Goal: Task Accomplishment & Management: Use online tool/utility

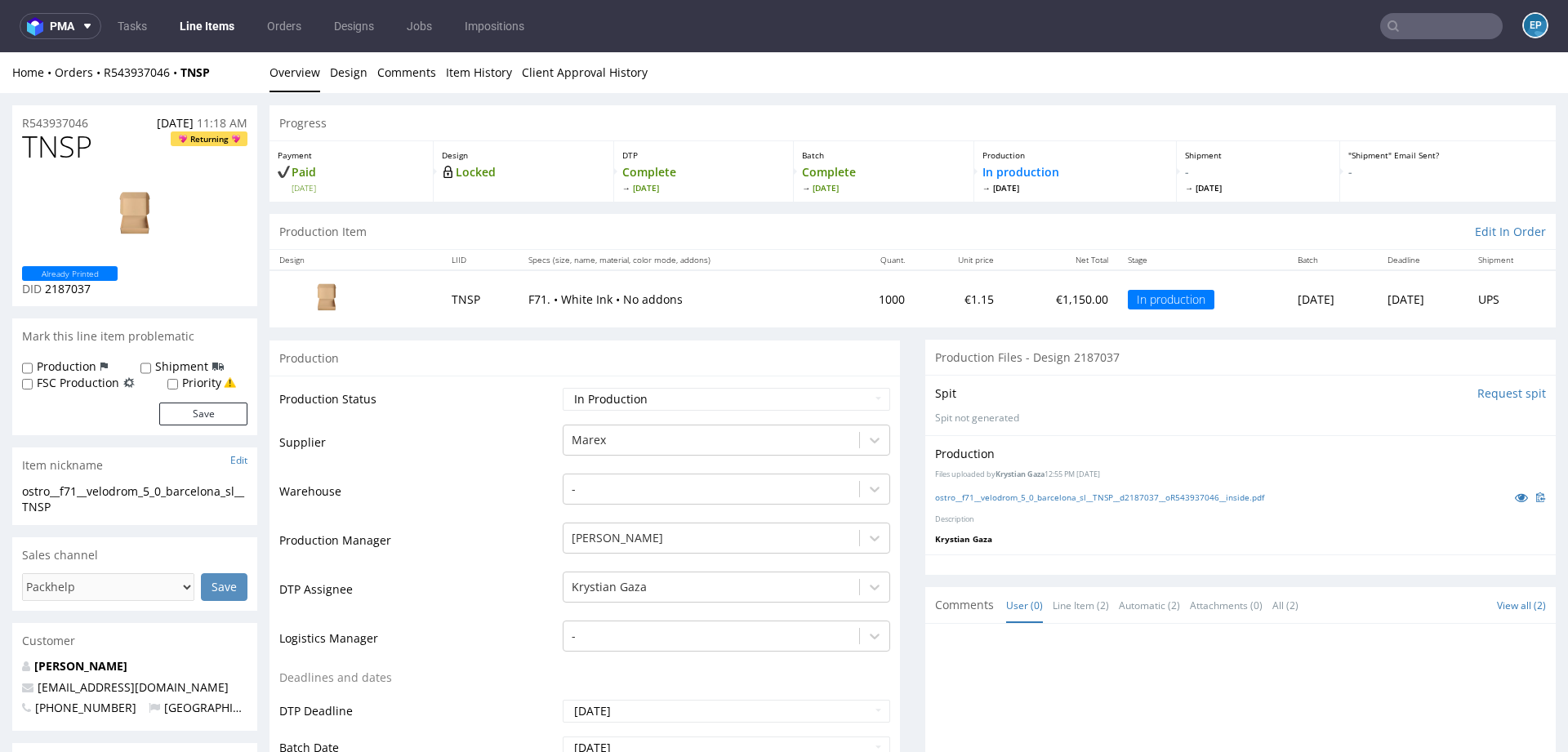
click at [1404, 34] on input "text" at bounding box center [1442, 26] width 123 height 26
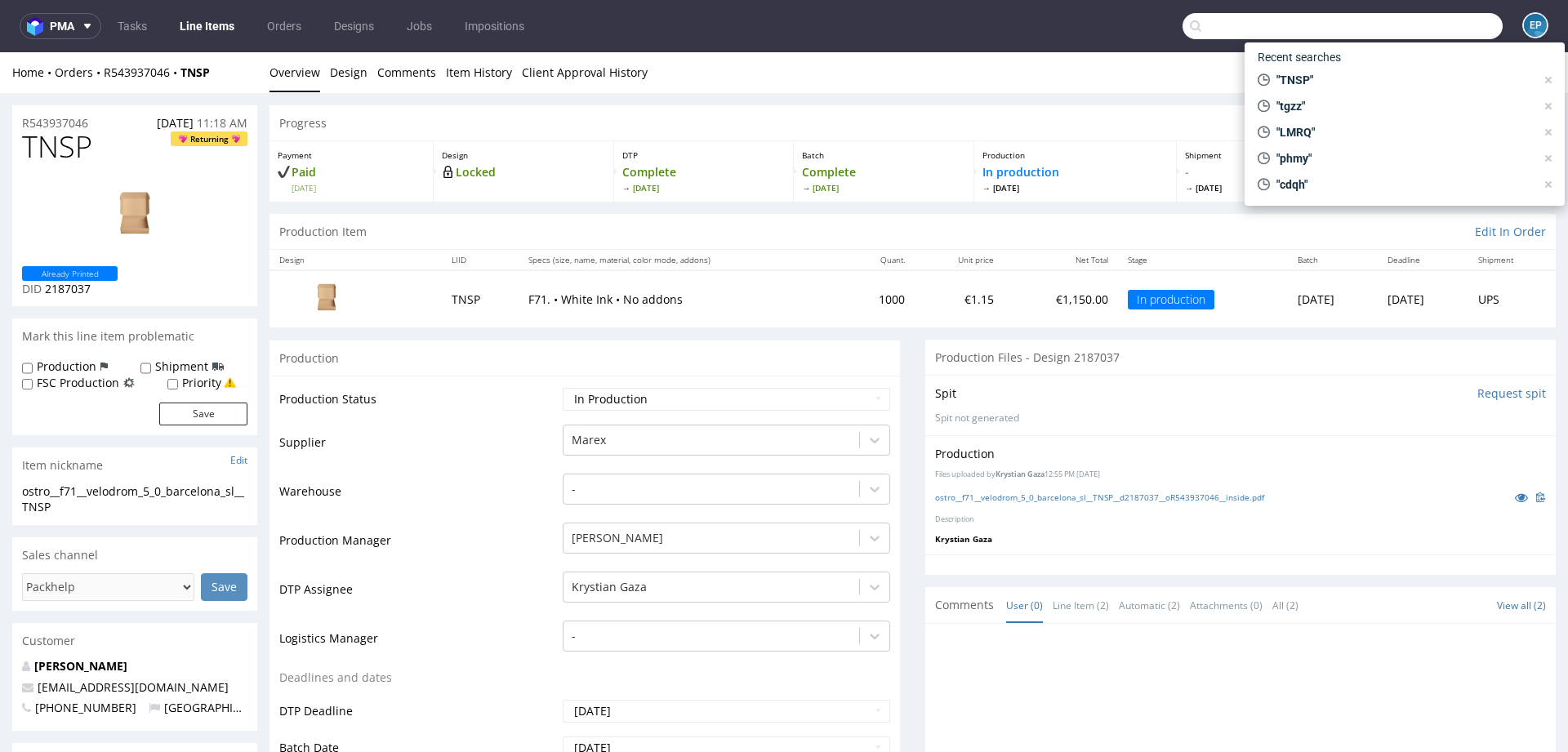
paste input "R924895445"
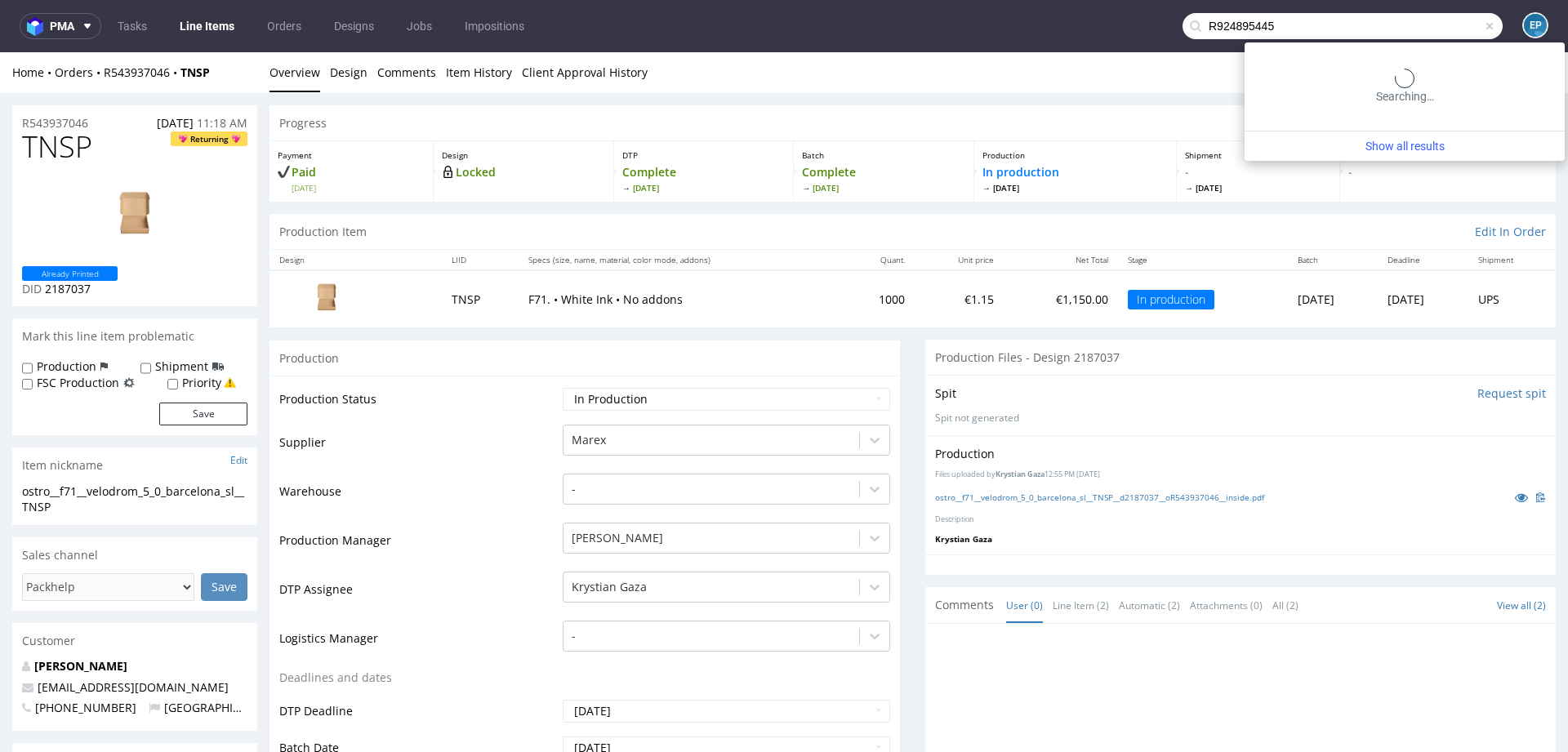
type input "R924895445"
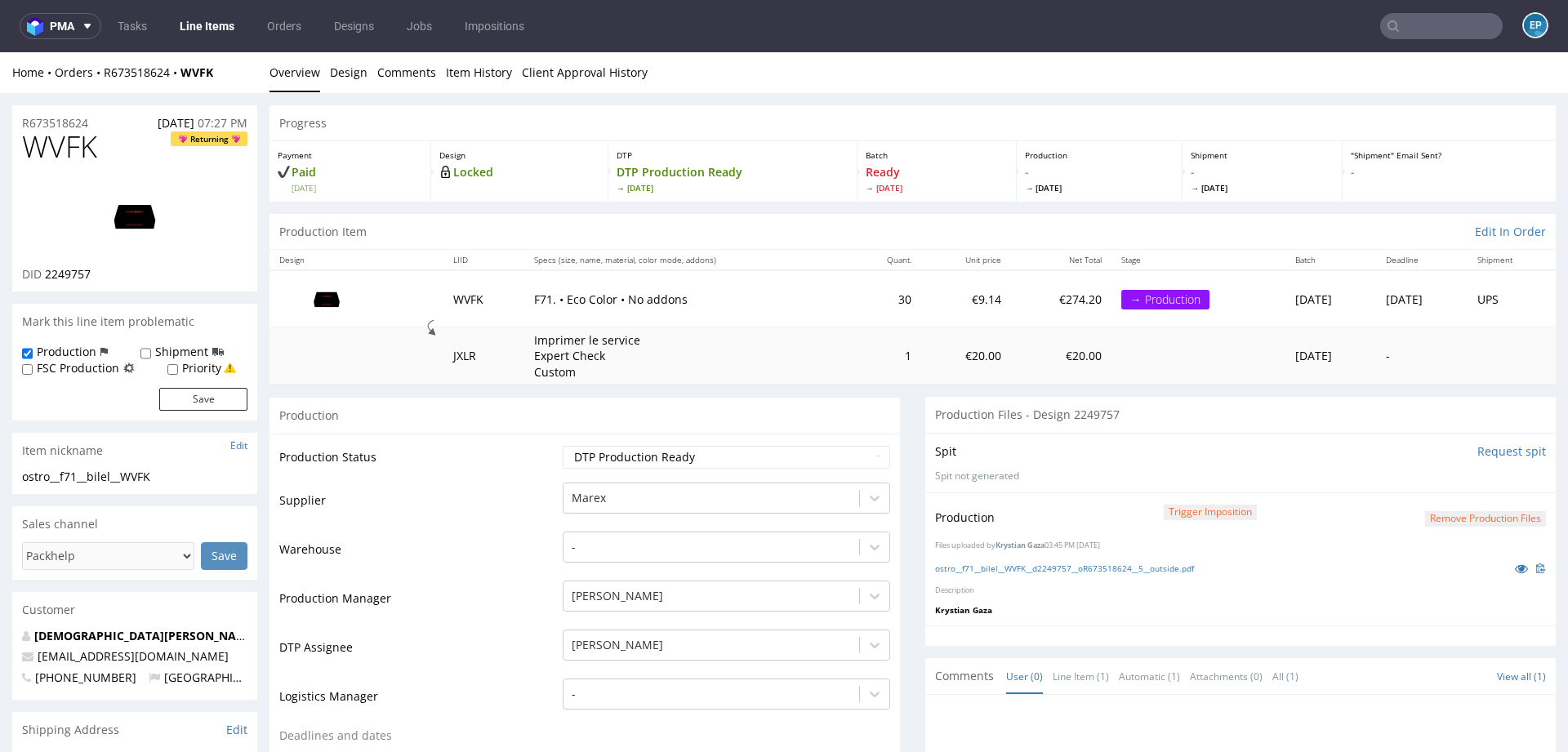
click at [214, 28] on link "Line Items" at bounding box center [207, 26] width 75 height 26
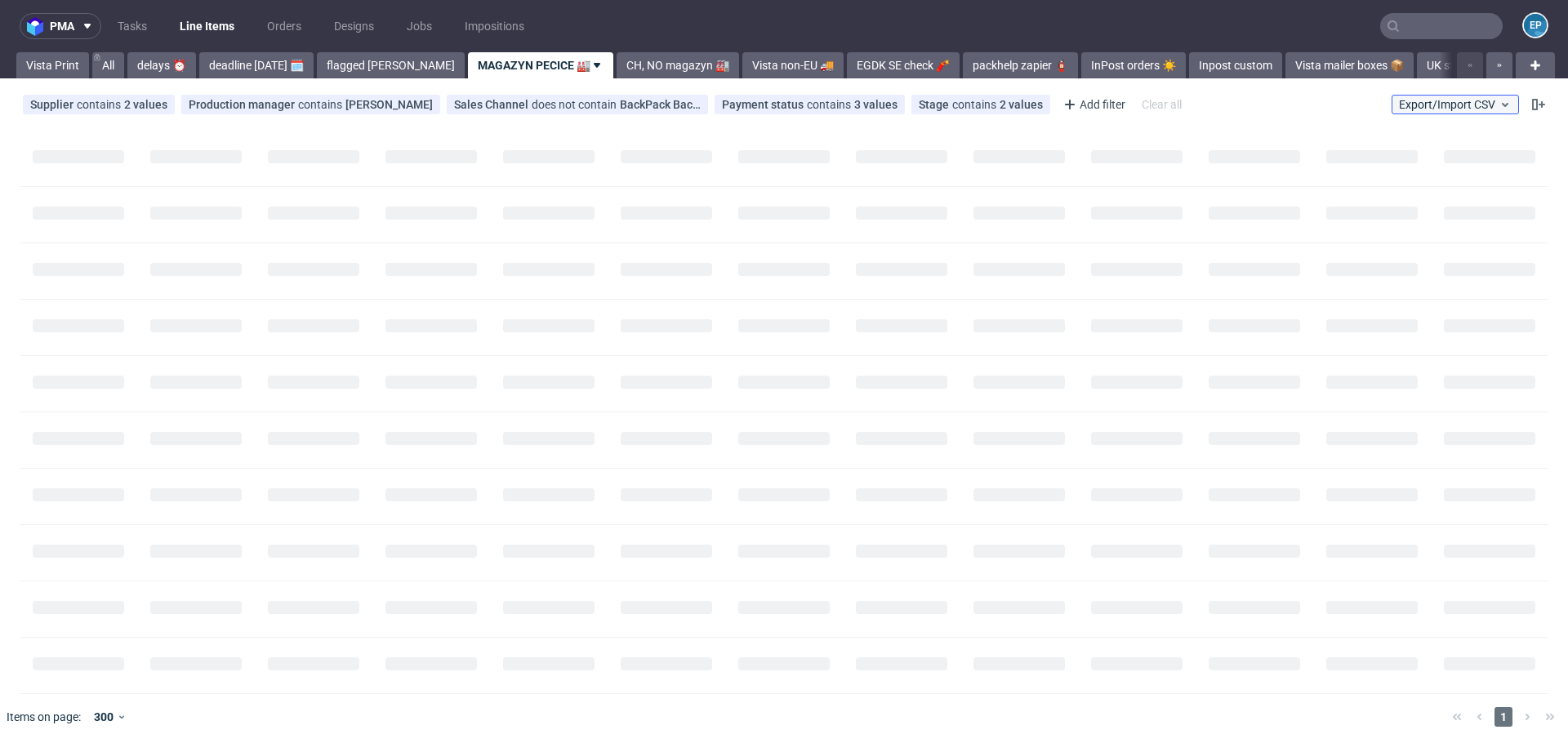
click at [1429, 104] on span "Export/Import CSV" at bounding box center [1455, 104] width 113 height 13
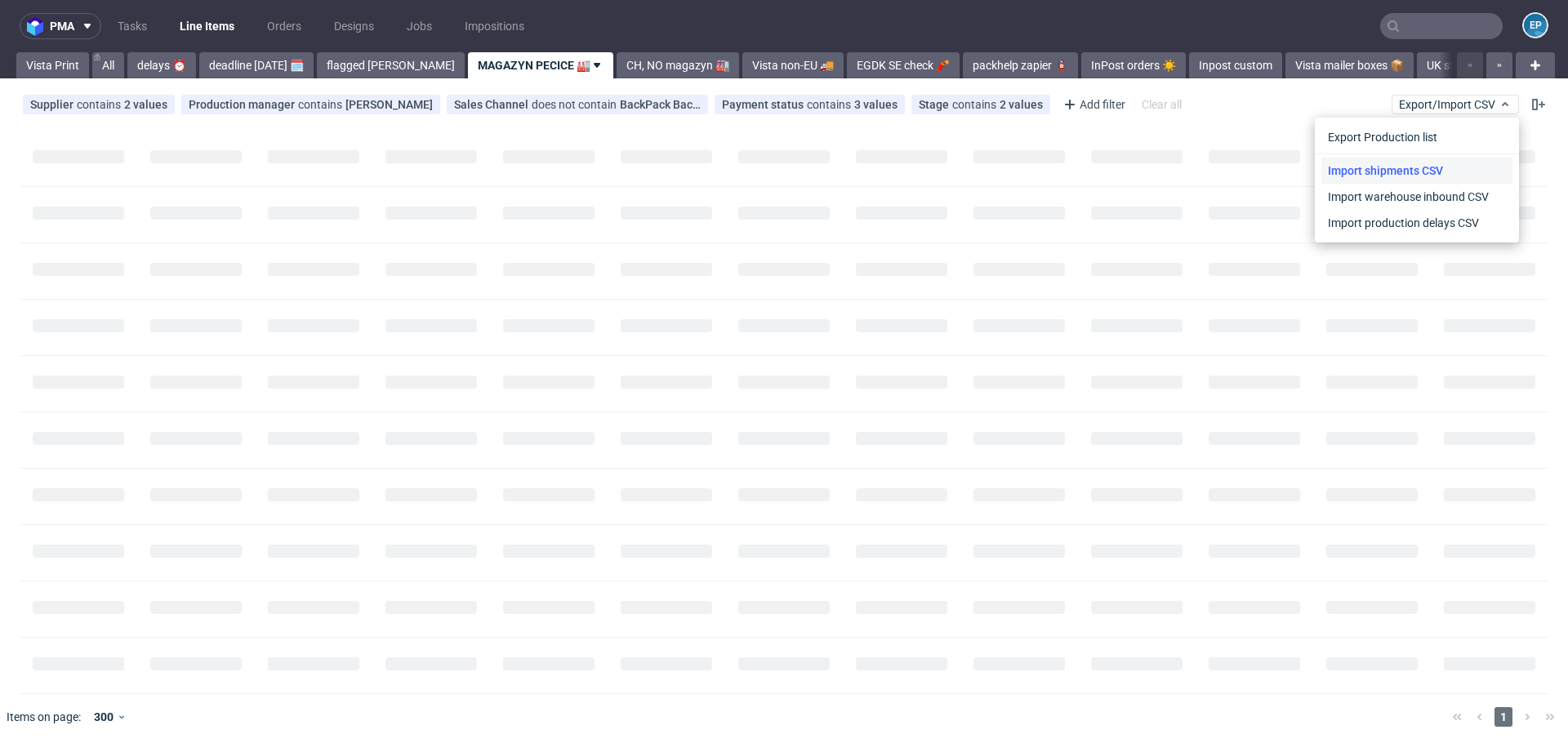
click at [1395, 174] on link "Import shipments CSV" at bounding box center [1417, 170] width 191 height 26
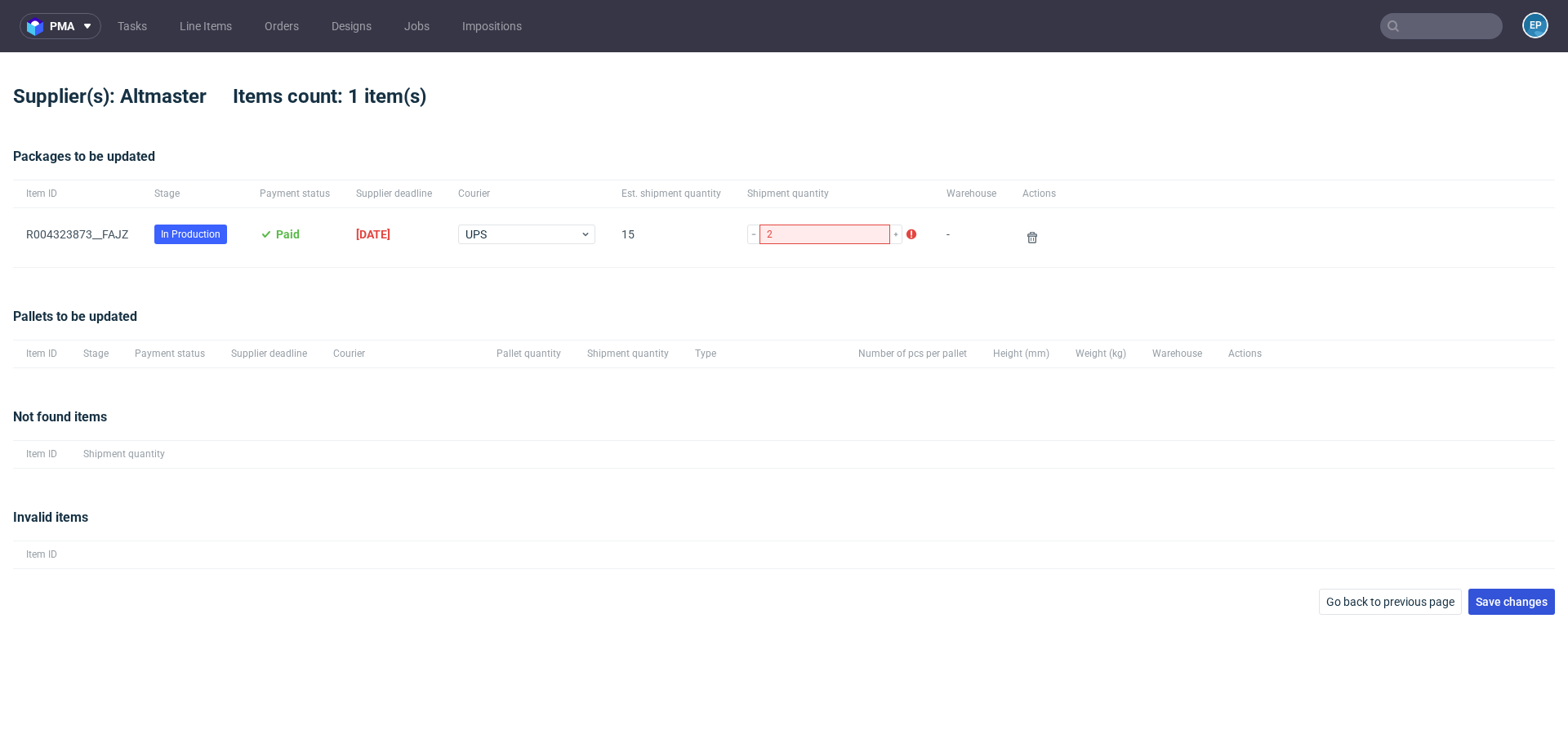
click at [1543, 605] on span "Save changes" at bounding box center [1511, 601] width 72 height 12
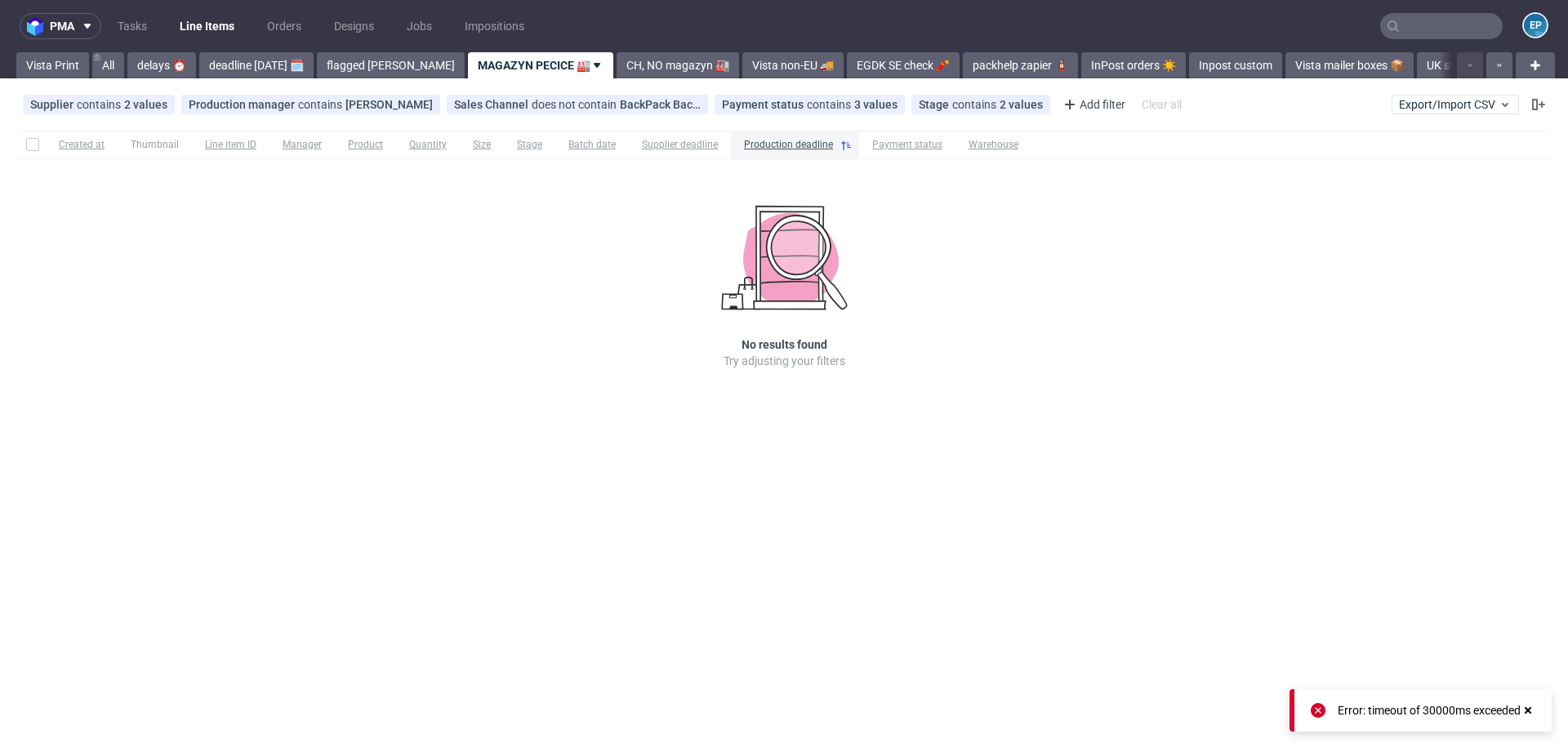
click at [1425, 22] on input "text" at bounding box center [1442, 26] width 123 height 26
paste input "R924895445"
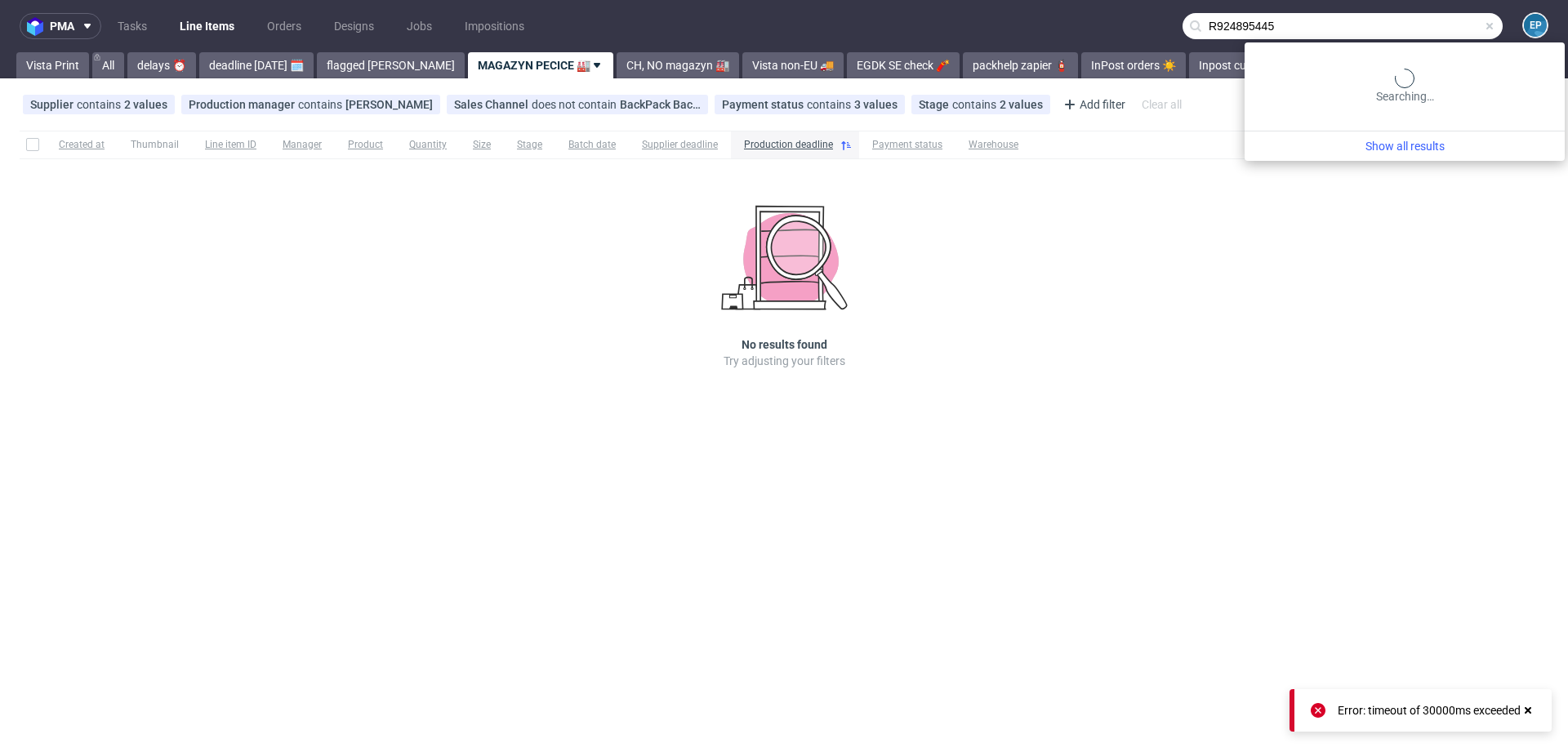
type input "R924895445"
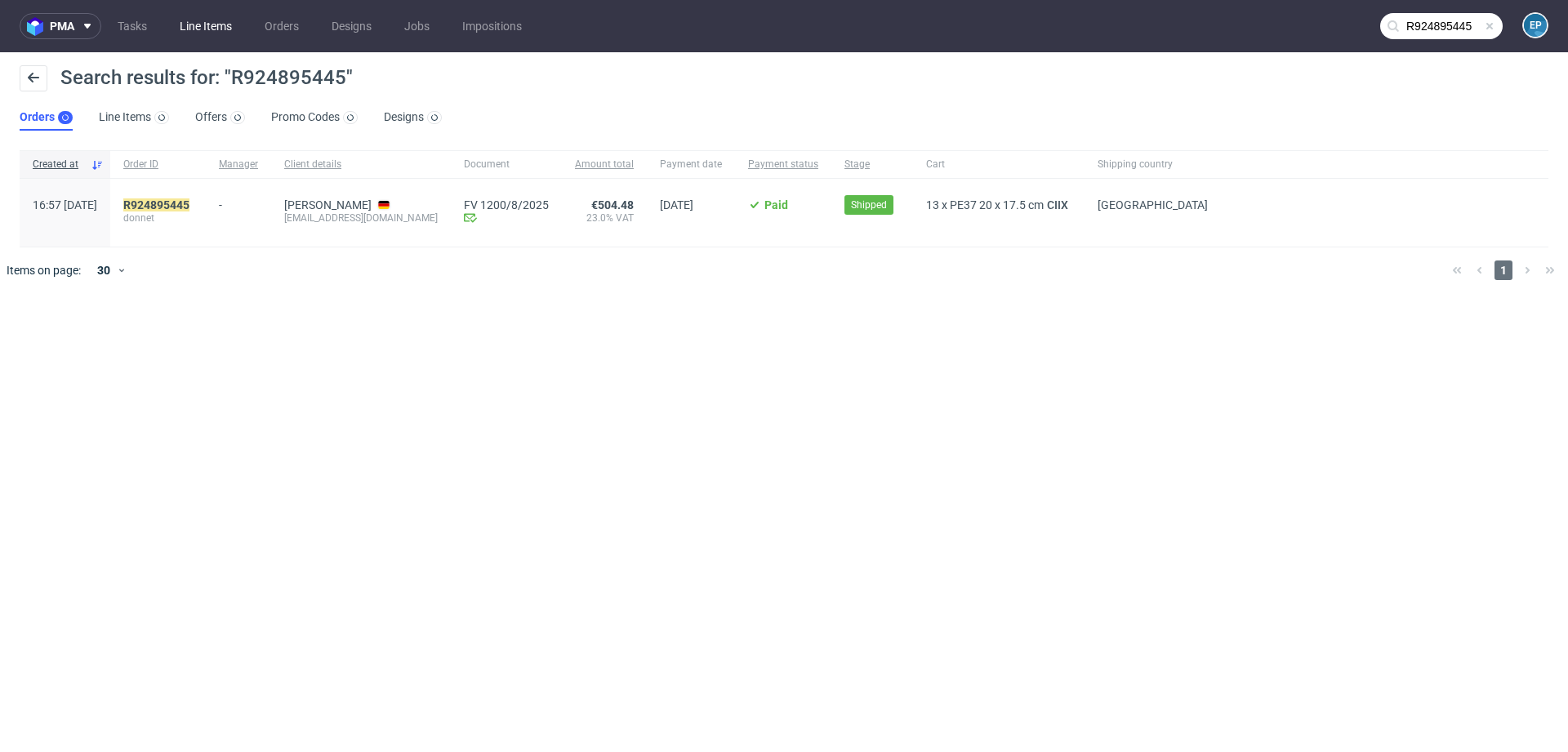
click at [201, 28] on link "Line Items" at bounding box center [205, 26] width 72 height 26
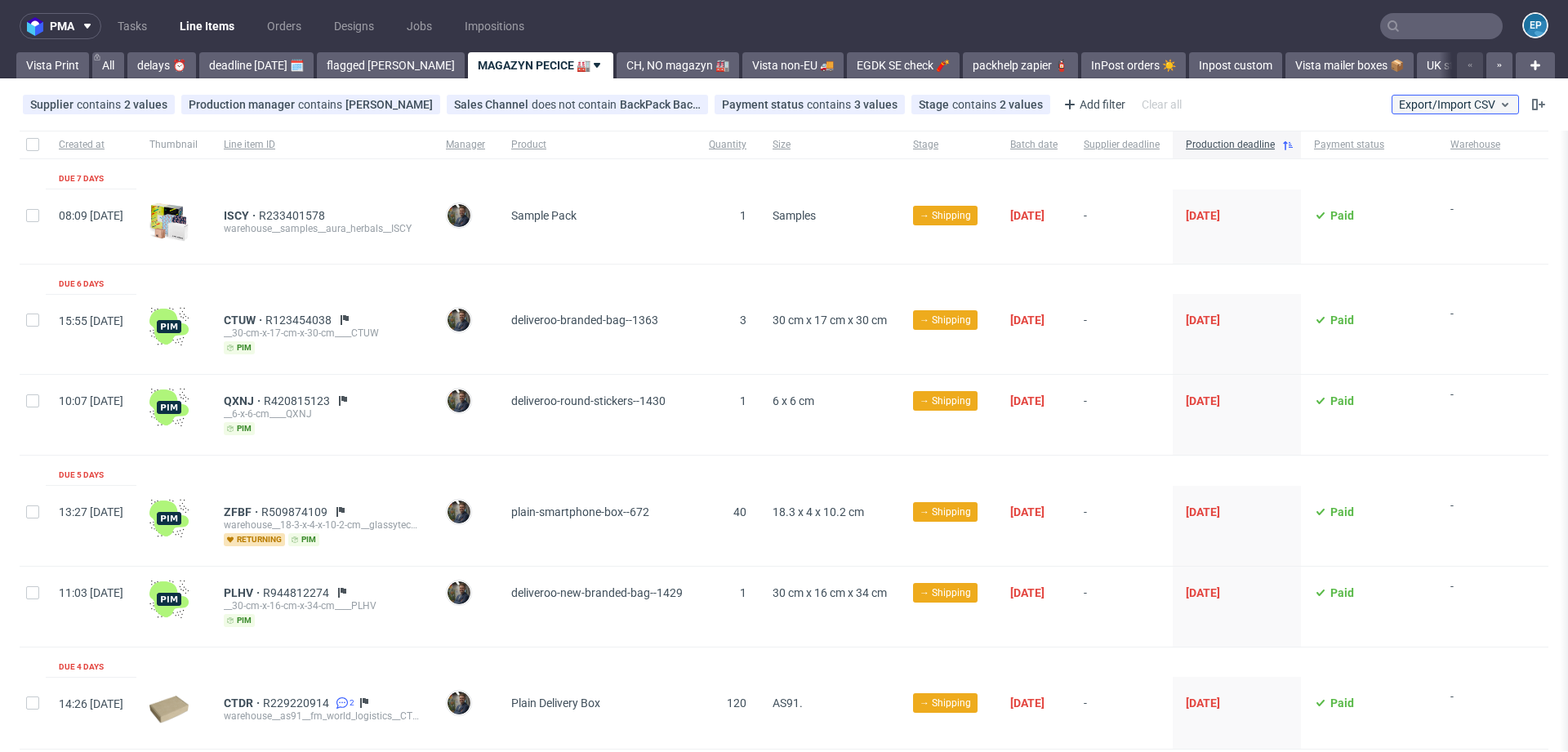
click at [1399, 106] on span "Export/Import CSV" at bounding box center [1455, 104] width 113 height 13
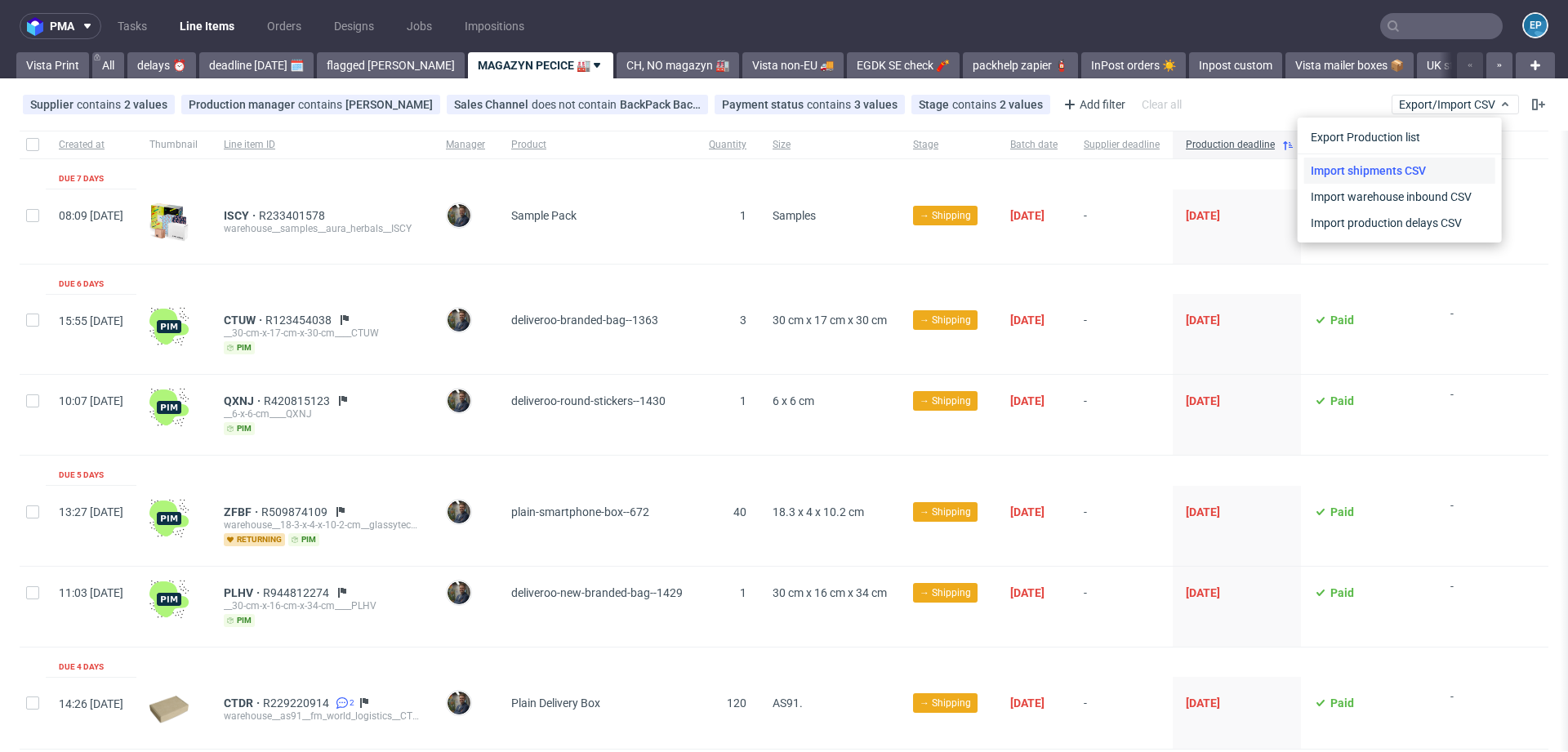
click at [1388, 172] on link "Import shipments CSV" at bounding box center [1400, 170] width 191 height 26
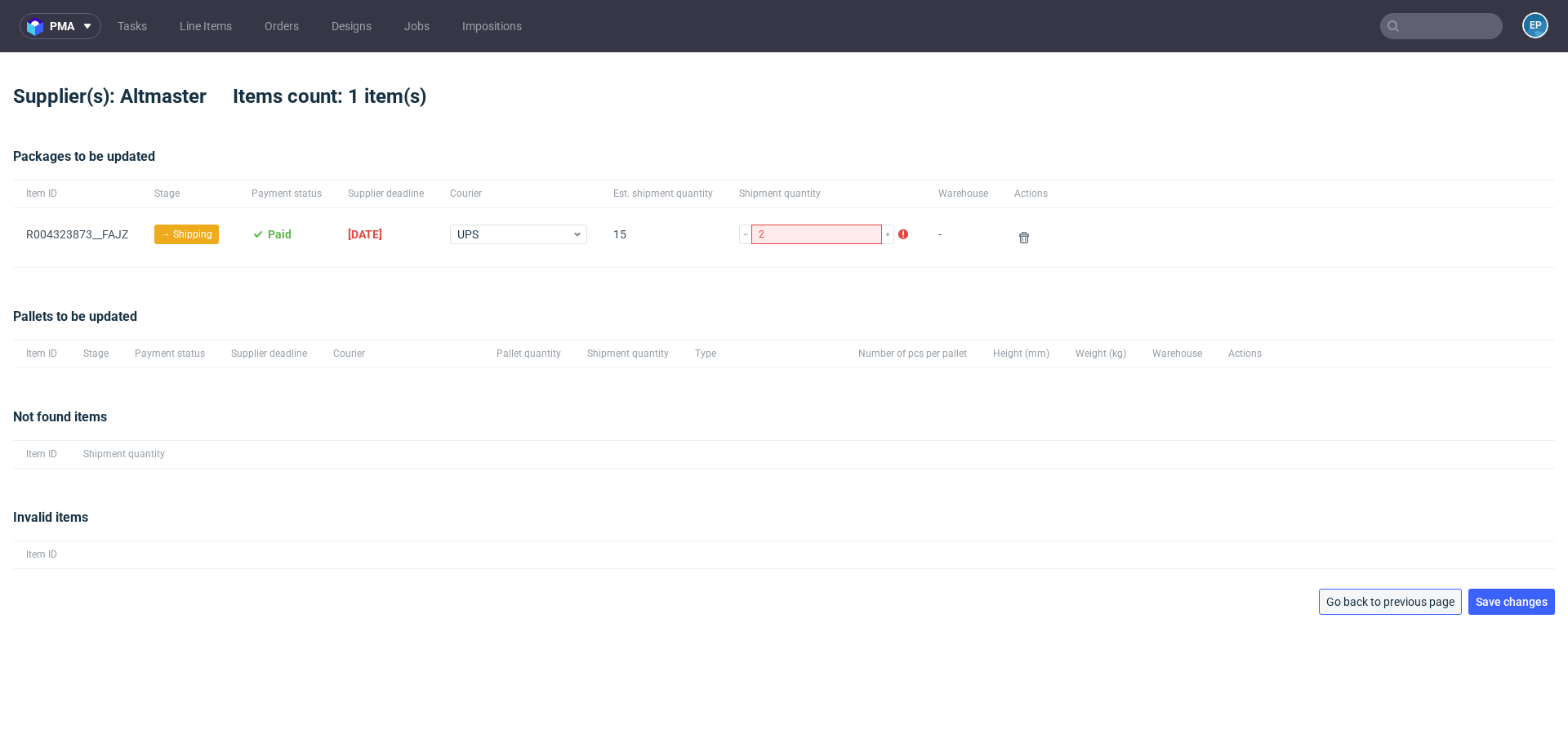
click at [1410, 605] on span "Go back to previous page" at bounding box center [1390, 601] width 128 height 12
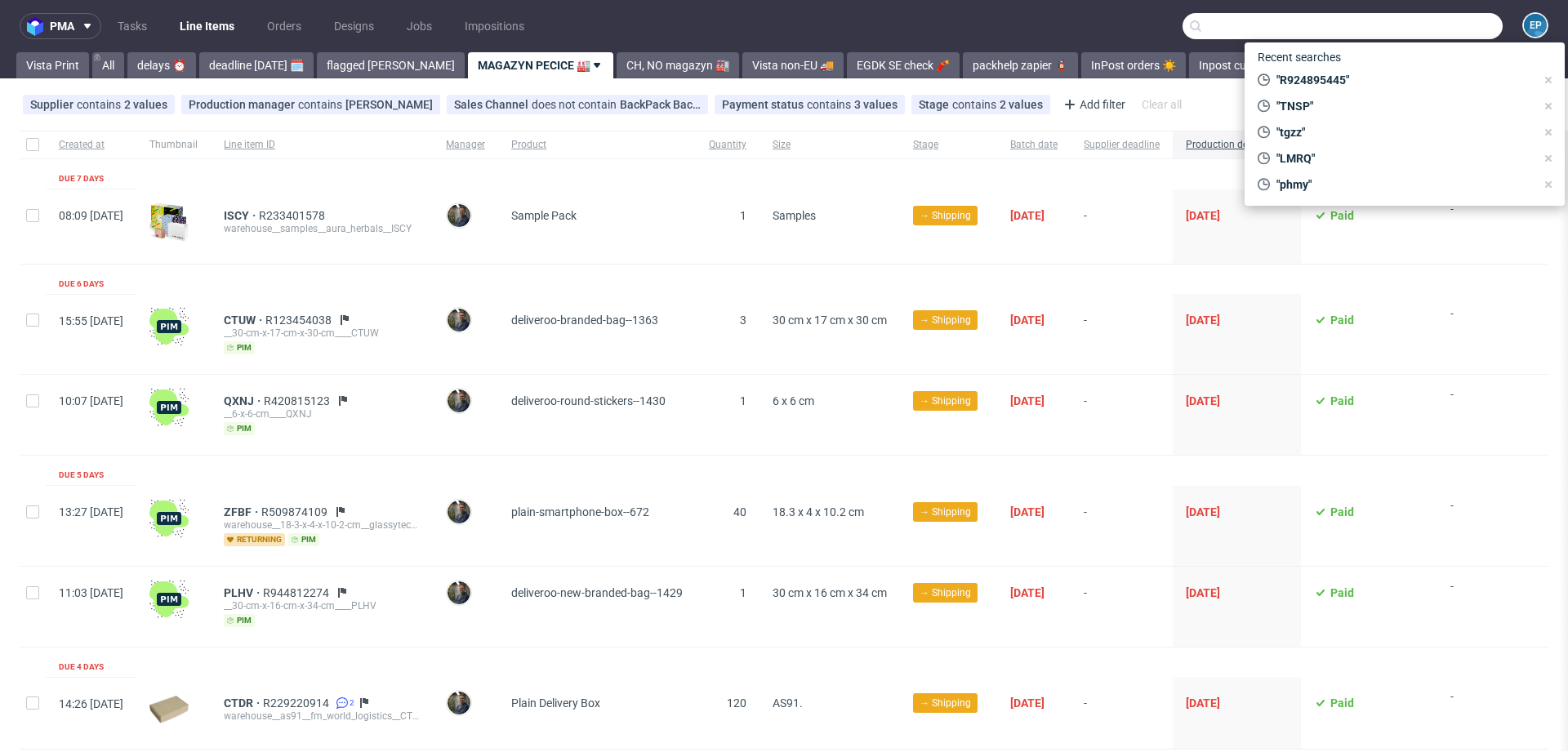
click at [1437, 18] on input "text" at bounding box center [1343, 26] width 320 height 26
paste input "R924895445"
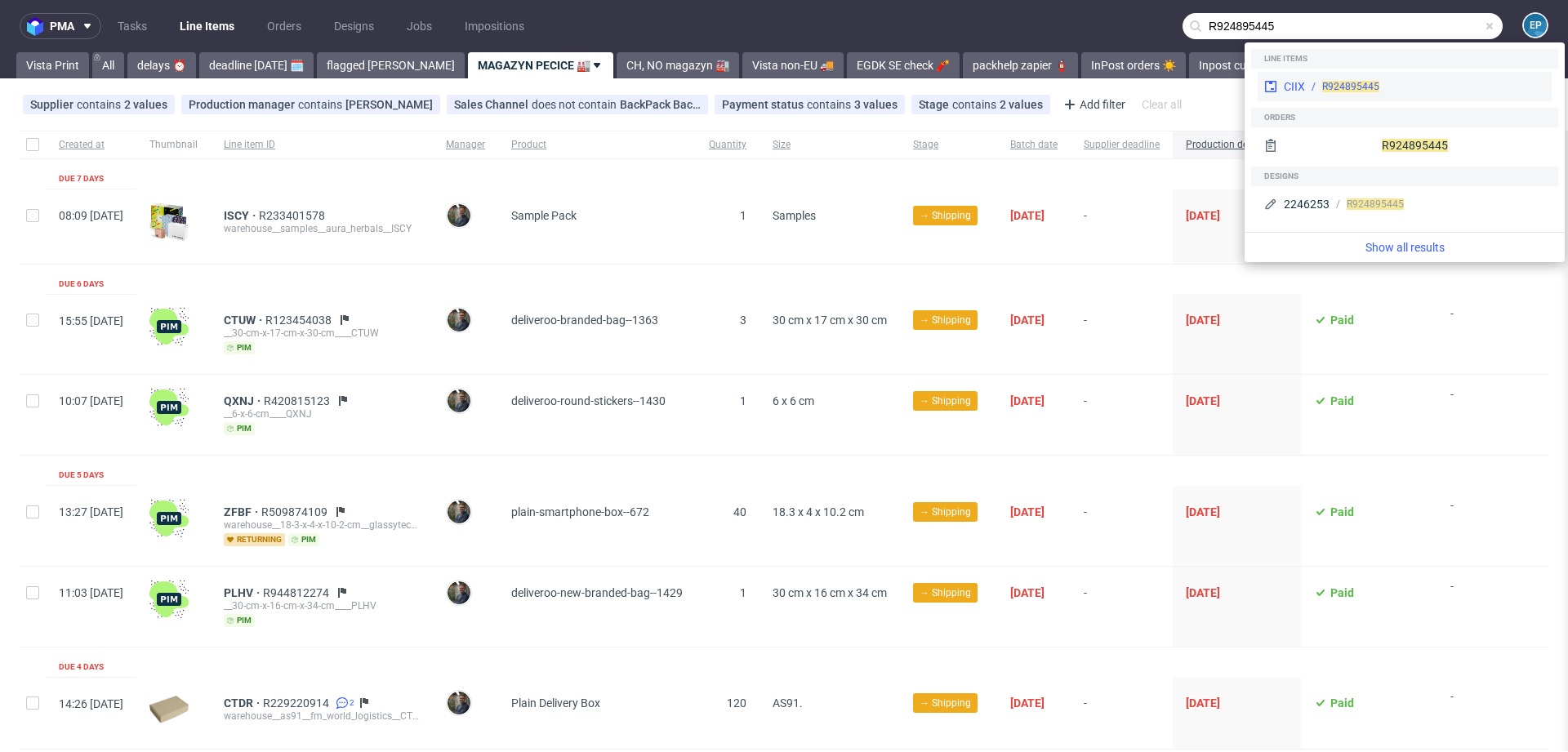
type input "R924895445"
click at [1296, 91] on div "CIIX" at bounding box center [1295, 86] width 21 height 16
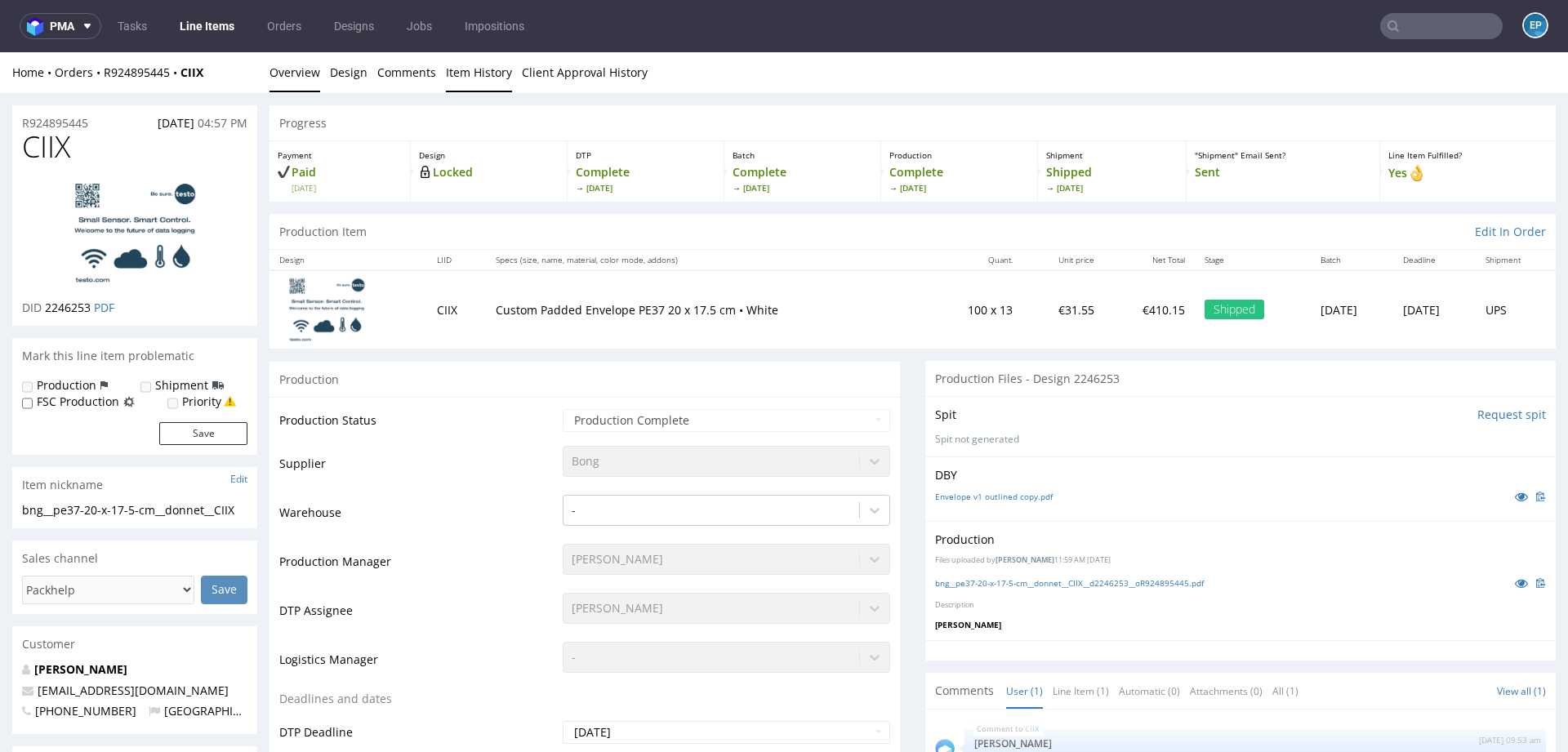
click at [465, 65] on link "Item History" at bounding box center [478, 72] width 66 height 40
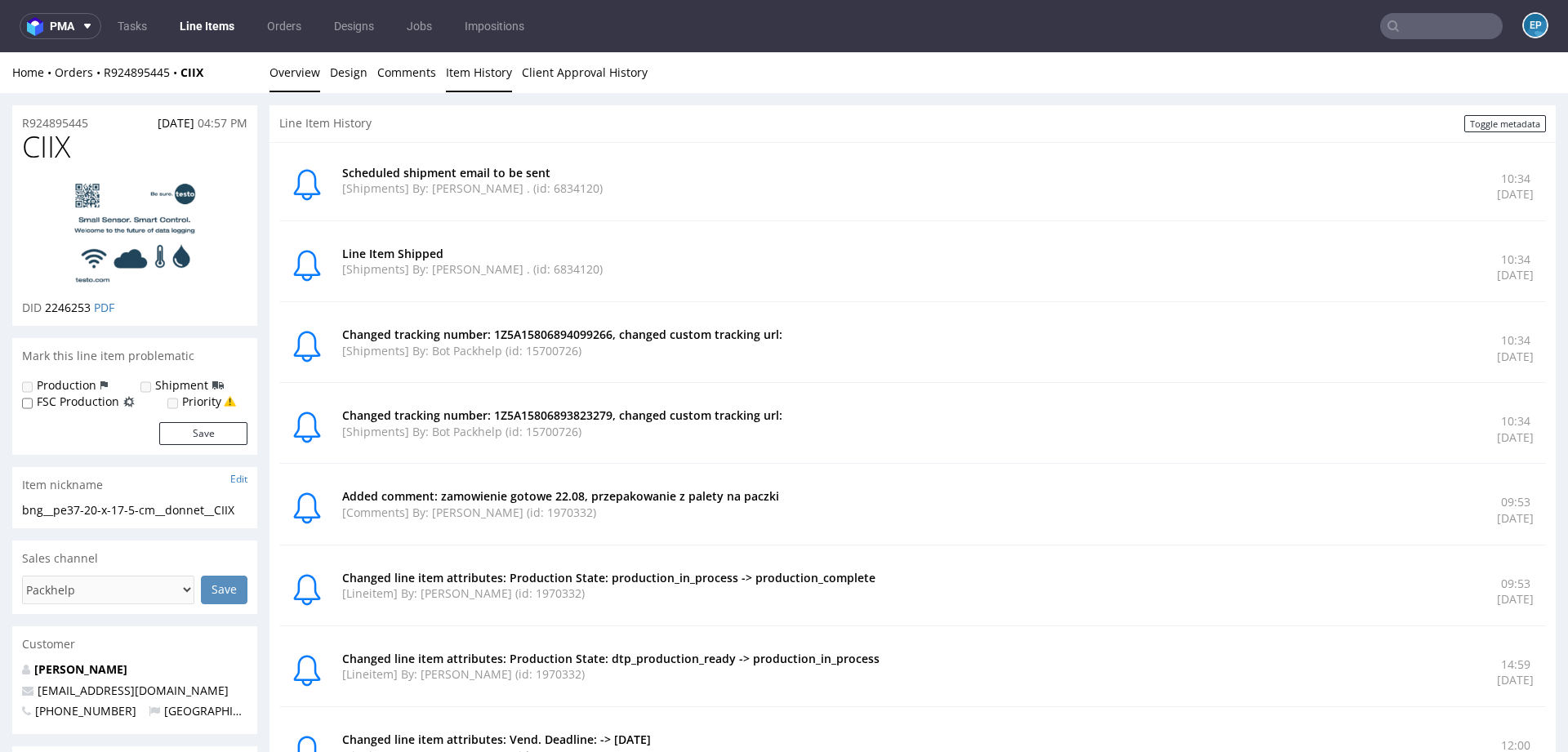
click at [314, 84] on link "Overview" at bounding box center [294, 72] width 51 height 40
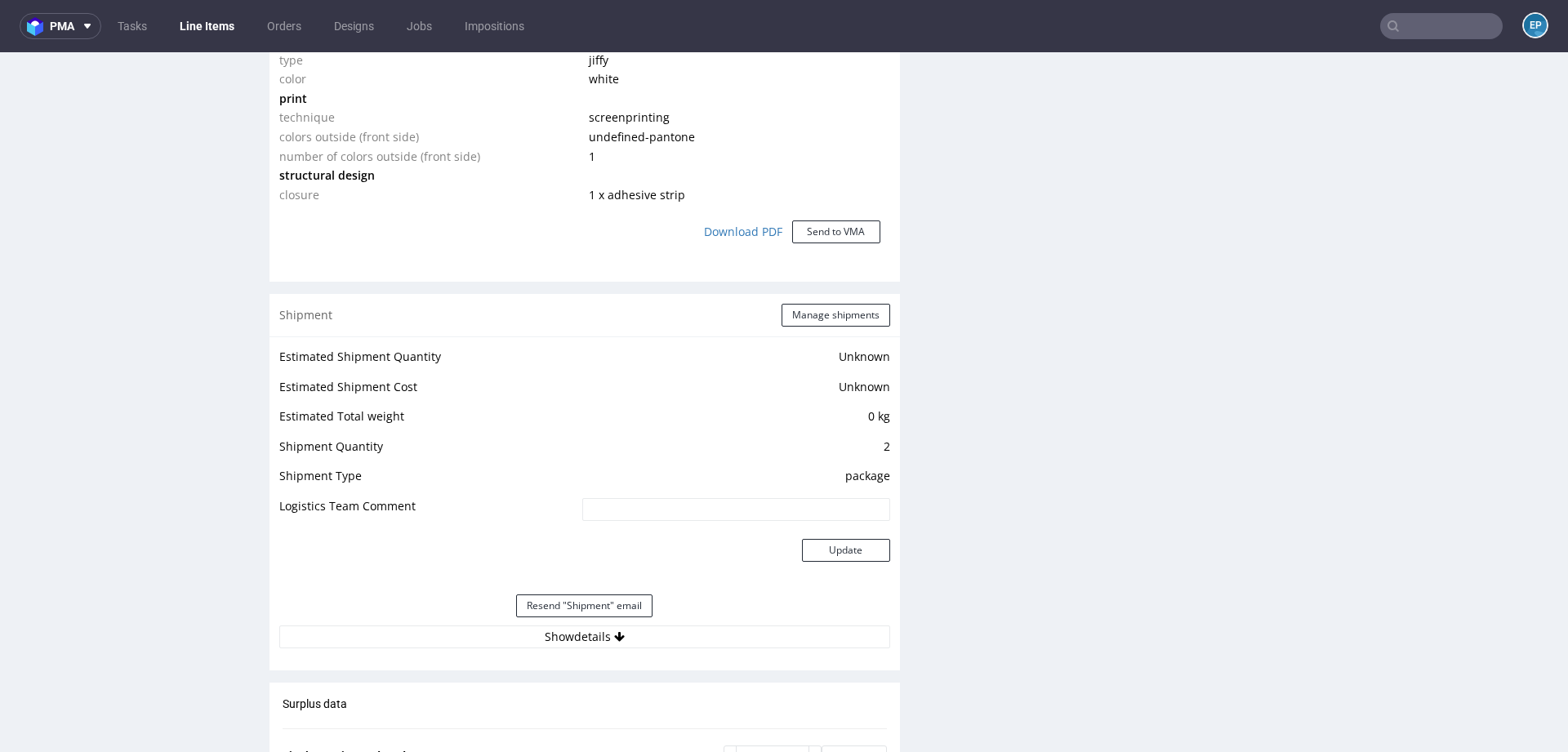
scroll to position [1425, 0]
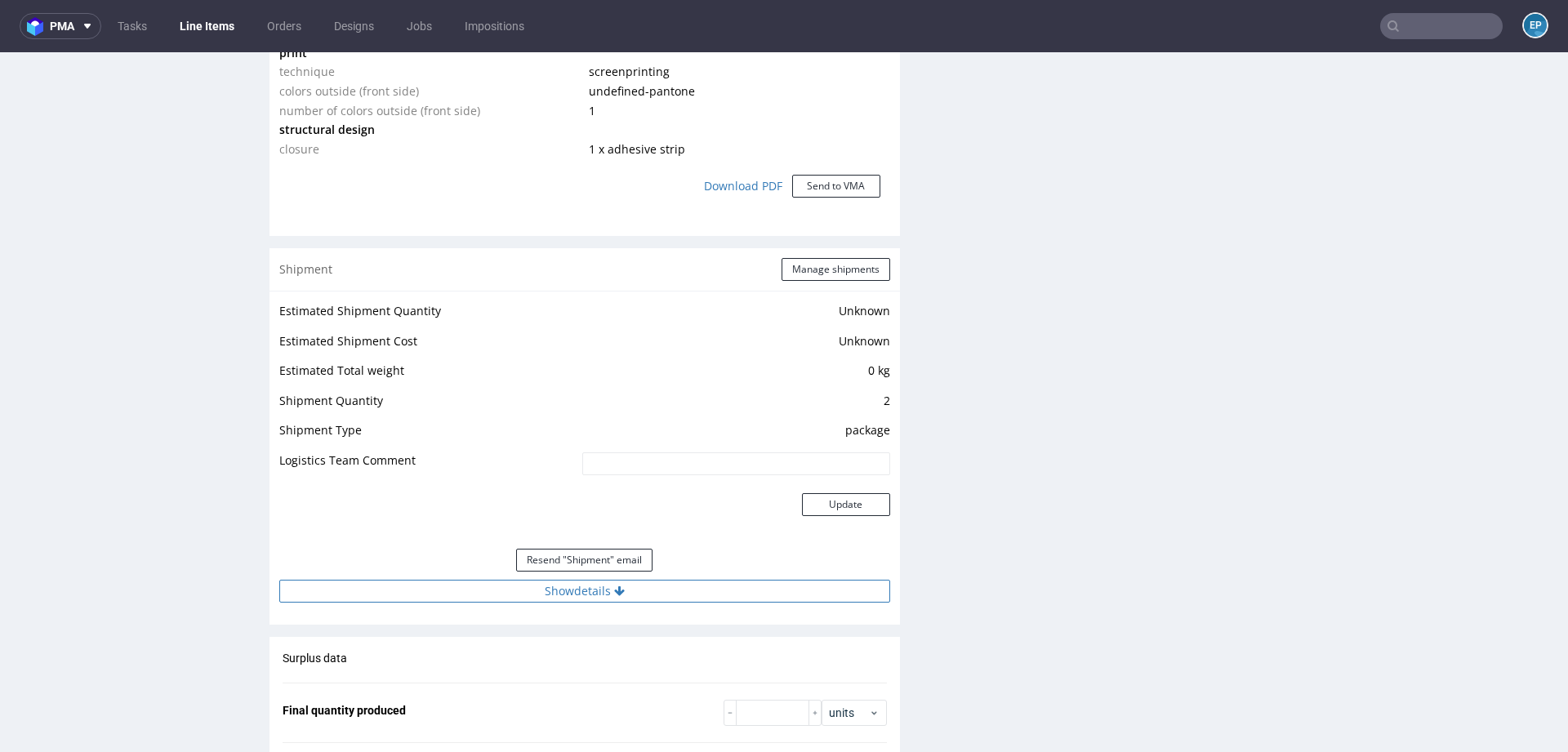
click at [637, 583] on button "Show details" at bounding box center [584, 591] width 611 height 23
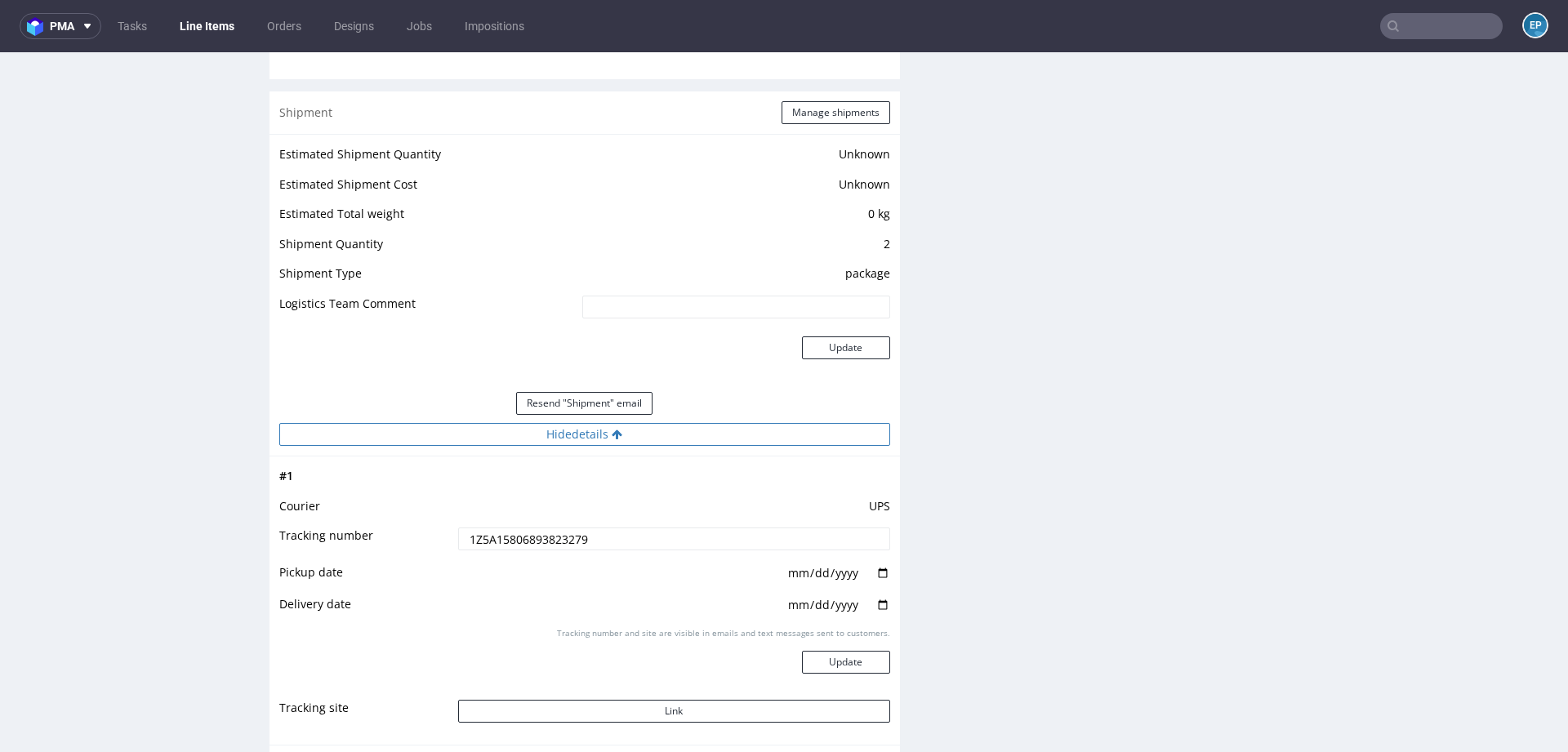
scroll to position [1637, 0]
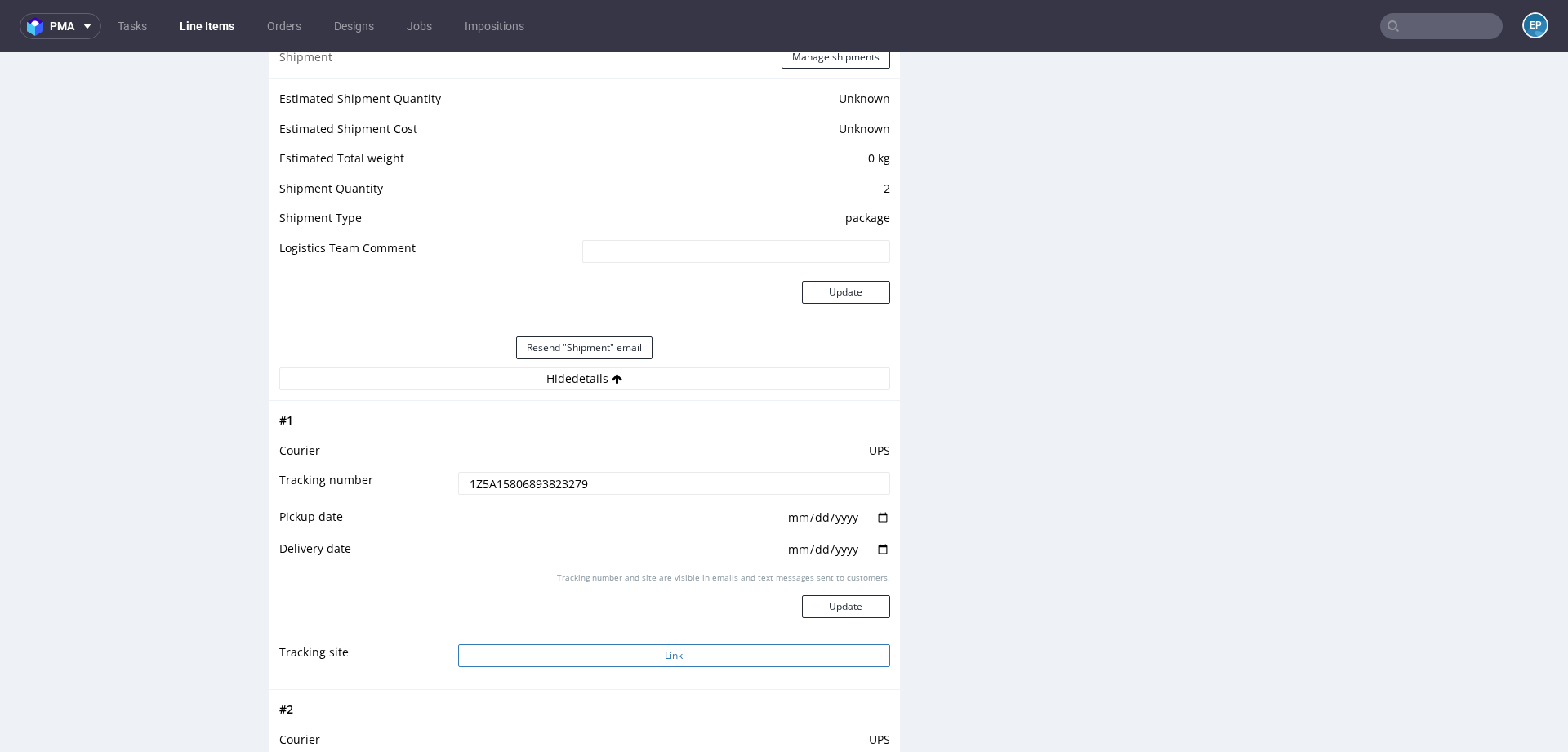
click at [664, 647] on button "Link" at bounding box center [674, 656] width 432 height 23
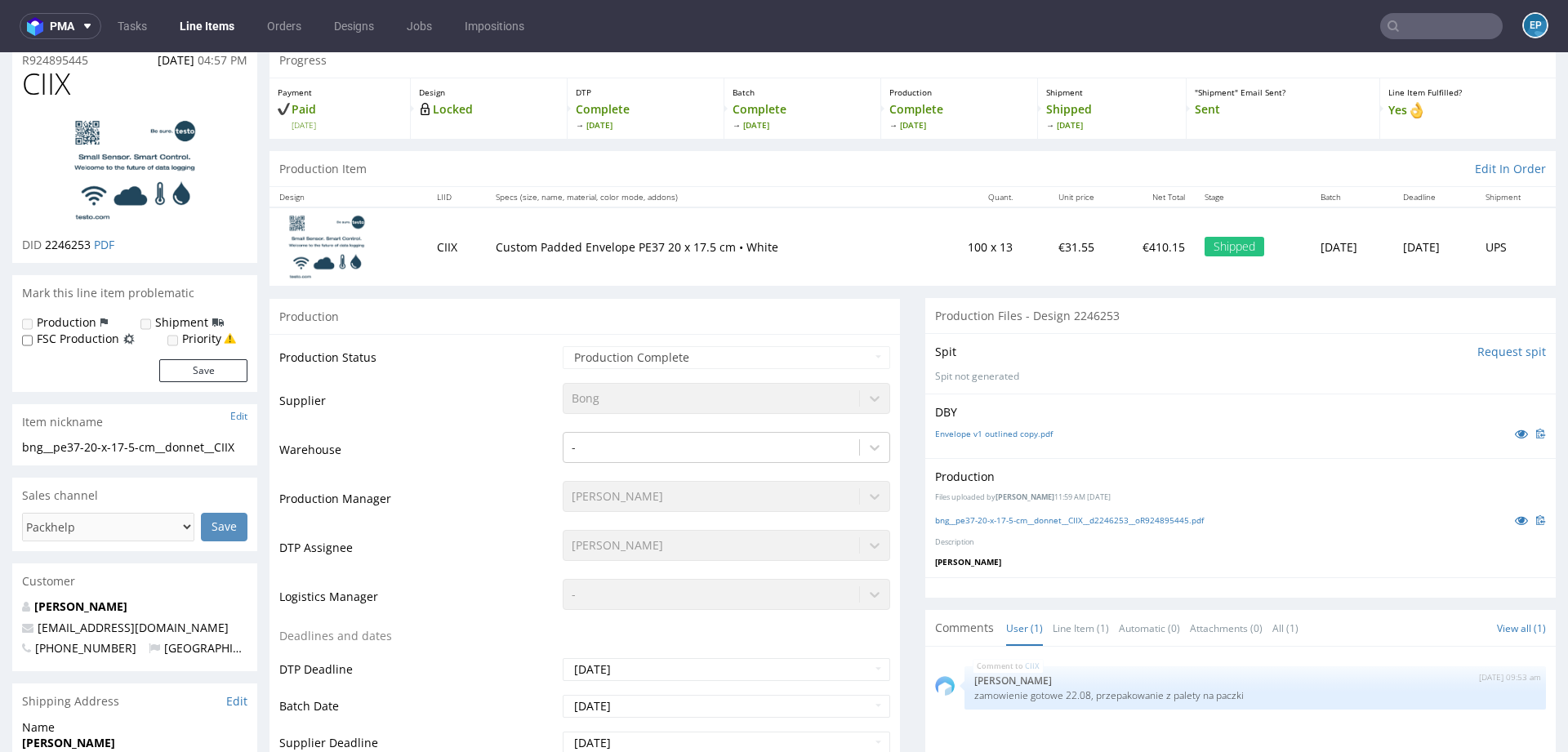
scroll to position [0, 0]
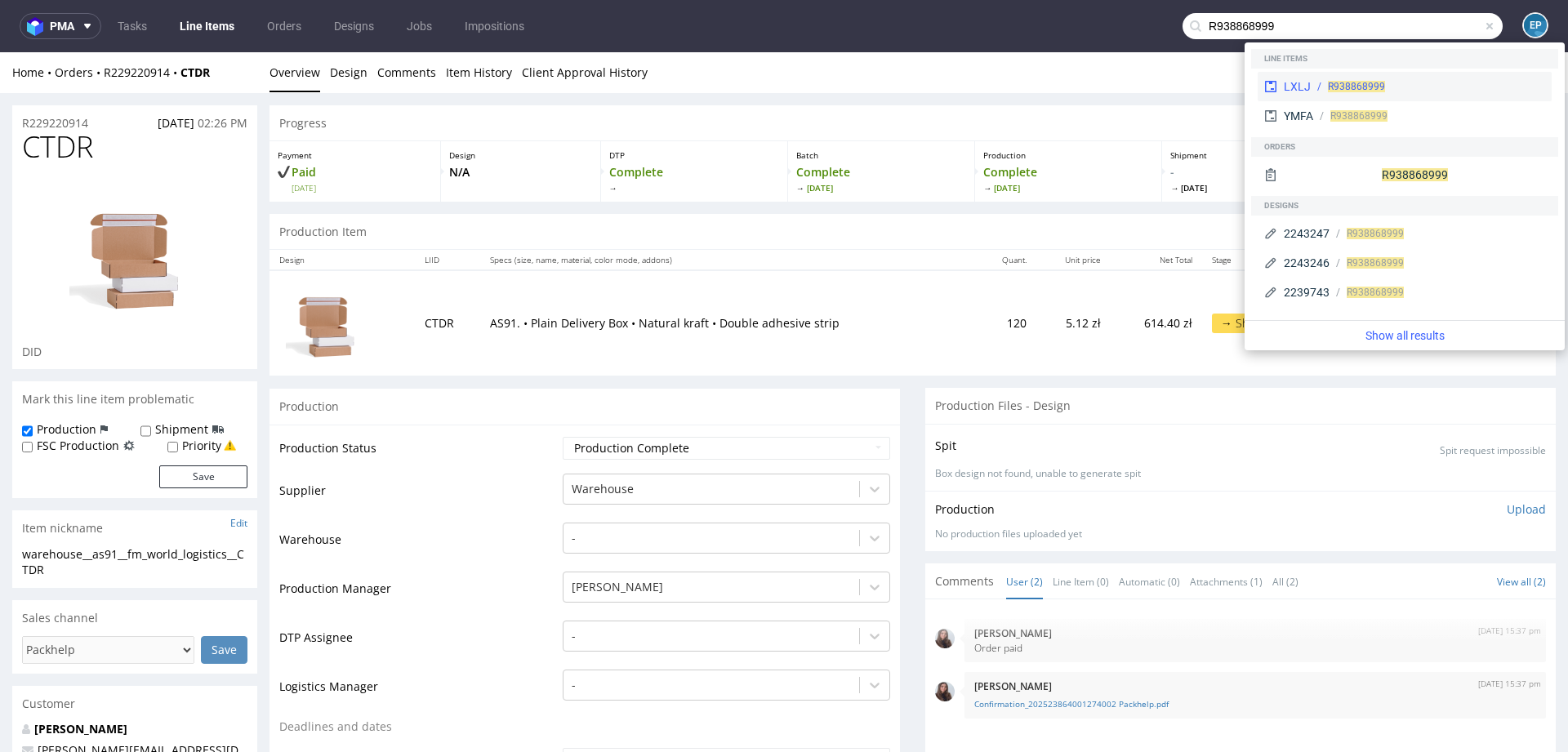
type input "R938868999"
click at [1311, 80] on div "R938868999" at bounding box center [1428, 86] width 235 height 15
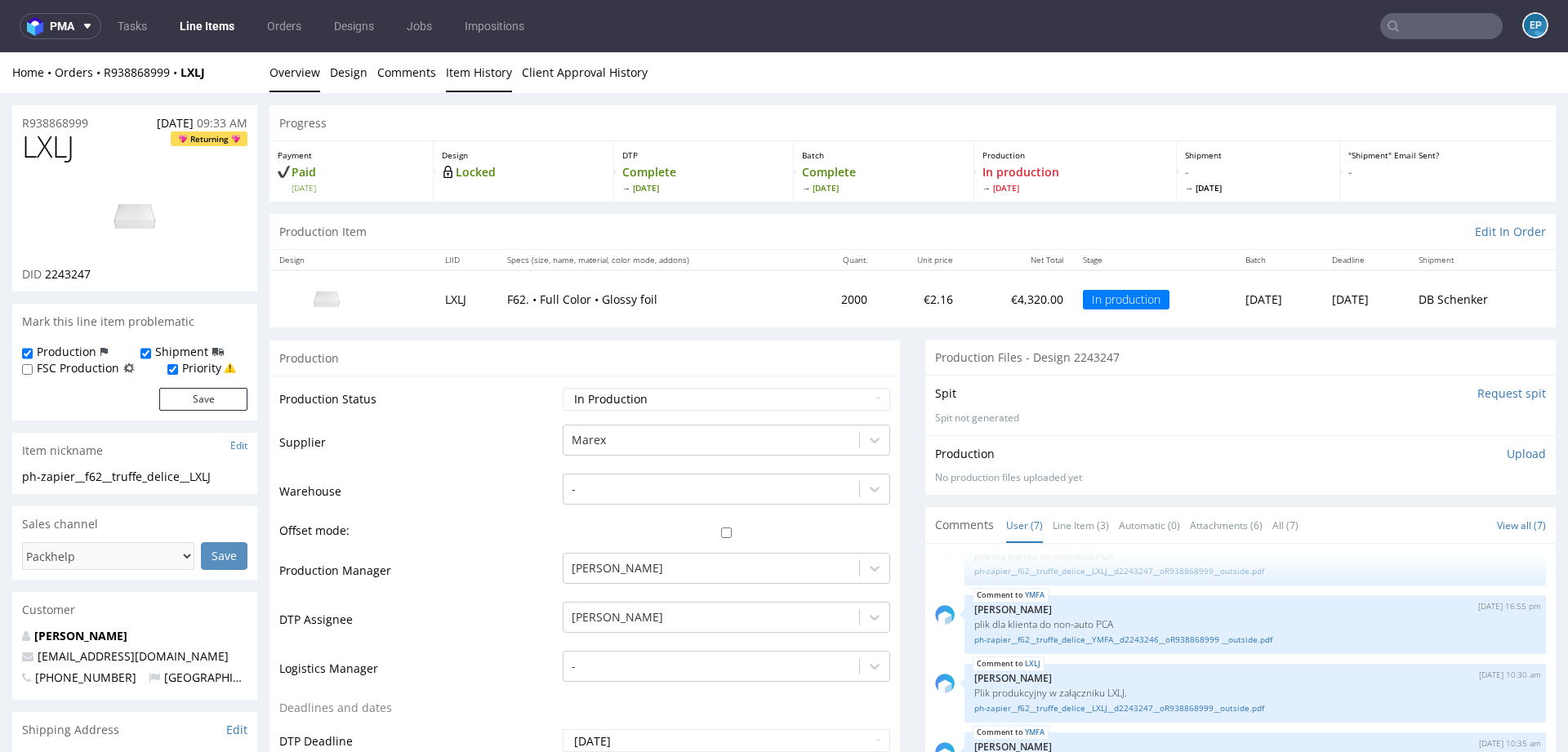
click at [487, 67] on link "Item History" at bounding box center [478, 72] width 66 height 40
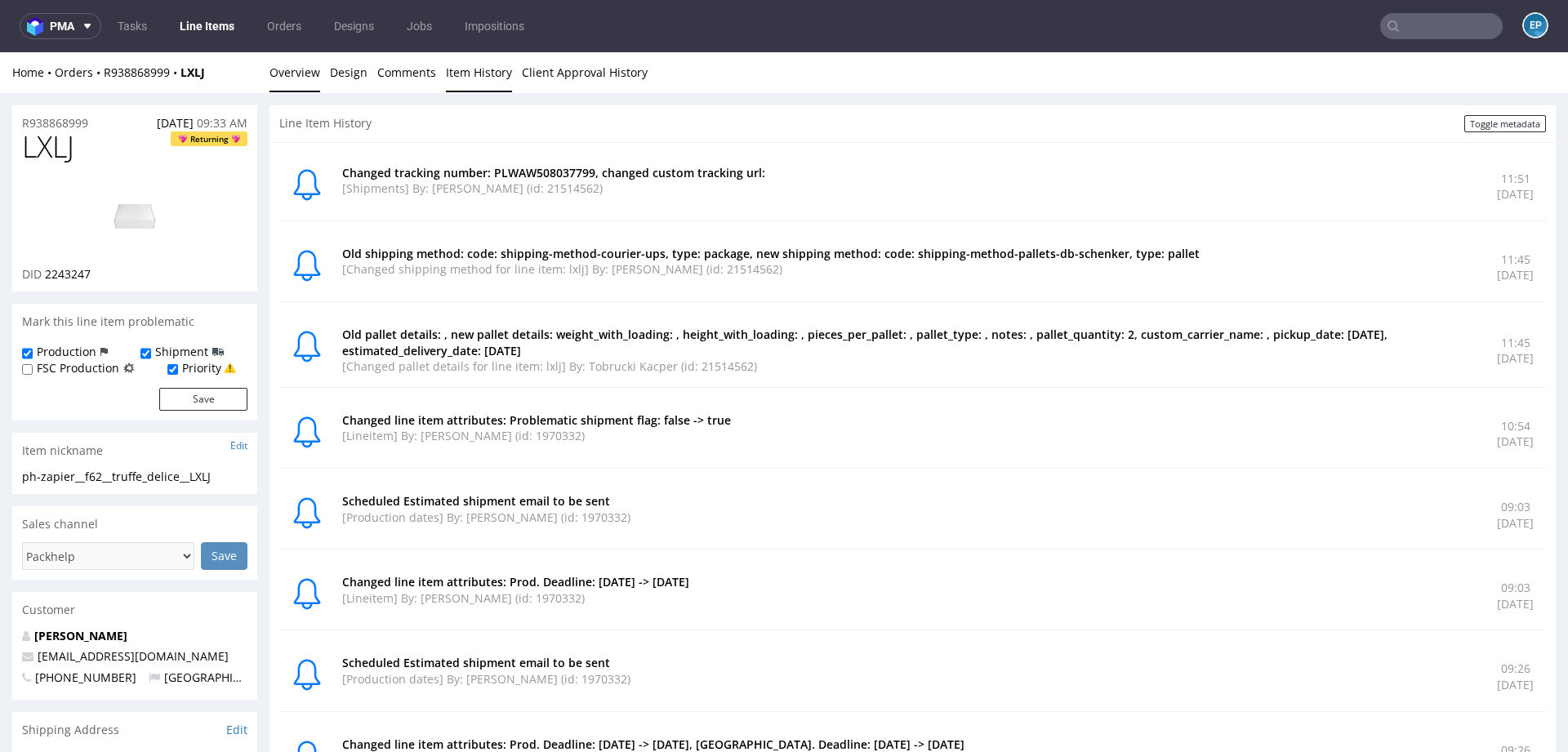
click at [279, 85] on link "Overview" at bounding box center [294, 72] width 51 height 40
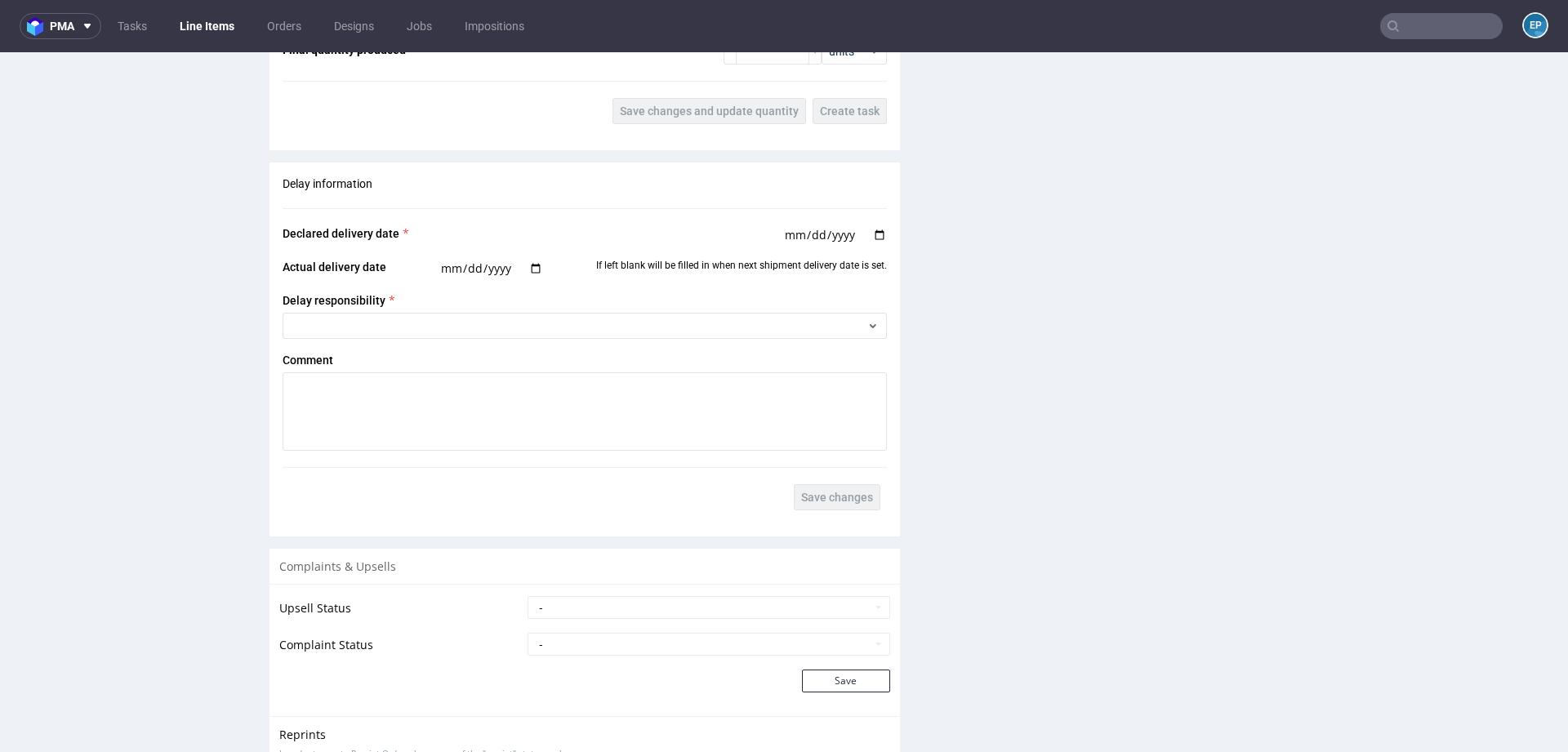
scroll to position [2348, 0]
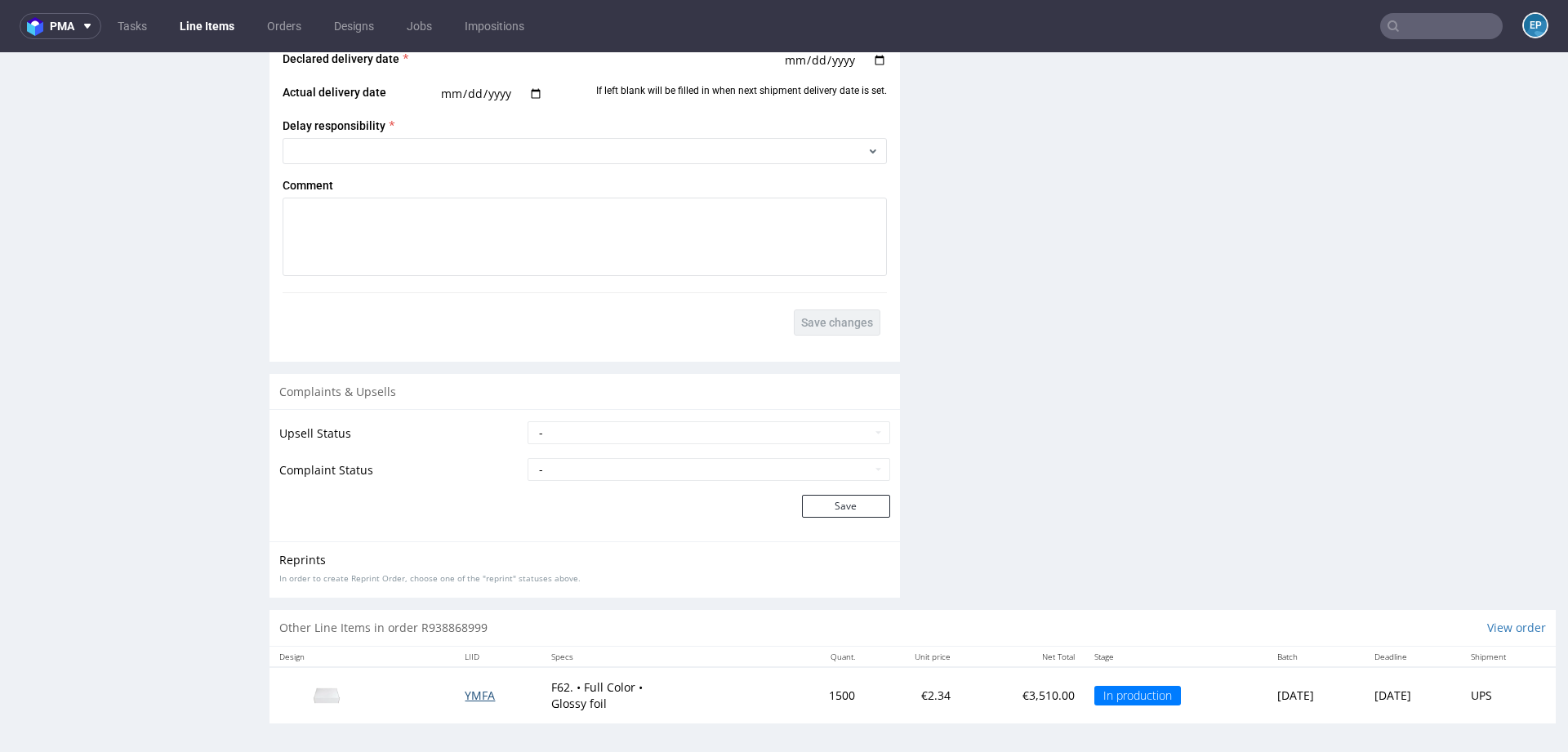
click at [465, 691] on span "YMFA" at bounding box center [480, 694] width 30 height 15
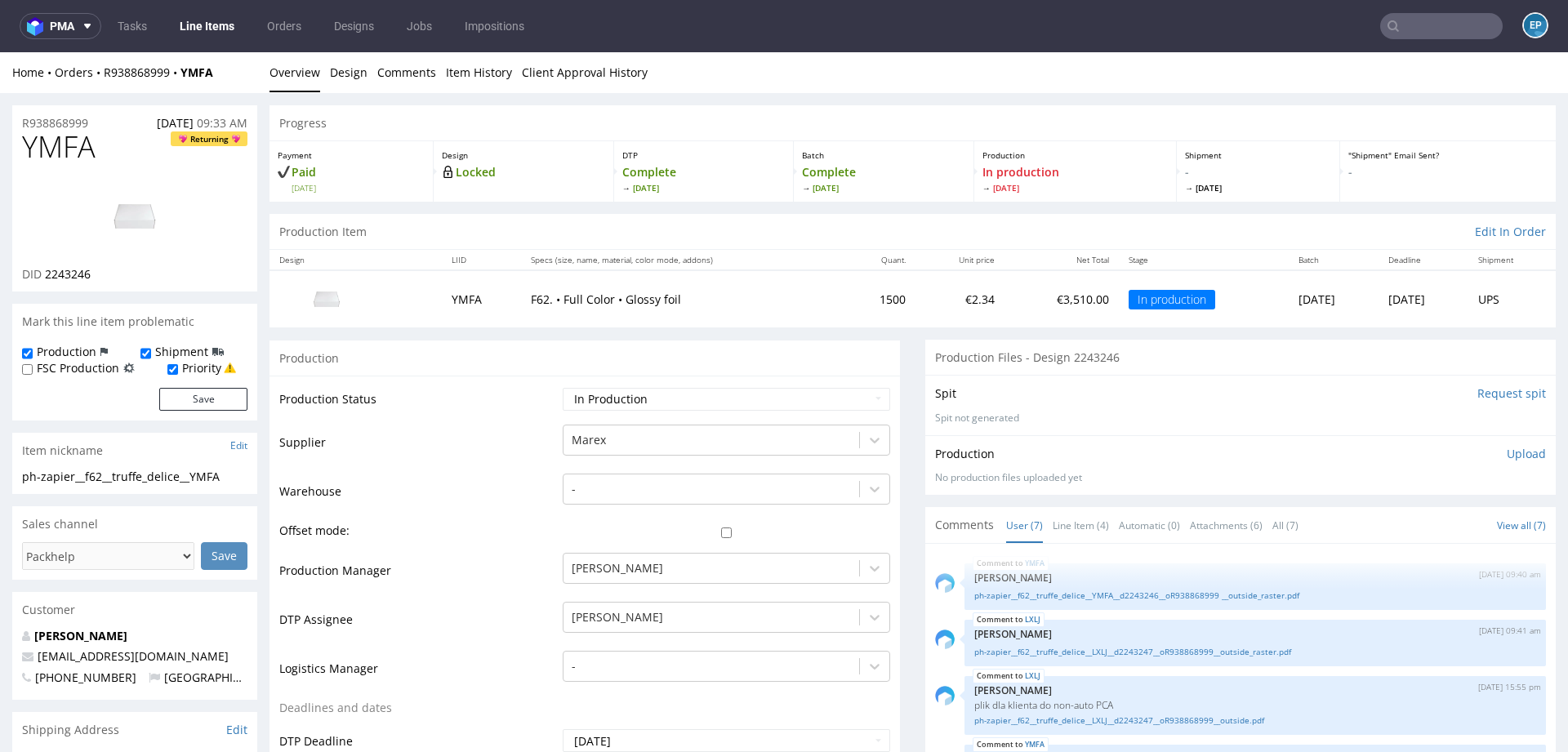
scroll to position [149, 0]
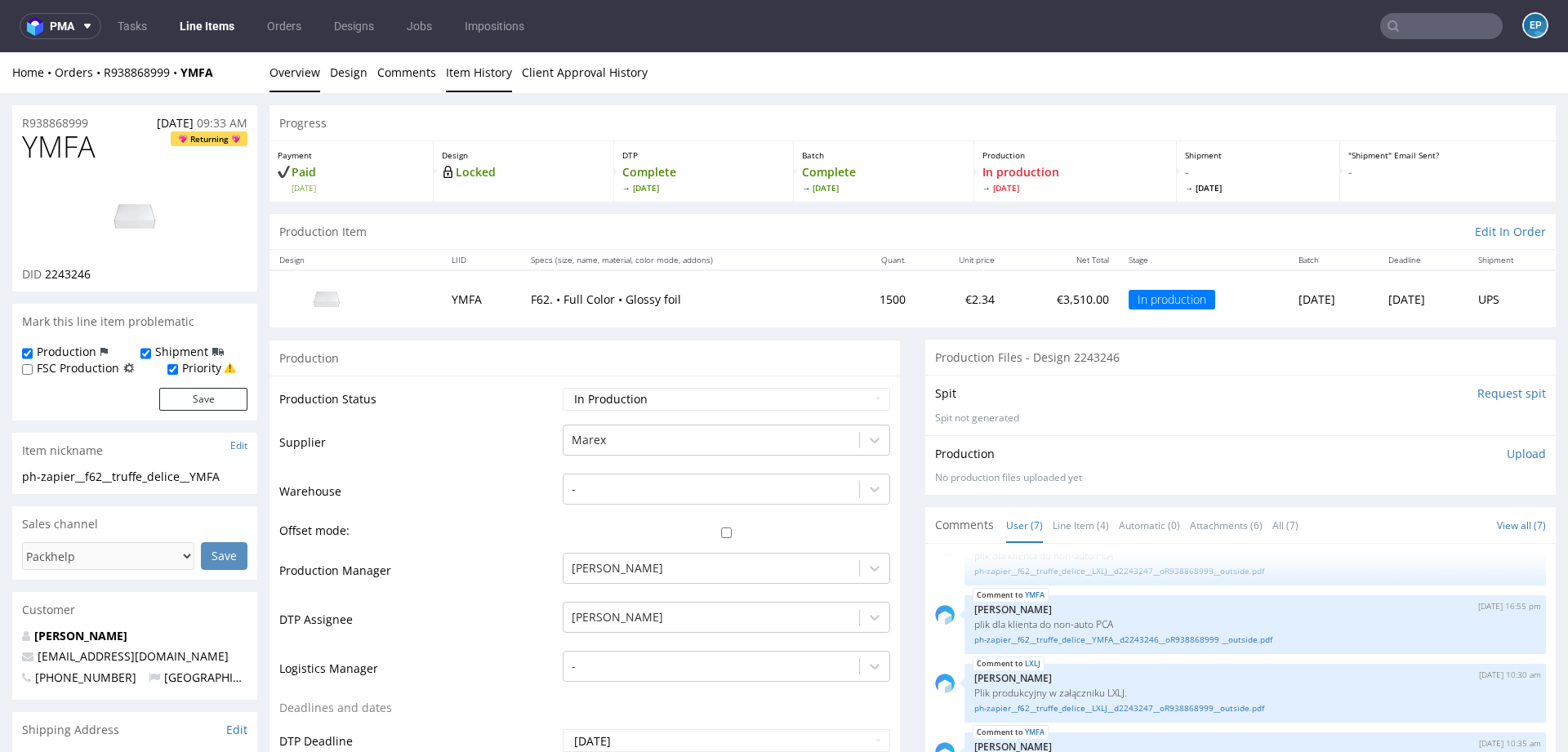
click at [474, 74] on link "Item History" at bounding box center [478, 72] width 66 height 40
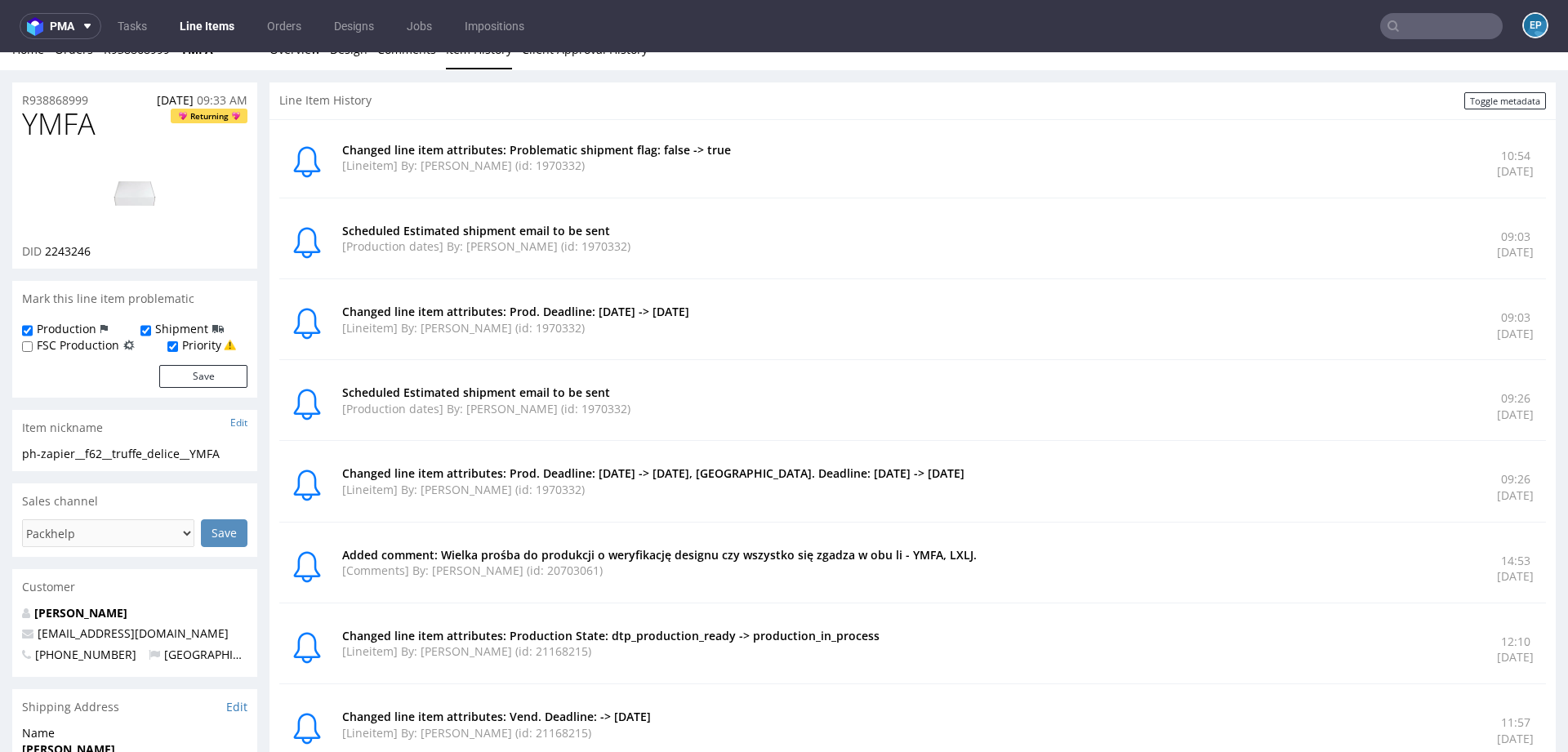
scroll to position [0, 0]
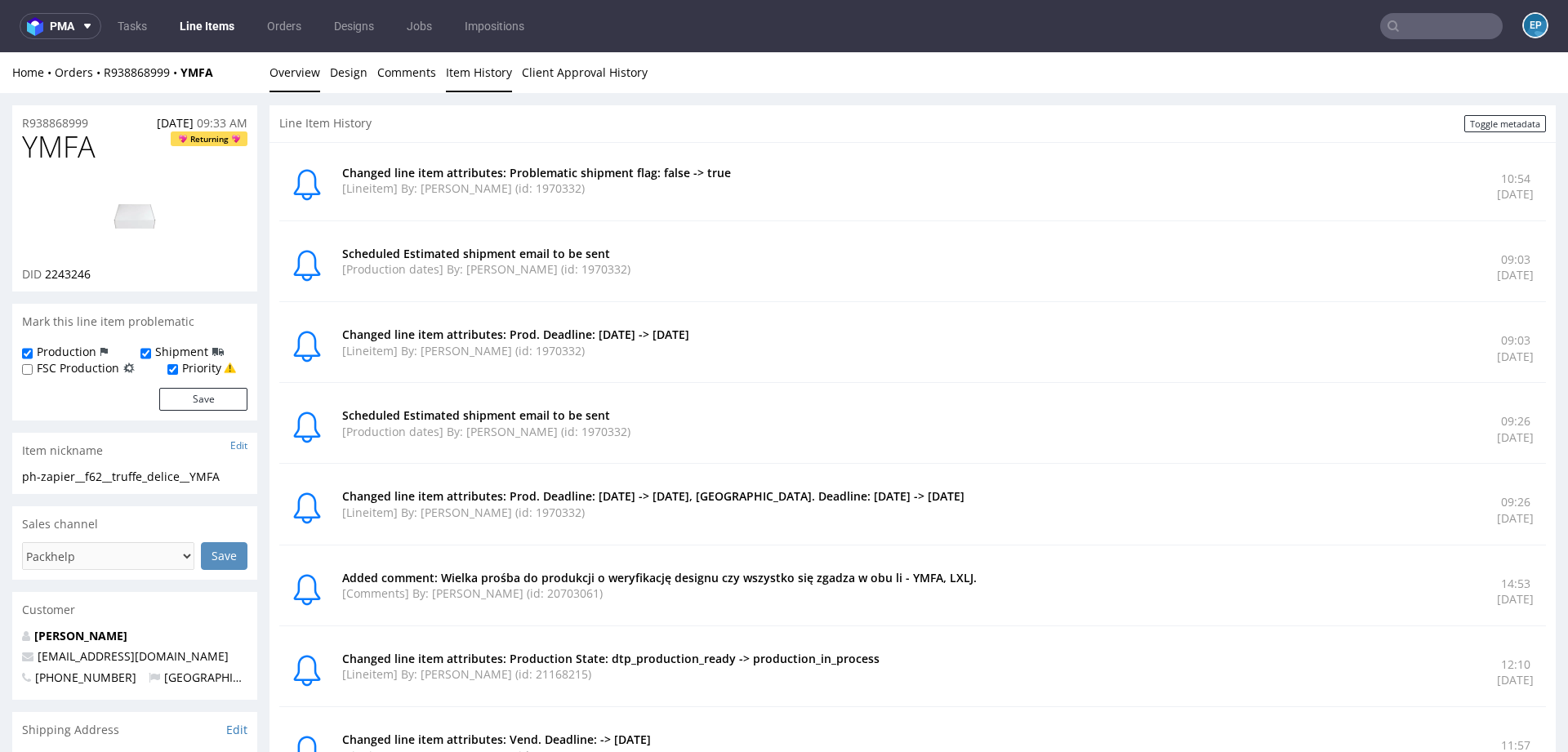
click at [295, 76] on link "Overview" at bounding box center [294, 72] width 51 height 40
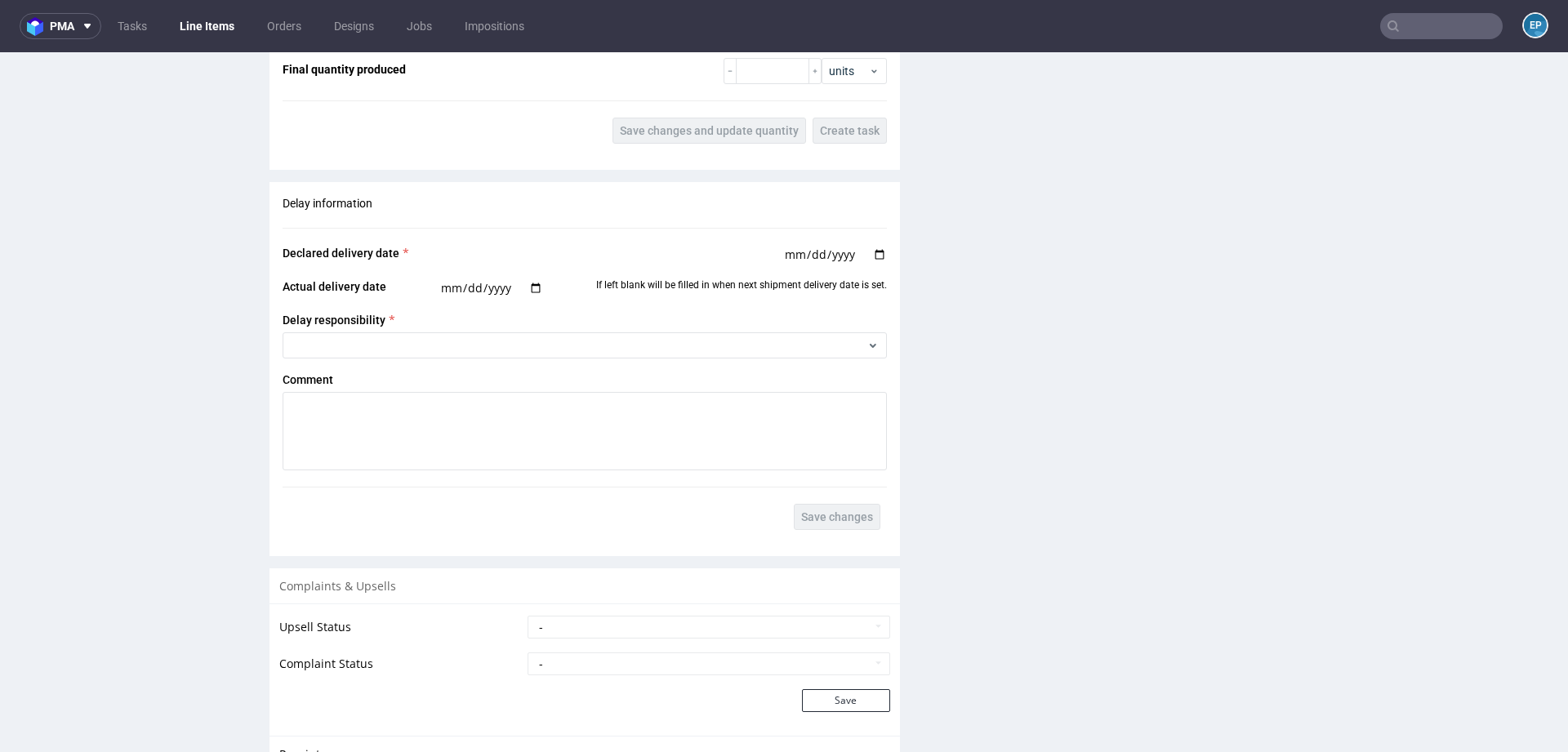
scroll to position [2287, 0]
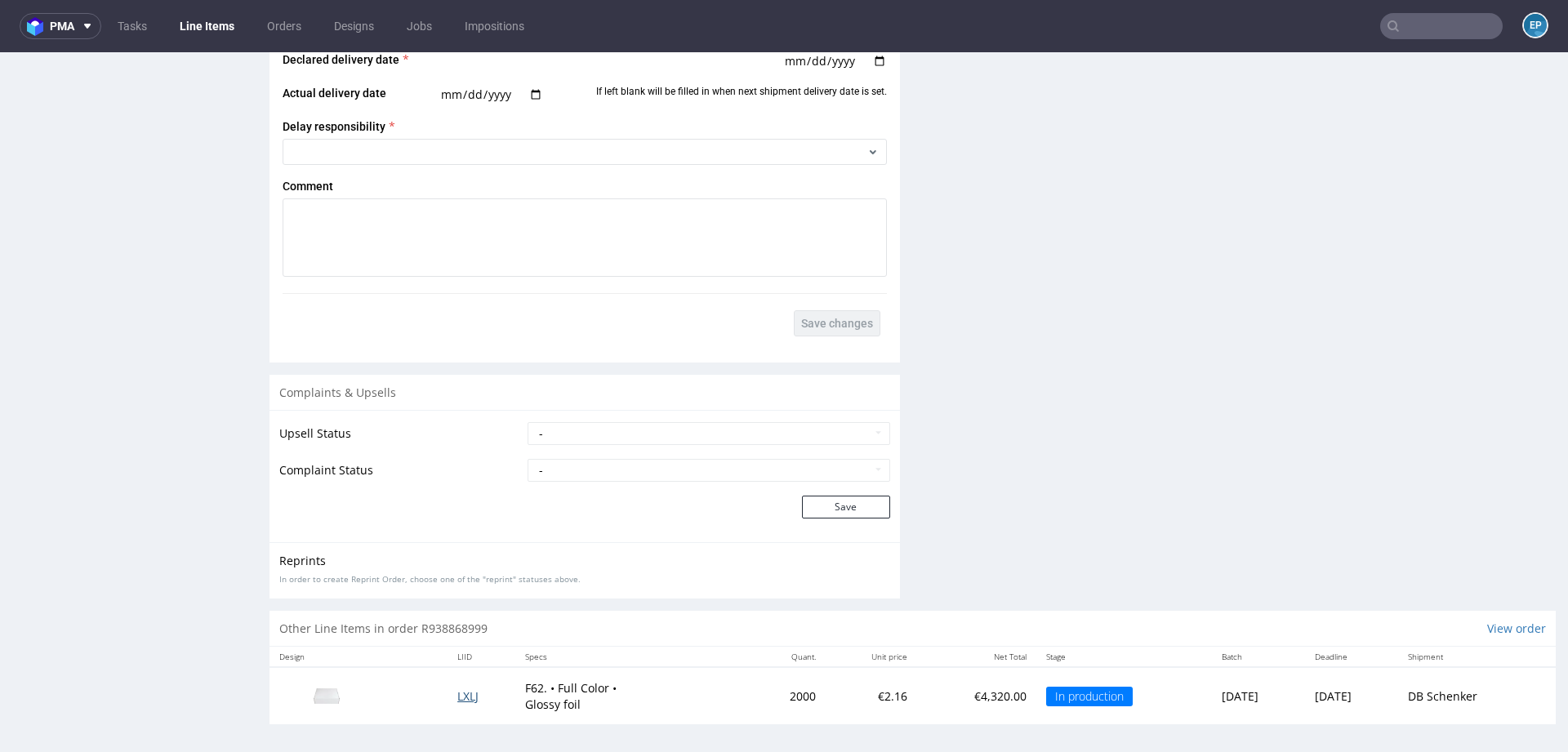
click at [457, 691] on span "LXLJ" at bounding box center [468, 695] width 21 height 15
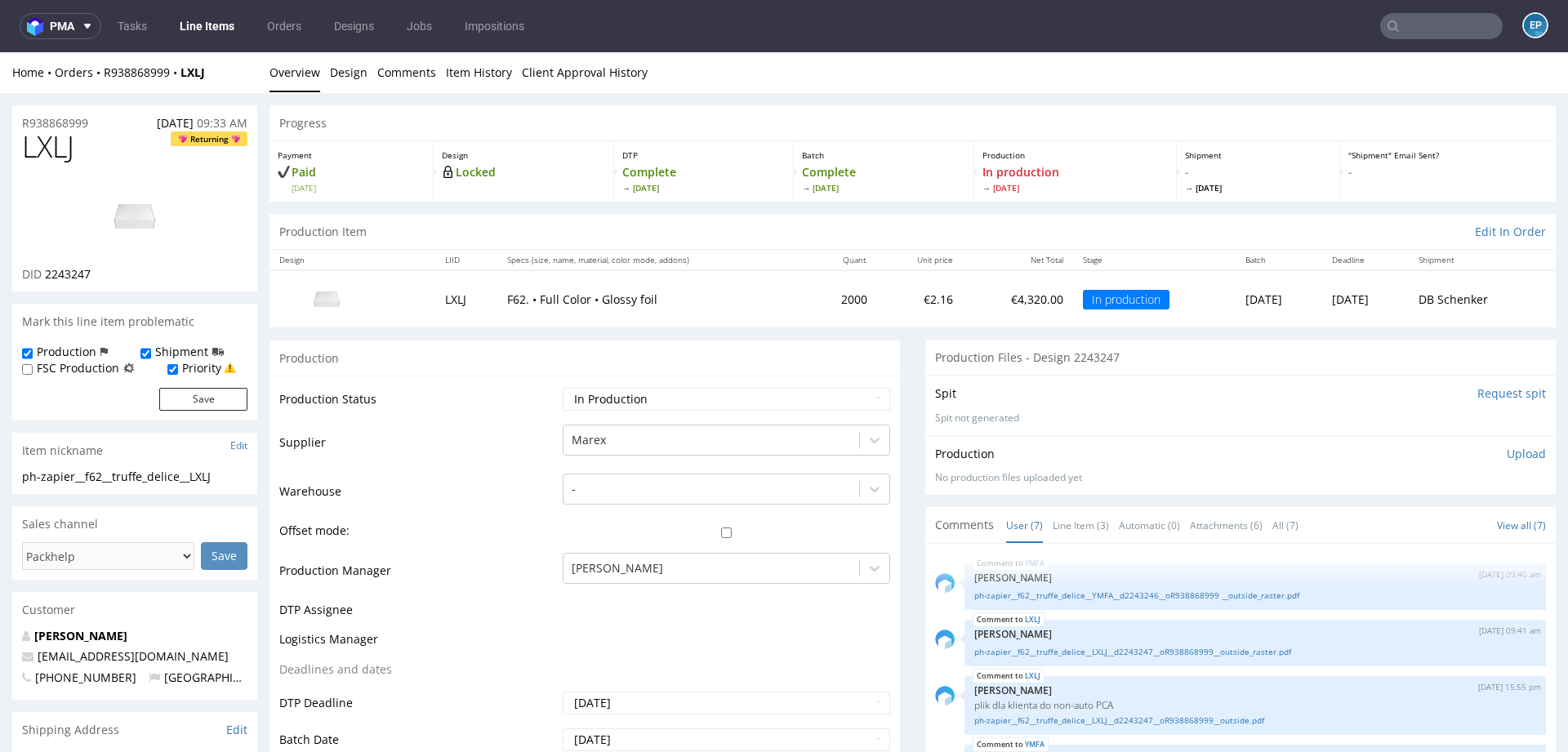
scroll to position [149, 0]
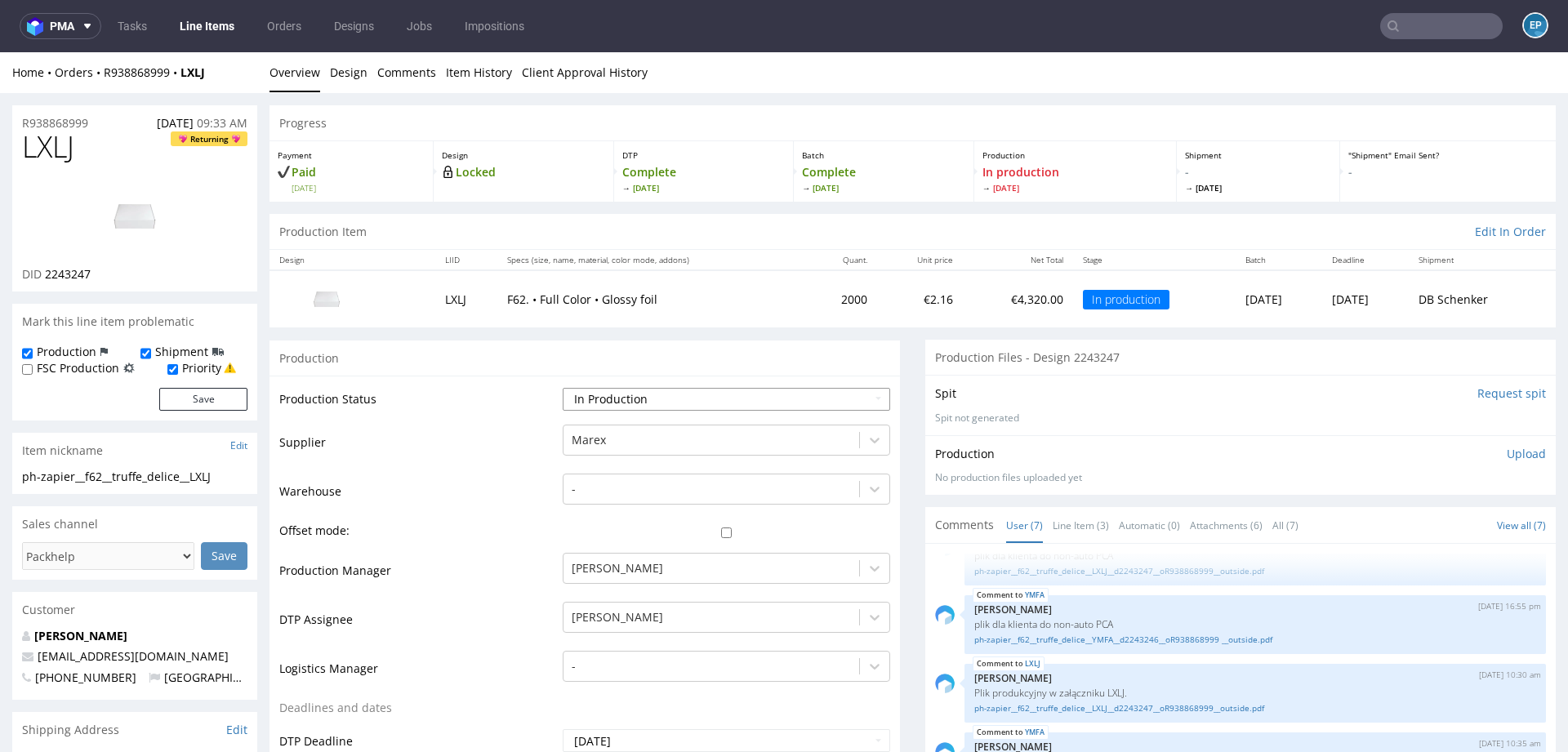
click at [679, 395] on select "Waiting for Artwork Waiting for Diecut Waiting for Mockup Waiting for DTP Waiti…" at bounding box center [727, 399] width 327 height 23
select select "production_complete"
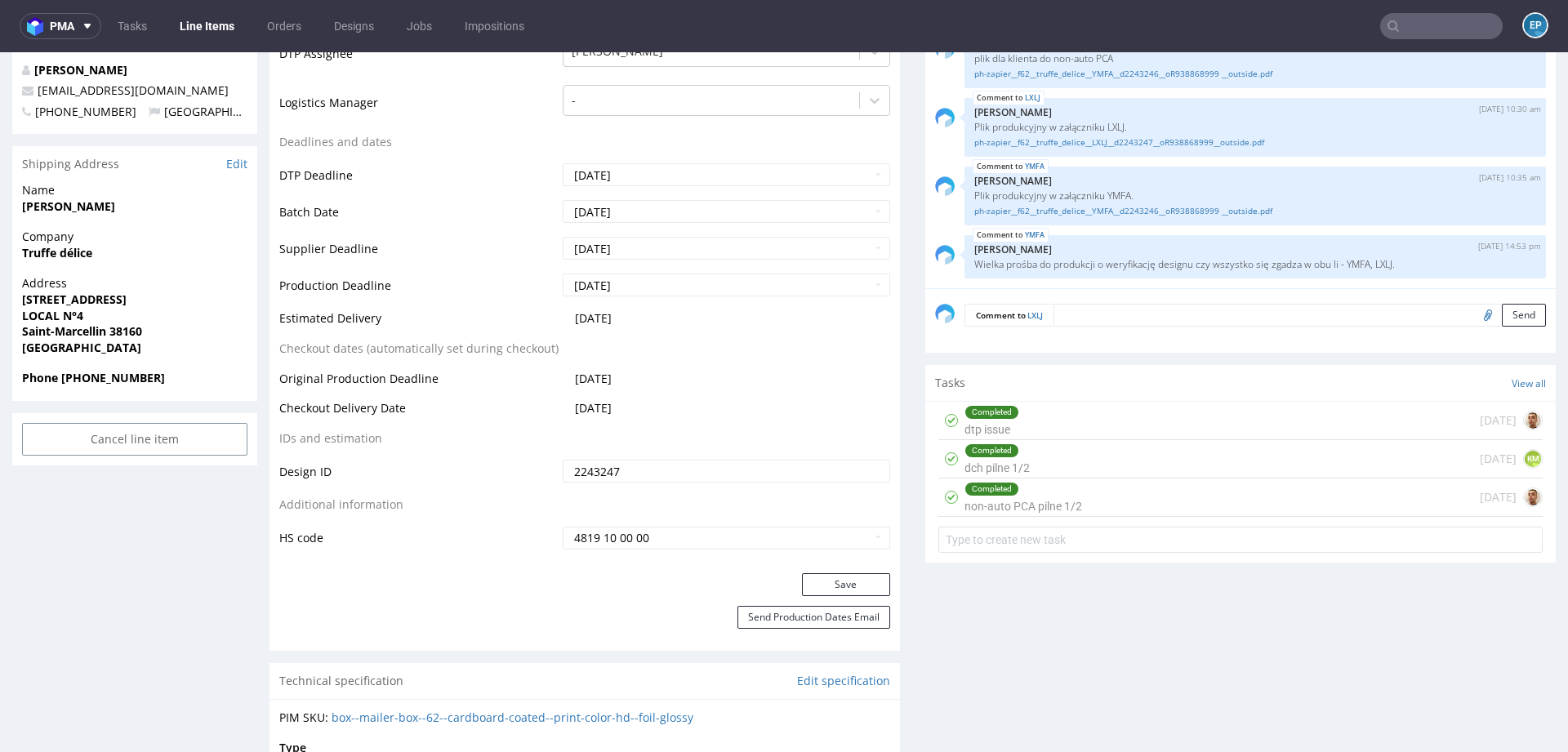
scroll to position [612, 0]
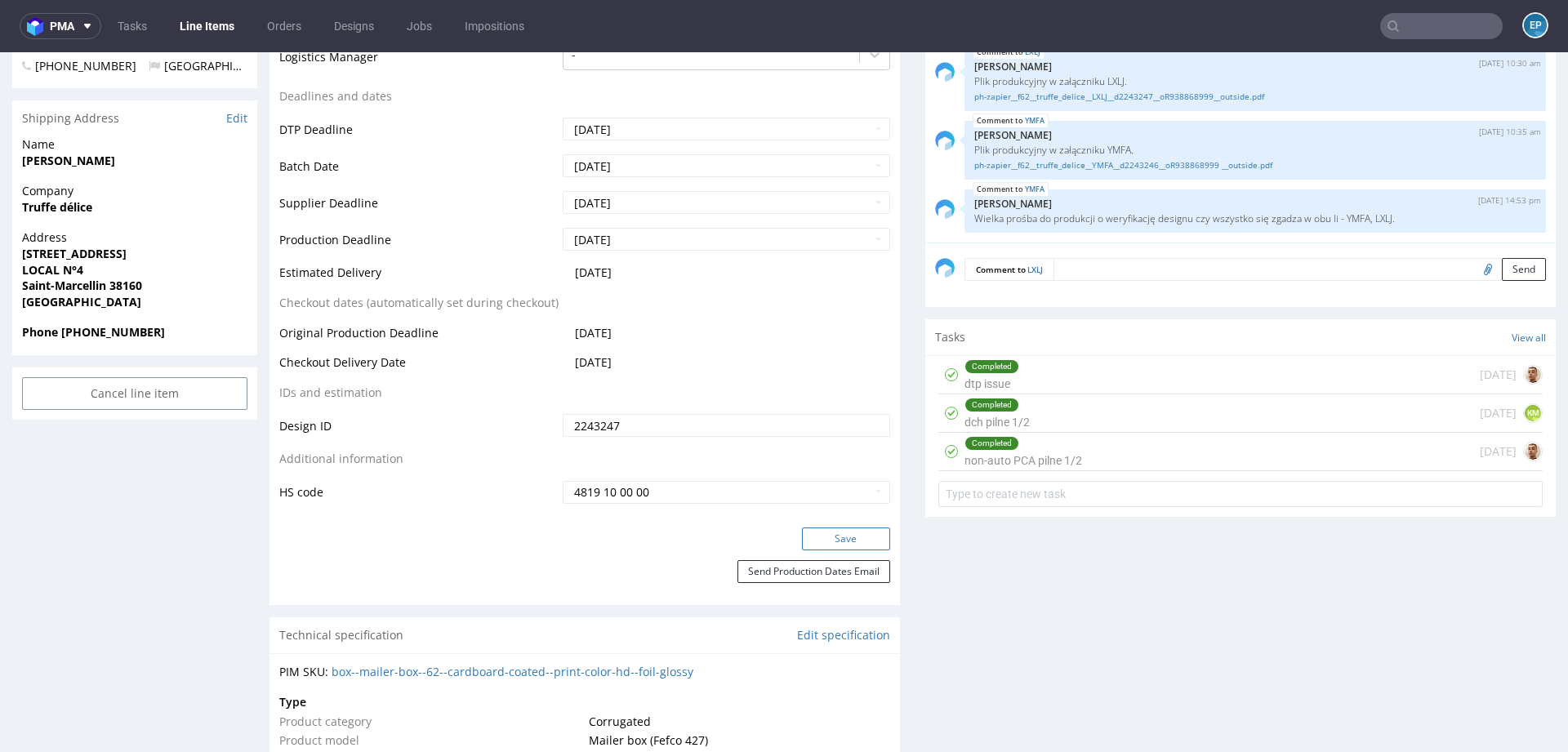
click at [816, 538] on button "Save" at bounding box center [846, 539] width 88 height 23
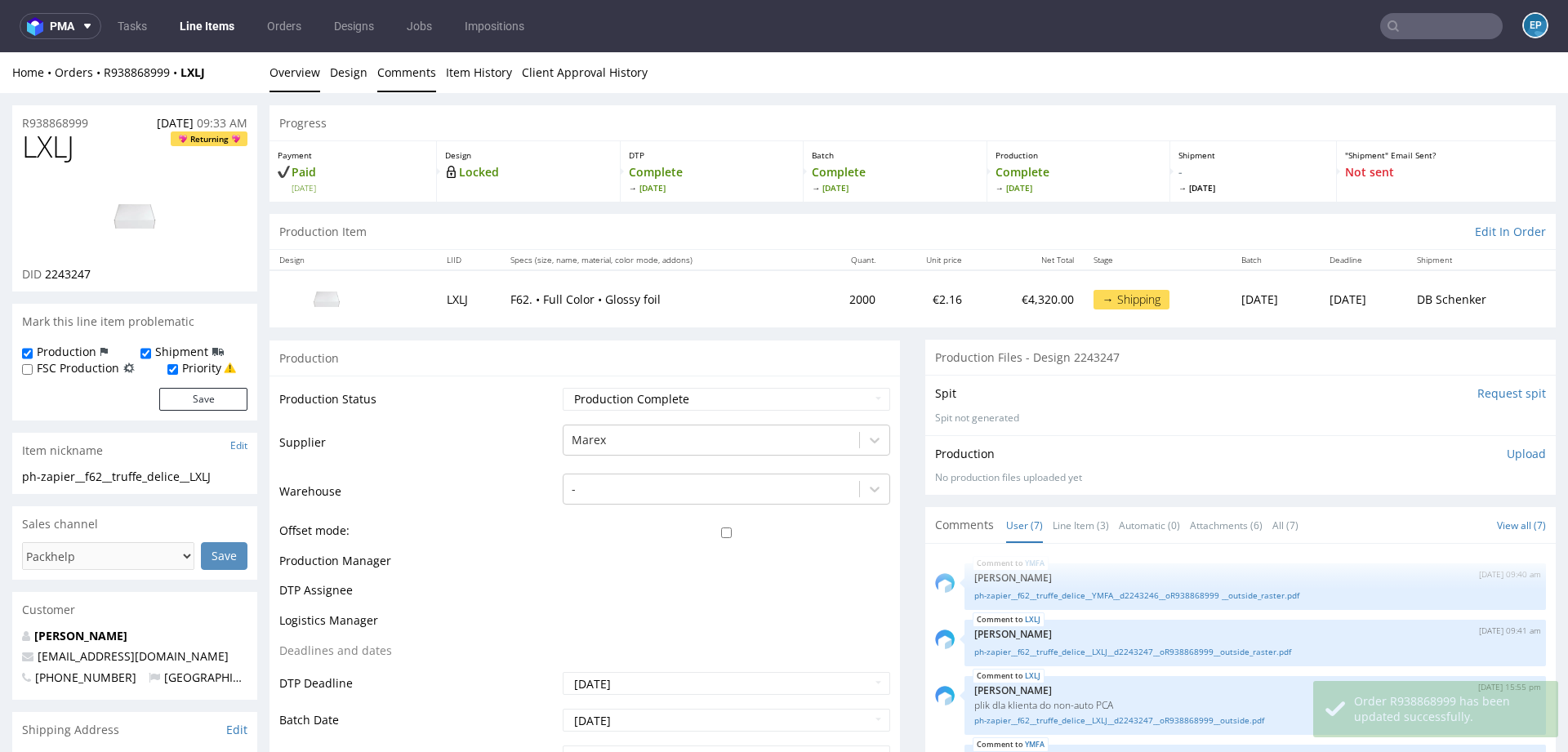
scroll to position [149, 0]
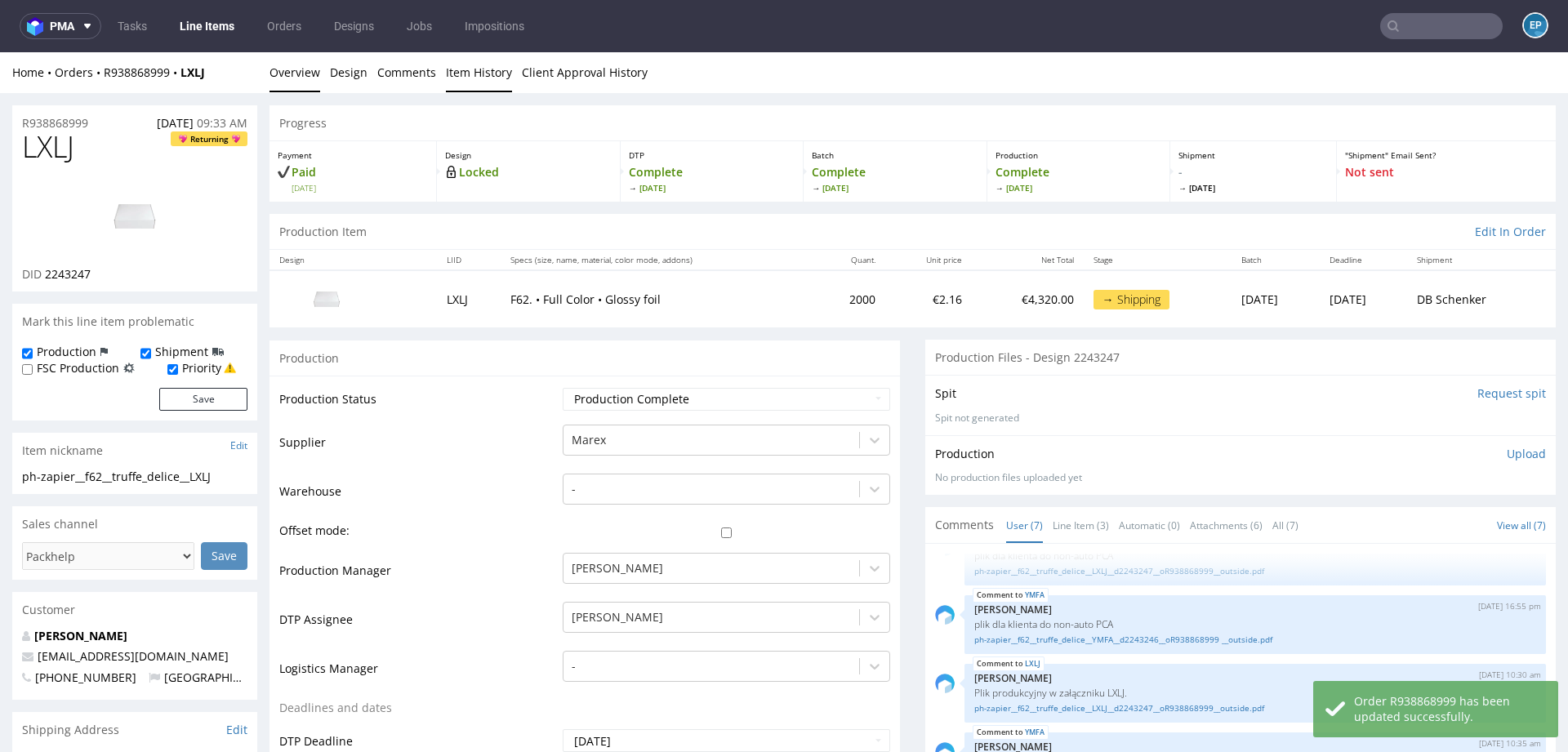
click at [502, 76] on link "Item History" at bounding box center [478, 72] width 66 height 40
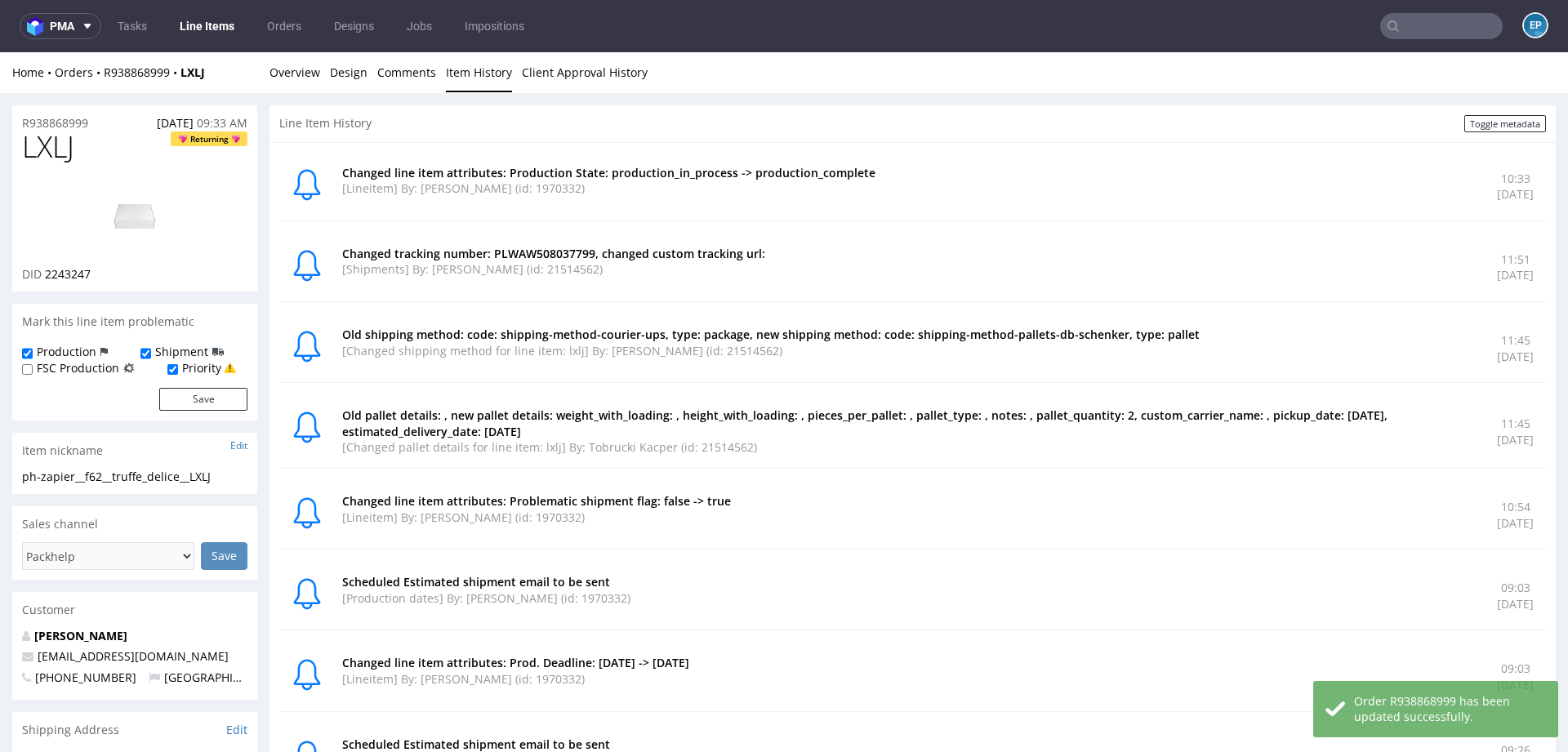
click at [543, 252] on p "Changed tracking number: PLWAW508037799, changed custom tracking url:" at bounding box center [910, 253] width 1136 height 16
copy p "PLWAW508037799"
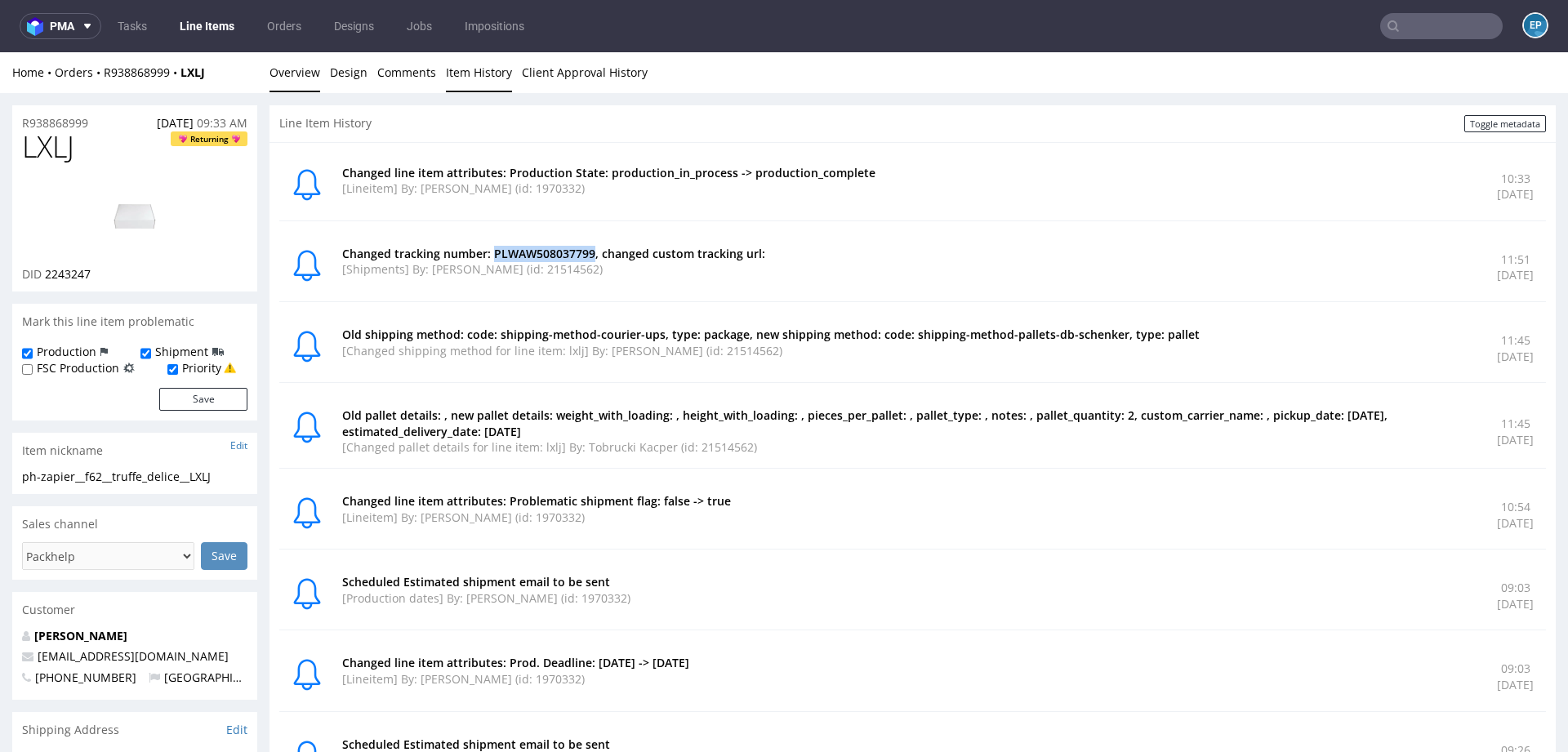
click at [302, 77] on link "Overview" at bounding box center [294, 72] width 51 height 40
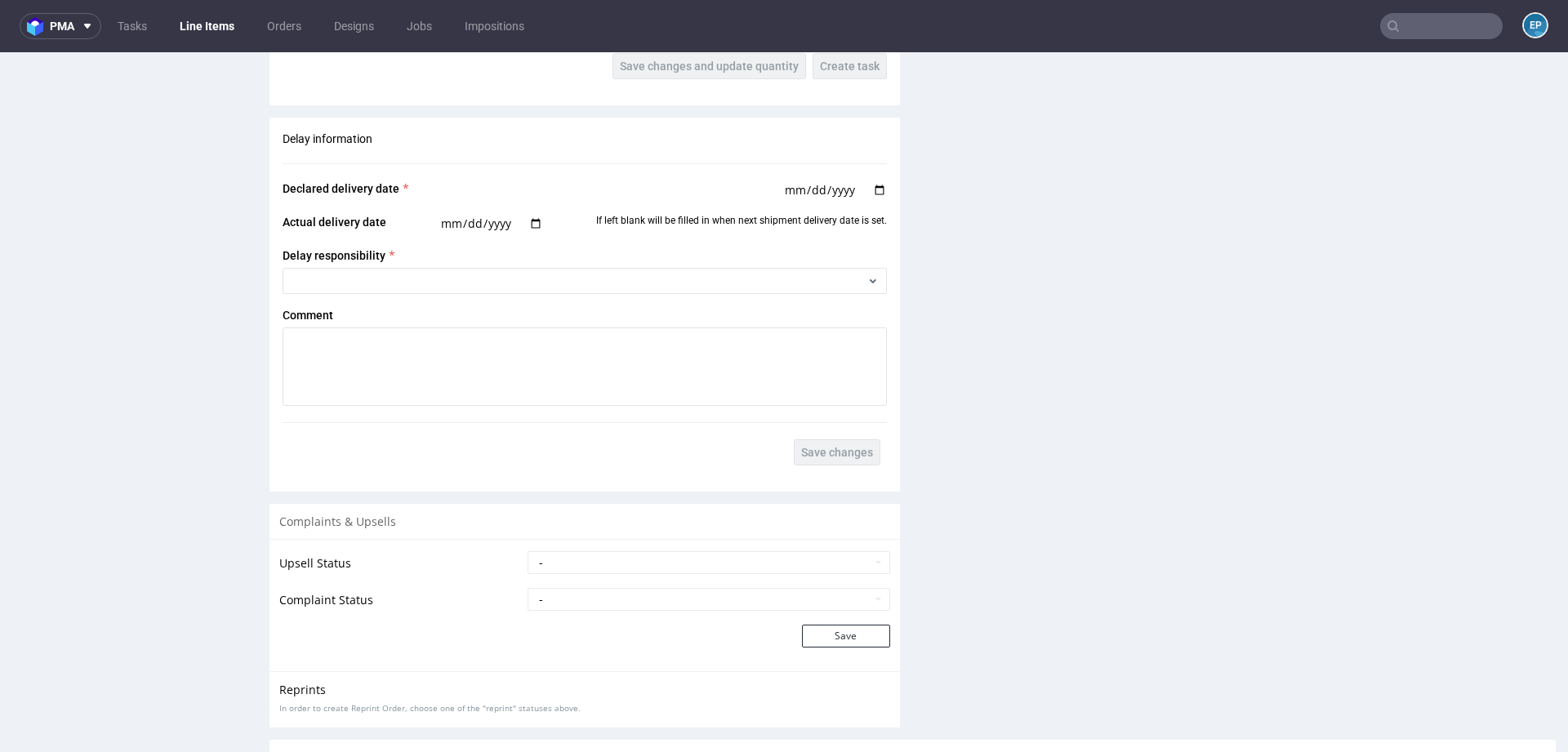
scroll to position [2443, 0]
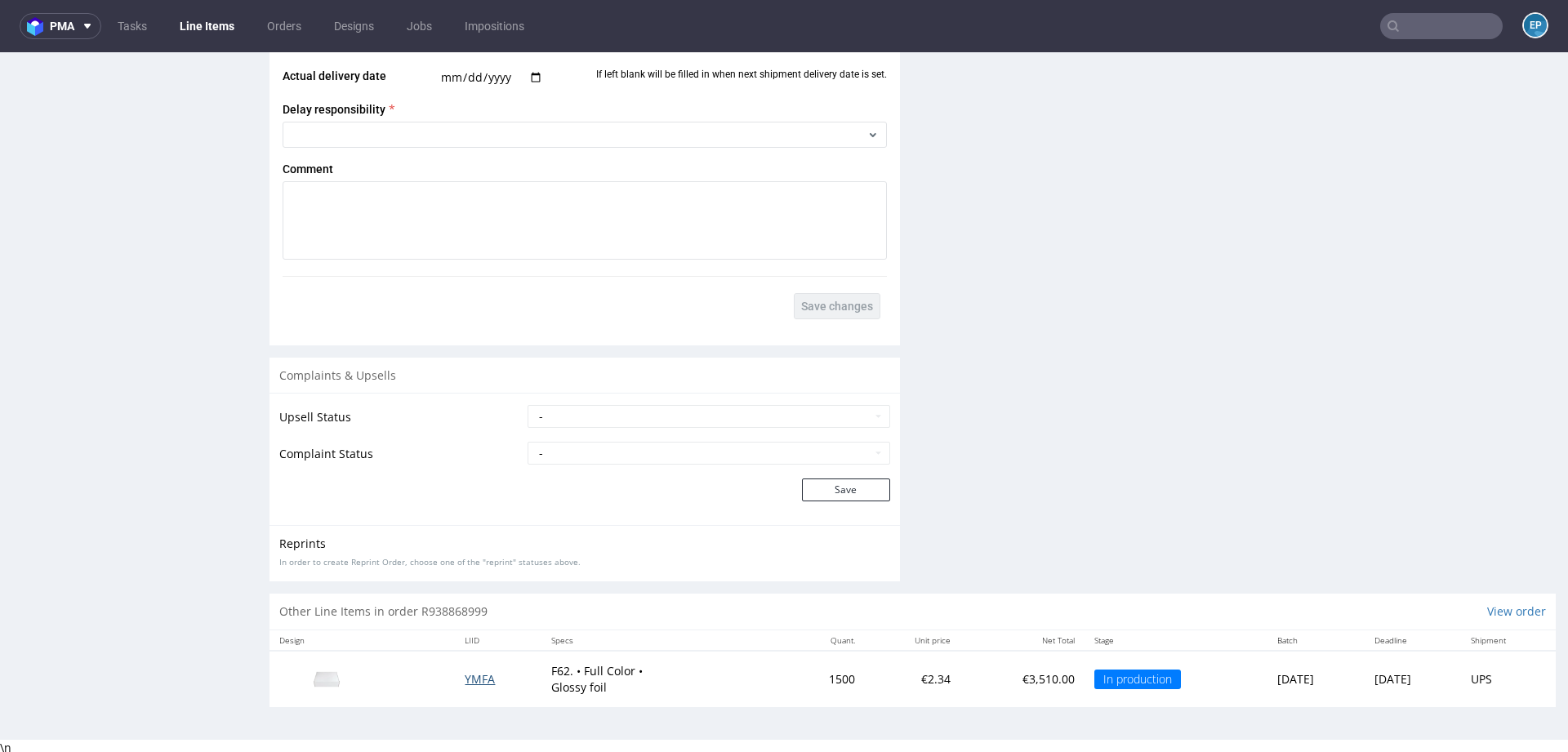
click at [465, 671] on span "YMFA" at bounding box center [480, 678] width 30 height 15
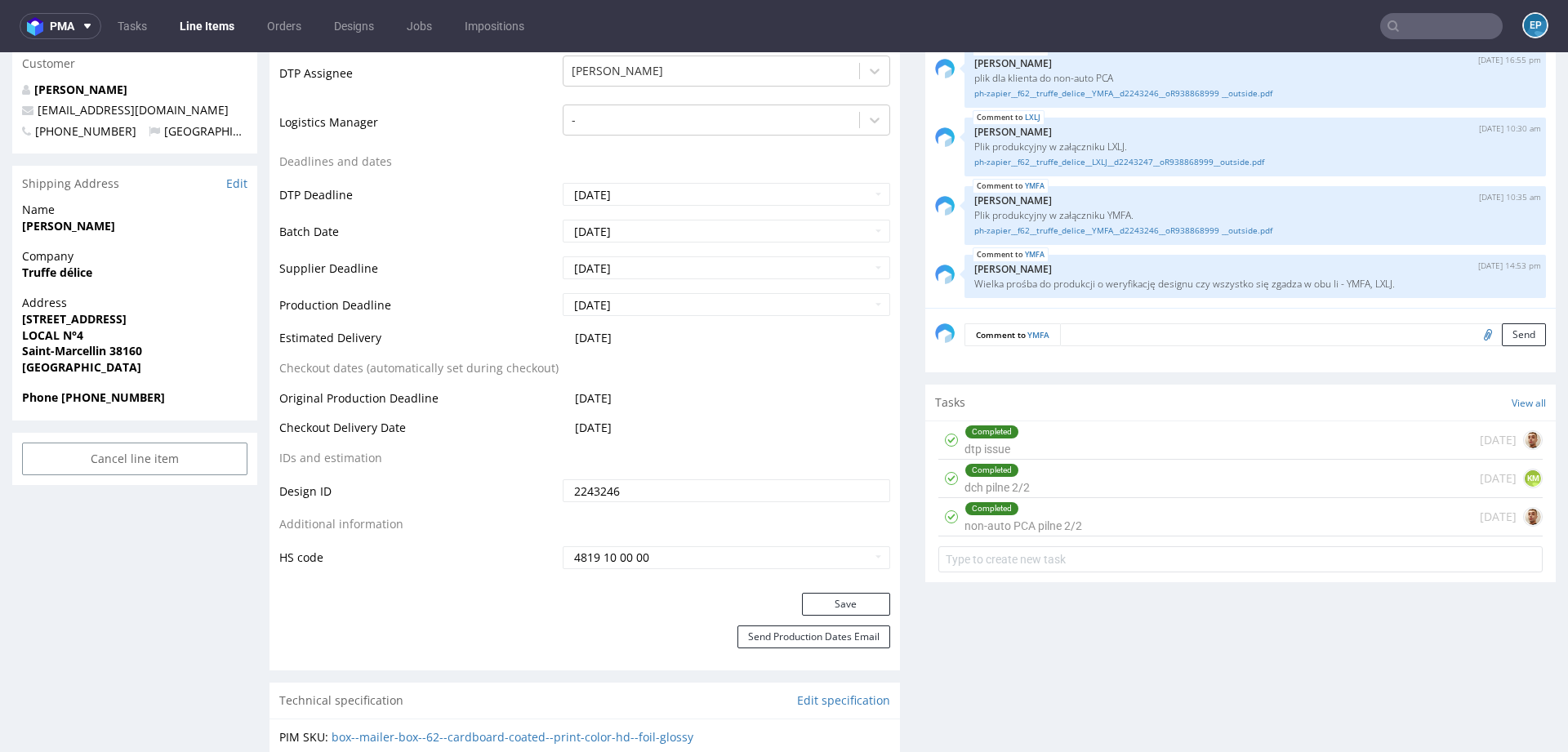
scroll to position [550, 0]
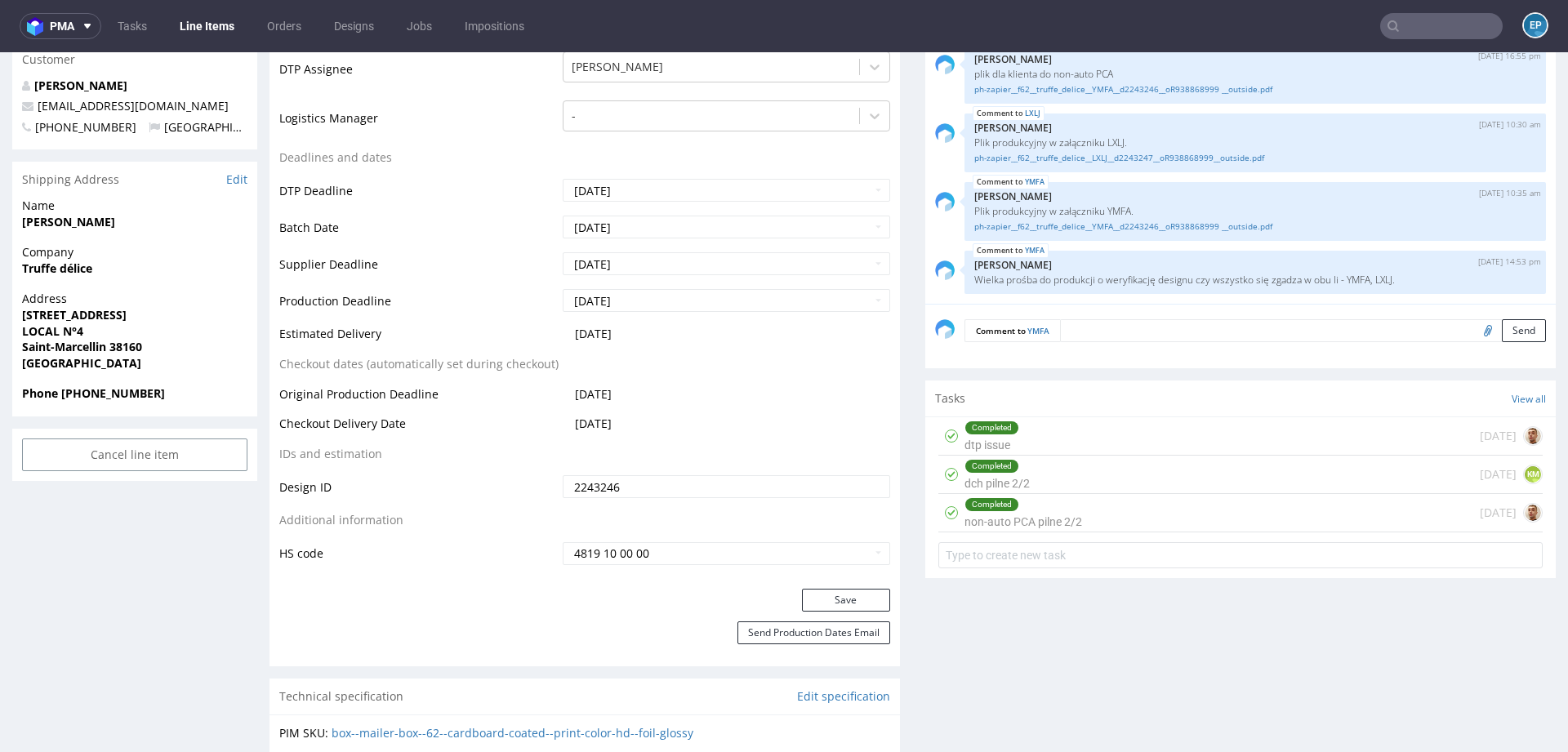
click at [1122, 345] on div "Comment to YMFA Send" at bounding box center [1241, 336] width 631 height 65
click at [1118, 342] on div "Comment to YMFA Send" at bounding box center [1241, 336] width 631 height 65
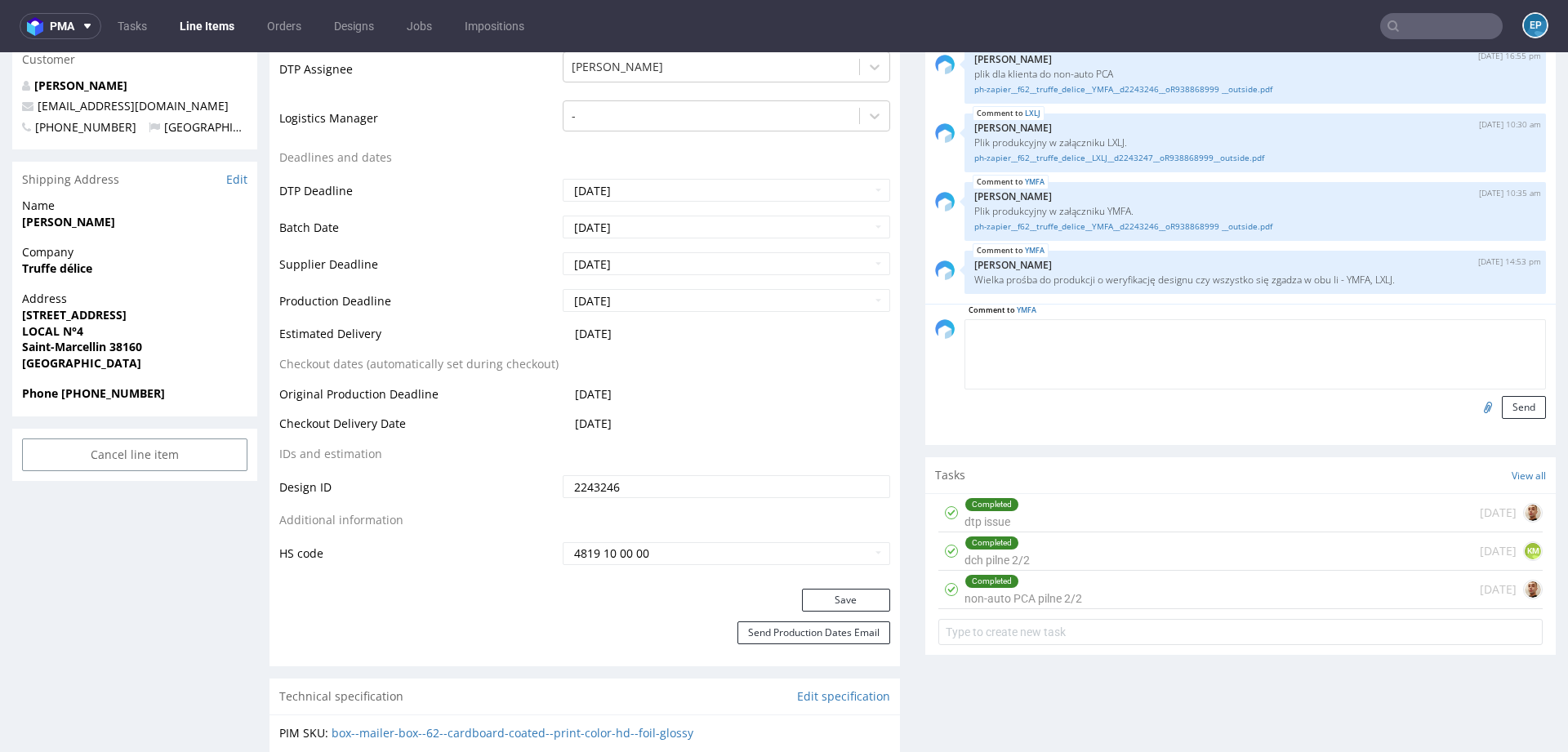
click at [1108, 333] on textarea at bounding box center [1256, 354] width 582 height 70
paste textarea "https://www.dbschenker.com/app/tracking-public/?refNumber=PLWAW508037799&langua…"
type textarea "https://www.dbschenker.com/app/tracking-public/?refNumber=PLWAW508037799&langua…"
click at [1502, 400] on button "Send" at bounding box center [1524, 407] width 44 height 23
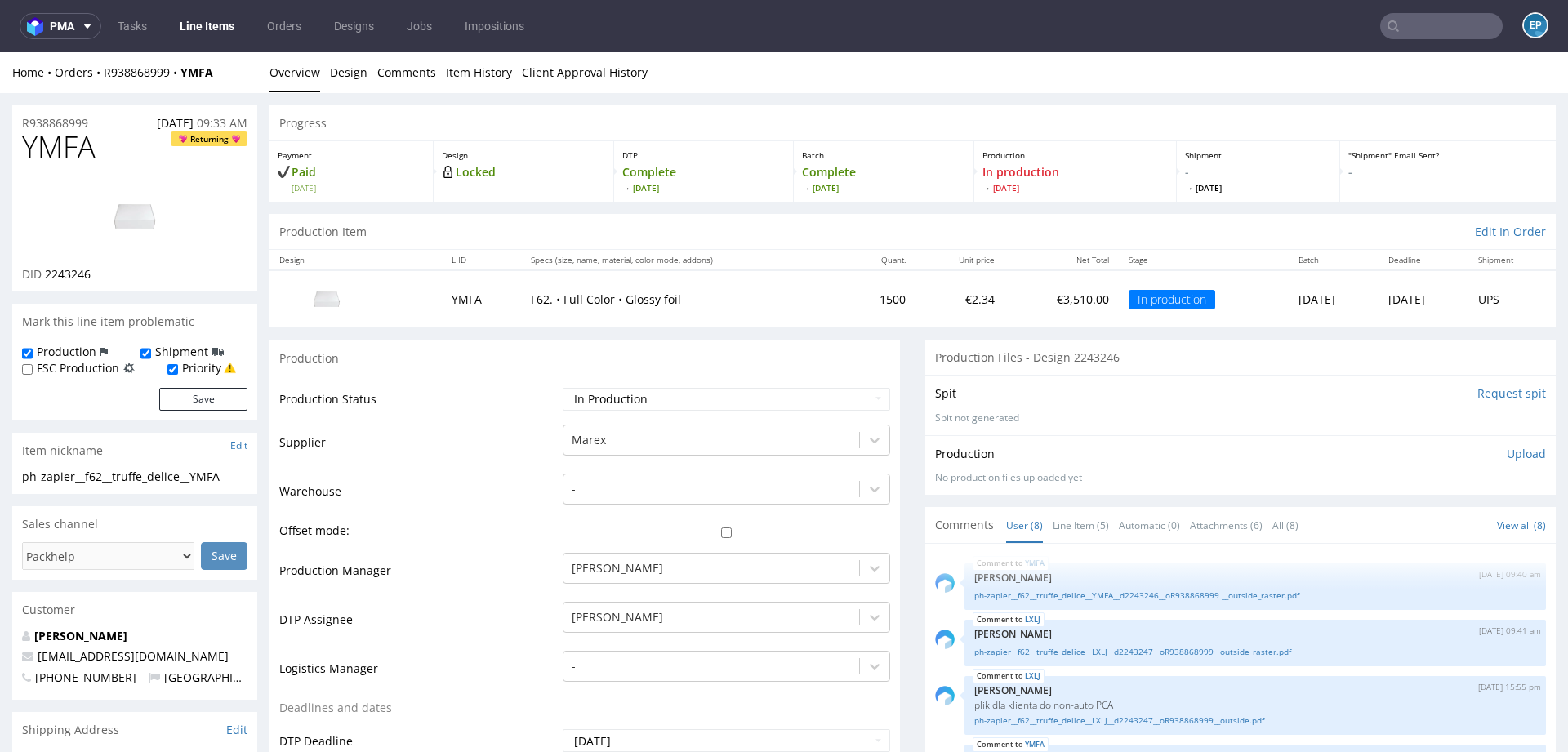
scroll to position [215, 0]
click at [631, 397] on select "Waiting for Artwork Waiting for Diecut Waiting for Mockup Waiting for DTP Waiti…" at bounding box center [727, 399] width 327 height 23
select select "production_complete"
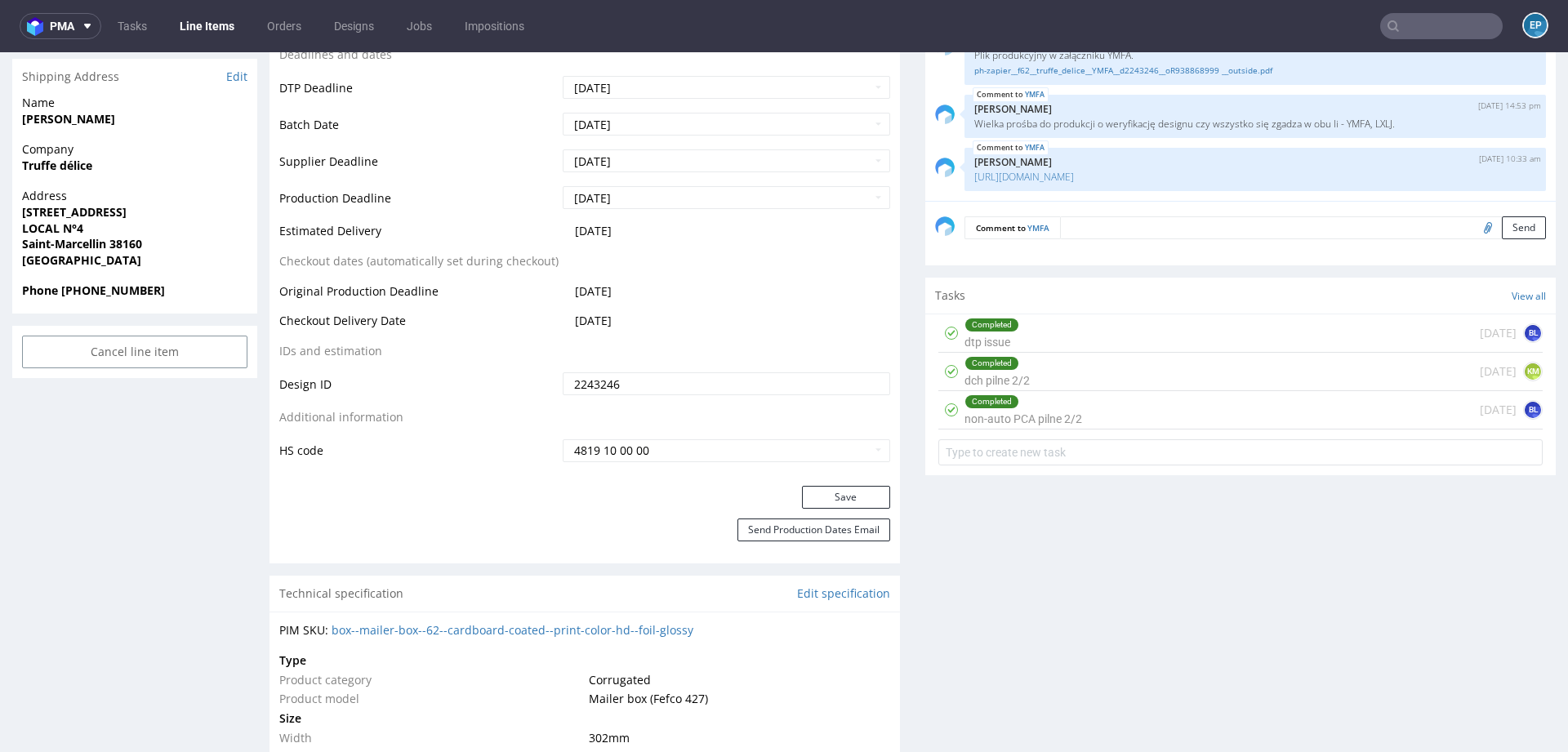
scroll to position [732, 0]
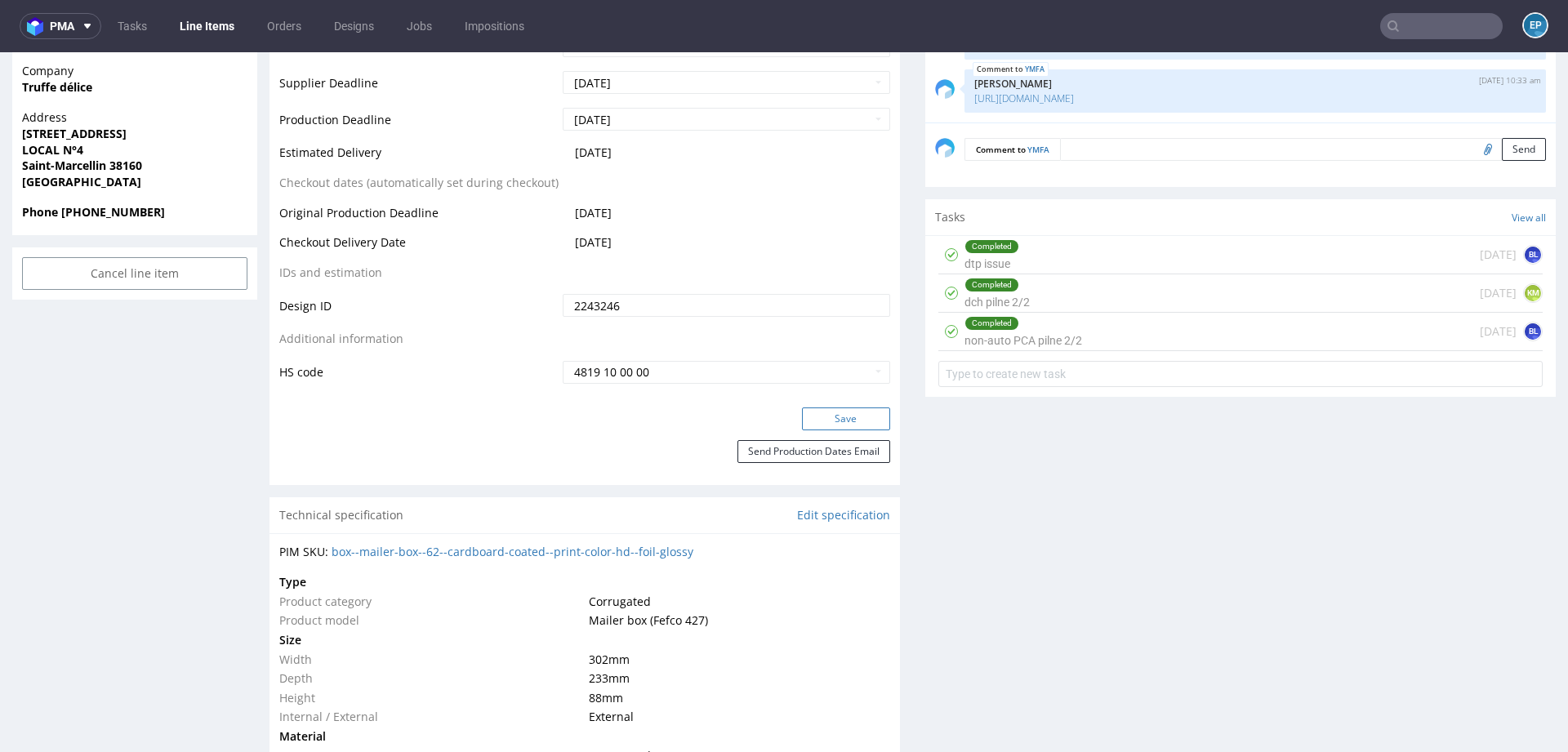
click at [831, 412] on button "Save" at bounding box center [846, 419] width 88 height 23
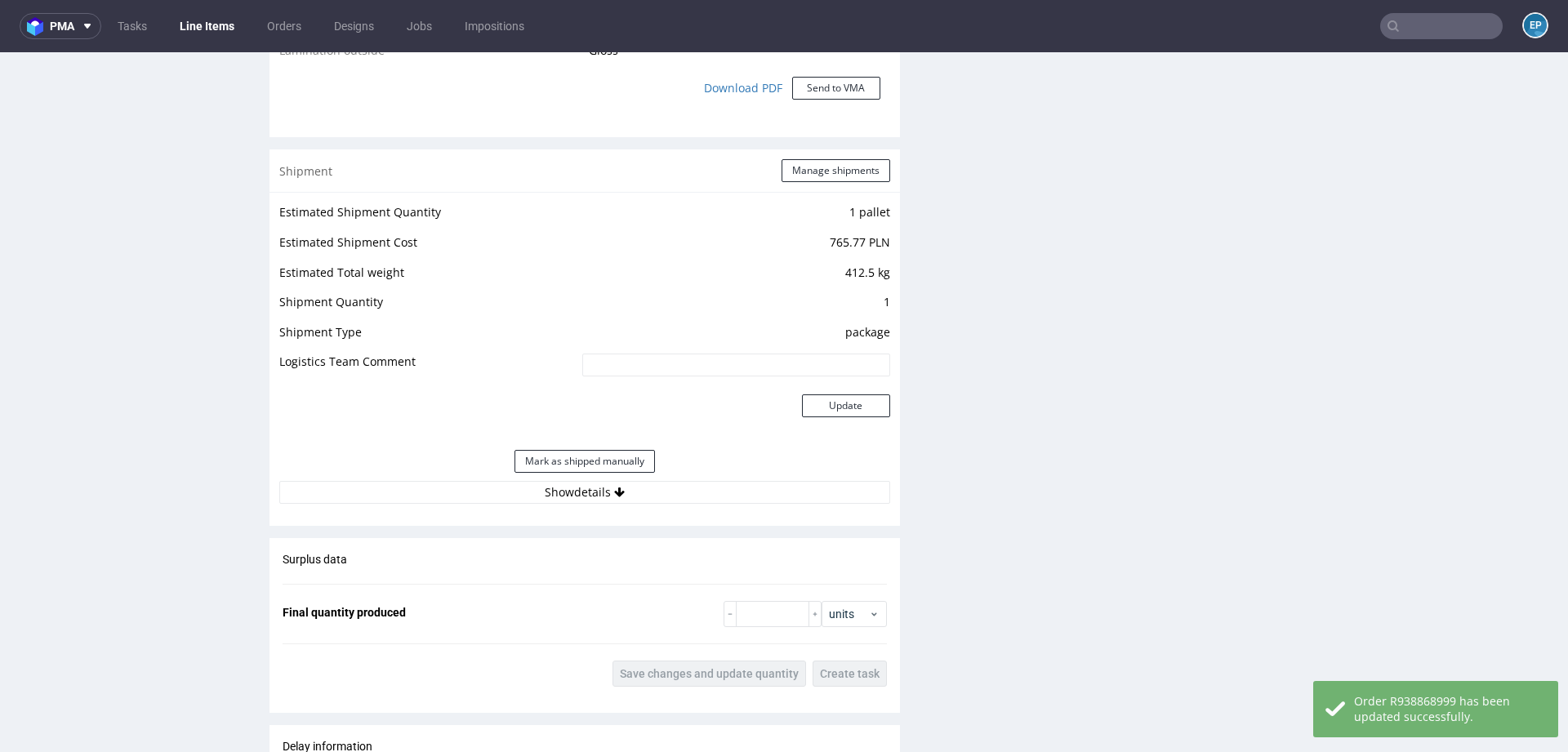
scroll to position [1651, 0]
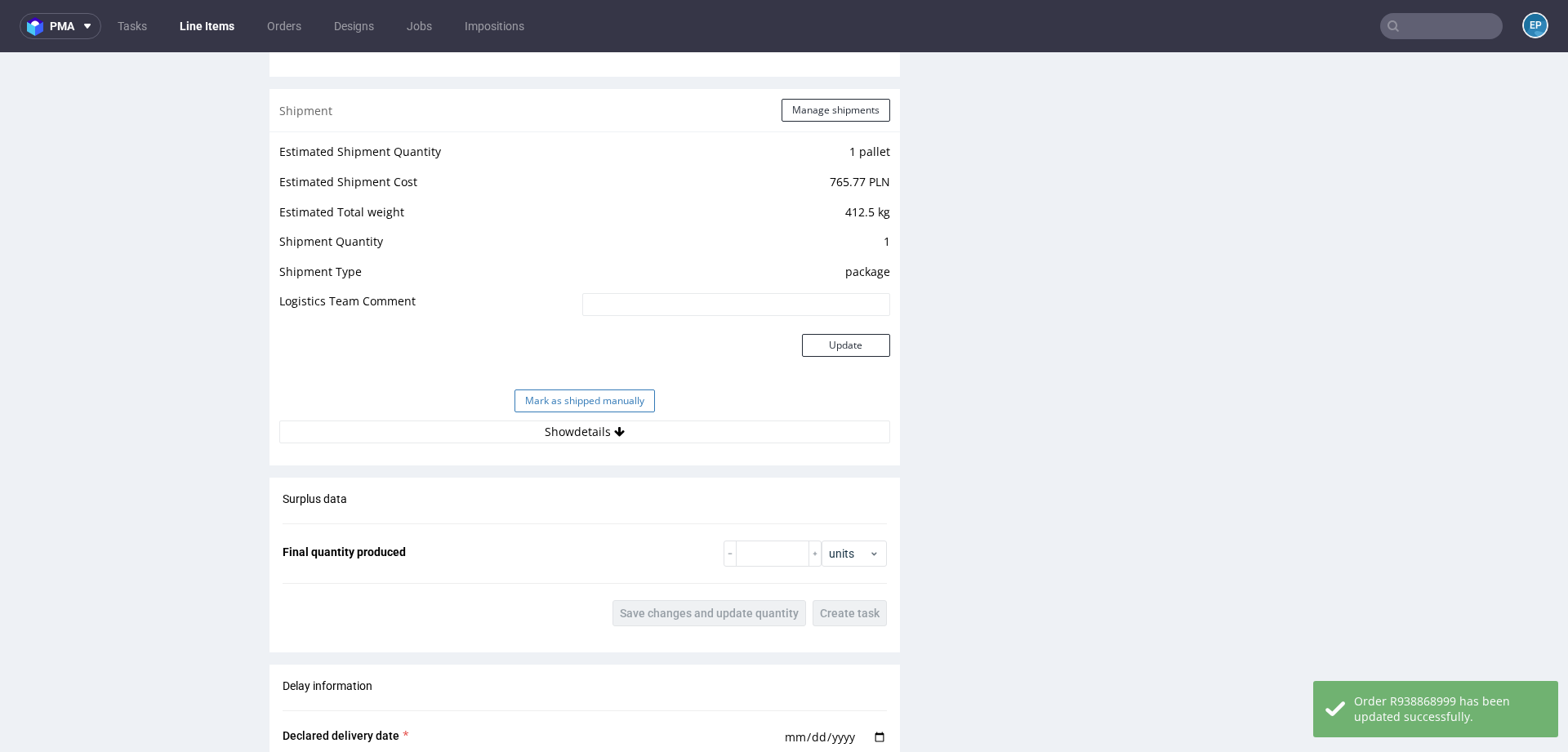
click at [607, 396] on button "Mark as shipped manually" at bounding box center [585, 401] width 141 height 23
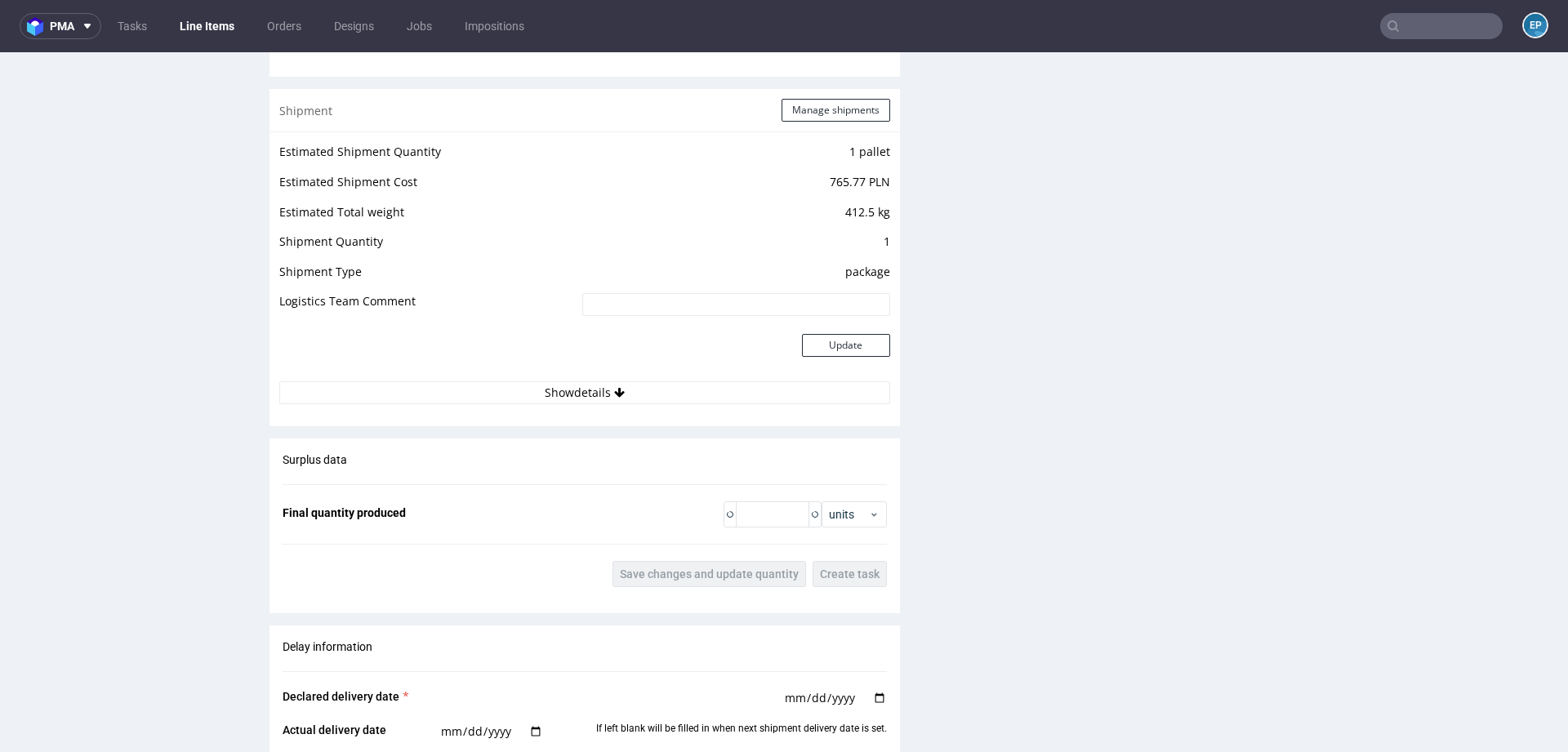
scroll to position [2287, 0]
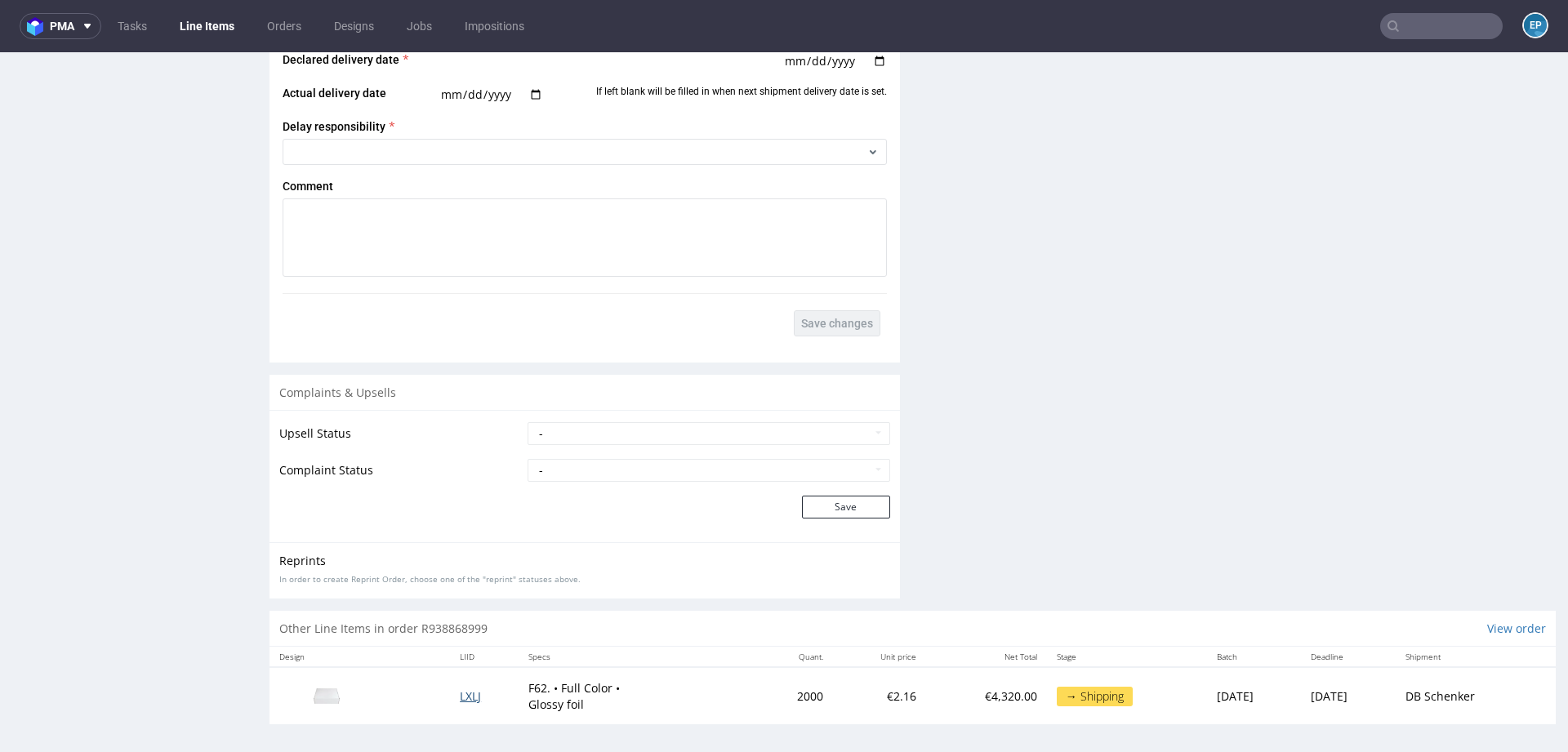
click at [460, 688] on span "LXLJ" at bounding box center [470, 695] width 21 height 15
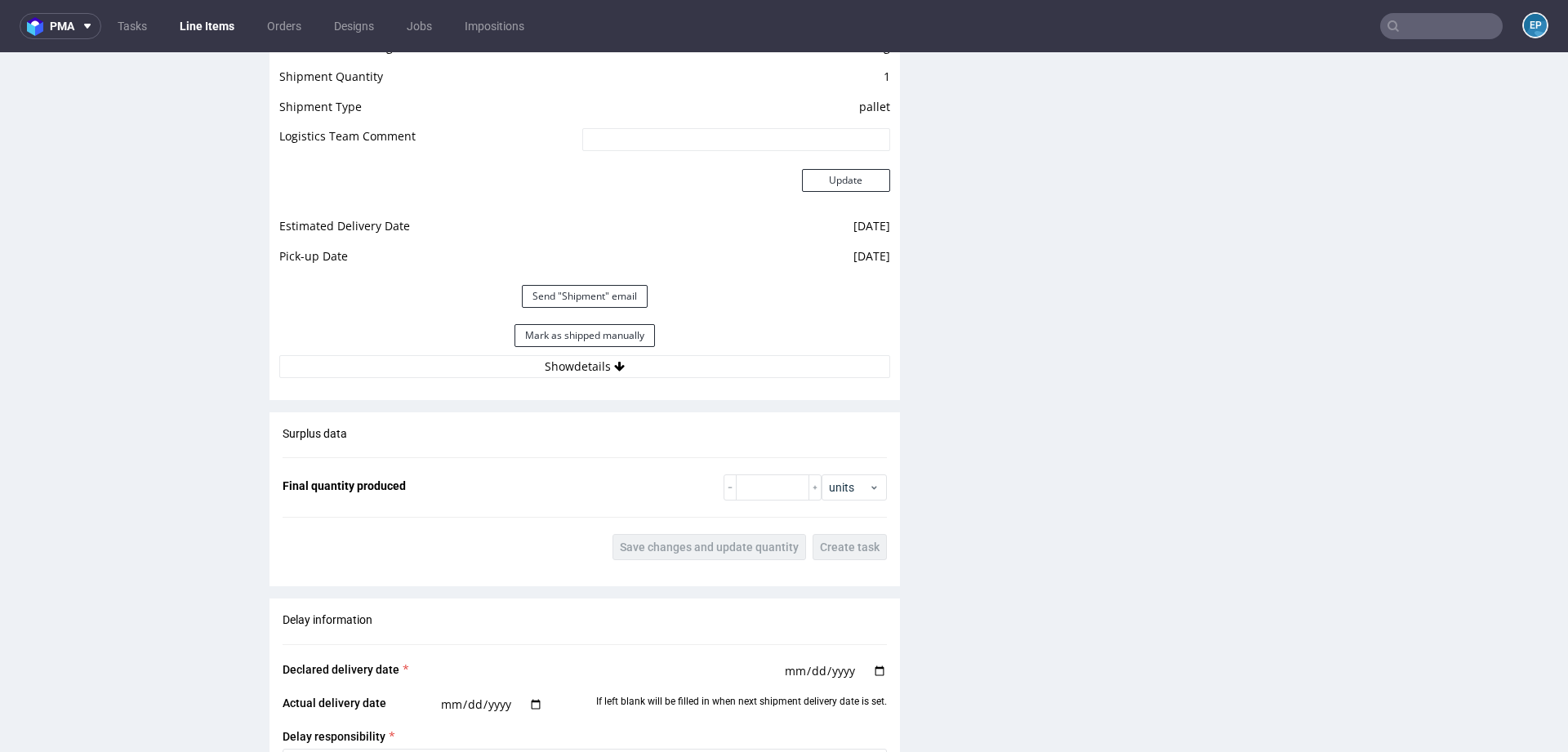
scroll to position [1842, 0]
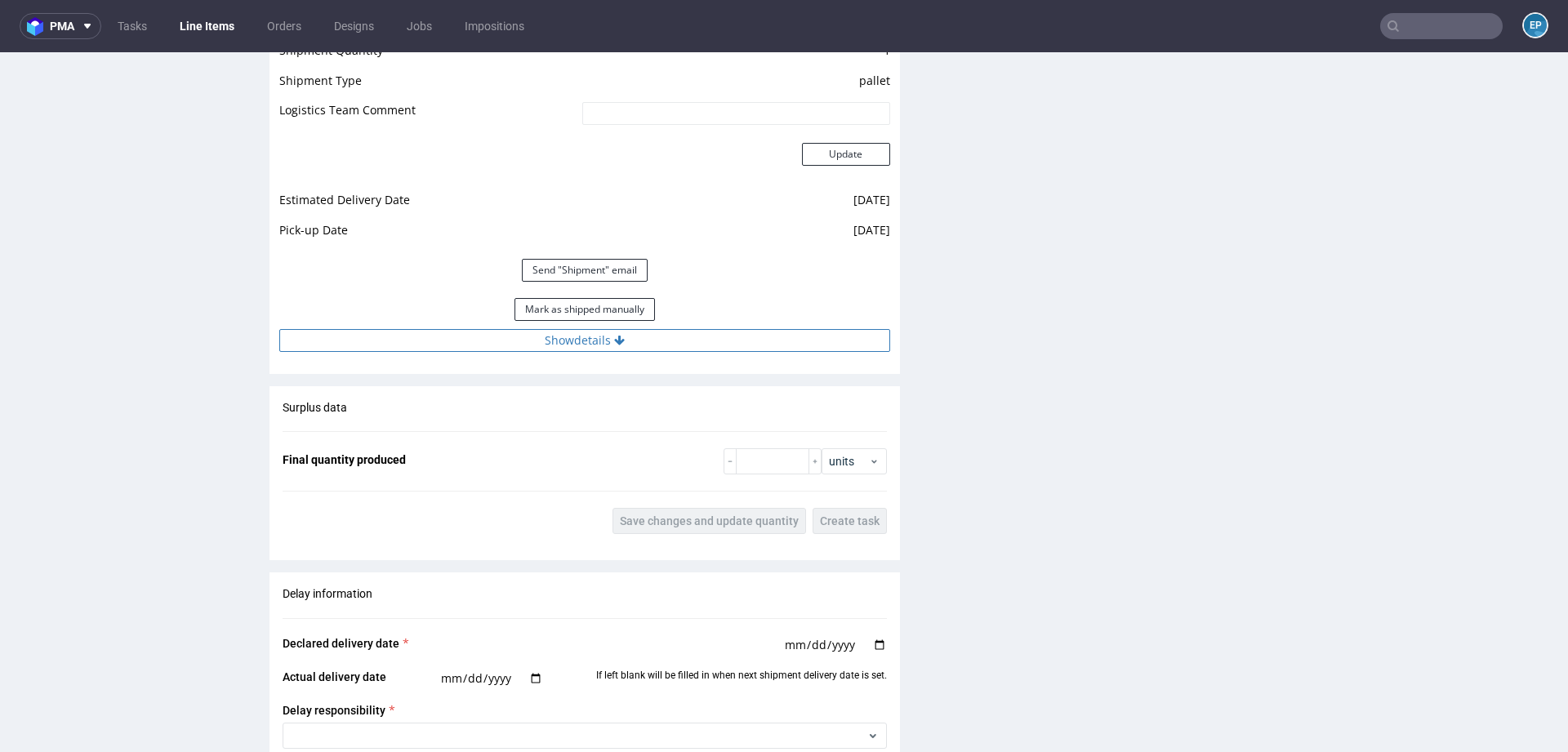
click at [615, 347] on button "Show details" at bounding box center [584, 340] width 611 height 23
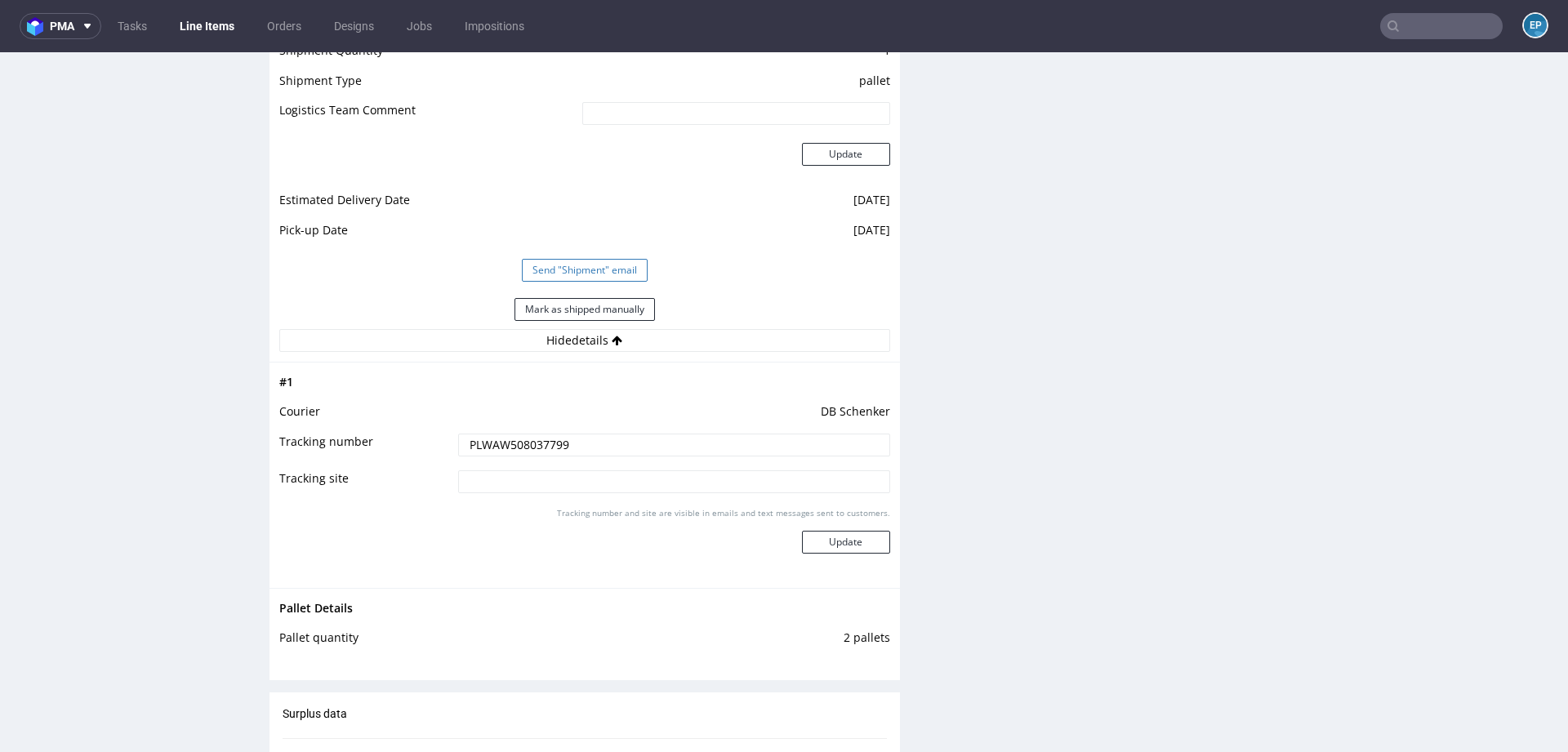
click at [593, 271] on button "Send "Shipment" email" at bounding box center [584, 270] width 125 height 23
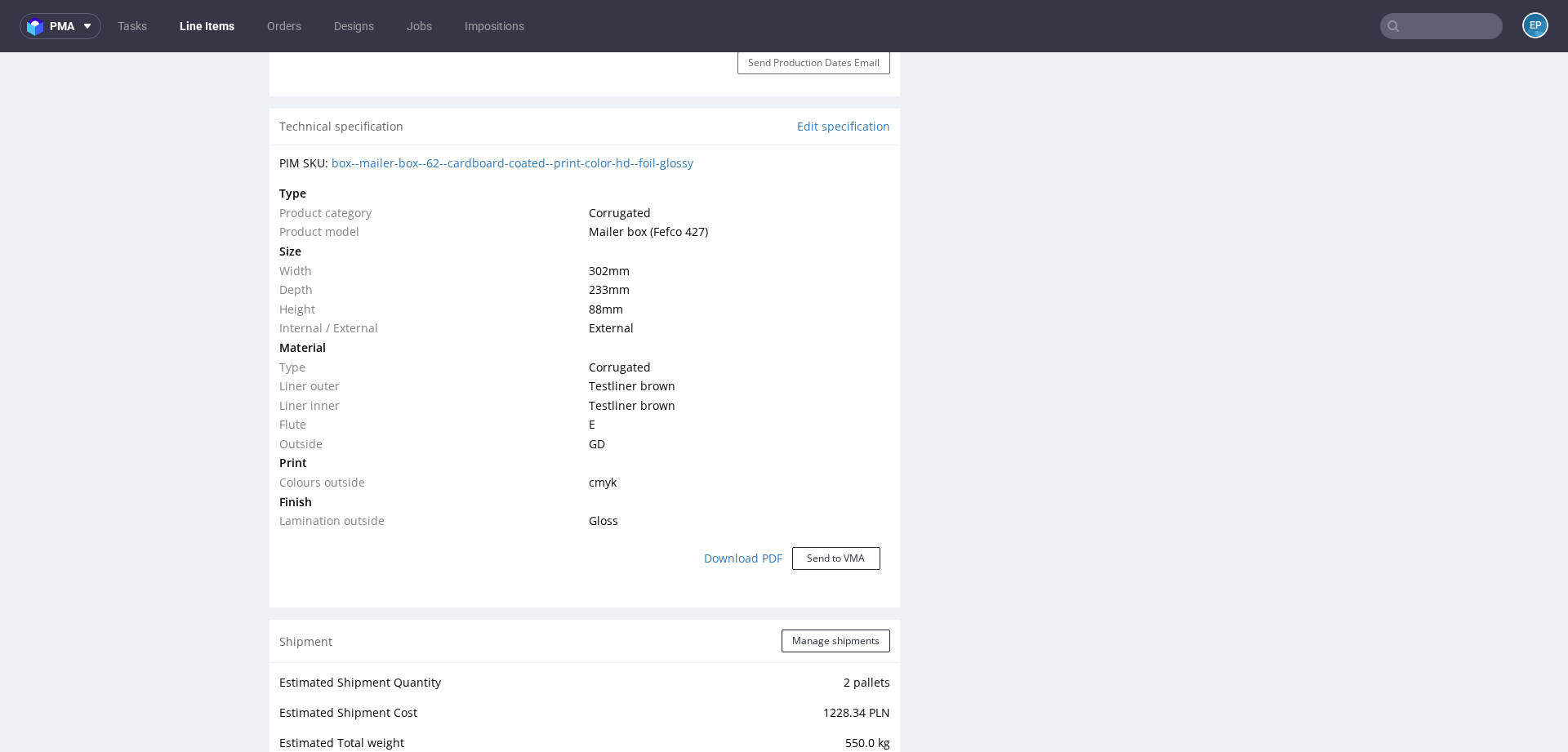
scroll to position [1050, 0]
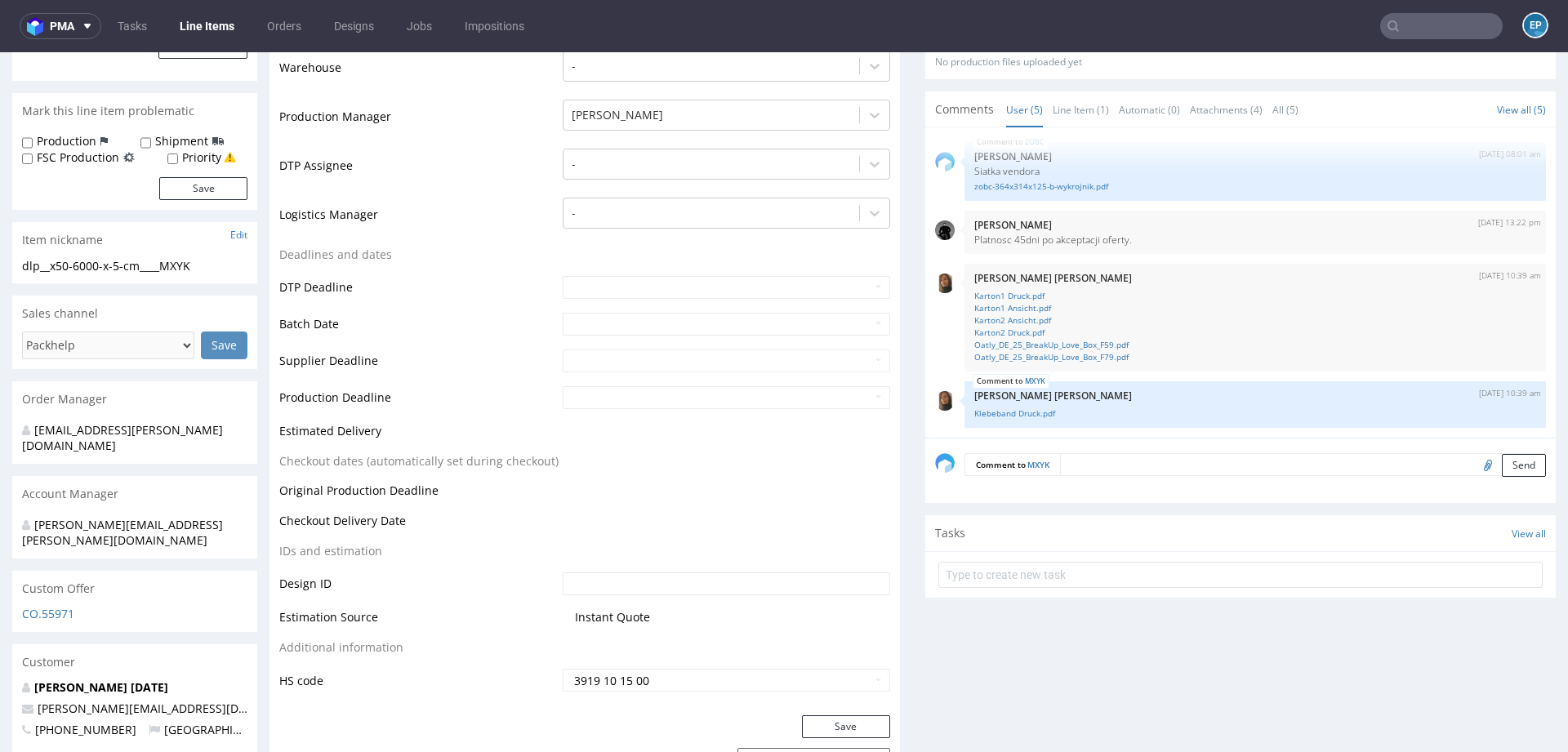
scroll to position [422, 0]
click at [762, 285] on input "text" at bounding box center [727, 284] width 327 height 23
click at [655, 244] on td "1" at bounding box center [647, 236] width 25 height 25
type input "[DATE]"
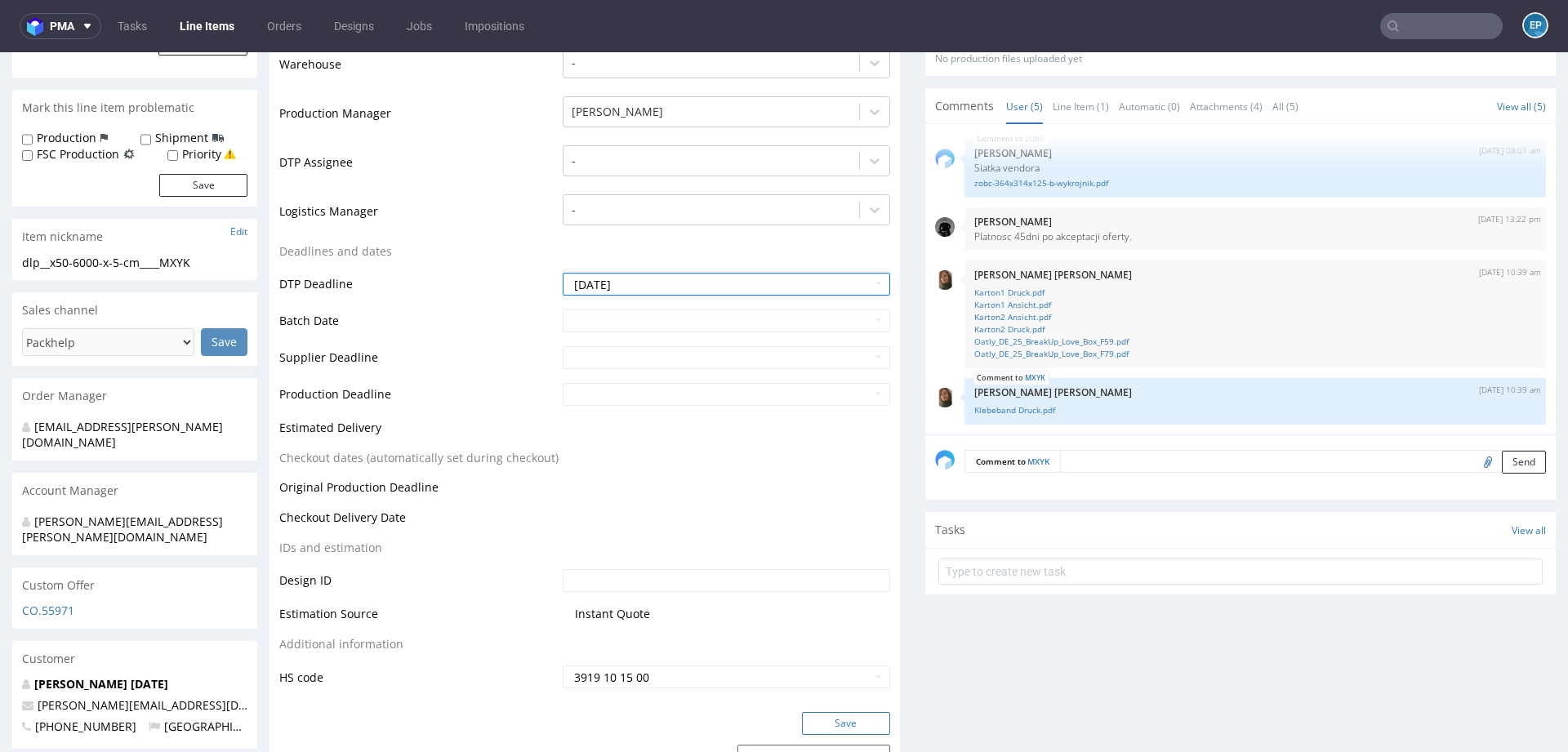
click at [856, 715] on button "Save" at bounding box center [846, 724] width 88 height 23
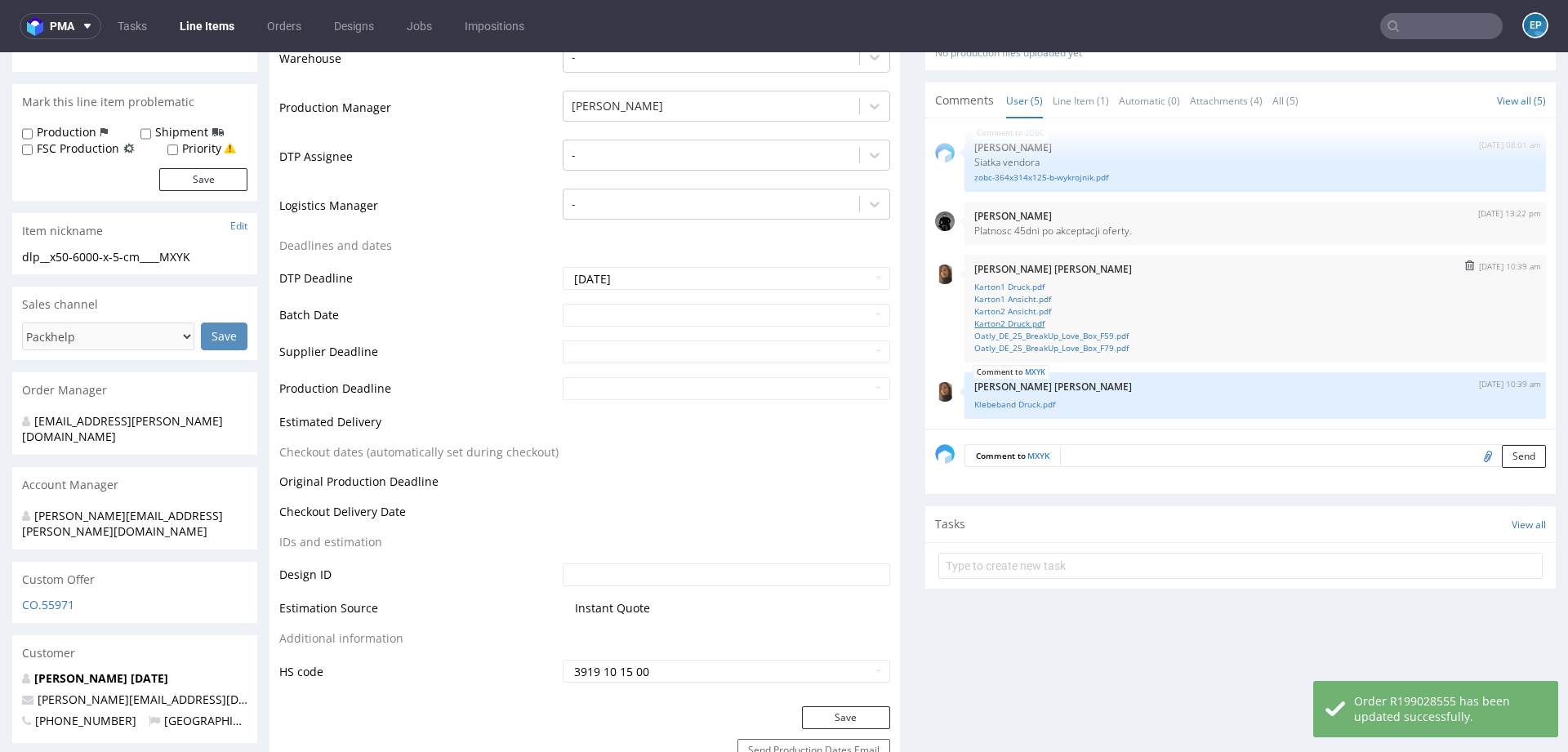
scroll to position [404, 0]
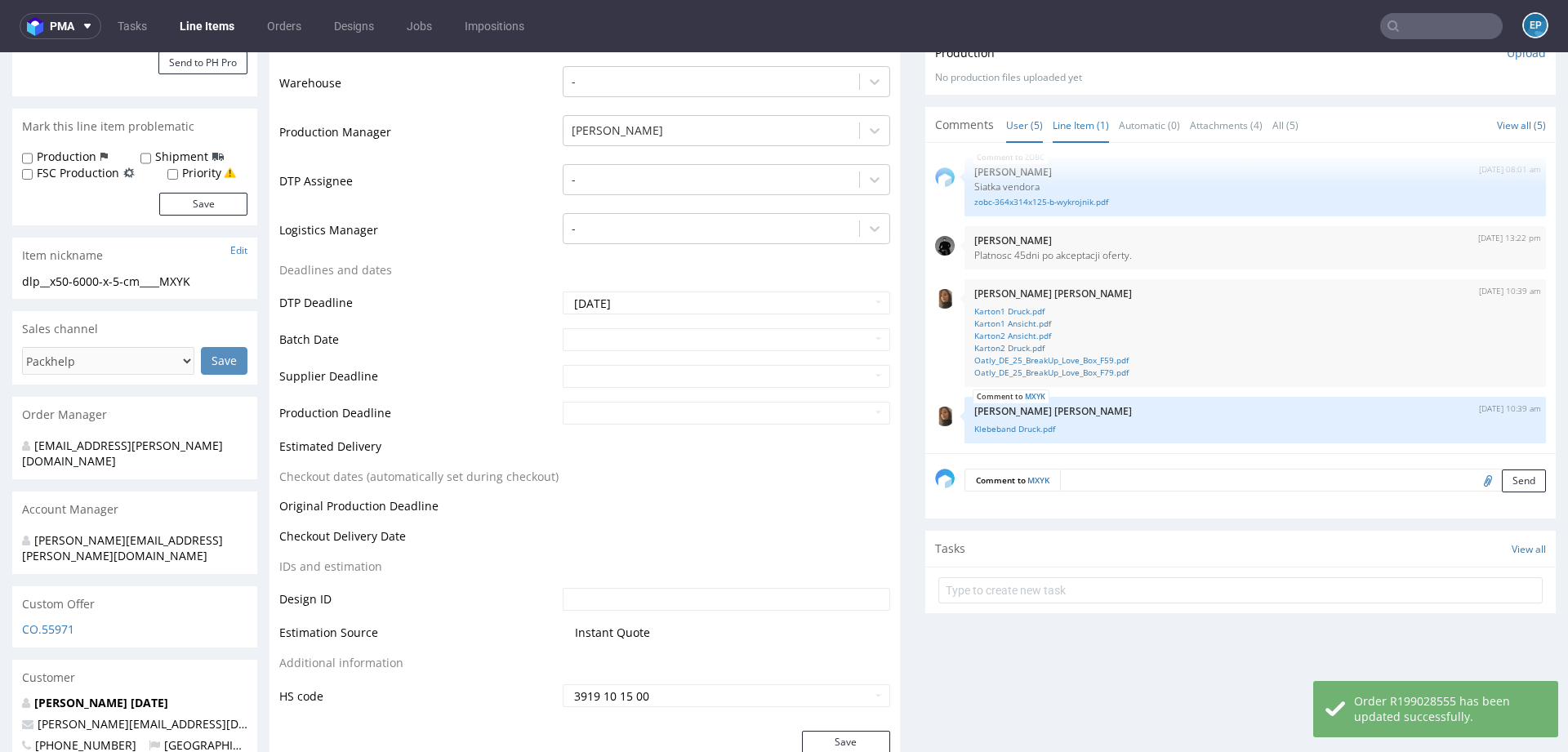
click at [1066, 125] on link "Line Item (1)" at bounding box center [1081, 124] width 56 height 35
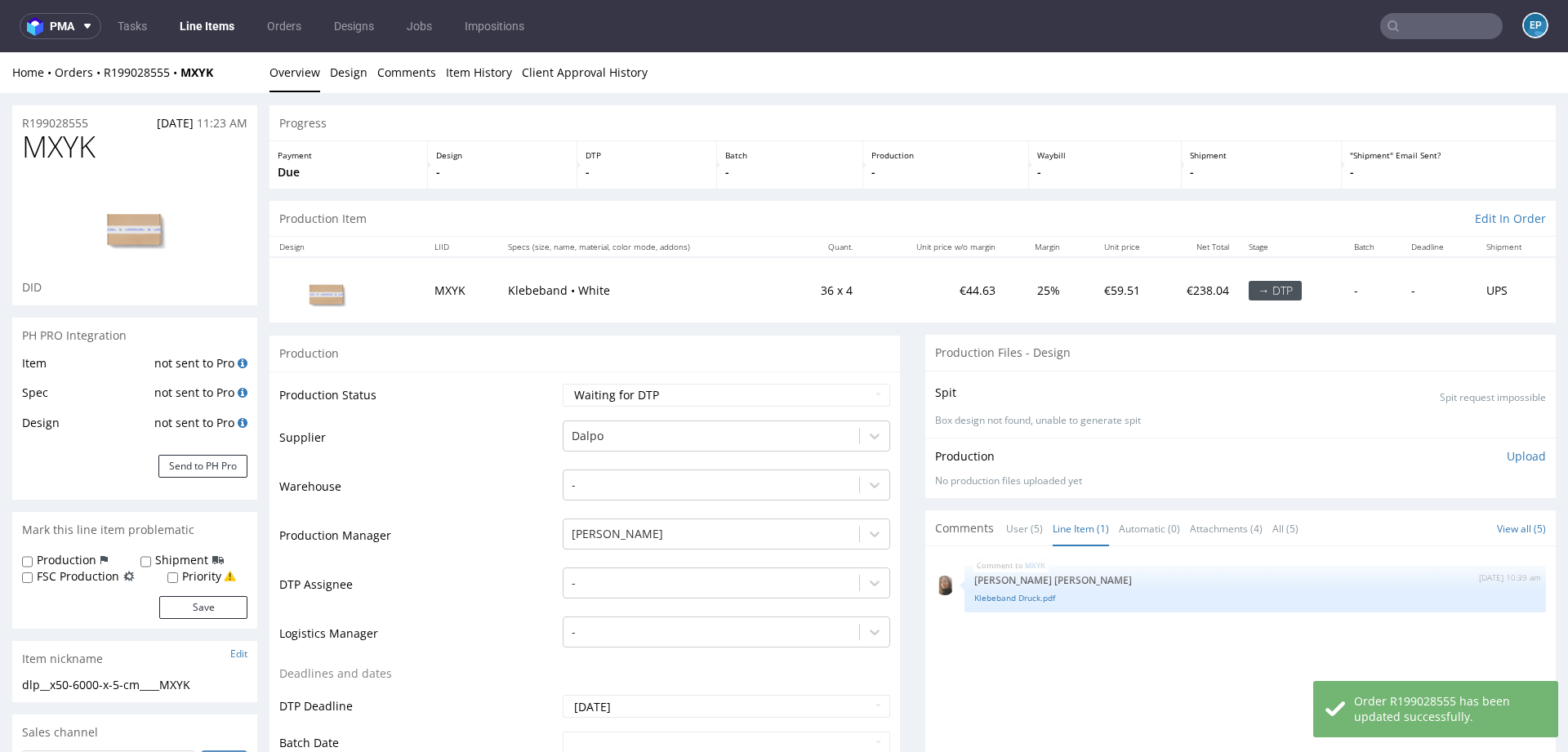
scroll to position [0, 0]
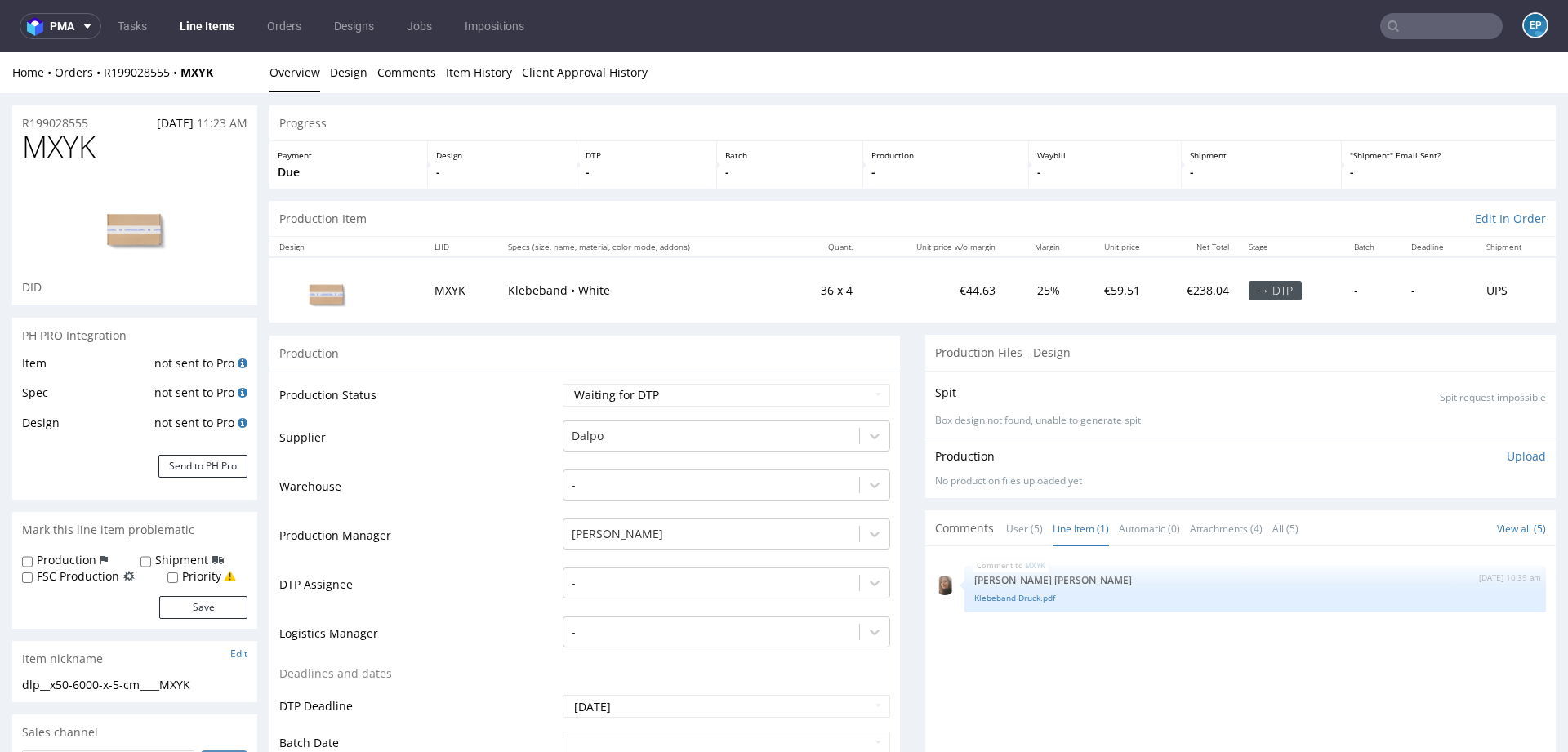
click at [1427, 19] on input "text" at bounding box center [1442, 26] width 123 height 26
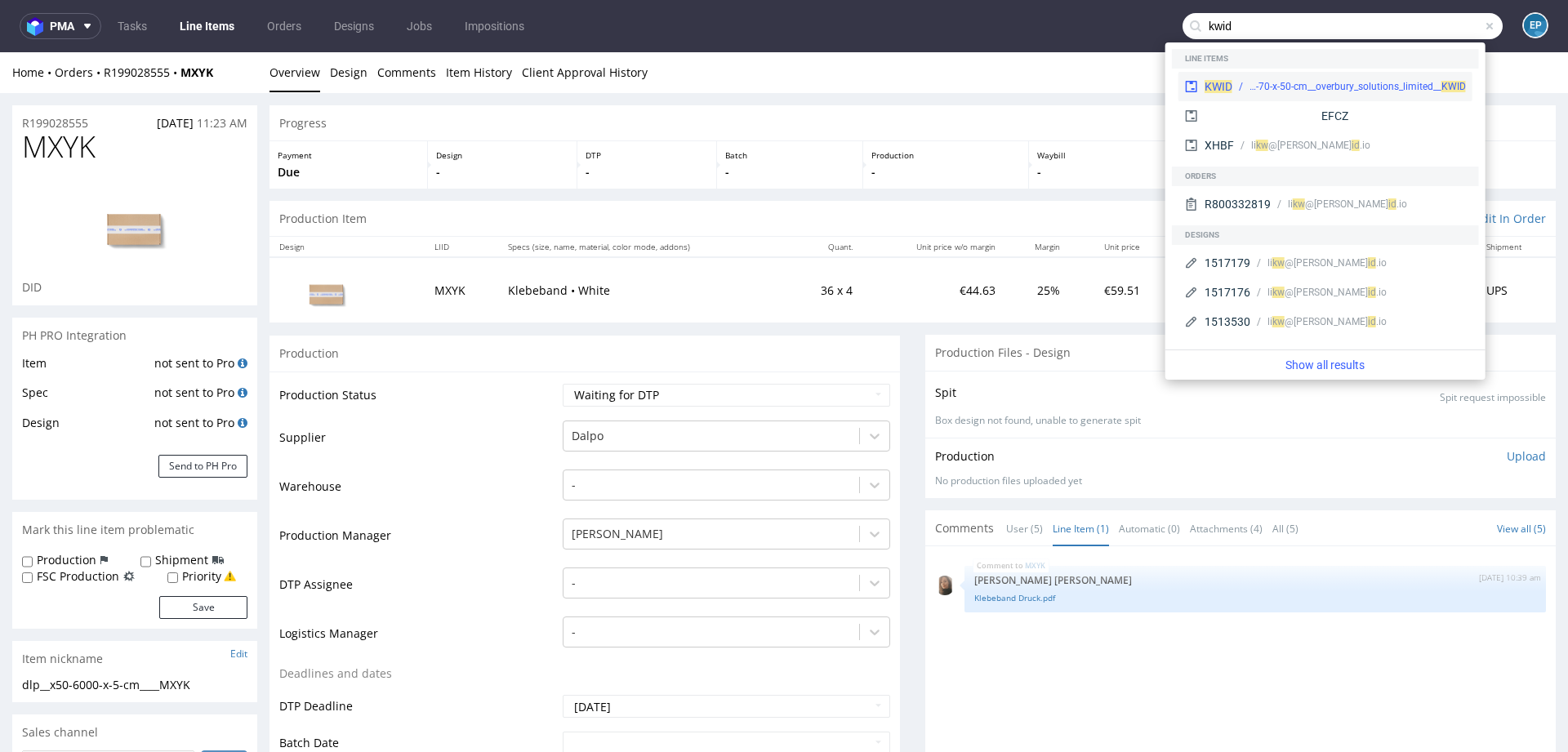
type input "kwid"
click at [1251, 86] on div "bds__t120-70-x-50-cm__overbury_solutions_limited__ KWID" at bounding box center [1357, 86] width 216 height 15
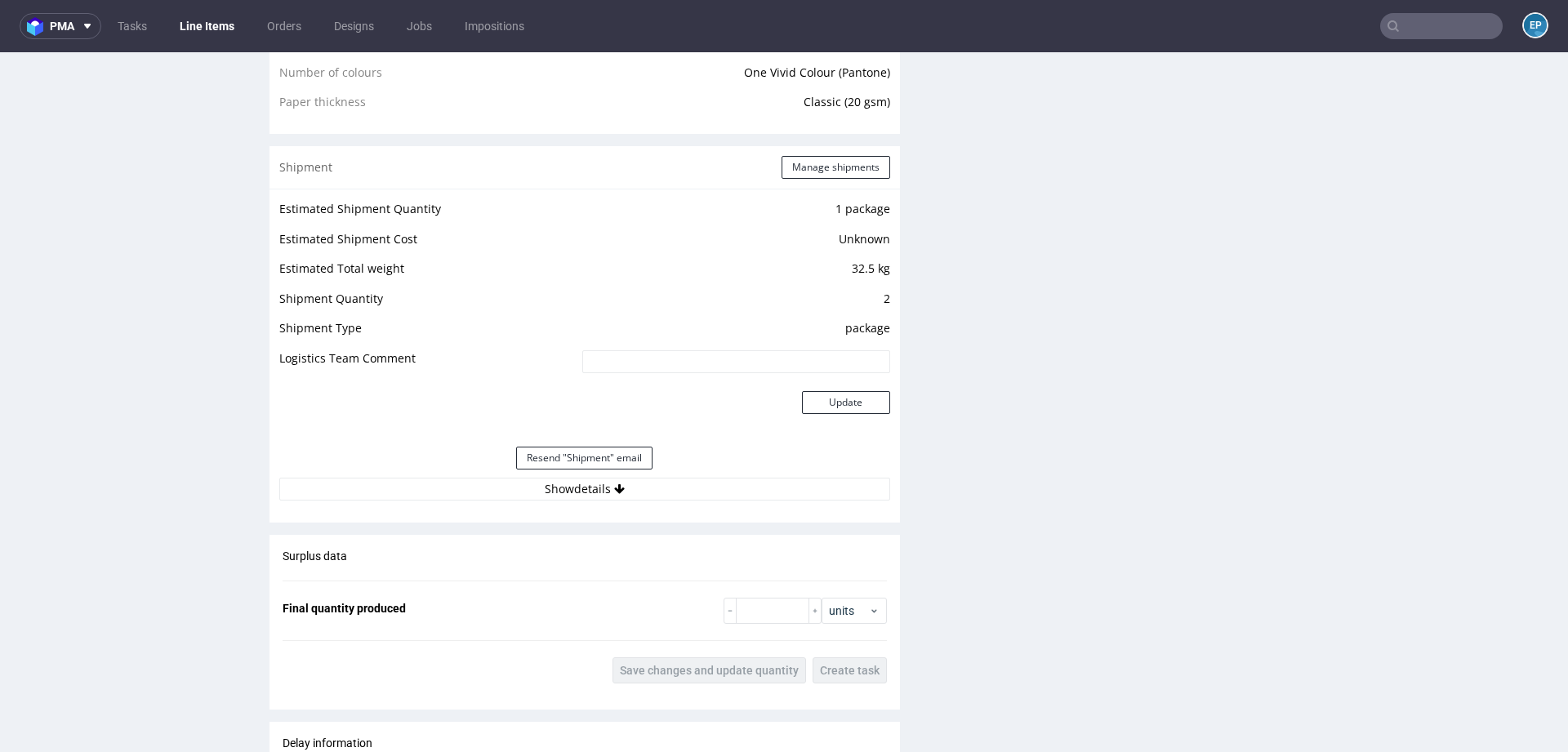
scroll to position [1364, 0]
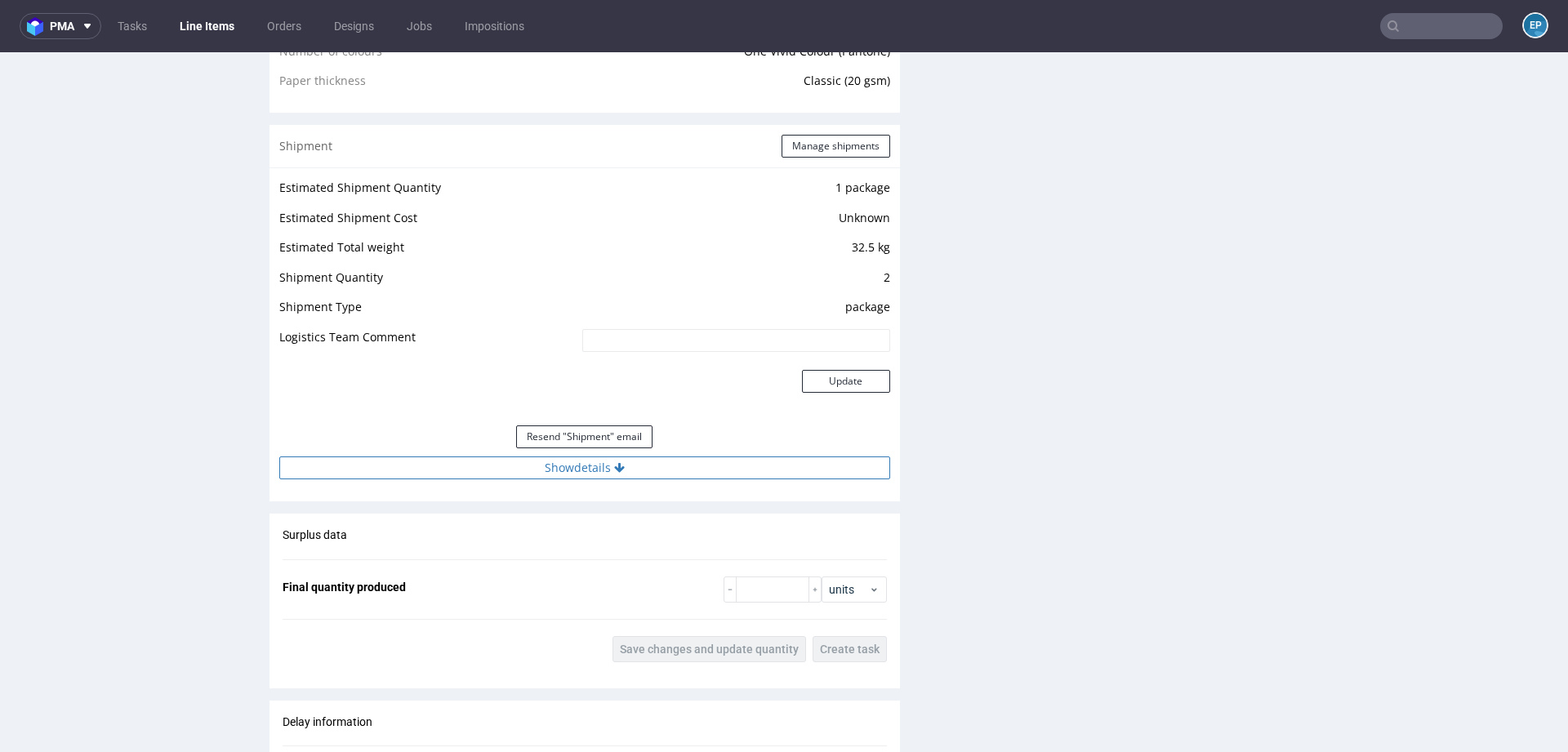
click at [643, 460] on button "Show details" at bounding box center [584, 468] width 611 height 23
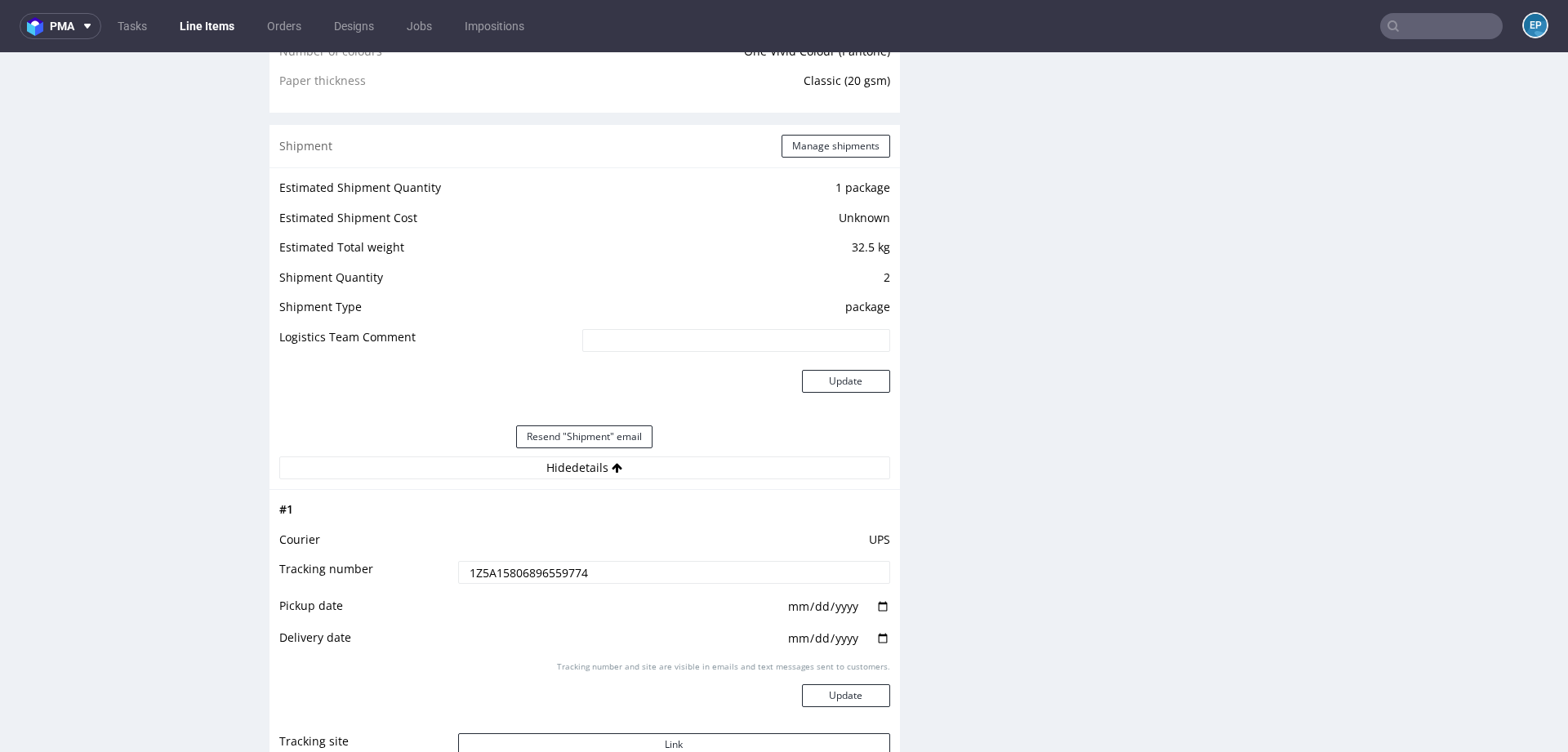
scroll to position [1412, 0]
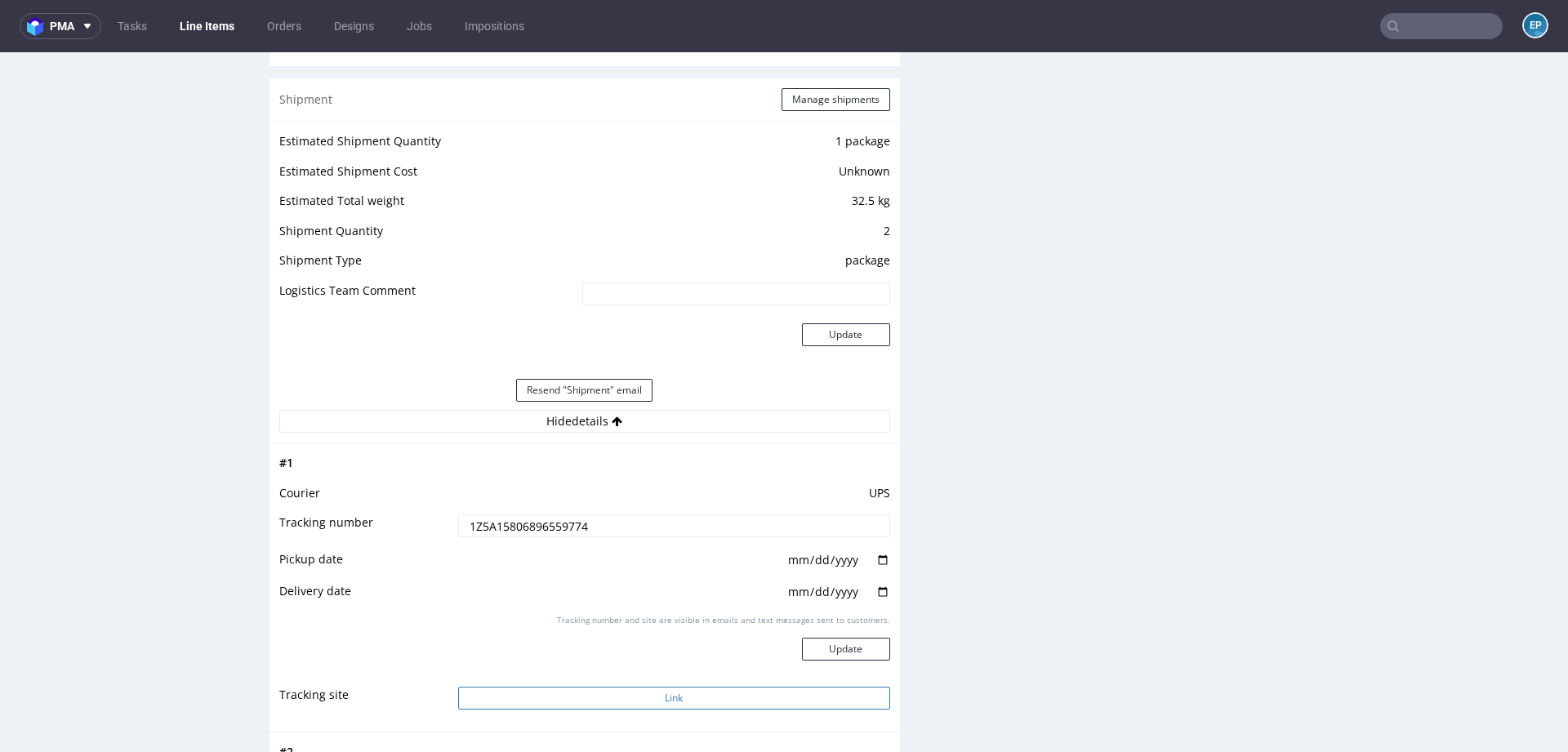
click at [644, 692] on button "Link" at bounding box center [674, 698] width 432 height 23
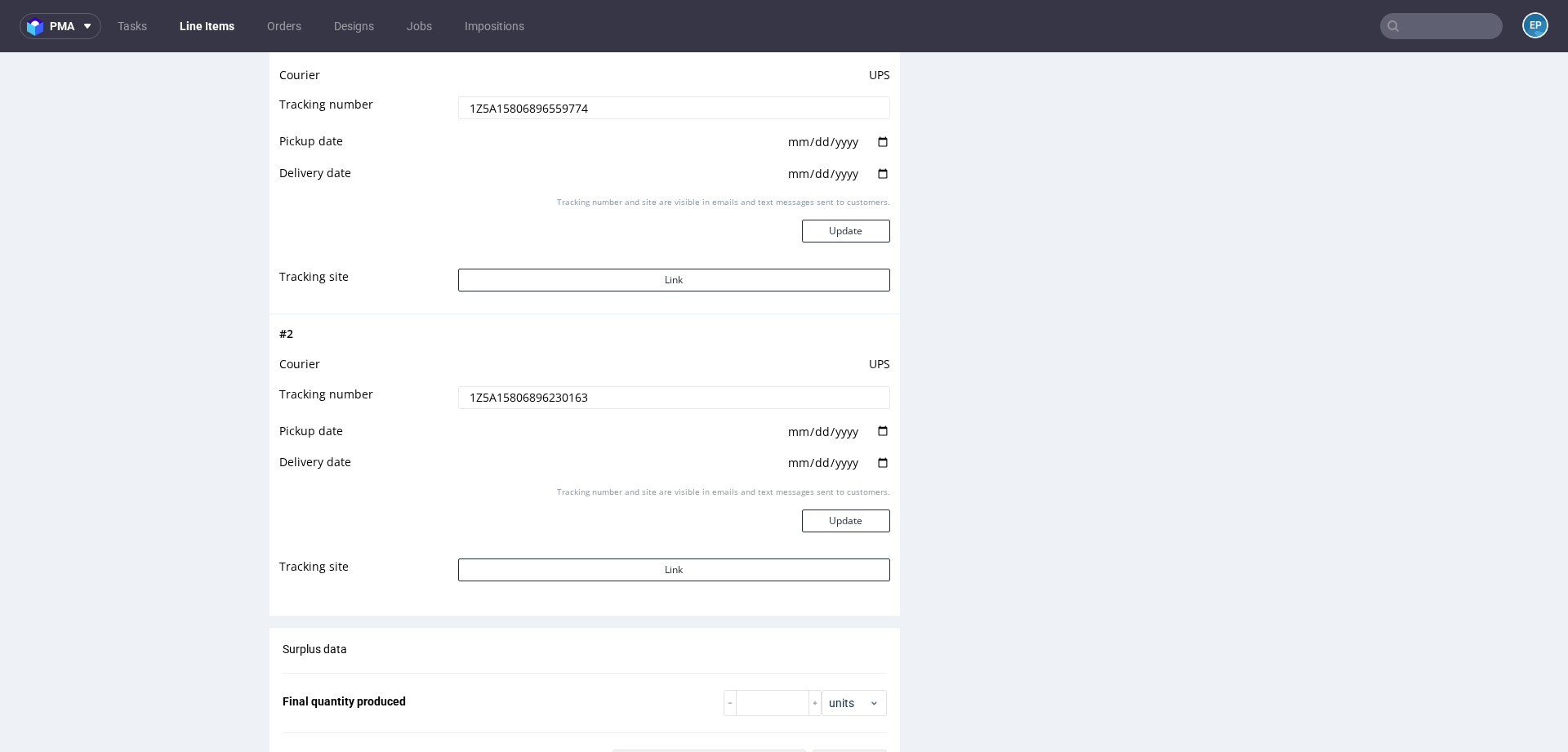
scroll to position [1838, 0]
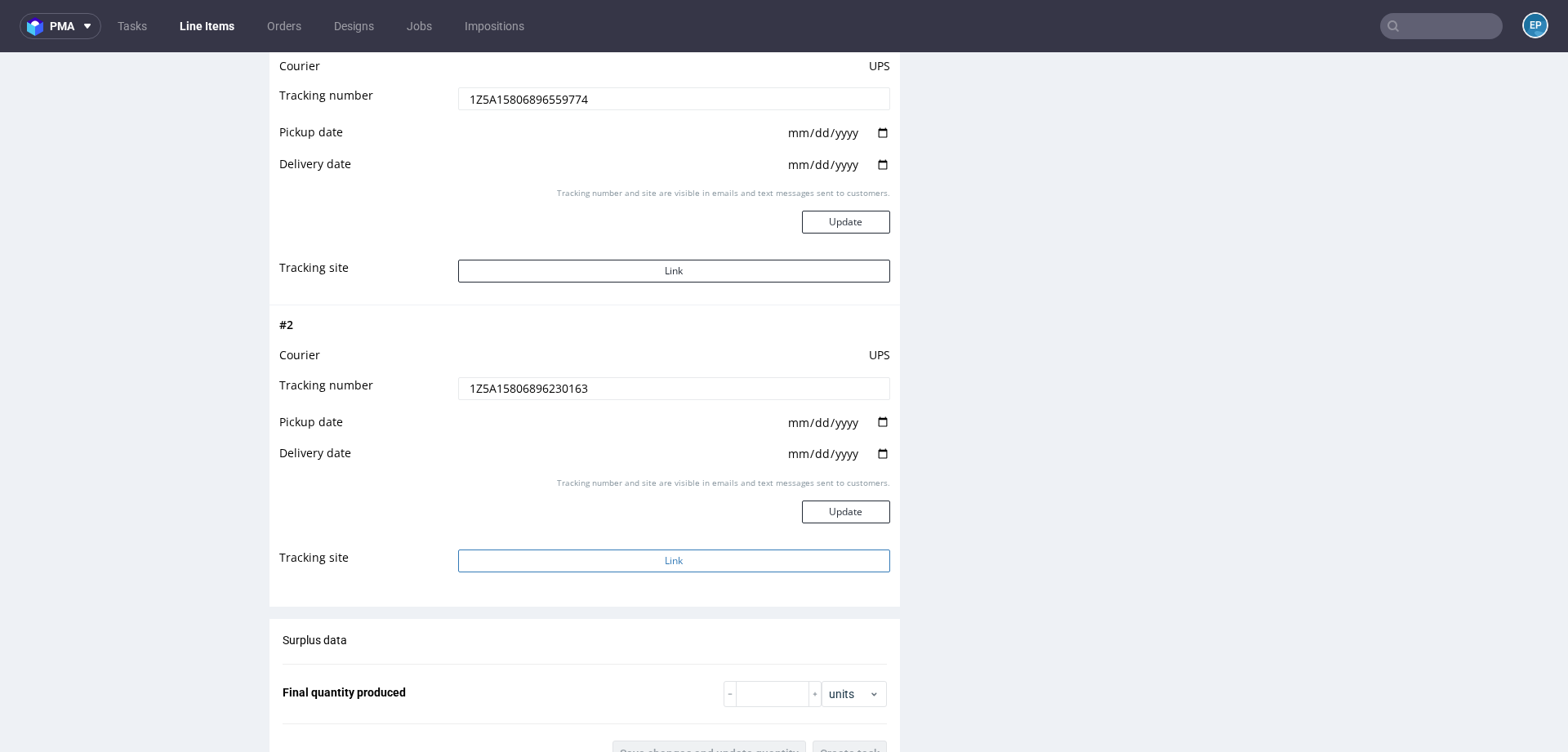
click at [608, 563] on button "Link" at bounding box center [674, 561] width 432 height 23
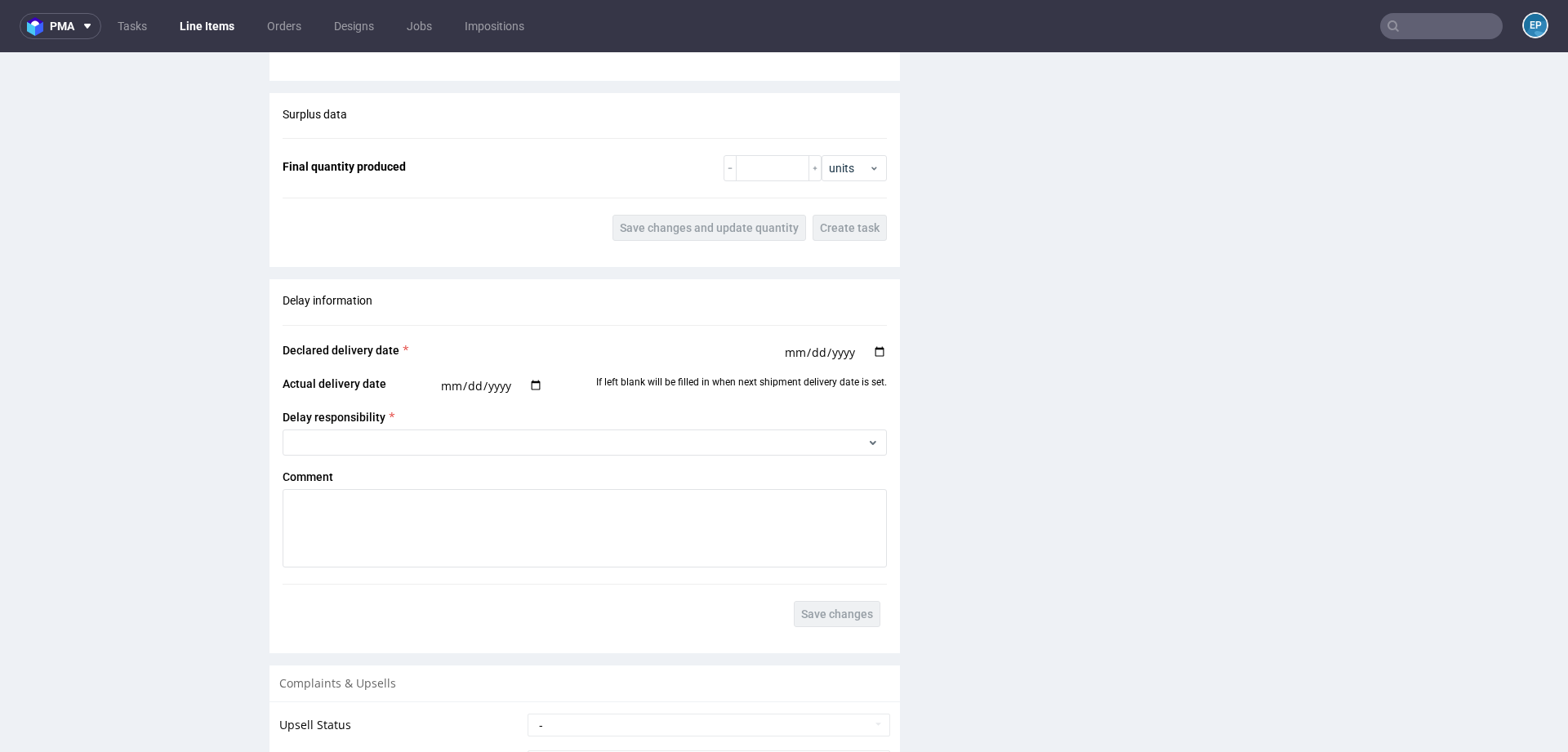
scroll to position [2378, 0]
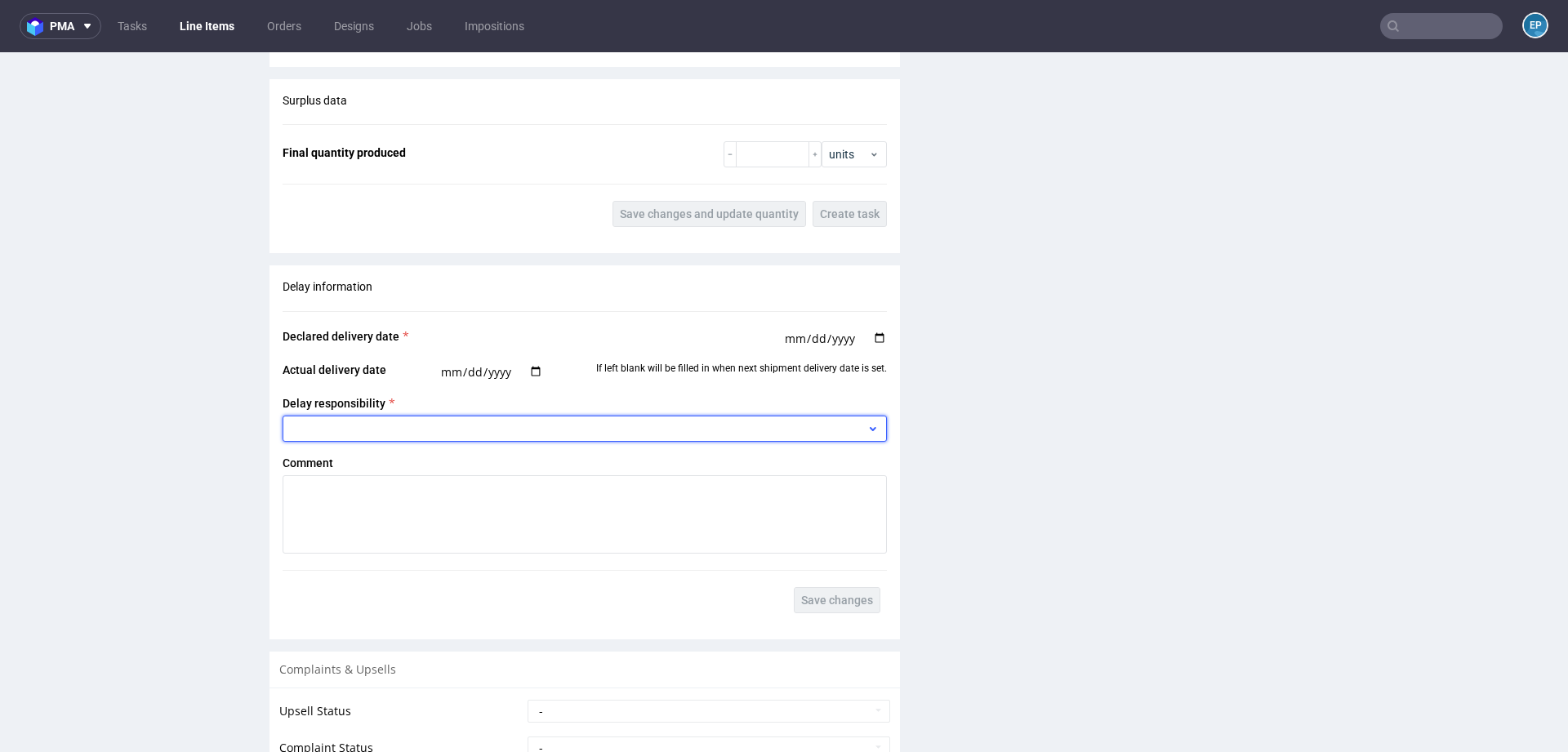
click at [613, 415] on div at bounding box center [585, 428] width 605 height 26
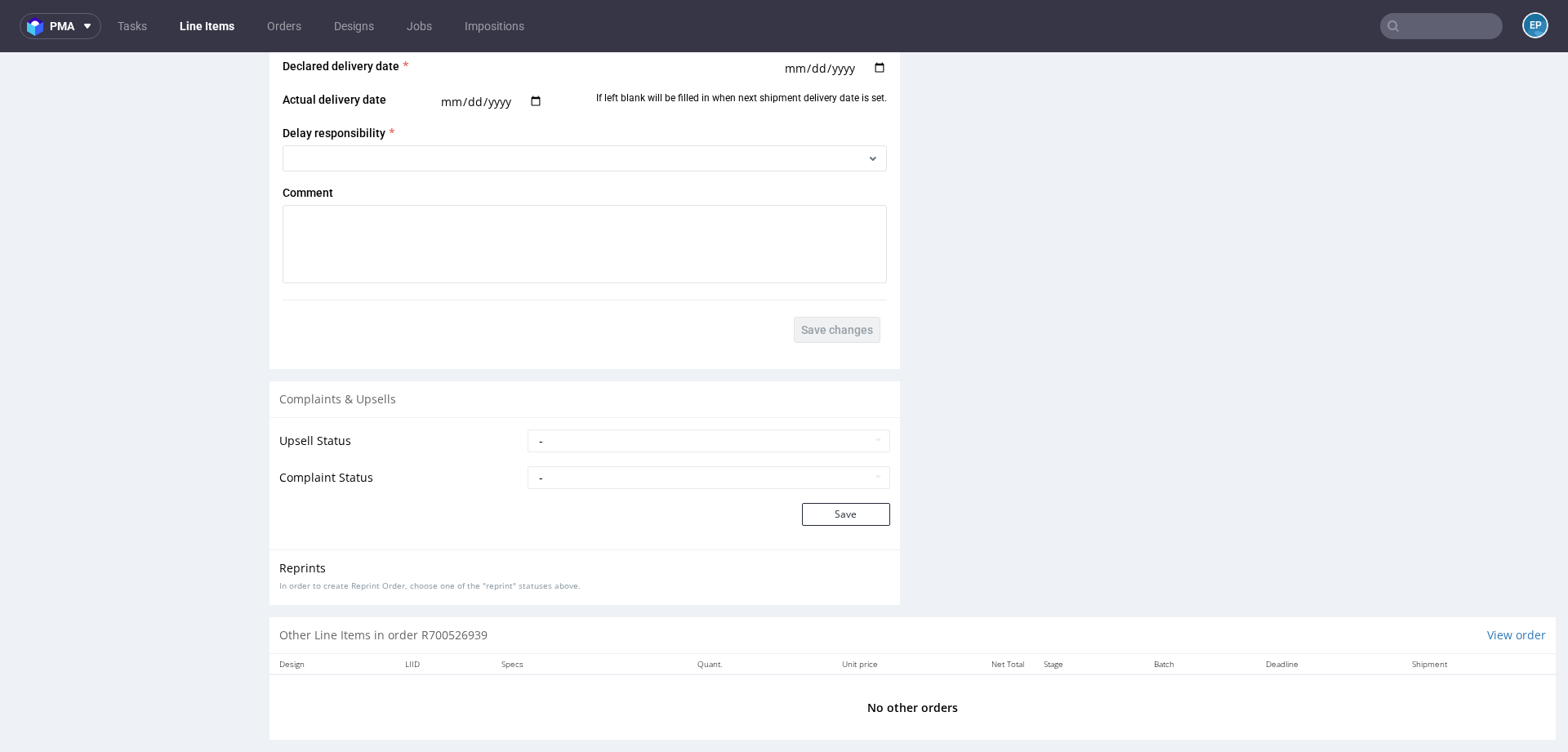
scroll to position [2665, 0]
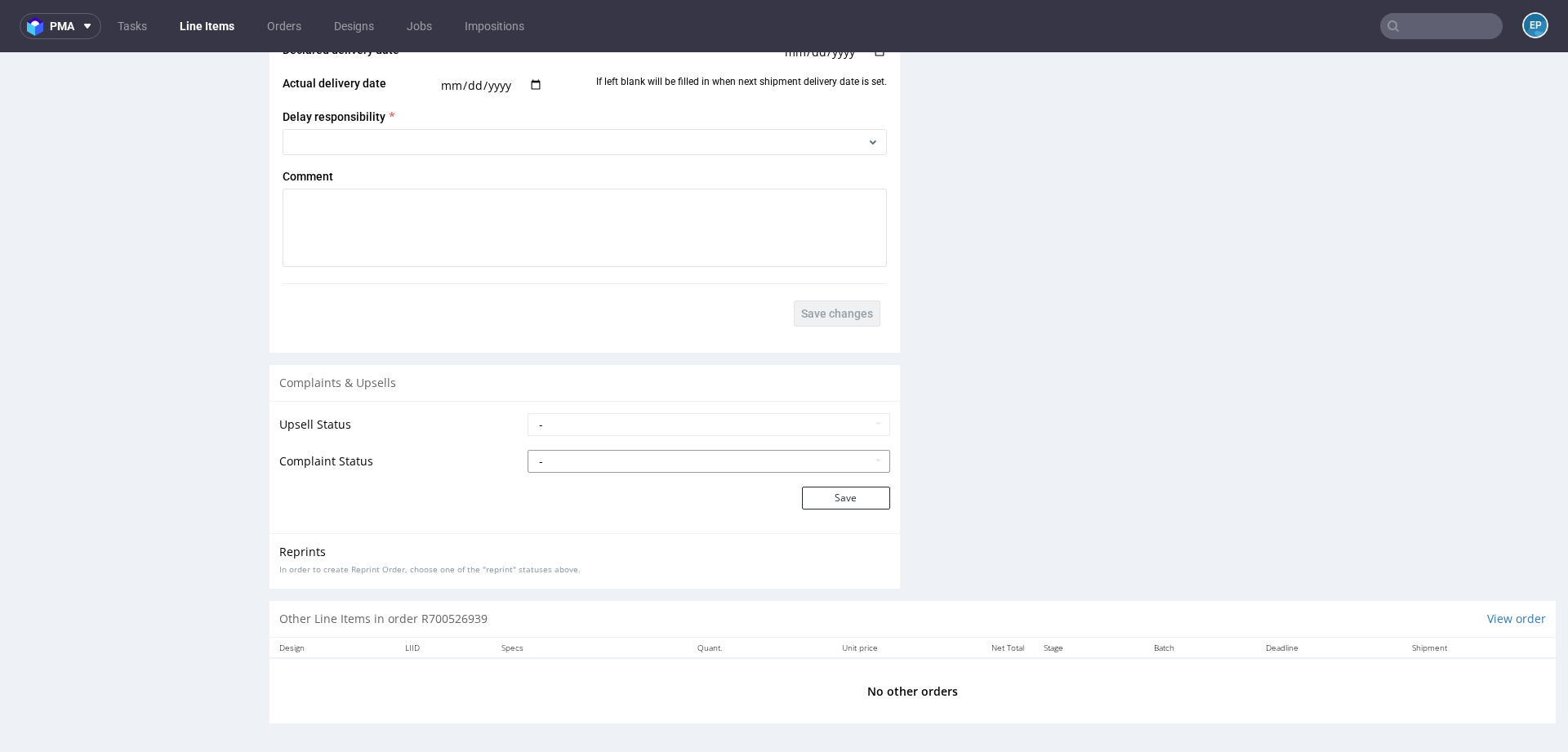
click at [739, 457] on select "- Complaint Received Complaint Rejected Complaint Accepted (DTP Issue) - Reprin…" at bounding box center [709, 461] width 363 height 23
select select "accepted_shipping_issue_reprint"
click at [862, 492] on button "Save" at bounding box center [846, 498] width 88 height 23
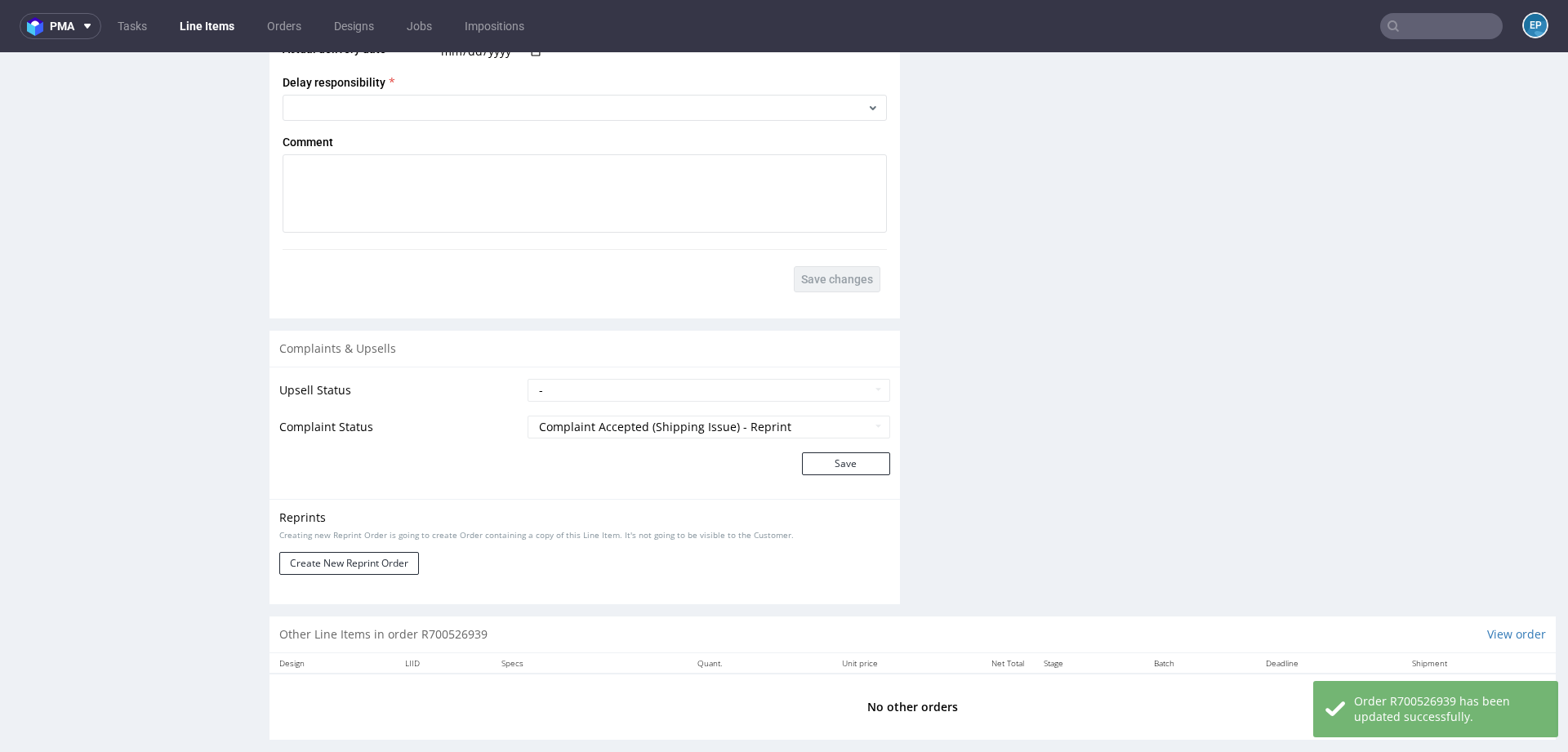
scroll to position [2152, 0]
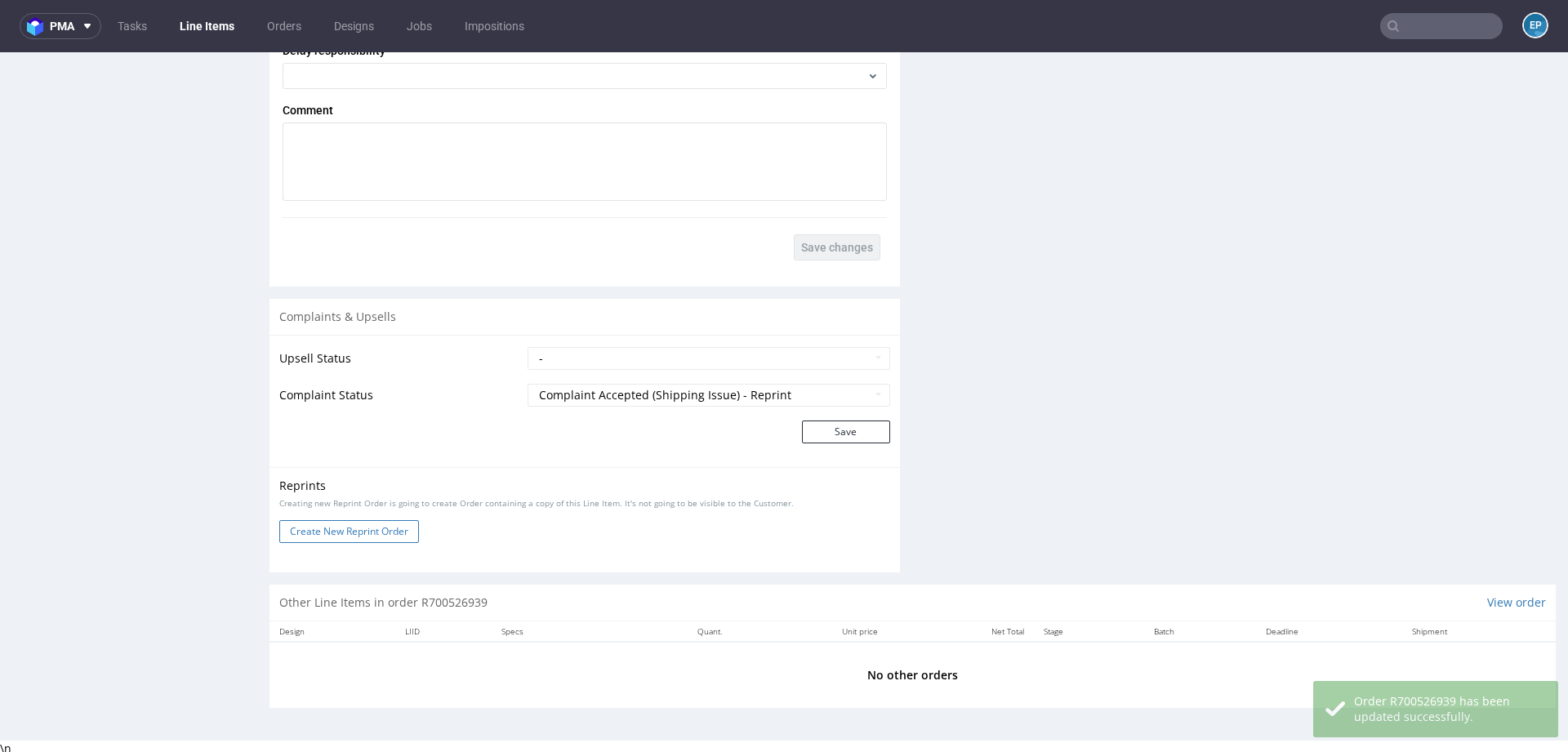
click at [378, 524] on button "Create New Reprint Order" at bounding box center [349, 532] width 140 height 23
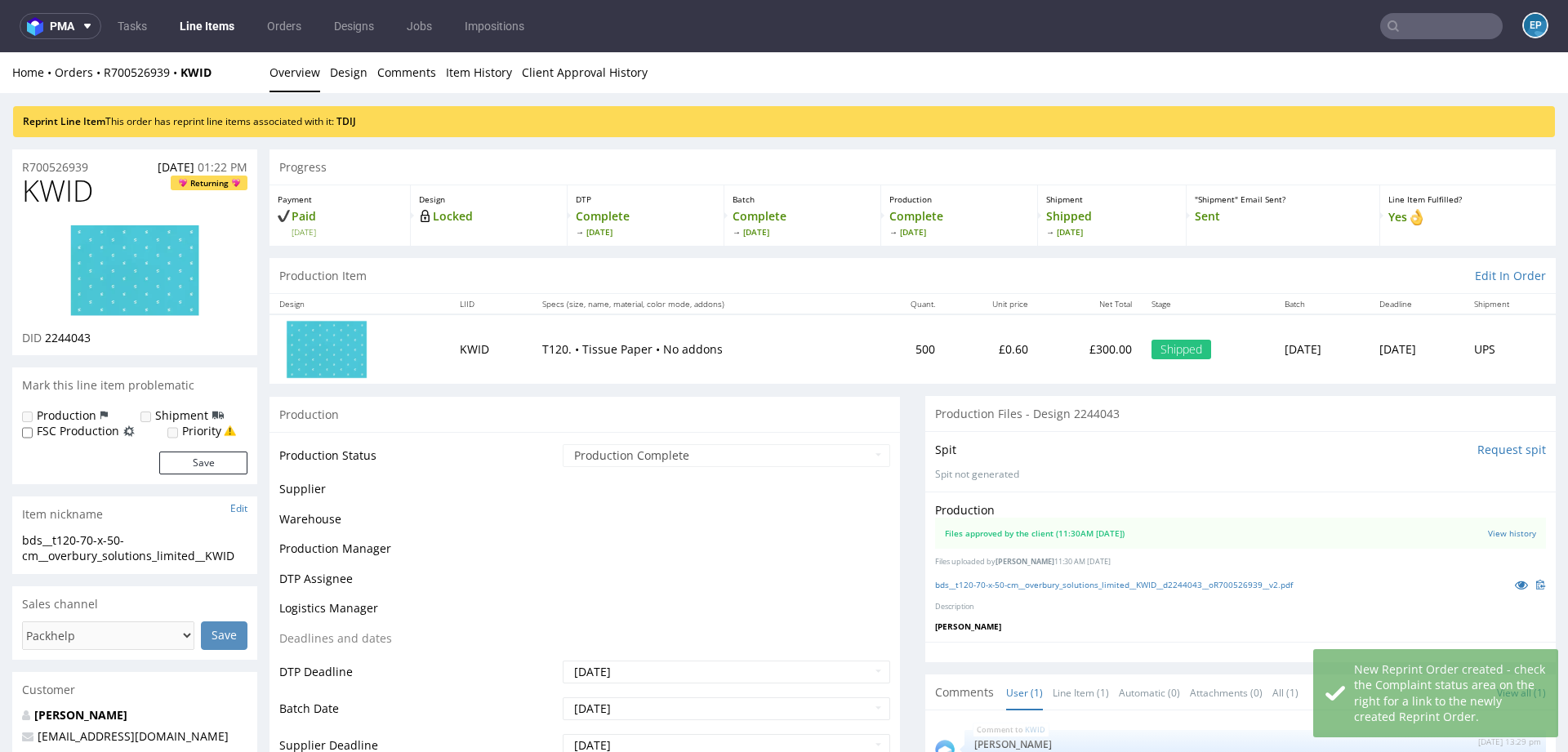
scroll to position [0, 0]
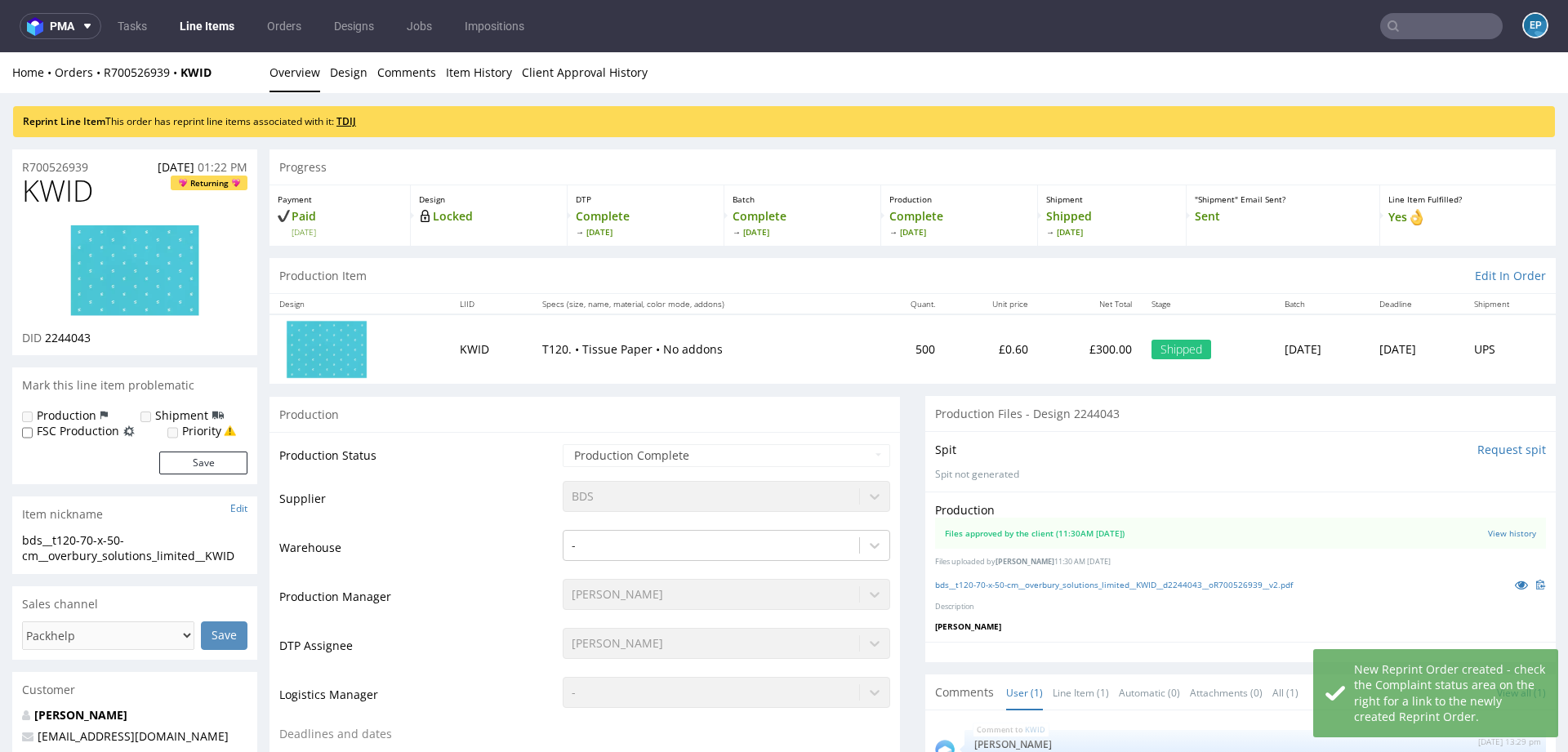
click at [353, 116] on link "TDIJ" at bounding box center [346, 122] width 20 height 14
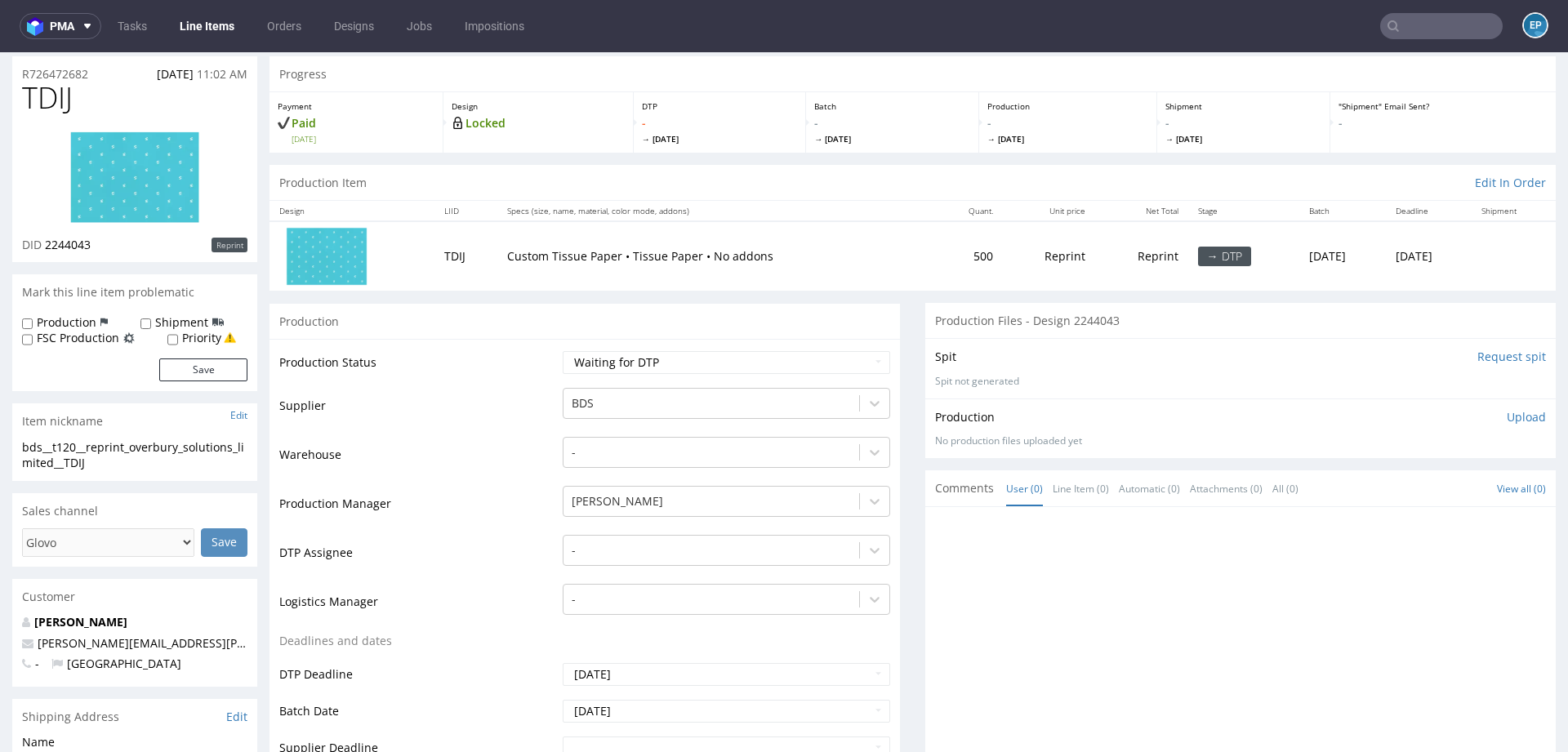
scroll to position [92, 0]
click at [64, 328] on label "Production" at bounding box center [66, 324] width 60 height 16
click at [33, 328] on input "Production" at bounding box center [28, 325] width 11 height 13
checkbox input "true"
click at [141, 329] on input "Shipment" at bounding box center [146, 325] width 11 height 13
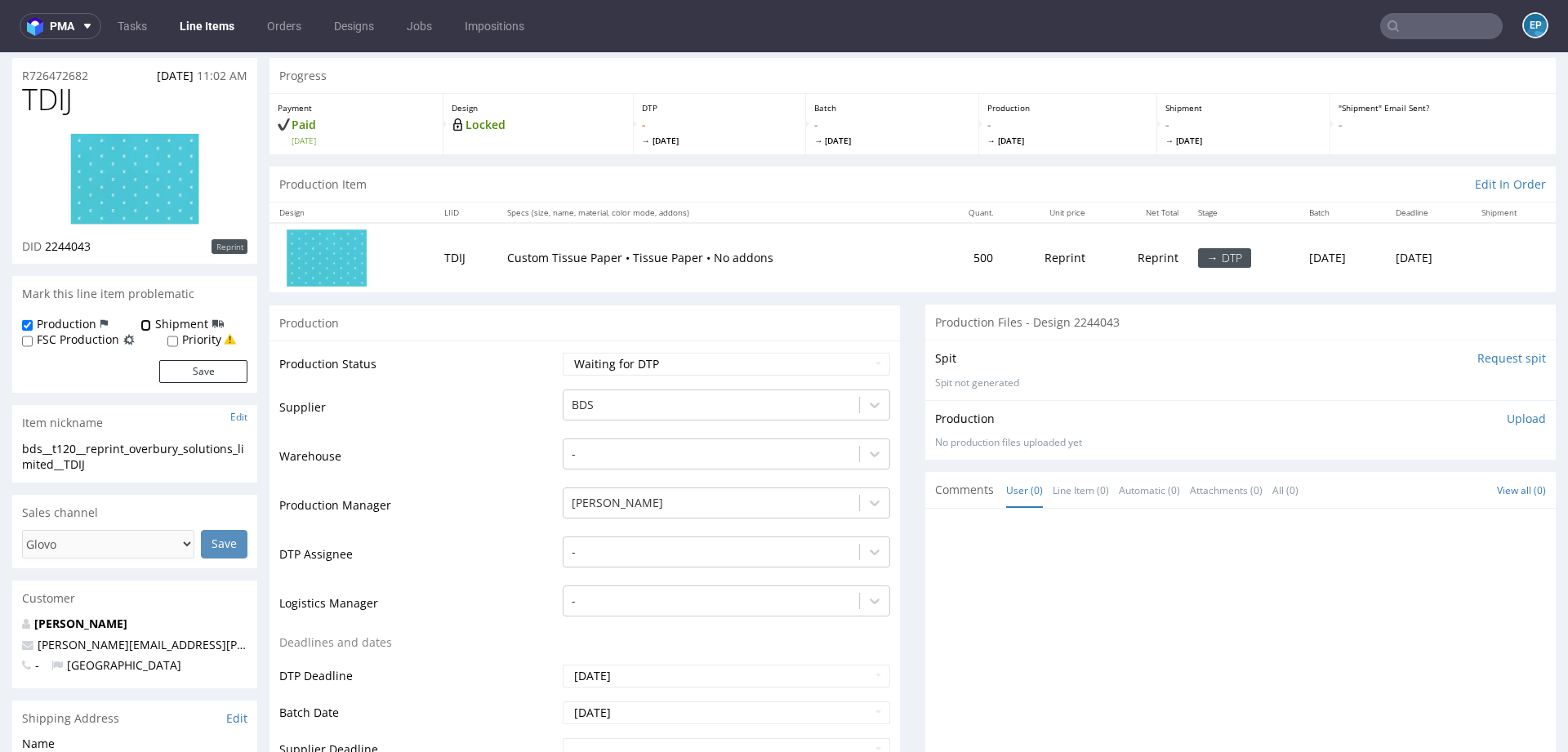
checkbox input "true"
click at [195, 372] on button "Save" at bounding box center [203, 372] width 88 height 23
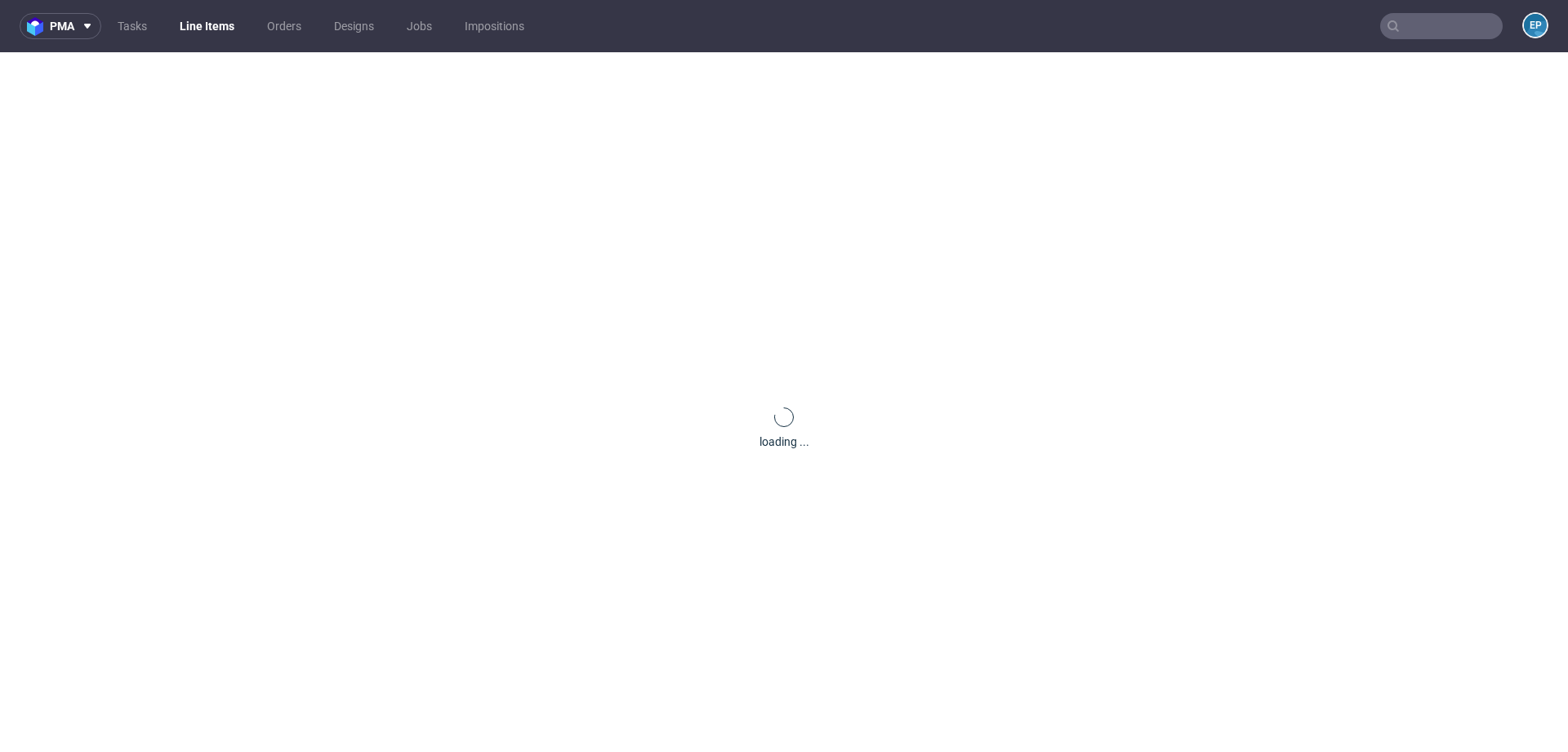
scroll to position [0, 0]
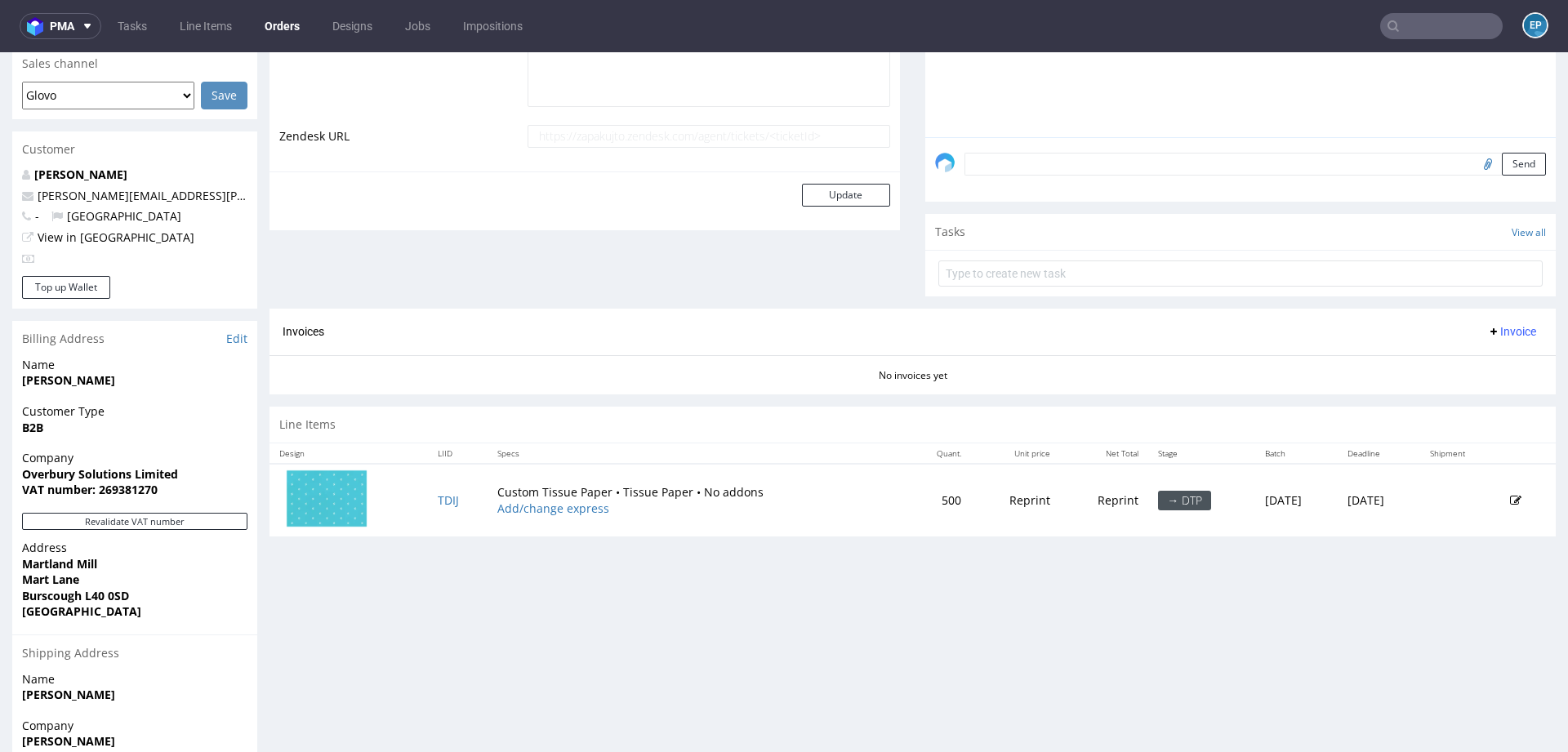
scroll to position [519, 0]
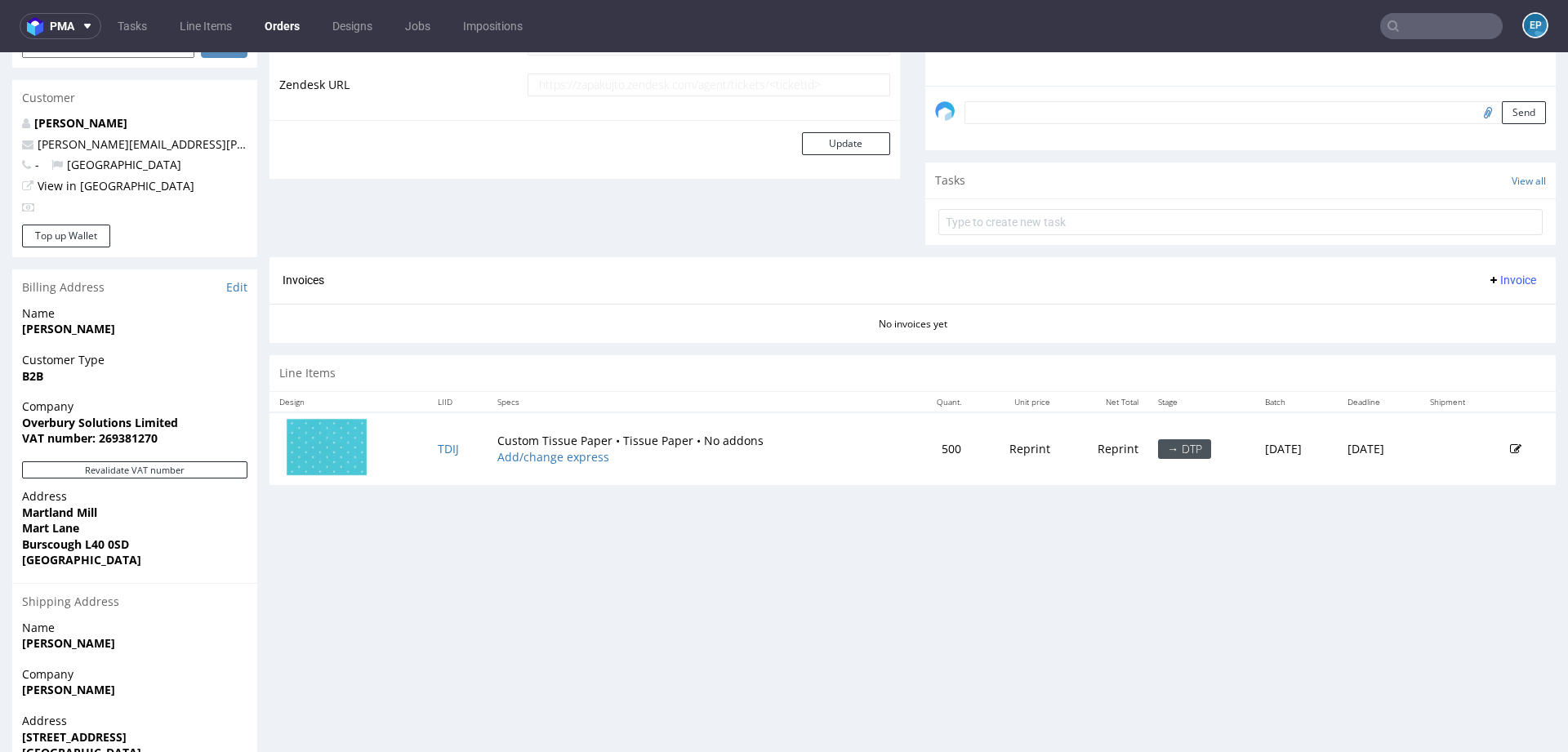
click at [1510, 446] on icon at bounding box center [1516, 449] width 12 height 12
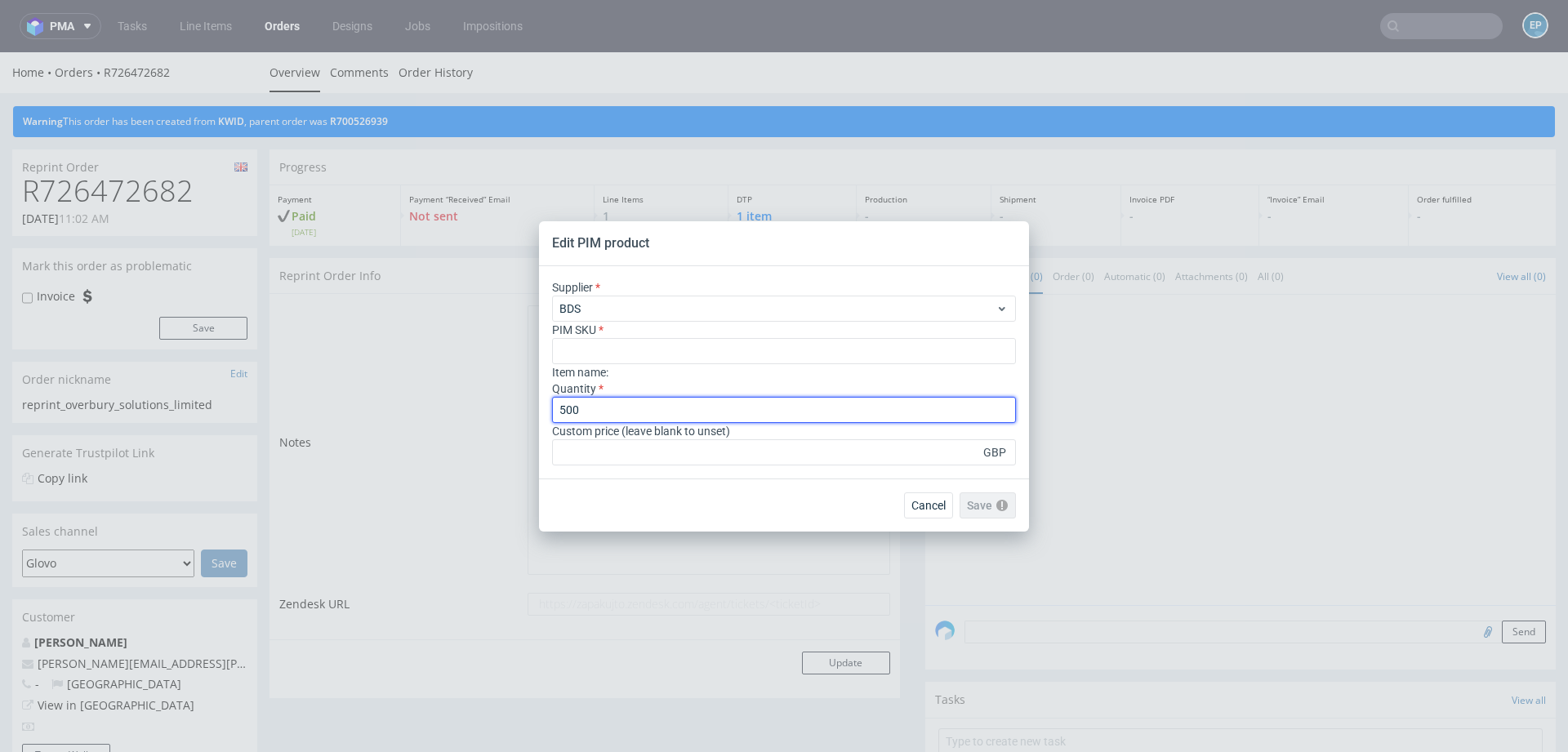
click at [589, 416] on input "500" at bounding box center [784, 409] width 464 height 26
type input "5"
type input "250"
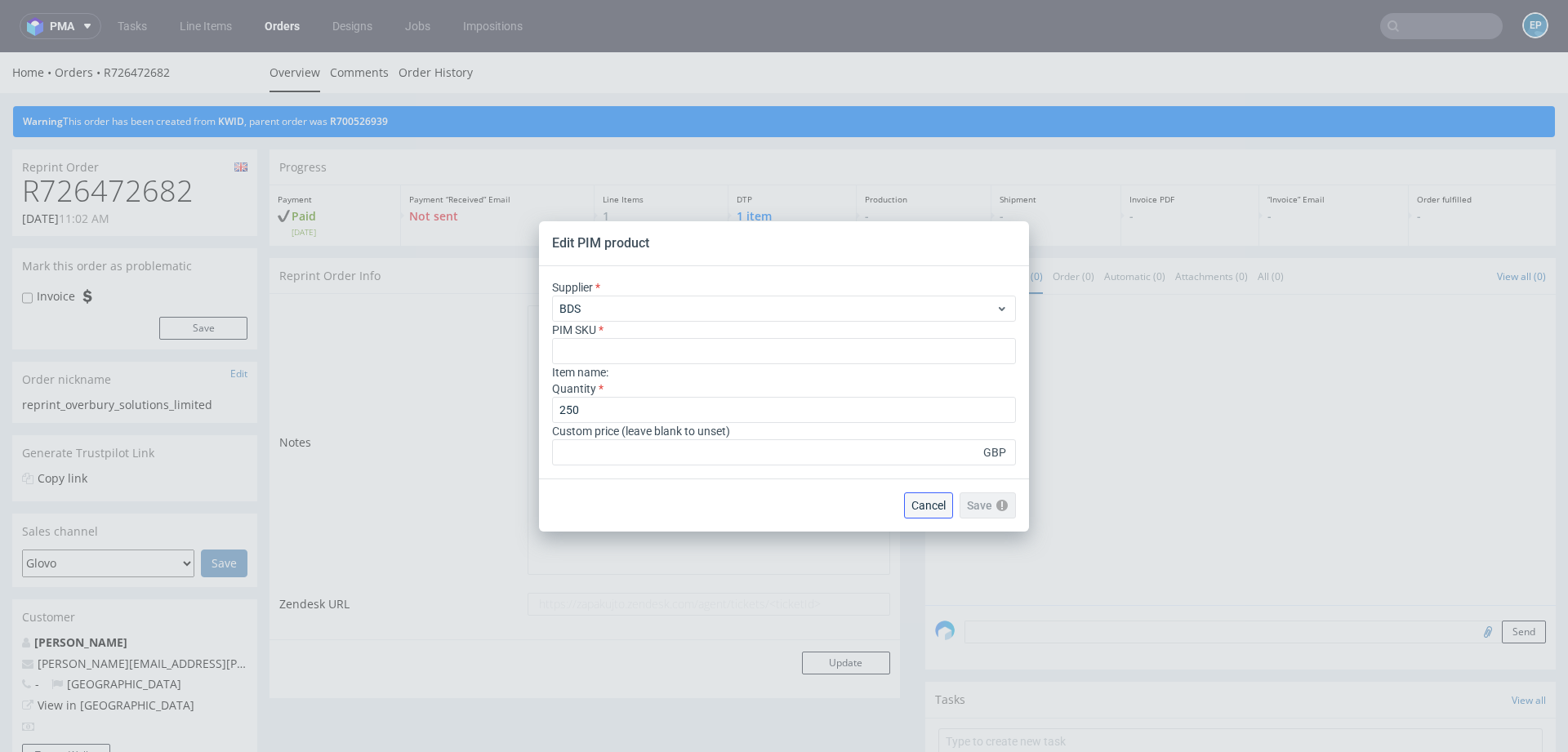
click at [933, 502] on span "Cancel" at bounding box center [929, 505] width 35 height 12
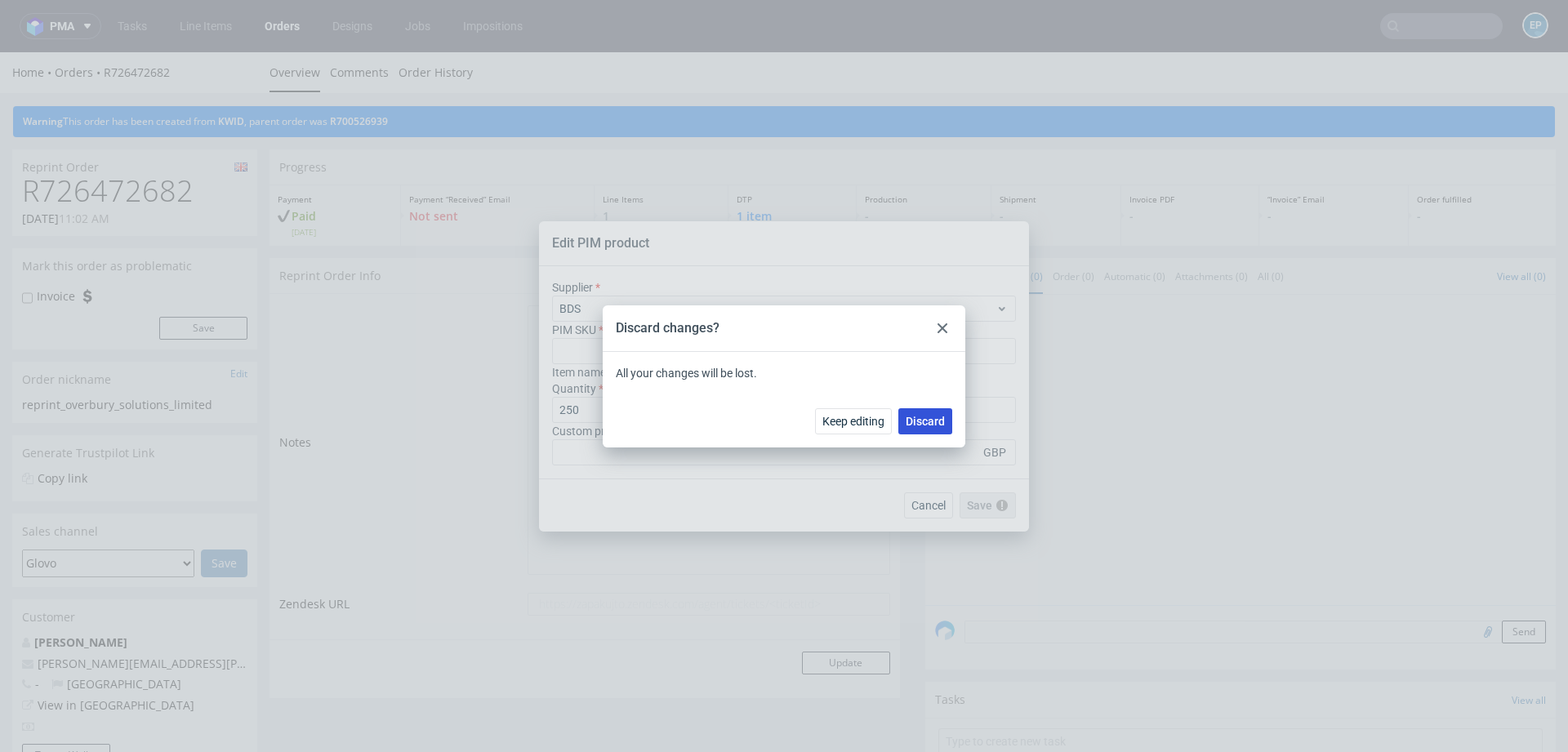
click at [936, 428] on button "Discard" at bounding box center [925, 420] width 54 height 26
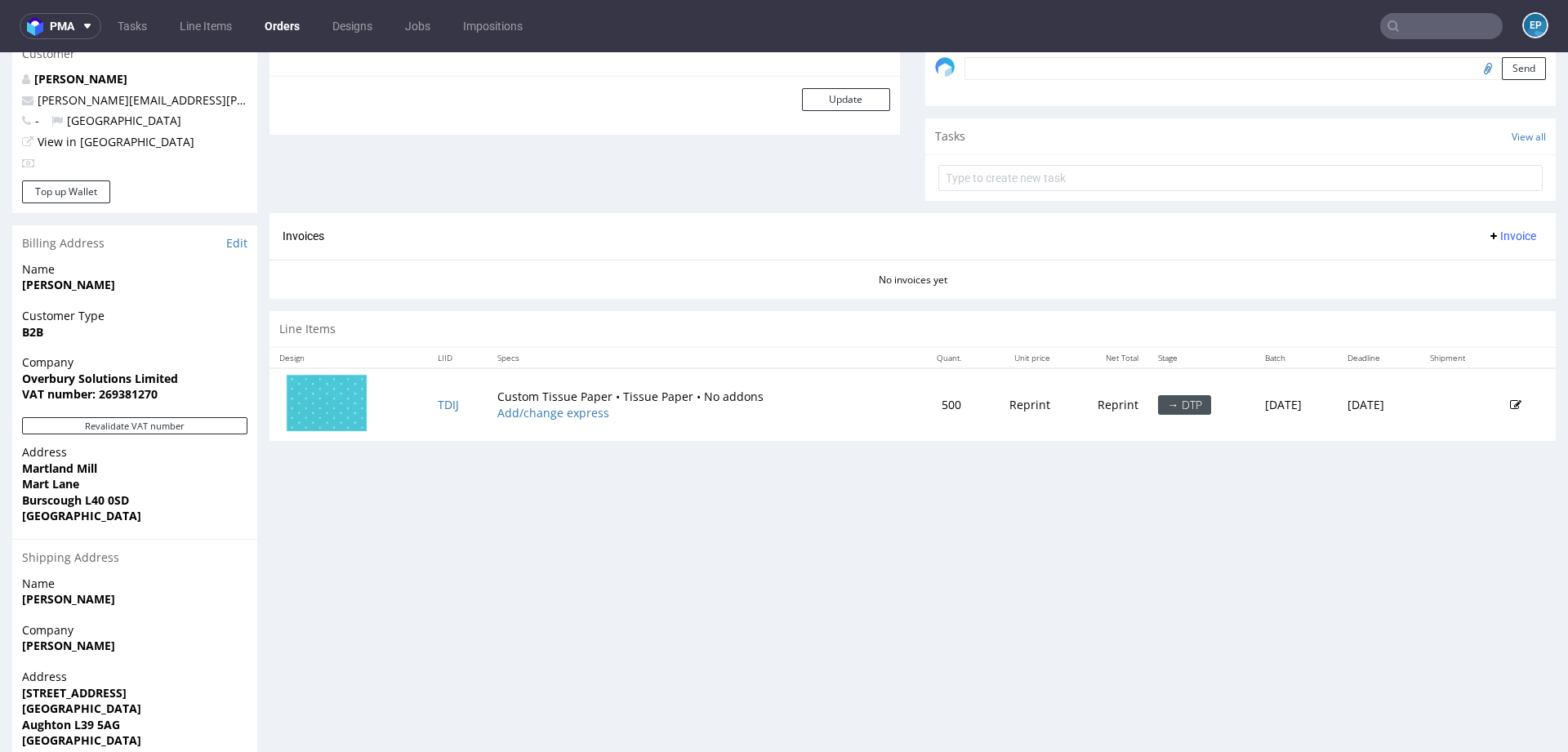
scroll to position [599, 0]
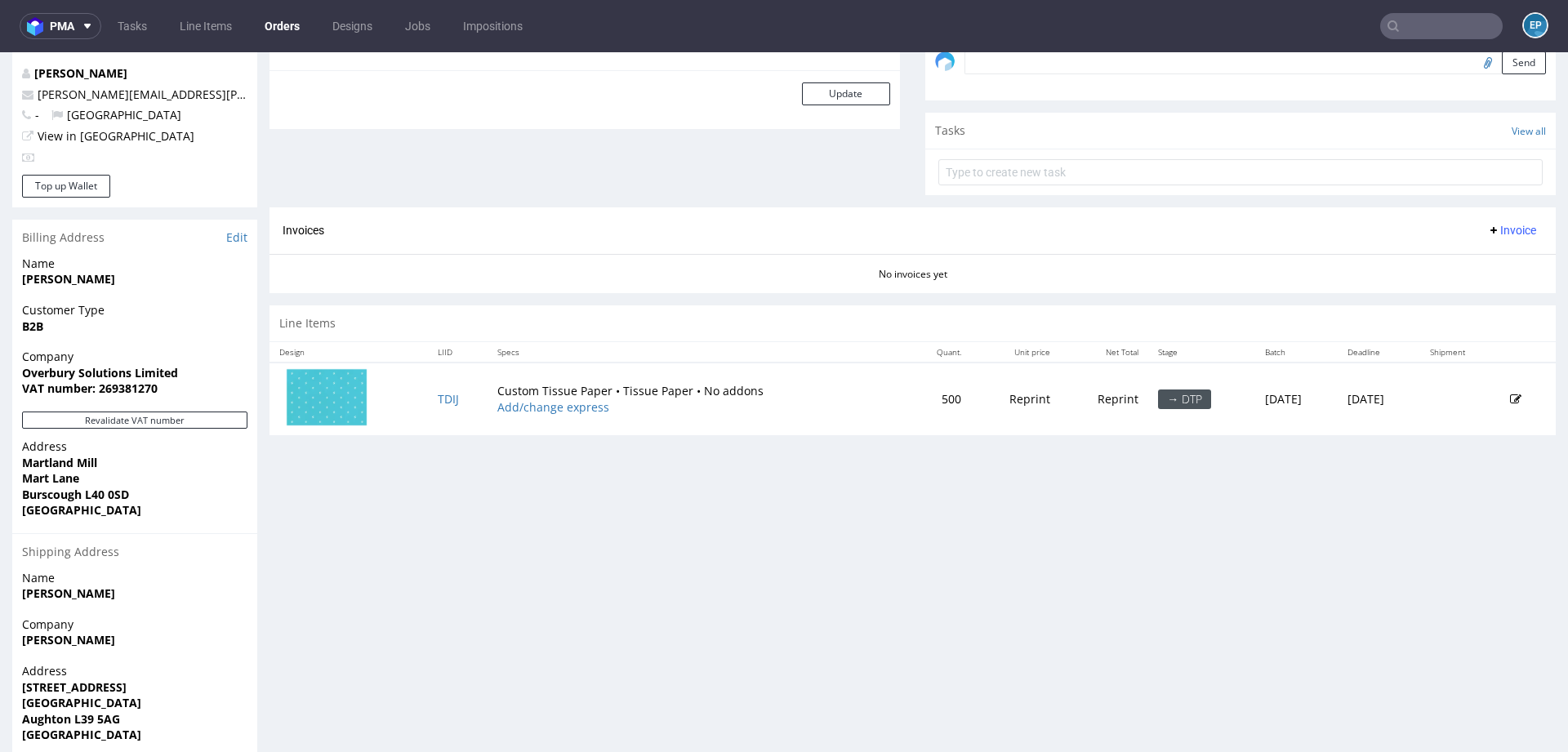
scroll to position [602, 0]
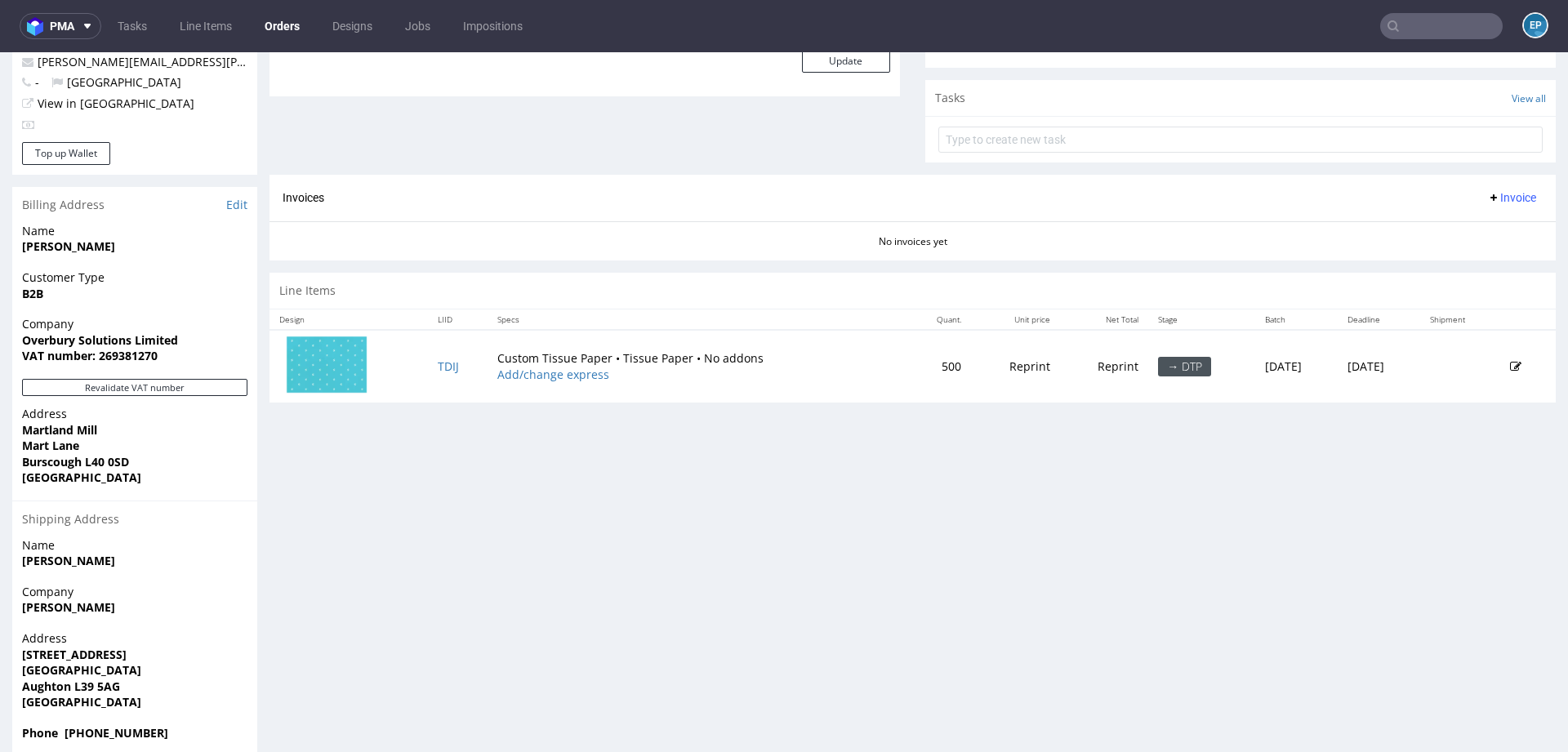
click at [1500, 370] on td at bounding box center [1528, 366] width 55 height 73
click at [1510, 367] on icon at bounding box center [1516, 366] width 12 height 12
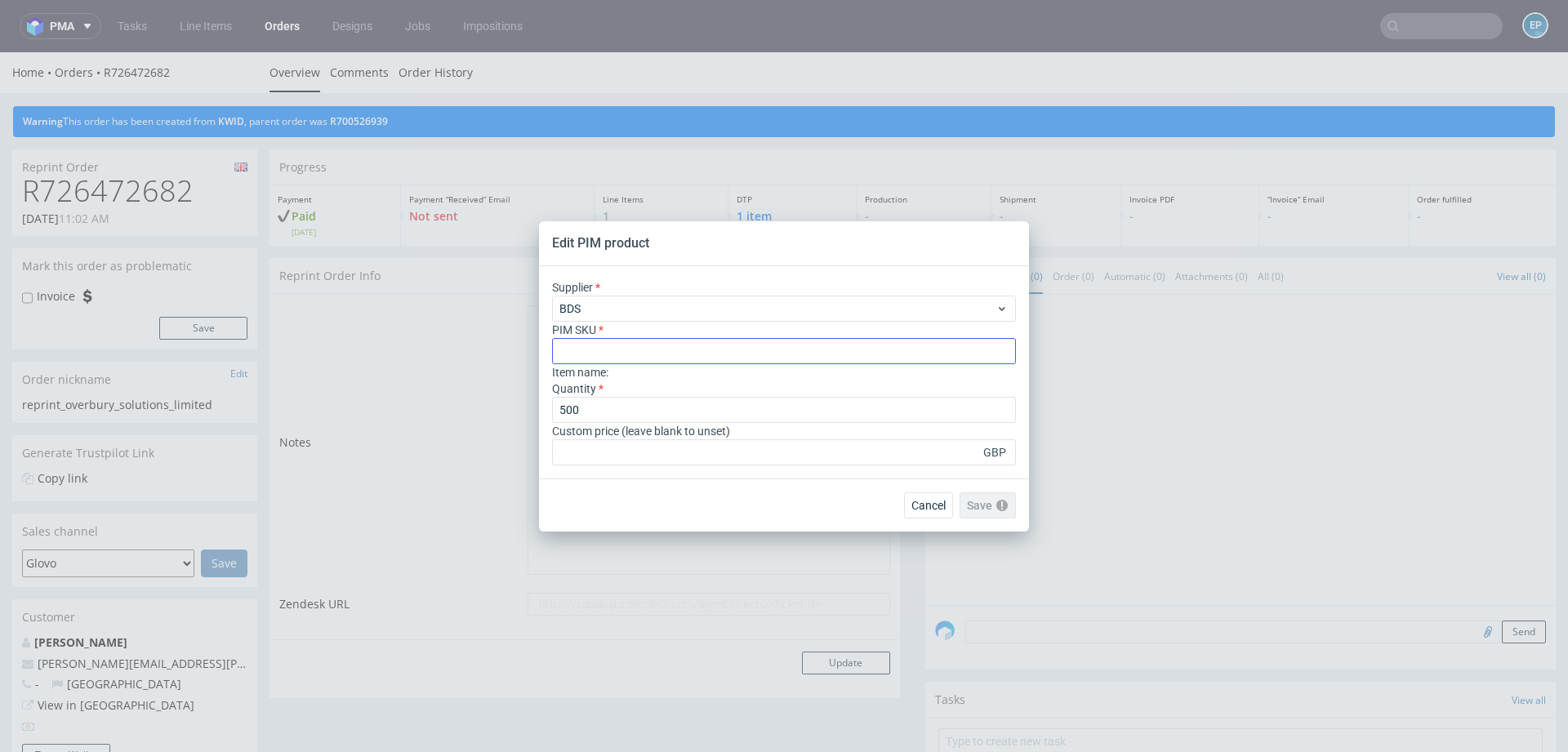
click at [772, 345] on input "text" at bounding box center [784, 350] width 464 height 26
type input "paper--tissue-paper--120--tissue--mono-pantone-one-side--none"
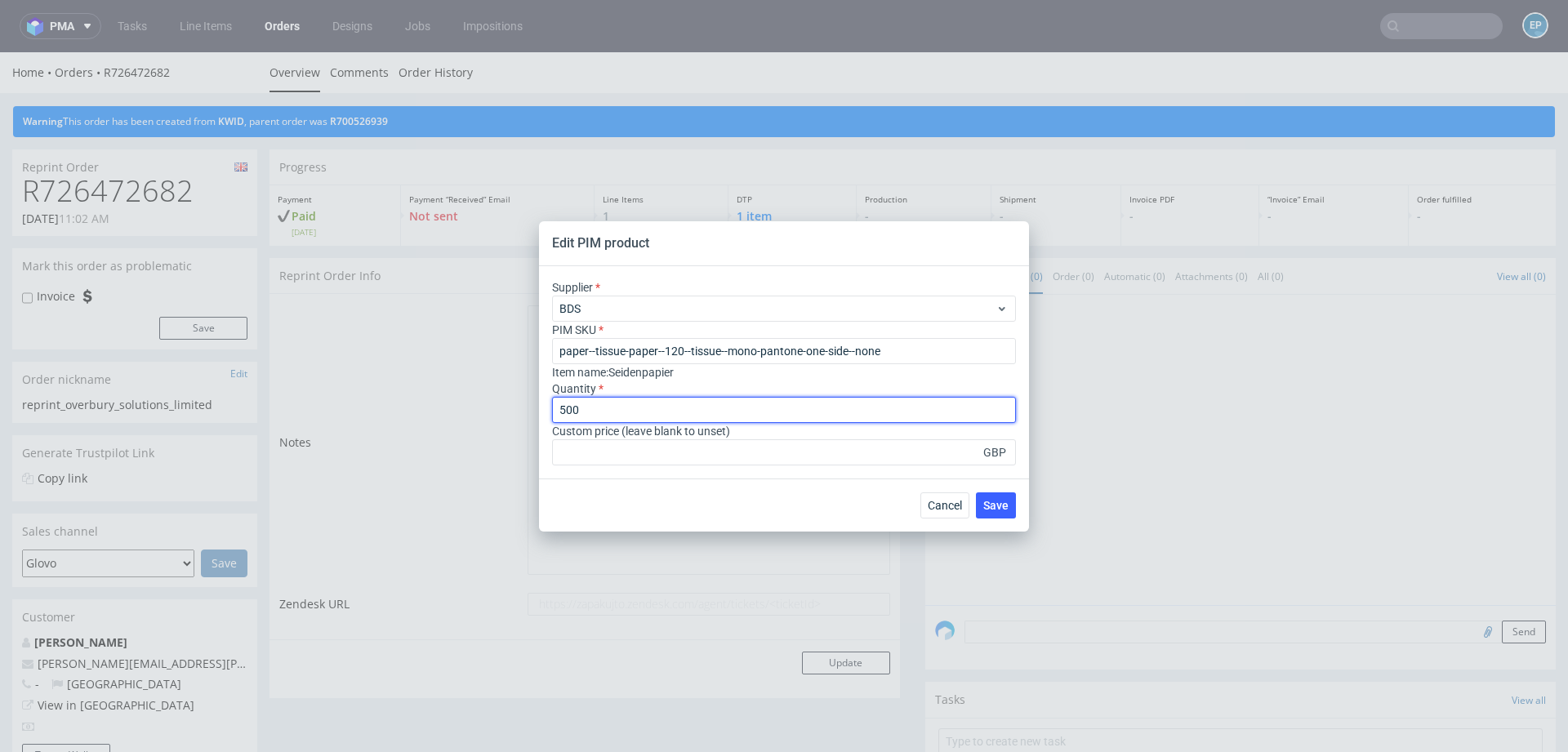
click at [663, 405] on input "500" at bounding box center [784, 409] width 464 height 26
type input "5"
type input "250"
click at [1006, 504] on span "Save" at bounding box center [996, 505] width 25 height 12
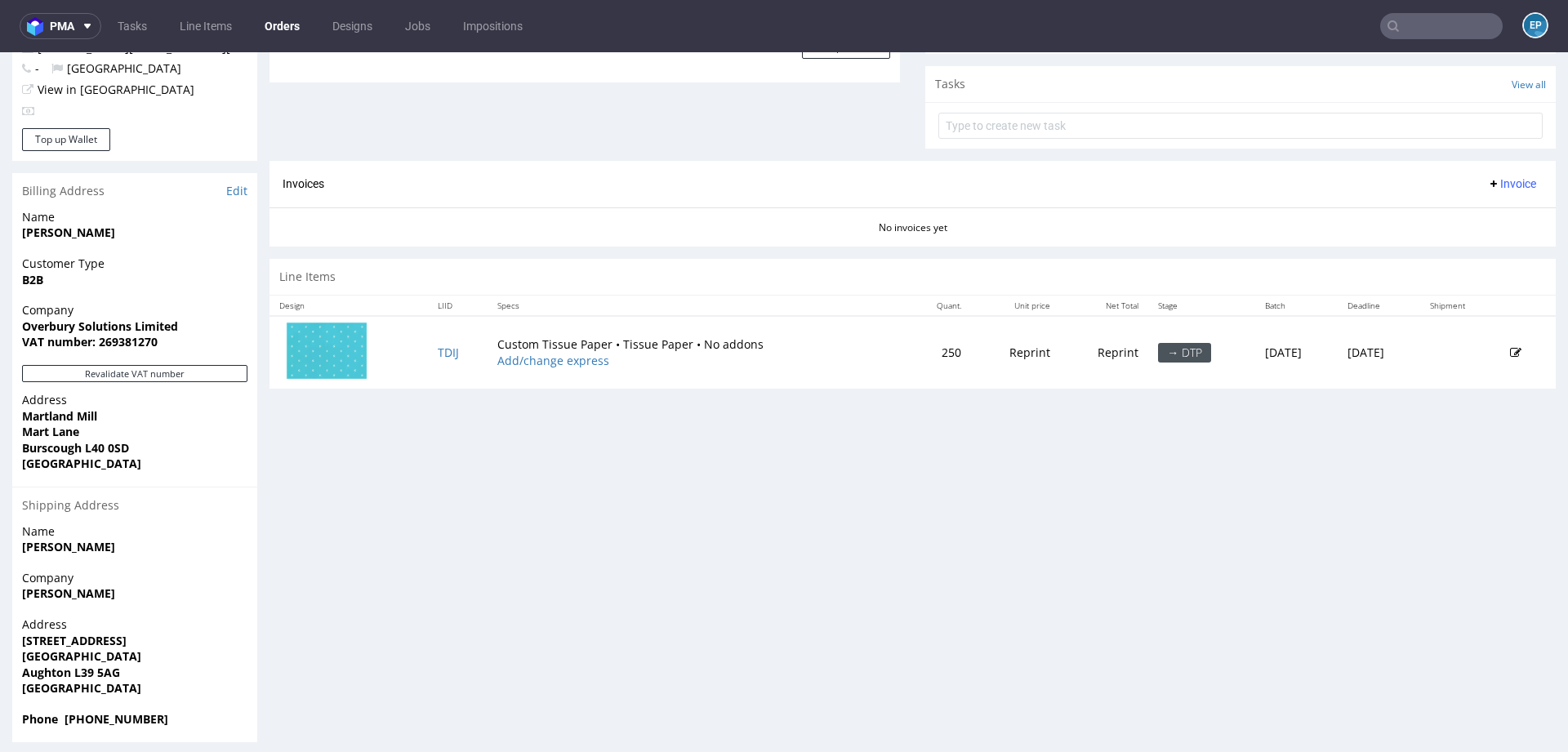
scroll to position [625, 0]
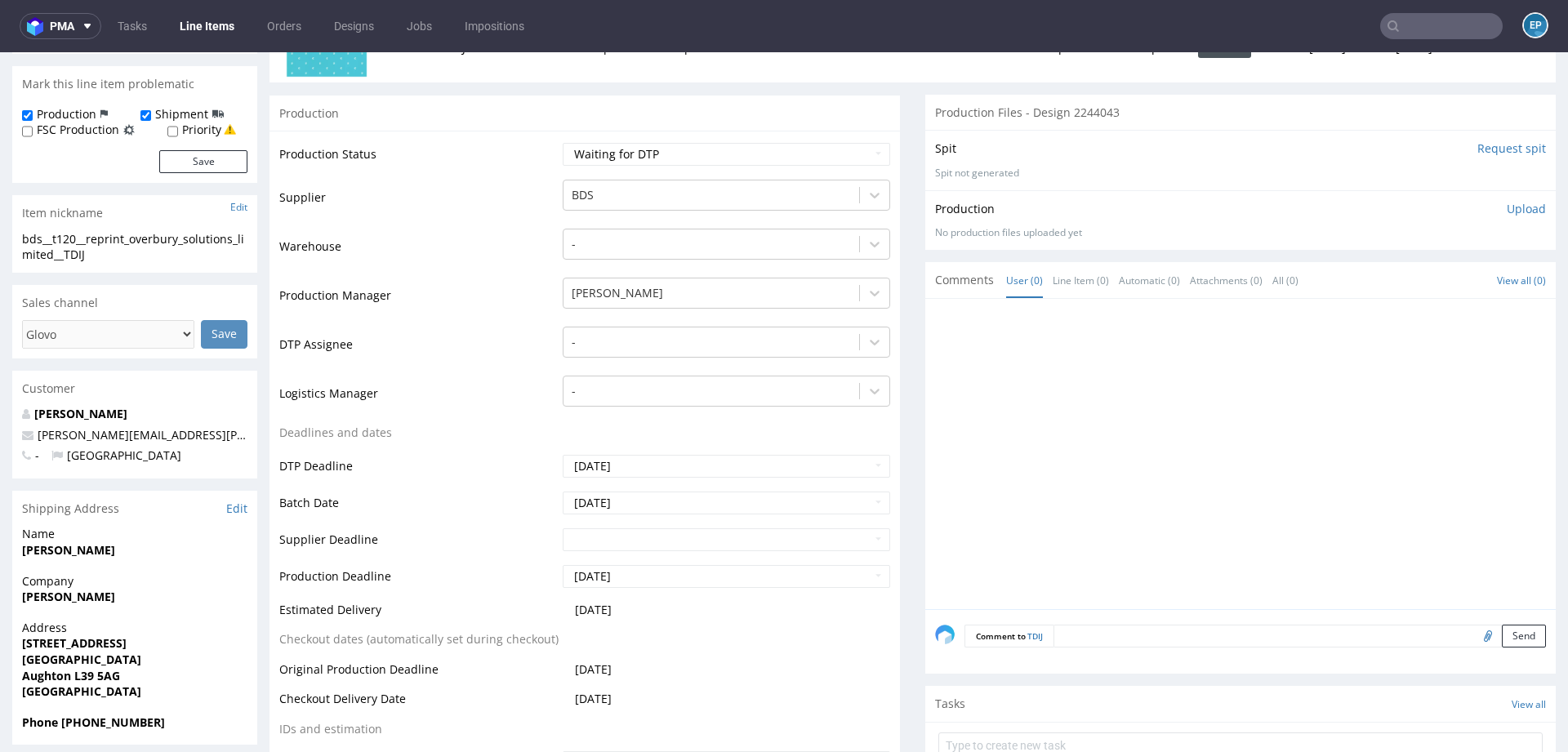
scroll to position [310, 0]
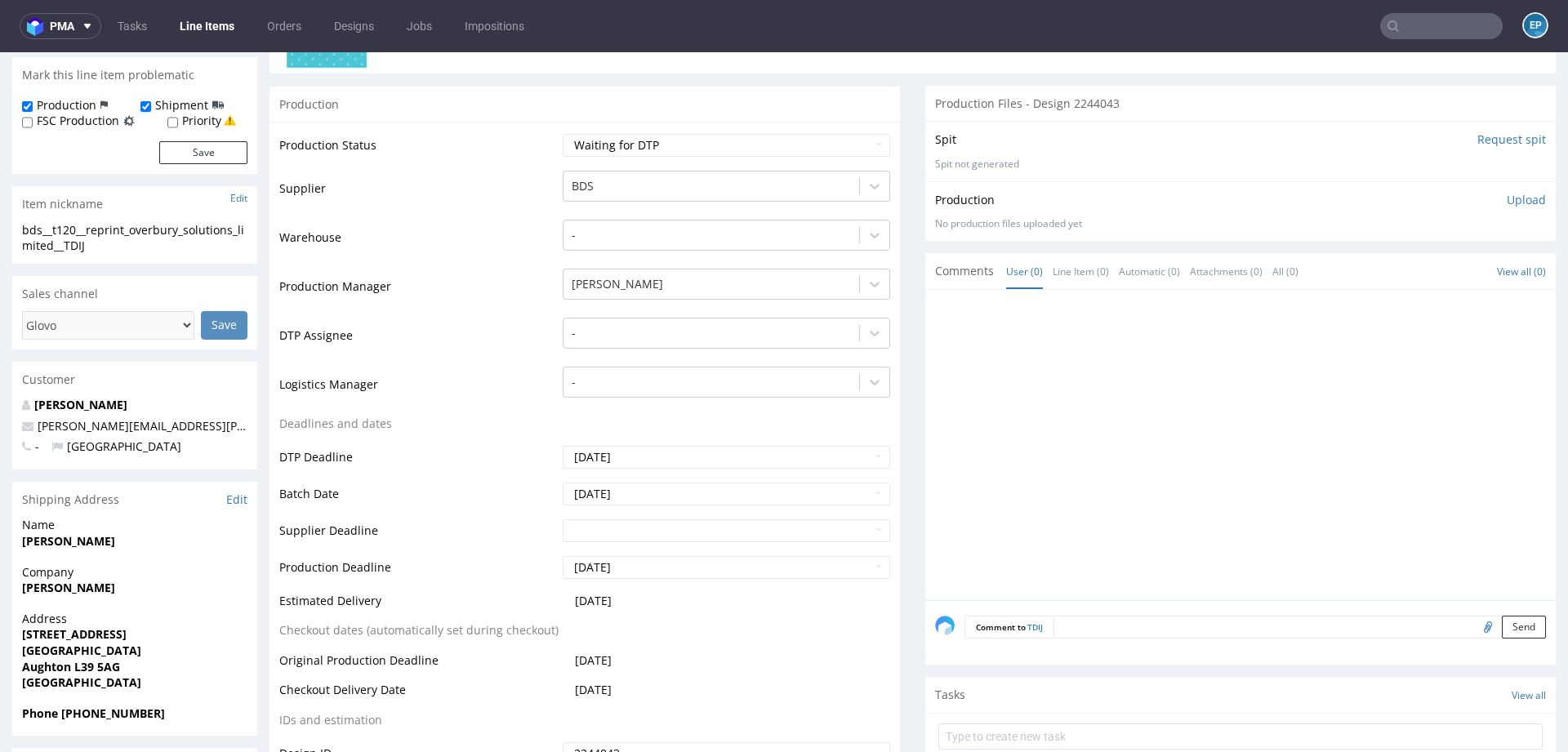
click at [1143, 626] on textarea at bounding box center [1300, 627] width 493 height 23
type textarea "ETYKIETA PRZEZ ZLECENIA (@MYKYTA)"
click at [1505, 696] on button "Send" at bounding box center [1524, 704] width 44 height 23
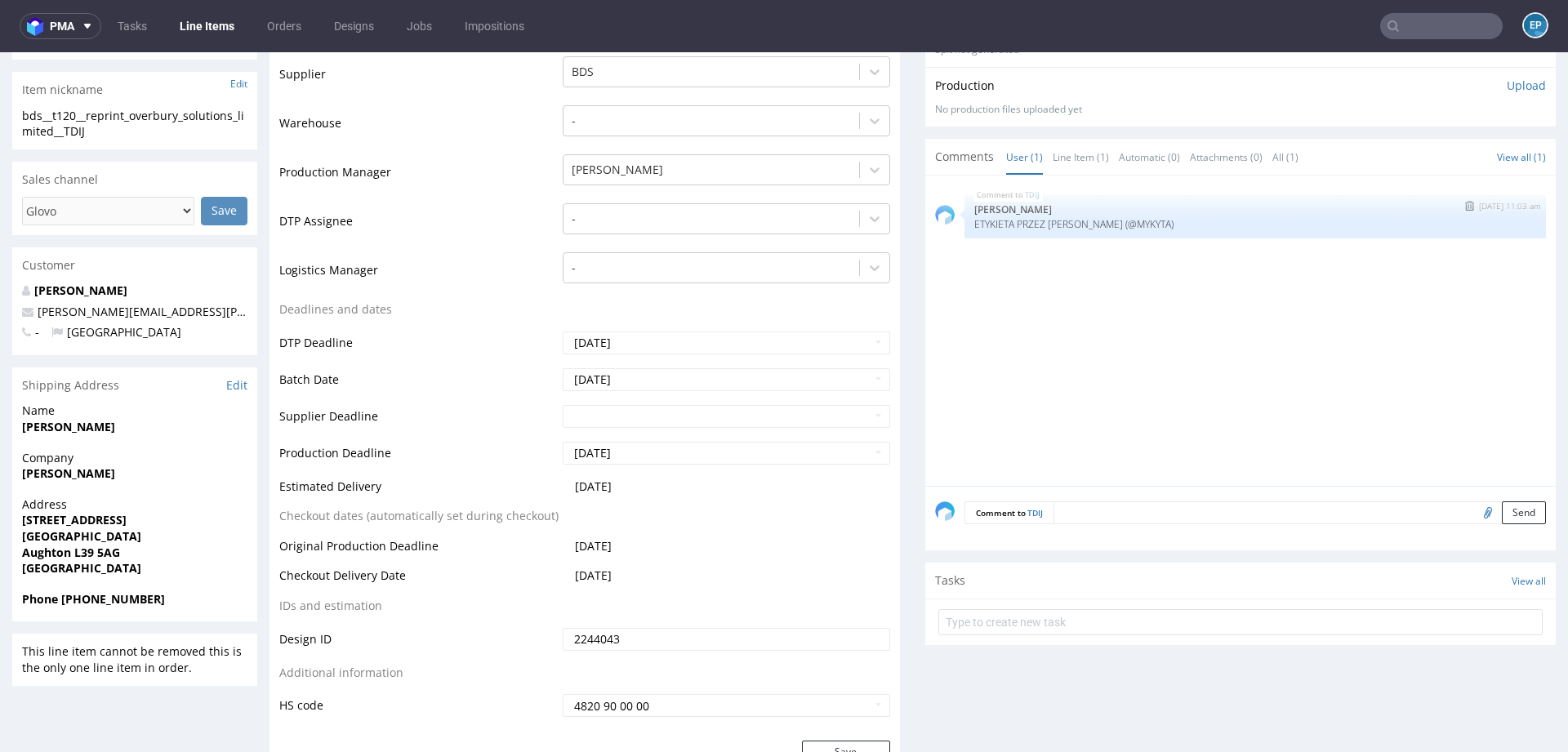
scroll to position [459, 0]
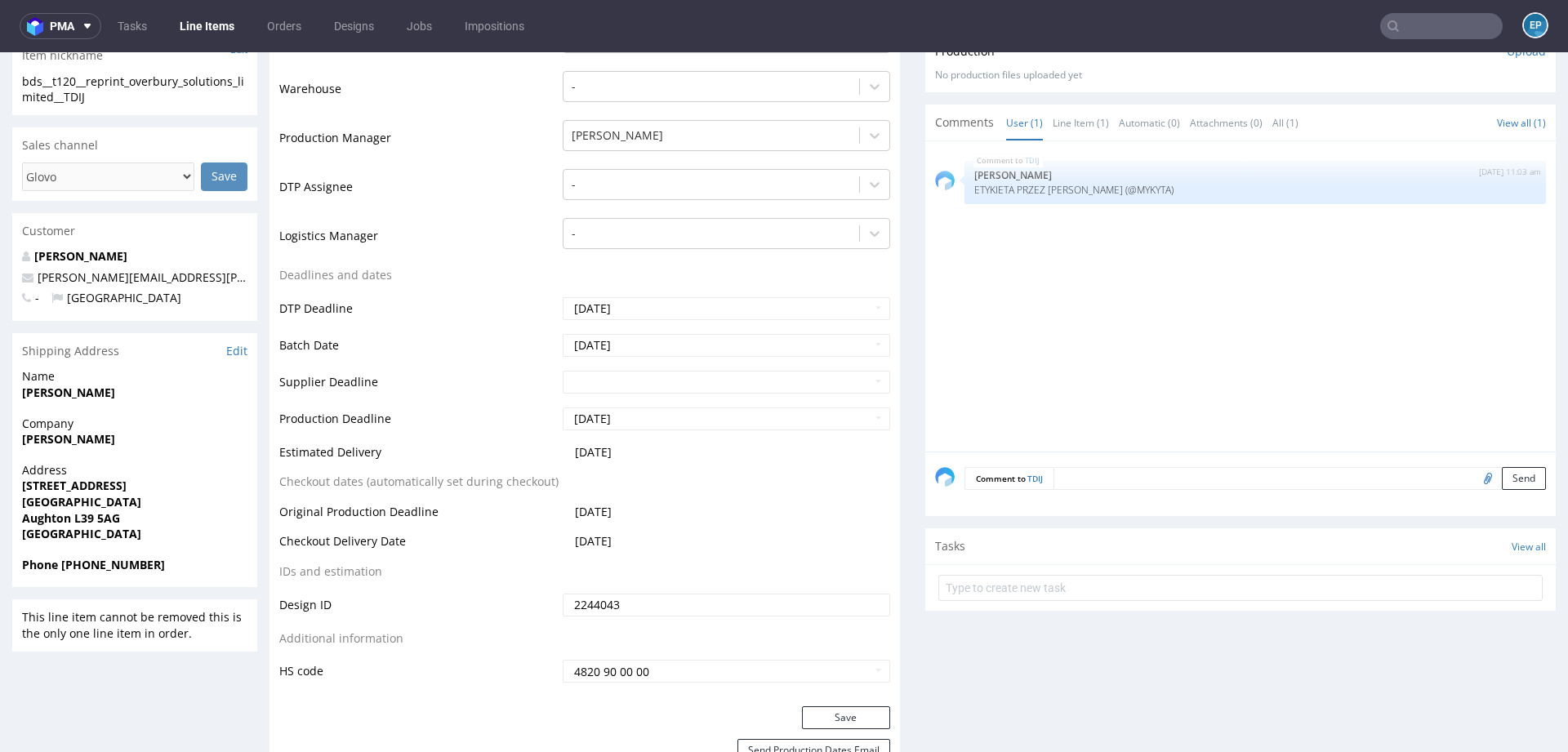
click at [1119, 468] on textarea at bounding box center [1300, 478] width 493 height 23
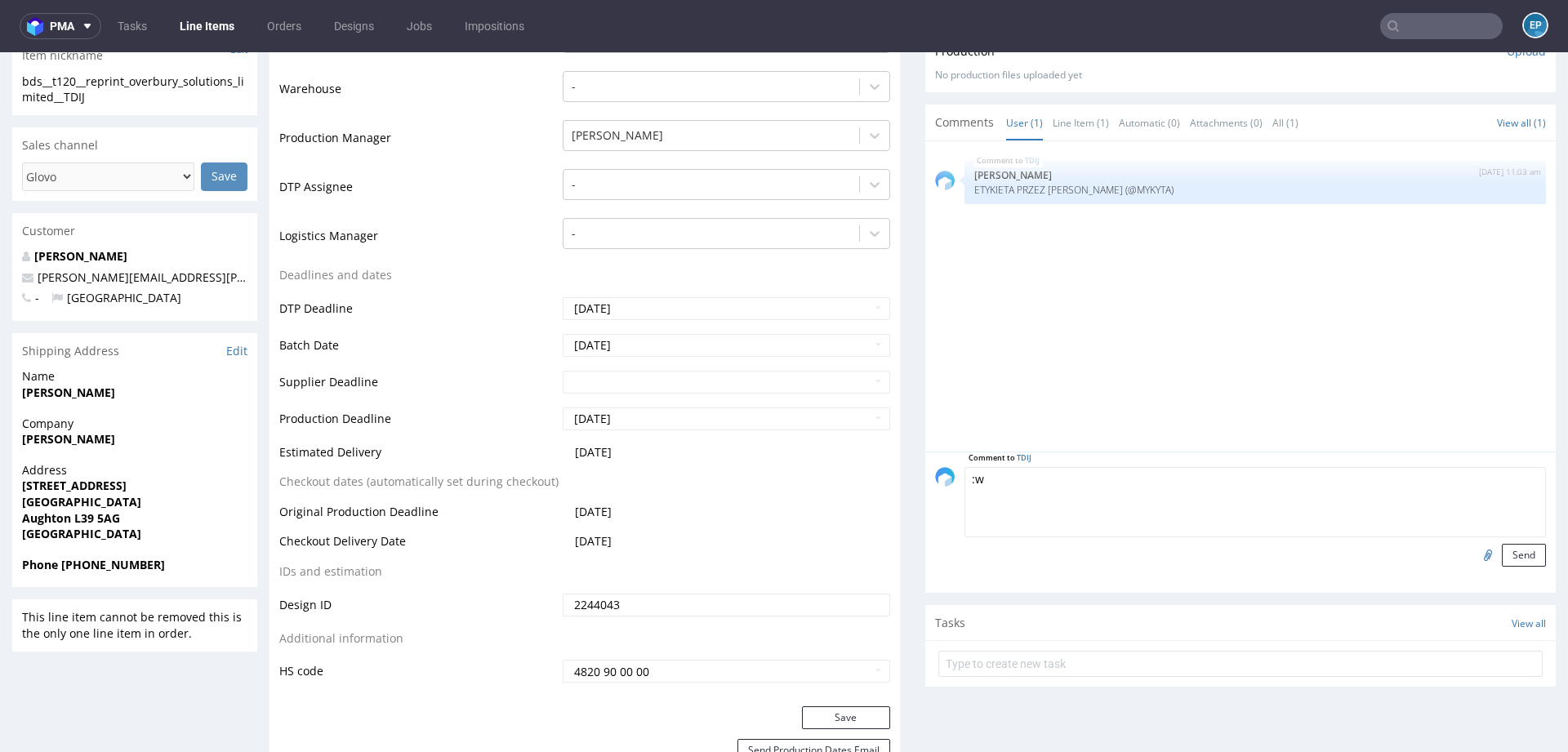
type textarea ":"
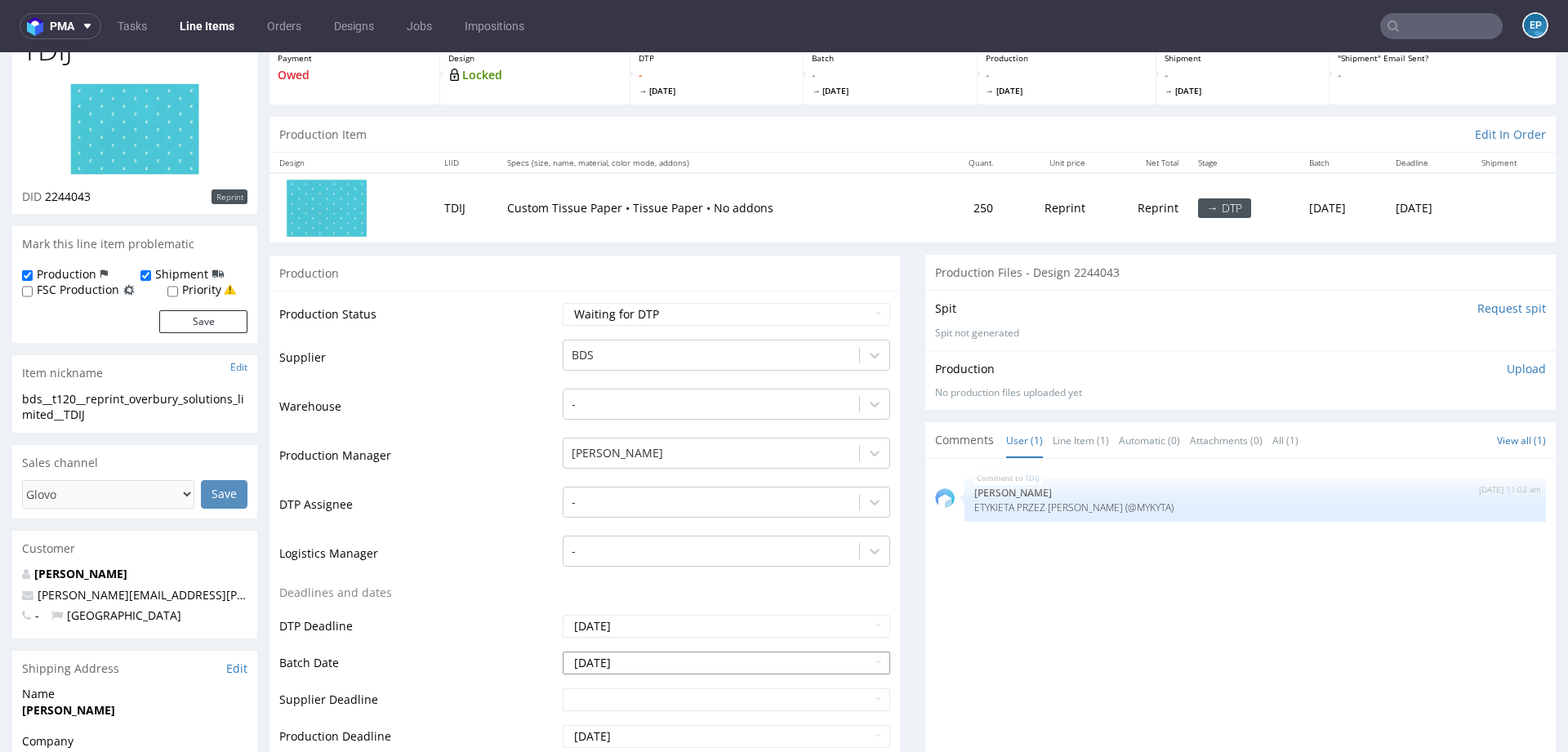
scroll to position [0, 0]
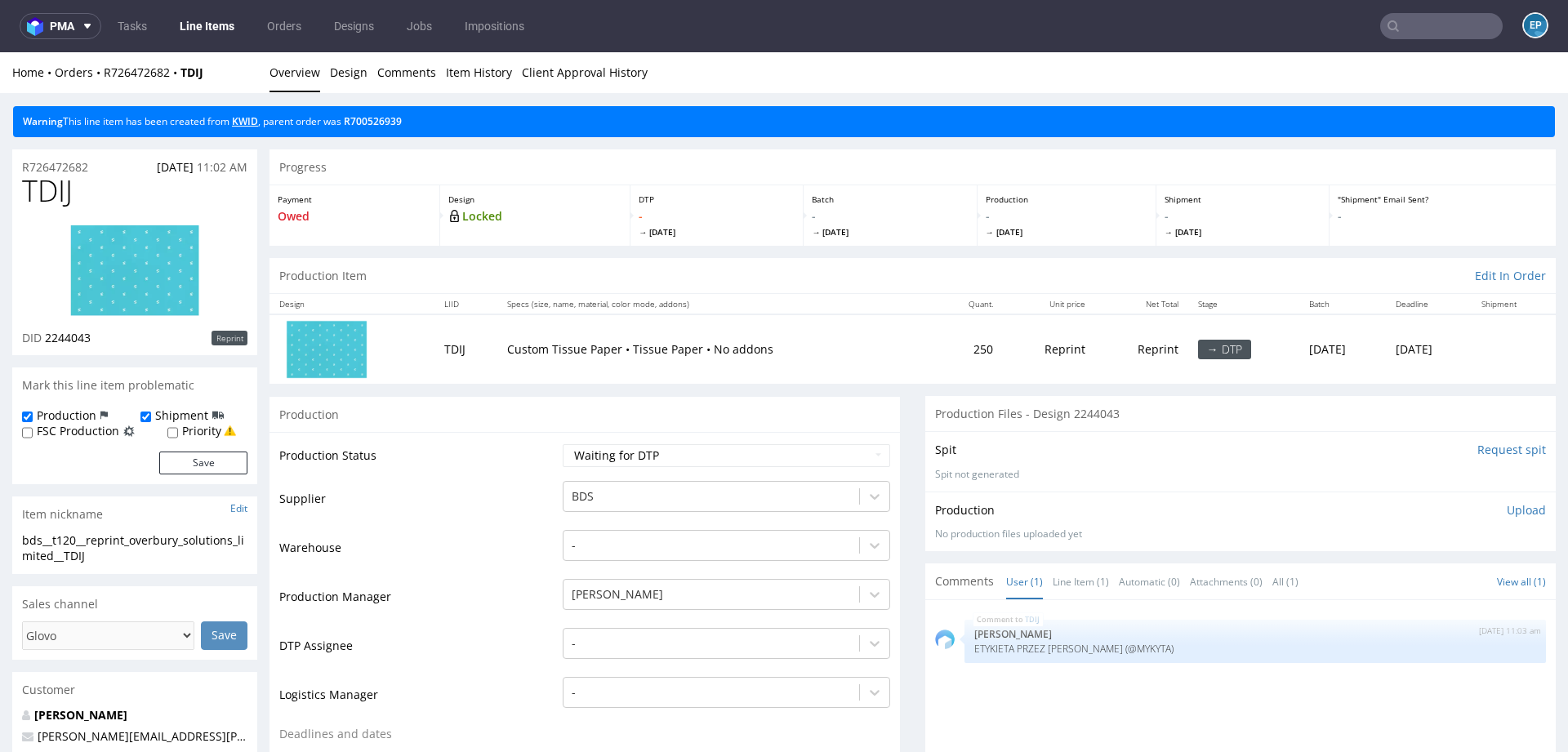
click at [245, 120] on link "KWID" at bounding box center [245, 122] width 26 height 14
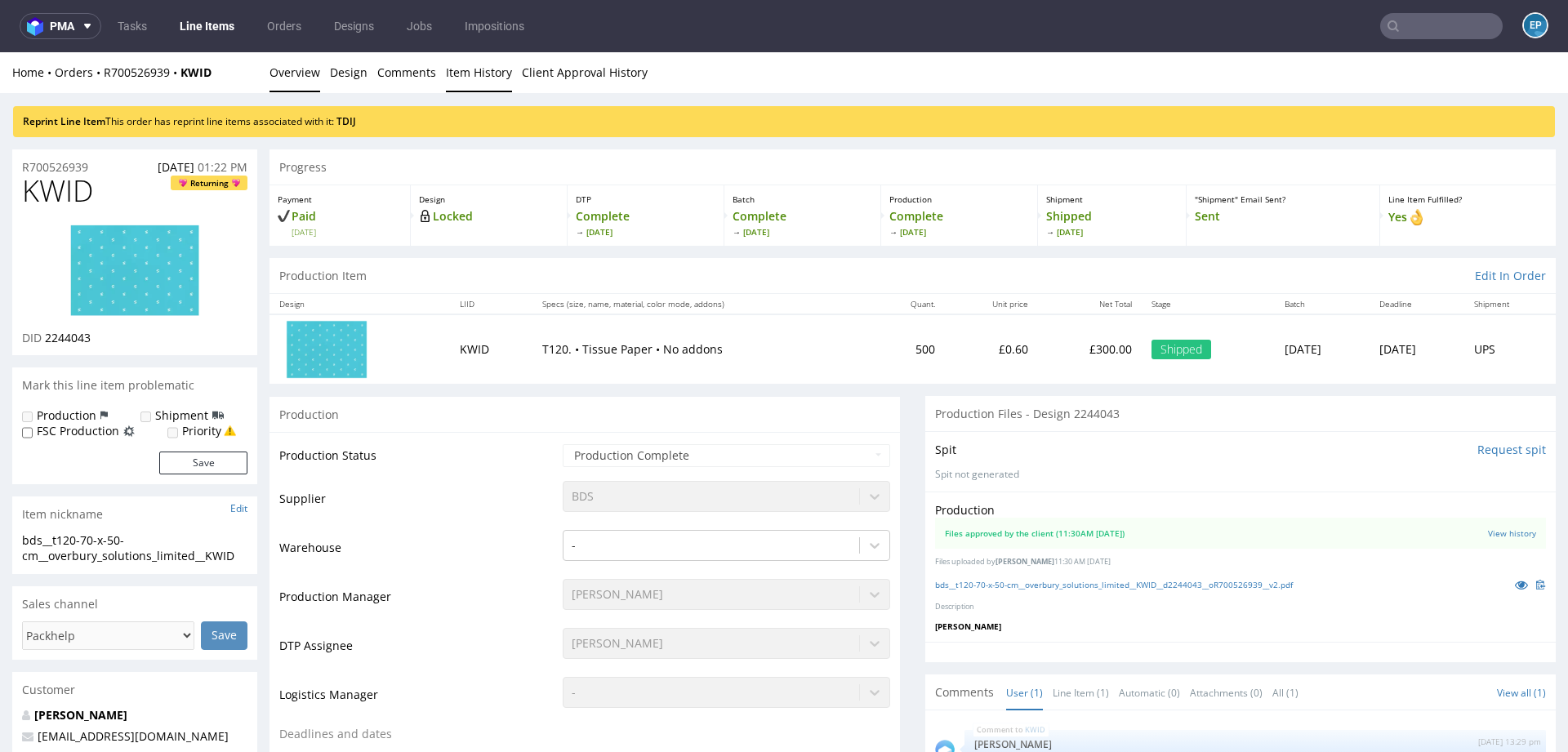
click at [486, 71] on link "Item History" at bounding box center [478, 72] width 66 height 40
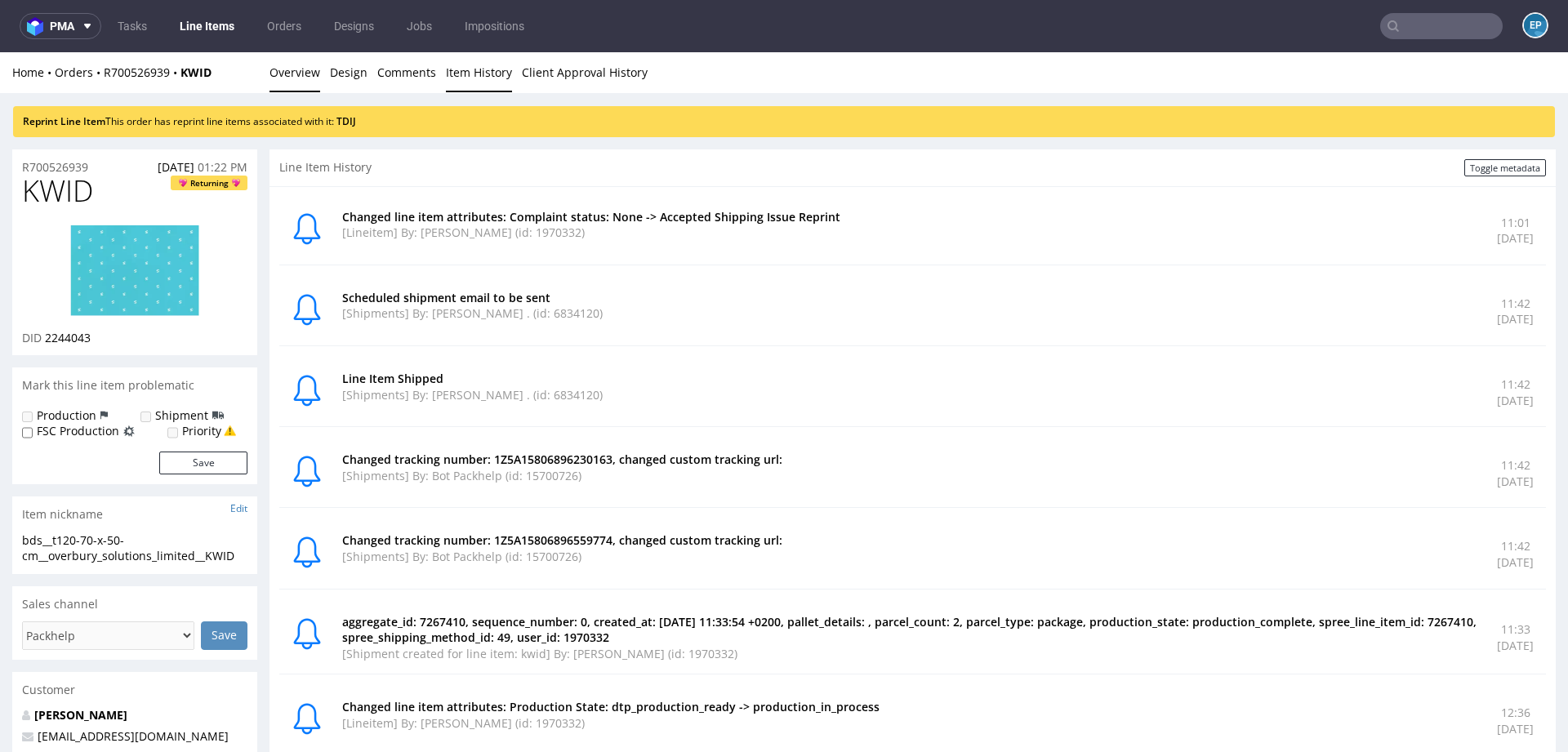
click at [300, 79] on link "Overview" at bounding box center [294, 72] width 51 height 40
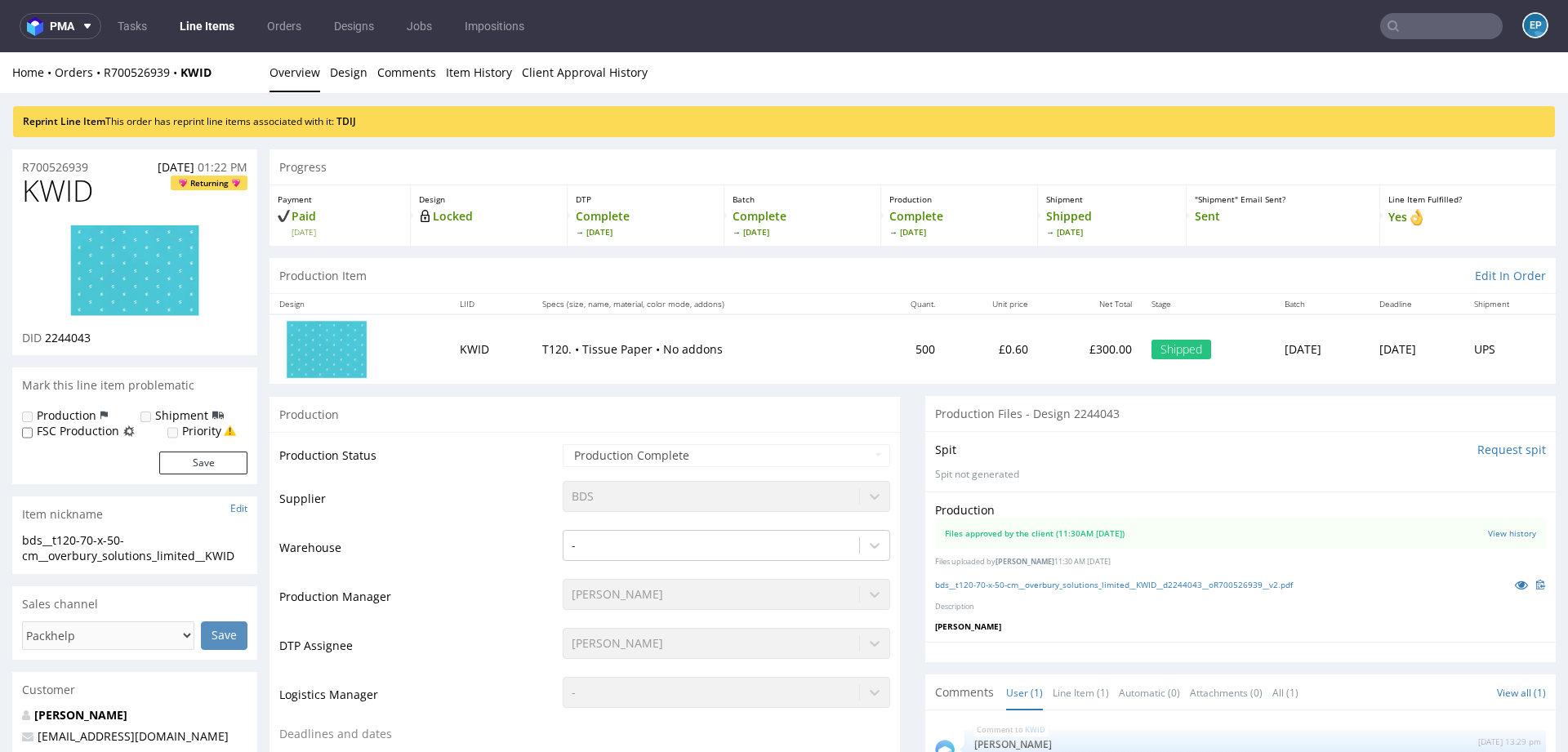
scroll to position [20, 0]
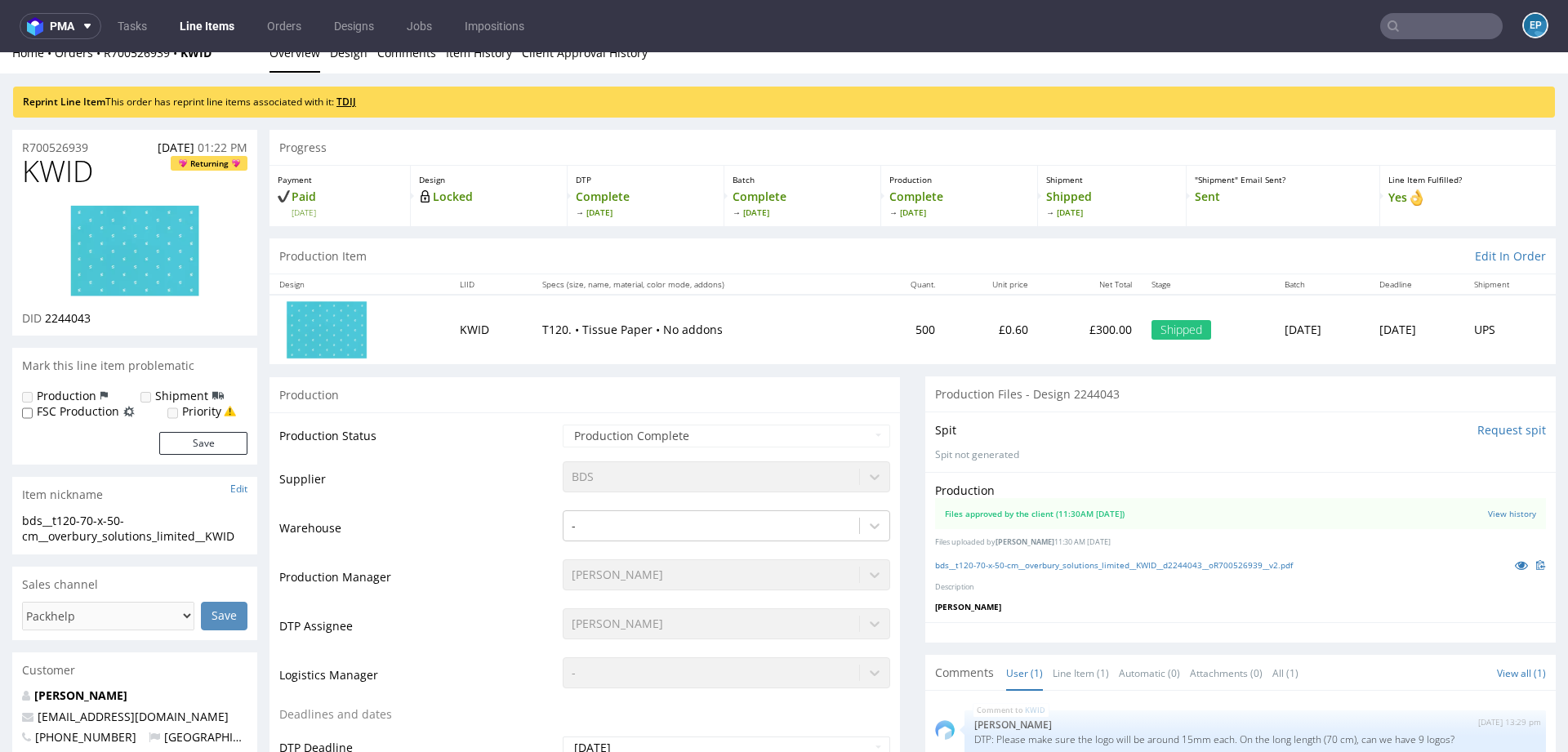
click at [351, 102] on link "TDIJ" at bounding box center [346, 102] width 20 height 14
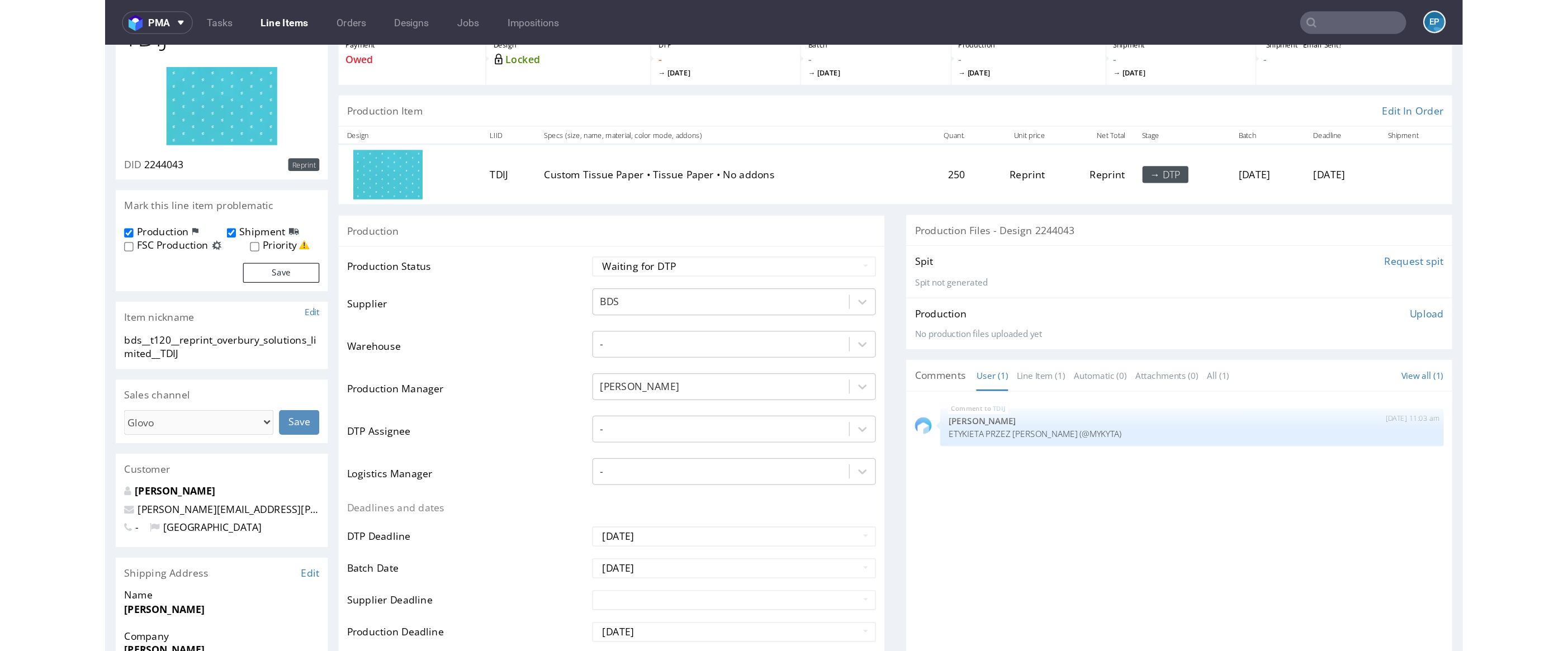
scroll to position [127, 0]
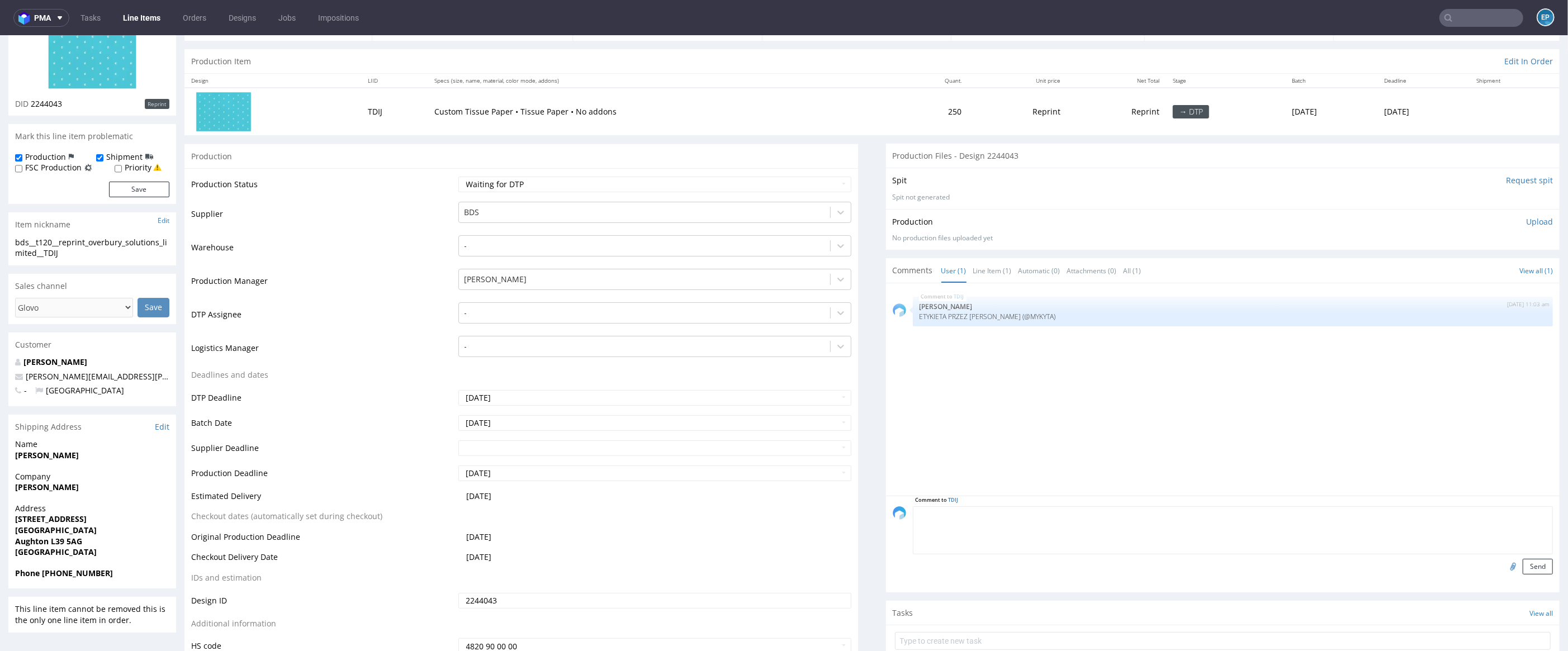
click at [1059, 514] on textarea at bounding box center [1233, 530] width 640 height 48
type textarea "KACPERRR"
click at [1073, 514] on div "Comment to TDIJ KACPERRR Send" at bounding box center [1223, 544] width 674 height 97
click at [1073, 514] on button "Send" at bounding box center [1538, 566] width 30 height 16
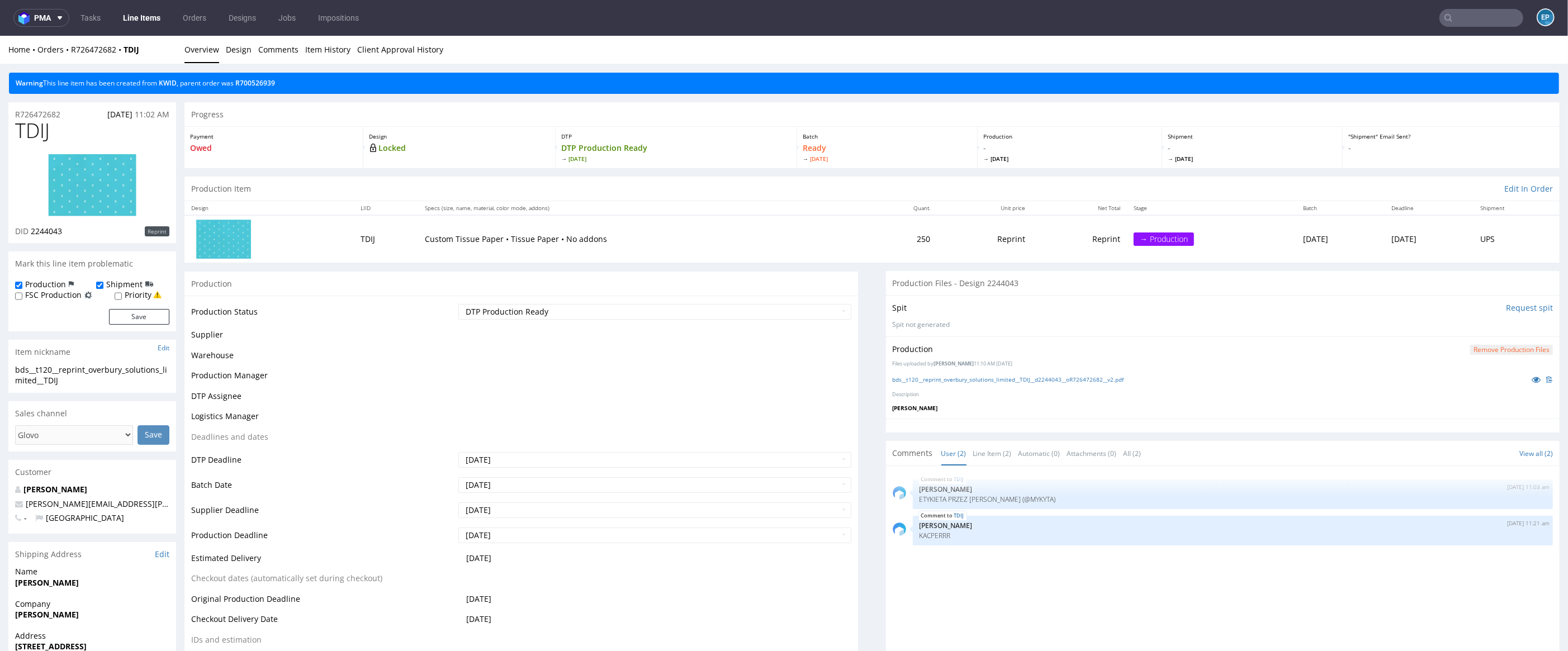
scroll to position [0, 0]
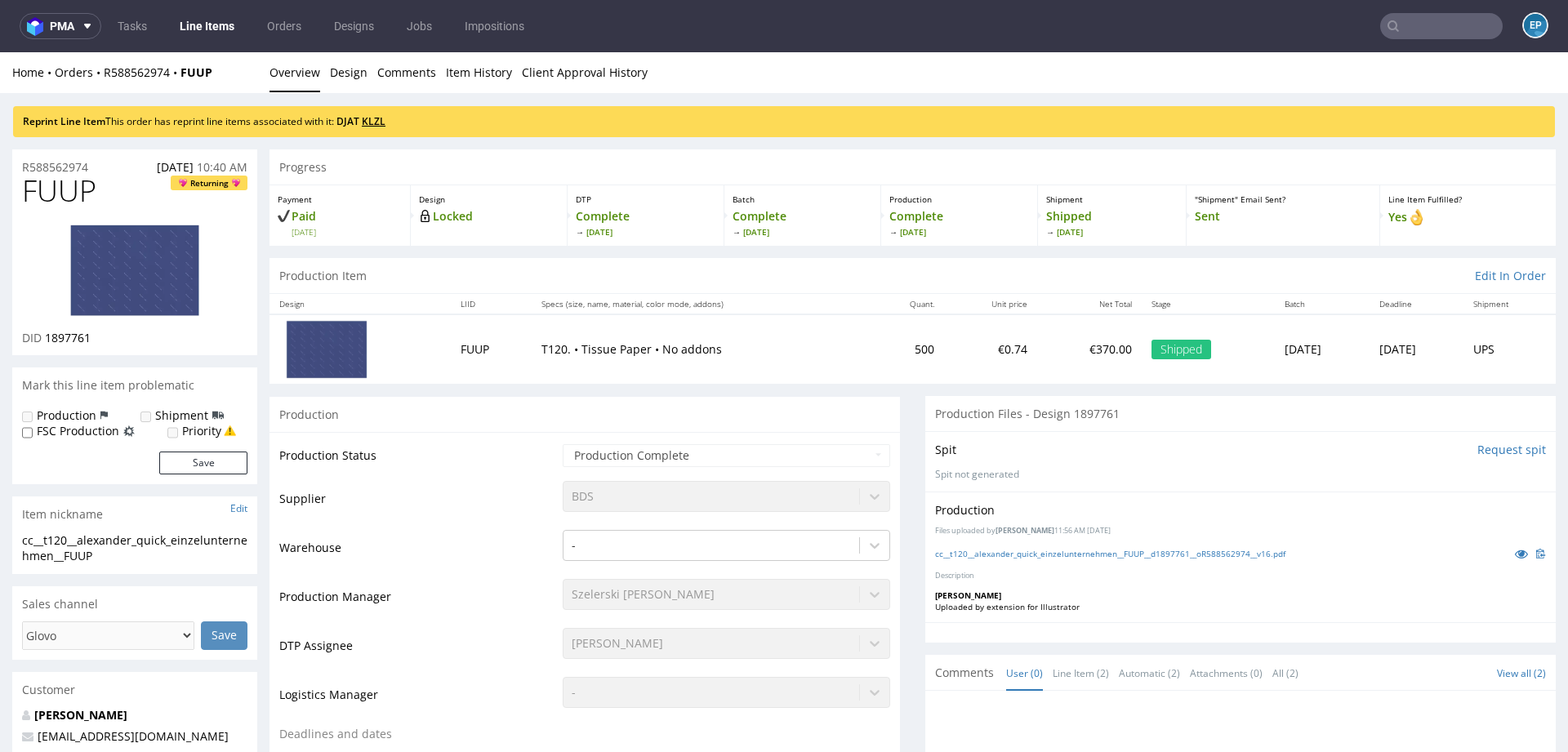
click at [385, 123] on link "KLZL" at bounding box center [374, 122] width 24 height 14
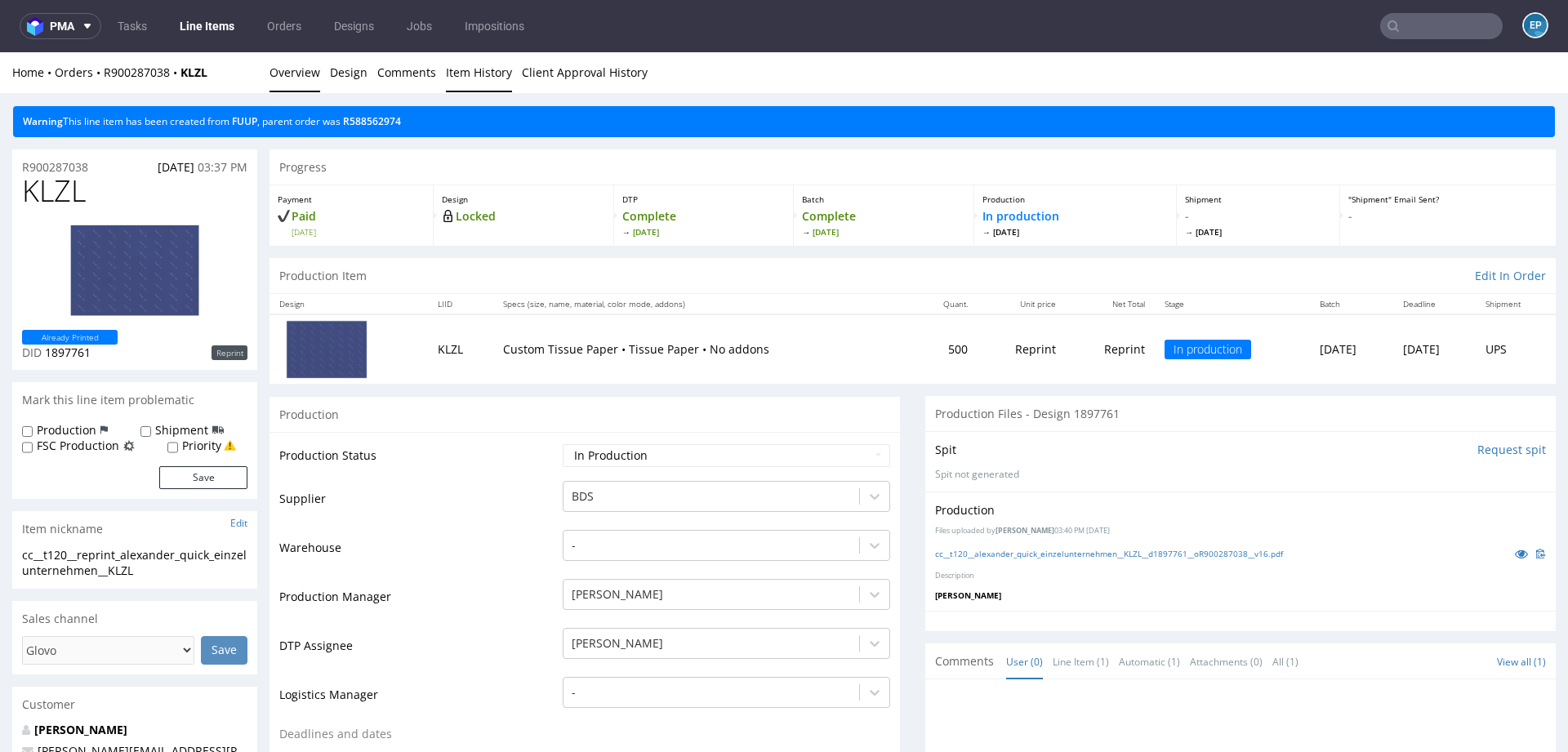
click at [457, 71] on link "Item History" at bounding box center [478, 72] width 66 height 40
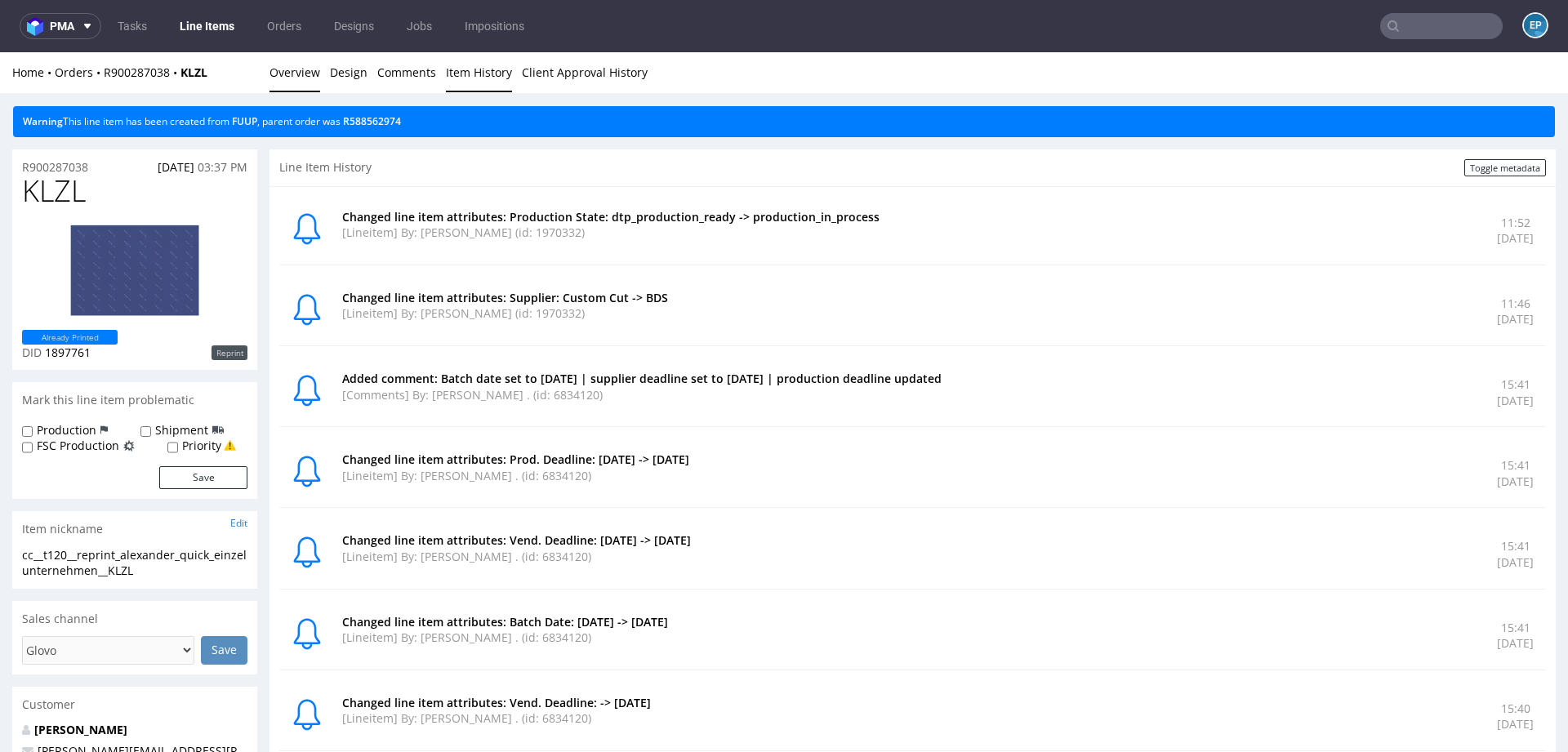
click at [290, 78] on link "Overview" at bounding box center [294, 72] width 51 height 40
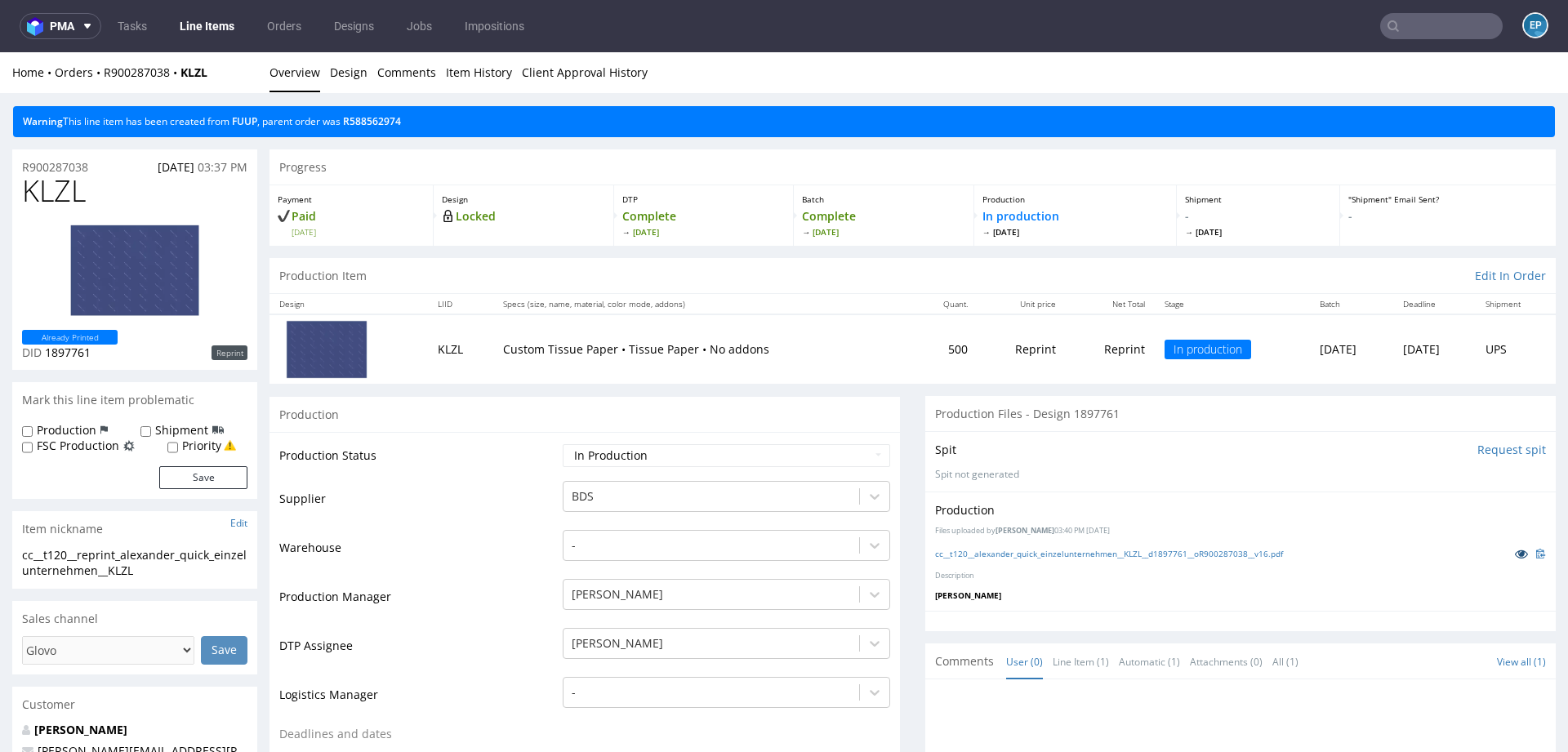
click at [1516, 552] on icon at bounding box center [1522, 553] width 13 height 12
click at [80, 428] on label "Production" at bounding box center [66, 430] width 60 height 16
click at [33, 428] on input "Production" at bounding box center [28, 431] width 11 height 13
checkbox input "true"
click at [155, 428] on label "Shipment" at bounding box center [181, 430] width 53 height 16
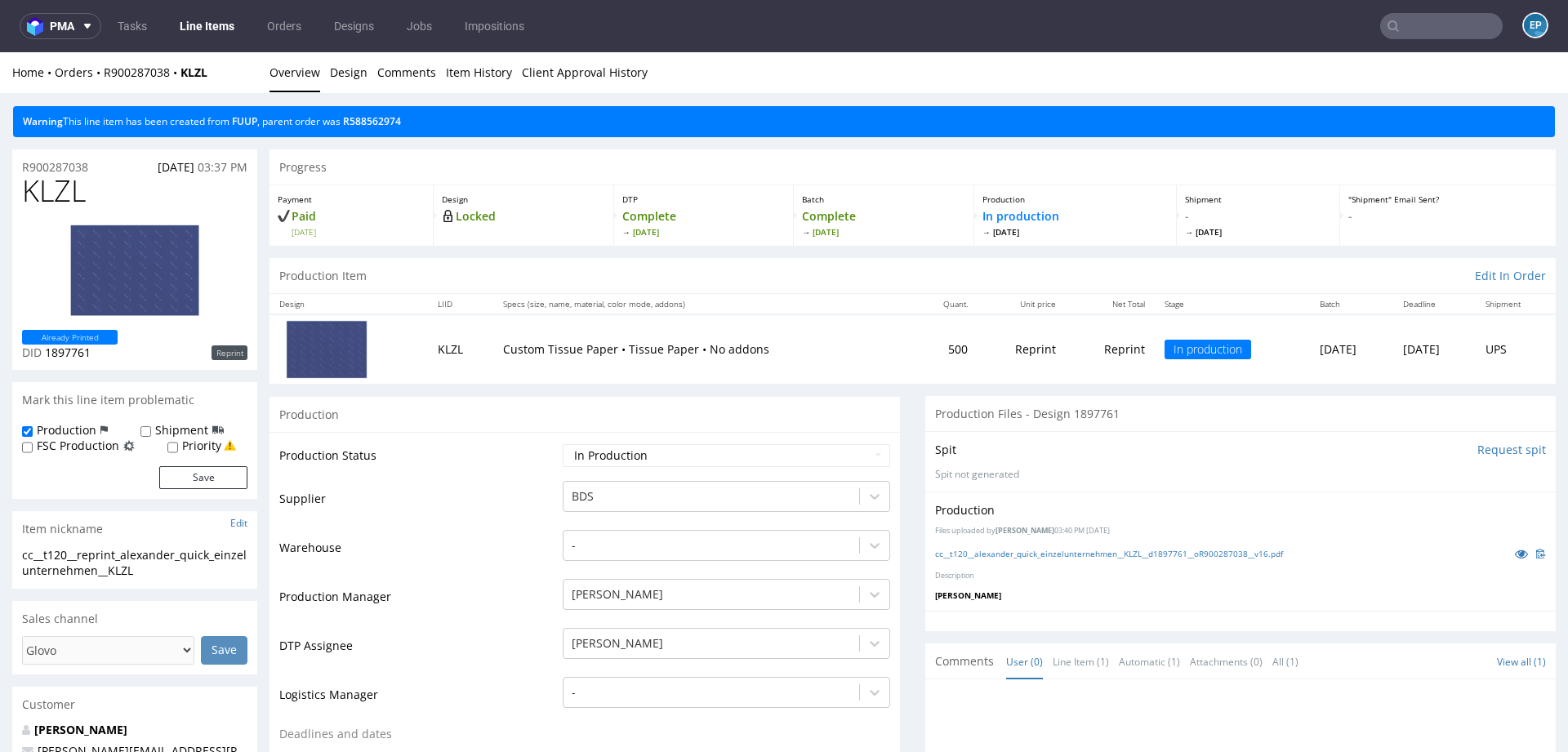
click at [151, 428] on input "Shipment" at bounding box center [146, 431] width 11 height 13
checkbox input "true"
click at [186, 476] on button "Save" at bounding box center [203, 477] width 88 height 23
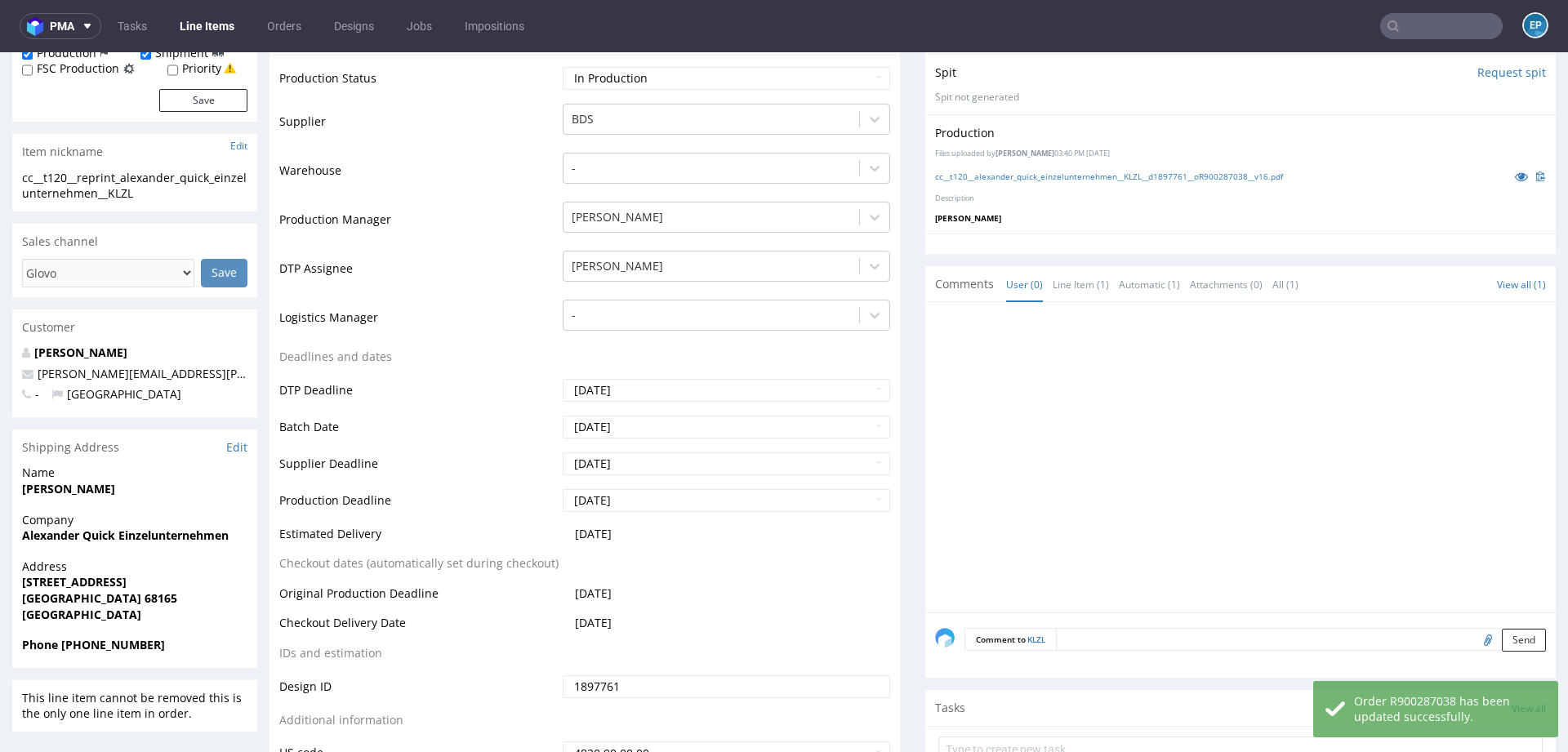
scroll to position [478, 0]
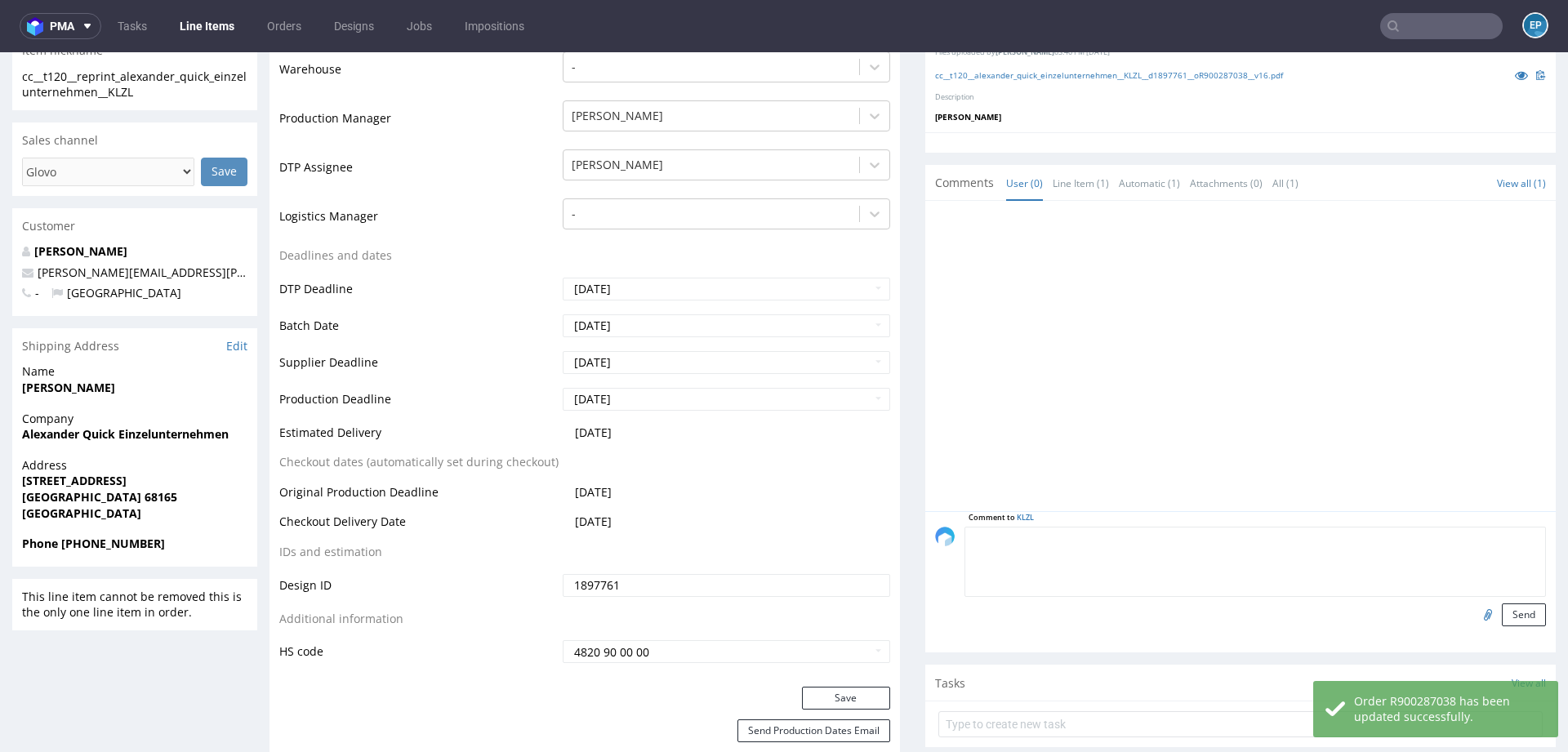
click at [1083, 533] on textarea at bounding box center [1256, 561] width 582 height 70
type textarea "c"
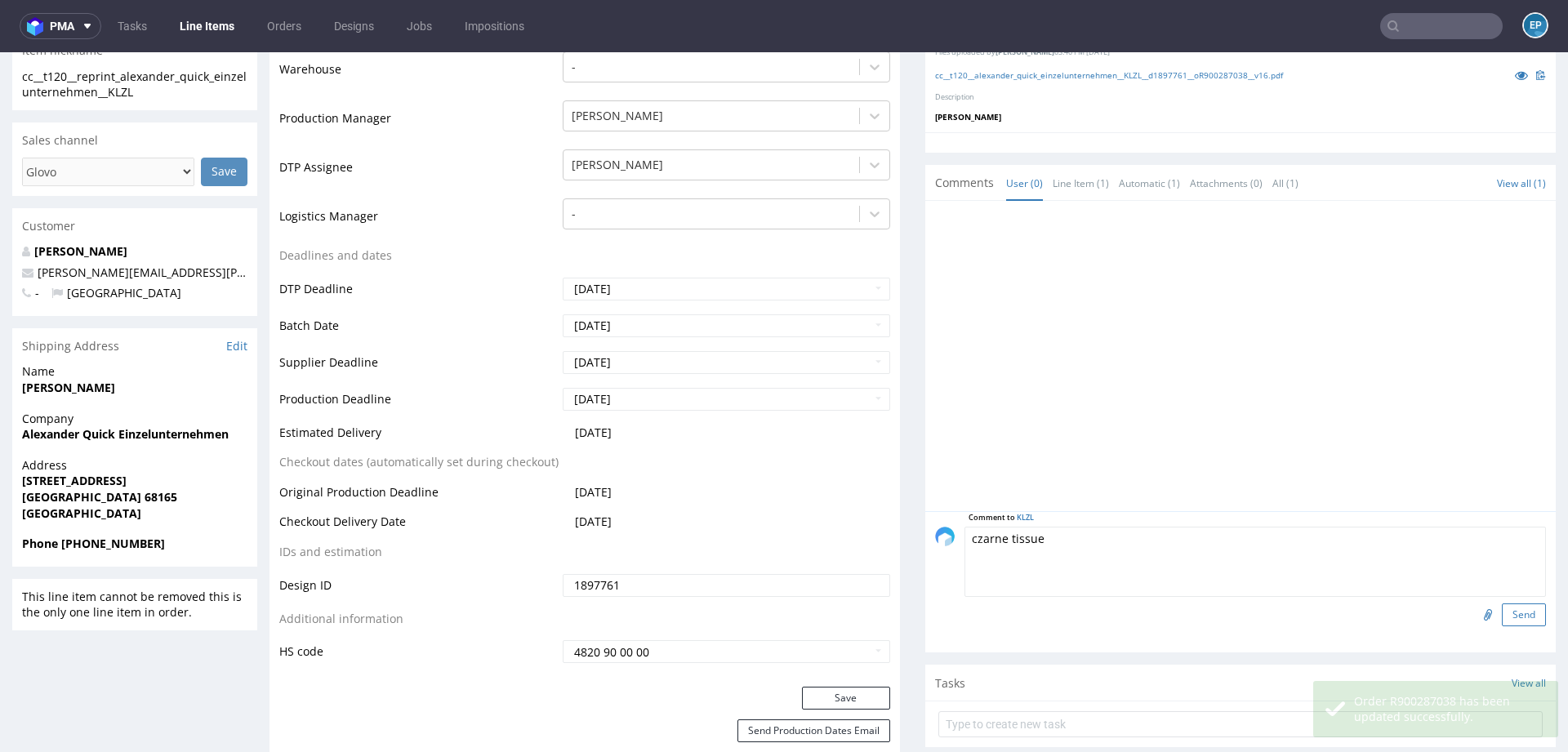
type textarea "czarne tissue"
click at [1502, 611] on button "Send" at bounding box center [1524, 615] width 44 height 23
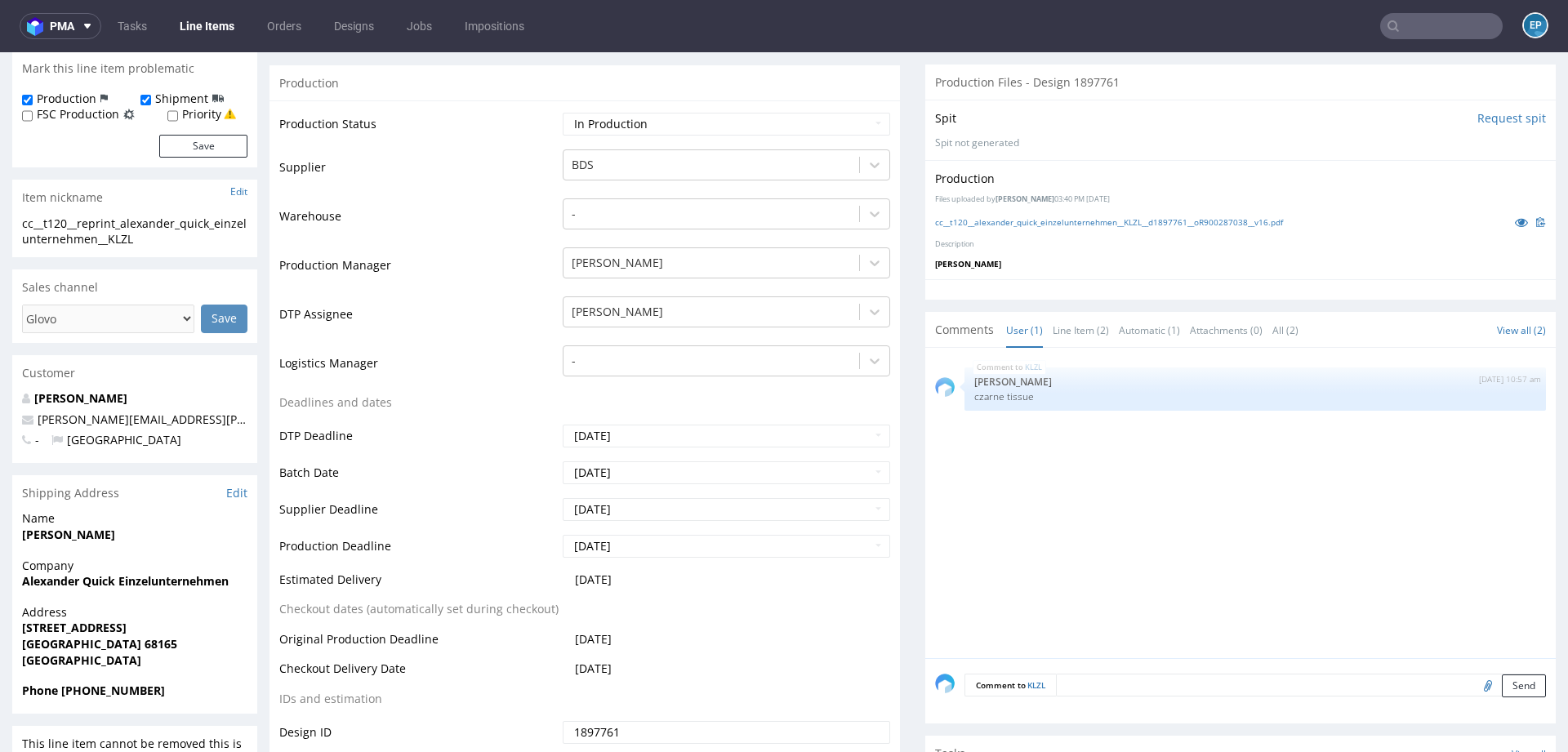
scroll to position [370, 0]
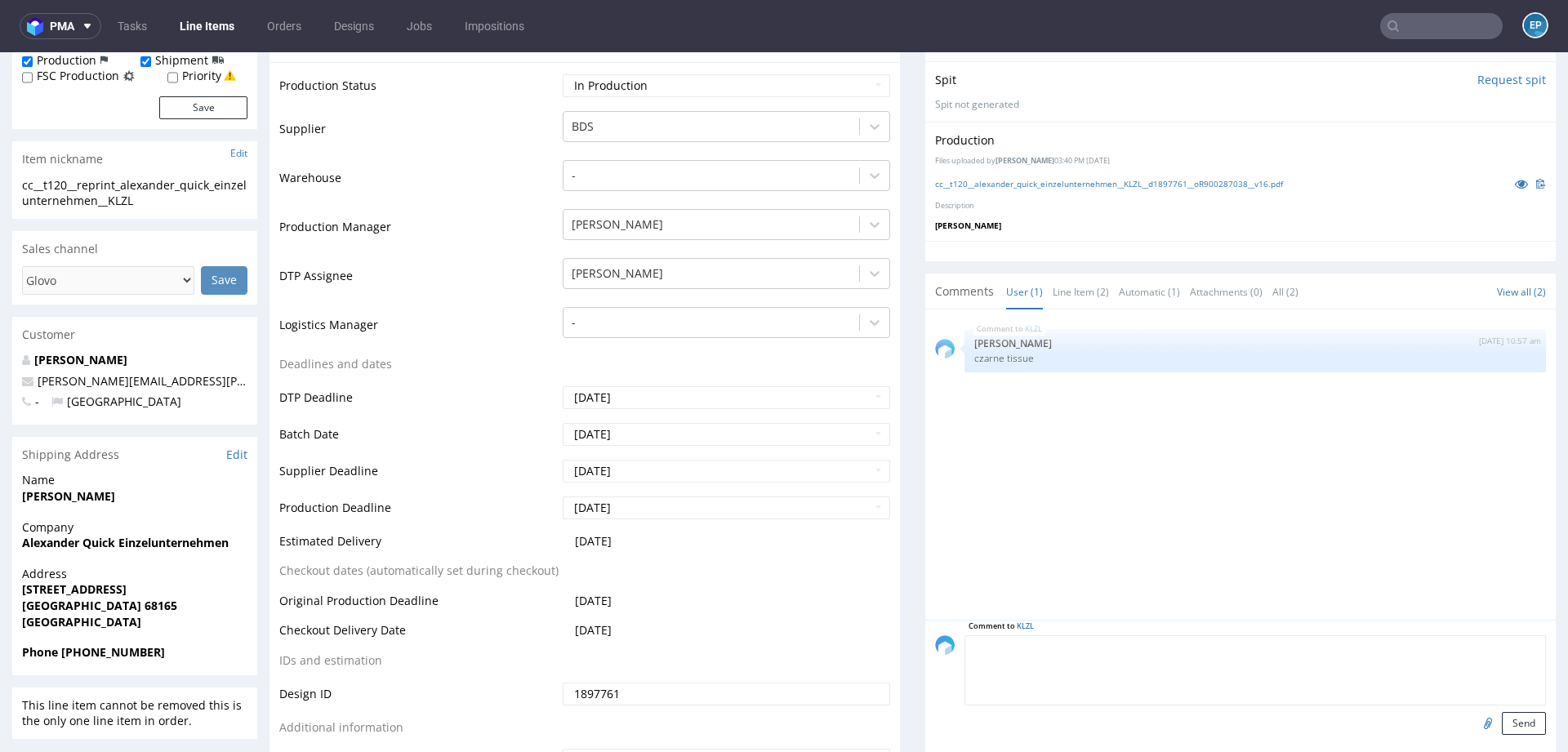
click at [1114, 645] on textarea at bounding box center [1256, 669] width 582 height 70
paste textarea "[URL][DOMAIN_NAME]"
type textarea "[URL][DOMAIN_NAME]"
click at [1510, 718] on button "Send" at bounding box center [1524, 724] width 44 height 23
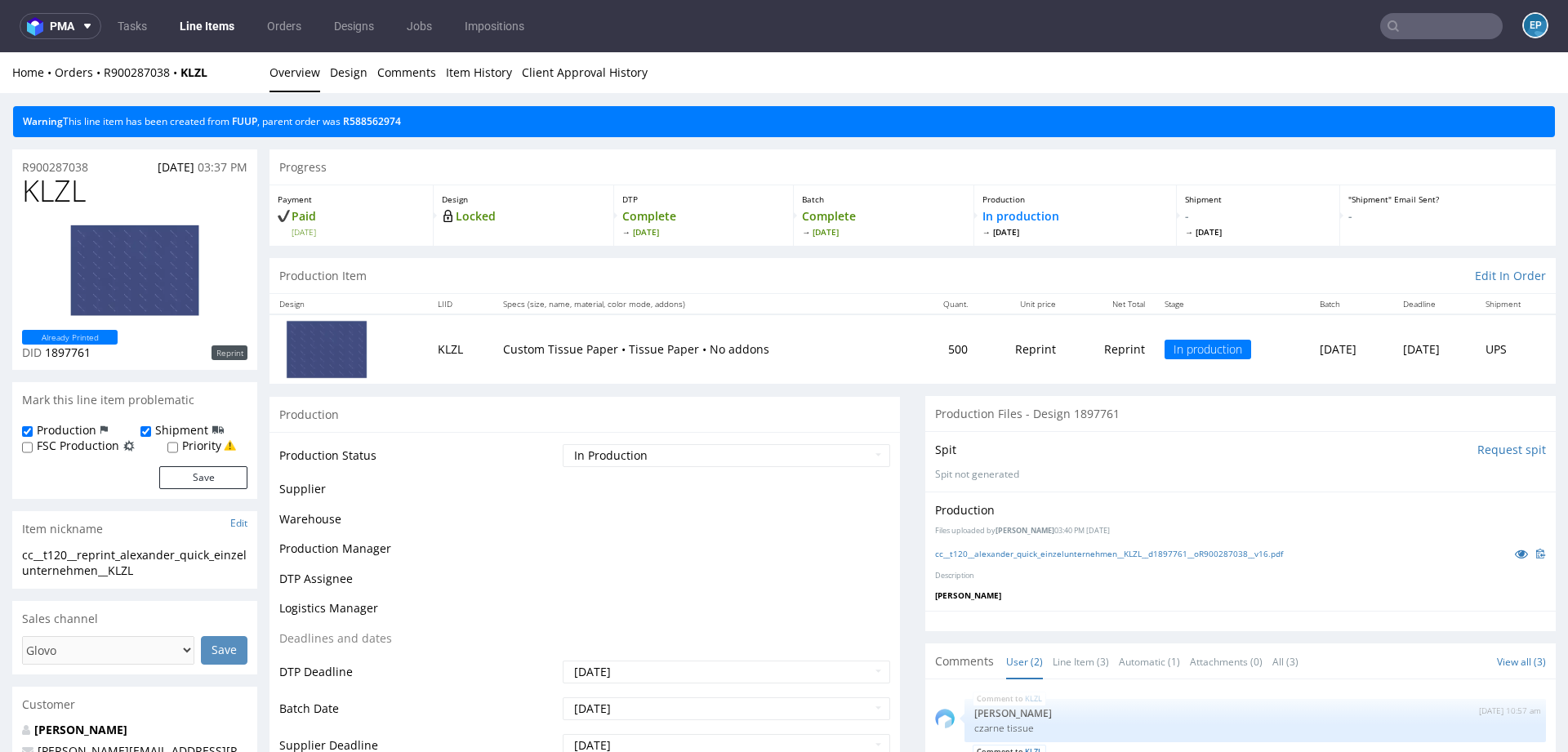
scroll to position [0, 0]
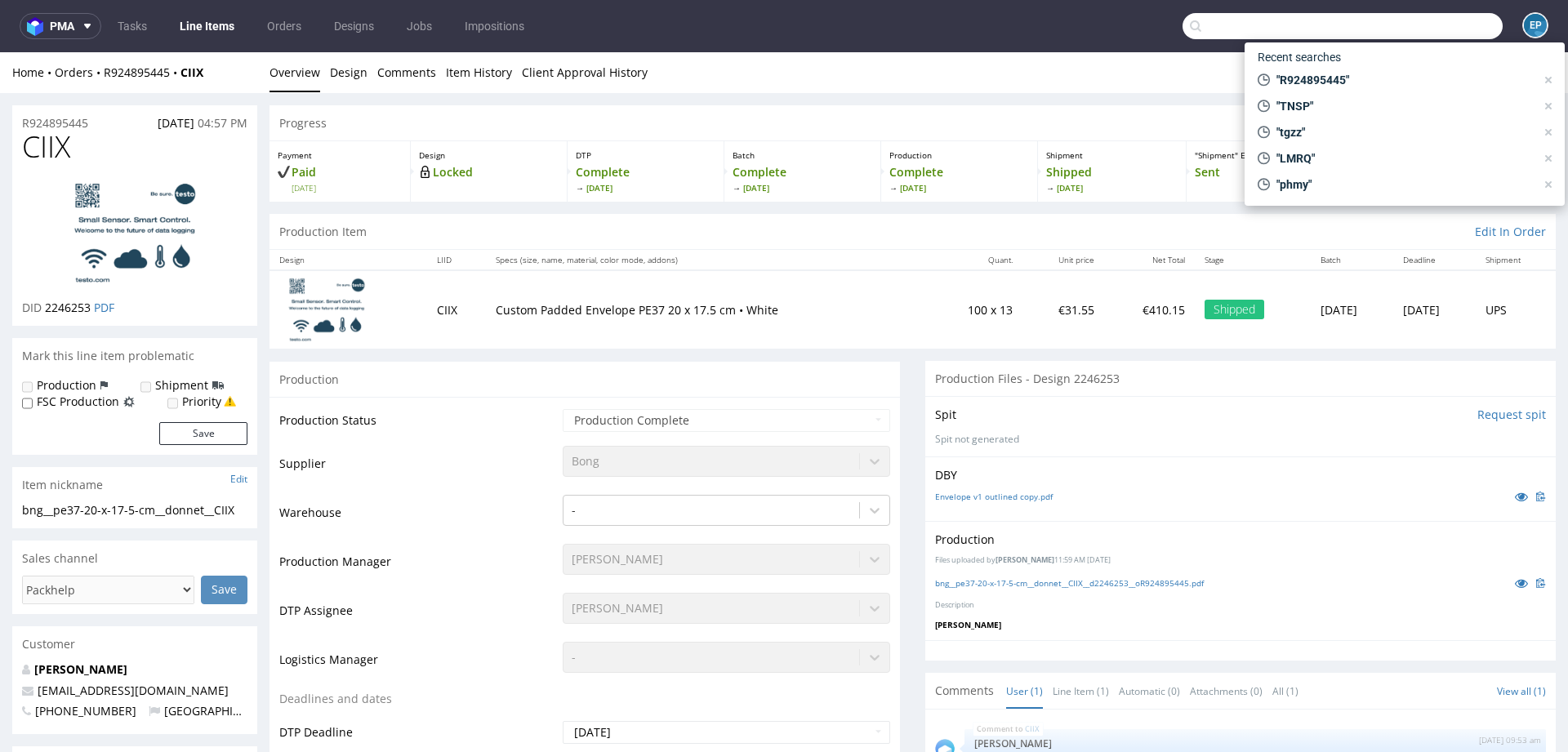
click at [1420, 25] on input "text" at bounding box center [1343, 26] width 320 height 26
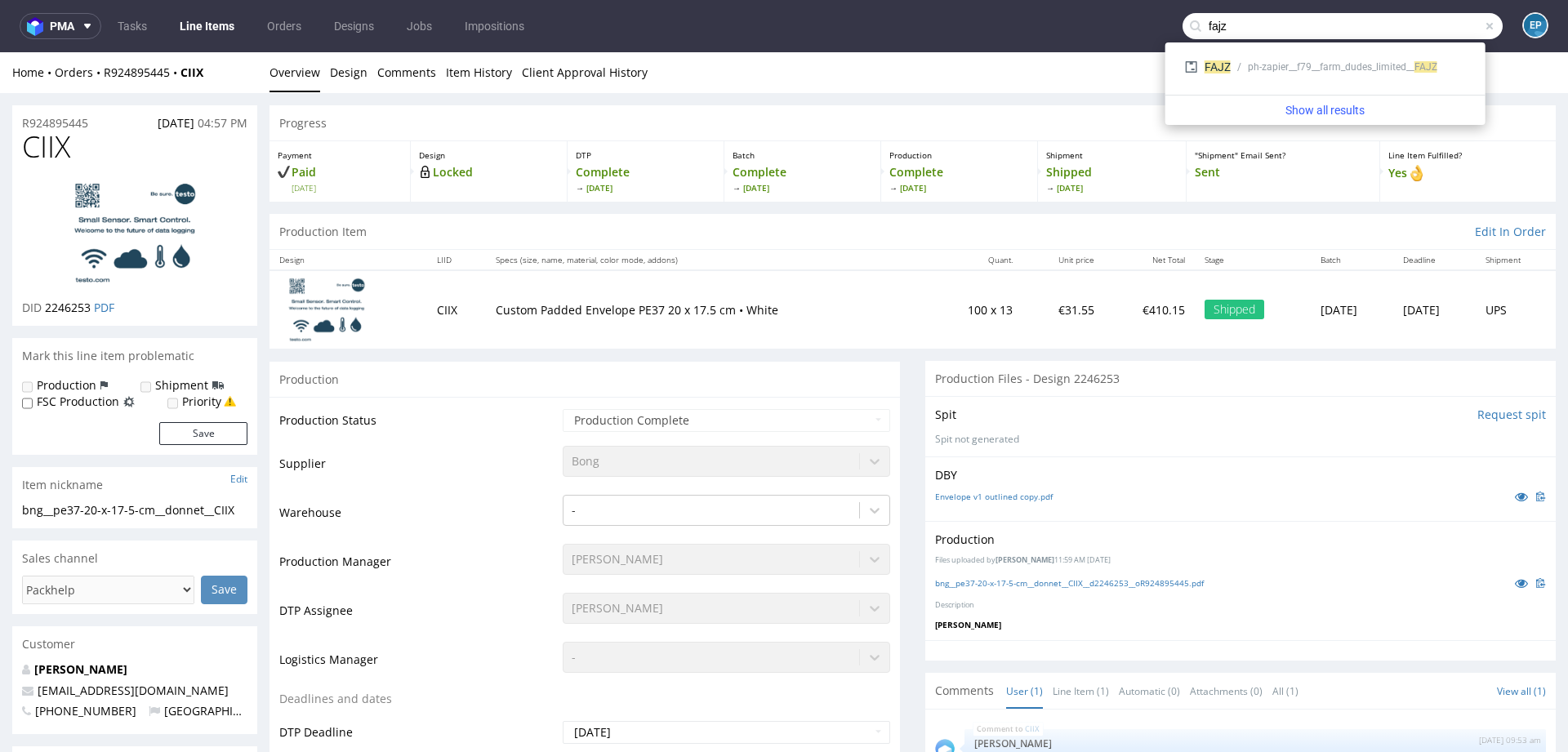
type input "fajz"
click at [1296, 82] on div "FAJZ ph-zapier__f79__farm_dudes_limited__ FAJZ" at bounding box center [1325, 68] width 307 height 39
click at [1293, 76] on div "FAJZ ph-zapier__f79__farm_dudes_limited__ FAJZ" at bounding box center [1325, 67] width 294 height 29
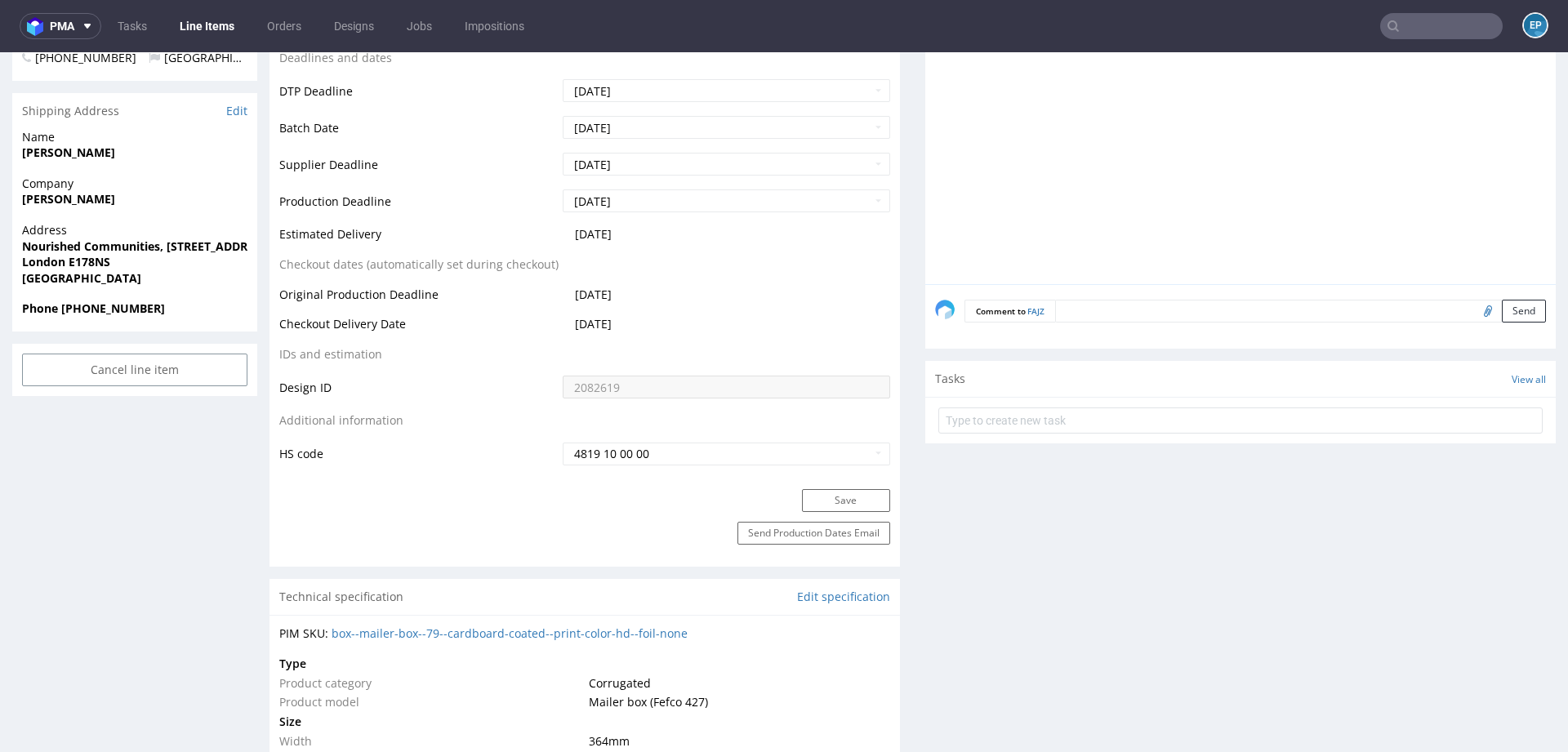
scroll to position [625, 0]
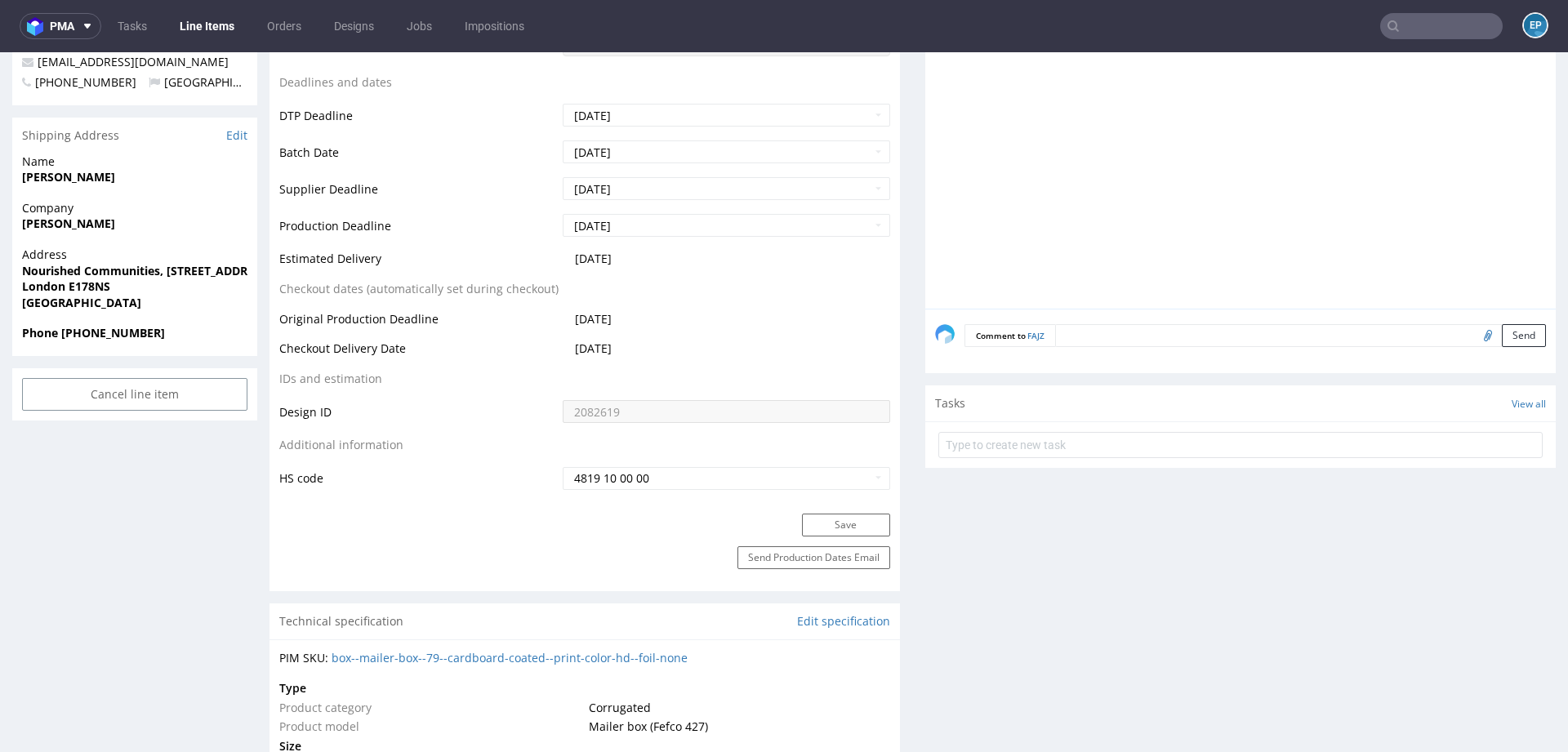
click at [1122, 339] on textarea at bounding box center [1301, 336] width 491 height 23
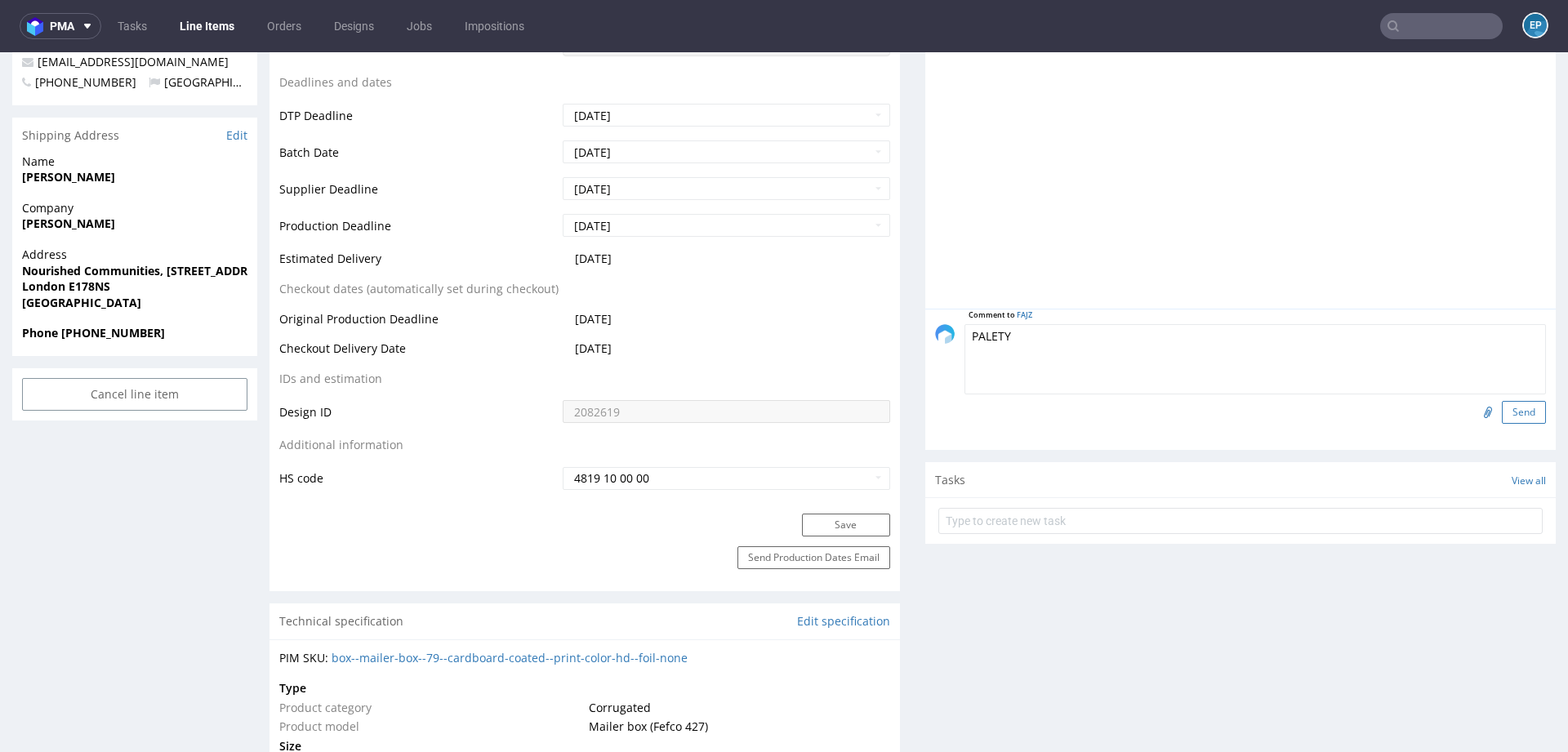
type textarea "PALETY"
click at [1508, 412] on button "Send" at bounding box center [1524, 412] width 44 height 23
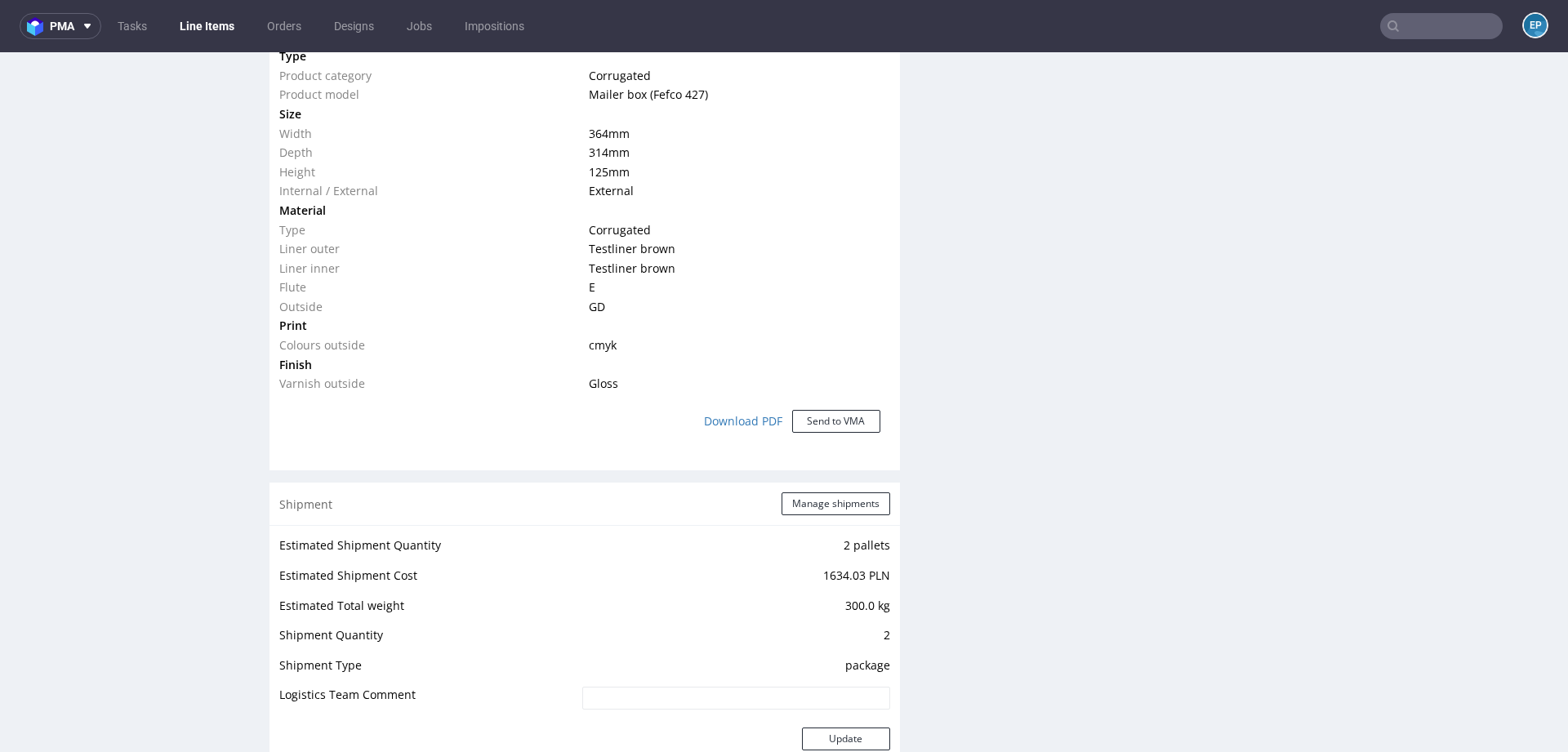
scroll to position [1353, 0]
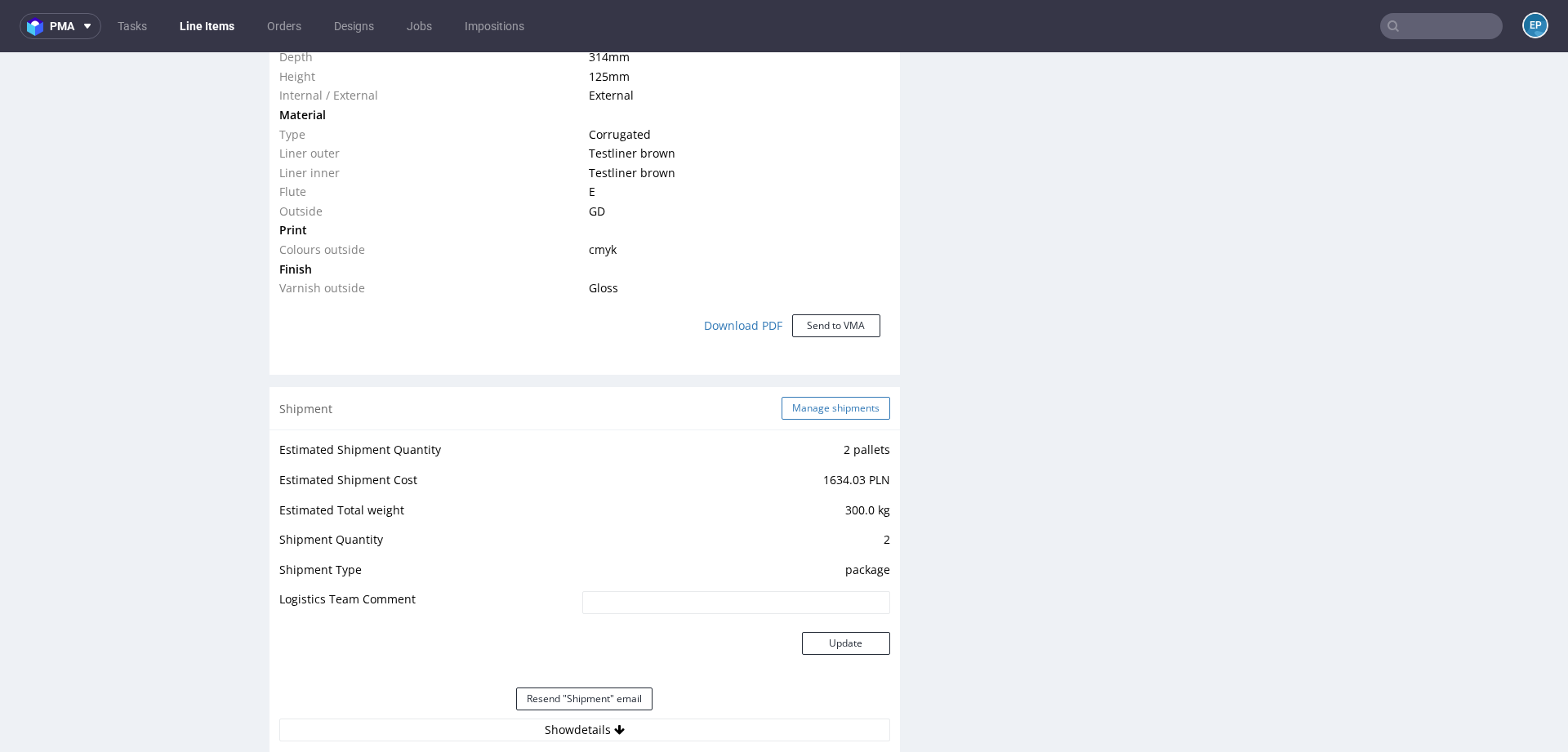
click at [822, 407] on button "Manage shipments" at bounding box center [836, 408] width 109 height 23
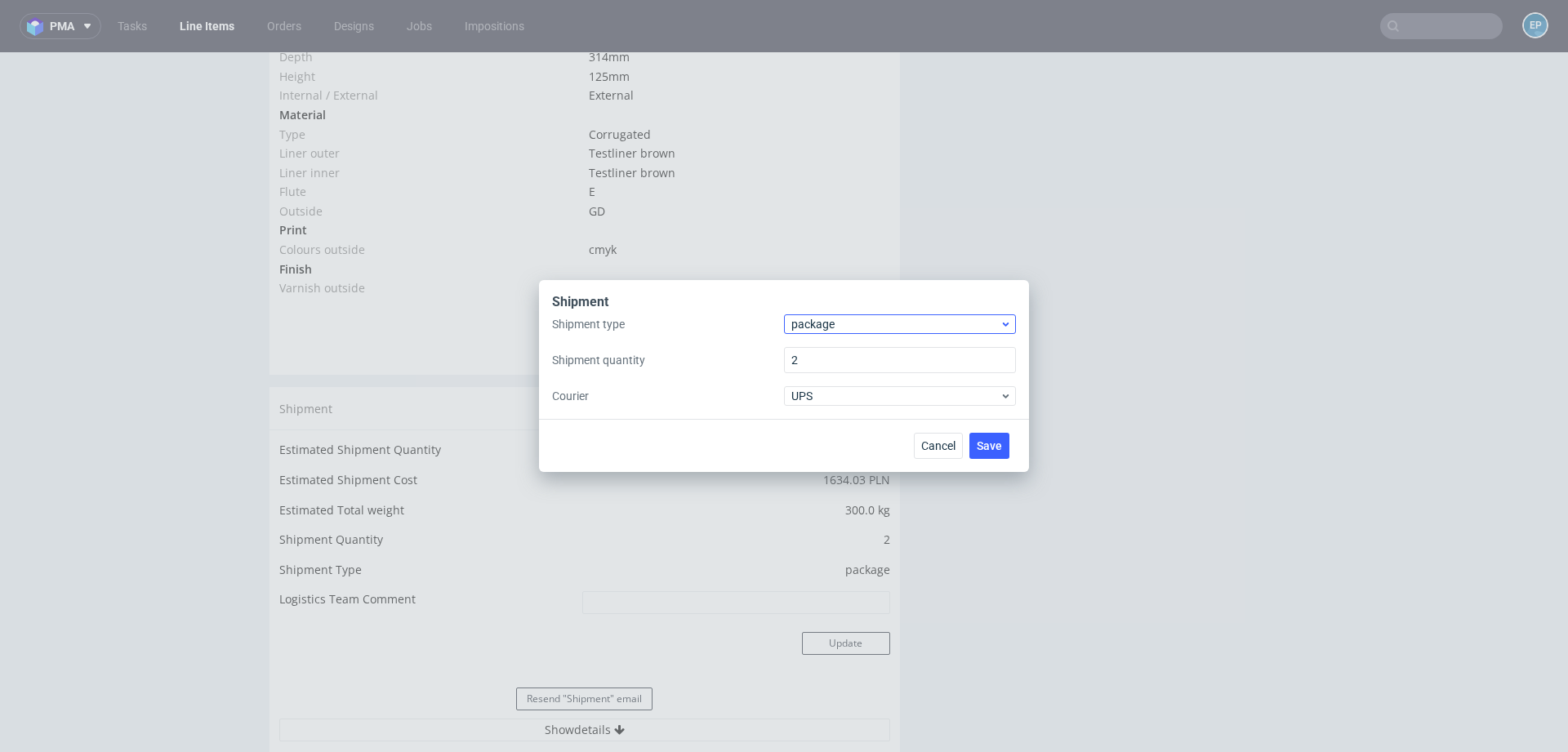
click at [814, 321] on span "package" at bounding box center [896, 324] width 208 height 16
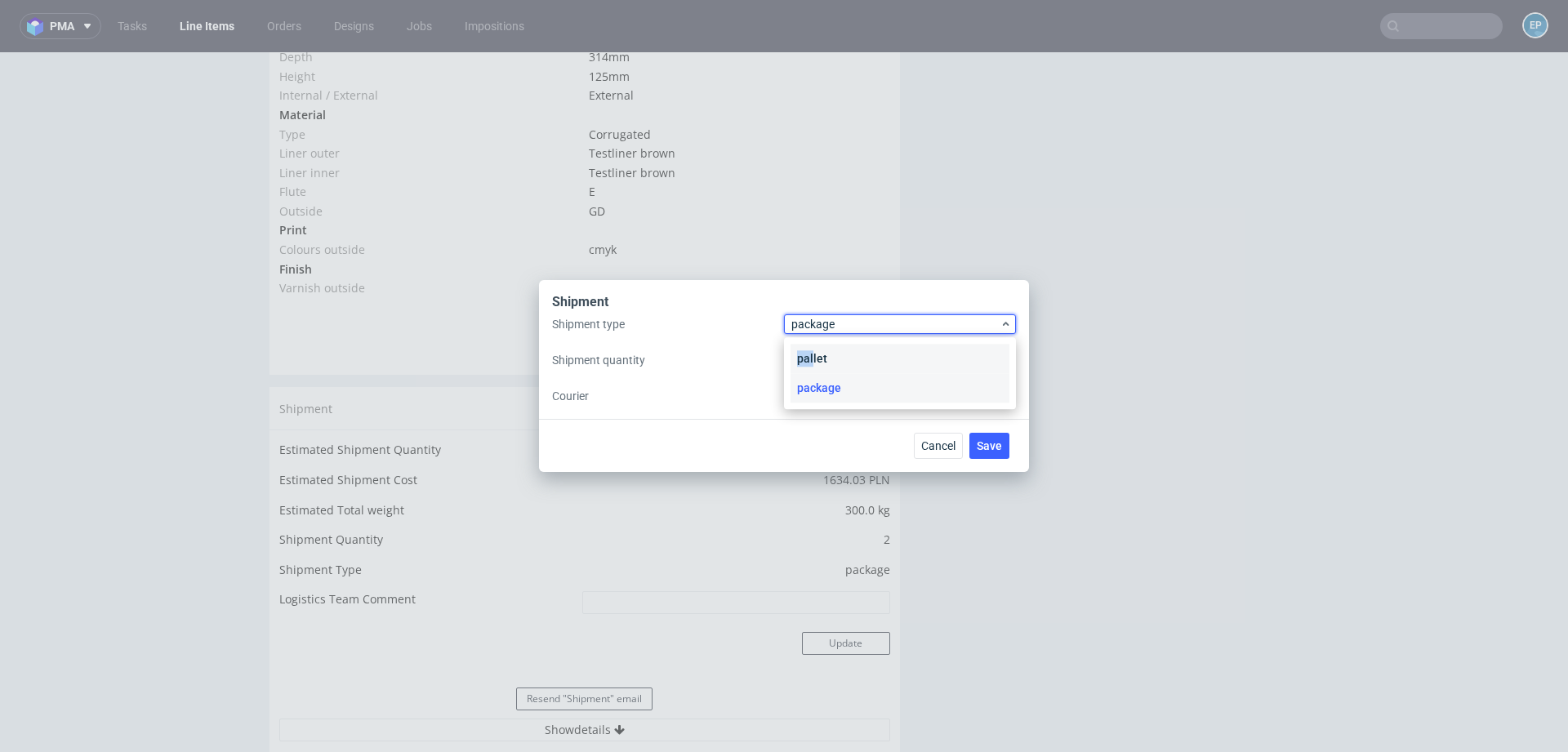
click at [814, 350] on div "pallet" at bounding box center [900, 358] width 219 height 29
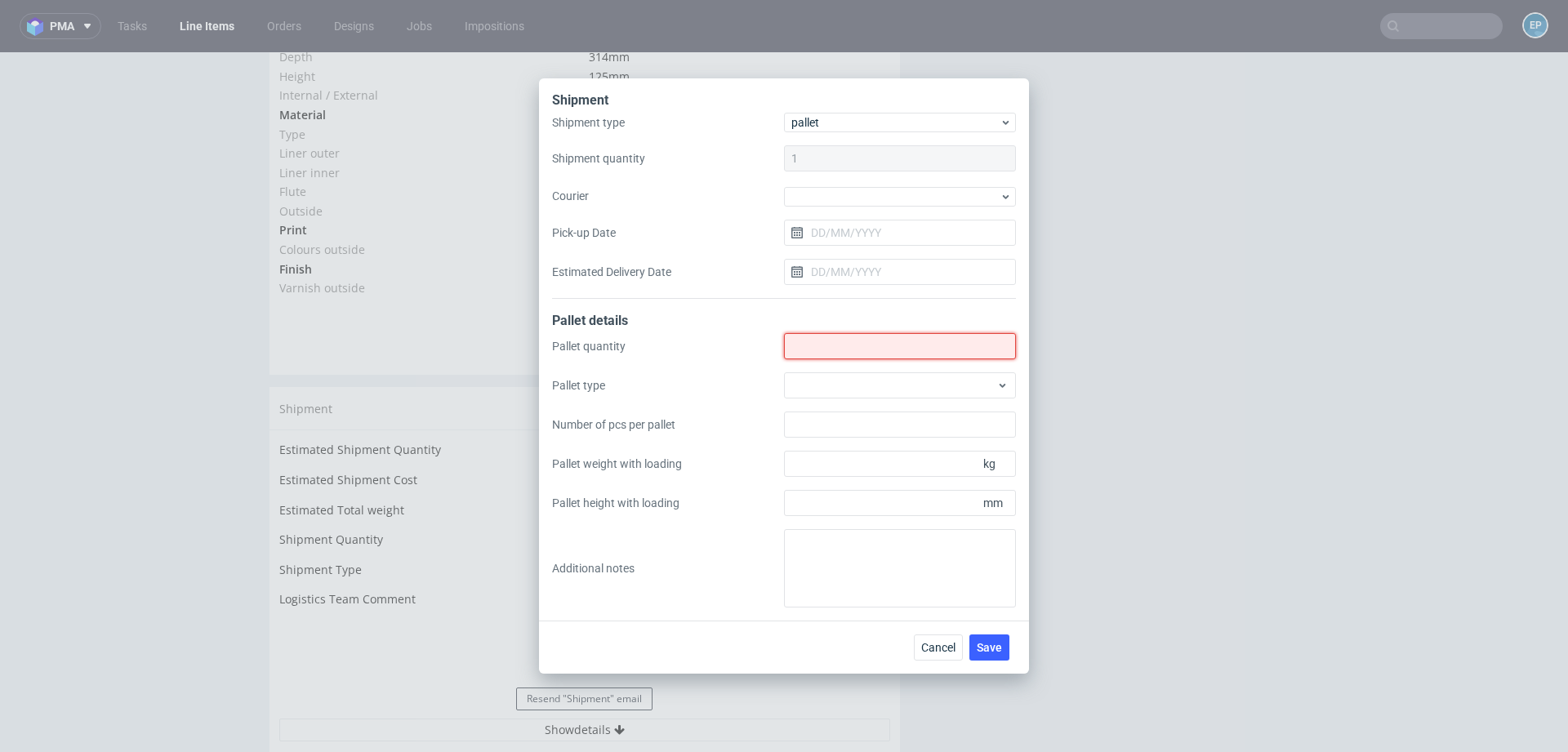
click at [814, 357] on input "Shipment type" at bounding box center [900, 346] width 232 height 26
type input "2"
click at [814, 382] on div at bounding box center [900, 385] width 232 height 26
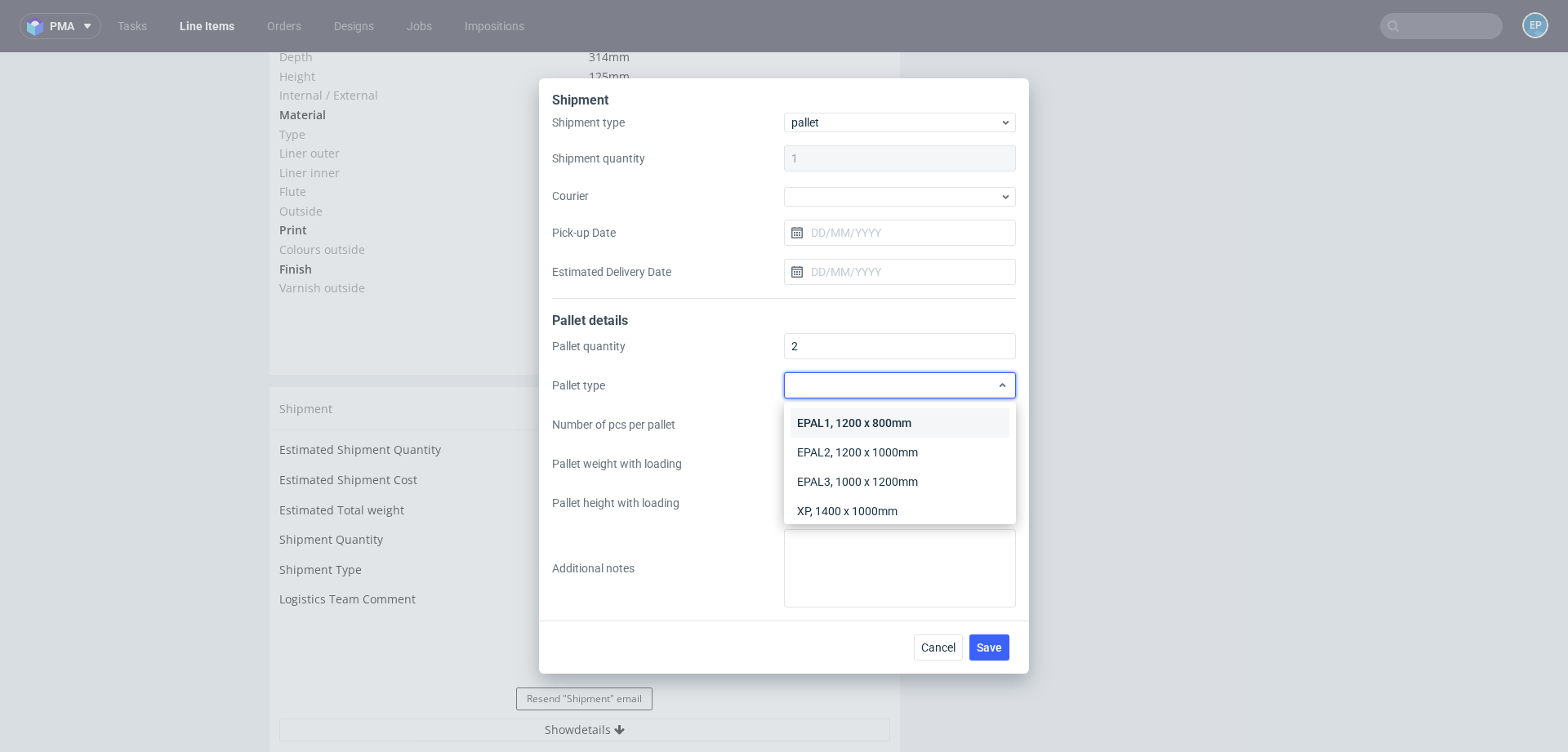
click at [814, 410] on div "EPAL1, 1200 x 800mm" at bounding box center [900, 422] width 219 height 29
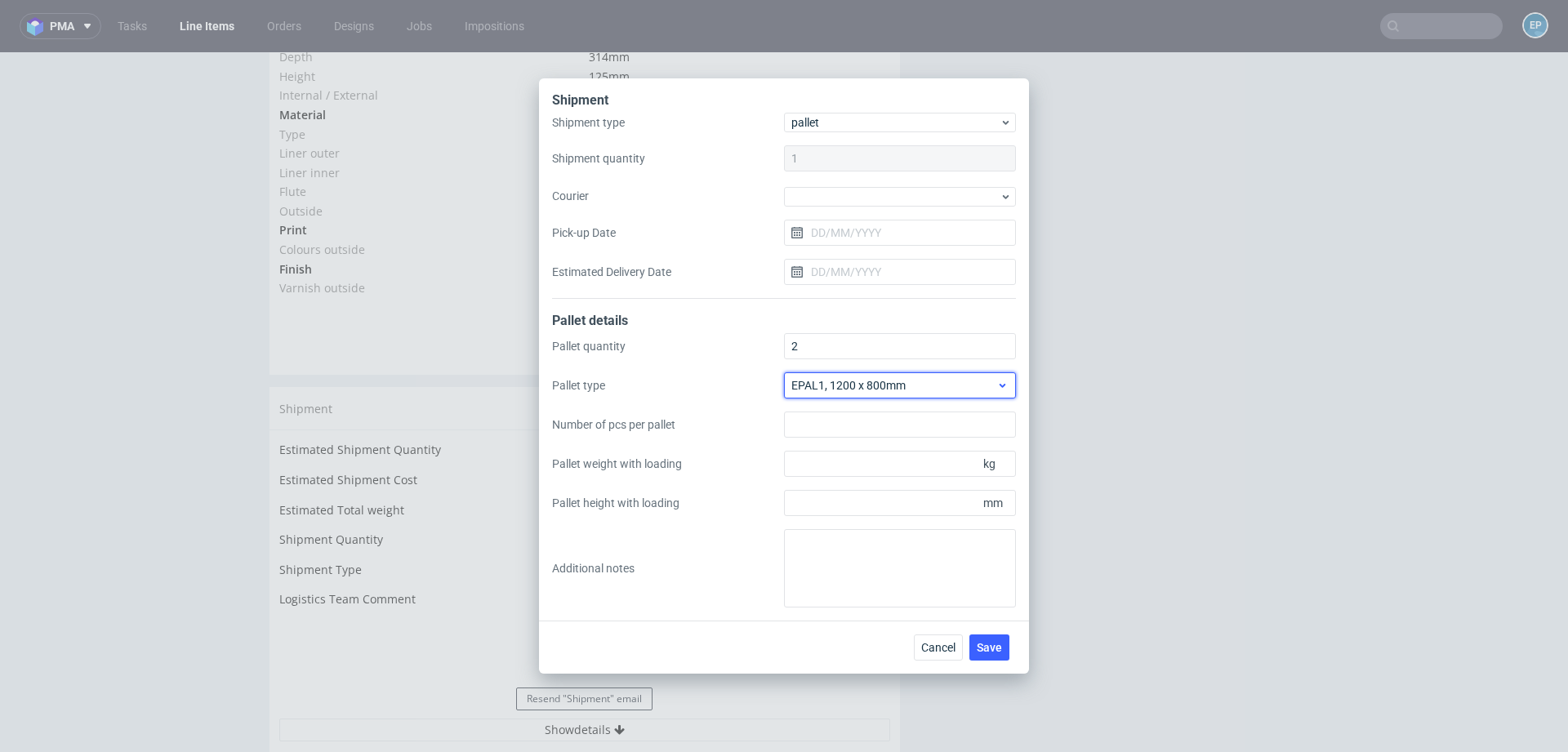
click at [890, 390] on span "EPAL1, 1200 x 800mm" at bounding box center [894, 385] width 205 height 16
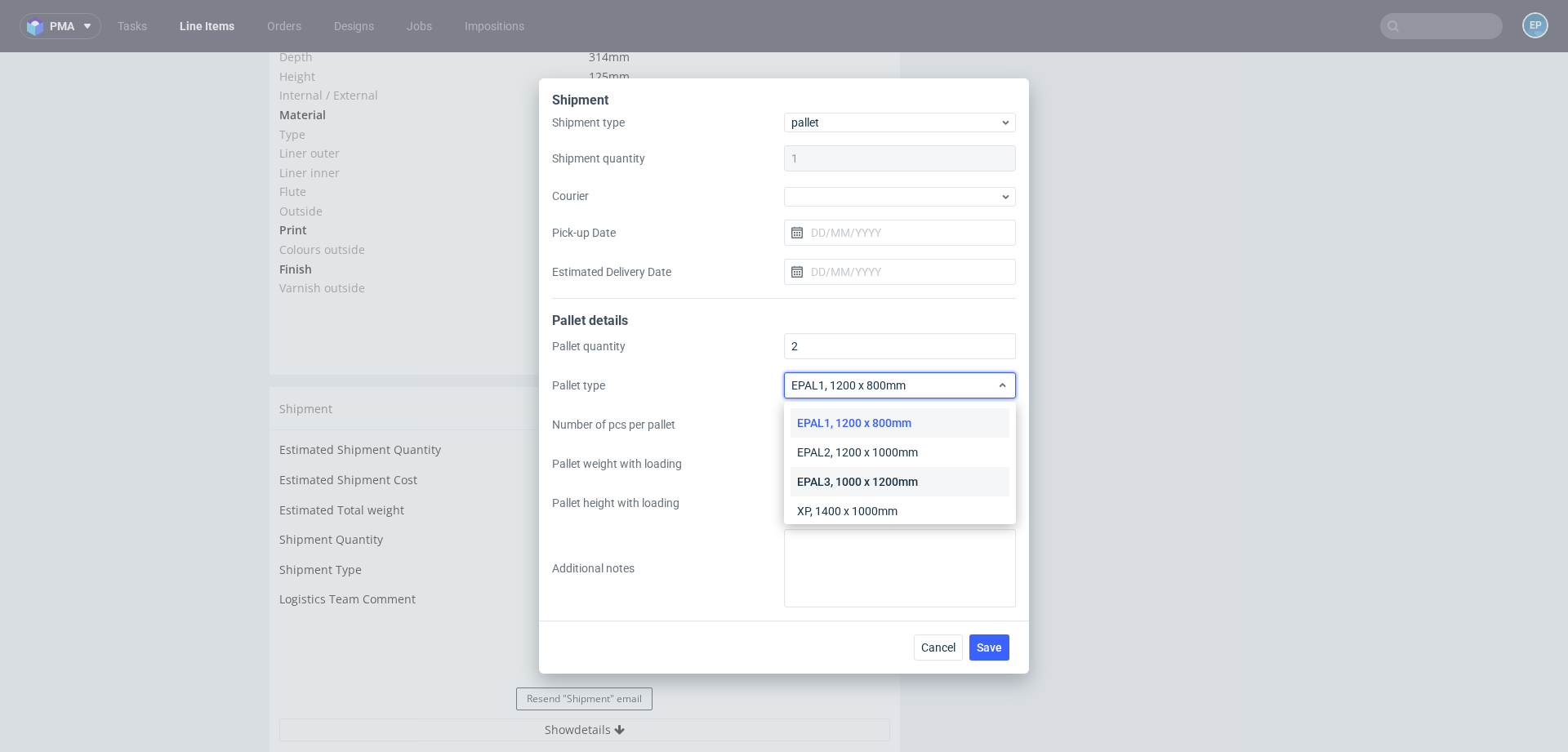
click at [900, 475] on div "EPAL3, 1000 x 1200mm" at bounding box center [900, 481] width 219 height 29
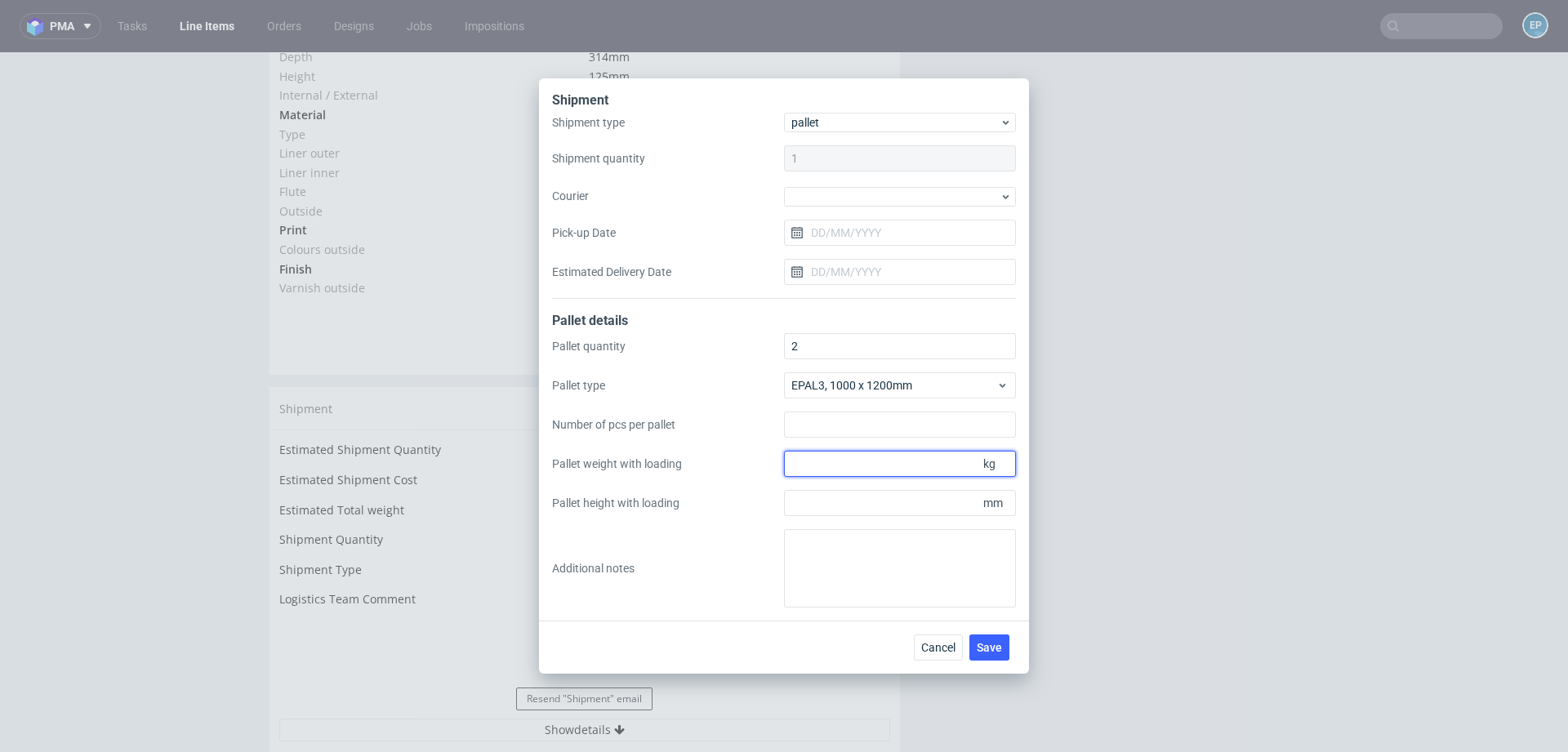
click at [892, 465] on input "Pallet weight with loading" at bounding box center [900, 463] width 232 height 26
type input "240"
click at [835, 504] on input "Pallet height with loading" at bounding box center [900, 502] width 232 height 26
type input "1100"
click at [985, 634] on div "Cancel Save" at bounding box center [784, 647] width 490 height 53
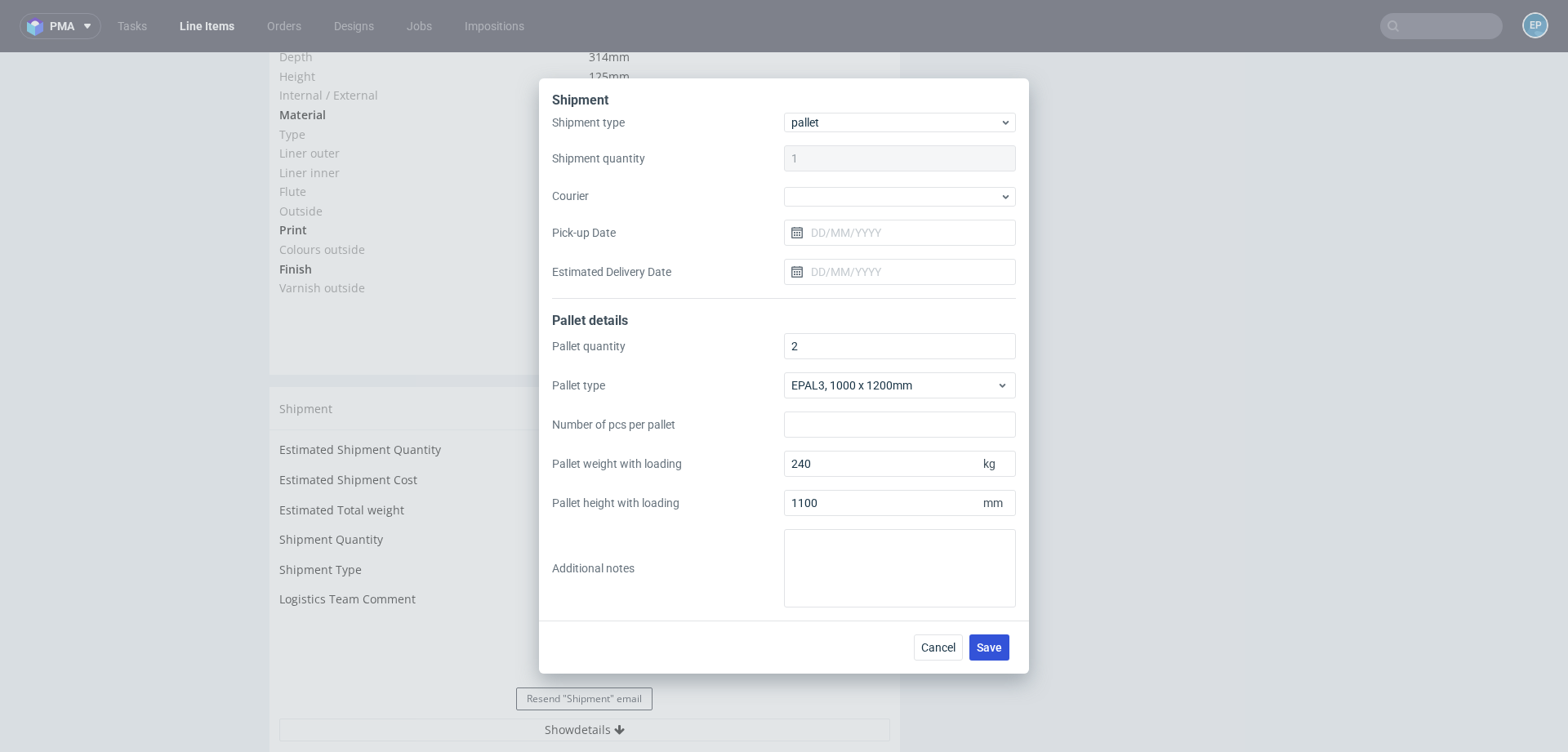
click at [985, 635] on button "Save" at bounding box center [989, 647] width 40 height 26
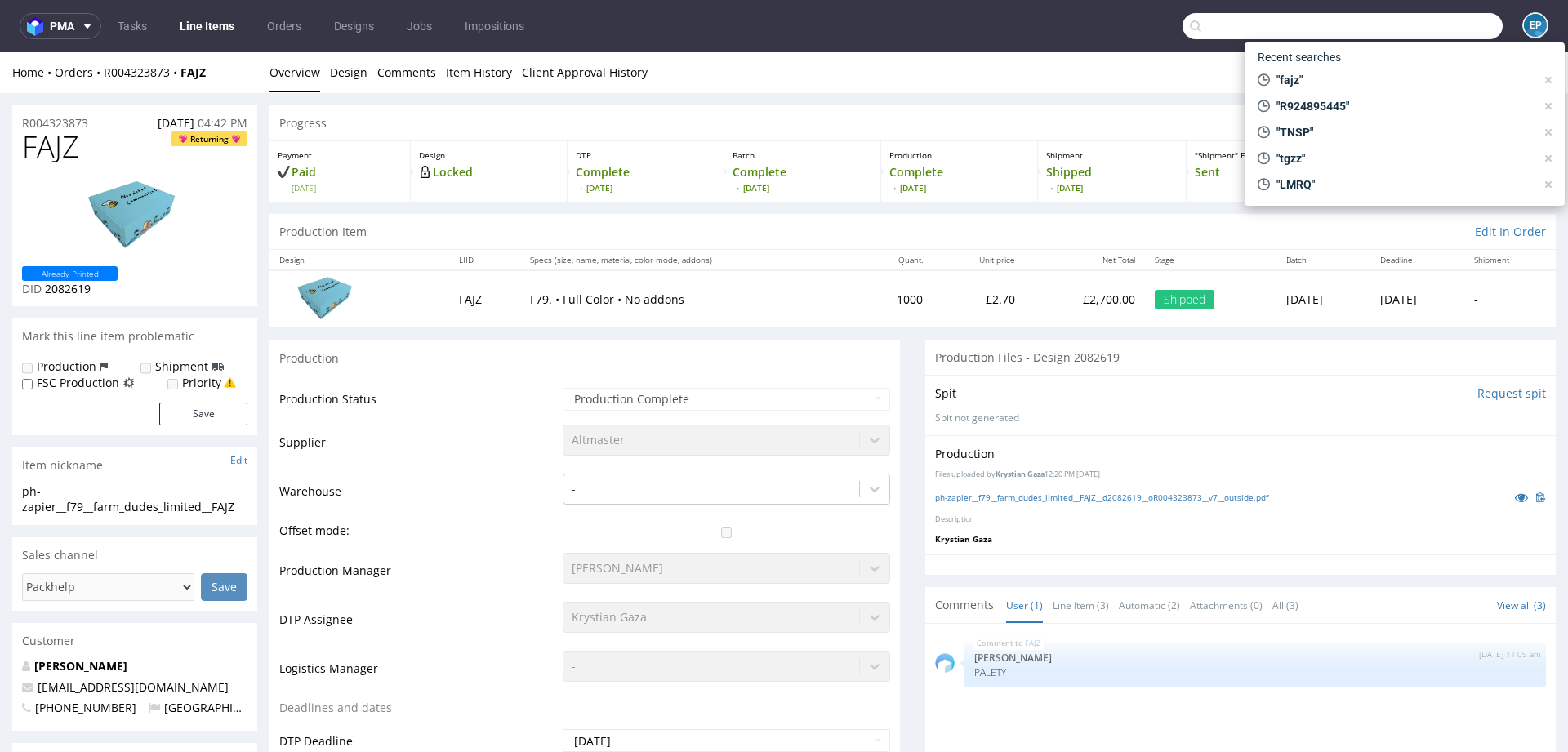
click at [1404, 36] on input "text" at bounding box center [1343, 26] width 320 height 26
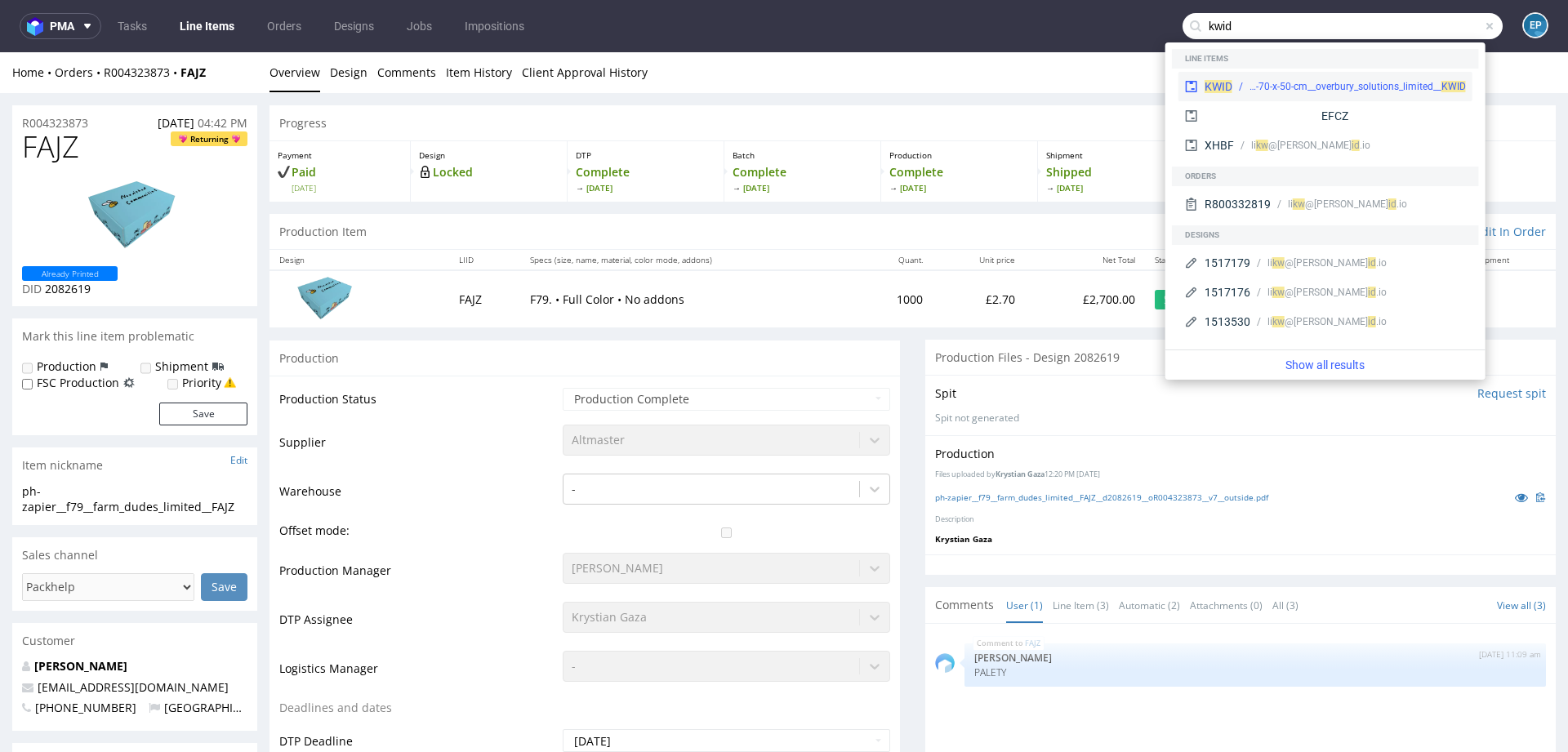
type input "kwid"
click at [1244, 84] on div "bds__t120-70-x-50-cm__overbury_solutions_limited__ KWID" at bounding box center [1349, 86] width 234 height 15
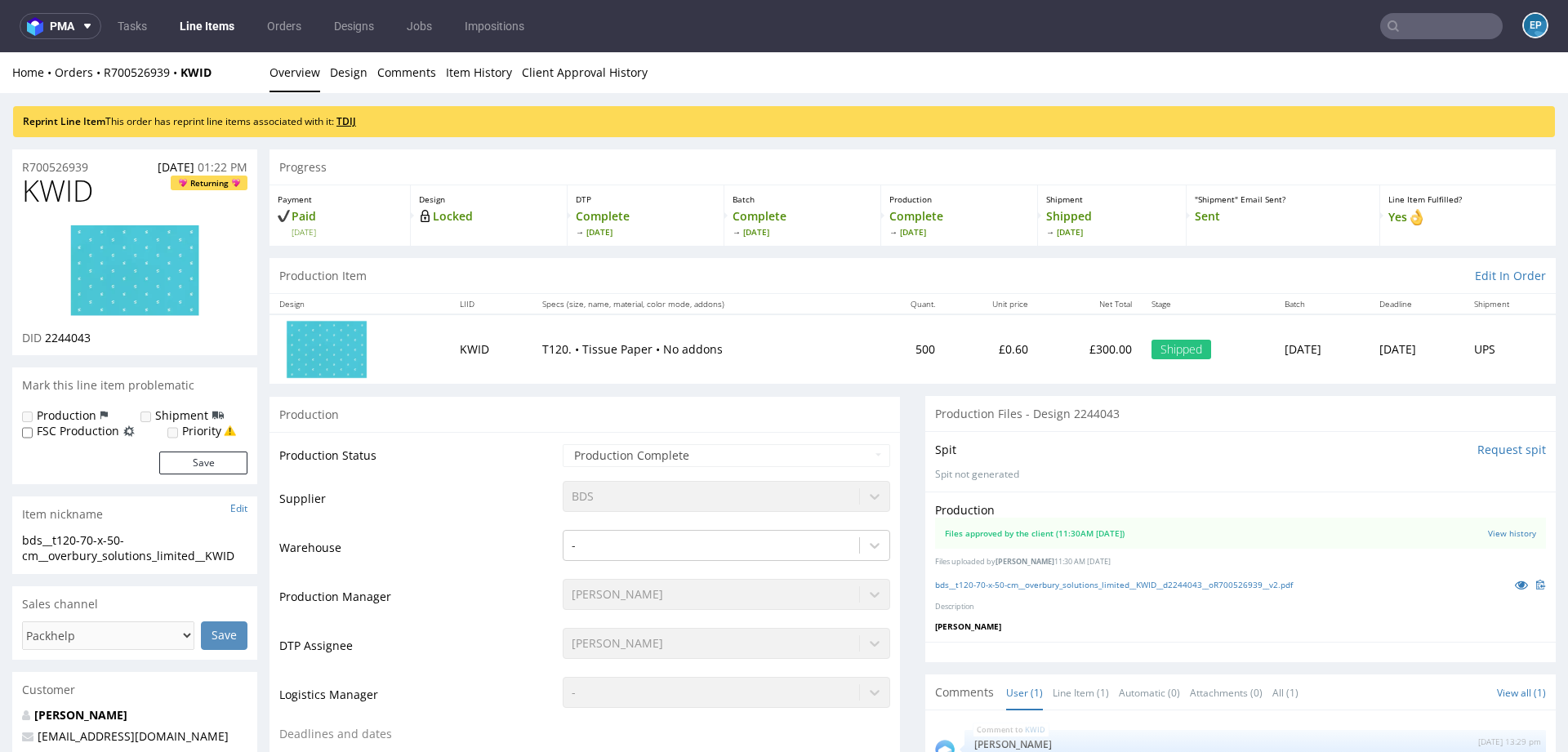
click at [348, 122] on link "TDIJ" at bounding box center [346, 122] width 20 height 14
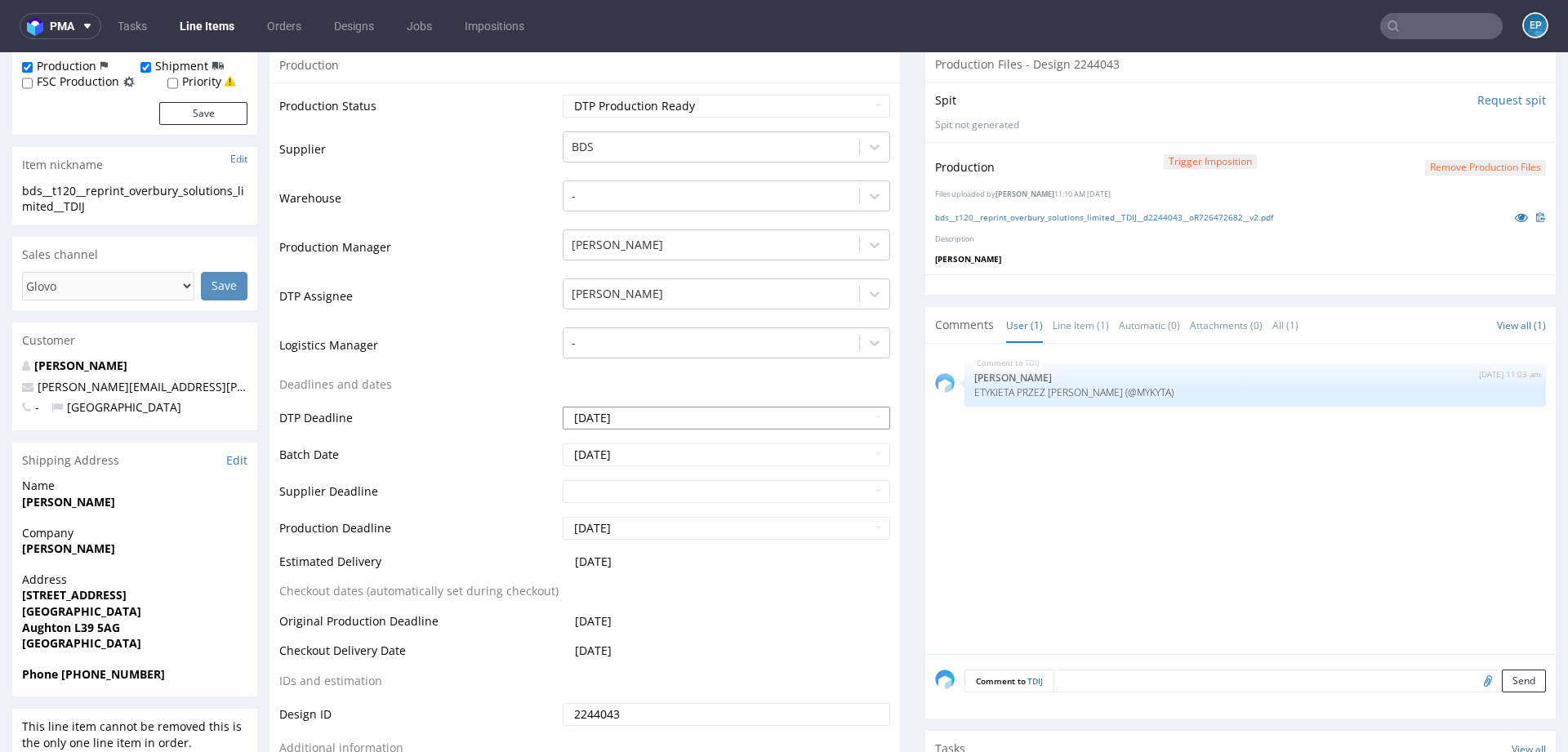
scroll to position [376, 0]
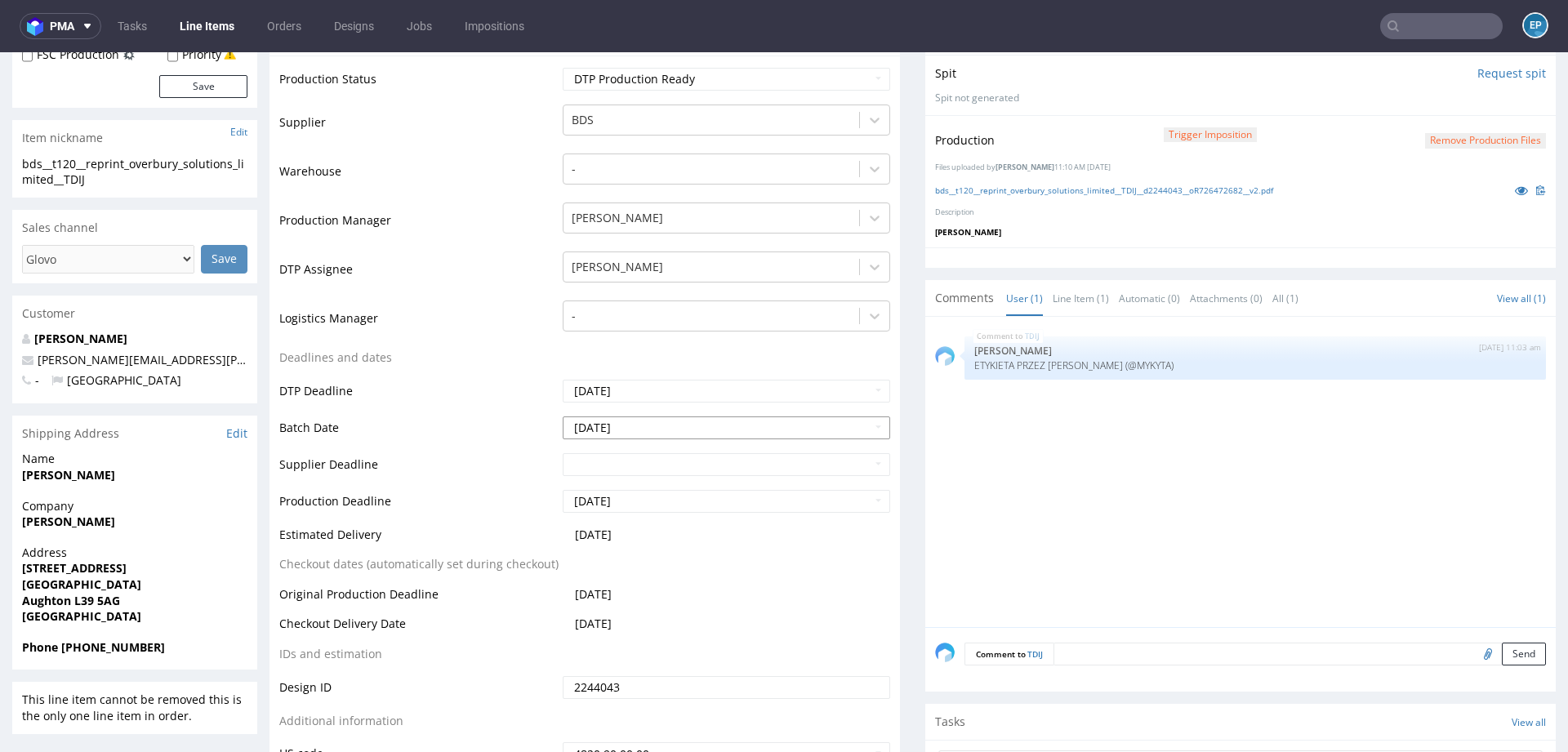
click at [646, 425] on input "[DATE]" at bounding box center [727, 428] width 327 height 23
click at [600, 278] on td "1" at bounding box center [598, 280] width 25 height 25
type input "[DATE]"
click at [623, 464] on input "text" at bounding box center [727, 465] width 327 height 23
click at [643, 315] on td "3" at bounding box center [647, 317] width 25 height 25
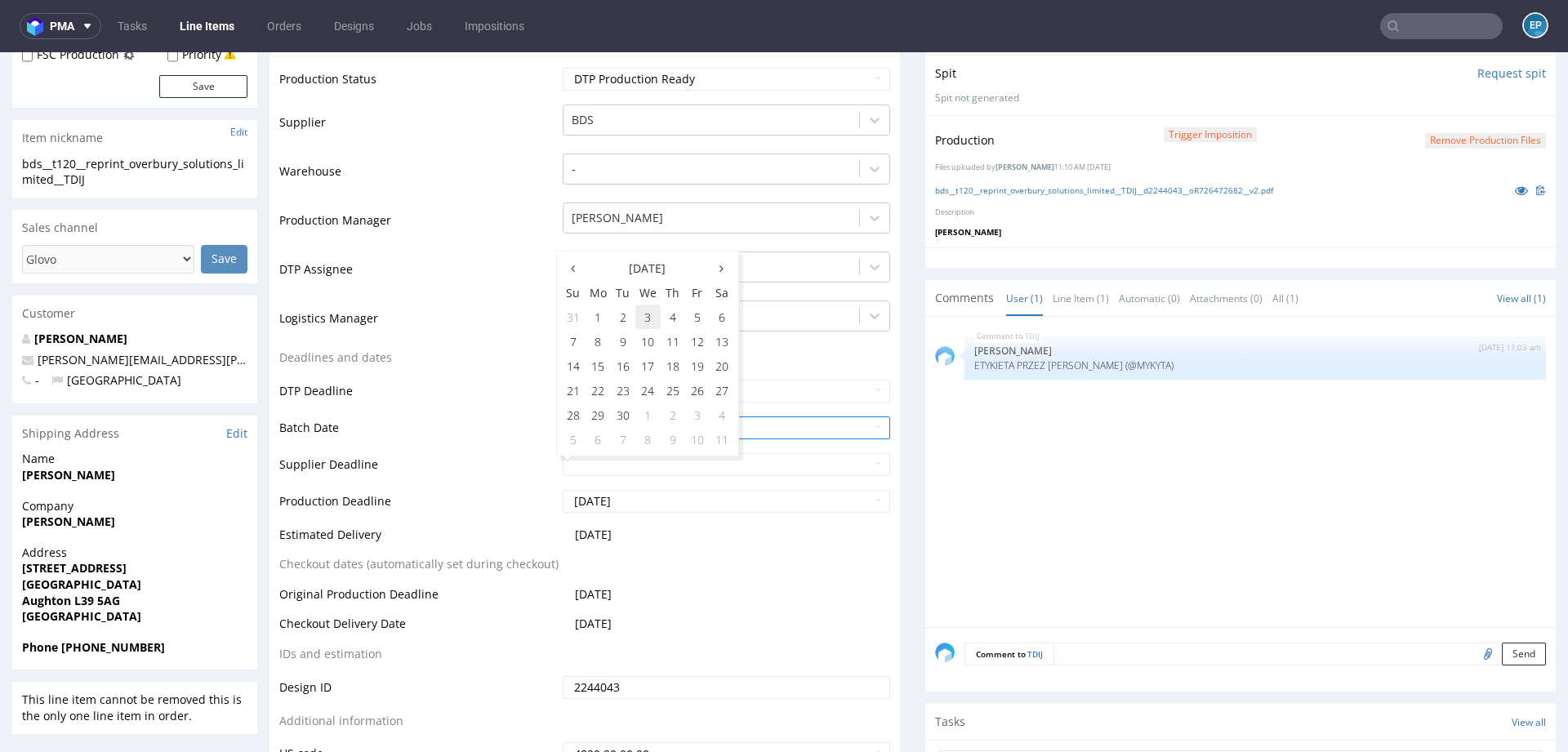
type input "[DATE]"
click at [649, 495] on input "[DATE]" at bounding box center [727, 501] width 327 height 23
click at [649, 356] on td "3" at bounding box center [647, 354] width 25 height 25
type input "[DATE]"
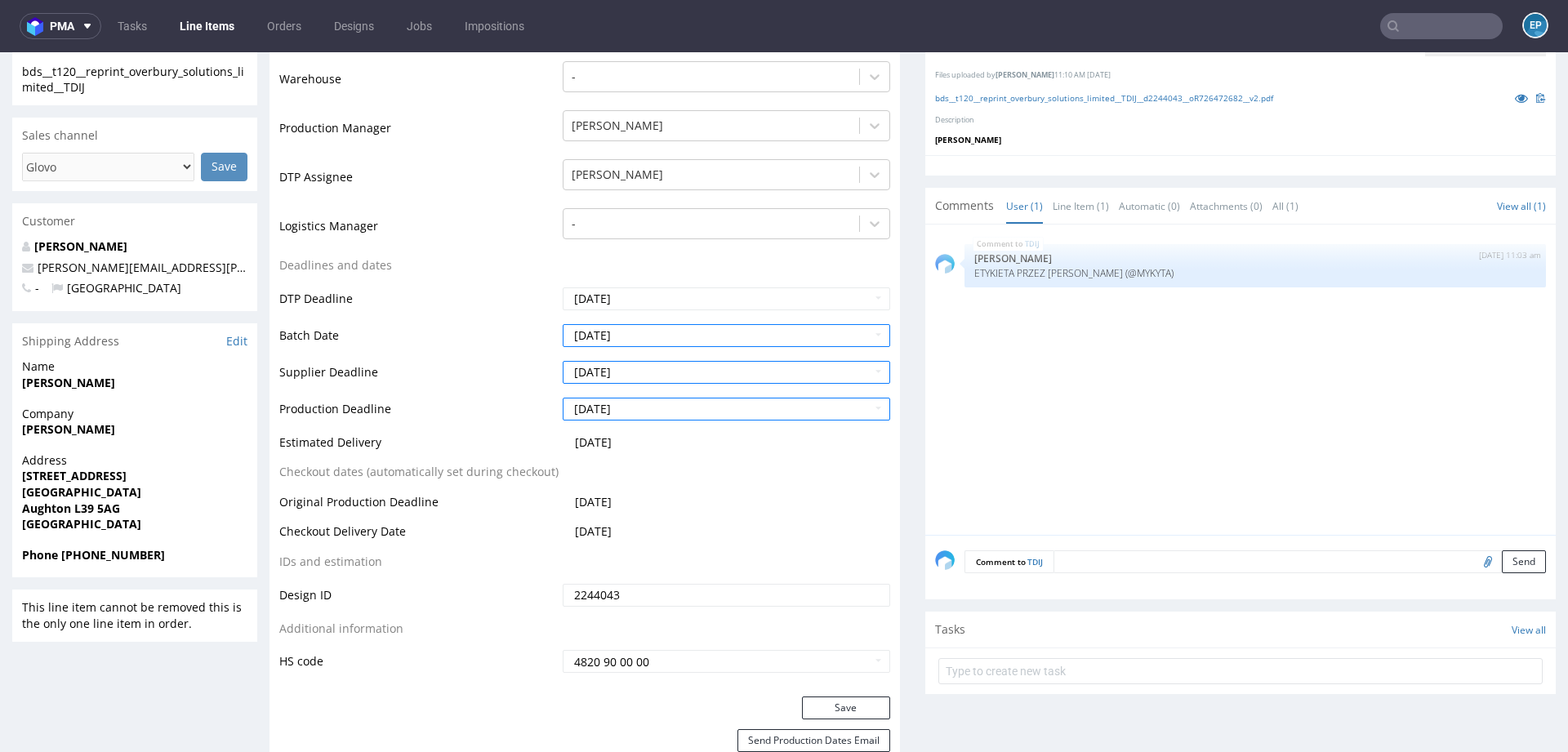
scroll to position [487, 0]
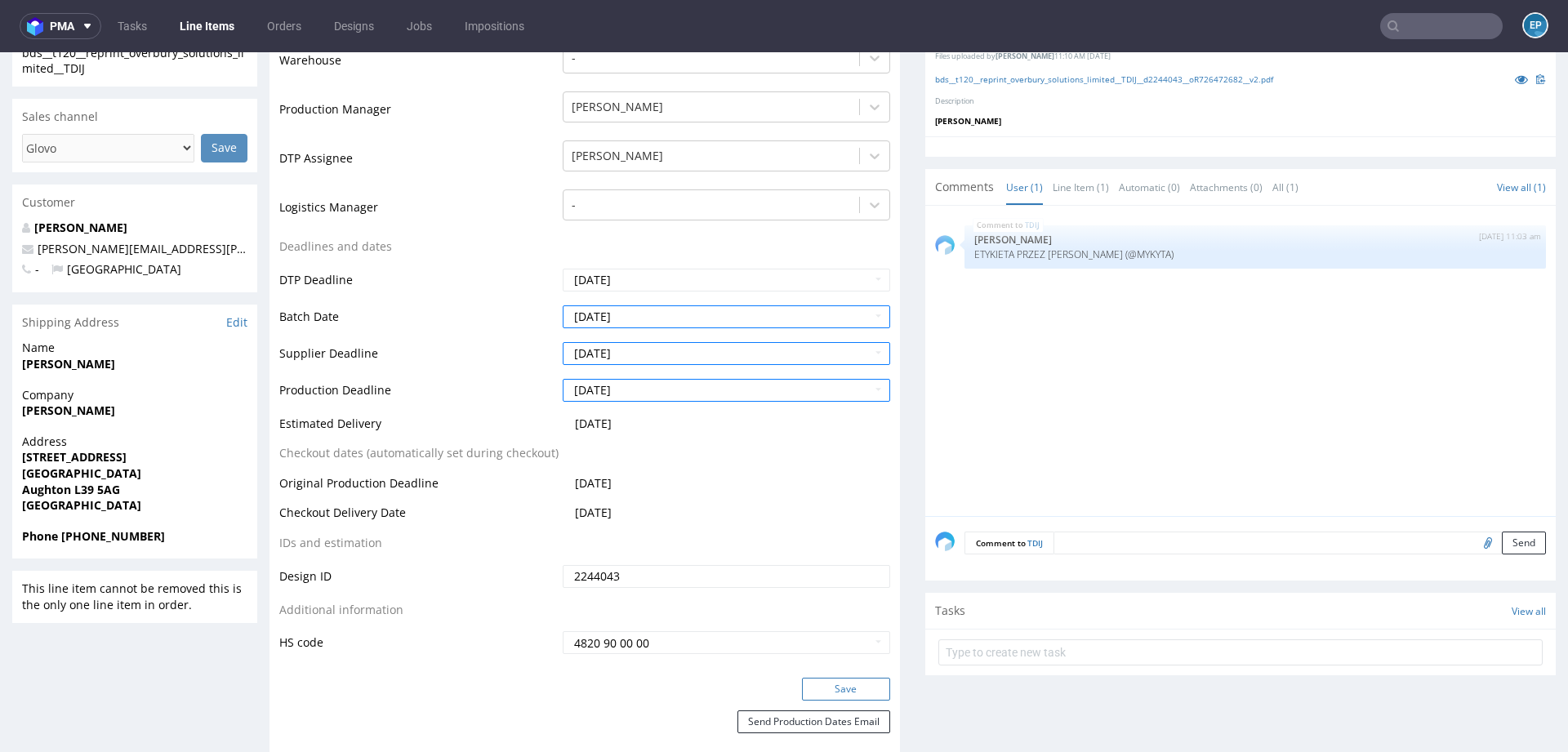
click at [844, 689] on button "Save" at bounding box center [846, 689] width 88 height 23
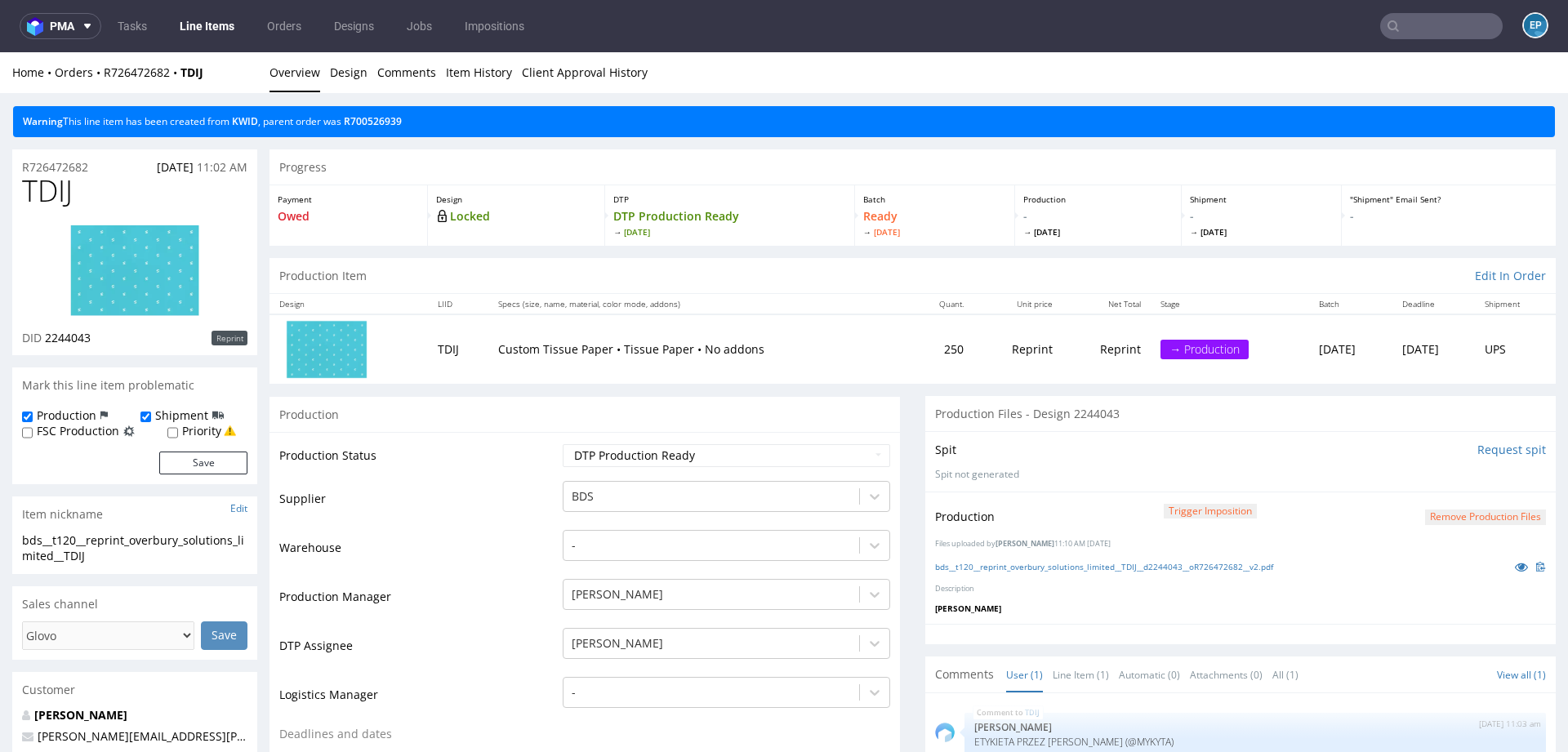
scroll to position [0, 0]
click at [211, 42] on nav "pma Tasks Line Items Orders Designs Jobs Impositions EP" at bounding box center [784, 26] width 1568 height 52
click at [211, 32] on link "Line Items" at bounding box center [207, 26] width 75 height 26
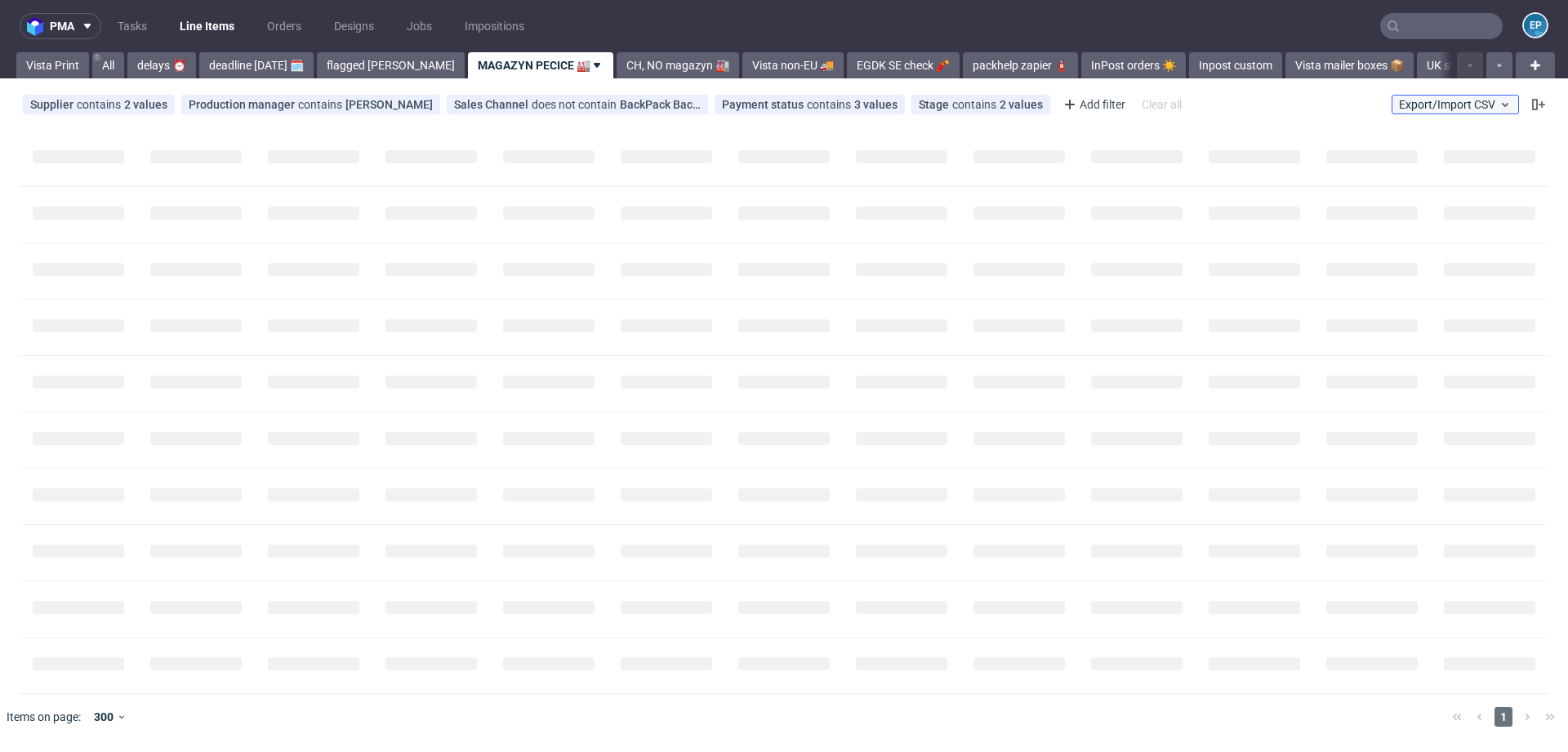
click at [1445, 104] on span "Export/Import CSV" at bounding box center [1455, 104] width 113 height 13
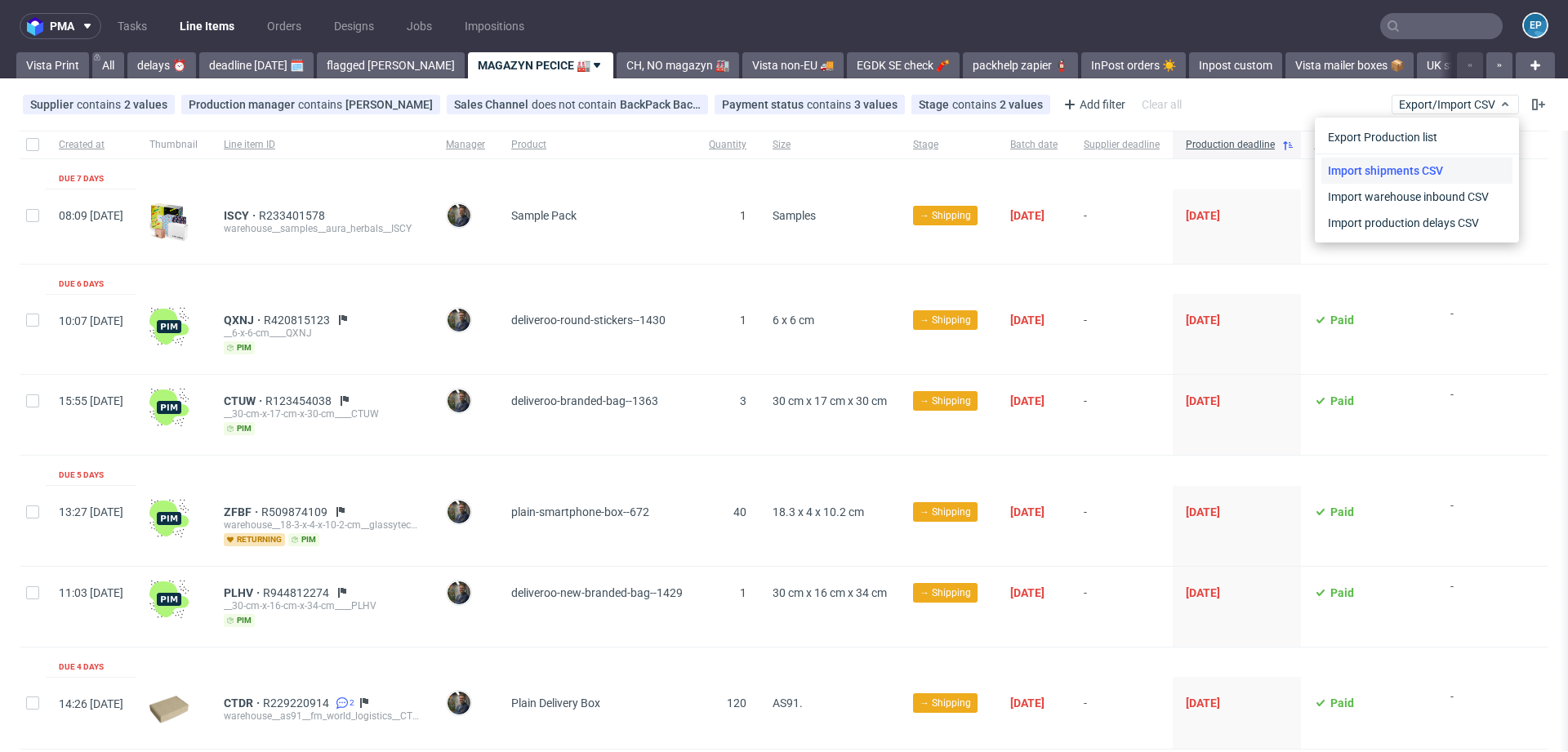
click at [1404, 163] on link "Import shipments CSV" at bounding box center [1417, 170] width 191 height 26
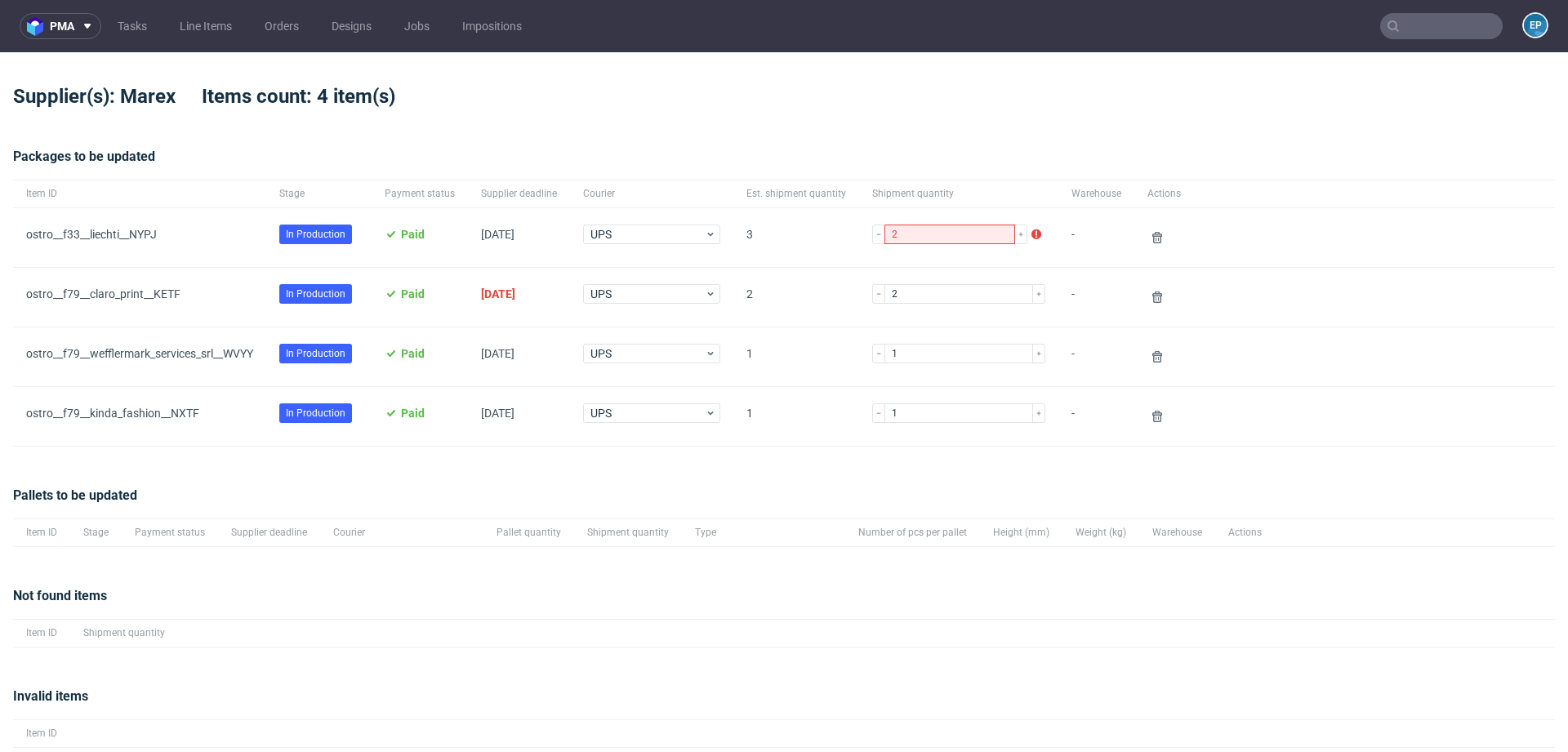
scroll to position [52, 0]
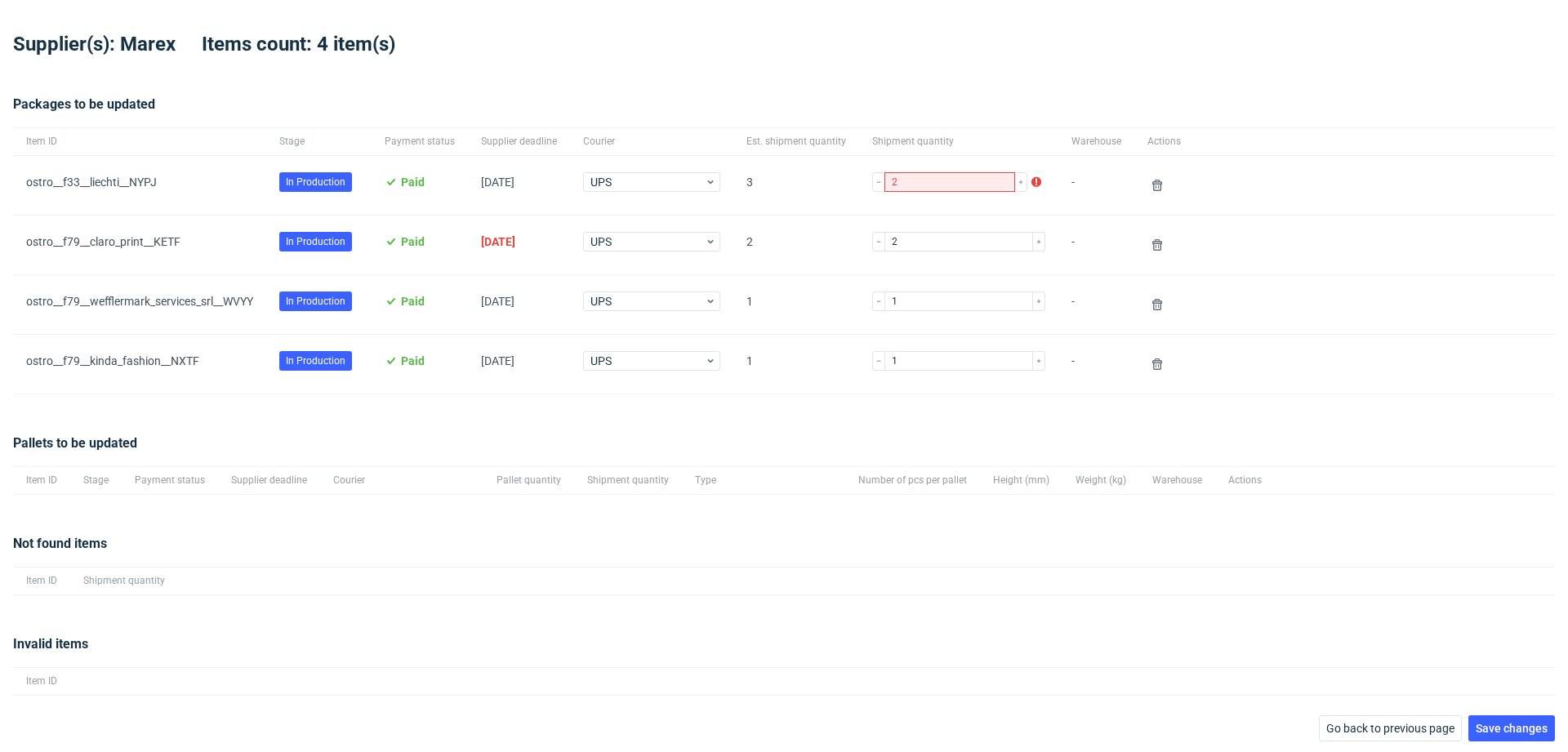
click at [1540, 733] on div "pma Tasks Line Items Orders Designs Jobs Impositions EP Supplier(s): Marex Item…" at bounding box center [784, 376] width 1568 height 752
click at [1501, 728] on span "Save changes" at bounding box center [1511, 728] width 72 height 12
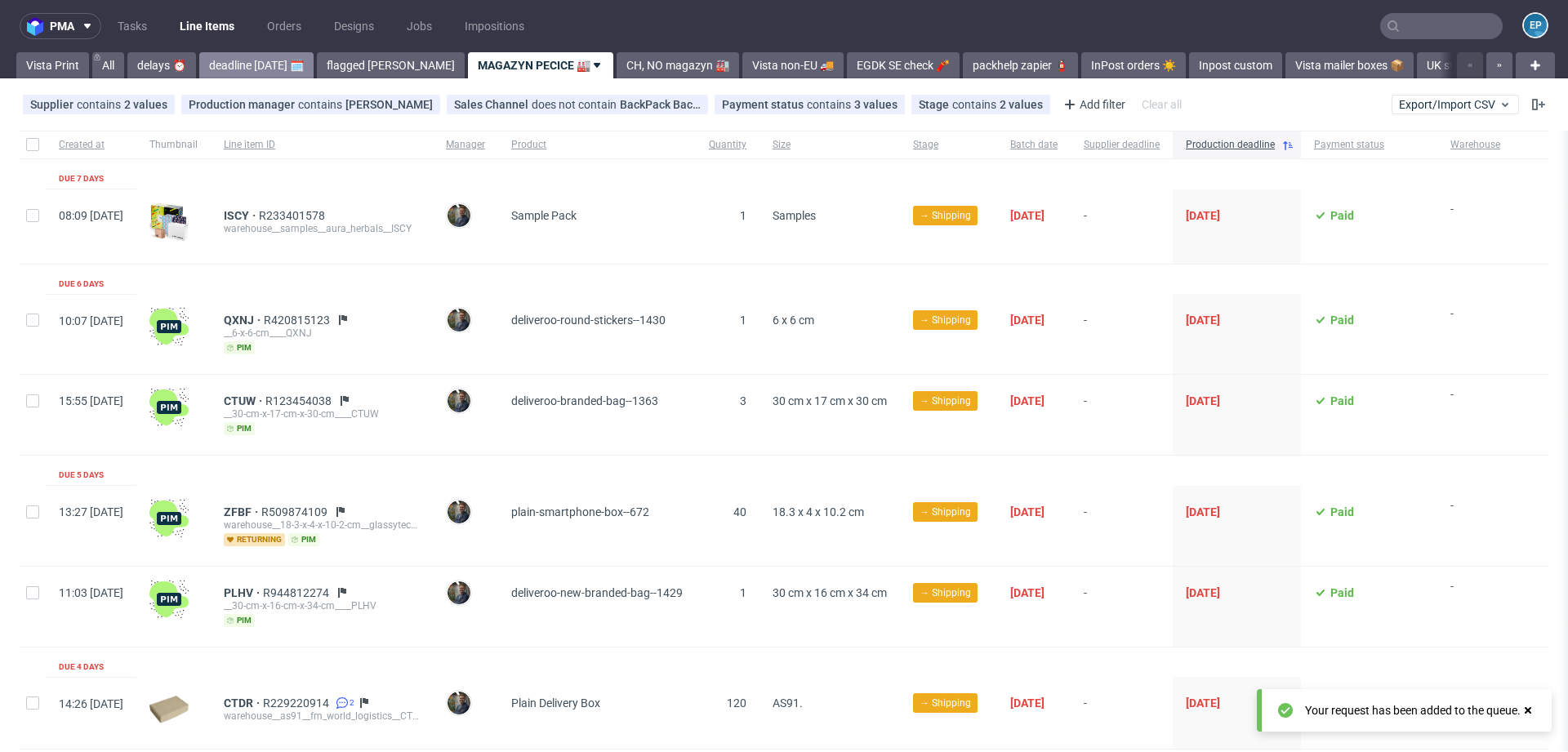
click at [244, 60] on link "deadline today 🗓️" at bounding box center [256, 65] width 115 height 26
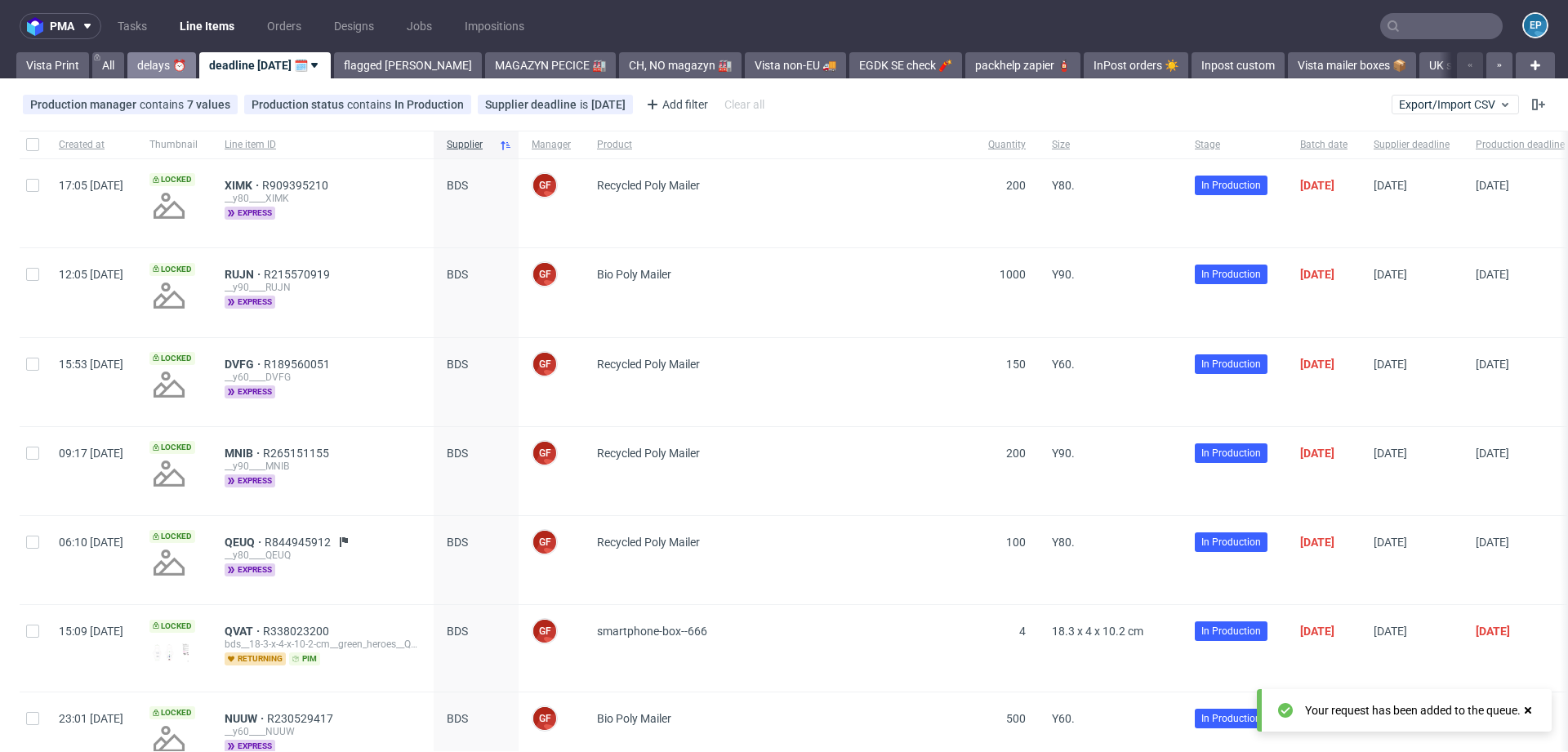
click at [147, 58] on link "delays ⏰" at bounding box center [161, 65] width 68 height 26
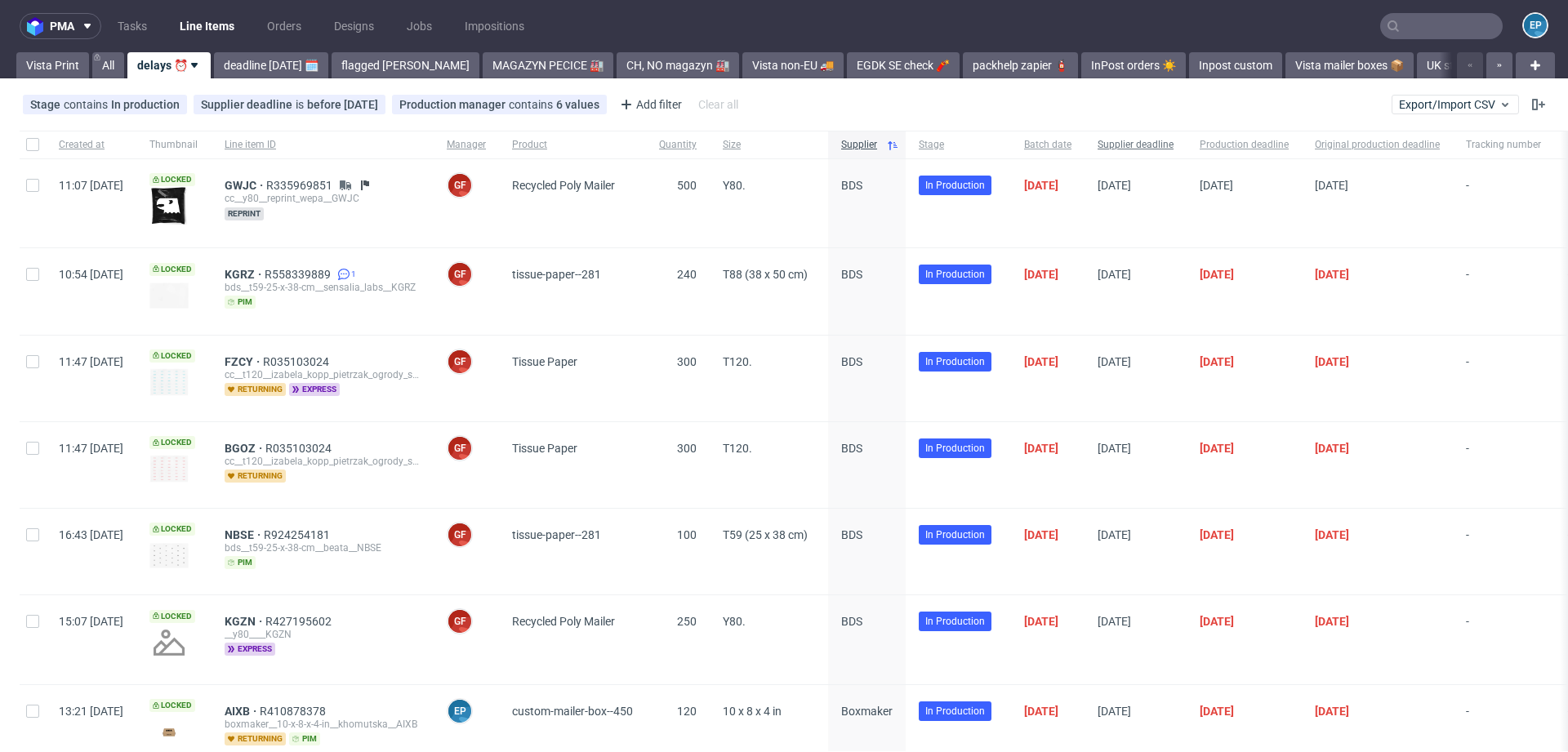
click at [1173, 149] on span "Supplier deadline" at bounding box center [1135, 145] width 76 height 14
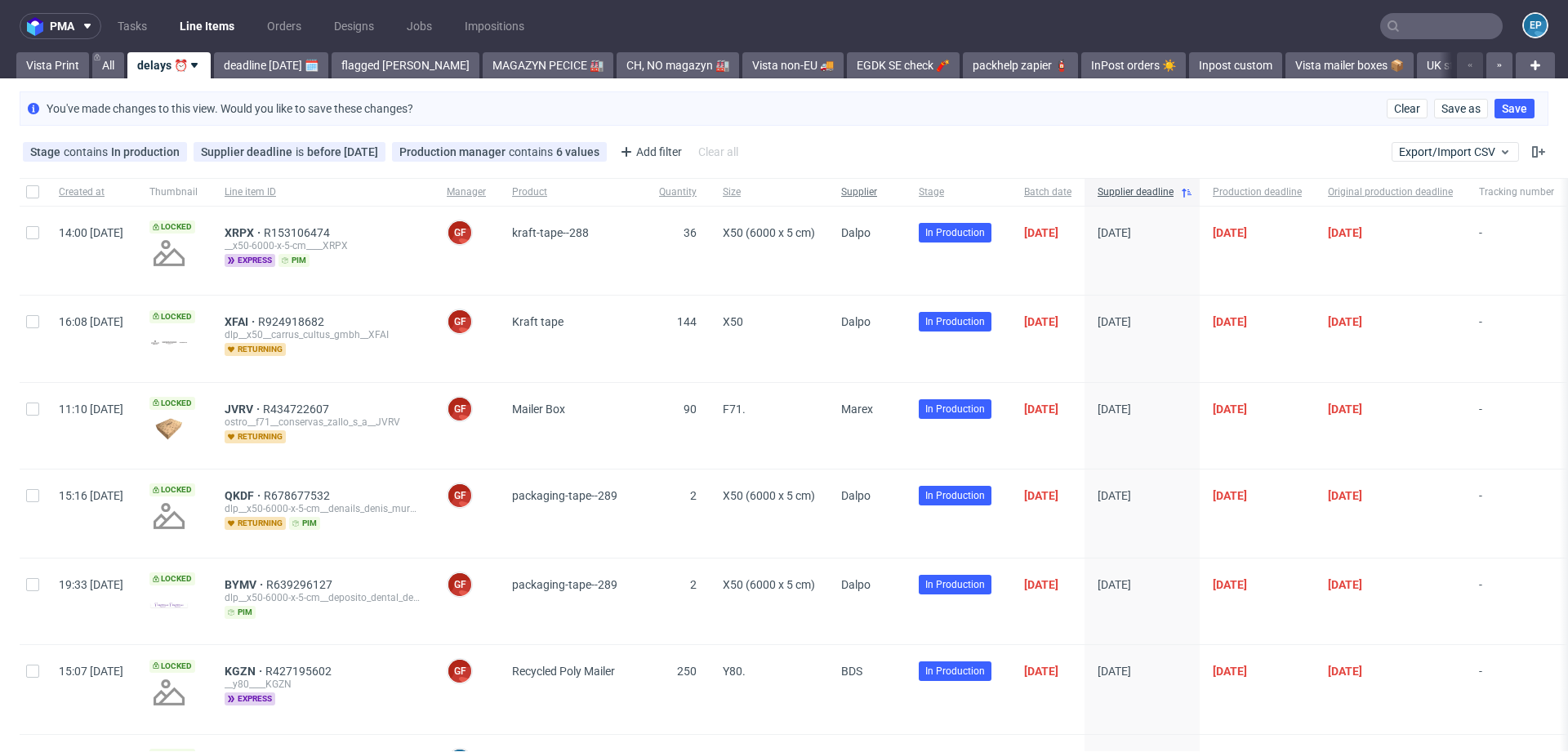
click at [905, 184] on div "Supplier" at bounding box center [866, 191] width 77 height 28
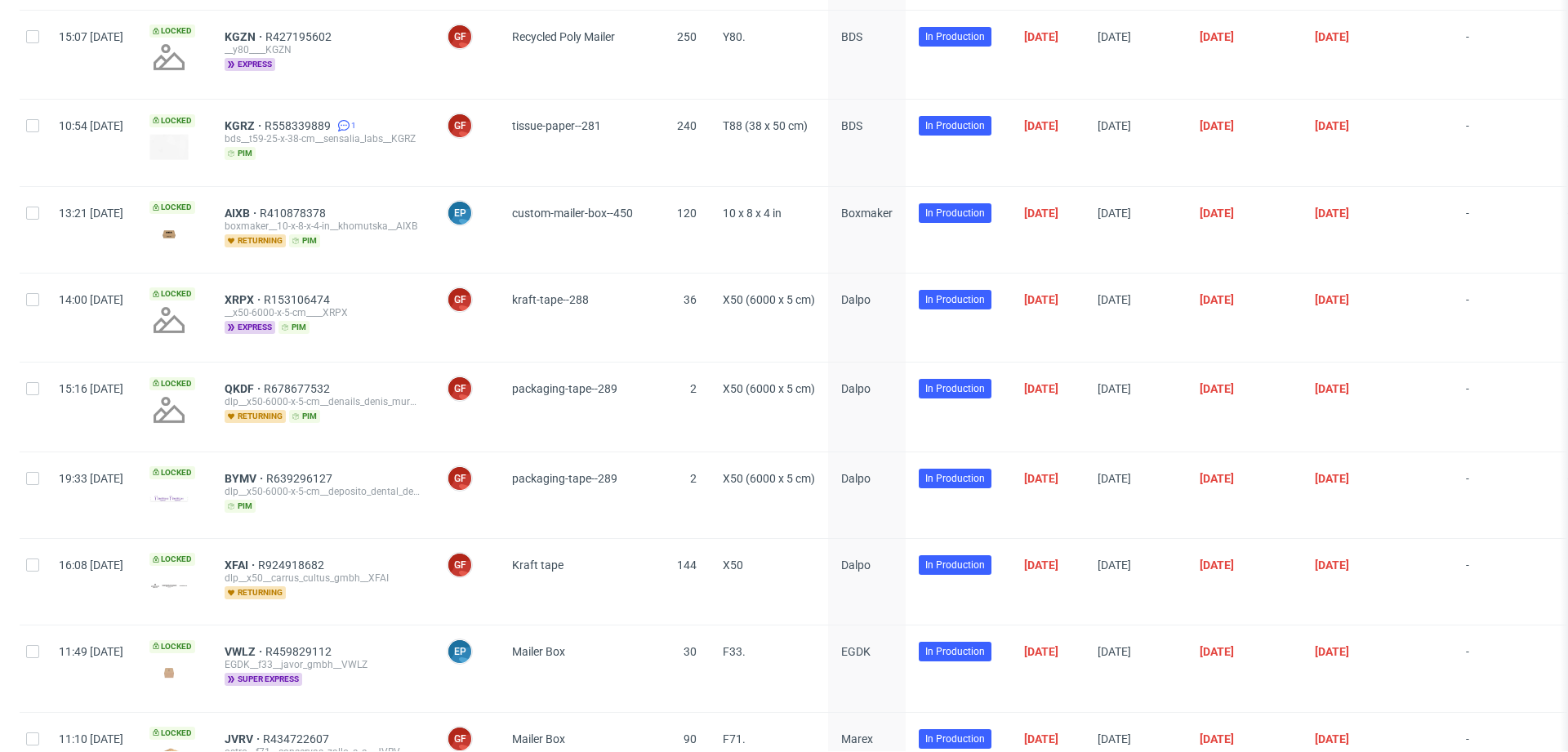
scroll to position [591, 0]
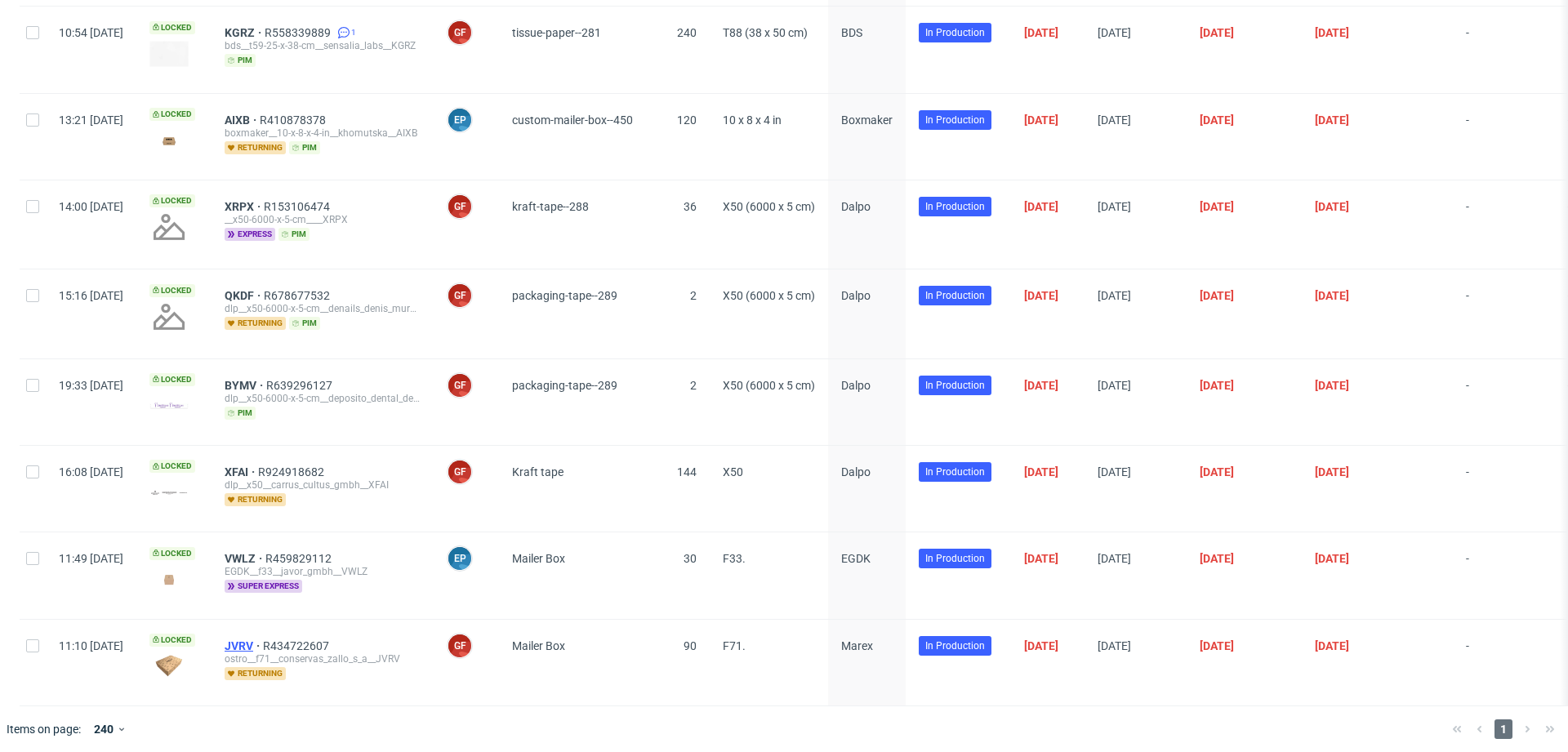
click at [263, 639] on span "JVRV" at bounding box center [244, 645] width 38 height 13
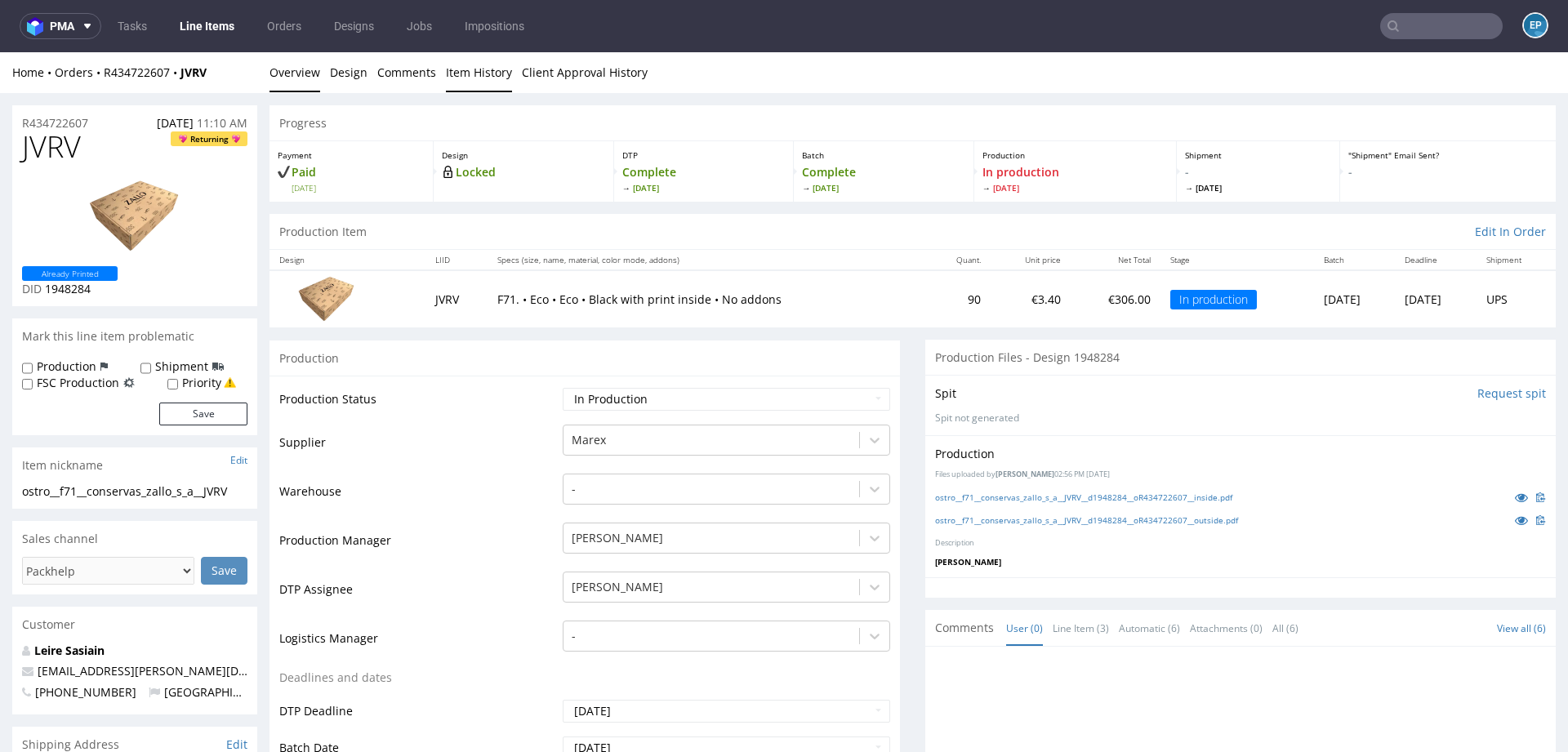
click at [485, 69] on link "Item History" at bounding box center [478, 72] width 66 height 40
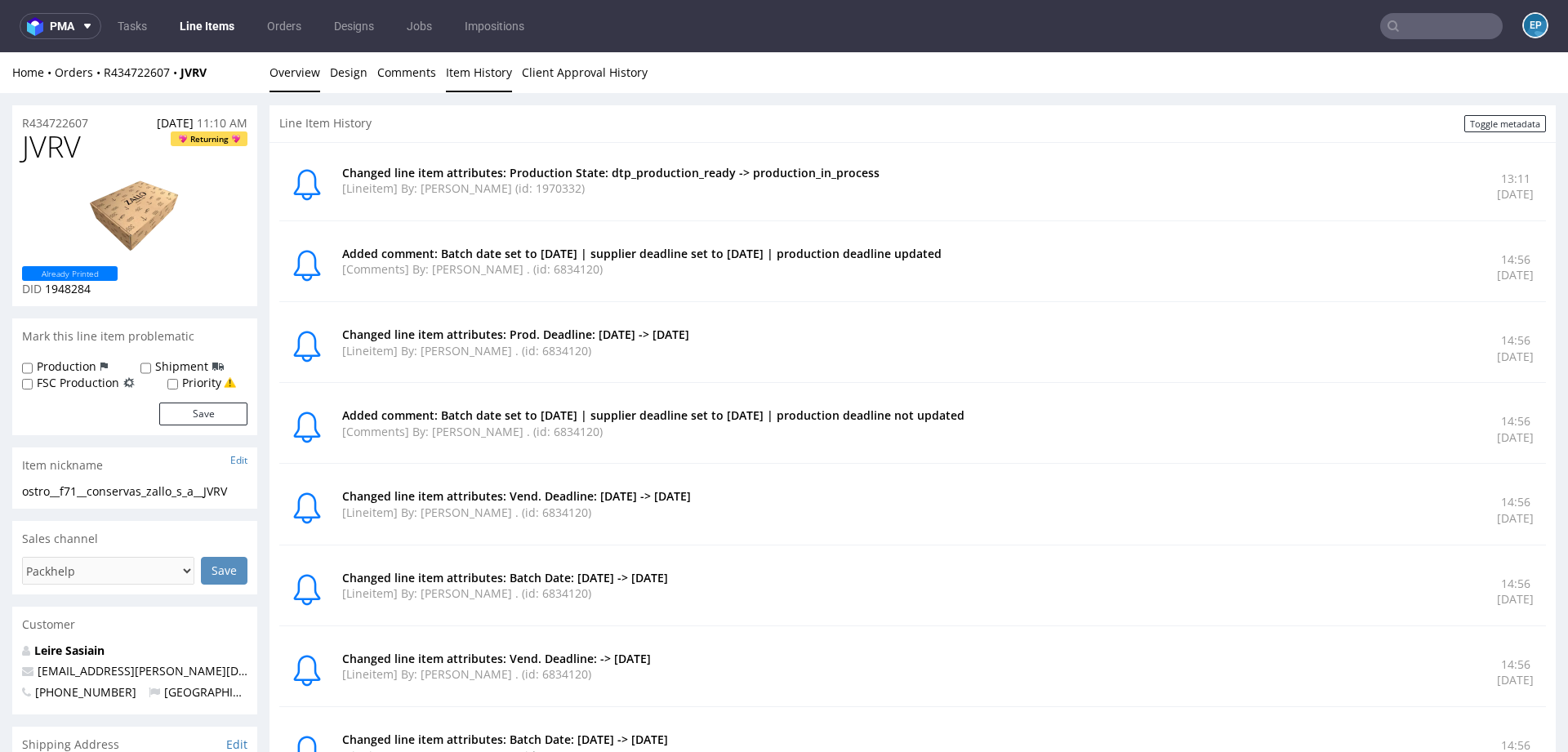
click at [308, 74] on link "Overview" at bounding box center [294, 72] width 51 height 40
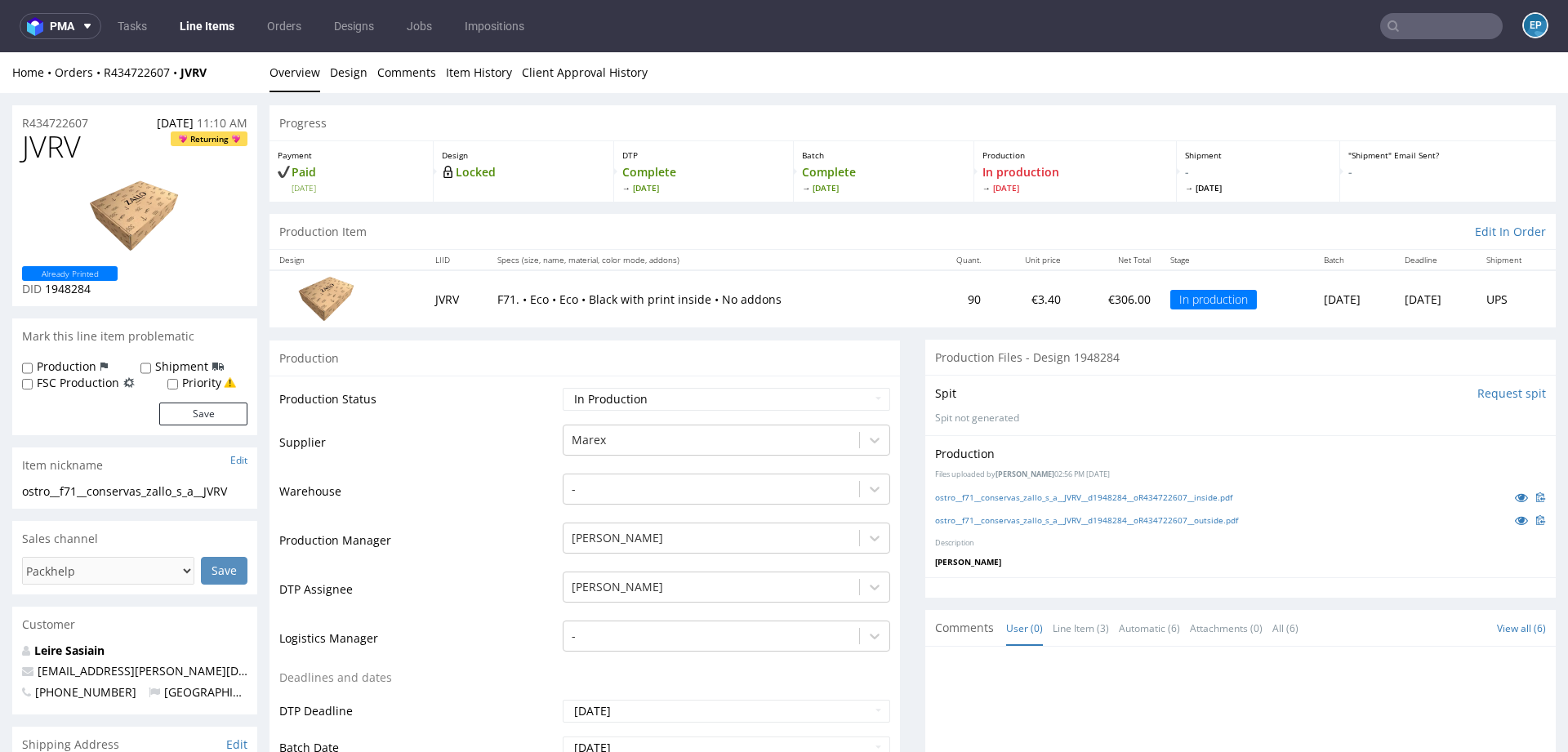
click at [147, 498] on div "ostro__f71__conservas_zallo_s_a__JVRV" at bounding box center [134, 492] width 225 height 16
copy div "ostro__f71__conservas_zallo_s_a__JVRV"
click at [486, 74] on link "Item History" at bounding box center [478, 72] width 66 height 40
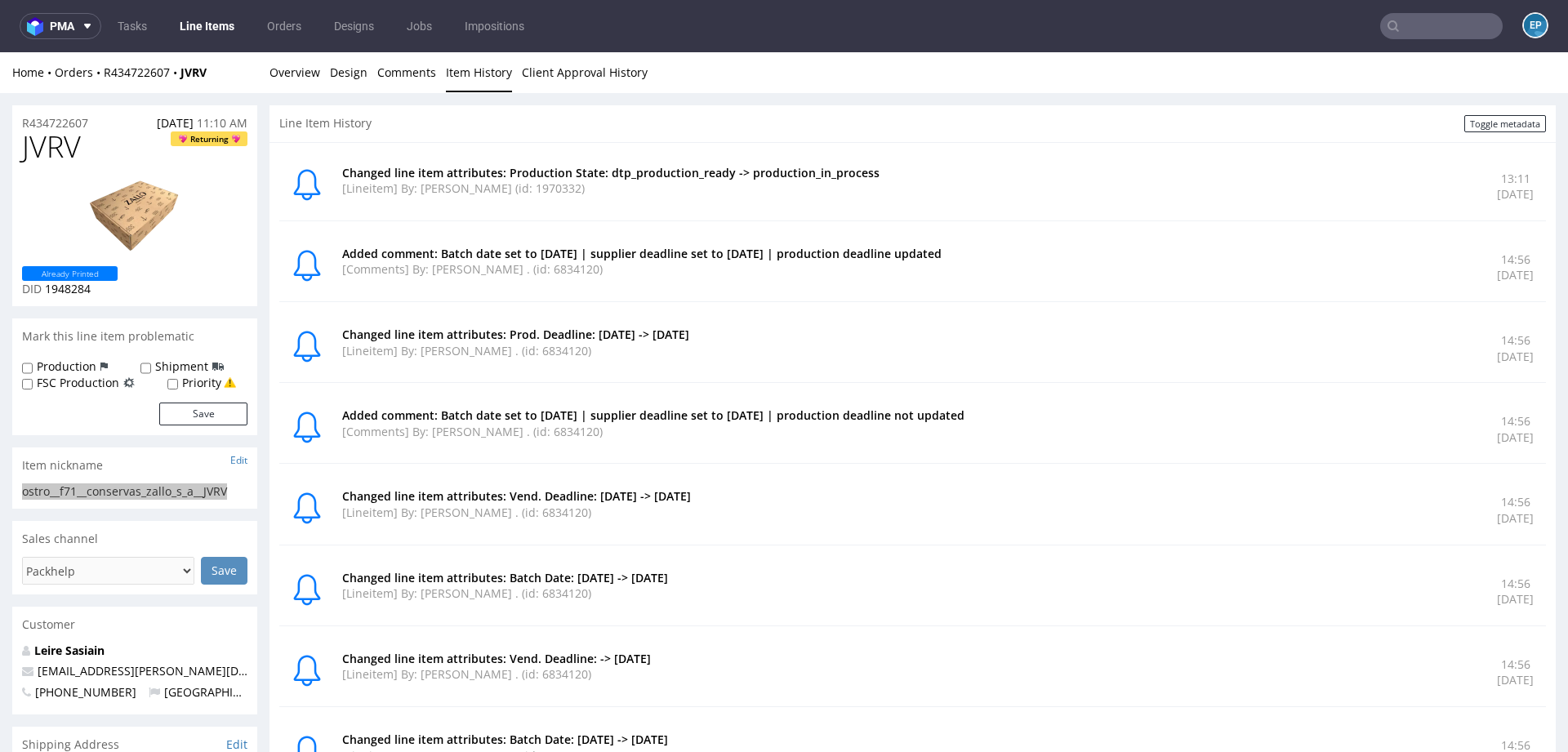
click at [207, 26] on link "Line Items" at bounding box center [207, 26] width 75 height 26
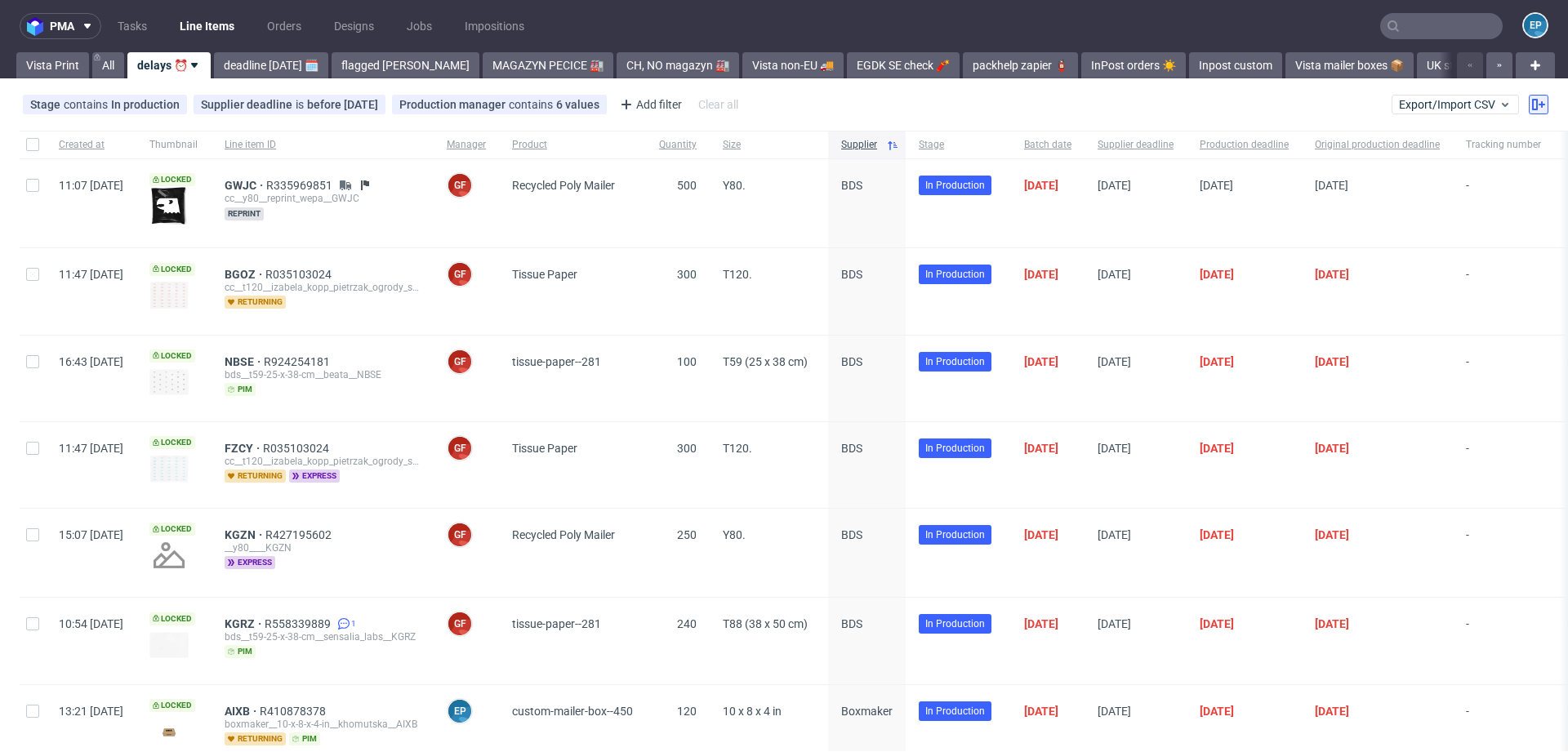
click at [1532, 105] on use at bounding box center [1539, 104] width 13 height 12
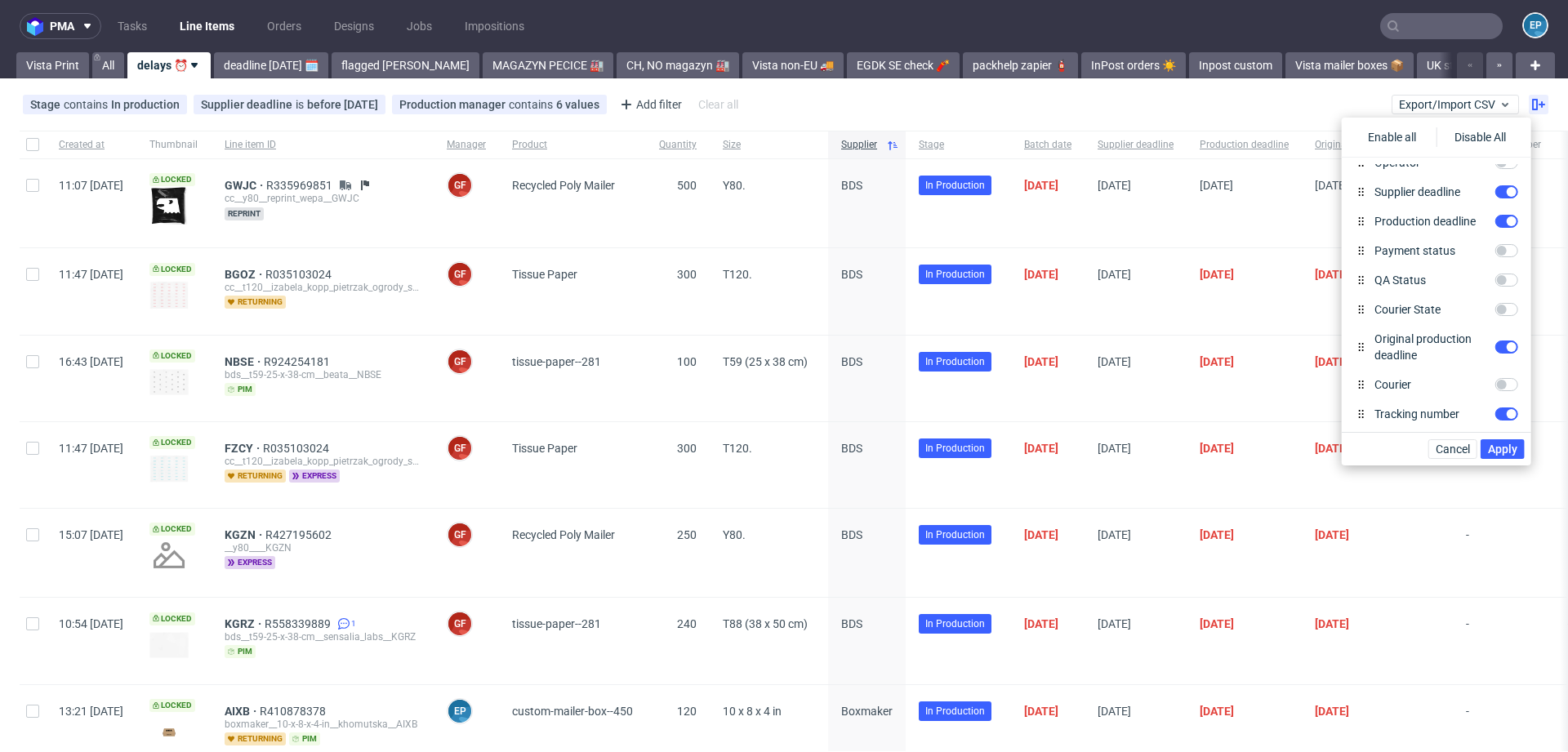
scroll to position [357, 0]
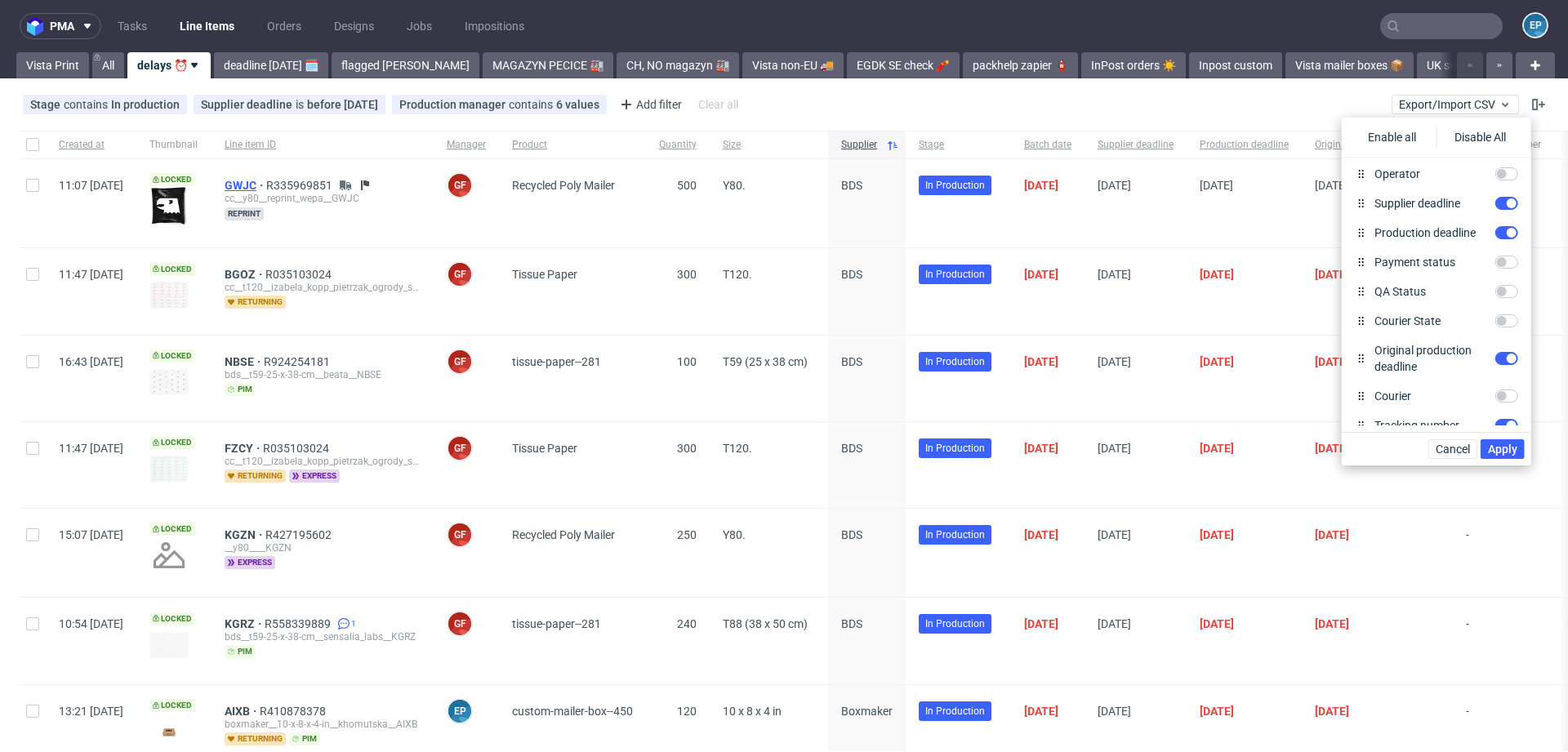
click at [266, 185] on span "GWJC" at bounding box center [245, 185] width 42 height 13
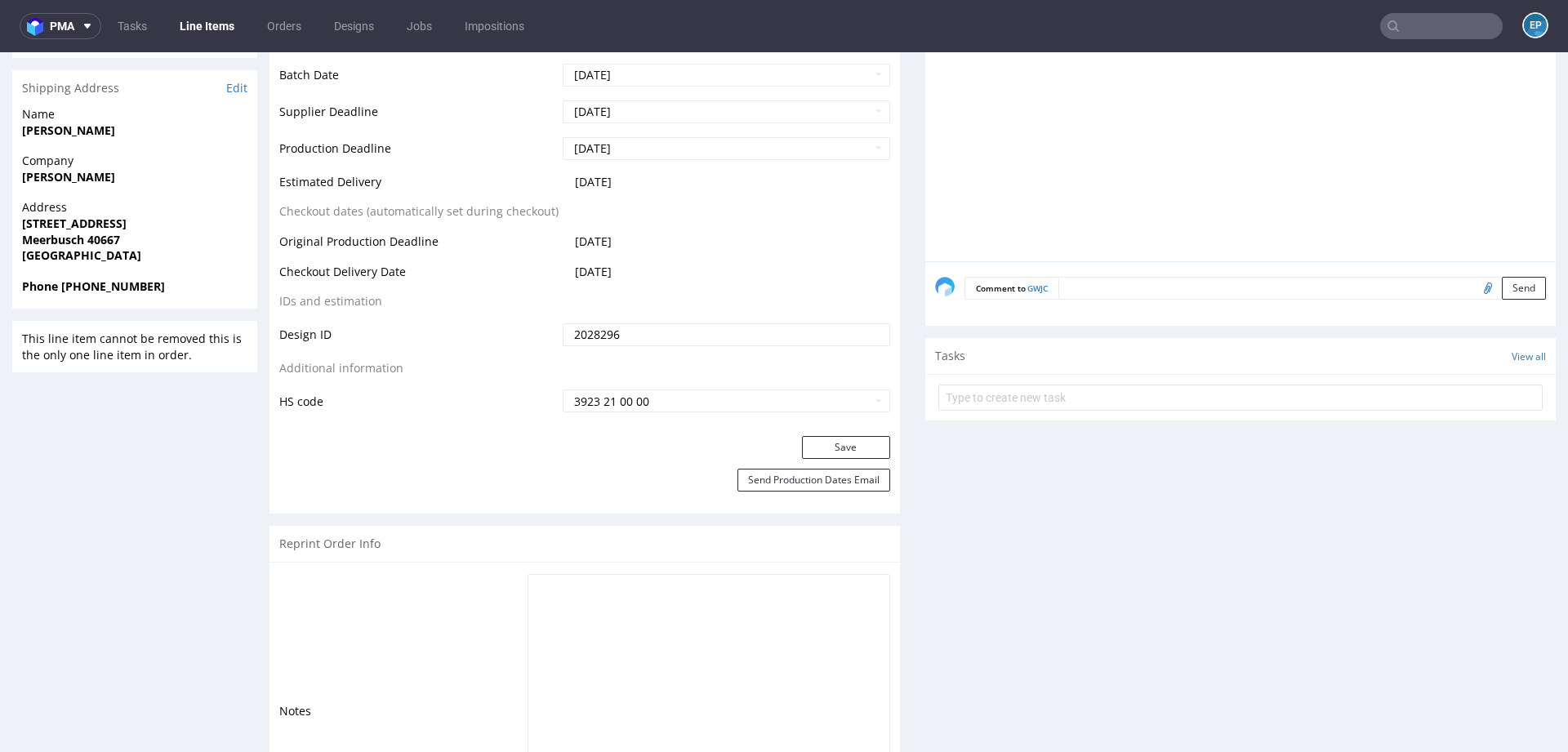
scroll to position [526, 0]
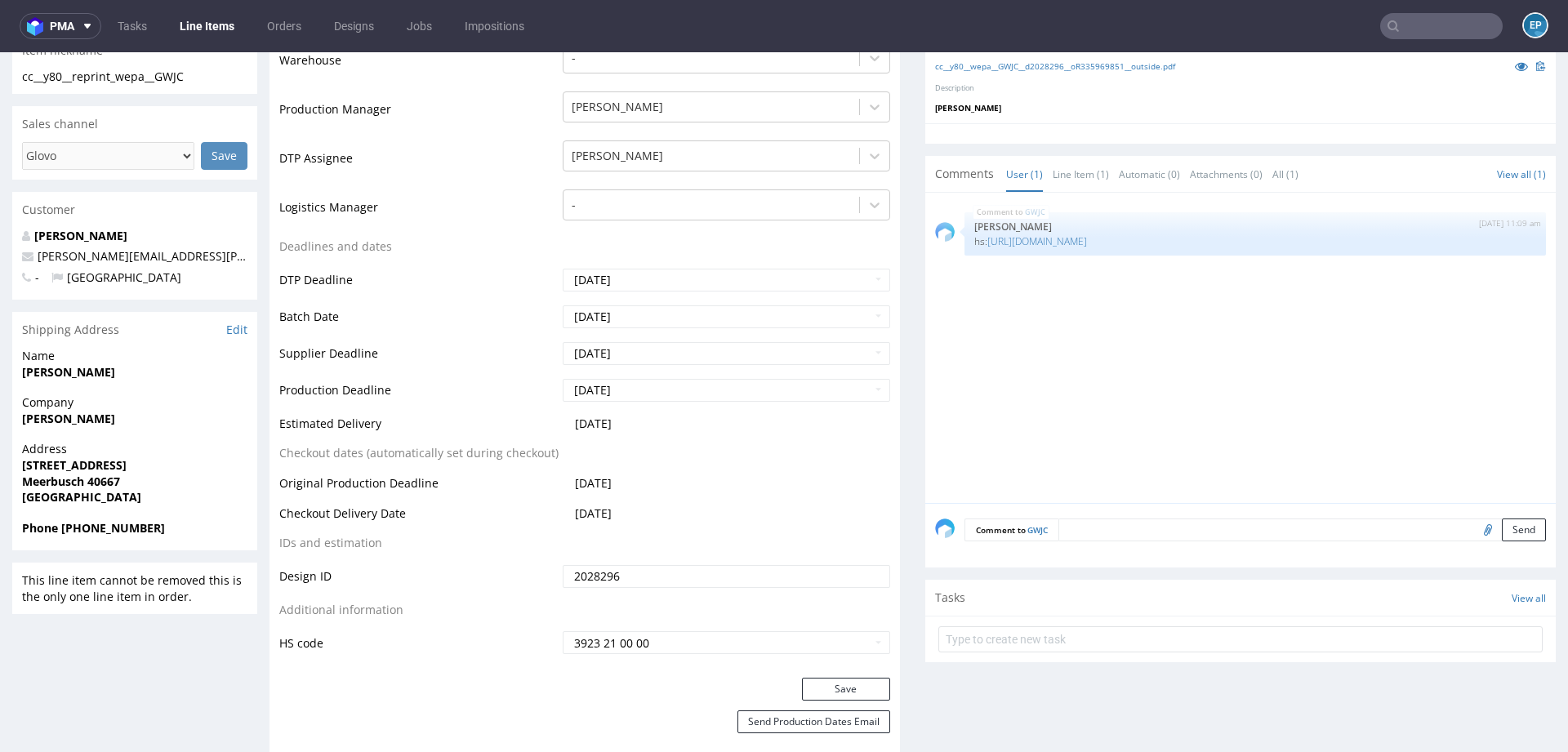
click at [199, 35] on link "Line Items" at bounding box center [207, 26] width 75 height 26
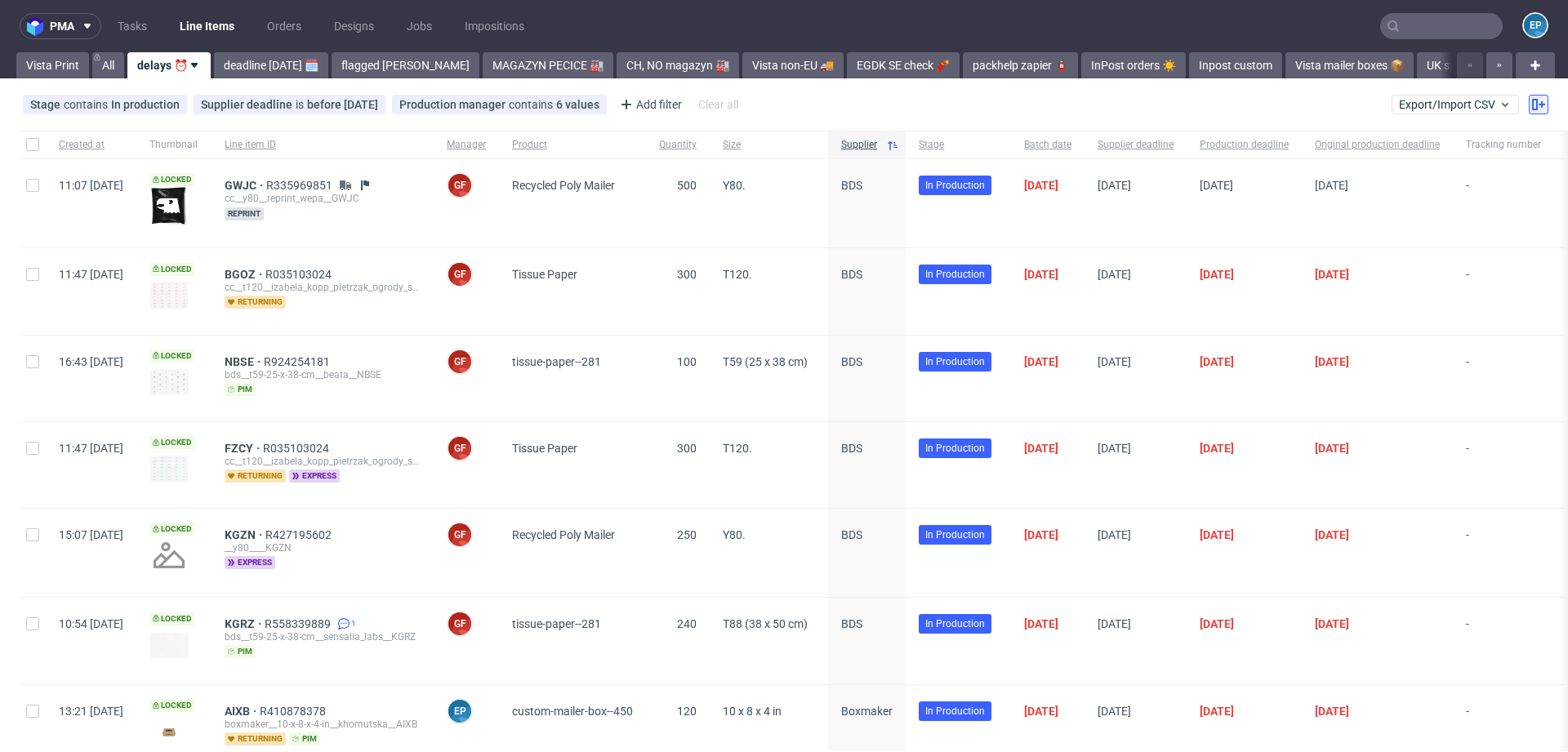
click at [1532, 104] on use at bounding box center [1539, 104] width 13 height 12
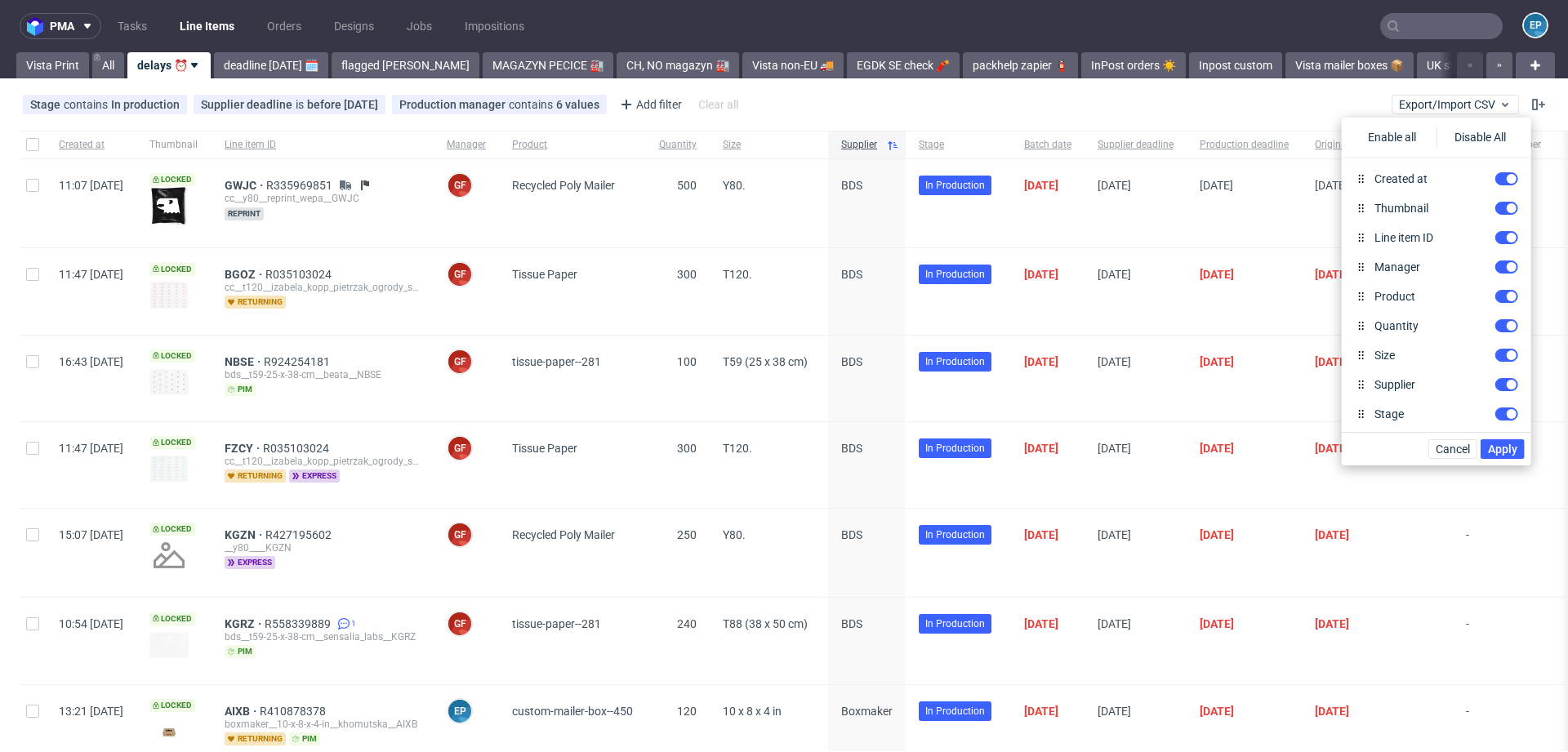
click at [1180, 109] on div "Stage contains In production Supplier deadline is before today Production manag…" at bounding box center [784, 105] width 1568 height 39
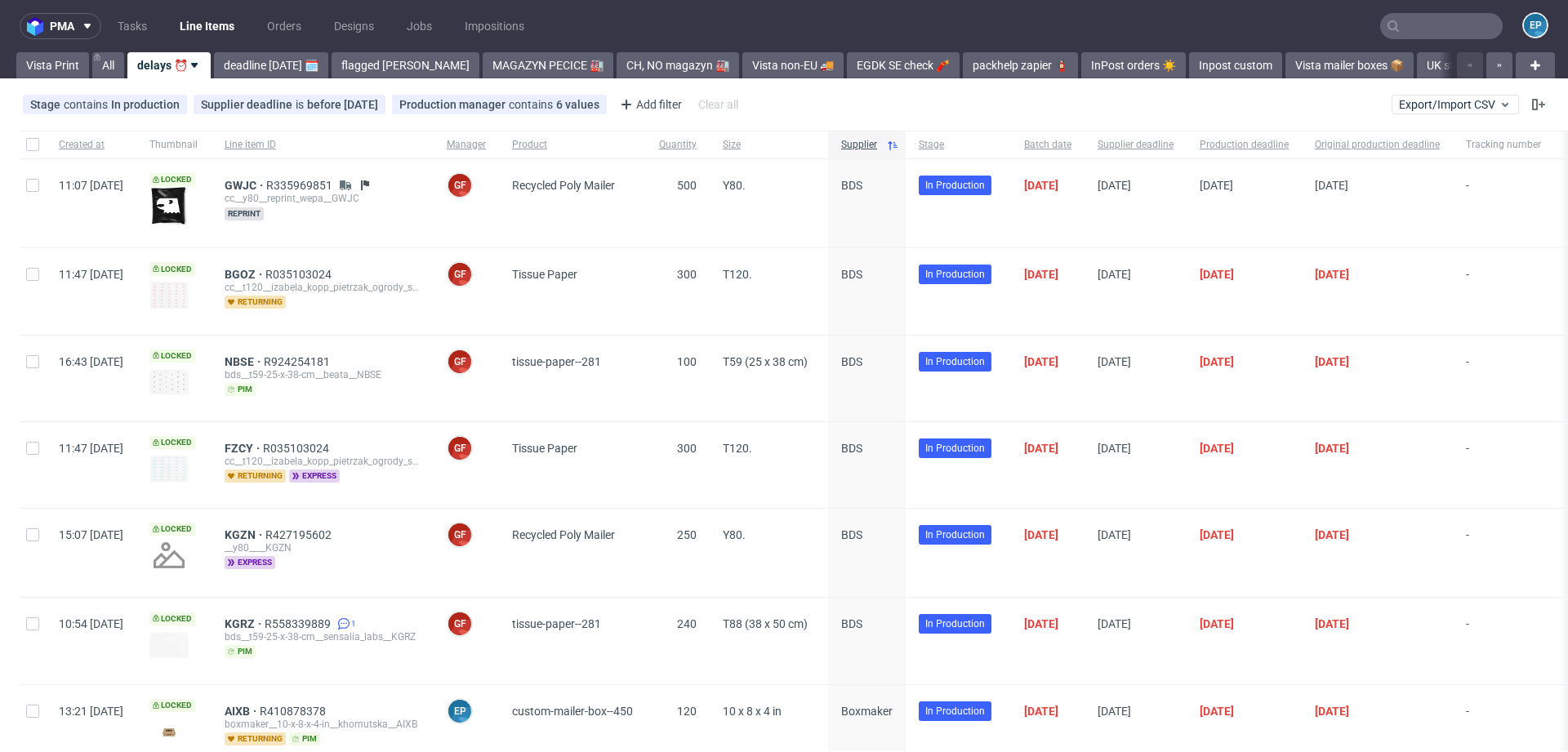
click at [1535, 105] on div "Stage contains In production Supplier deadline is before today Production manag…" at bounding box center [784, 105] width 1568 height 39
click at [1532, 105] on icon at bounding box center [1539, 104] width 13 height 13
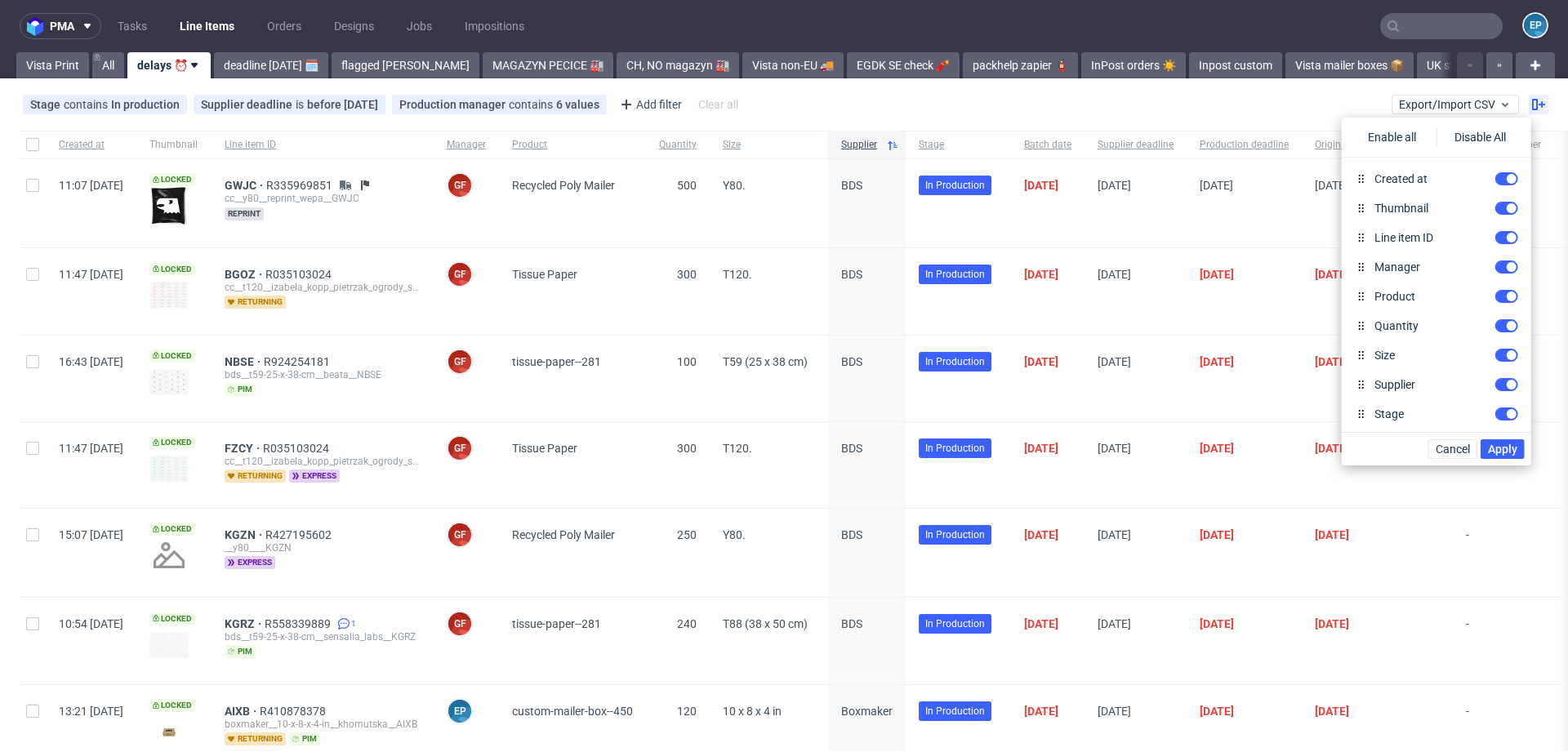
scroll to position [771, 0]
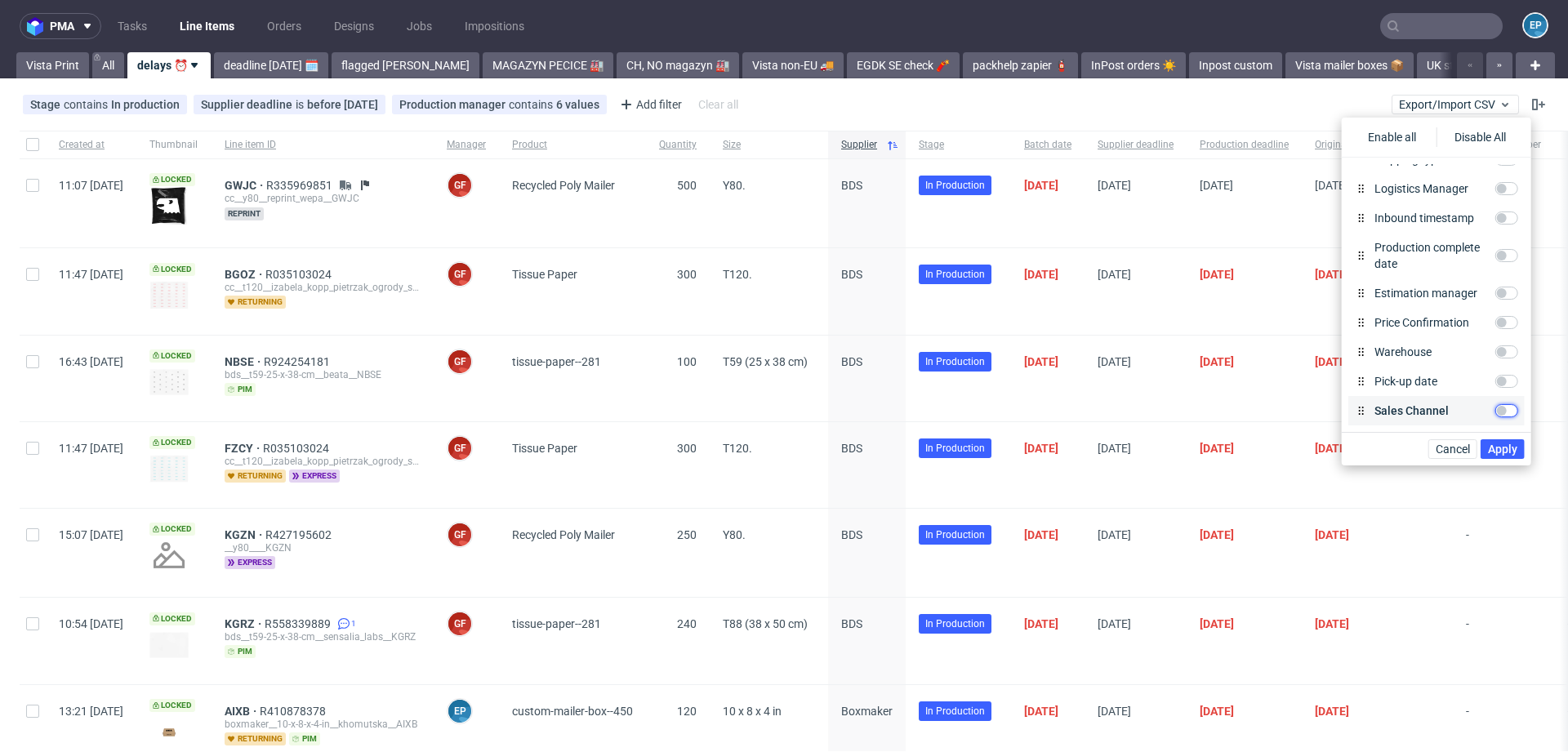
click at [1516, 413] on input "Sales Channel" at bounding box center [1508, 411] width 23 height 13
checkbox input "true"
click at [1515, 444] on span "Apply" at bounding box center [1502, 449] width 29 height 12
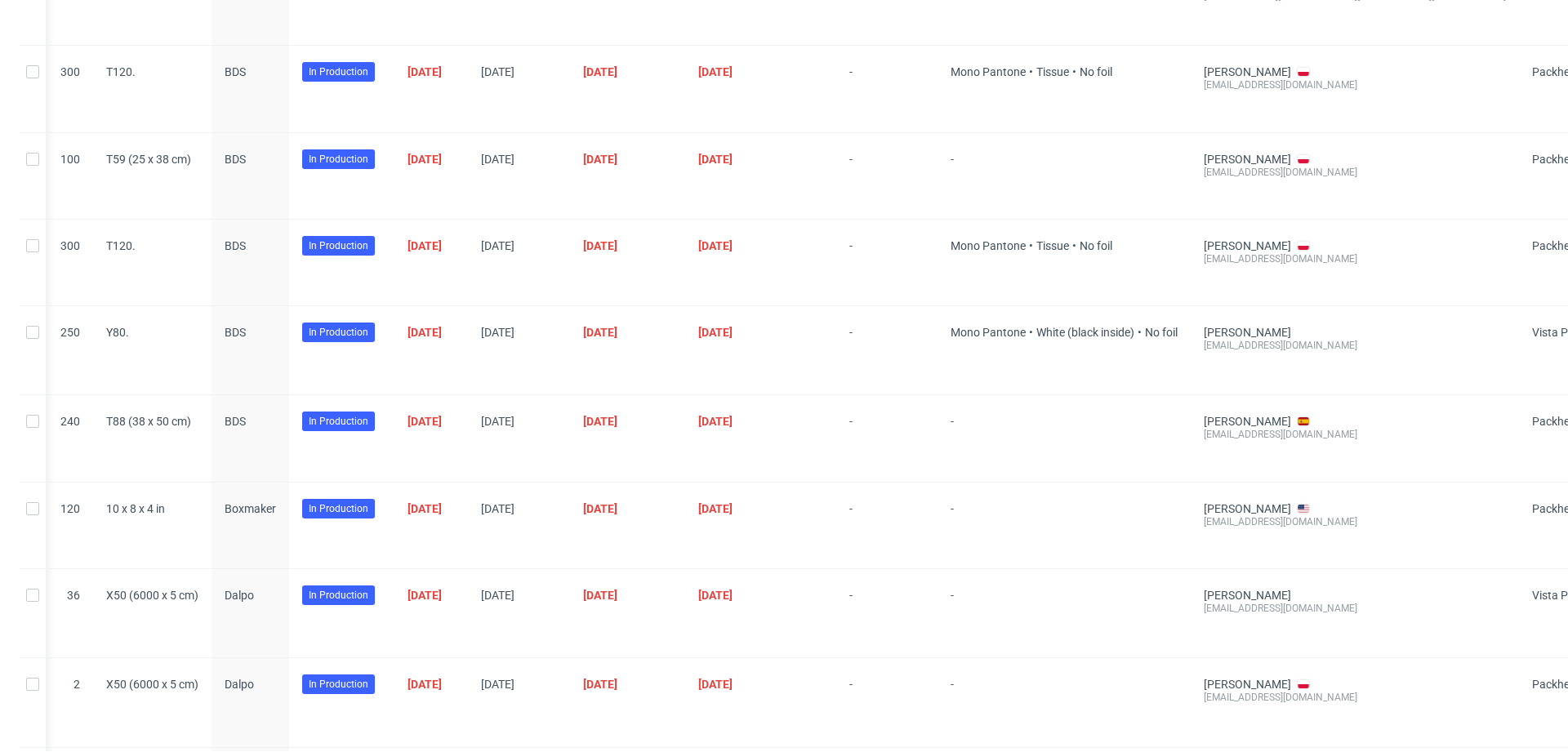
scroll to position [0, 0]
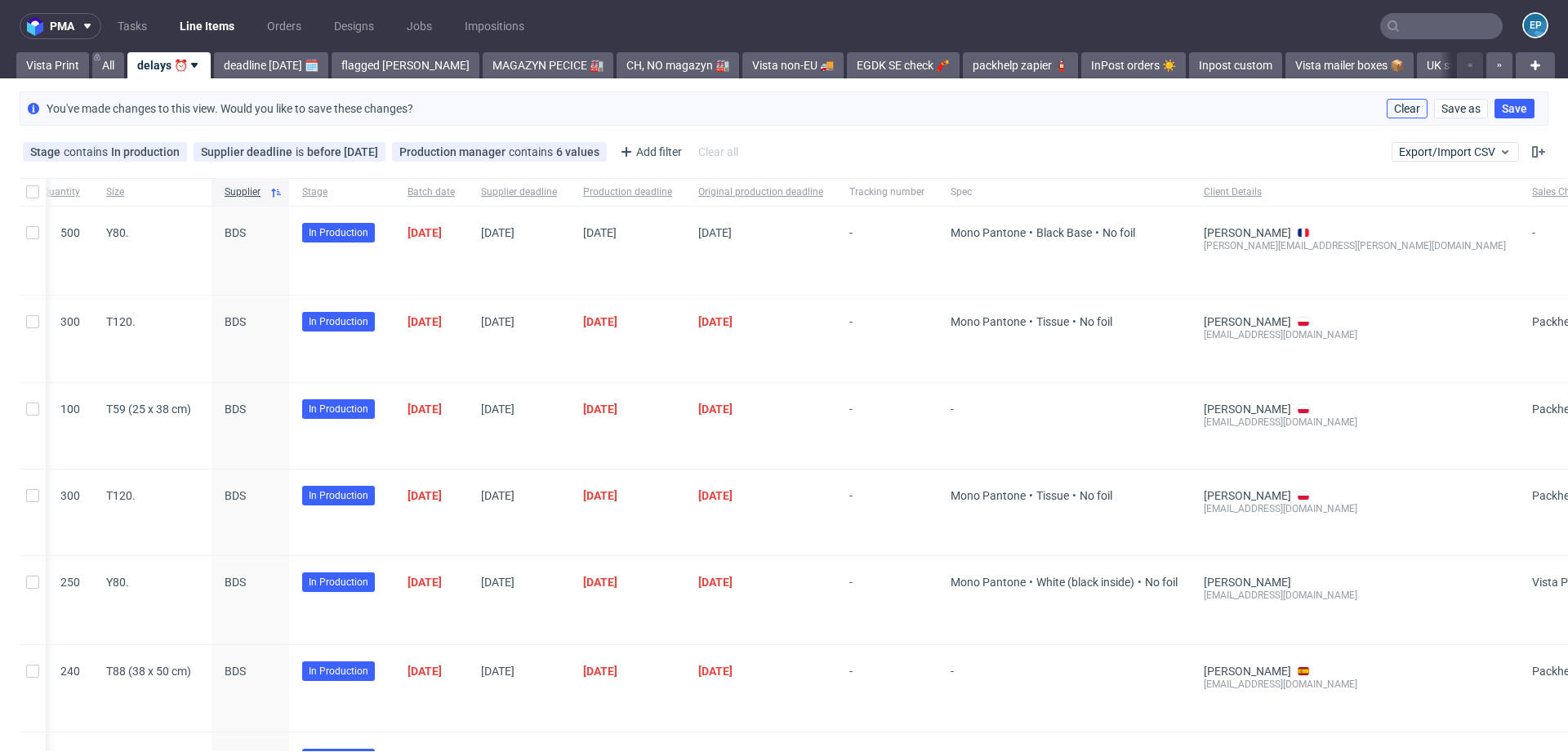
click at [1398, 100] on button "Clear" at bounding box center [1407, 108] width 41 height 20
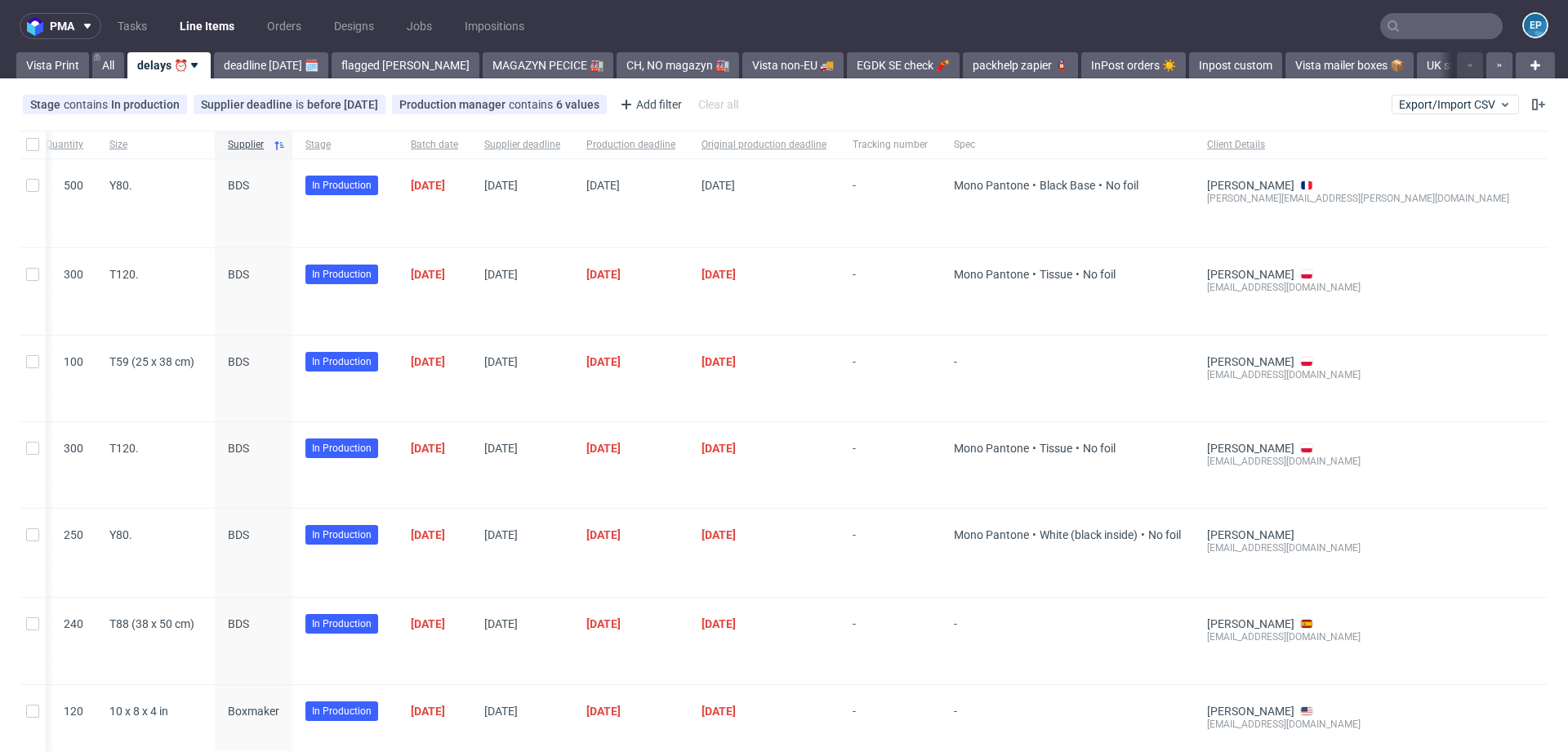
scroll to position [0, 529]
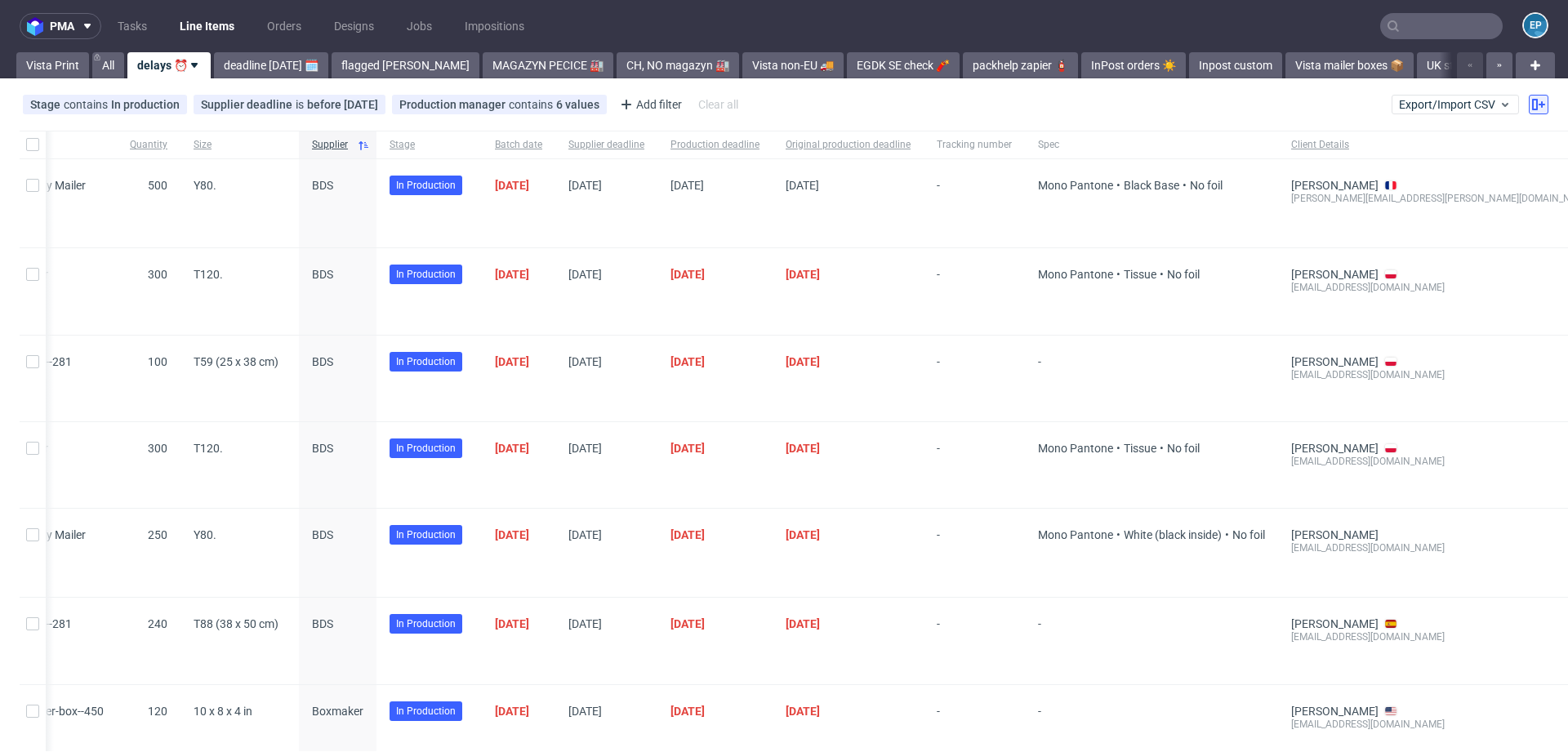
click at [1532, 105] on icon at bounding box center [1539, 104] width 13 height 13
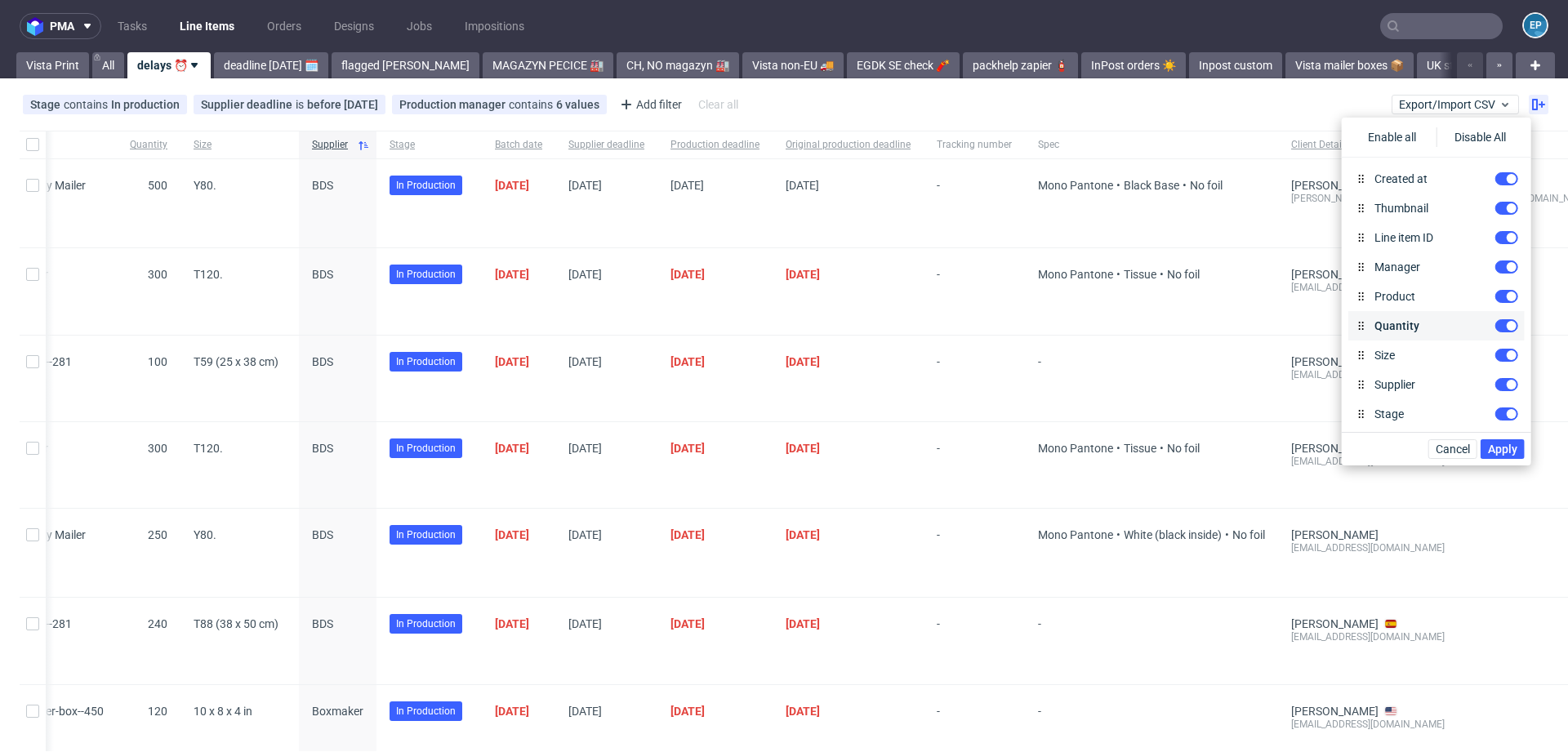
scroll to position [771, 0]
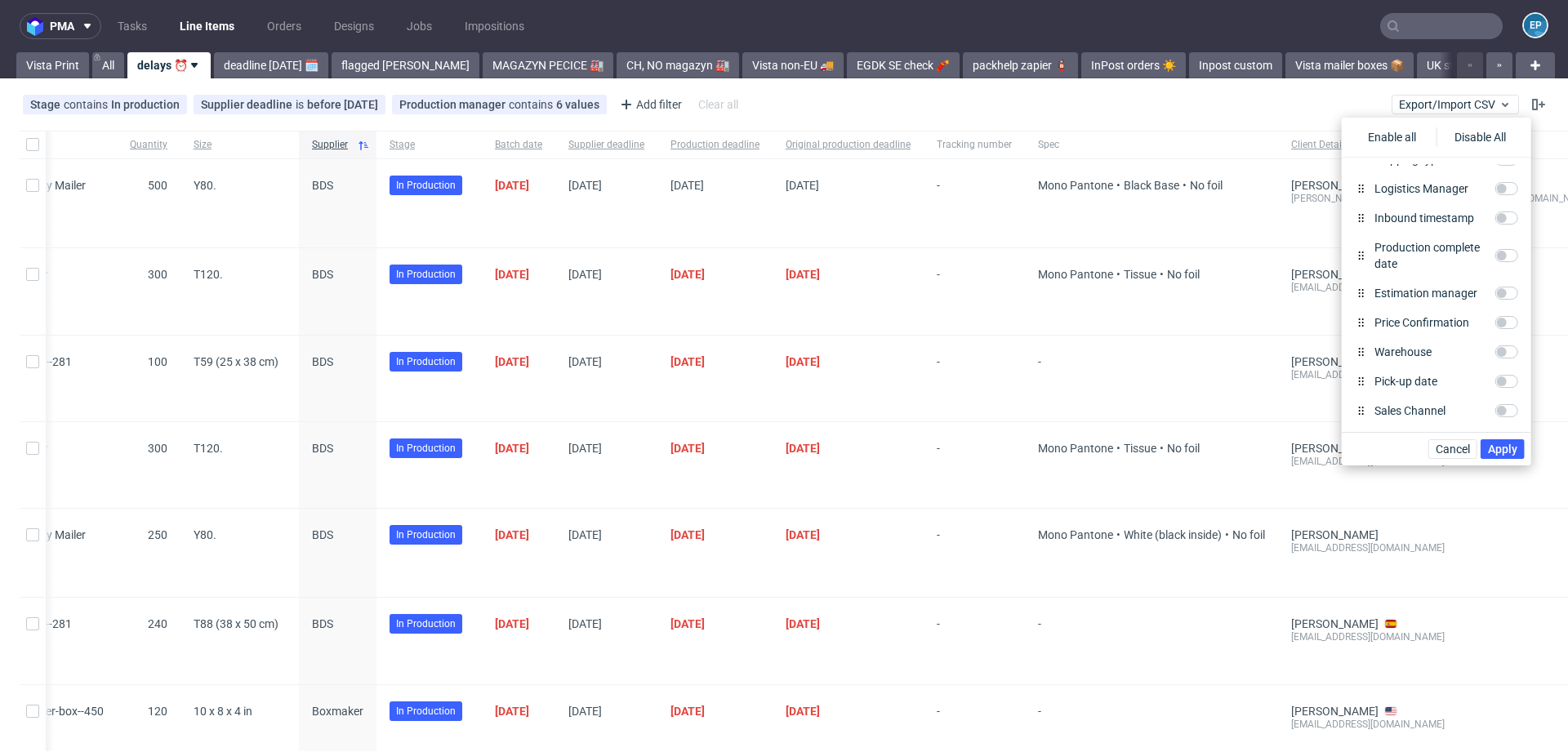
click at [1401, 12] on nav "pma Tasks Line Items Orders Designs Jobs Impositions EP" at bounding box center [784, 26] width 1568 height 52
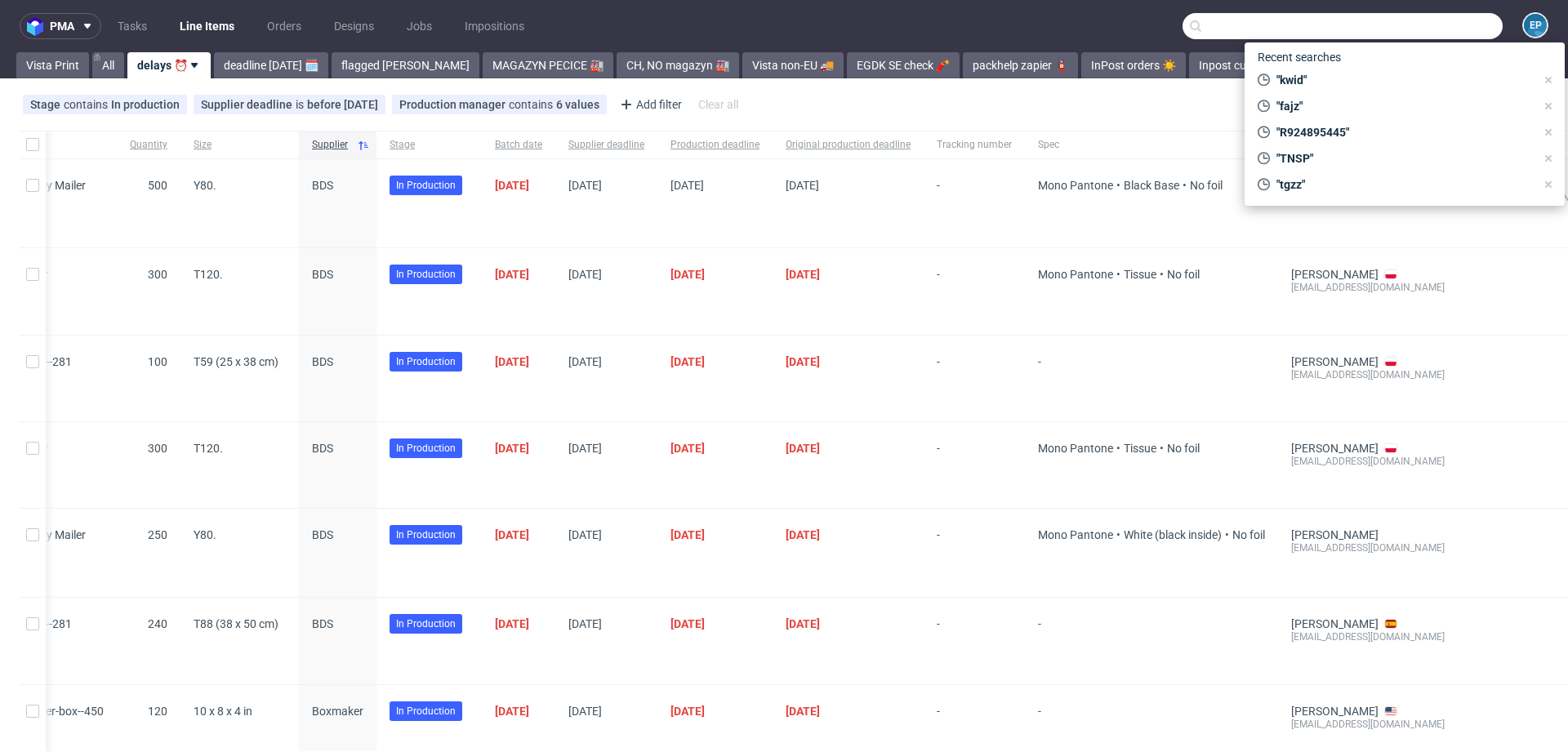
click at [1401, 25] on input "text" at bounding box center [1343, 26] width 320 height 26
paste input "BGZV"
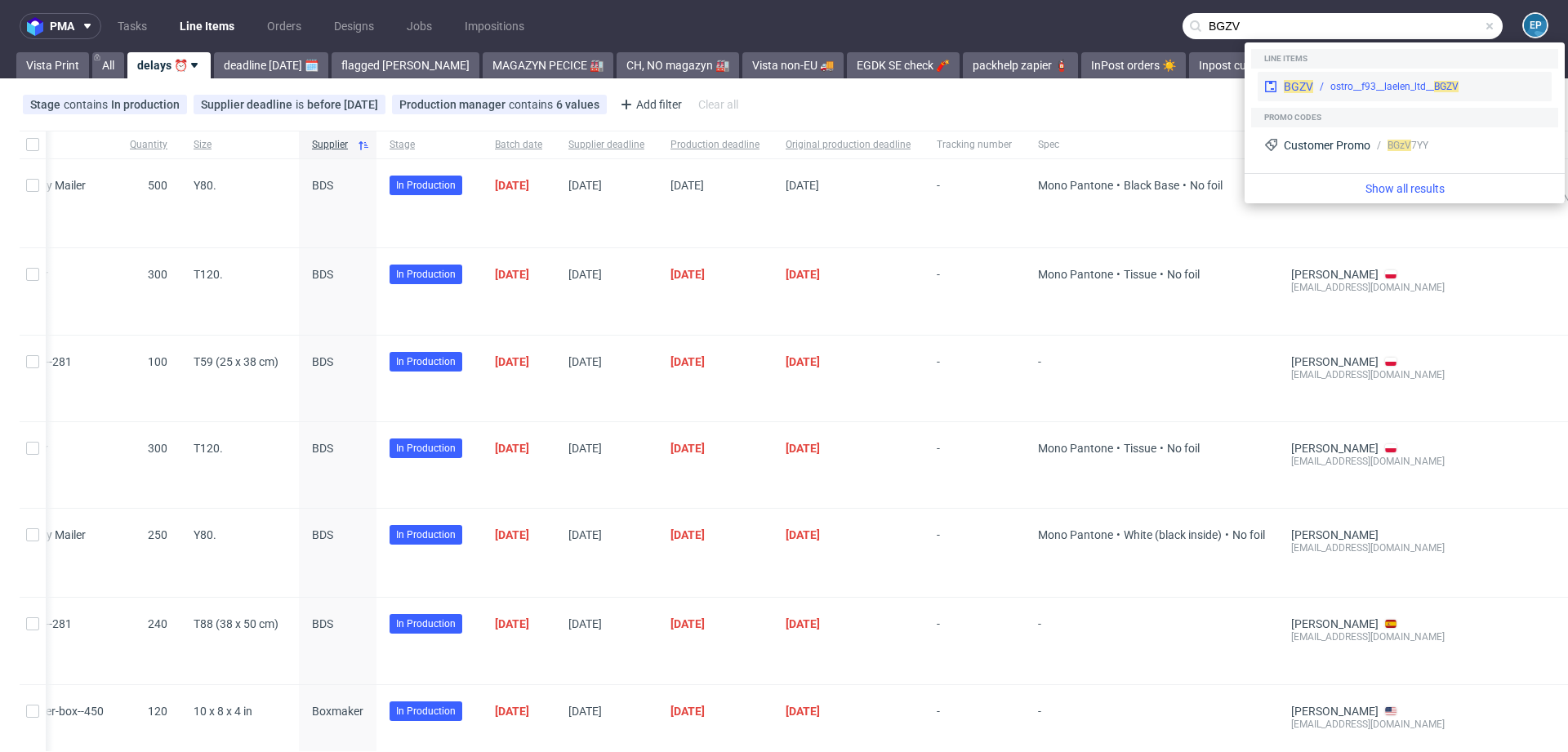
type input "BGZV"
click at [1325, 80] on div "ostro__f93__laelen_ltd__ BGZV" at bounding box center [1429, 86] width 232 height 15
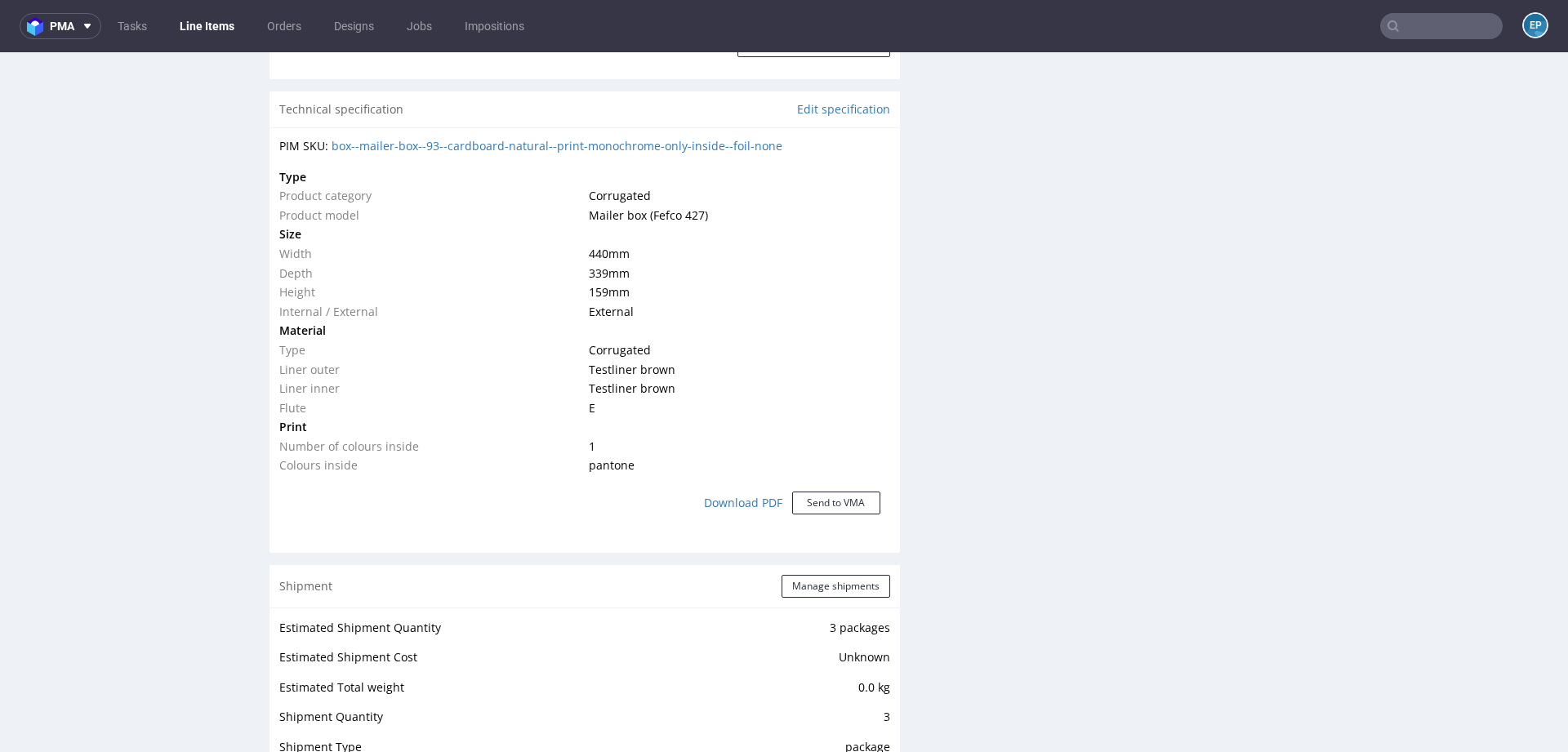
scroll to position [1184, 0]
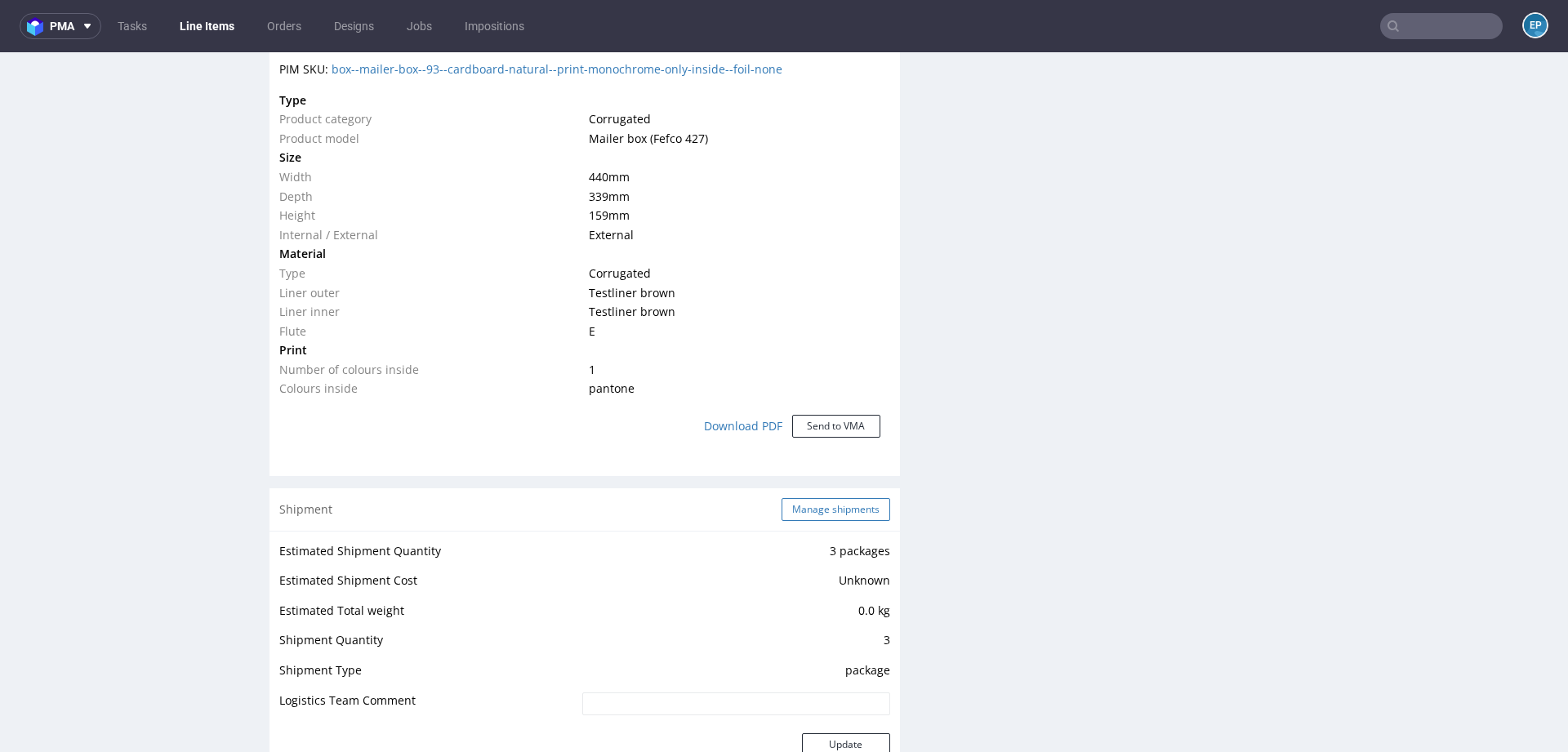
click at [805, 498] on button "Manage shipments" at bounding box center [836, 509] width 109 height 23
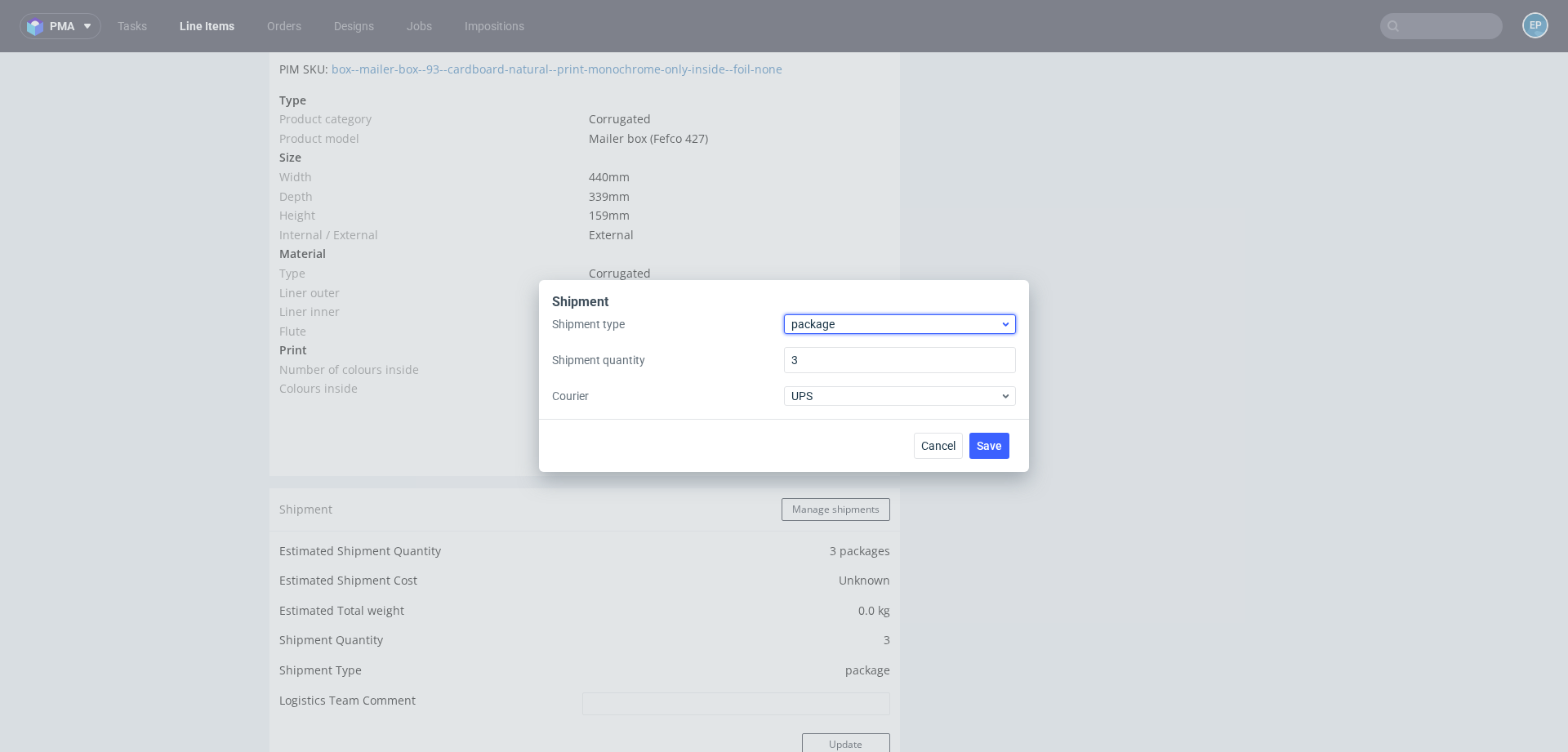
click at [810, 329] on span "package" at bounding box center [896, 324] width 208 height 16
click at [810, 356] on div "pallet" at bounding box center [900, 358] width 219 height 29
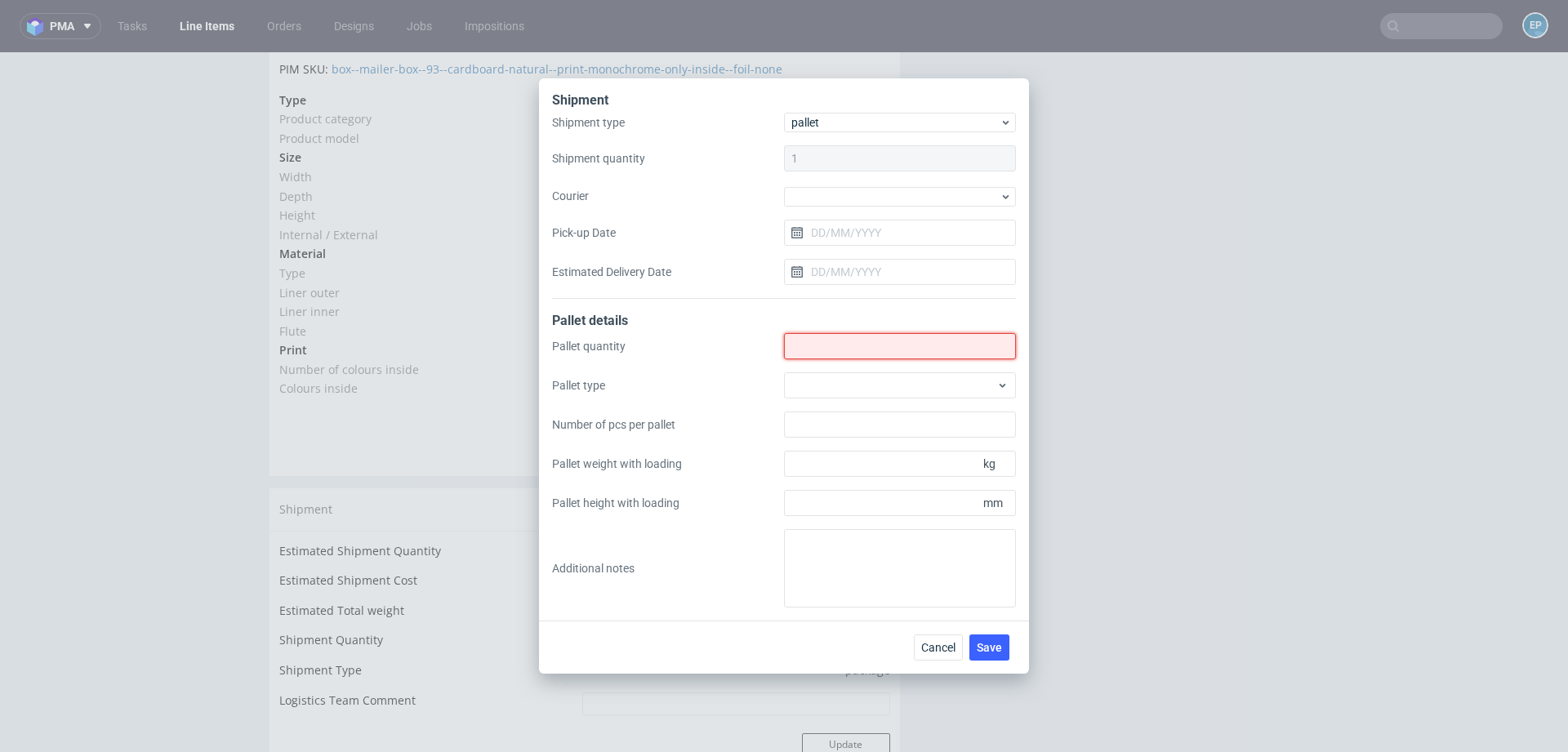
click at [808, 350] on input "Shipment type" at bounding box center [900, 346] width 232 height 26
type input "1"
click at [809, 382] on div at bounding box center [900, 385] width 232 height 26
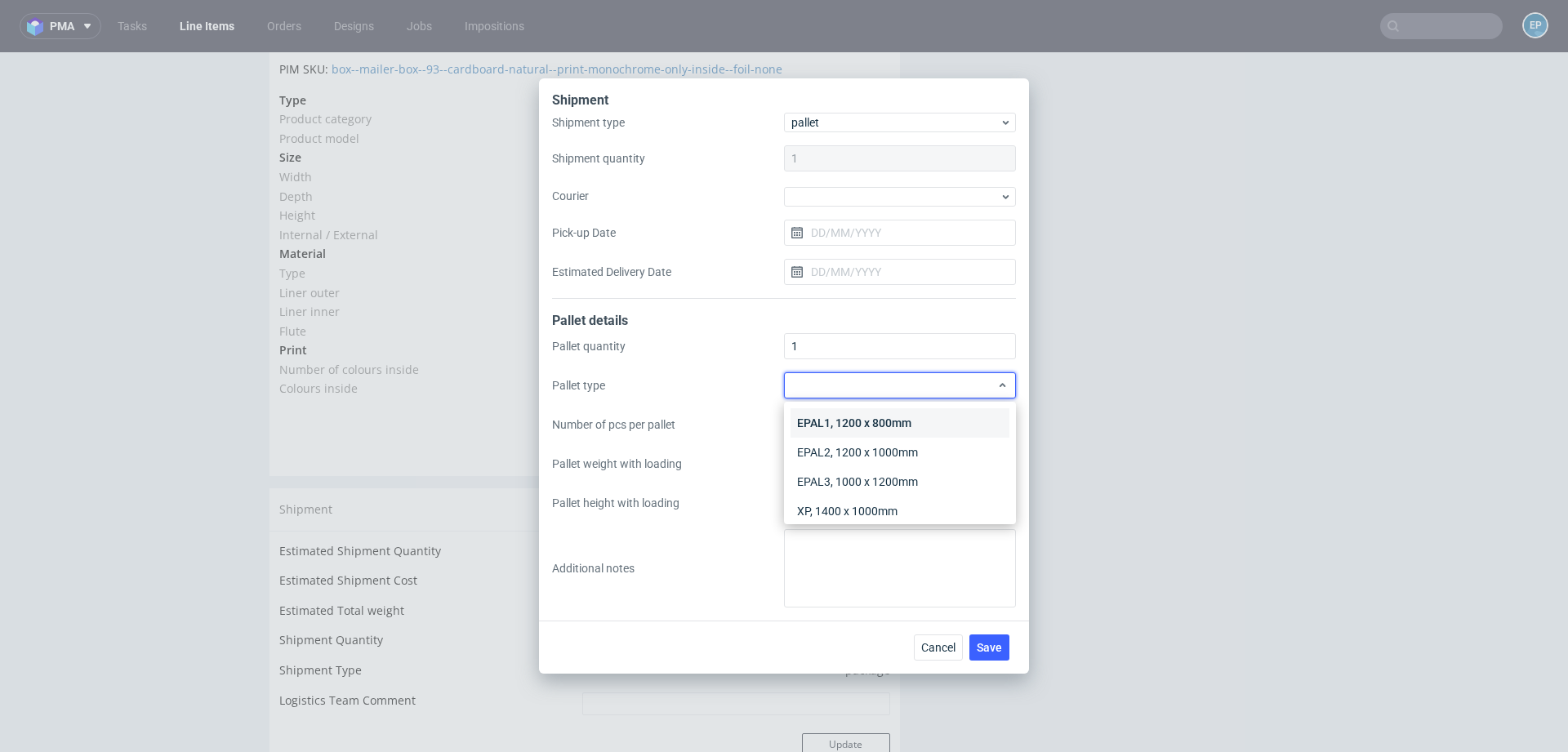
click at [809, 415] on div "EPAL1, 1200 x 800mm" at bounding box center [900, 422] width 219 height 29
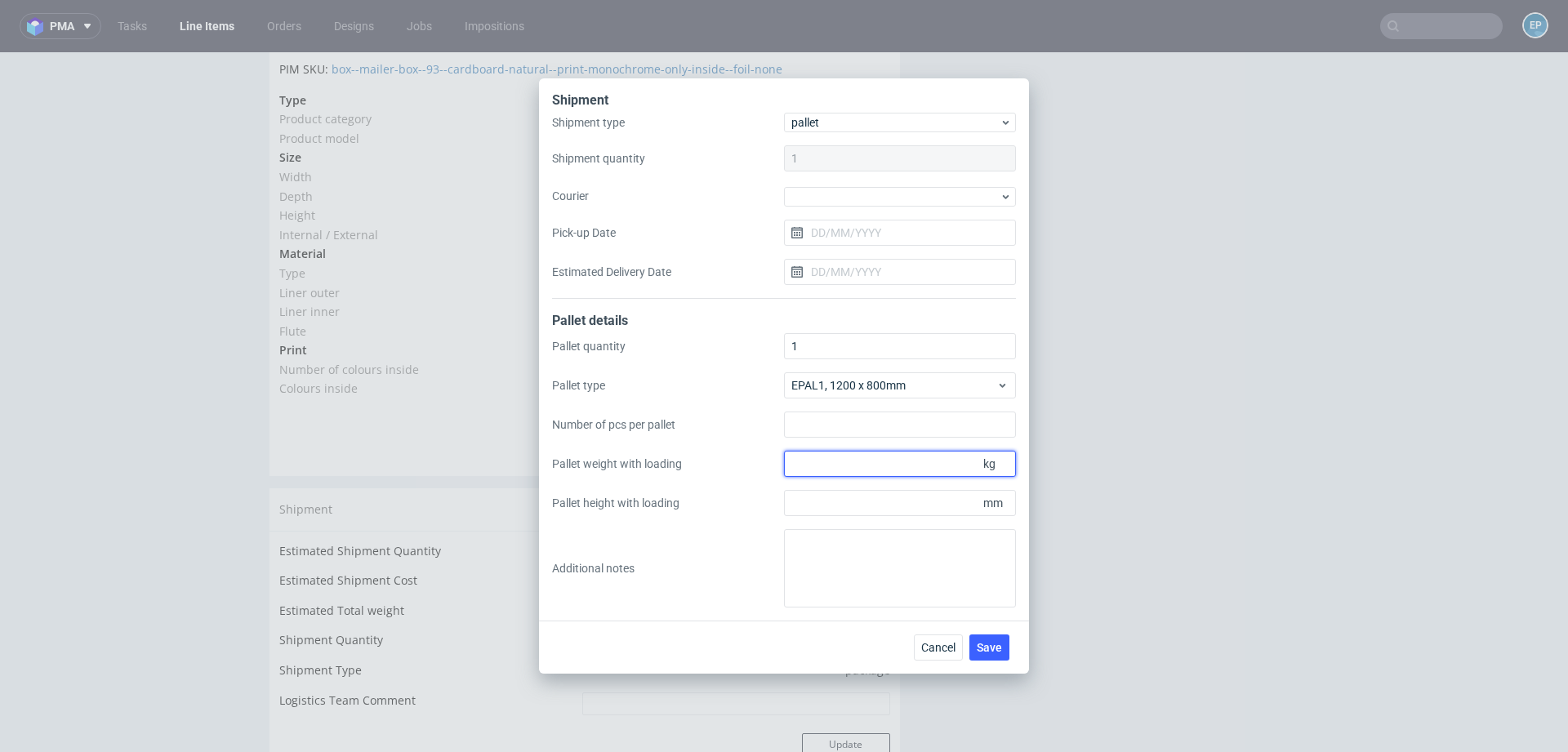
click at [889, 463] on input "Pallet weight with loading" at bounding box center [900, 463] width 232 height 26
type input "83"
type input "500"
click at [983, 642] on span "Save" at bounding box center [989, 647] width 25 height 12
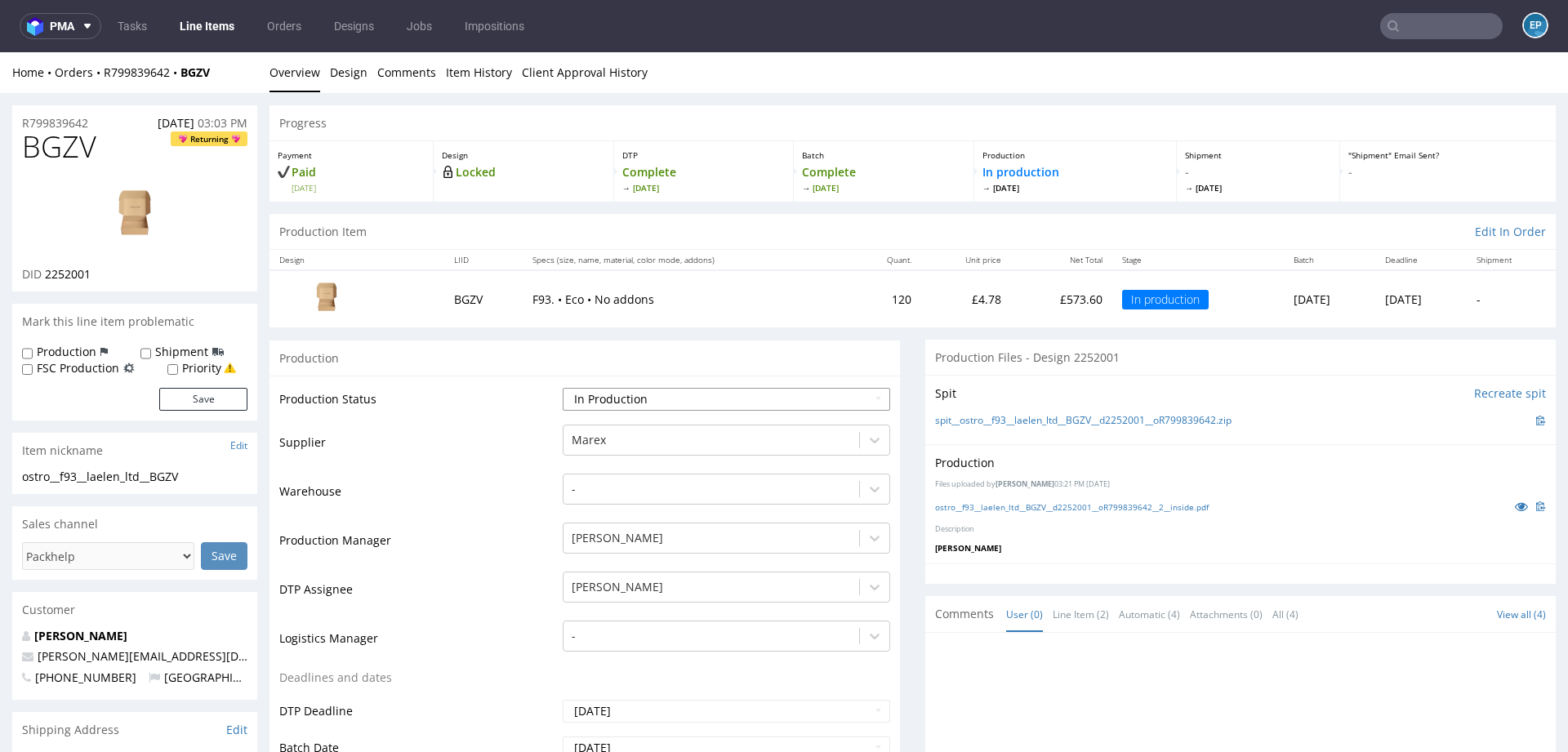
click at [710, 391] on select "Waiting for Artwork Waiting for Diecut Waiting for Mockup Waiting for DTP Waiti…" at bounding box center [727, 399] width 327 height 23
select select "production_complete"
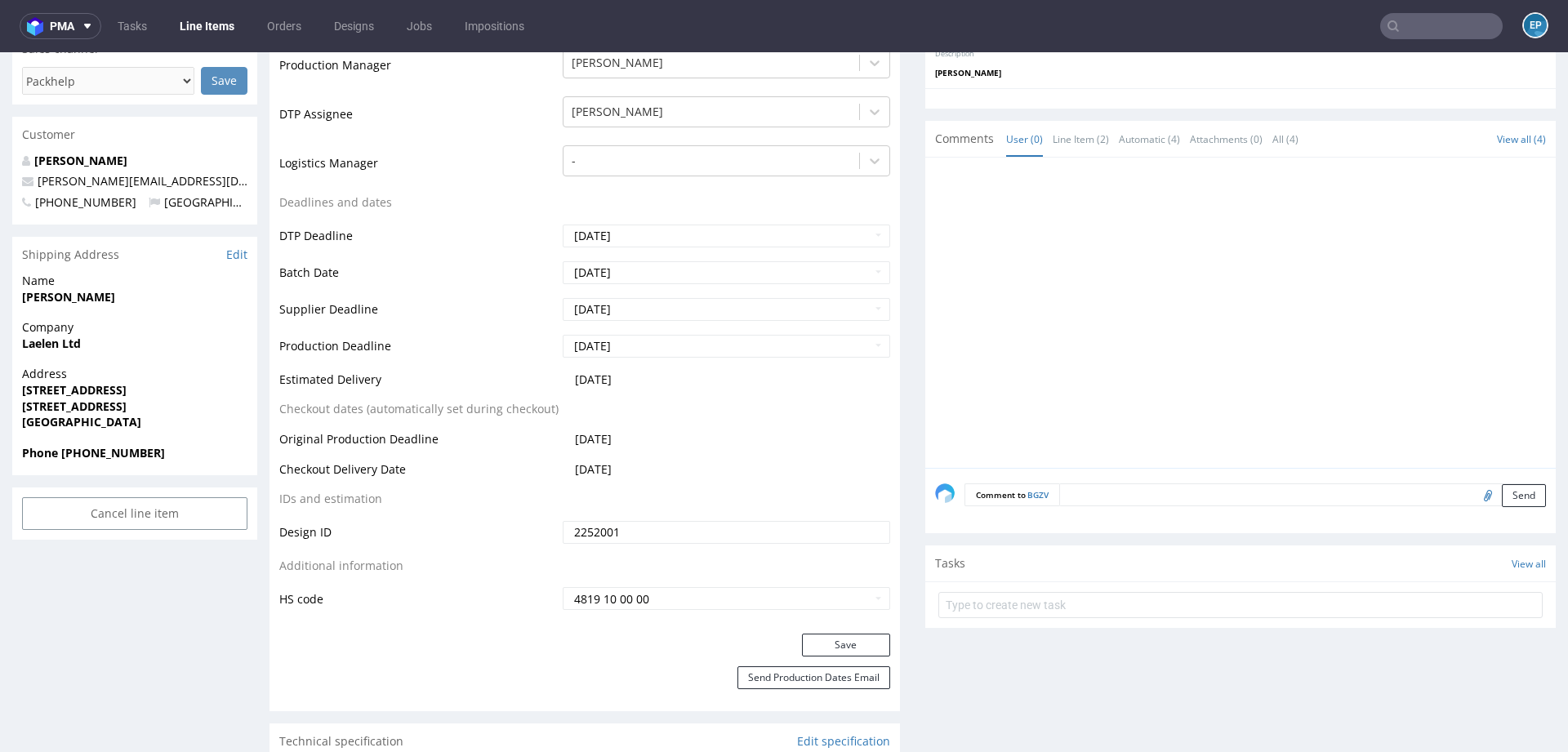
scroll to position [554, 0]
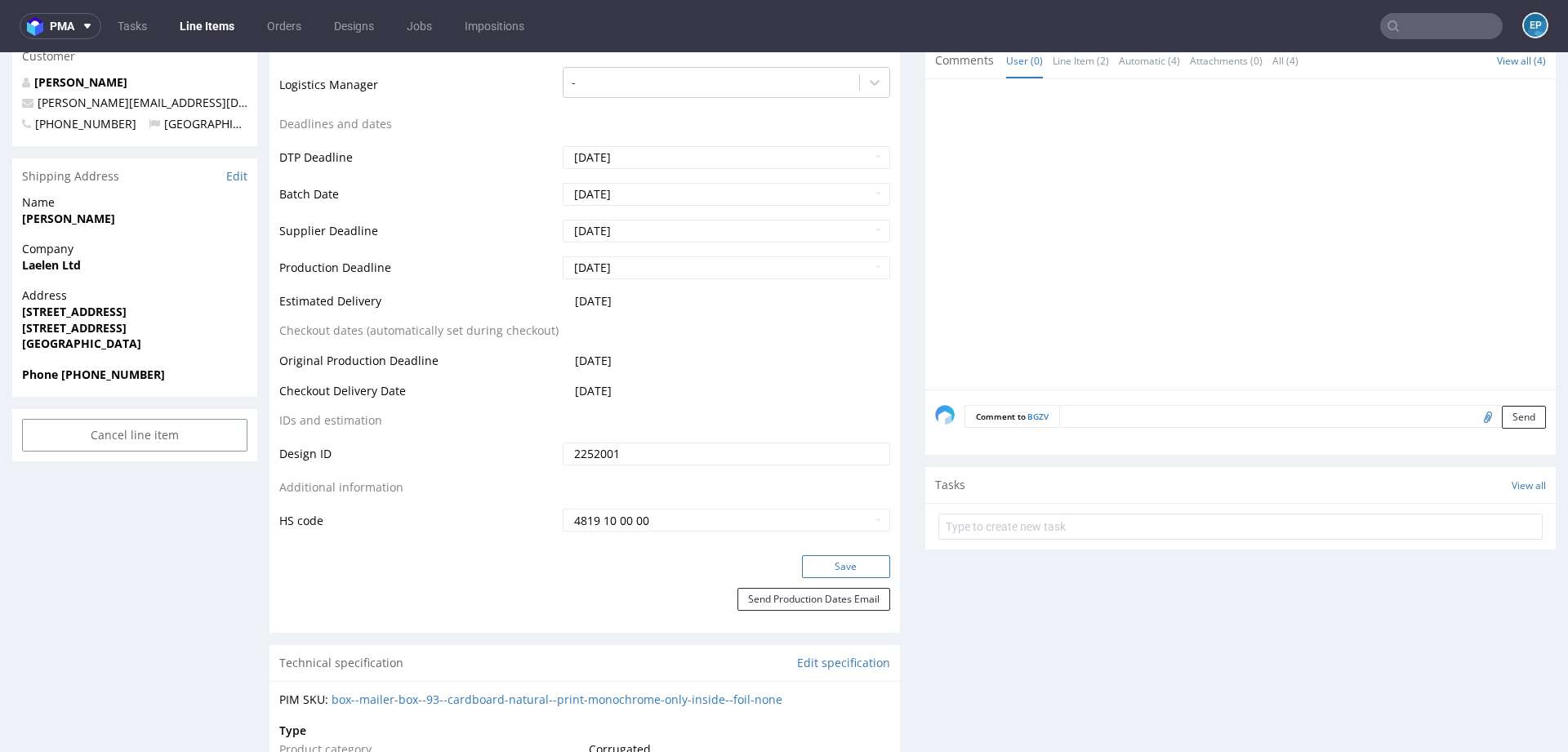
click at [824, 564] on button "Save" at bounding box center [846, 566] width 88 height 23
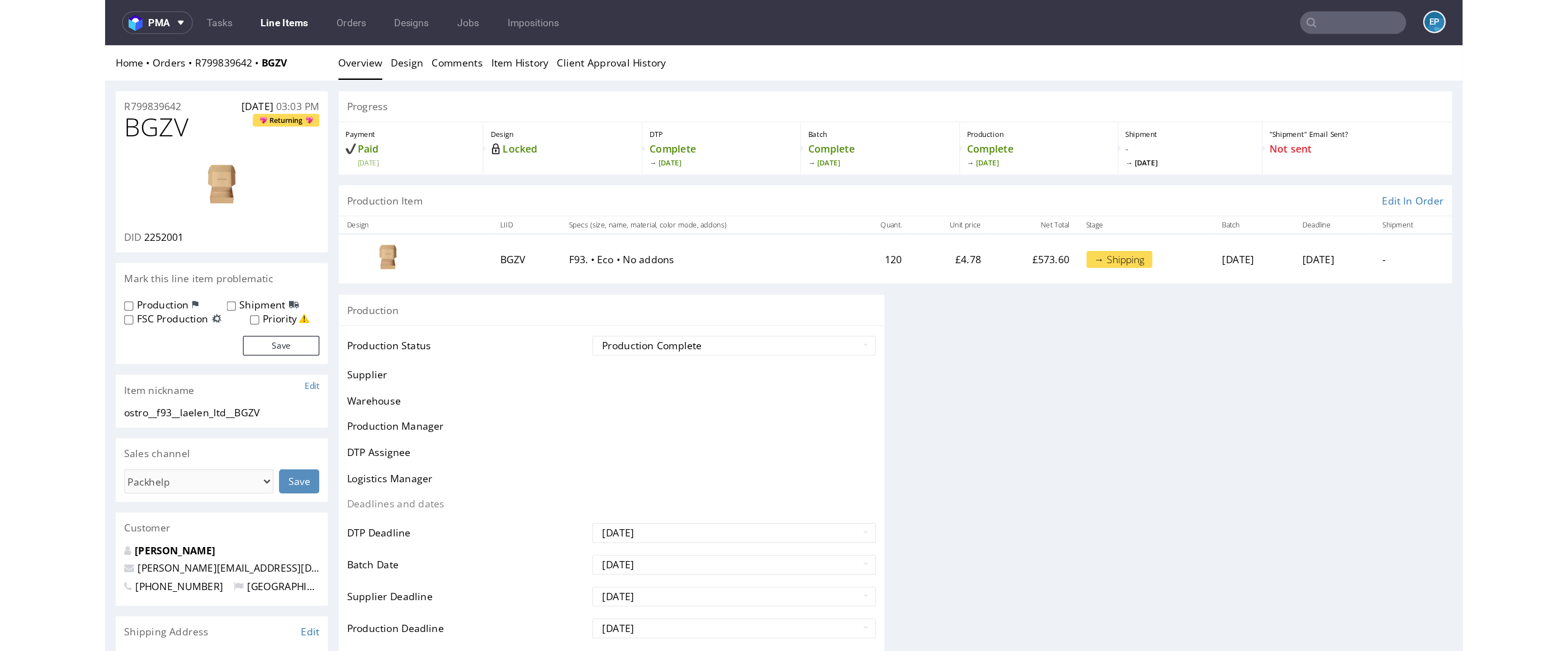
scroll to position [372, 0]
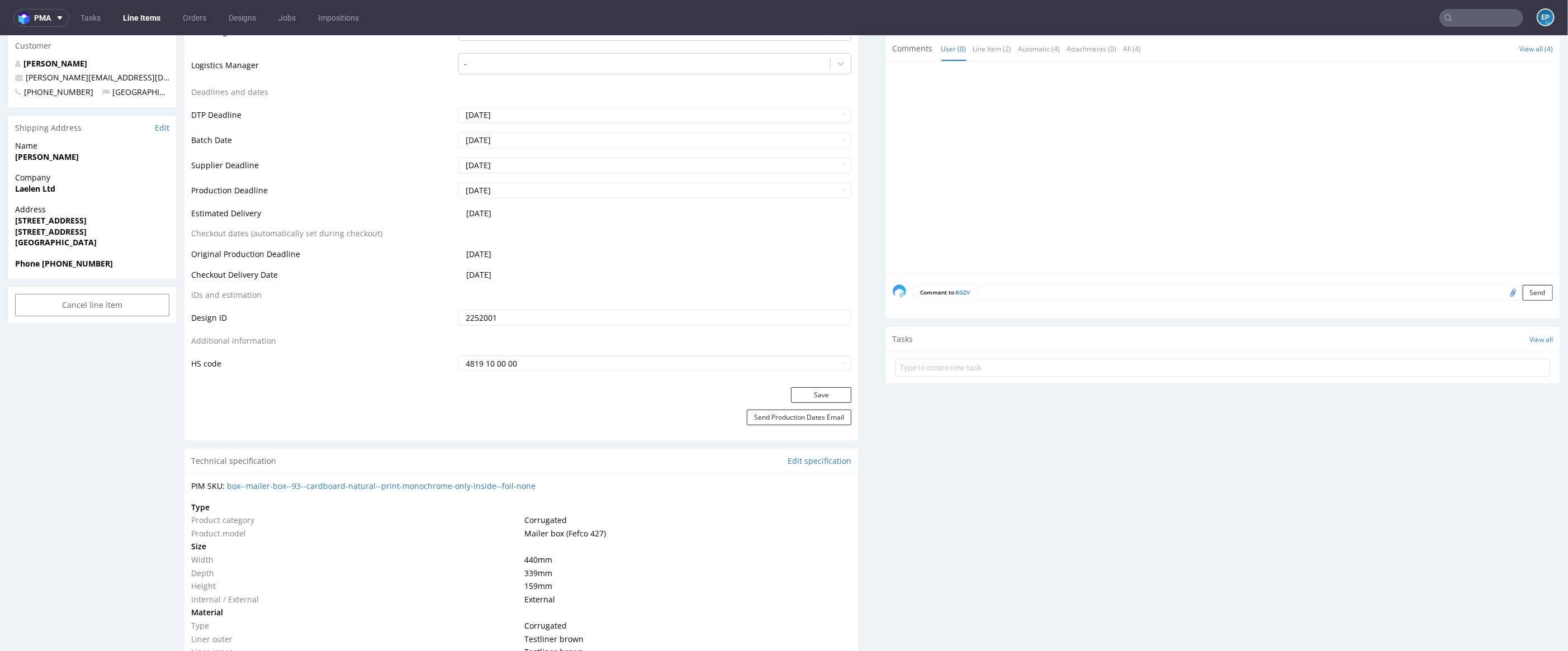
click at [508, 354] on td "4819 10 00 00" at bounding box center [653, 363] width 396 height 18
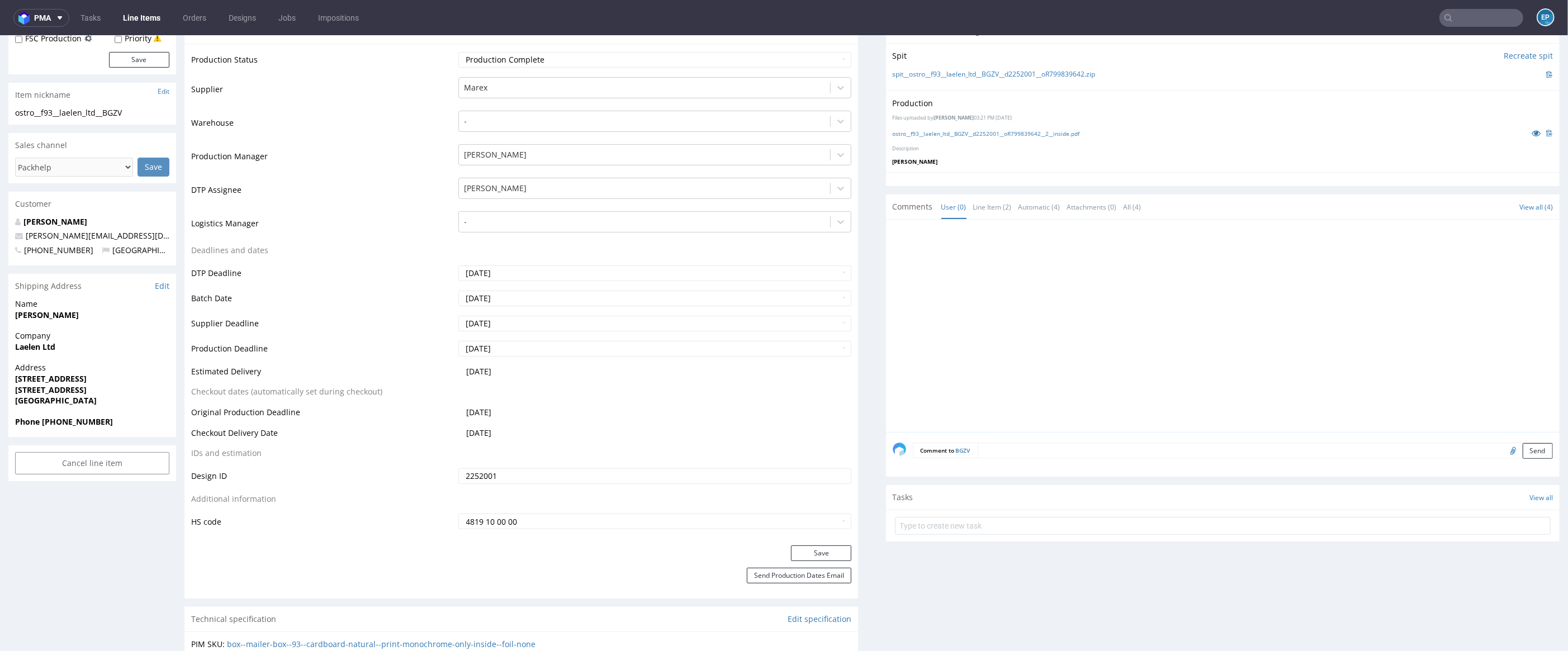
scroll to position [153, 0]
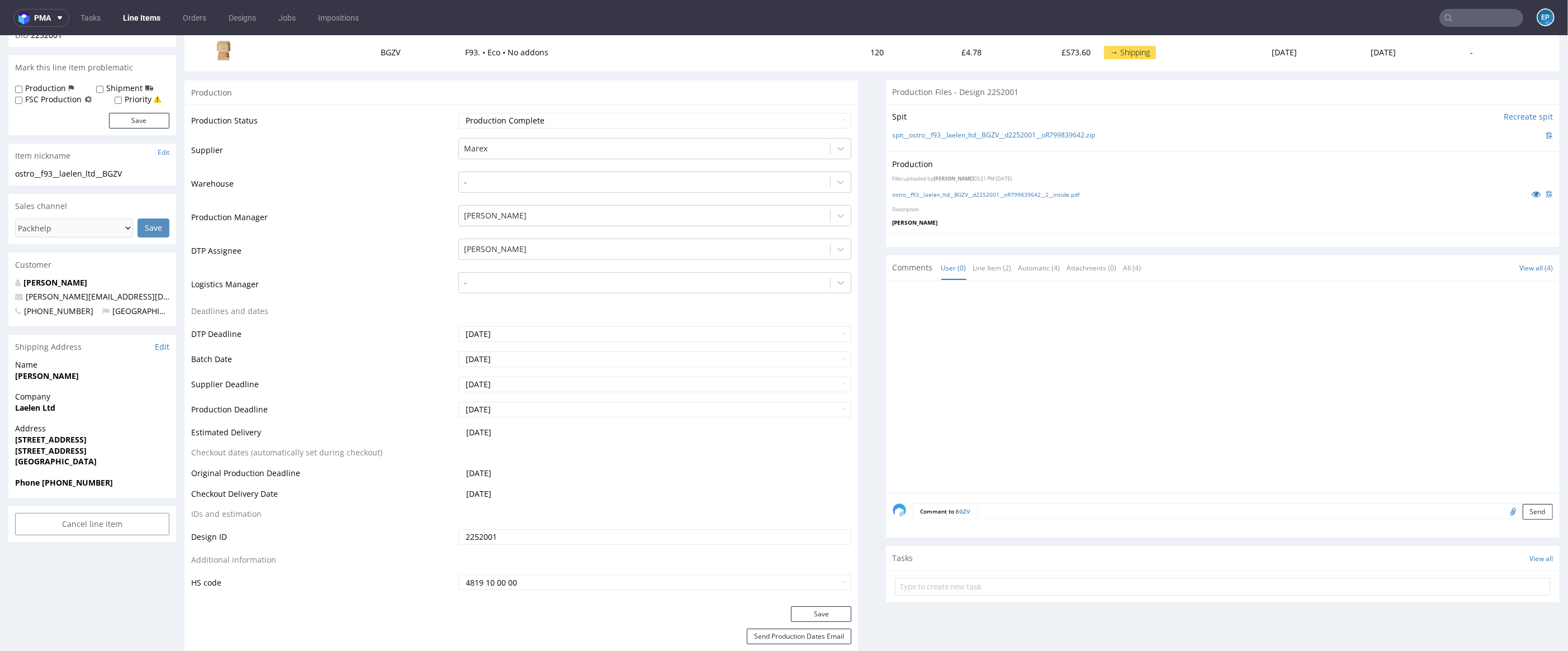
click at [1073, 18] on input "text" at bounding box center [1482, 18] width 84 height 18
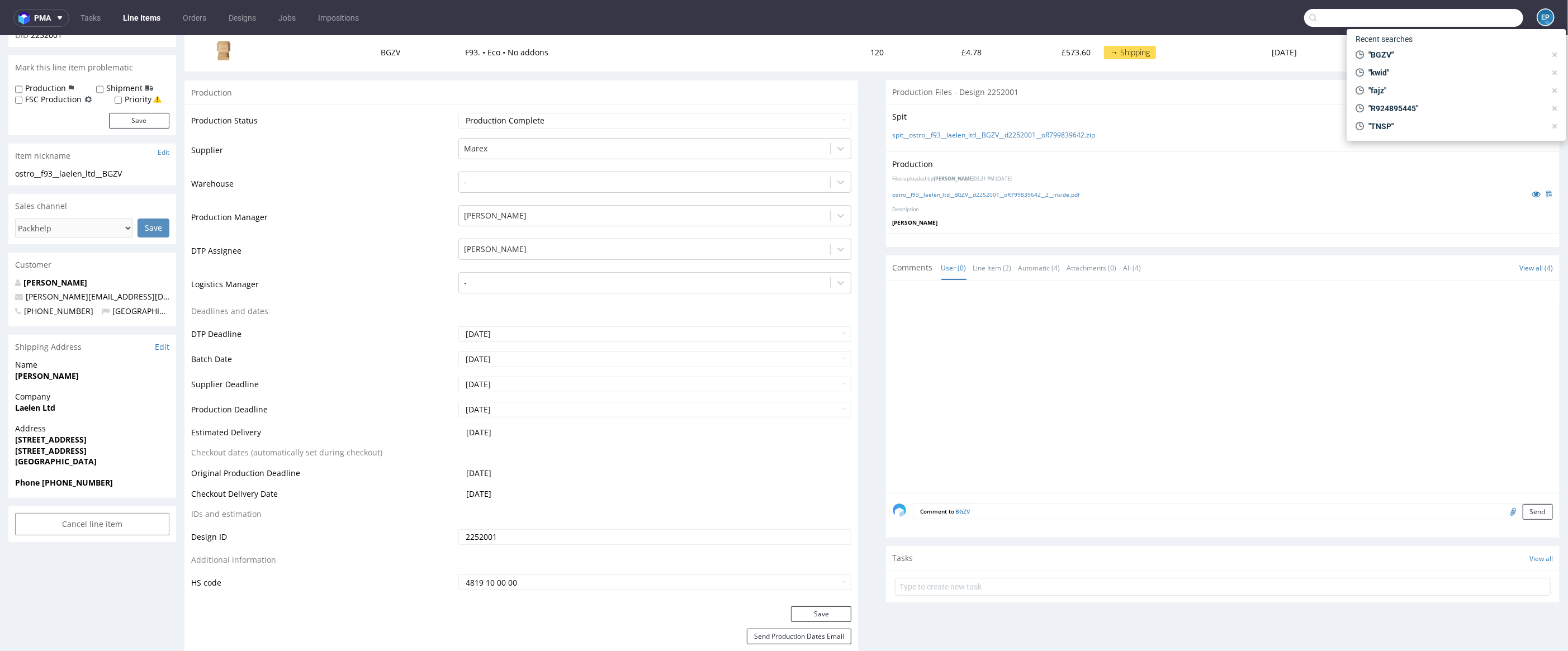
paste input "SJQV"
type input "SJQV"
click at [1073, 54] on div "SJQV ostro__f93__bolda__ SJQV" at bounding box center [1456, 46] width 201 height 20
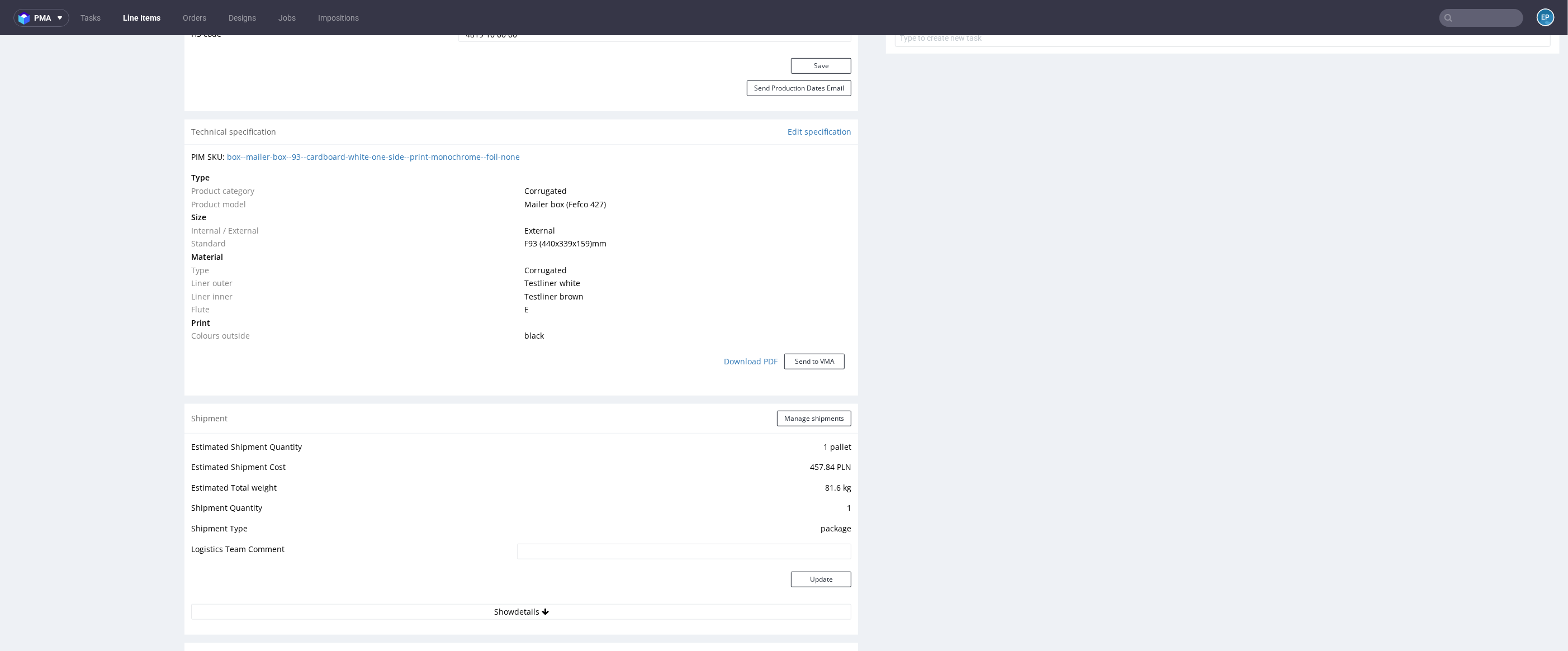
scroll to position [816, 0]
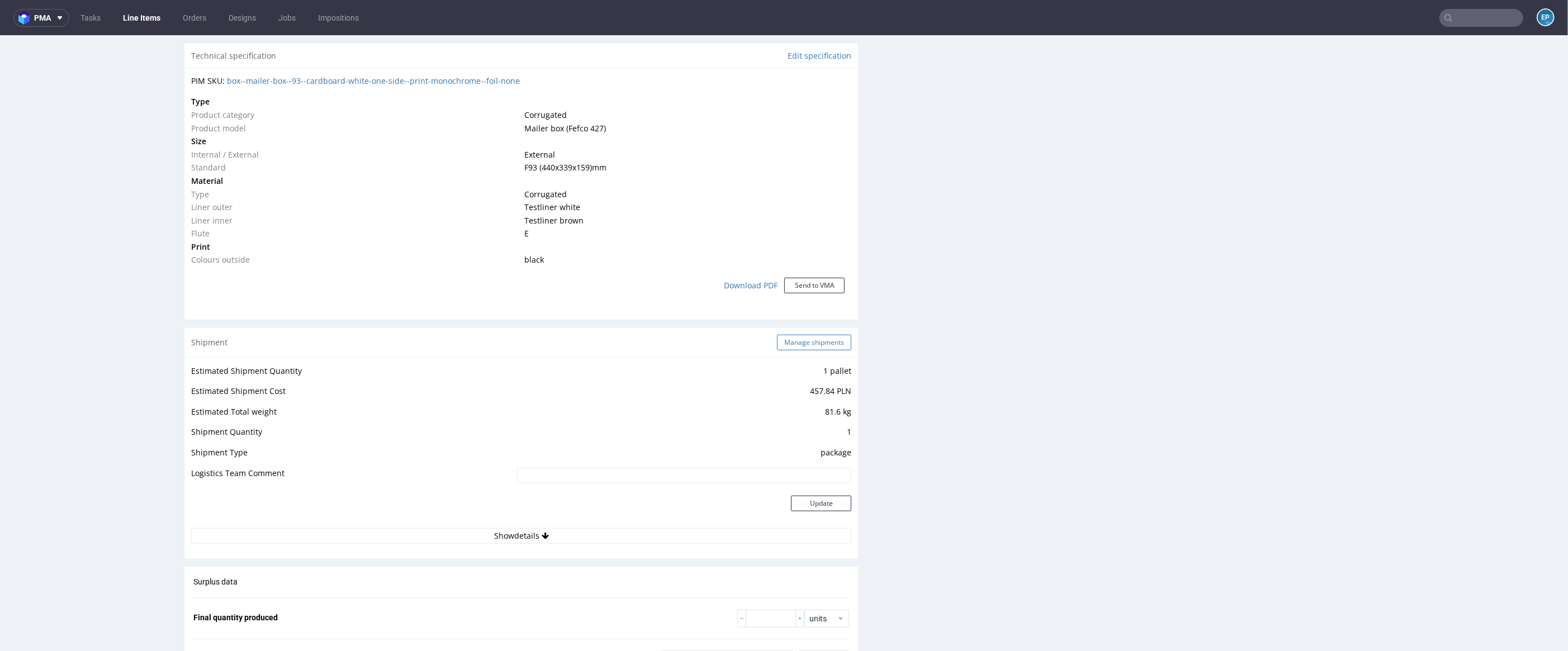
click at [807, 339] on button "Manage shipments" at bounding box center [814, 343] width 74 height 16
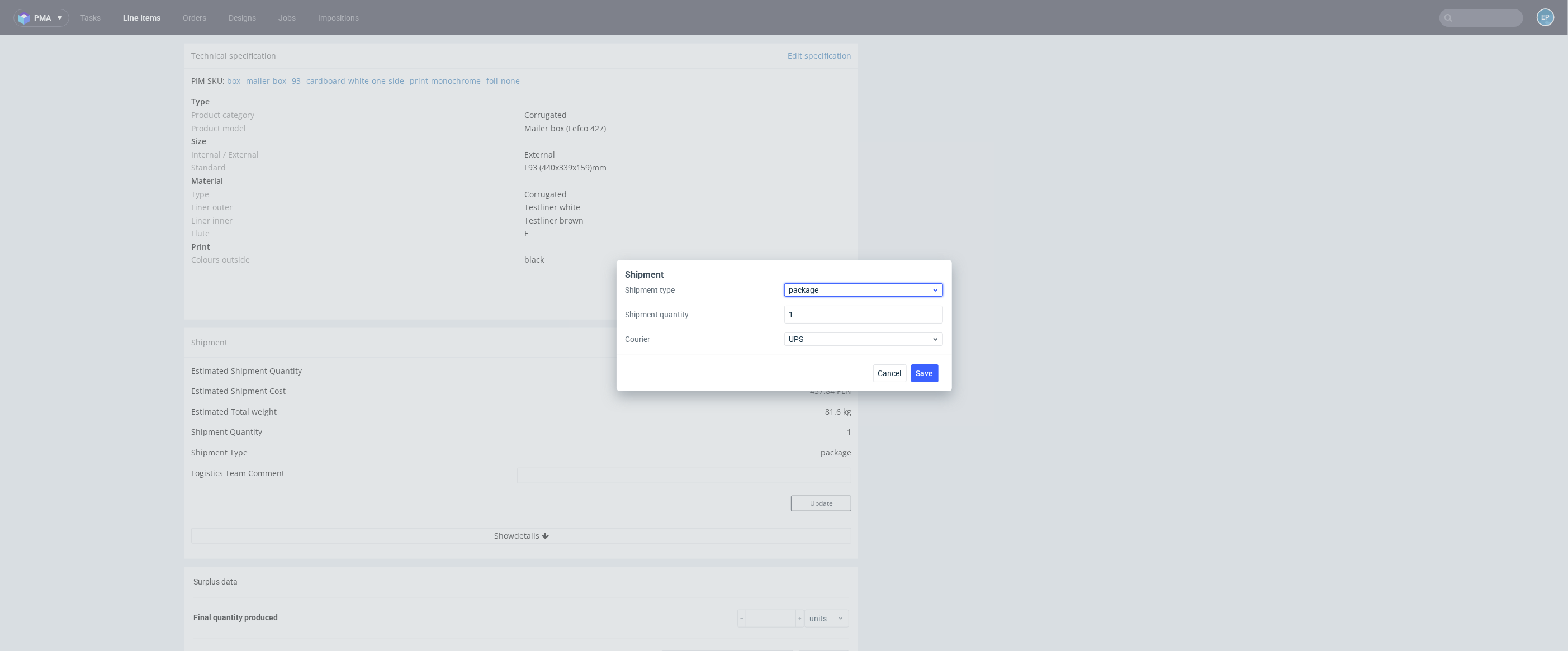
click at [821, 289] on span "package" at bounding box center [861, 290] width 142 height 11
click at [833, 307] on div "pallet" at bounding box center [864, 313] width 150 height 20
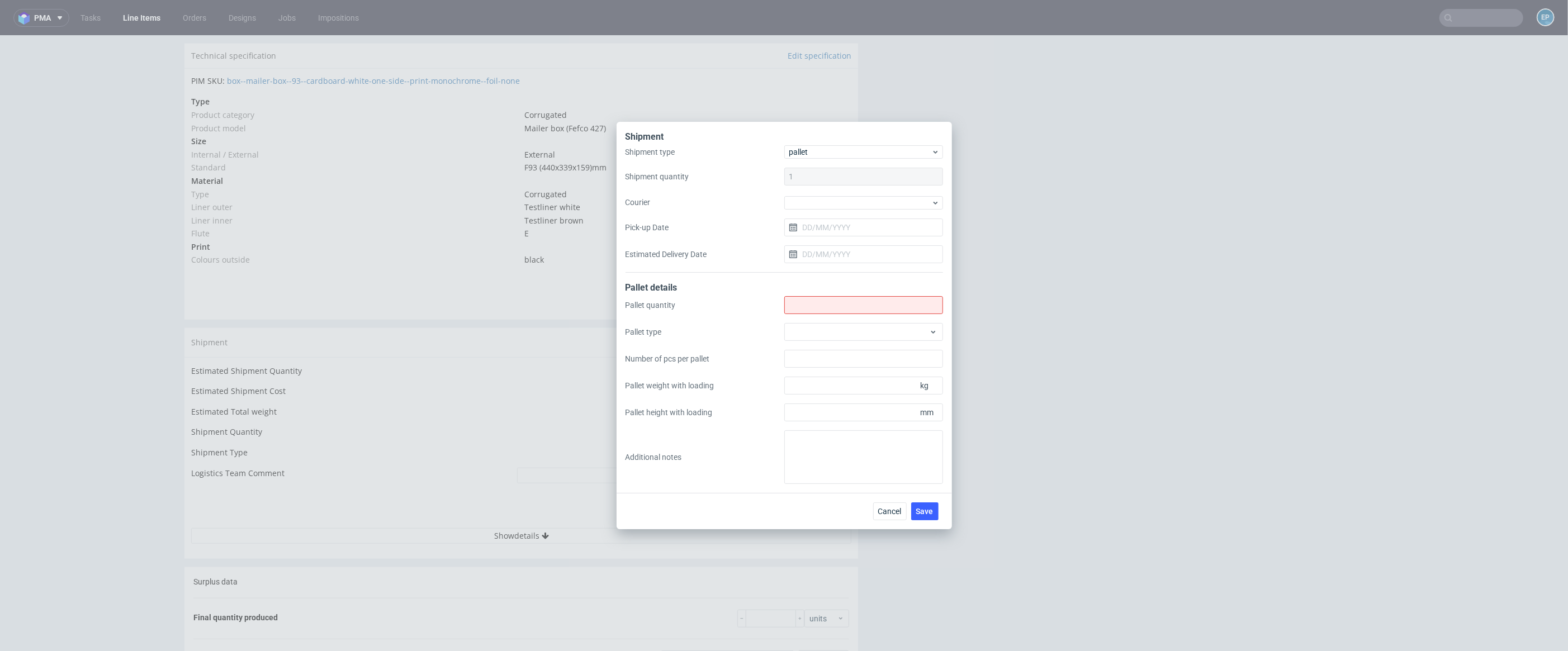
click at [839, 316] on div "Pallet quantity Pallet type Number of pcs per pallet Pallet weight with loading…" at bounding box center [785, 390] width 318 height 188
click at [830, 304] on input "Shipment type" at bounding box center [863, 305] width 159 height 18
type input "1"
click at [838, 339] on div at bounding box center [863, 332] width 159 height 18
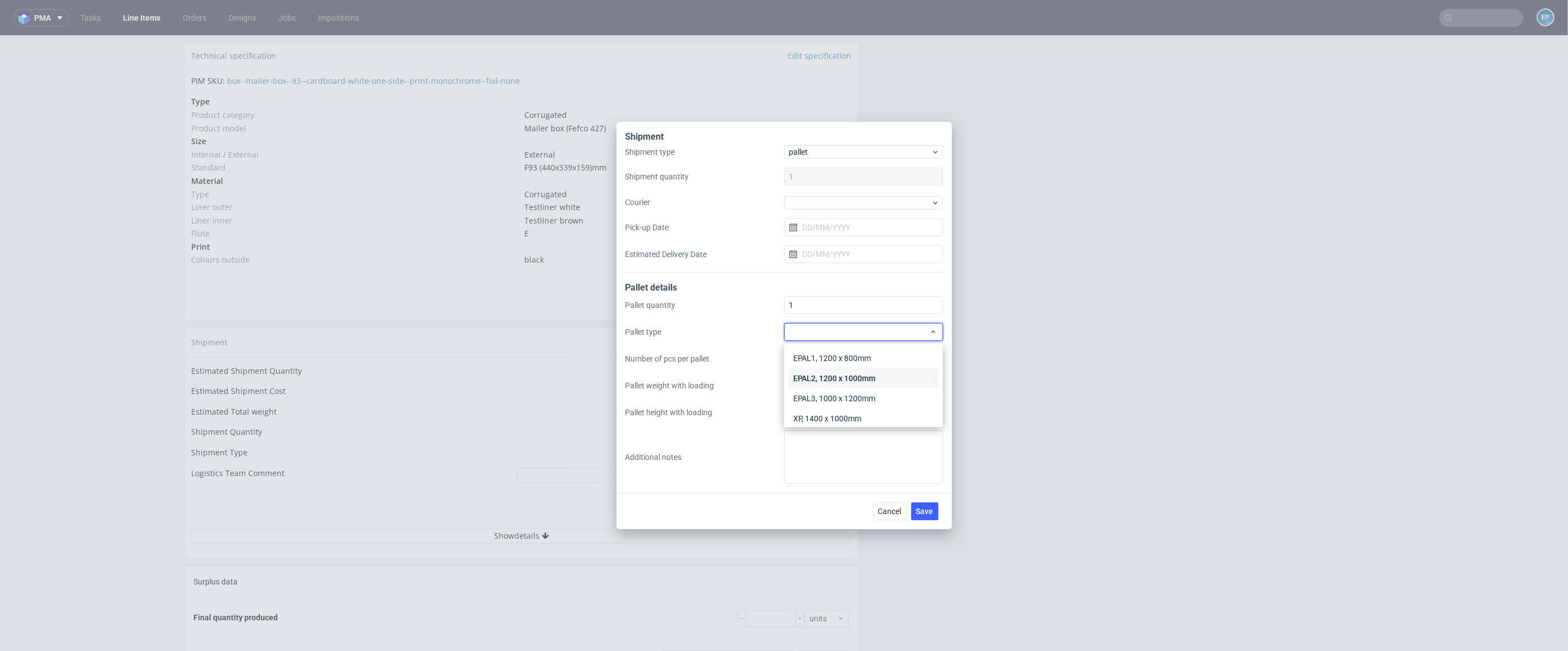
click at [860, 372] on div "EPAL2, 1200 x 1000mm" at bounding box center [864, 378] width 150 height 20
click at [809, 383] on input "Pallet weight with loading" at bounding box center [863, 385] width 159 height 18
type input "134"
click at [842, 420] on input "Pallet height with loading" at bounding box center [863, 412] width 159 height 18
type input "800"
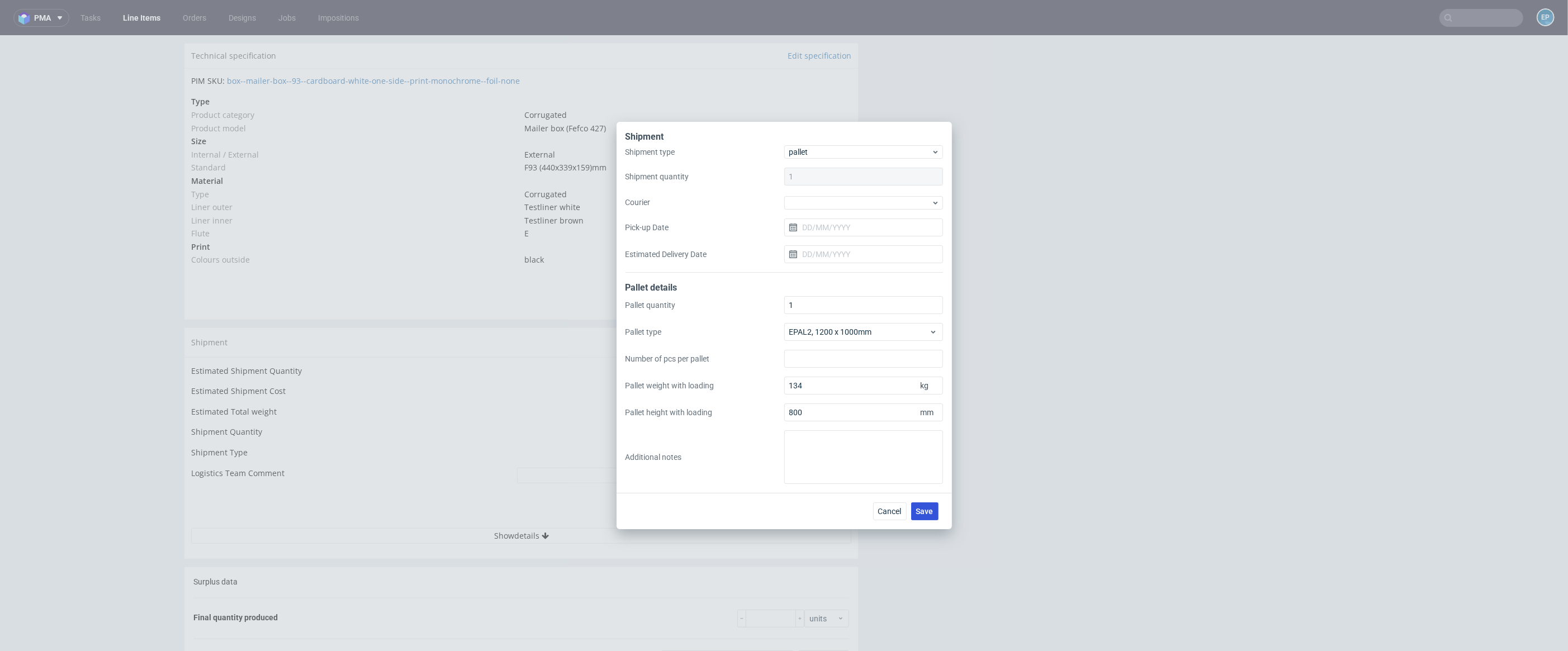
click at [920, 513] on span "Save" at bounding box center [925, 511] width 17 height 8
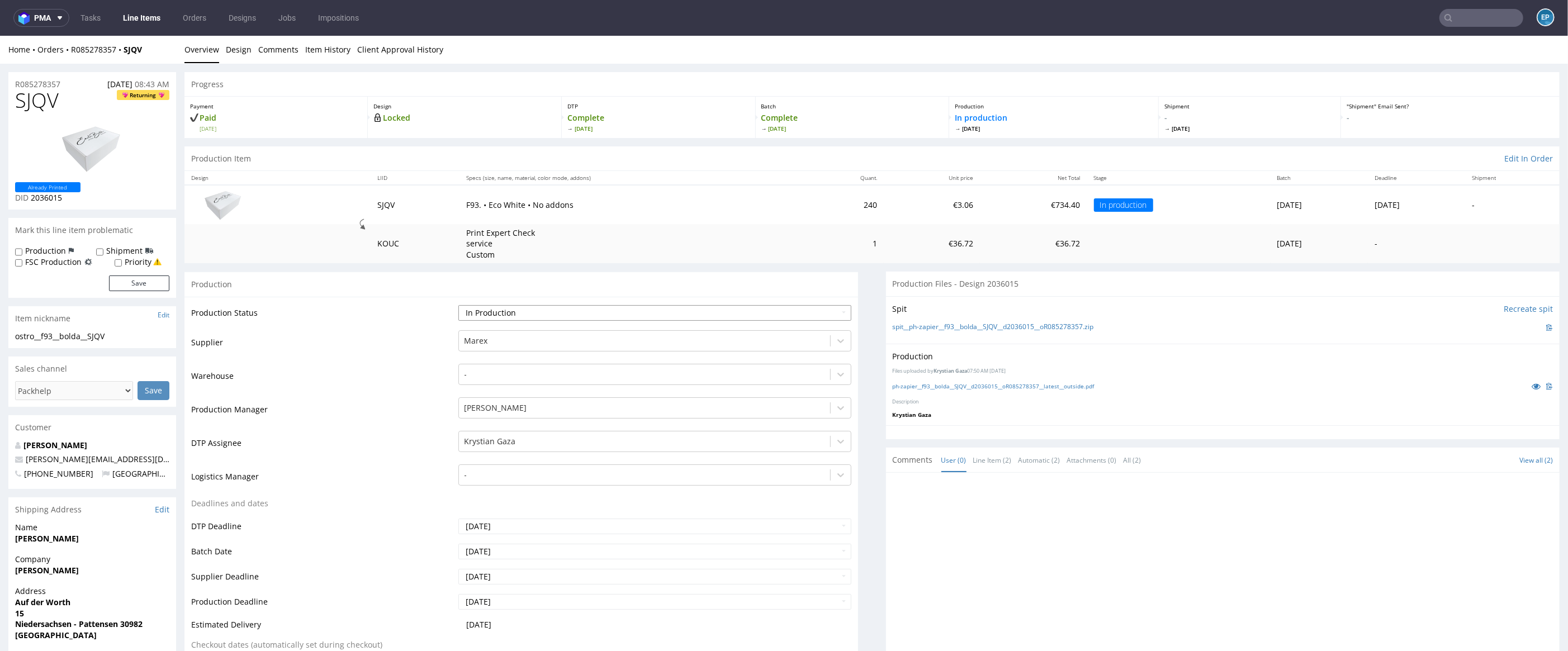
click at [581, 318] on select "Waiting for Artwork Waiting for Diecut Waiting for Mockup Waiting for DTP Waiti…" at bounding box center [655, 313] width 394 height 16
select select "production_complete"
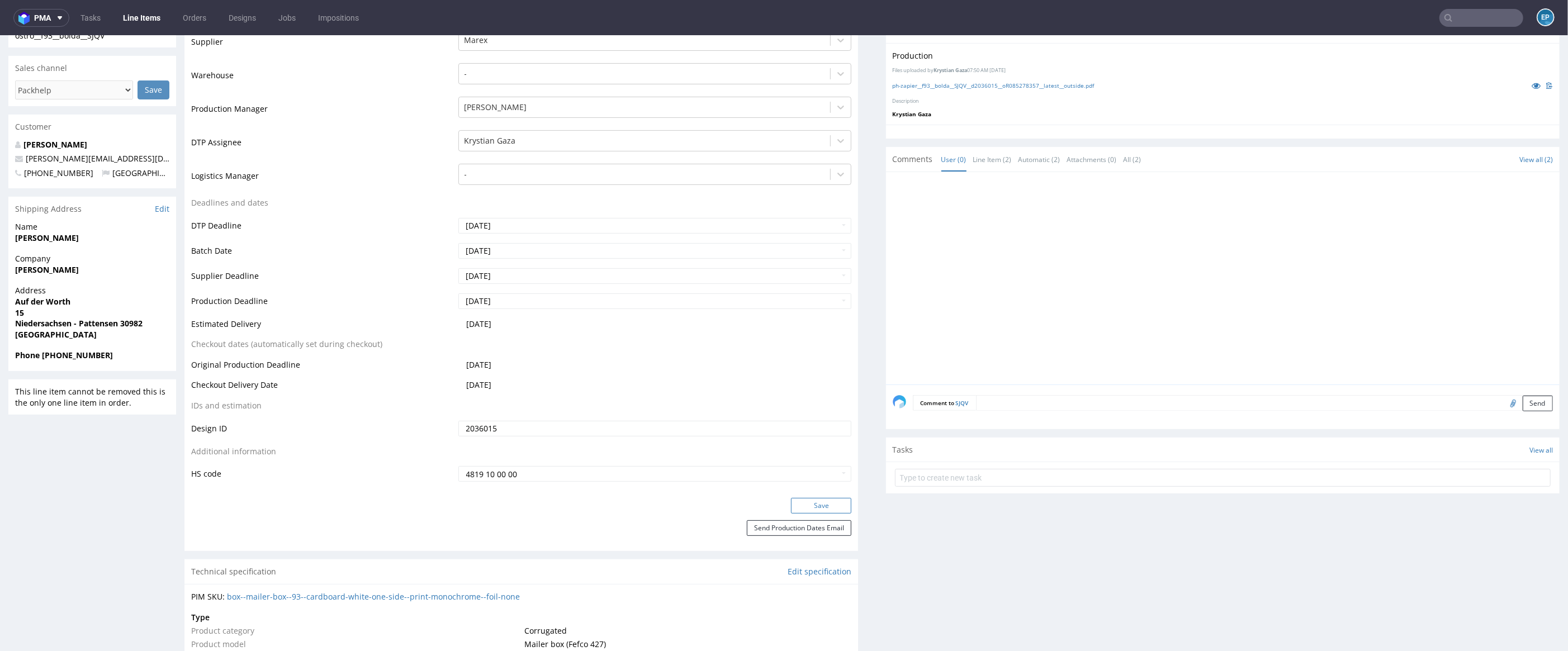
click at [809, 506] on button "Save" at bounding box center [821, 506] width 60 height 16
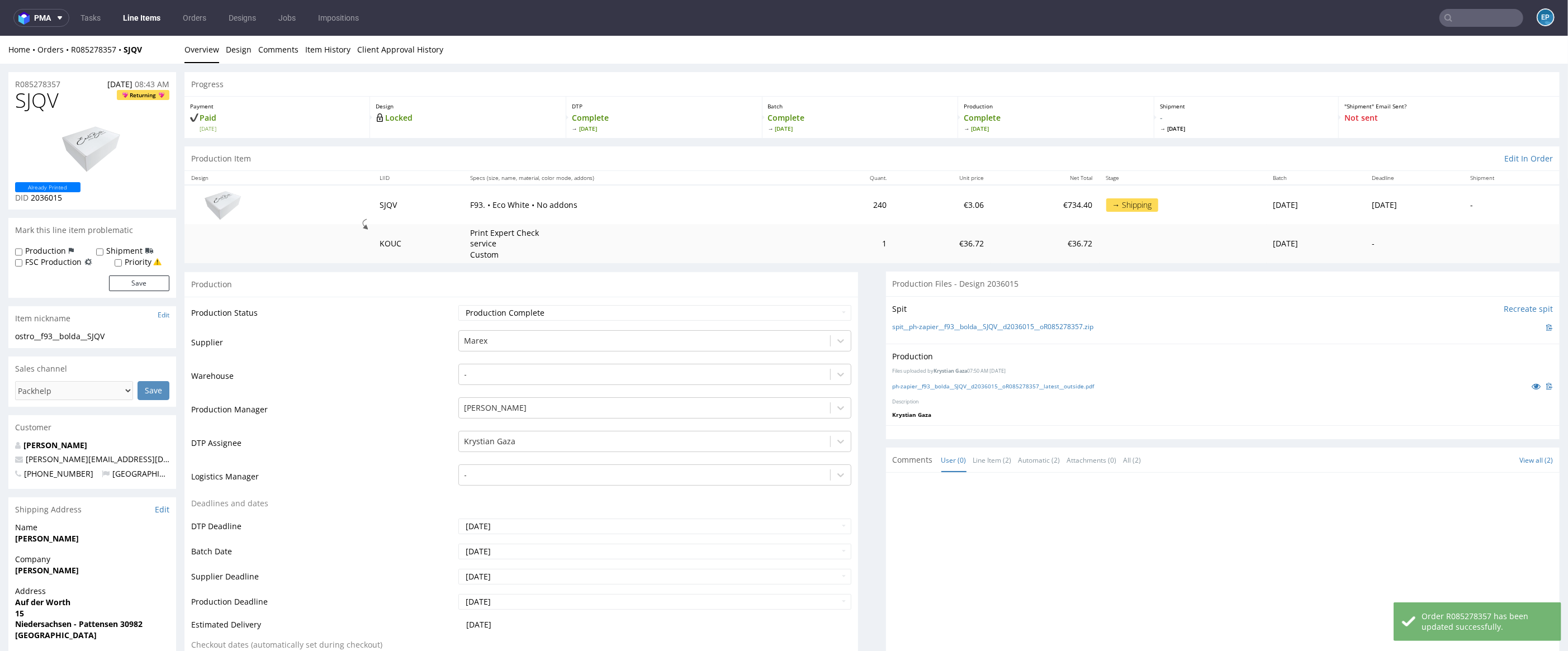
scroll to position [300, 0]
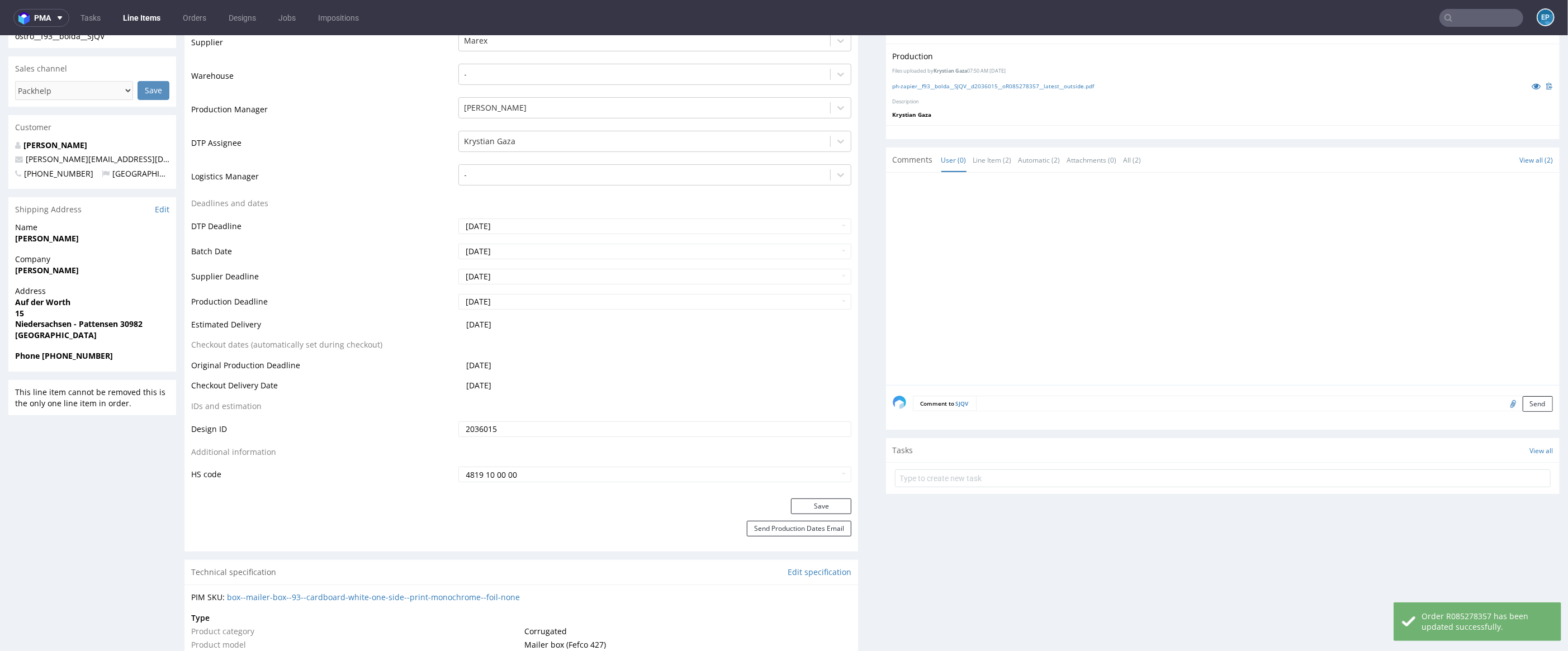
click at [1472, 30] on nav "pma Tasks Line Items Orders Designs Jobs Impositions EP" at bounding box center [784, 18] width 1568 height 36
click at [1468, 19] on input "text" at bounding box center [1482, 18] width 84 height 18
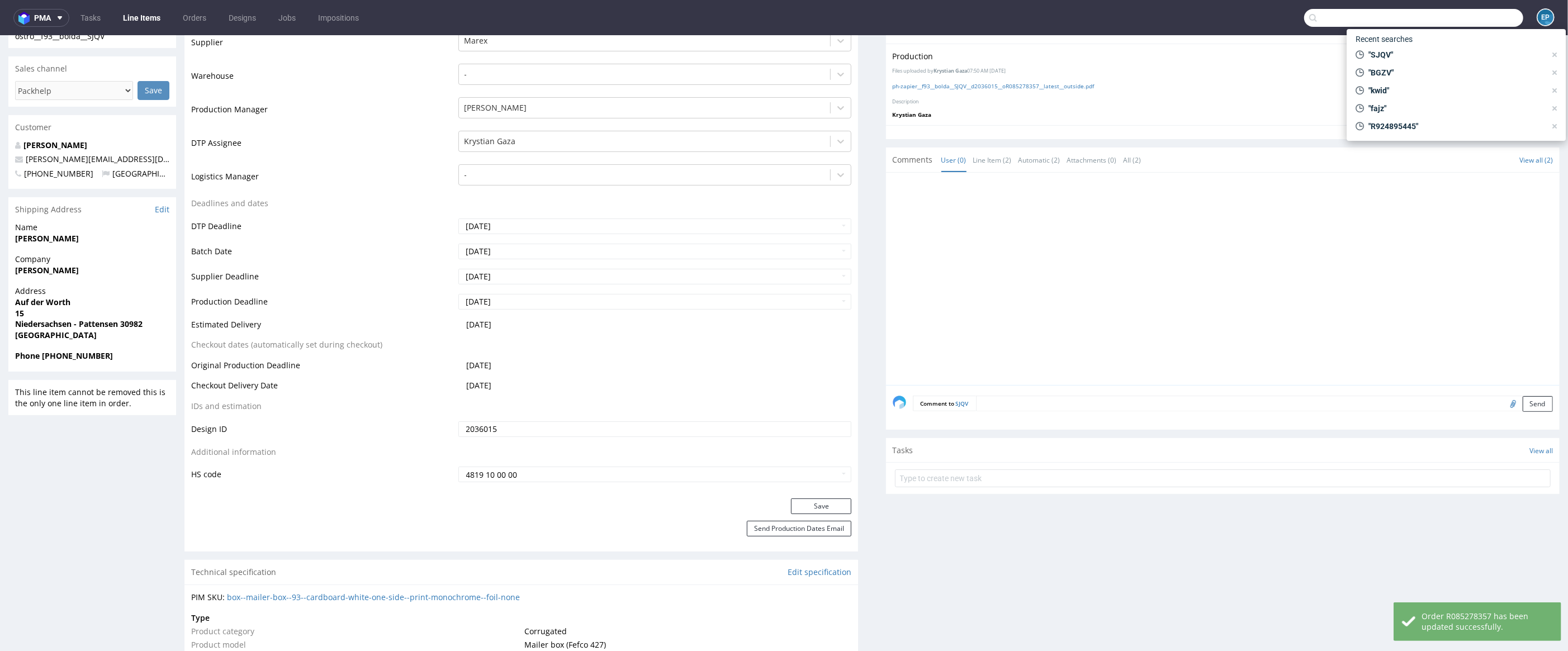
paste input "ostro__f79__apollo_implant_components_spolka_z_ograniczona_odpowiedzialnoscia__…"
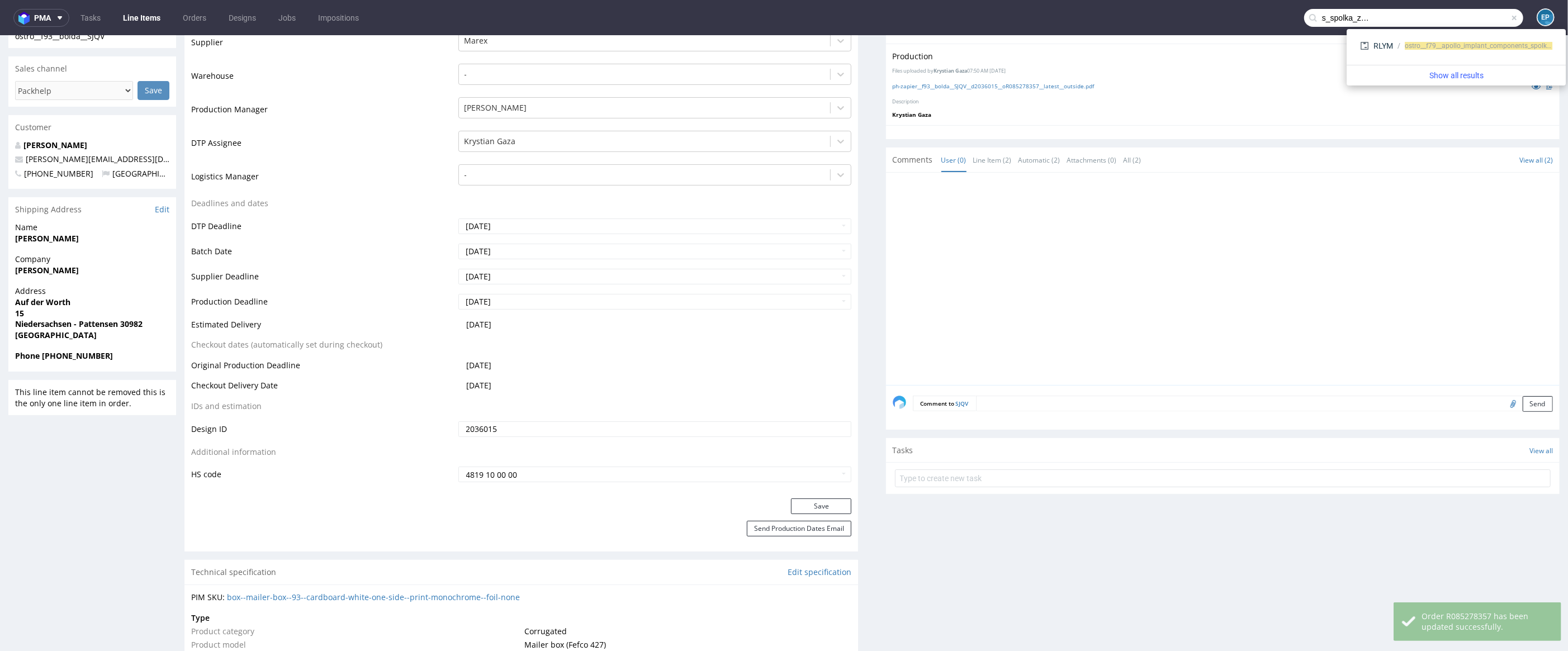
type input "ostro__f79__apollo_implant_components_spolka_z_ograniczona_odpowiedzialnoscia__…"
click at [1433, 45] on span "ostro__f79__apollo_implant_components_spolka_z_ograniczona_odpowiedzialnoscia__…" at bounding box center [1544, 46] width 278 height 8
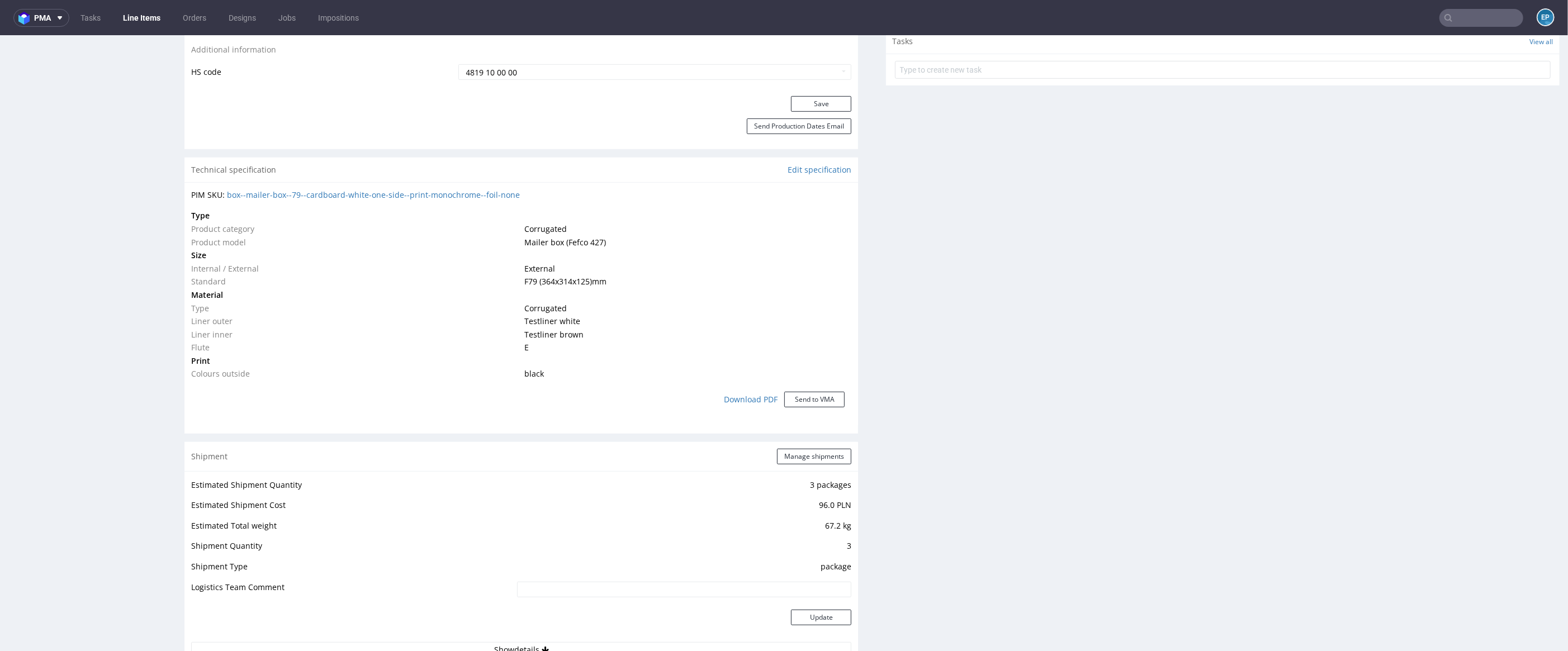
scroll to position [959, 0]
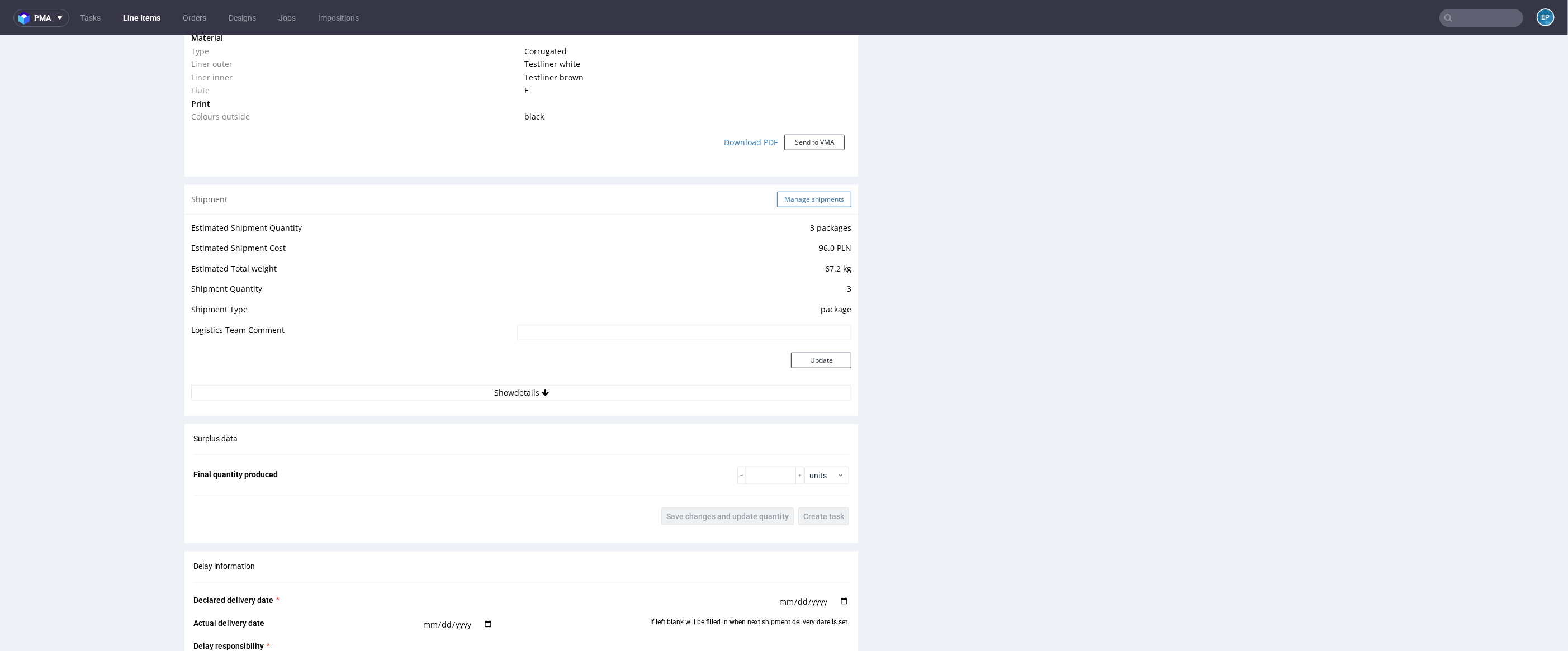
click at [808, 205] on button "Manage shipments" at bounding box center [814, 200] width 74 height 16
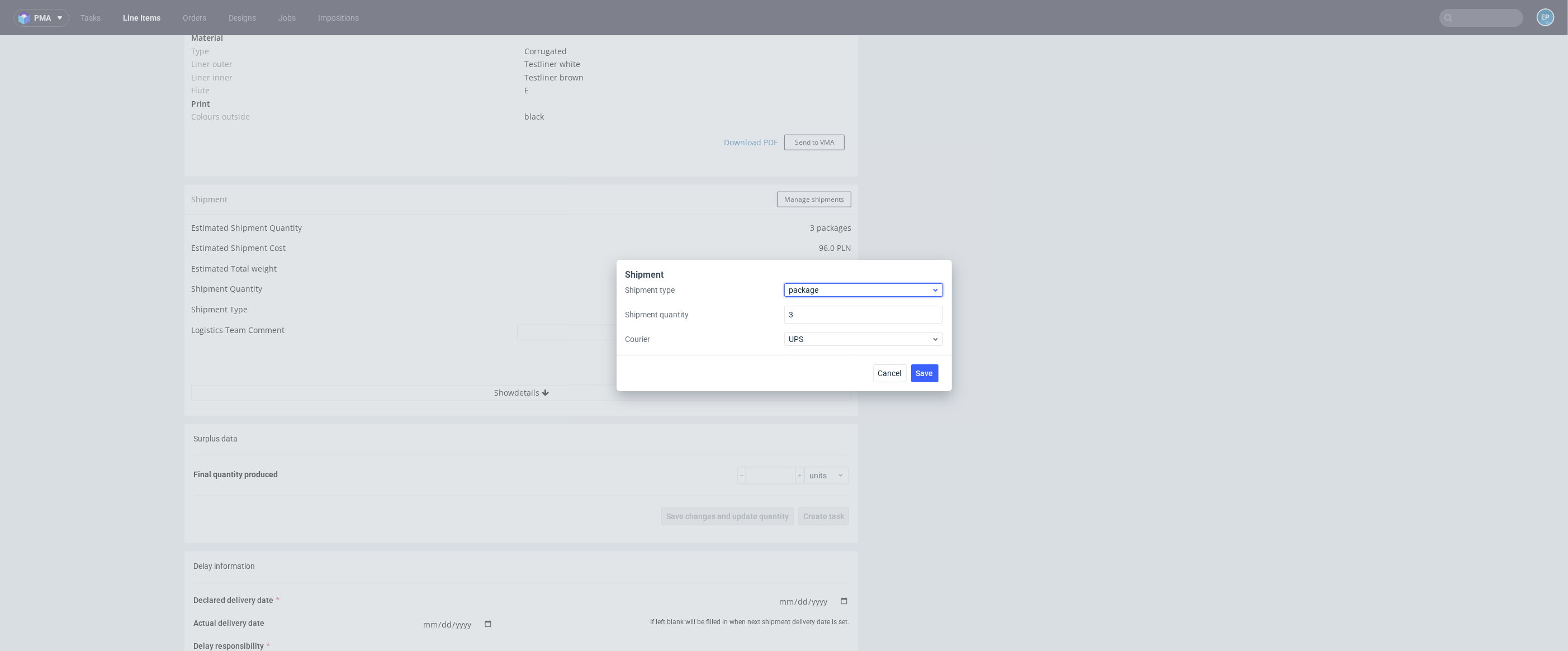
click at [841, 290] on span "package" at bounding box center [861, 290] width 142 height 11
click at [844, 307] on div "pallet" at bounding box center [864, 313] width 150 height 20
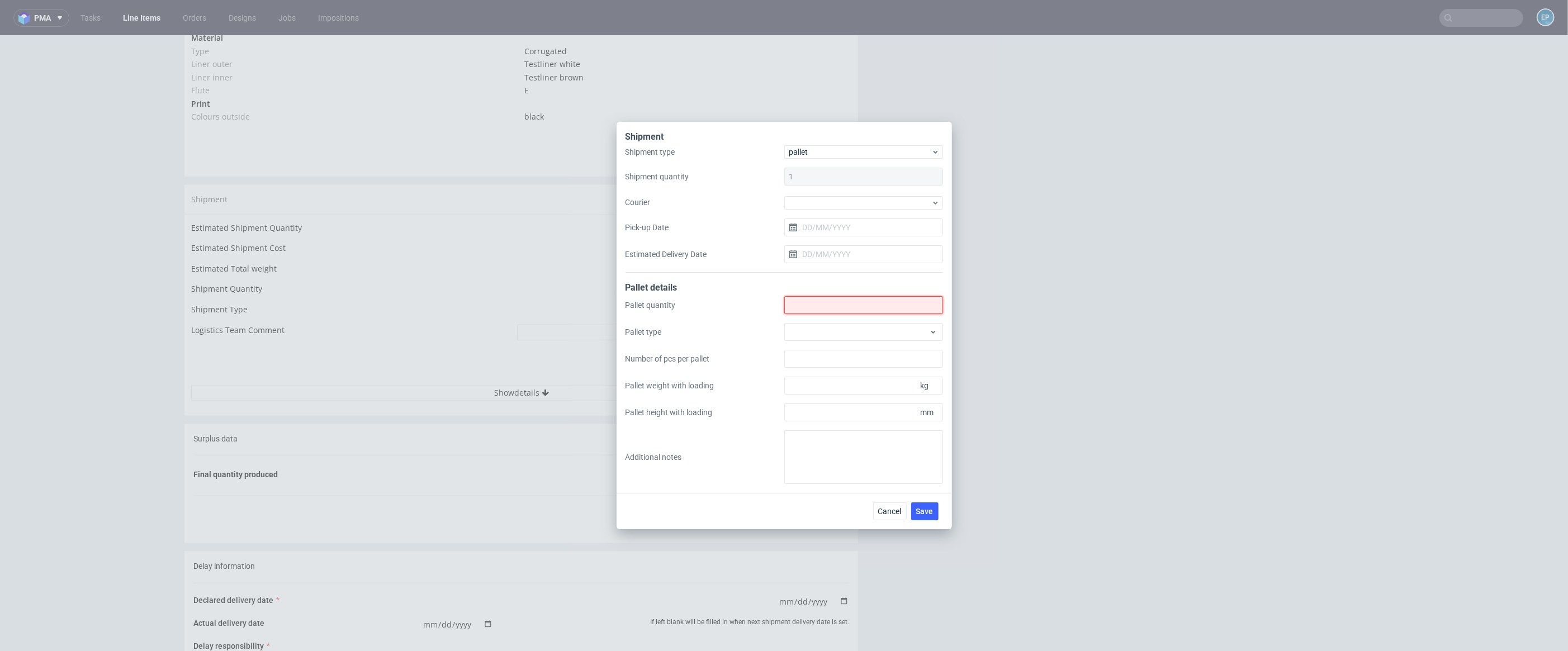
click at [842, 298] on input "Shipment type" at bounding box center [863, 305] width 159 height 18
type input "1"
click at [859, 332] on div at bounding box center [863, 332] width 159 height 18
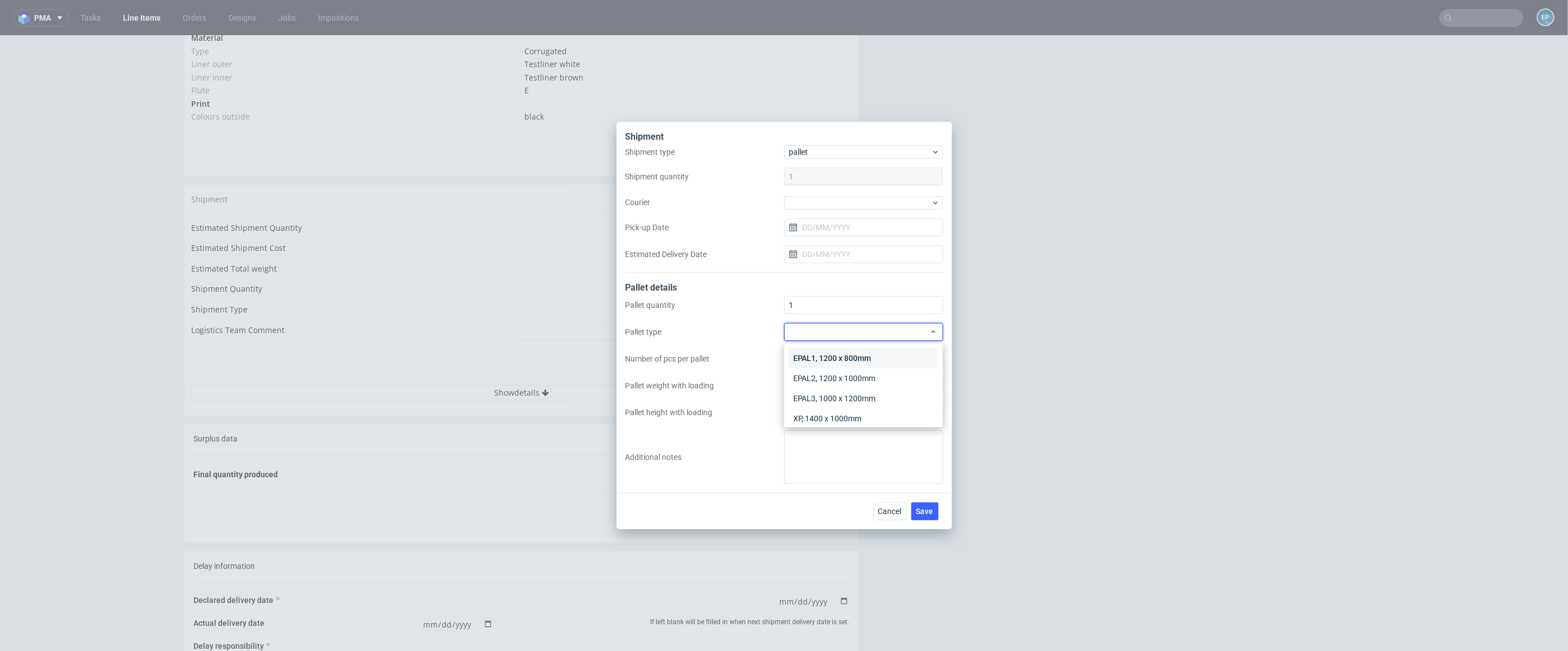
click at [877, 364] on div "EPAL1, 1200 x 800mm" at bounding box center [864, 358] width 150 height 20
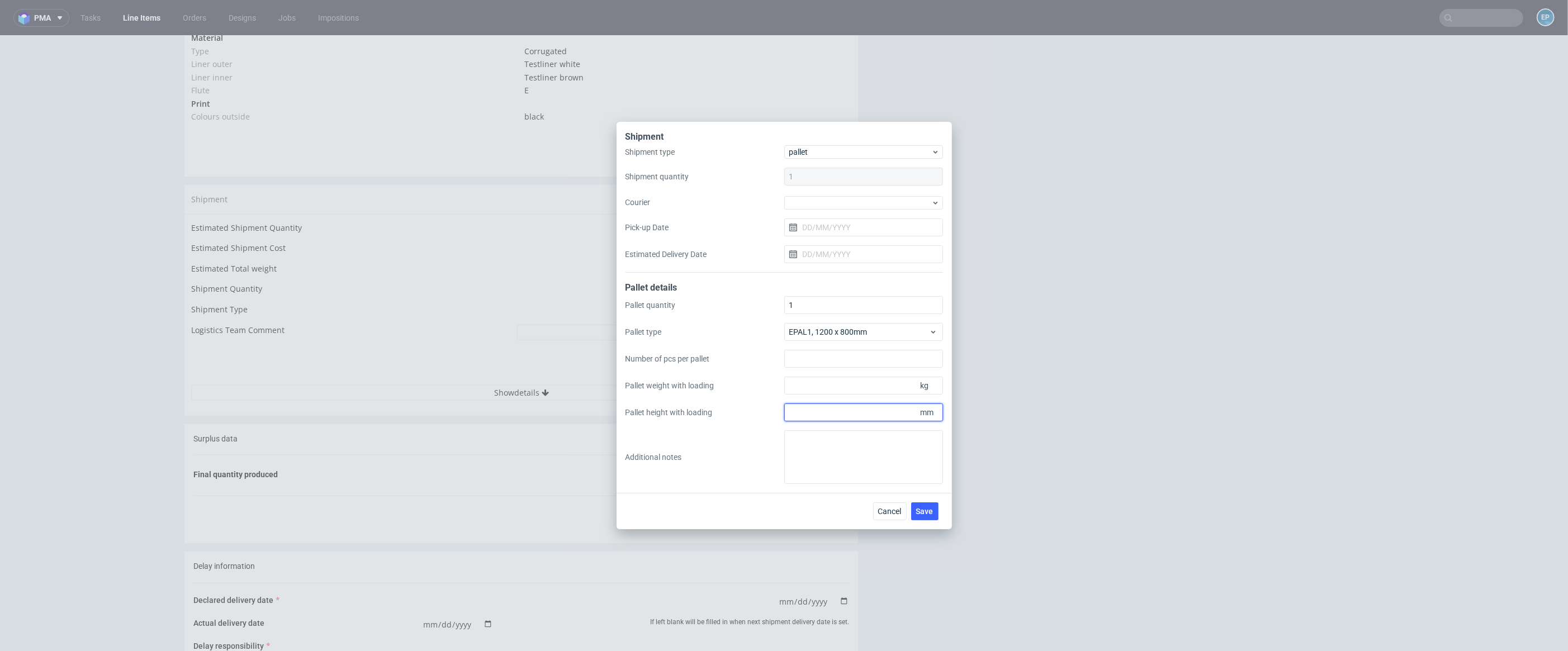
click at [879, 406] on input "Pallet height with loading" at bounding box center [863, 412] width 159 height 18
type input "650"
click at [869, 380] on input "Pallet weight with loading" at bounding box center [863, 385] width 159 height 18
type input "110"
click at [925, 516] on button "Save" at bounding box center [925, 511] width 27 height 18
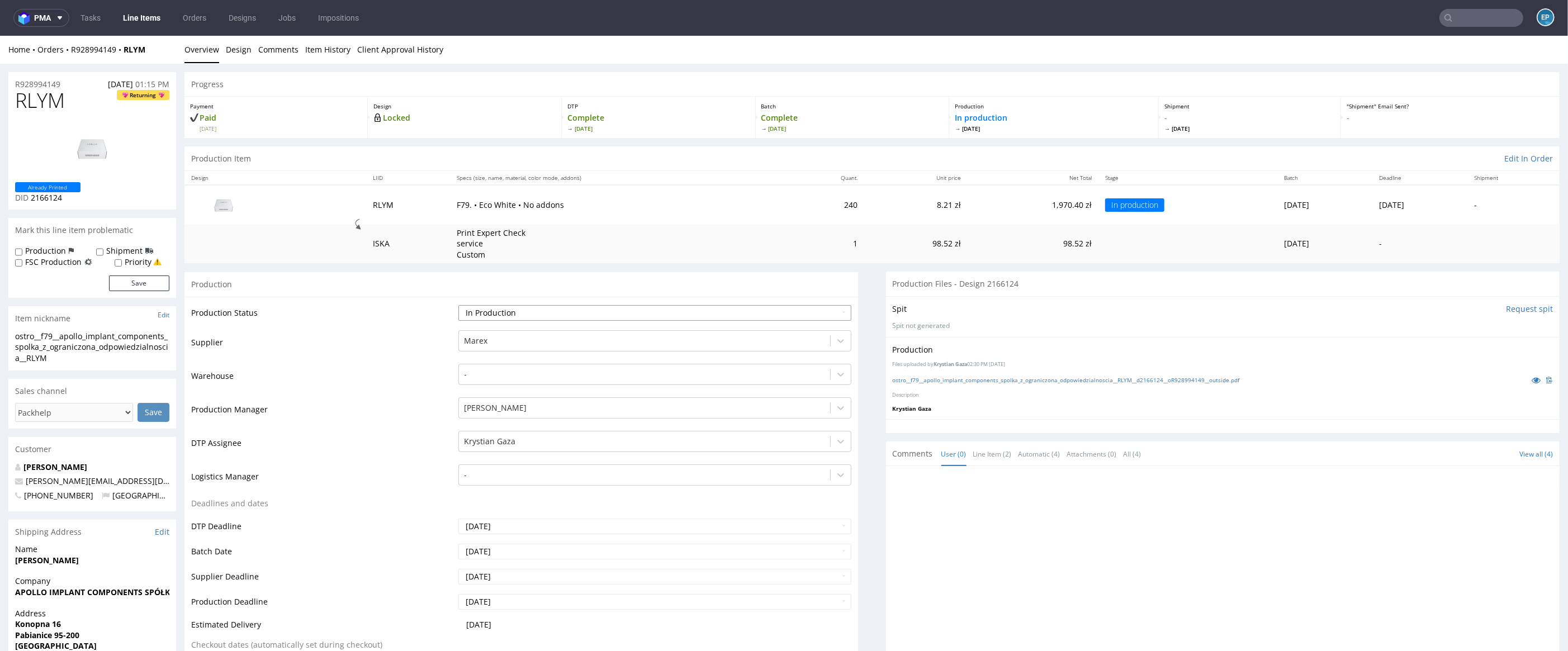
click at [610, 316] on select "Waiting for Artwork Waiting for Diecut Waiting for Mockup Waiting for DTP Waiti…" at bounding box center [655, 313] width 394 height 16
select select "production_complete"
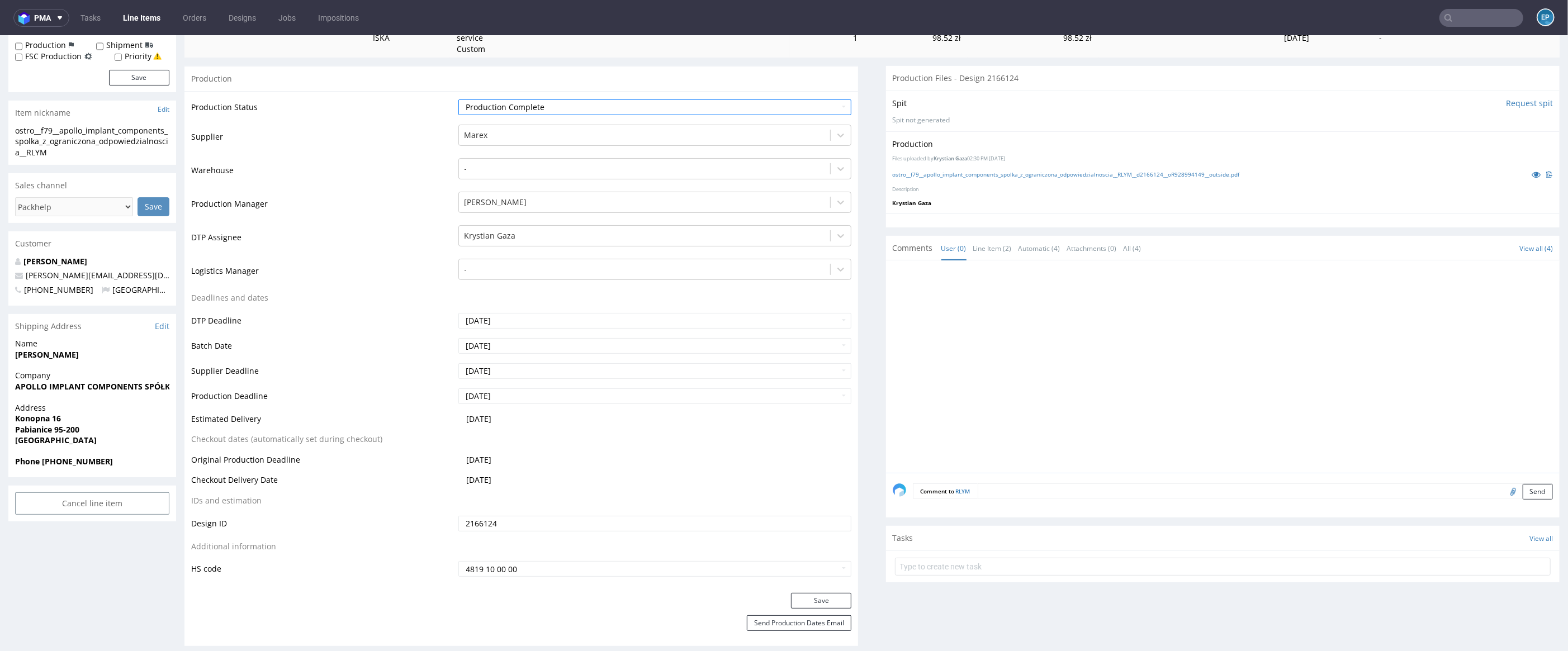
scroll to position [277, 0]
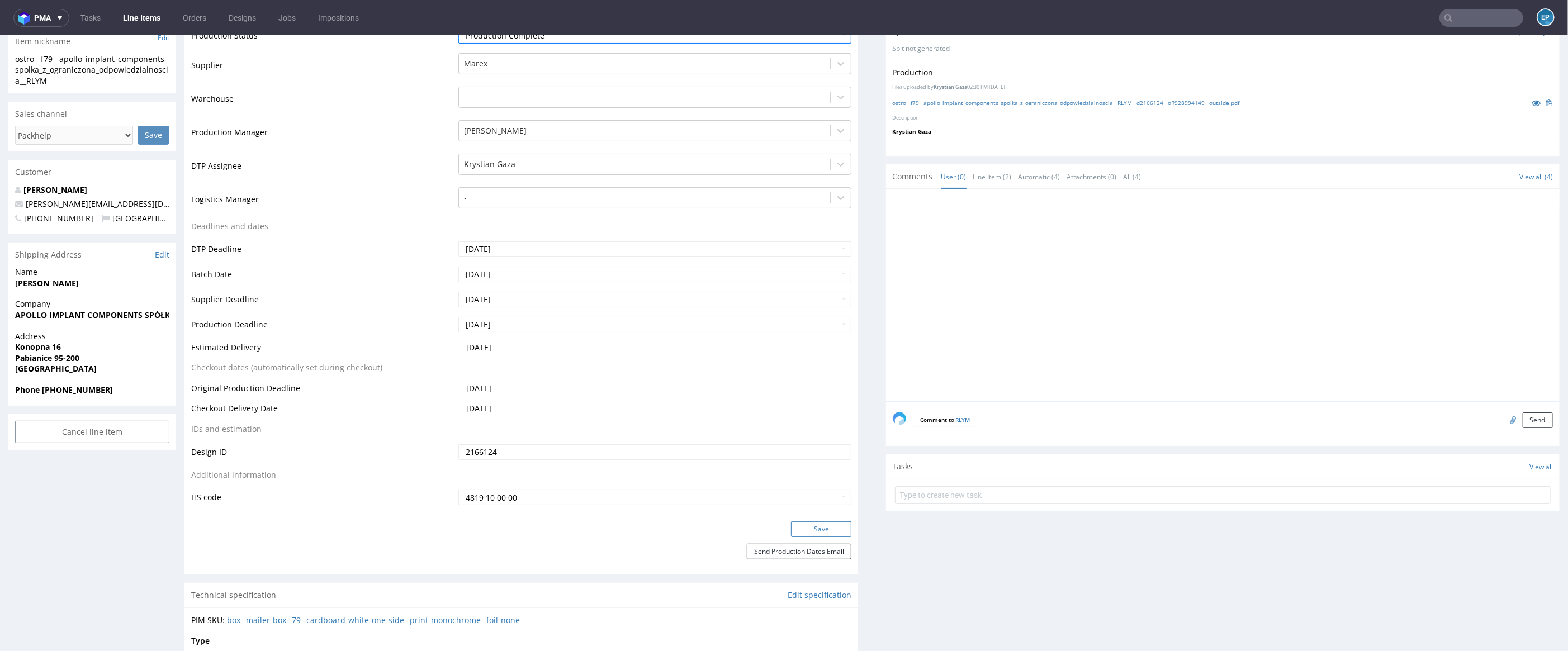
click at [821, 525] on button "Save" at bounding box center [821, 529] width 60 height 16
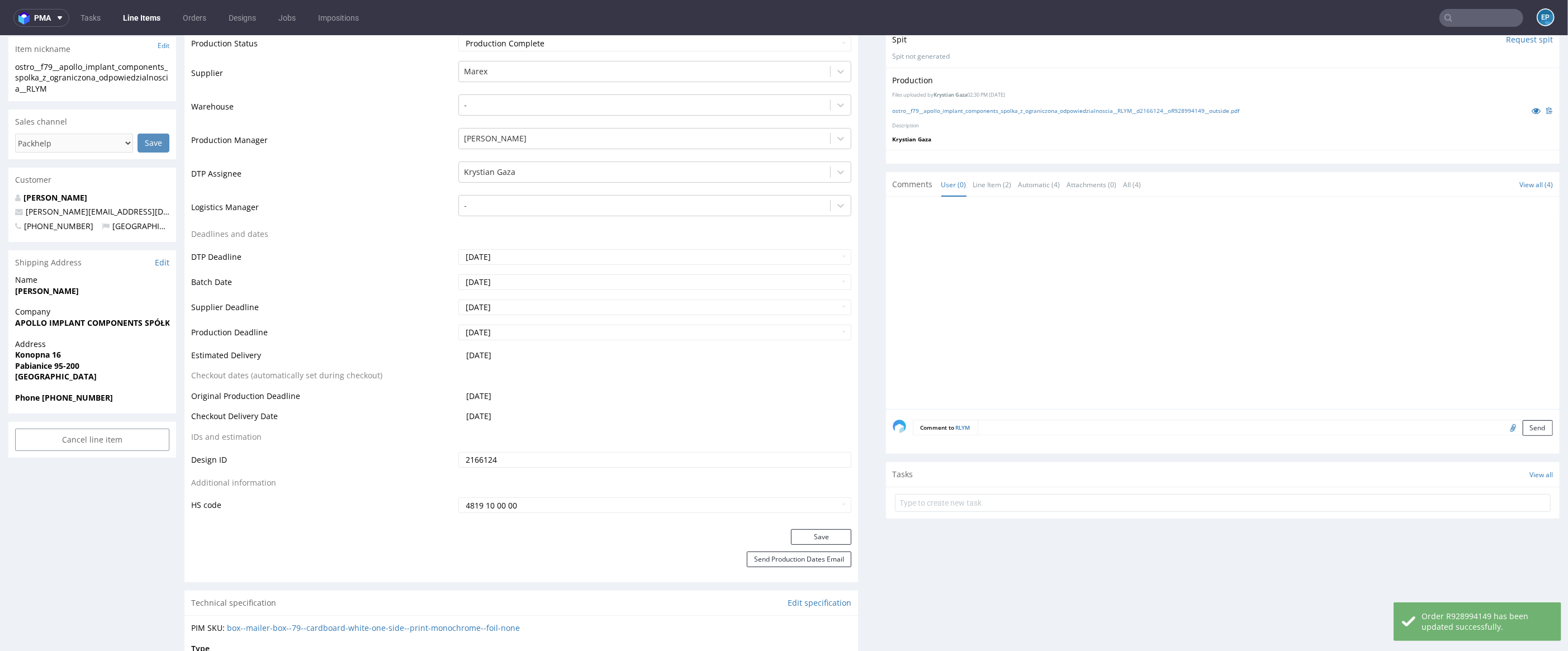
scroll to position [270, 0]
click at [1483, 21] on input "text" at bounding box center [1482, 18] width 84 height 18
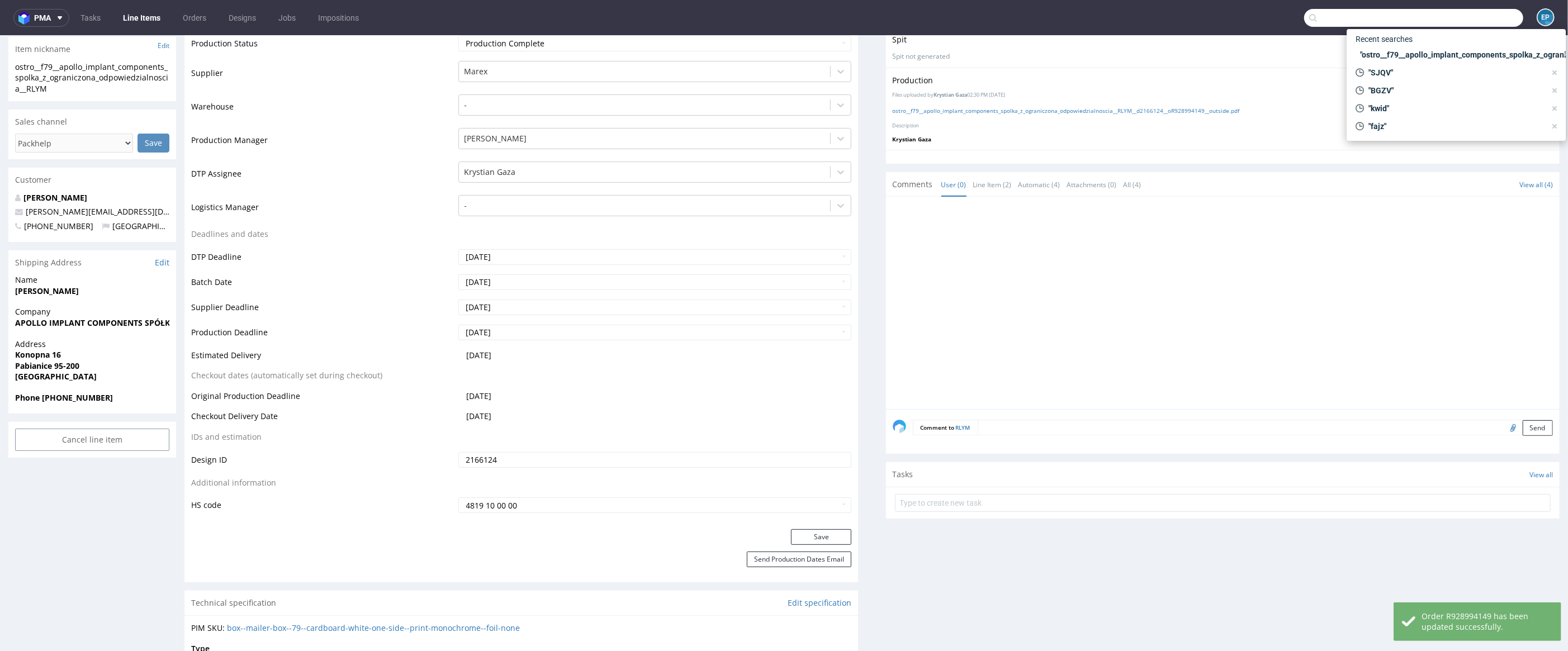
paste input "ostro__f93__oli__GGBN"
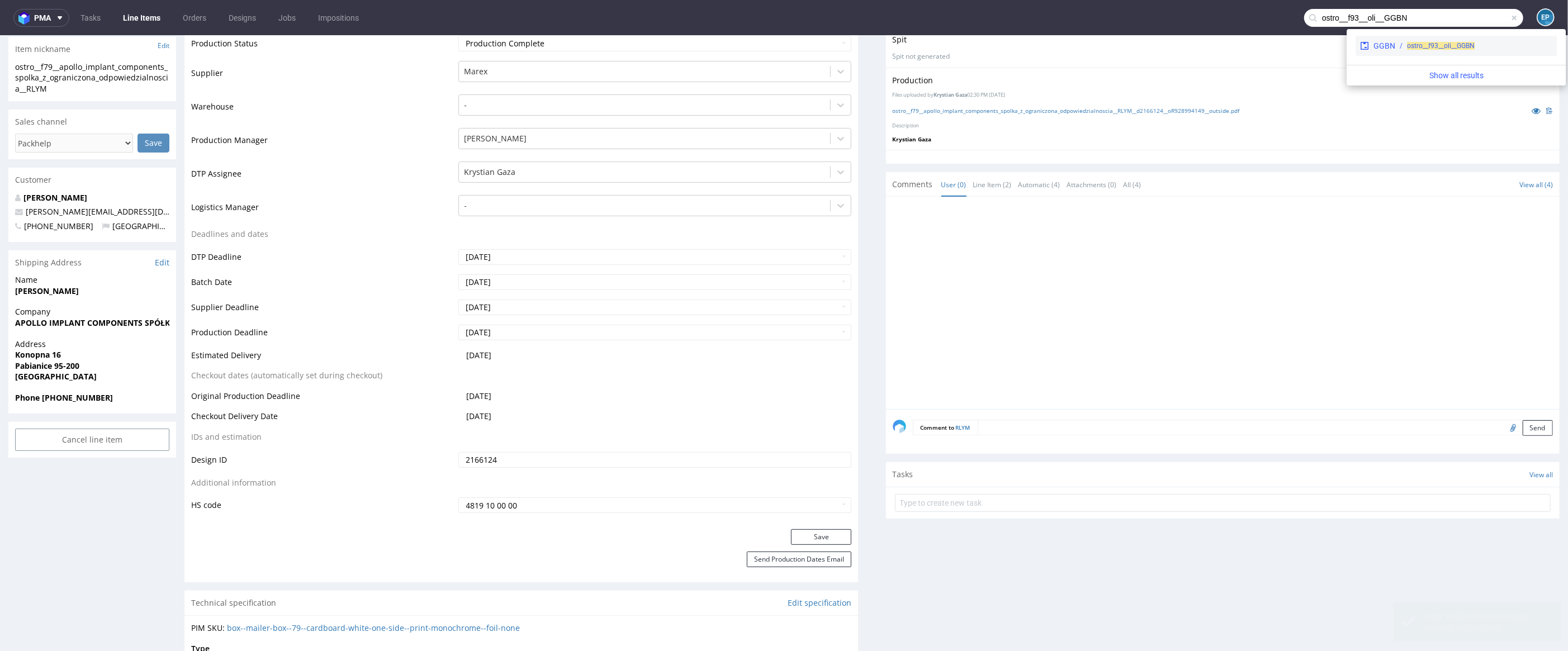
type input "ostro__f93__oli__GGBN"
click at [1468, 49] on div "ostro__f93__oli__GGBN" at bounding box center [1441, 46] width 68 height 10
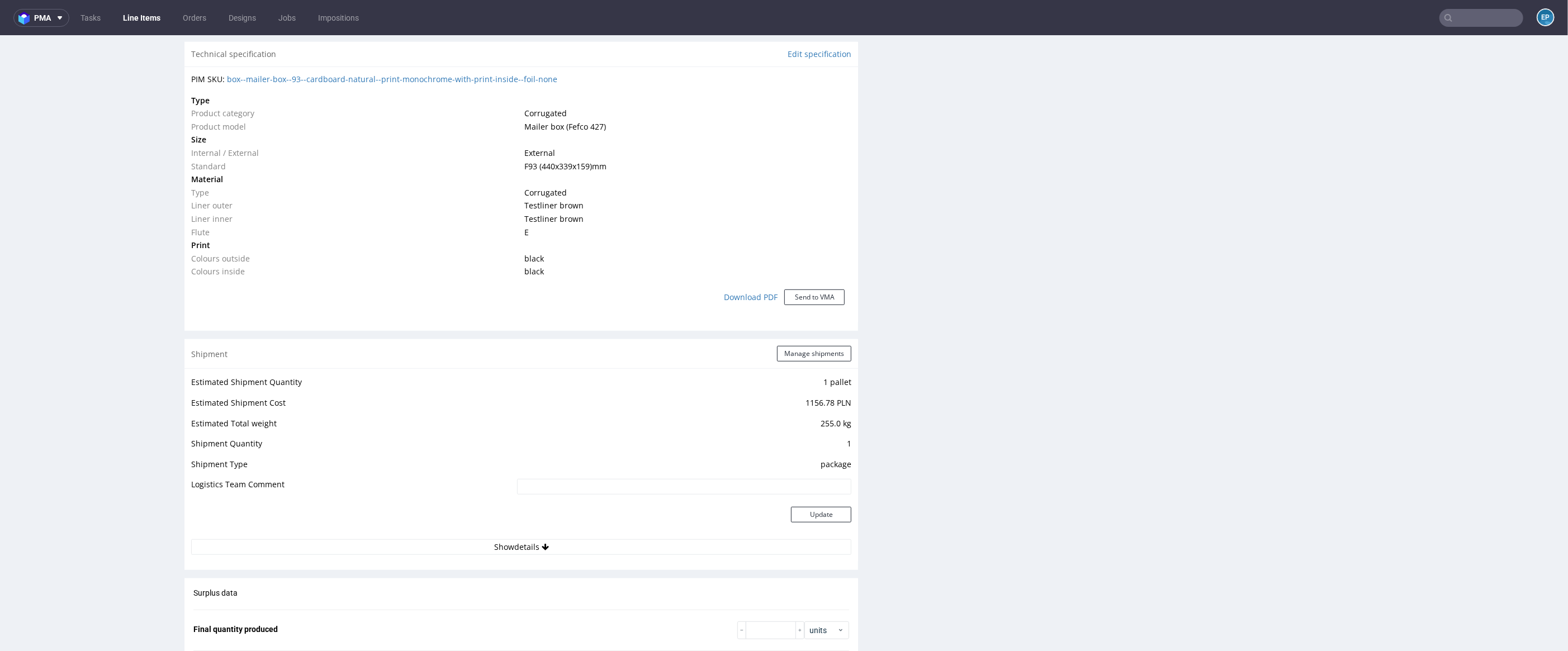
scroll to position [840, 0]
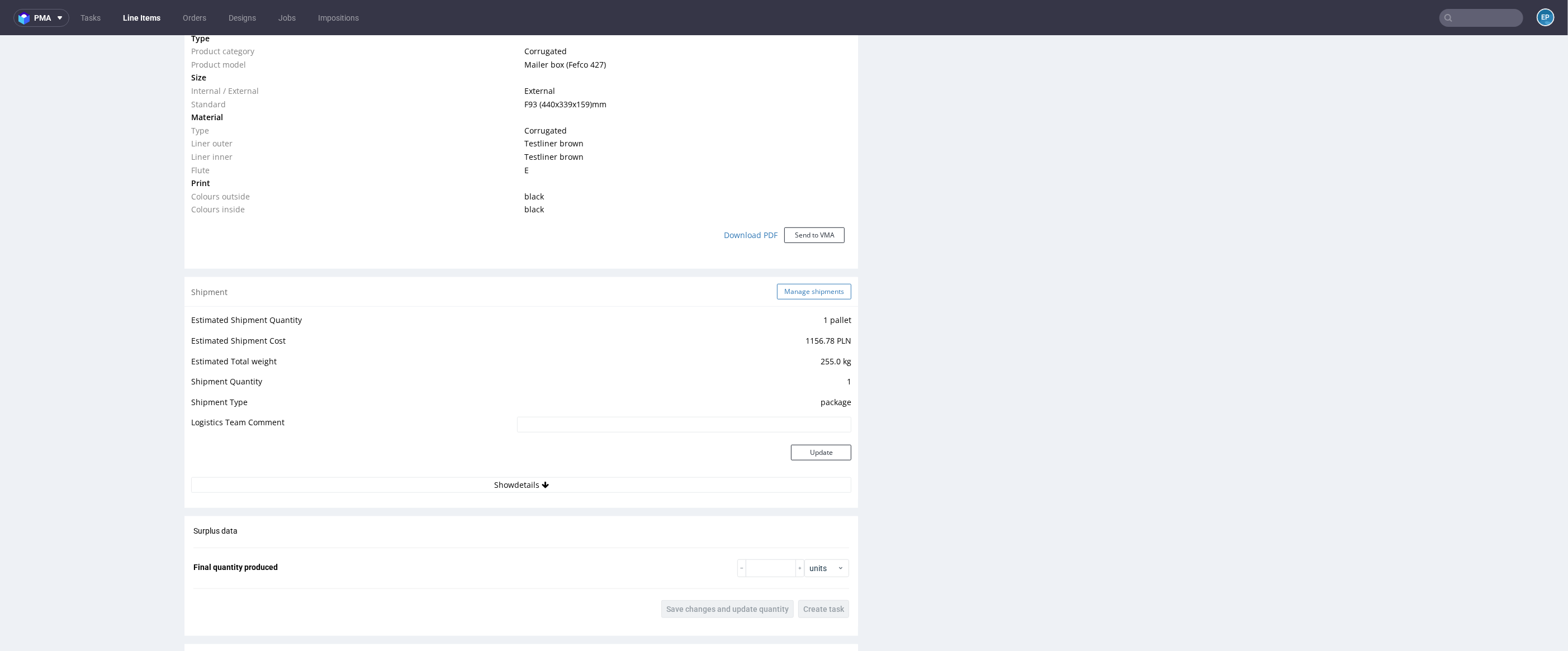
click at [786, 296] on button "Manage shipments" at bounding box center [814, 292] width 74 height 16
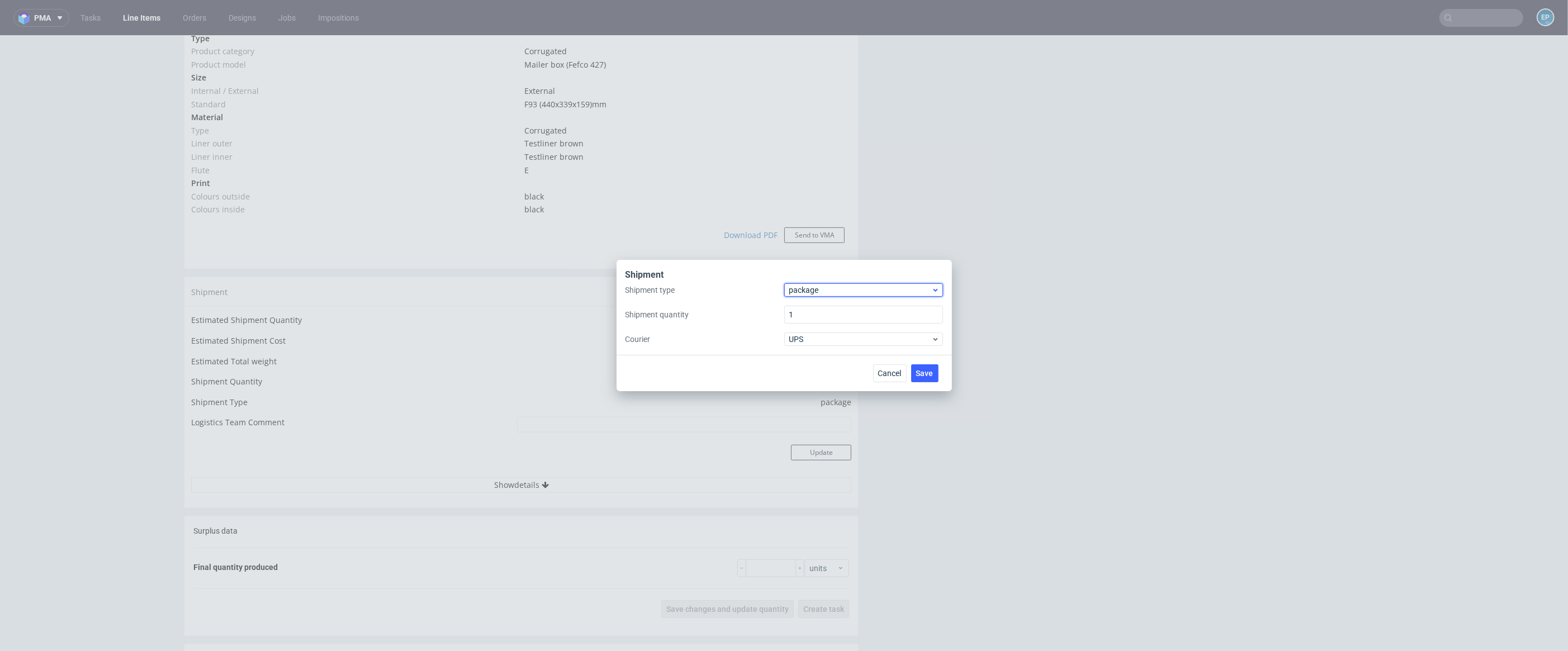
click at [809, 287] on span "package" at bounding box center [861, 290] width 142 height 11
click at [826, 317] on div "pallet" at bounding box center [864, 313] width 150 height 20
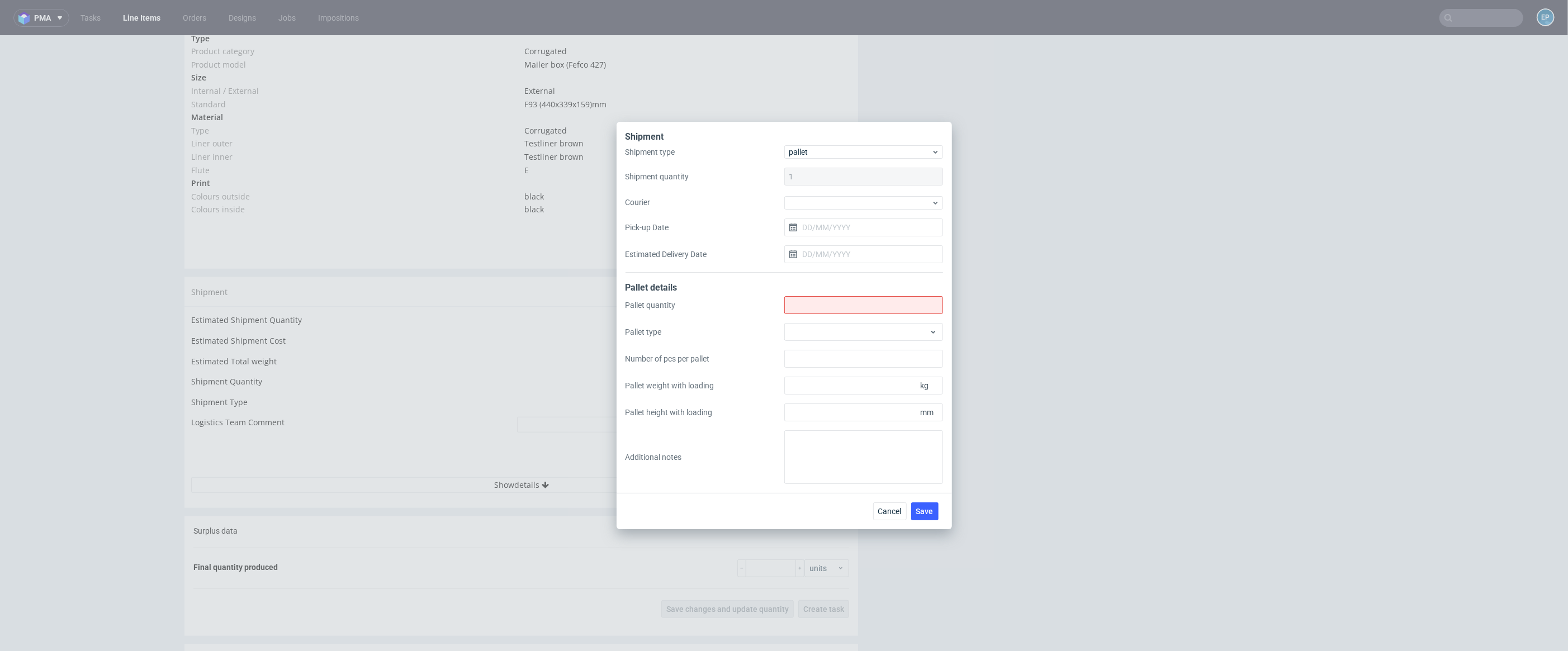
click at [825, 315] on div "Pallet quantity Pallet type Number of pcs per pallet Pallet weight with loading…" at bounding box center [785, 390] width 318 height 188
click at [820, 308] on input "Shipment type" at bounding box center [863, 305] width 159 height 18
type input "1"
click at [827, 330] on div at bounding box center [863, 332] width 159 height 18
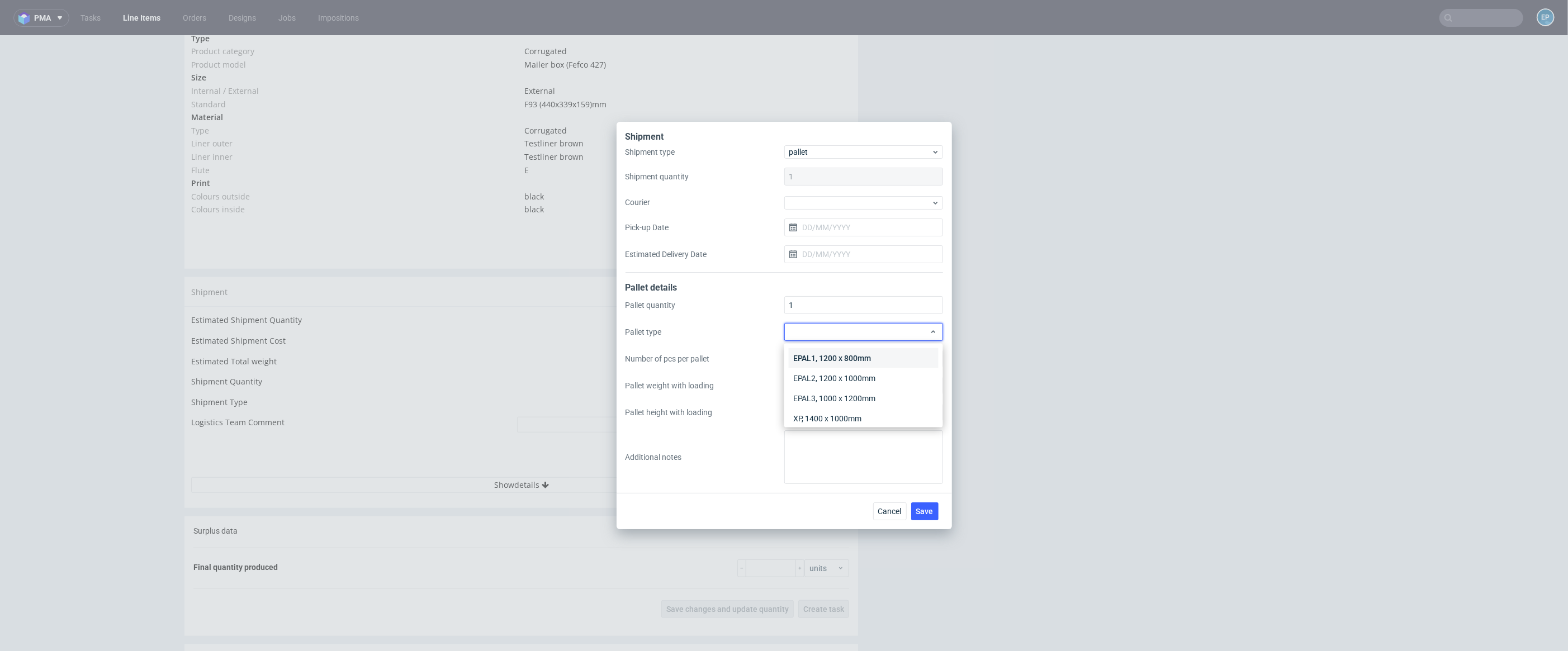
click at [830, 353] on div "EPAL1, 1200 x 800mm" at bounding box center [864, 358] width 150 height 20
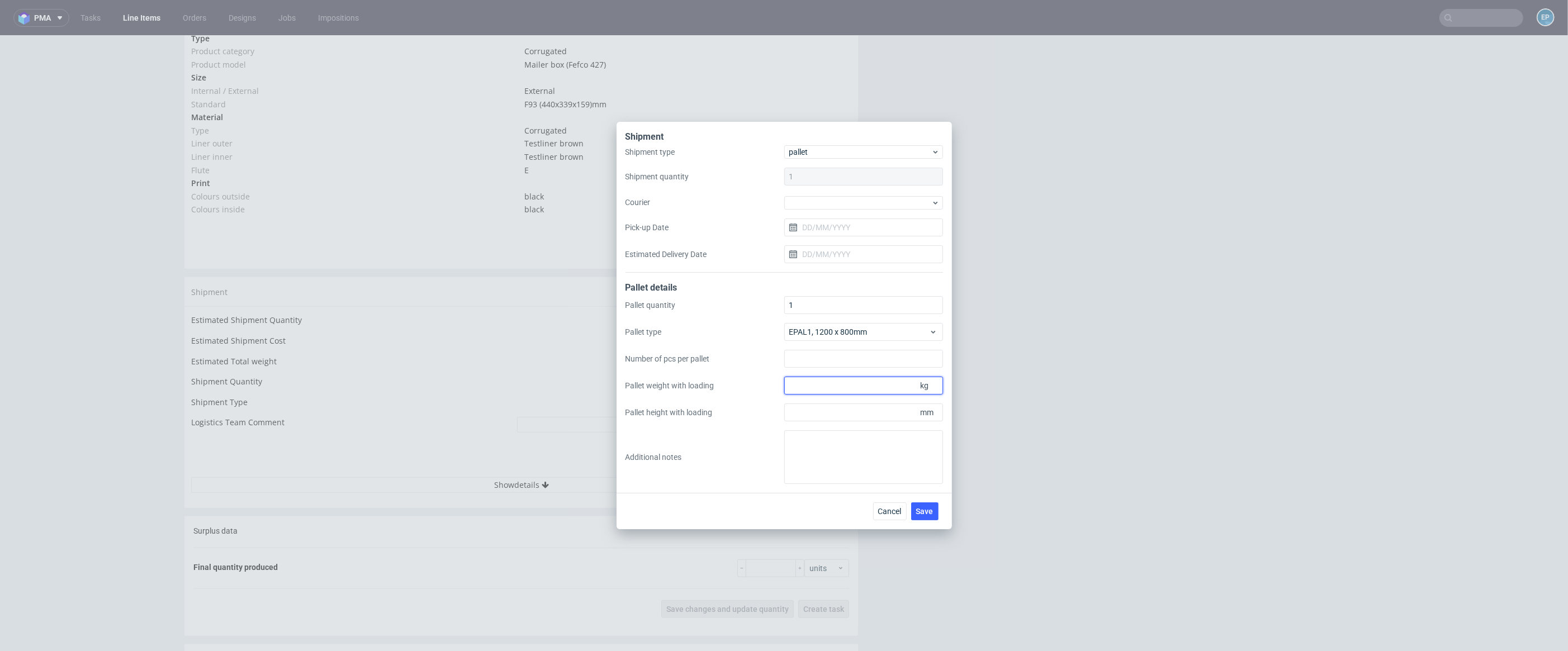
click at [838, 391] on input "Pallet weight with loading" at bounding box center [863, 385] width 159 height 18
type input "335"
type input "1700"
click at [928, 508] on span "Save" at bounding box center [925, 511] width 17 height 8
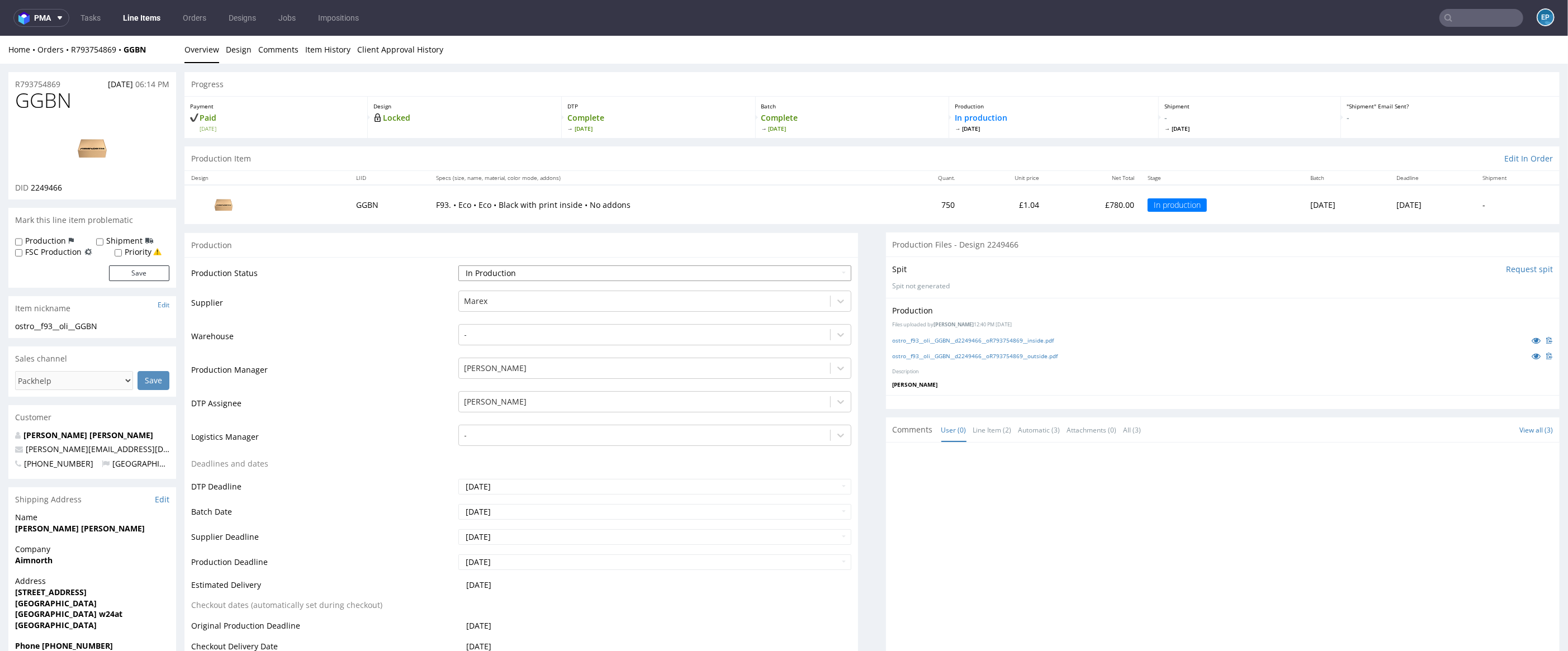
click at [665, 276] on select "Waiting for Artwork Waiting for Diecut Waiting for Mockup Waiting for DTP Waiti…" at bounding box center [655, 273] width 394 height 16
select select "production_complete"
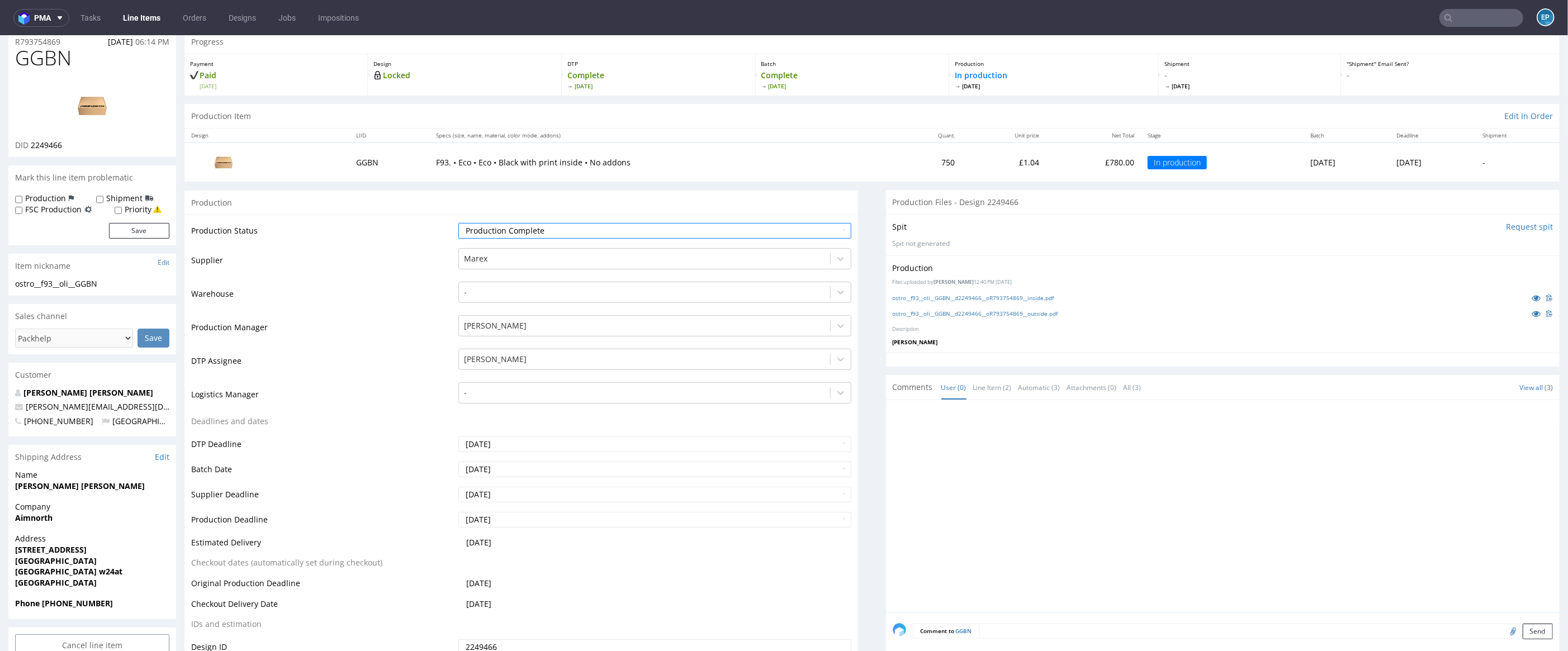
scroll to position [175, 0]
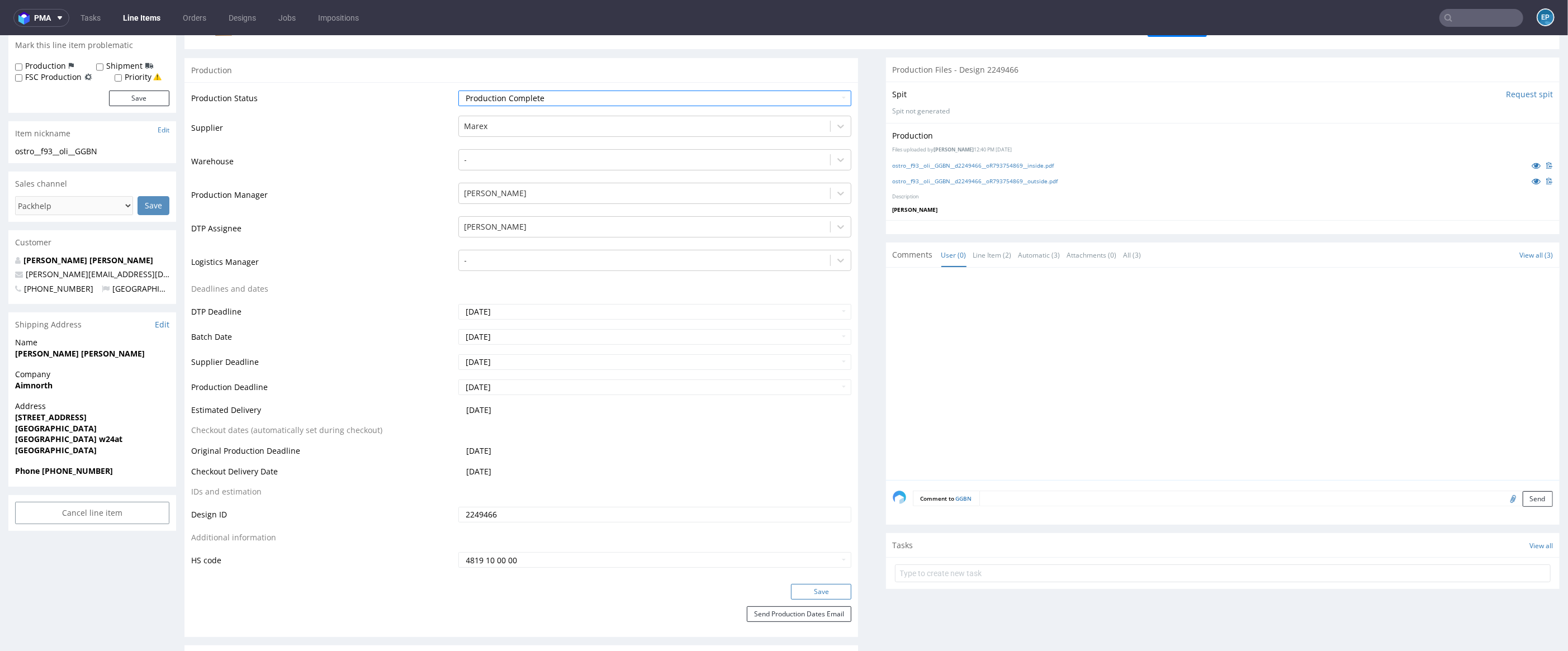
click at [839, 588] on button "Save" at bounding box center [821, 592] width 60 height 16
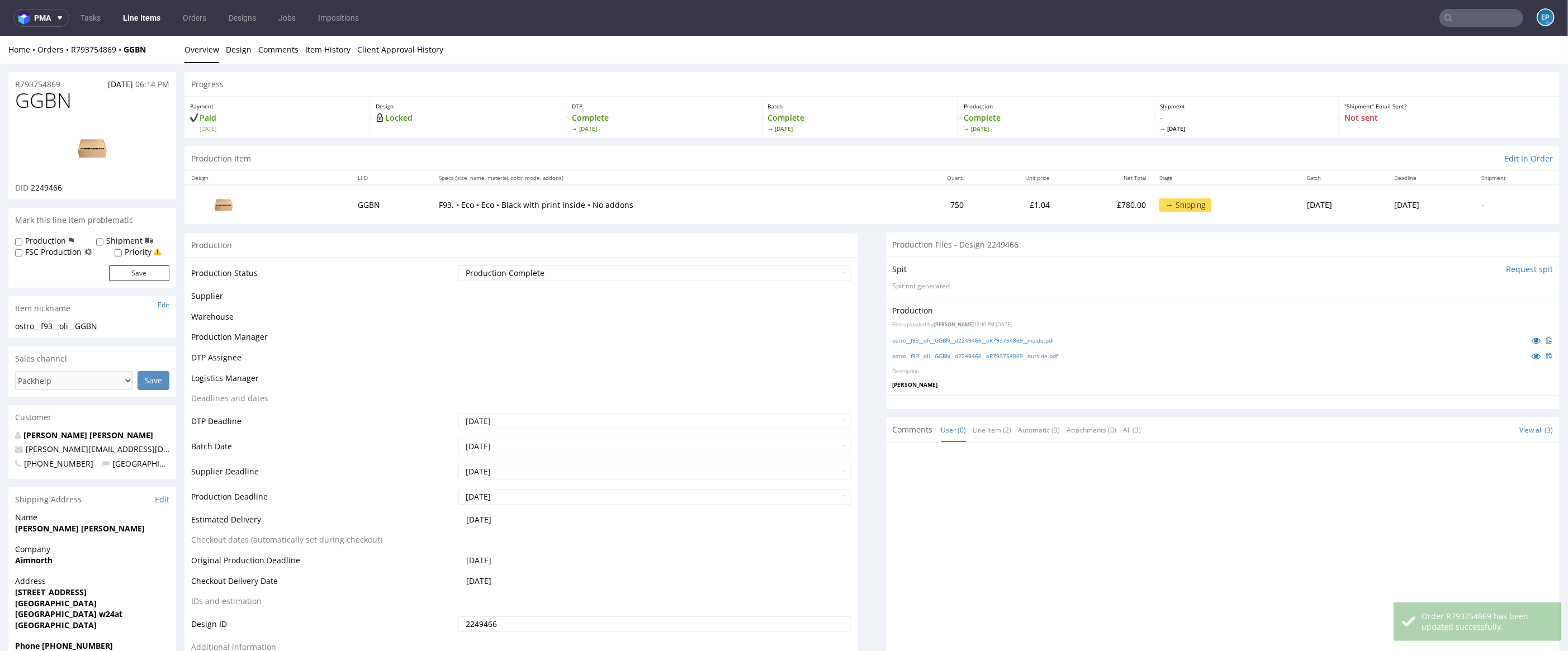
scroll to position [168, 0]
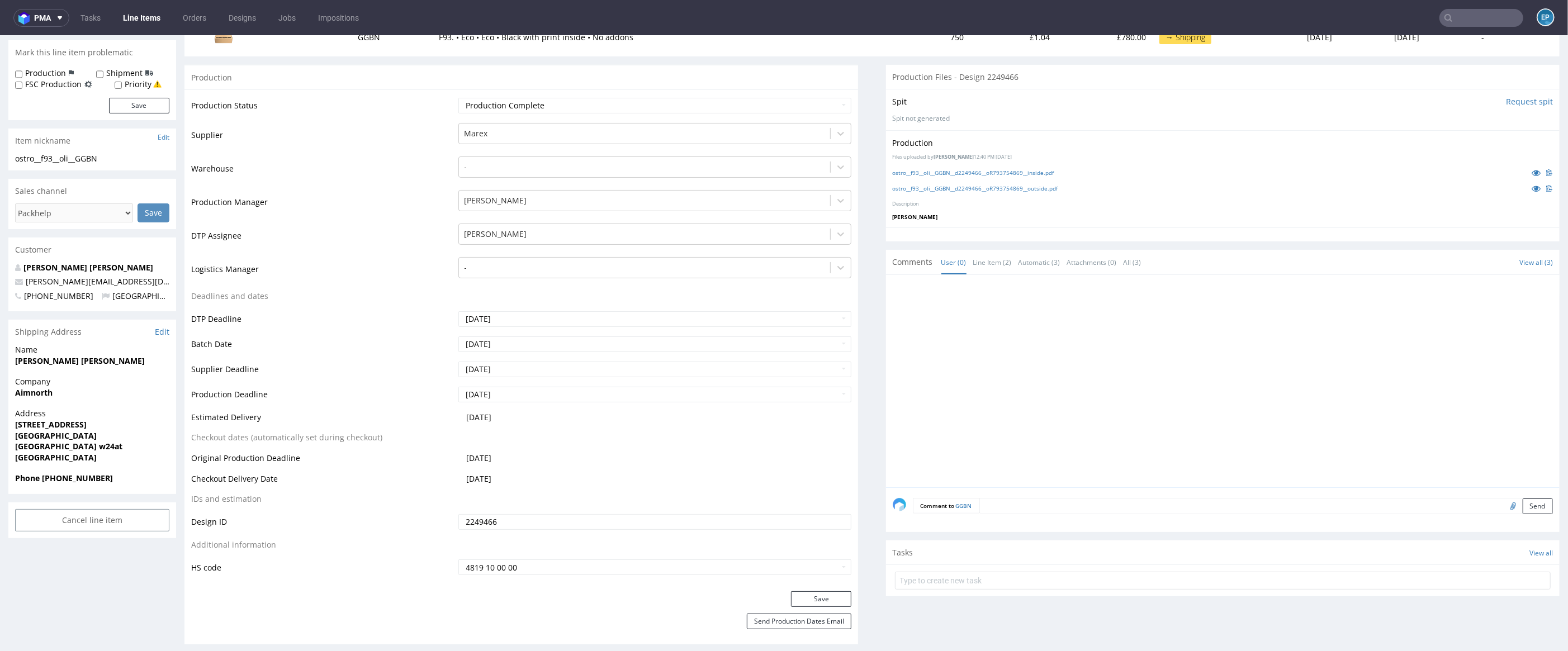
click at [1473, 26] on nav "pma Tasks Line Items Orders Designs Jobs Impositions EP" at bounding box center [784, 18] width 1568 height 36
click at [1468, 19] on input "text" at bounding box center [1482, 18] width 84 height 18
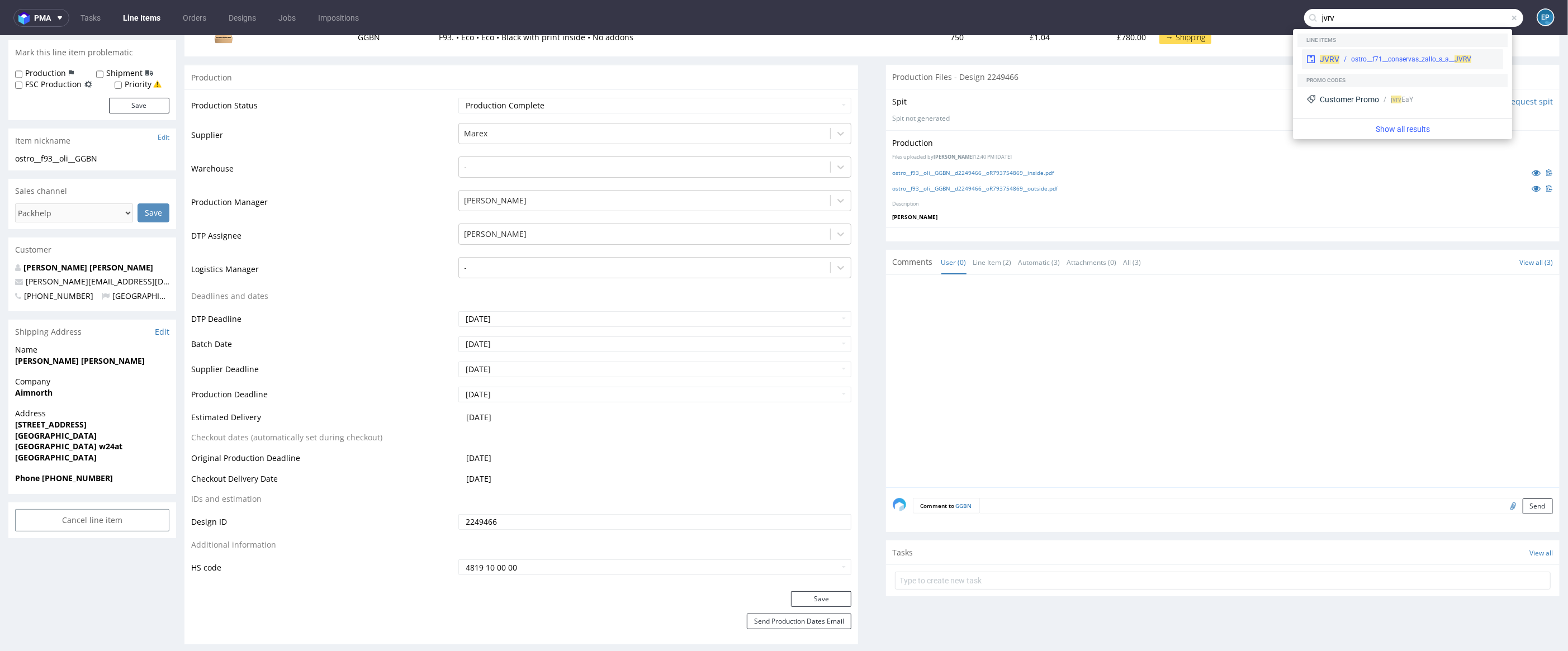
type input "jvrv"
click at [1427, 52] on div "JVRV ostro__f71__conservas_zallo_s_a__ JVRV" at bounding box center [1402, 59] width 201 height 20
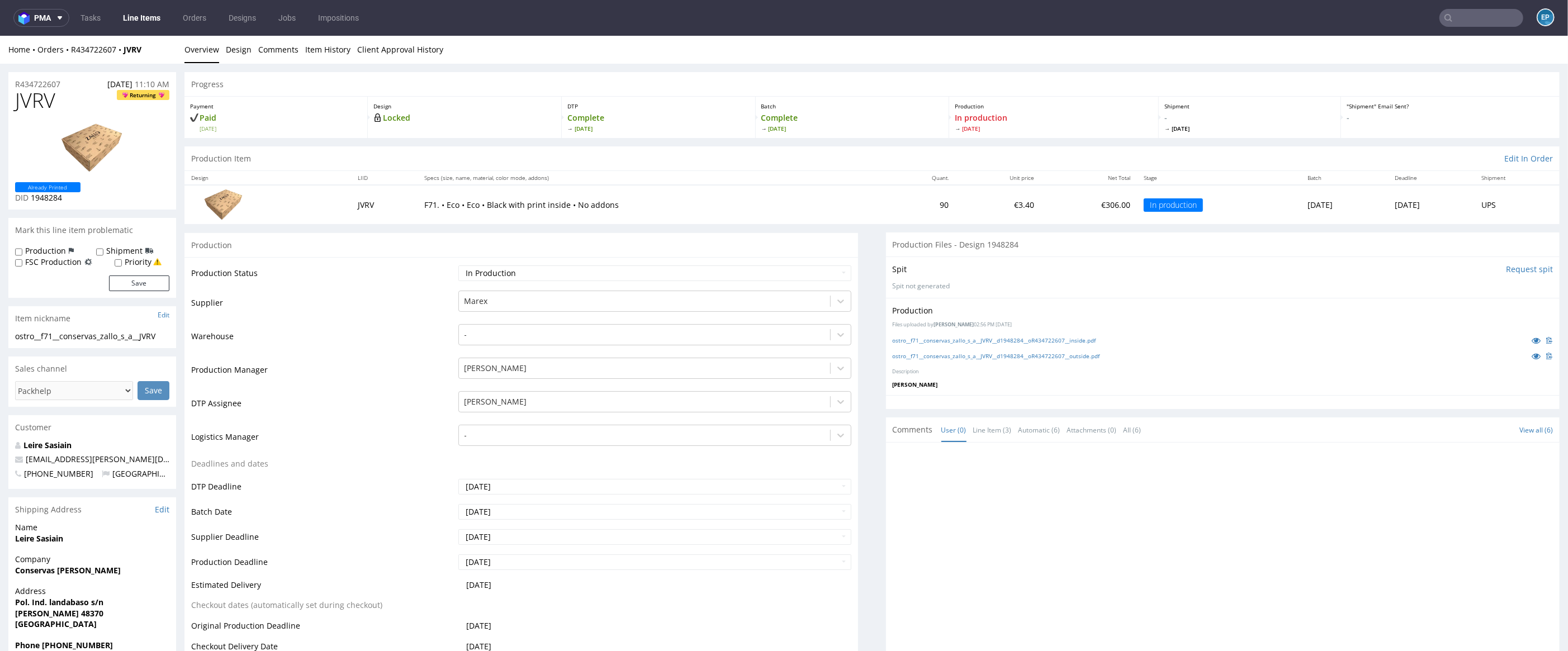
click at [299, 57] on div "Home Orders R434722607 JVRV Overview Design Comments Item History Client Approv…" at bounding box center [784, 50] width 1568 height 28
click at [305, 54] on link "Item History" at bounding box center [327, 49] width 45 height 27
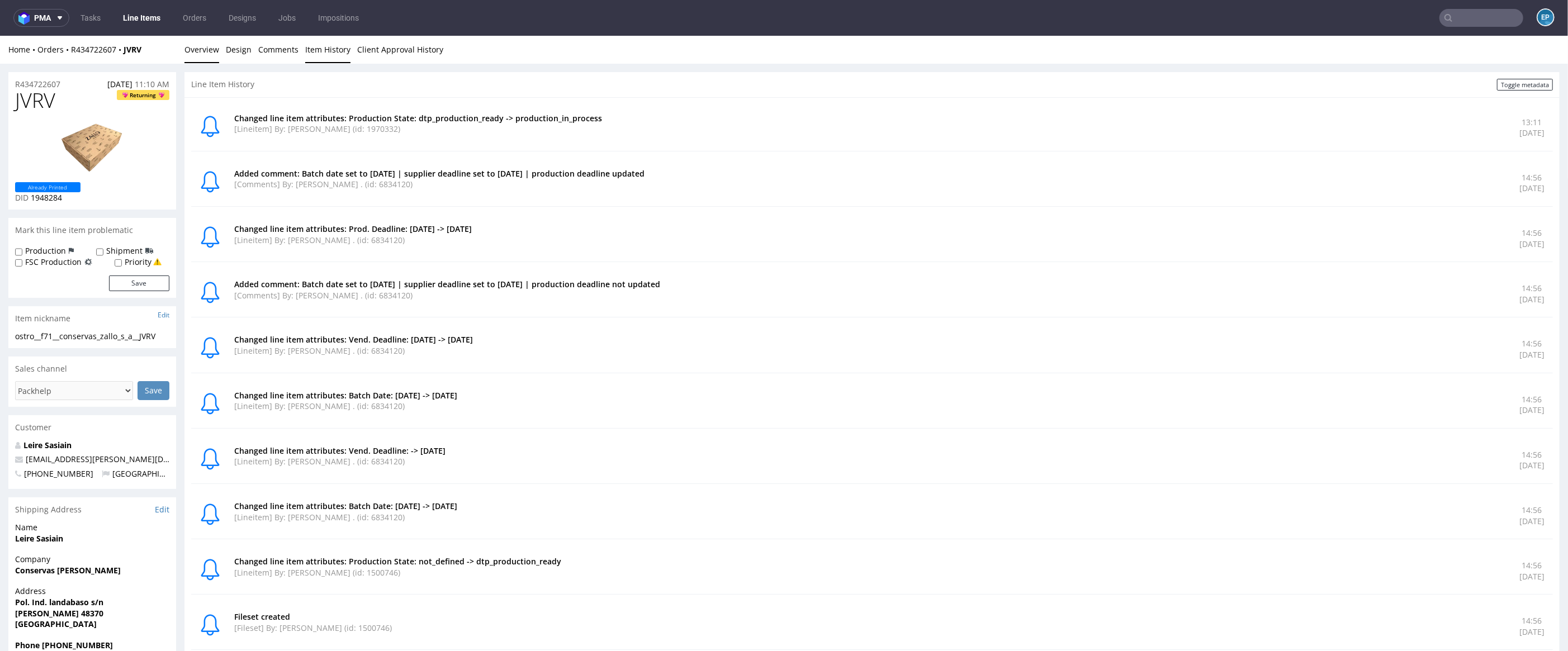
click at [187, 52] on link "Overview" at bounding box center [201, 49] width 35 height 27
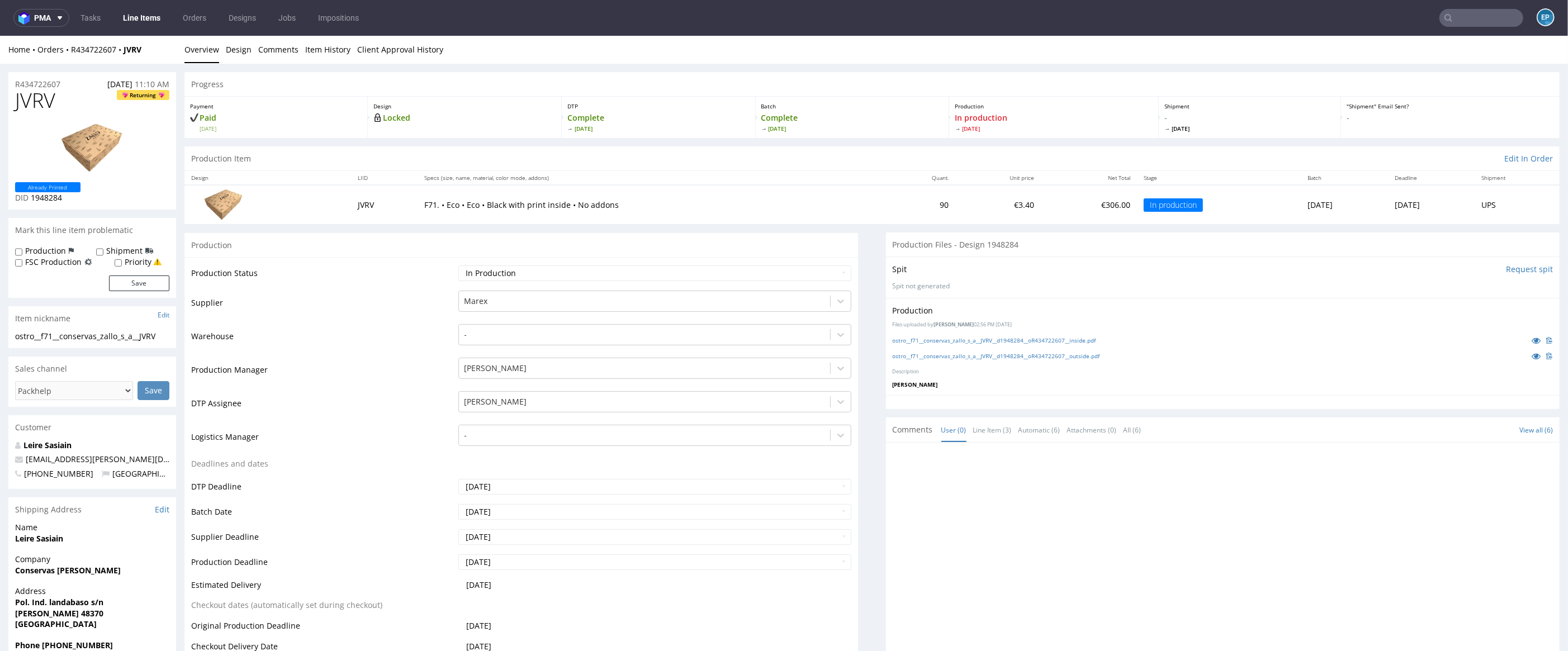
click at [160, 10] on link "Line Items" at bounding box center [142, 18] width 51 height 18
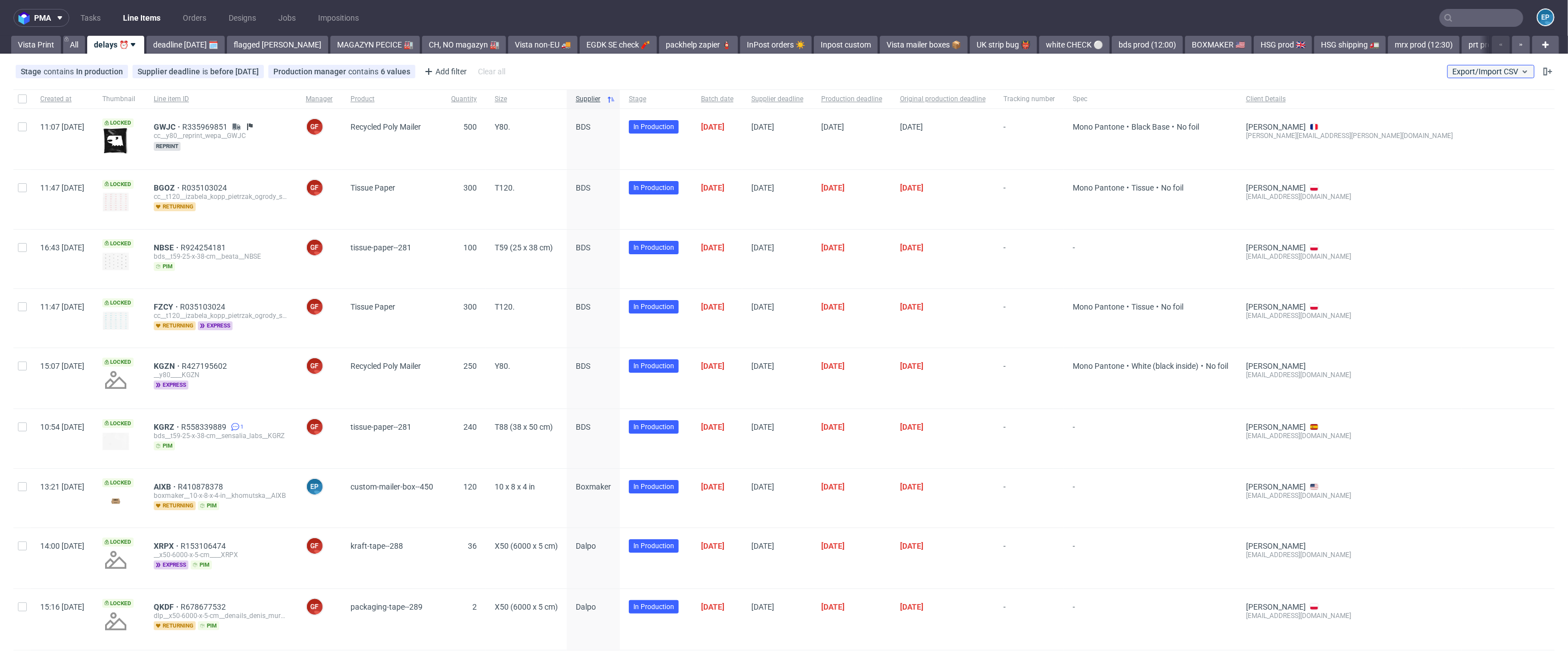
click at [1491, 74] on span "Export/Import CSV" at bounding box center [1491, 71] width 77 height 9
click at [1483, 111] on link "Import shipments CSV" at bounding box center [1453, 116] width 131 height 18
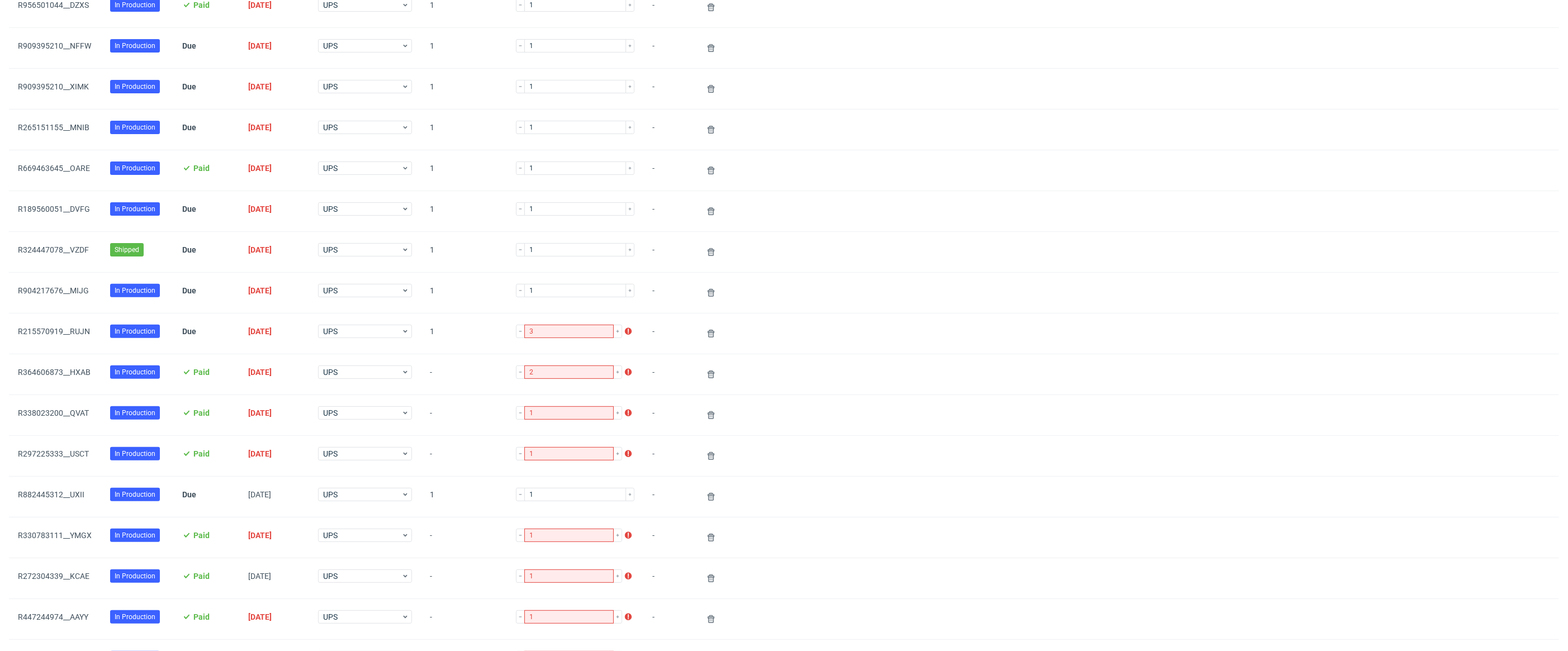
scroll to position [367, 0]
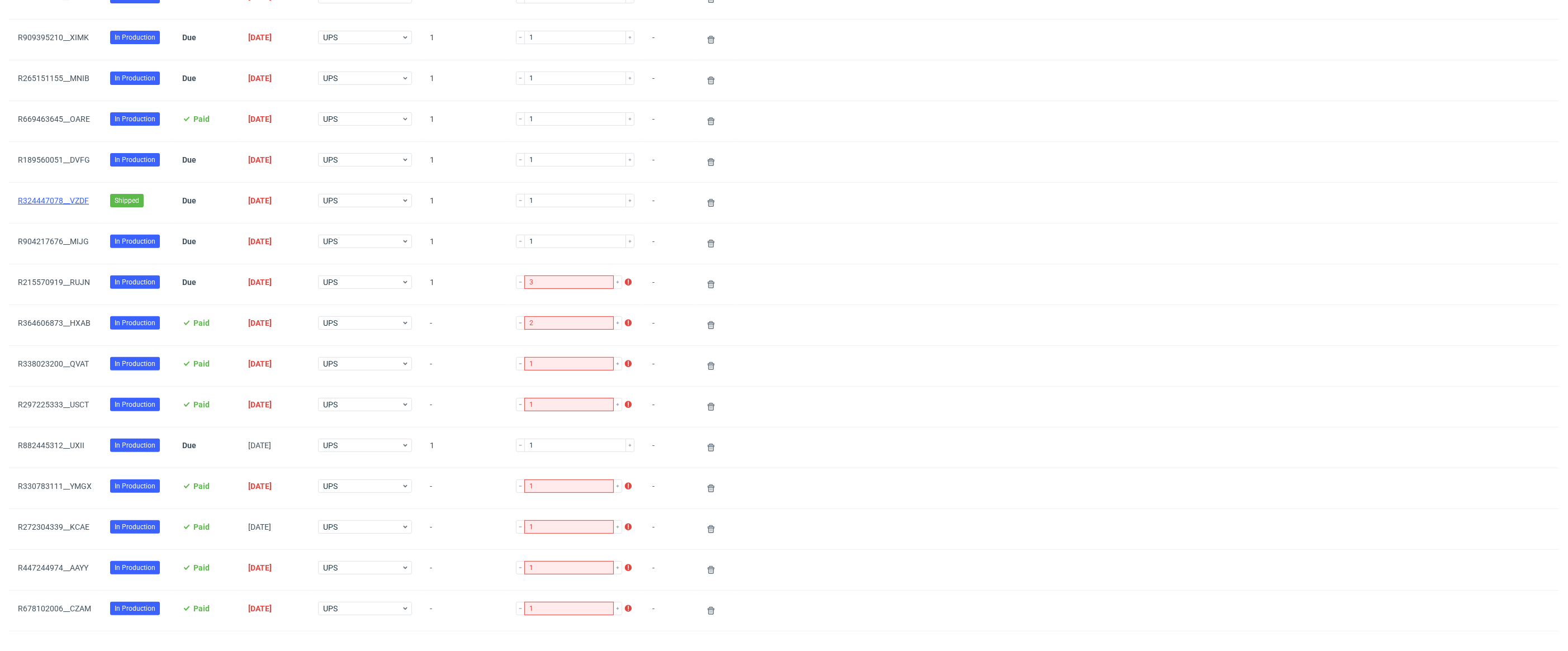
click at [68, 202] on link "R324447078__VZDF" at bounding box center [53, 200] width 71 height 9
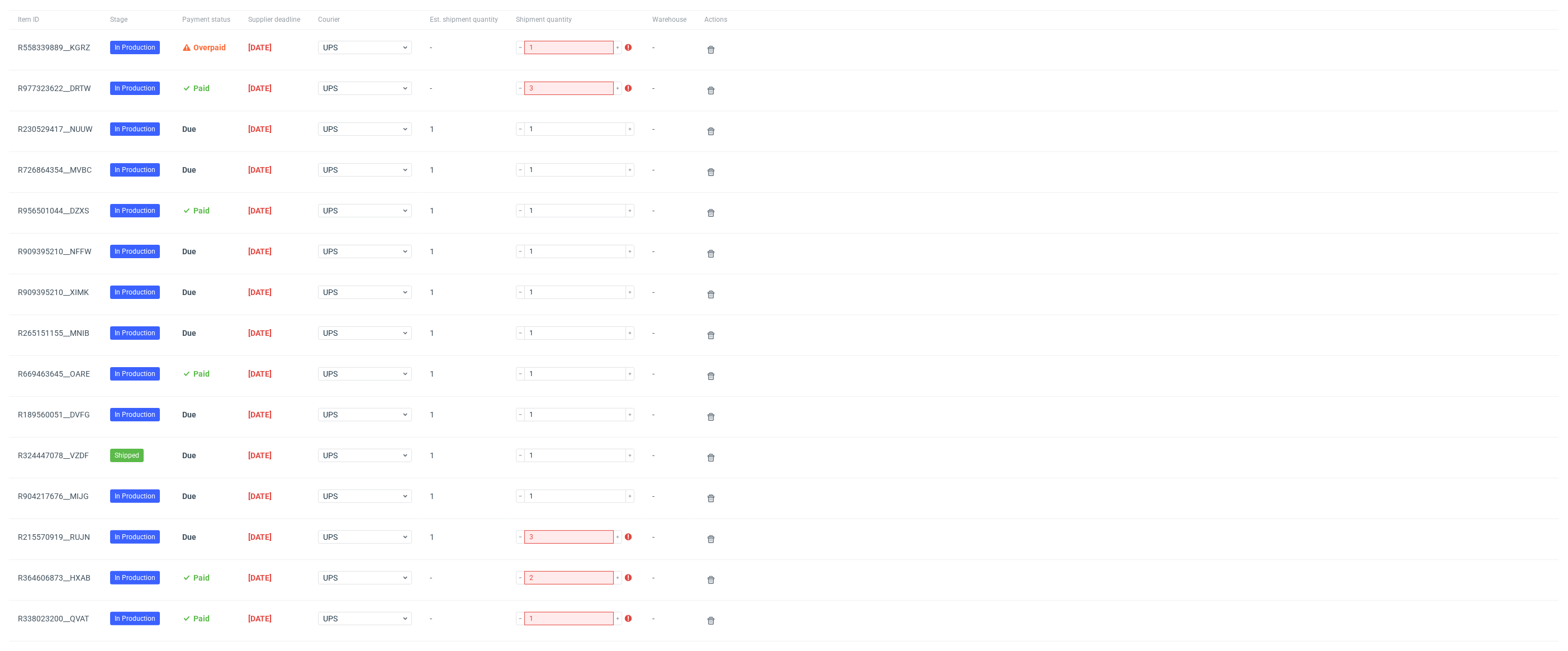
scroll to position [0, 0]
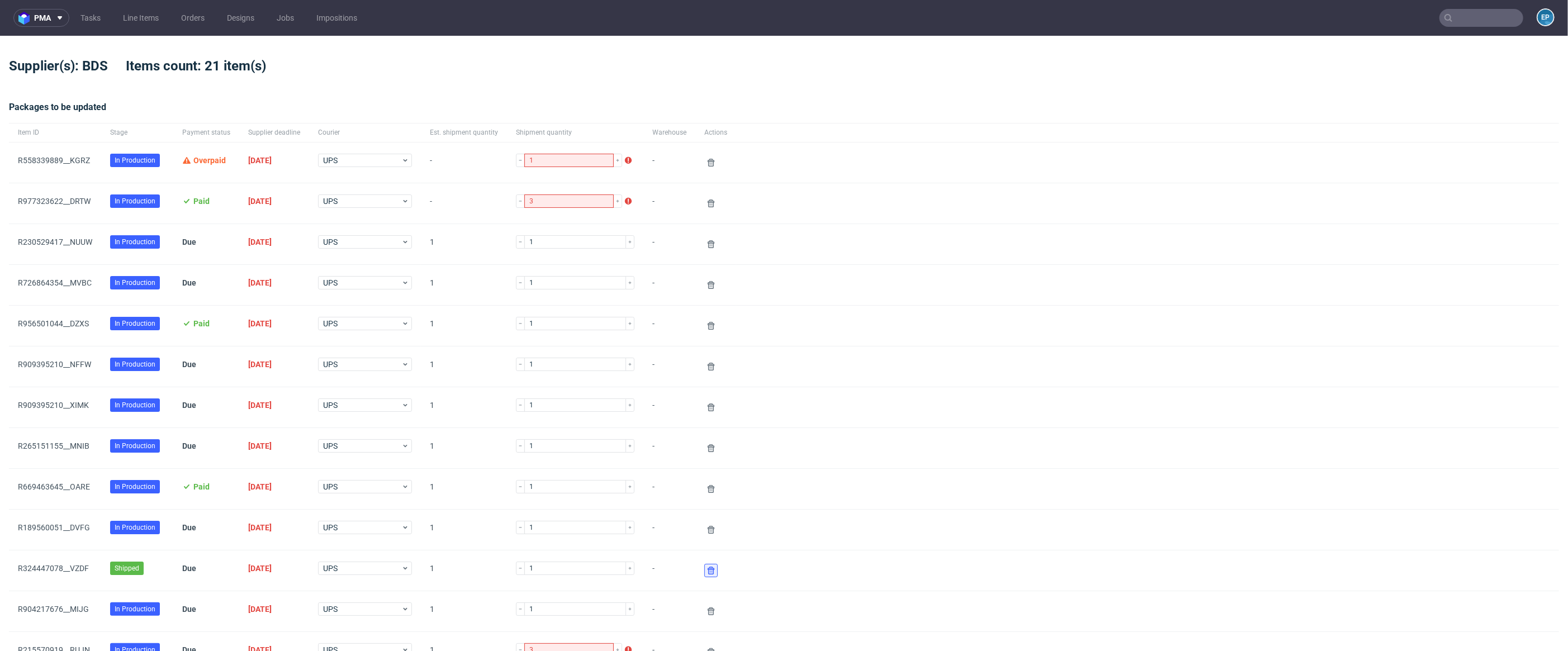
click at [708, 568] on use at bounding box center [711, 570] width 7 height 8
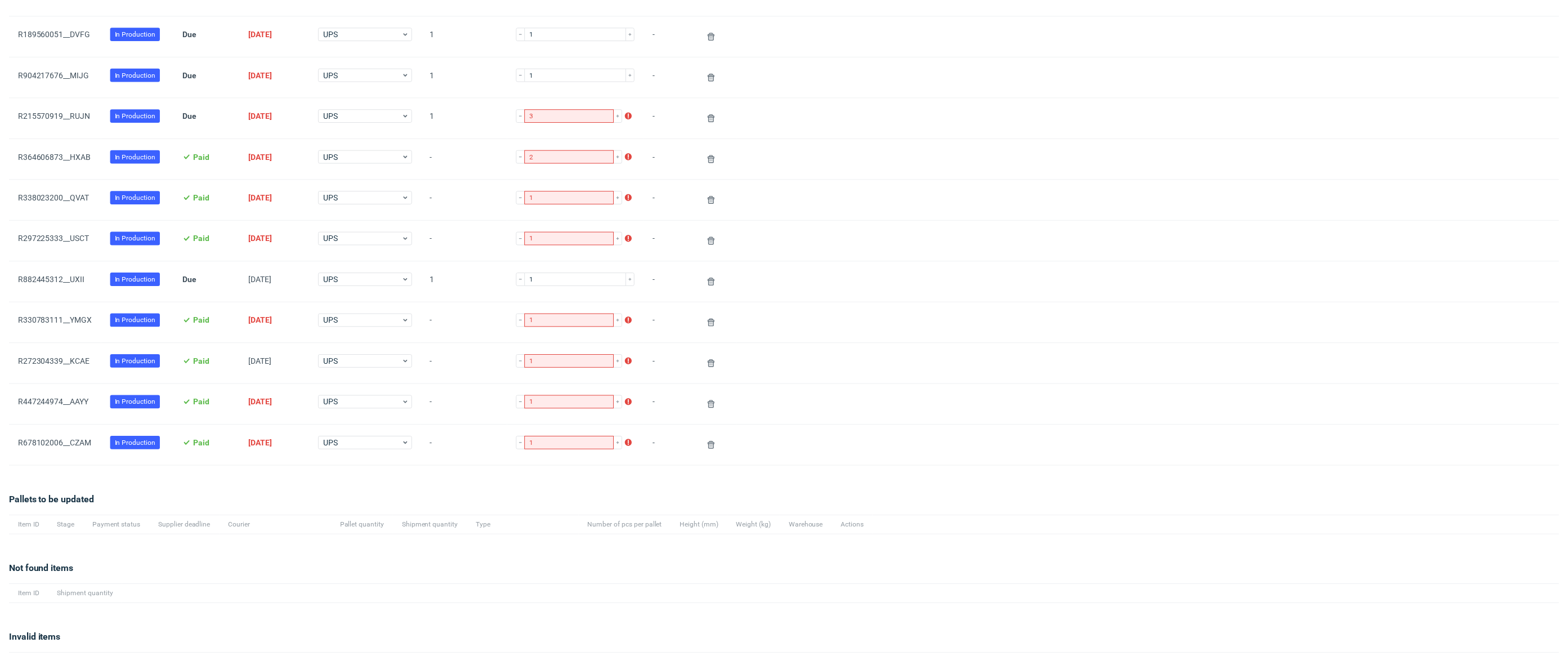
scroll to position [562, 0]
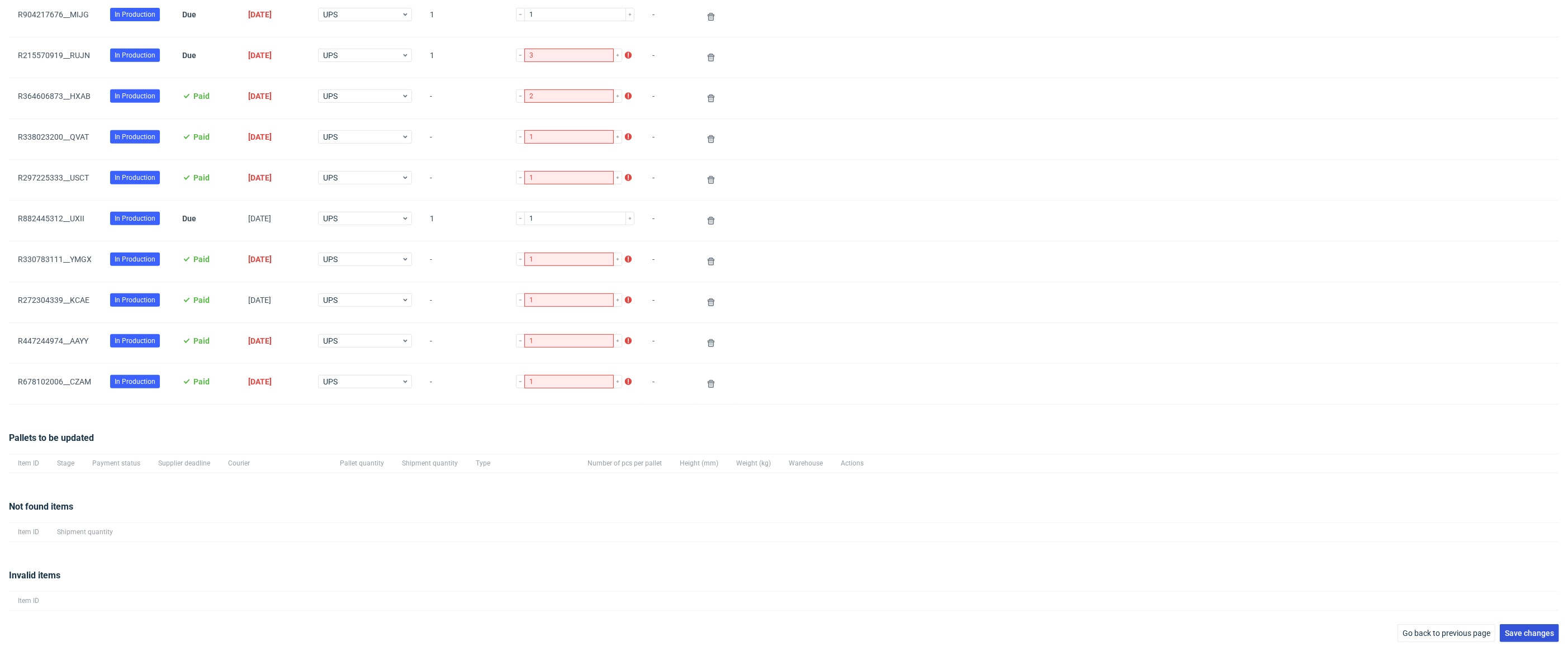
click at [1530, 626] on button "Save changes" at bounding box center [1529, 633] width 59 height 18
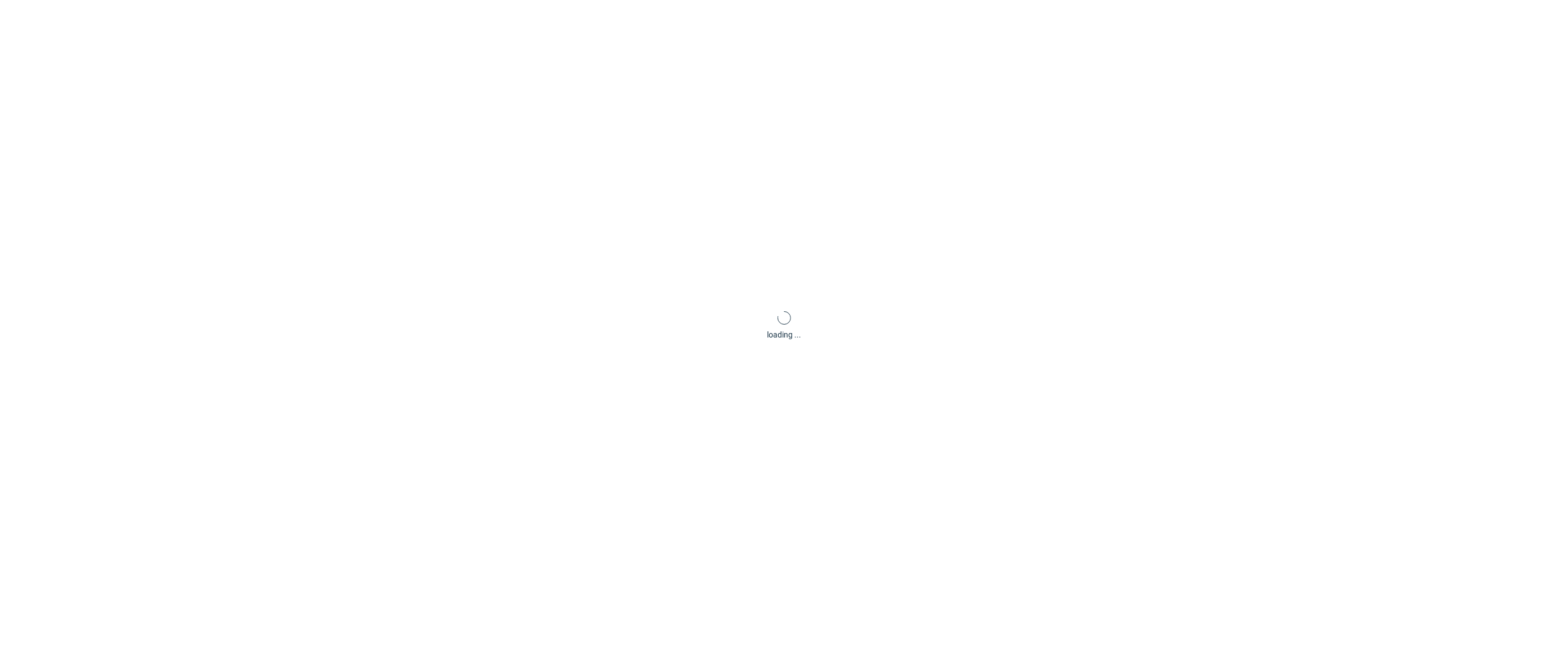
scroll to position [54, 0]
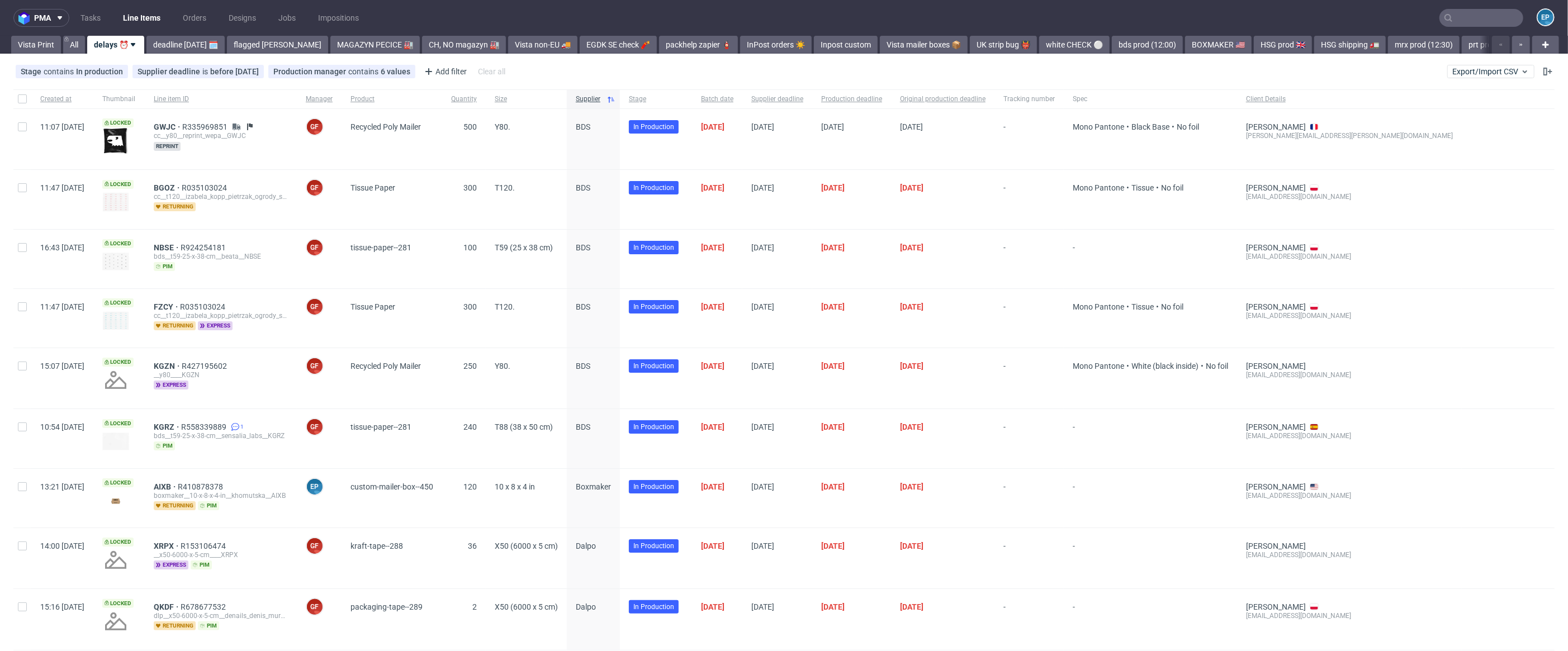
click at [1471, 17] on input "text" at bounding box center [1482, 18] width 84 height 18
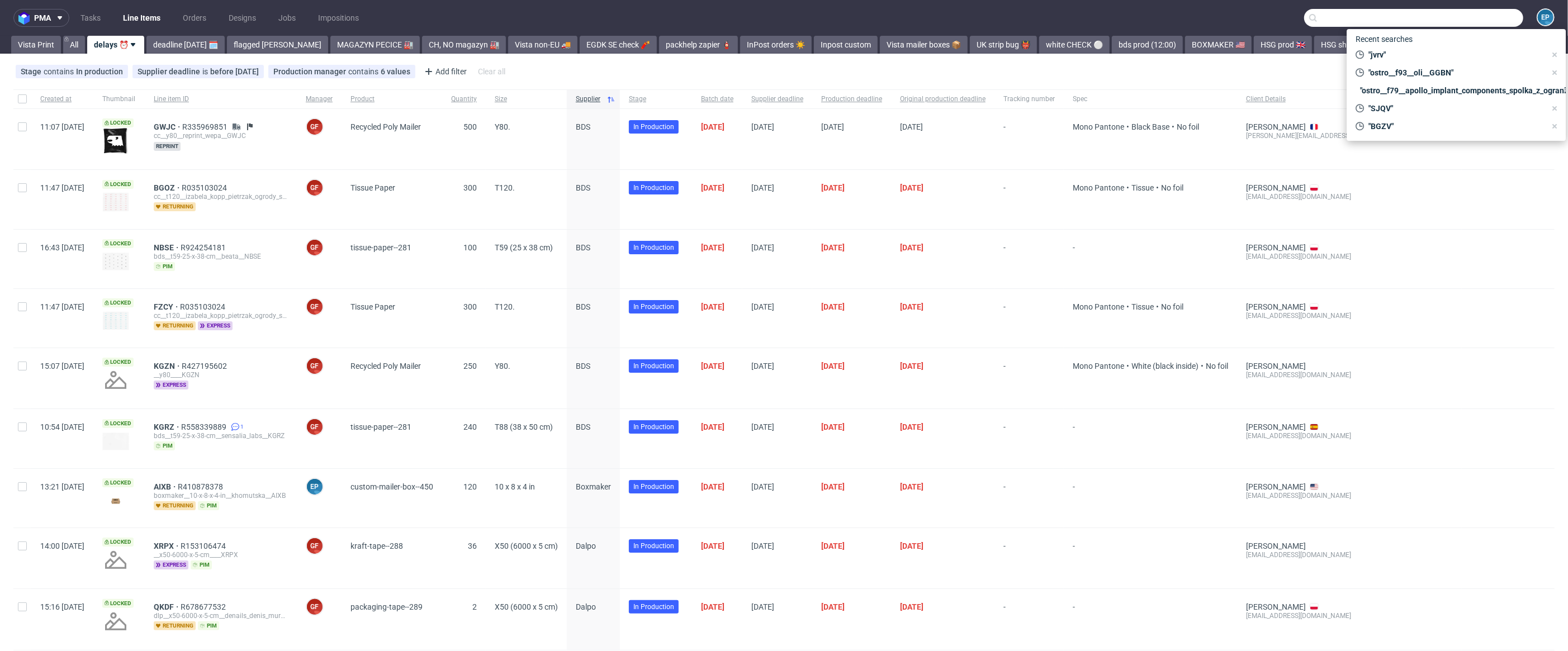
click at [488, 54] on div "pma Tasks Line Items Orders Designs Jobs Impositions EP Vista Print All delays …" at bounding box center [784, 326] width 1568 height 651
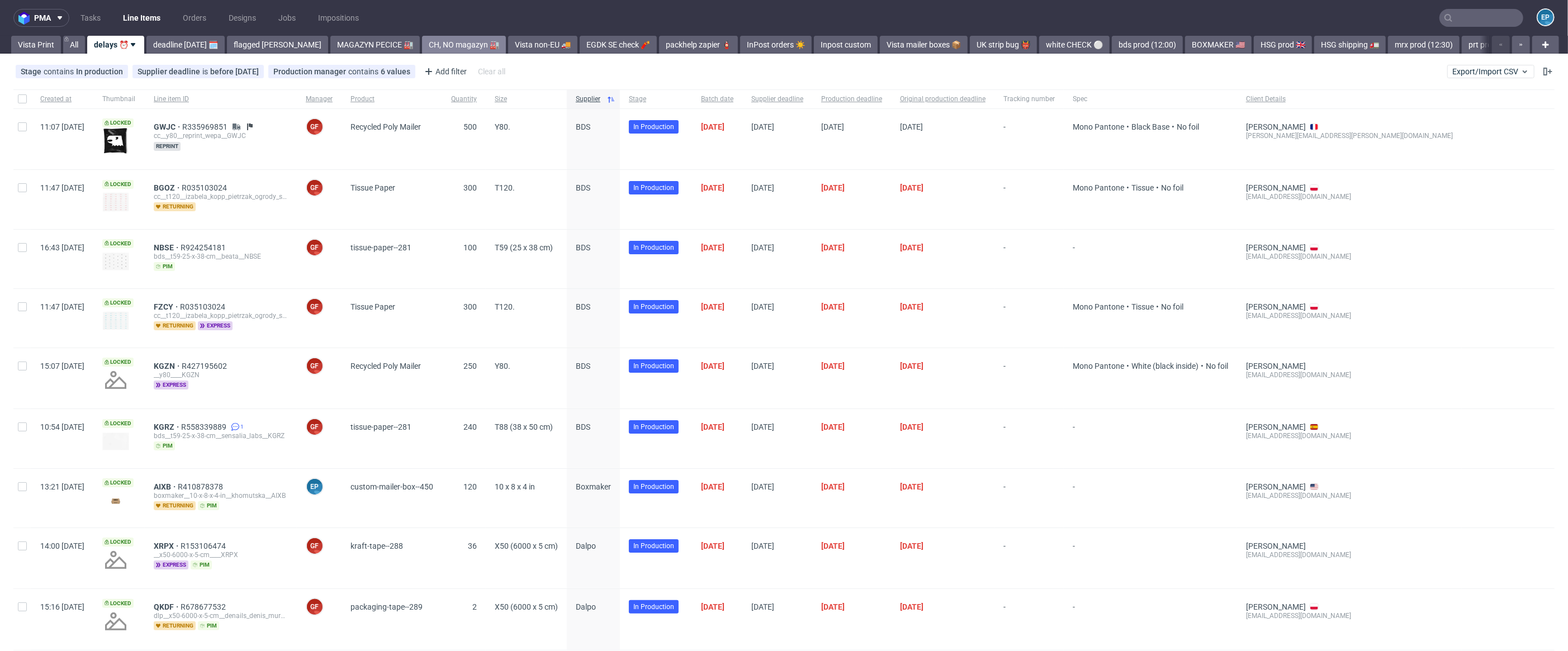
click at [447, 43] on link "CH, NO magazyn 🏭" at bounding box center [464, 44] width 84 height 18
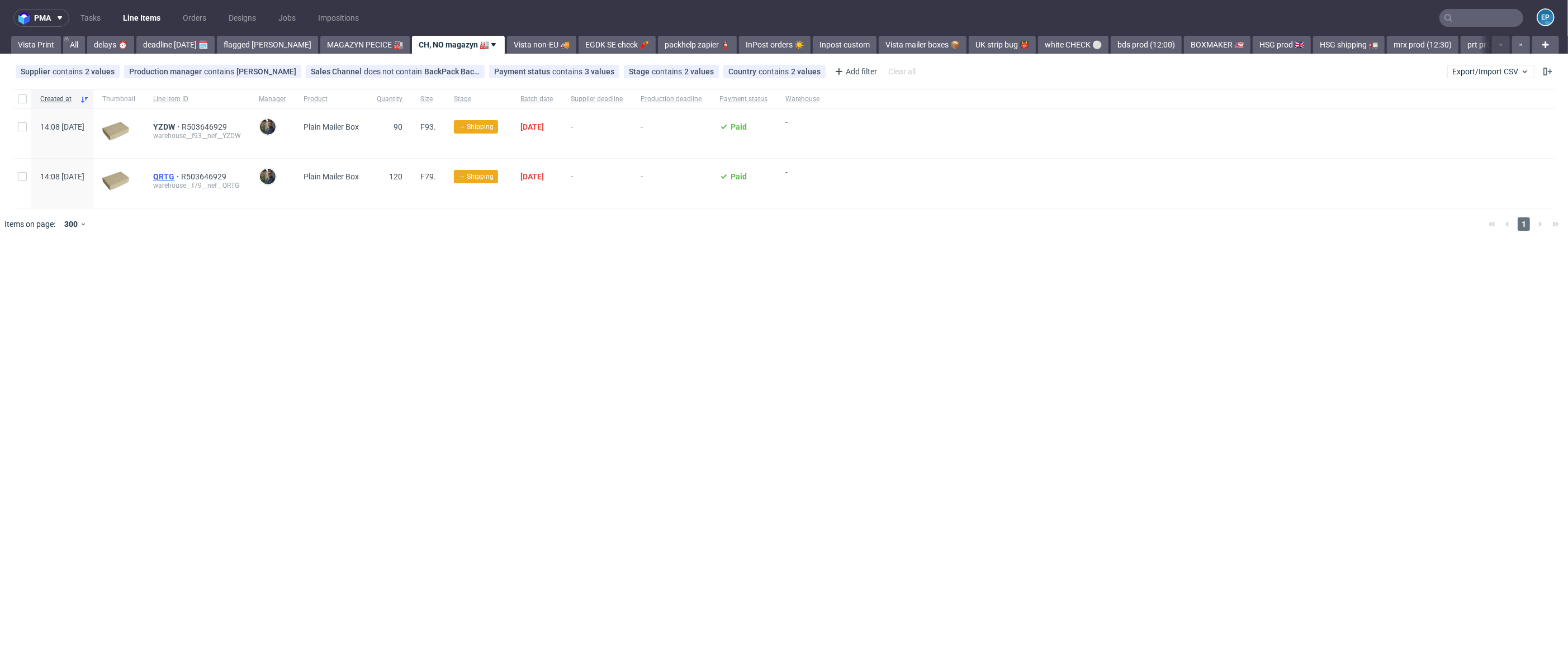
click at [181, 178] on span "QRTG" at bounding box center [167, 176] width 28 height 9
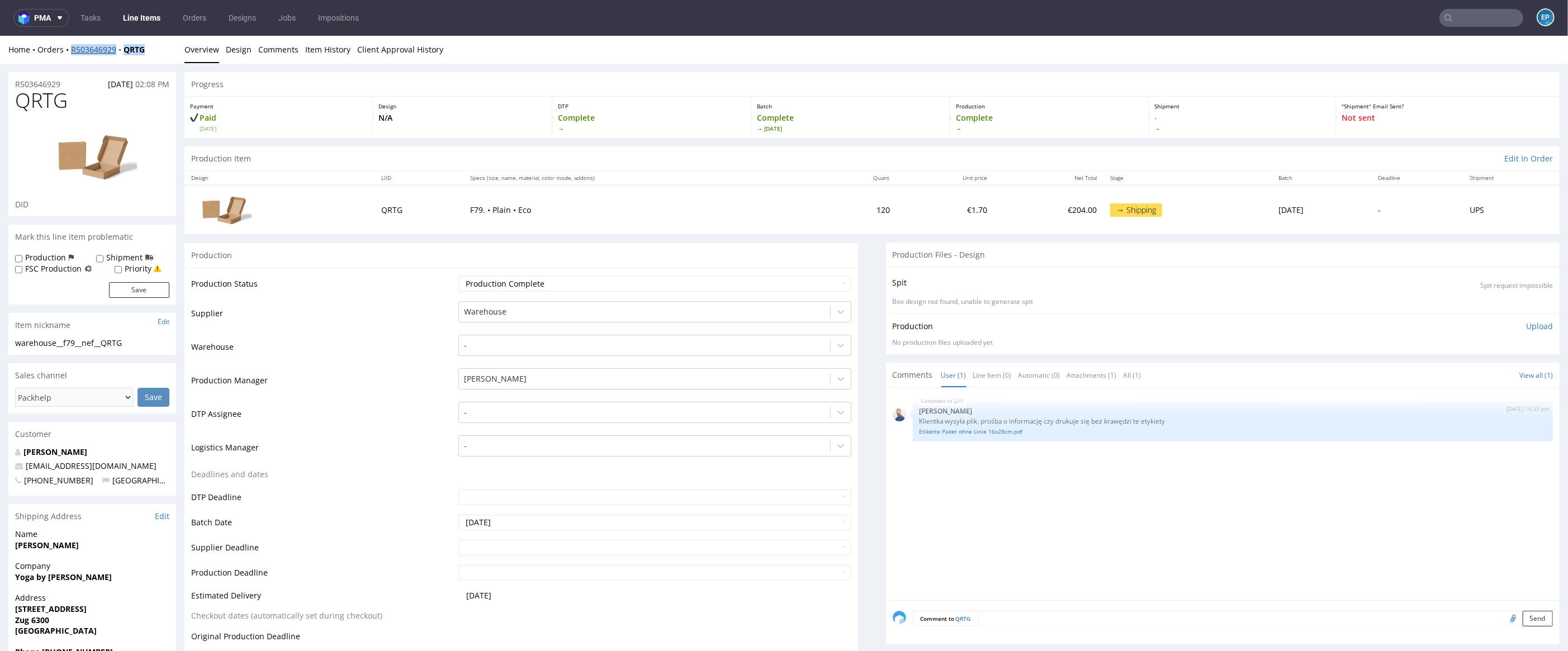
drag, startPoint x: 154, startPoint y: 53, endPoint x: 72, endPoint y: 48, distance: 82.2
click at [72, 48] on div "Home Orders R503646929 QRTG" at bounding box center [93, 50] width 168 height 11
copy div "R503646929 QRTG"
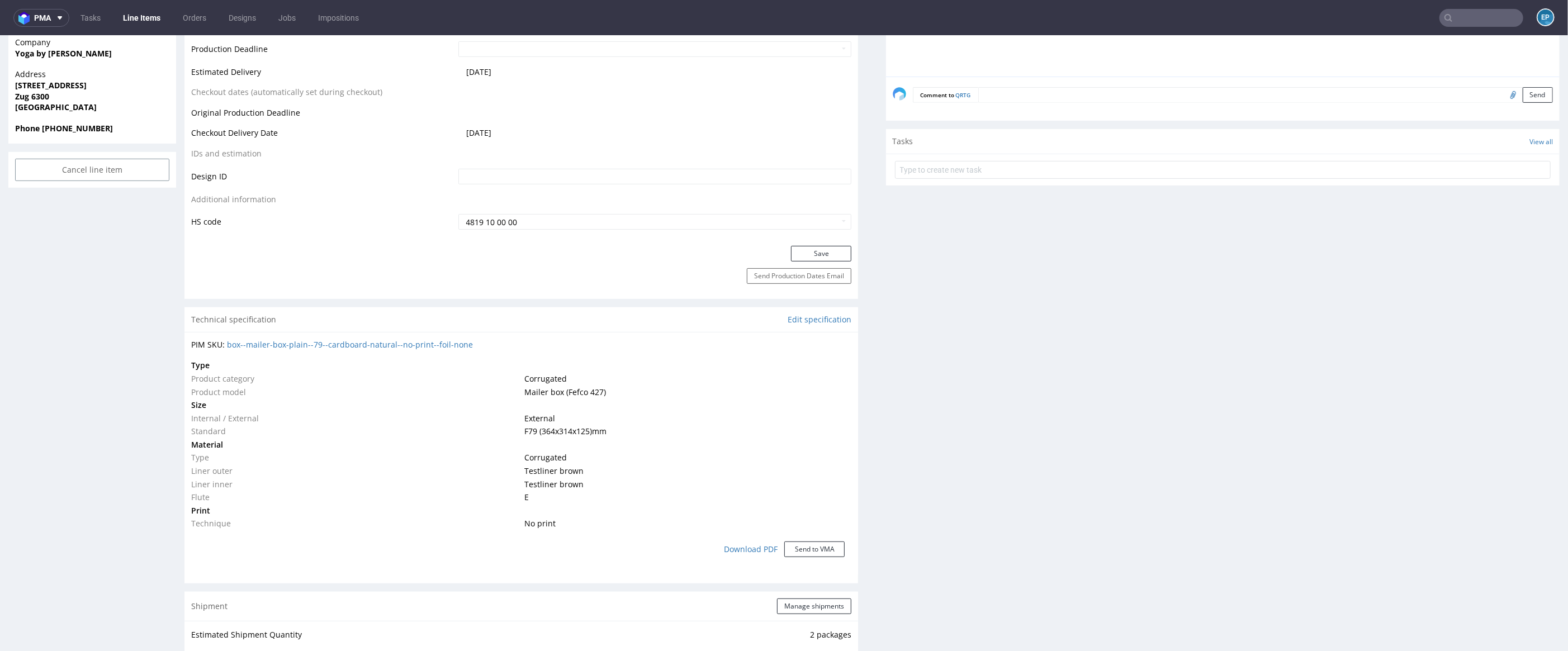
scroll to position [294, 0]
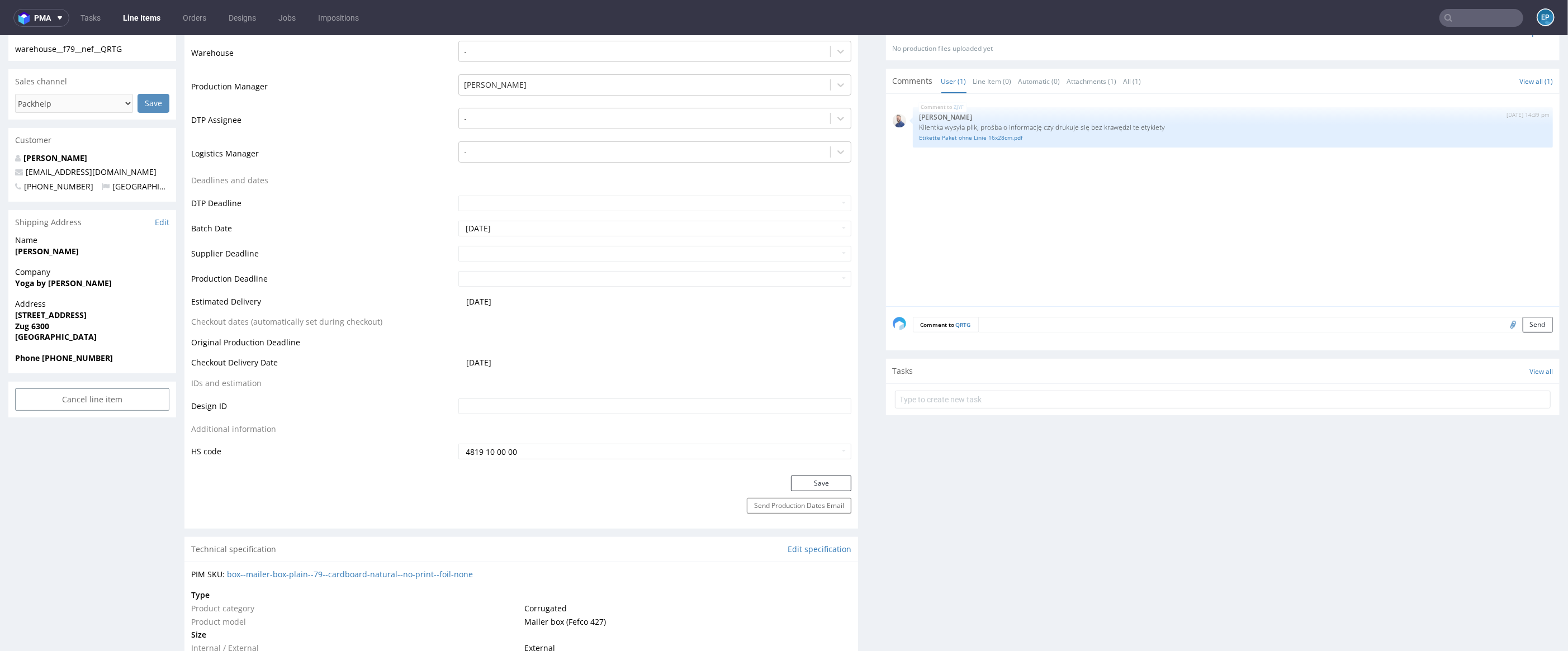
click at [154, 11] on link "Line Items" at bounding box center [142, 18] width 51 height 18
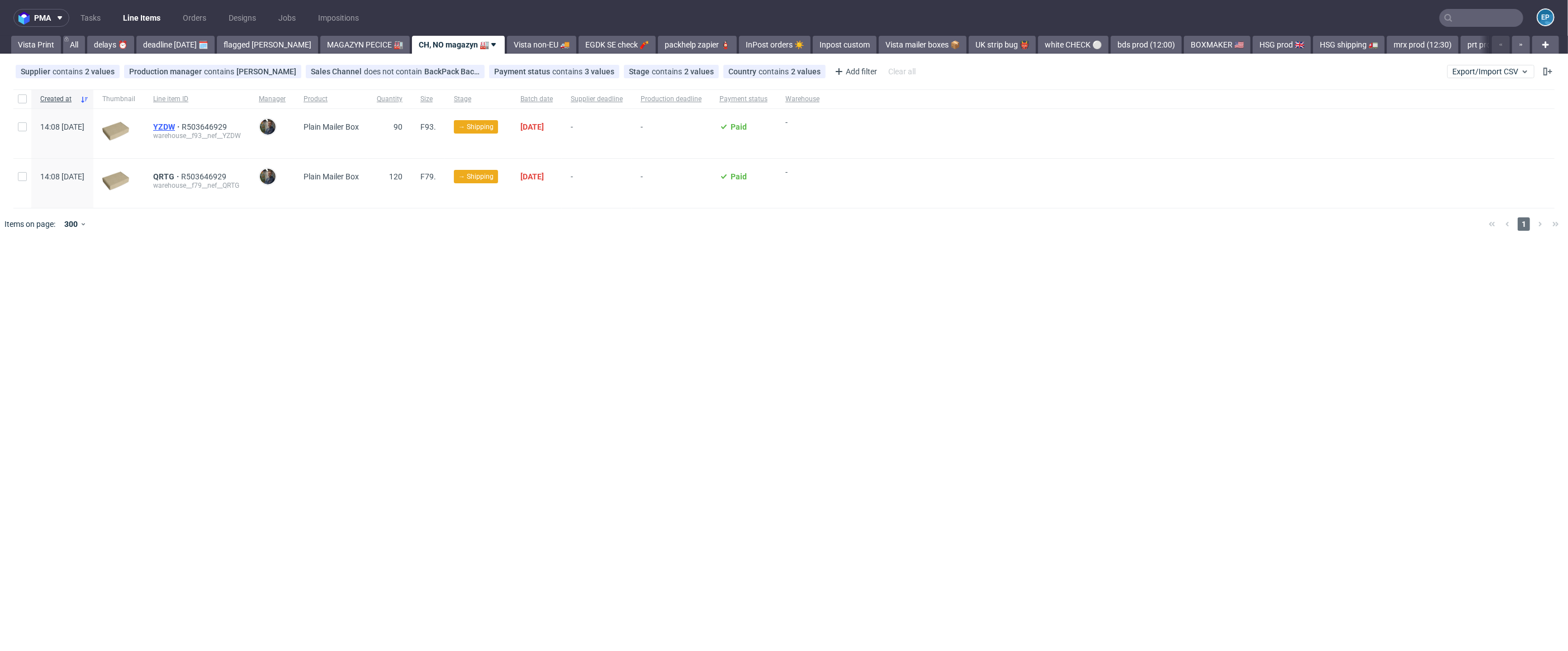
click at [181, 125] on span "YZDW" at bounding box center [167, 127] width 29 height 9
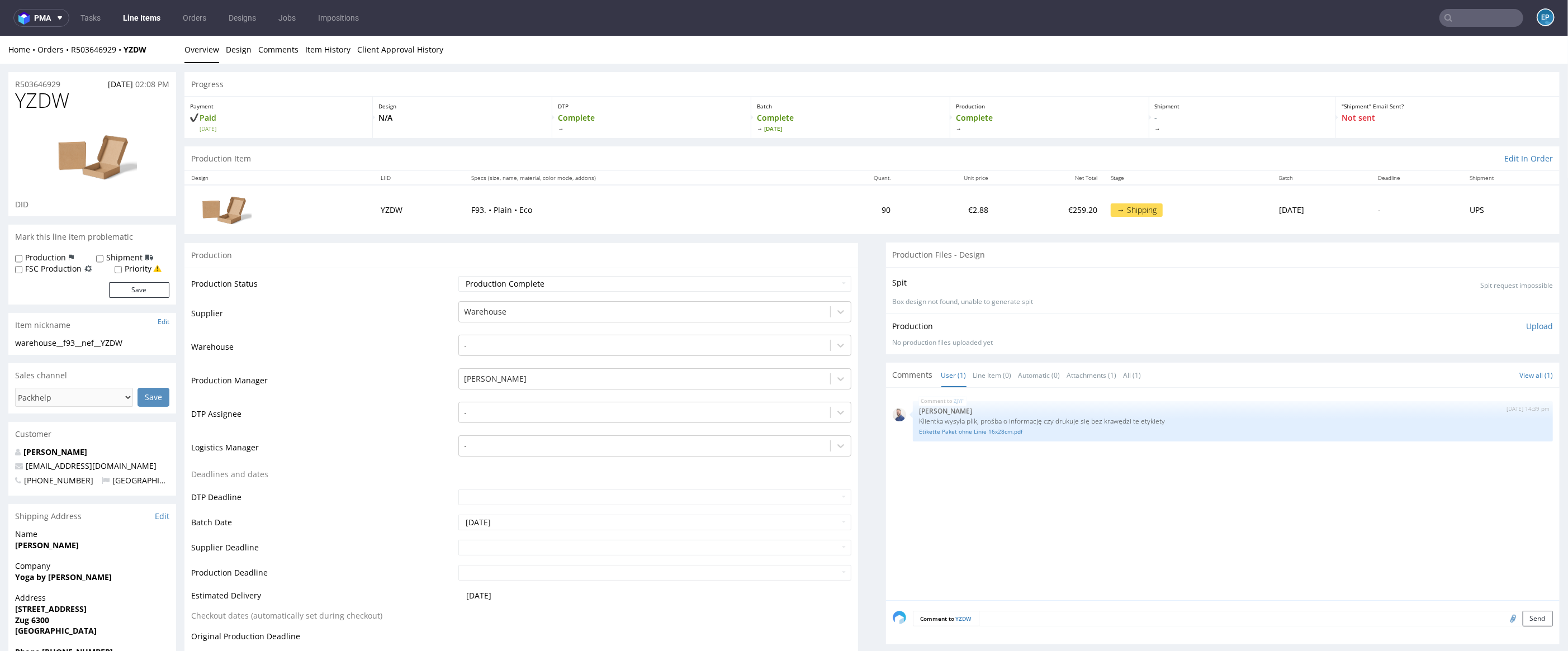
click at [154, 7] on nav "pma Tasks Line Items Orders Designs Jobs Impositions EP" at bounding box center [784, 18] width 1568 height 36
click at [159, 16] on link "Line Items" at bounding box center [142, 18] width 51 height 18
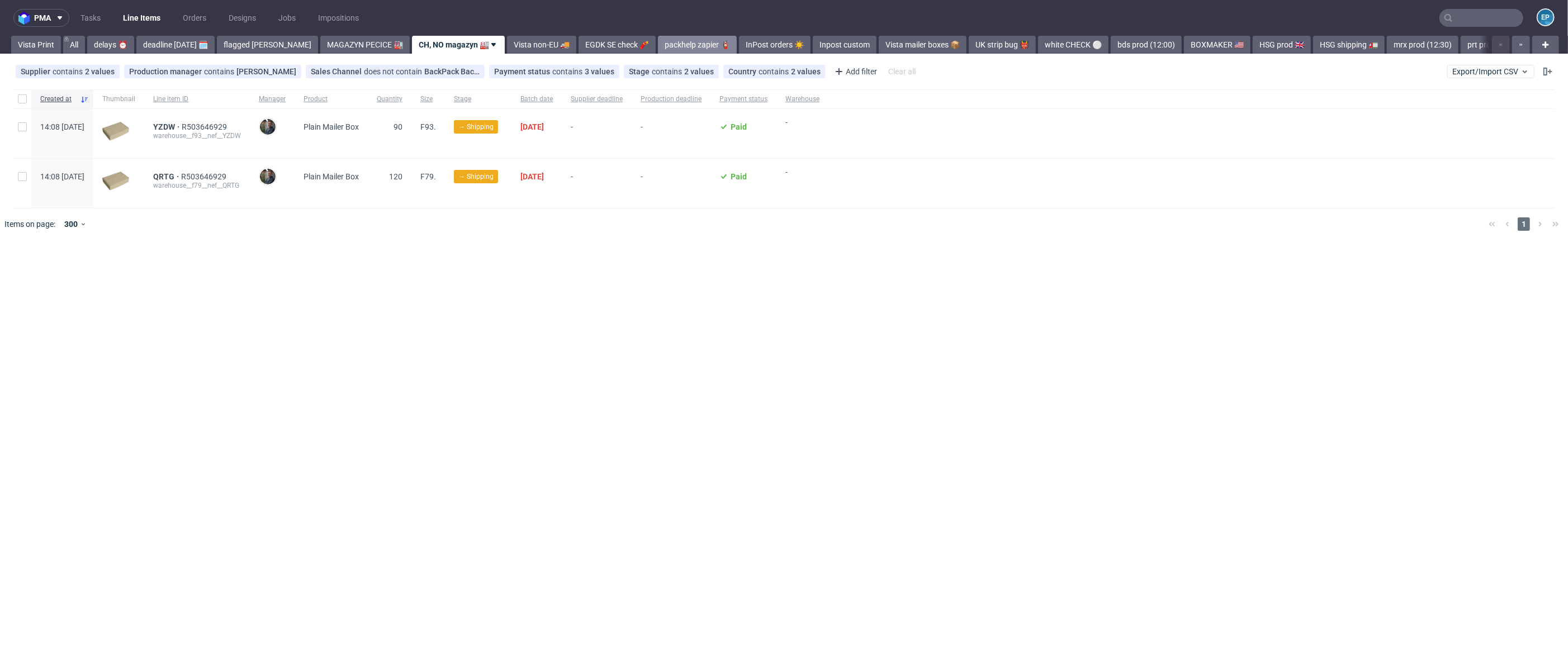
click at [658, 48] on link "packhelp zapier 🧯" at bounding box center [697, 44] width 79 height 18
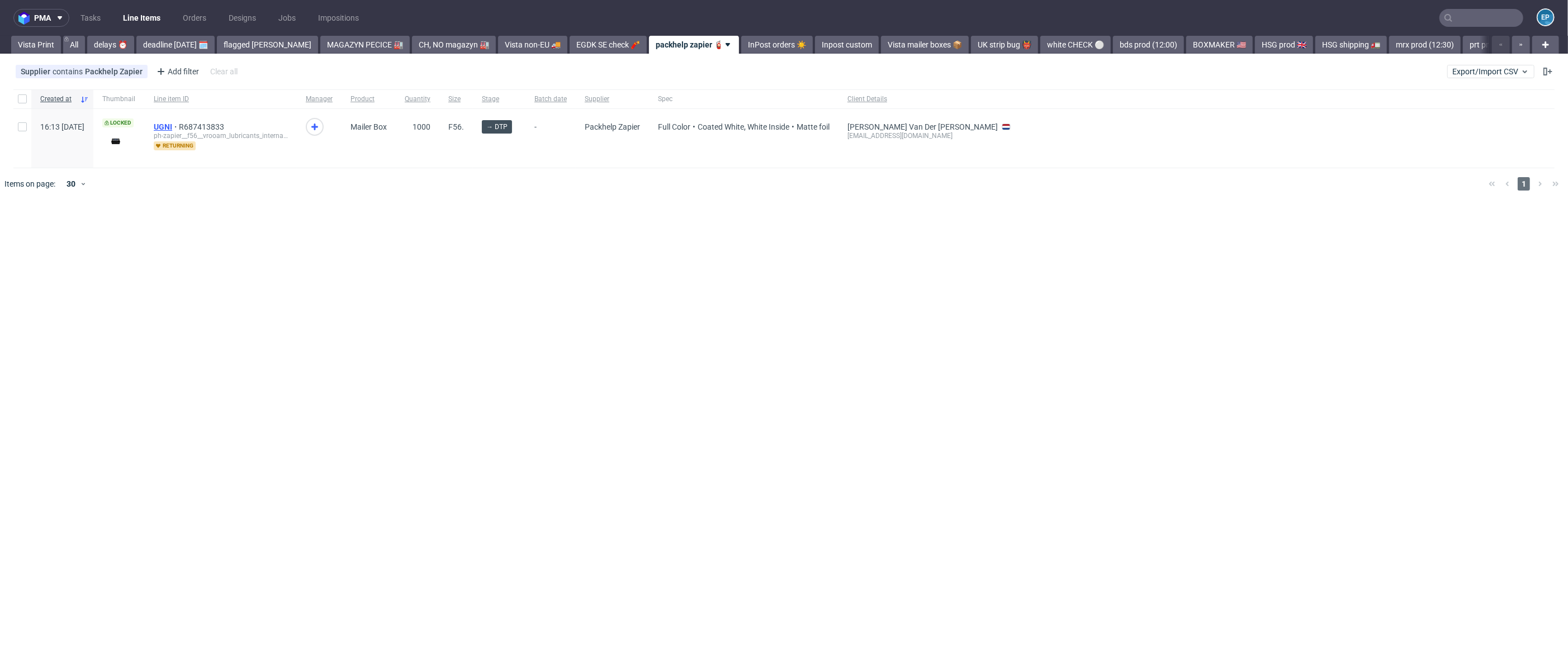
click at [179, 127] on span "UGNI" at bounding box center [166, 127] width 25 height 9
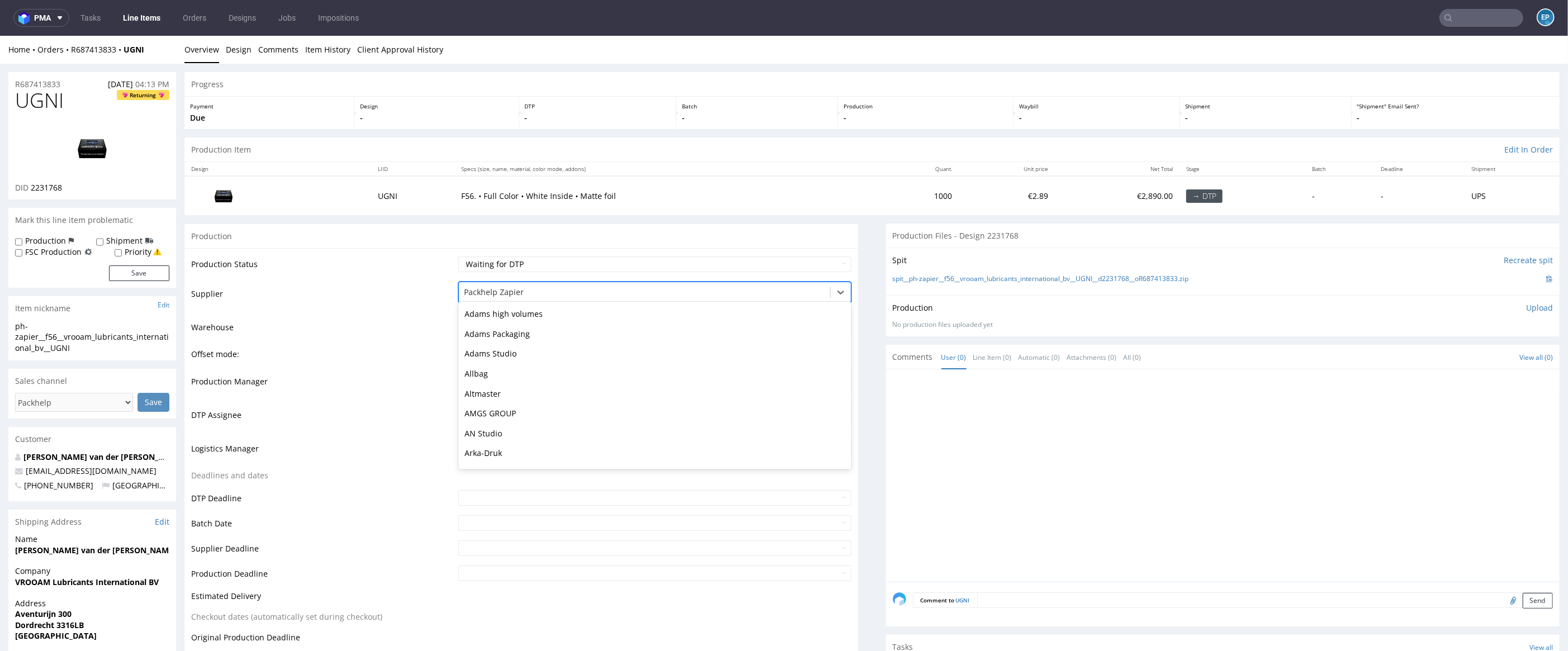
click at [519, 298] on div "Opakowaniamax, 110 of 172. 172 results available. Use Up and Down to choose opt…" at bounding box center [655, 290] width 394 height 16
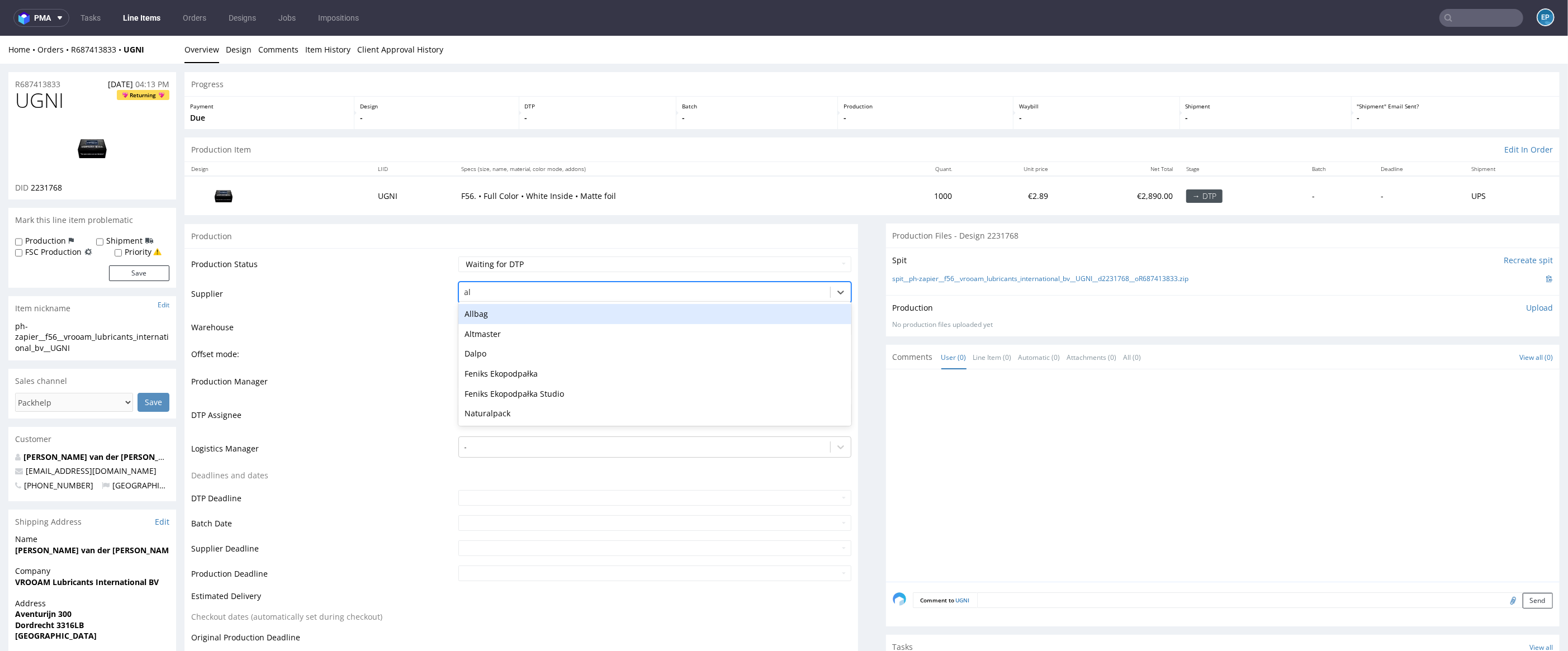
type input "alt"
click at [517, 316] on div "Altmaster" at bounding box center [655, 314] width 394 height 20
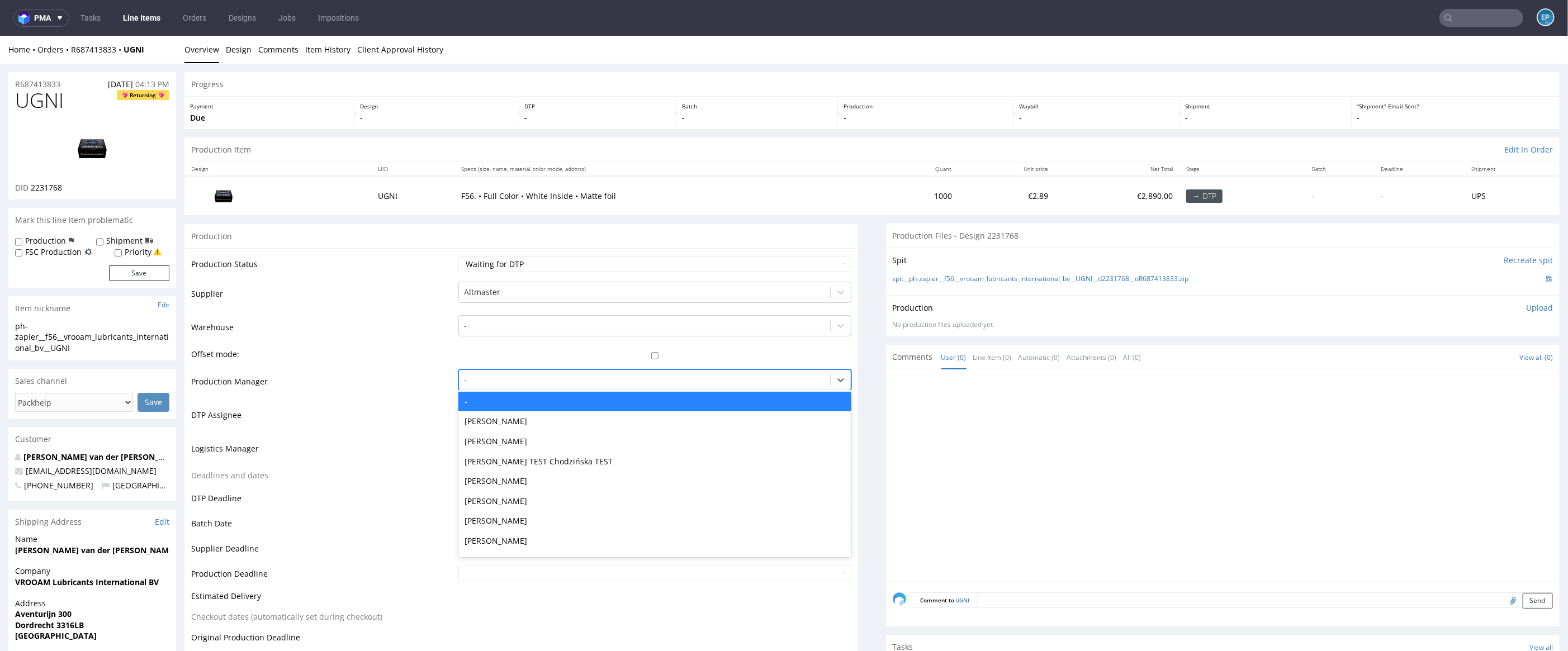
click at [526, 388] on div "-" at bounding box center [645, 380] width 372 height 18
type input "ewa"
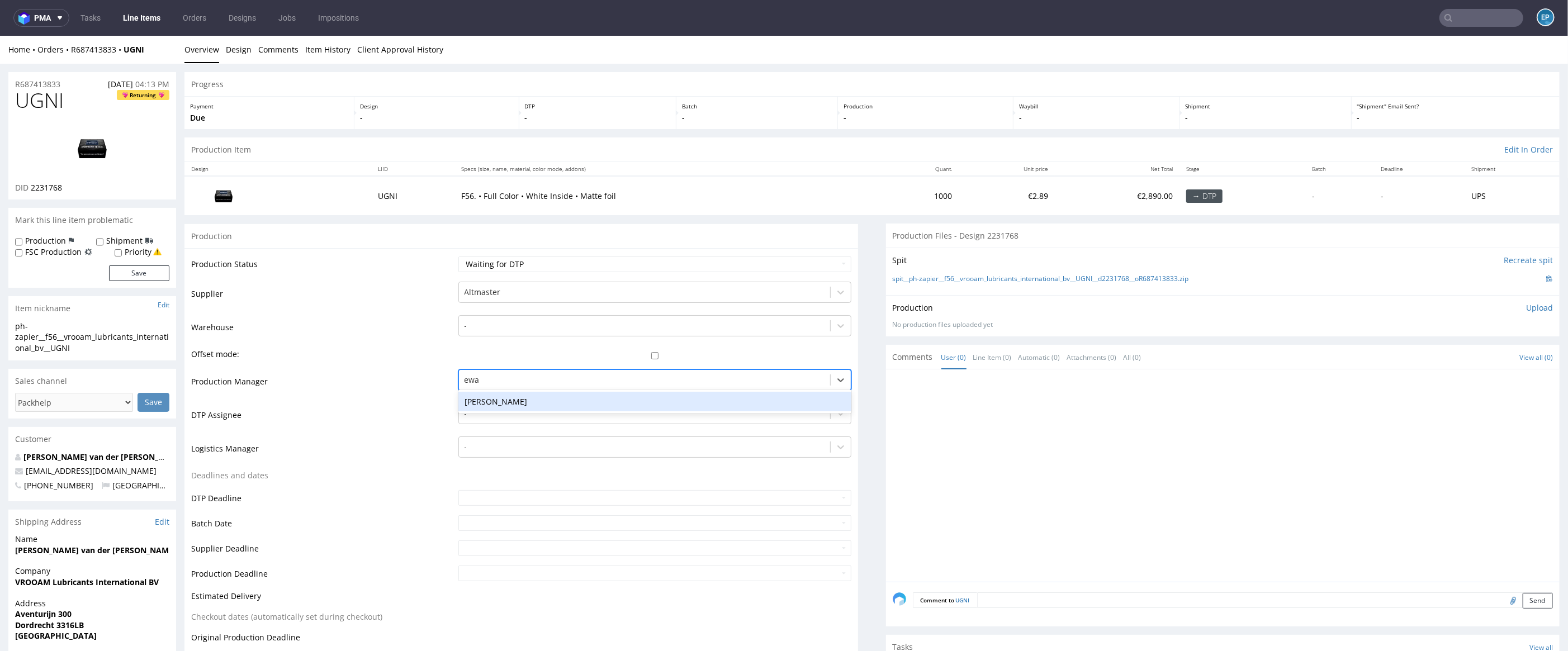
click at [517, 400] on div "[PERSON_NAME]" at bounding box center [655, 402] width 394 height 20
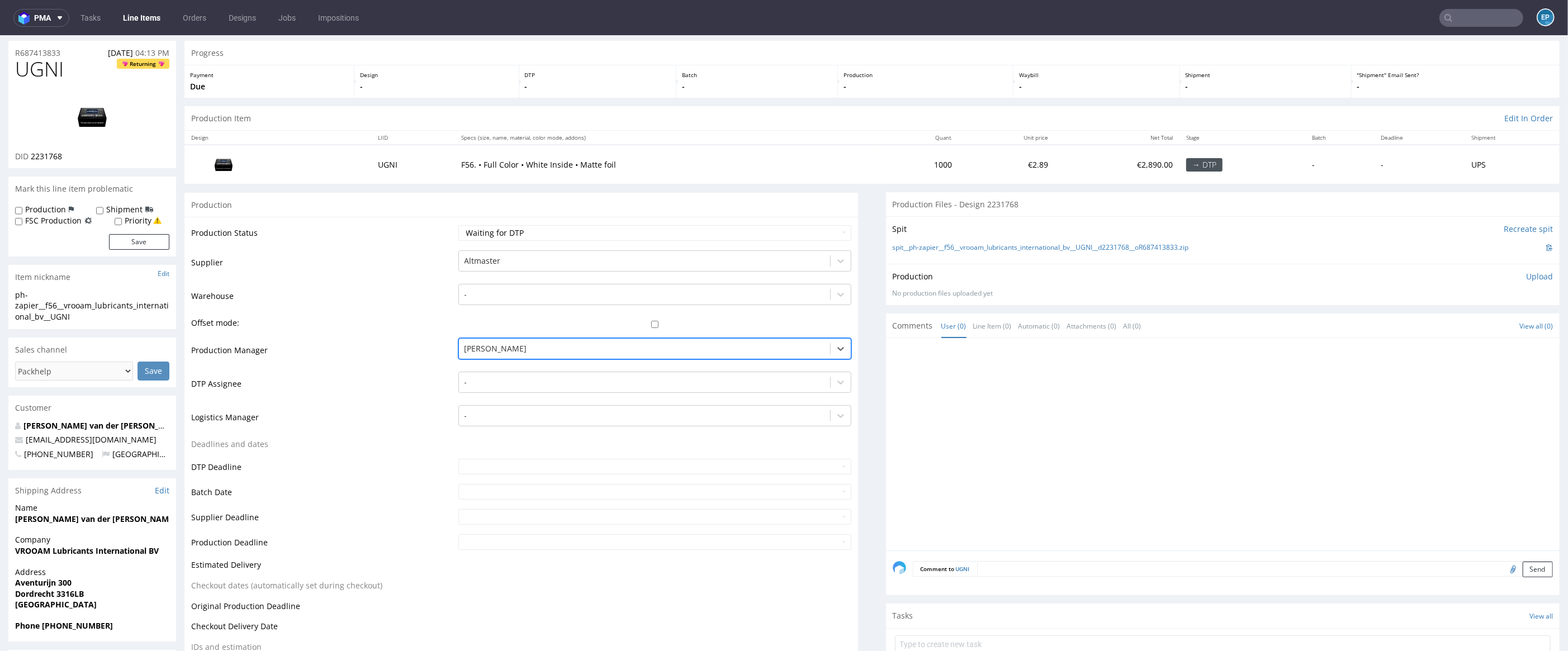
click at [646, 322] on input "checkbox" at bounding box center [655, 324] width 394 height 7
checkbox input "true"
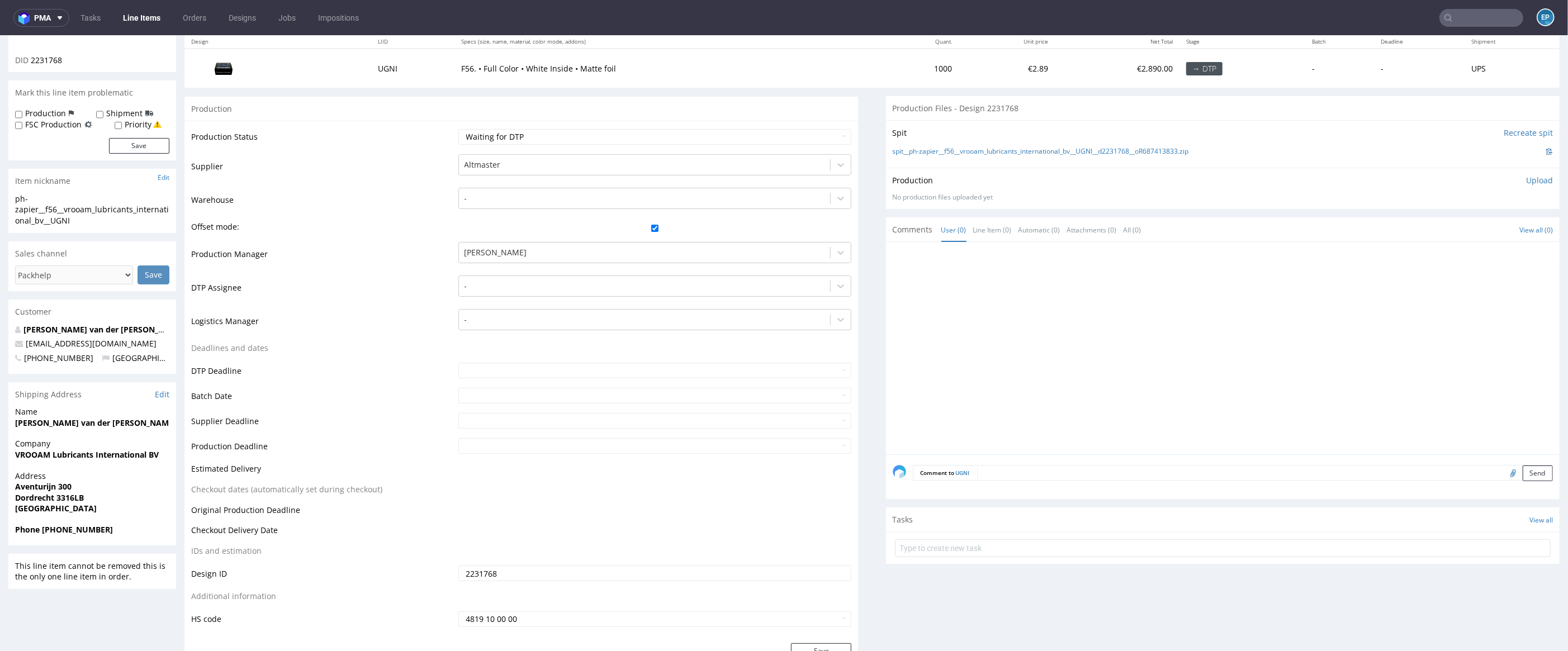
scroll to position [147, 0]
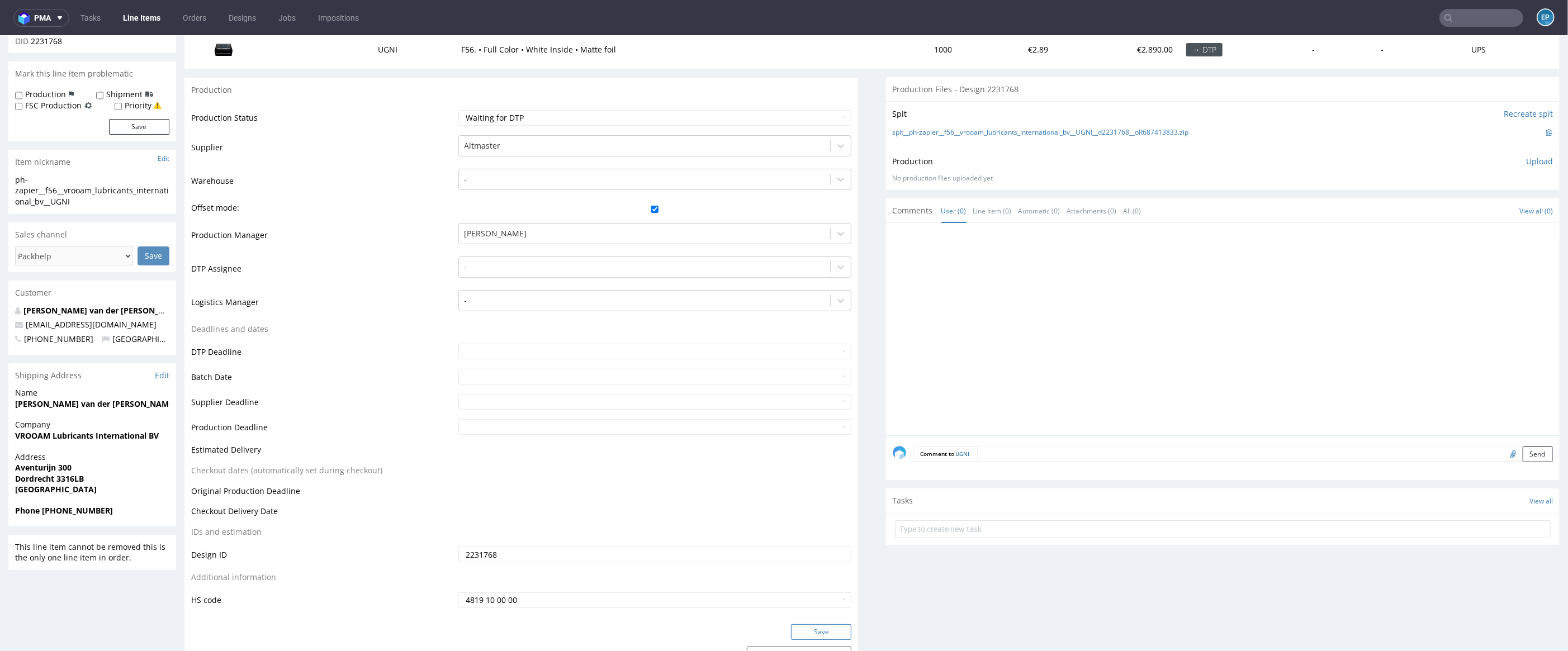
click at [826, 628] on button "Save" at bounding box center [821, 632] width 60 height 16
click at [131, 18] on link "Line Items" at bounding box center [142, 18] width 51 height 18
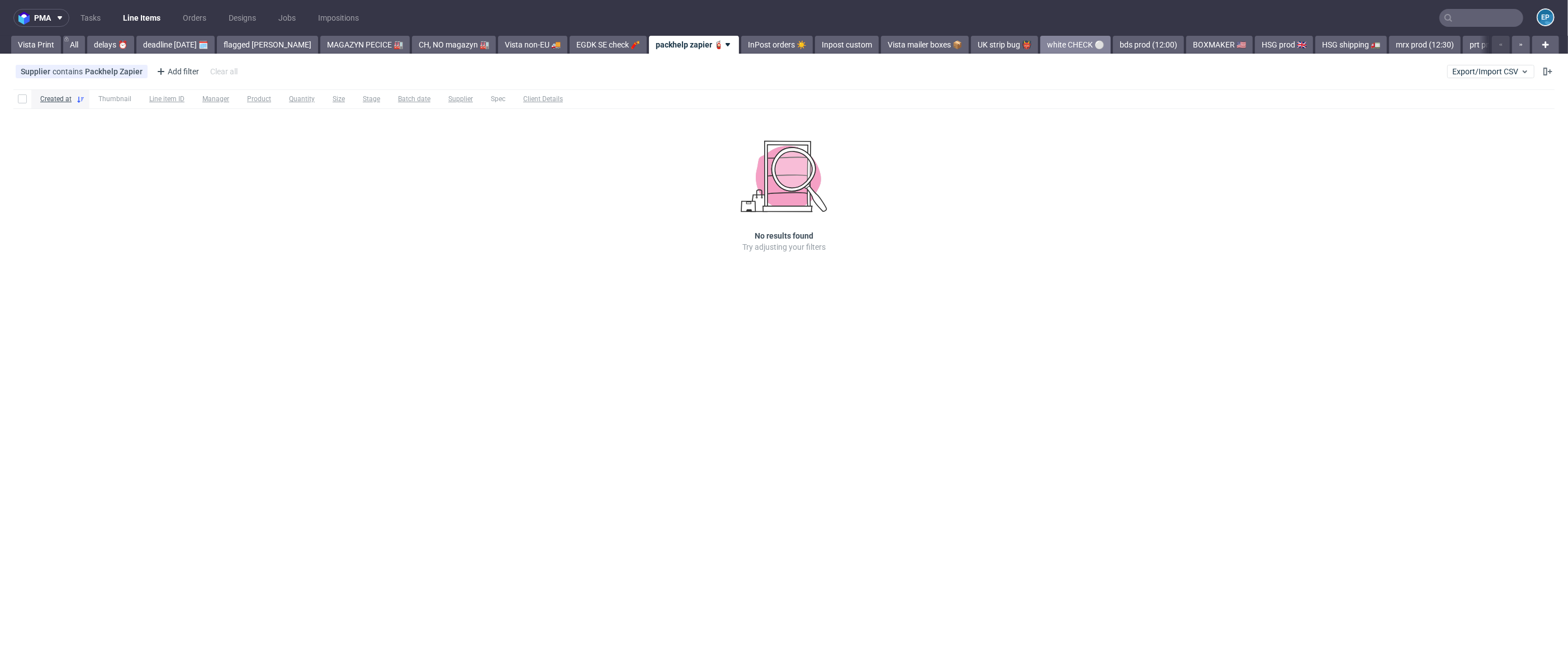
click at [1040, 40] on link "white CHECK ⚪️" at bounding box center [1076, 44] width 71 height 18
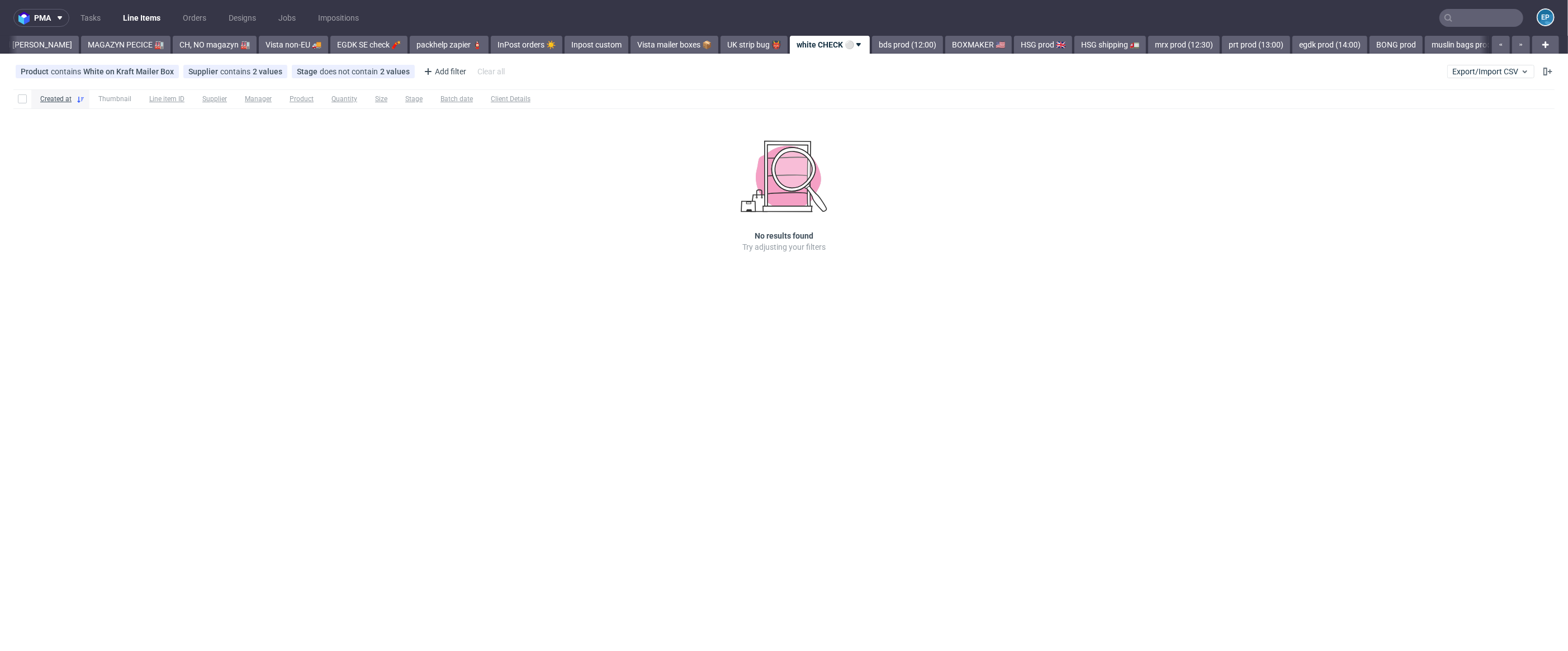
scroll to position [0, 290]
drag, startPoint x: 815, startPoint y: 78, endPoint x: 808, endPoint y: 64, distance: 15.7
click at [811, 74] on div "Product contains White on Kraft Mailer Box Supplier contains 2 values Custom, P…" at bounding box center [784, 72] width 1568 height 27
click at [811, 53] on div "pma Tasks Line Items Orders Designs Jobs Impositions EP Vista Print All delays …" at bounding box center [784, 326] width 1568 height 651
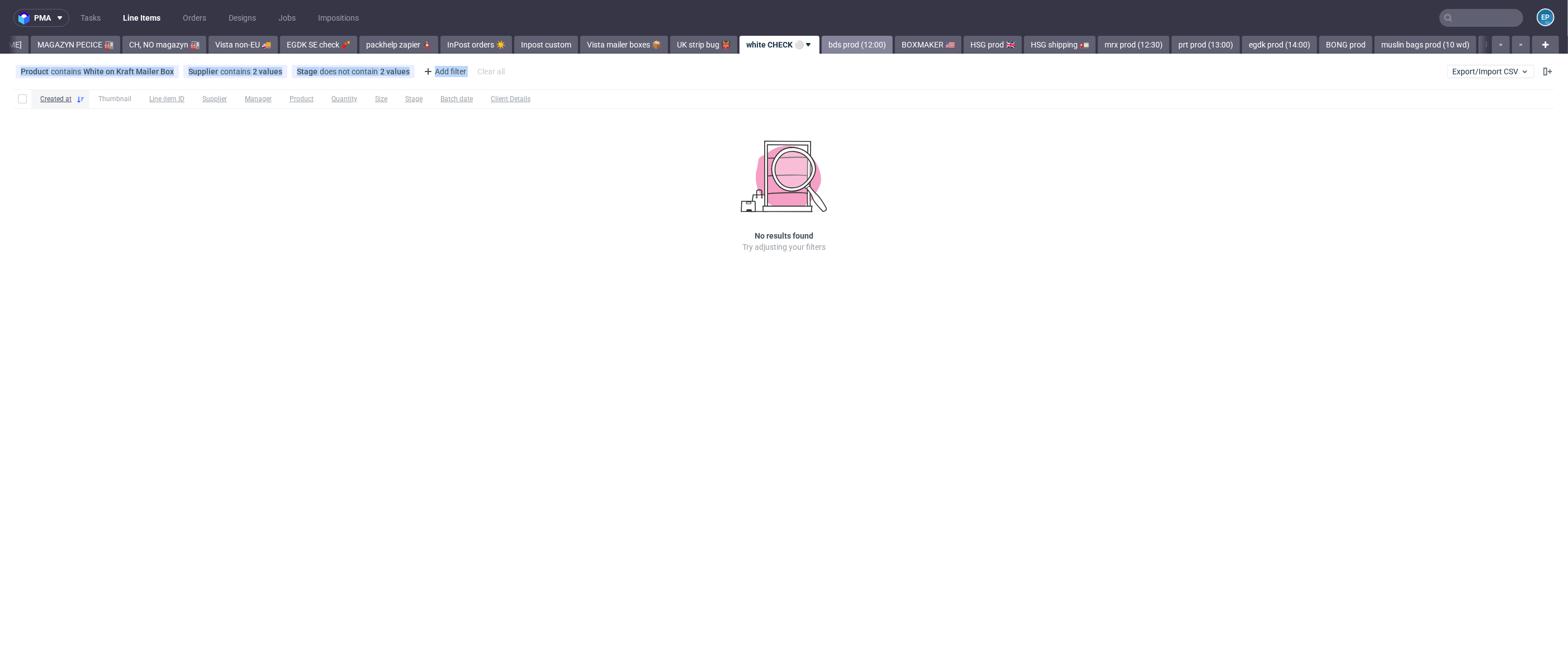
click at [822, 52] on link "bds prod (12:00)" at bounding box center [857, 44] width 71 height 18
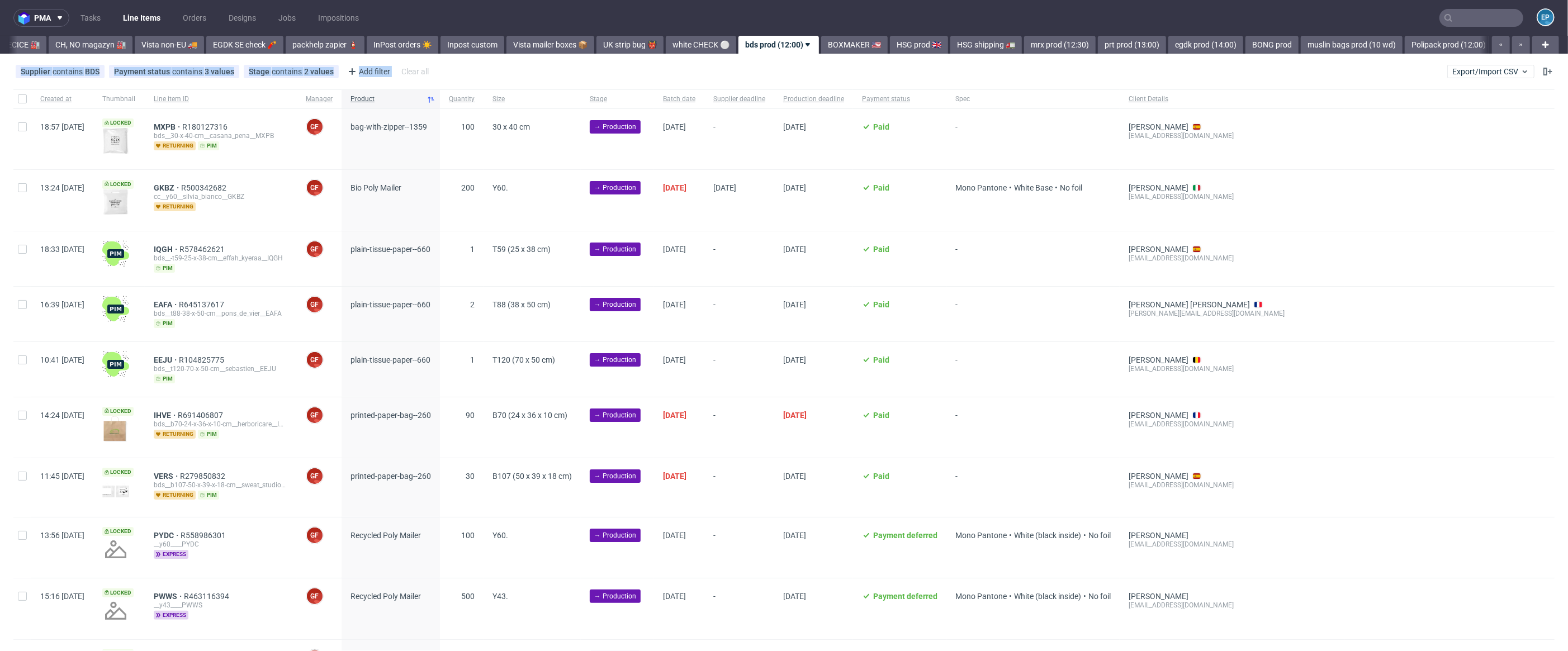
click at [421, 255] on span "plain-tissue-paper--660" at bounding box center [391, 259] width 80 height 28
click at [411, 249] on span "plain-tissue-paper--660" at bounding box center [390, 249] width 80 height 9
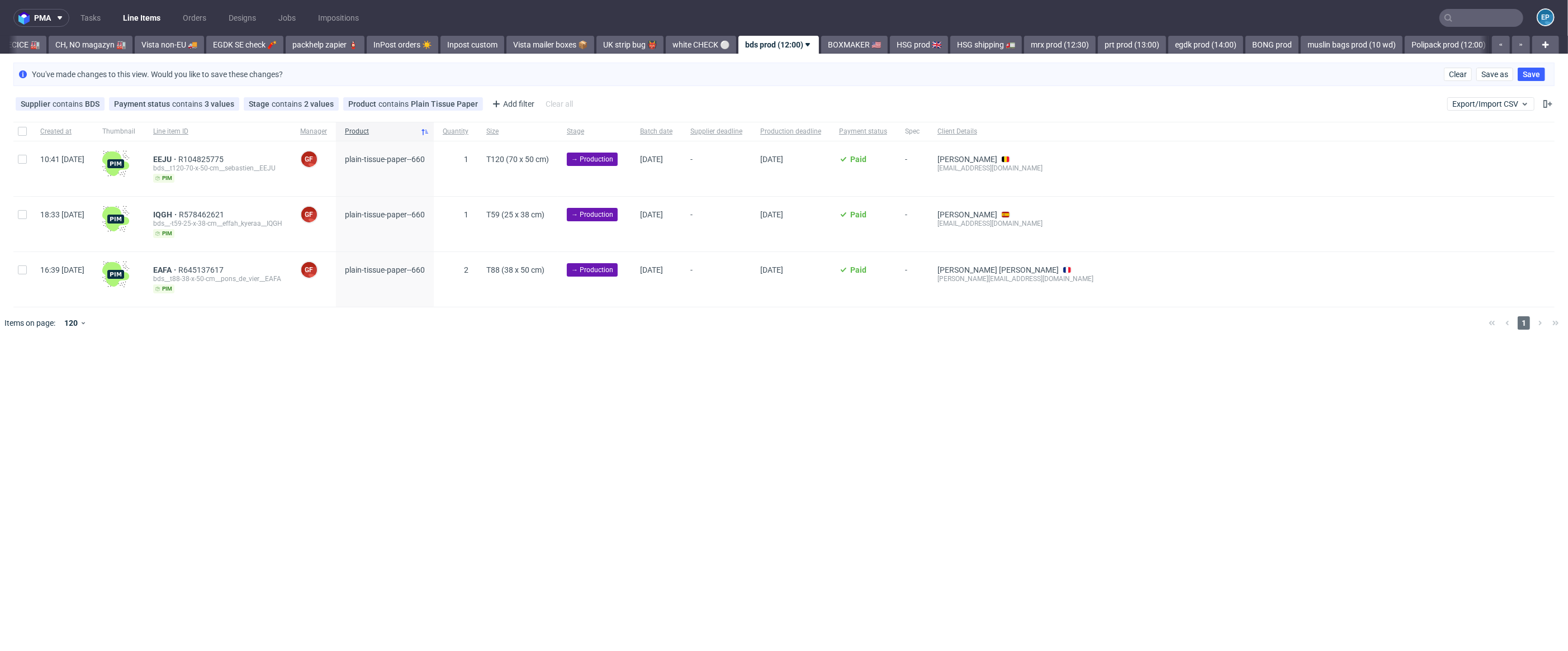
click at [20, 137] on div at bounding box center [22, 131] width 18 height 19
checkbox input "true"
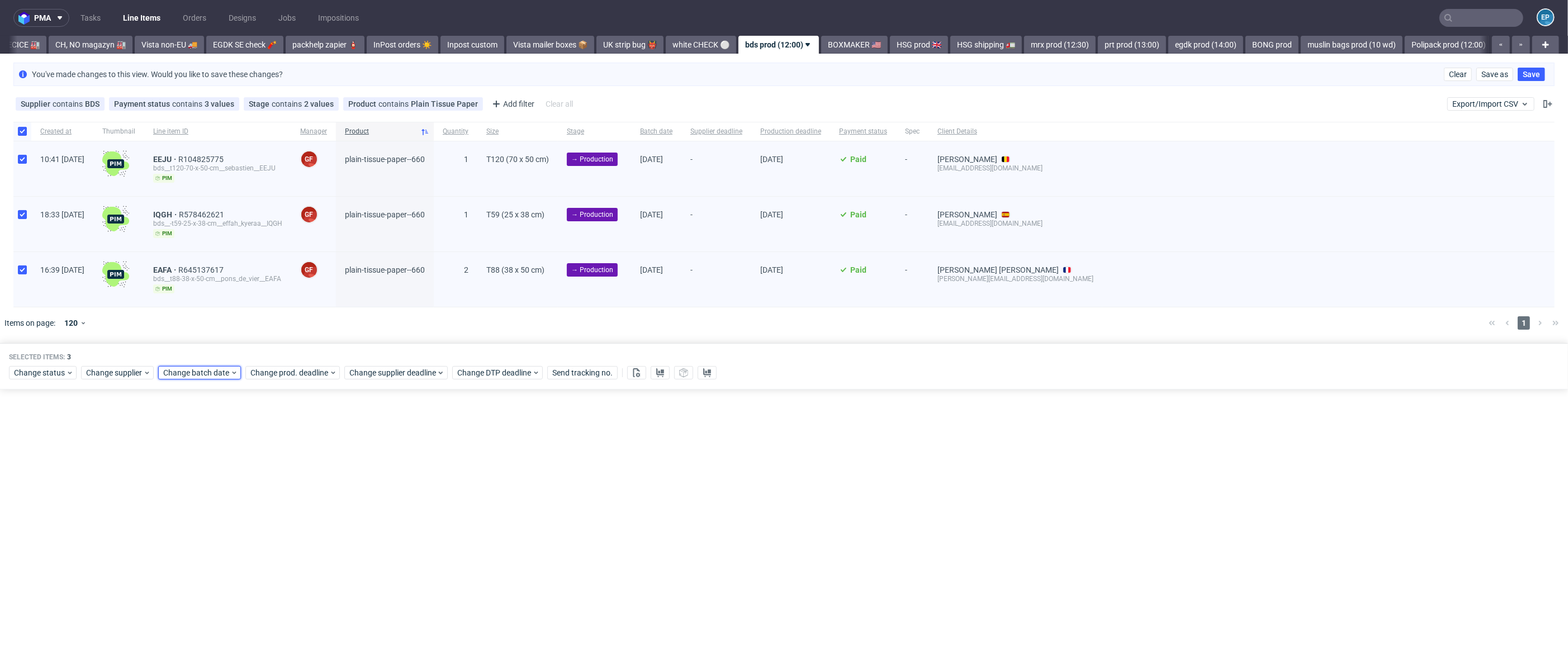
click at [225, 365] on div "Change status Change supplier Change batch date Change prod. deadline Change su…" at bounding box center [784, 372] width 1550 height 16
click at [215, 378] on div "Change batch date" at bounding box center [200, 373] width 83 height 13
click at [201, 442] on button "1" at bounding box center [198, 444] width 17 height 18
click at [283, 561] on button "Save" at bounding box center [292, 560] width 27 height 18
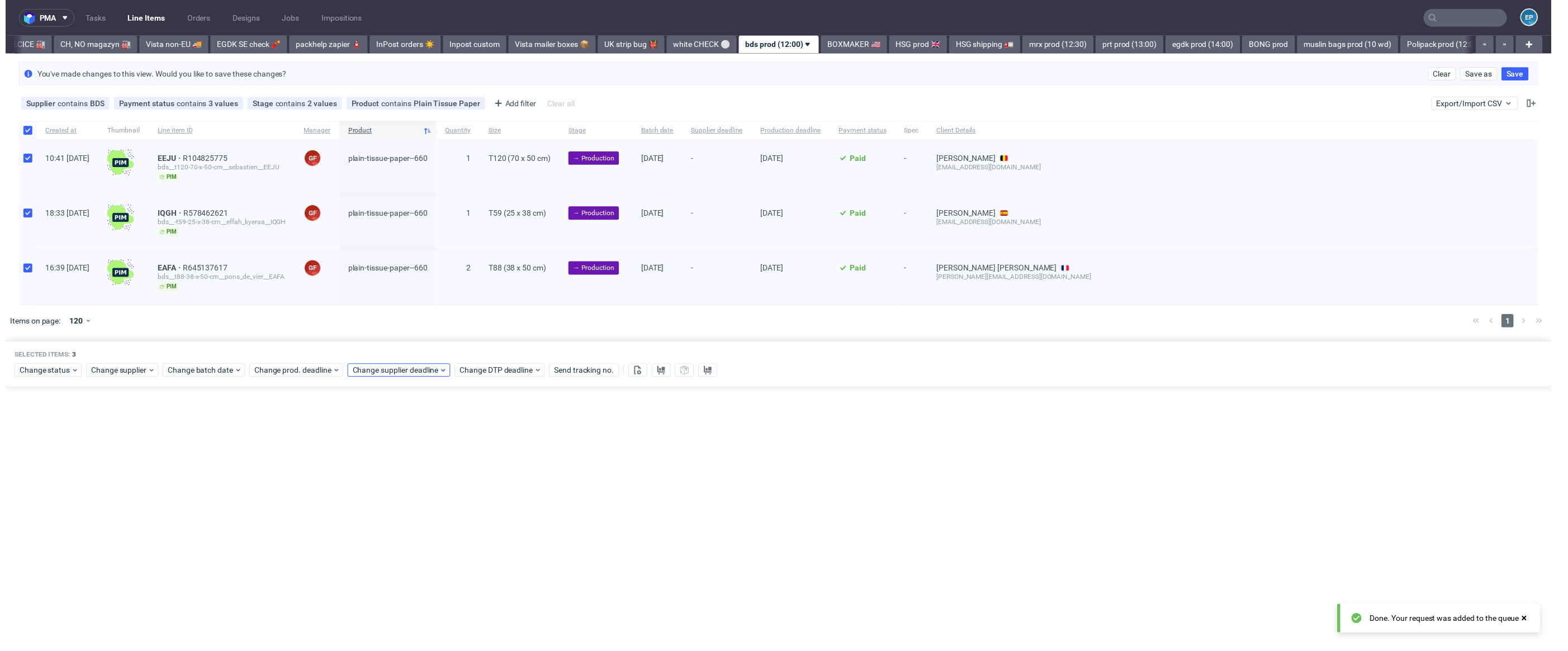
scroll to position [0, 363]
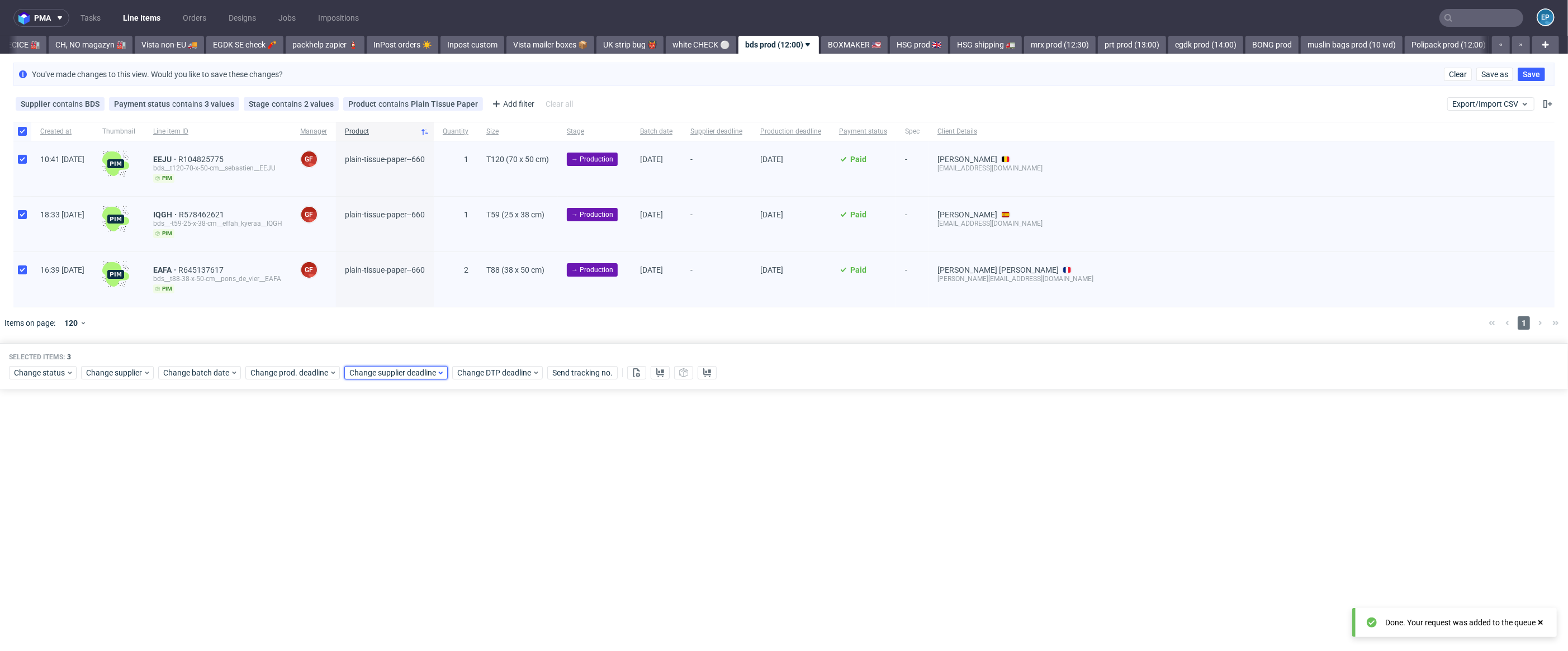
click at [432, 367] on span "Change supplier deadline" at bounding box center [393, 372] width 87 height 11
click at [411, 436] on button "2" at bounding box center [403, 444] width 17 height 18
click at [487, 565] on button "Save" at bounding box center [478, 560] width 27 height 18
click at [1454, 74] on span "Clear" at bounding box center [1457, 74] width 18 height 8
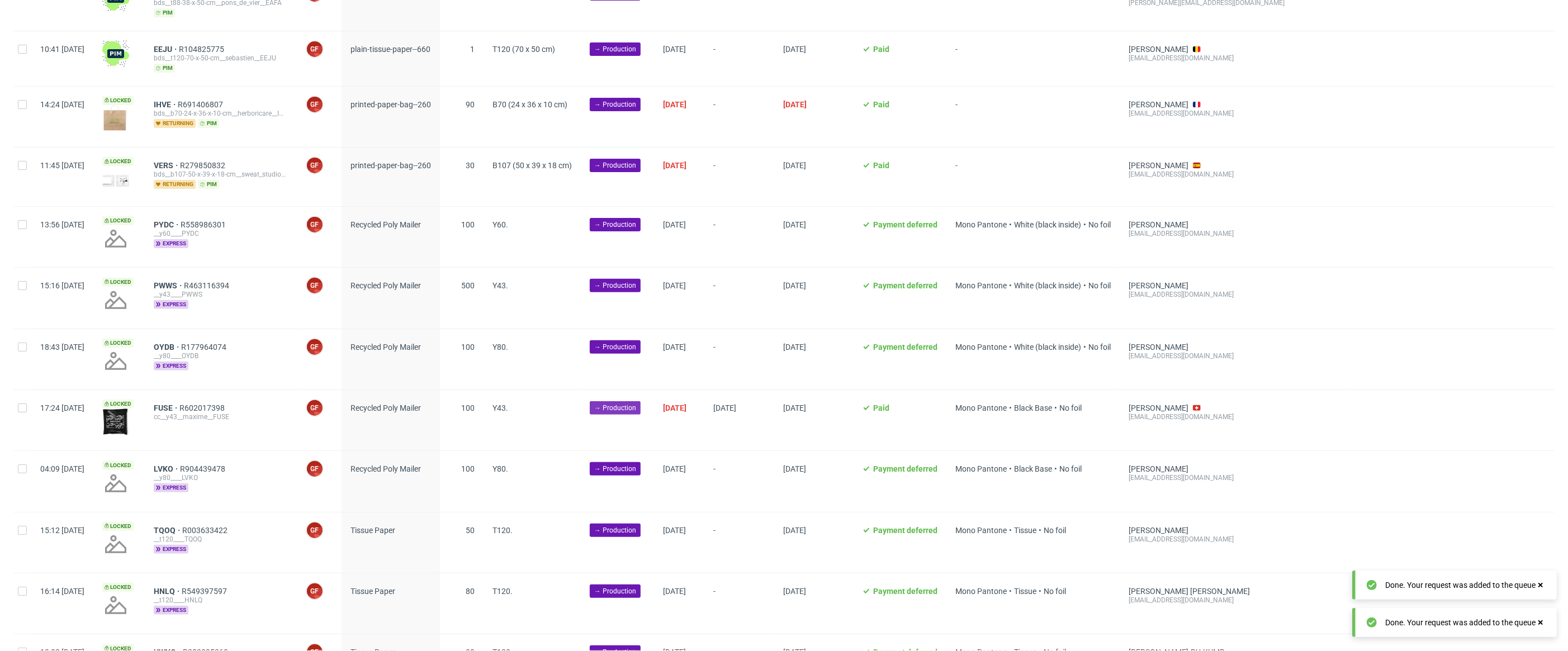
scroll to position [452, 0]
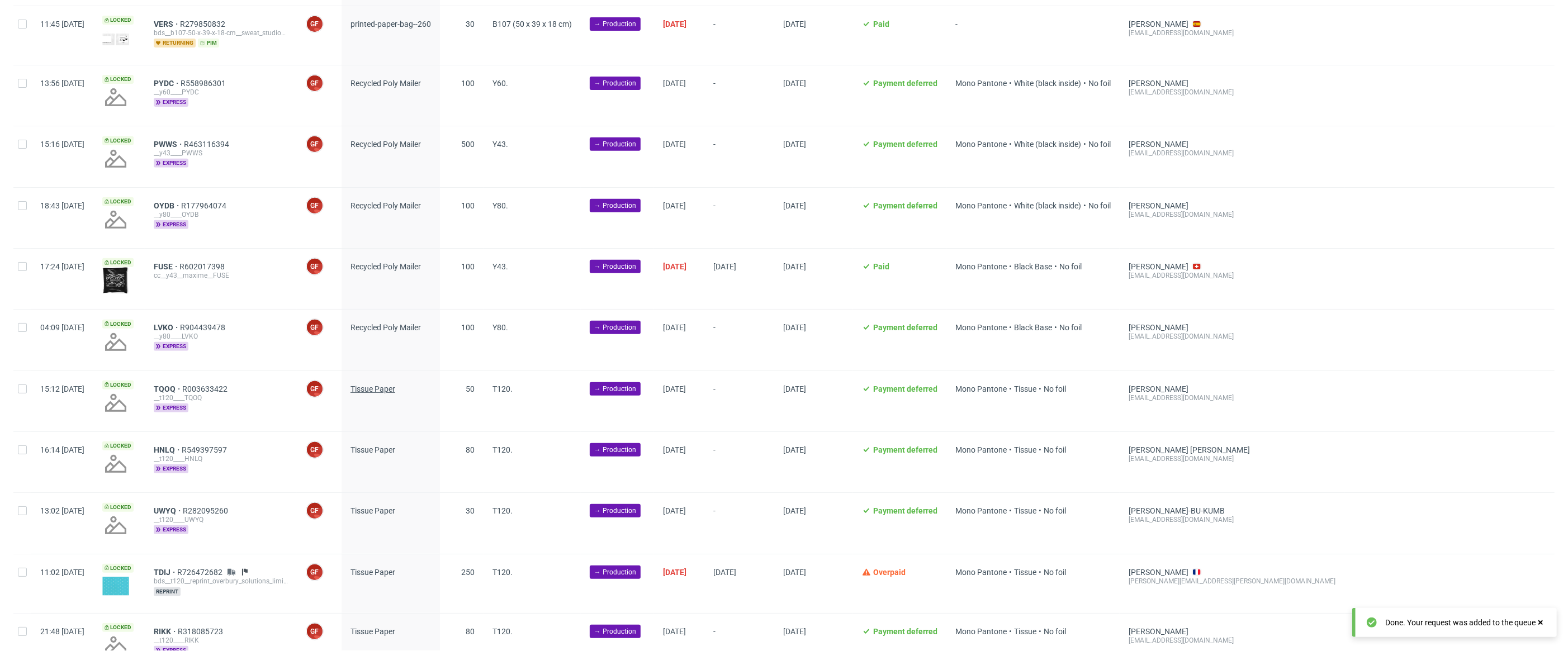
click at [395, 386] on span "Tissue Paper" at bounding box center [373, 389] width 44 height 9
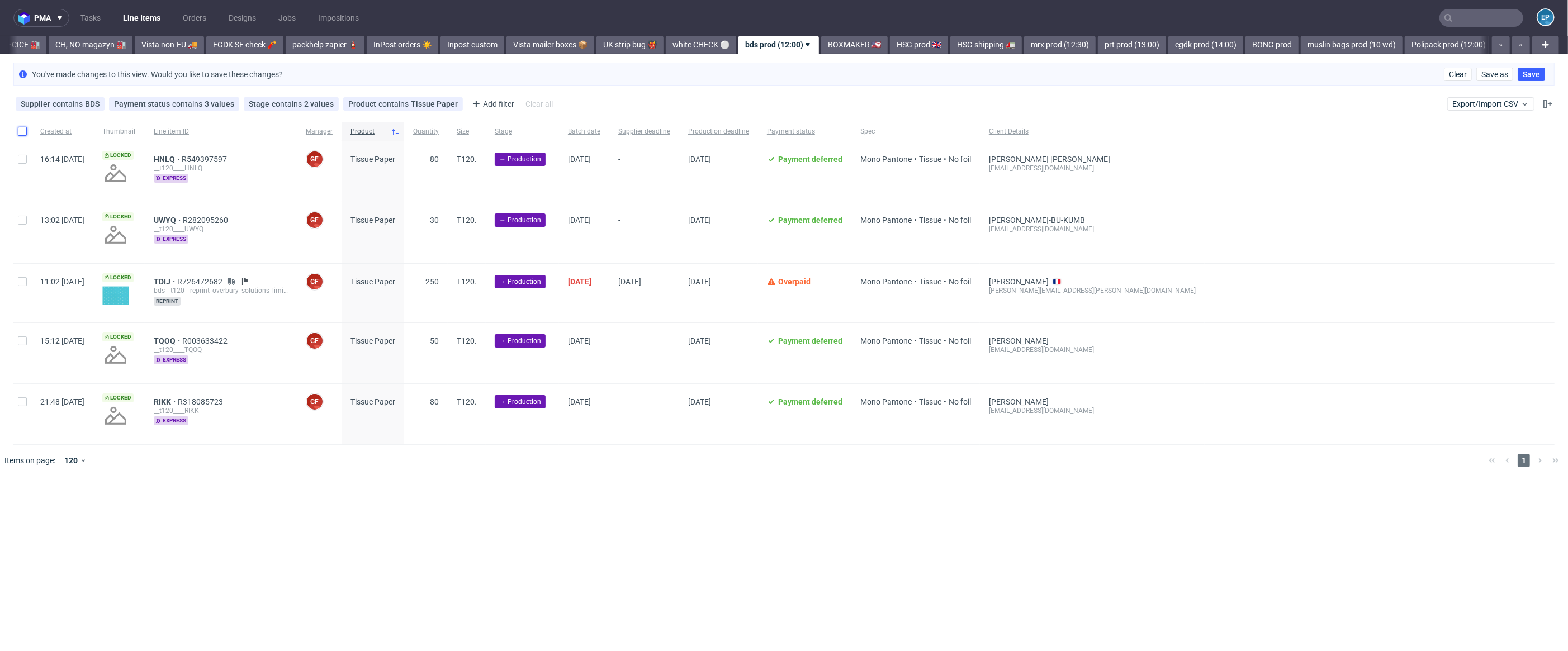
click at [22, 135] on input "checkbox" at bounding box center [22, 131] width 9 height 9
checkbox input "true"
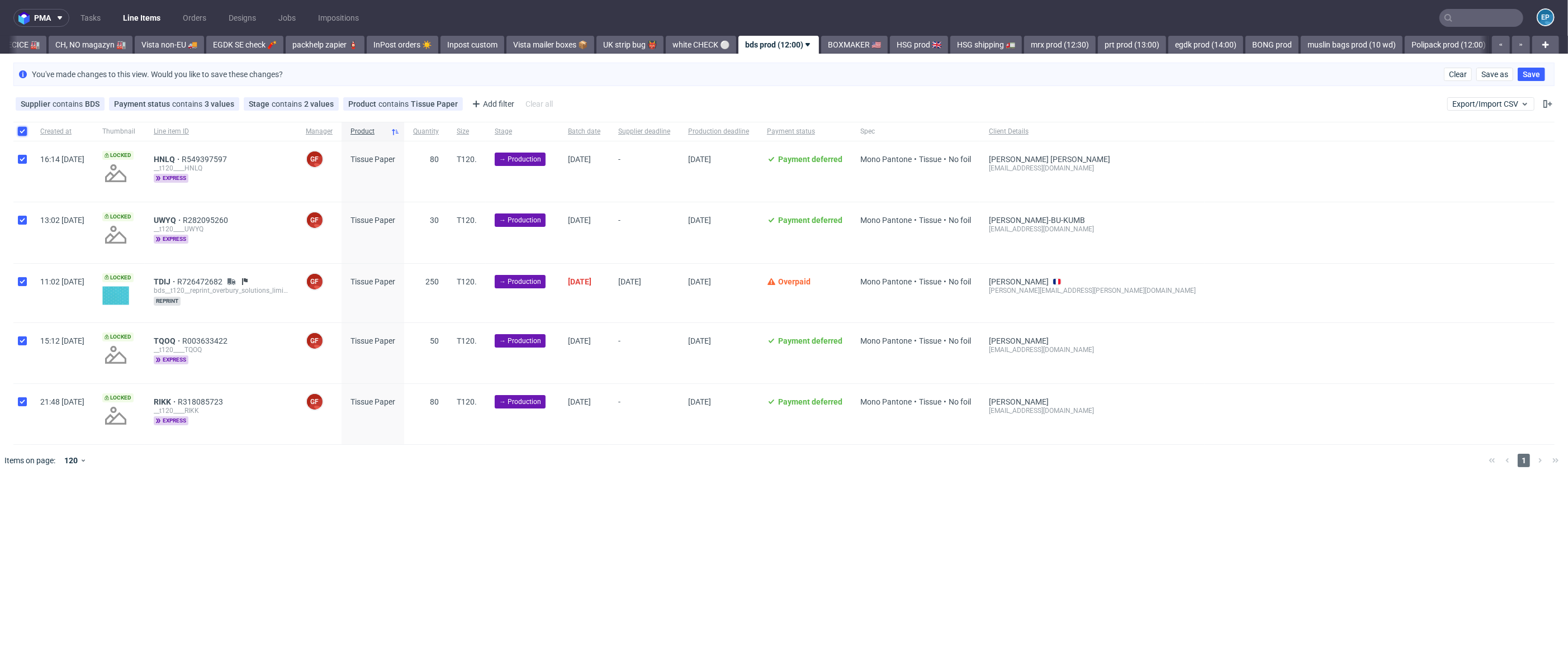
checkbox input "true"
click at [18, 281] on input "checkbox" at bounding box center [22, 282] width 9 height 9
checkbox input "false"
click at [201, 509] on span "Change batch date" at bounding box center [197, 510] width 67 height 11
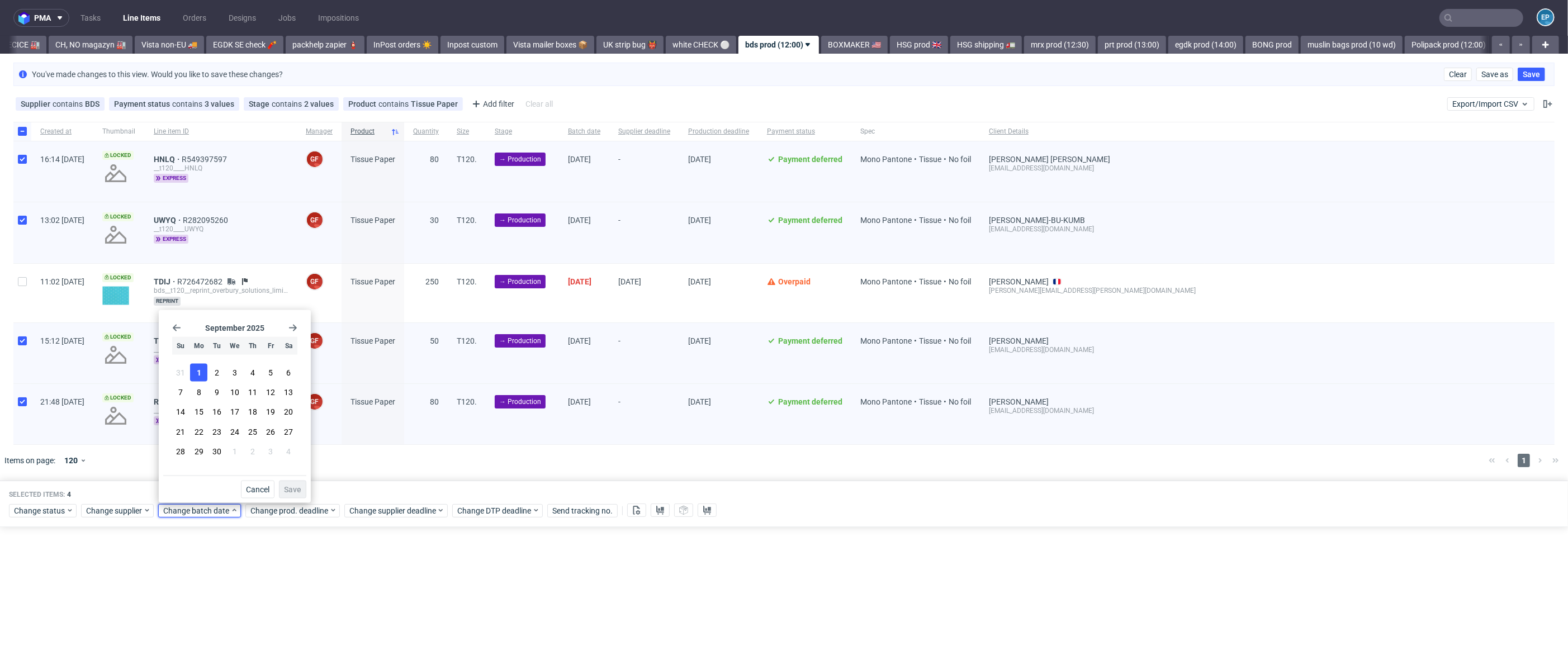
click at [197, 372] on span "1" at bounding box center [198, 372] width 4 height 11
click at [294, 490] on span "Save" at bounding box center [293, 489] width 17 height 8
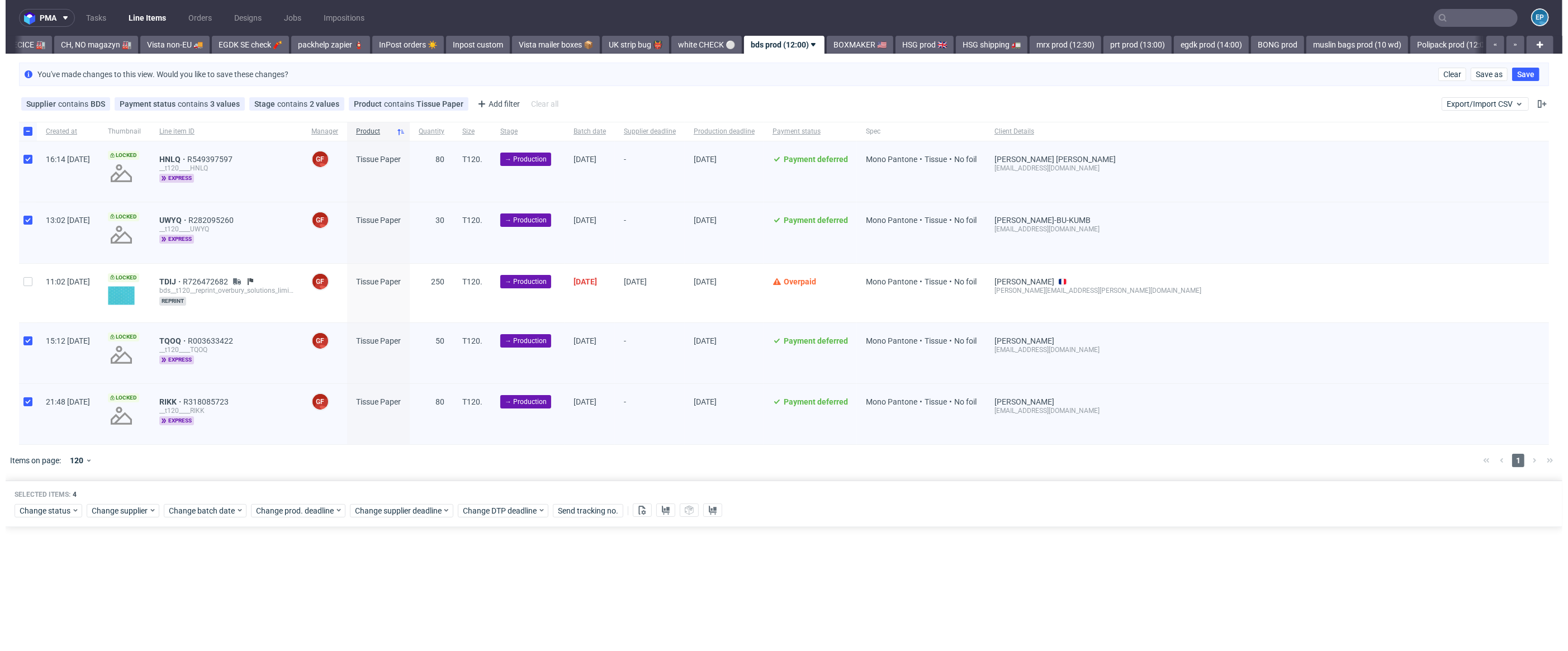
scroll to position [0, 363]
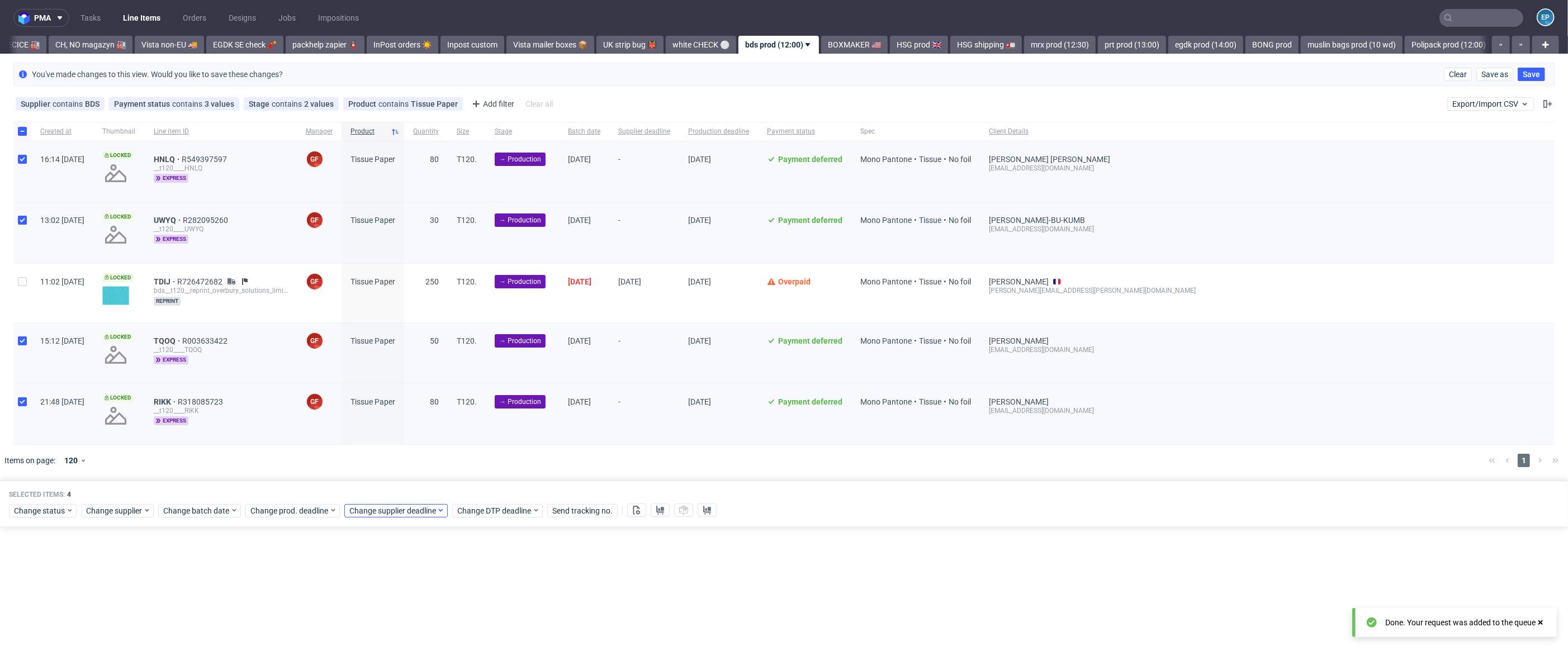
click at [416, 519] on div "Selected items: 4 Change status Change supplier Change batch date Change prod. …" at bounding box center [784, 504] width 1568 height 46
click at [413, 513] on span "Change supplier deadline" at bounding box center [393, 510] width 87 height 11
click at [434, 375] on button "4" at bounding box center [439, 372] width 17 height 18
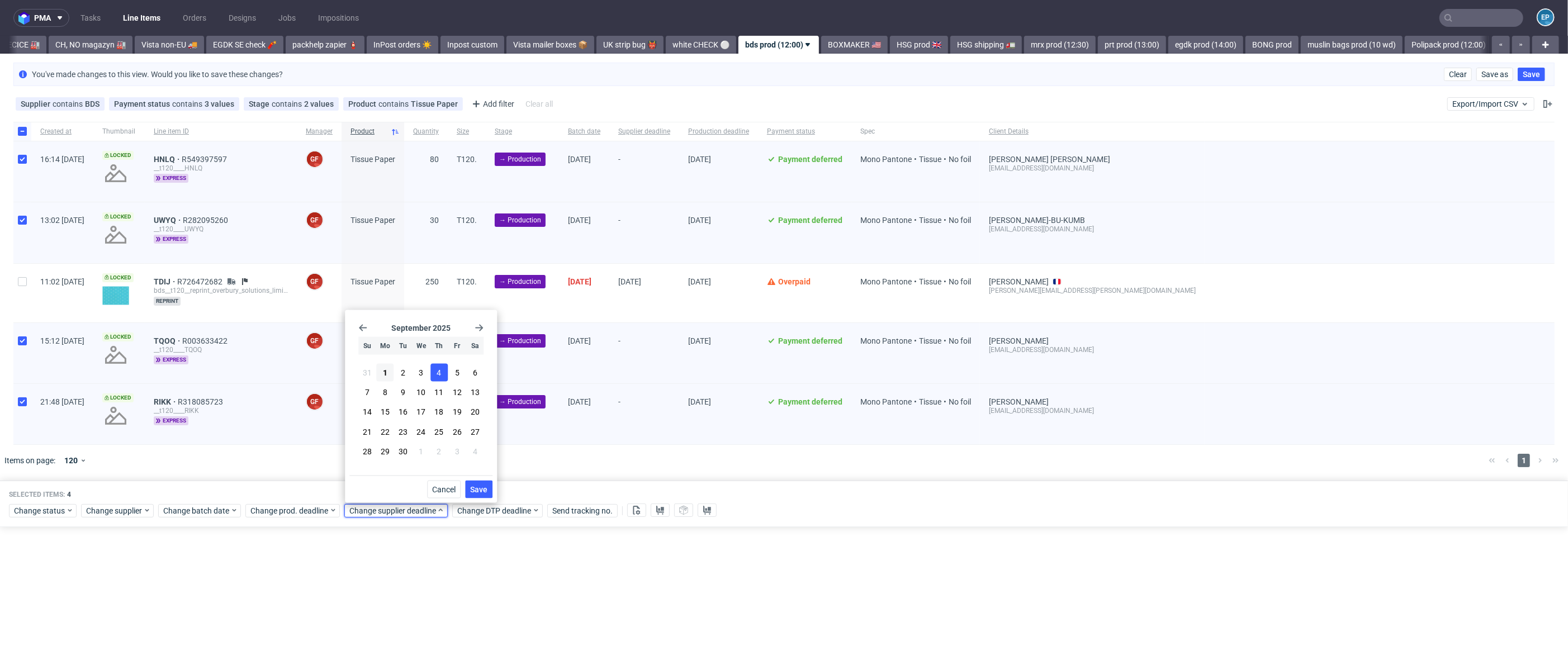
drag, startPoint x: 481, startPoint y: 484, endPoint x: 476, endPoint y: 486, distance: 5.4
click at [481, 486] on span "Save" at bounding box center [478, 489] width 17 height 8
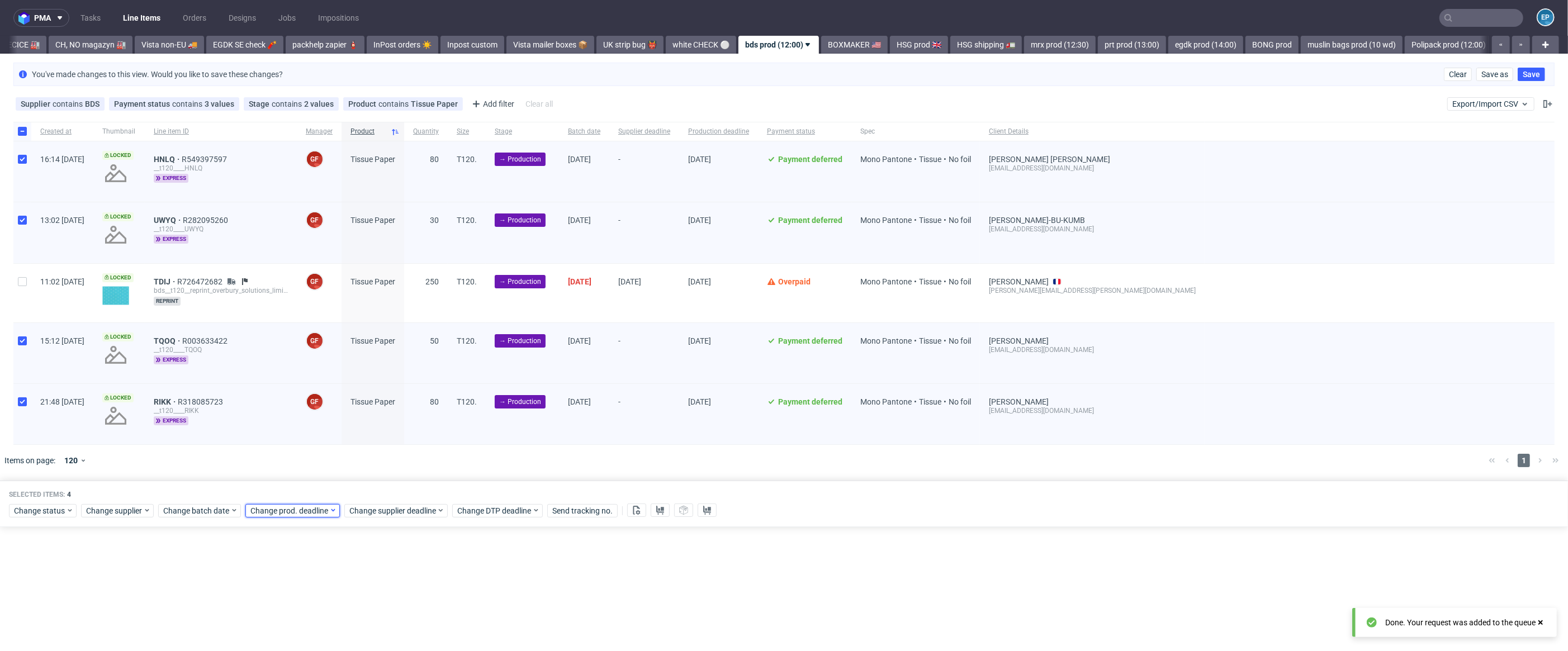
click at [321, 505] on div "Change prod. deadline" at bounding box center [292, 510] width 94 height 13
click at [346, 375] on button "4" at bounding box center [340, 372] width 17 height 18
click at [385, 495] on button "Save" at bounding box center [380, 489] width 27 height 18
click at [181, 159] on span "HNLQ" at bounding box center [168, 159] width 28 height 9
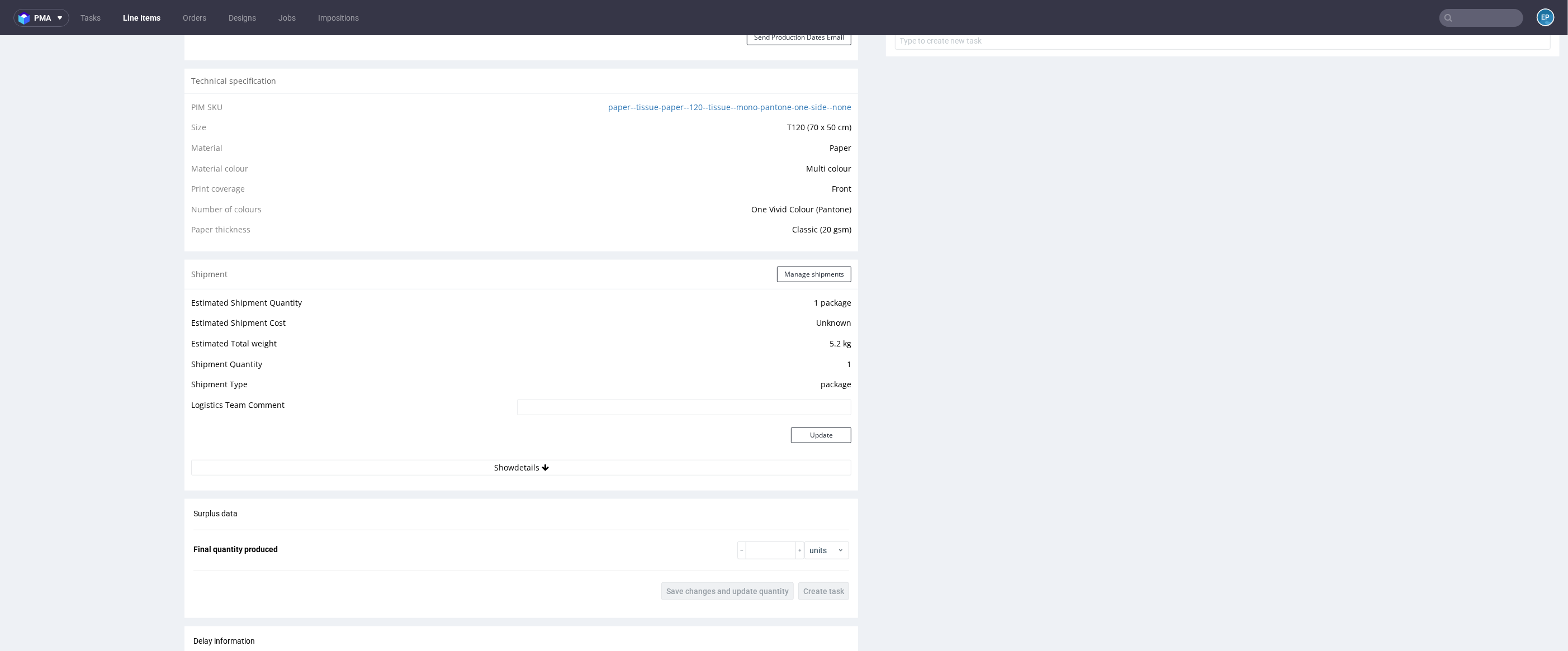
scroll to position [595, 0]
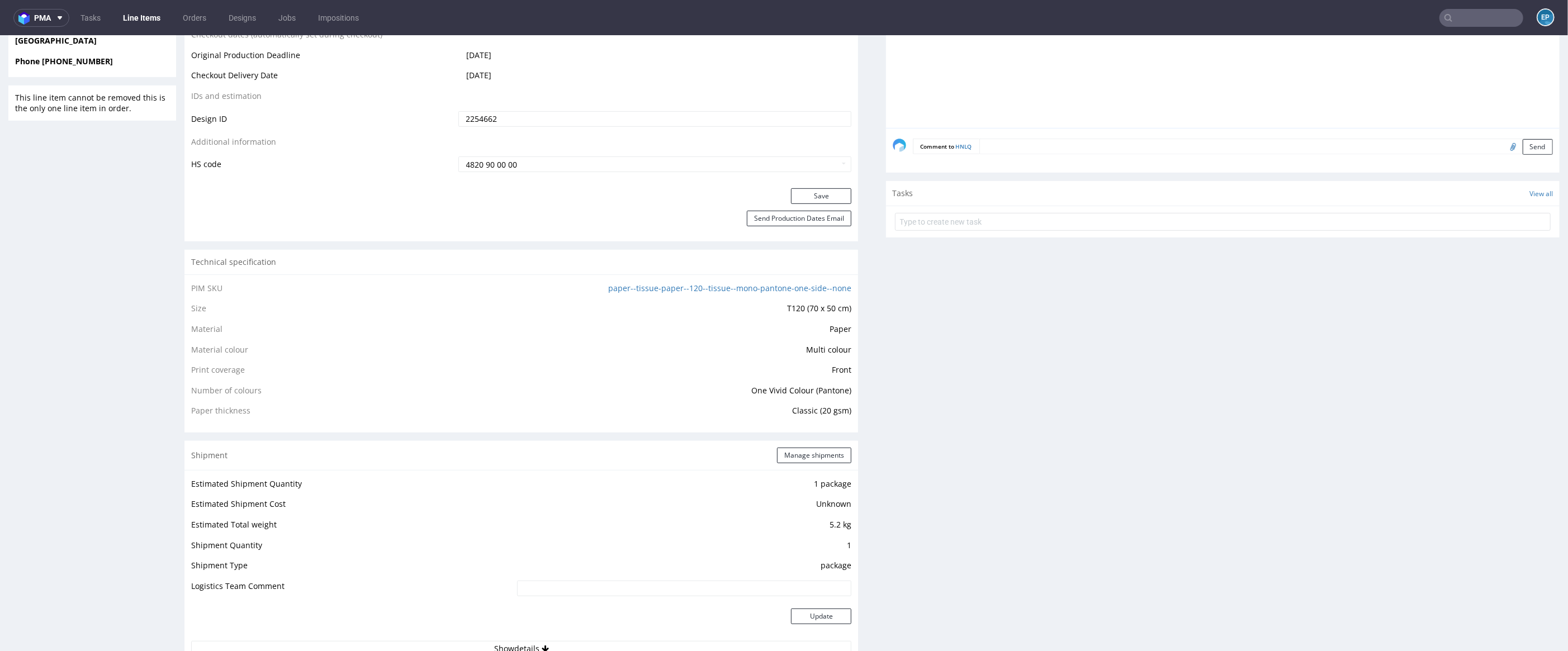
click at [139, 28] on nav "pma Tasks Line Items Orders Designs Jobs Impositions EP" at bounding box center [784, 18] width 1568 height 36
click at [136, 25] on link "Line Items" at bounding box center [142, 18] width 51 height 18
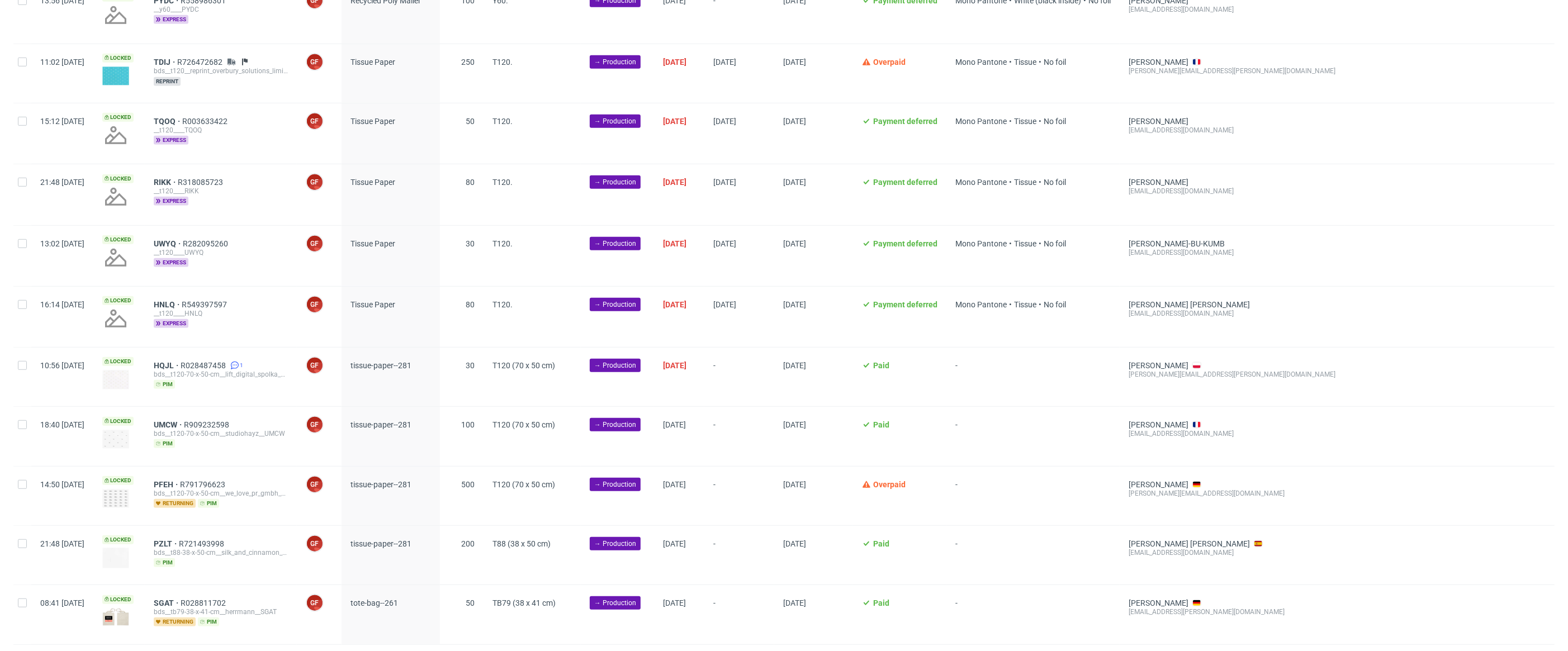
scroll to position [807, 0]
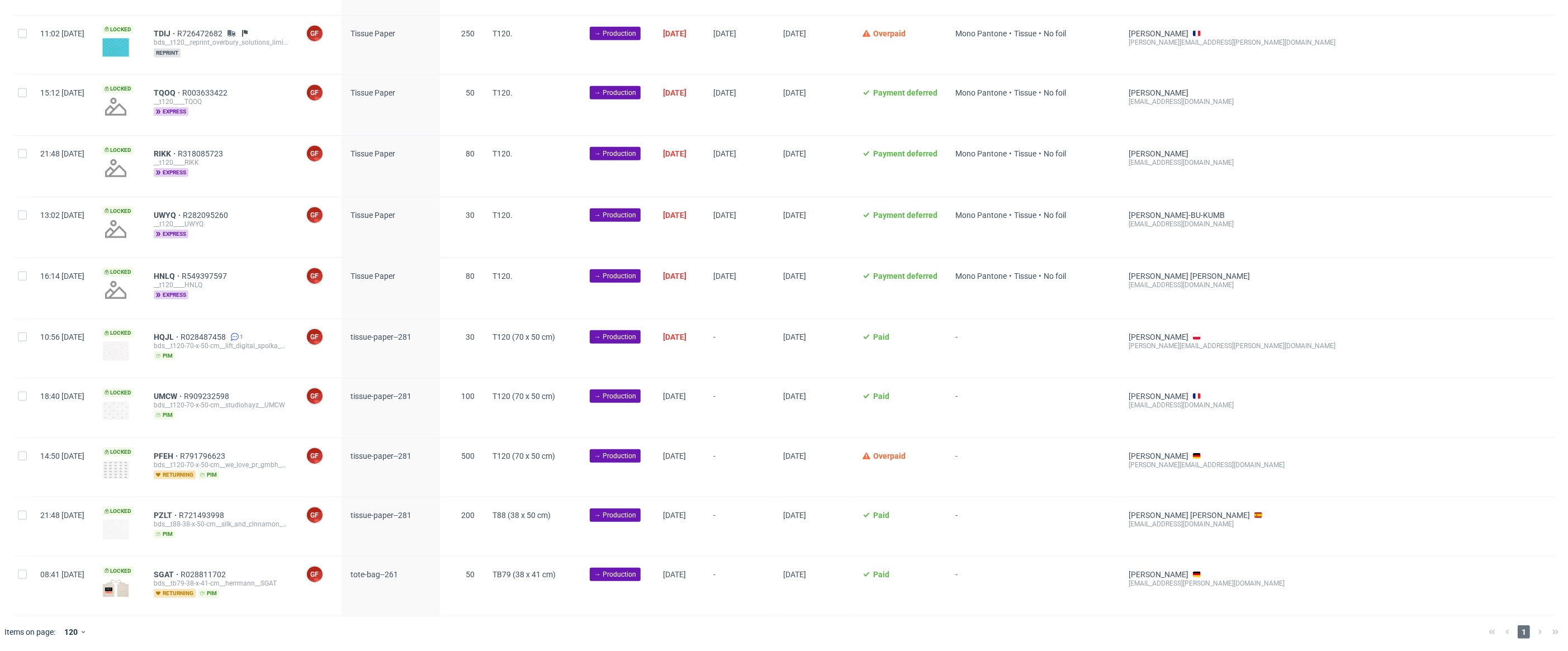
click at [17, 342] on div at bounding box center [22, 348] width 18 height 58
checkbox input "true"
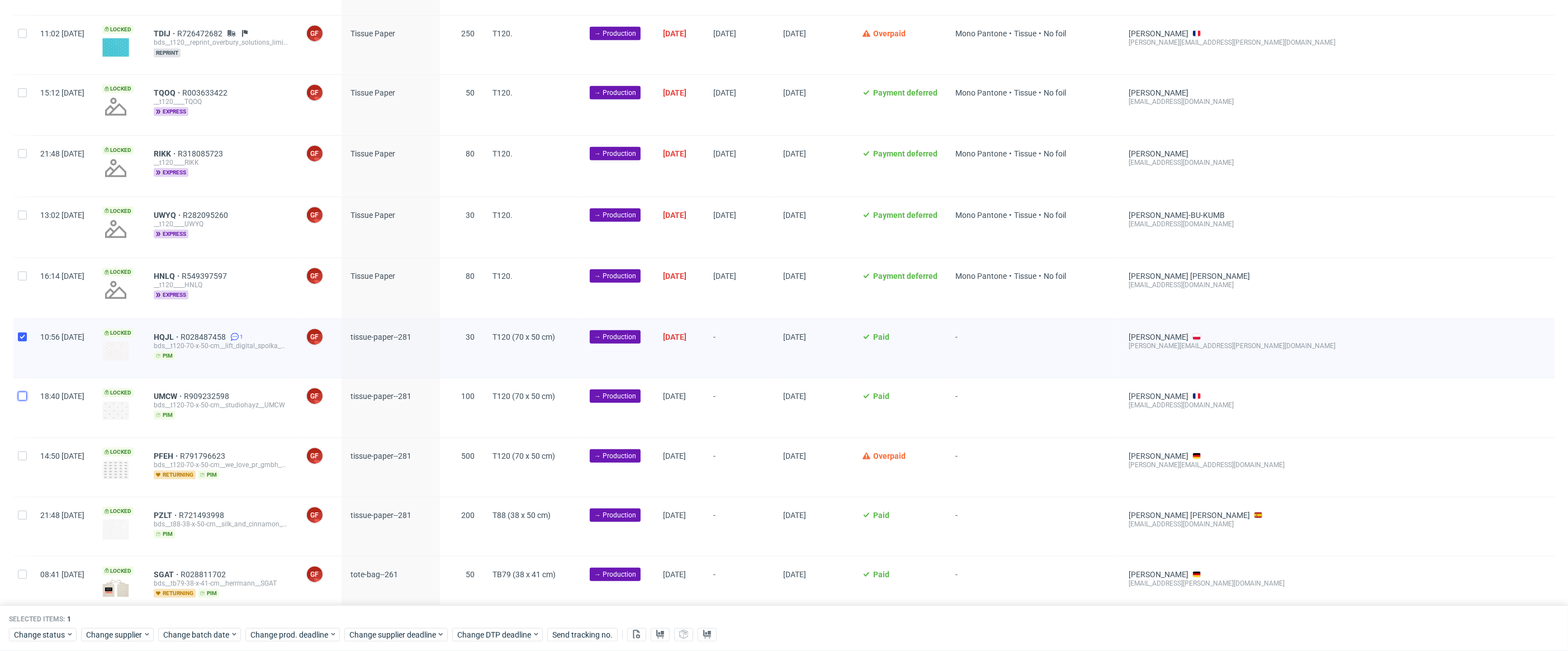
click at [21, 397] on input "checkbox" at bounding box center [22, 396] width 9 height 9
checkbox input "true"
click at [23, 468] on div at bounding box center [22, 467] width 18 height 58
checkbox input "true"
click at [28, 518] on div at bounding box center [22, 526] width 18 height 58
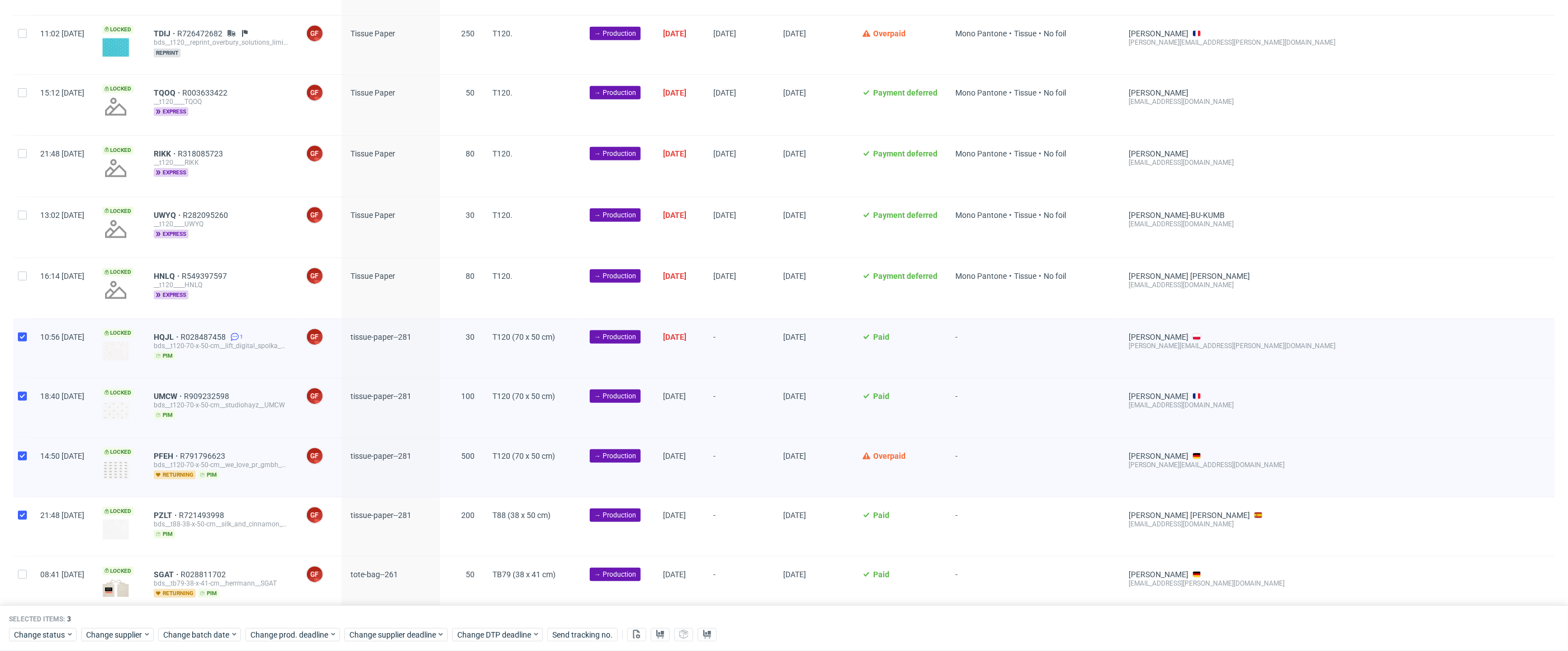
checkbox input "true"
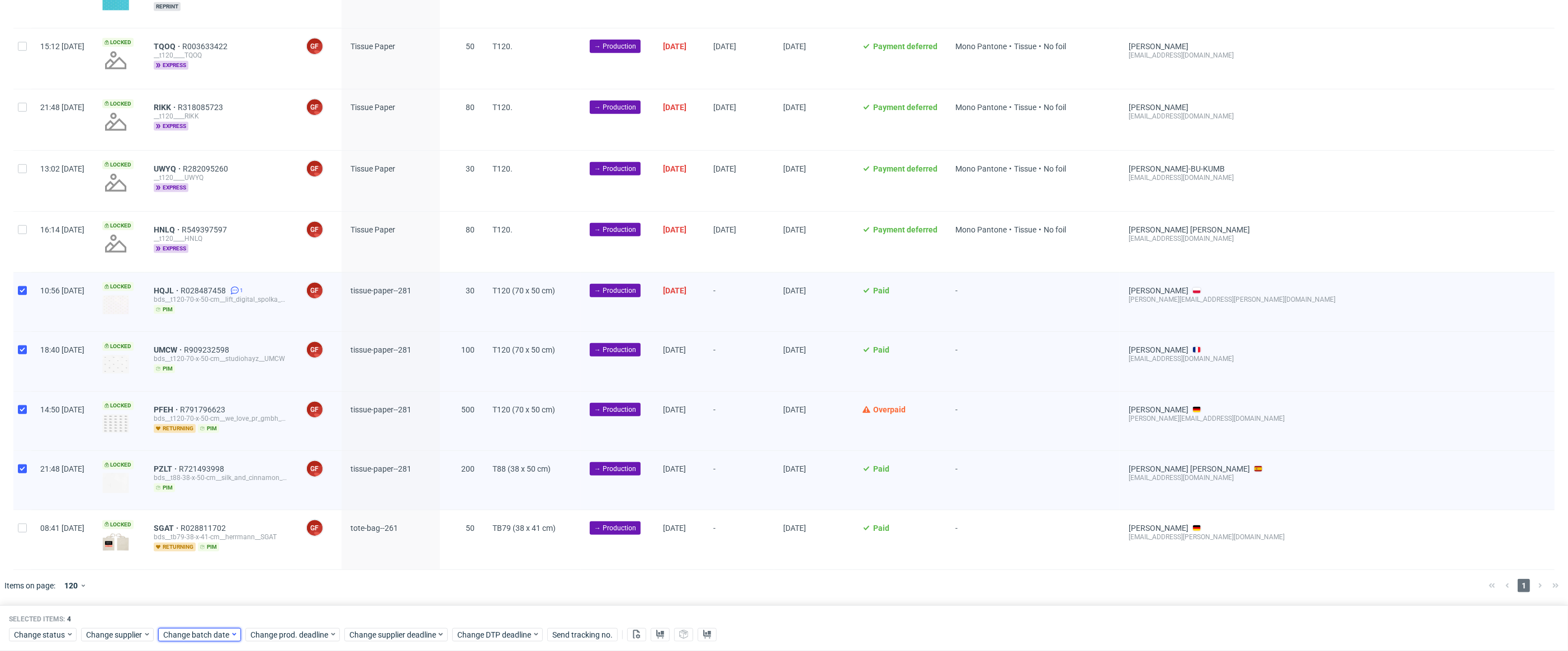
click at [181, 638] on span "Change batch date" at bounding box center [197, 635] width 67 height 11
click at [205, 491] on button "1" at bounding box center [198, 494] width 17 height 18
click at [290, 611] on span "Save" at bounding box center [293, 611] width 17 height 8
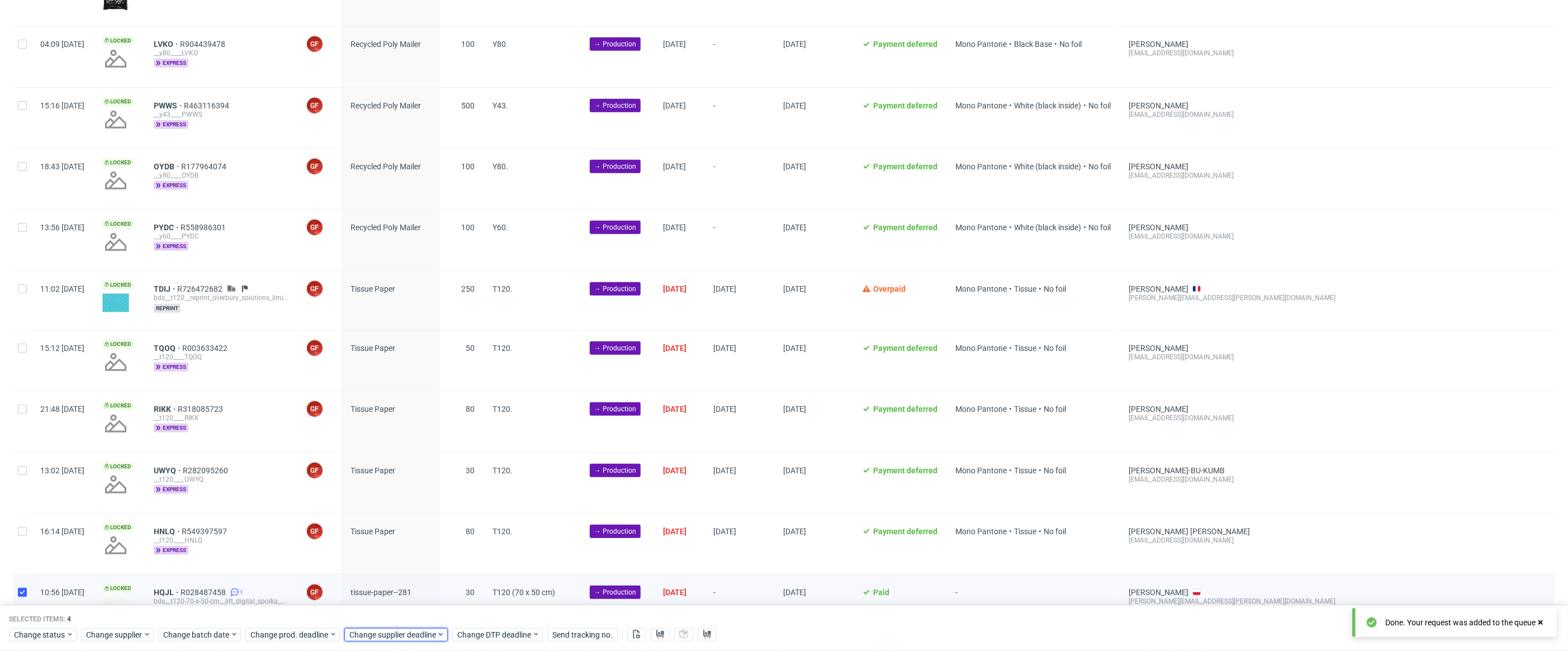
click at [386, 635] on span "Change supplier deadline" at bounding box center [393, 635] width 87 height 11
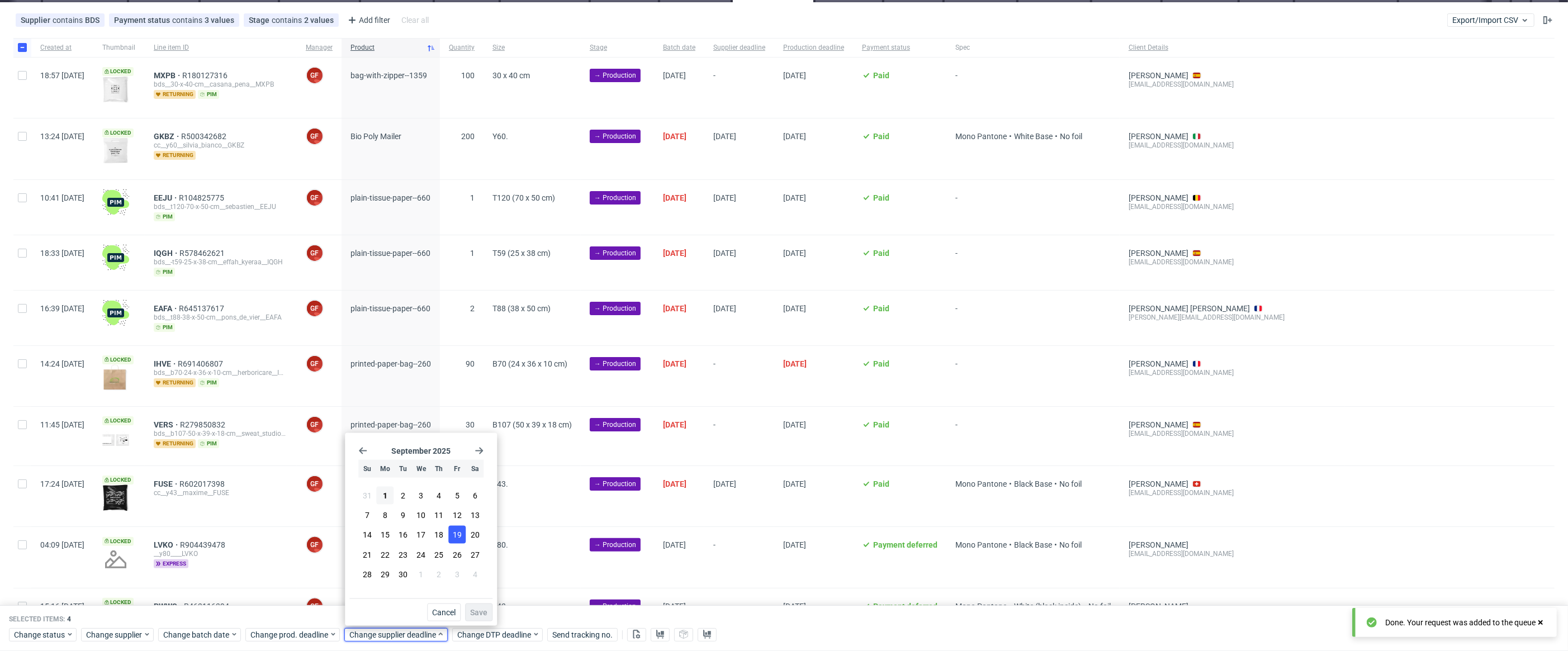
scroll to position [0, 0]
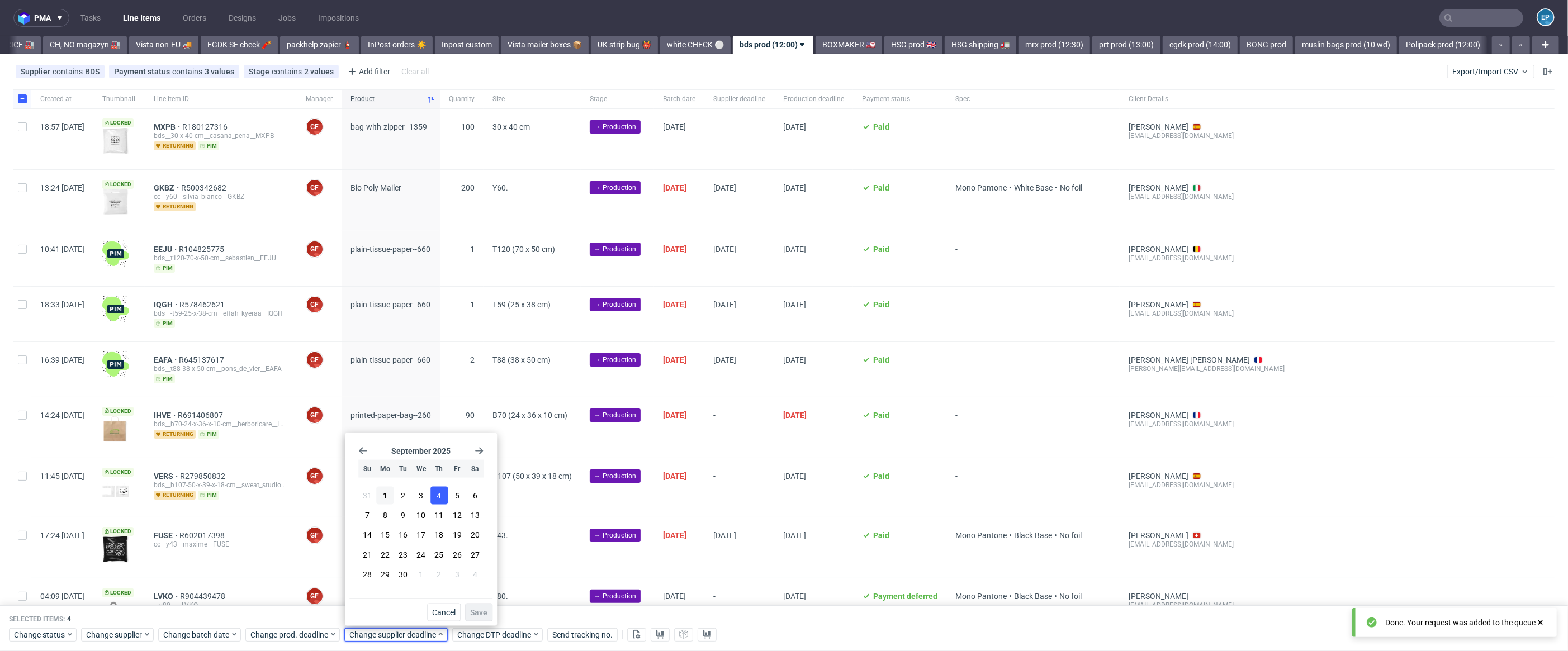
click at [434, 498] on button "4" at bounding box center [439, 495] width 17 height 18
click at [483, 611] on span "Save" at bounding box center [478, 612] width 17 height 8
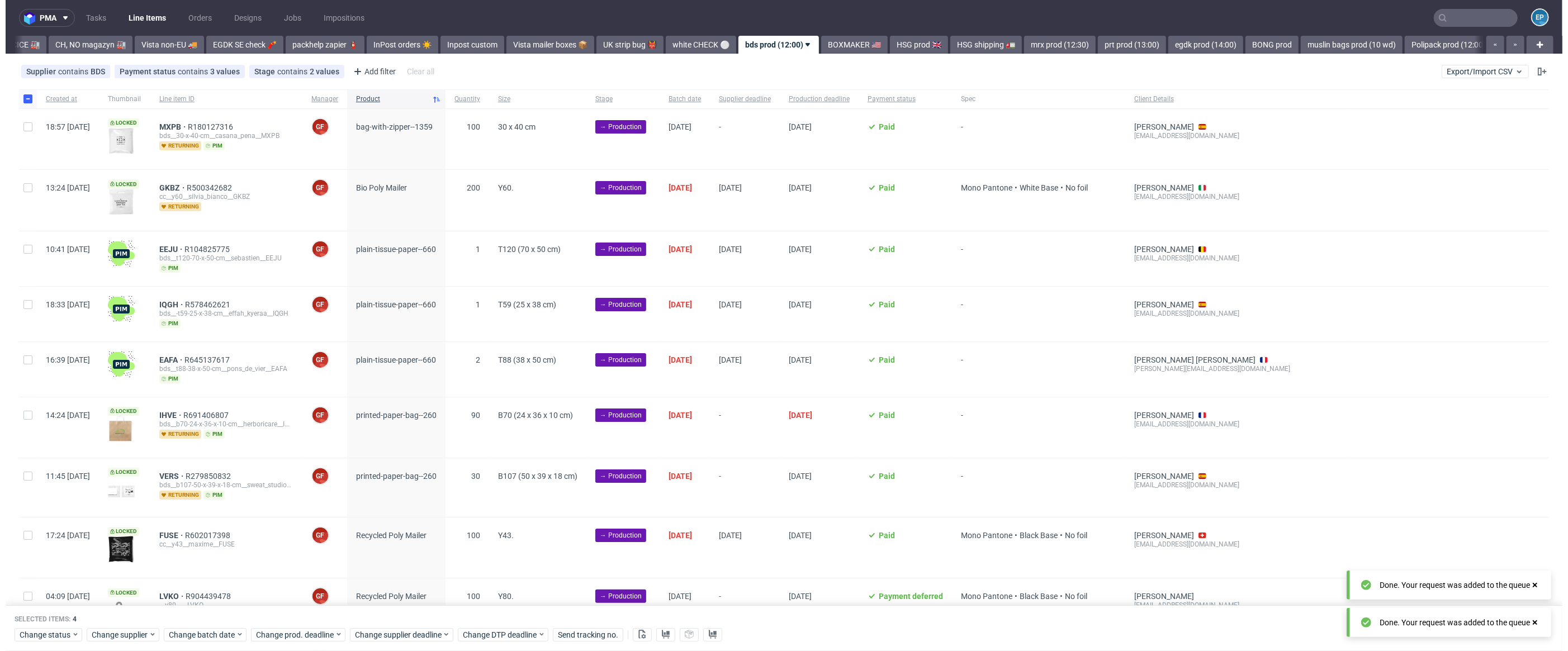
scroll to position [0, 369]
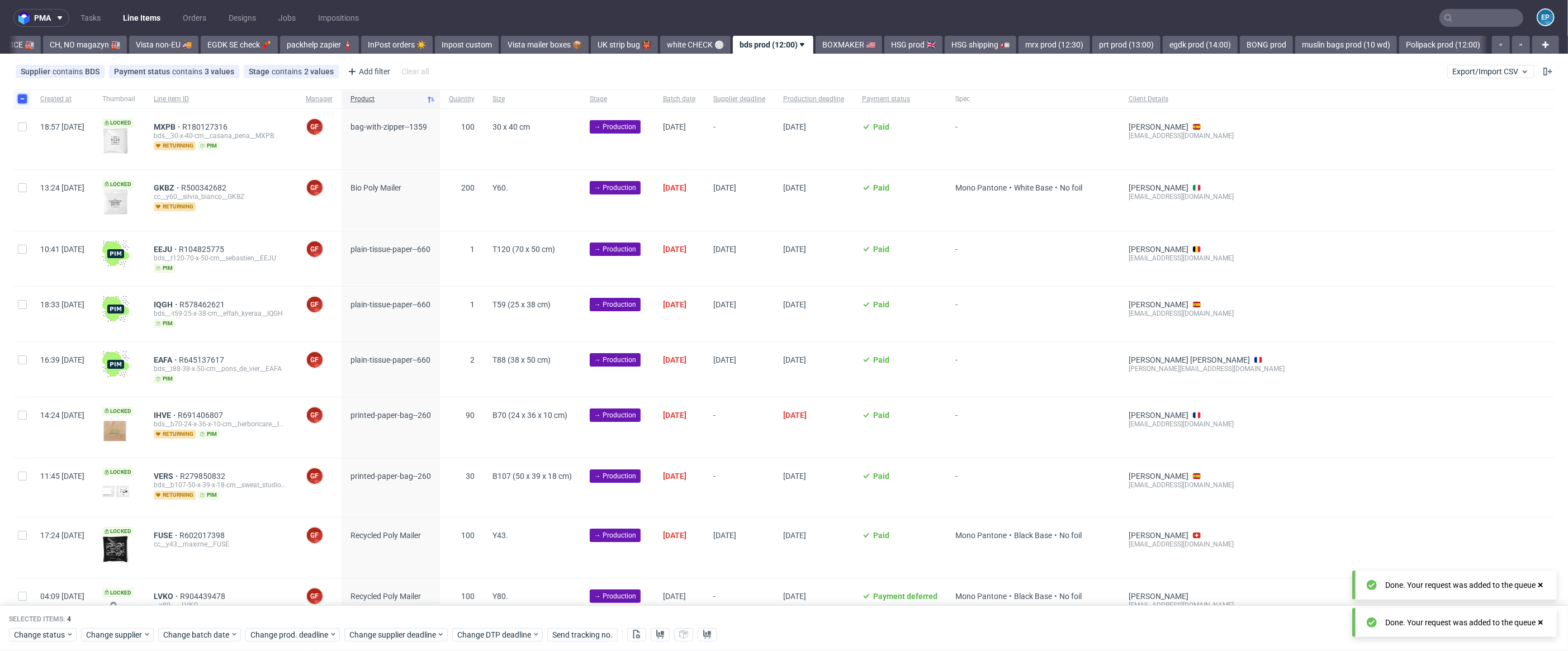
click at [22, 97] on input "checkbox" at bounding box center [22, 99] width 9 height 9
checkbox input "false"
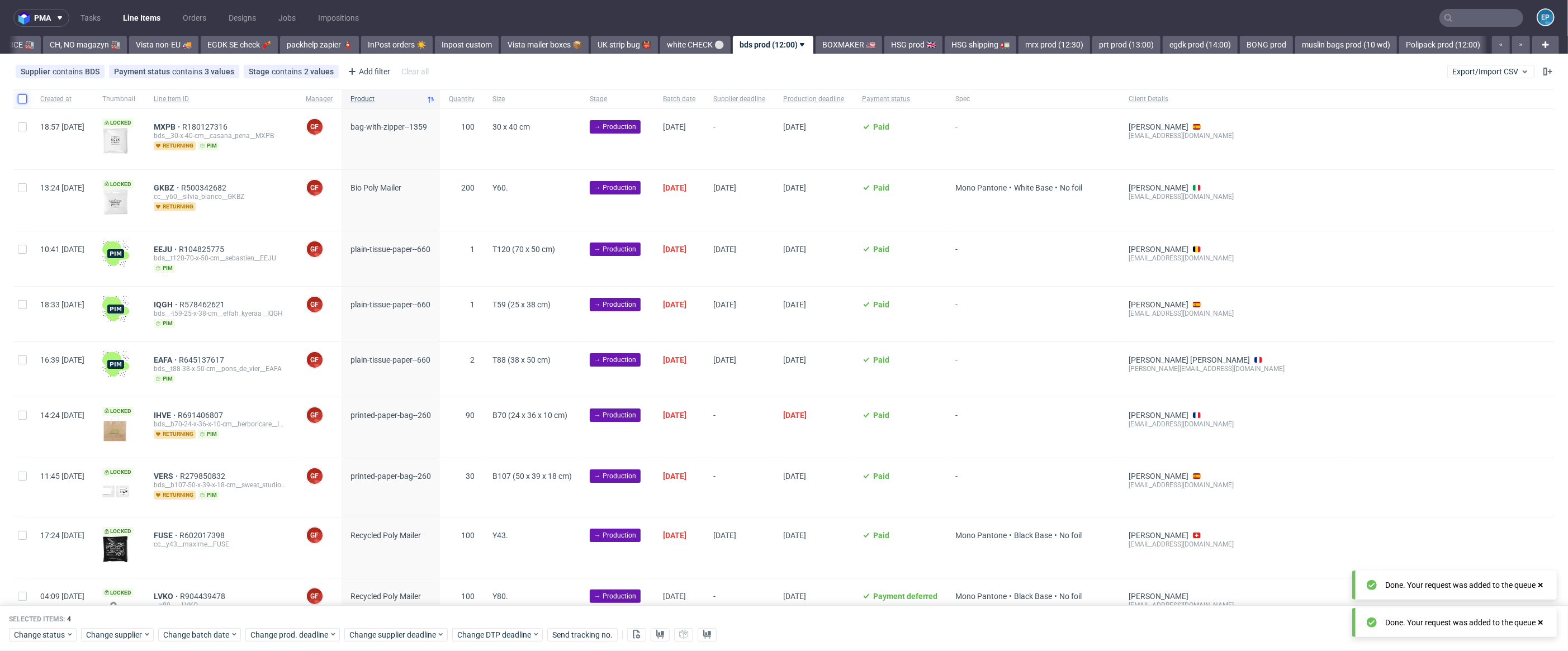
checkbox input "false"
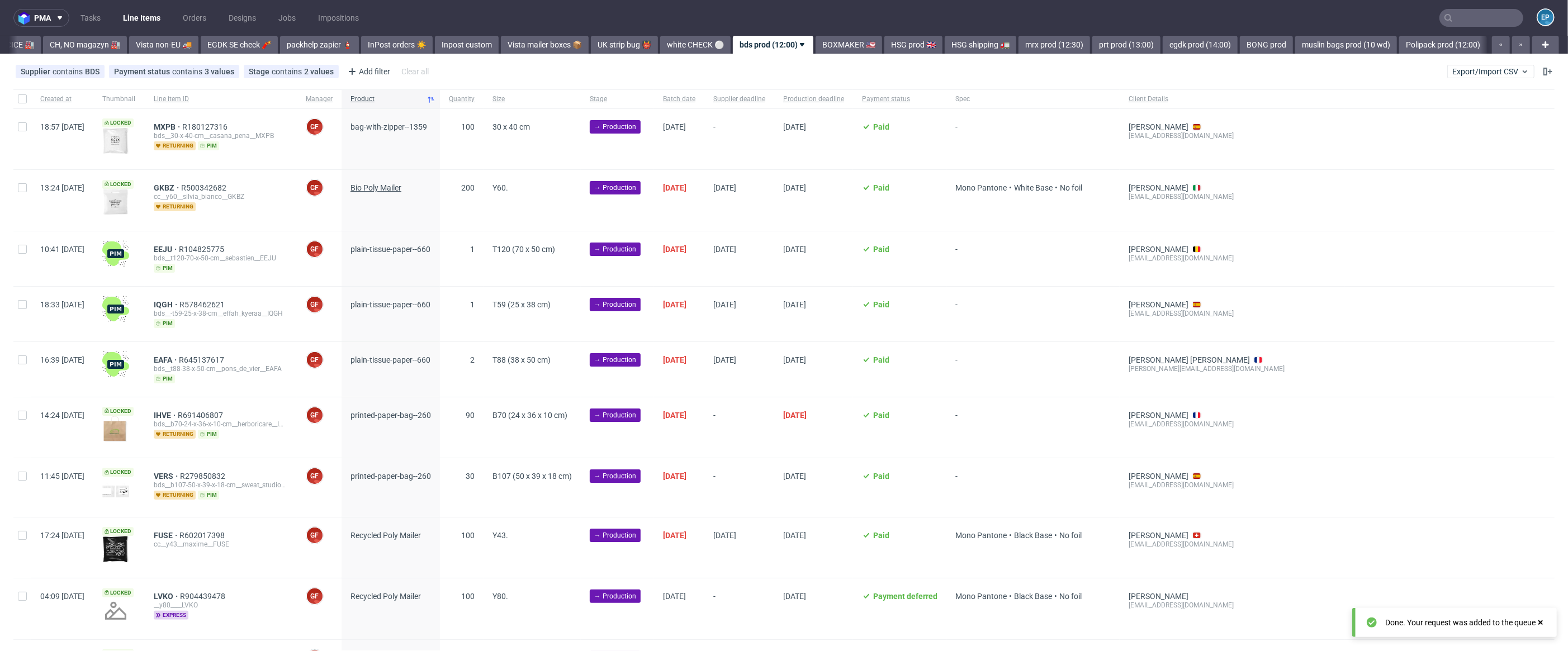
click at [401, 190] on span "Bio Poly Mailer" at bounding box center [376, 187] width 51 height 9
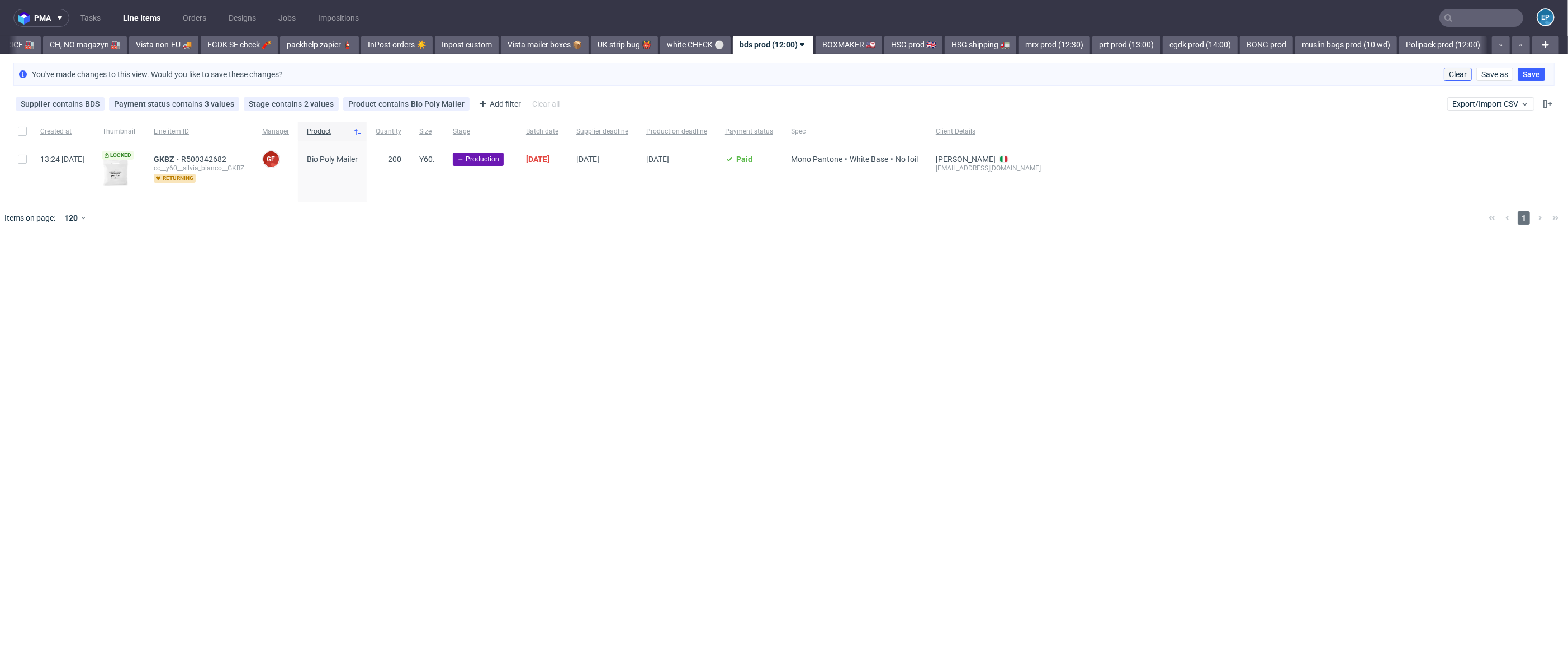
click at [1462, 68] on button "Clear" at bounding box center [1458, 74] width 28 height 13
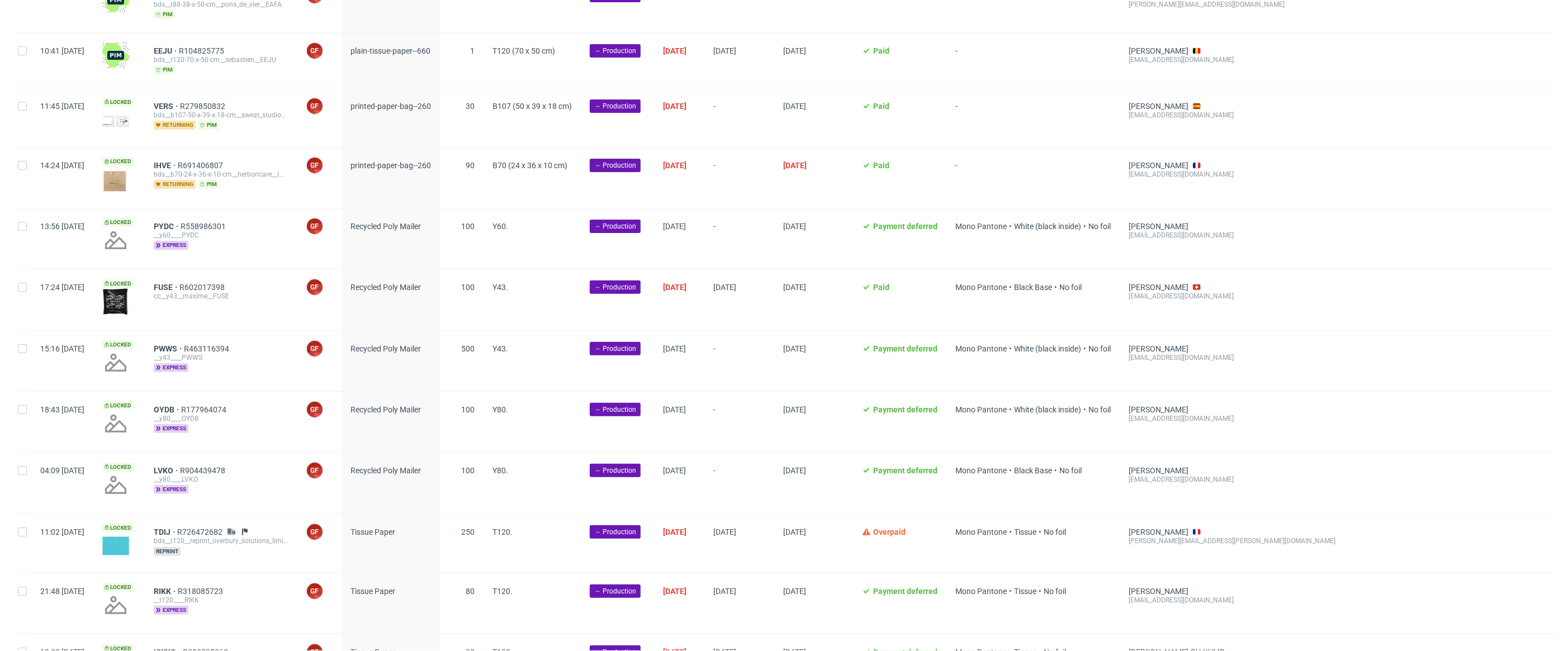
scroll to position [339, 0]
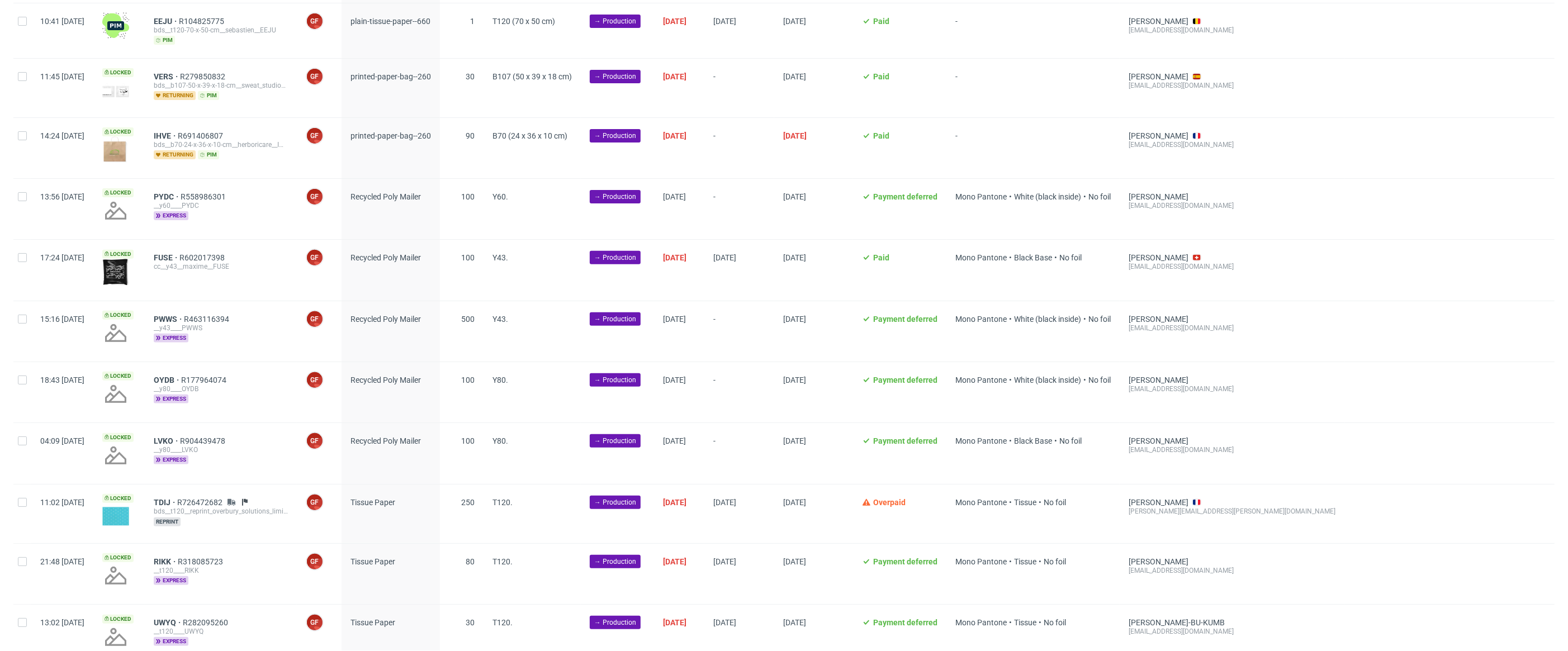
click at [23, 326] on div at bounding box center [22, 331] width 18 height 60
checkbox input "true"
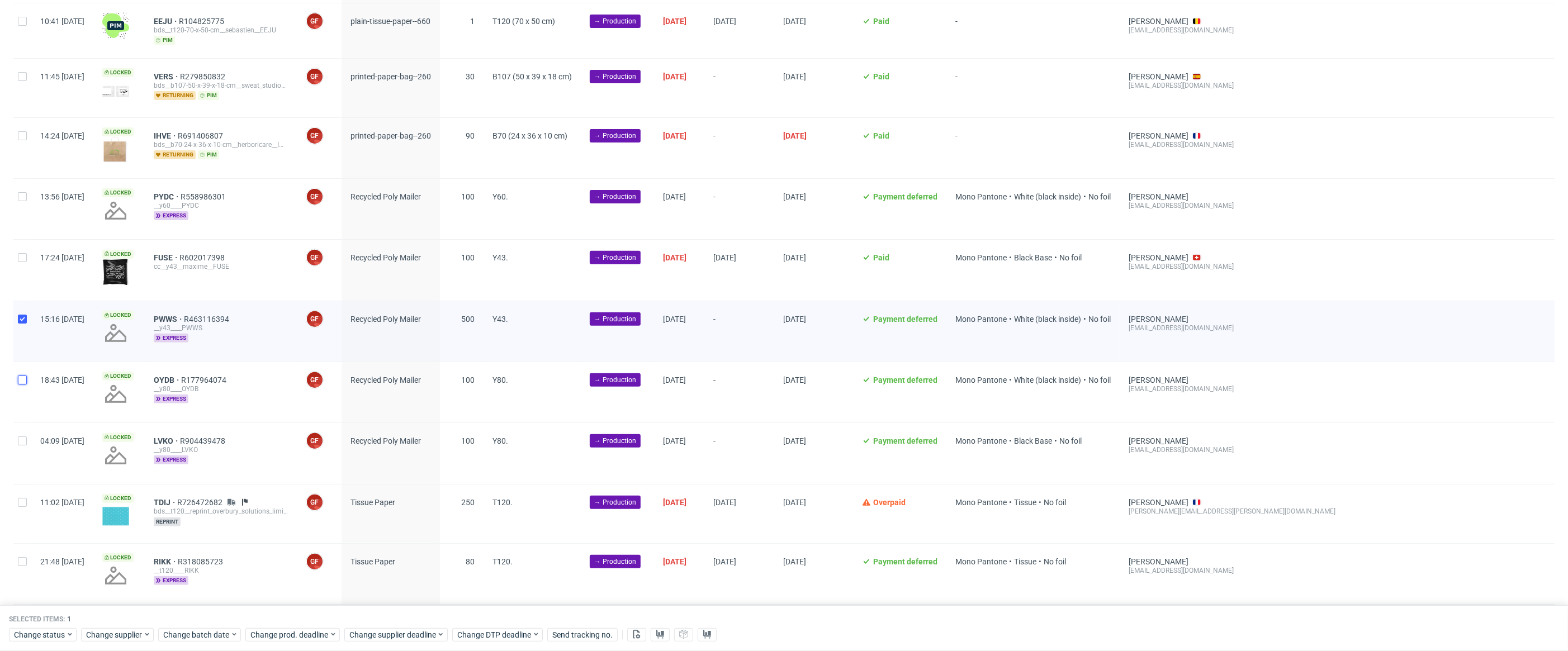
click at [24, 377] on input "checkbox" at bounding box center [22, 380] width 9 height 9
checkbox input "true"
click at [20, 436] on input "checkbox" at bounding box center [22, 440] width 9 height 9
checkbox input "true"
click at [219, 631] on span "Change batch date" at bounding box center [197, 635] width 67 height 11
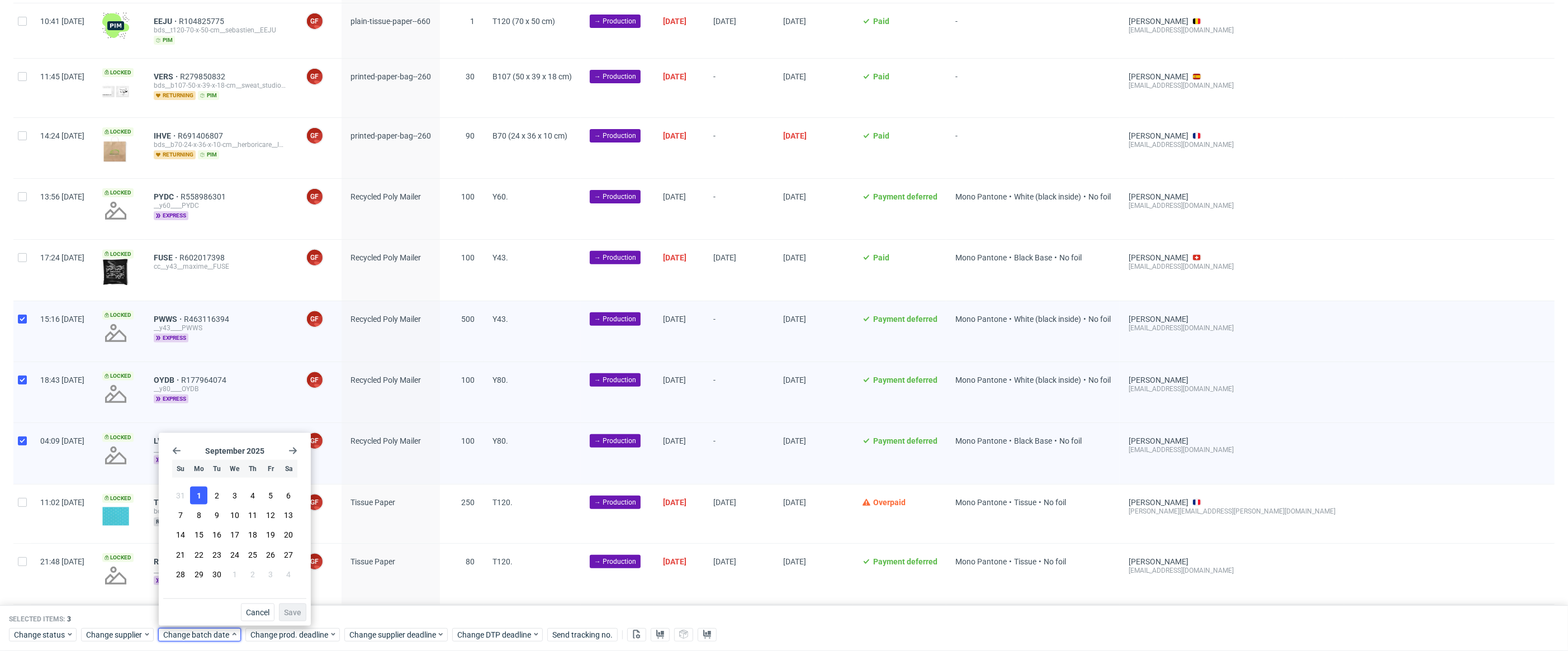
click at [202, 490] on button "1" at bounding box center [198, 495] width 17 height 18
click at [293, 608] on span "Save" at bounding box center [293, 612] width 17 height 8
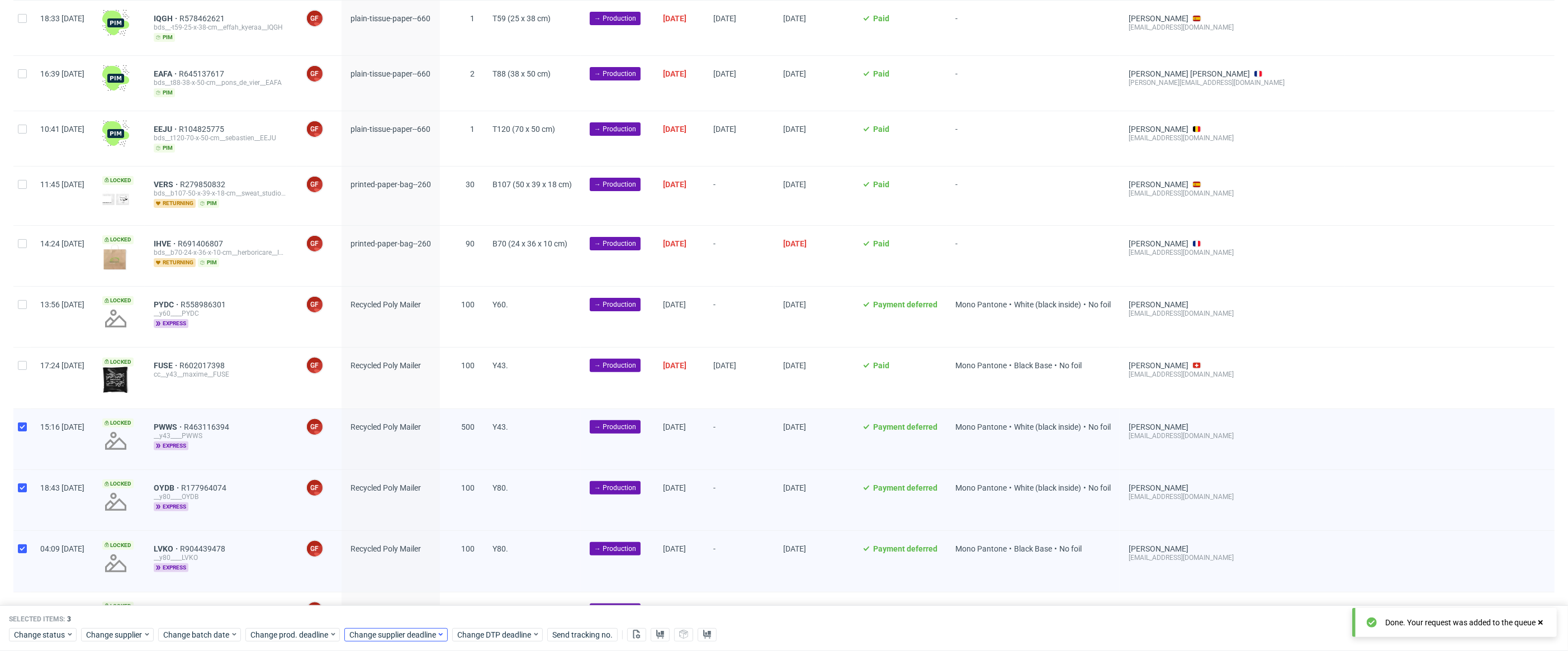
scroll to position [0, 369]
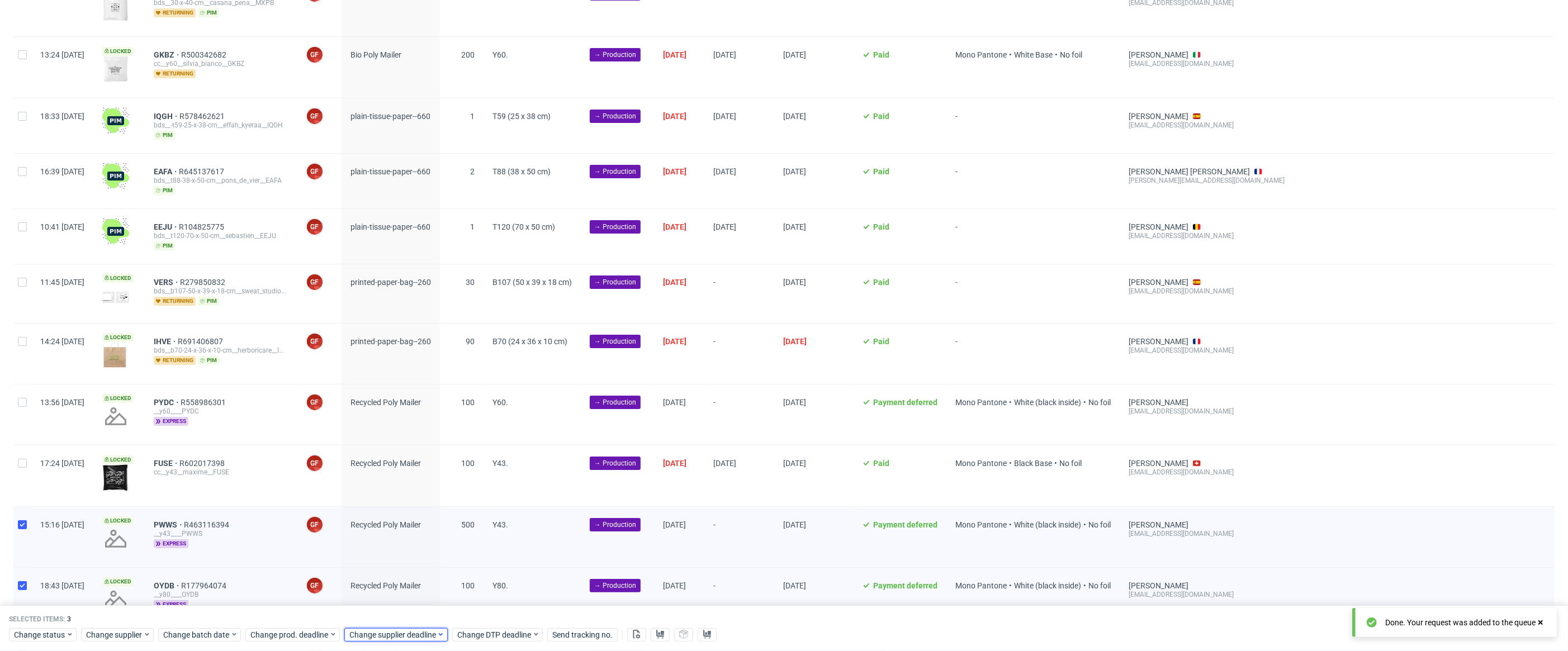
click at [392, 636] on span "Change supplier deadline" at bounding box center [393, 635] width 87 height 11
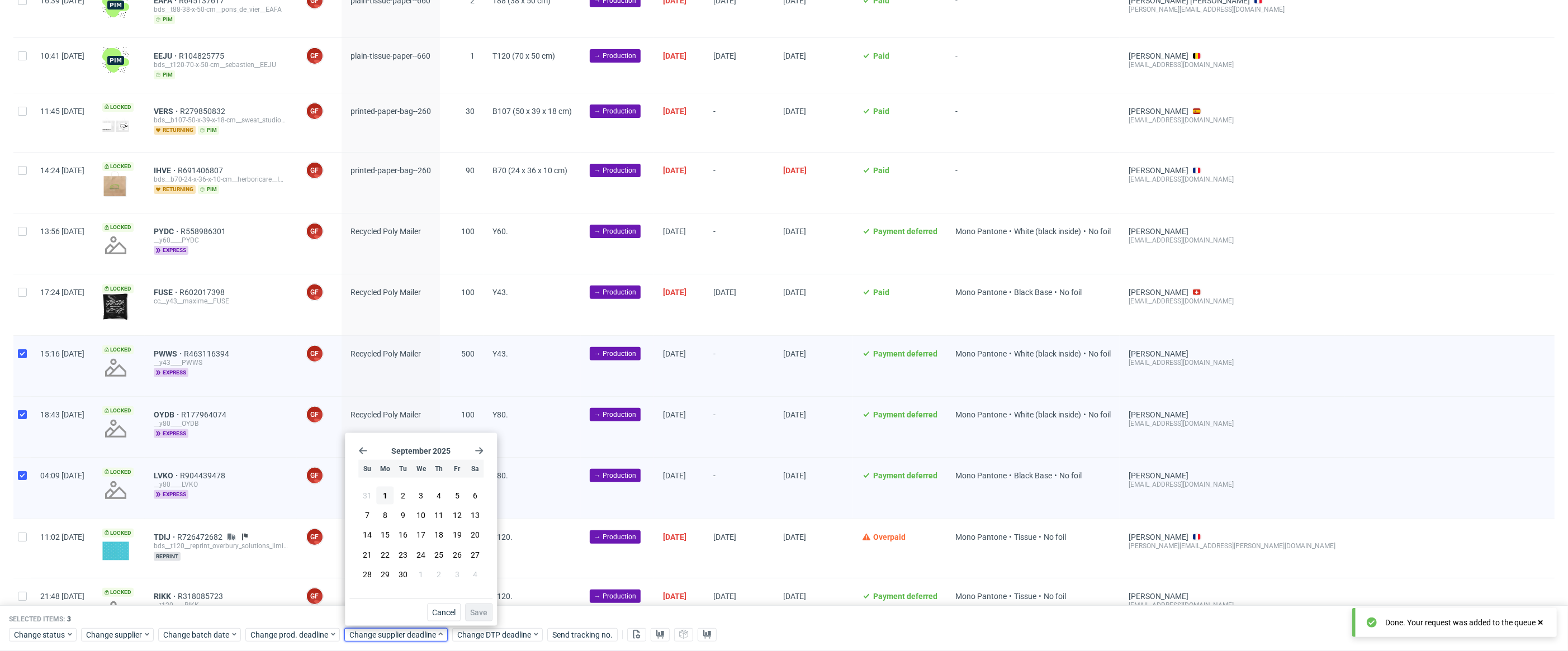
scroll to position [377, 0]
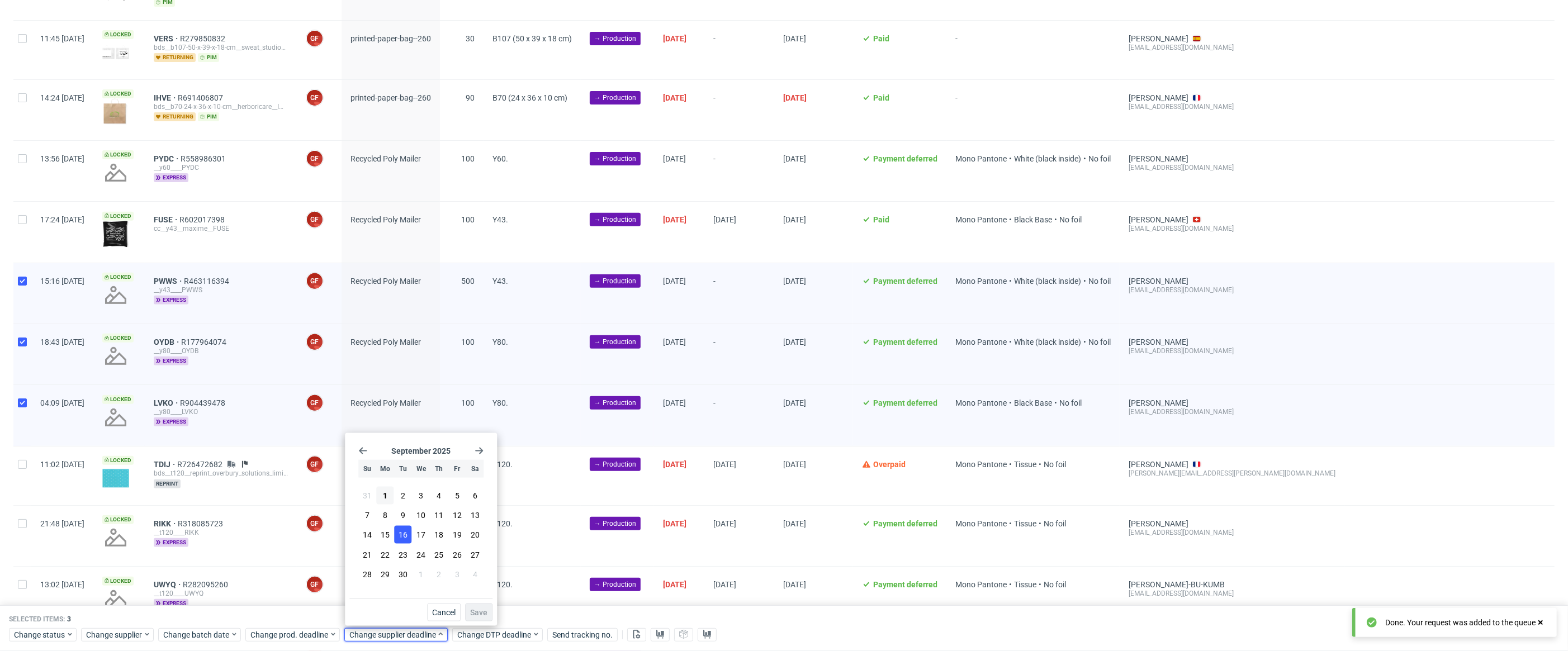
drag, startPoint x: 386, startPoint y: 519, endPoint x: 402, endPoint y: 538, distance: 24.8
click at [386, 519] on span "8" at bounding box center [385, 515] width 4 height 11
click at [483, 617] on button "Save" at bounding box center [478, 612] width 27 height 18
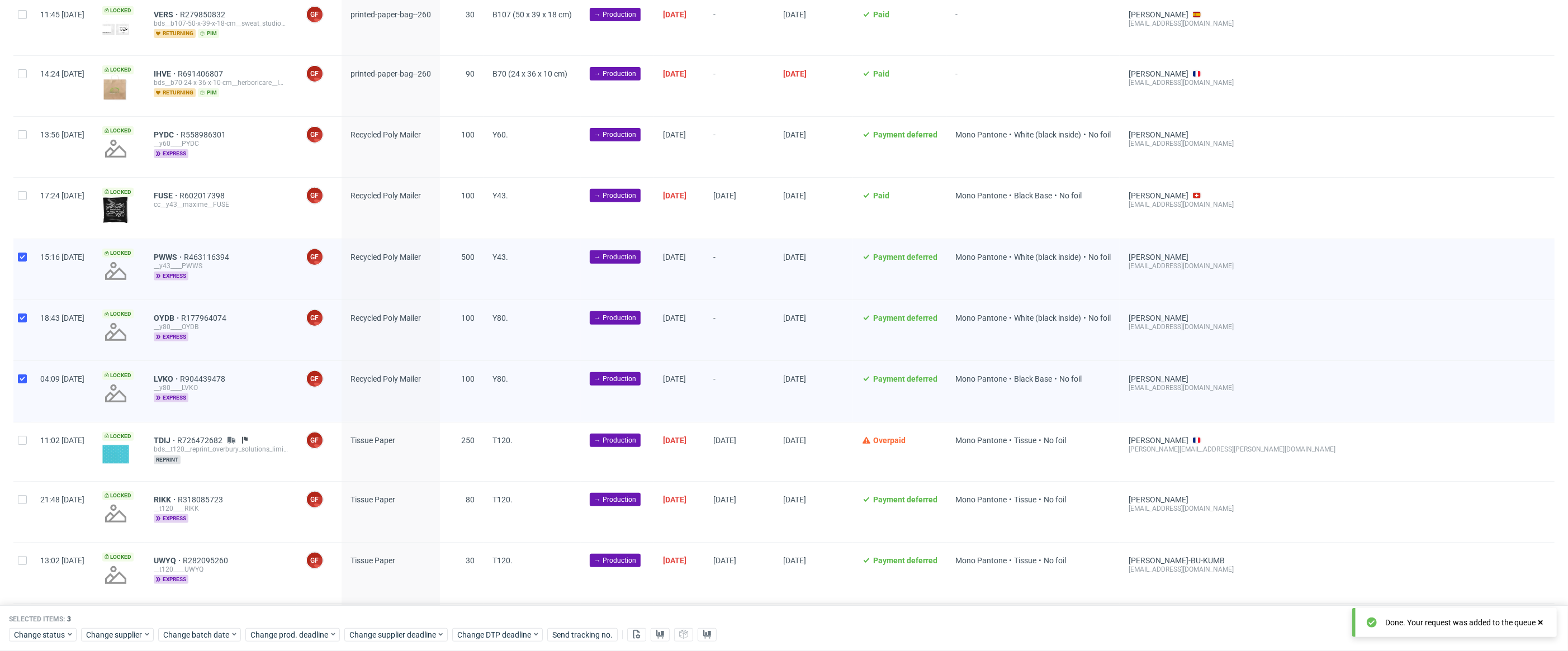
scroll to position [444, 0]
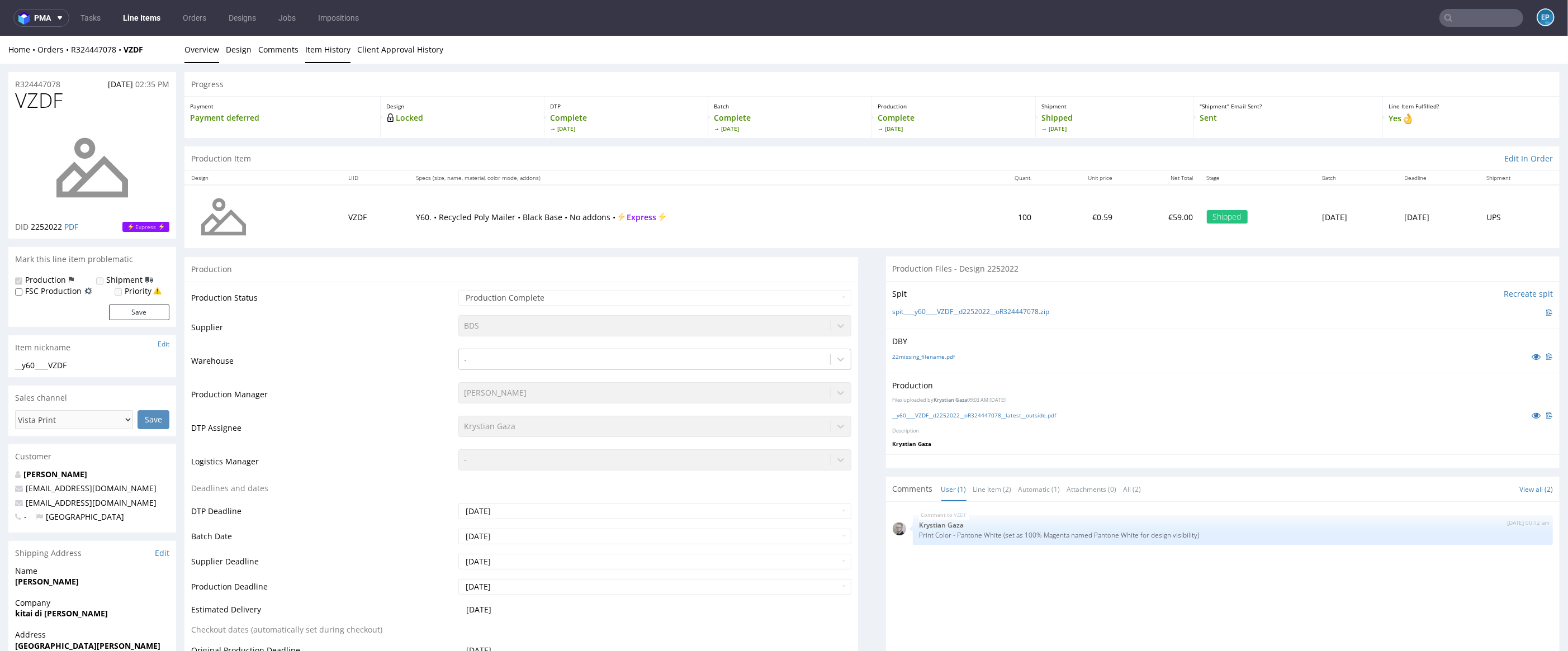
click at [307, 56] on link "Item History" at bounding box center [327, 49] width 45 height 27
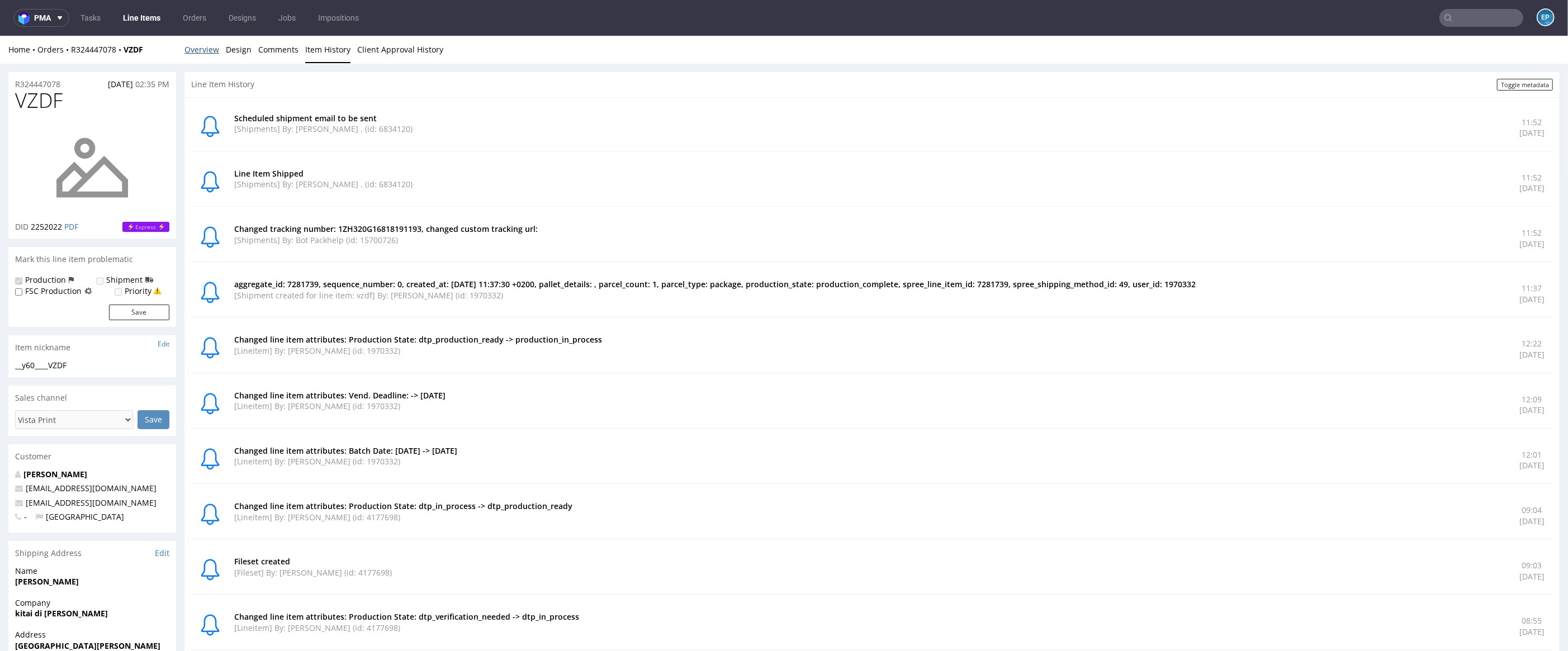
drag, startPoint x: 188, startPoint y: 44, endPoint x: 259, endPoint y: 94, distance: 86.8
click at [188, 44] on link "Overview" at bounding box center [201, 49] width 35 height 27
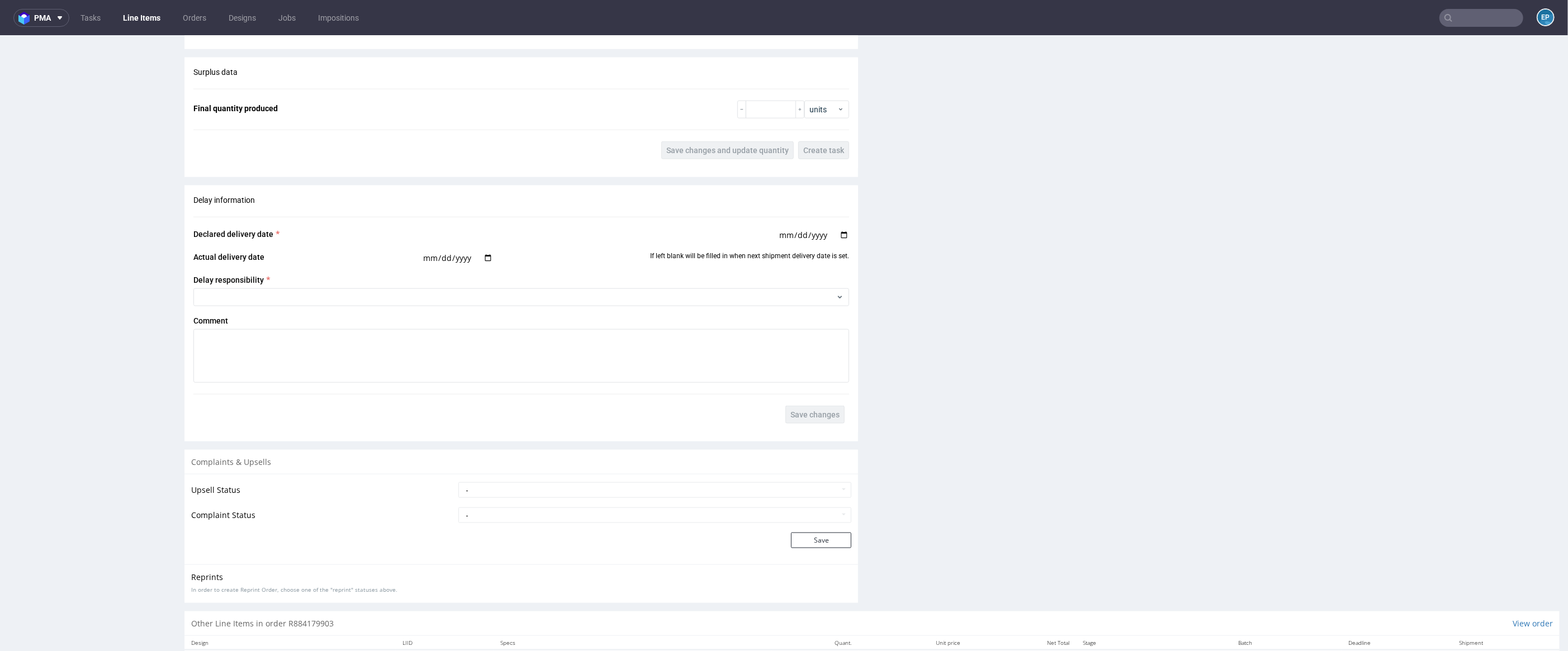
scroll to position [1361, 0]
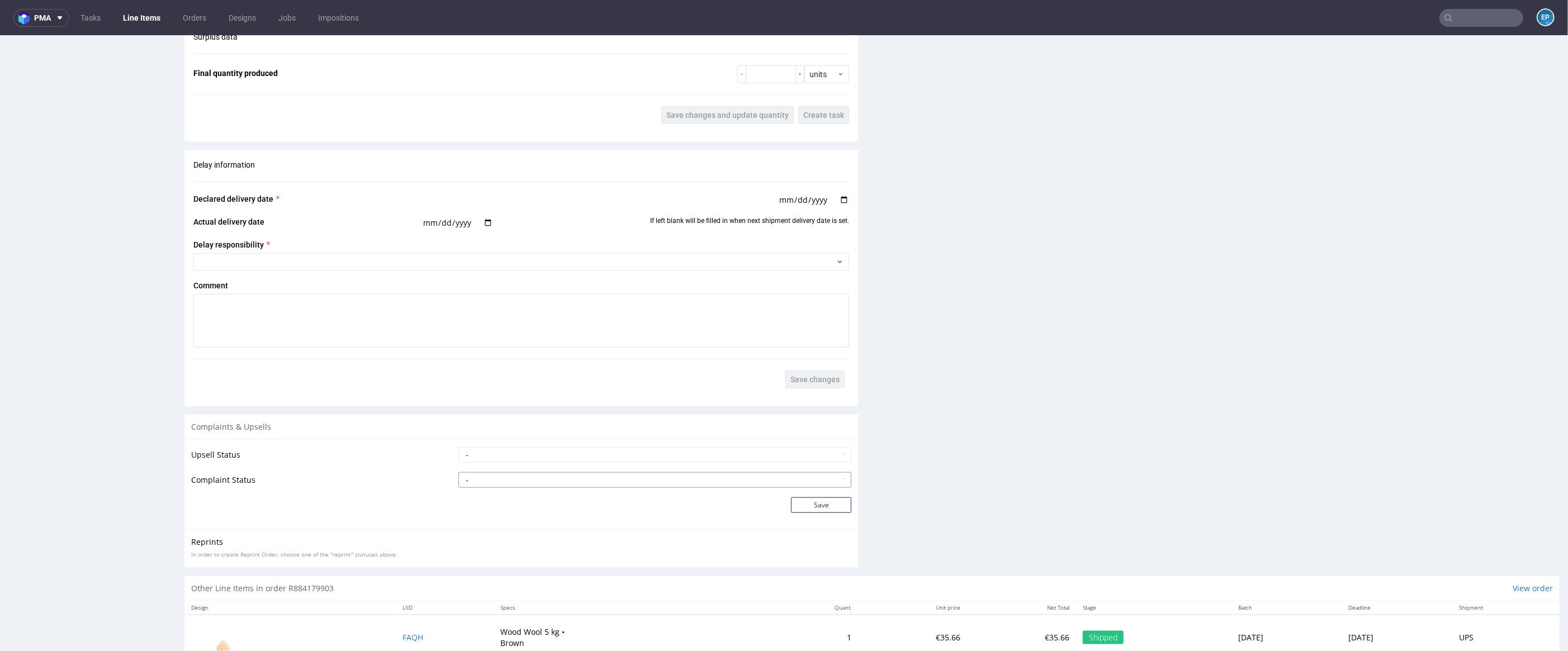
click at [570, 486] on select "- Complaint Received Complaint Rejected Complaint Accepted (DTP Issue) - Reprin…" at bounding box center [655, 480] width 394 height 16
select select "accepted_shipping_issue_reprint"
click at [794, 512] on button "Save" at bounding box center [821, 505] width 60 height 16
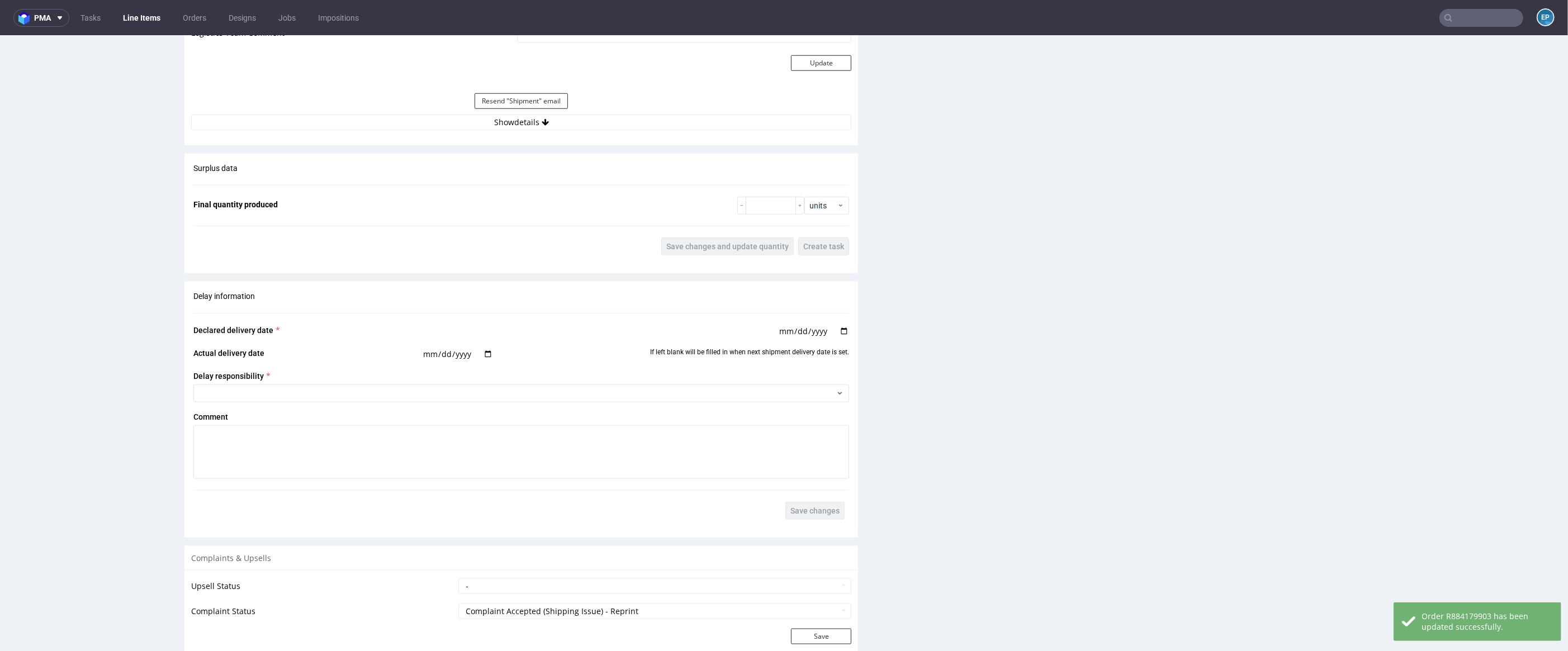
scroll to position [1438, 0]
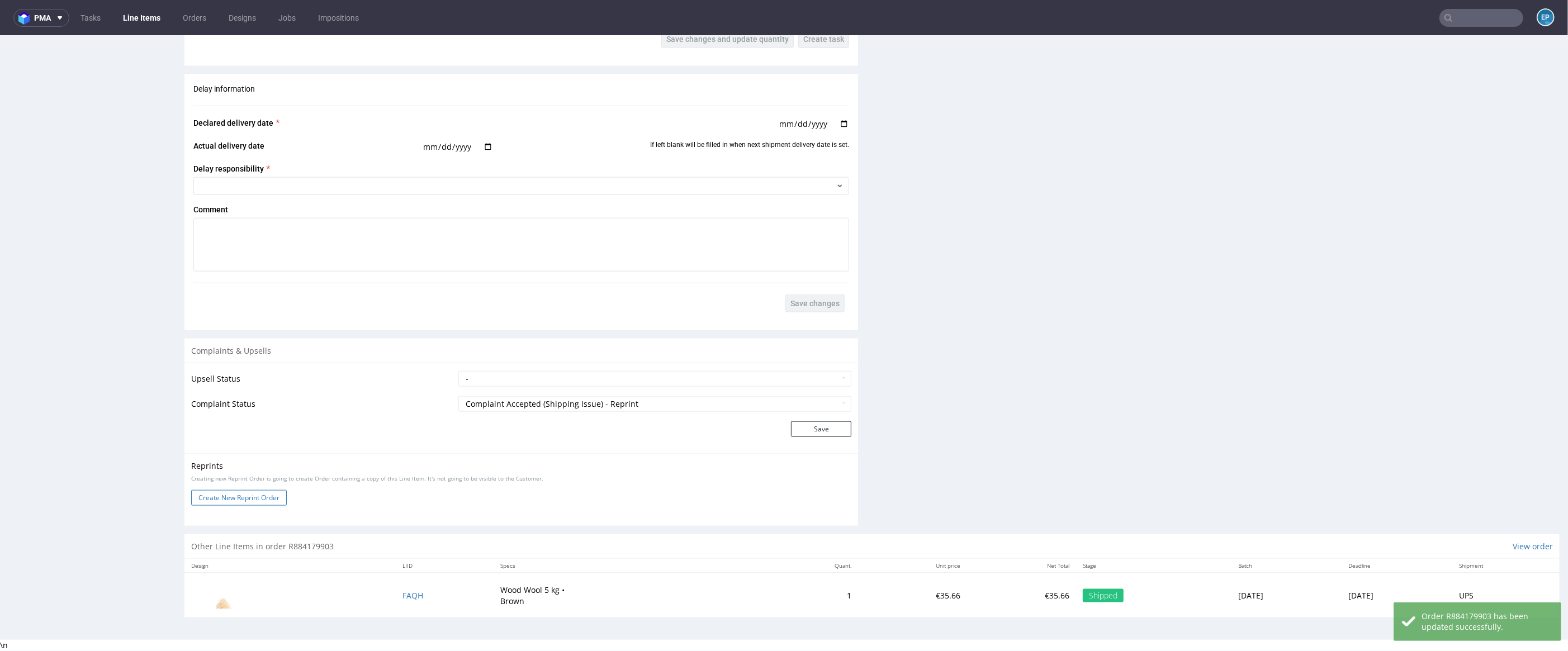
click at [236, 503] on button "Create New Reprint Order" at bounding box center [239, 498] width 96 height 16
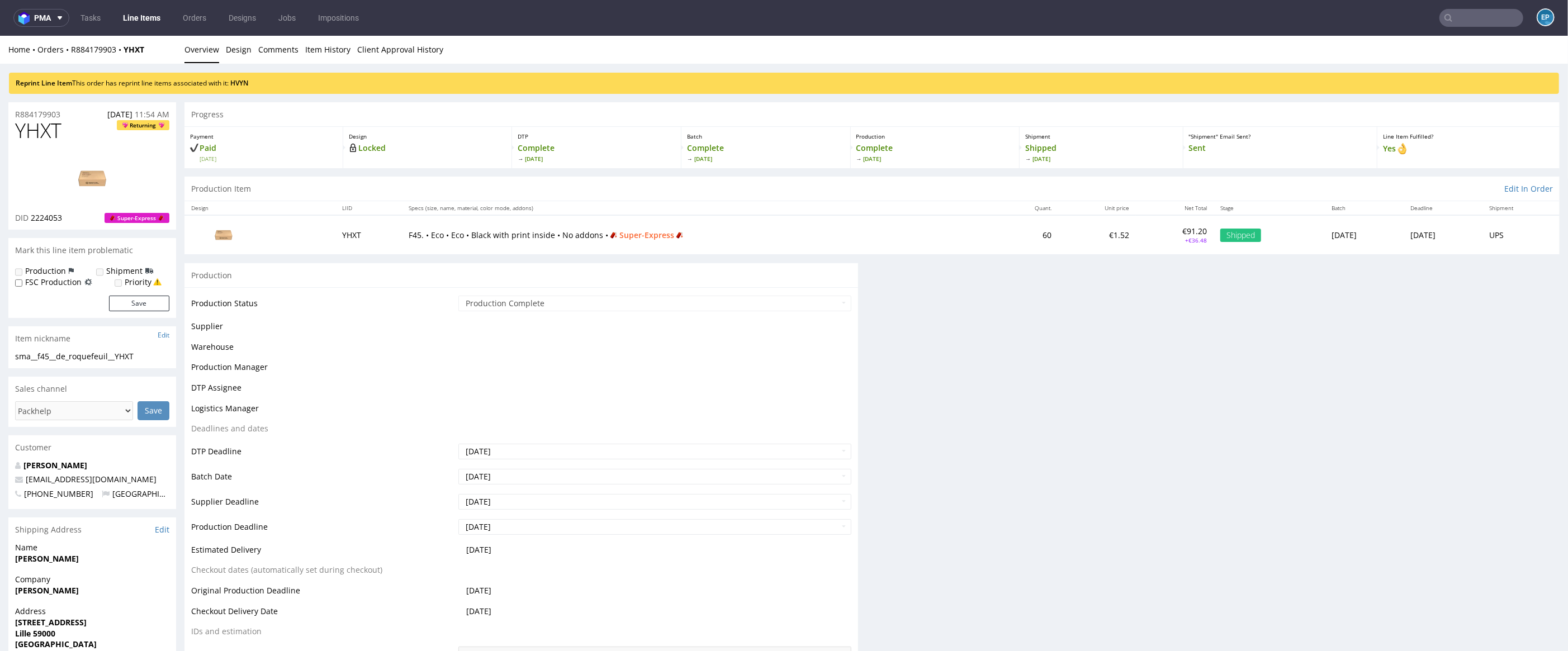
scroll to position [0, 0]
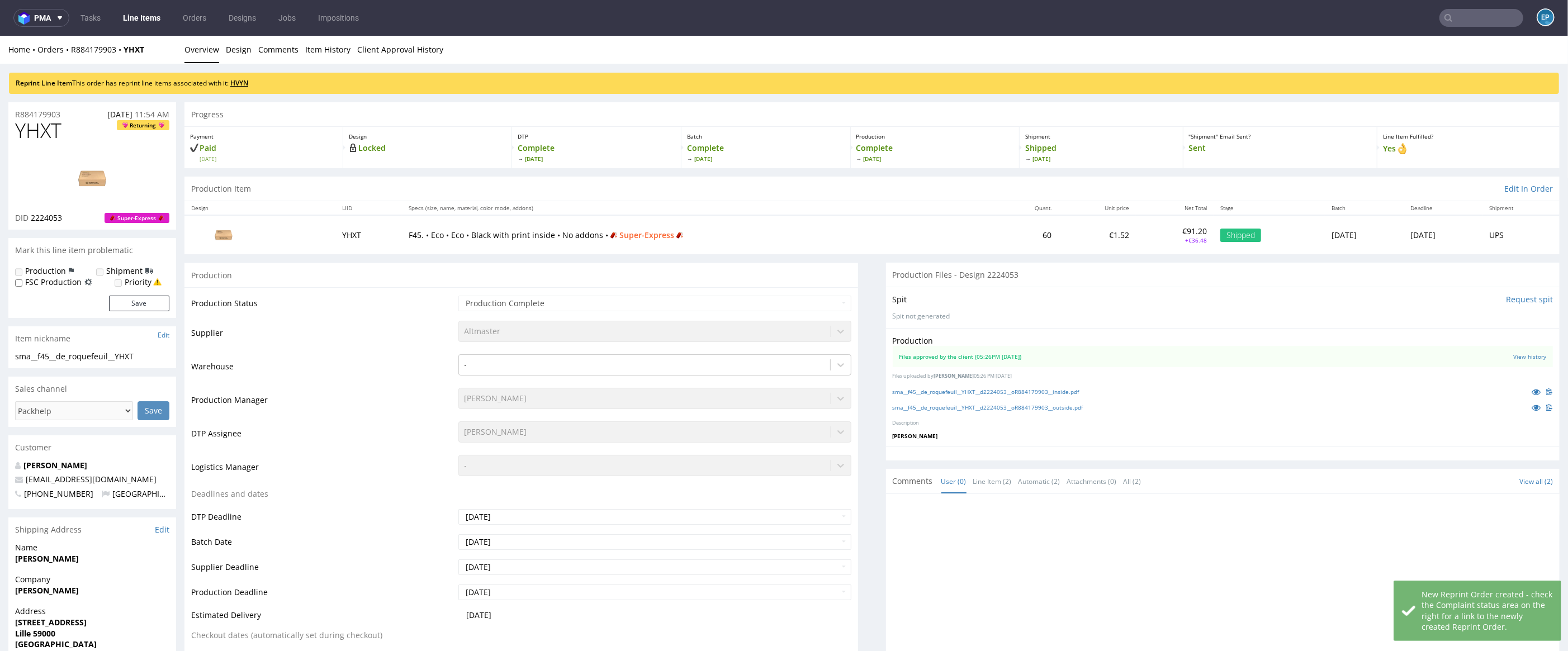
click at [247, 80] on link "HVYN" at bounding box center [239, 83] width 18 height 10
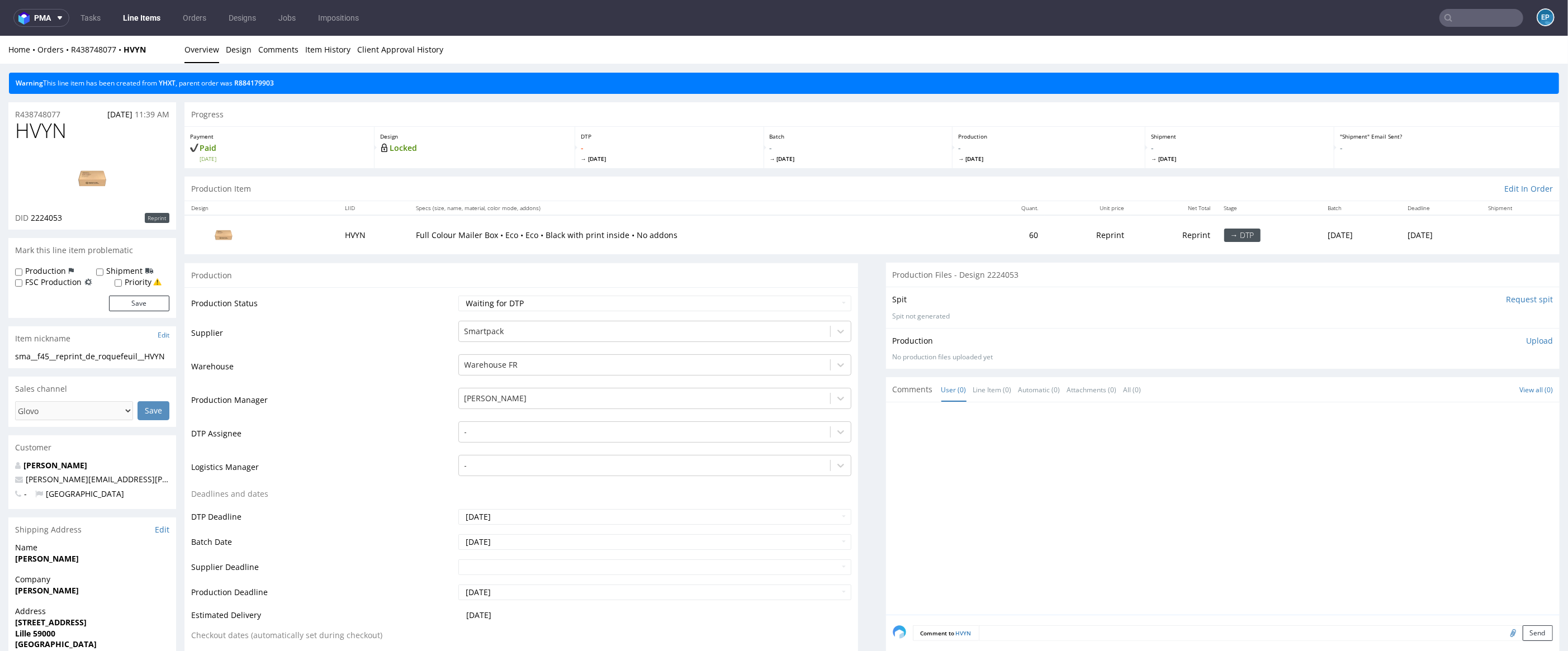
click at [44, 274] on label "Production" at bounding box center [45, 271] width 41 height 11
click at [23, 274] on input "Production" at bounding box center [19, 272] width 7 height 9
checkbox input "true"
click at [106, 270] on label "Shipment" at bounding box center [124, 271] width 37 height 11
click at [103, 270] on input "Shipment" at bounding box center [100, 272] width 7 height 9
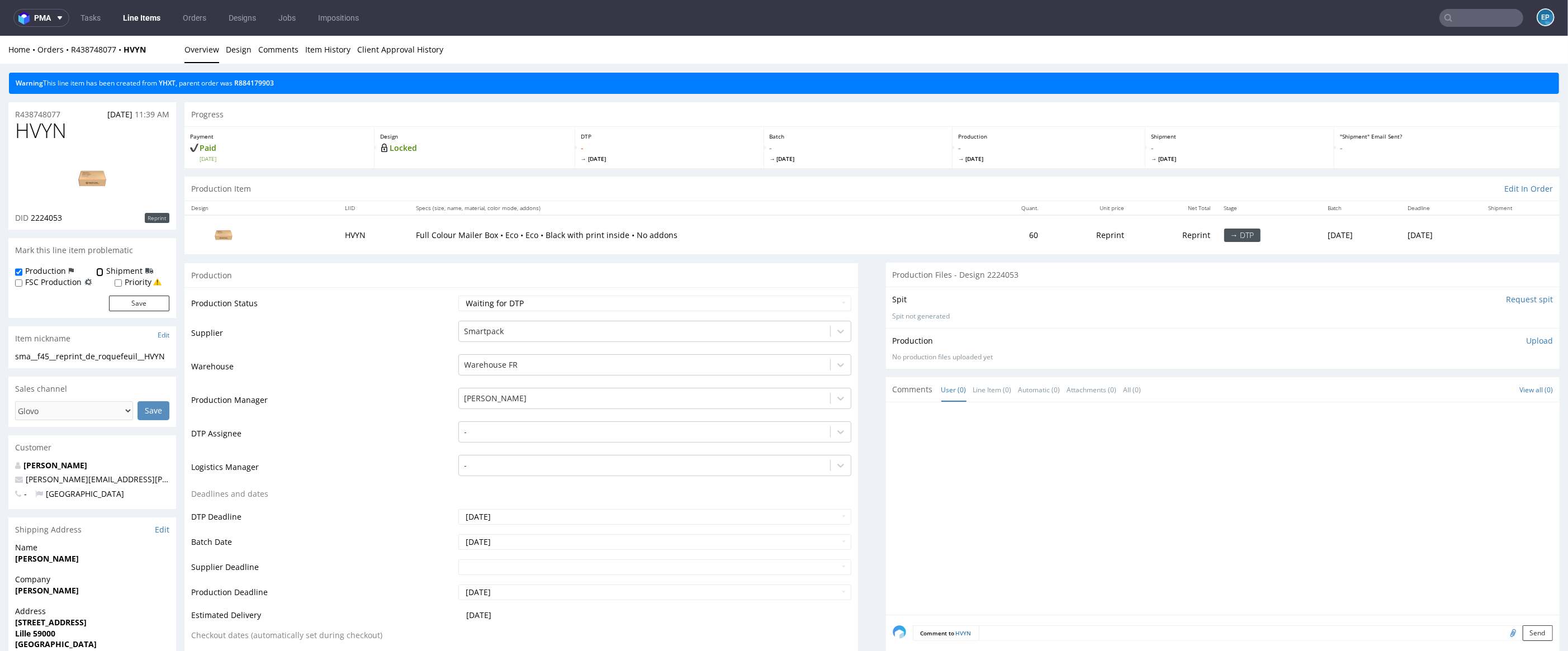
checkbox input "true"
click at [145, 304] on button "Save" at bounding box center [139, 304] width 60 height 16
click at [481, 333] on div at bounding box center [645, 332] width 360 height 13
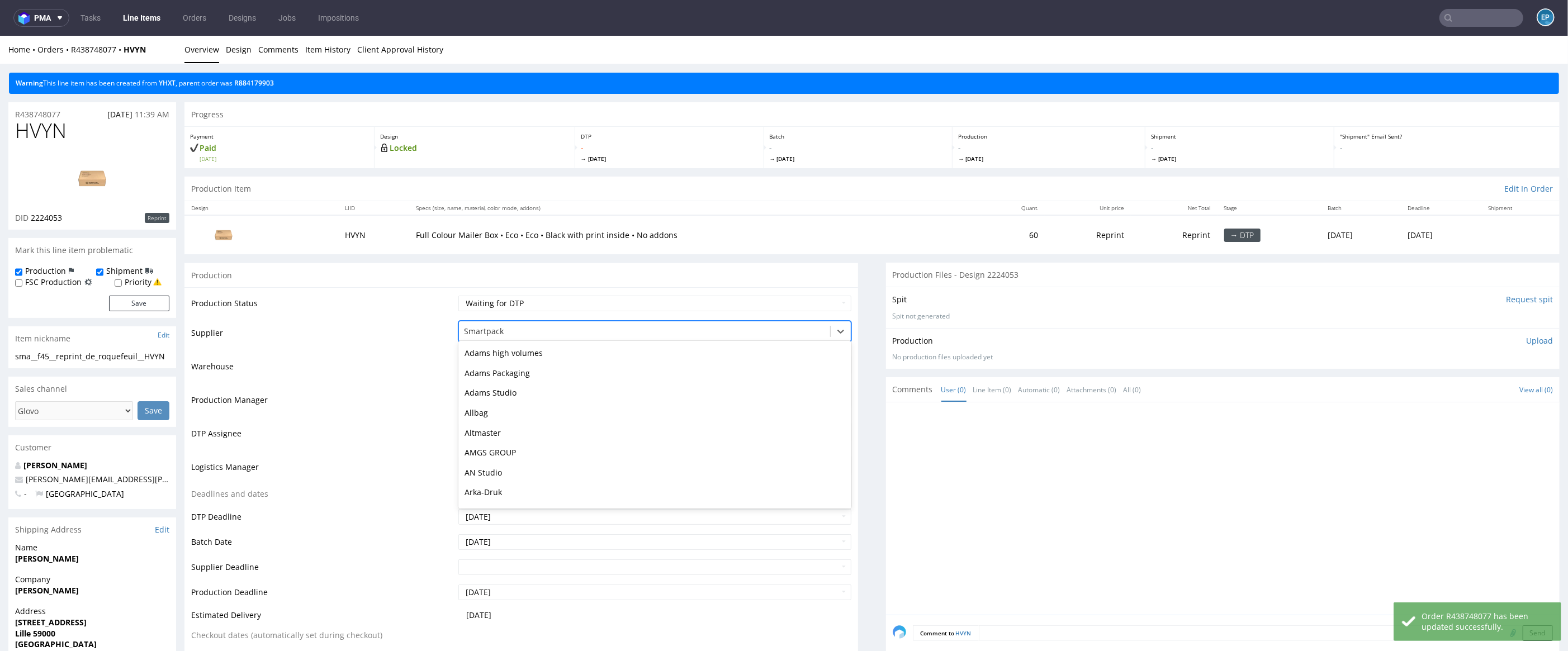
scroll to position [2645, 0]
type input "al"
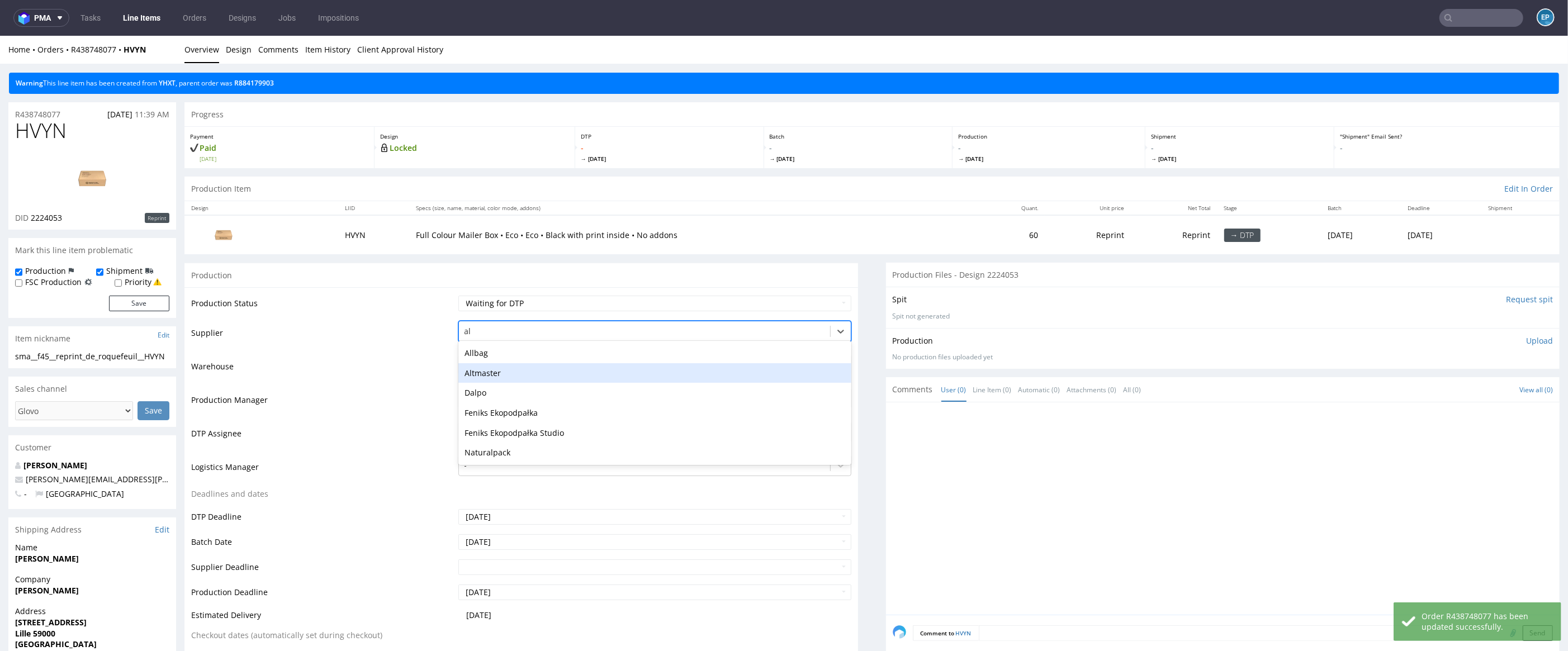
click at [493, 380] on div "Altmaster" at bounding box center [655, 373] width 394 height 20
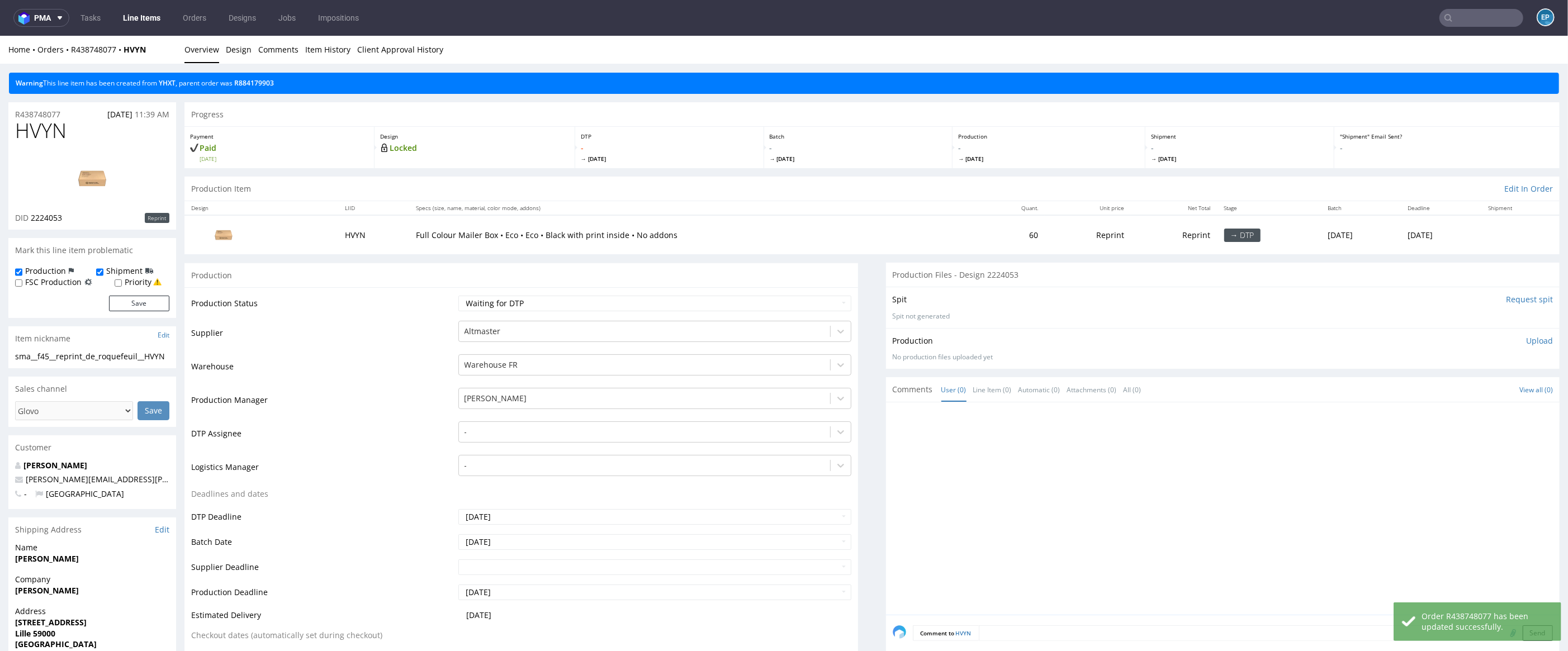
click at [494, 379] on td "Warehouse FR" at bounding box center [653, 369] width 396 height 33
click at [492, 367] on div at bounding box center [645, 365] width 360 height 13
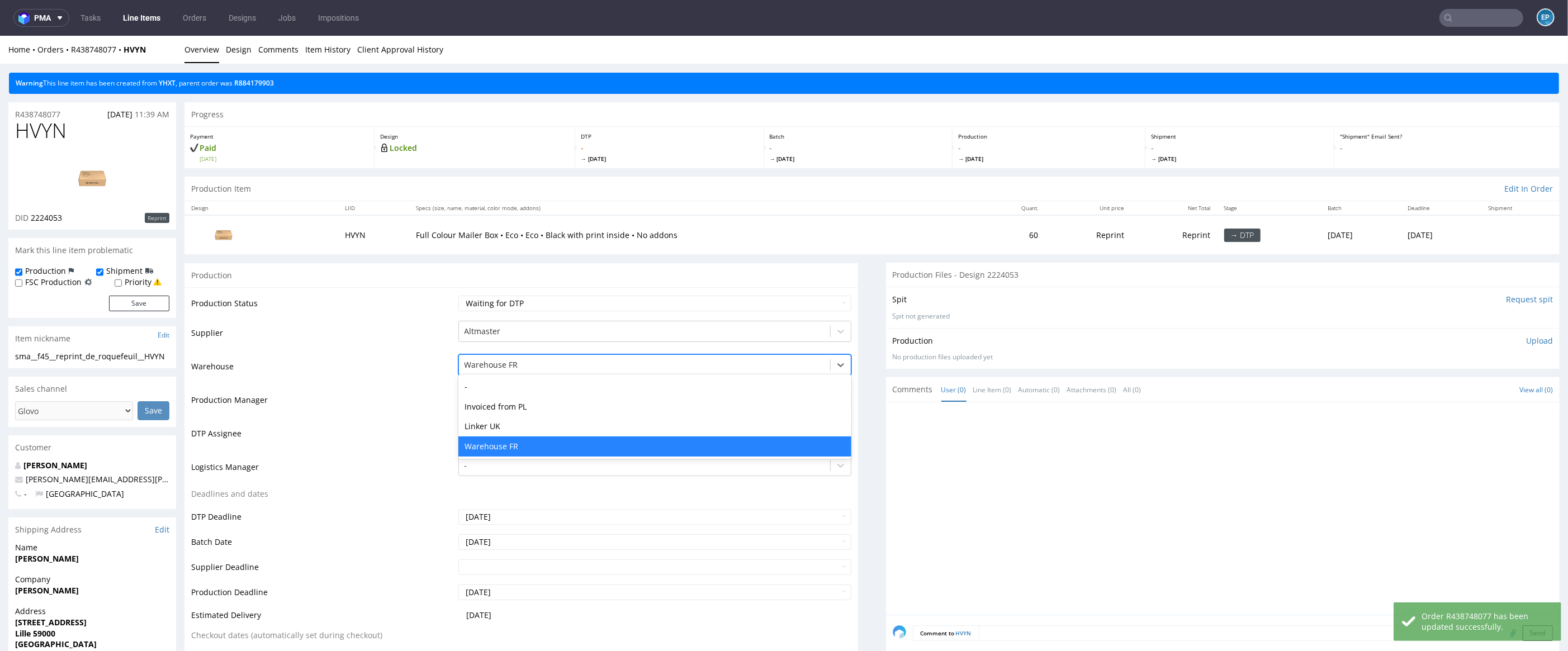
click at [496, 375] on div "- Invoiced from PL Linker UK Warehouse FR" at bounding box center [655, 416] width 394 height 84
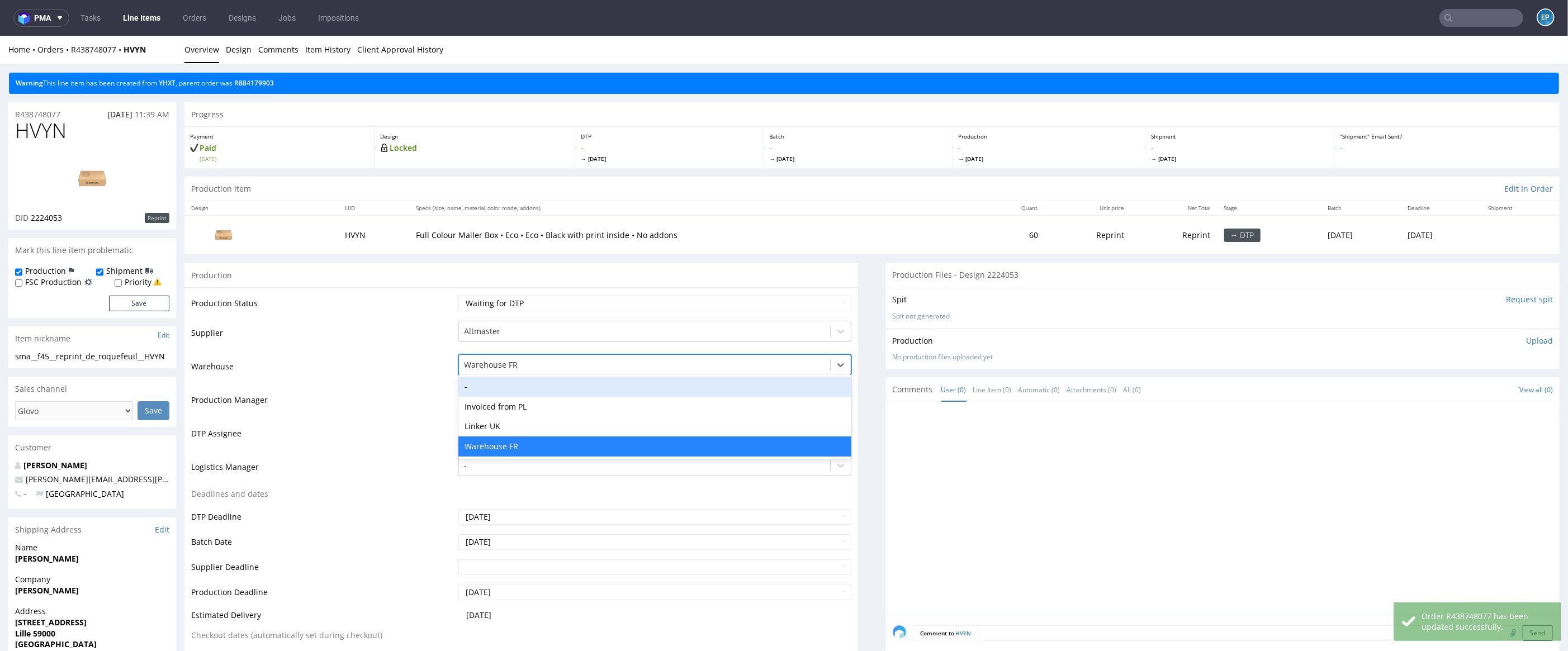
click at [500, 380] on div "-" at bounding box center [655, 386] width 394 height 20
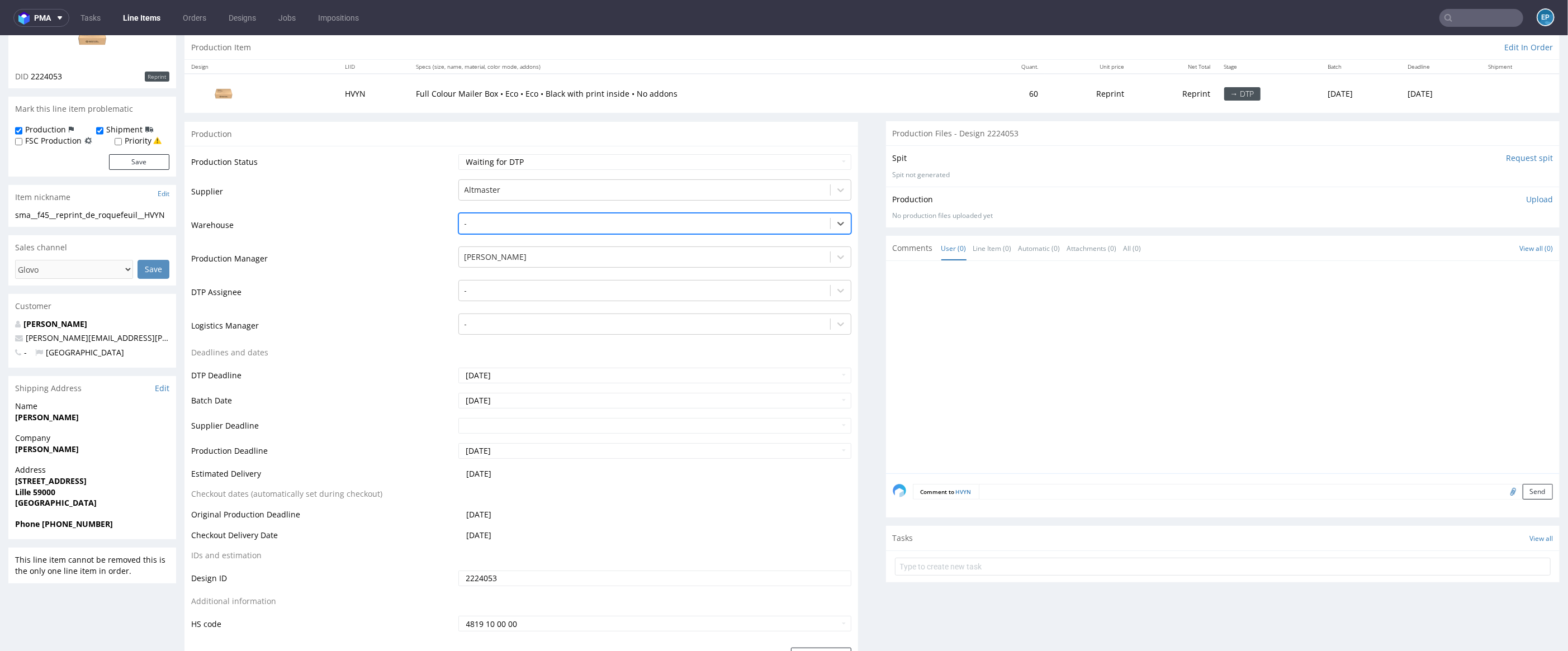
scroll to position [181, 0]
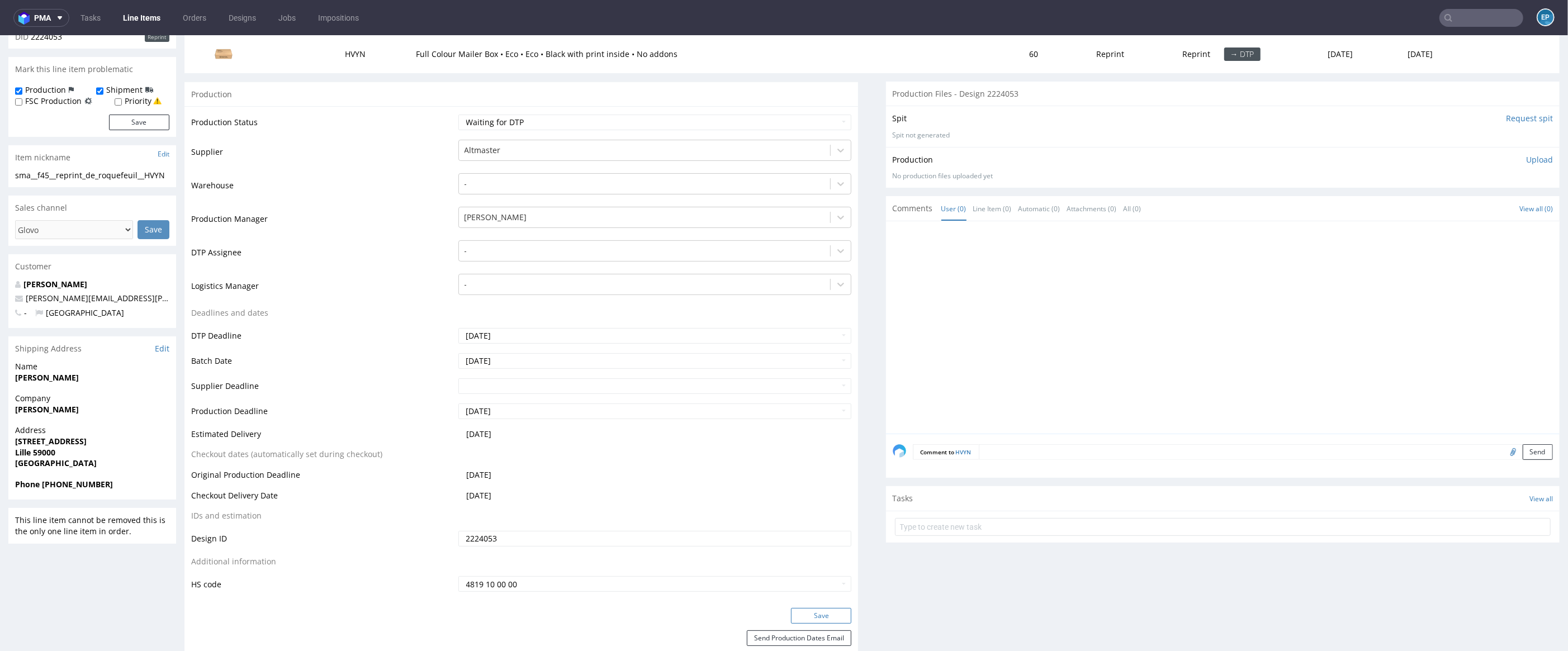
click at [809, 610] on button "Save" at bounding box center [821, 616] width 60 height 16
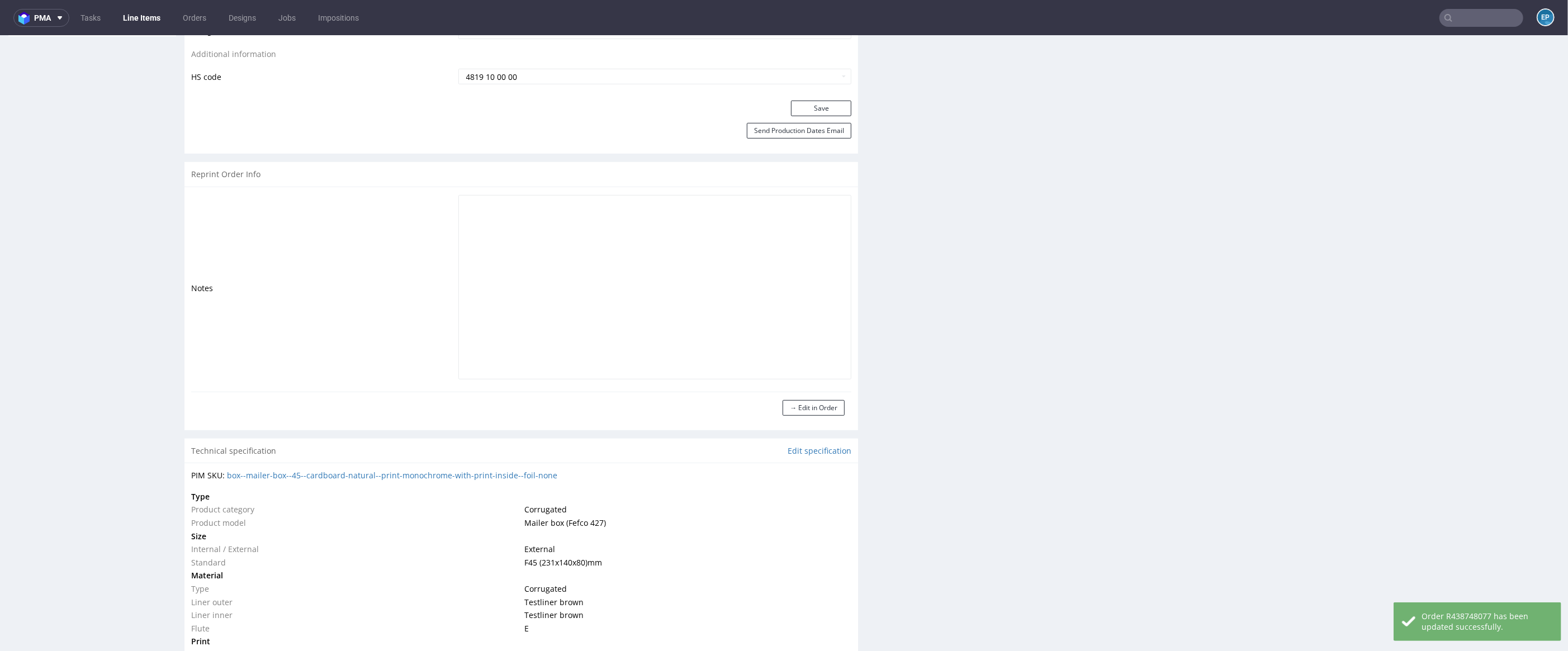
scroll to position [858, 0]
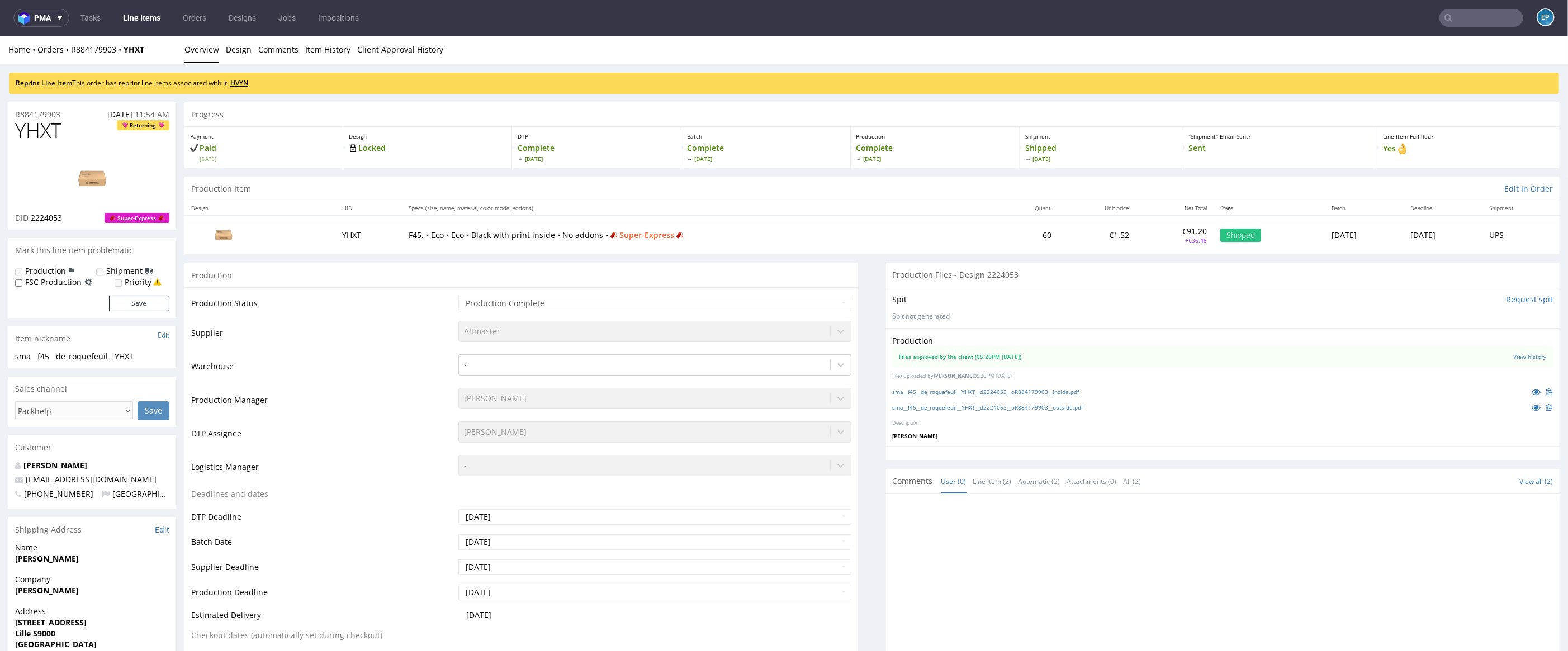
click at [246, 83] on link "HVYN" at bounding box center [239, 83] width 18 height 10
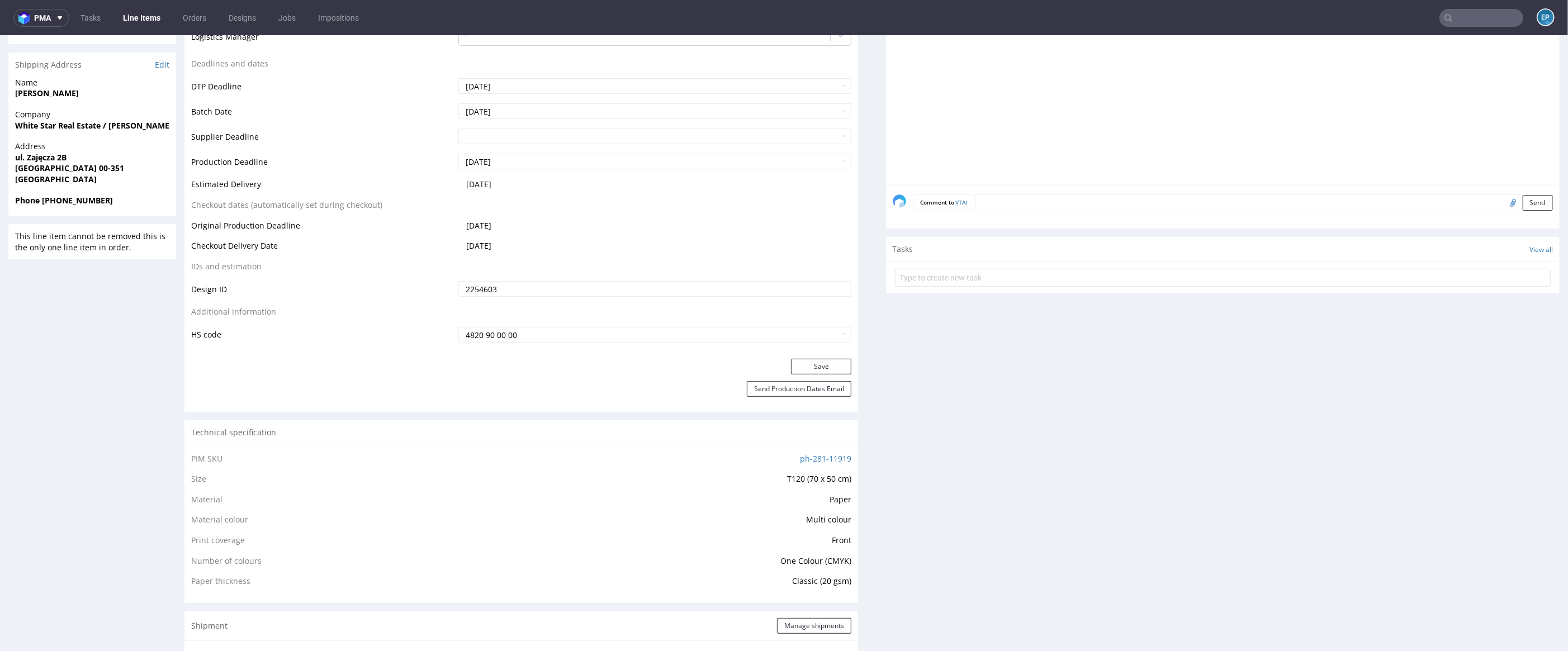
scroll to position [764, 0]
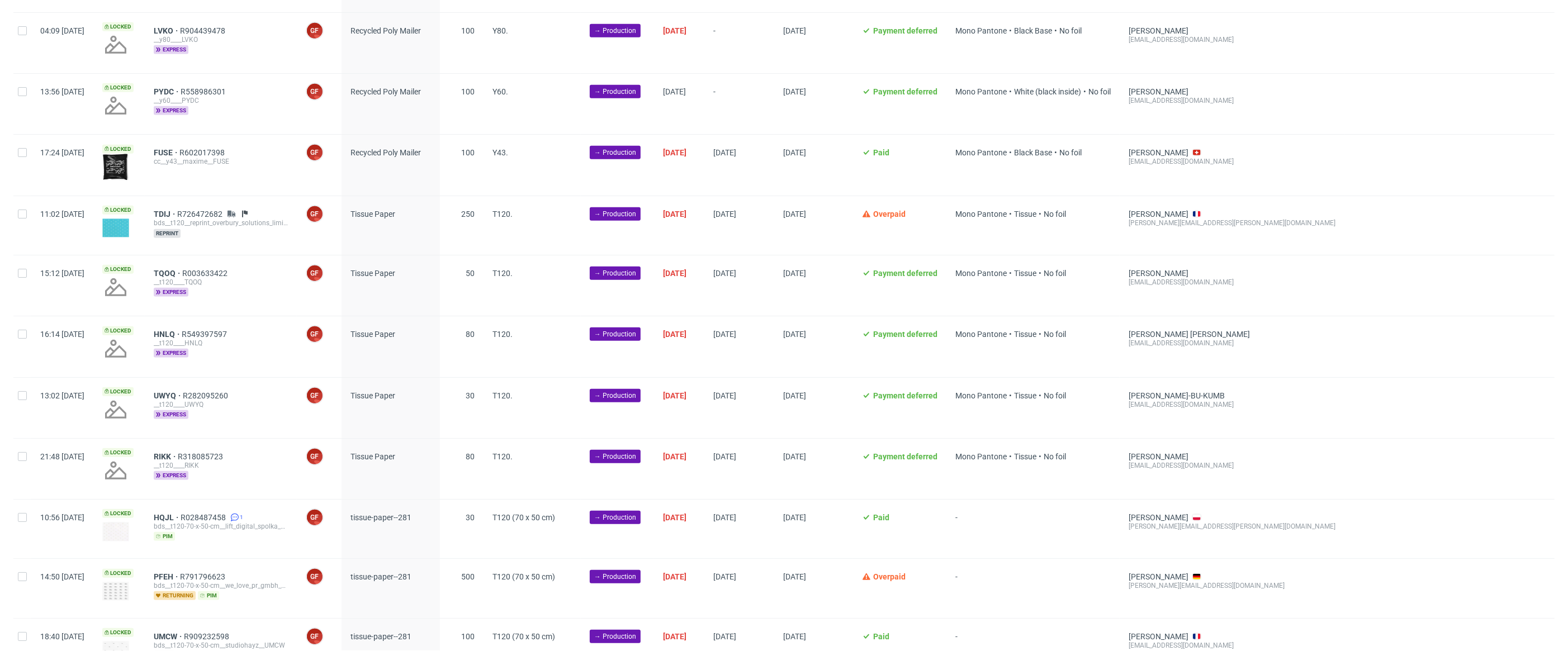
scroll to position [369, 0]
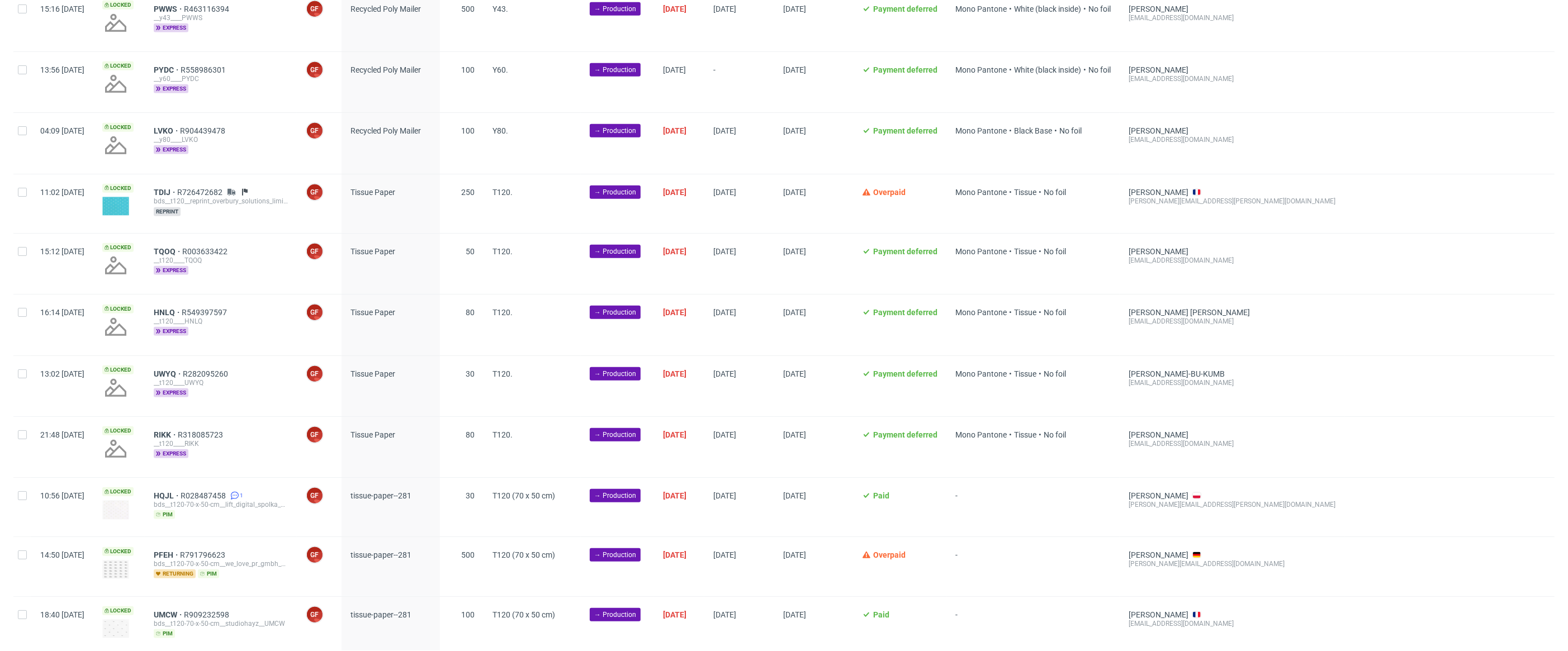
scroll to position [463, 0]
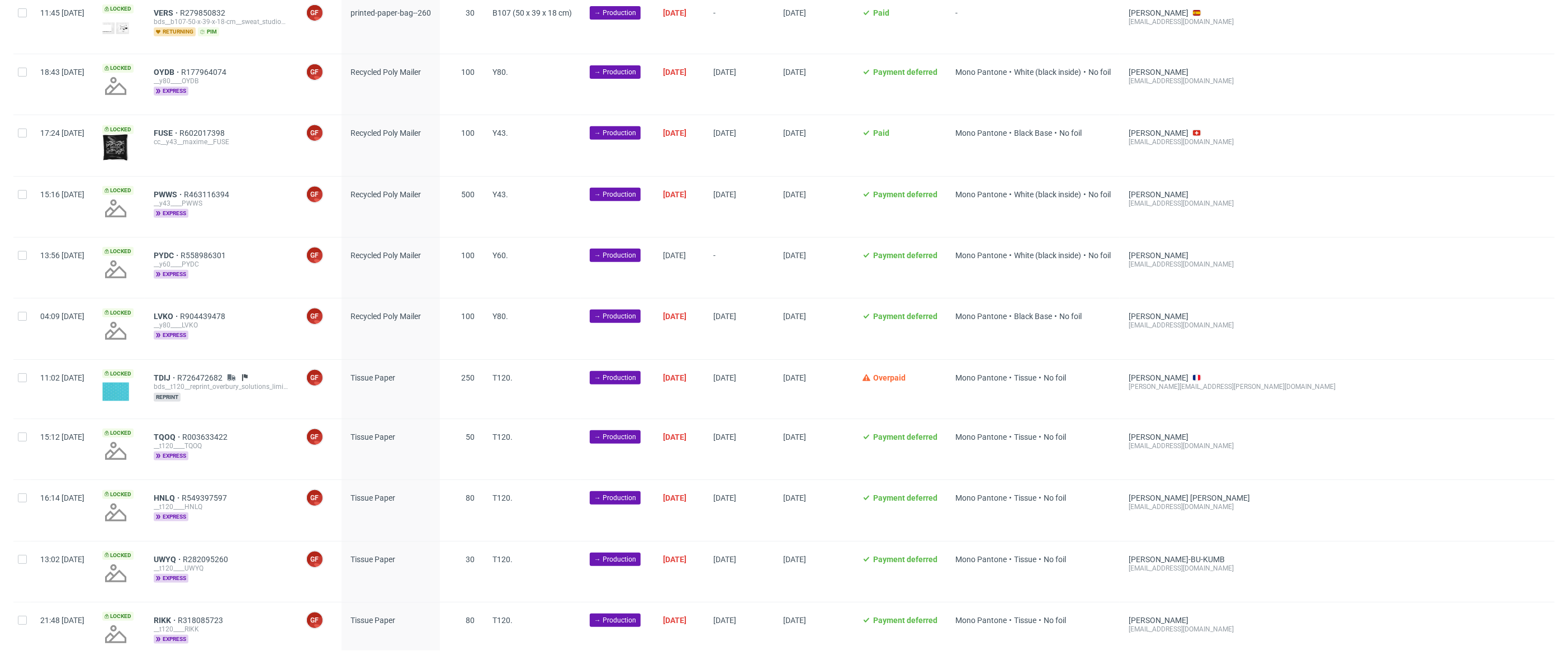
click at [185, 190] on div "PWWS R463116394 __y43____PWWS express" at bounding box center [221, 206] width 152 height 60
click at [184, 192] on span "PWWS" at bounding box center [169, 194] width 30 height 9
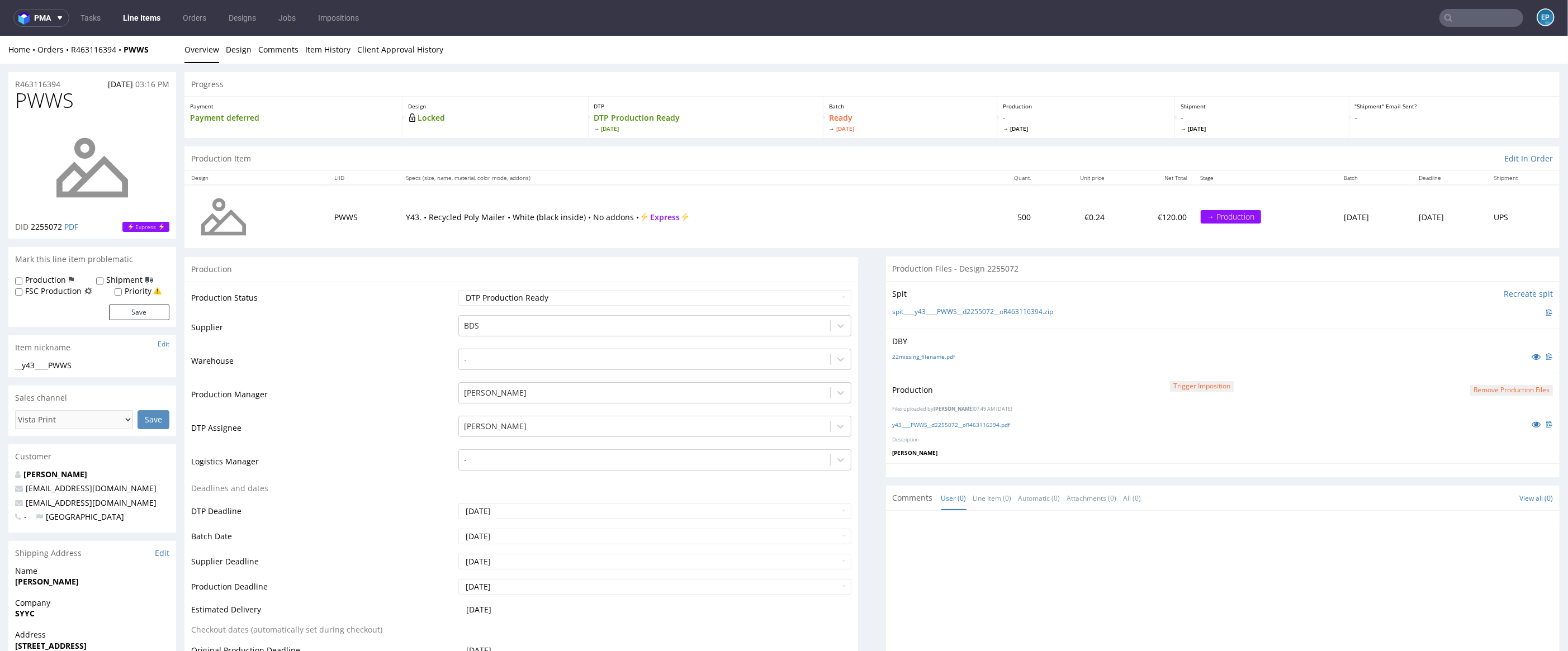
scroll to position [18, 0]
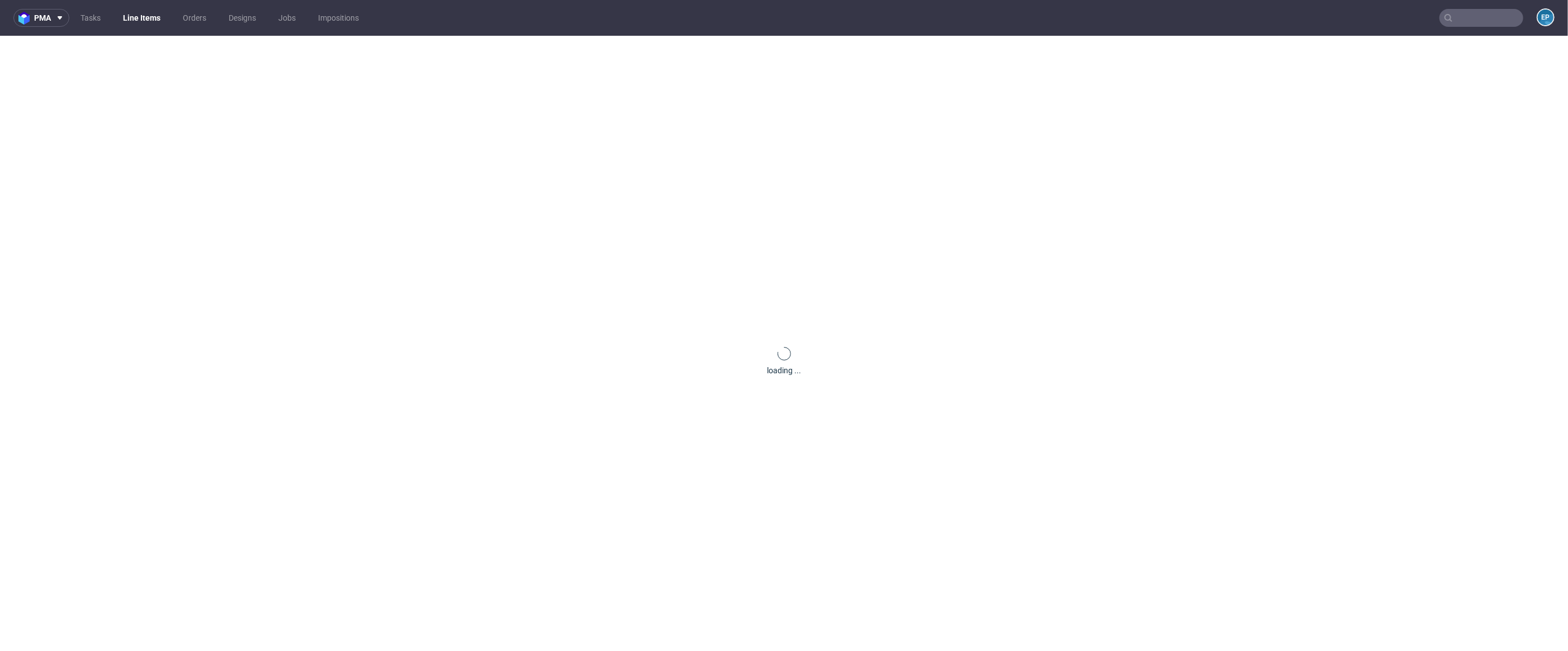
click at [128, 18] on link "Line Items" at bounding box center [142, 18] width 51 height 18
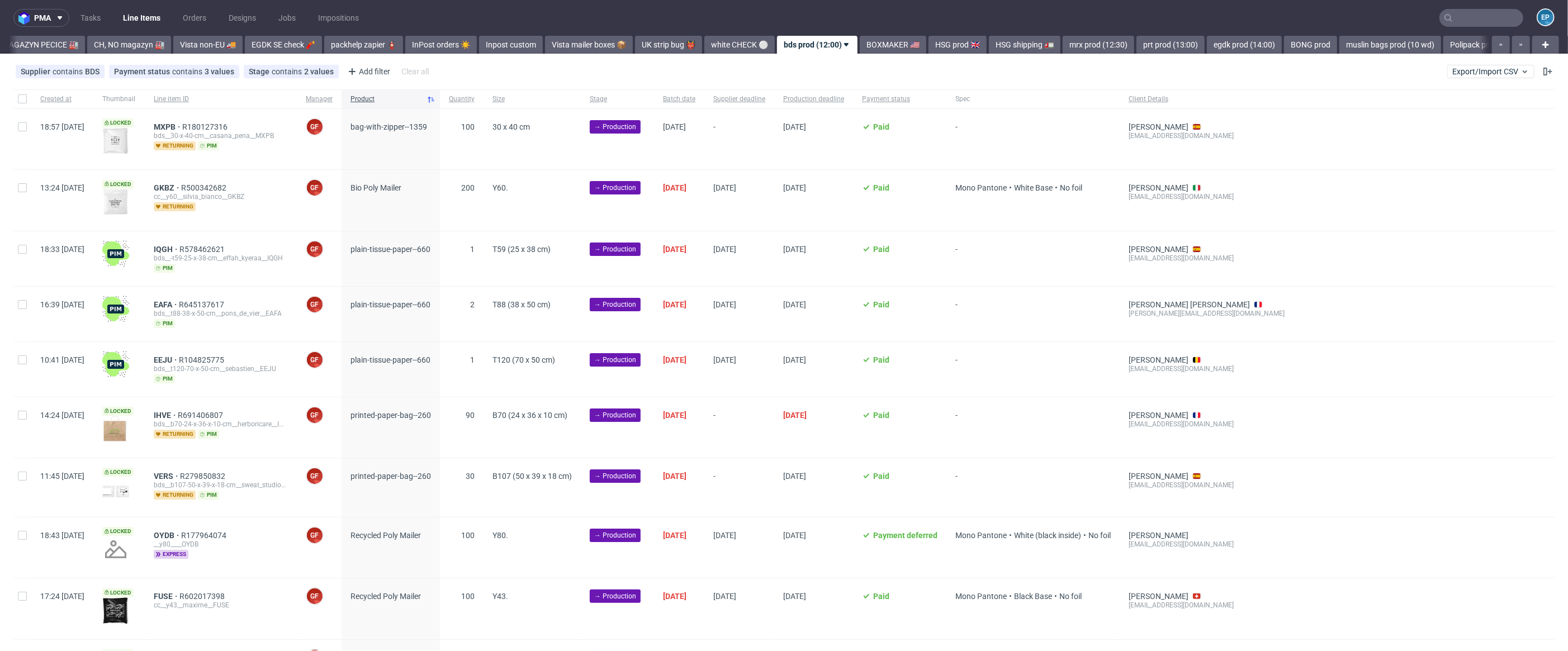
scroll to position [0, 369]
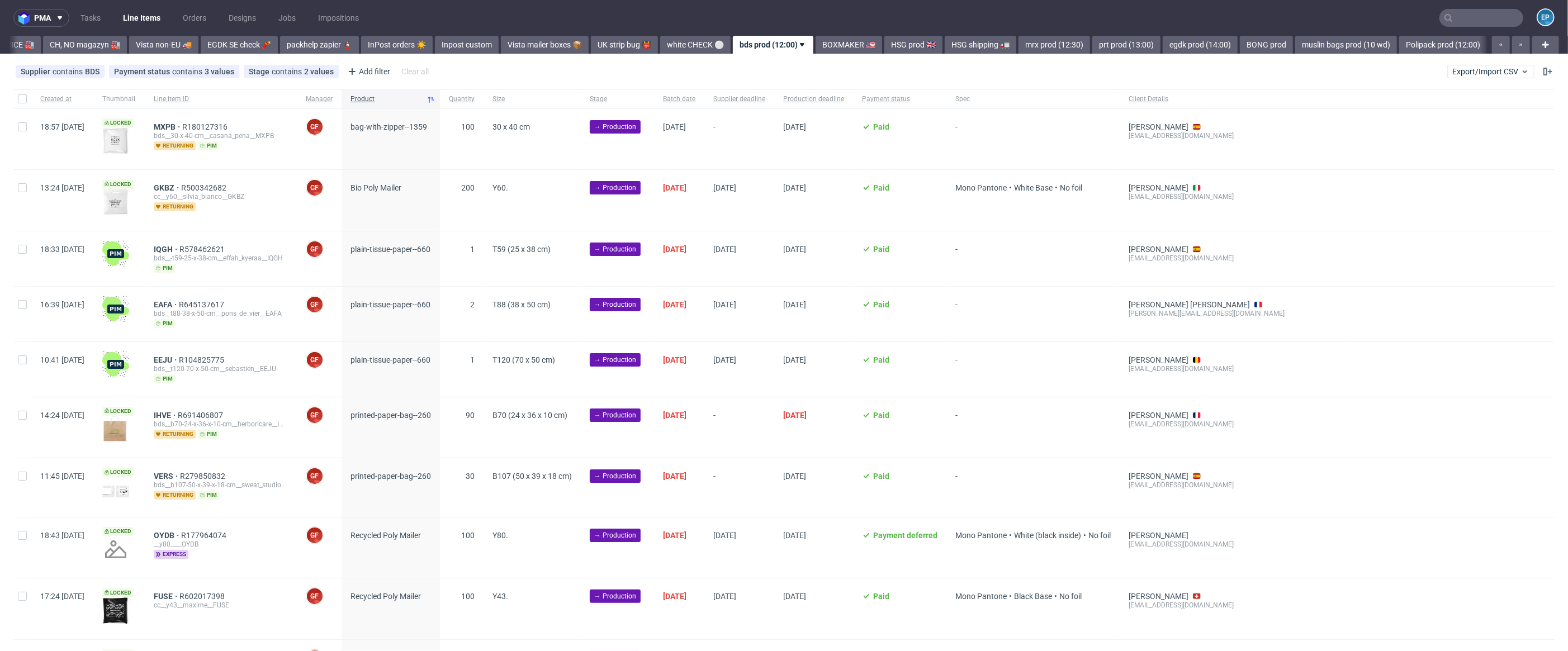
click at [33, 133] on div "18:57 [DATE]" at bounding box center [62, 139] width 62 height 60
click at [30, 129] on div at bounding box center [22, 139] width 18 height 60
checkbox input "true"
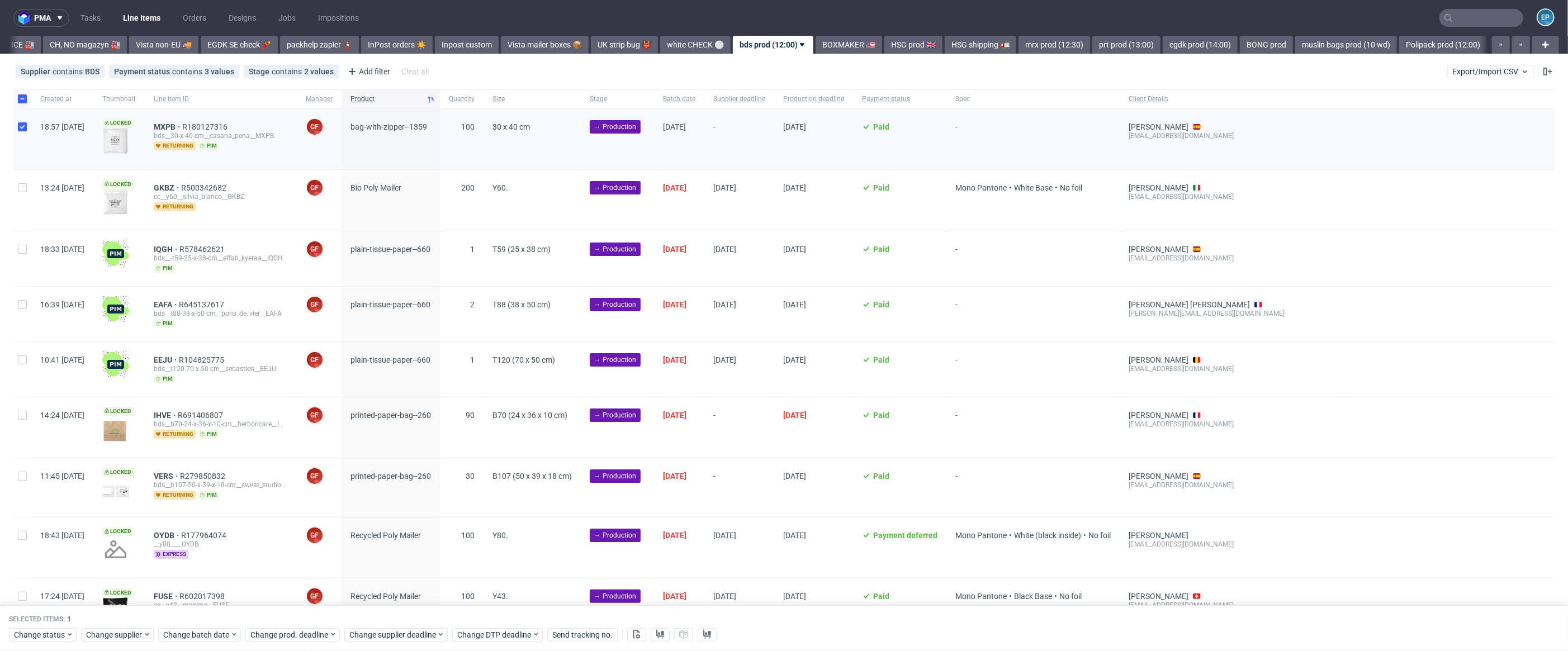
click at [172, 626] on div "Change status Change supplier Change batch date Change prod. deadline Change su…" at bounding box center [784, 634] width 1550 height 16
click at [189, 640] on div "Change batch date" at bounding box center [200, 635] width 83 height 13
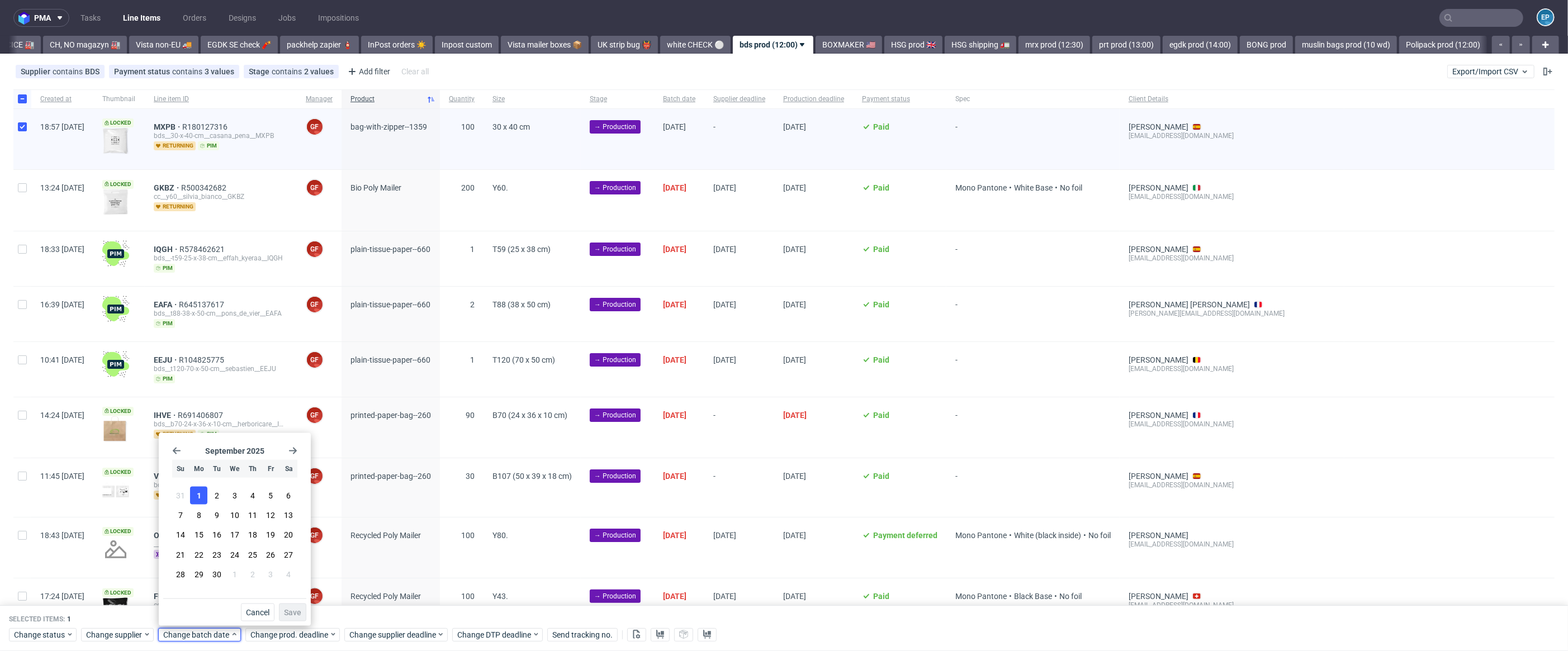
click at [205, 493] on button "1" at bounding box center [198, 495] width 17 height 18
click at [300, 608] on span "Save" at bounding box center [293, 612] width 17 height 8
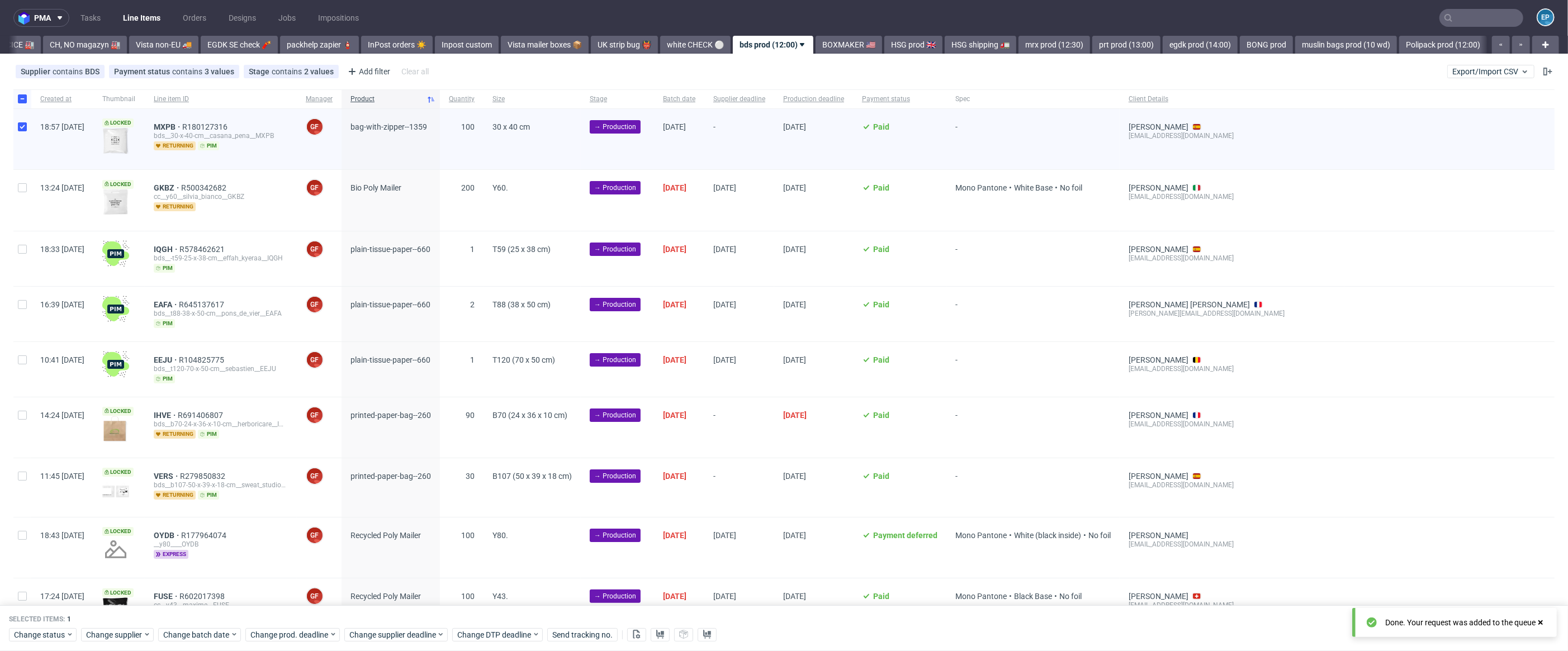
click at [379, 647] on div "Selected items: 1 Change status Change supplier Change batch date Change prod. …" at bounding box center [784, 628] width 1568 height 46
click at [376, 635] on span "Change supplier deadline" at bounding box center [393, 635] width 87 height 11
click at [392, 512] on button "8" at bounding box center [385, 515] width 17 height 18
drag, startPoint x: 478, startPoint y: 607, endPoint x: 401, endPoint y: 623, distance: 78.6
click at [478, 608] on span "Save" at bounding box center [478, 612] width 17 height 8
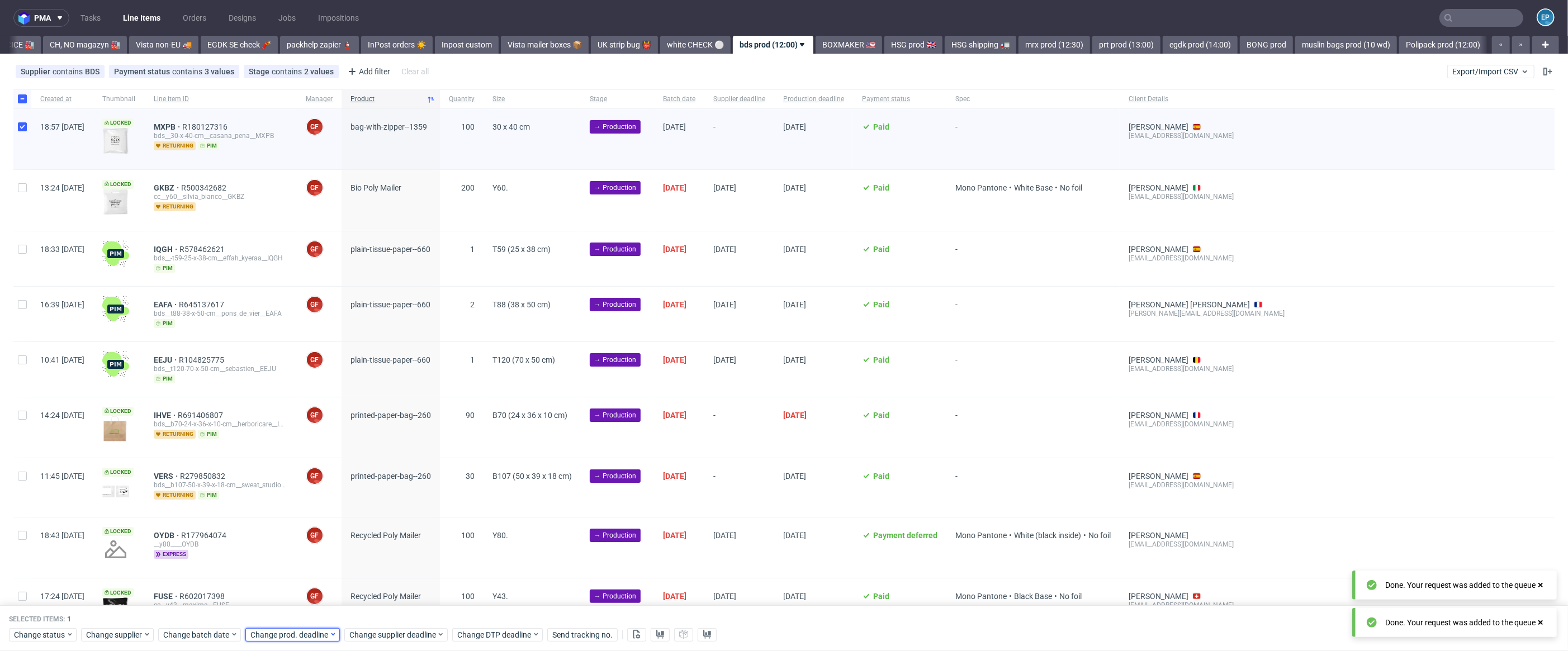
click at [309, 640] on div "Change prod. deadline" at bounding box center [292, 635] width 94 height 13
click at [279, 513] on button "8" at bounding box center [286, 515] width 17 height 18
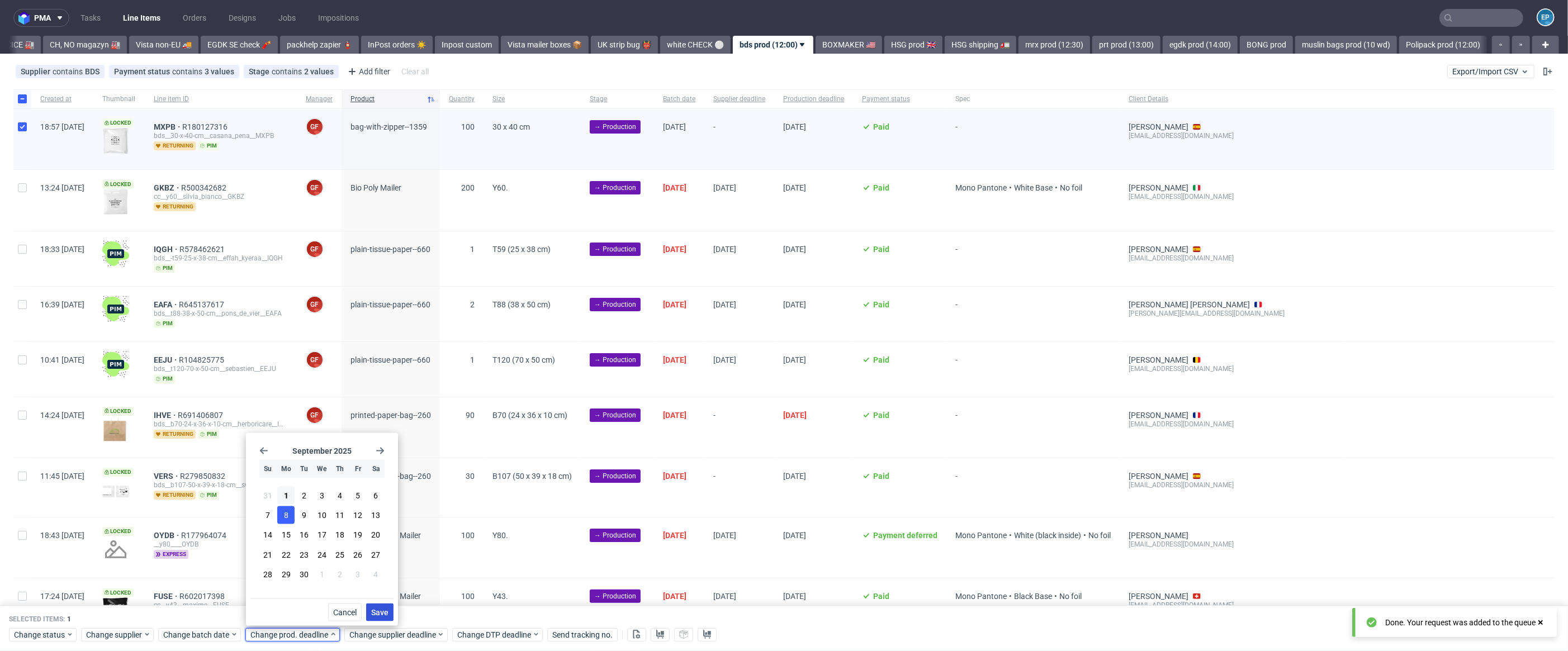
click at [379, 604] on button "Save" at bounding box center [380, 612] width 27 height 18
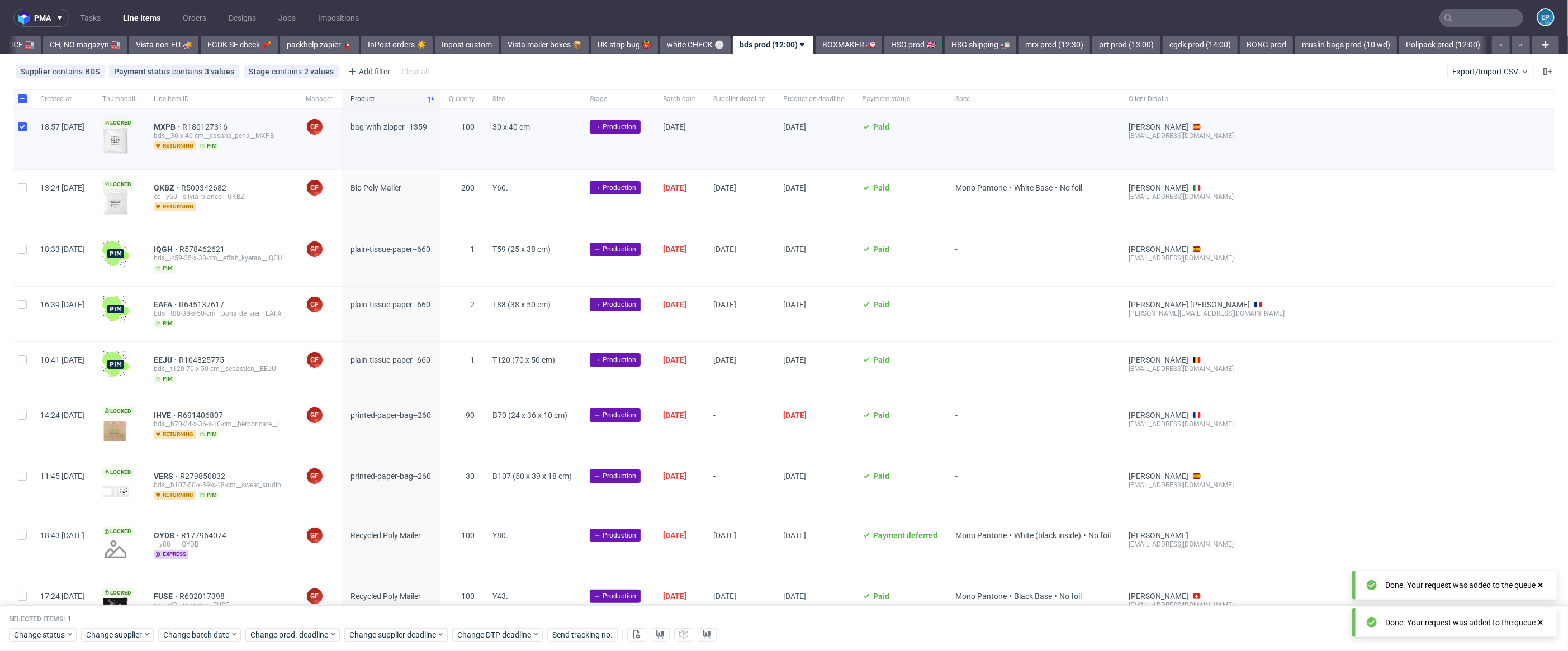
click at [19, 138] on div at bounding box center [22, 139] width 18 height 60
checkbox input "false"
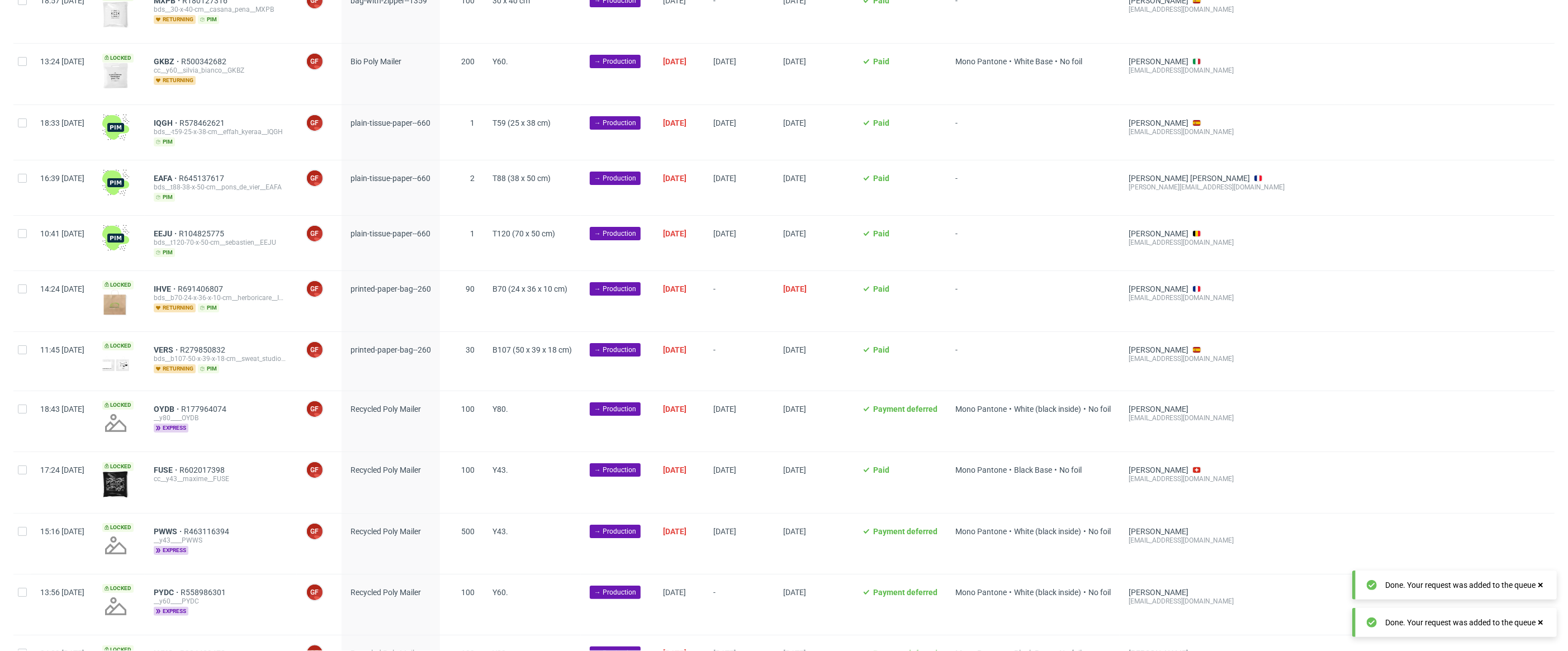
scroll to position [202, 0]
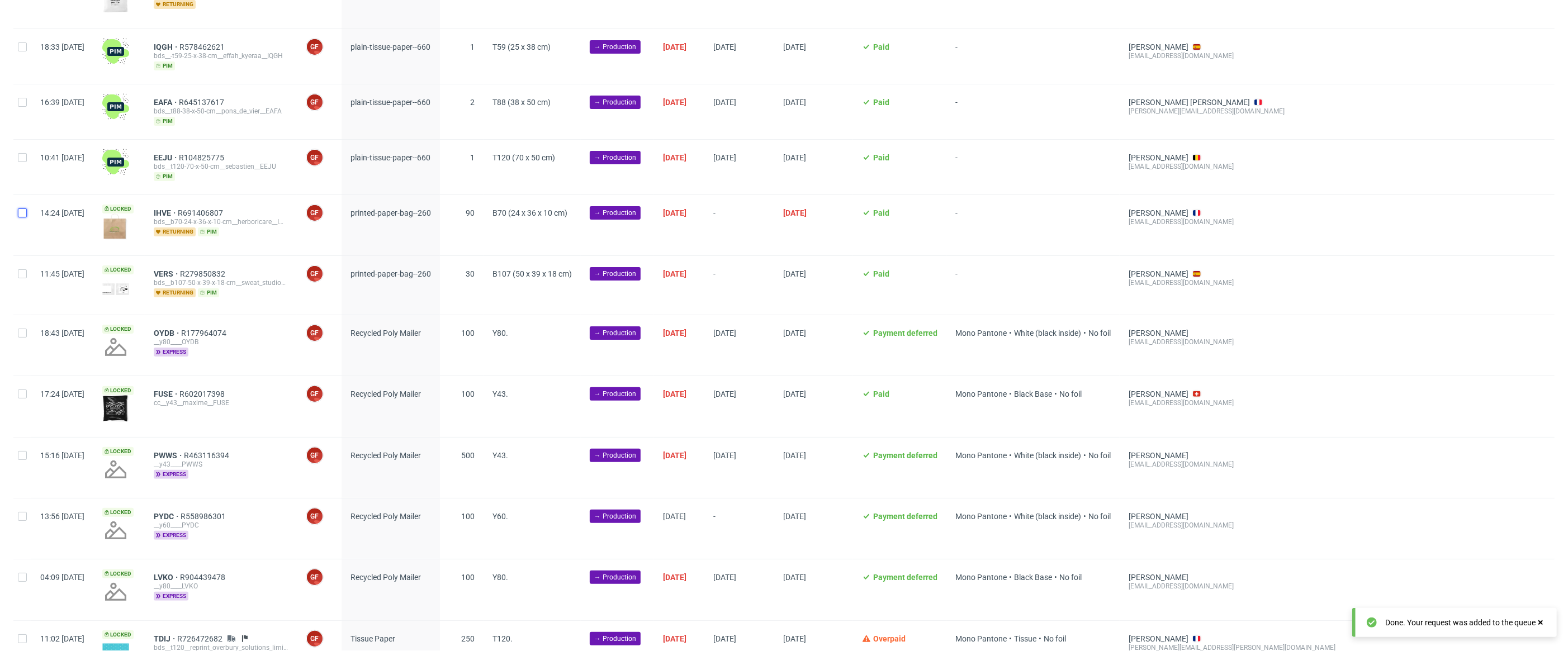
click at [25, 212] on input "checkbox" at bounding box center [22, 213] width 9 height 9
checkbox input "true"
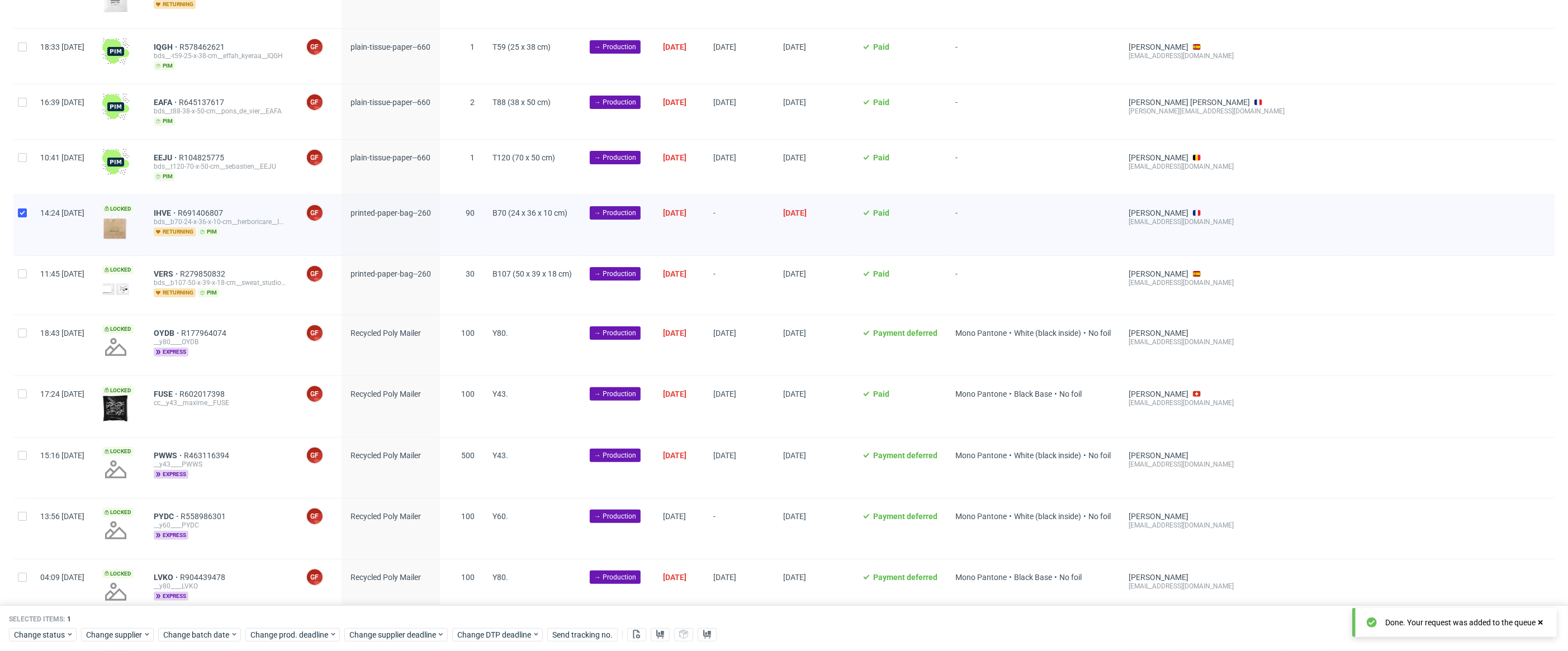
click at [32, 284] on div "11:45 Wed 27.08.2025" at bounding box center [62, 285] width 62 height 58
click at [26, 278] on div at bounding box center [22, 285] width 18 height 58
checkbox input "true"
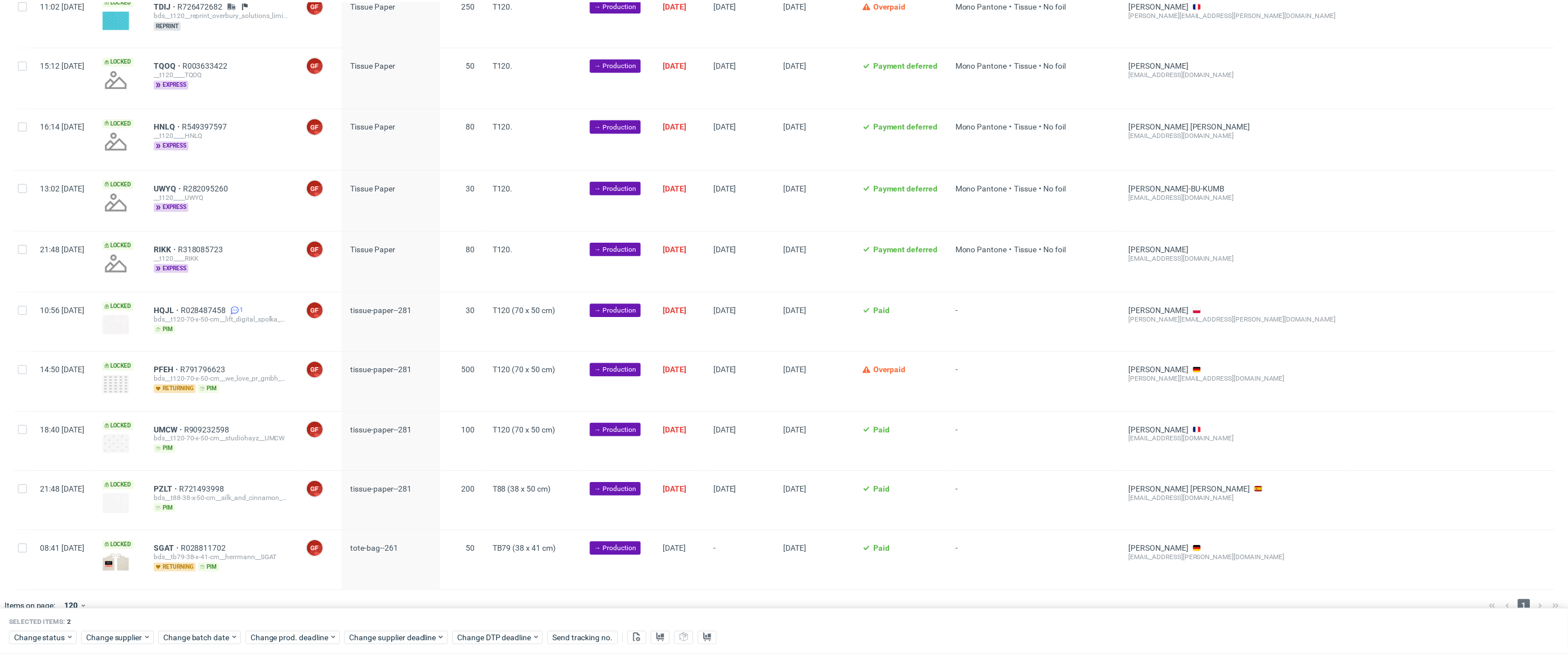
scroll to position [860, 0]
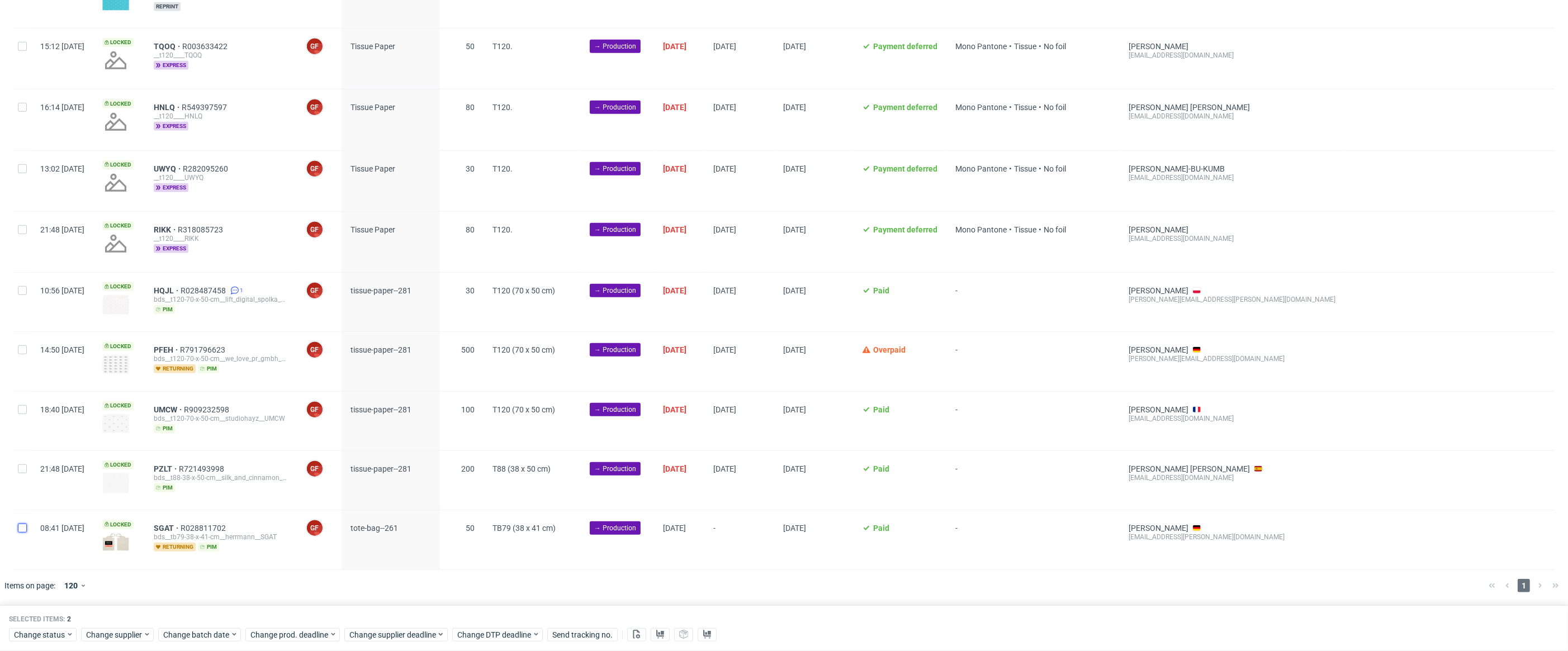
click at [24, 524] on input "checkbox" at bounding box center [22, 528] width 9 height 9
click at [222, 633] on span "Change batch date" at bounding box center [197, 635] width 67 height 11
click at [195, 484] on div "September 2025 Su Mo Tu We Th Fr Sa 31 1 2 3 4 5 6 7 8 9 10 11 12 13 14 15 16 1…" at bounding box center [234, 517] width 143 height 161
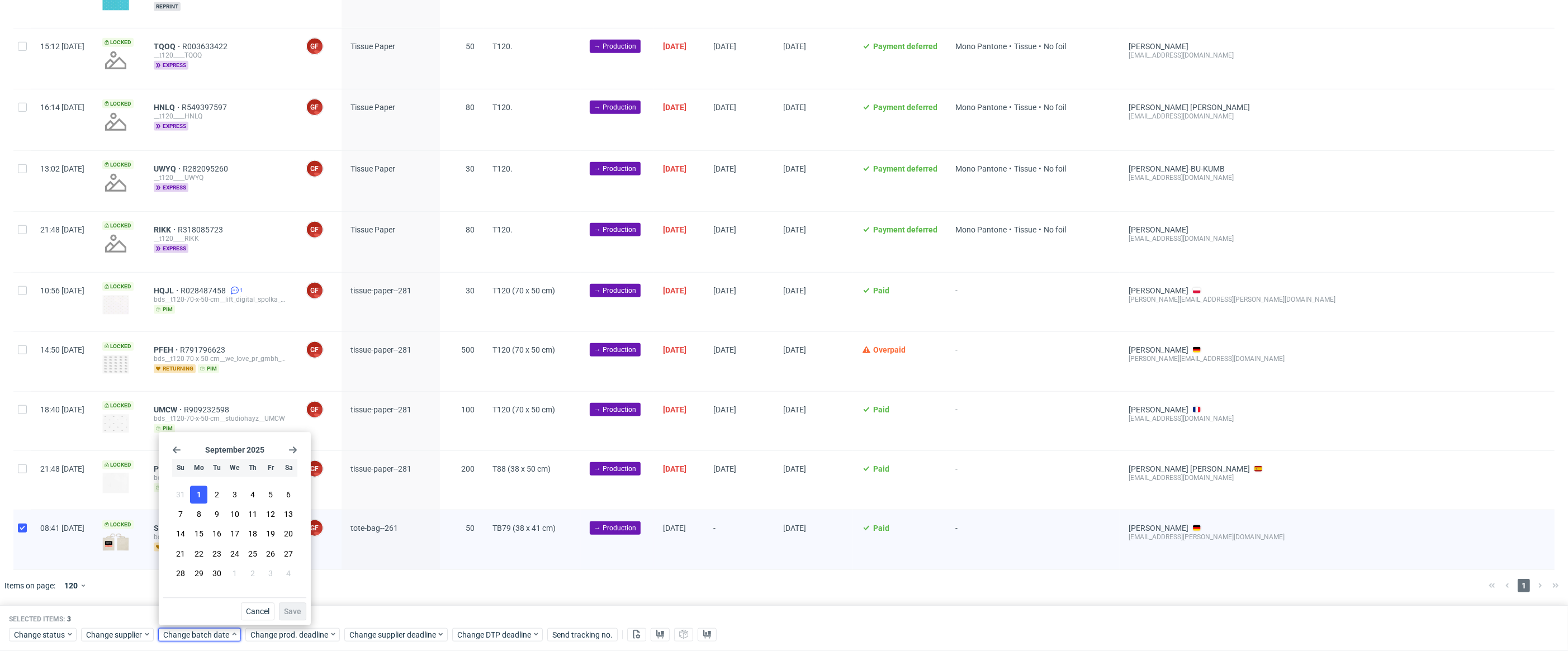
click at [199, 488] on button "1" at bounding box center [198, 494] width 17 height 18
click at [306, 611] on button "Save" at bounding box center [292, 611] width 27 height 18
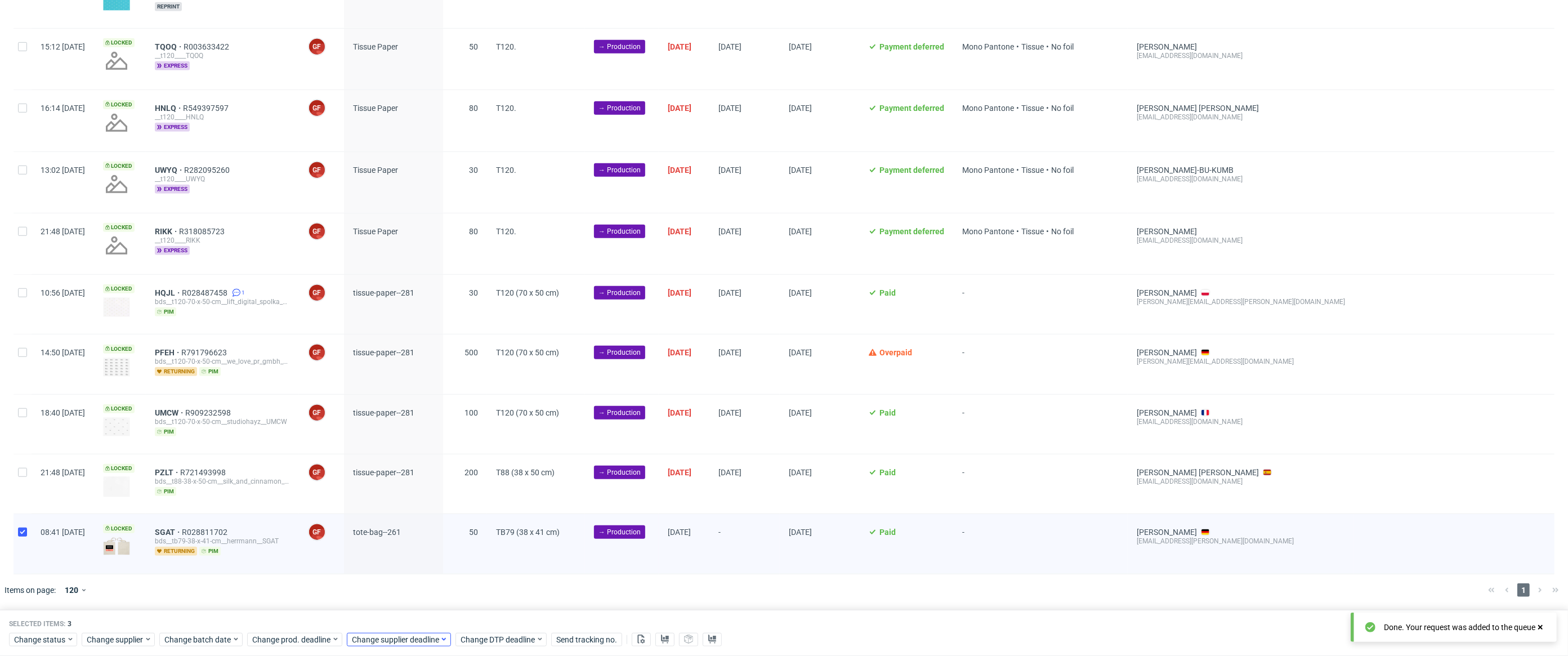
click at [414, 647] on div "Selected items: 3 Change status Change supplier Change batch date Change prod. …" at bounding box center [784, 633] width 1568 height 47
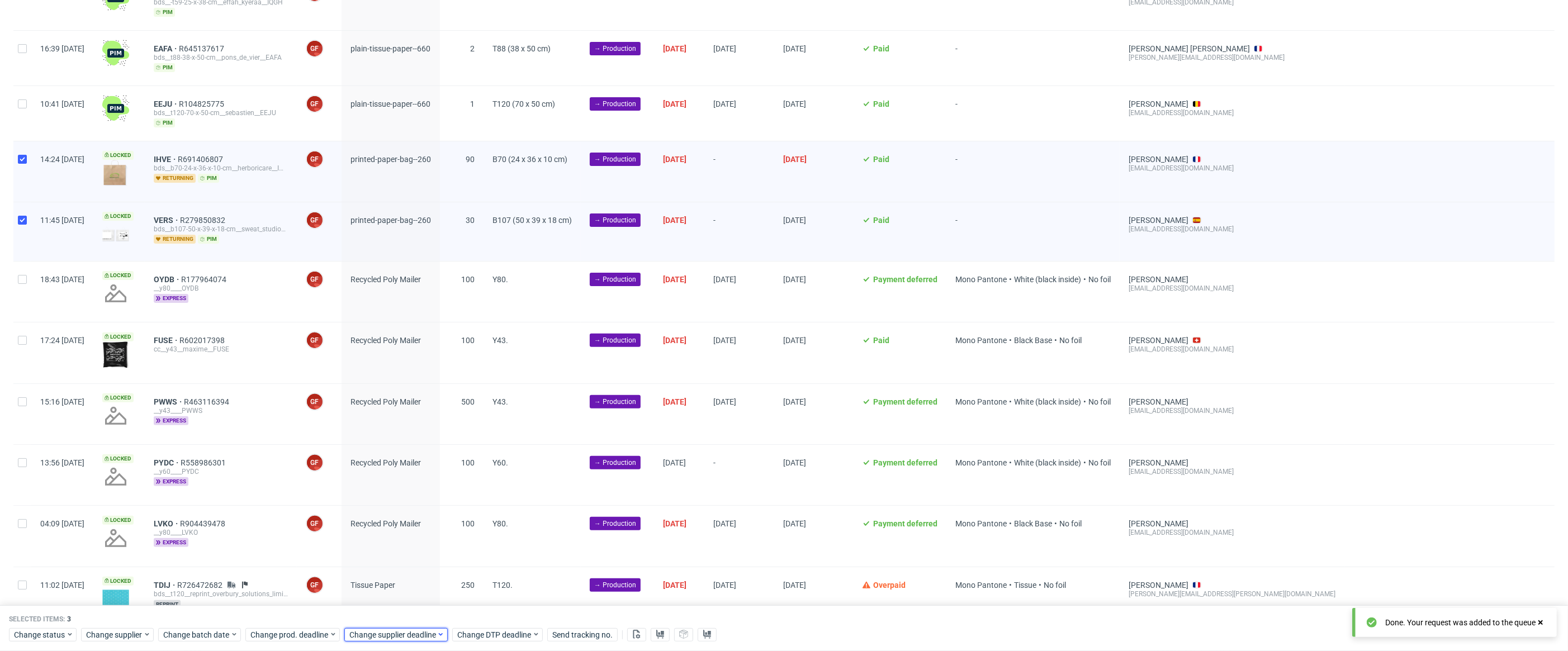
click at [411, 638] on span "Change supplier deadline" at bounding box center [393, 635] width 87 height 11
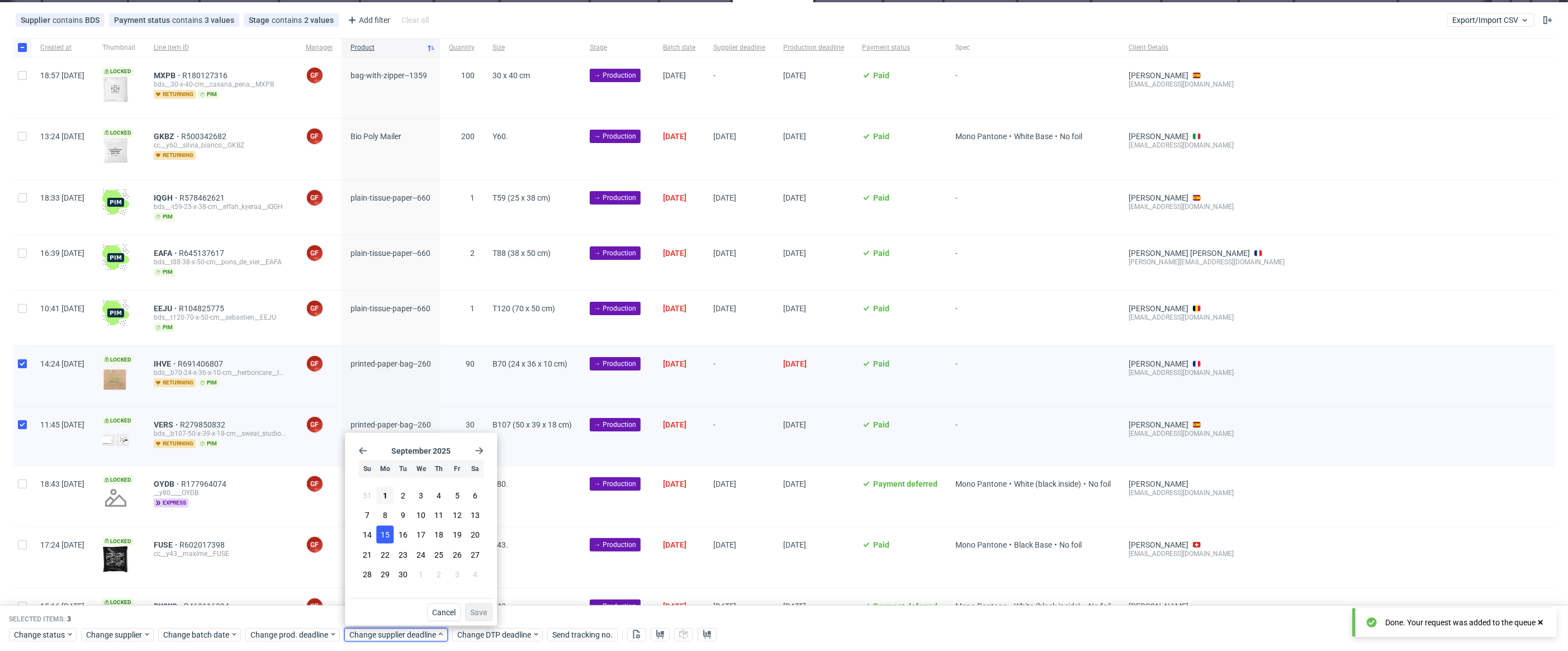
scroll to position [0, 0]
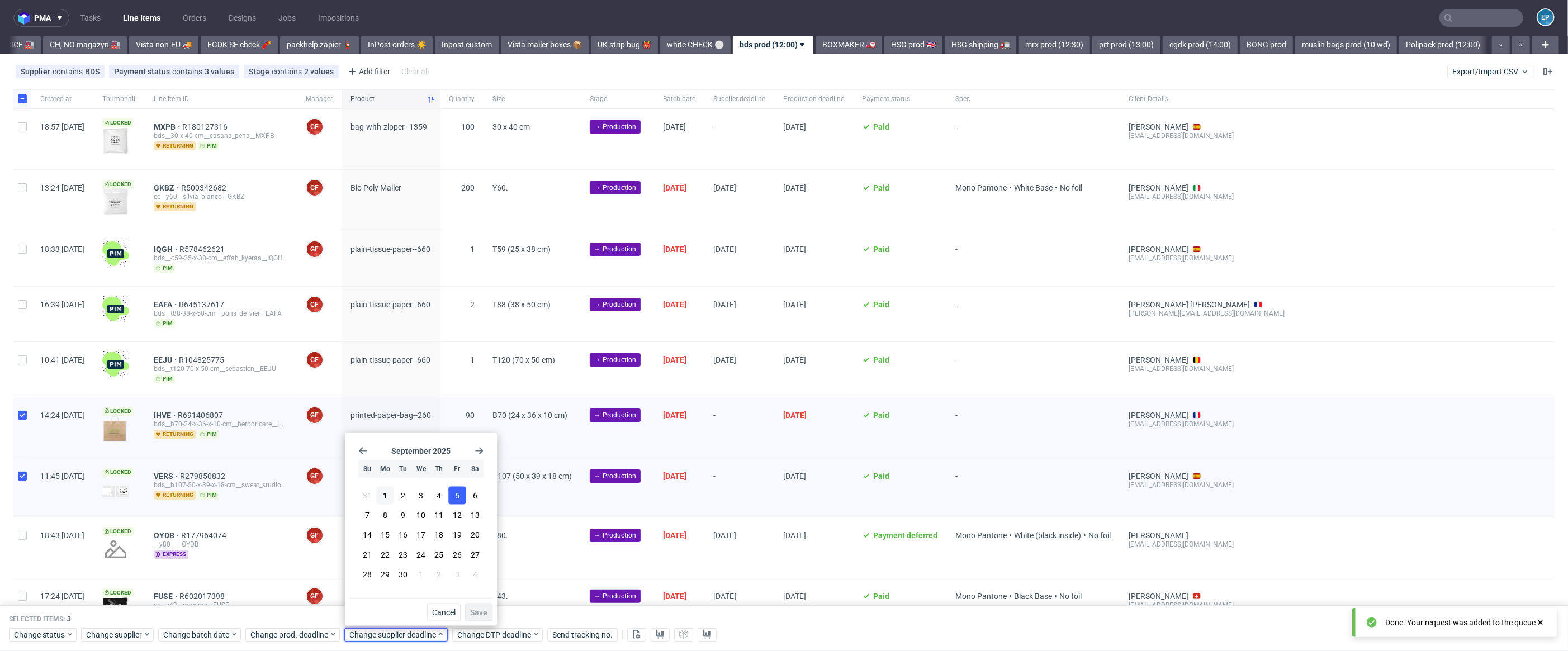
click at [458, 496] on span "5" at bounding box center [457, 495] width 4 height 11
click at [483, 613] on span "Save" at bounding box center [478, 612] width 17 height 8
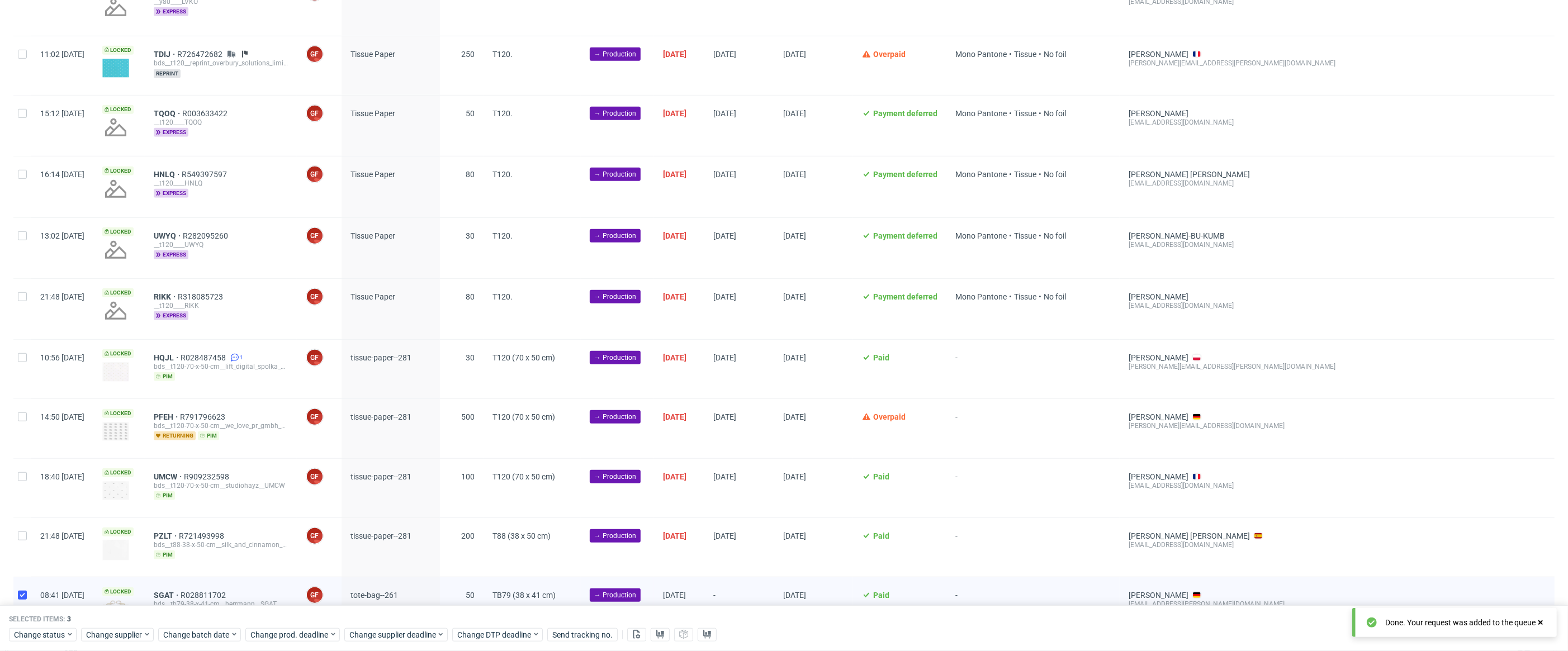
scroll to position [854, 0]
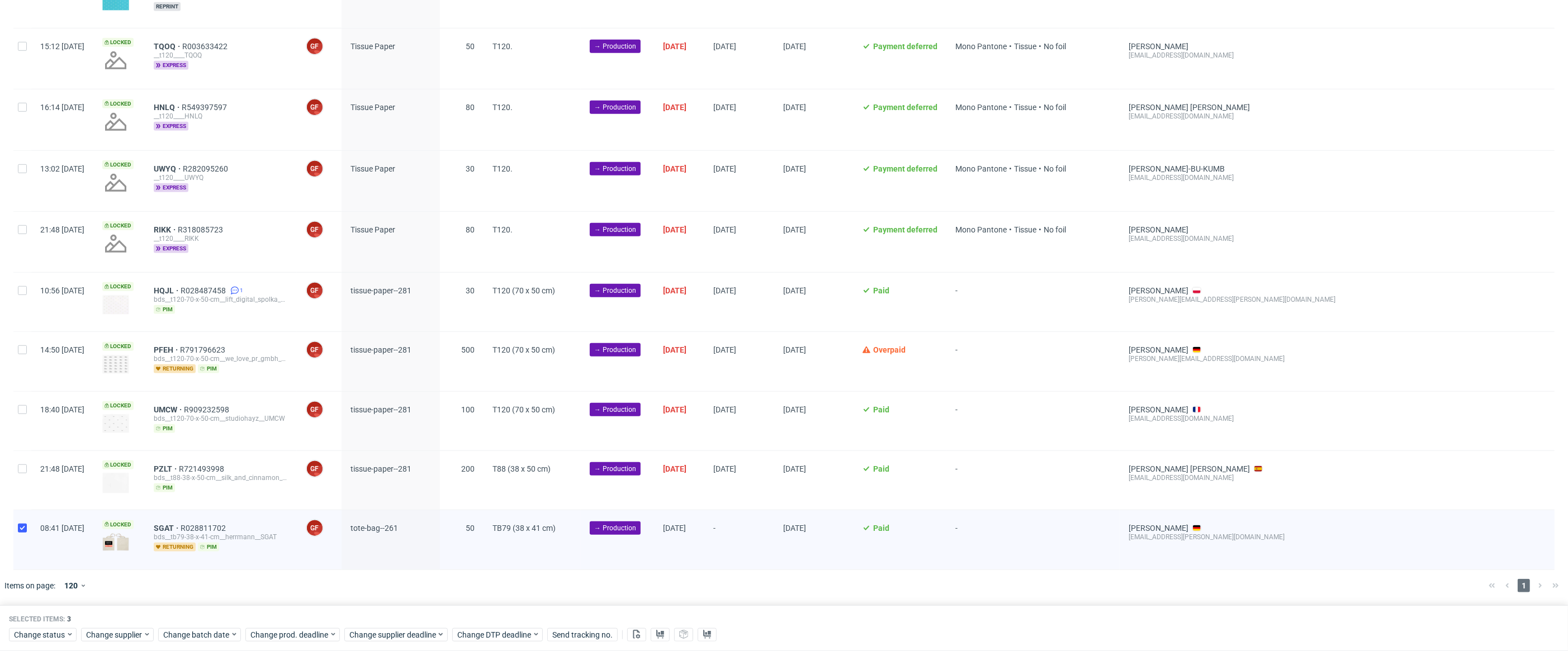
click at [26, 532] on div at bounding box center [22, 539] width 18 height 58
checkbox input "false"
click at [273, 631] on span "Change prod. deadline" at bounding box center [289, 635] width 79 height 11
click at [360, 487] on button "5" at bounding box center [358, 494] width 17 height 18
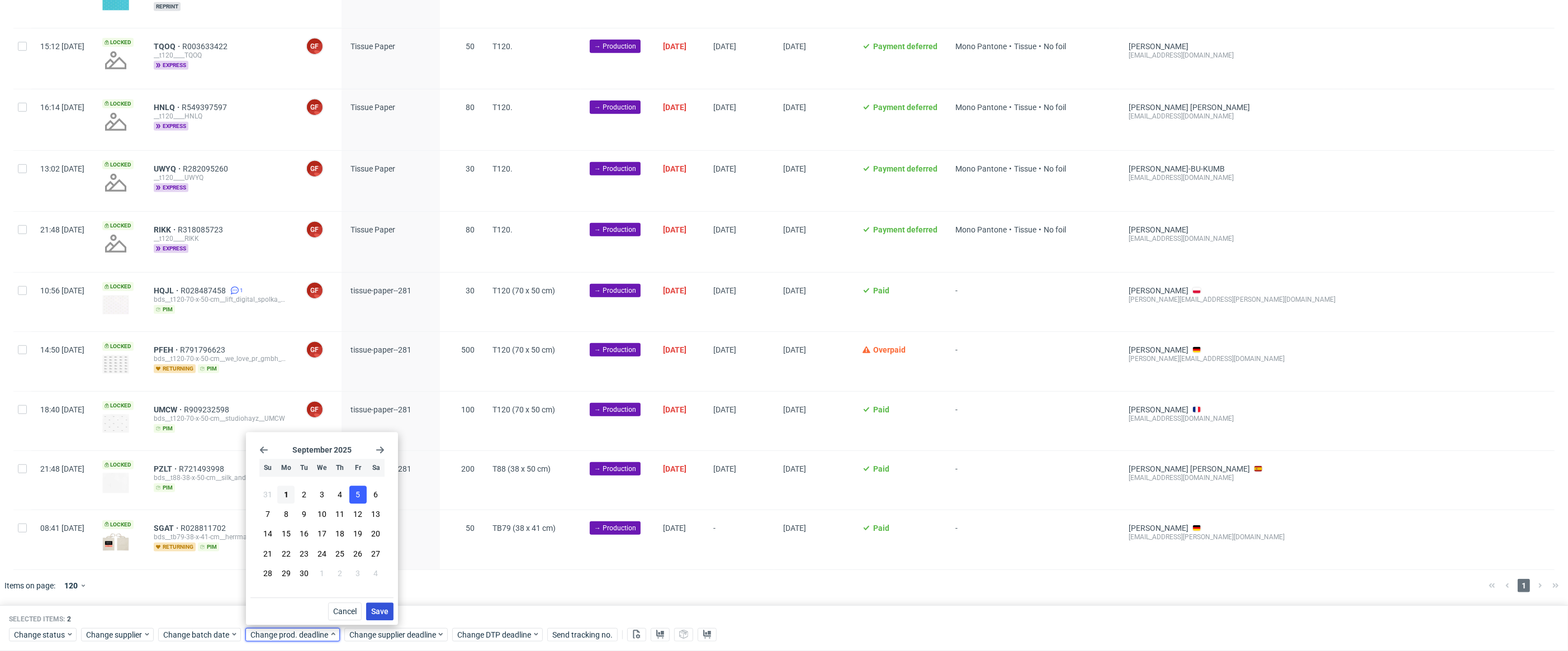
click at [387, 613] on span "Save" at bounding box center [380, 611] width 17 height 8
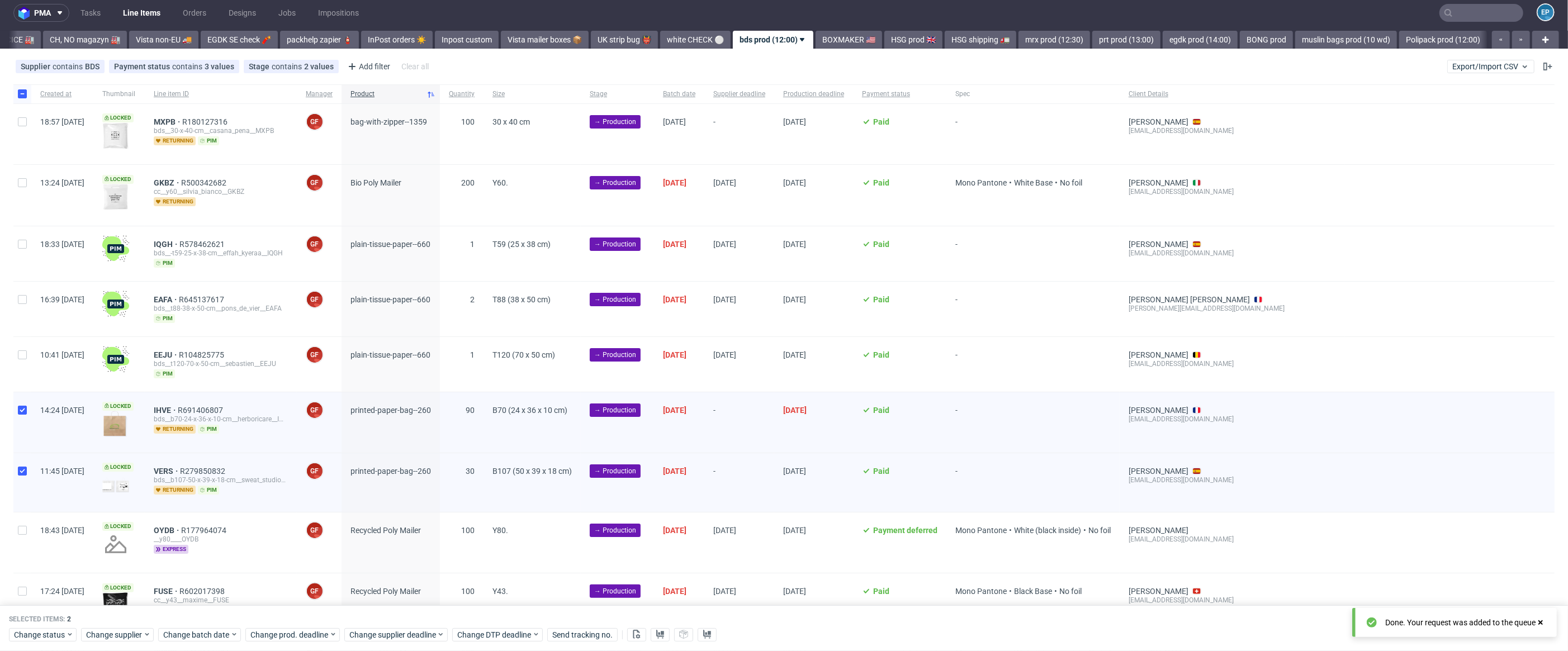
scroll to position [0, 0]
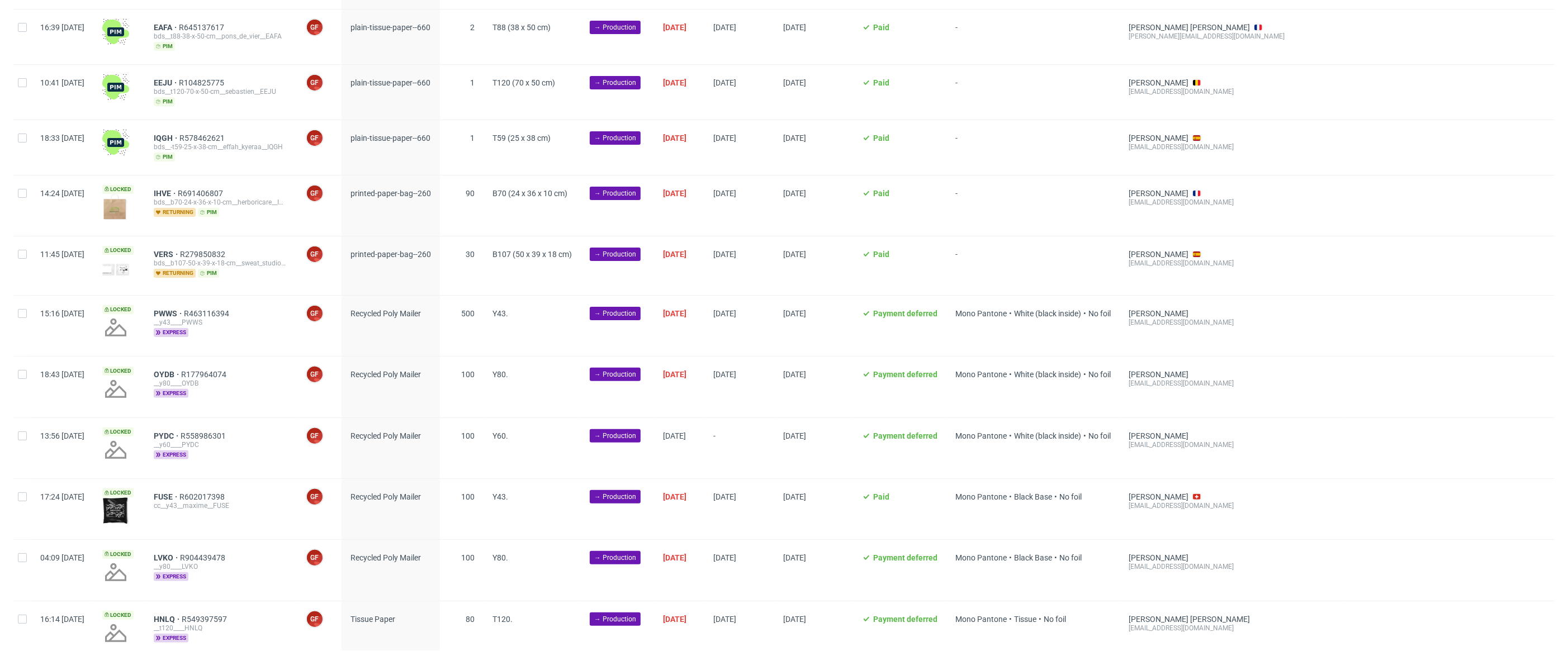
scroll to position [358, 0]
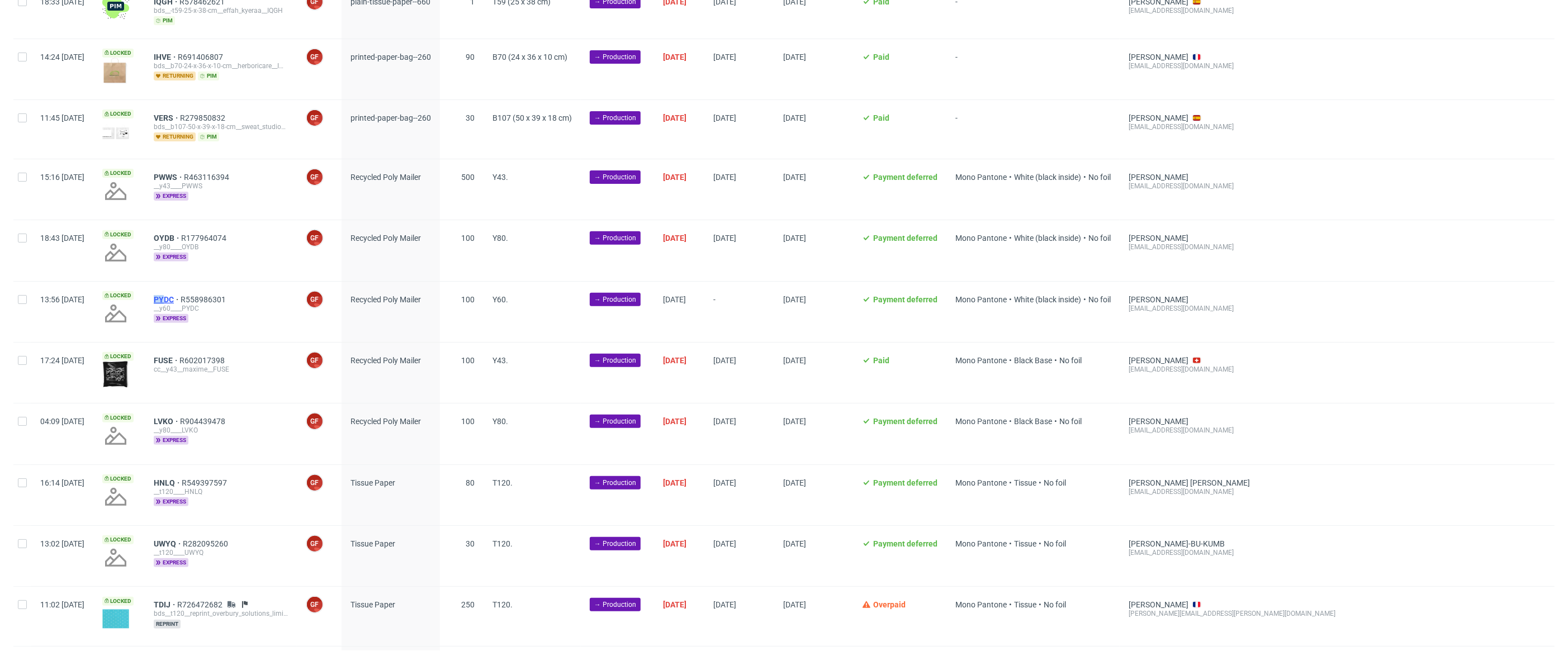
click at [198, 295] on div "PYDC R558986301 __y60____PYDC express" at bounding box center [221, 312] width 152 height 60
click at [181, 297] on span "PYDC" at bounding box center [167, 299] width 27 height 9
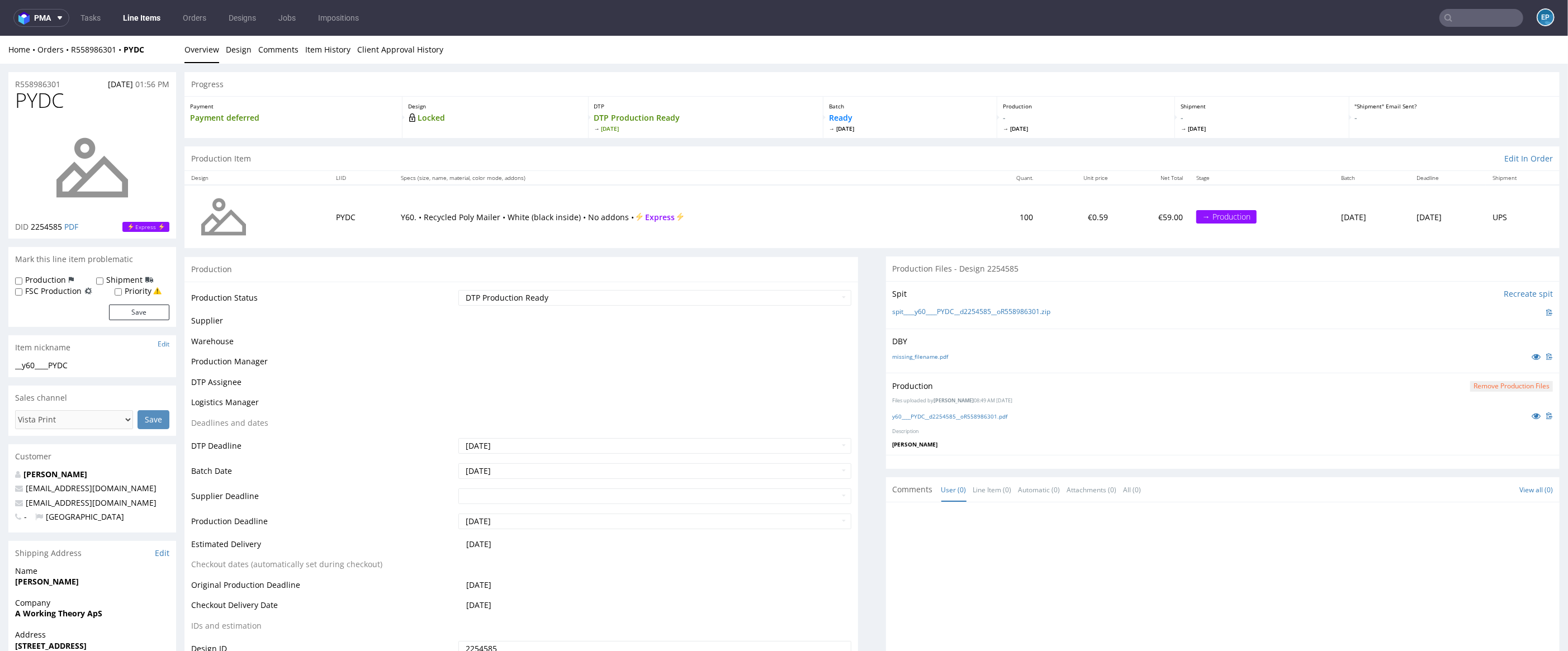
scroll to position [164, 0]
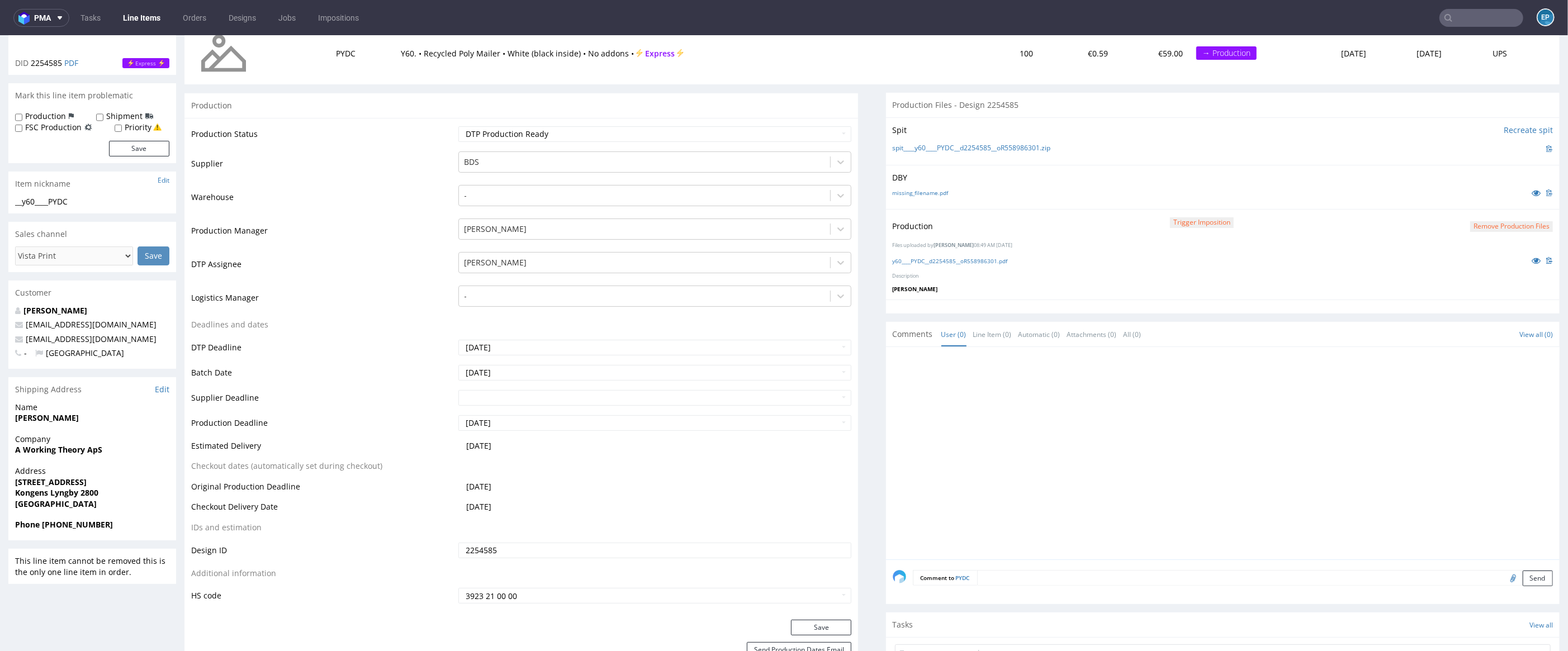
click at [161, 21] on link "Line Items" at bounding box center [142, 18] width 51 height 18
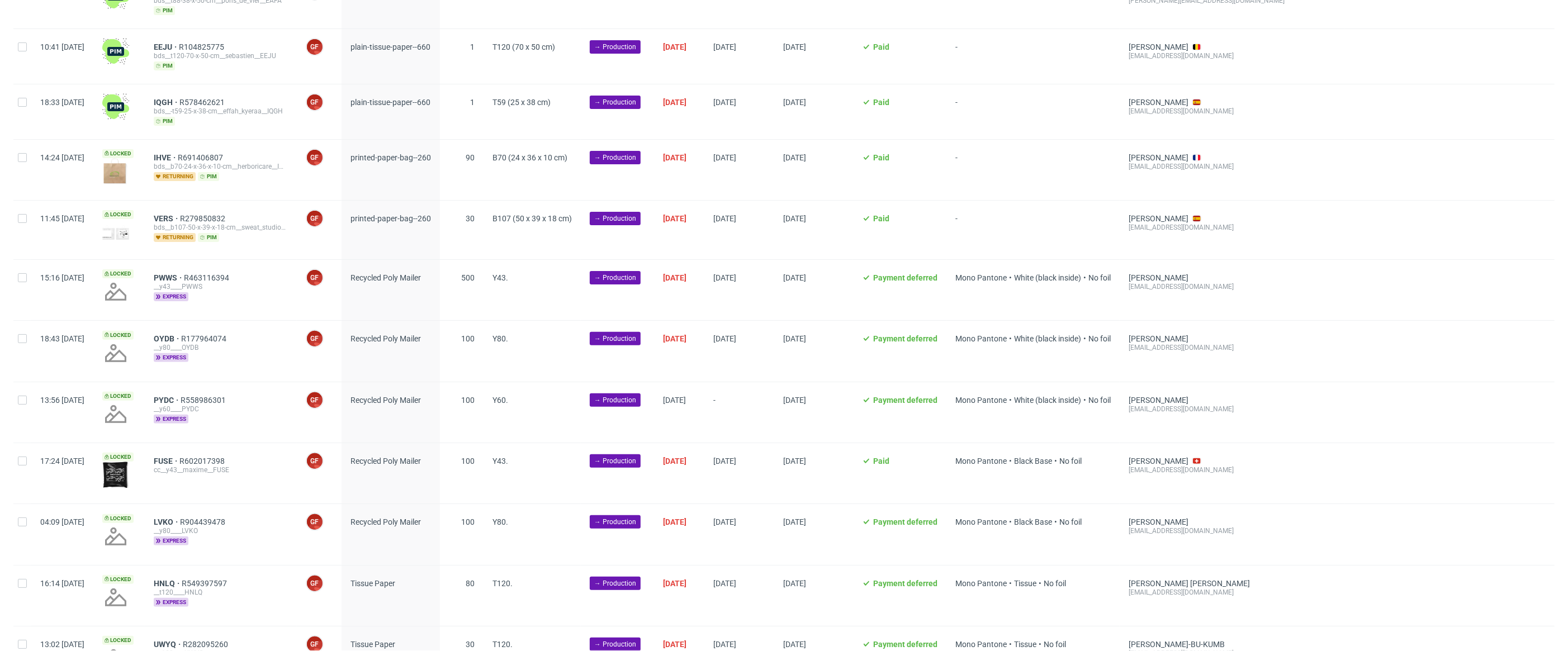
scroll to position [439, 0]
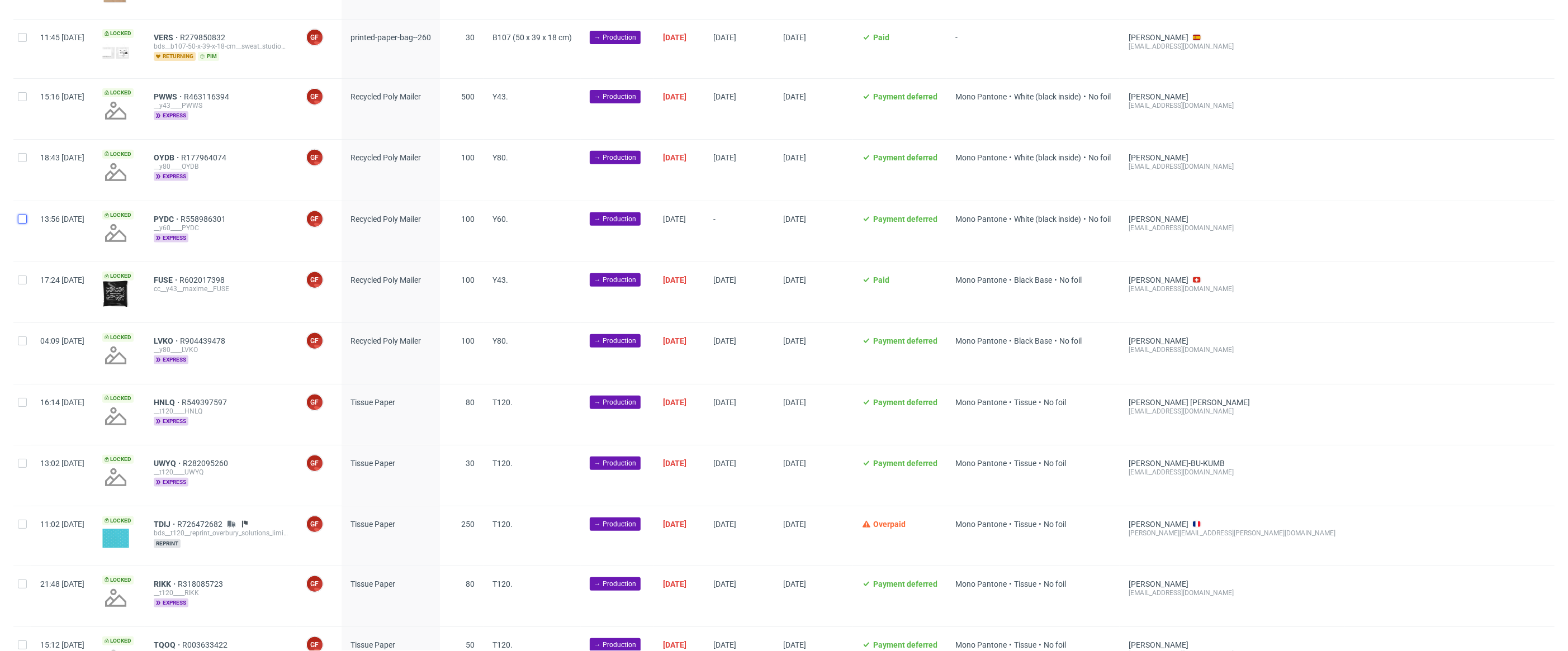
click at [19, 216] on input "checkbox" at bounding box center [22, 219] width 9 height 9
checkbox input "true"
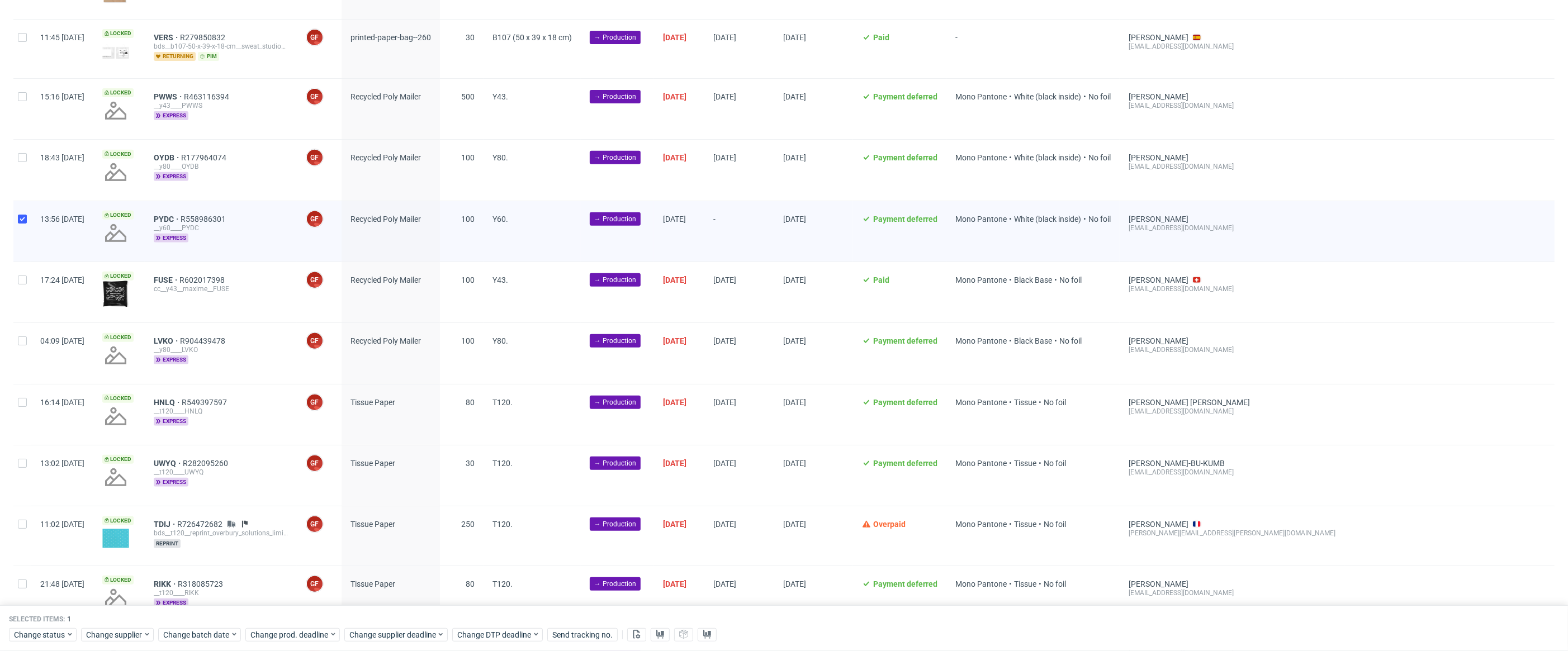
click at [219, 625] on div "Selected items: 1 Change status Change supplier Change batch date Change prod. …" at bounding box center [784, 628] width 1568 height 46
click at [217, 631] on span "Change batch date" at bounding box center [197, 635] width 67 height 11
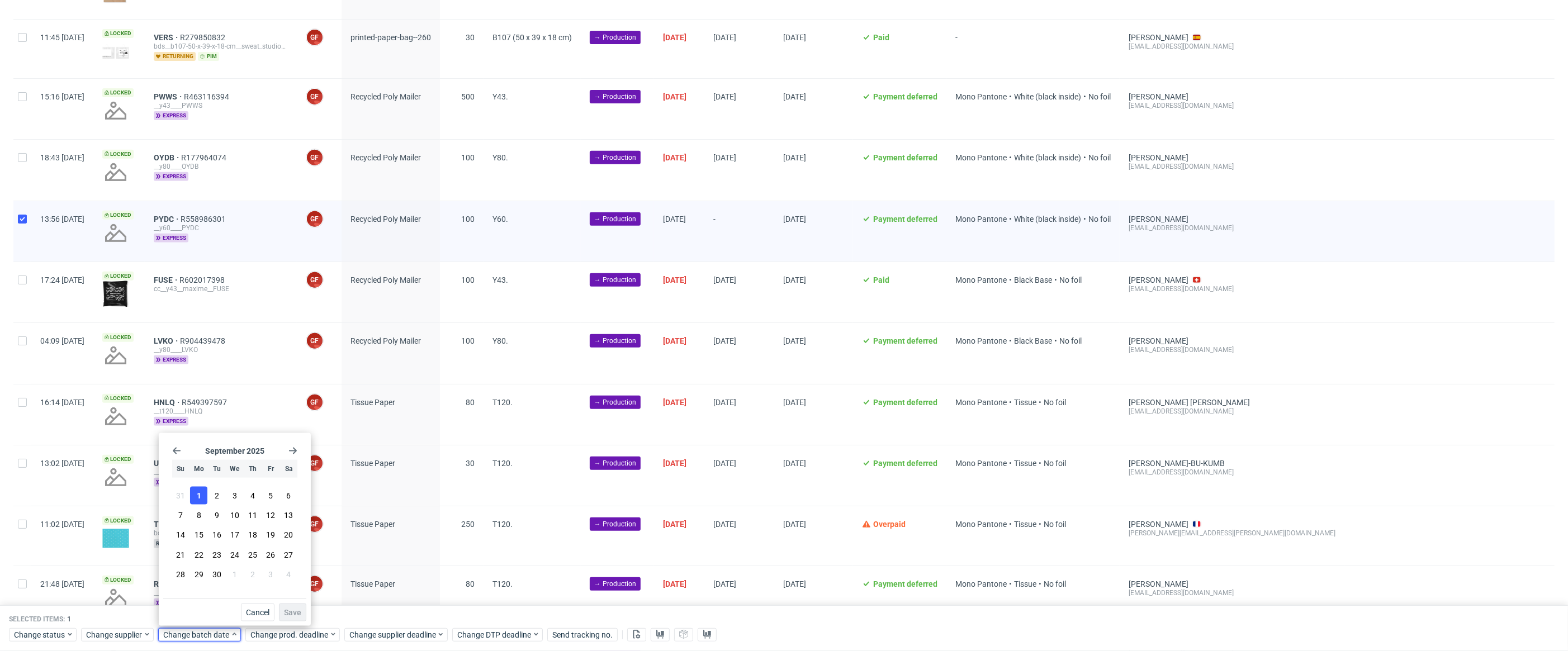
click at [193, 500] on button "1" at bounding box center [198, 495] width 17 height 18
click at [301, 610] on span "Save" at bounding box center [293, 612] width 17 height 8
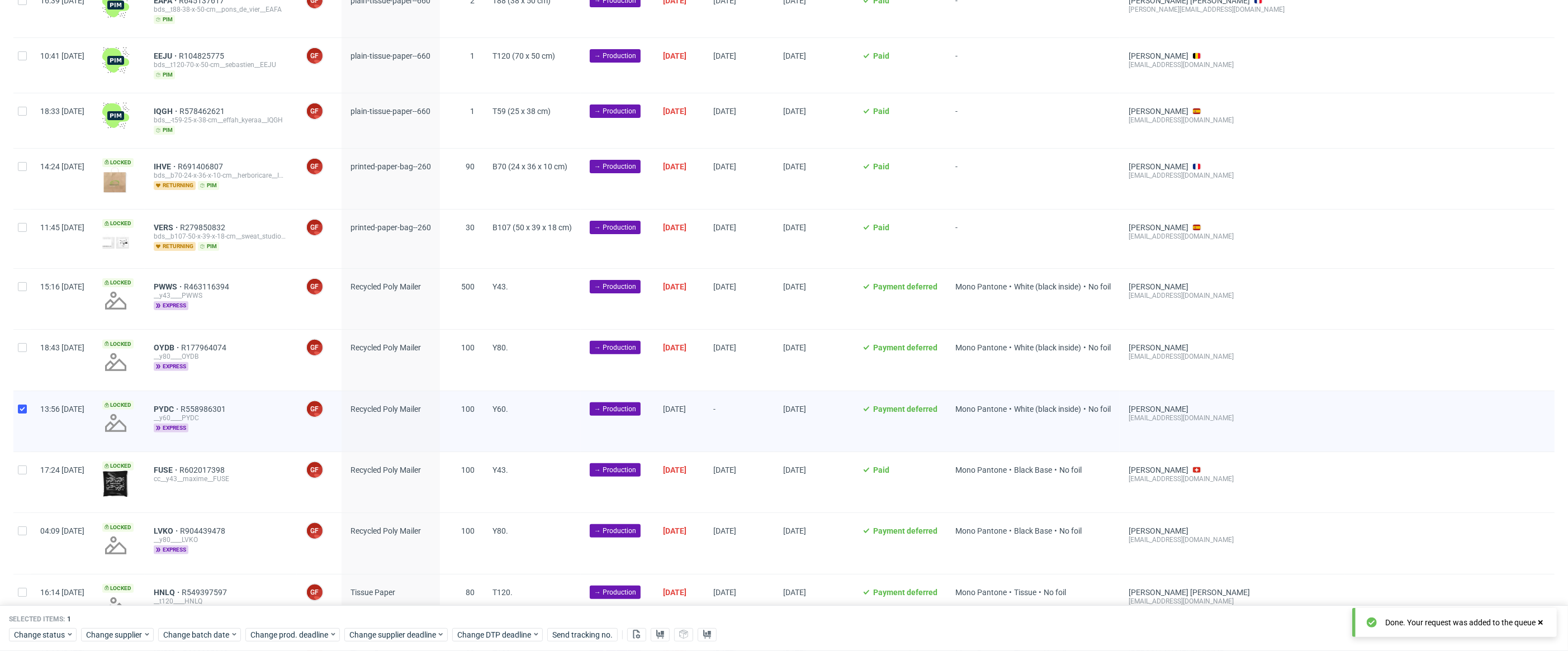
scroll to position [258, 0]
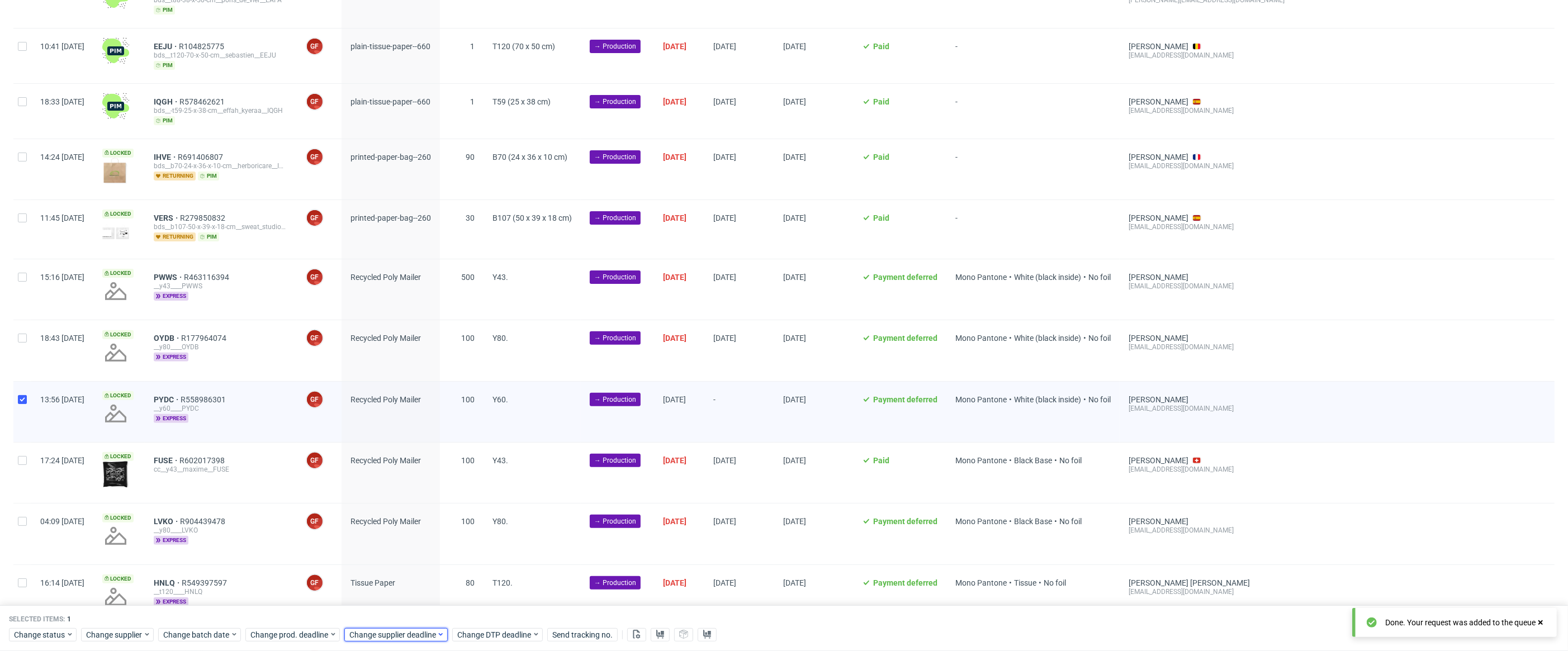
click at [425, 641] on div "Change supplier deadline" at bounding box center [396, 635] width 103 height 13
click at [388, 520] on button "8" at bounding box center [385, 515] width 17 height 18
click at [486, 608] on span "Save" at bounding box center [478, 612] width 17 height 8
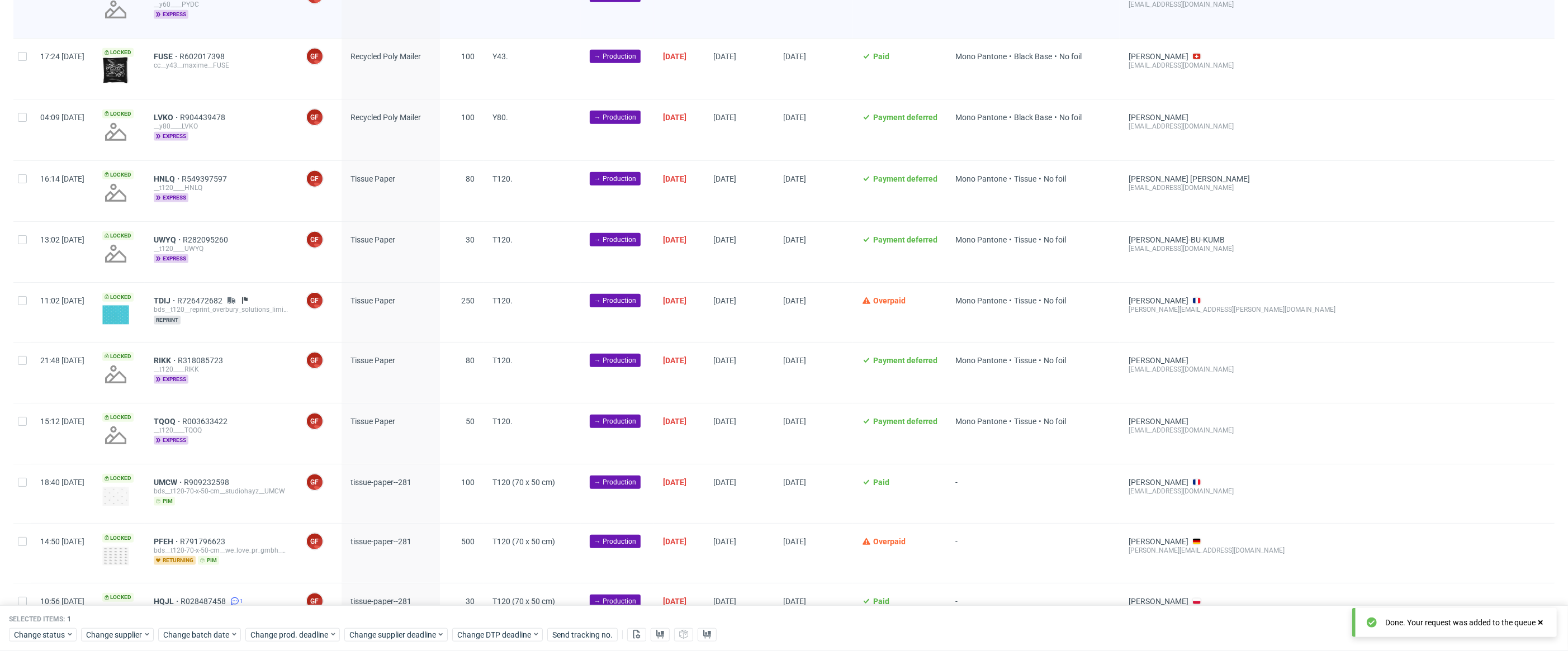
scroll to position [854, 0]
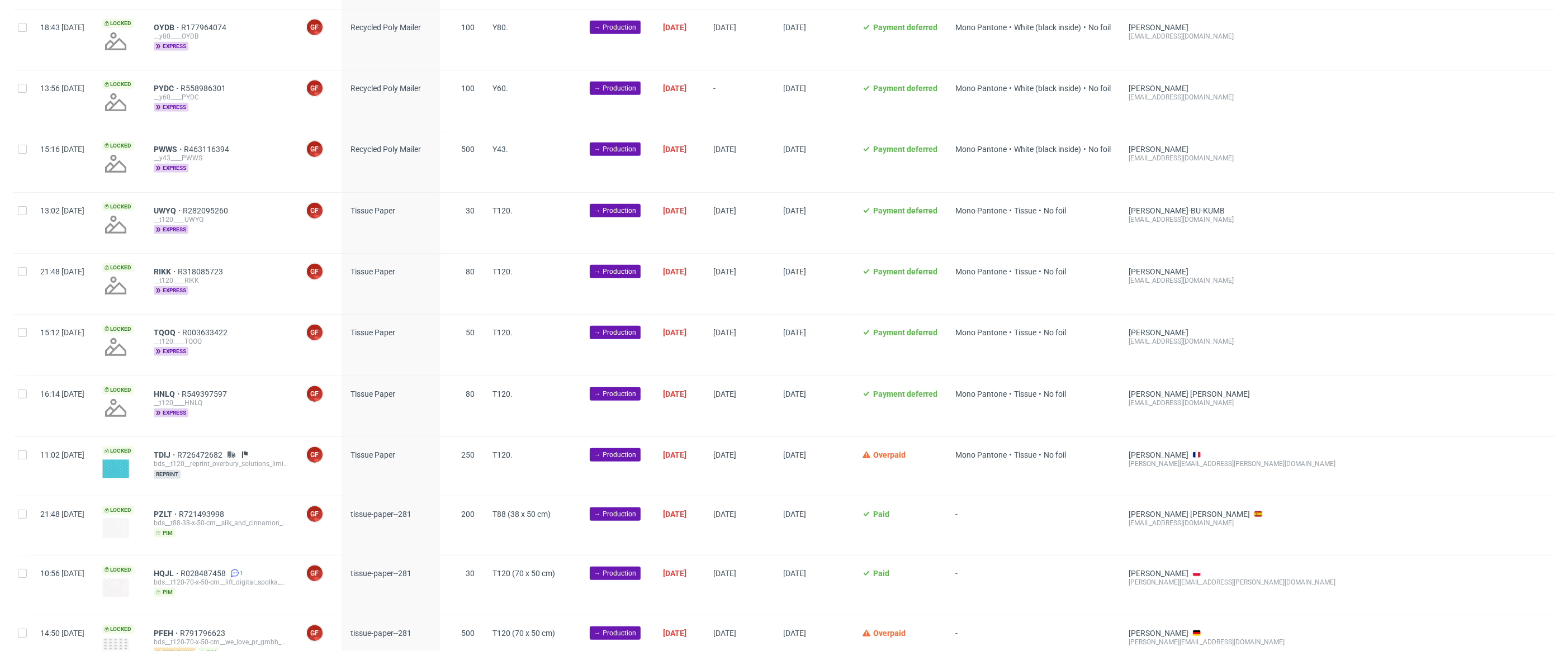
scroll to position [807, 0]
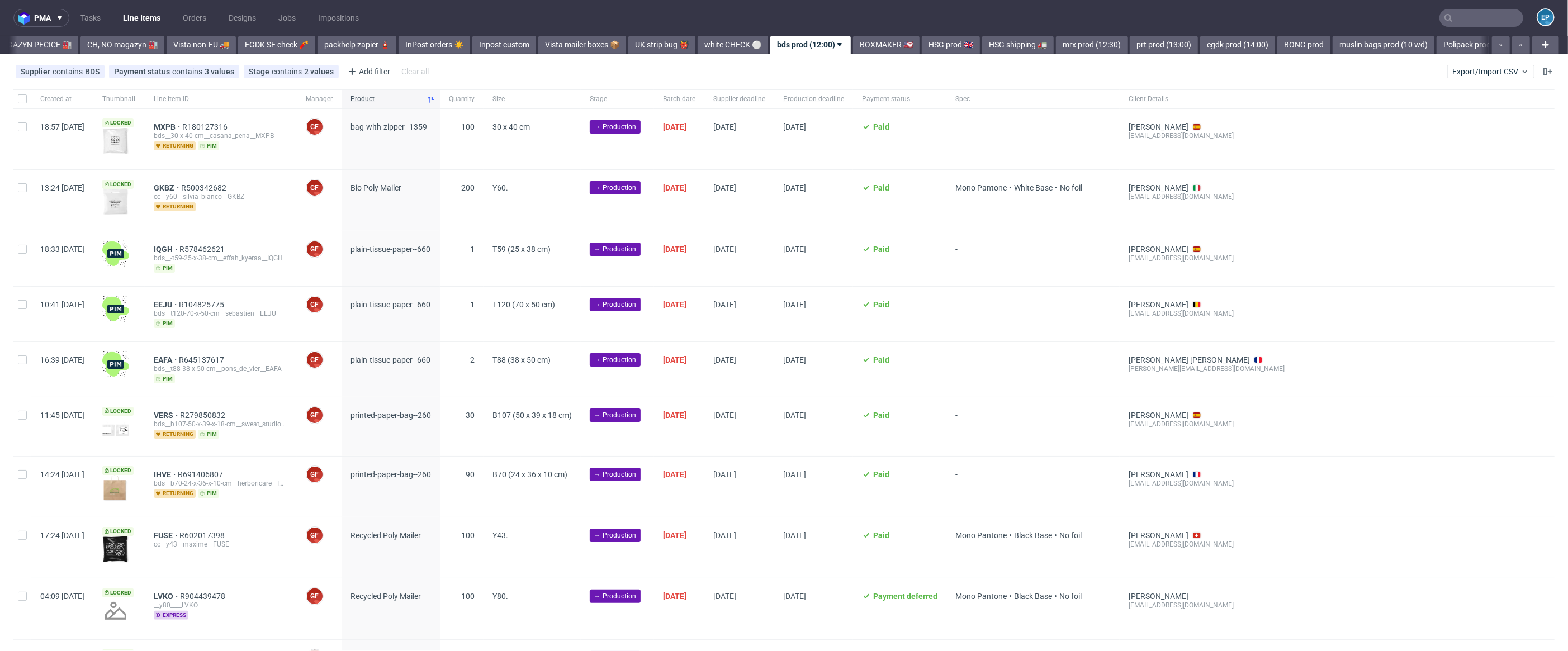
scroll to position [0, 369]
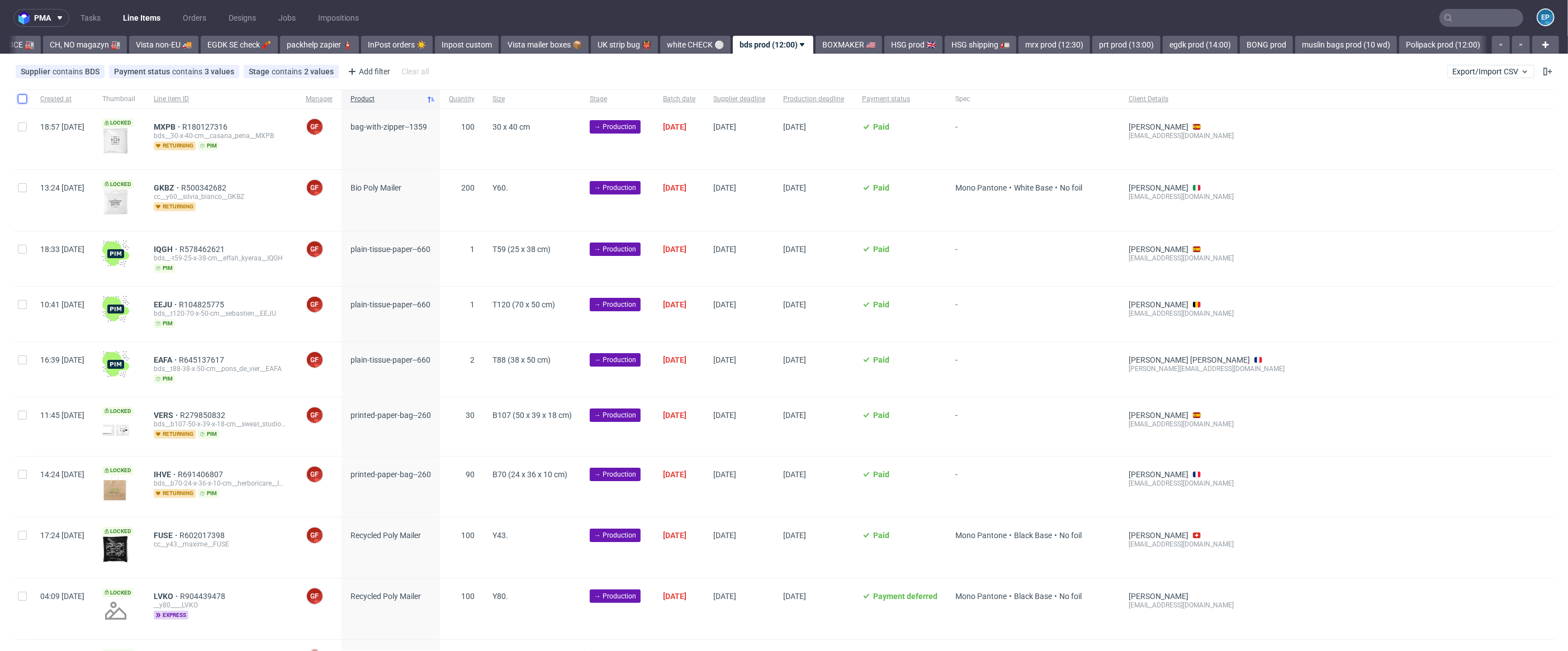
click at [19, 100] on input "checkbox" at bounding box center [22, 99] width 9 height 9
checkbox input "true"
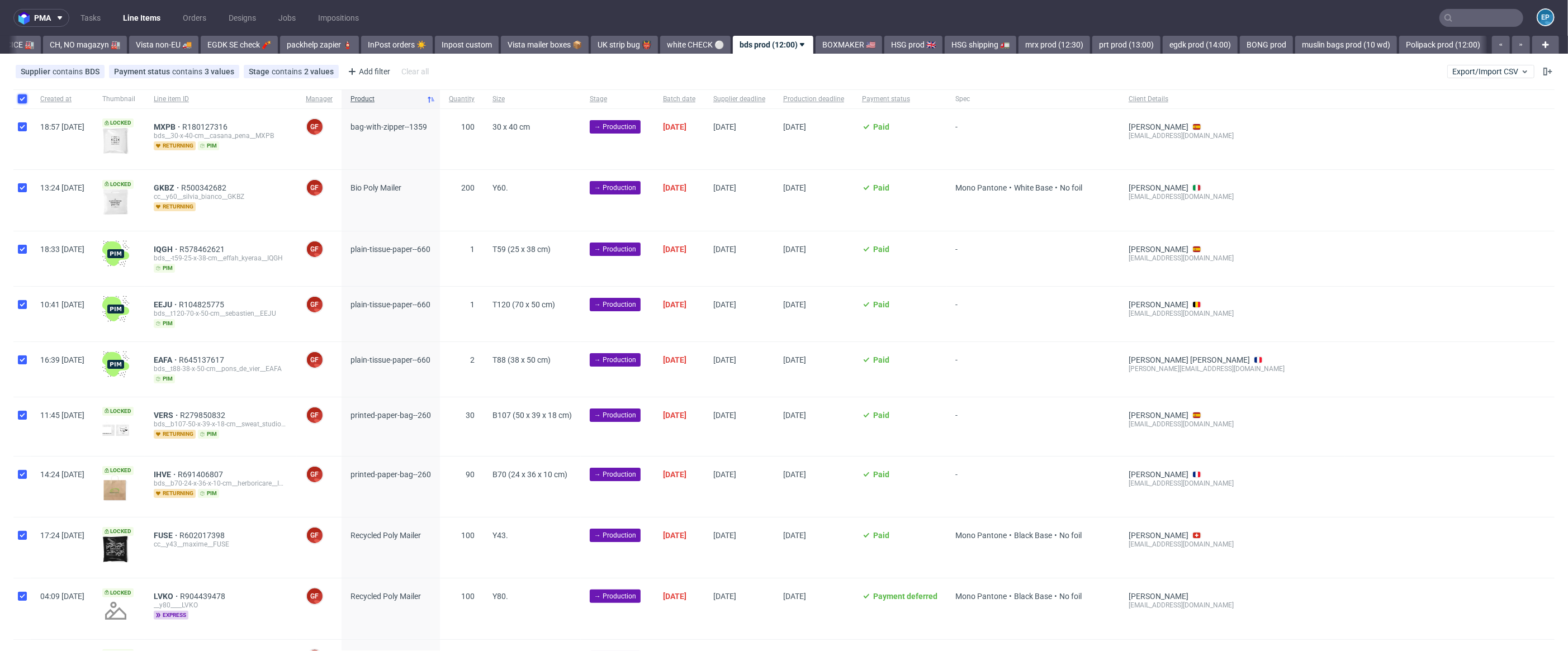
checkbox input "true"
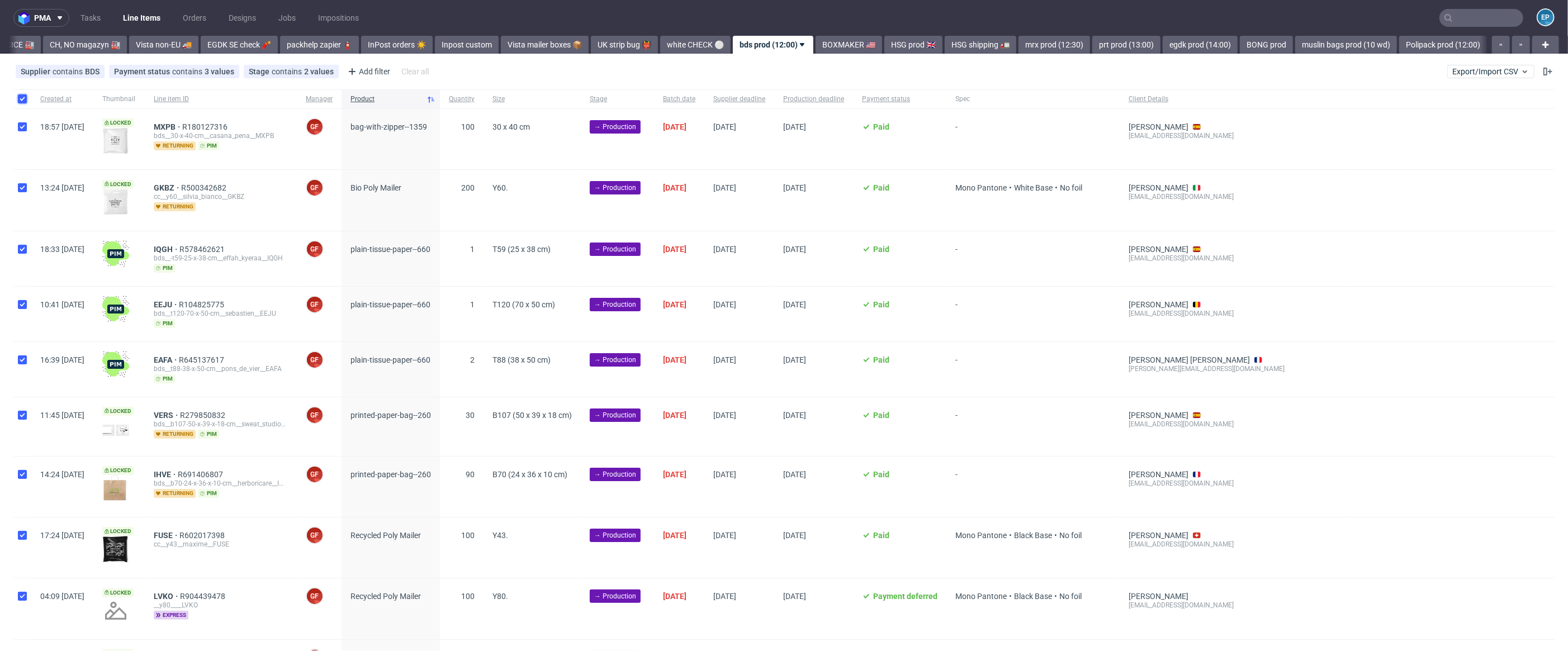
checkbox input "true"
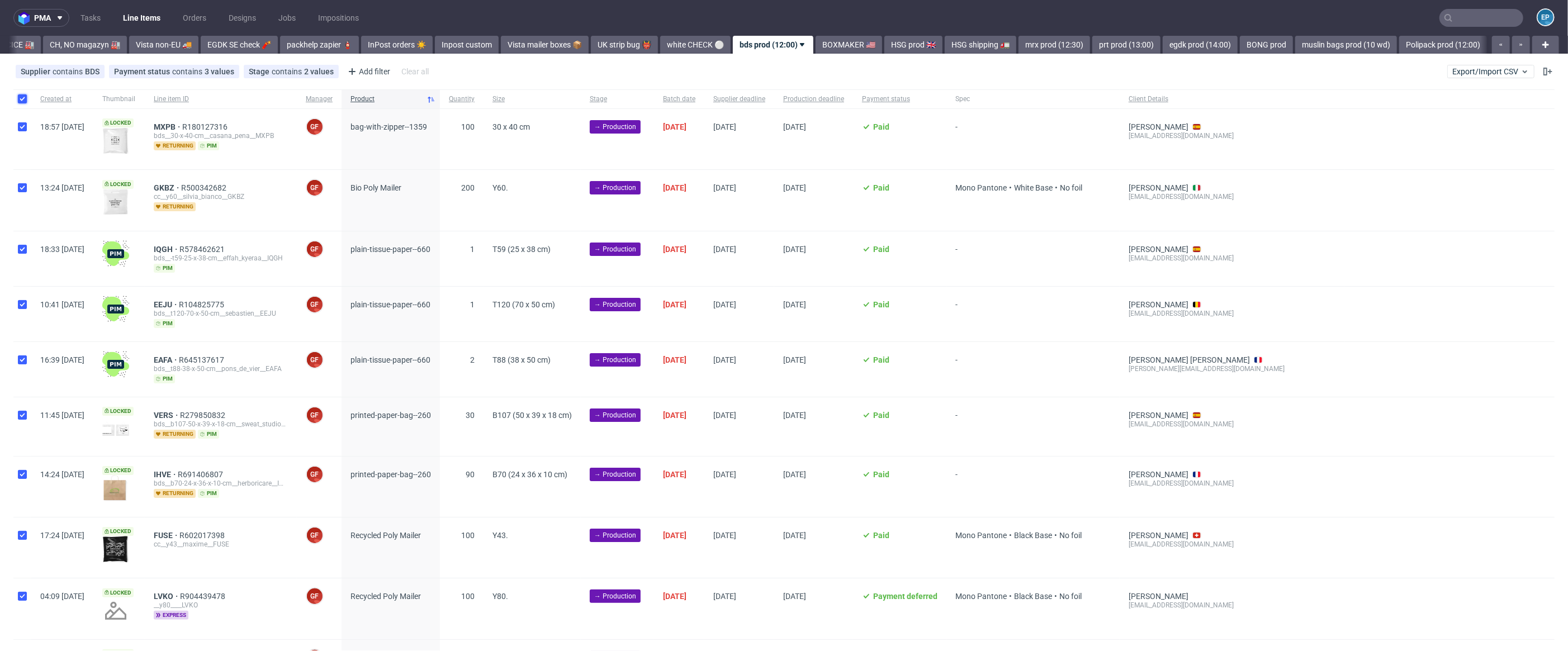
checkbox input "true"
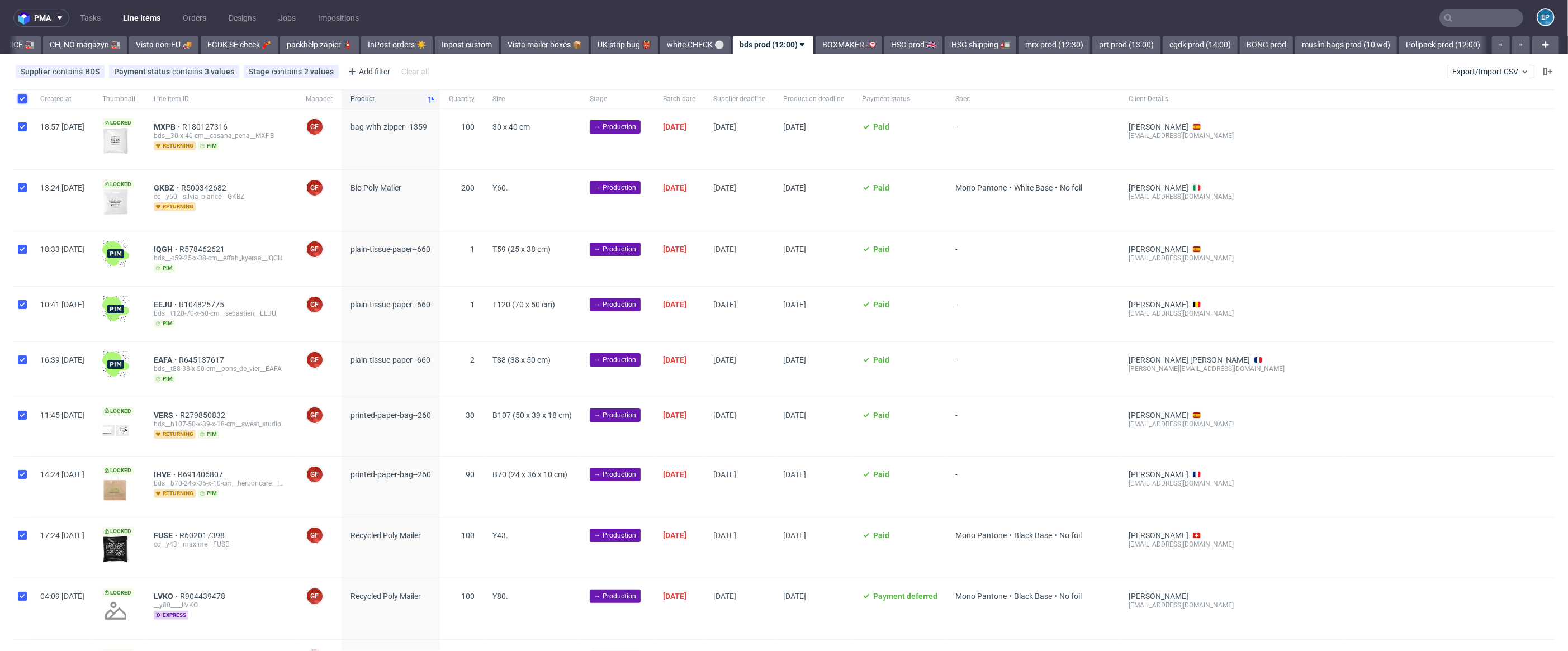
checkbox input "true"
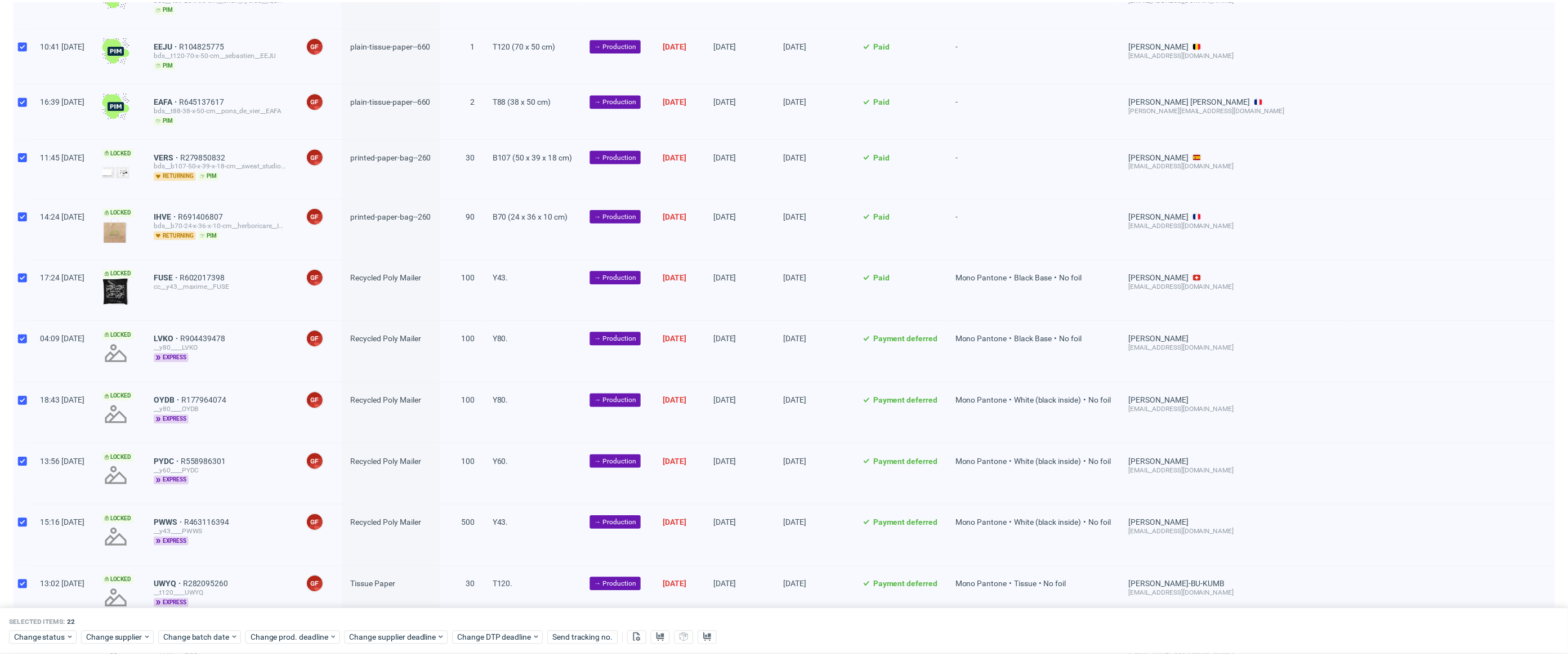
scroll to position [280, 0]
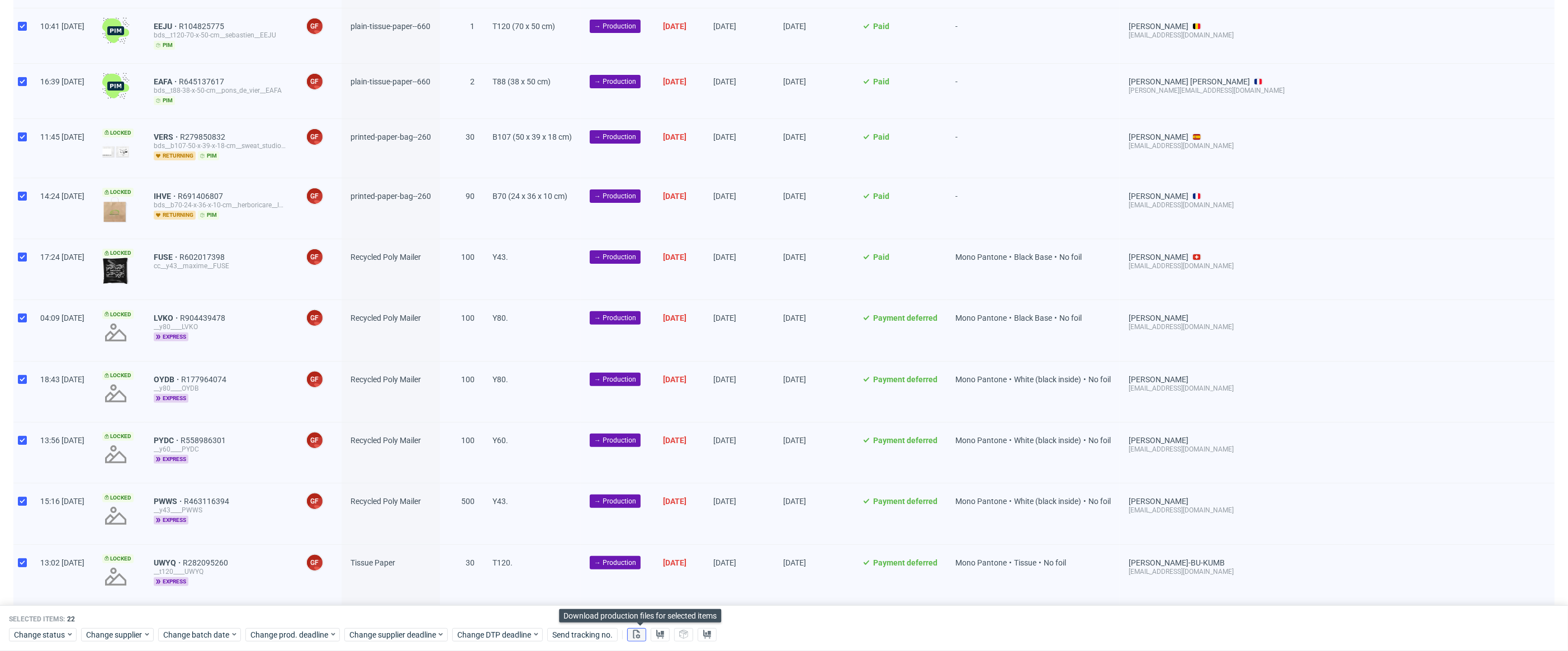
click at [646, 632] on button at bounding box center [636, 635] width 19 height 13
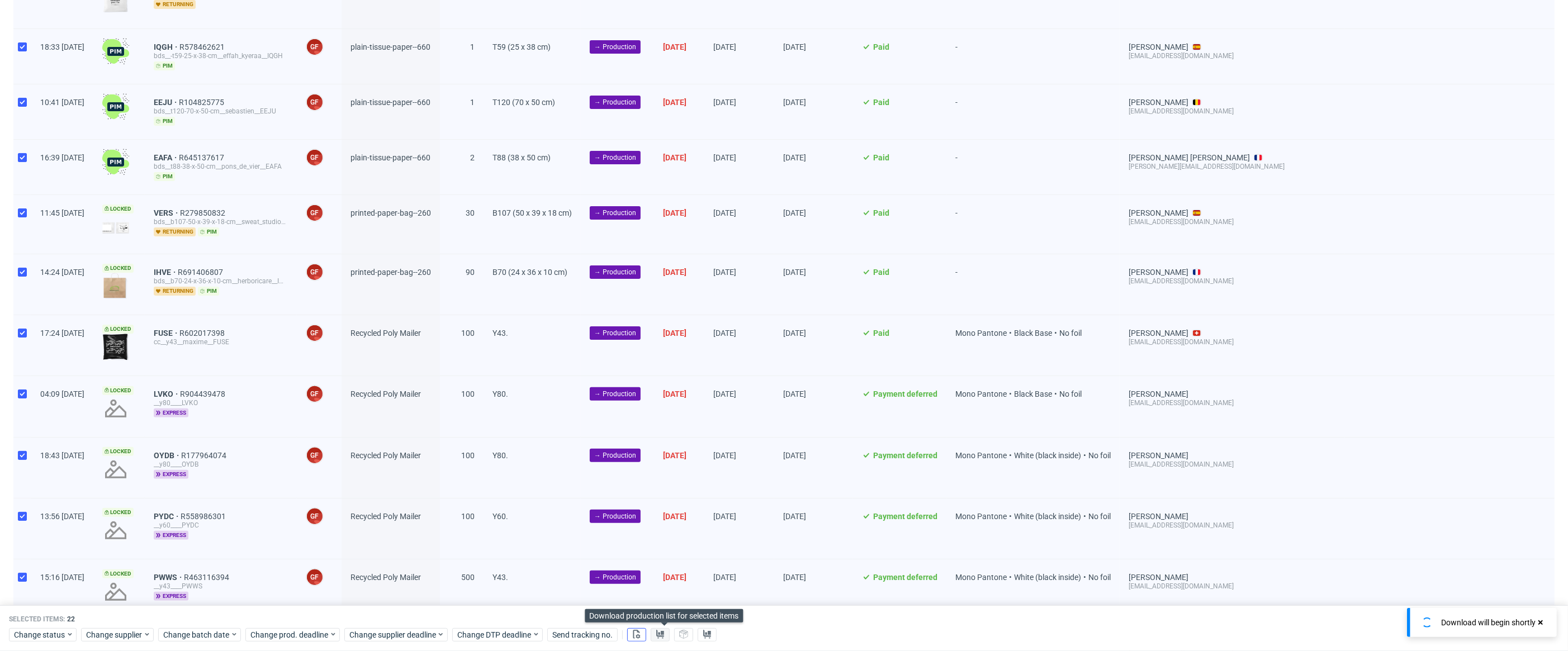
scroll to position [44, 0]
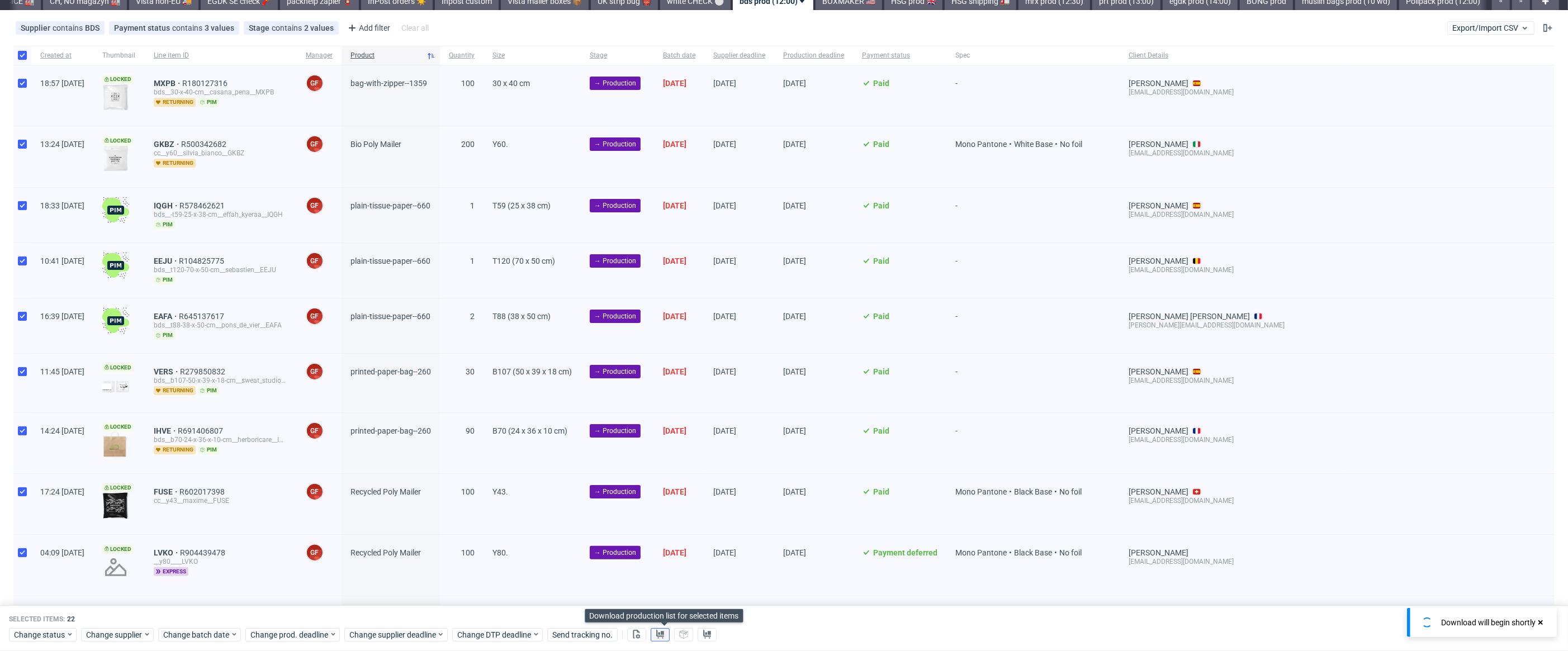
click at [664, 632] on use at bounding box center [660, 634] width 8 height 9
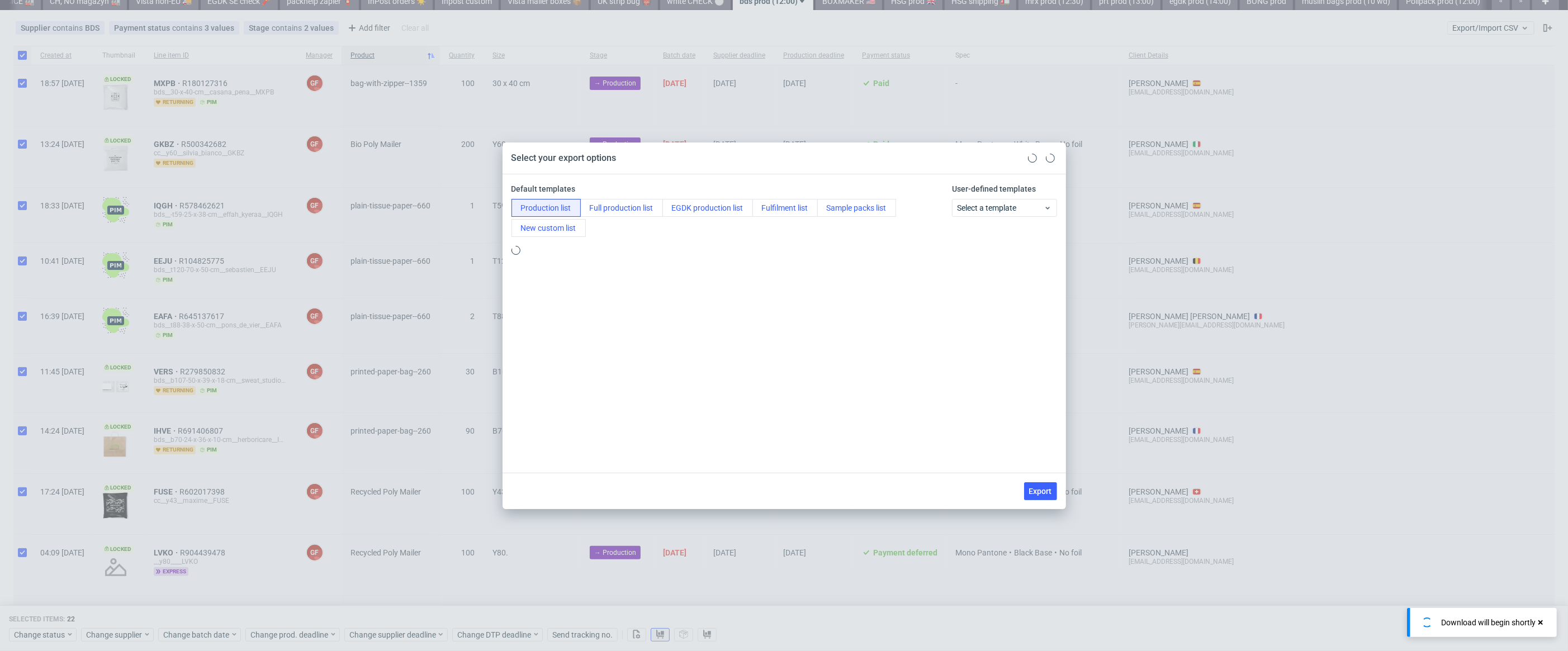
scroll to position [0, 0]
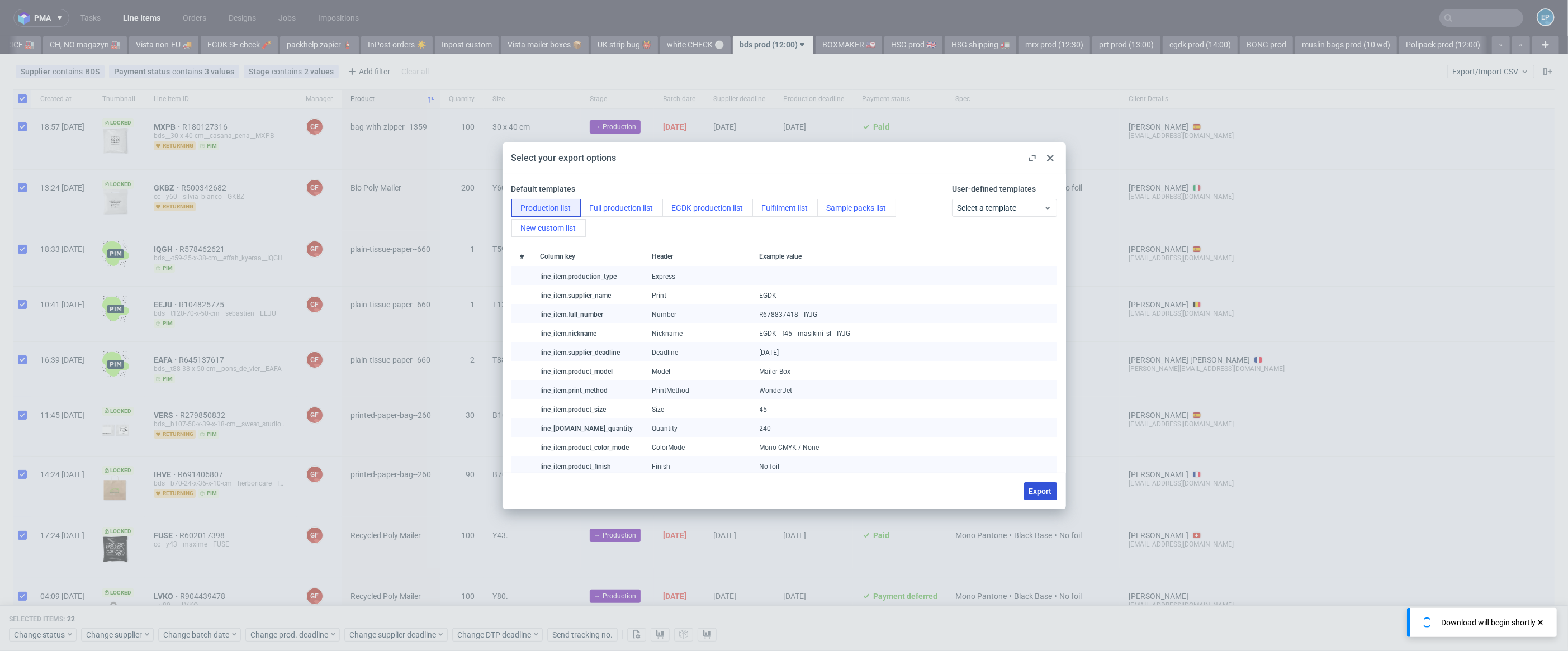
click at [1034, 487] on span "Export" at bounding box center [1041, 491] width 23 height 8
checkbox input "false"
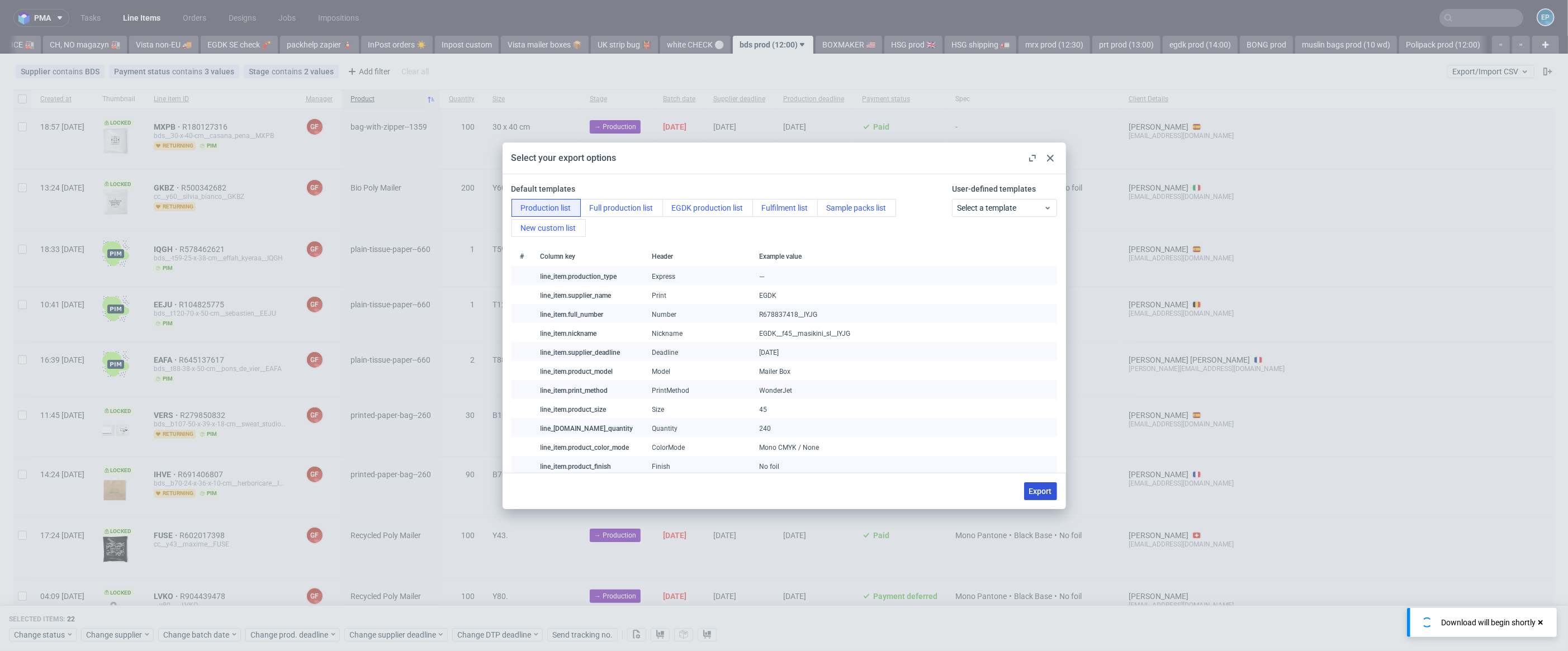
checkbox input "false"
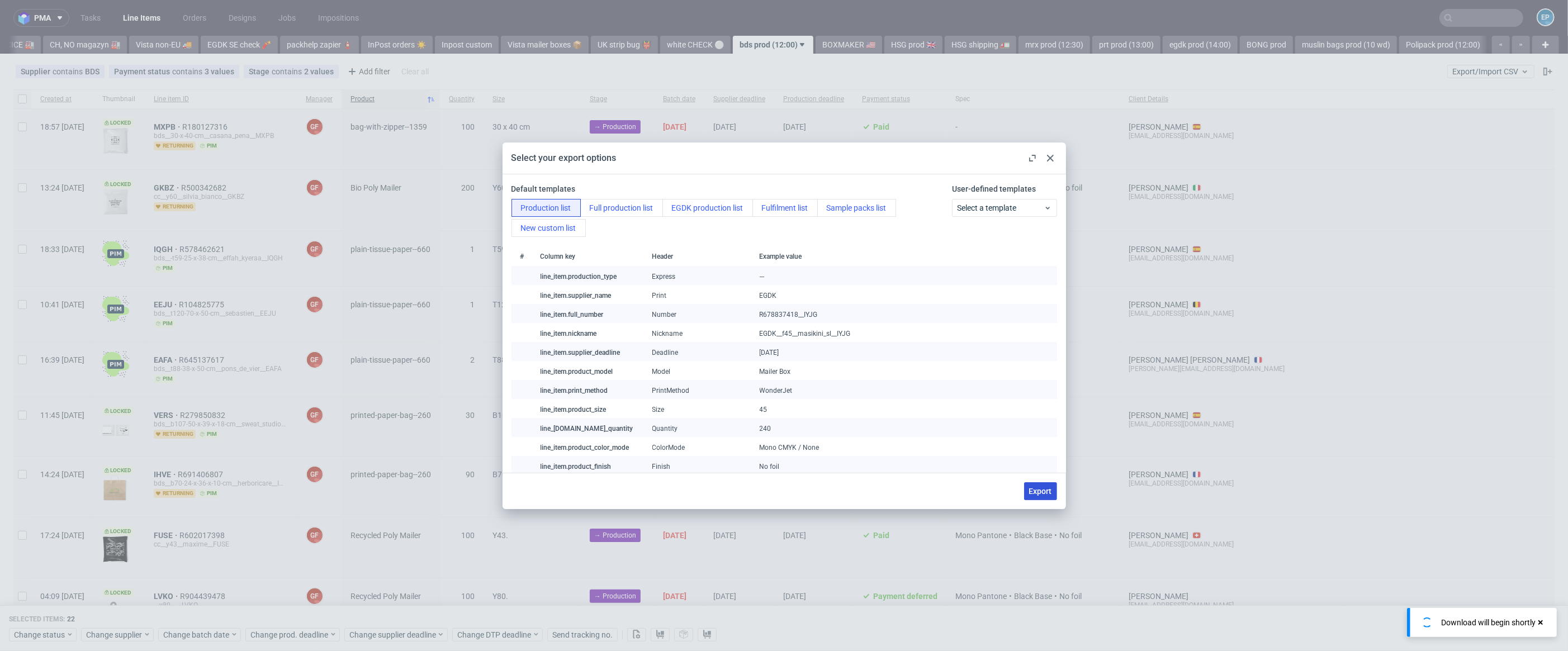
checkbox input "false"
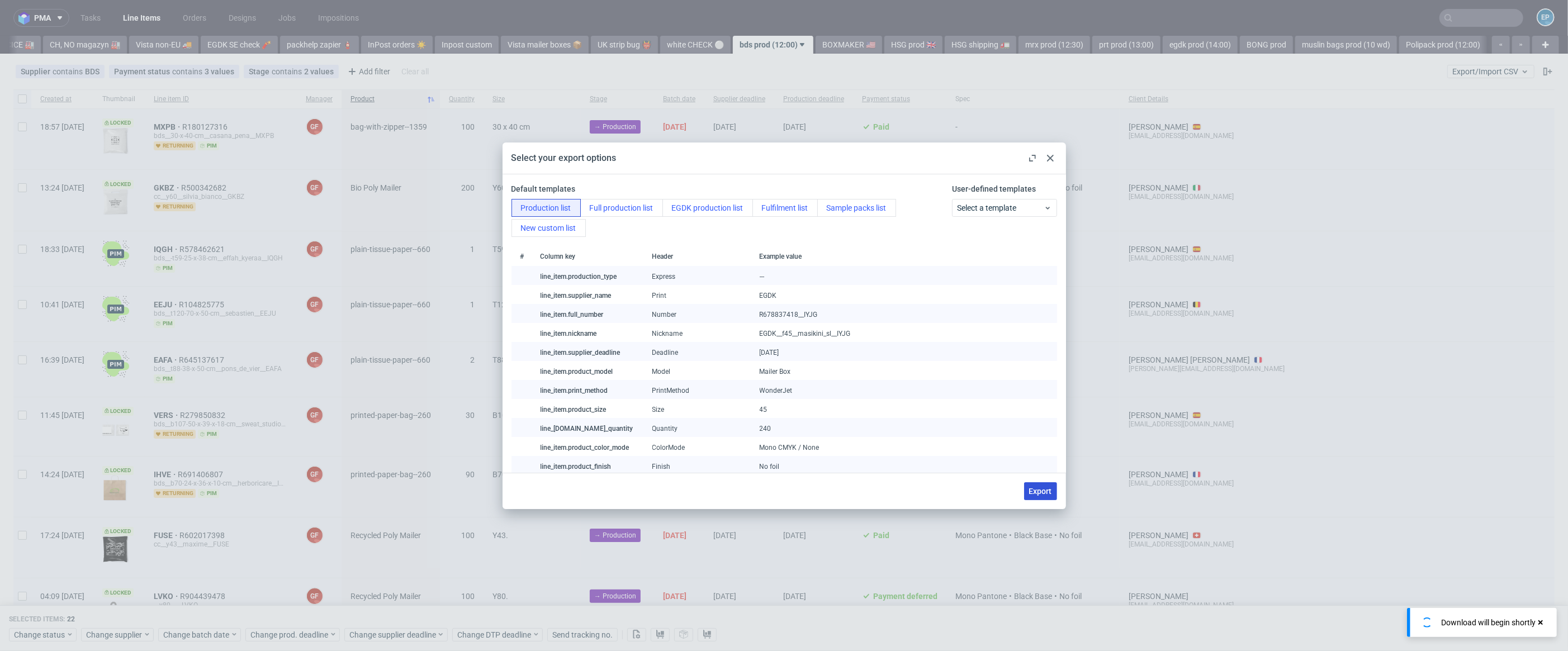
checkbox input "false"
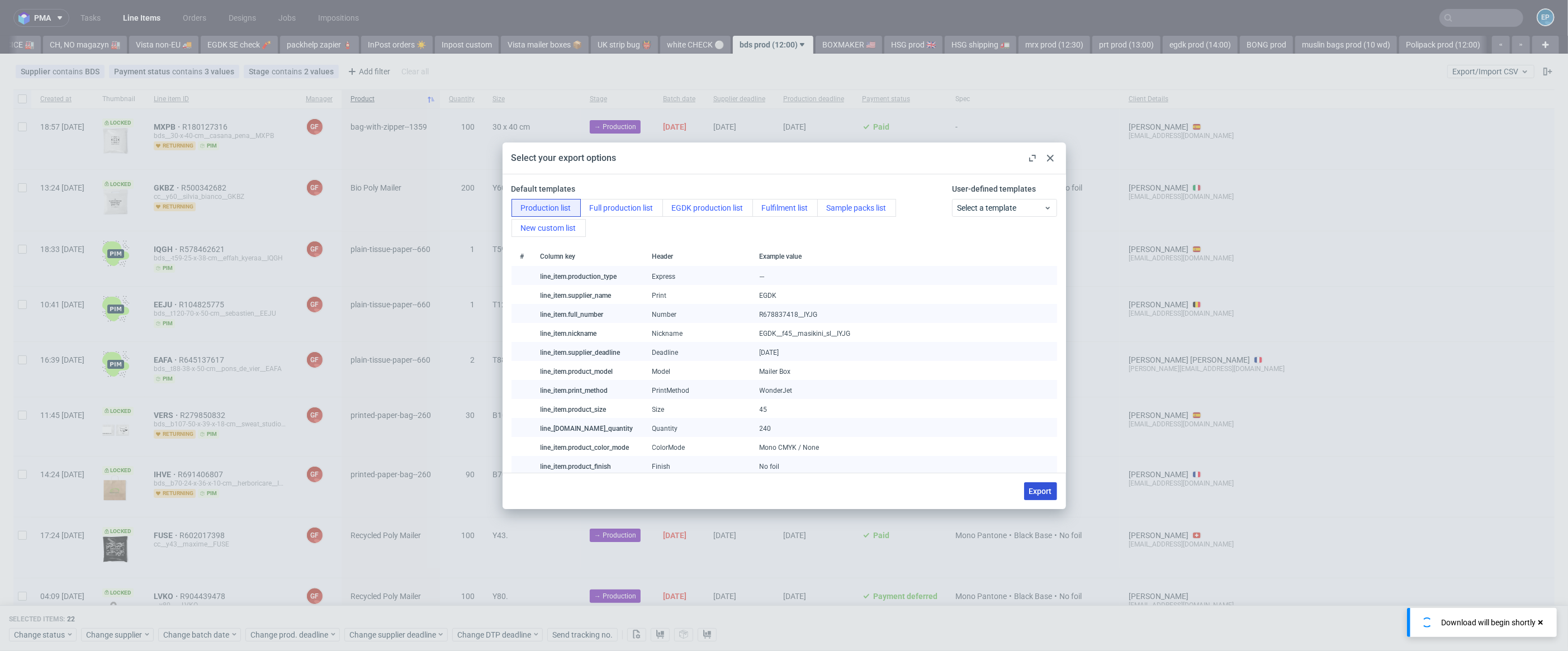
checkbox input "false"
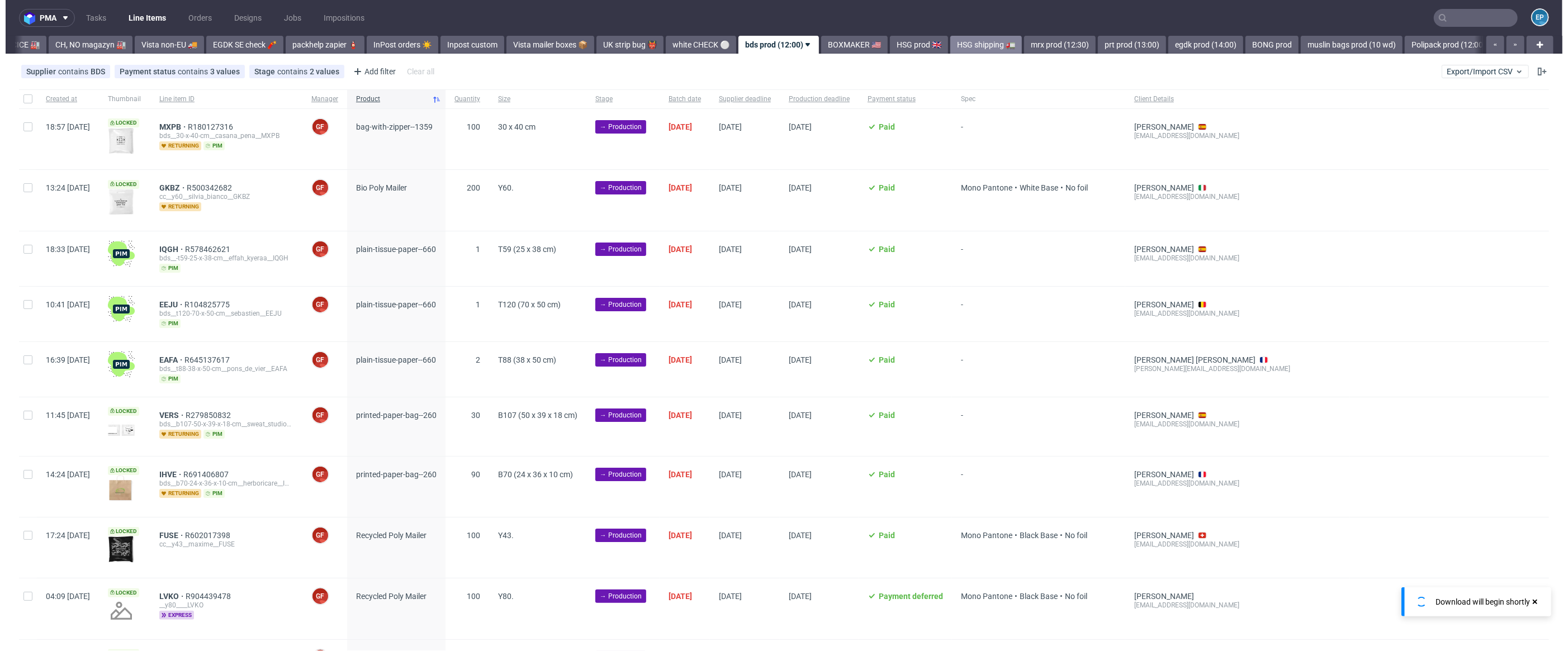
scroll to position [0, 369]
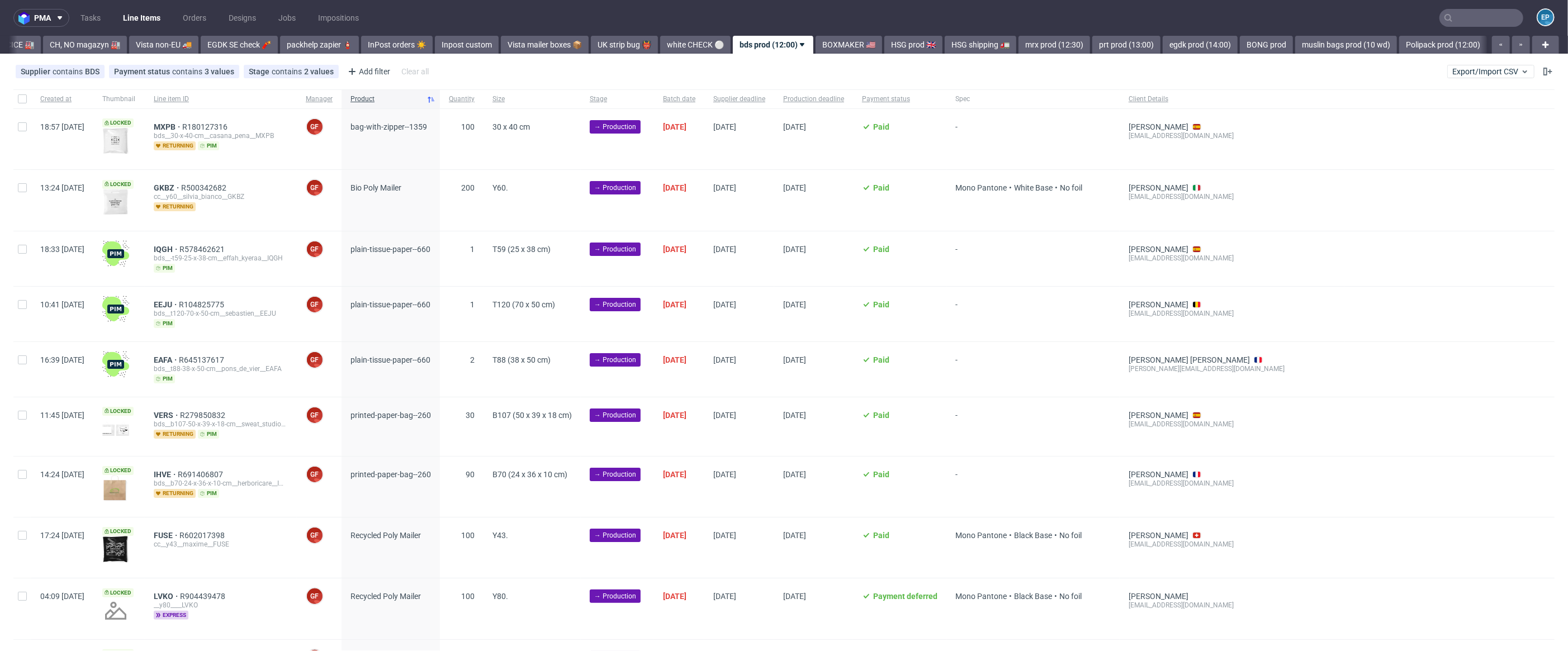
click at [21, 105] on div at bounding box center [22, 99] width 18 height 19
checkbox input "true"
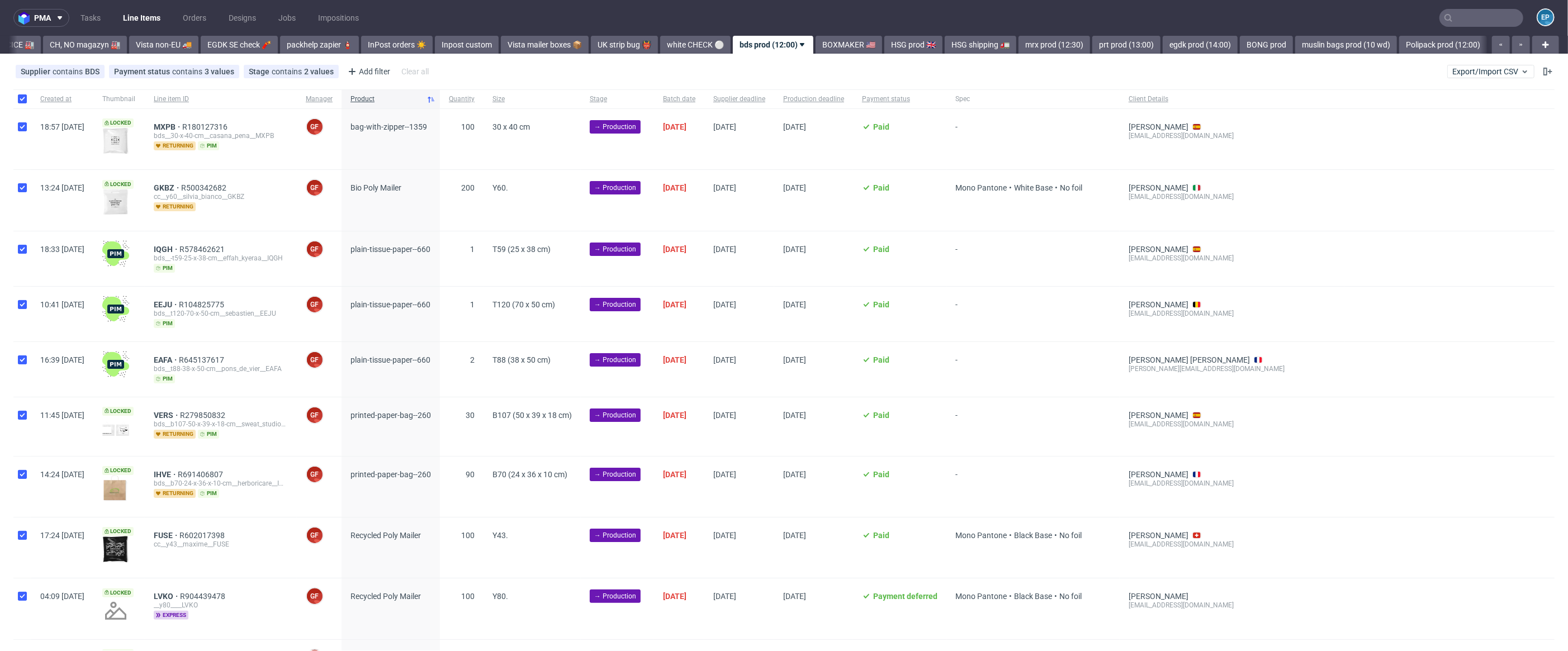
checkbox input "true"
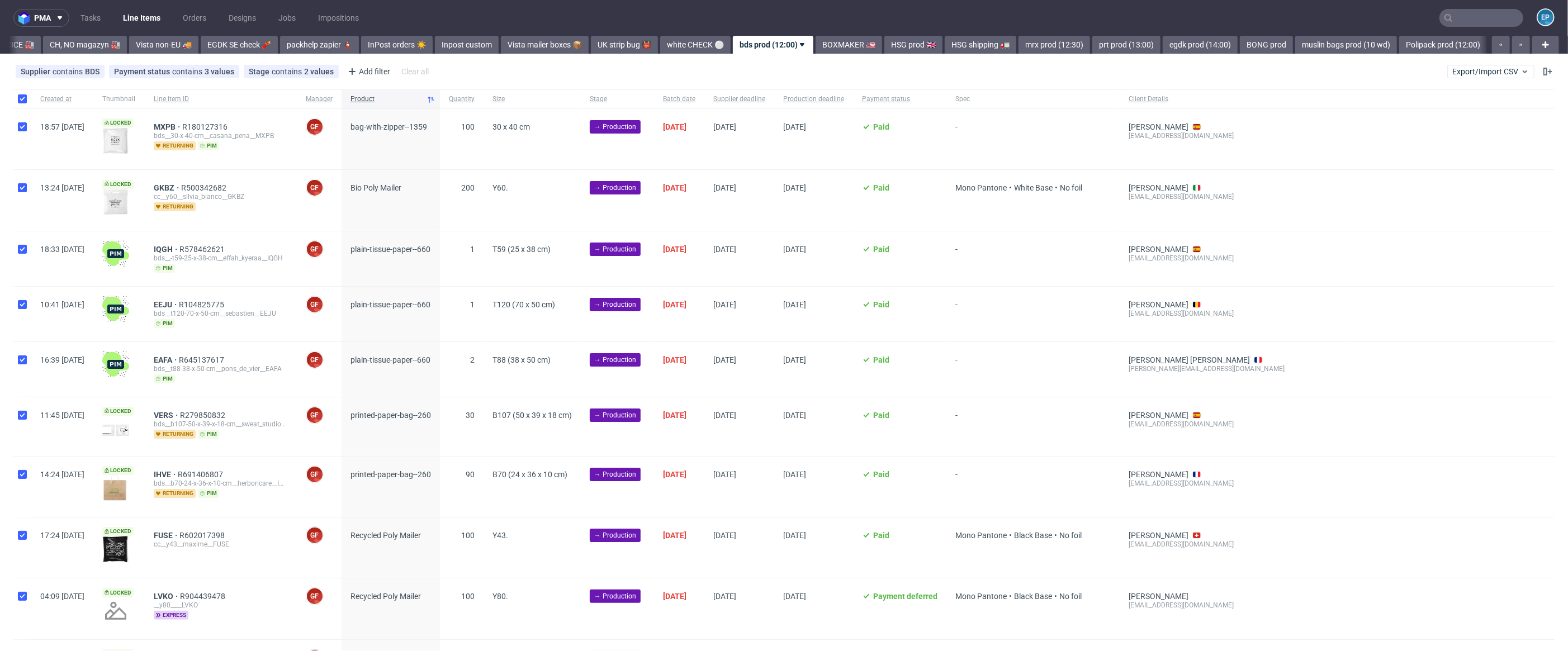
checkbox input "true"
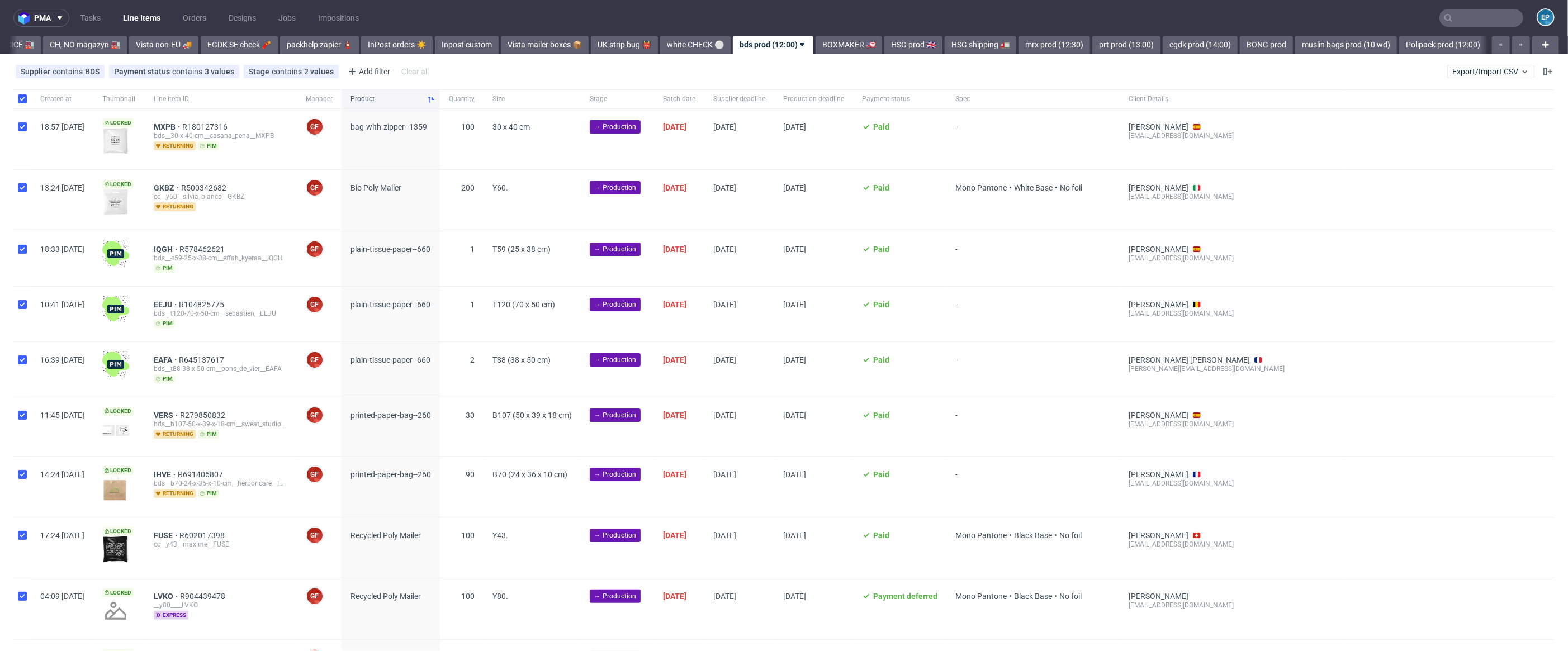
checkbox input "true"
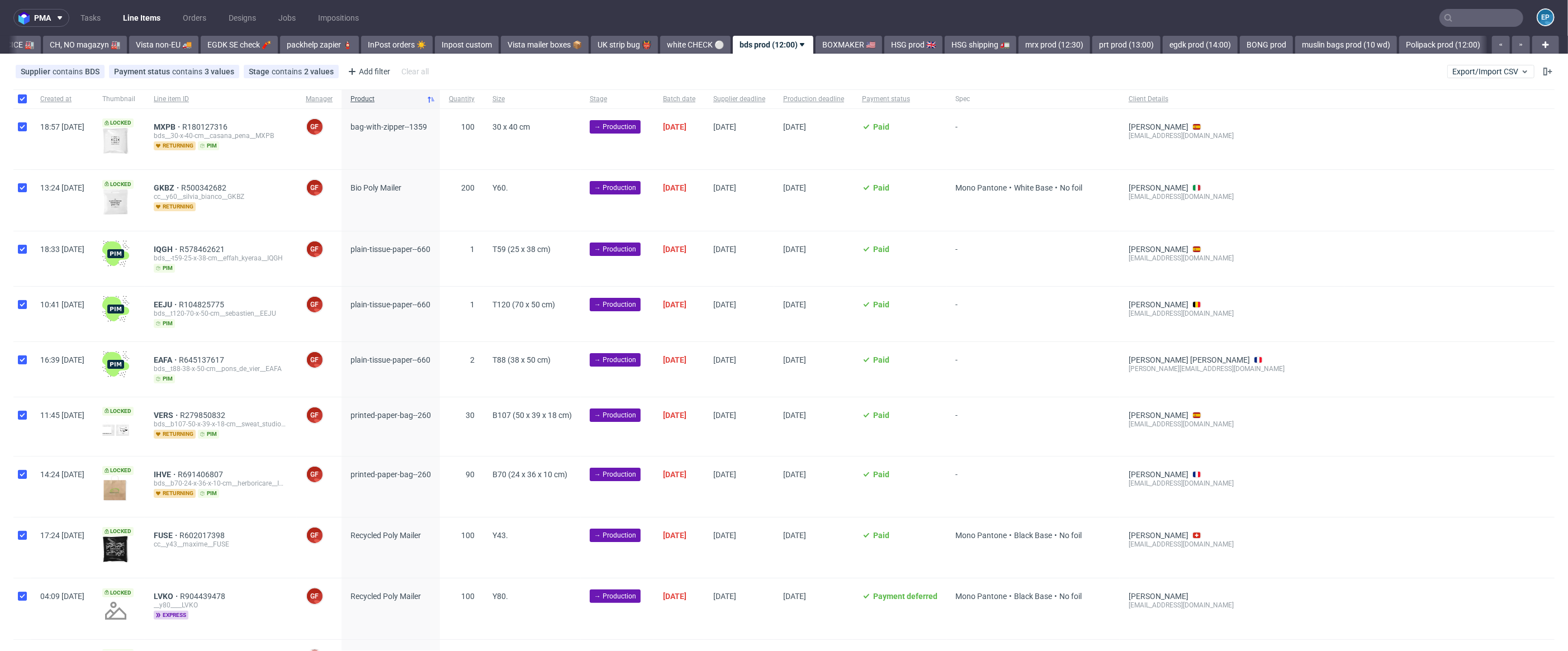
checkbox input "true"
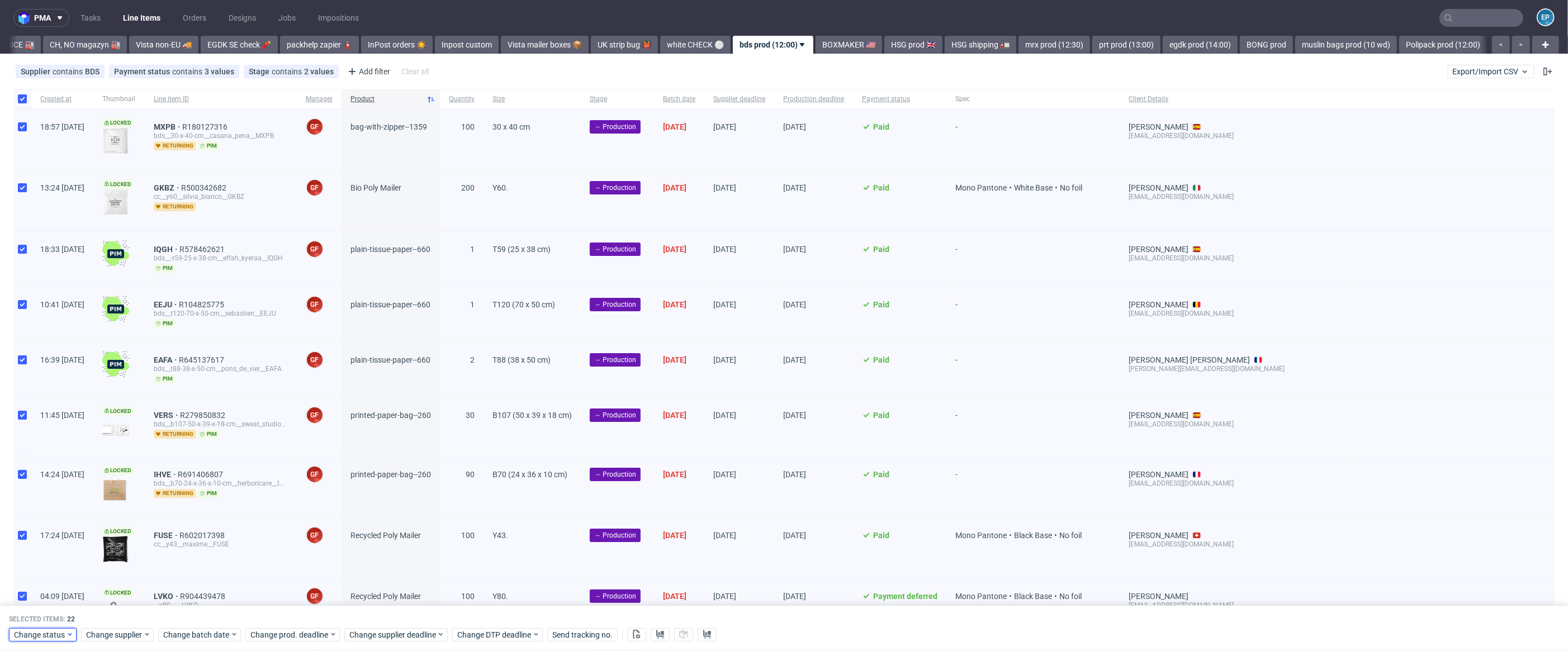
click at [64, 632] on span "Change status" at bounding box center [40, 635] width 52 height 11
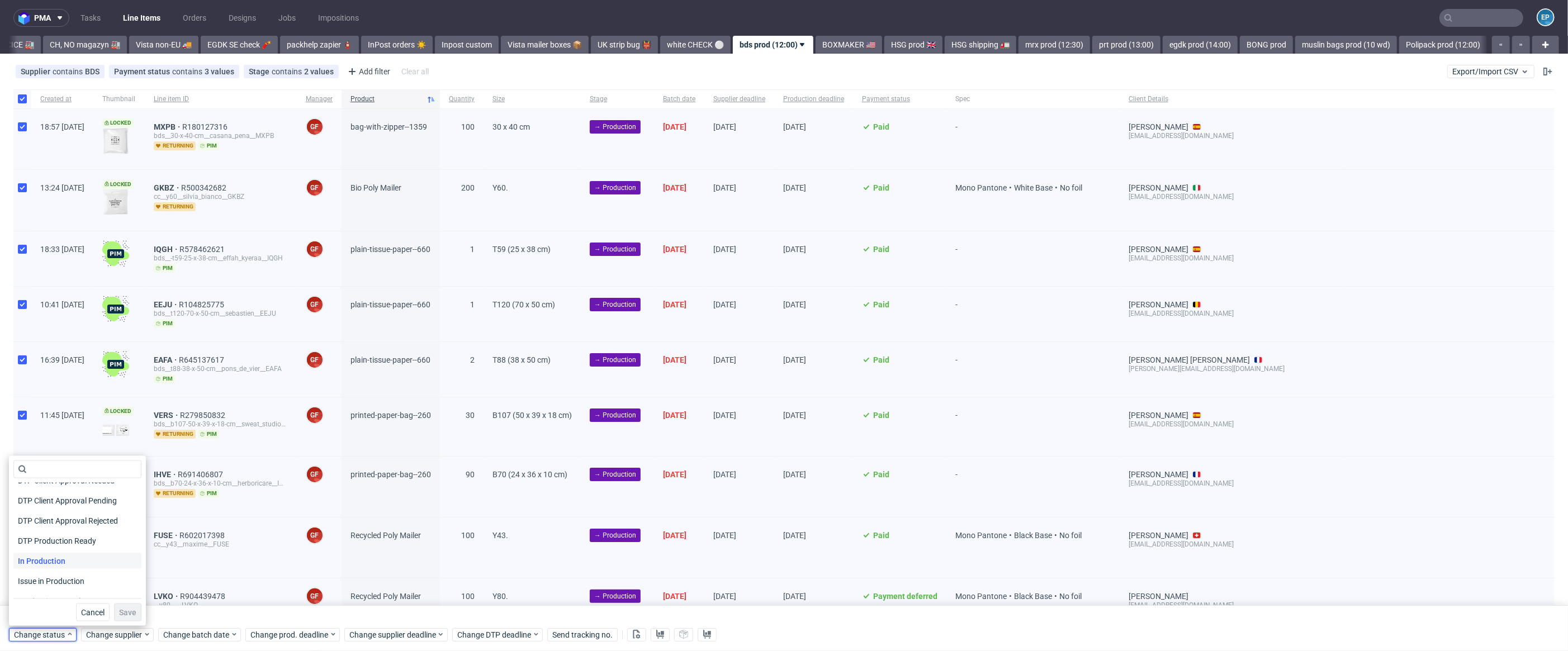
scroll to position [103, 0]
click at [74, 546] on div "In Production" at bounding box center [77, 551] width 128 height 16
click at [124, 608] on span "Save" at bounding box center [128, 612] width 17 height 8
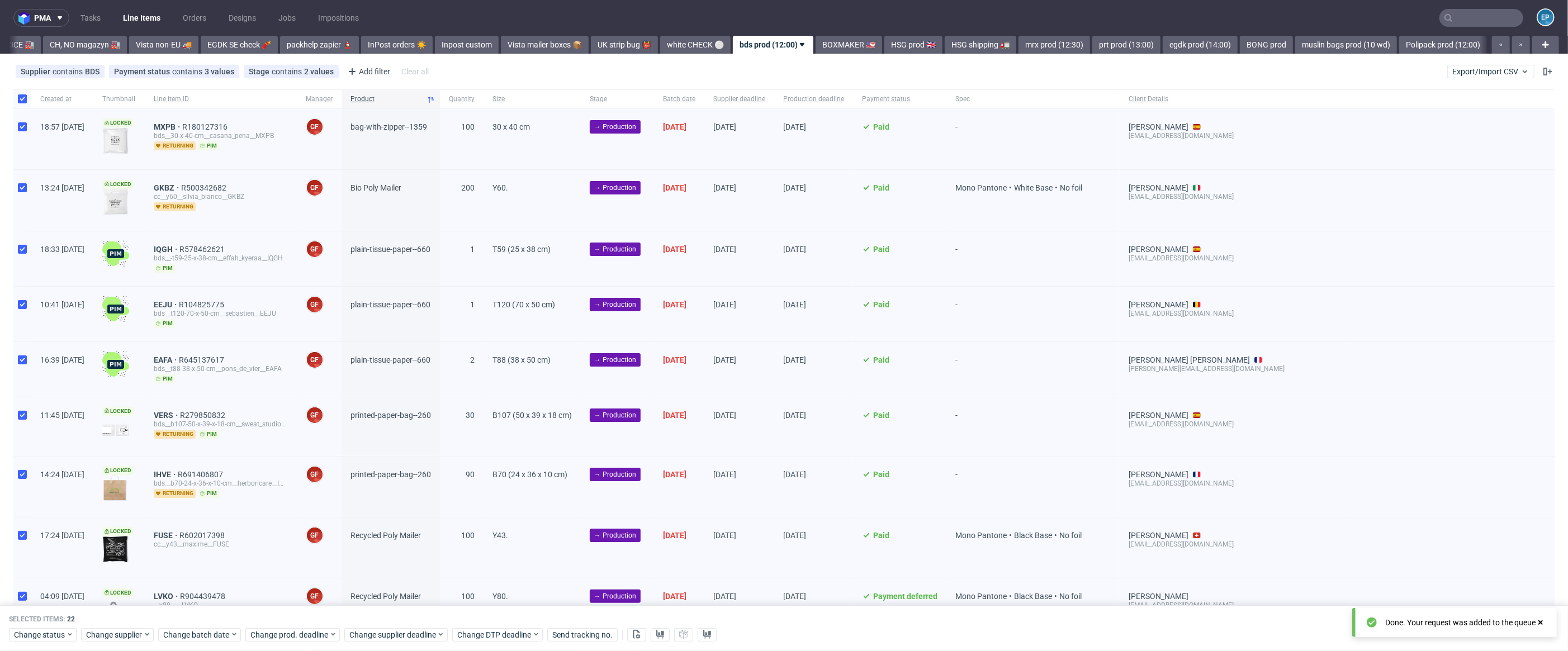
scroll to position [0, 369]
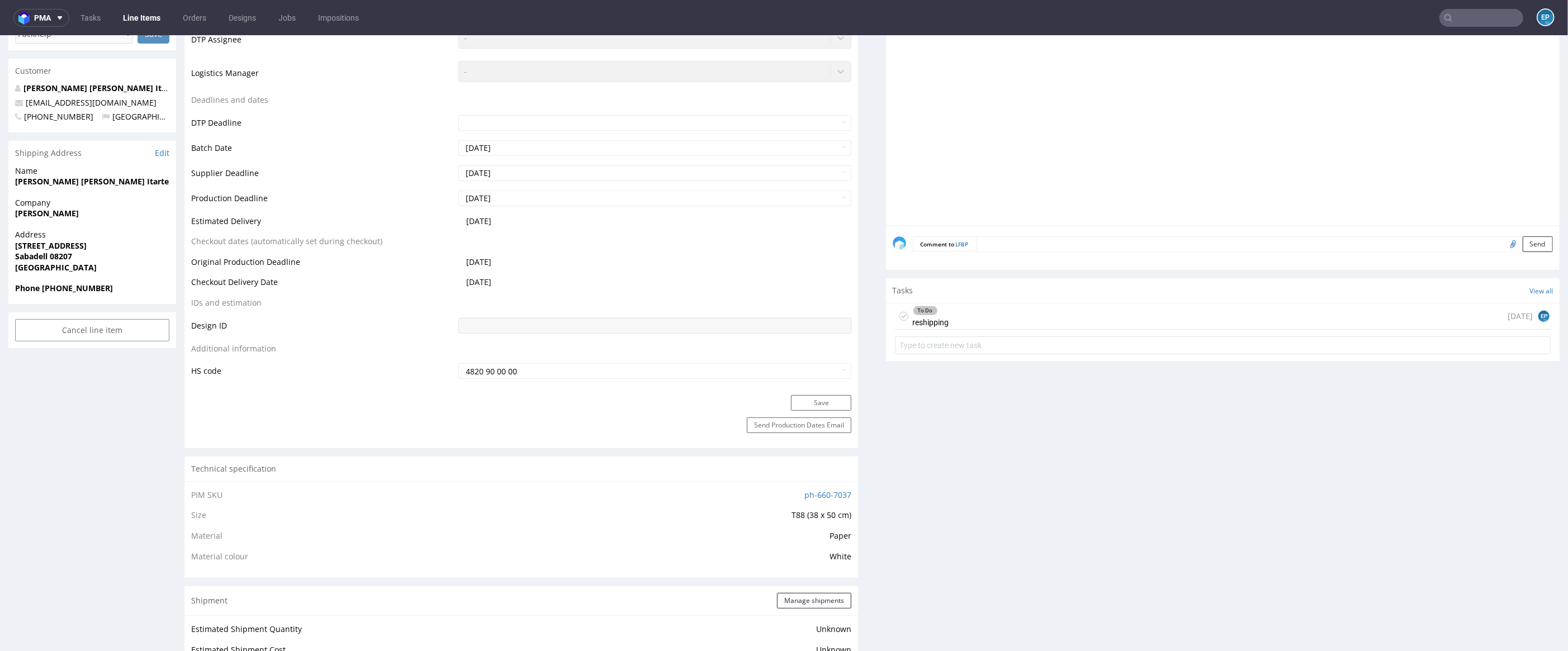
scroll to position [523, 0]
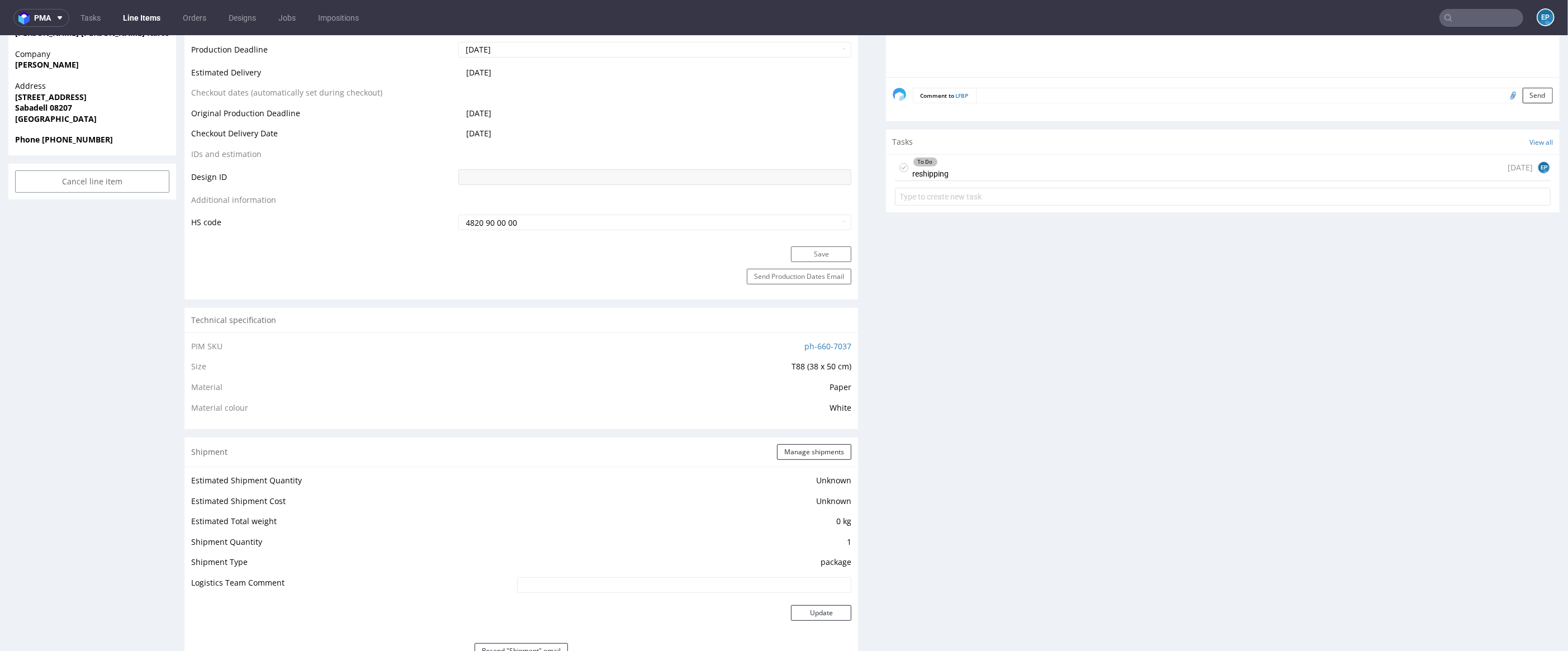
click at [1158, 172] on div "To Do reshipping [DATE] EP" at bounding box center [1222, 167] width 656 height 26
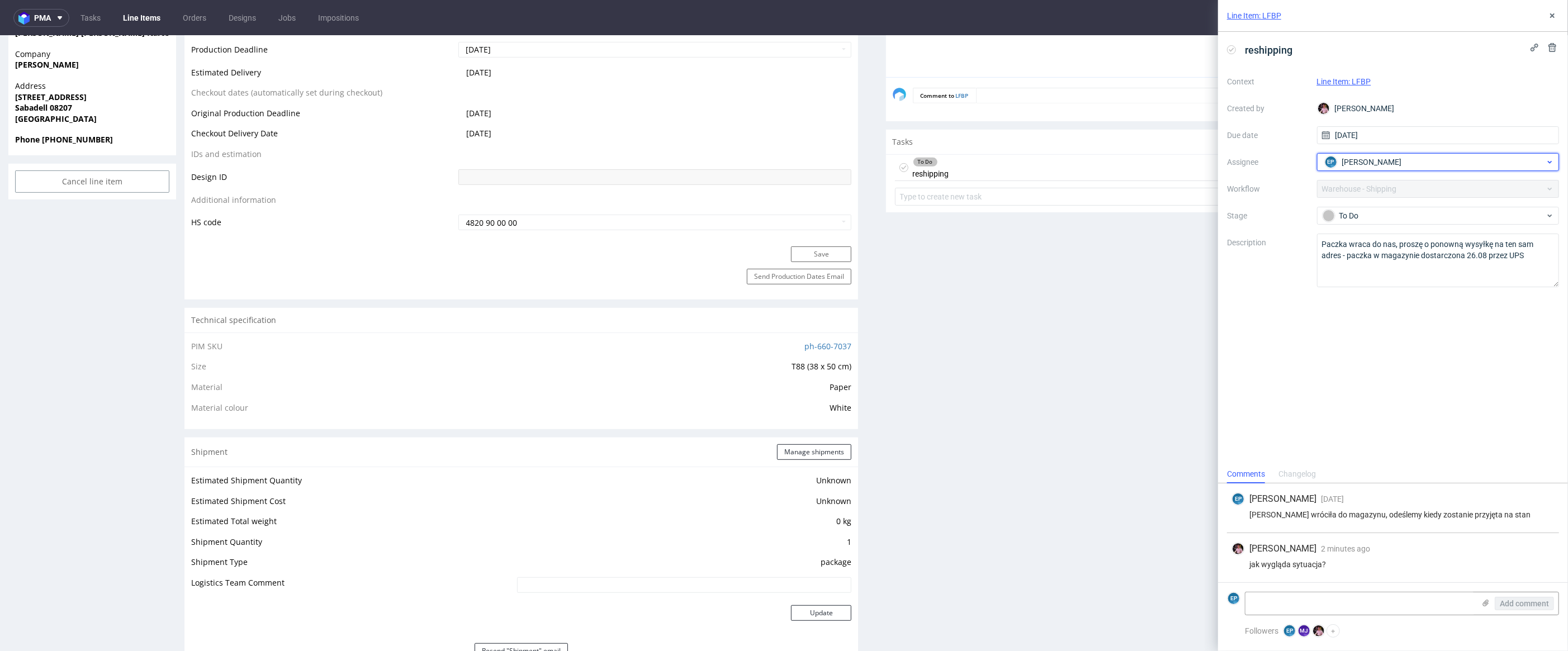
click at [1373, 170] on div "EP [PERSON_NAME]" at bounding box center [1433, 162] width 223 height 18
type input "jank"
click at [1352, 190] on span "[PERSON_NAME]" at bounding box center [1371, 187] width 60 height 11
click at [1450, 455] on div "reshipping Context Line Item: LFBP Created by [PERSON_NAME] Due date [DATE] Ass…" at bounding box center [1393, 248] width 350 height 433
click at [967, 344] on div "Production Files - Design Spit Spit request impossible Box design not found, un…" at bounding box center [1223, 488] width 674 height 1537
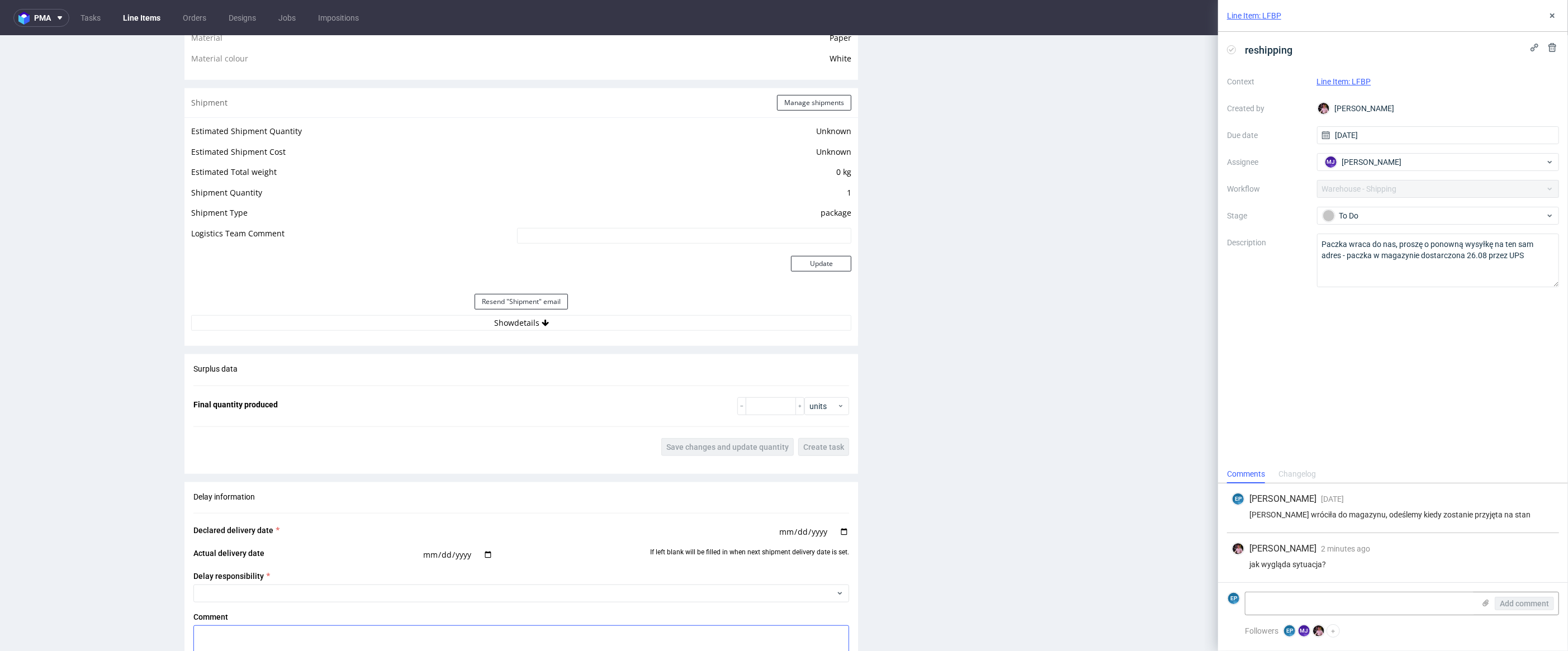
scroll to position [1004, 0]
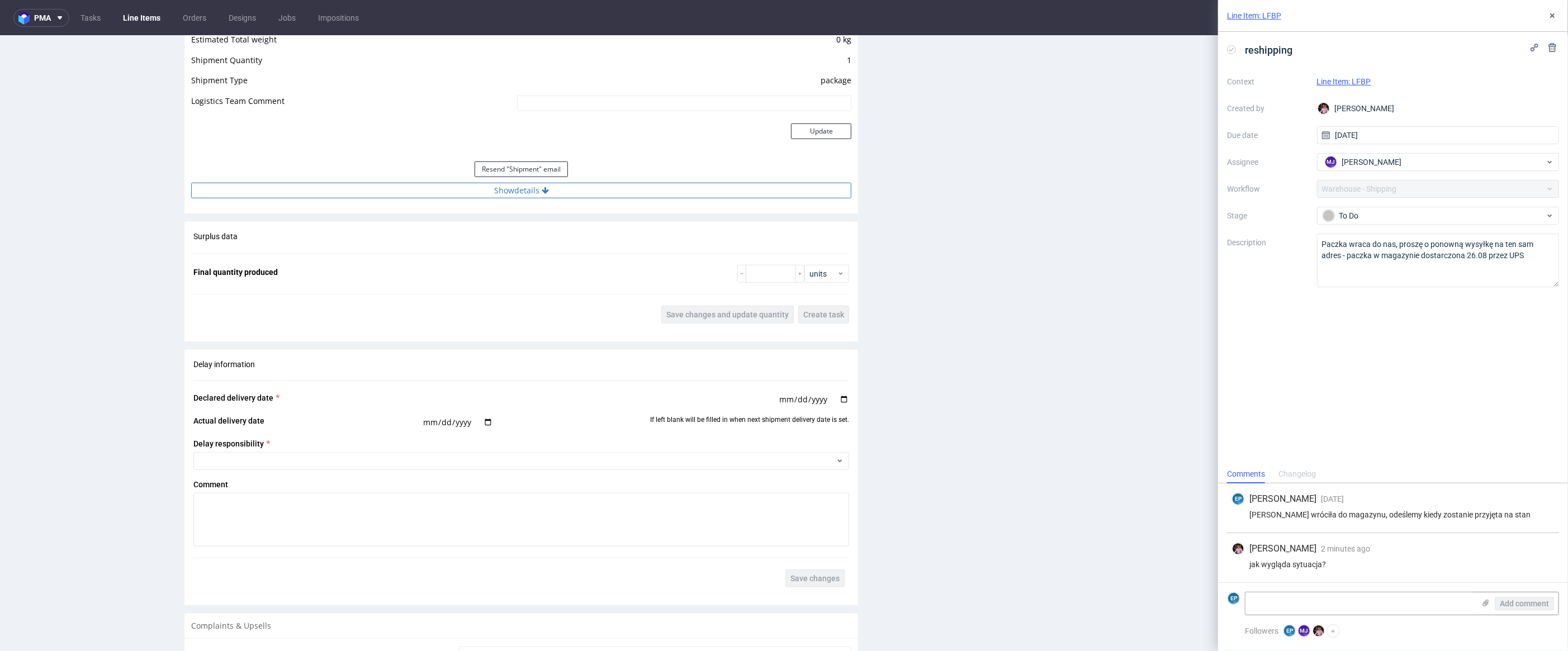
click at [558, 197] on button "Show details" at bounding box center [521, 190] width 660 height 16
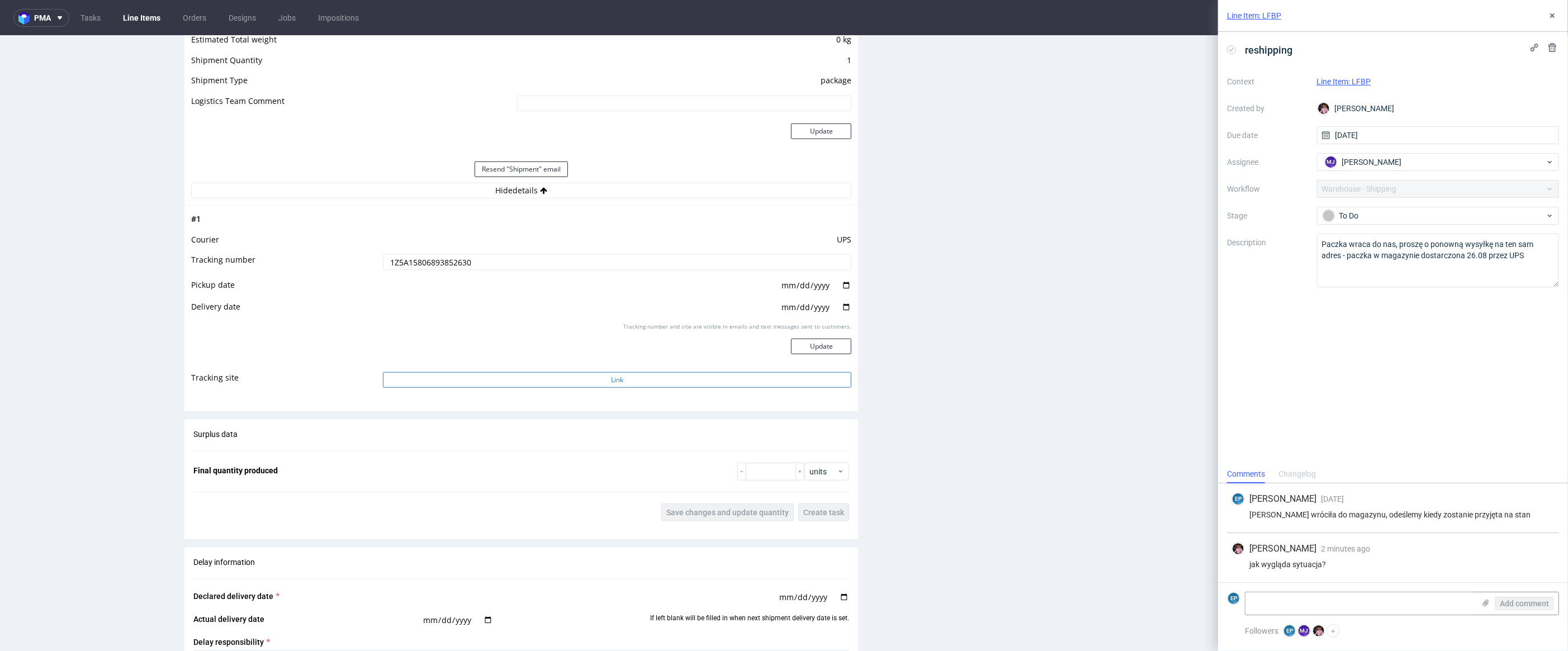
click at [578, 377] on button "Link" at bounding box center [617, 380] width 469 height 16
click at [1304, 602] on textarea at bounding box center [1360, 603] width 229 height 23
type textarea "Maciek, paczka zwrotna nr 1Z5A15806886265967"
click at [1510, 605] on span "Add comment" at bounding box center [1524, 603] width 49 height 8
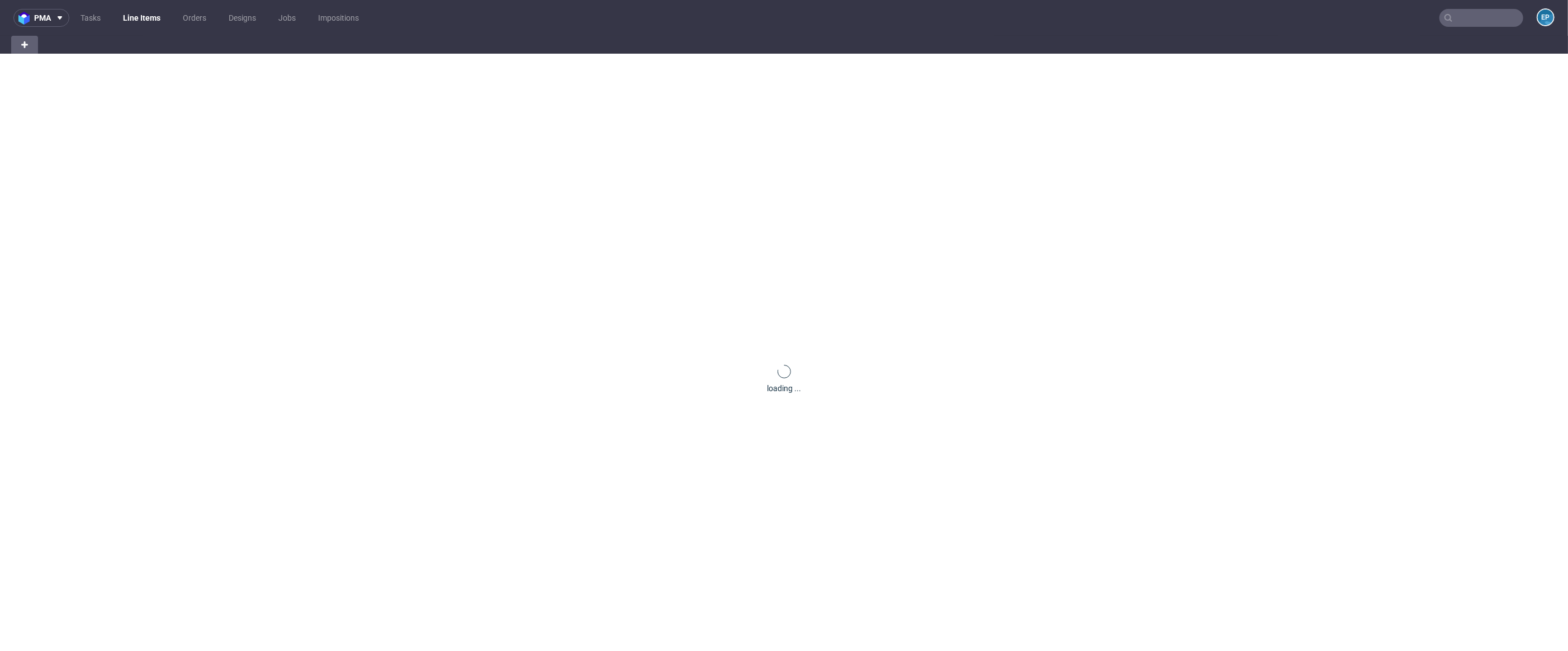
click at [1480, 19] on input "text" at bounding box center [1482, 18] width 84 height 18
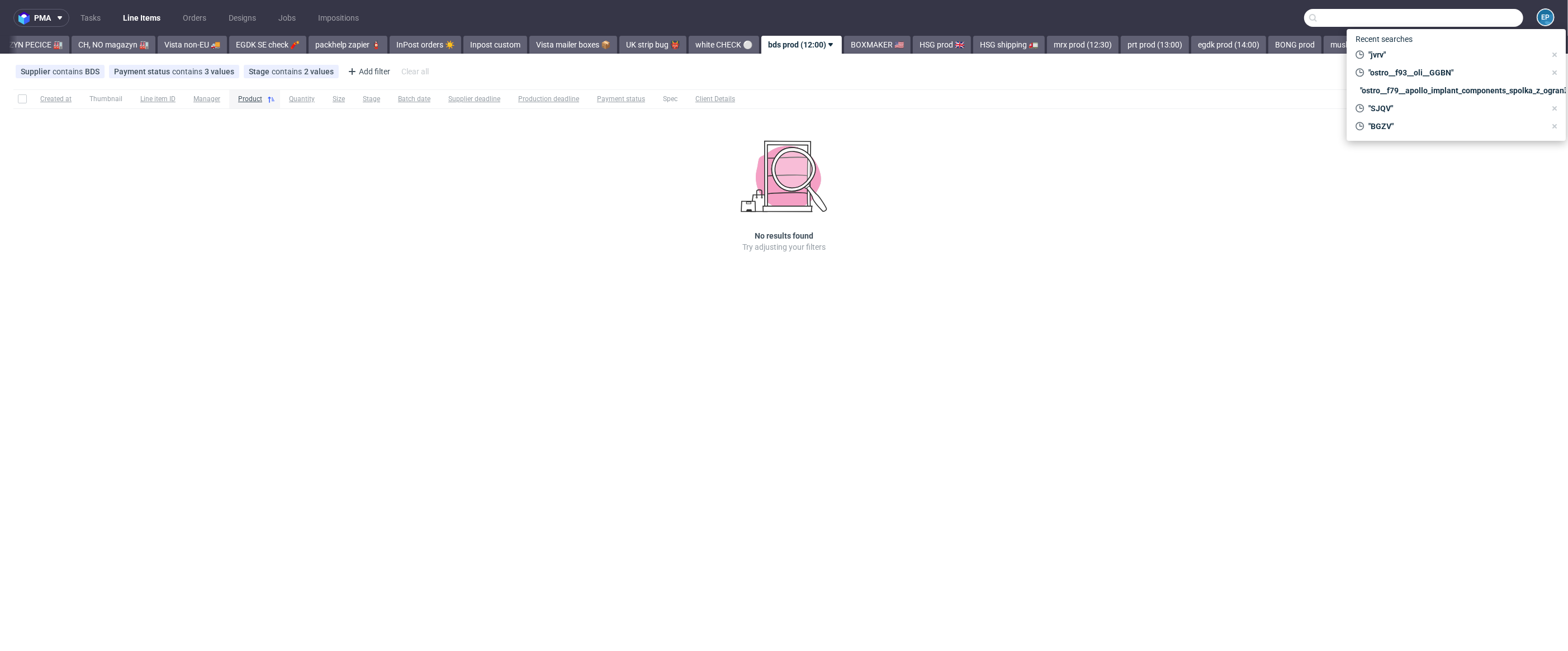
scroll to position [0, 363]
paste input "R503646929_YZDW"
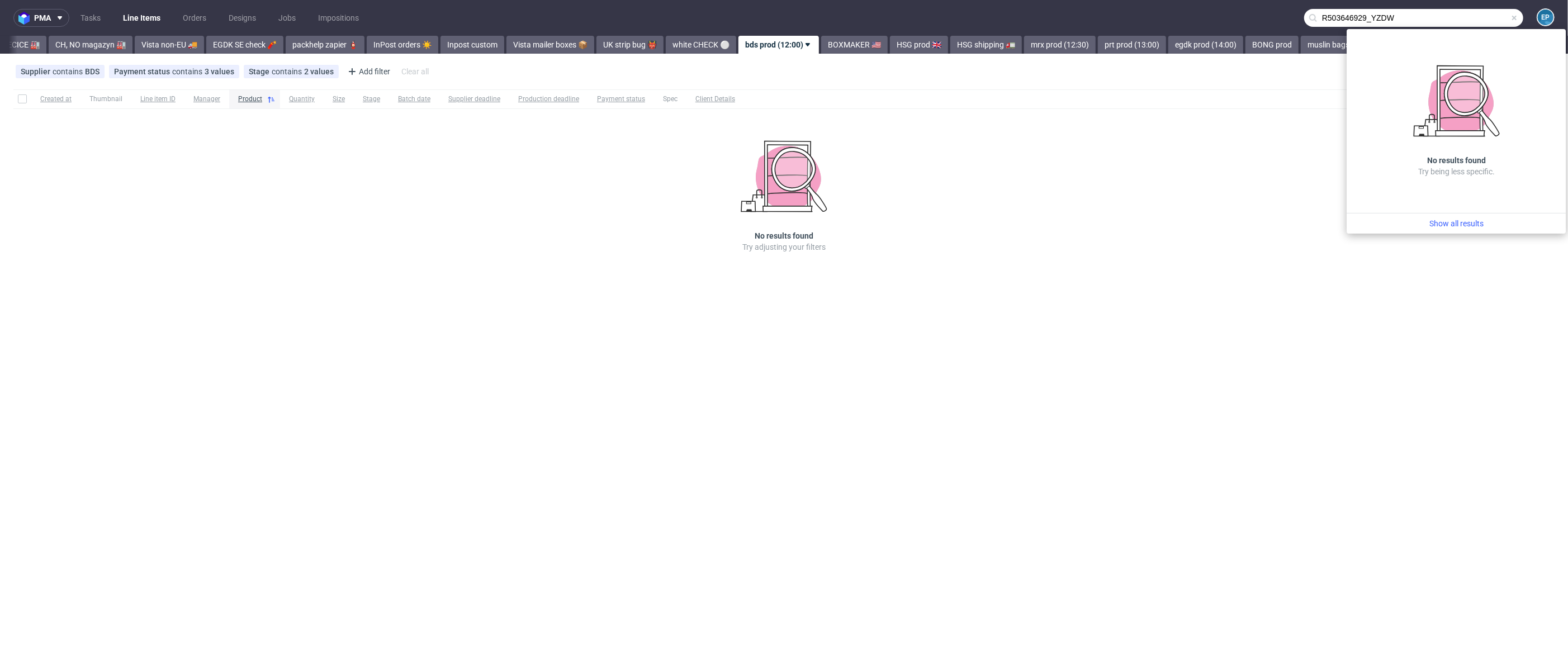
drag, startPoint x: 1371, startPoint y: 18, endPoint x: 1298, endPoint y: 21, distance: 73.1
click at [1298, 21] on nav "pma Tasks Line Items Orders Designs Jobs Impositions R503646929_YZDW EP" at bounding box center [784, 18] width 1568 height 36
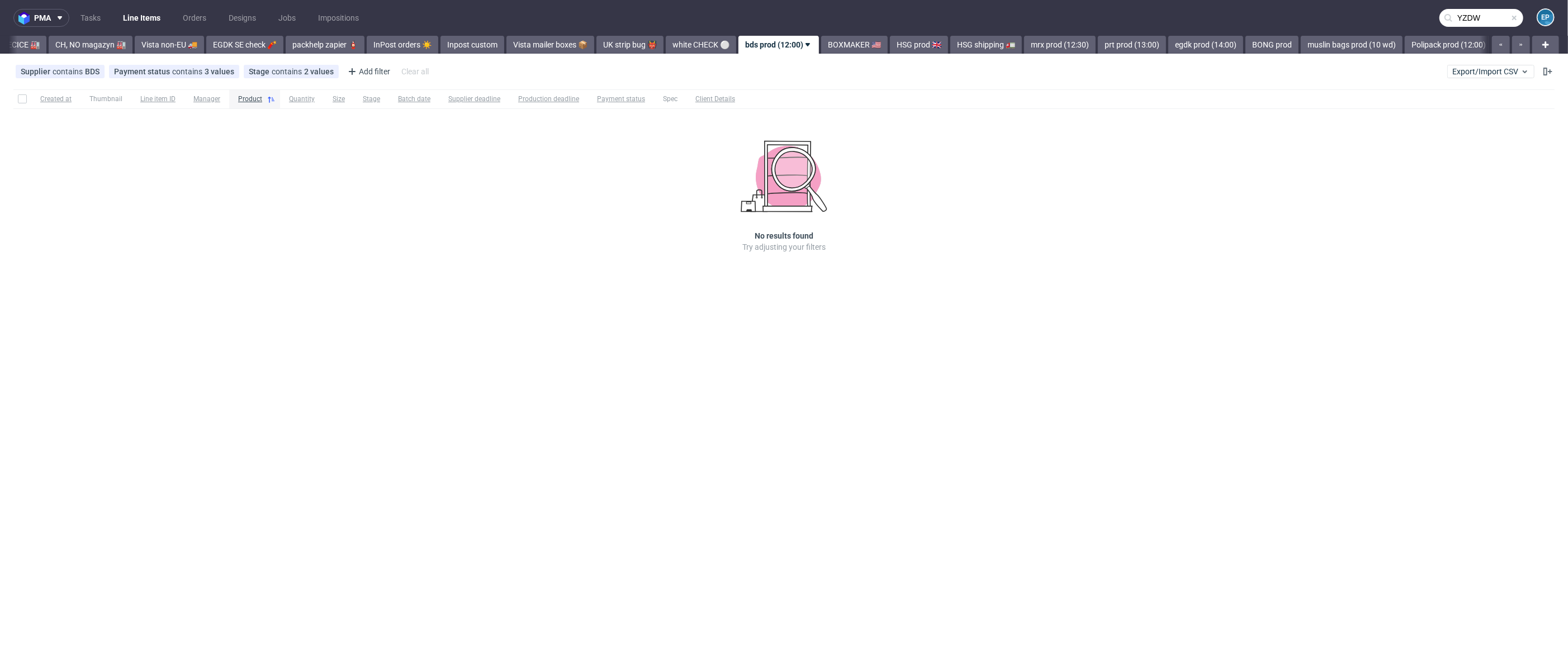
type input "YZDW"
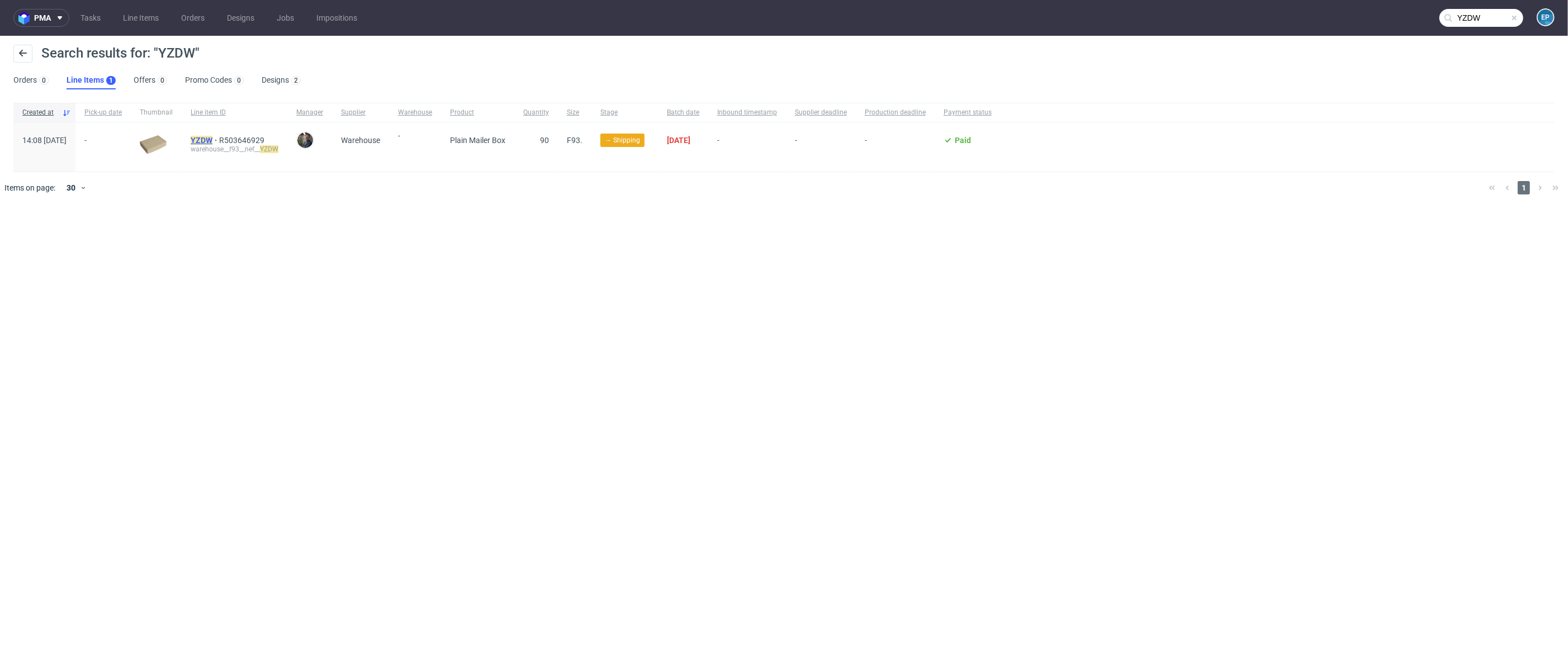
click at [212, 142] on mark "YZDW" at bounding box center [201, 140] width 22 height 9
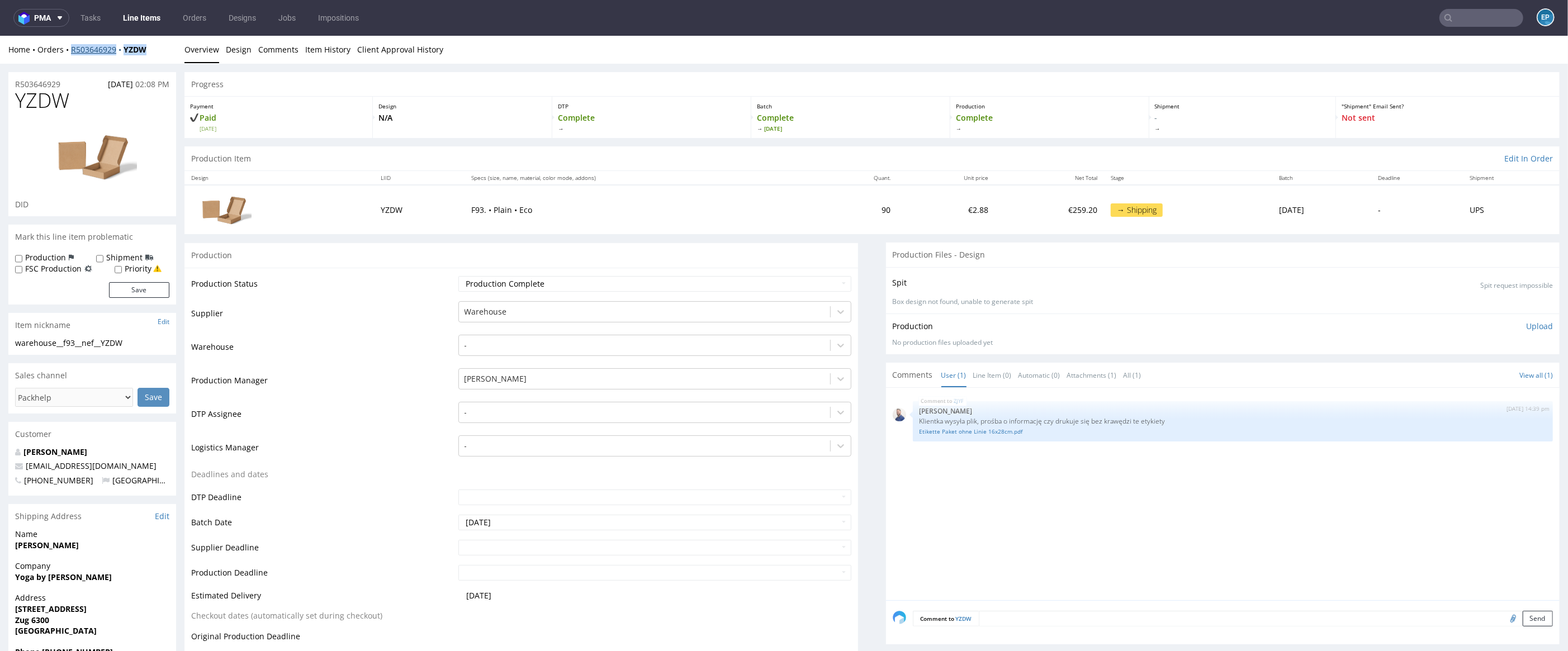
drag, startPoint x: 154, startPoint y: 46, endPoint x: 72, endPoint y: 53, distance: 82.3
click at [72, 53] on div "Home Orders R503646929 YZDW" at bounding box center [93, 50] width 168 height 11
copy div "R503646929 YZDW"
click at [1471, 27] on nav "pma Tasks Line Items Orders Designs Jobs Impositions EP" at bounding box center [784, 18] width 1568 height 36
click at [1471, 23] on input "text" at bounding box center [1482, 18] width 84 height 18
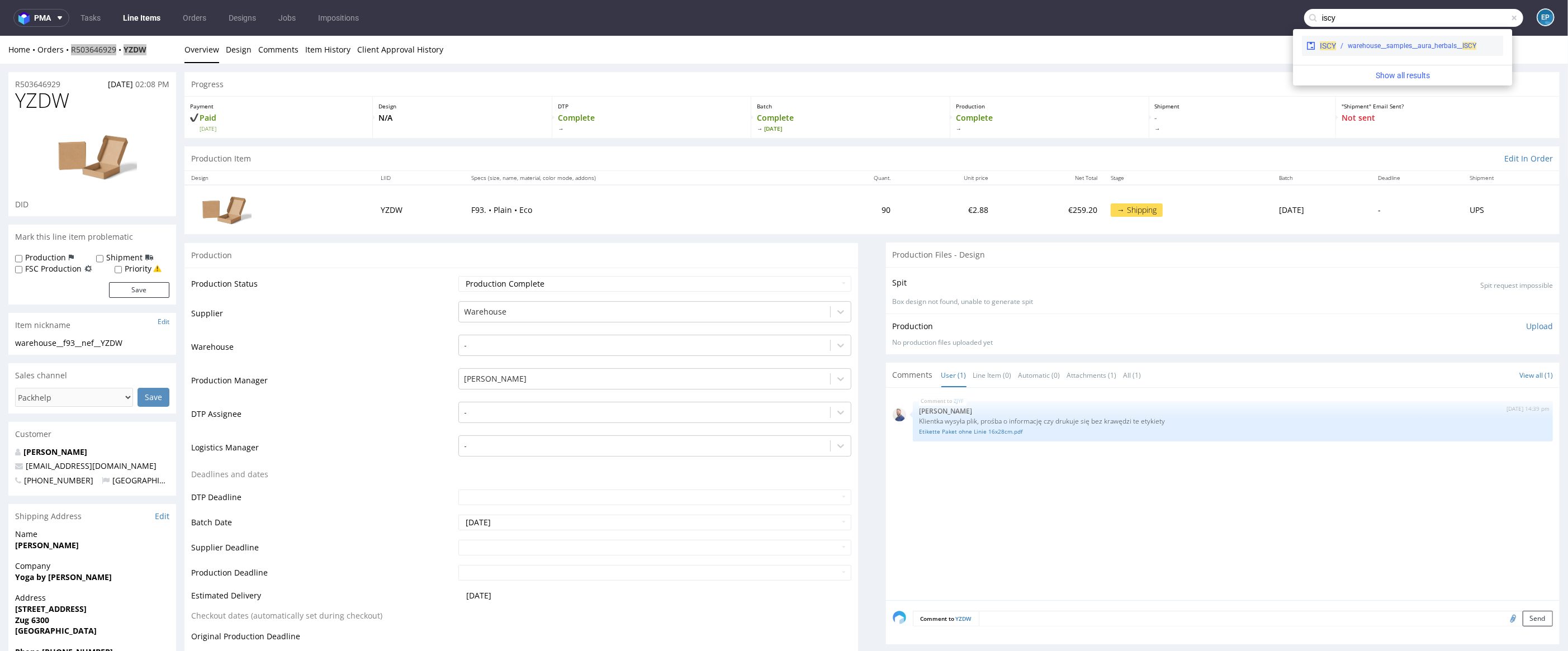
type input "iscy"
click at [1429, 40] on div "ISCY warehouse__samples__aura_herbals__ ISCY" at bounding box center [1402, 46] width 201 height 20
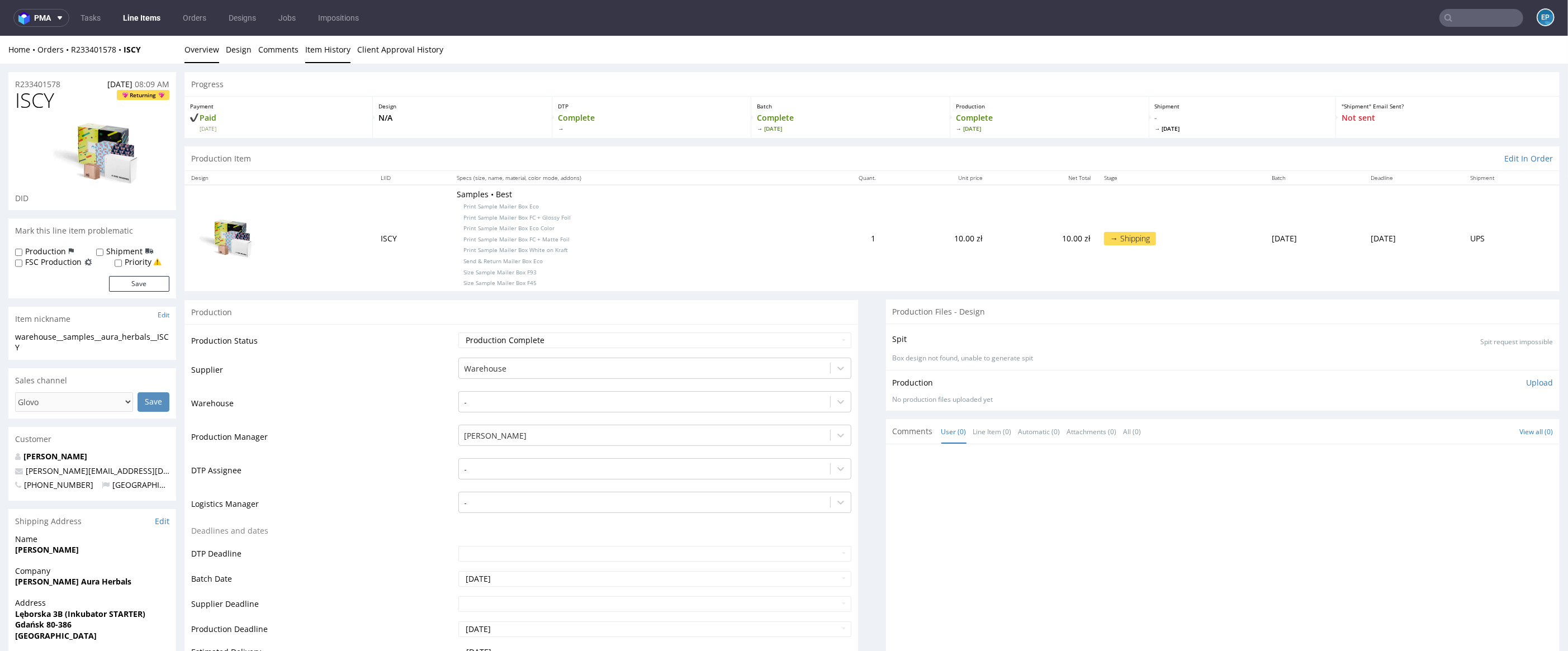
click at [333, 60] on link "Item History" at bounding box center [327, 49] width 45 height 27
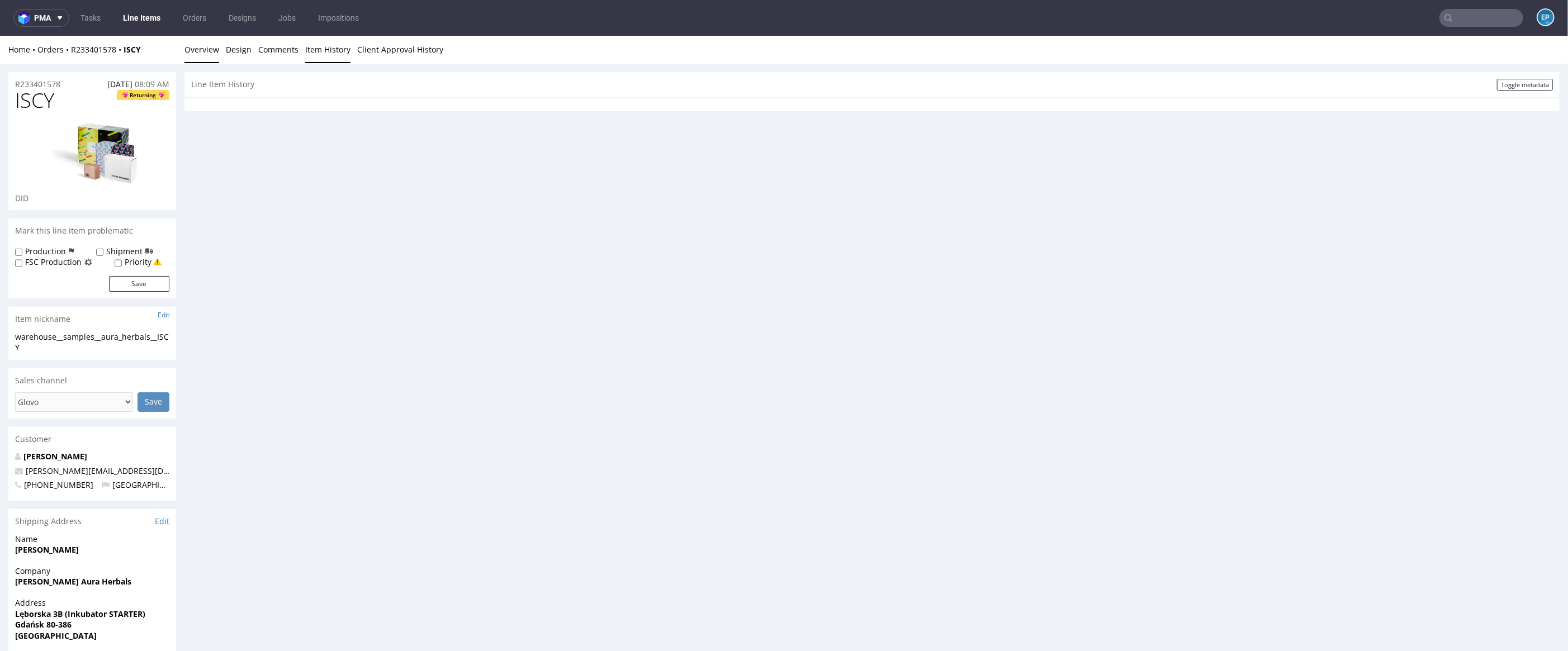
click at [192, 51] on link "Overview" at bounding box center [201, 49] width 35 height 27
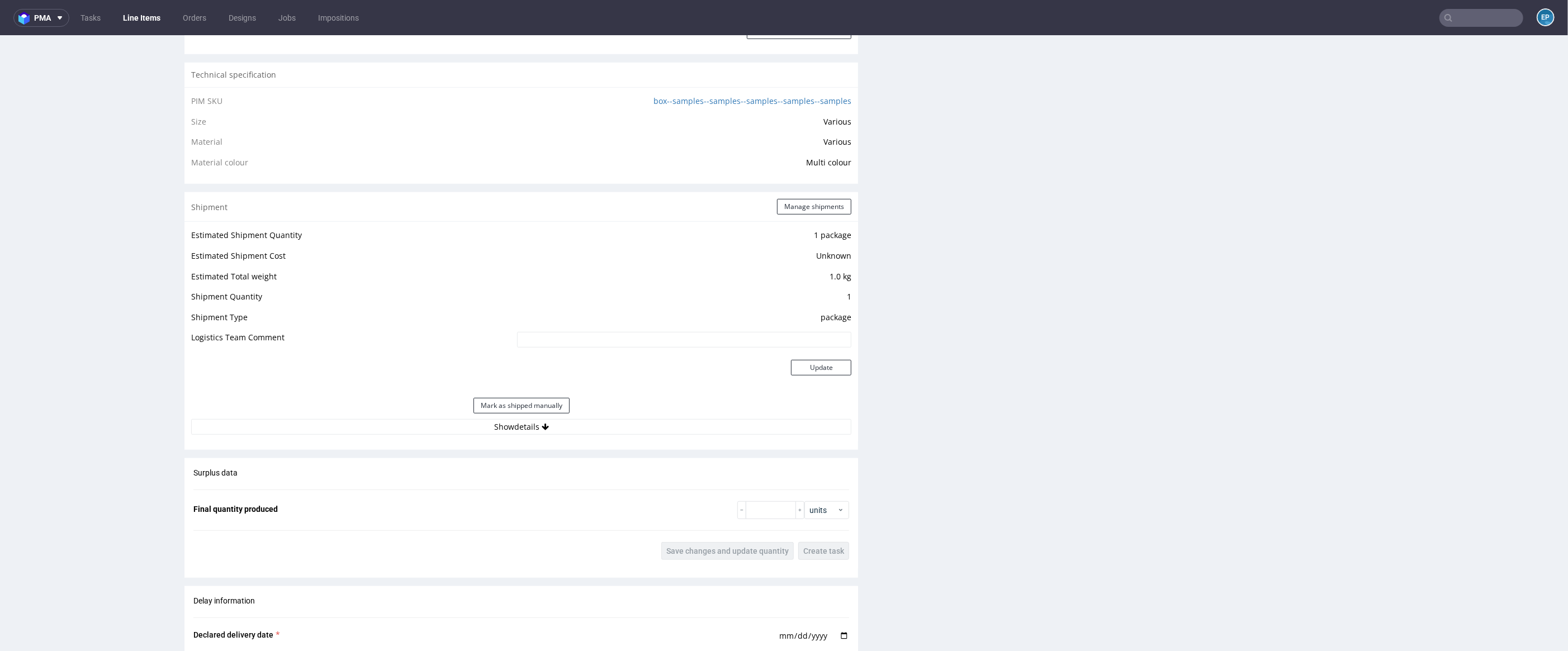
scroll to position [978, 0]
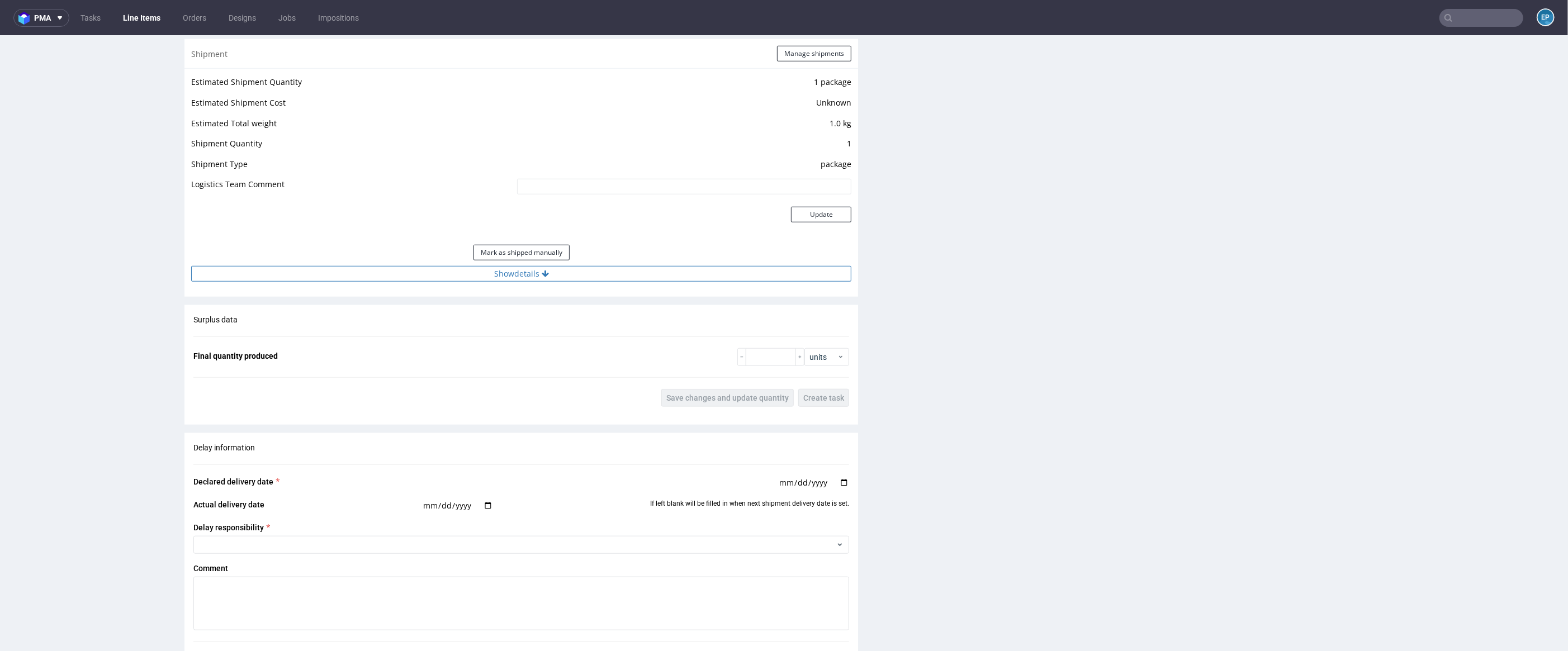
click at [586, 282] on button "Show details" at bounding box center [521, 274] width 660 height 16
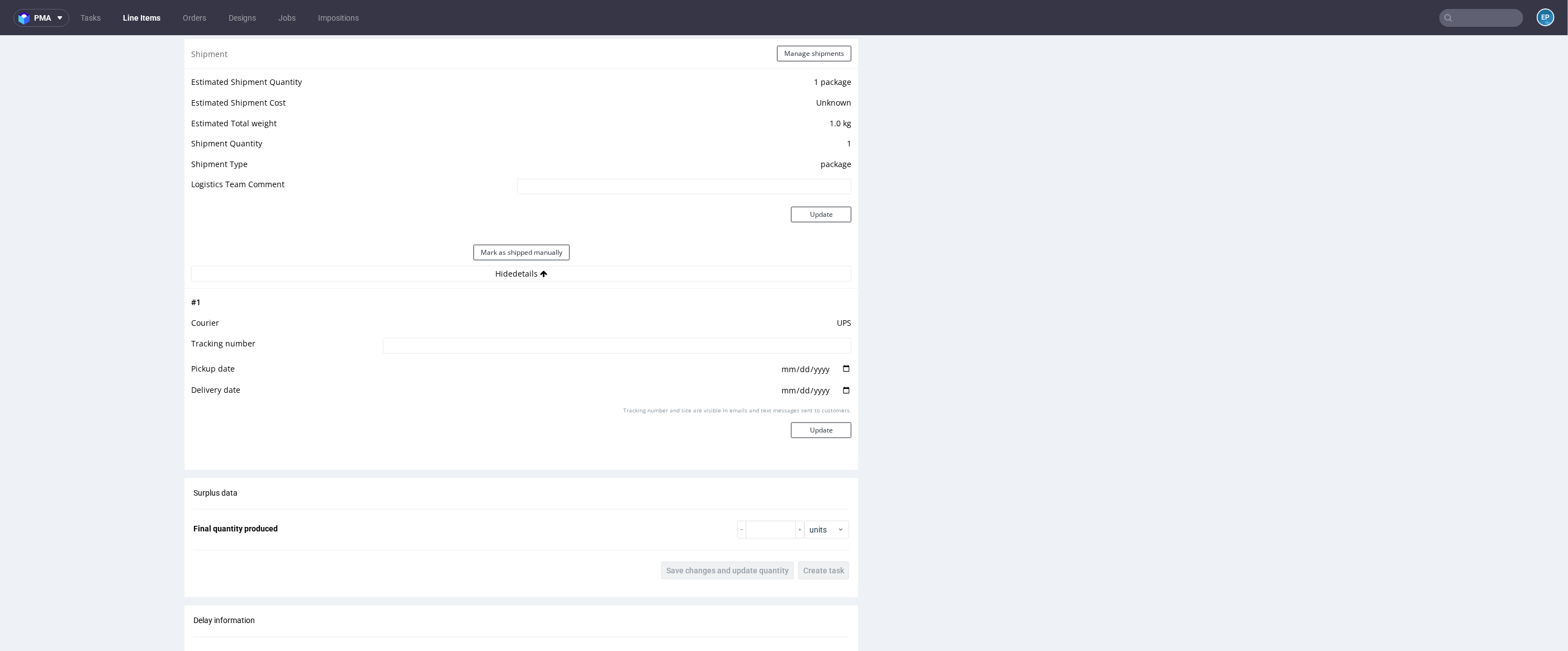
click at [584, 348] on input at bounding box center [617, 346] width 469 height 16
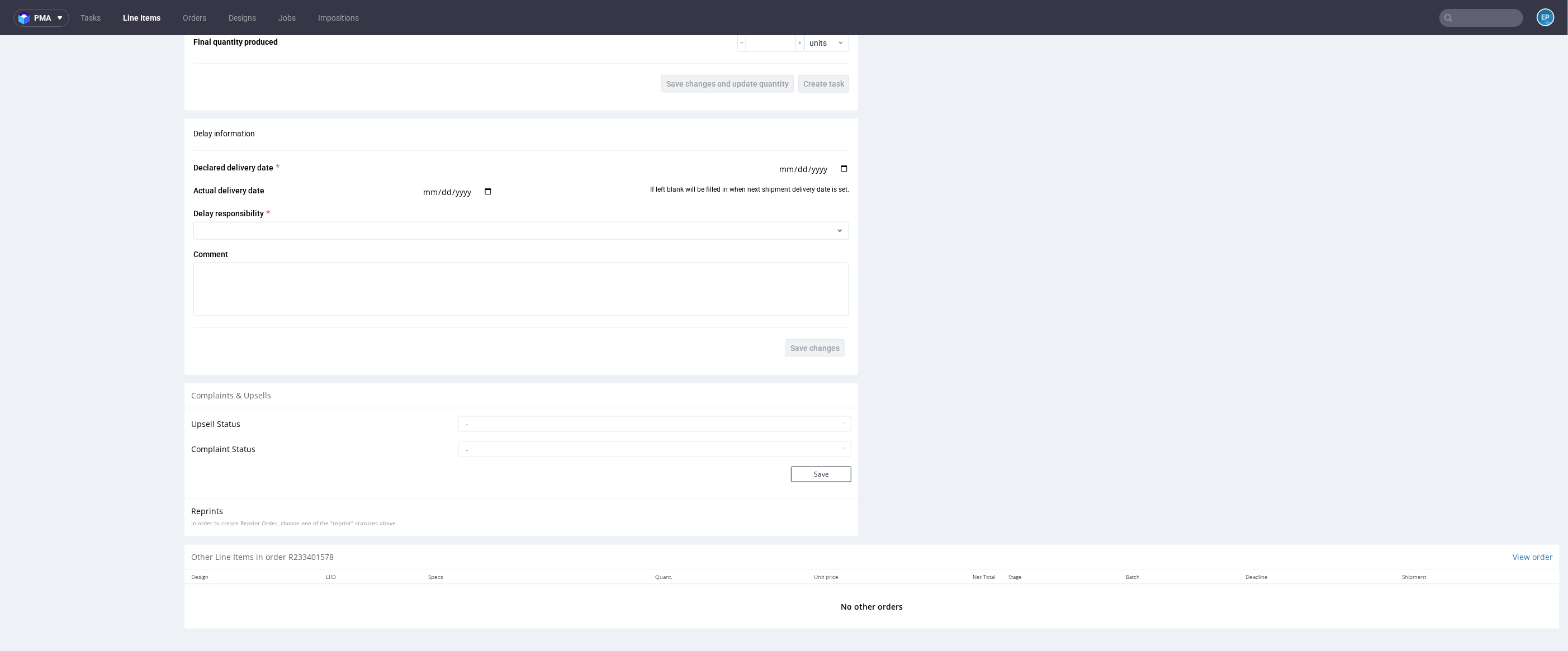
scroll to position [3, 0]
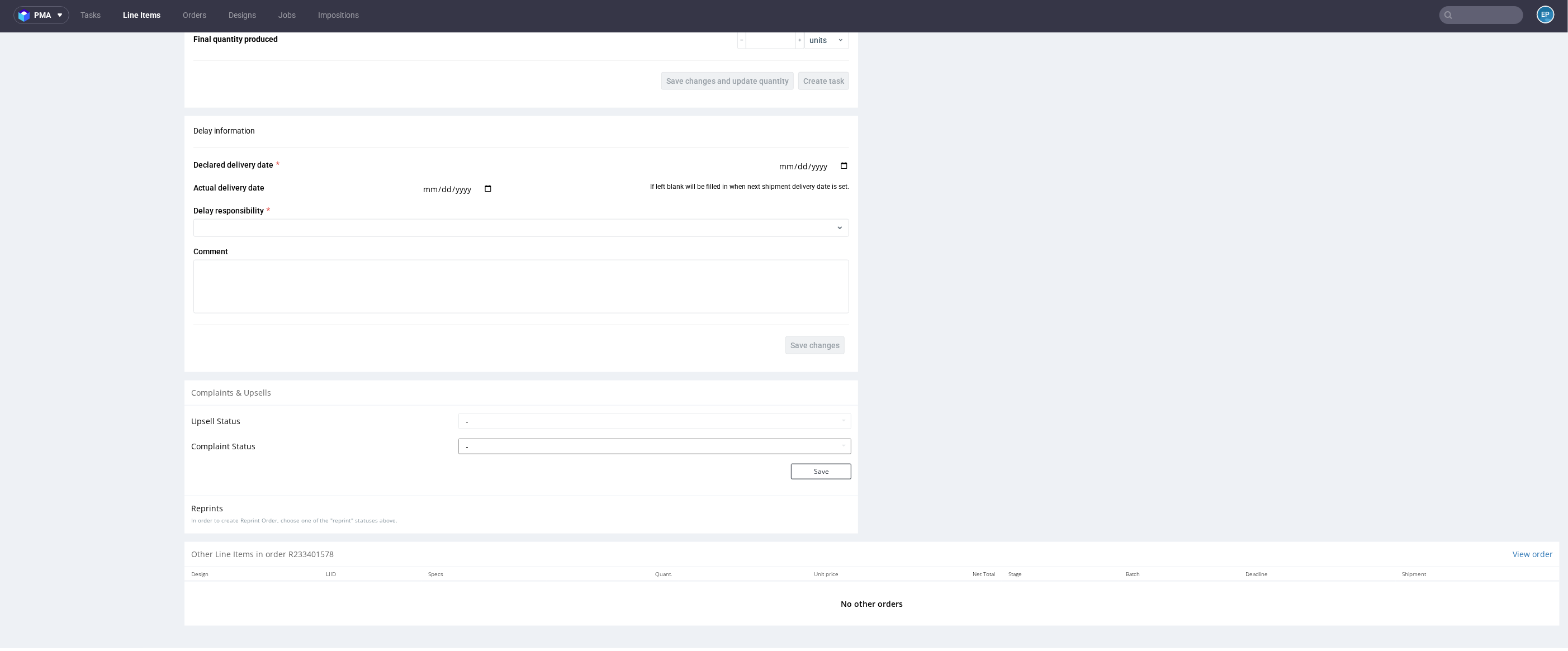
click at [546, 448] on select "- Complaint Received Complaint Rejected Complaint Accepted (DTP Issue) - Reprin…" at bounding box center [655, 447] width 394 height 16
select select "accepted_shipping_issue_reprint"
click at [831, 476] on button "Save" at bounding box center [821, 472] width 60 height 16
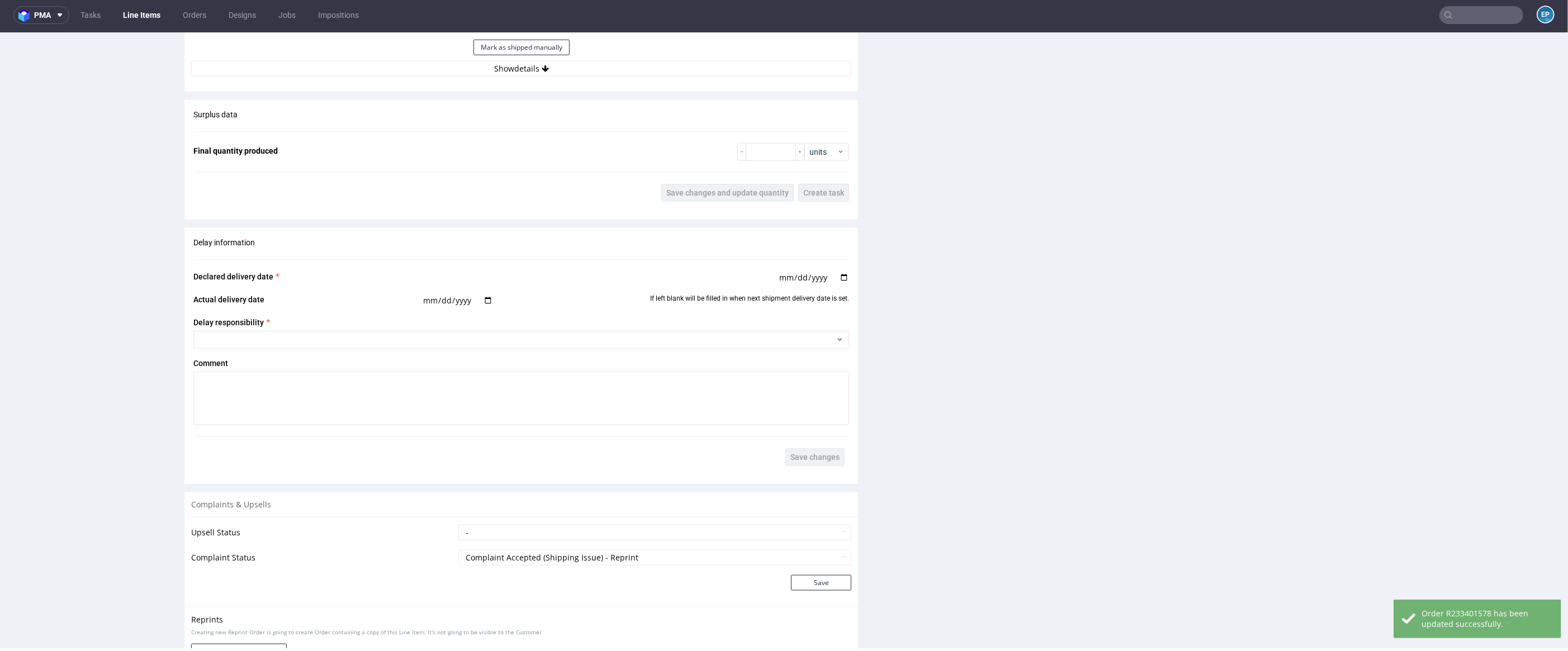
scroll to position [1338, 0]
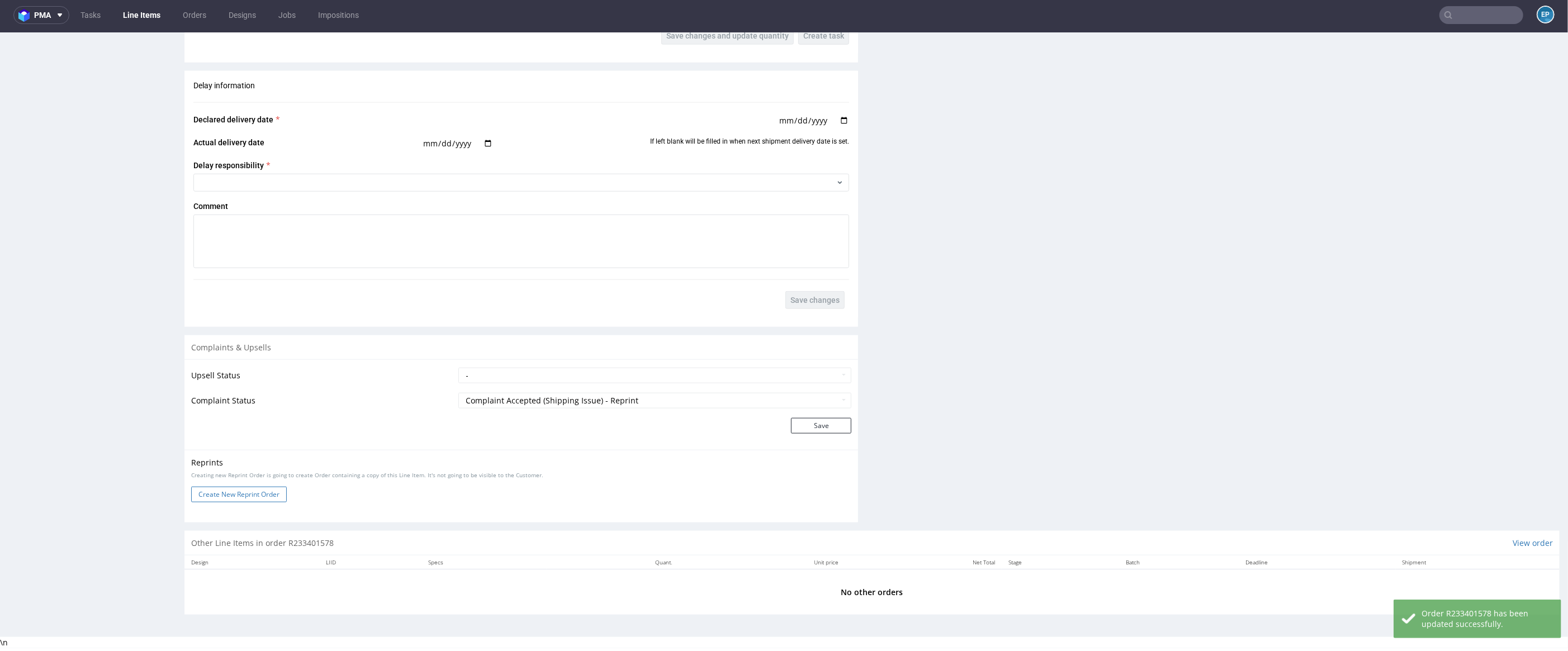
click at [256, 499] on button "Create New Reprint Order" at bounding box center [239, 495] width 96 height 16
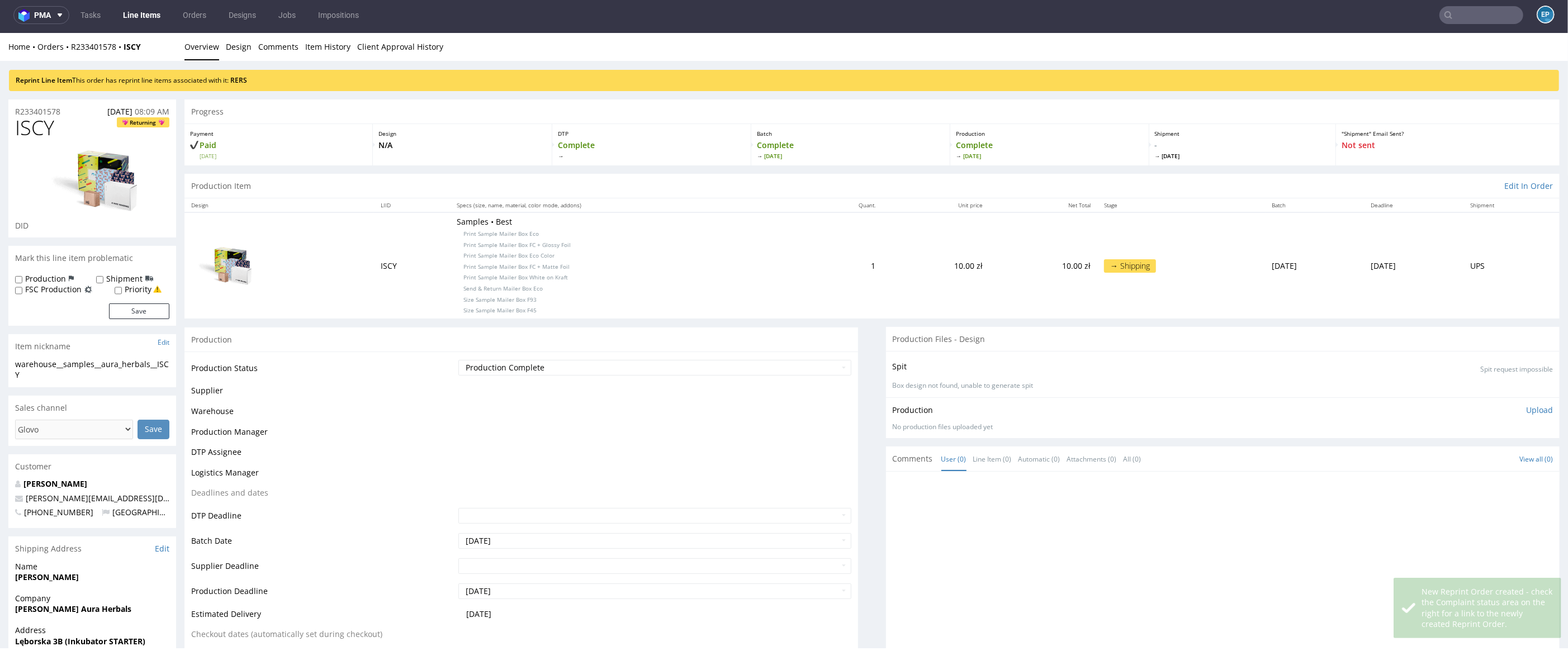
scroll to position [0, 0]
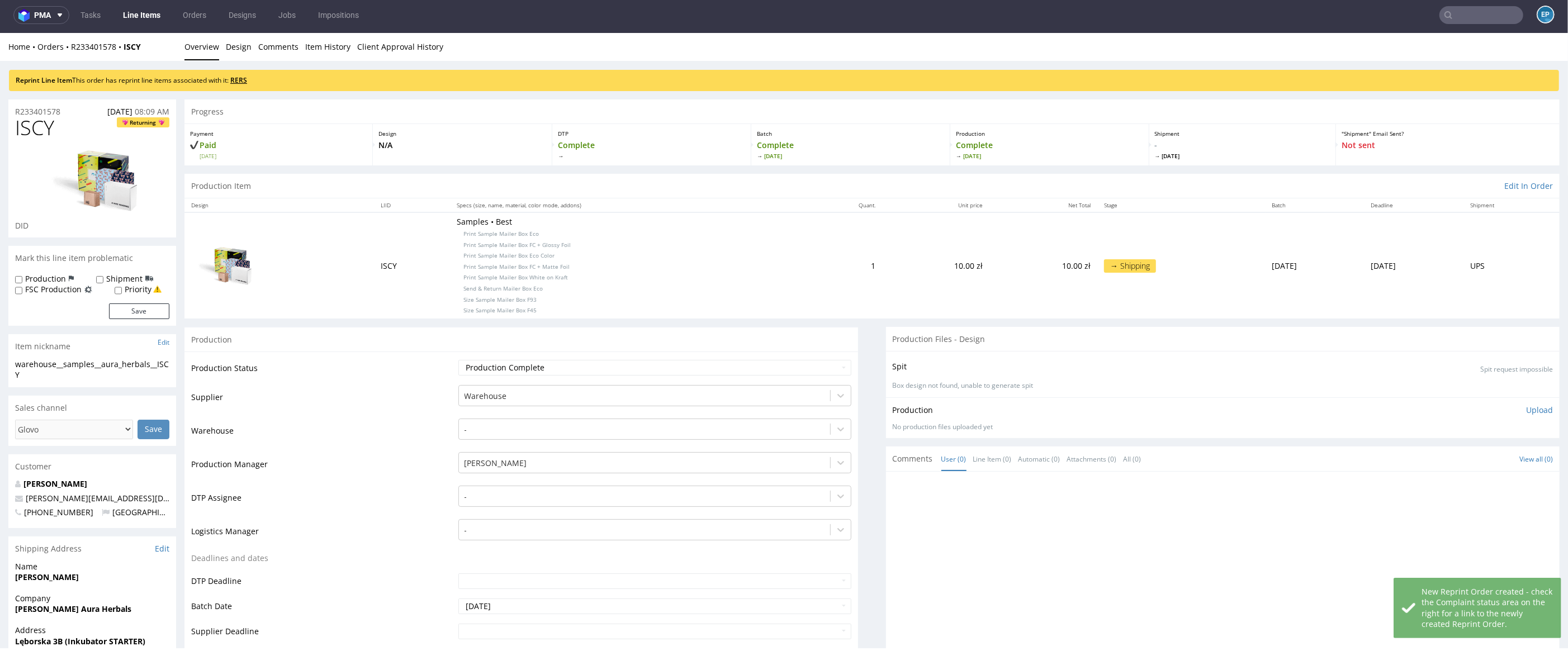
click at [242, 79] on link "RERS" at bounding box center [239, 80] width 17 height 10
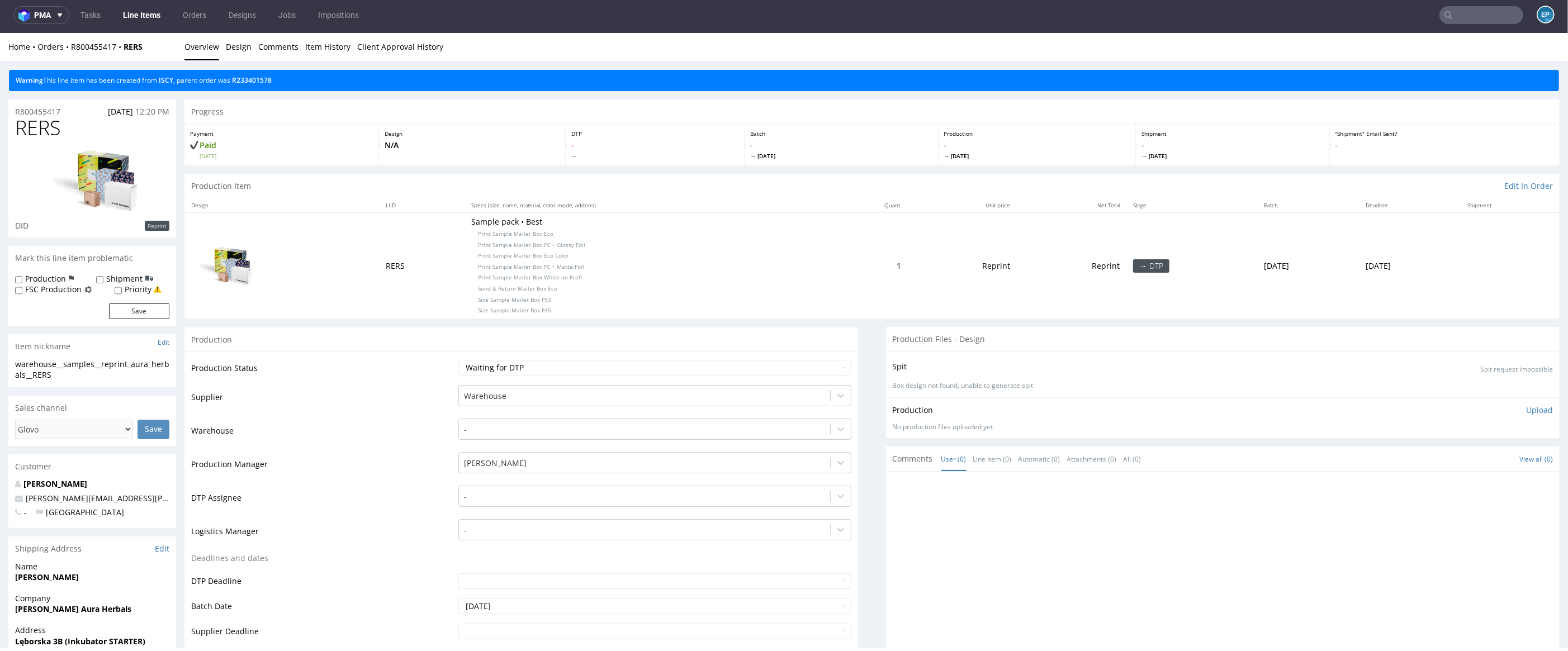
click at [56, 276] on label "Production" at bounding box center [45, 279] width 41 height 11
click at [23, 276] on input "Production" at bounding box center [19, 280] width 7 height 9
checkbox input "true"
click at [100, 283] on input "Shipment" at bounding box center [100, 280] width 7 height 9
checkbox input "true"
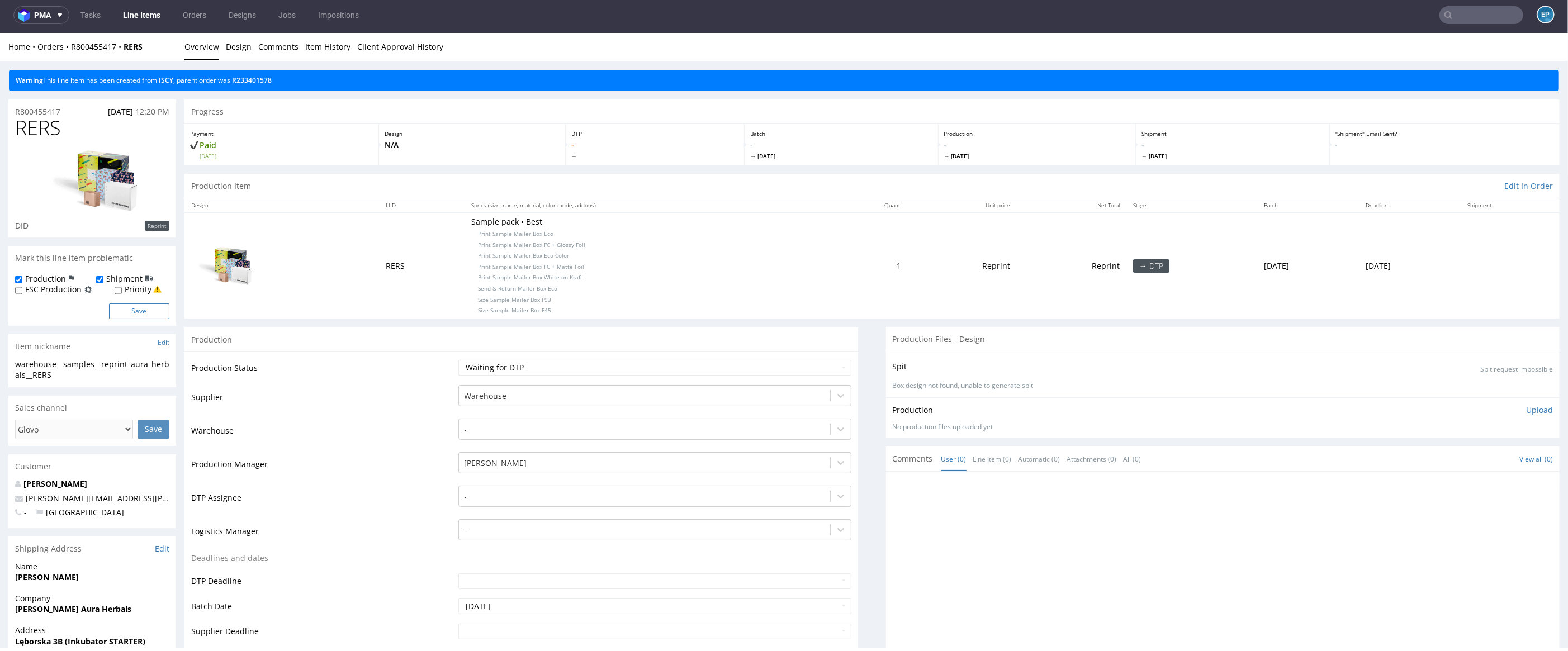
click at [138, 312] on button "Save" at bounding box center [139, 312] width 60 height 16
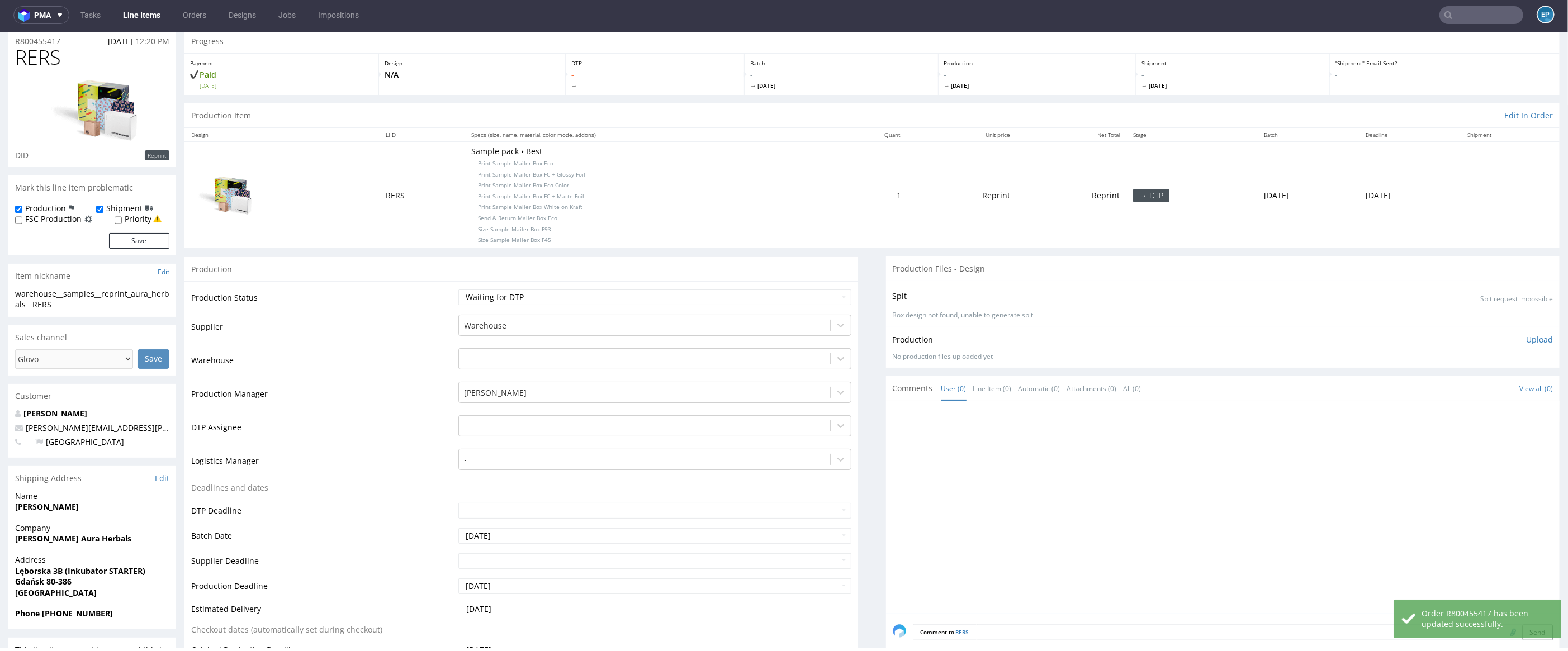
scroll to position [61, 0]
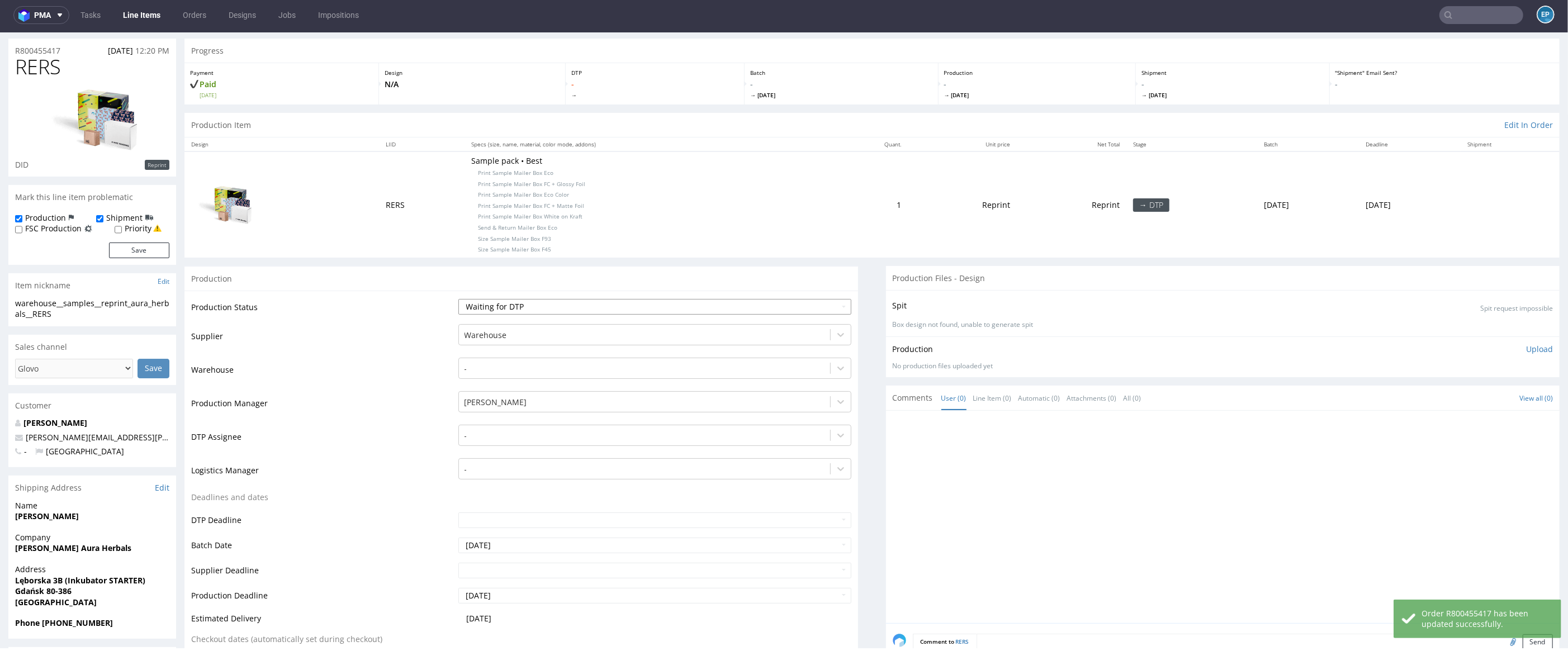
click at [514, 310] on select "Waiting for Artwork Waiting for Diecut Waiting for Mockup Waiting for DTP Waiti…" at bounding box center [655, 307] width 394 height 16
select select "production_complete"
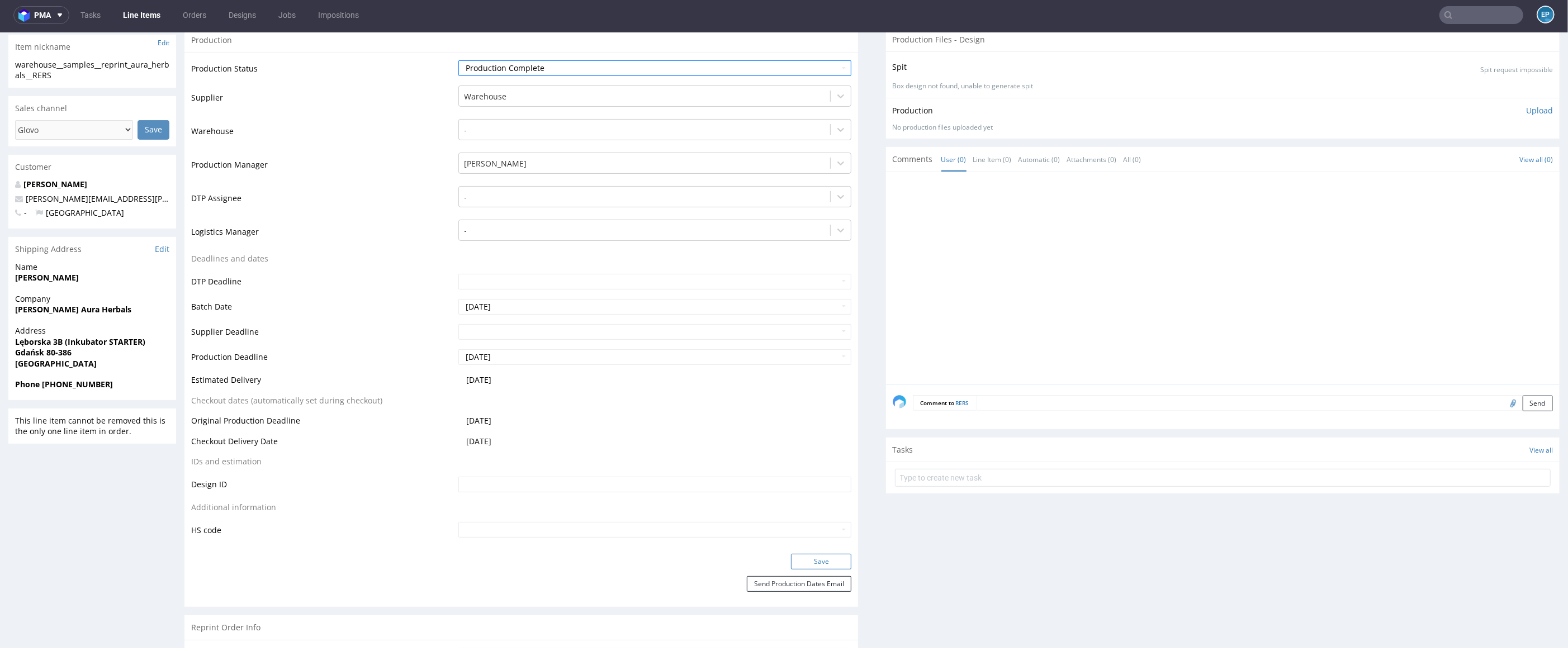
click at [805, 558] on button "Save" at bounding box center [821, 562] width 60 height 16
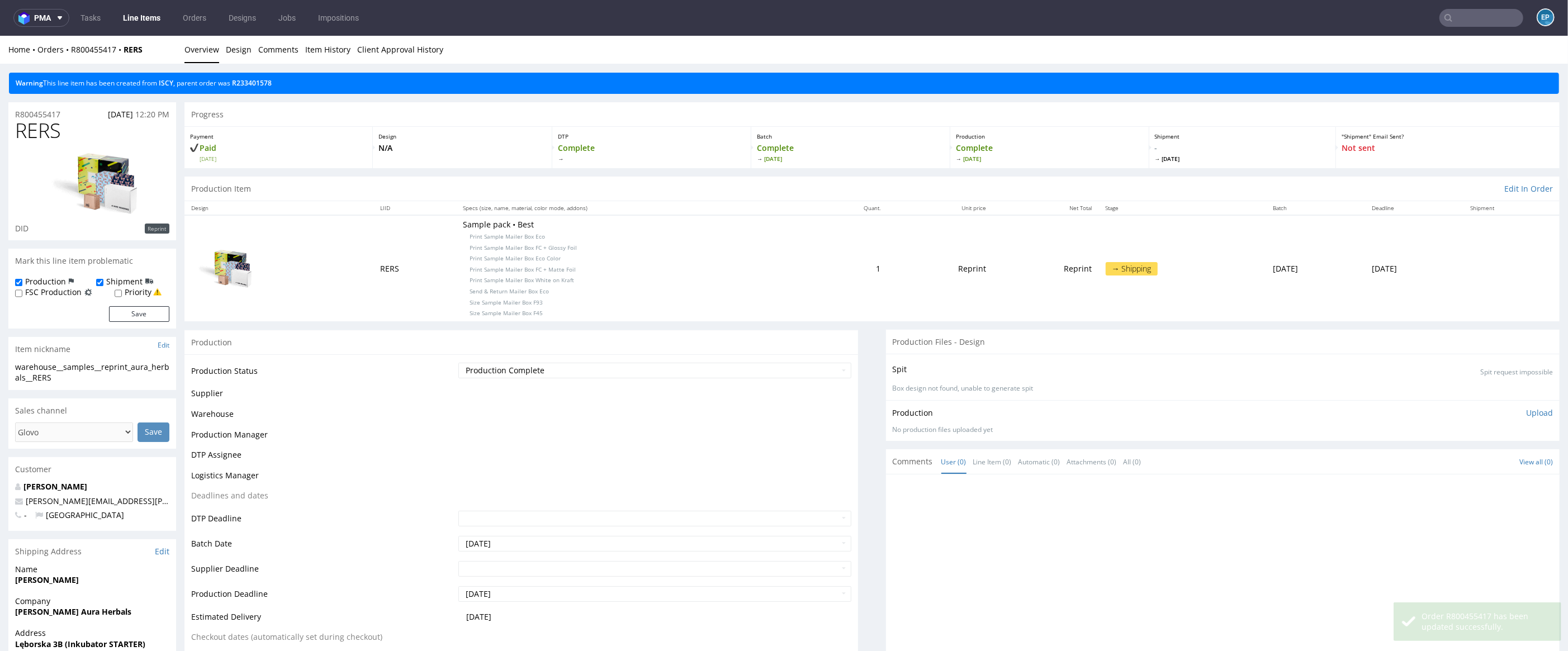
scroll to position [0, 0]
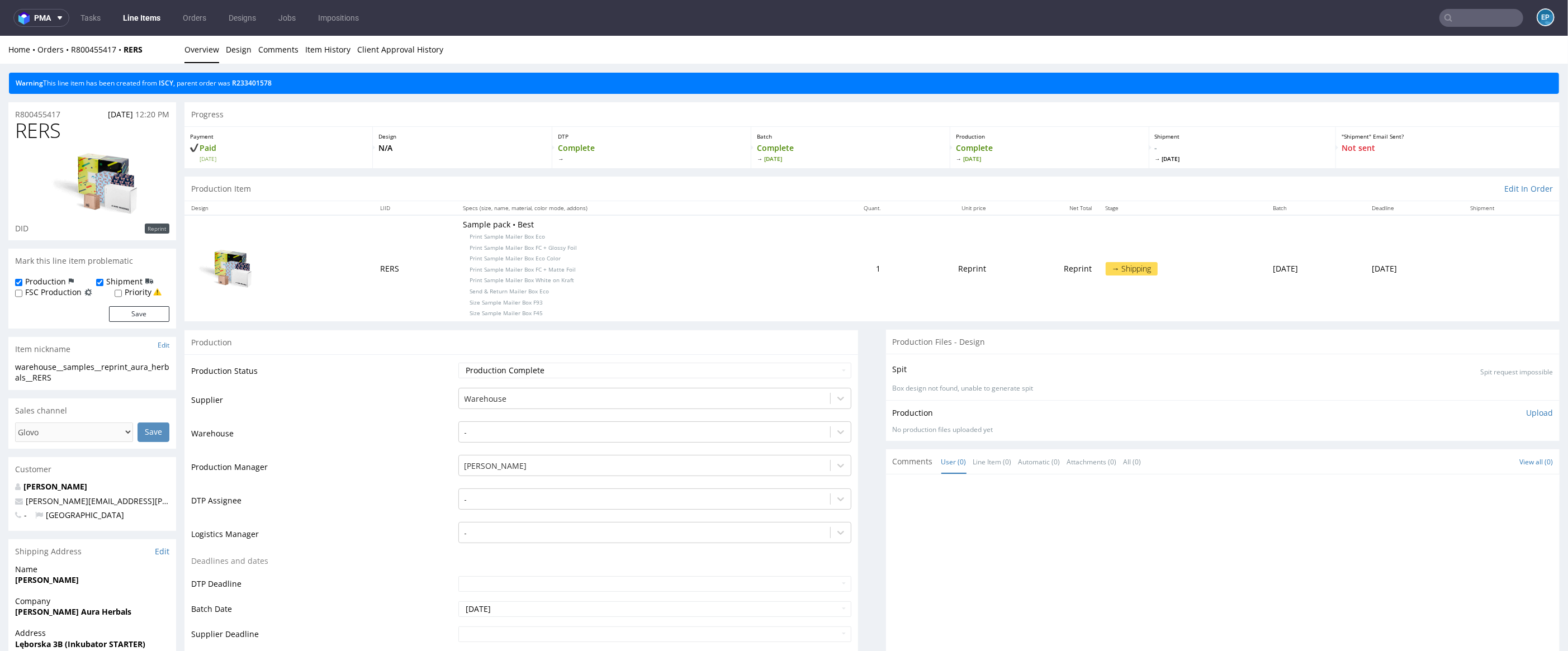
click at [1494, 18] on input "text" at bounding box center [1482, 18] width 84 height 18
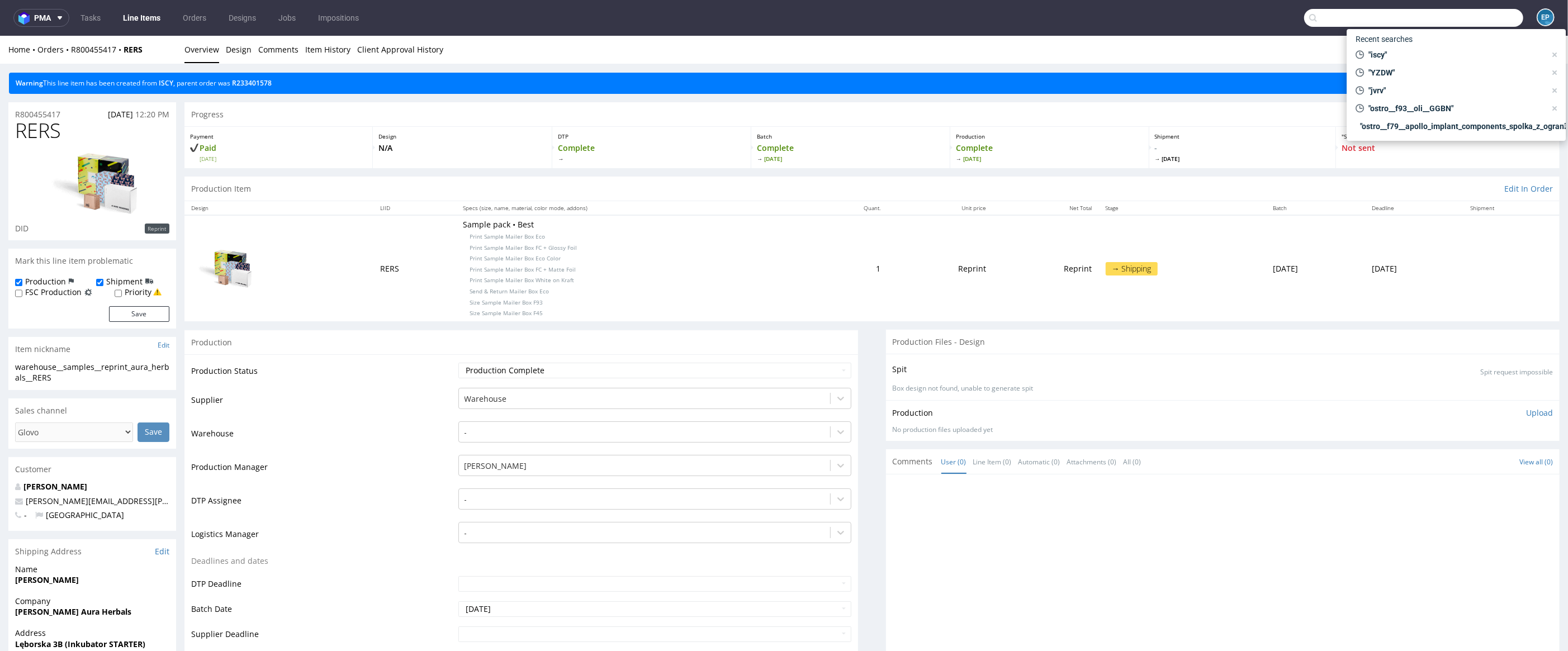
paste input "ZFBF"
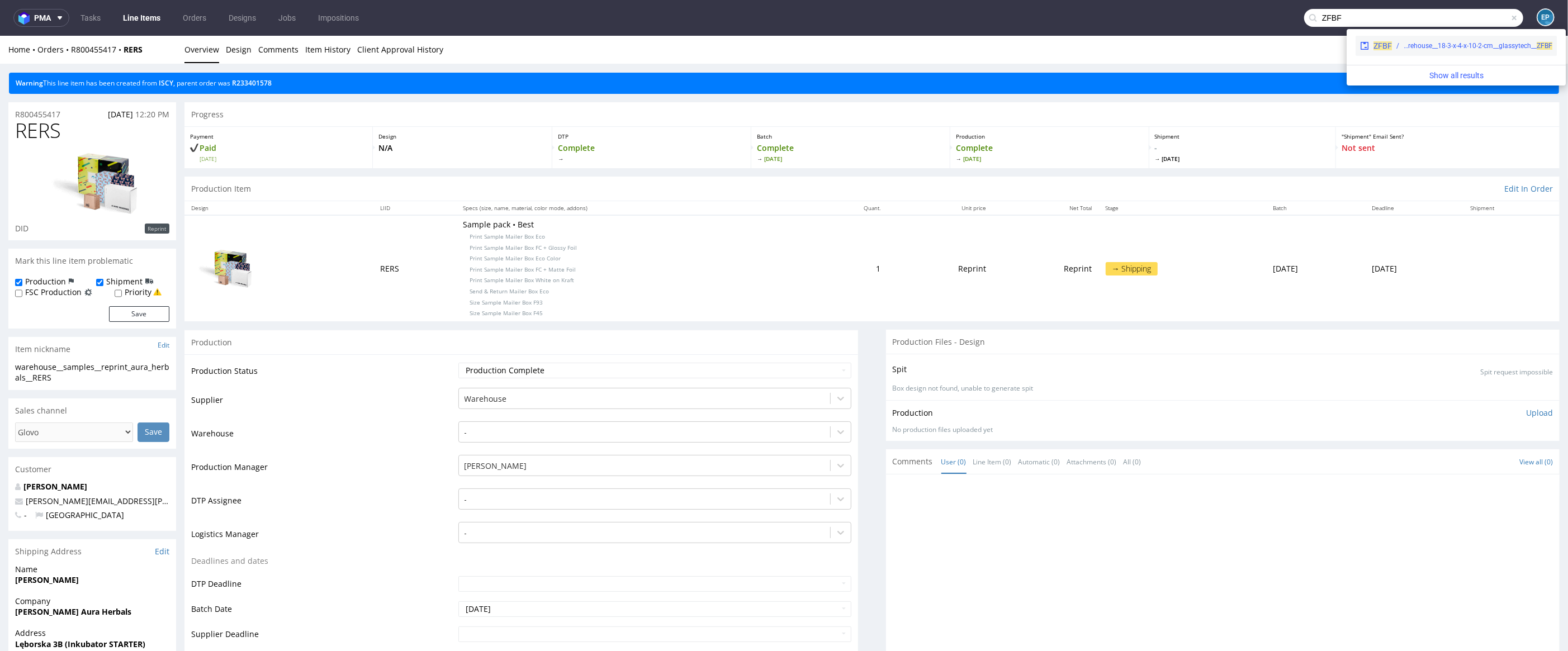
type input "ZFBF"
click at [1416, 46] on div "warehouse__18-3-x-4-x-10-2-cm__glassytech__ ZFBF" at bounding box center [1478, 46] width 149 height 10
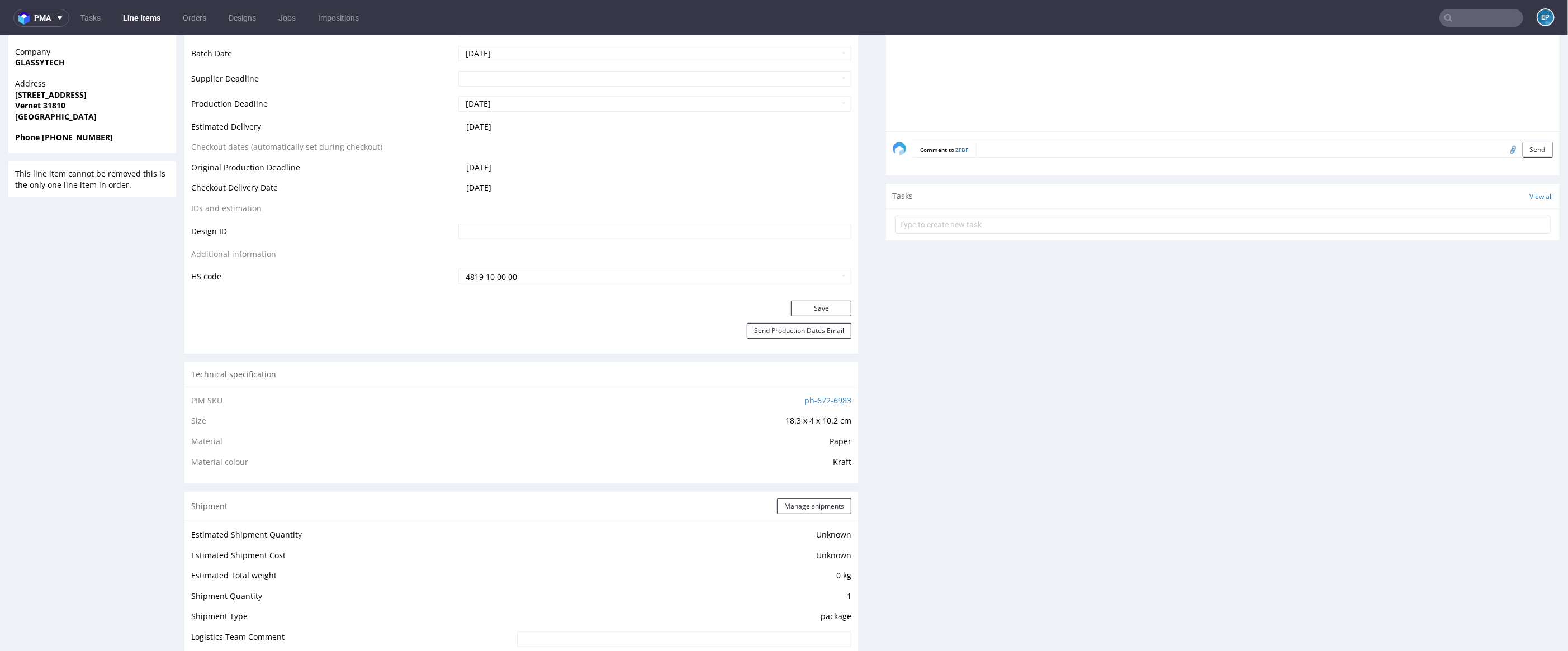
scroll to position [609, 0]
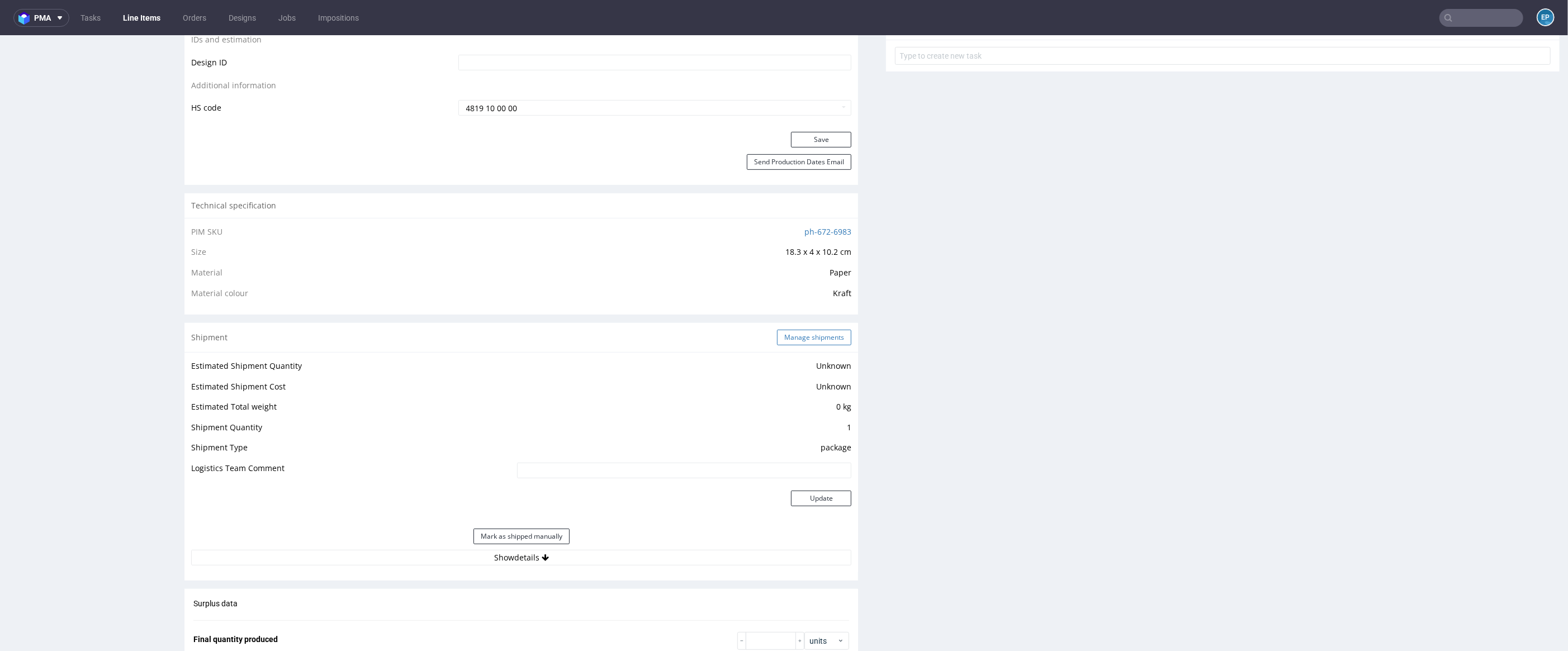
click at [798, 339] on button "Manage shipments" at bounding box center [814, 338] width 74 height 16
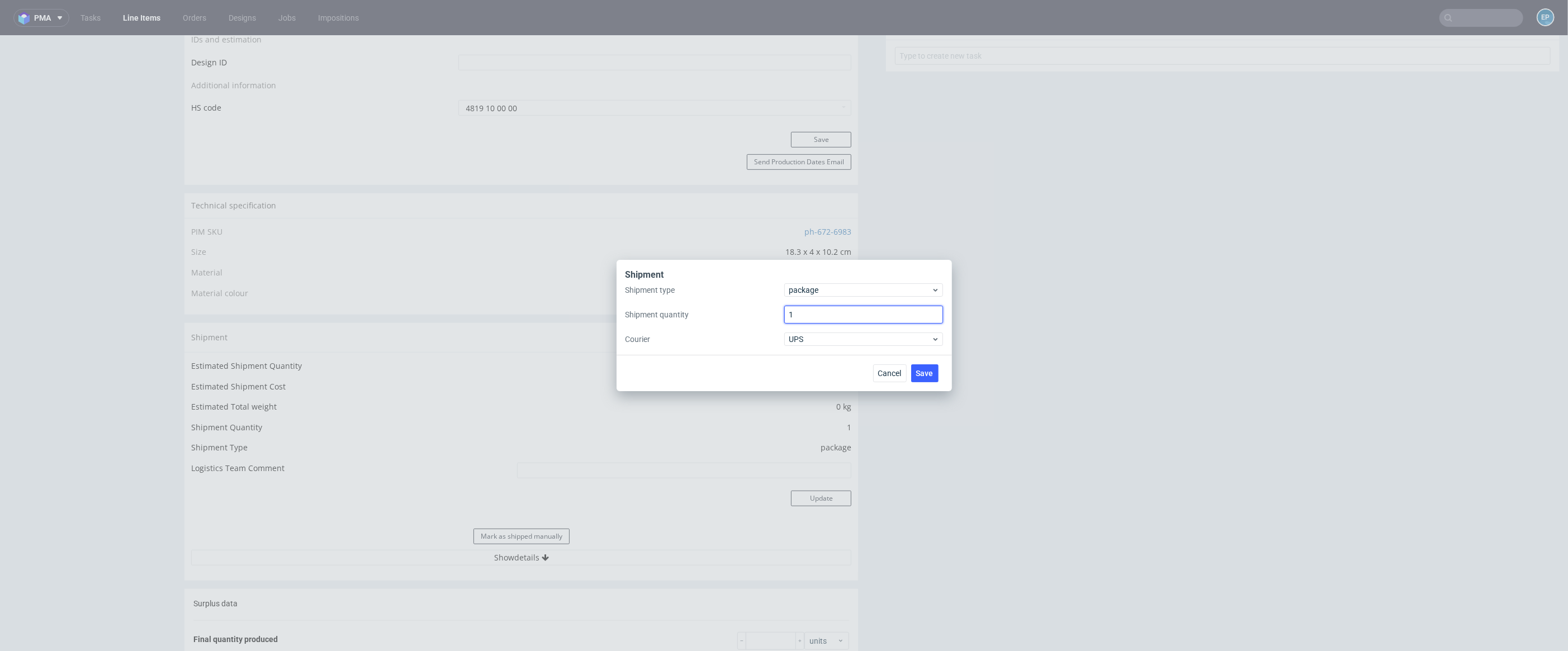
click at [808, 312] on input "1" at bounding box center [863, 314] width 159 height 18
click at [801, 298] on div "Shipment type package Shipment quantity 1 Courier UPS" at bounding box center [785, 315] width 318 height 63
click at [799, 294] on span "package" at bounding box center [861, 290] width 142 height 11
click at [811, 307] on div "pallet" at bounding box center [864, 313] width 150 height 20
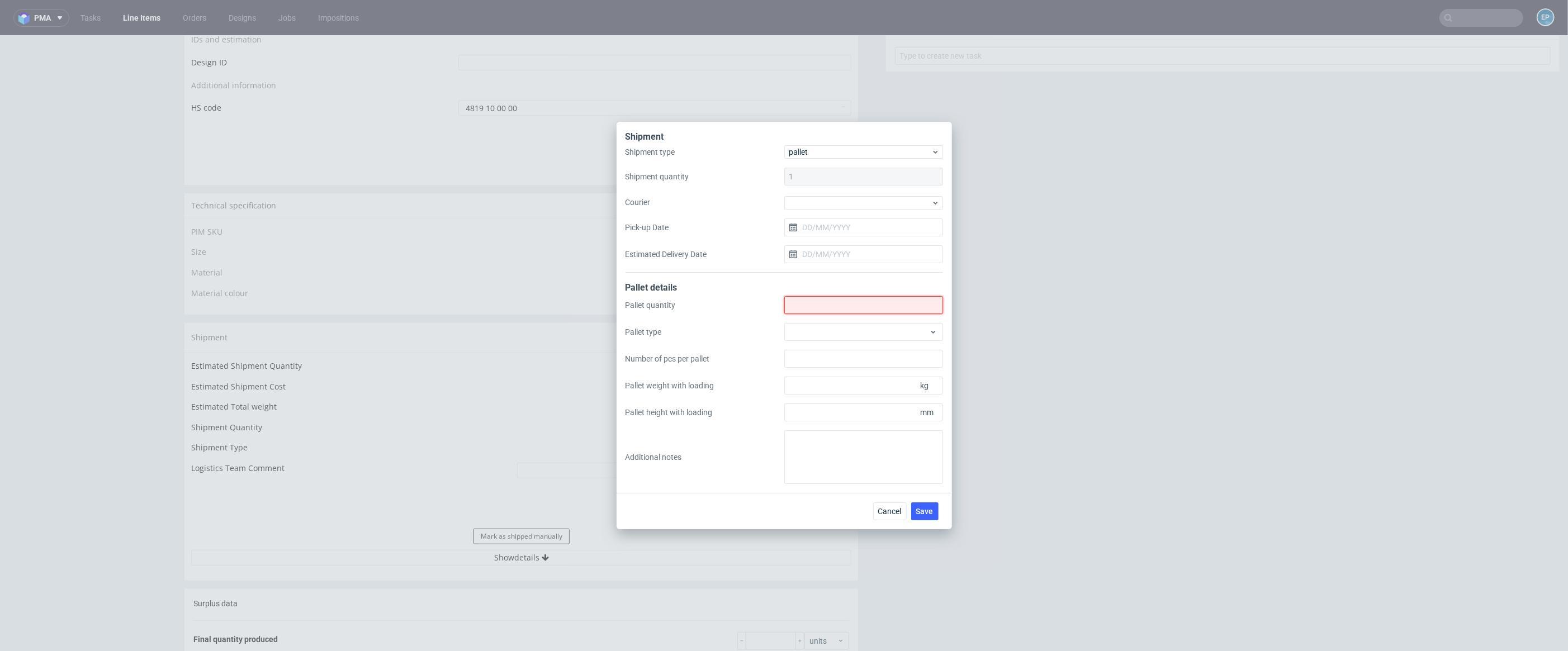
click at [811, 310] on input "Shipment type" at bounding box center [863, 305] width 159 height 18
type input "1"
click at [820, 330] on div at bounding box center [863, 332] width 159 height 18
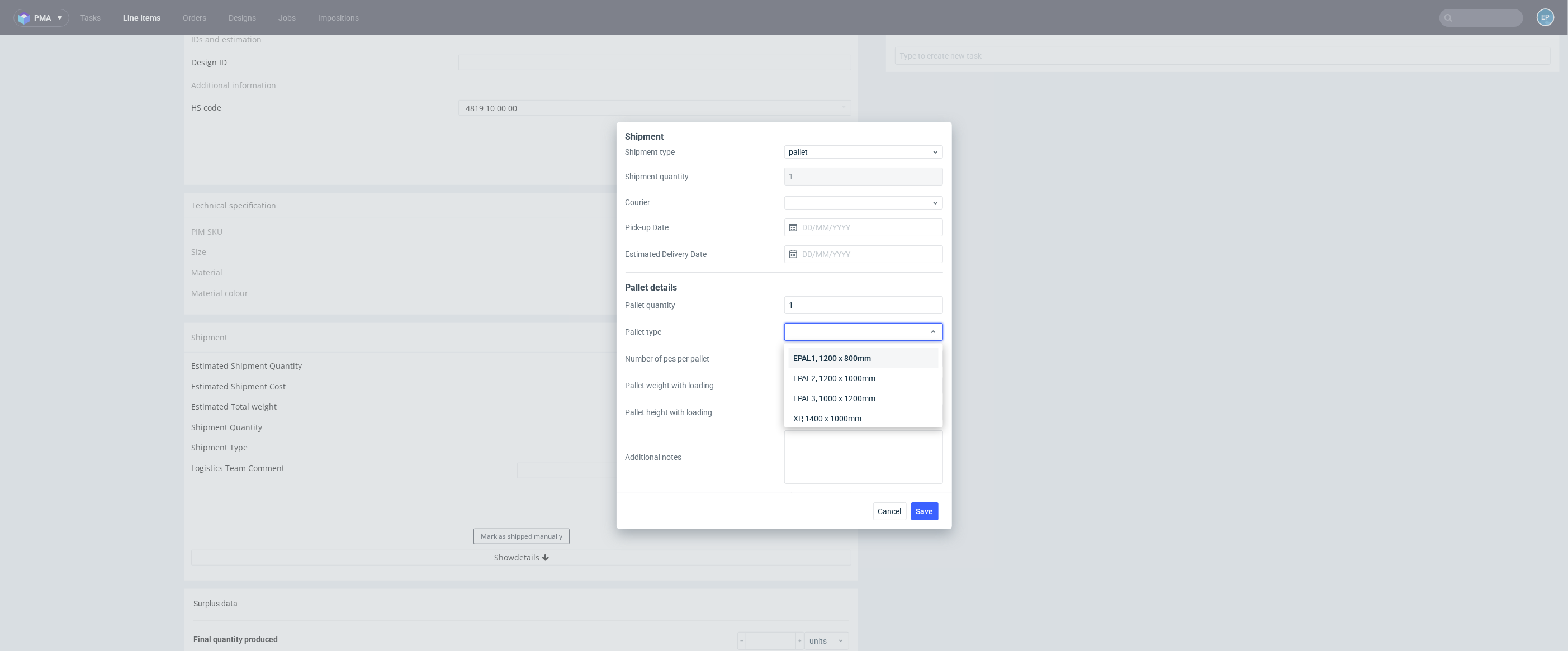
click at [837, 353] on div "EPAL1, 1200 x 800mm" at bounding box center [864, 358] width 150 height 20
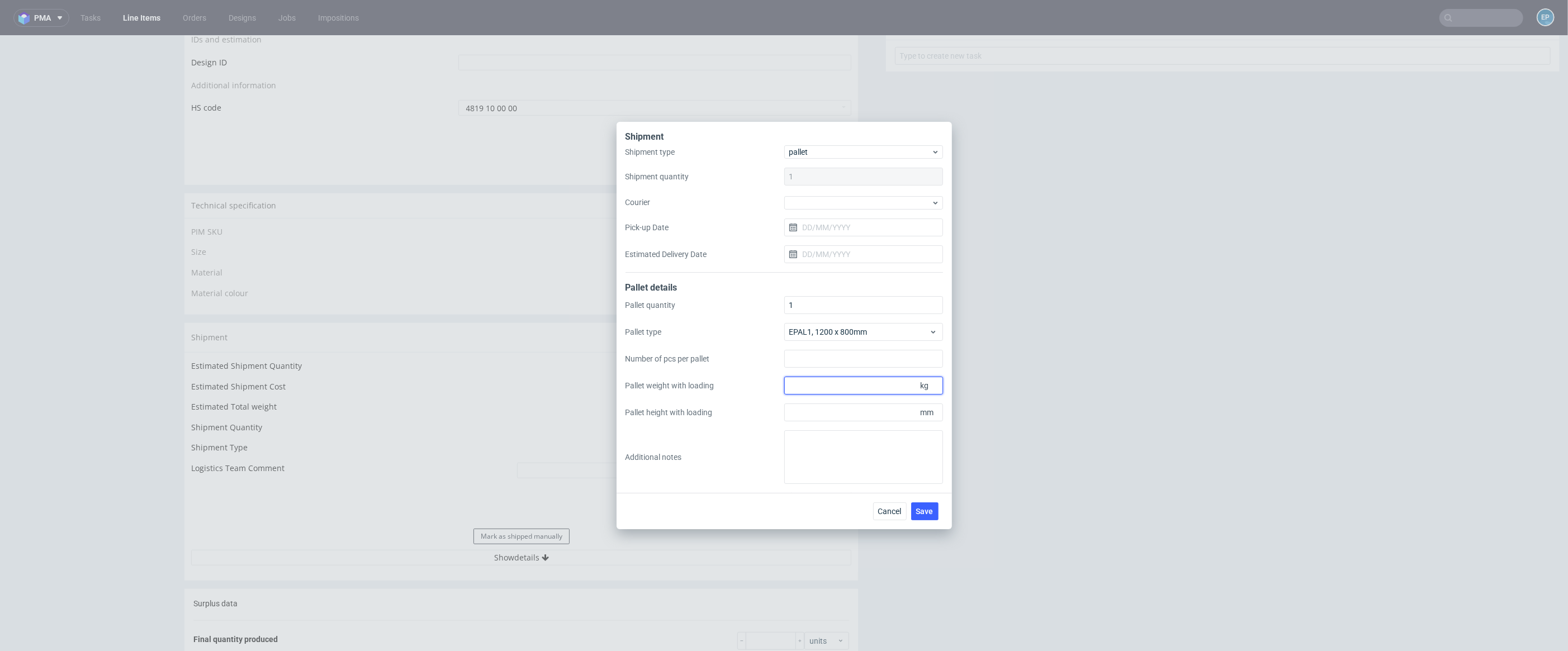
click at [852, 386] on input "Pallet weight with loading" at bounding box center [863, 385] width 159 height 18
type input "112"
click at [841, 414] on input "Pallet height with loading" at bounding box center [863, 412] width 159 height 18
type input "920"
click at [869, 453] on textarea at bounding box center [863, 457] width 159 height 54
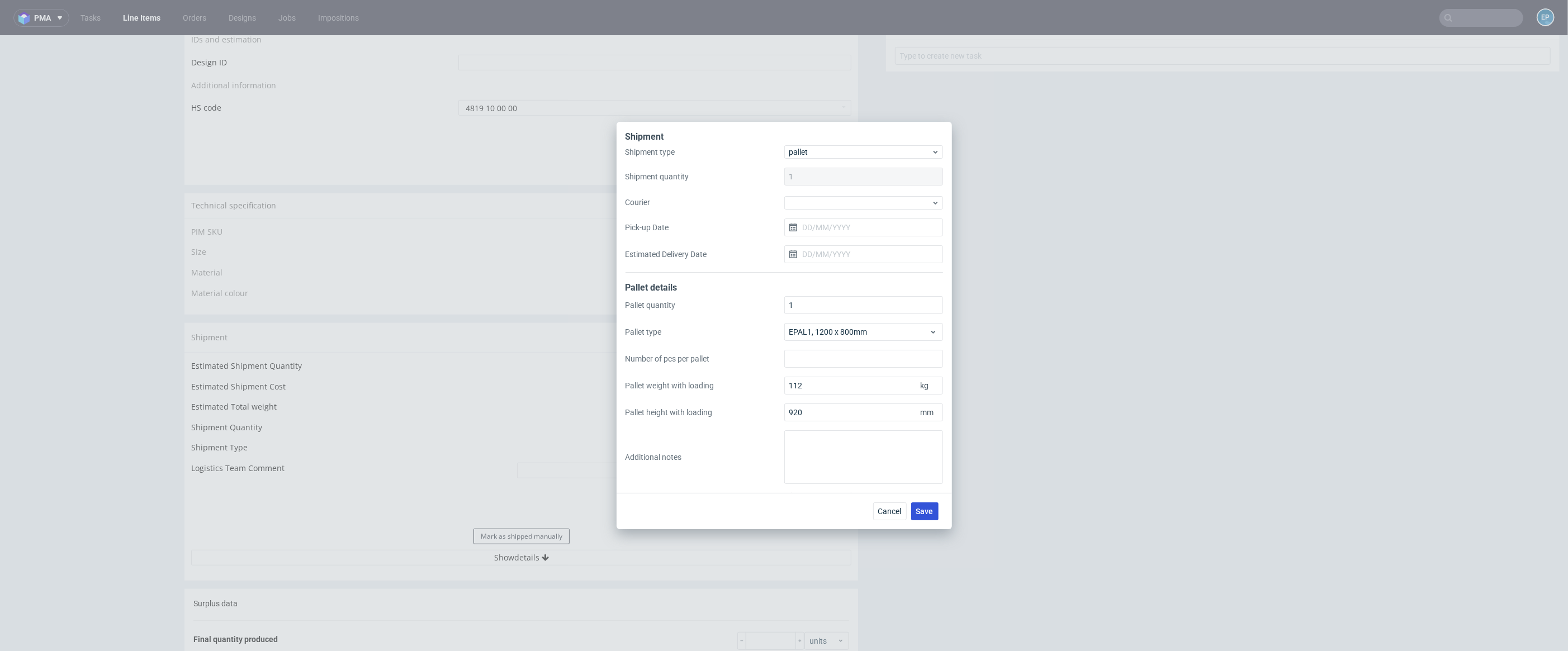
click at [919, 518] on button "Save" at bounding box center [925, 511] width 27 height 18
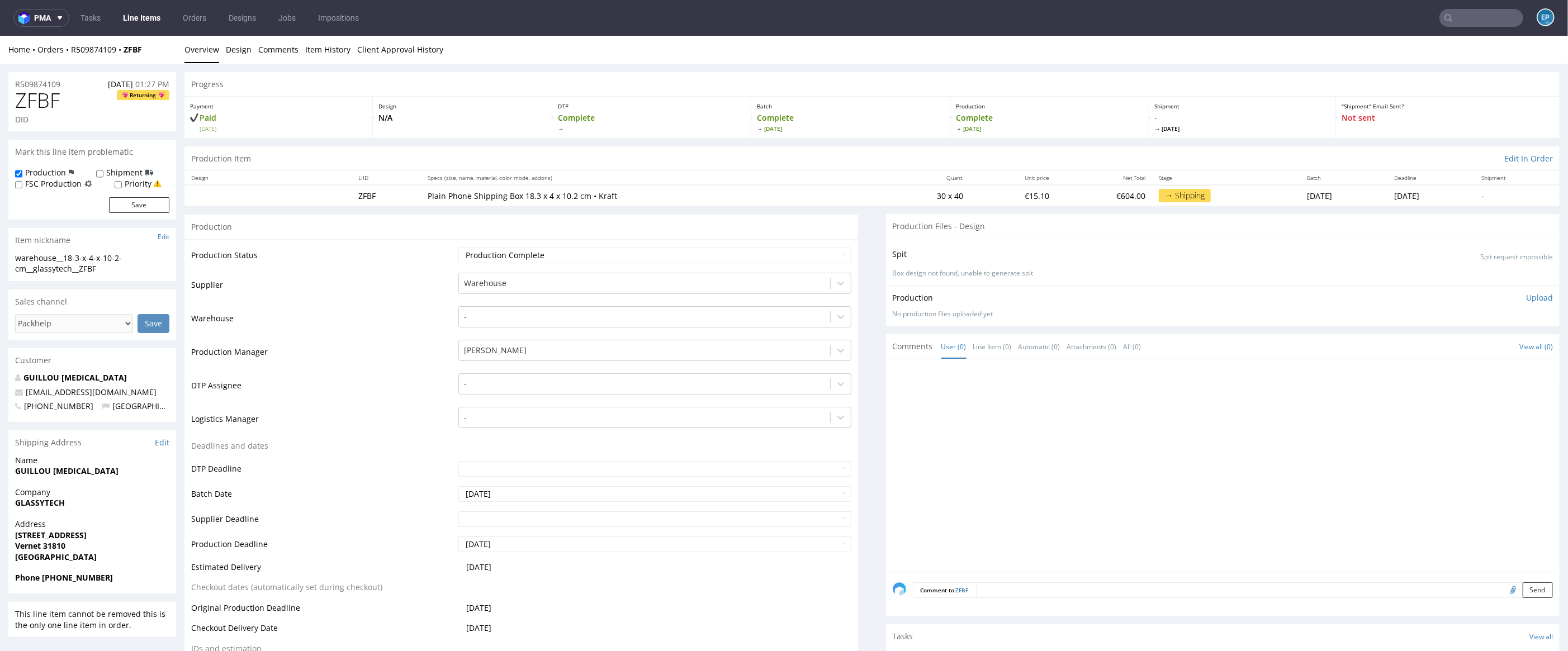
click at [1477, 20] on input "text" at bounding box center [1482, 18] width 84 height 18
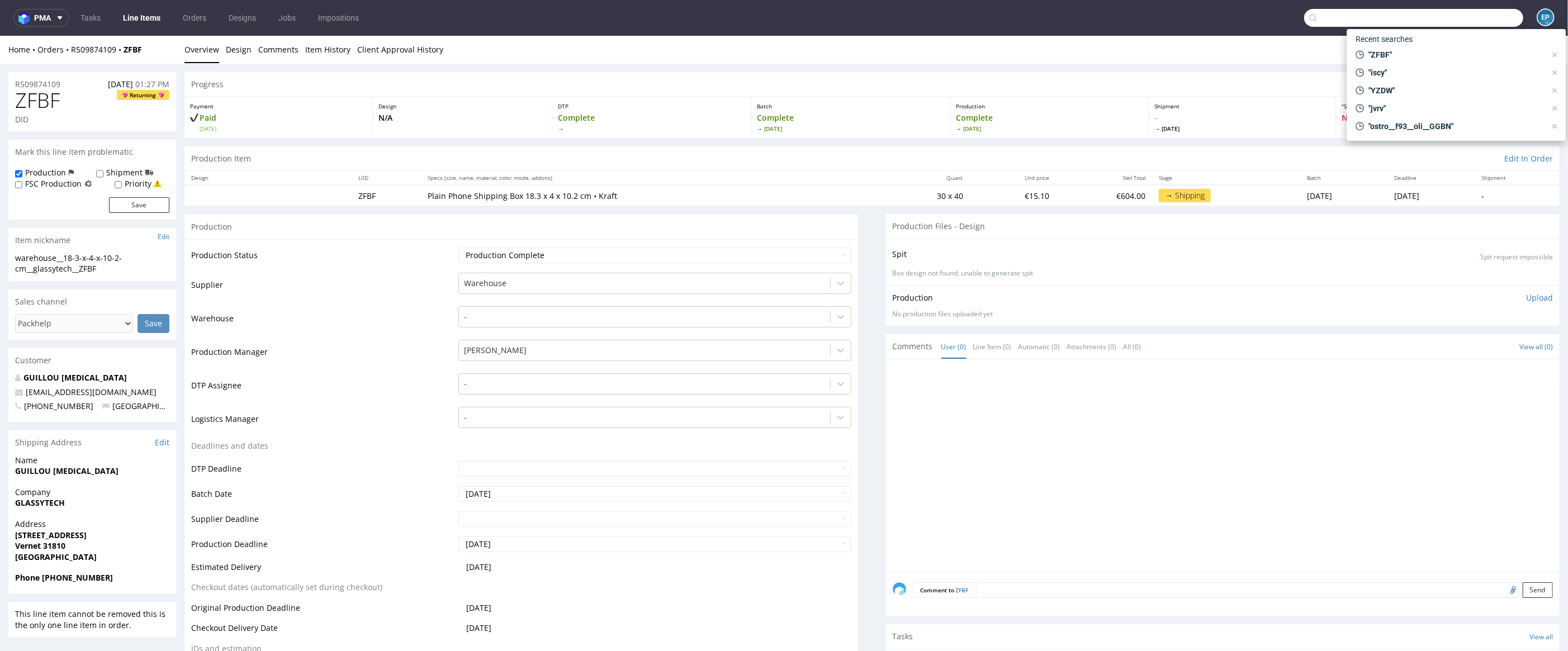
paste input "CTDR"
type input "CTDR"
click at [1426, 54] on div "warehouse__as91__fm_world_logistics__ CTDR" at bounding box center [1474, 59] width 138 height 10
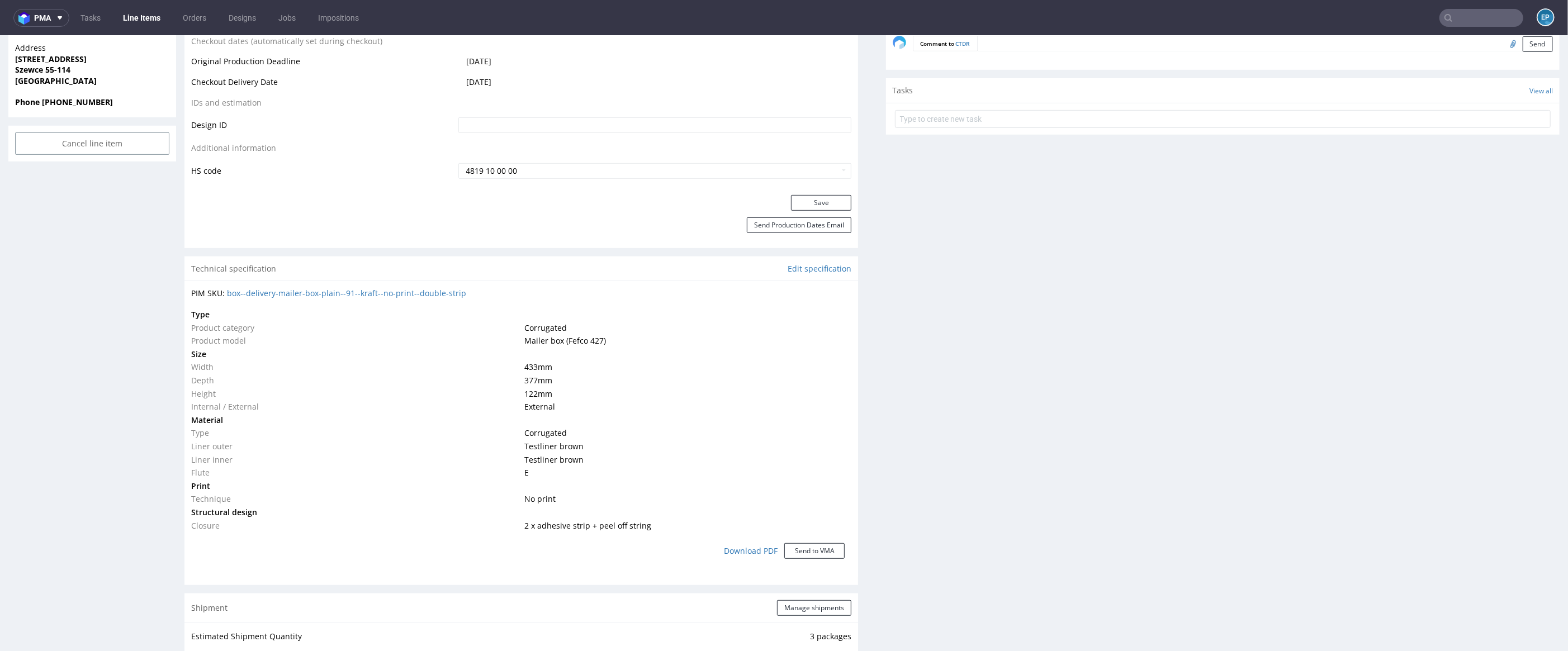
scroll to position [847, 0]
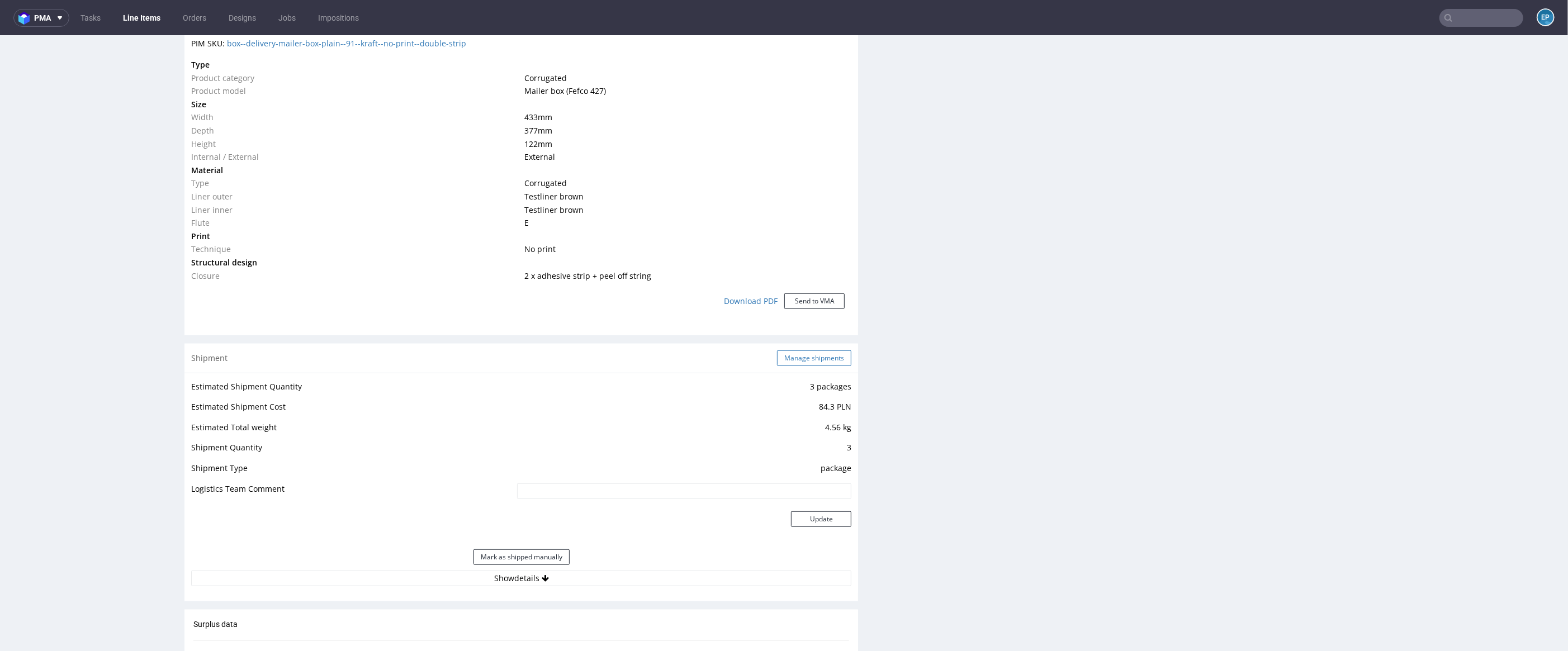
click at [802, 363] on button "Manage shipments" at bounding box center [814, 358] width 74 height 16
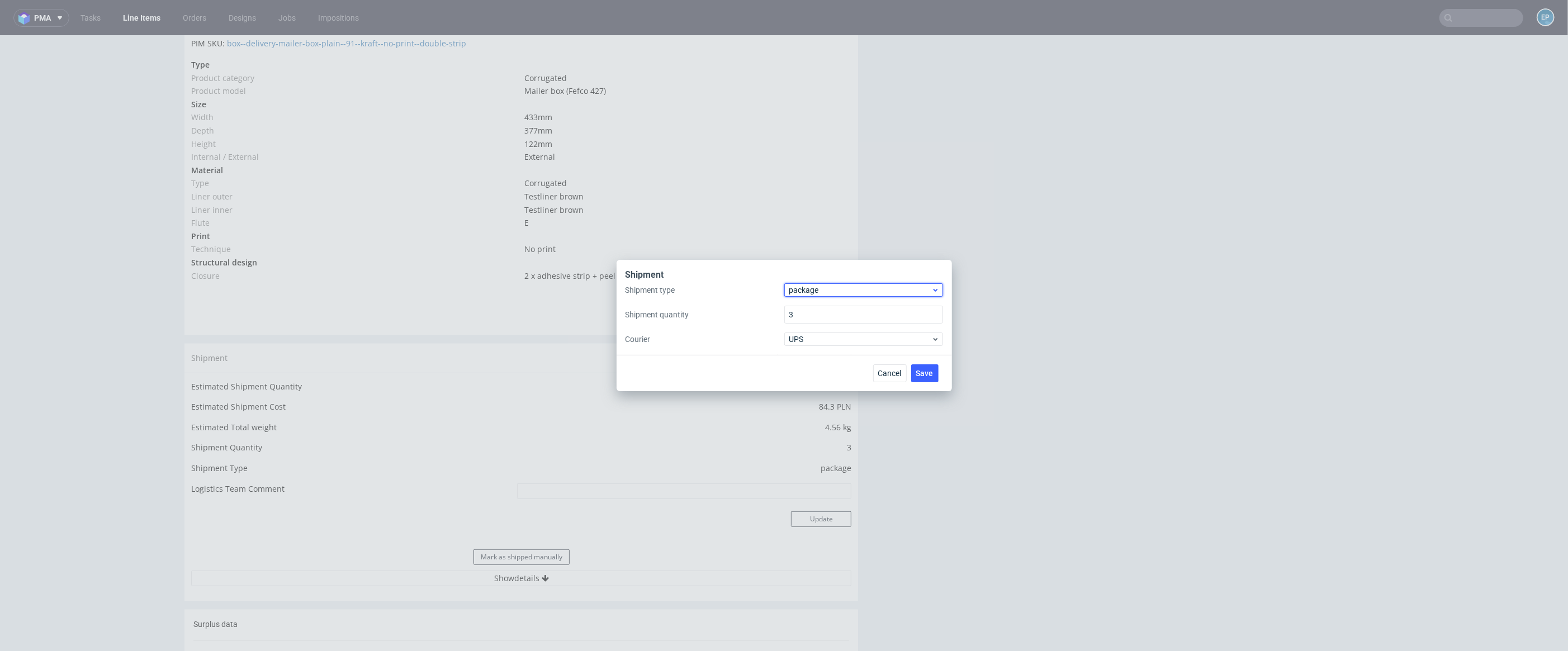
click at [807, 293] on span "package" at bounding box center [861, 290] width 142 height 11
click at [817, 305] on div "pallet" at bounding box center [864, 313] width 150 height 20
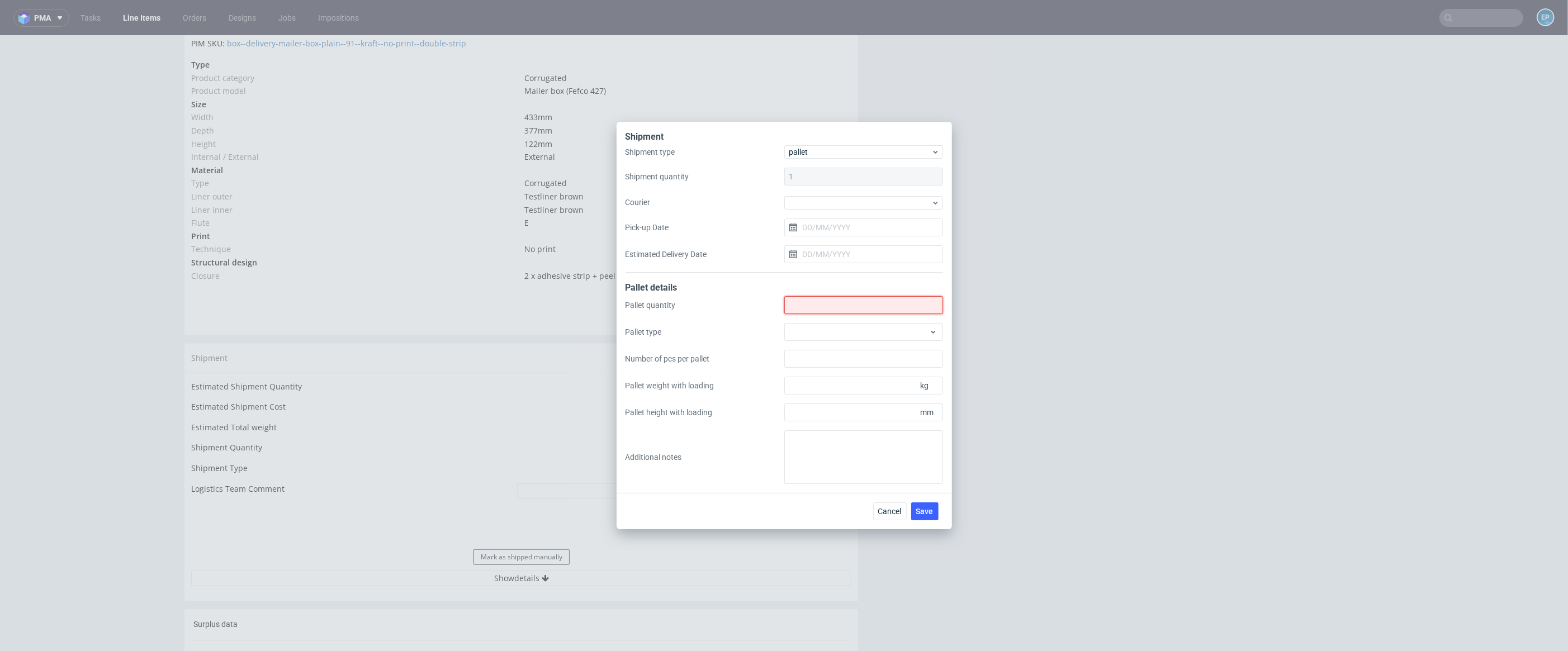
click at [821, 312] on input "Shipment type" at bounding box center [863, 305] width 159 height 18
type input "1"
click at [828, 321] on div "Pallet quantity 1 Pallet type Number of pcs per pallet Pallet weight with loadi…" at bounding box center [785, 390] width 318 height 188
click at [832, 332] on div at bounding box center [863, 332] width 159 height 18
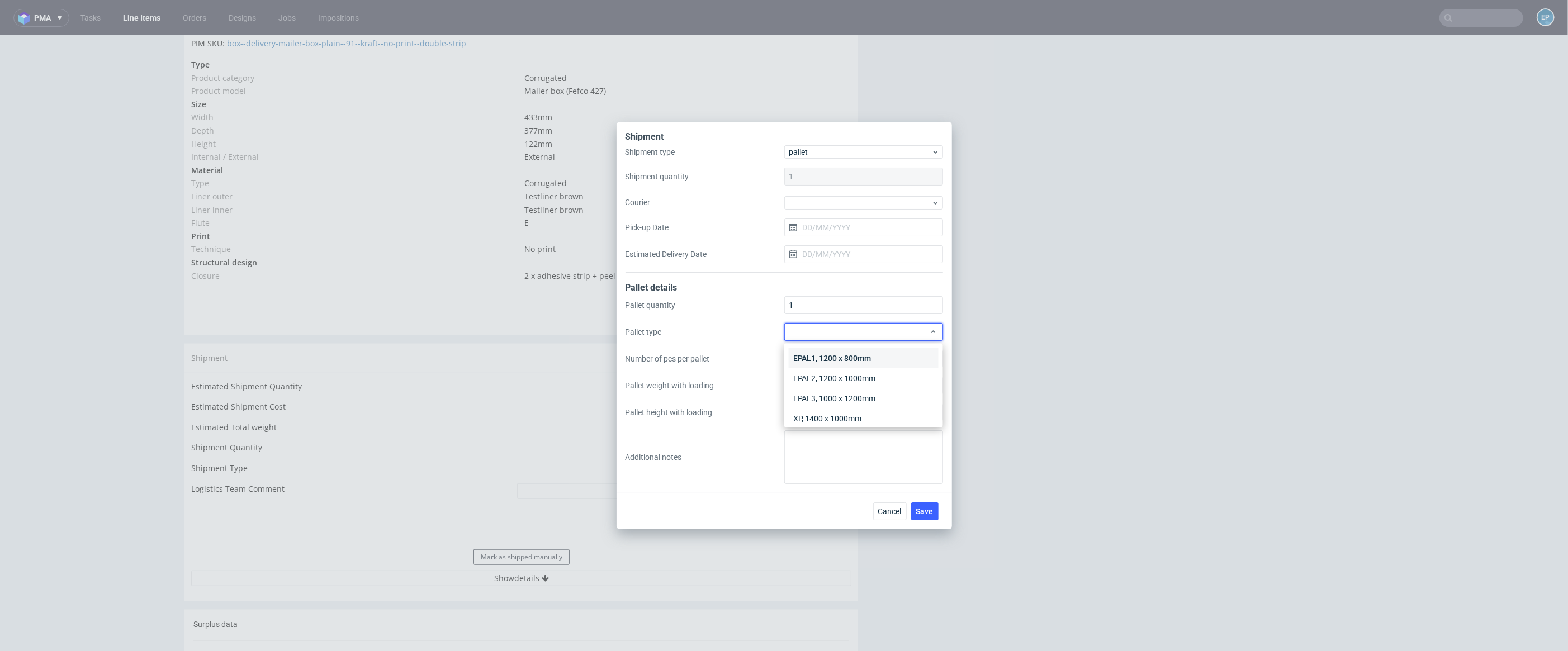
click at [842, 355] on div "EPAL1, 1200 x 800mm" at bounding box center [864, 358] width 150 height 20
drag, startPoint x: 835, startPoint y: 321, endPoint x: 844, endPoint y: 330, distance: 12.7
click at [835, 321] on div "Pallet quantity 1 Pallet type EPAL1, 1200 x 800mm Number of pcs per pallet Pall…" at bounding box center [785, 390] width 318 height 188
click at [845, 332] on span "EPAL1, 1200 x 800mm" at bounding box center [859, 332] width 141 height 11
click at [866, 388] on div "EPAL3, 1000 x 1200mm" at bounding box center [864, 398] width 150 height 20
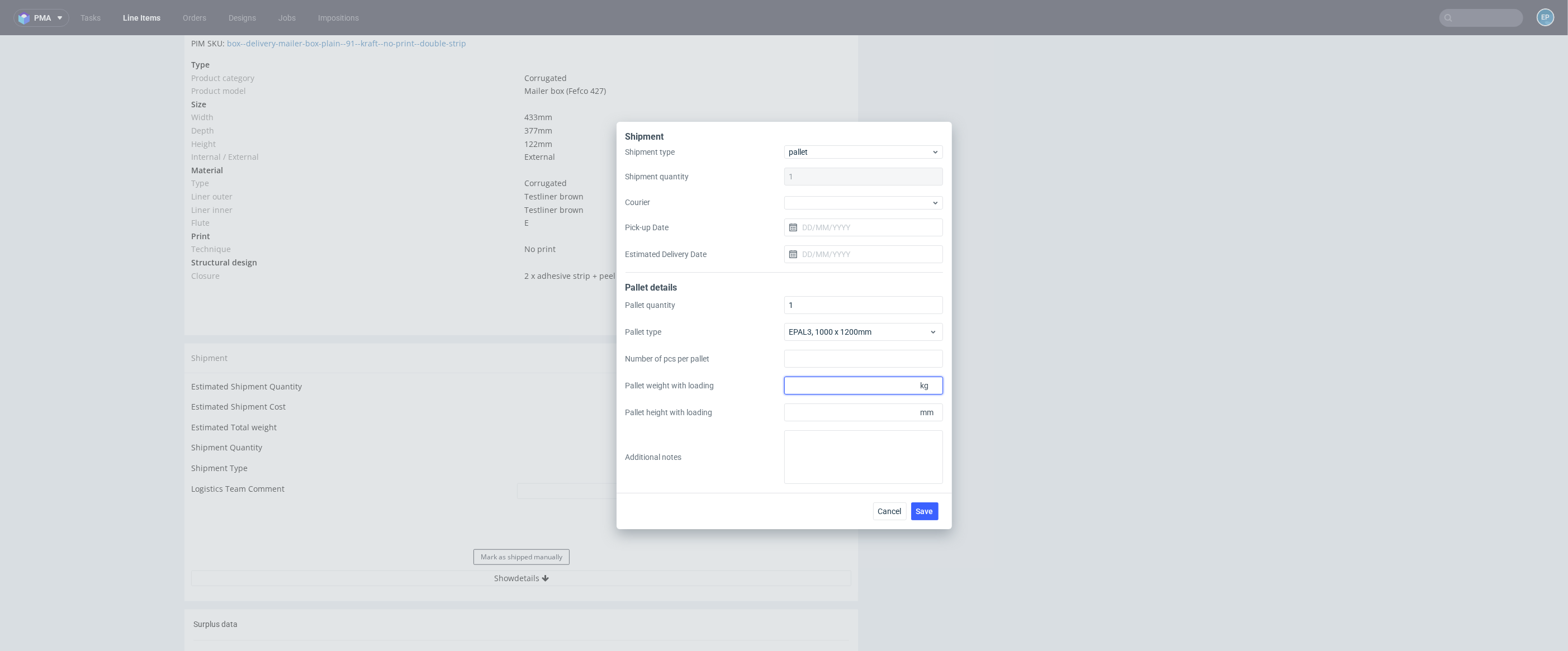
click at [864, 385] on input "Pallet weight with loading" at bounding box center [863, 385] width 159 height 18
type input "9"
type input "63"
click at [838, 407] on input "Pallet height with loading" at bounding box center [863, 412] width 159 height 18
type input "500"
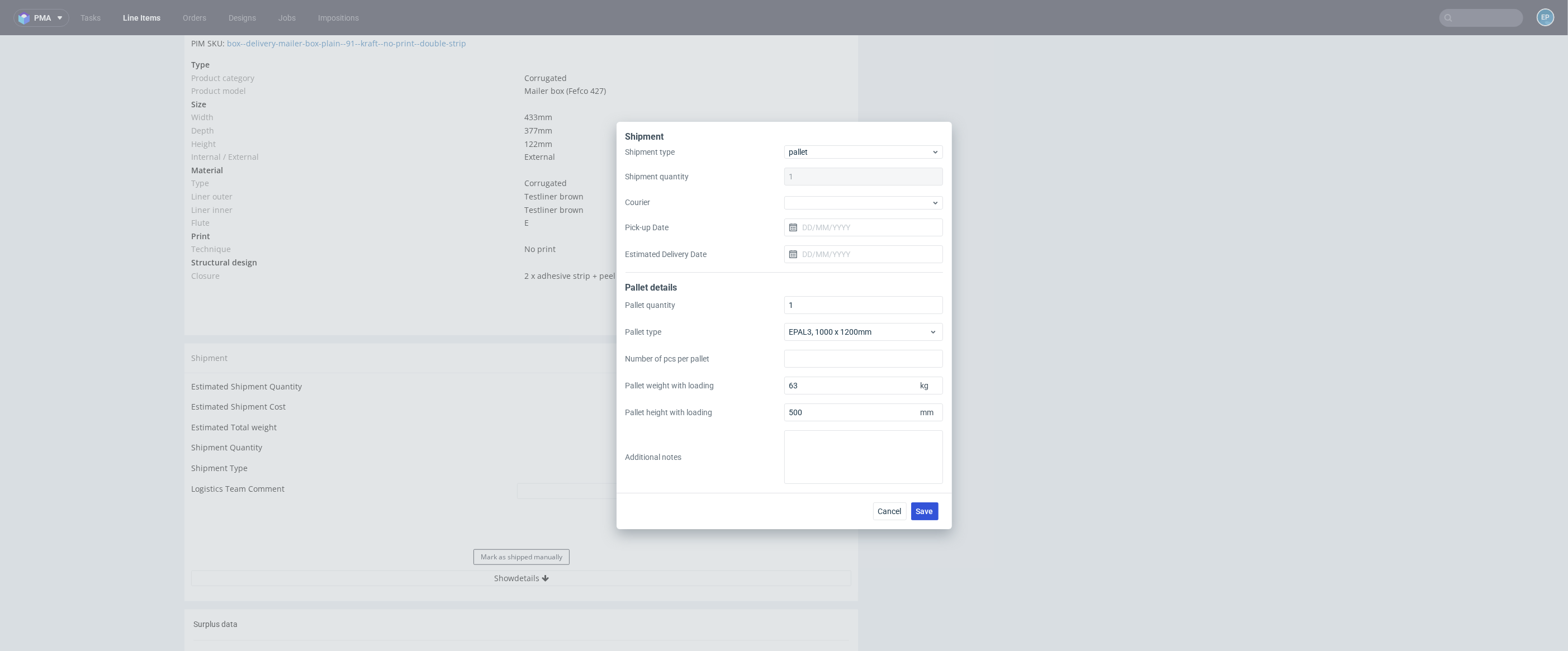
click at [919, 513] on span "Save" at bounding box center [925, 511] width 17 height 8
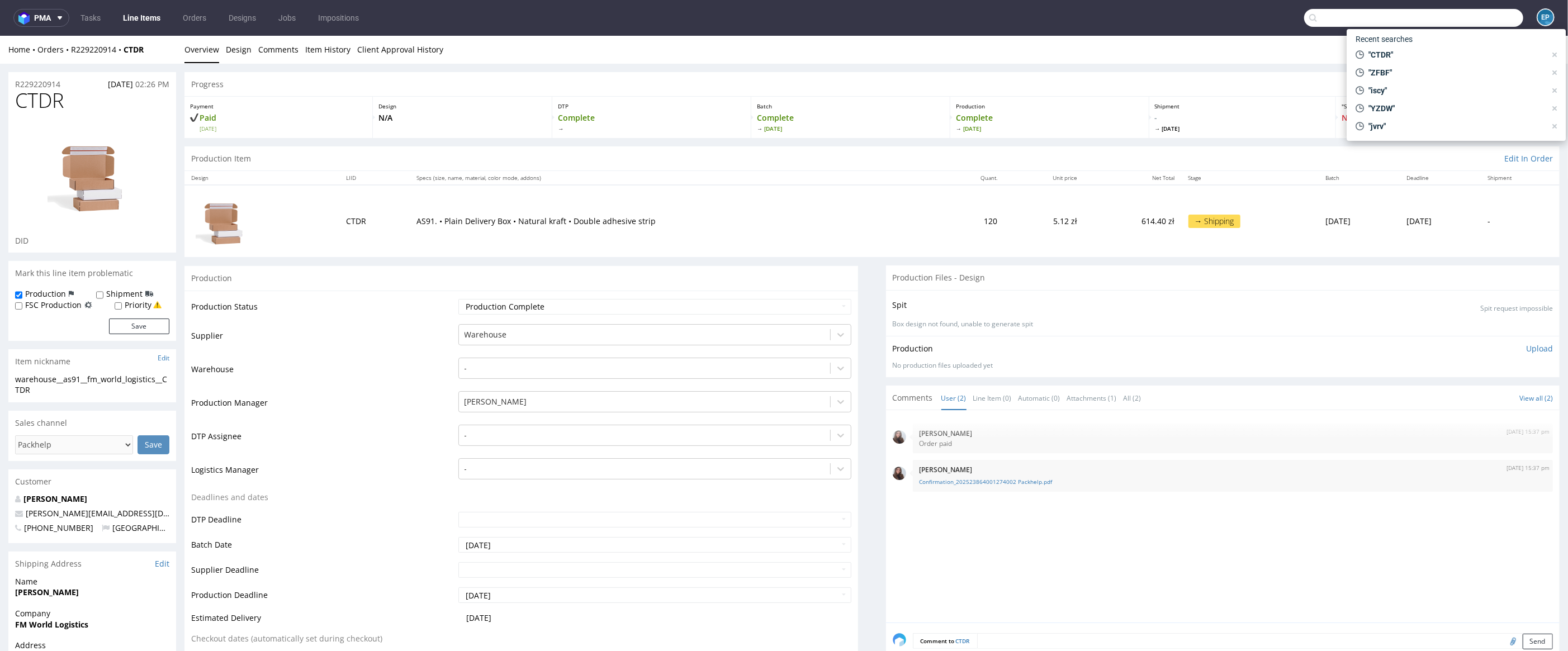
click at [1491, 23] on input "text" at bounding box center [1414, 18] width 219 height 18
paste input "CTUW"
type input "CTUW"
click at [1437, 55] on div "__30-cm-x-17-cm-x-30-cm____ CTUW" at bounding box center [1460, 59] width 106 height 10
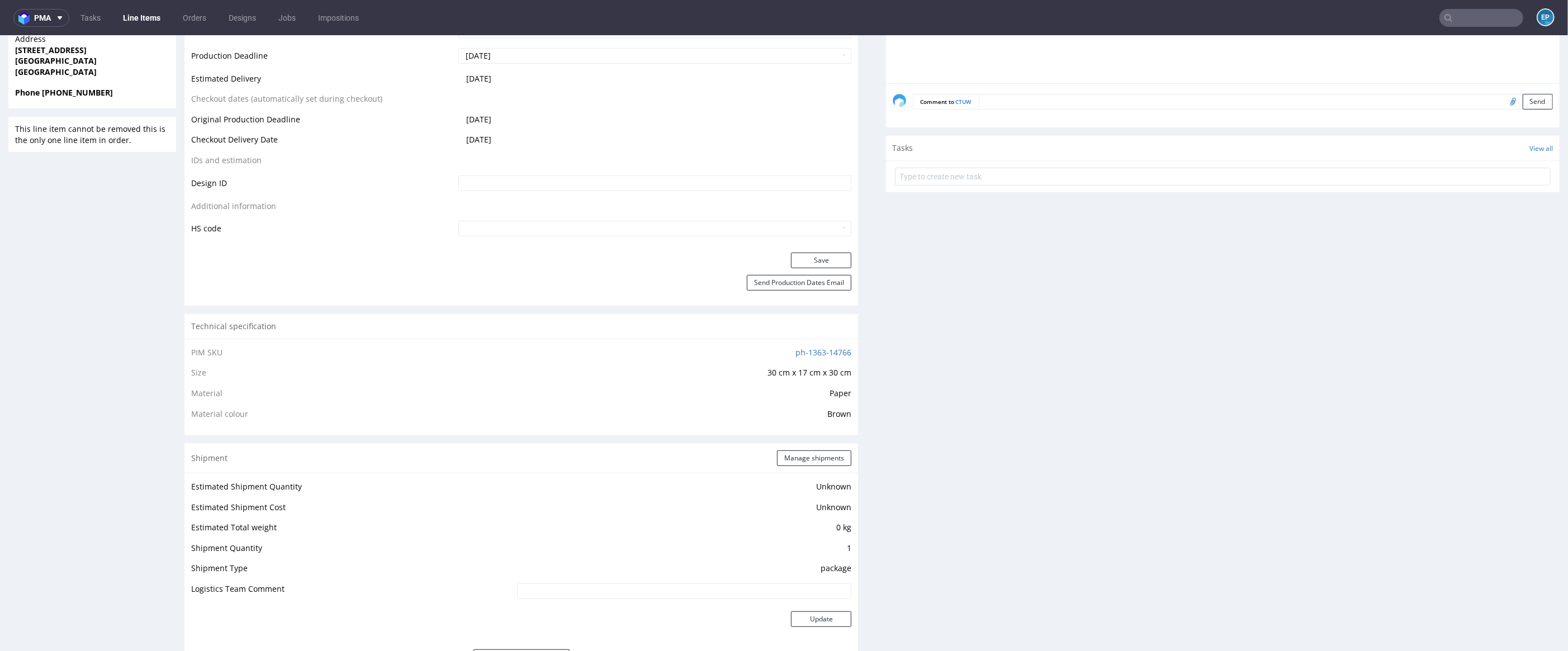
scroll to position [672, 0]
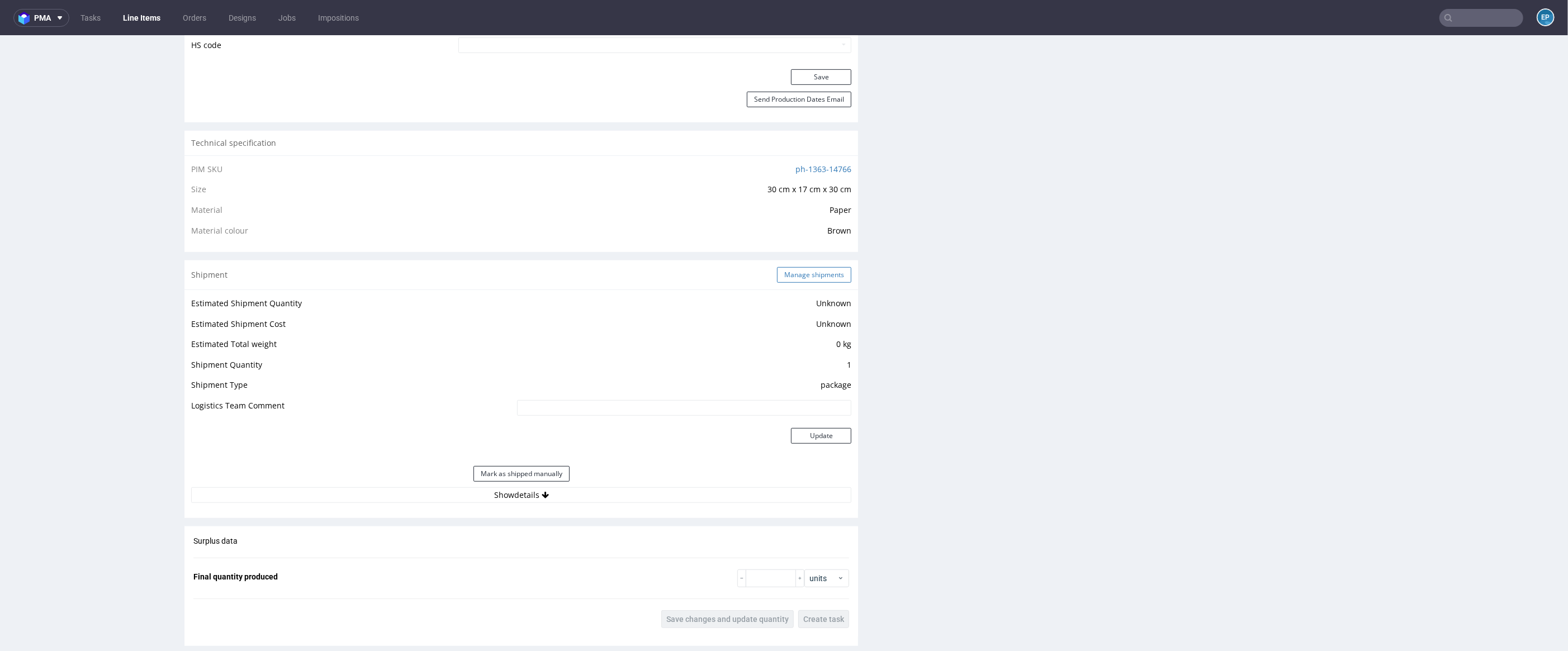
click at [825, 267] on button "Manage shipments" at bounding box center [814, 275] width 74 height 16
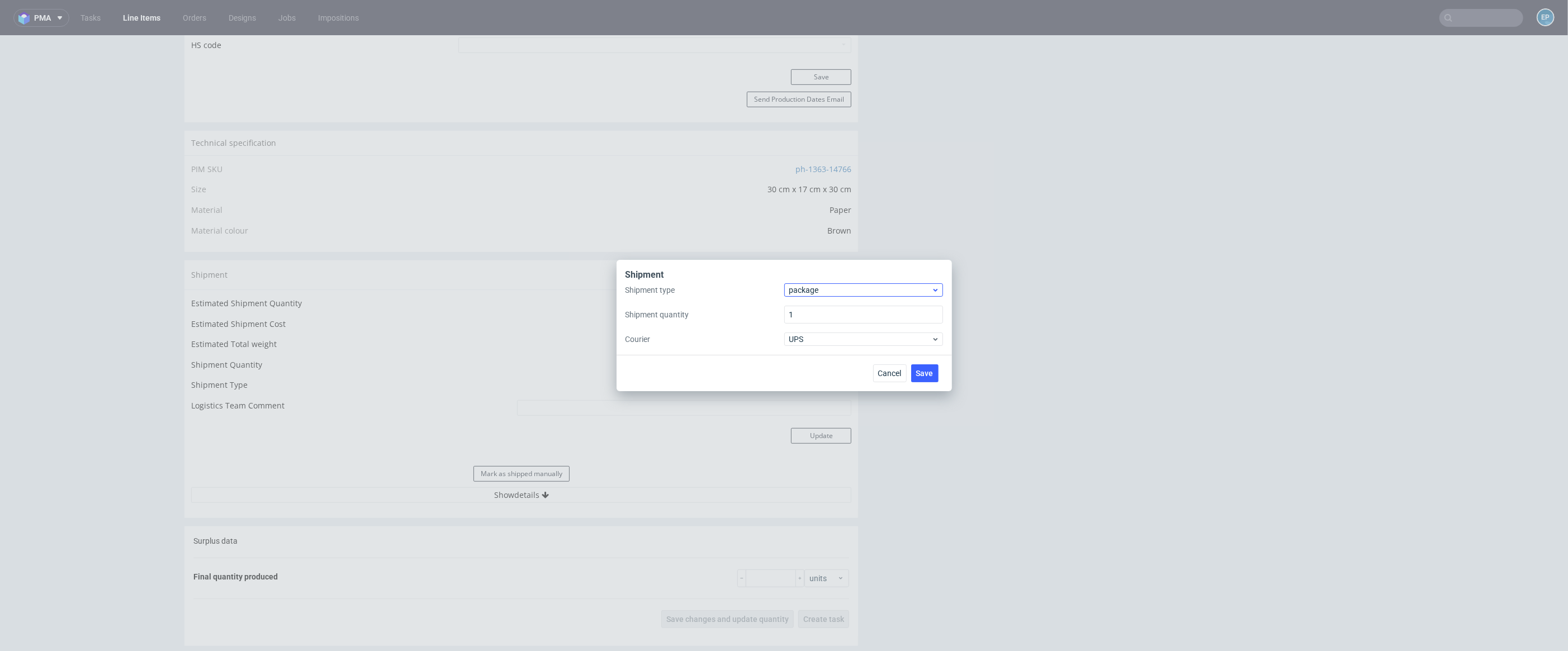
click at [836, 294] on span "package" at bounding box center [861, 290] width 142 height 11
click at [834, 305] on div "pallet" at bounding box center [864, 313] width 150 height 20
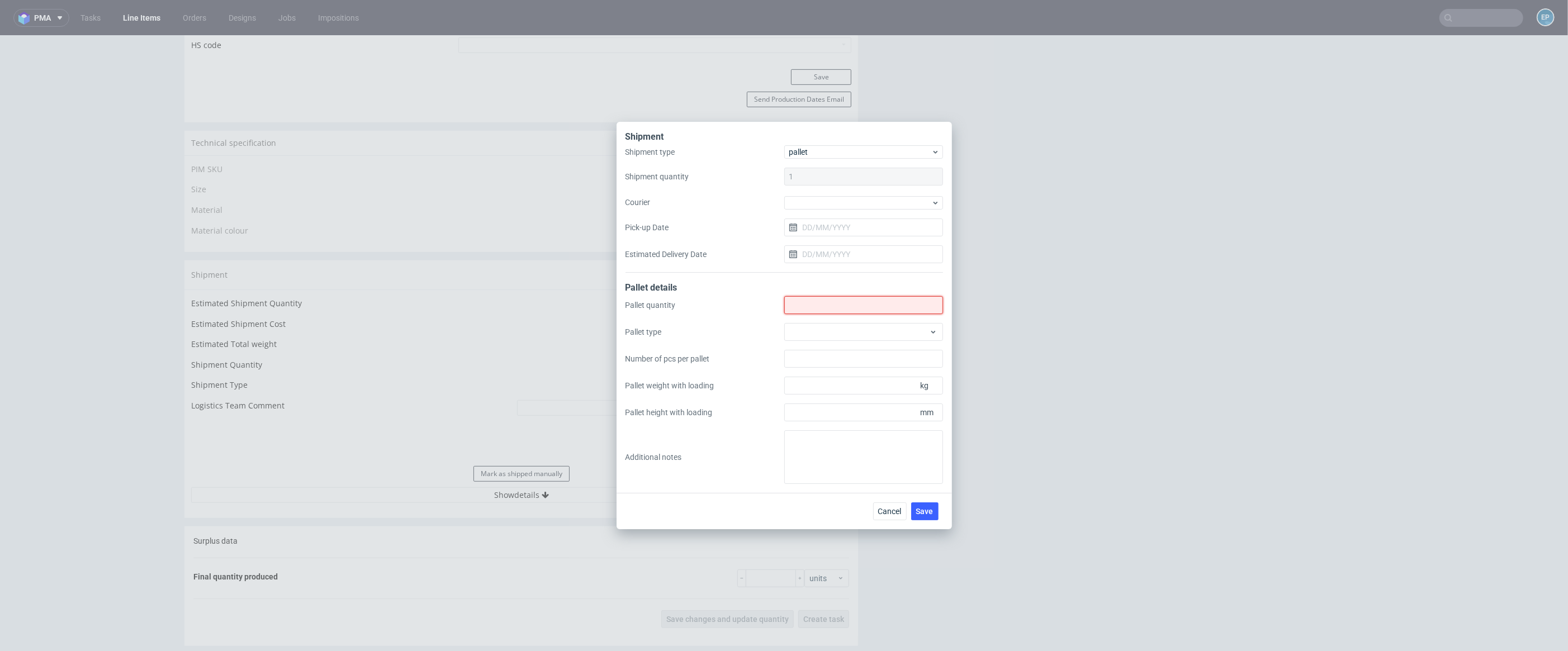
click at [836, 310] on input "Shipment type" at bounding box center [863, 305] width 159 height 18
type input "1"
click at [839, 328] on div at bounding box center [863, 332] width 159 height 18
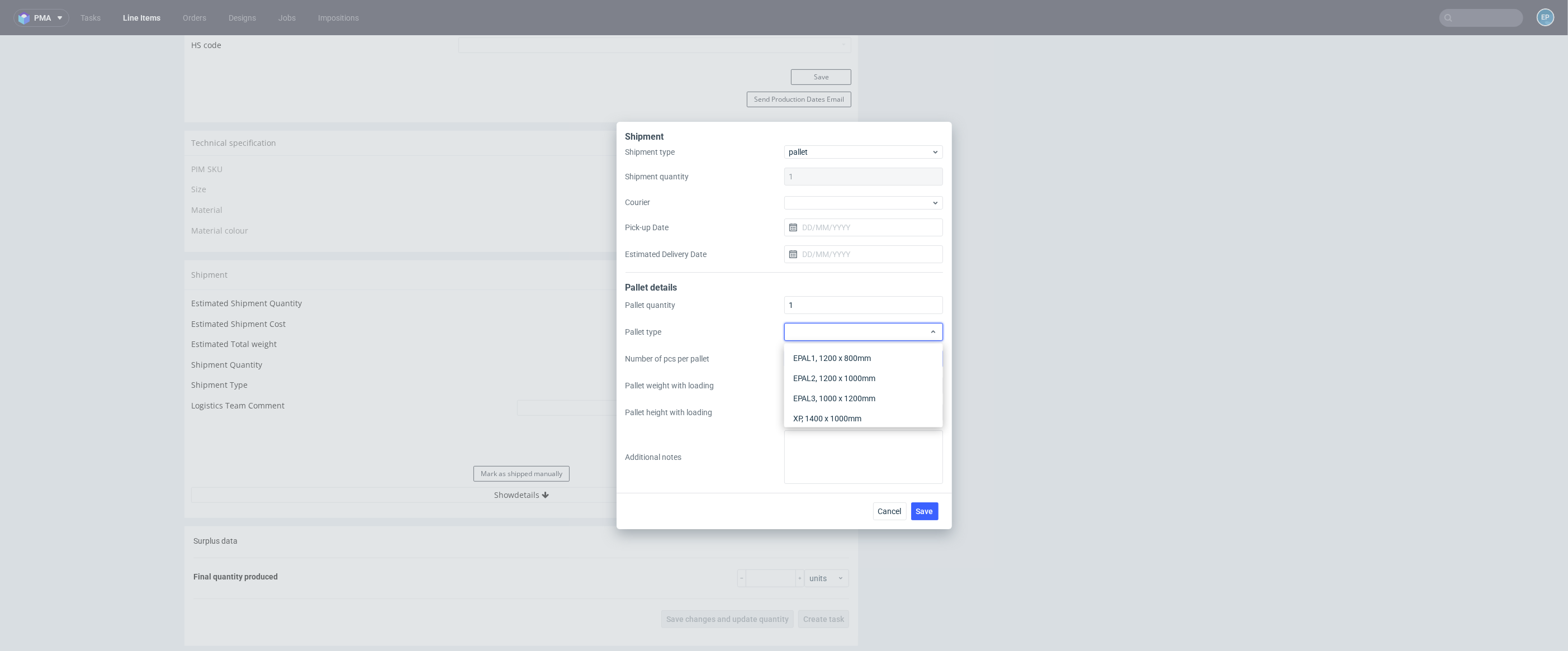
click at [853, 351] on div "EPAL1, 1200 x 800mm" at bounding box center [864, 358] width 150 height 20
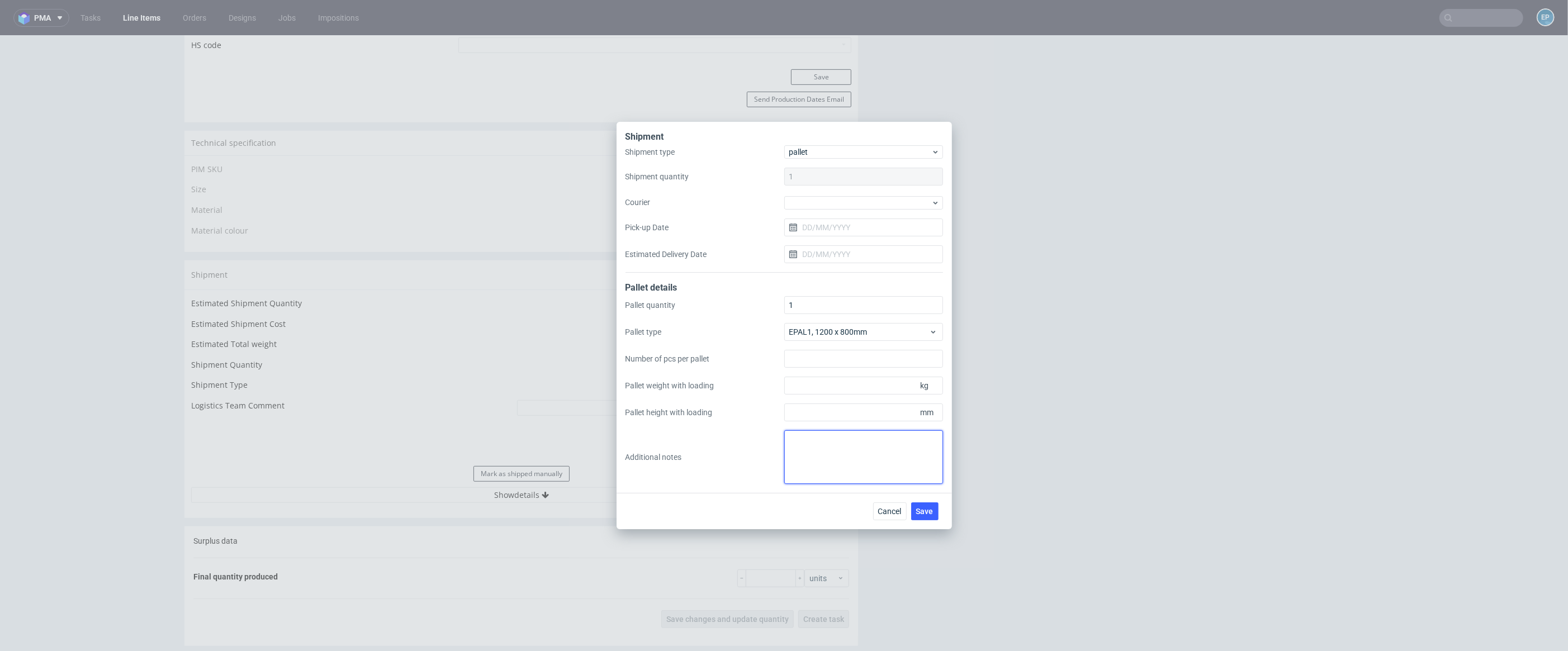
click at [819, 447] on textarea at bounding box center [863, 457] width 159 height 54
paste textarea "Wys x Szer x Dl - Kg 1Pal 95x85x120m - 105Kg"
type textarea "Wys x Szer x Dl - Kg 1Pal 95x85x120m - 105Kg"
click at [847, 387] on input "Pallet weight with loading" at bounding box center [863, 385] width 159 height 18
click at [849, 418] on input "Pallet height with loading" at bounding box center [863, 412] width 159 height 18
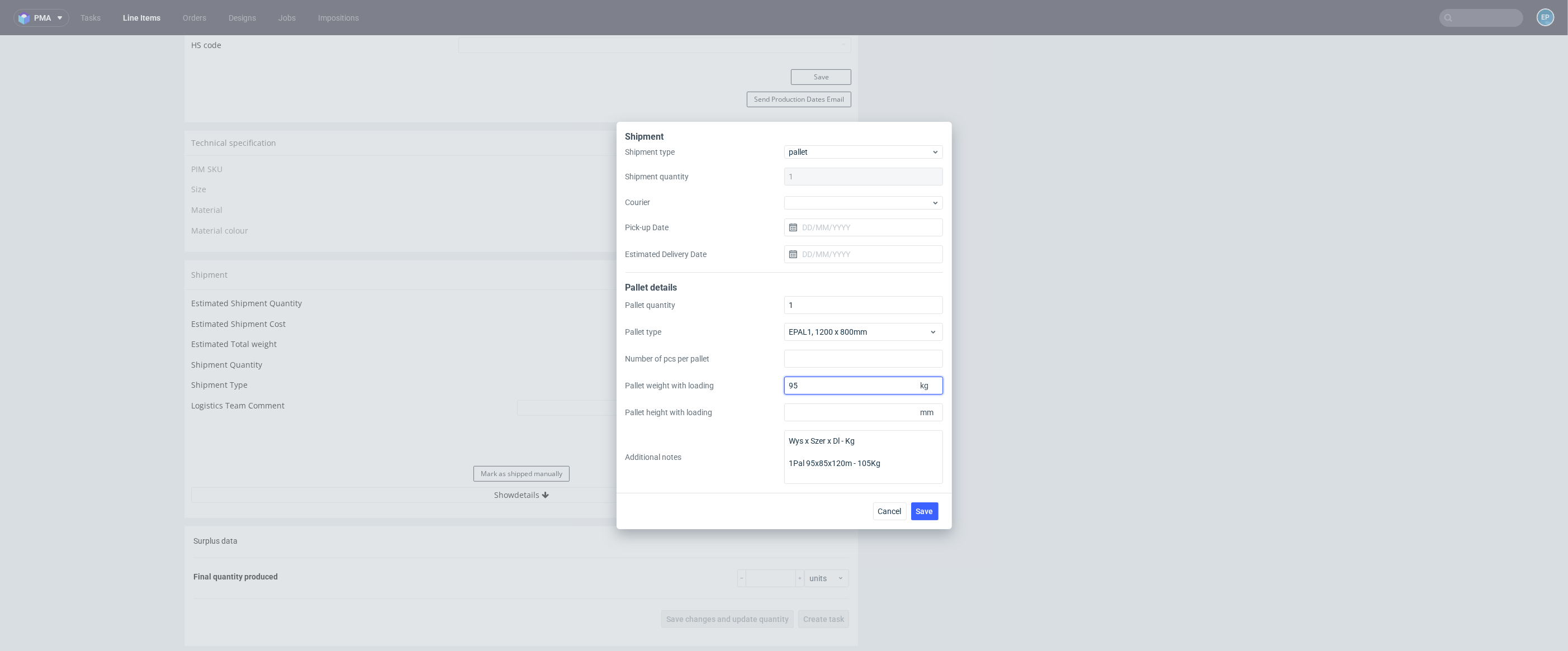
click at [838, 389] on input "95" at bounding box center [863, 385] width 159 height 18
type input "9"
type input "105"
type input "950"
click at [929, 519] on button "Save" at bounding box center [925, 511] width 27 height 18
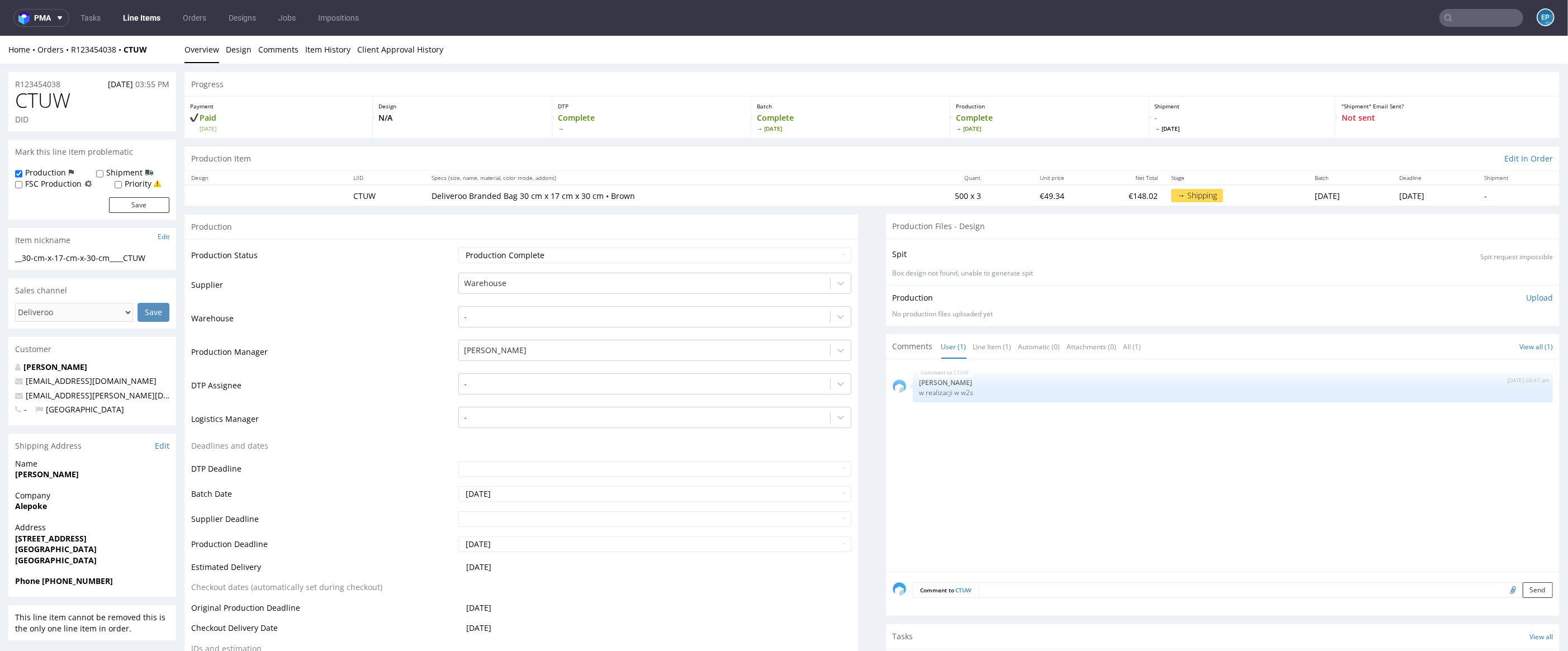
click at [142, 18] on link "Line Items" at bounding box center [142, 18] width 51 height 18
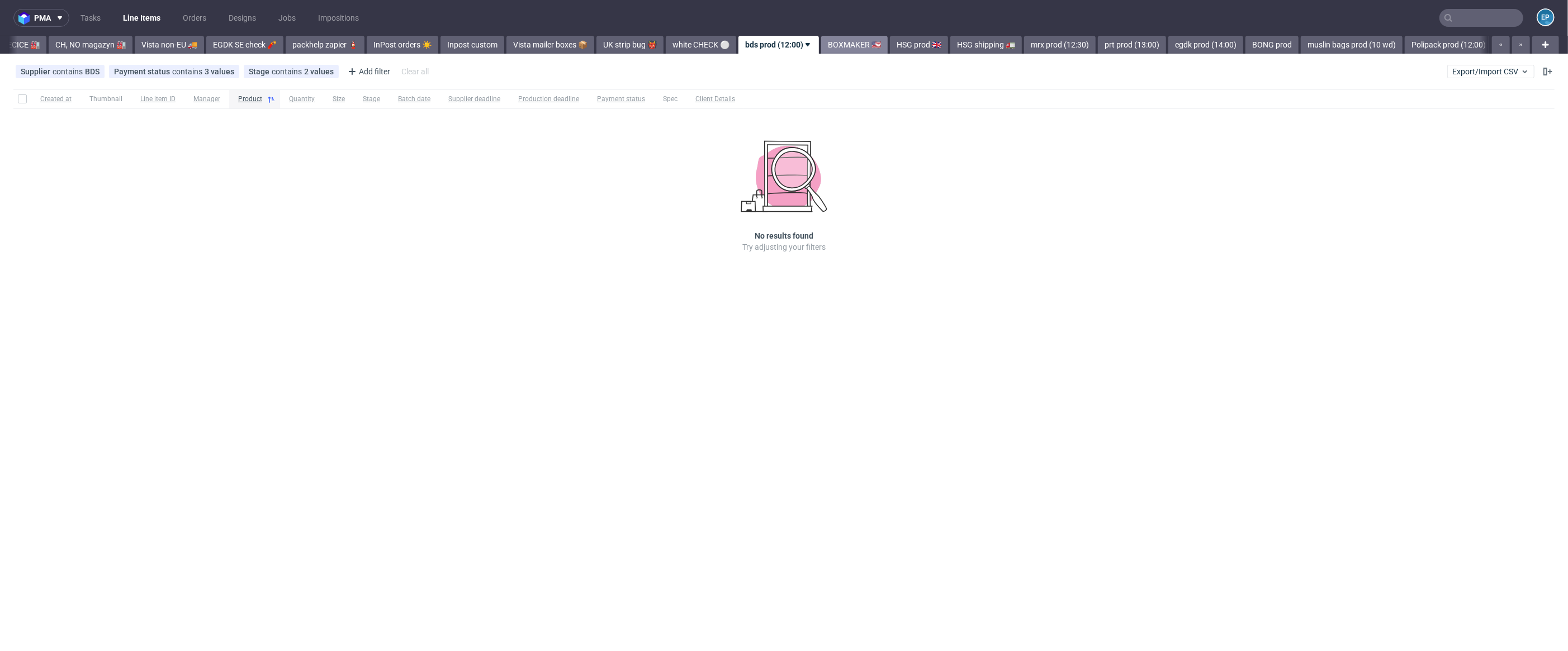
click at [821, 42] on link "BOXMAKER 🇺🇸" at bounding box center [854, 44] width 66 height 18
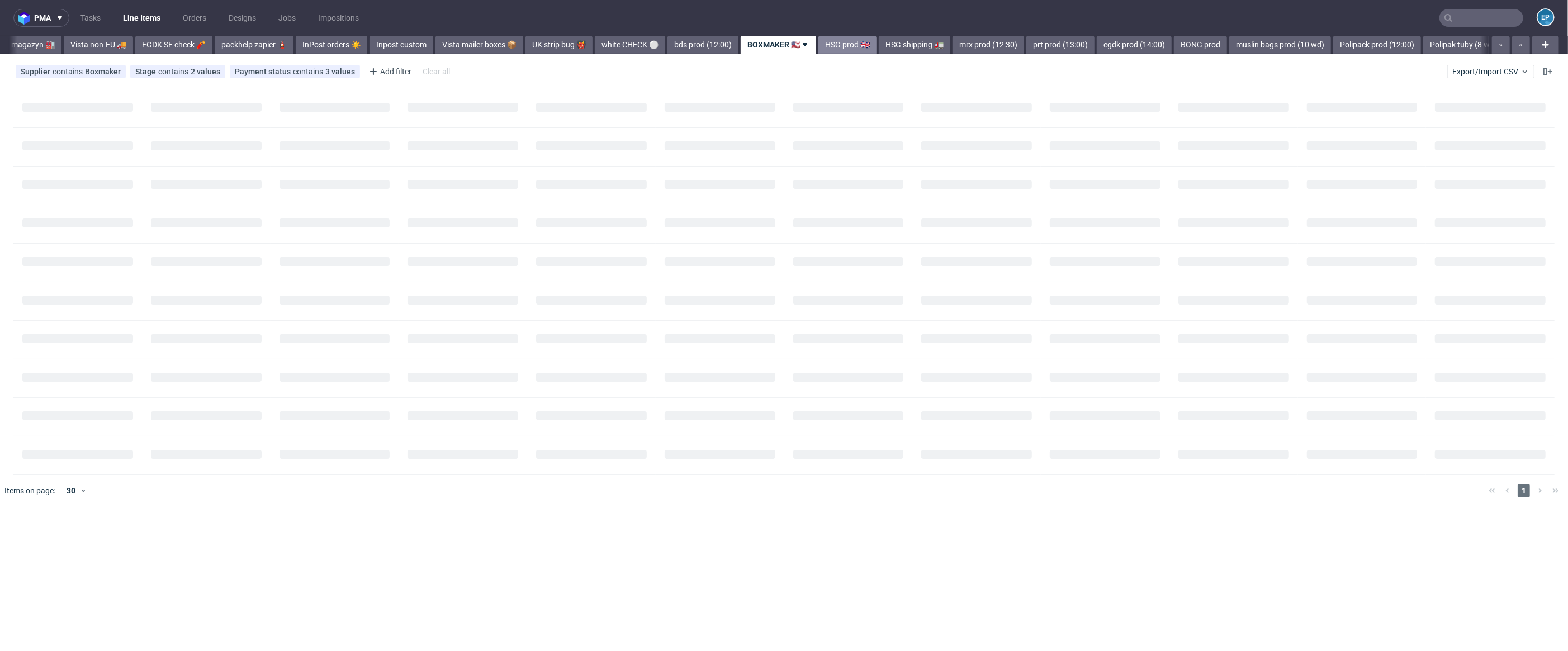
click at [825, 42] on link "HSG prod 🇬🇧" at bounding box center [847, 44] width 58 height 18
click at [845, 45] on link "HSG shipping 🚛" at bounding box center [851, 44] width 72 height 18
click at [822, 44] on link "mrx prod (12:30)" at bounding box center [858, 44] width 72 height 18
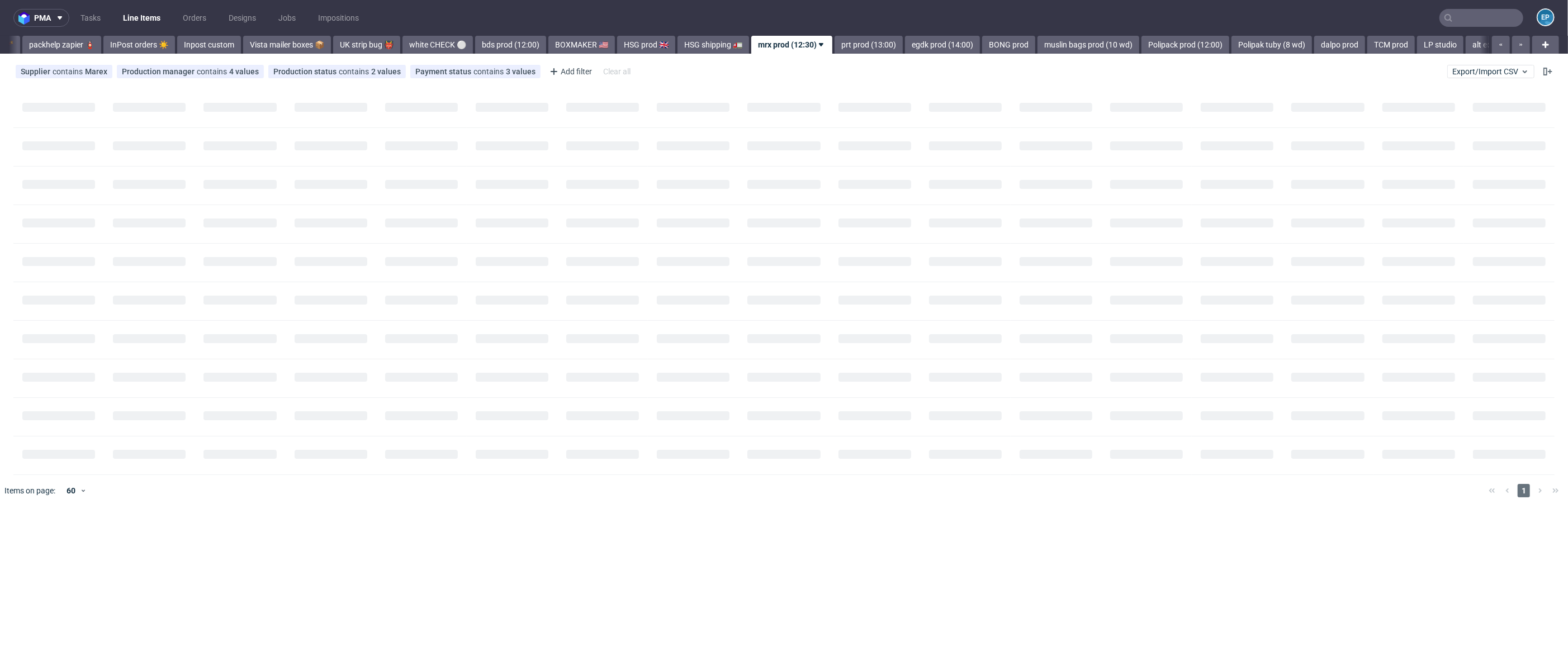
scroll to position [0, 640]
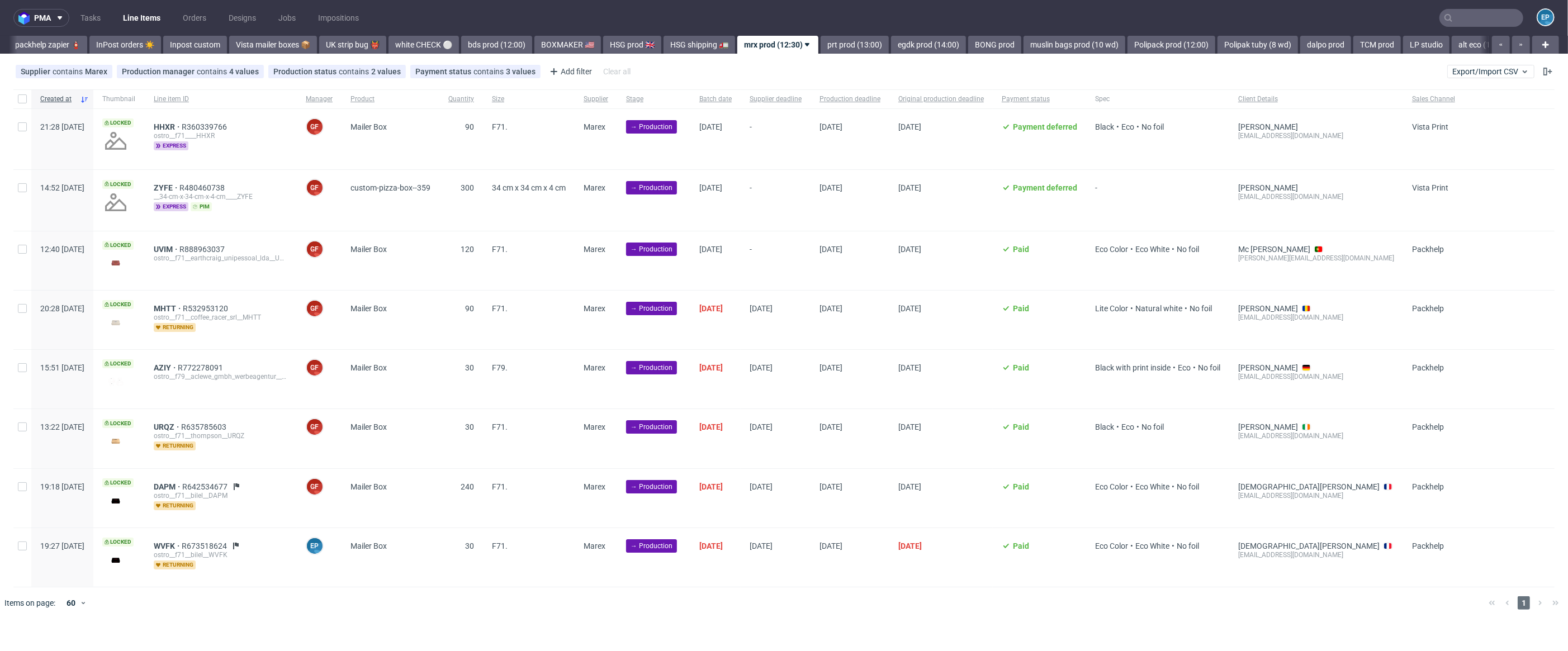
click at [30, 125] on div at bounding box center [22, 139] width 18 height 60
checkbox input "true"
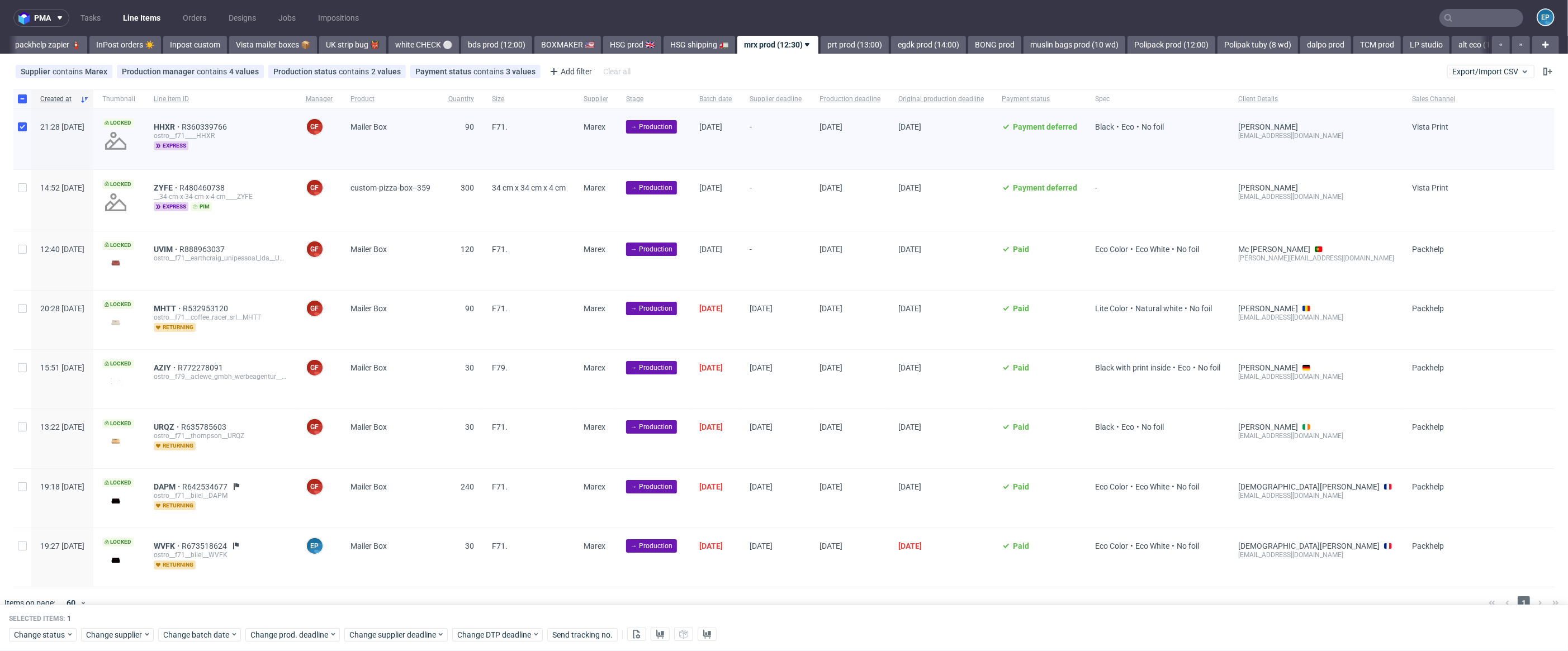
click at [31, 254] on div at bounding box center [22, 260] width 18 height 58
checkbox input "true"
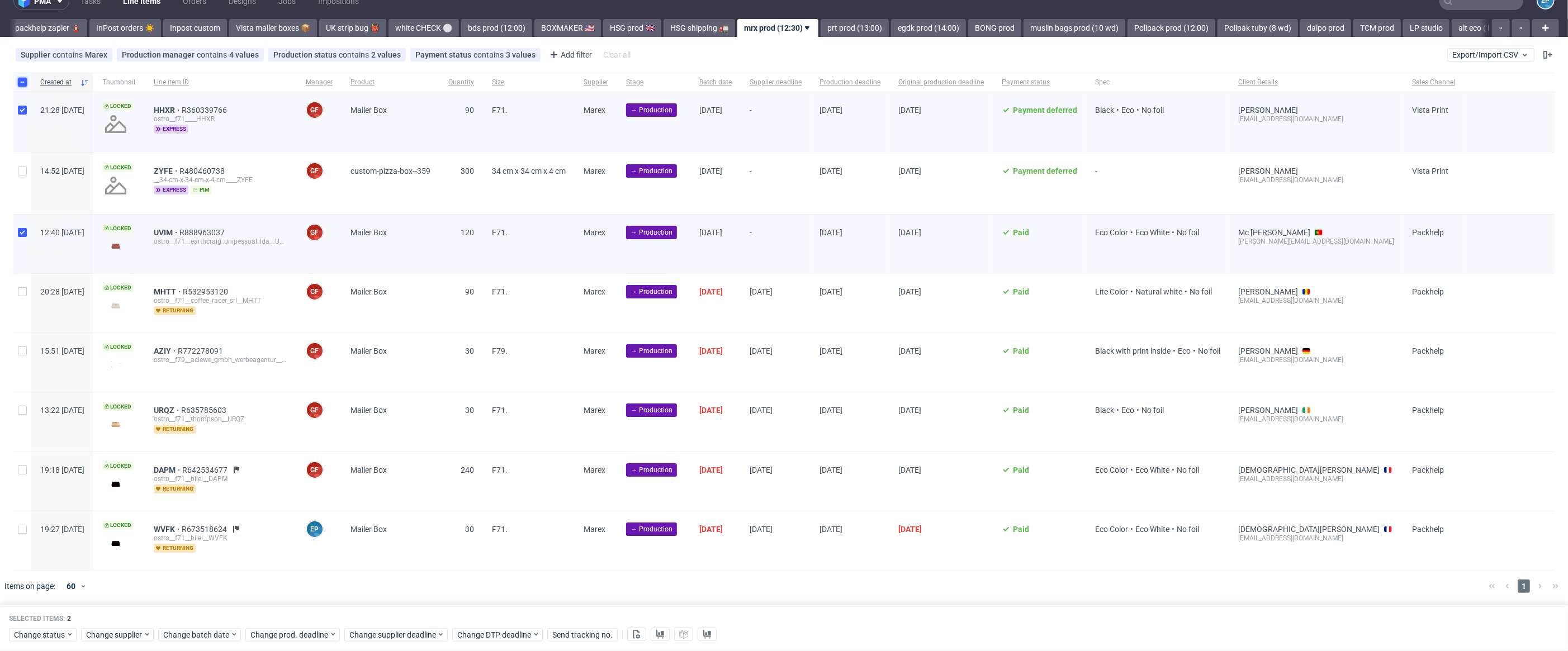
click at [20, 85] on input "checkbox" at bounding box center [22, 82] width 9 height 9
checkbox input "false"
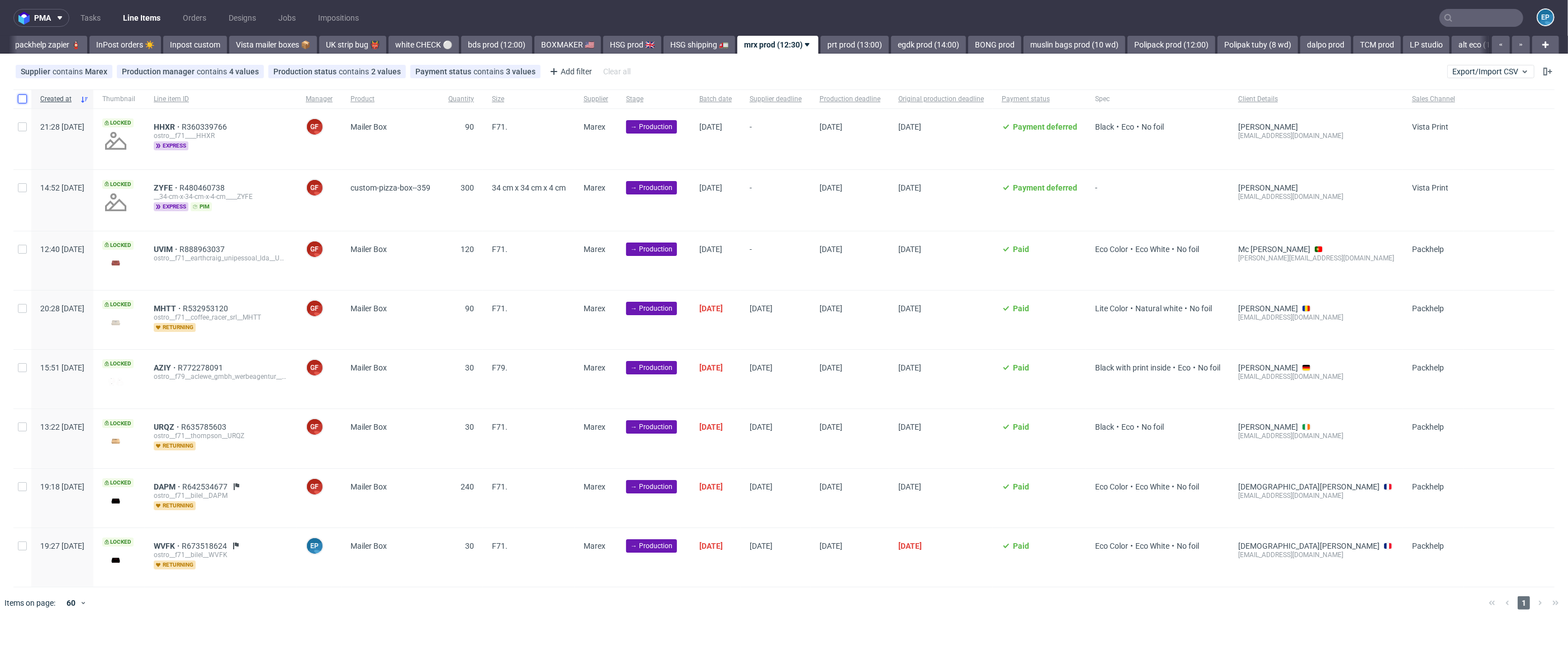
scroll to position [0, 0]
click at [20, 85] on div "Created at Thumbnail Line item ID Manager Product Quantity Size Supplier Stage …" at bounding box center [784, 354] width 1568 height 538
click at [23, 105] on div at bounding box center [22, 99] width 18 height 19
checkbox input "true"
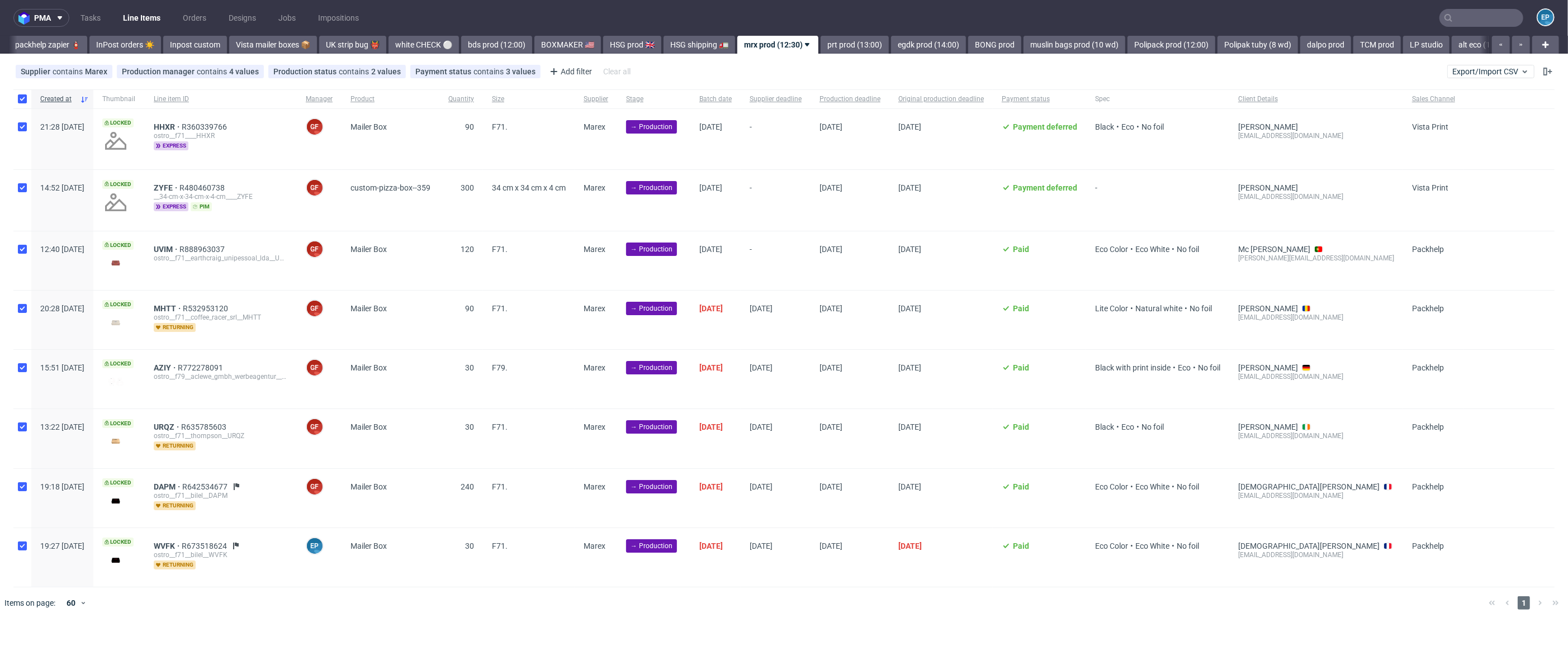
checkbox input "true"
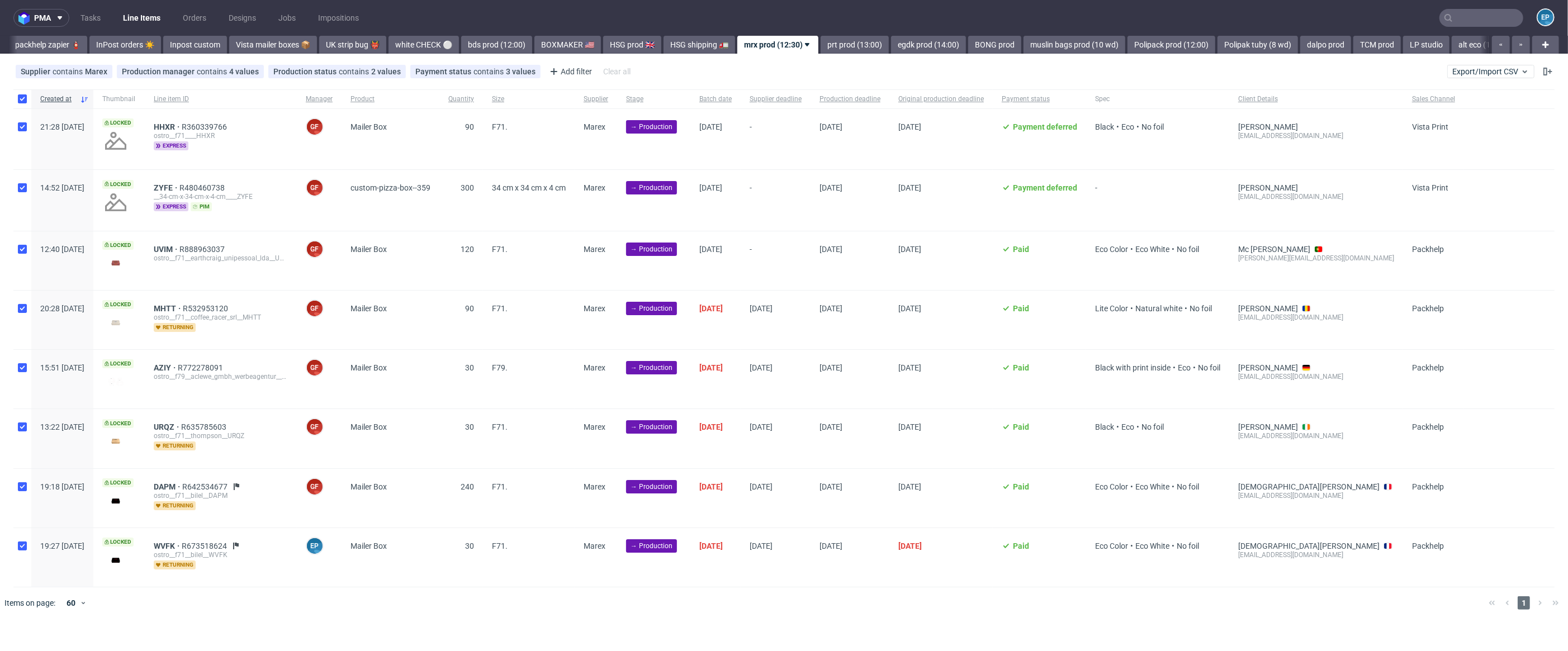
checkbox input "true"
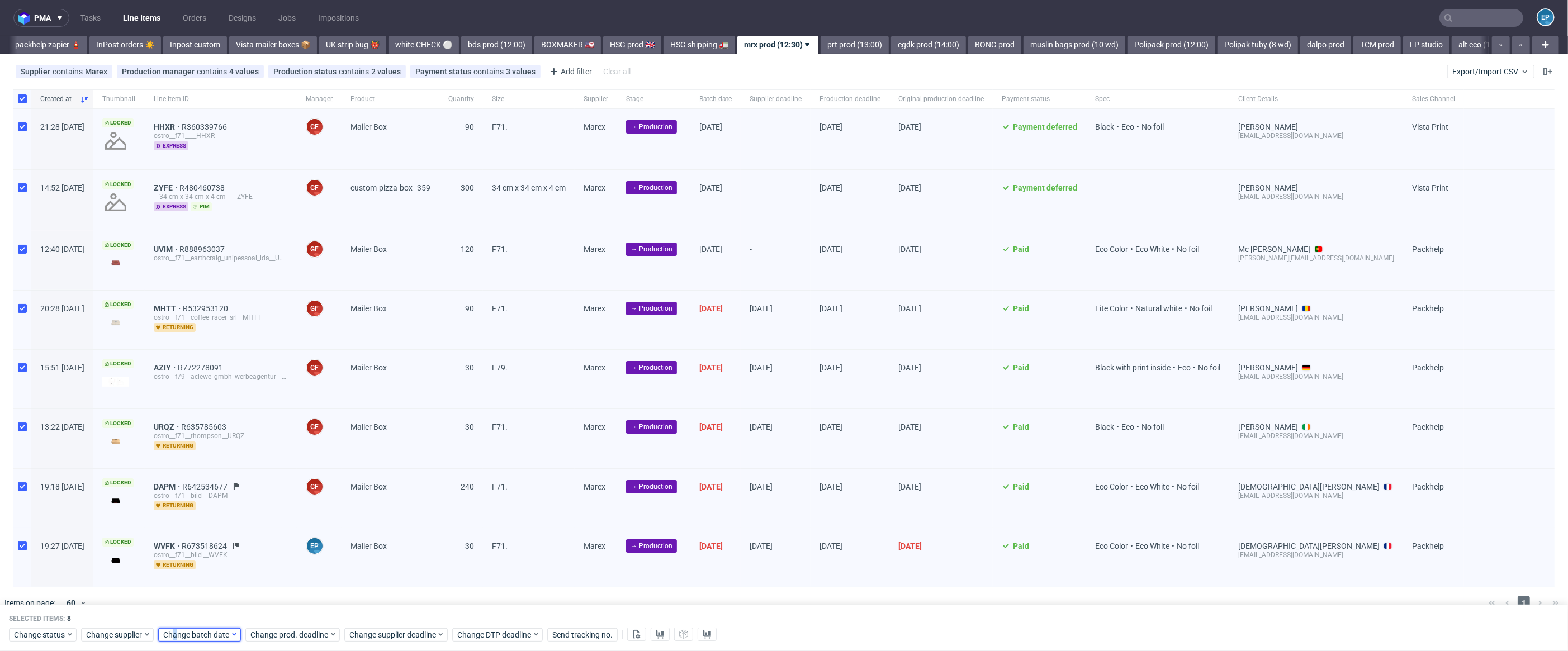
click at [177, 638] on span "Change batch date" at bounding box center [197, 635] width 67 height 11
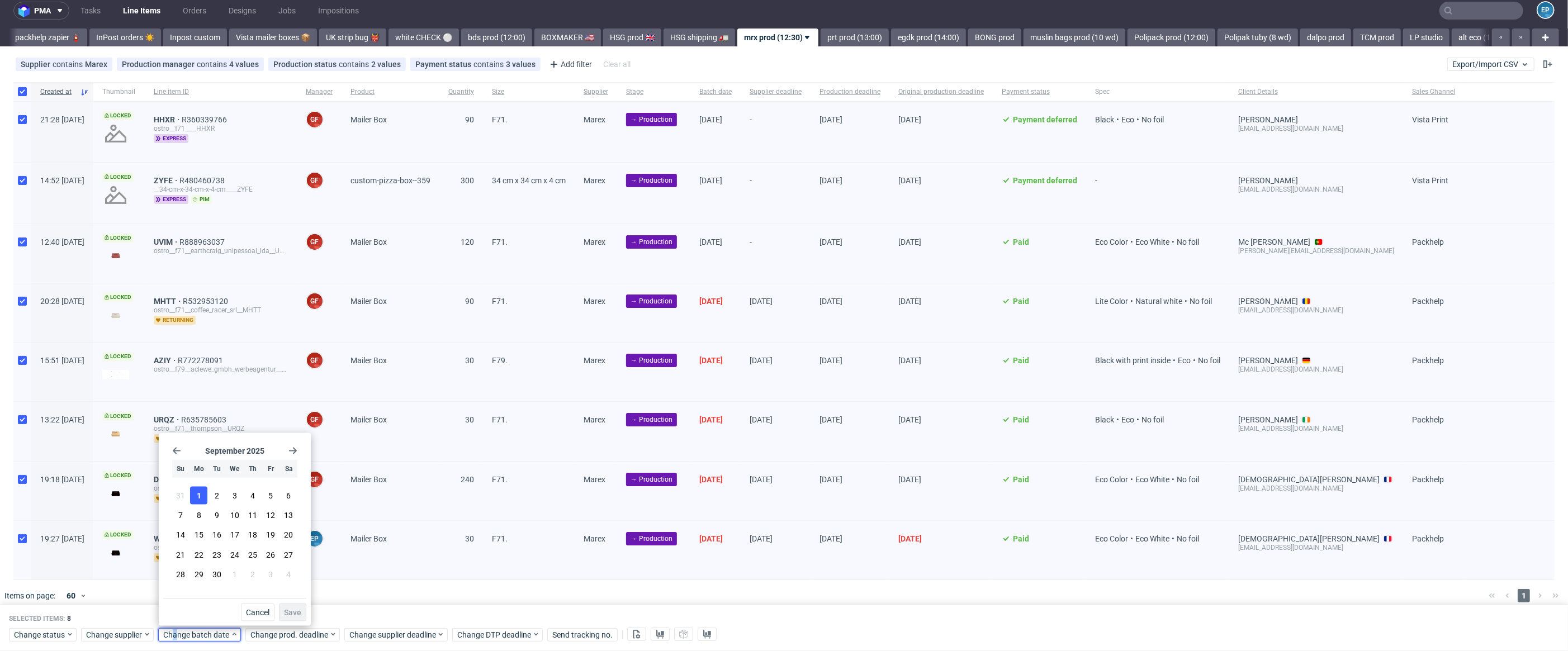
click at [198, 498] on span "1" at bounding box center [198, 495] width 4 height 11
click at [293, 613] on span "Save" at bounding box center [293, 612] width 17 height 8
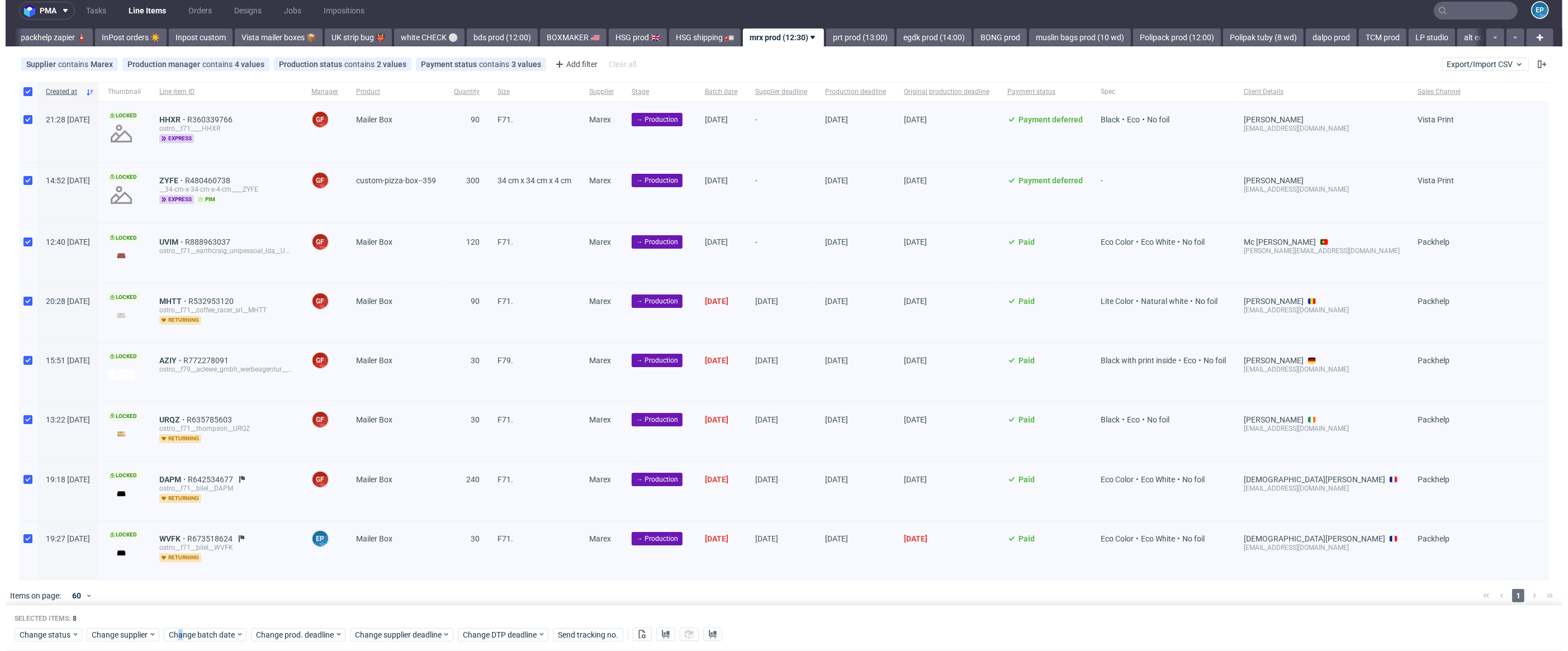
scroll to position [0, 646]
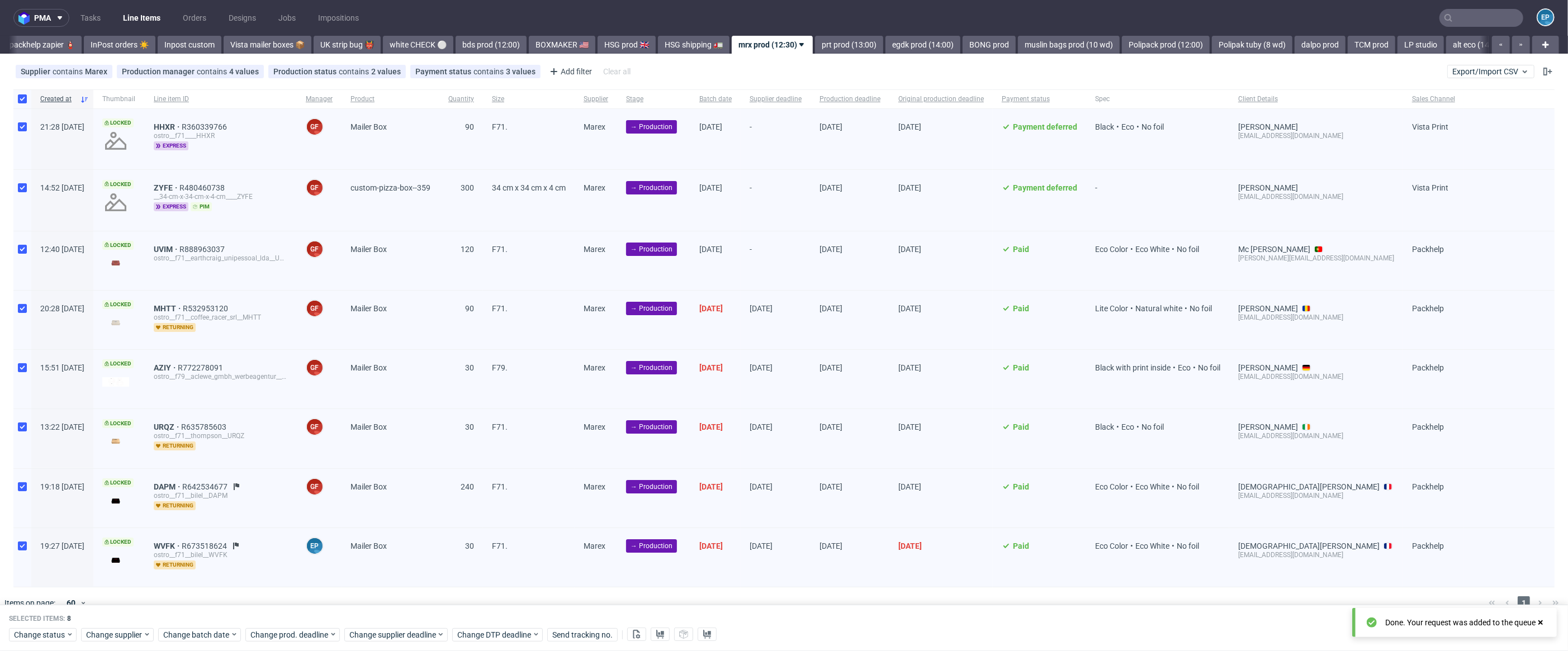
click at [25, 198] on div at bounding box center [22, 200] width 18 height 60
checkbox input "false"
click at [368, 638] on span "Change supplier deadline" at bounding box center [393, 635] width 87 height 11
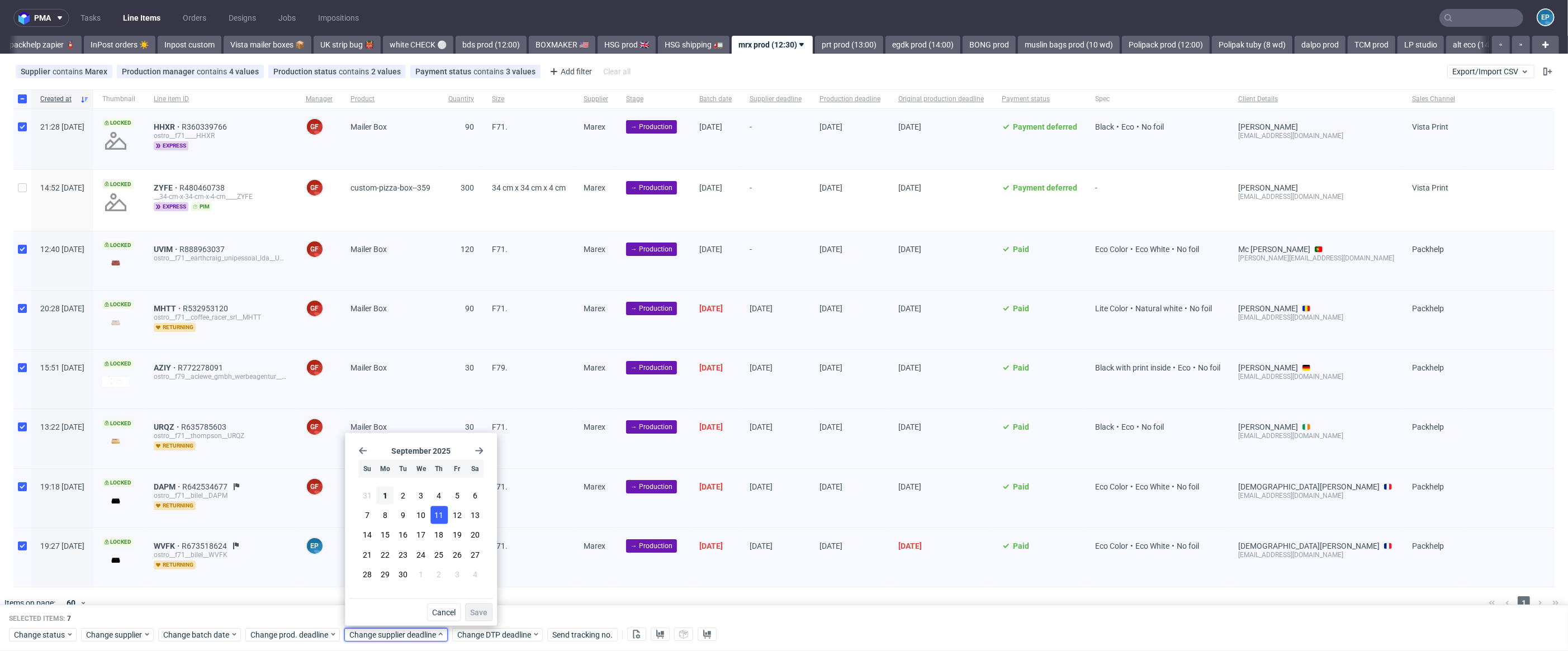
click at [435, 520] on span "11" at bounding box center [439, 515] width 9 height 11
click at [430, 522] on button "11" at bounding box center [439, 515] width 17 height 18
click at [427, 522] on button "10" at bounding box center [421, 515] width 17 height 18
click at [481, 608] on span "Save" at bounding box center [478, 612] width 17 height 8
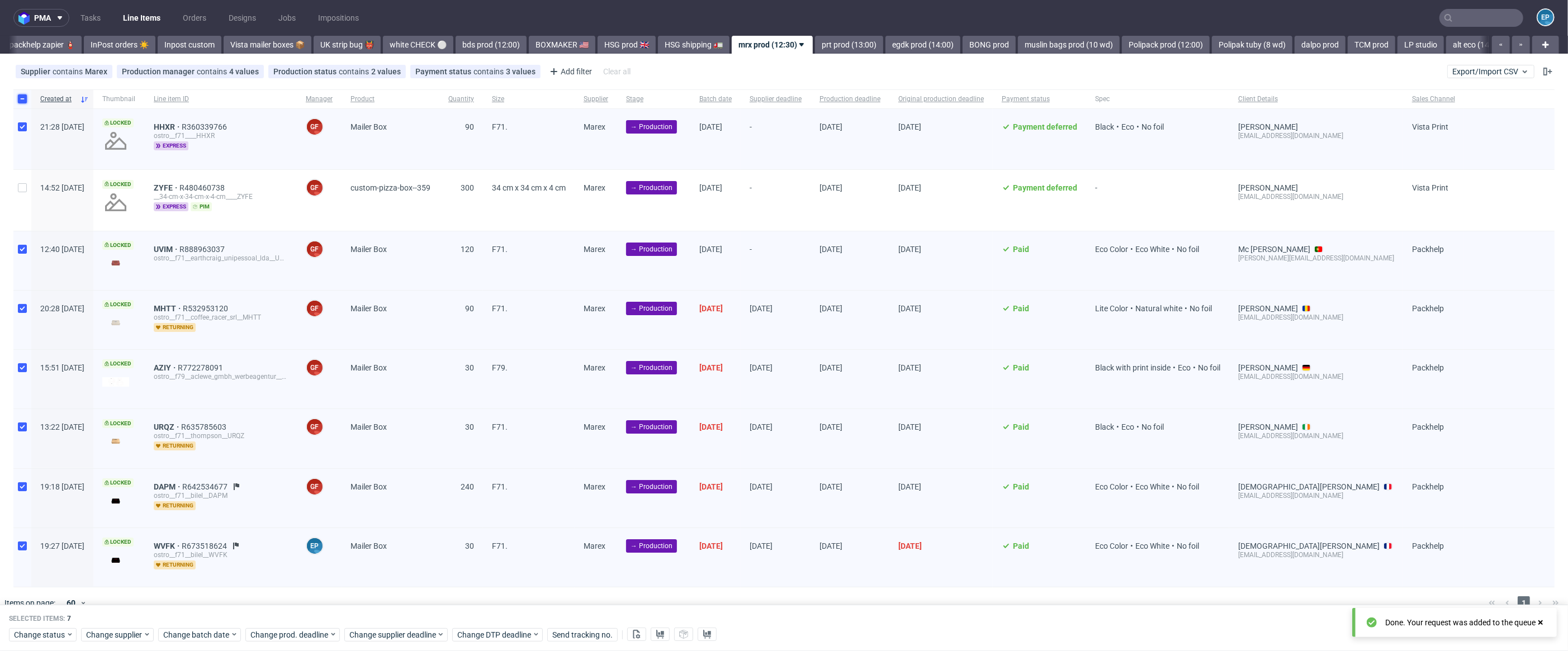
click at [19, 100] on input "checkbox" at bounding box center [22, 99] width 9 height 9
checkbox input "false"
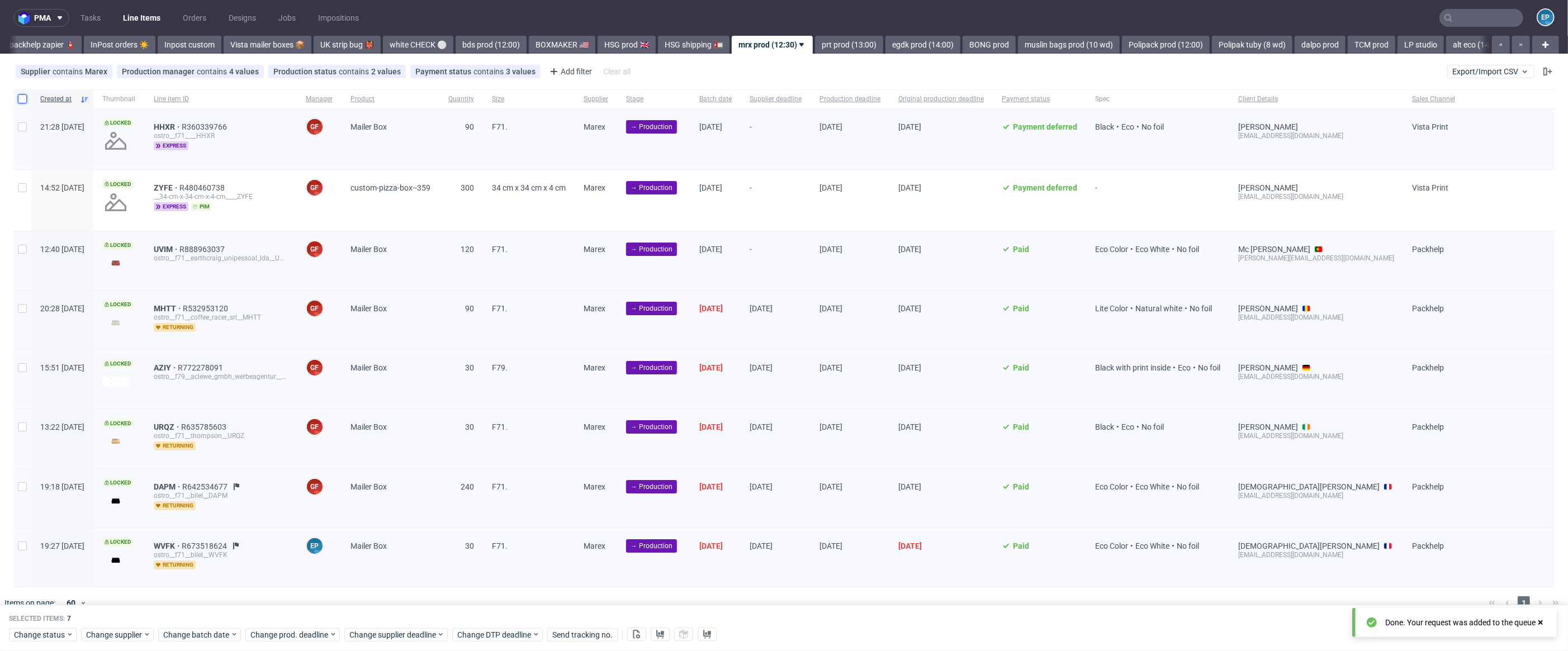
checkbox input "false"
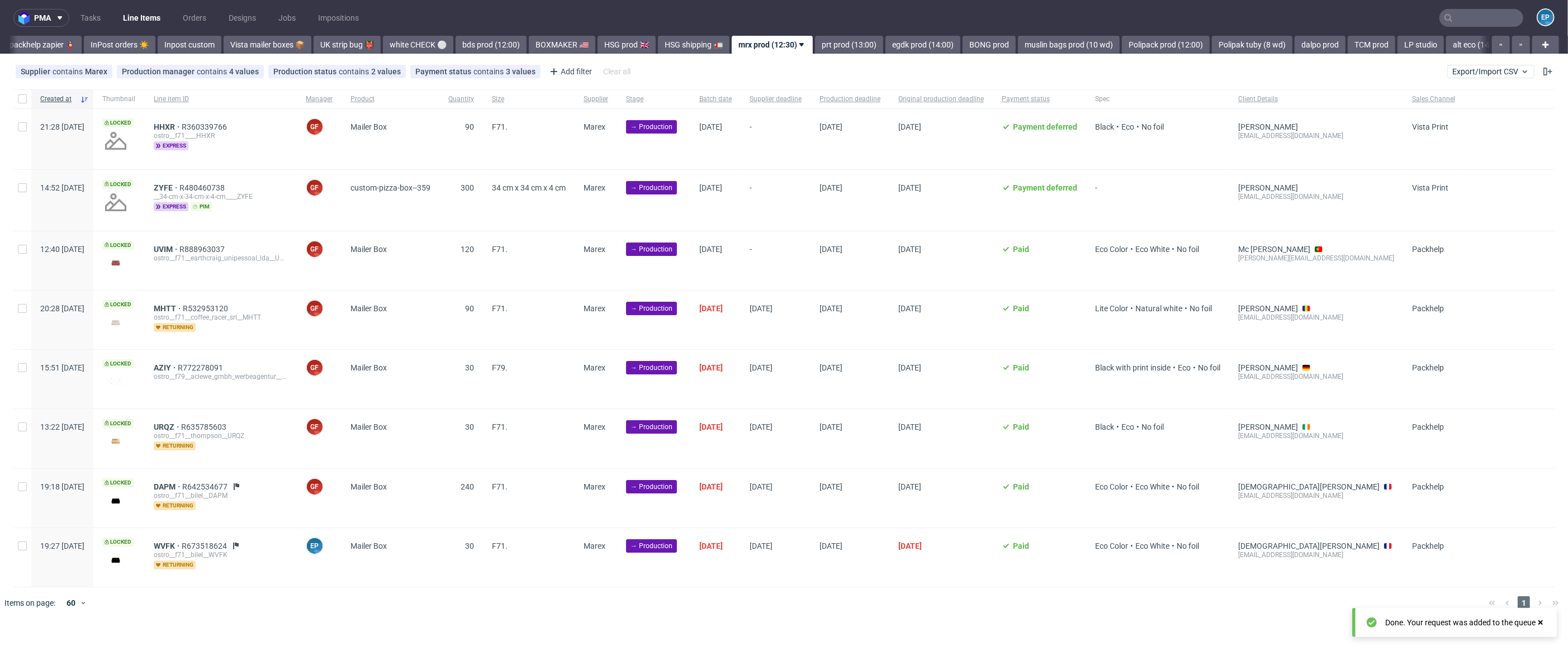
click at [28, 481] on div at bounding box center [22, 498] width 18 height 58
checkbox input "true"
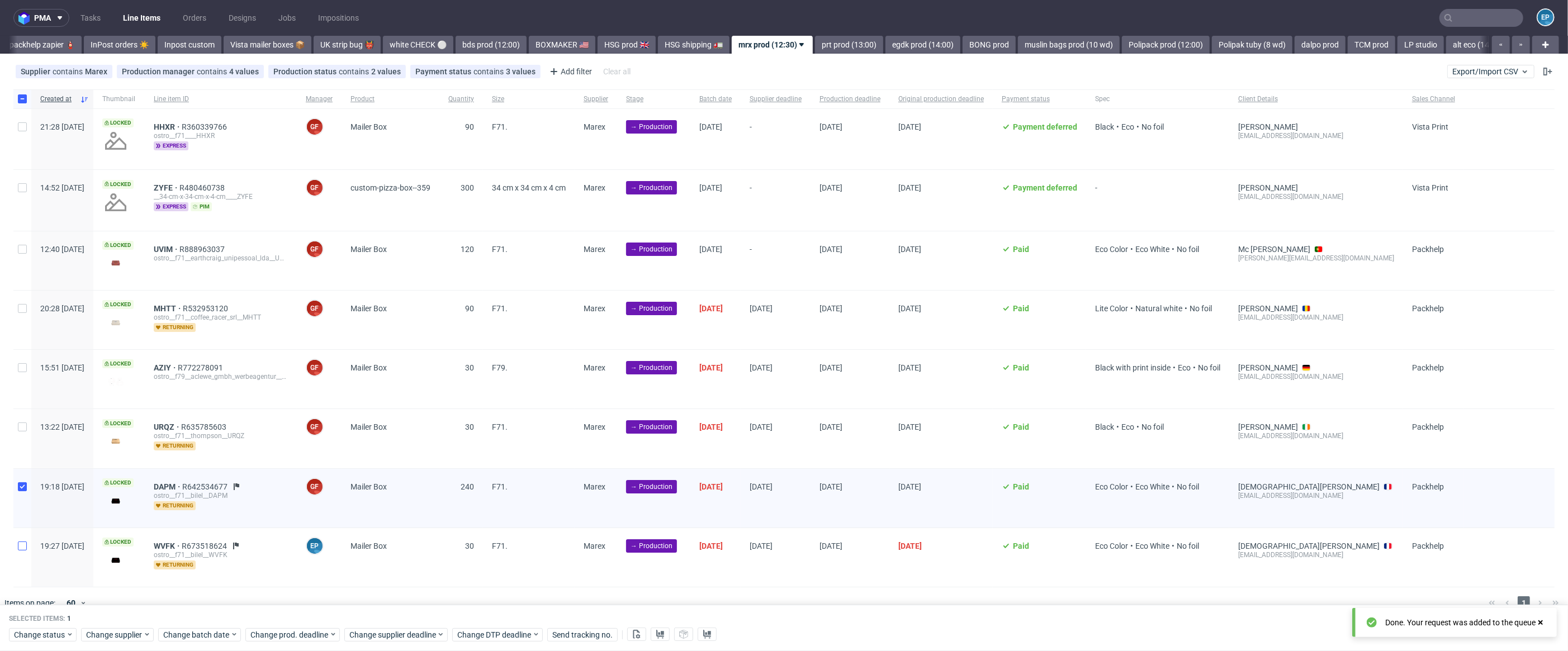
click at [26, 541] on div at bounding box center [22, 557] width 18 height 58
checkbox input "true"
click at [359, 635] on span "Change supplier deadline" at bounding box center [393, 635] width 87 height 11
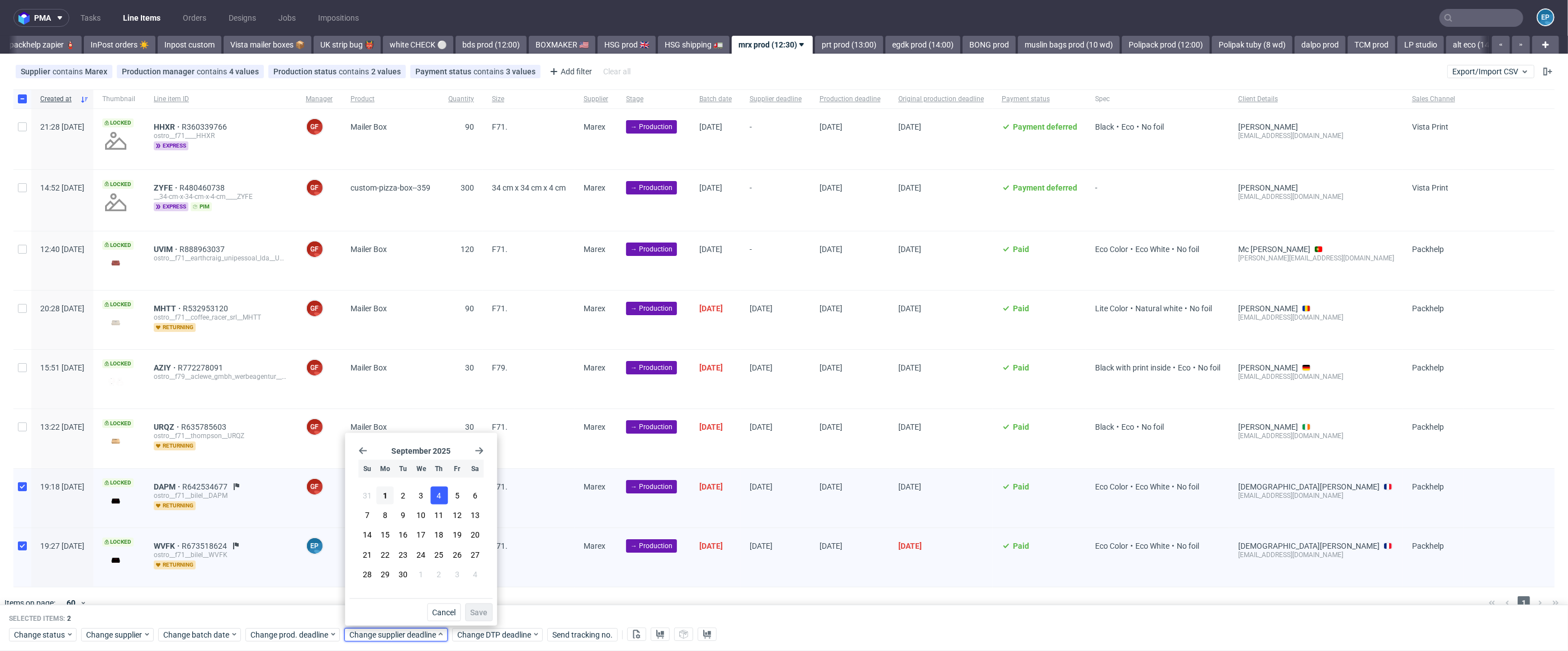
click at [433, 496] on button "4" at bounding box center [439, 495] width 17 height 18
click at [485, 611] on span "Save" at bounding box center [478, 612] width 17 height 8
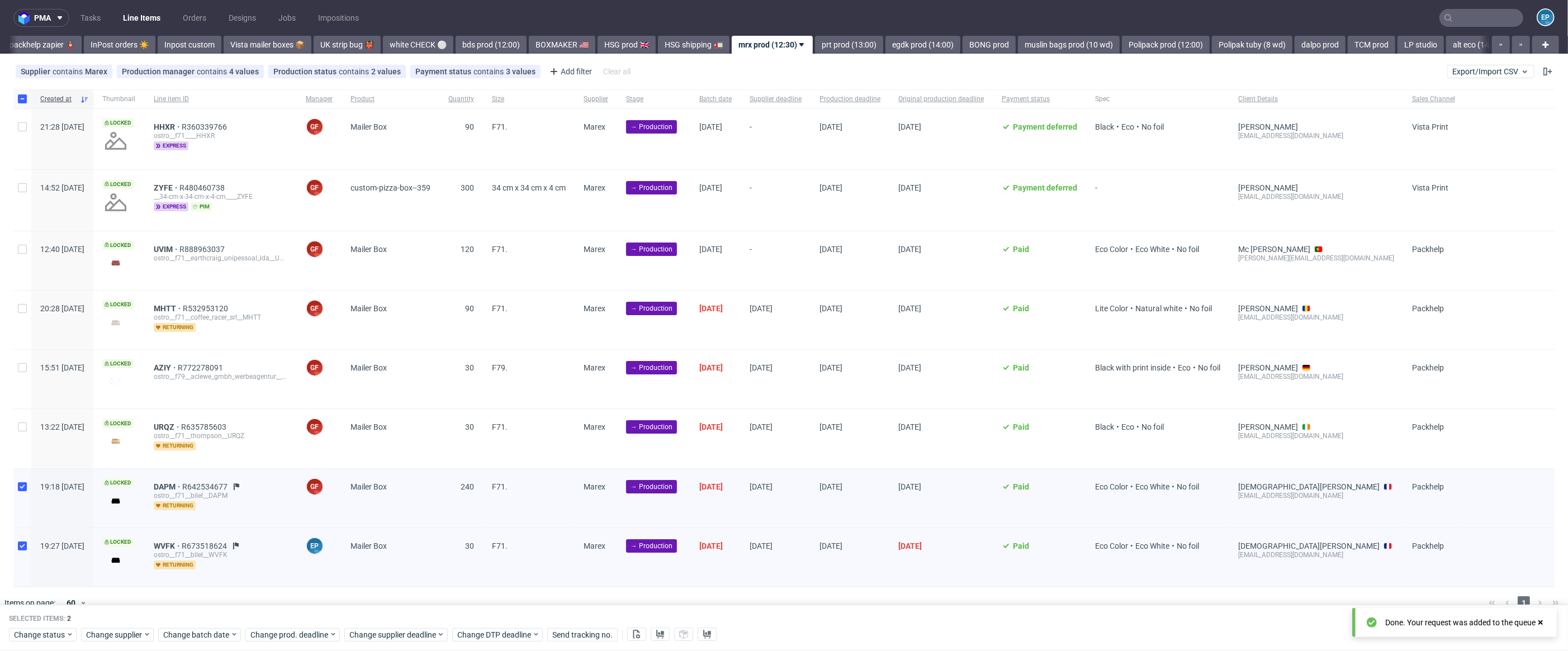
click at [27, 102] on div at bounding box center [22, 99] width 18 height 19
checkbox input "false"
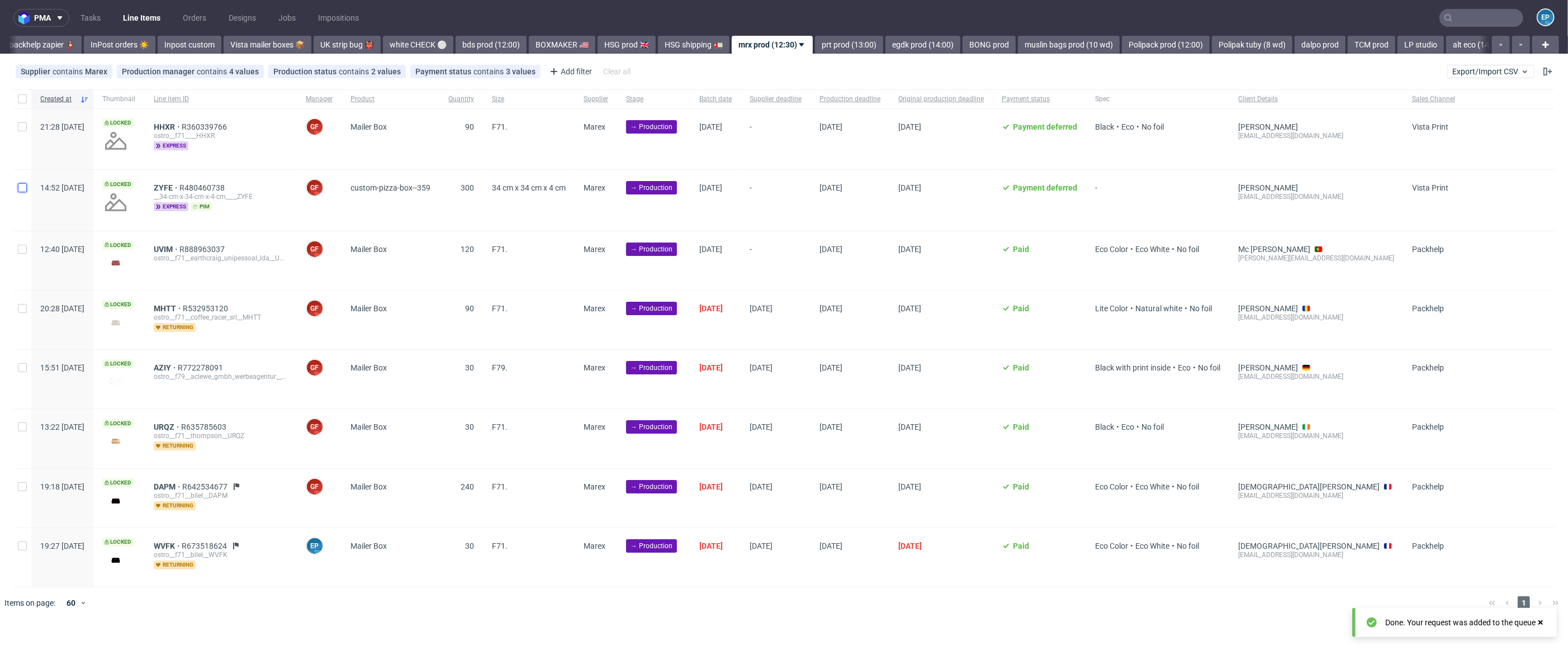
click at [18, 190] on input "checkbox" at bounding box center [22, 187] width 9 height 9
checkbox input "true"
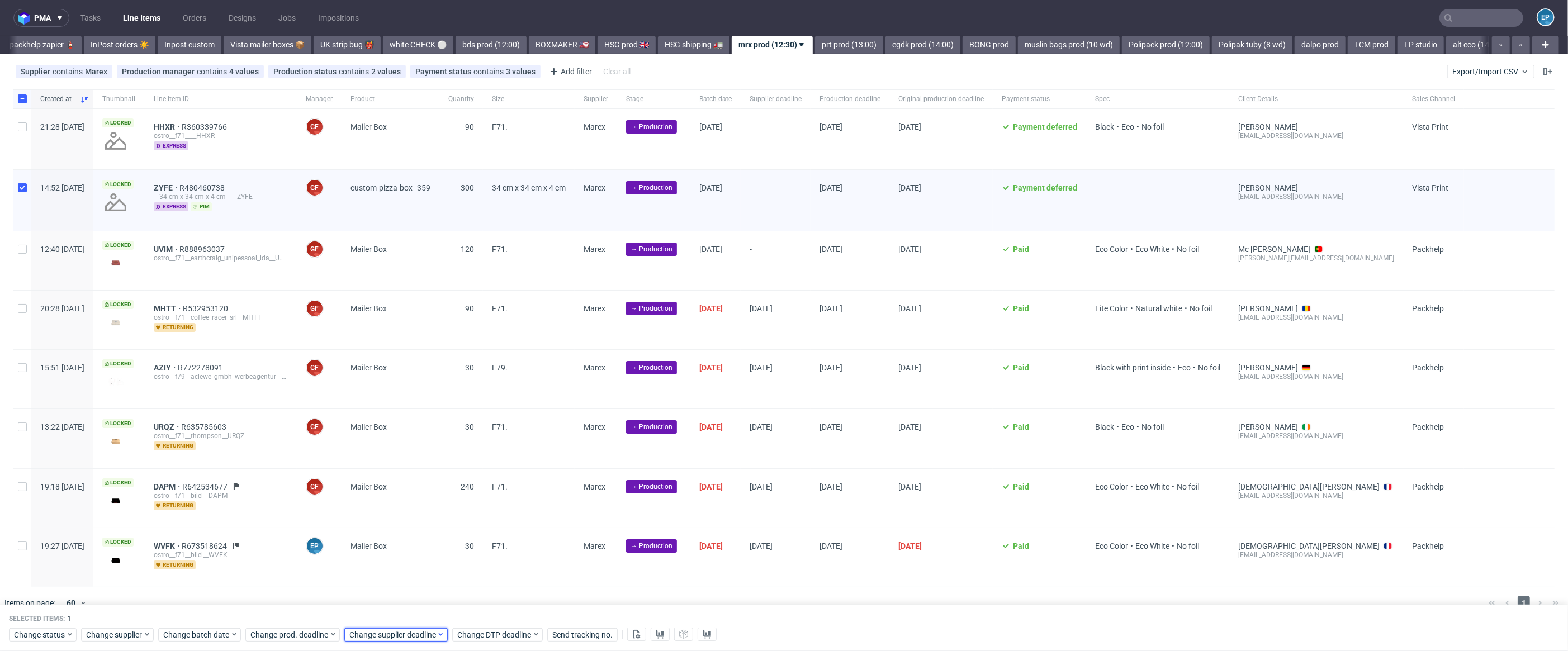
click at [401, 636] on span "Change supplier deadline" at bounding box center [393, 635] width 87 height 11
click at [390, 540] on button "15" at bounding box center [385, 534] width 17 height 18
click at [486, 618] on button "Save" at bounding box center [478, 612] width 27 height 18
click at [313, 632] on span "Change prod. deadline" at bounding box center [289, 635] width 79 height 11
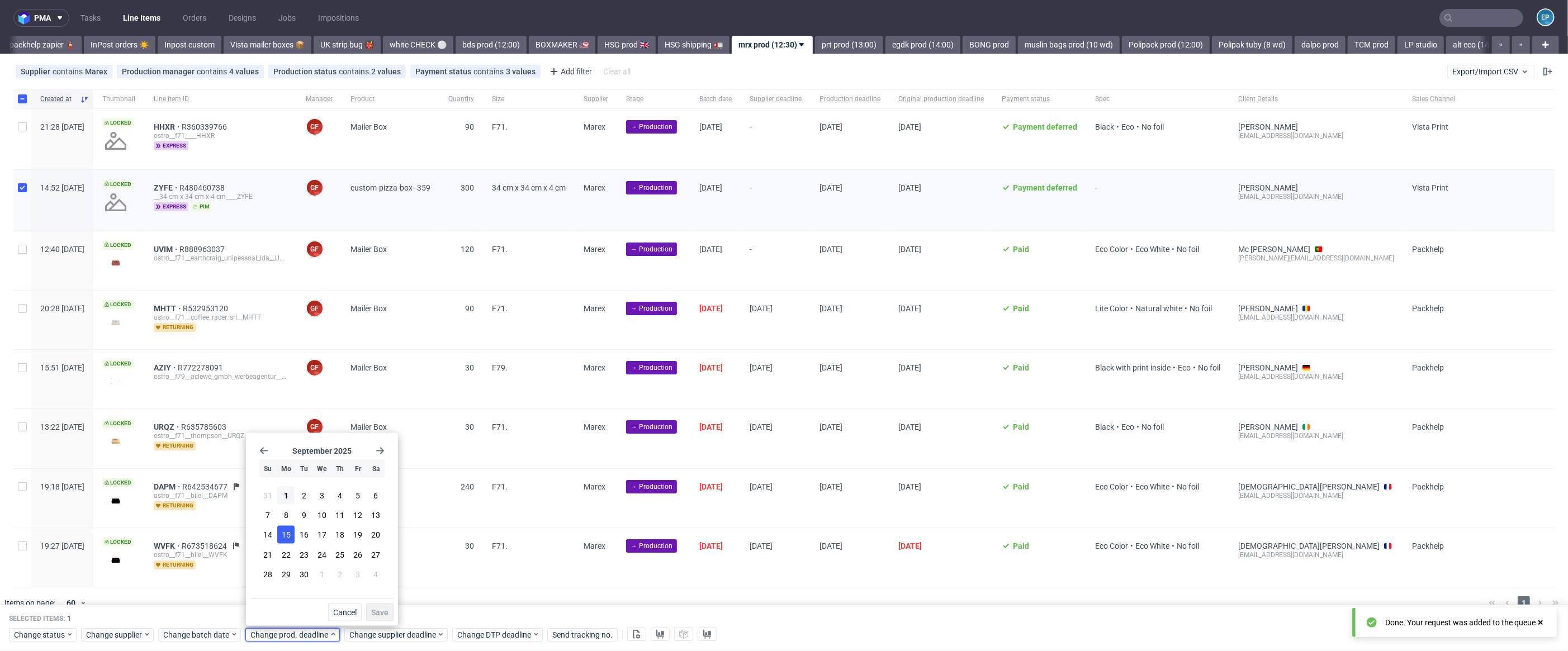
click at [280, 536] on button "15" at bounding box center [286, 534] width 17 height 18
click at [377, 613] on span "Save" at bounding box center [380, 612] width 17 height 8
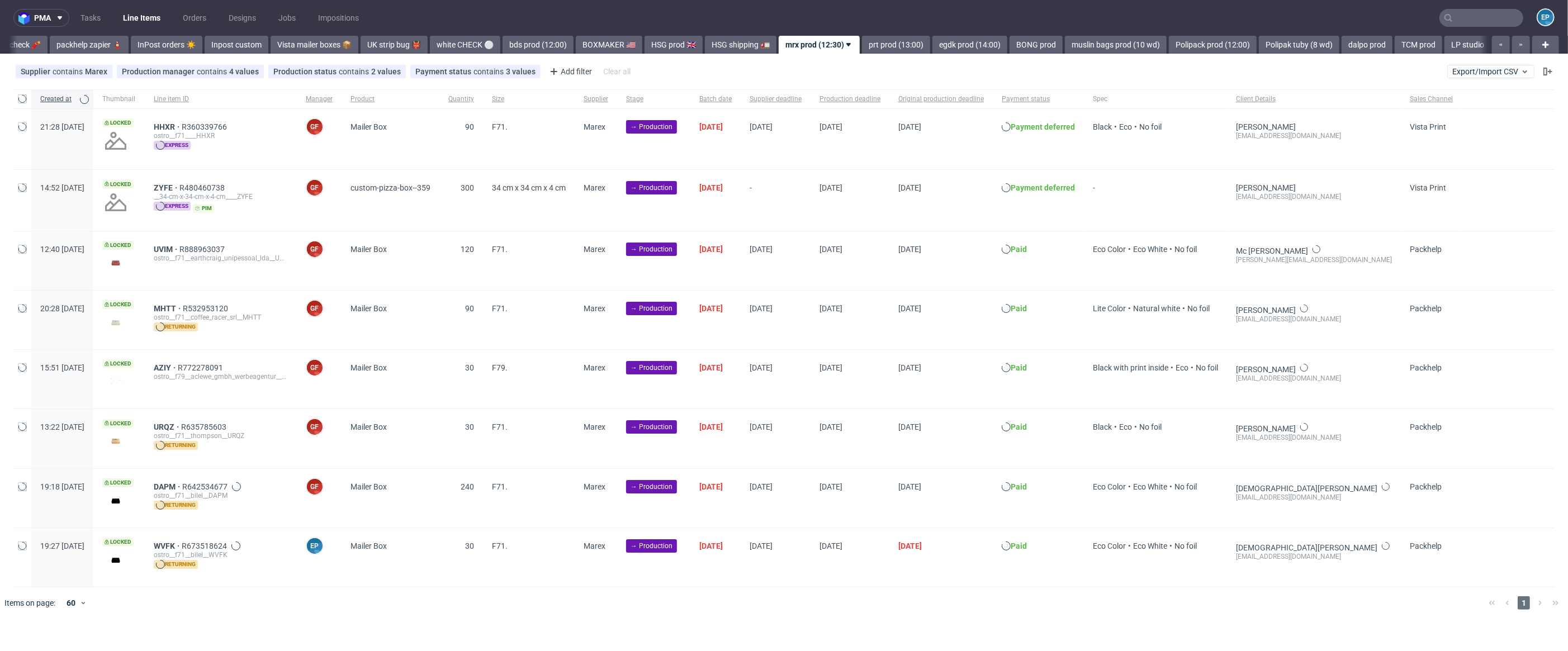
scroll to position [0, 640]
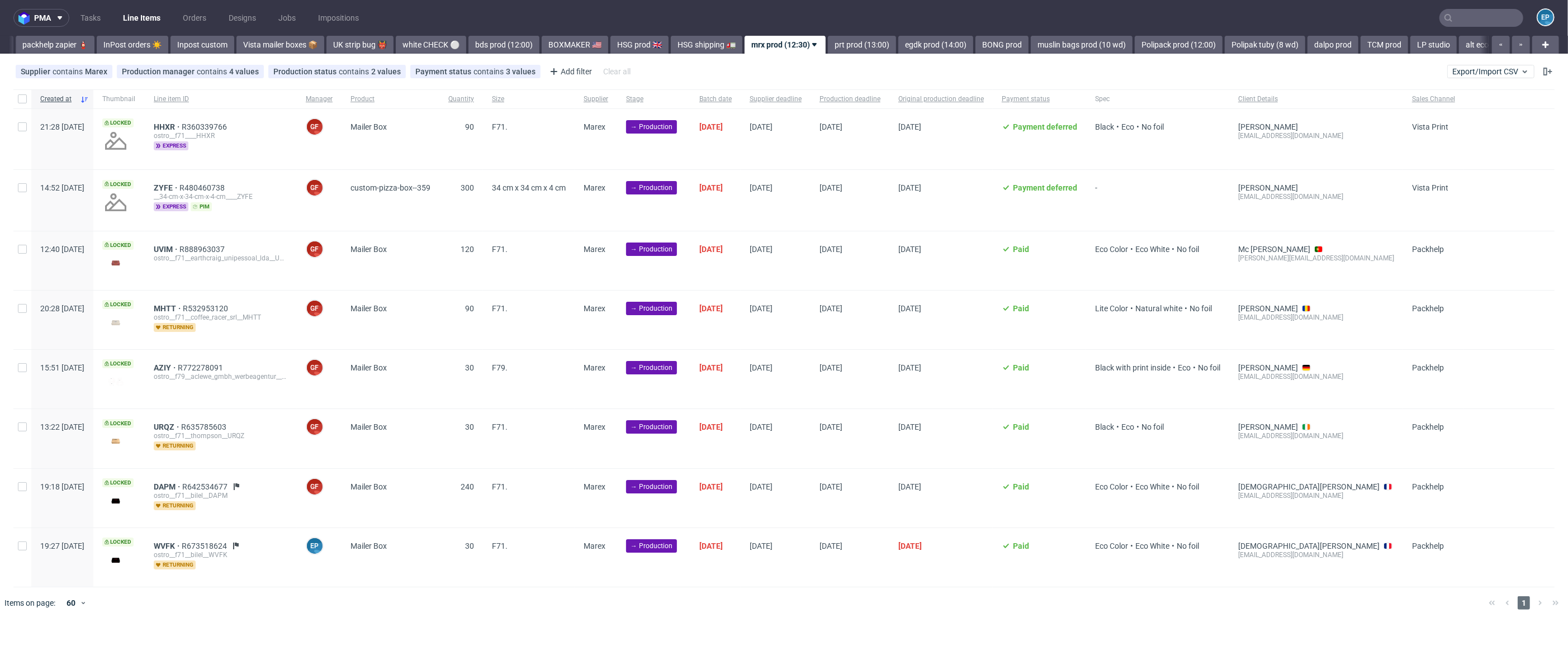
scroll to position [0, 640]
click at [21, 99] on input "checkbox" at bounding box center [22, 99] width 9 height 9
checkbox input "true"
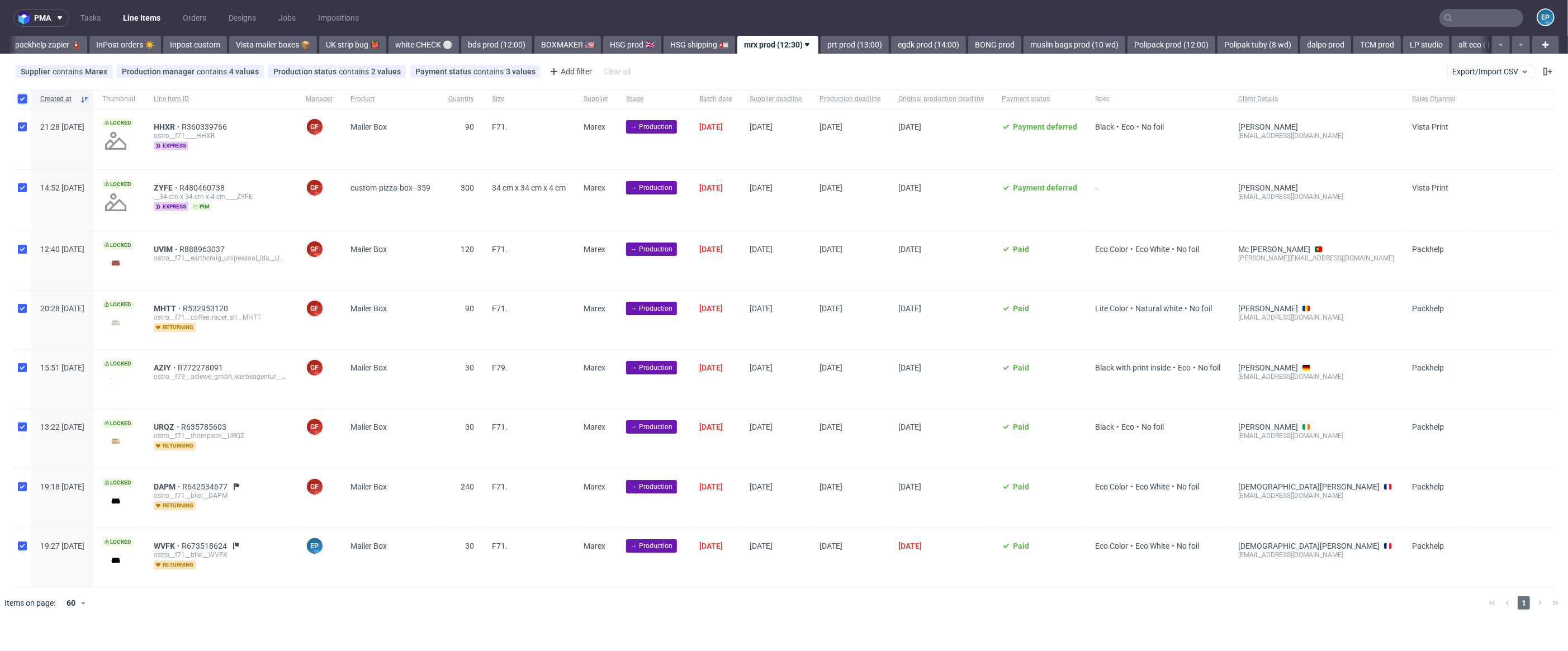
checkbox input "true"
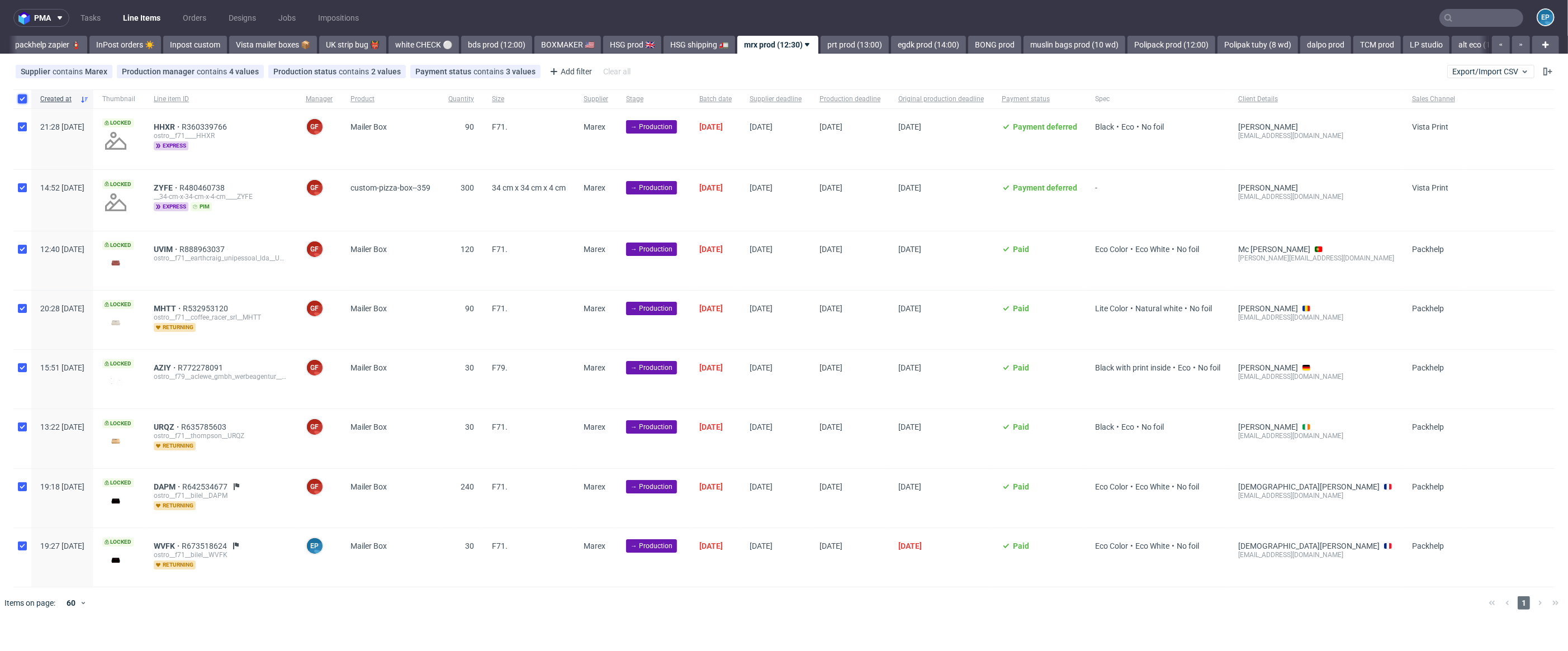
checkbox input "true"
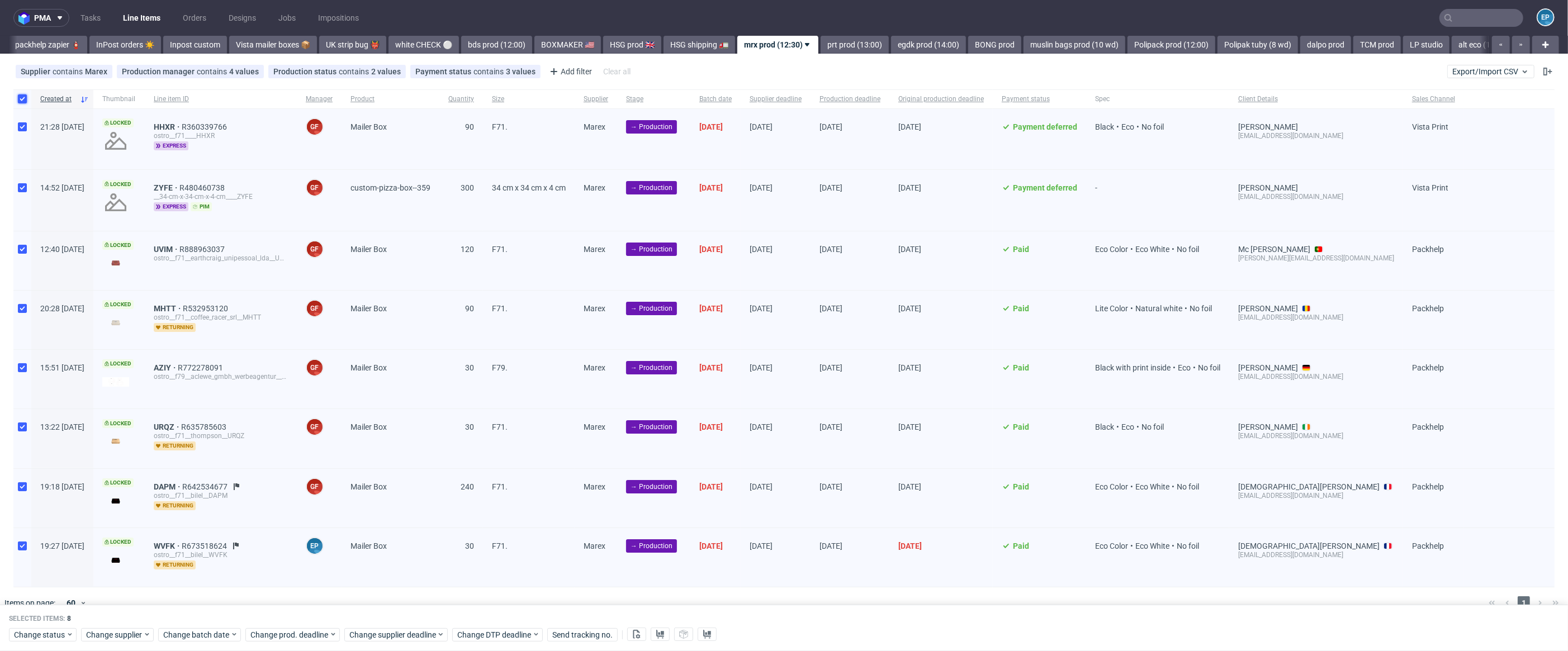
scroll to position [17, 0]
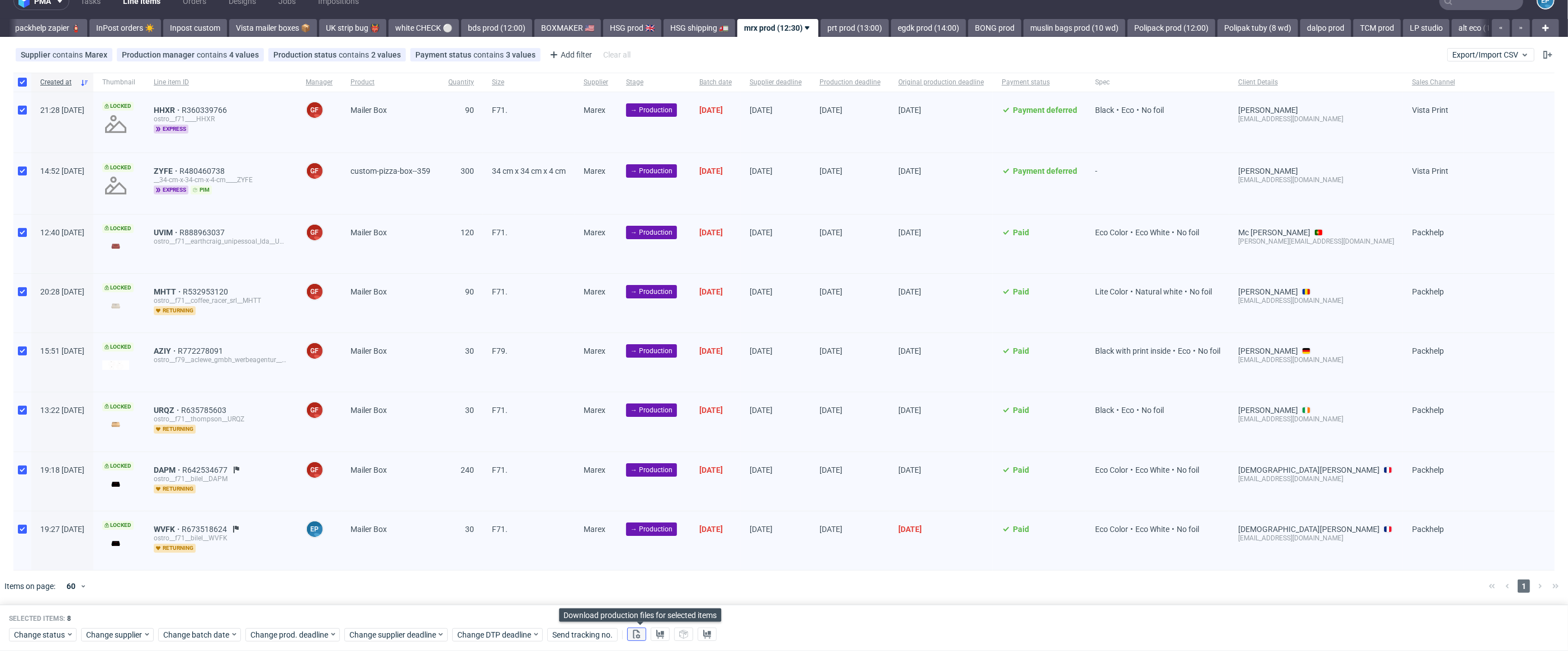
click at [641, 632] on icon at bounding box center [637, 634] width 9 height 9
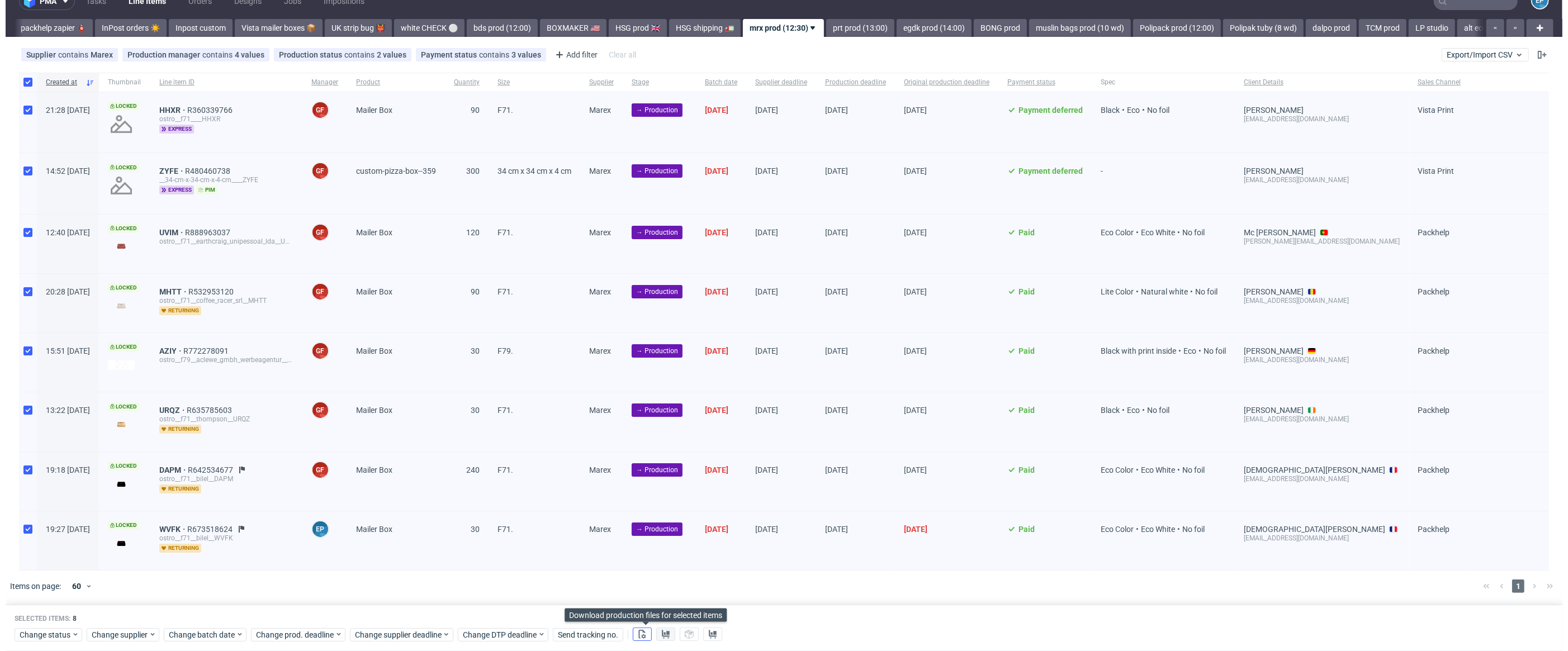
scroll to position [0, 646]
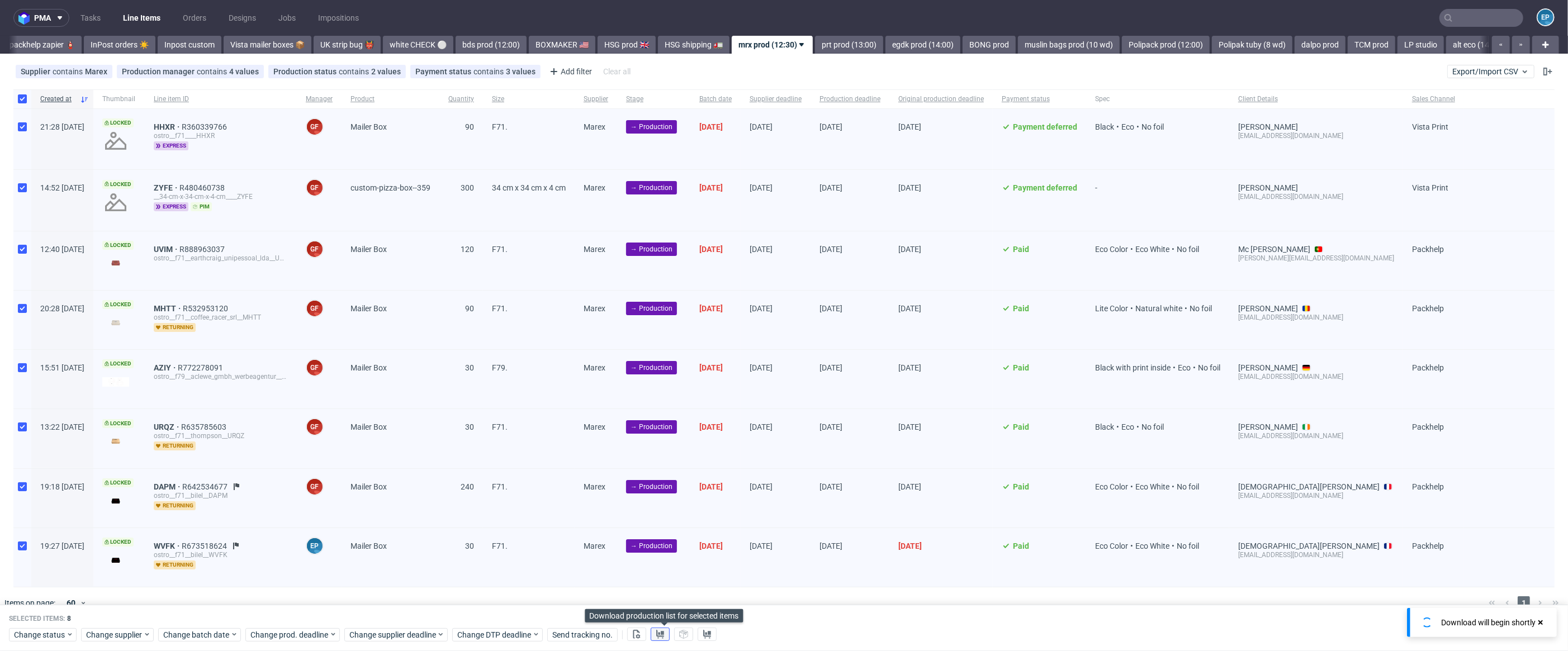
click at [657, 637] on button at bounding box center [660, 635] width 19 height 13
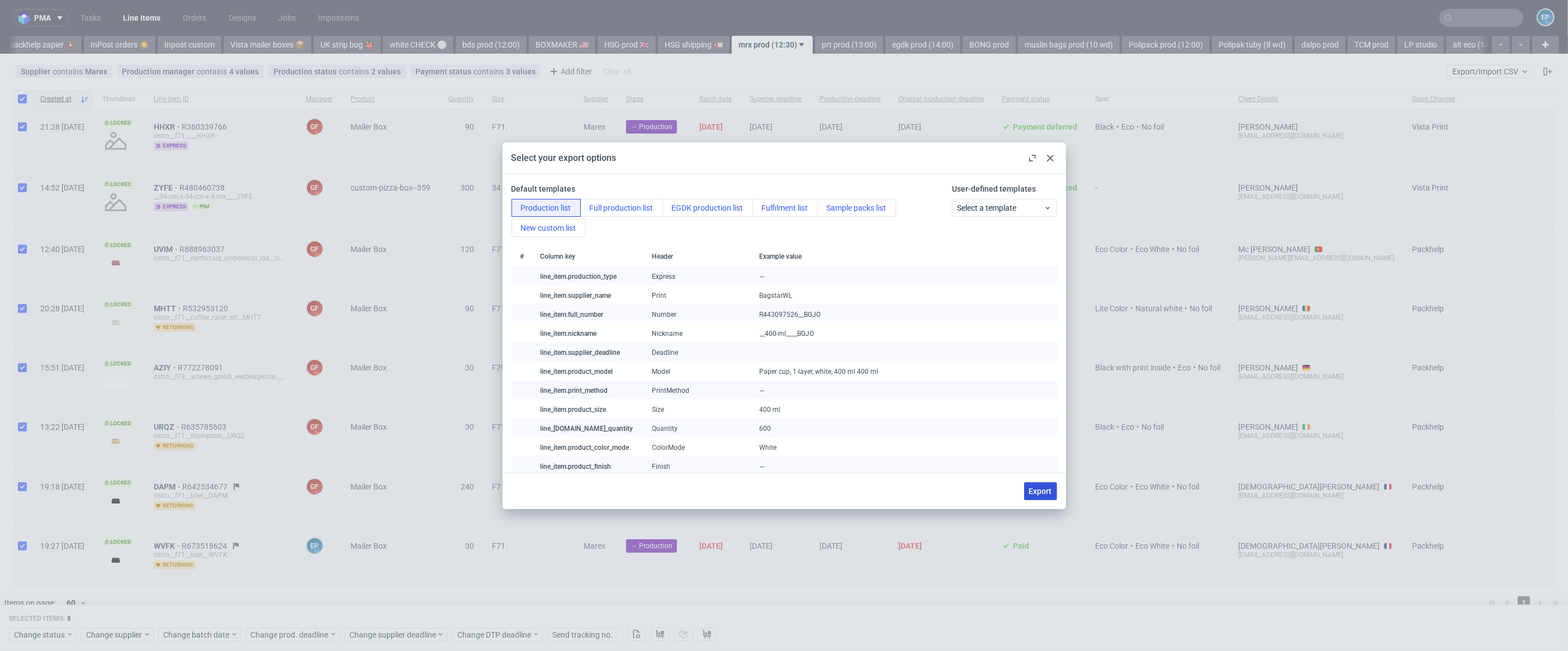
click at [1031, 489] on span "Export" at bounding box center [1041, 491] width 23 height 8
checkbox input "false"
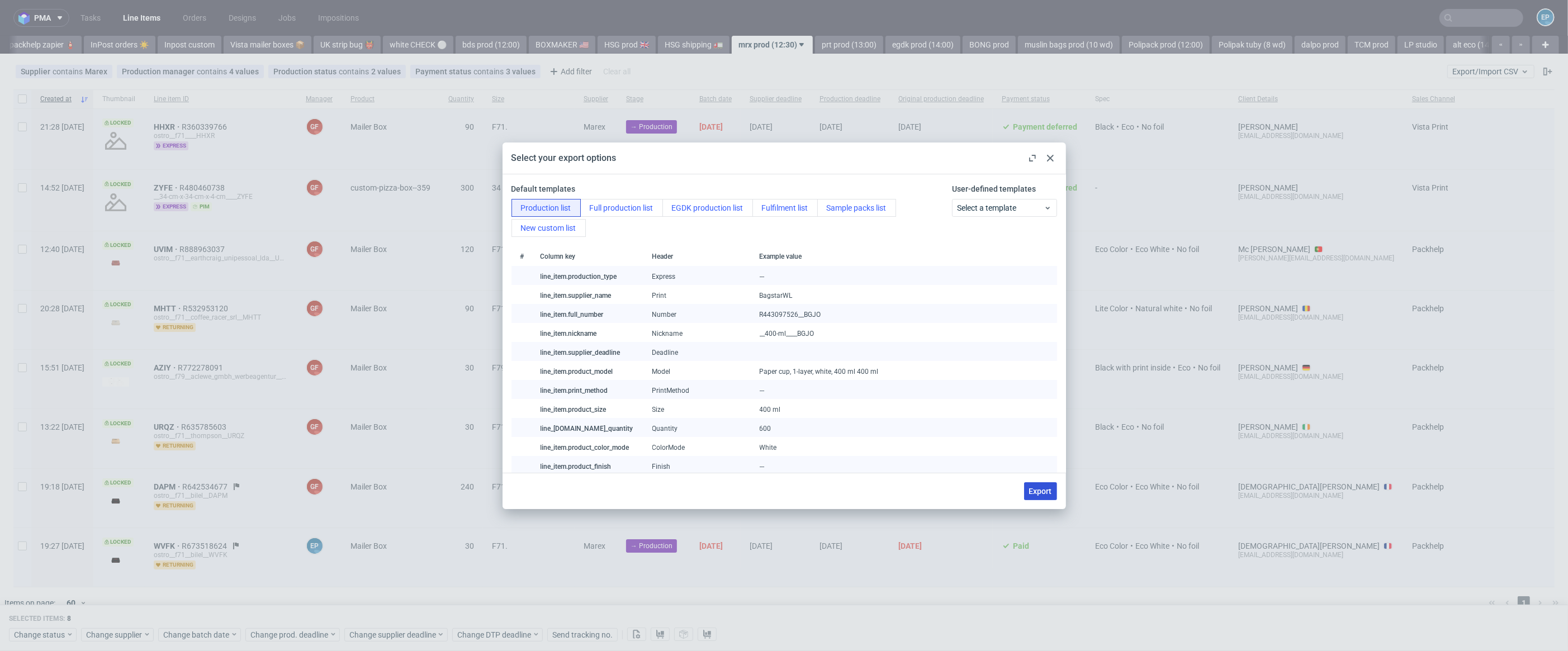
checkbox input "false"
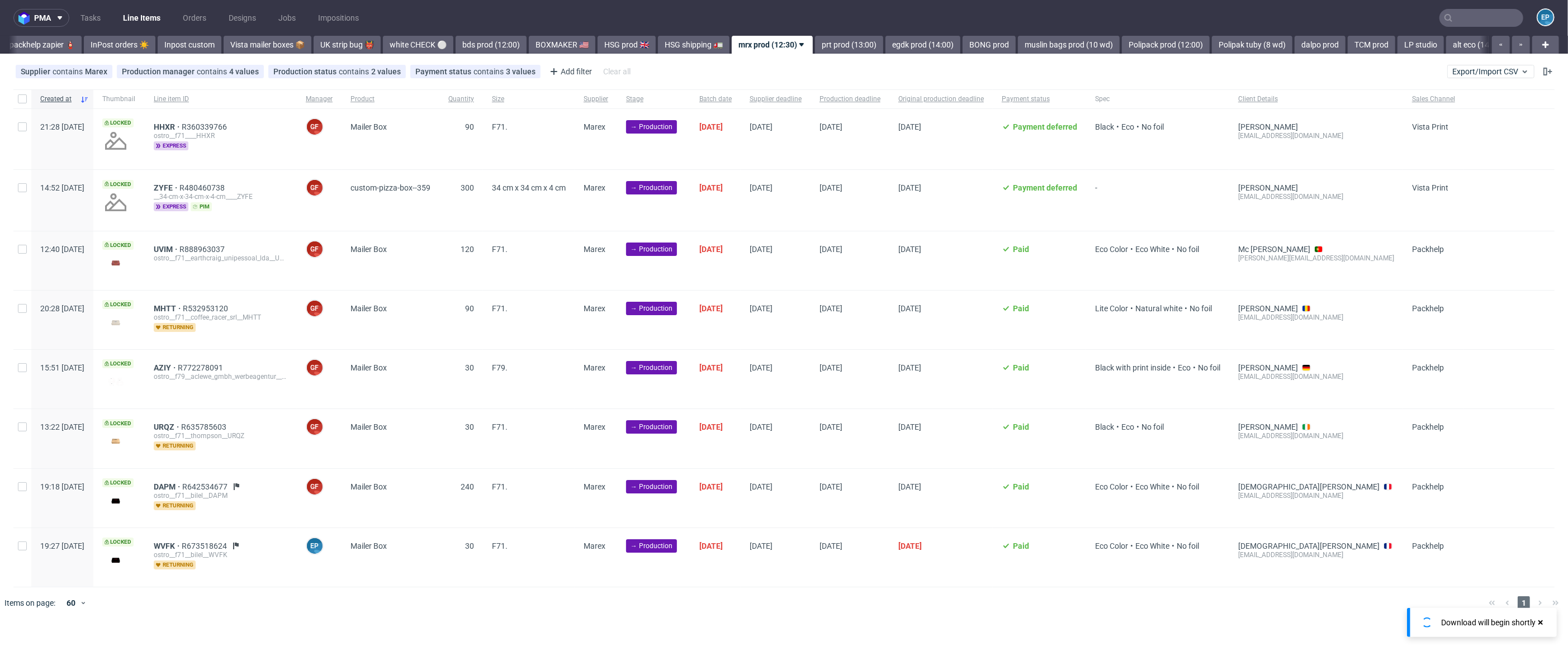
scroll to position [0, 640]
click at [259, 498] on div "ostro__f71__bilel__DAPM" at bounding box center [221, 495] width 134 height 9
click at [257, 496] on div "ostro__f71__bilel__DAPM" at bounding box center [221, 495] width 134 height 9
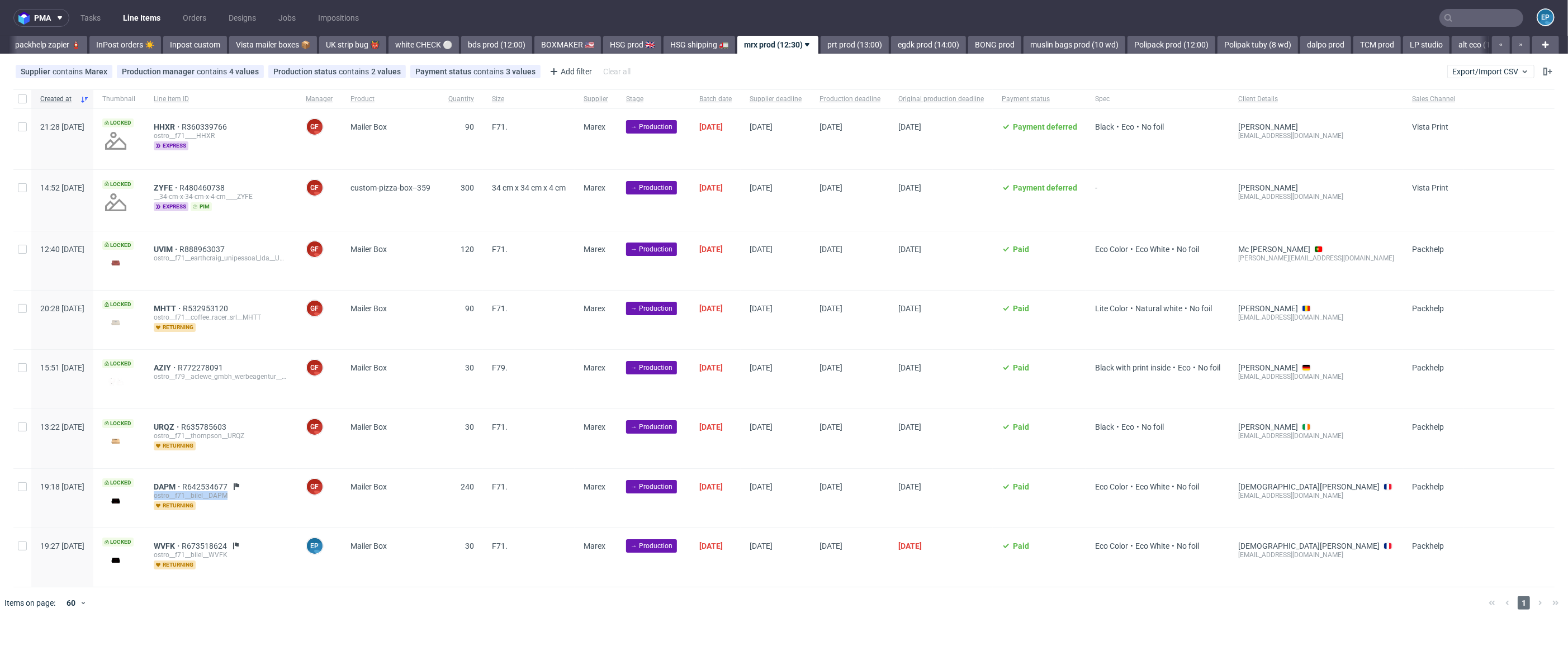
copy div "ostro__f71__bilel__DAPM"
click at [18, 92] on div at bounding box center [22, 99] width 18 height 19
checkbox input "true"
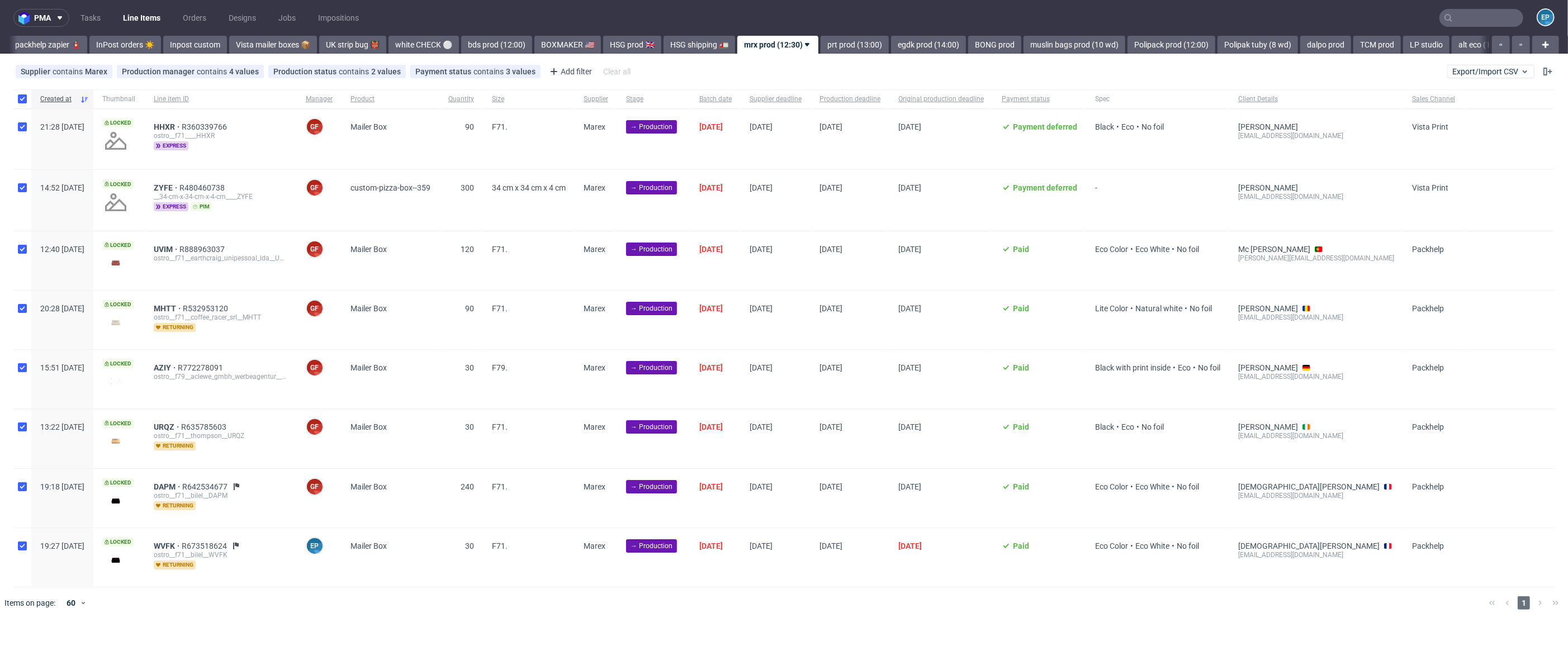
checkbox input "true"
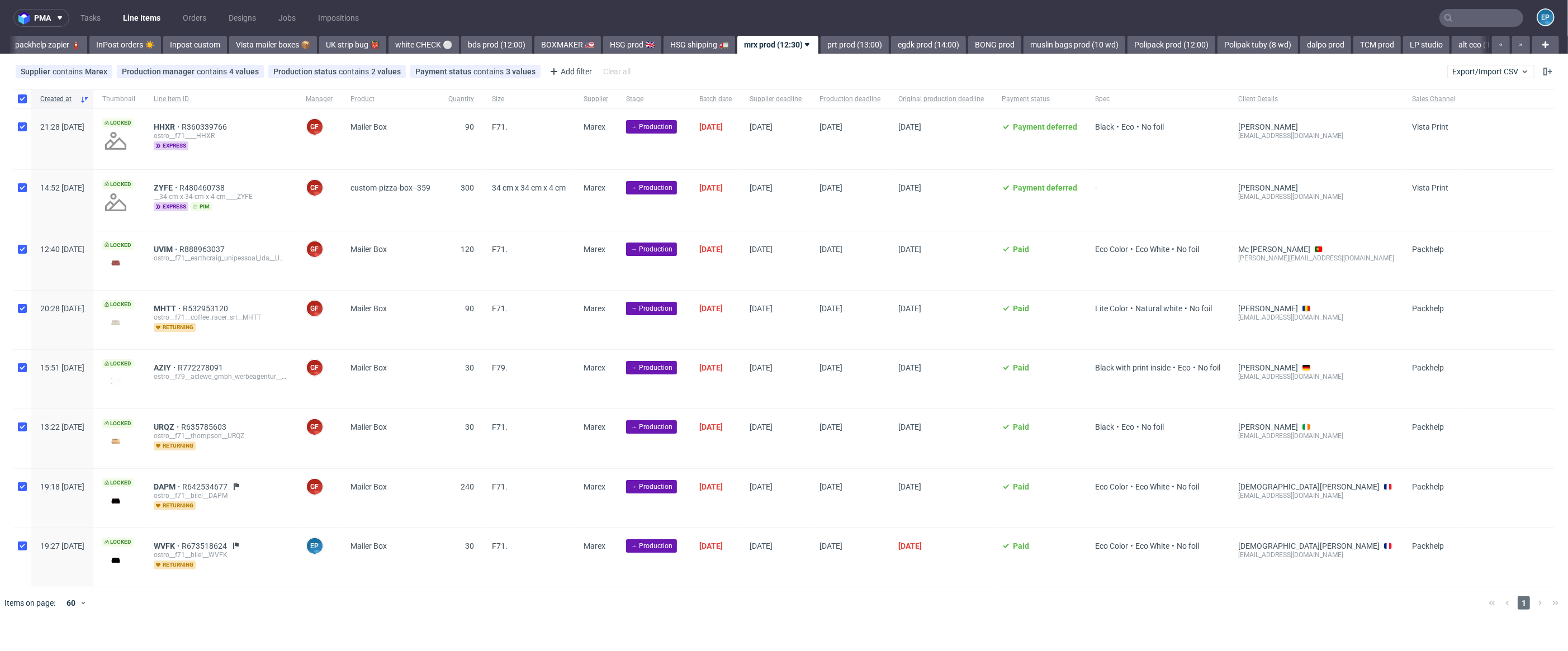
checkbox input "true"
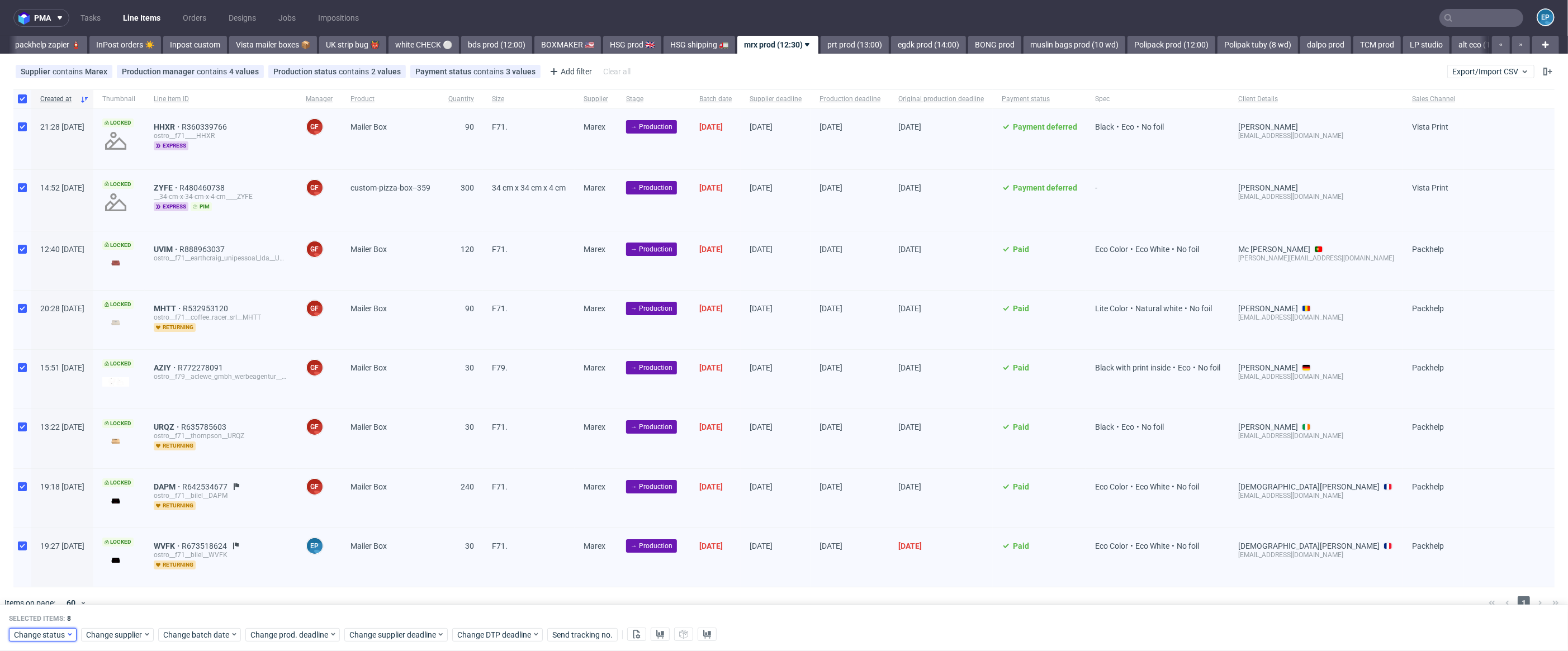
click at [41, 633] on span "Change status" at bounding box center [40, 635] width 52 height 11
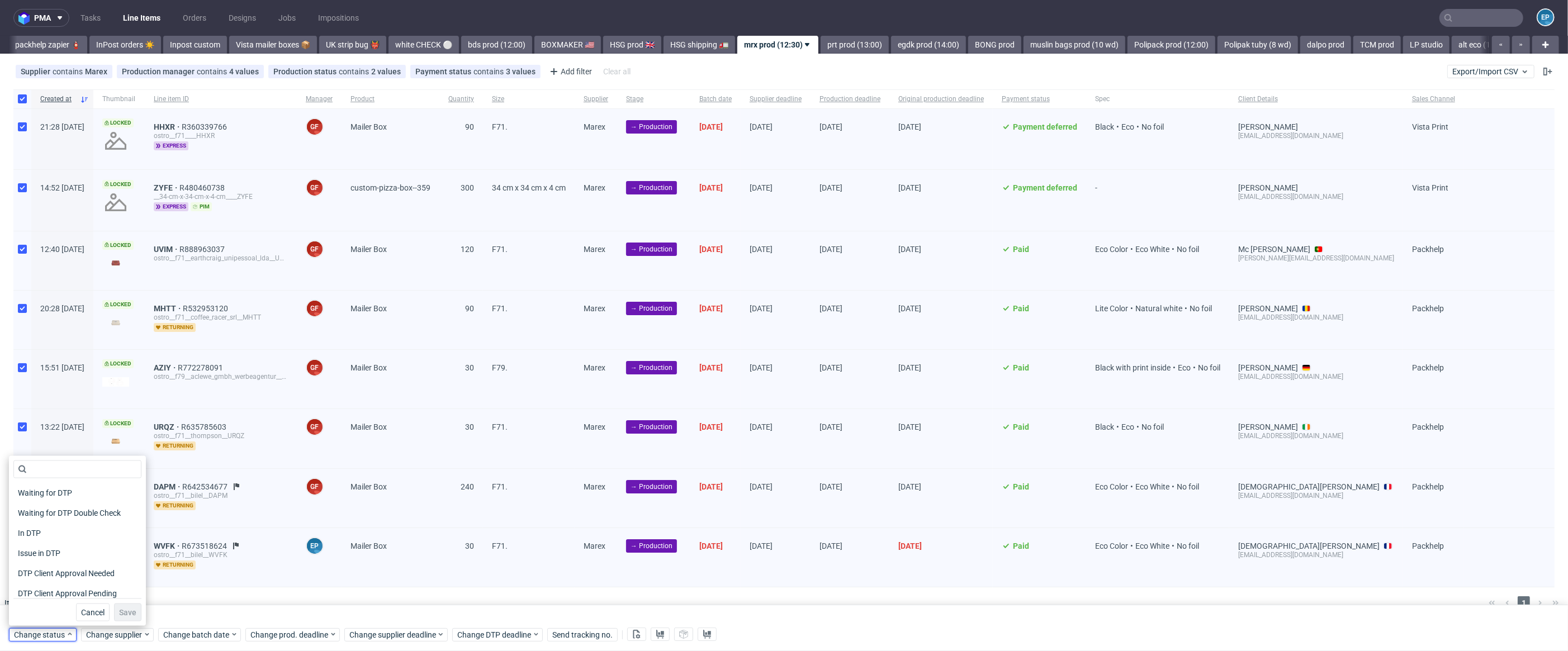
scroll to position [86, 0]
click at [66, 565] on span "In Production" at bounding box center [41, 568] width 57 height 16
click at [114, 613] on button "Save" at bounding box center [127, 612] width 27 height 18
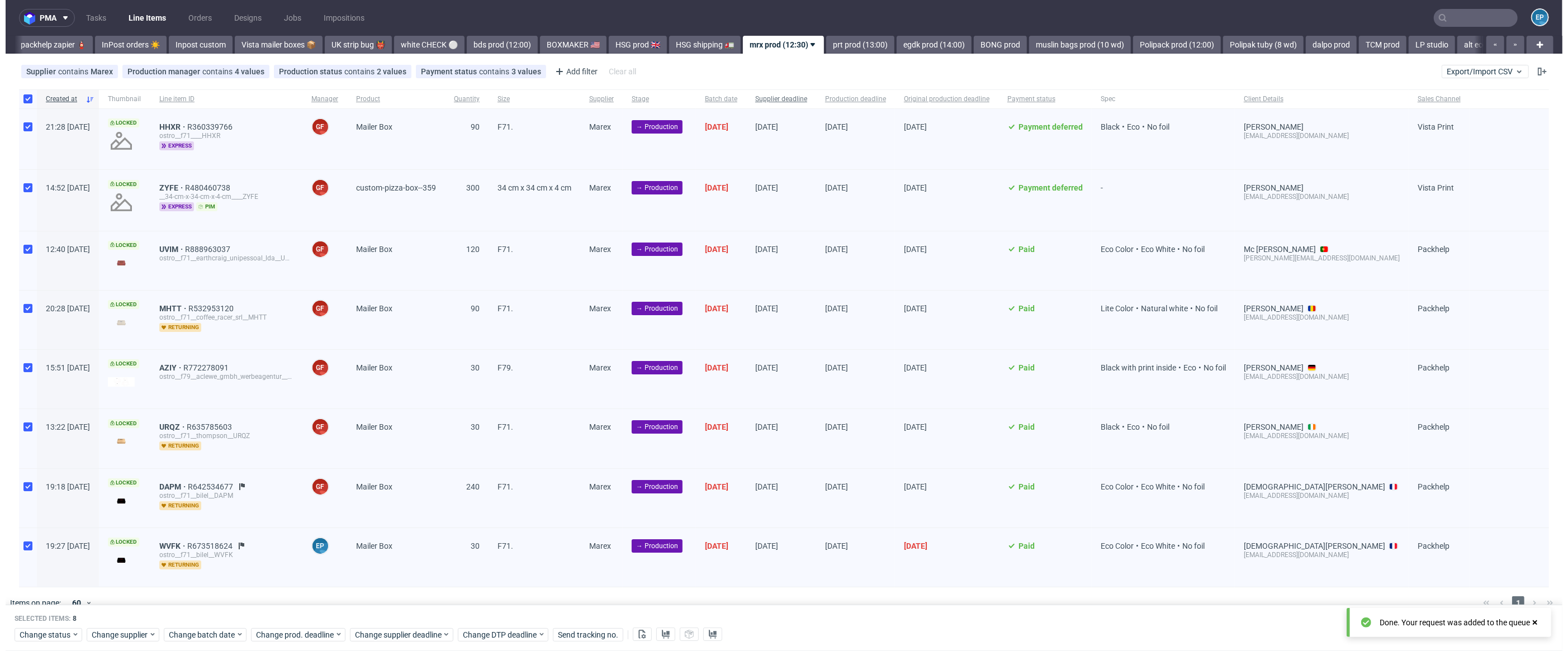
scroll to position [0, 646]
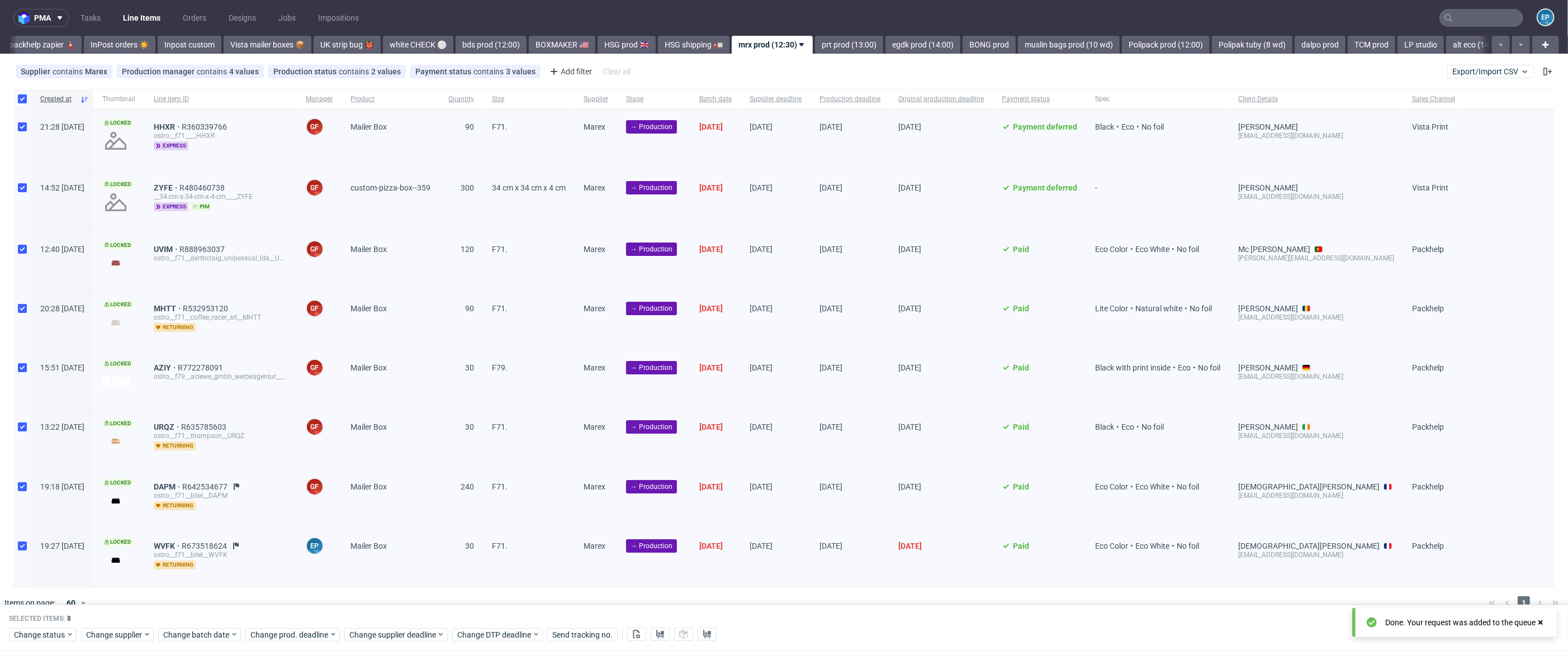
click at [814, 59] on div "Supplier contains Marex Production manager contains 4 values Ewa Prus, Agnieszk…" at bounding box center [784, 72] width 1568 height 27
click at [812, 54] on div "pma Tasks Line Items Orders Designs Jobs Impositions EP Vista Print All delays …" at bounding box center [784, 326] width 1568 height 651
click at [815, 50] on link "prt prod (13:00)" at bounding box center [849, 44] width 68 height 18
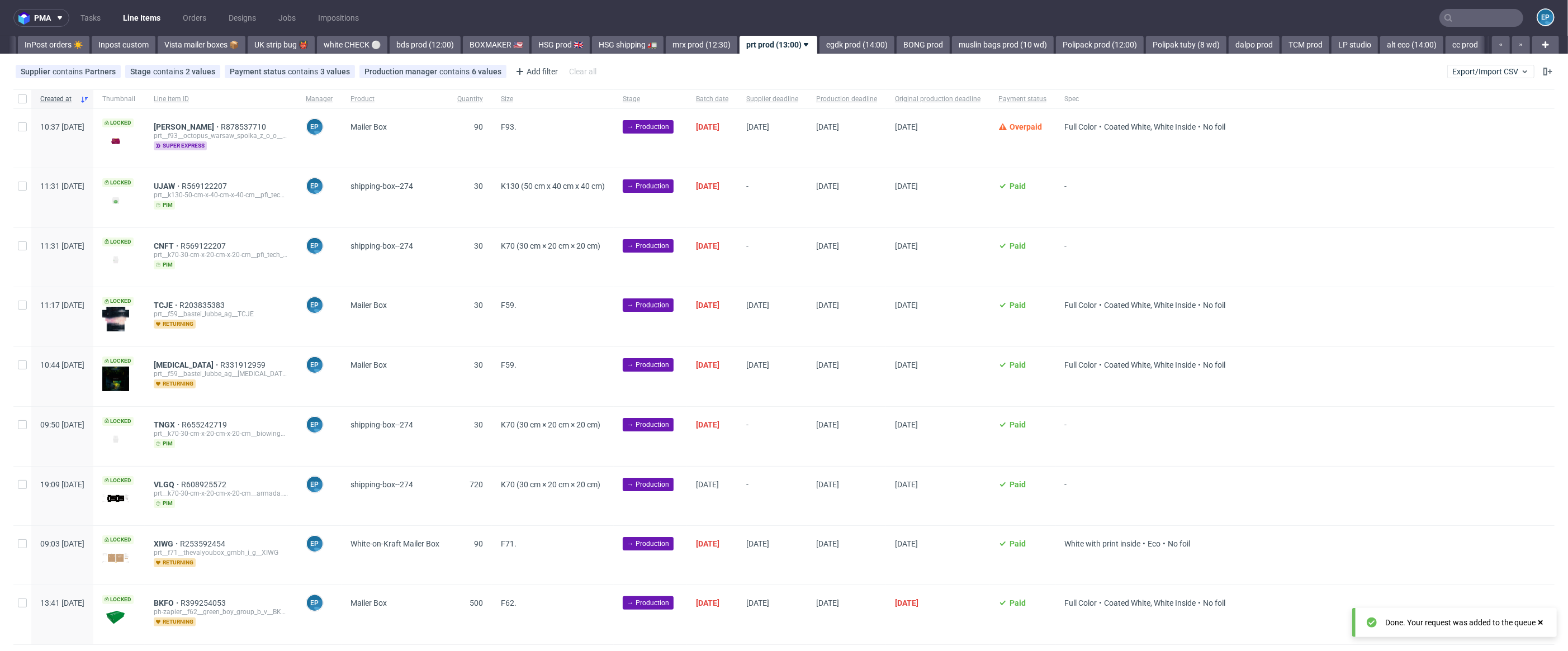
scroll to position [27, 0]
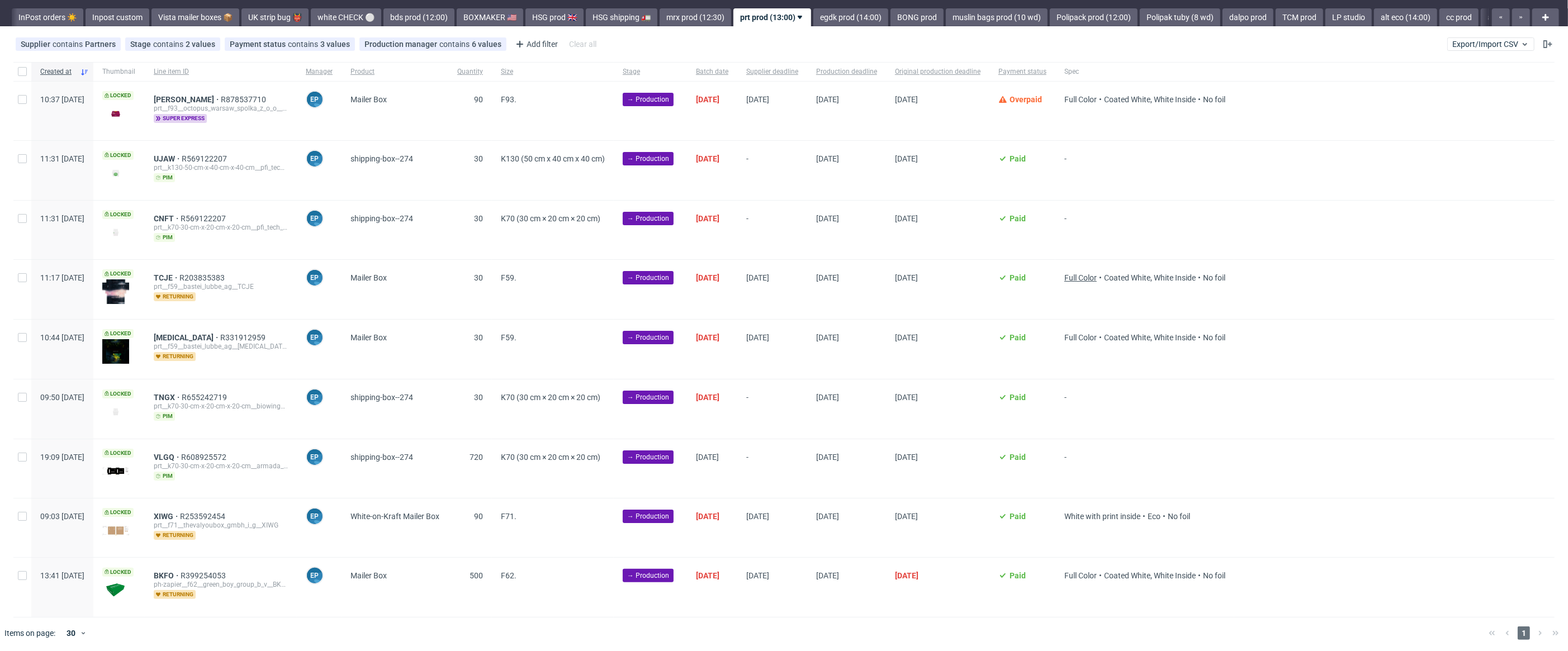
click at [1097, 277] on span "Full Color" at bounding box center [1080, 277] width 32 height 9
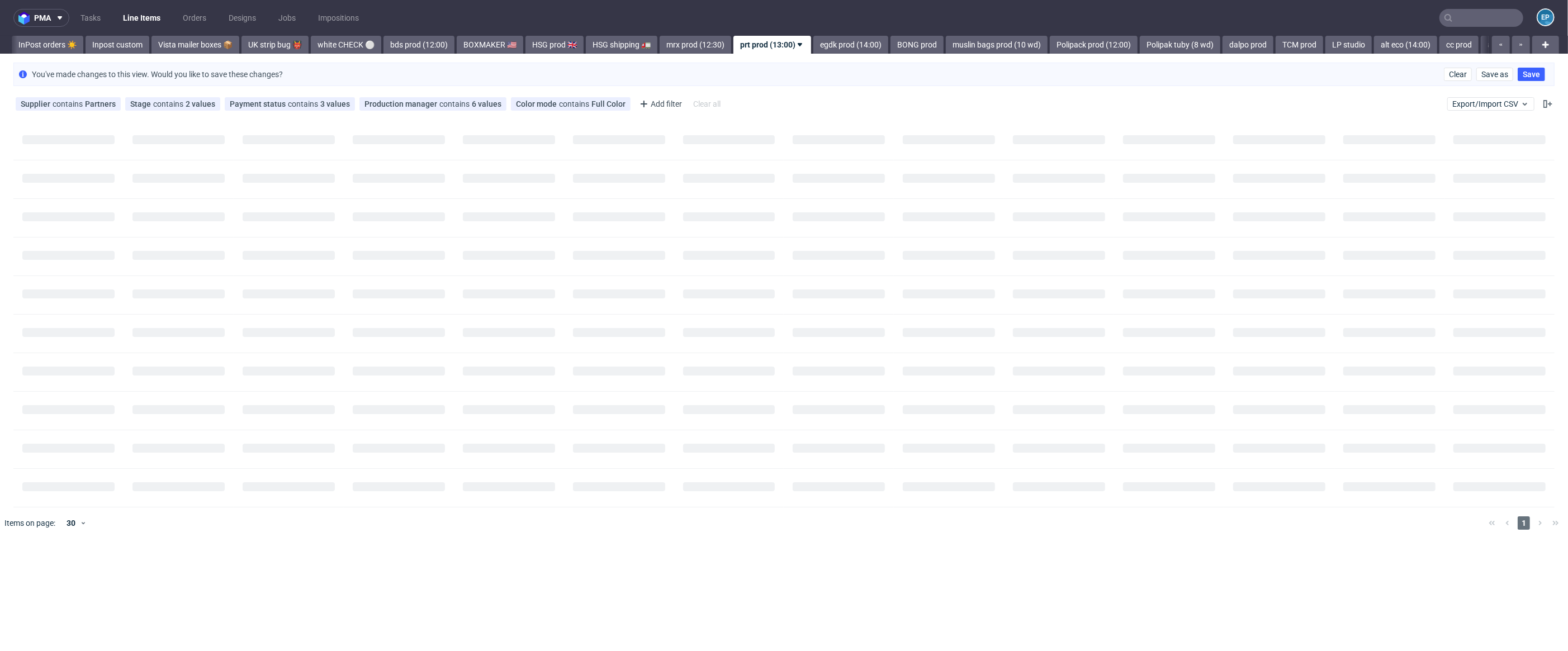
scroll to position [0, 0]
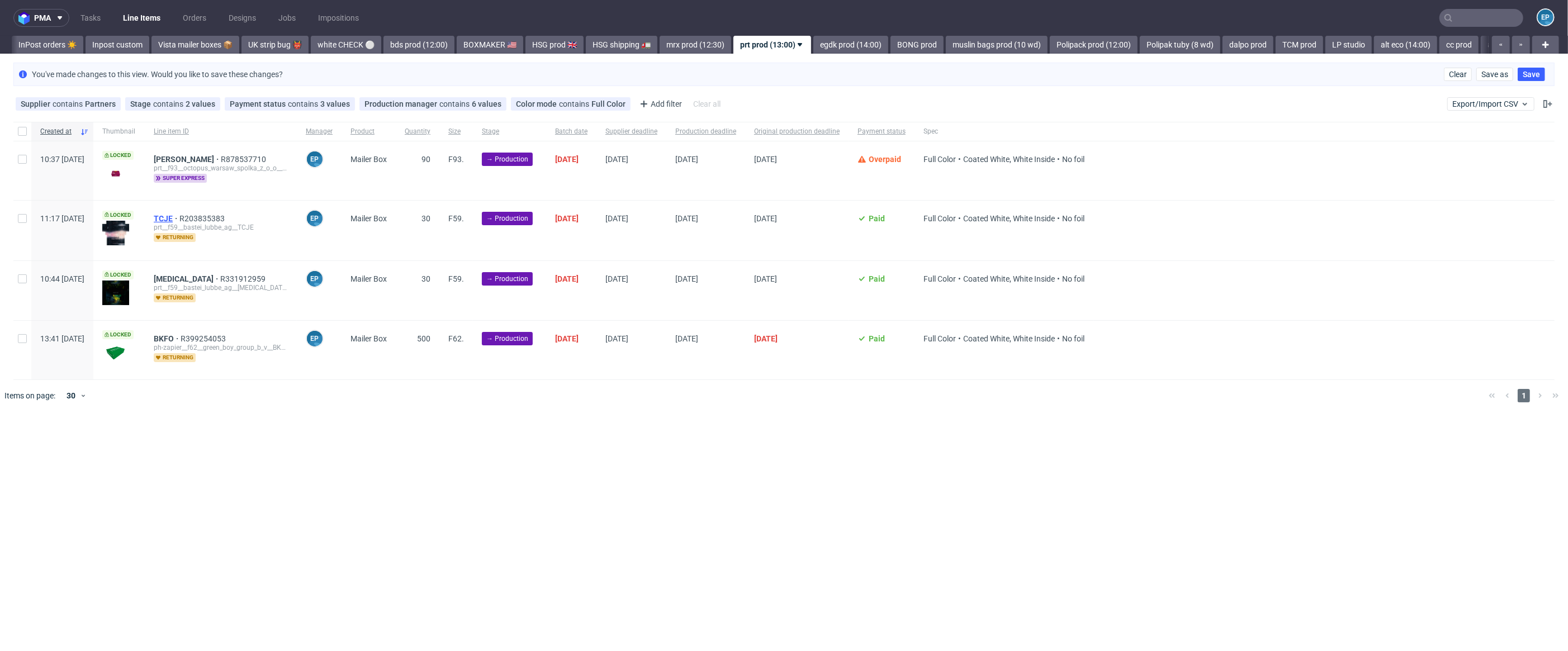
click at [180, 218] on span "TCJE" at bounding box center [167, 218] width 26 height 9
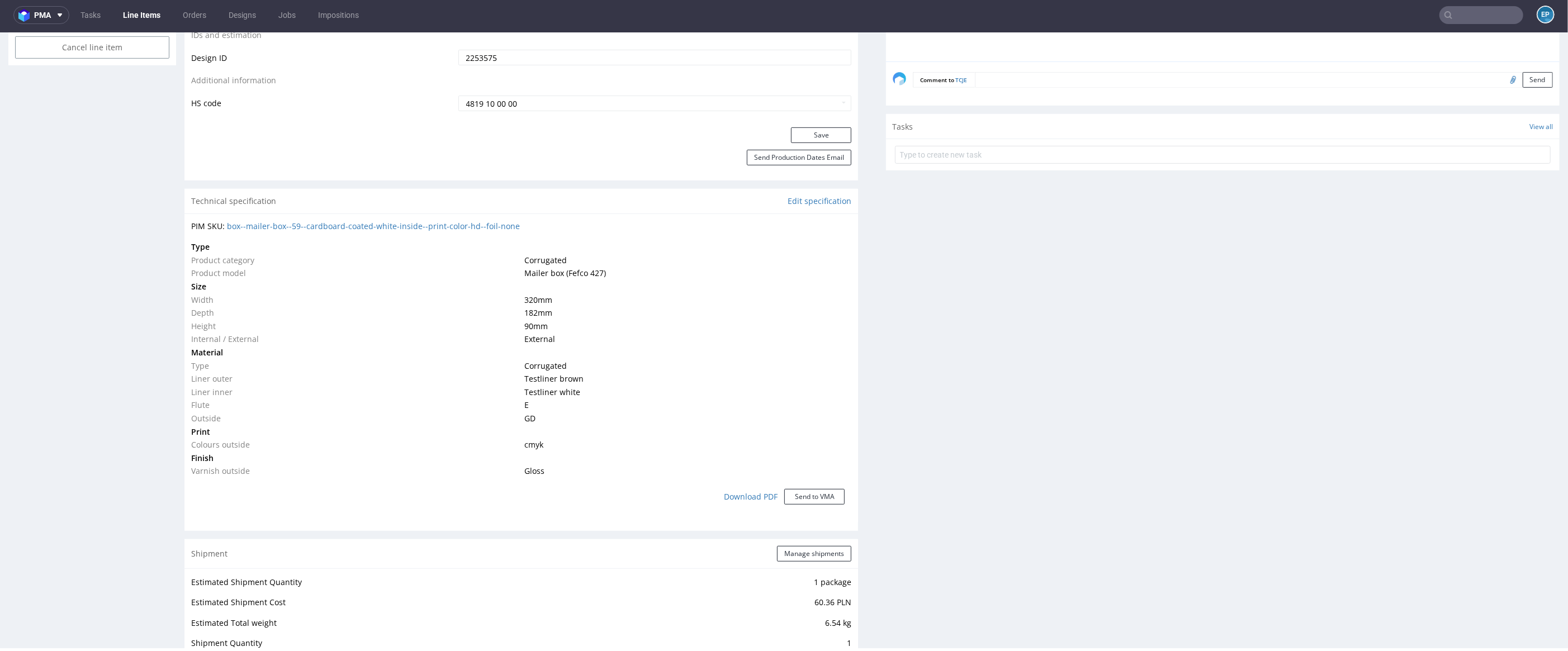
scroll to position [593, 0]
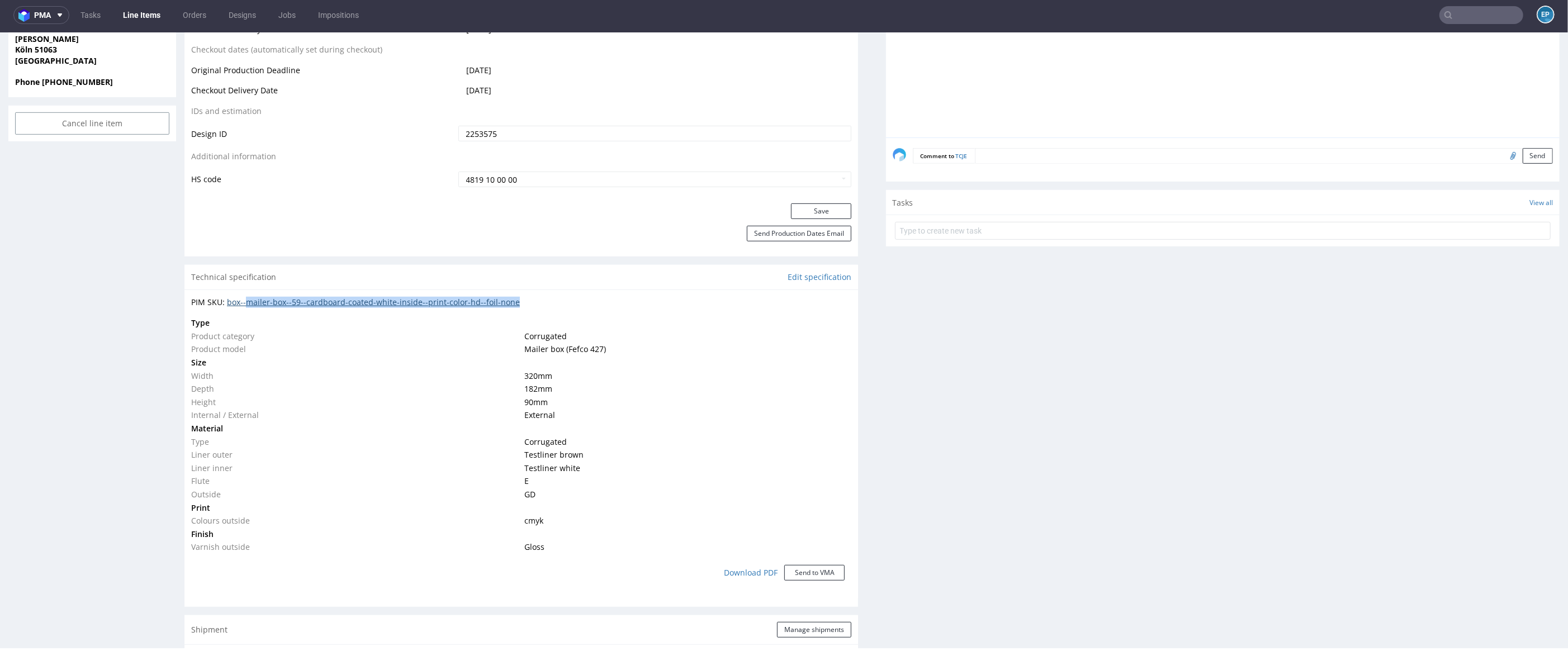
drag, startPoint x: 547, startPoint y: 307, endPoint x: 250, endPoint y: 305, distance: 297.0
click at [250, 305] on div "PIM SKU: box--mailer-box--59--cardboard-coated-white-inside--print-color-hd--fo…" at bounding box center [521, 302] width 660 height 11
click at [143, 12] on link "Line Items" at bounding box center [142, 15] width 51 height 18
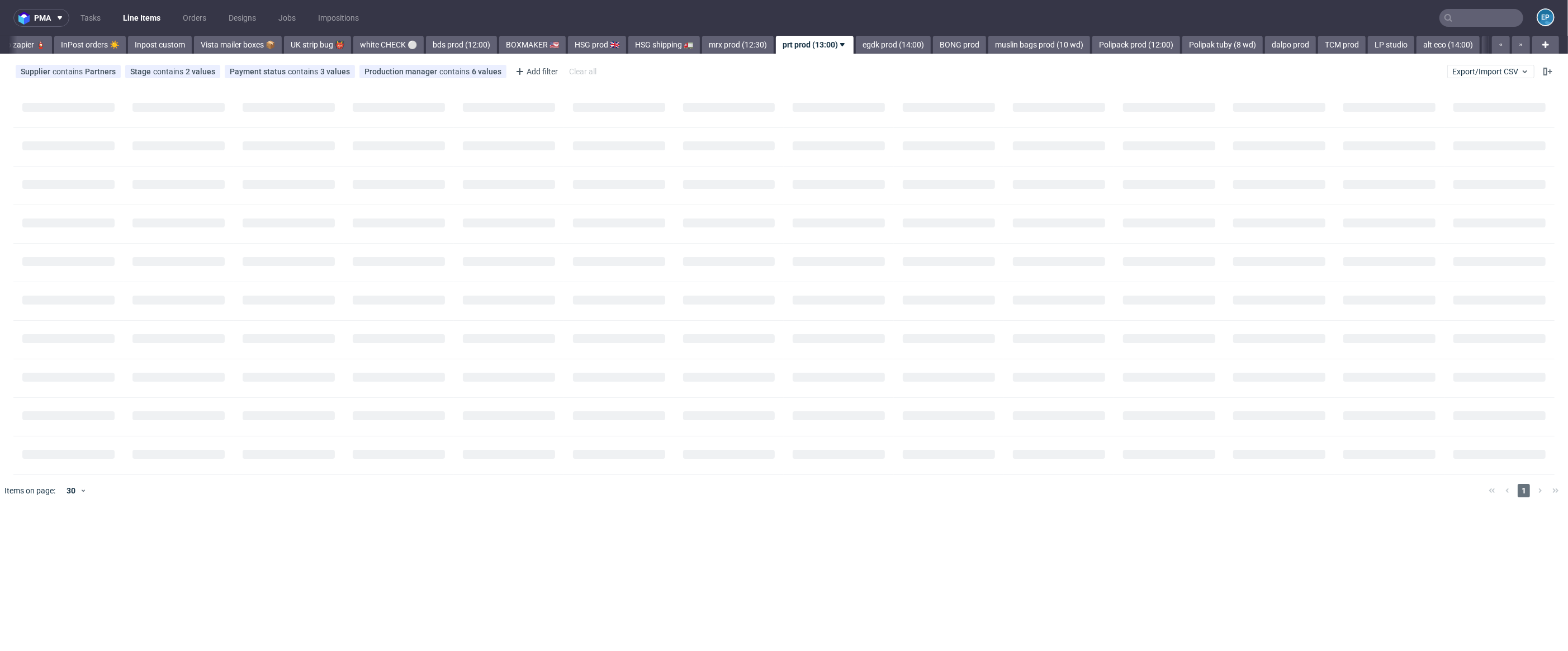
scroll to position [0, 712]
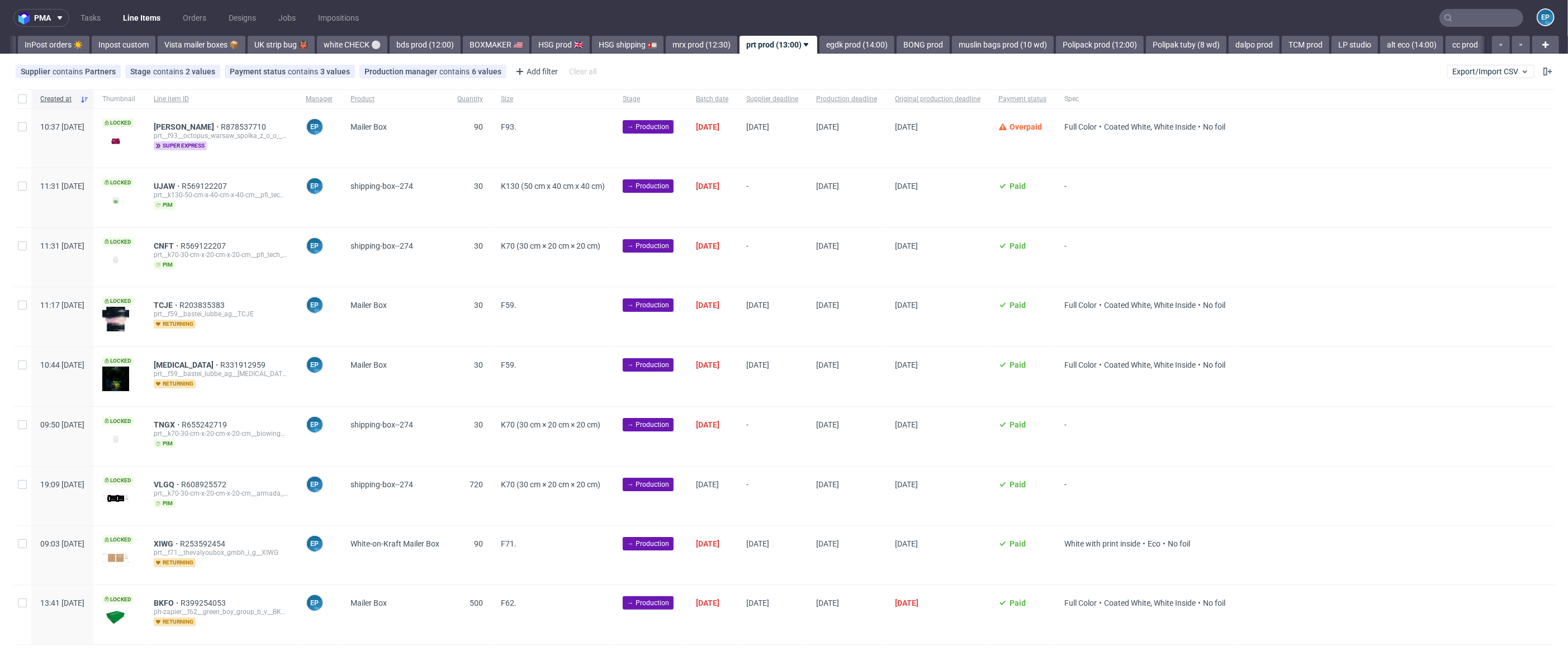
click at [21, 103] on div at bounding box center [22, 99] width 18 height 19
checkbox input "true"
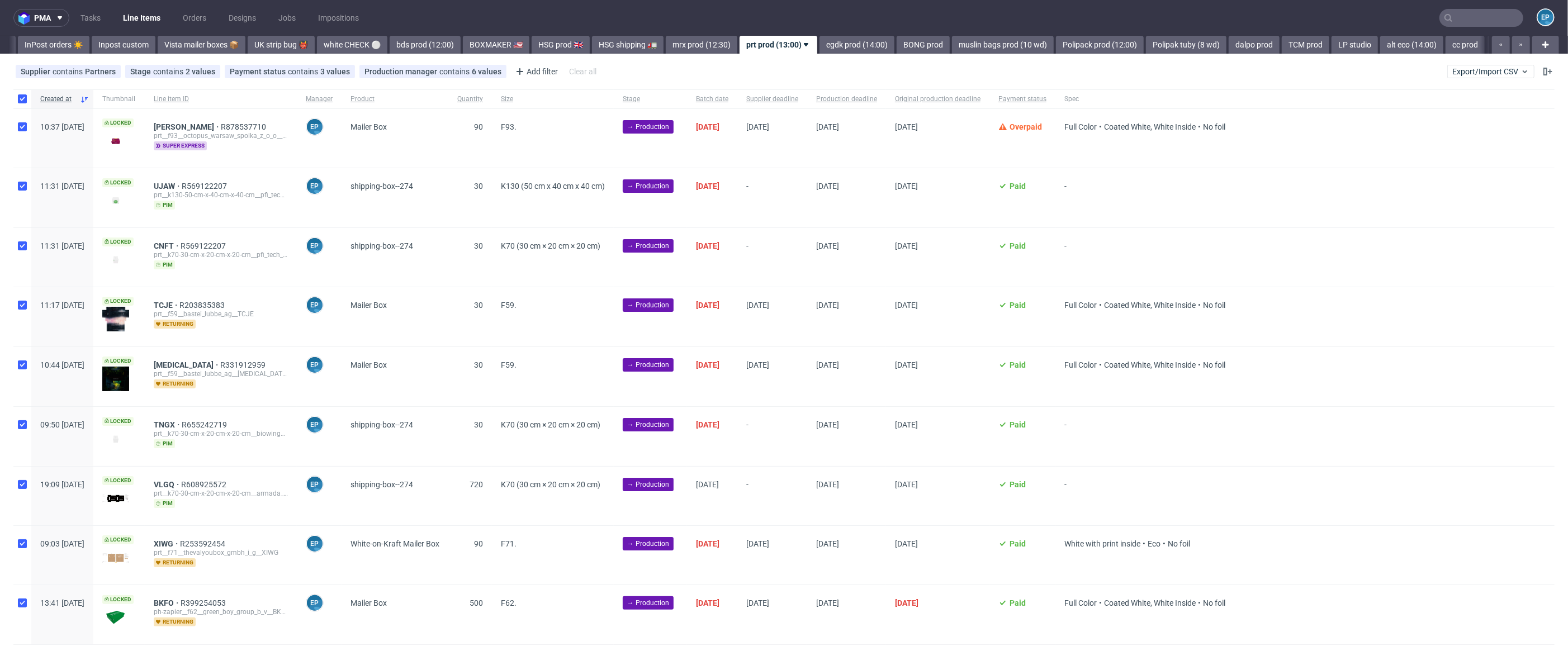
checkbox input "true"
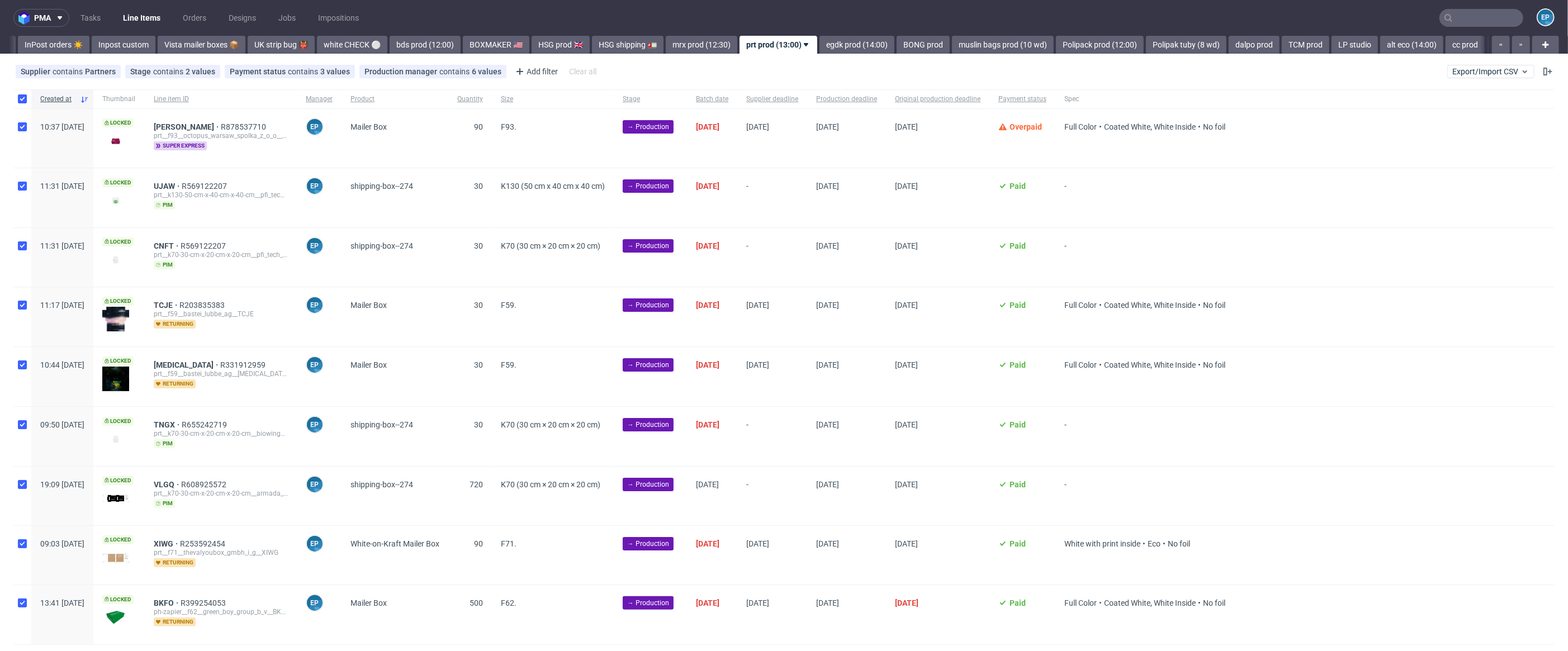
checkbox input "true"
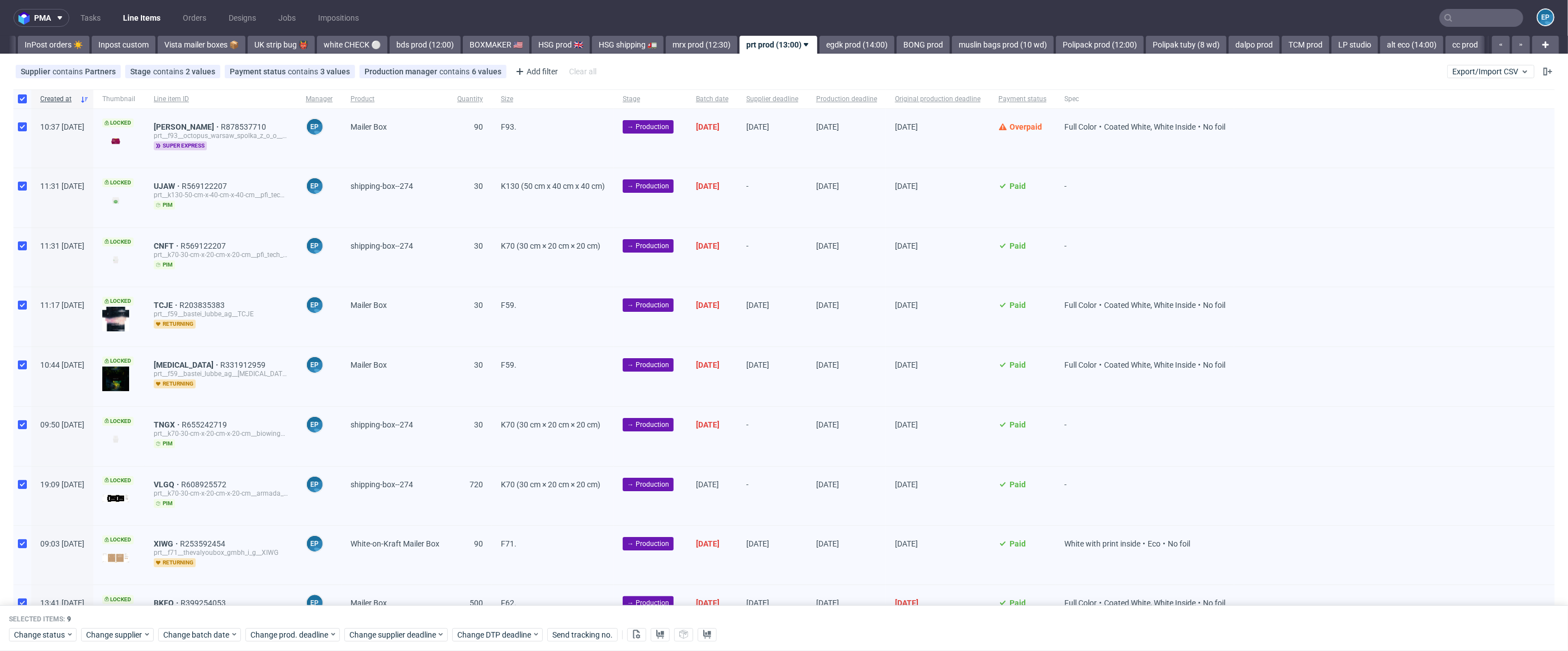
scroll to position [74, 0]
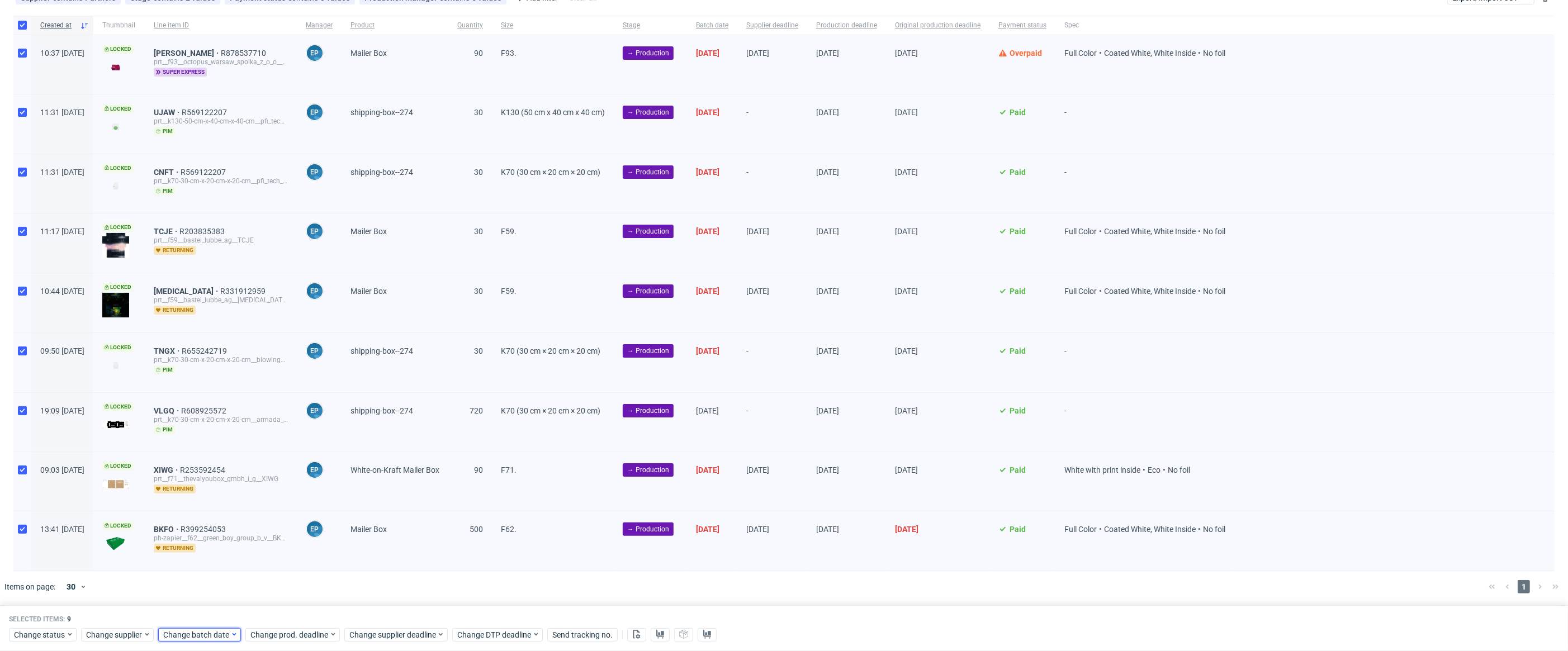
click at [191, 636] on span "Change batch date" at bounding box center [197, 635] width 67 height 11
click at [195, 488] on button "1" at bounding box center [198, 495] width 17 height 18
click at [294, 620] on button "Save" at bounding box center [292, 612] width 27 height 18
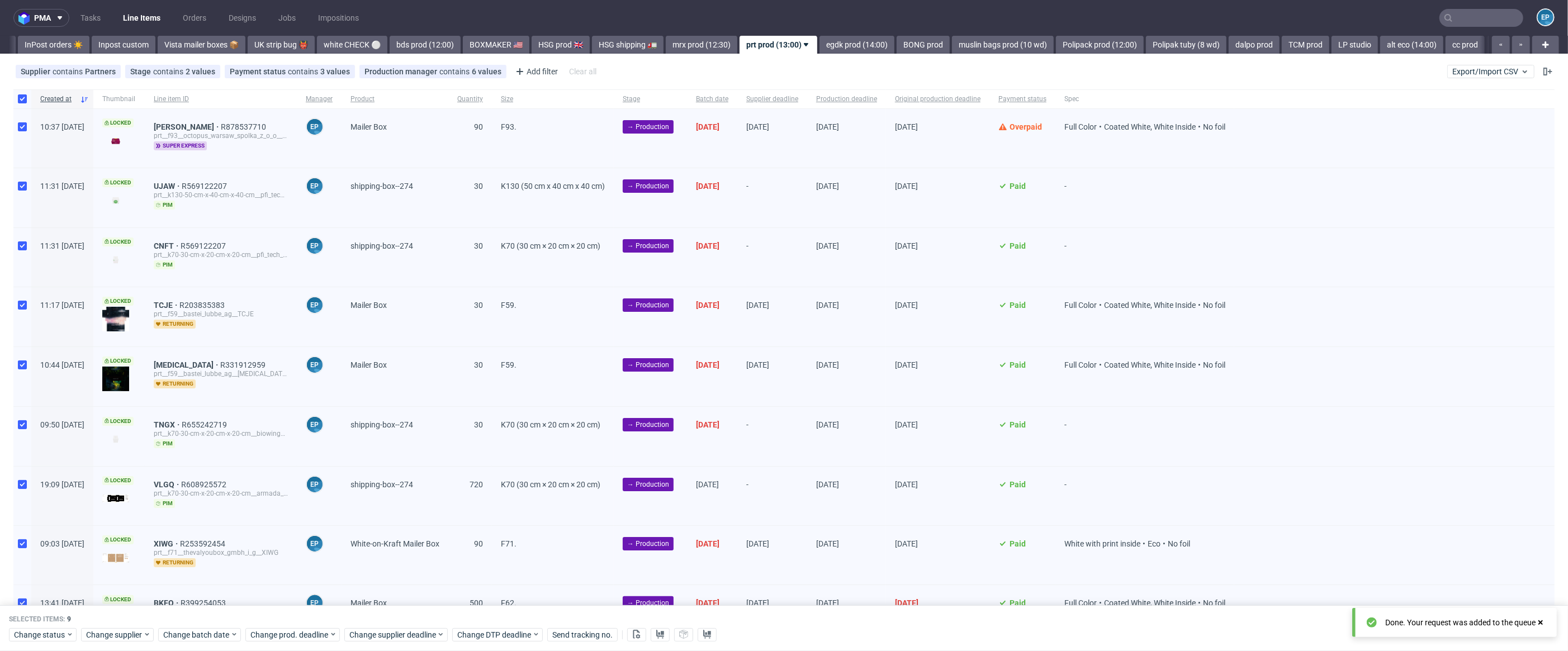
scroll to position [0, 718]
click at [401, 642] on div "Selected items: 9 Change status Change supplier Change batch date Change prod. …" at bounding box center [784, 628] width 1568 height 46
click at [405, 642] on div "Selected items: 9 Change status Change supplier Change batch date Change prod. …" at bounding box center [784, 628] width 1568 height 46
click at [404, 638] on span "Change supplier deadline" at bounding box center [393, 635] width 87 height 11
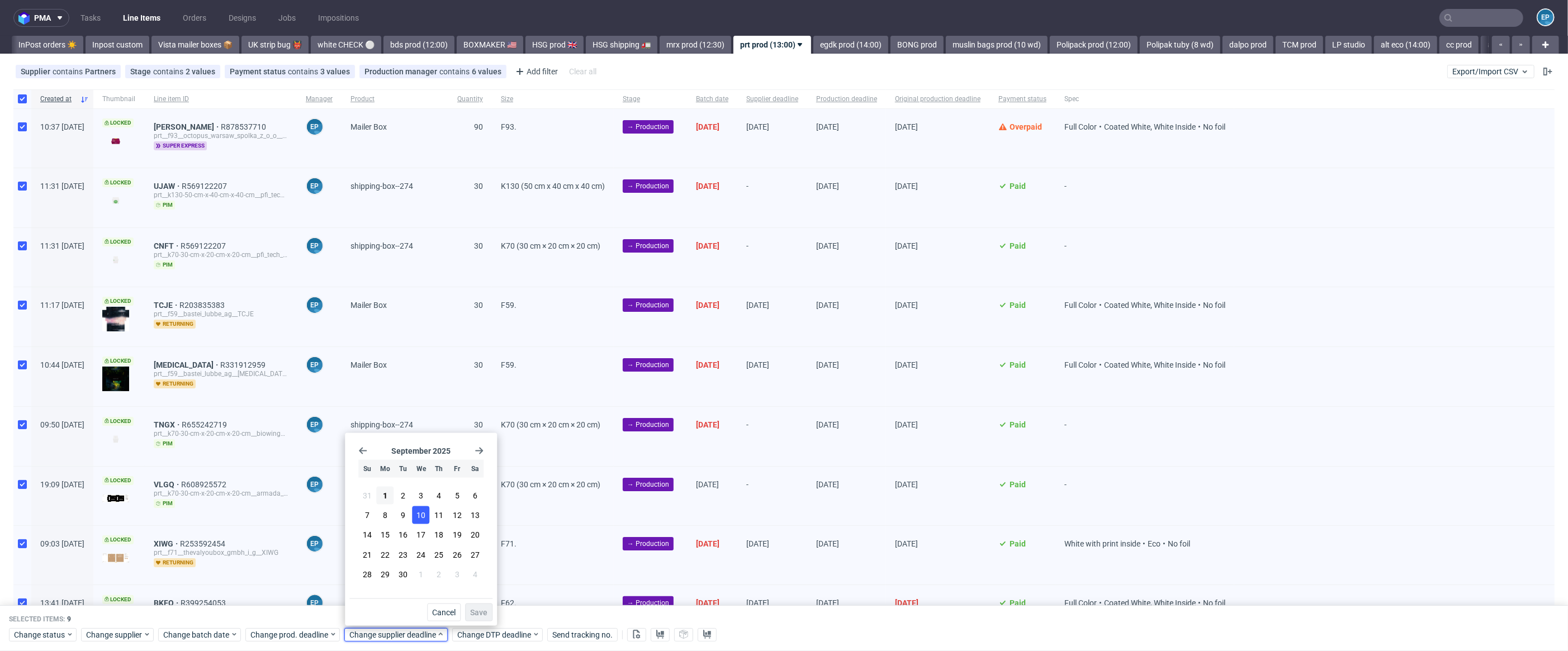
click at [426, 510] on button "10" at bounding box center [421, 515] width 17 height 18
click at [487, 611] on span "Save" at bounding box center [478, 612] width 17 height 8
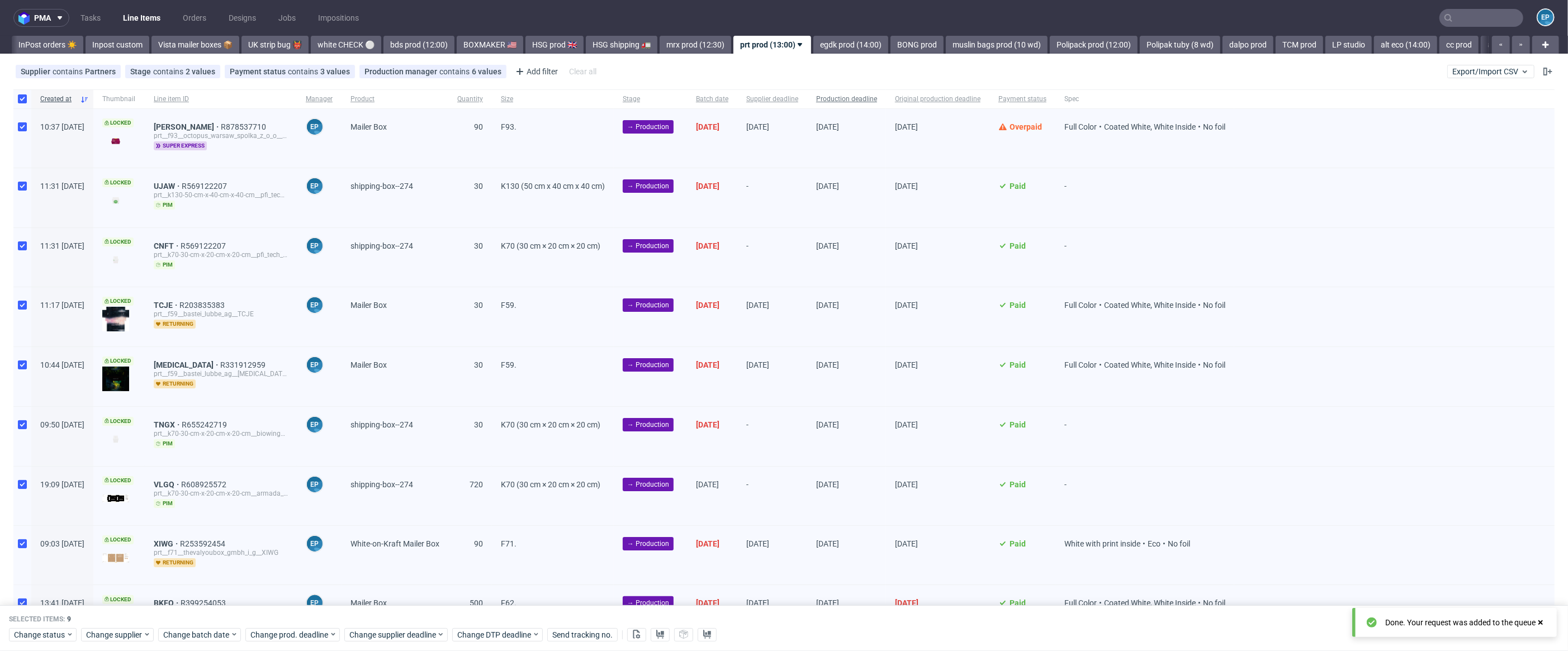
click at [877, 100] on span "Production deadline" at bounding box center [847, 99] width 61 height 10
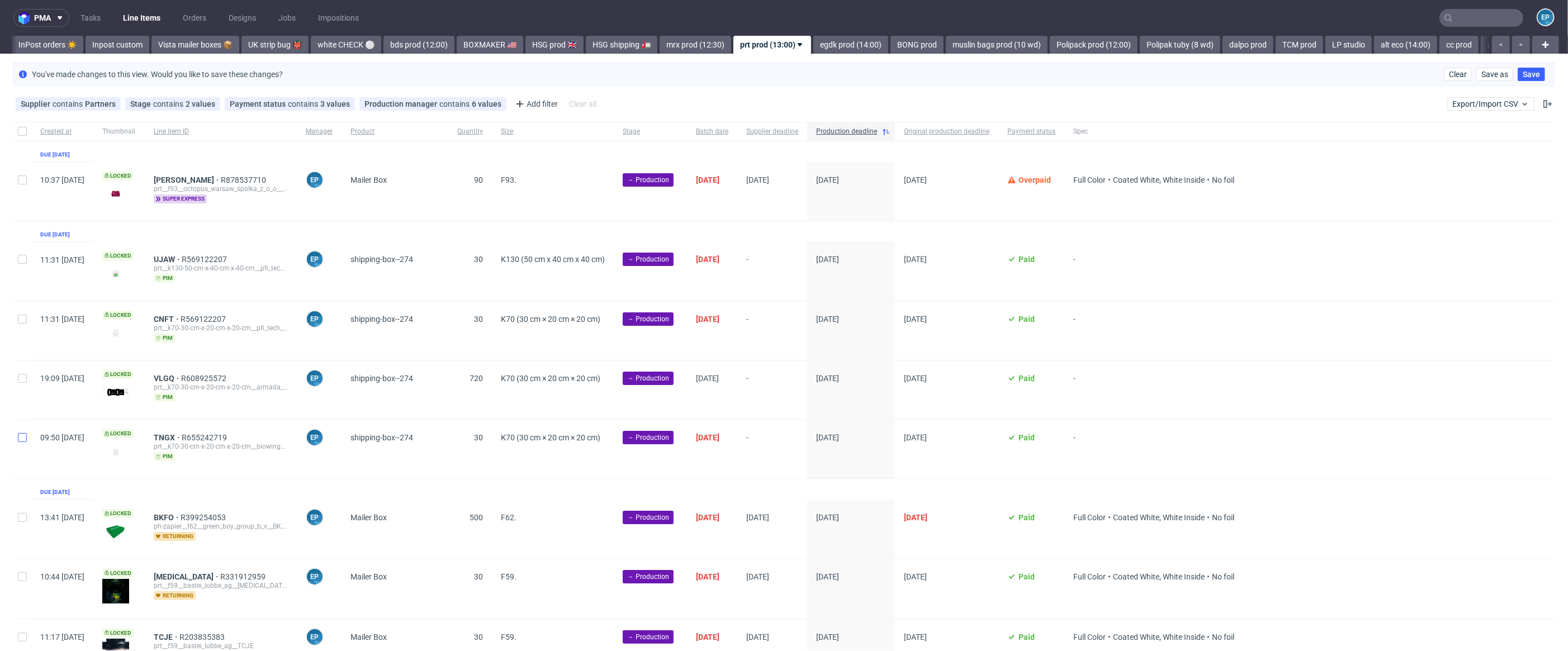
click at [17, 441] on div at bounding box center [22, 449] width 18 height 58
checkbox input "true"
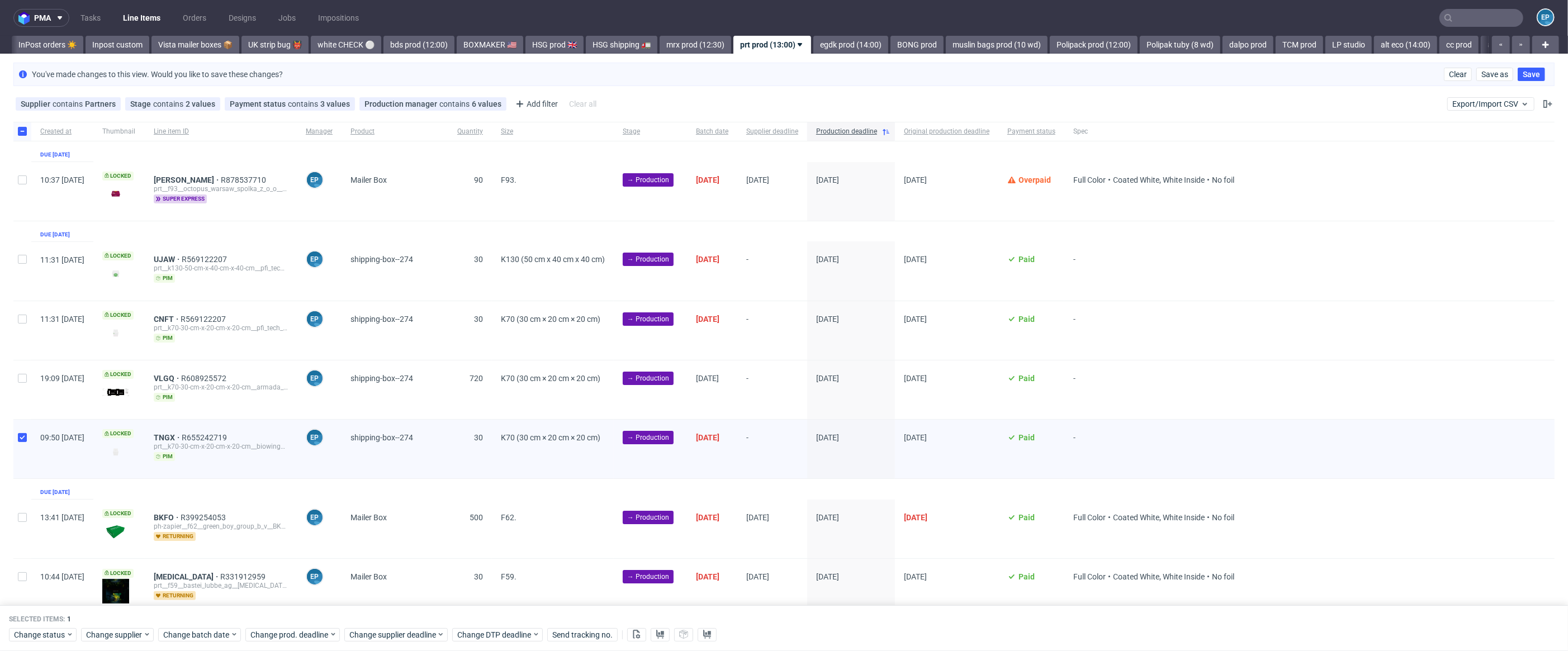
click at [29, 375] on div at bounding box center [22, 389] width 18 height 58
checkbox input "true"
click at [24, 301] on div at bounding box center [22, 330] width 18 height 59
click at [24, 270] on div at bounding box center [22, 271] width 18 height 58
checkbox input "true"
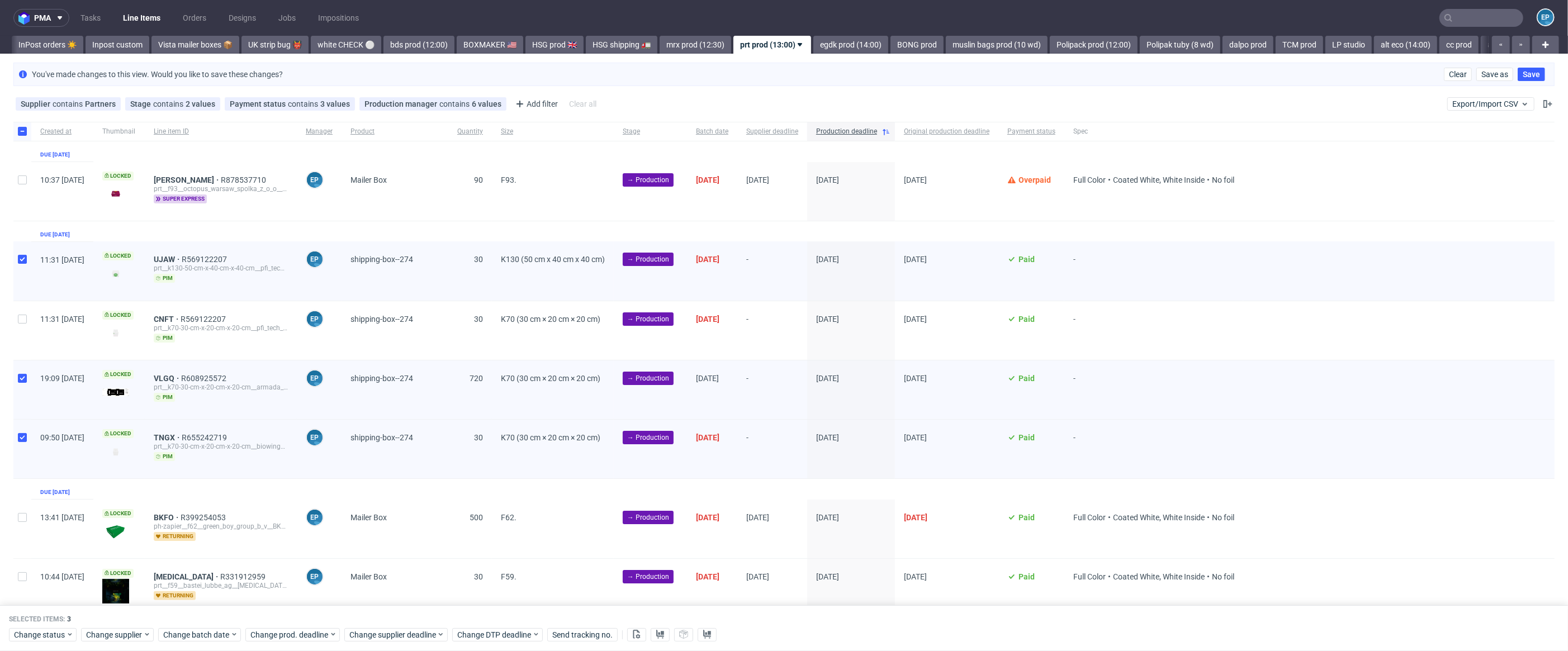
click at [34, 319] on div "11:31 Wed 27.08.2025" at bounding box center [62, 330] width 62 height 58
click at [24, 310] on div at bounding box center [22, 330] width 18 height 58
checkbox input "true"
click at [23, 200] on div at bounding box center [22, 191] width 18 height 58
checkbox input "true"
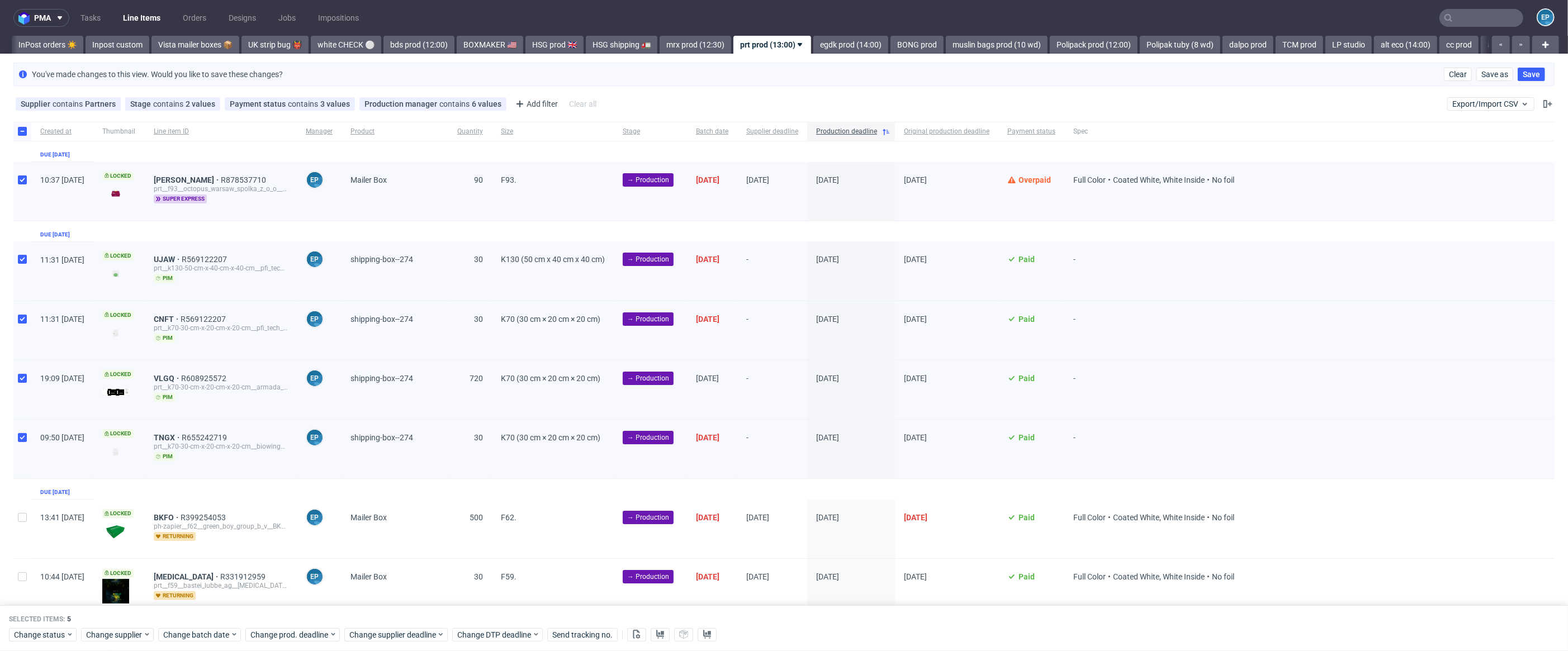
click at [297, 626] on div "Change status Change supplier Change batch date Change prod. deadline Change su…" at bounding box center [784, 634] width 1550 height 16
click at [301, 630] on span "Change prod. deadline" at bounding box center [289, 635] width 79 height 11
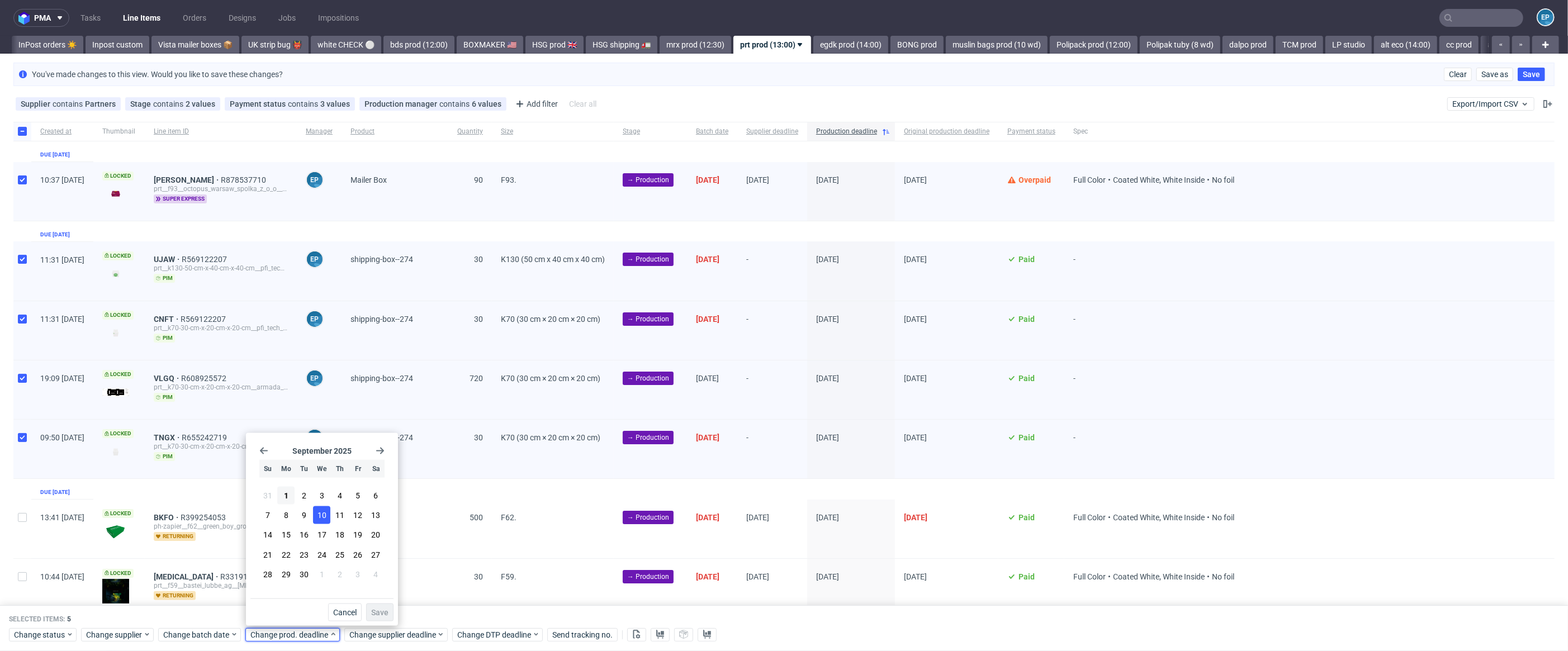
click at [321, 515] on span "10" at bounding box center [322, 515] width 9 height 11
click at [380, 602] on div "Cancel Save" at bounding box center [321, 610] width 143 height 23
click at [384, 609] on span "Save" at bounding box center [380, 612] width 17 height 8
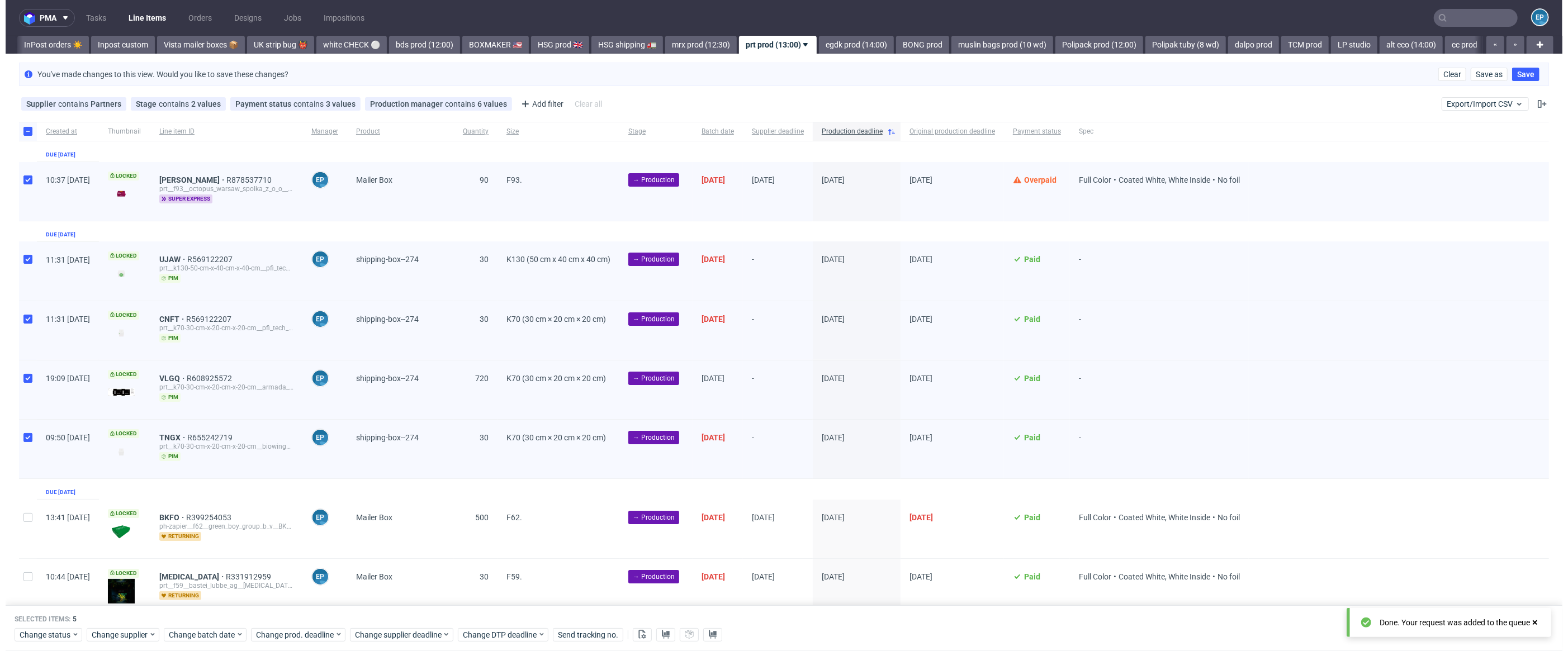
scroll to position [0, 718]
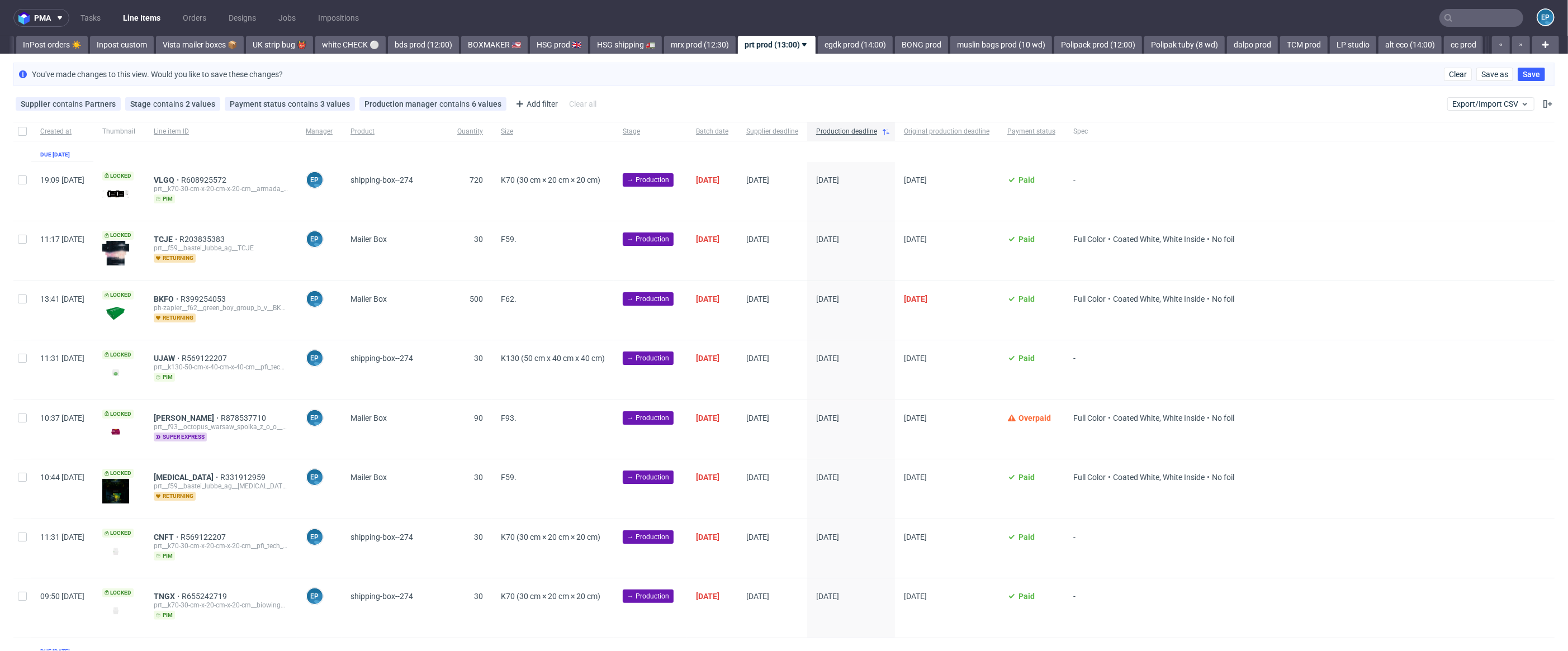
scroll to position [0, 718]
click at [1472, 97] on button "Export/Import CSV" at bounding box center [1491, 104] width 87 height 13
click at [1427, 150] on link "Import shipments CSV" at bounding box center [1453, 149] width 131 height 18
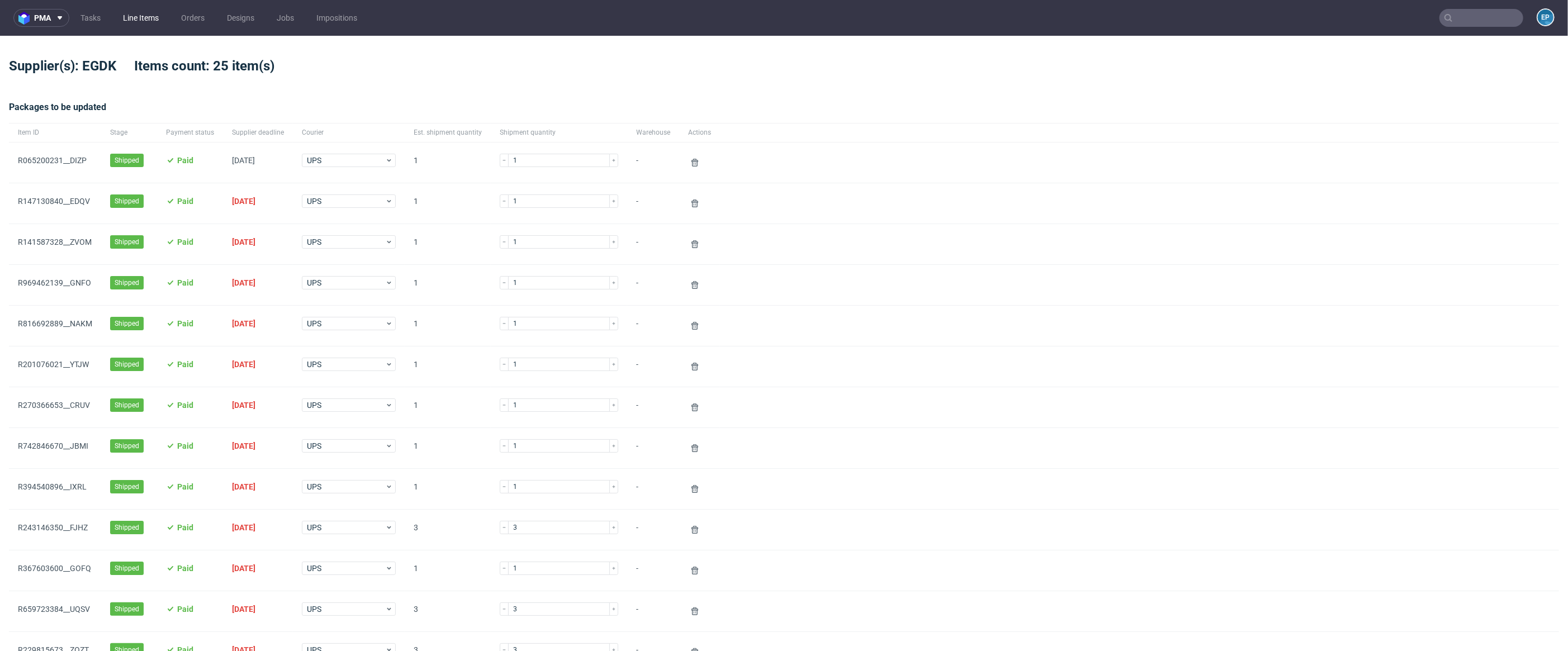
click at [153, 22] on link "Line Items" at bounding box center [141, 18] width 49 height 18
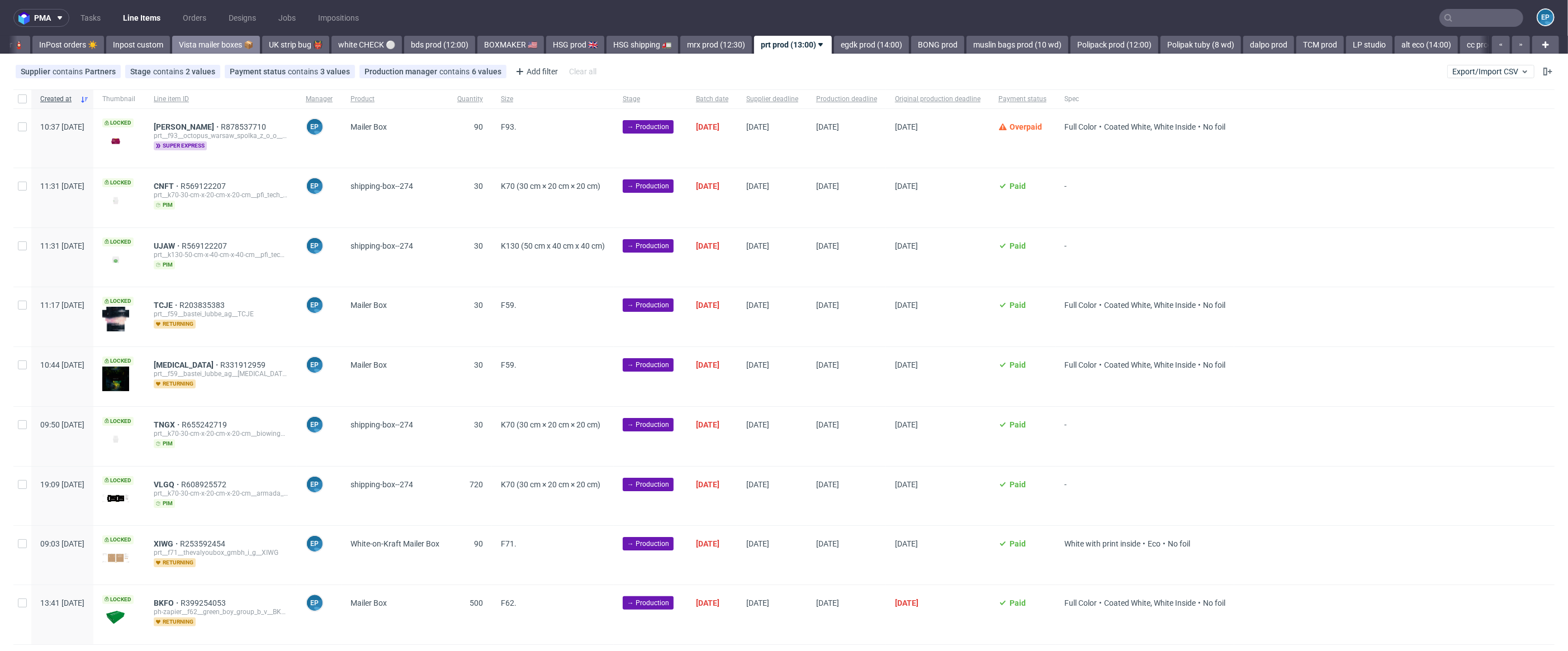
scroll to position [0, 718]
click at [86, 42] on link "Inpost custom" at bounding box center [117, 44] width 64 height 18
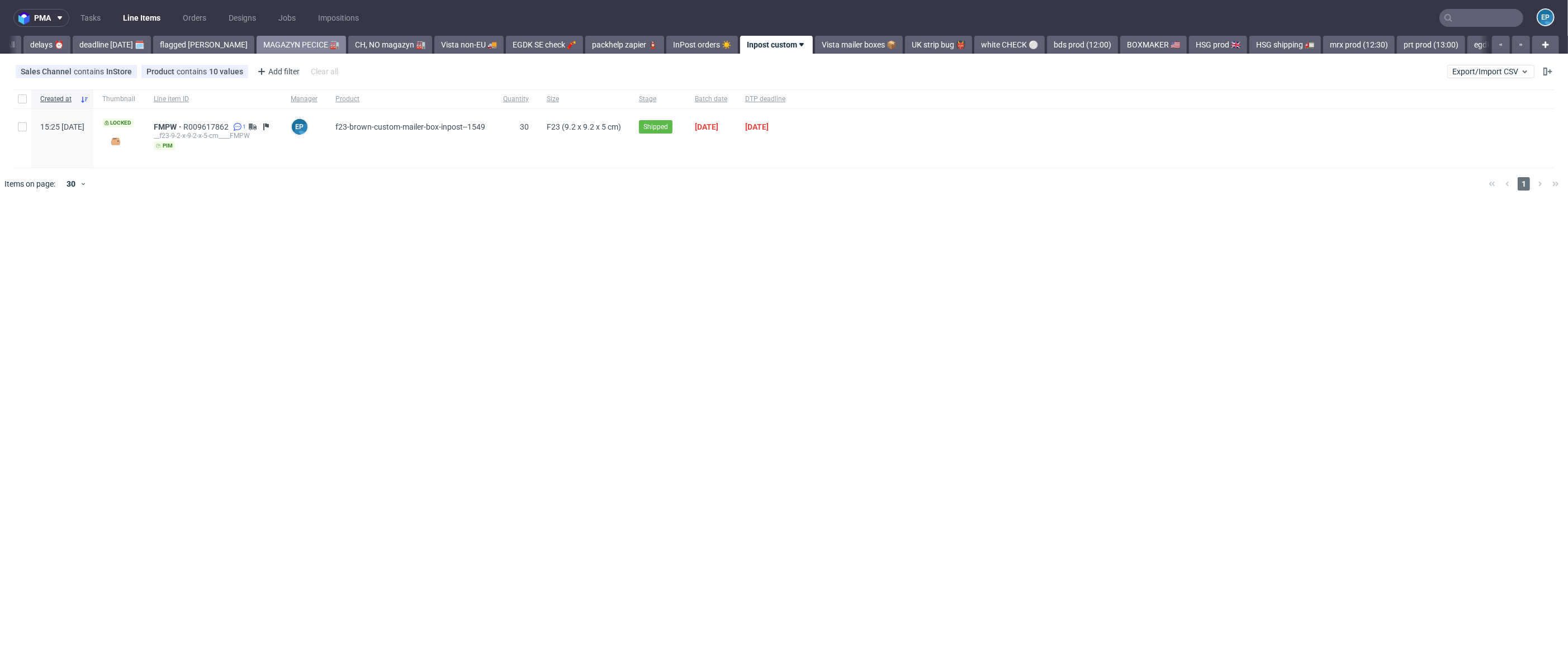
scroll to position [0, 59]
click at [852, 37] on link "Vista mailer boxes 📦" at bounding box center [863, 44] width 88 height 18
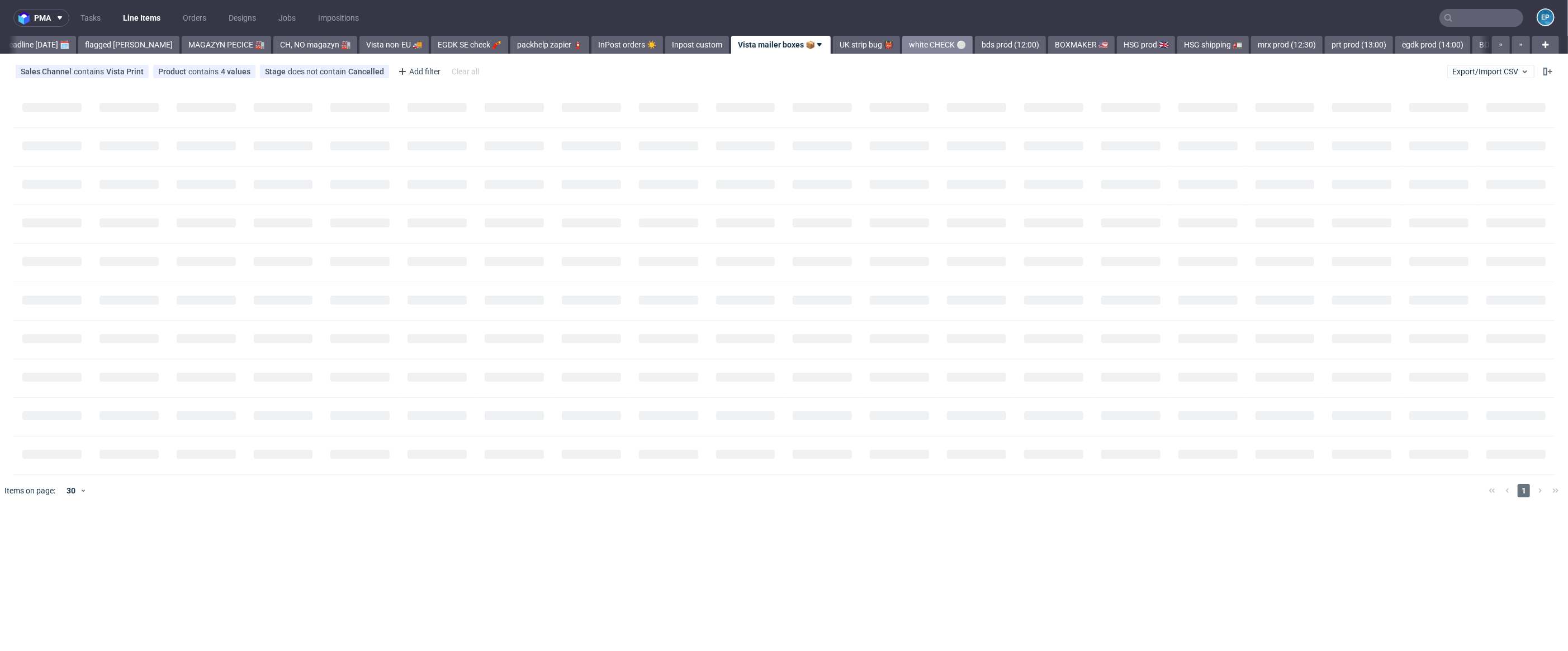
click at [902, 44] on link "white CHECK ⚪️" at bounding box center [937, 44] width 71 height 18
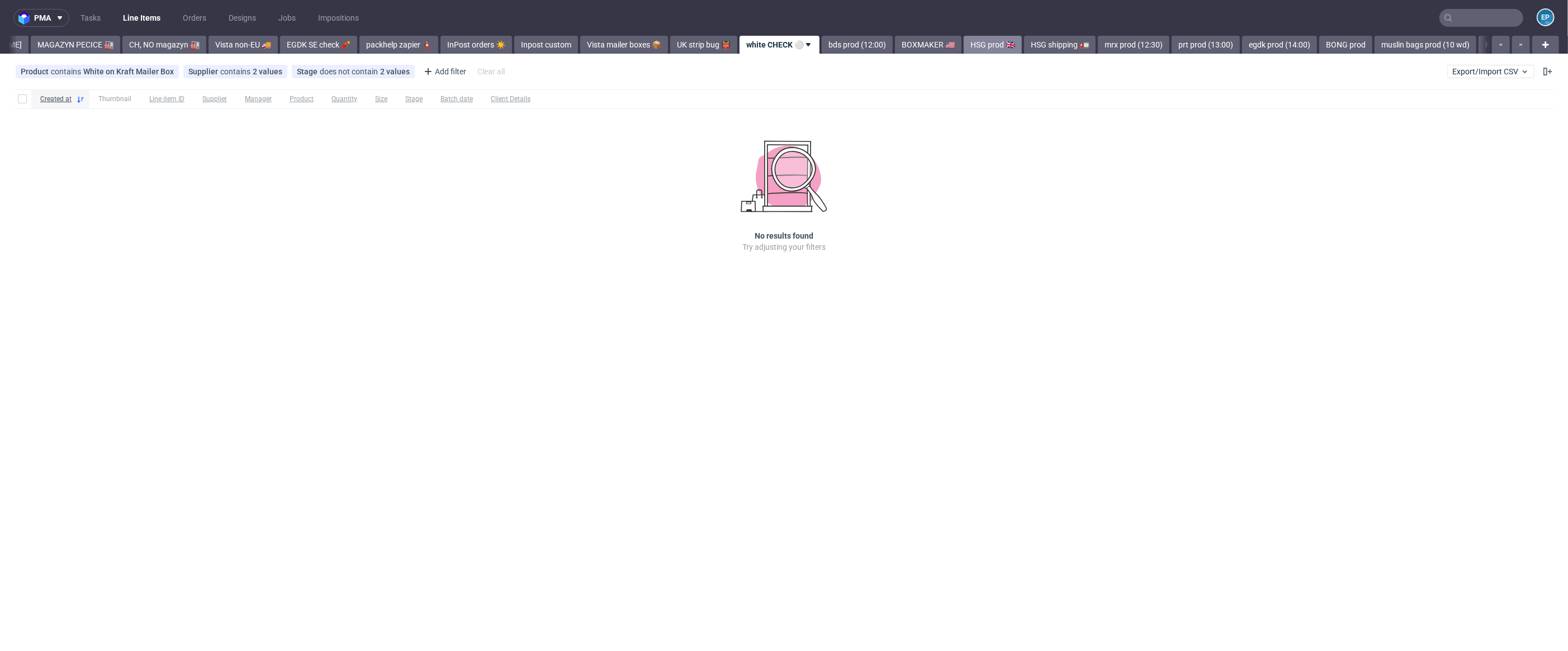
click at [964, 50] on link "HSG prod 🇬🇧" at bounding box center [993, 44] width 58 height 18
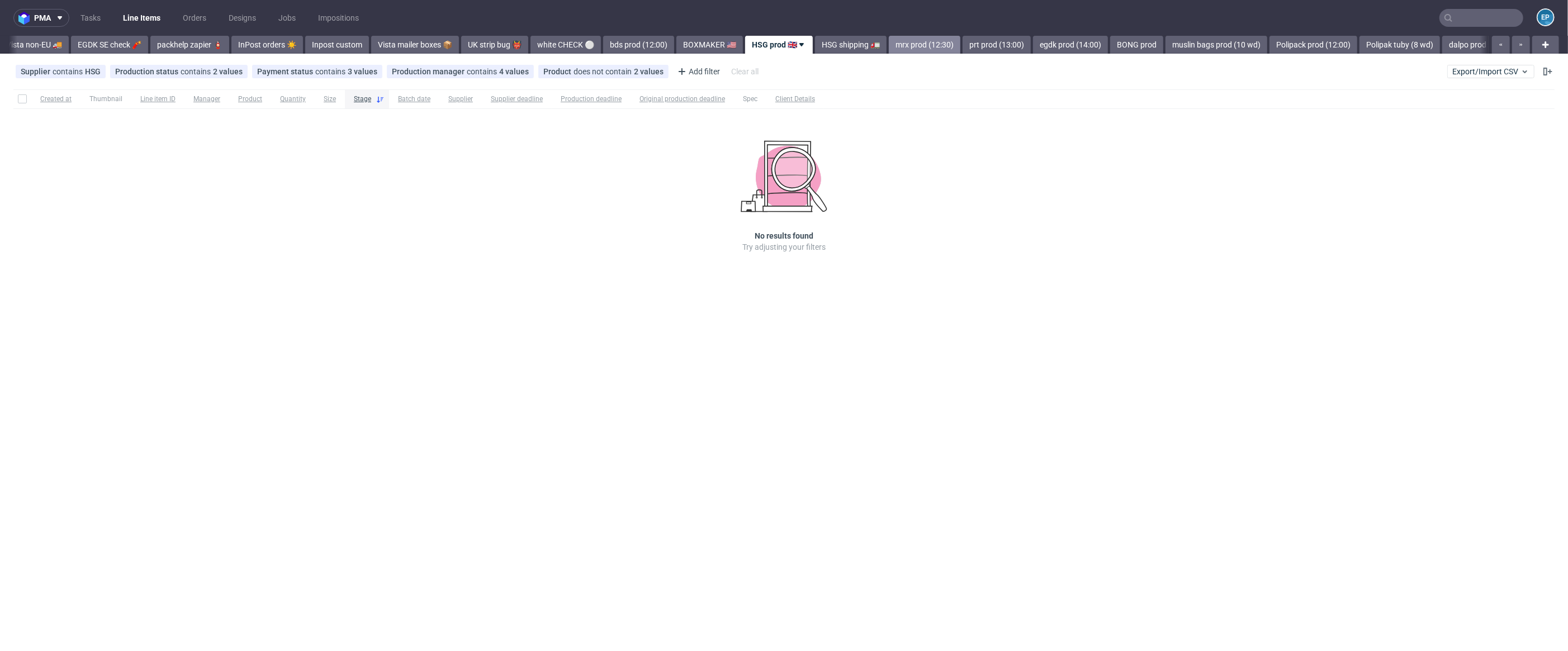
click at [889, 48] on link "mrx prod (12:30)" at bounding box center [925, 44] width 72 height 18
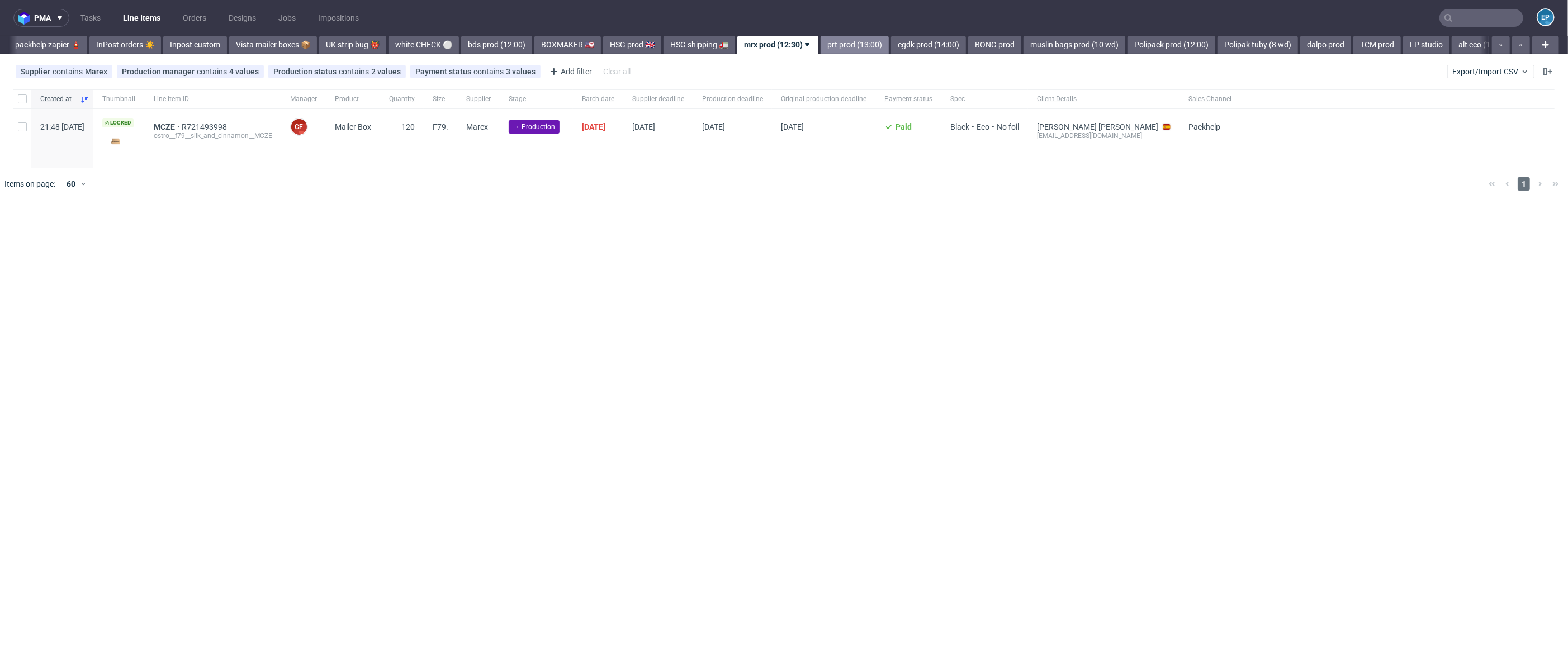
click at [821, 49] on link "prt prod (13:00)" at bounding box center [855, 44] width 68 height 18
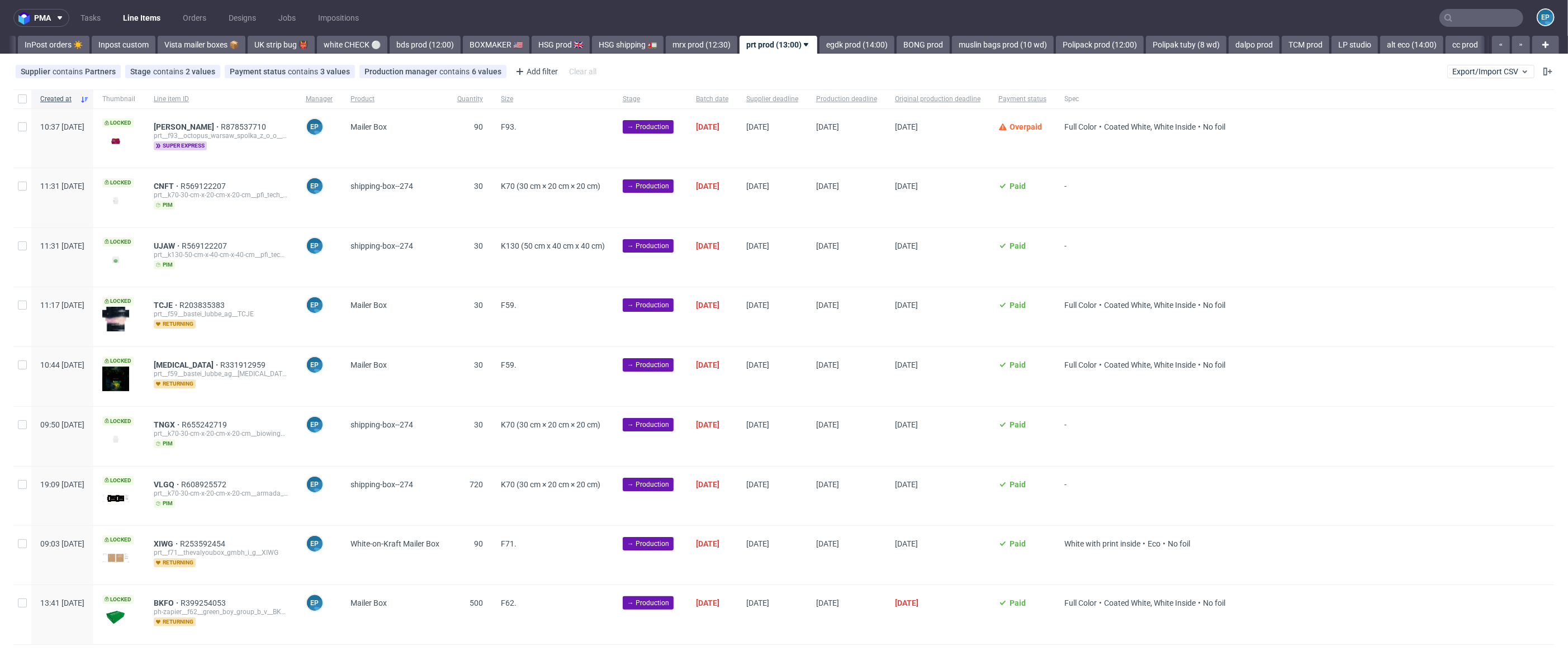
scroll to position [27, 0]
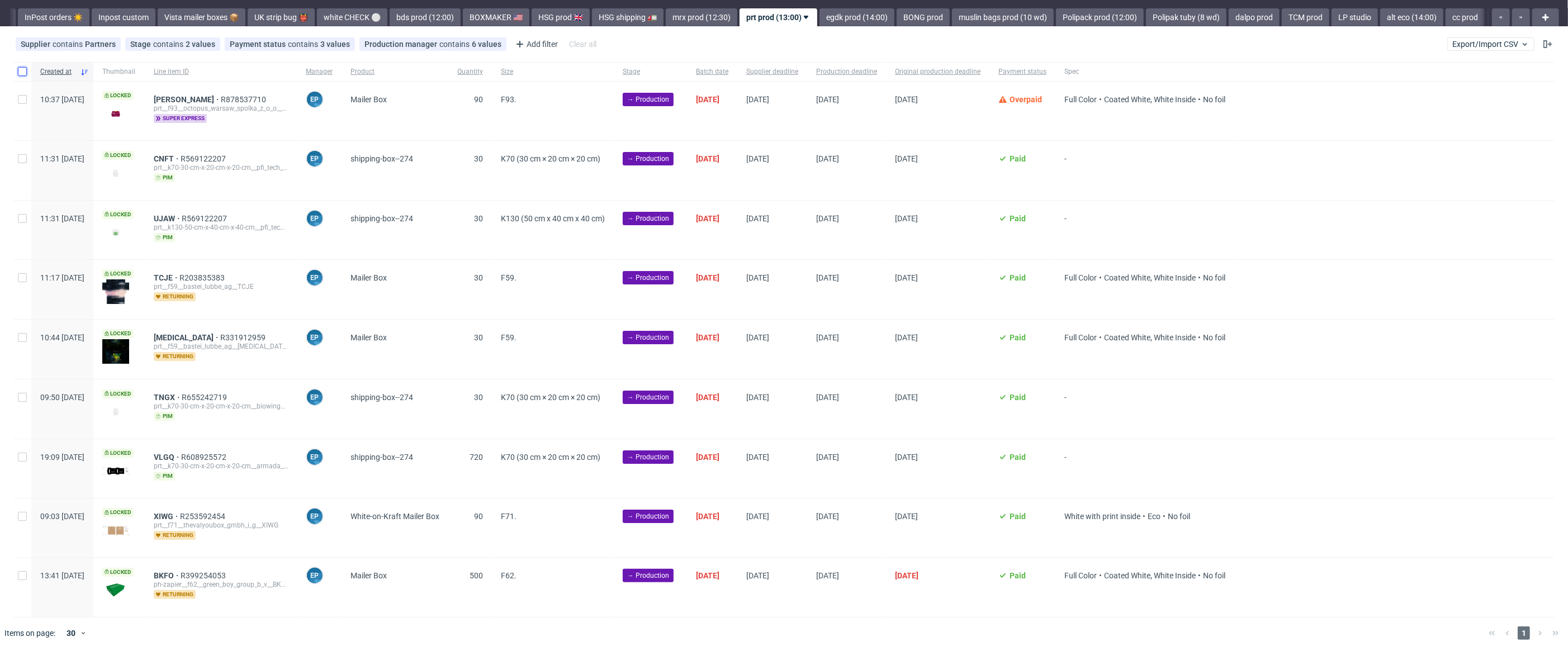
click at [23, 72] on input "checkbox" at bounding box center [22, 71] width 9 height 9
checkbox input "true"
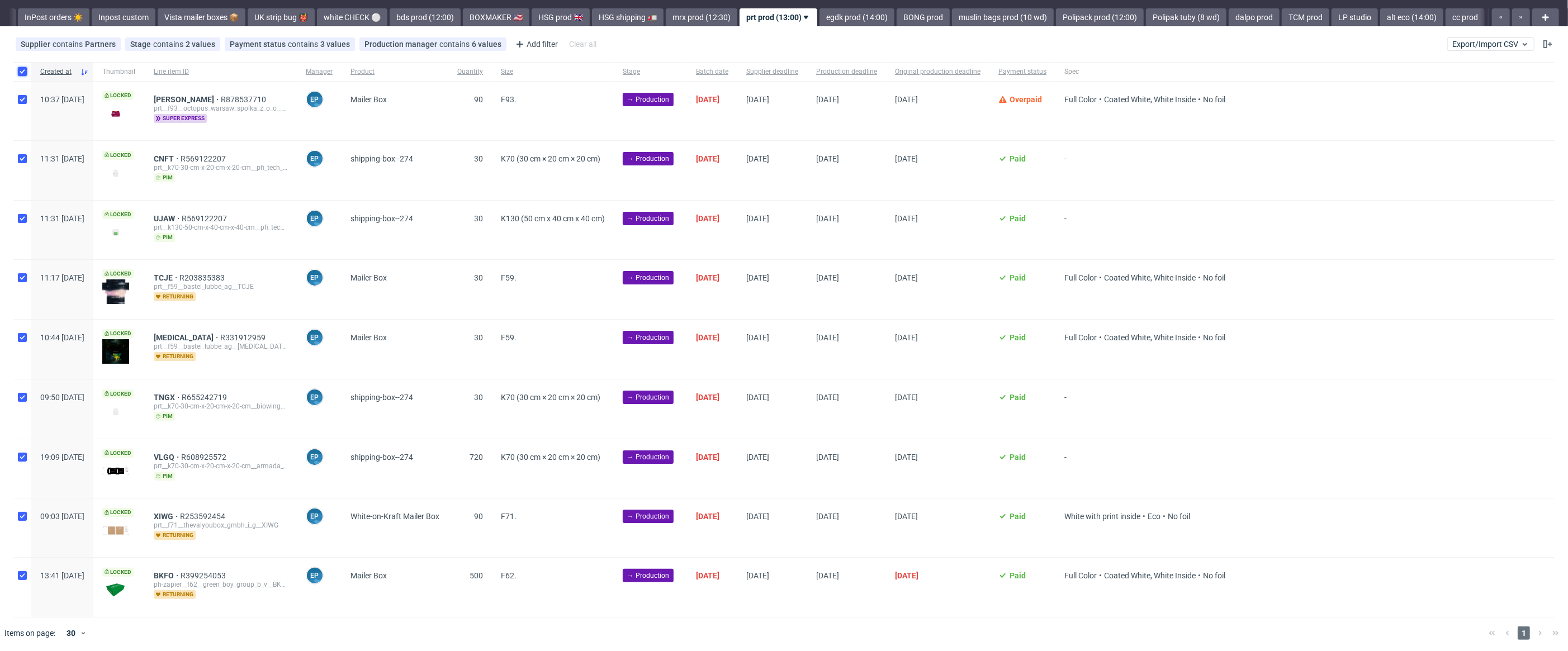
checkbox input "true"
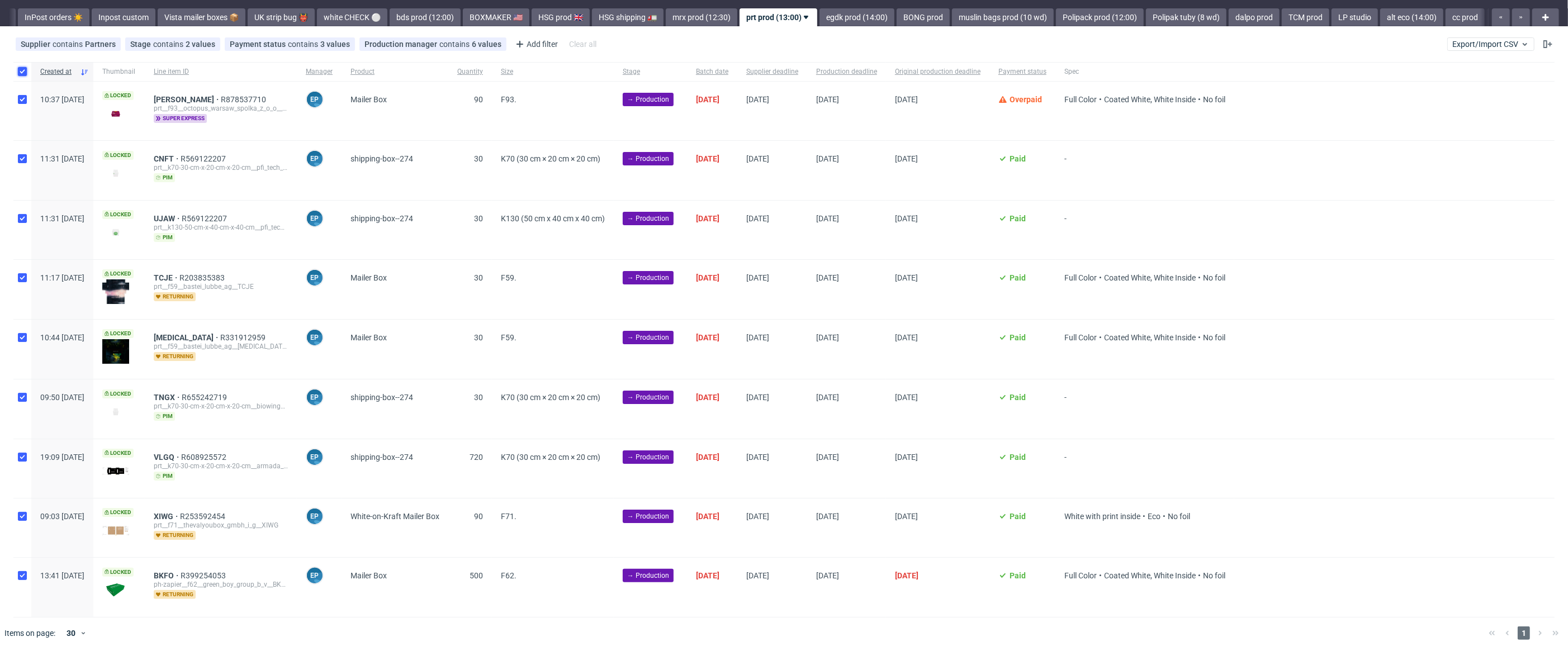
checkbox input "true"
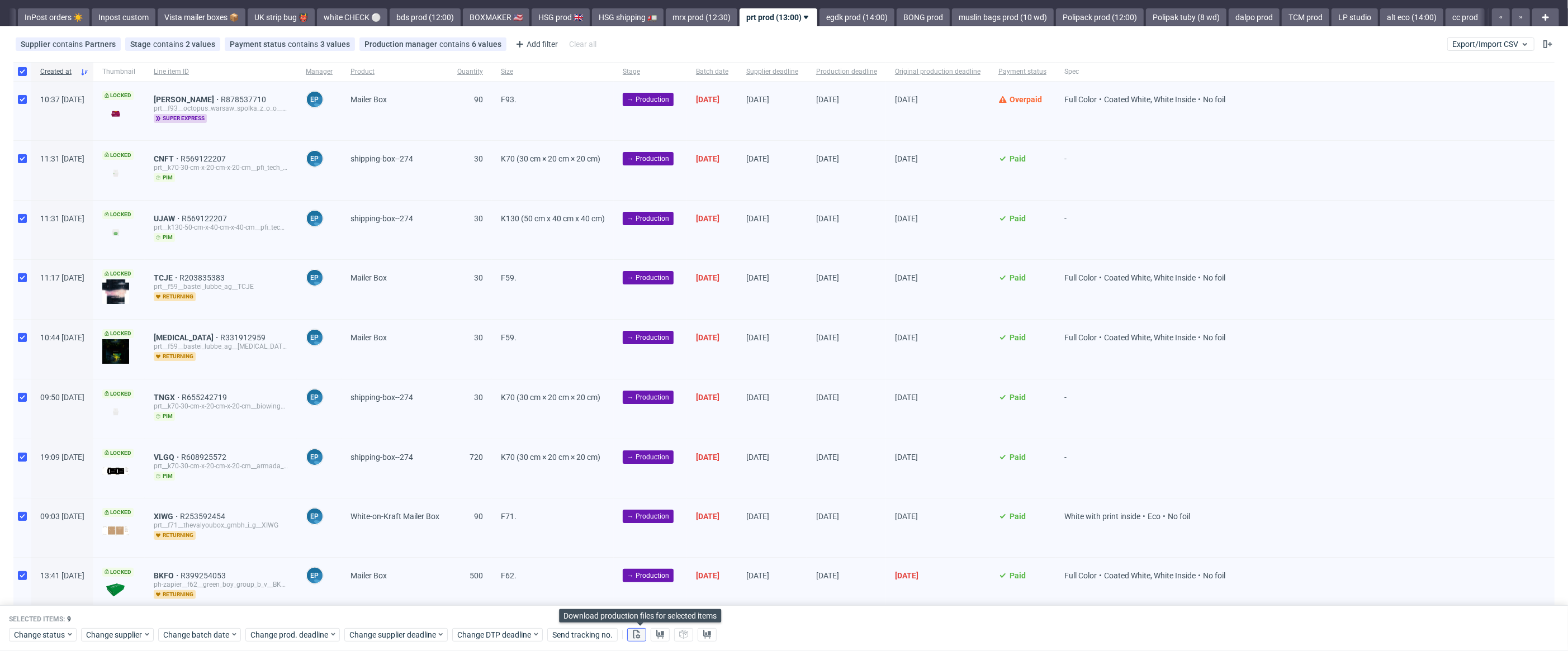
click at [637, 639] on button at bounding box center [636, 635] width 19 height 13
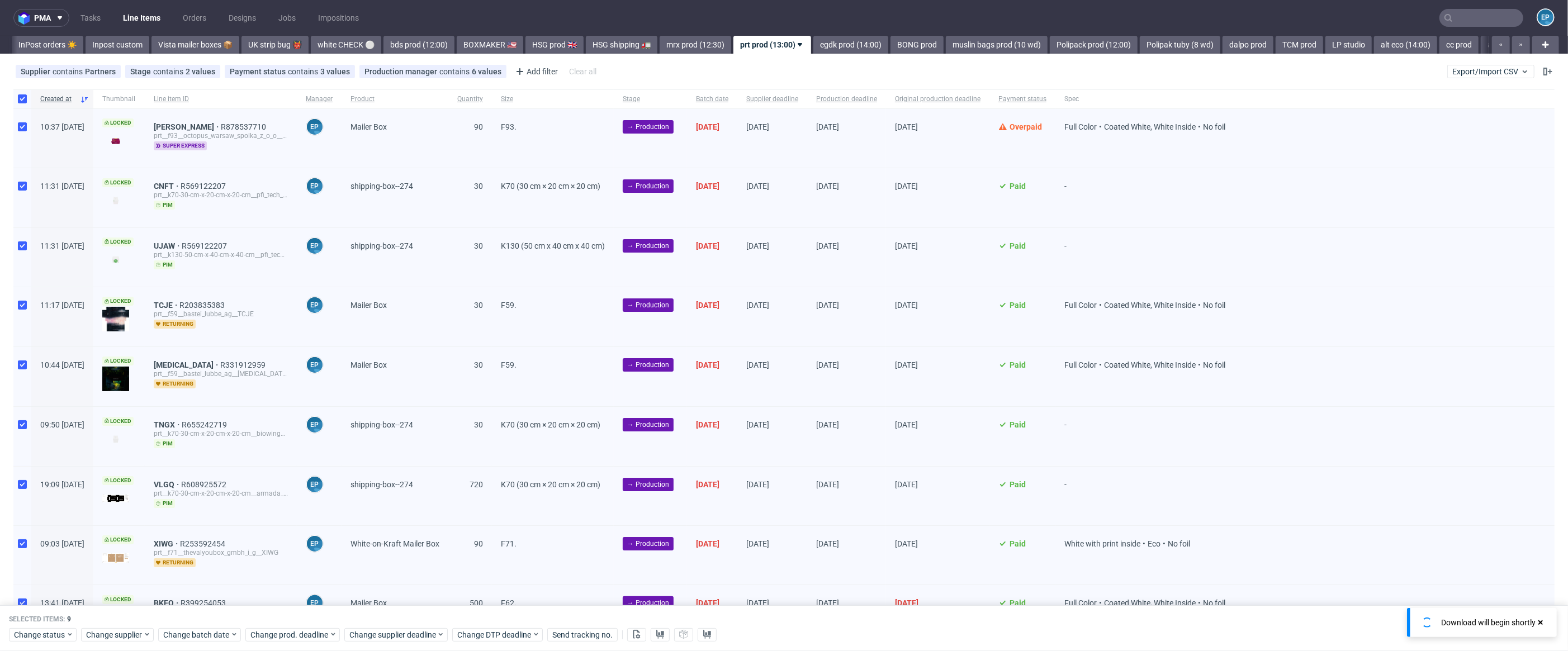
click at [674, 636] on div "Change status Change supplier Change batch date Change prod. deadline Change su…" at bounding box center [784, 634] width 1550 height 16
click at [670, 638] on button at bounding box center [660, 635] width 19 height 13
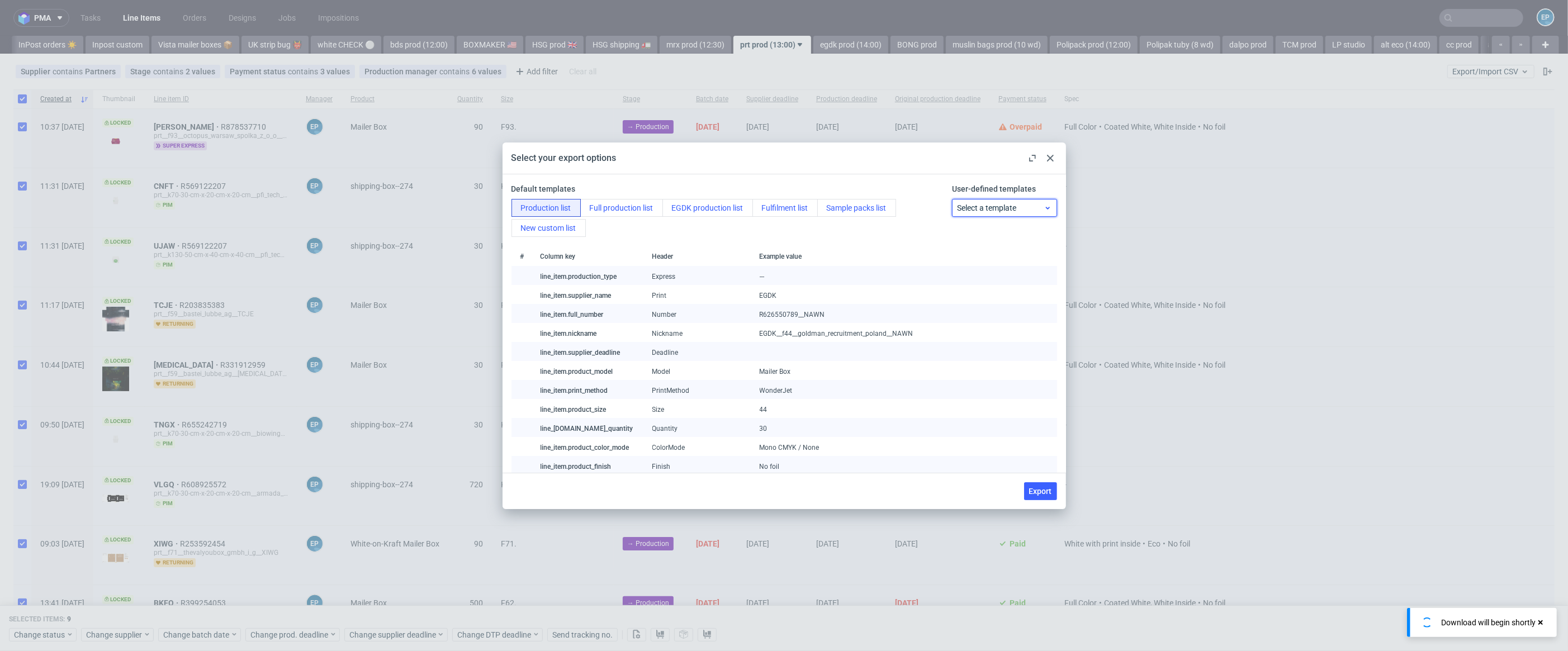
click at [987, 211] on span "Select a template" at bounding box center [1000, 207] width 86 height 11
click at [997, 249] on div "prt production list" at bounding box center [995, 253] width 93 height 20
click at [1045, 493] on span "Export" at bounding box center [1041, 491] width 23 height 8
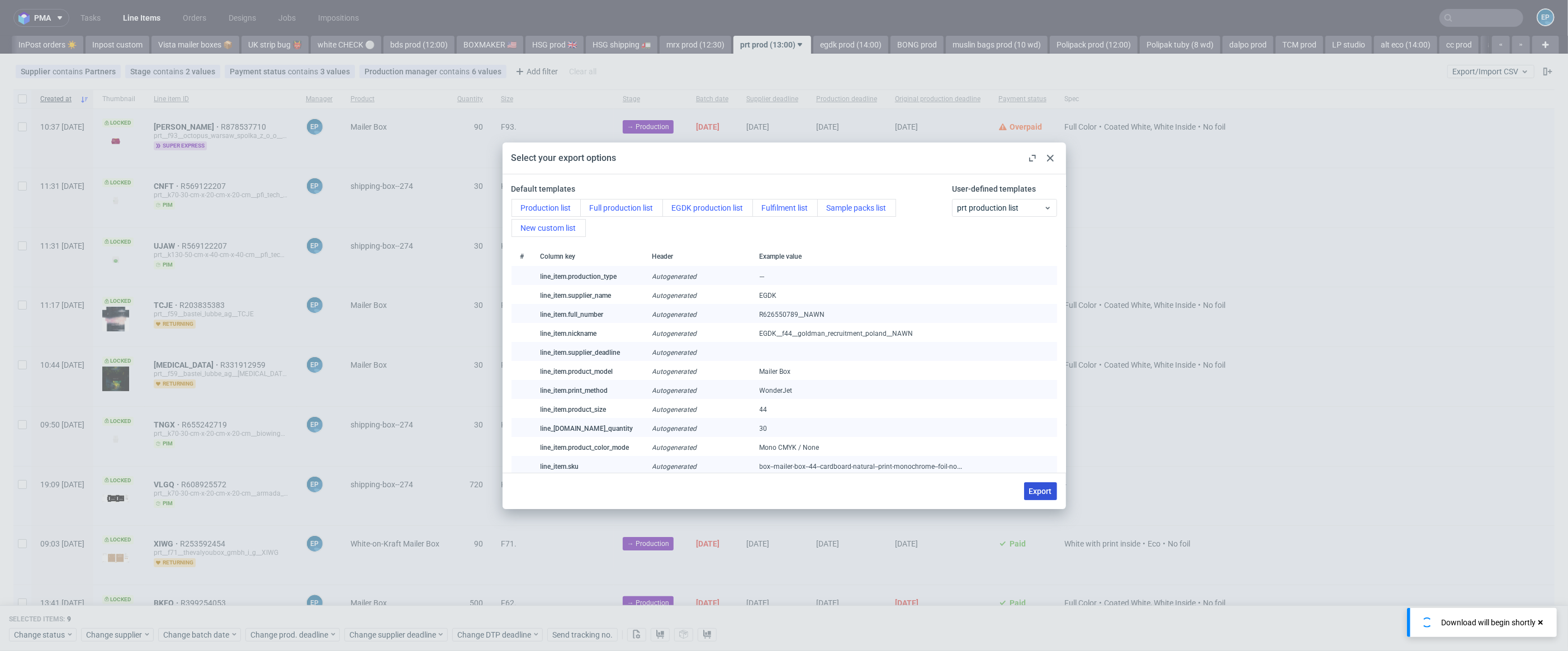
checkbox input "false"
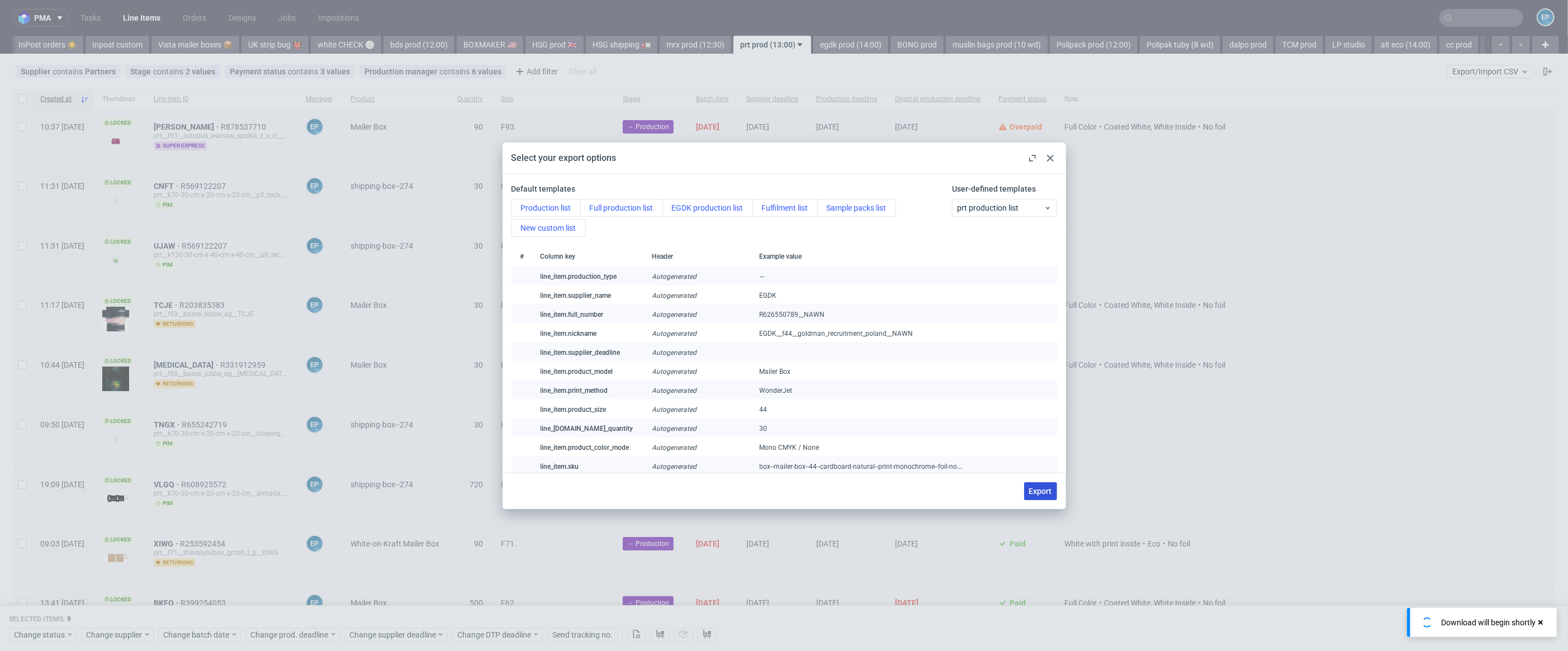
checkbox input "false"
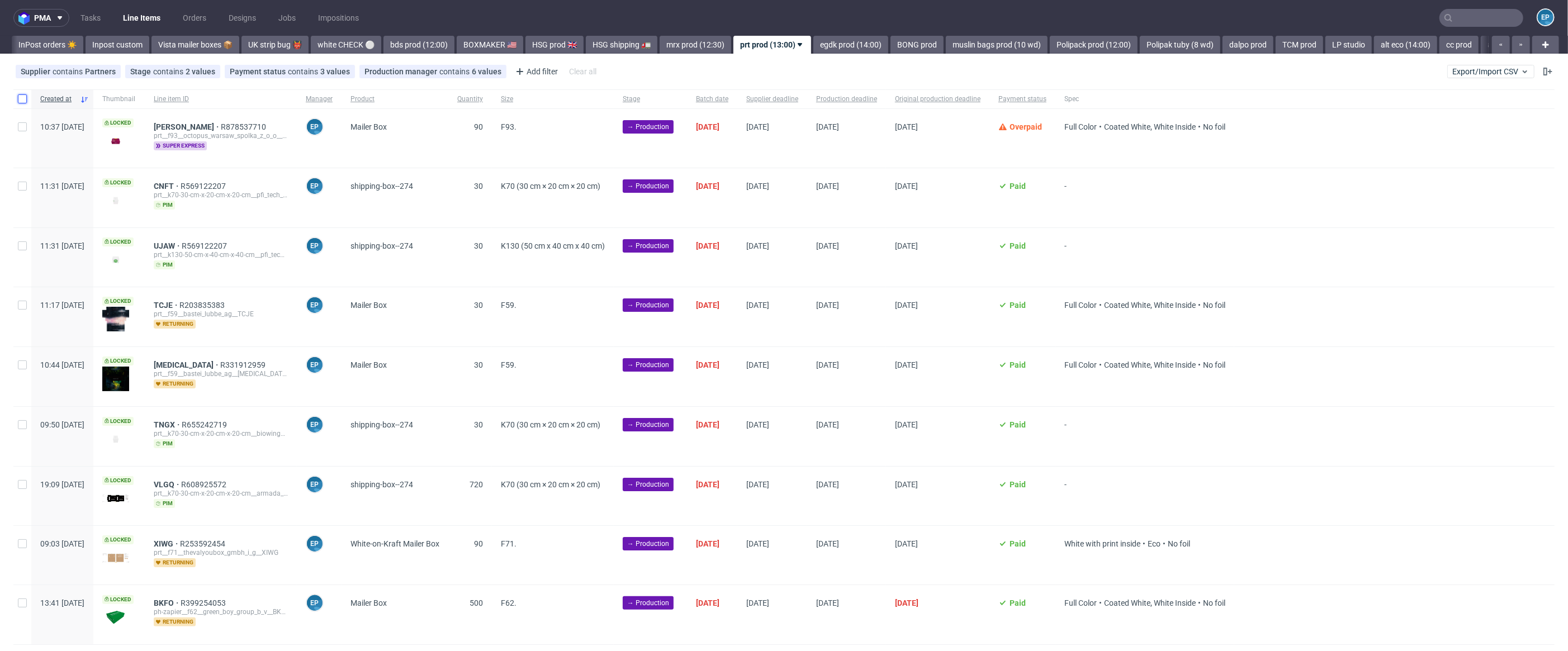
click at [18, 103] on input "checkbox" at bounding box center [22, 99] width 9 height 9
checkbox input "true"
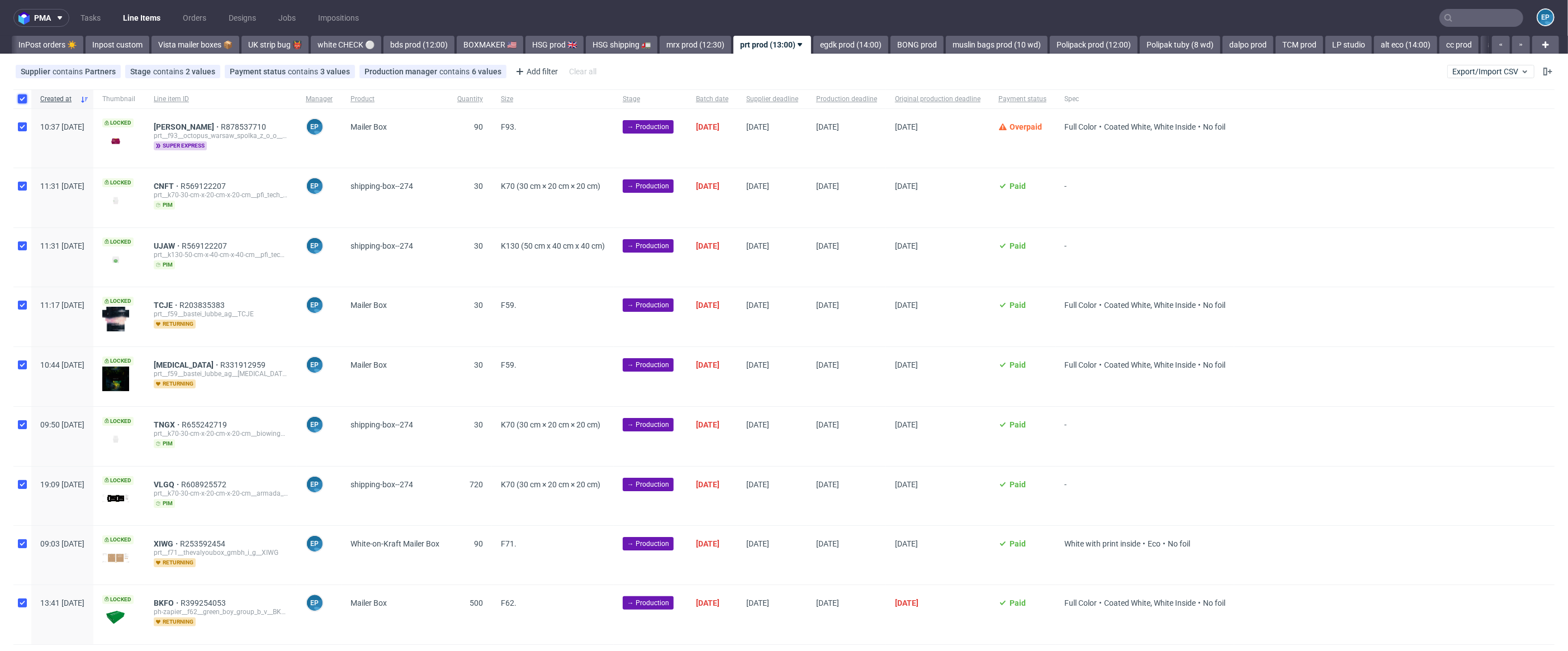
checkbox input "true"
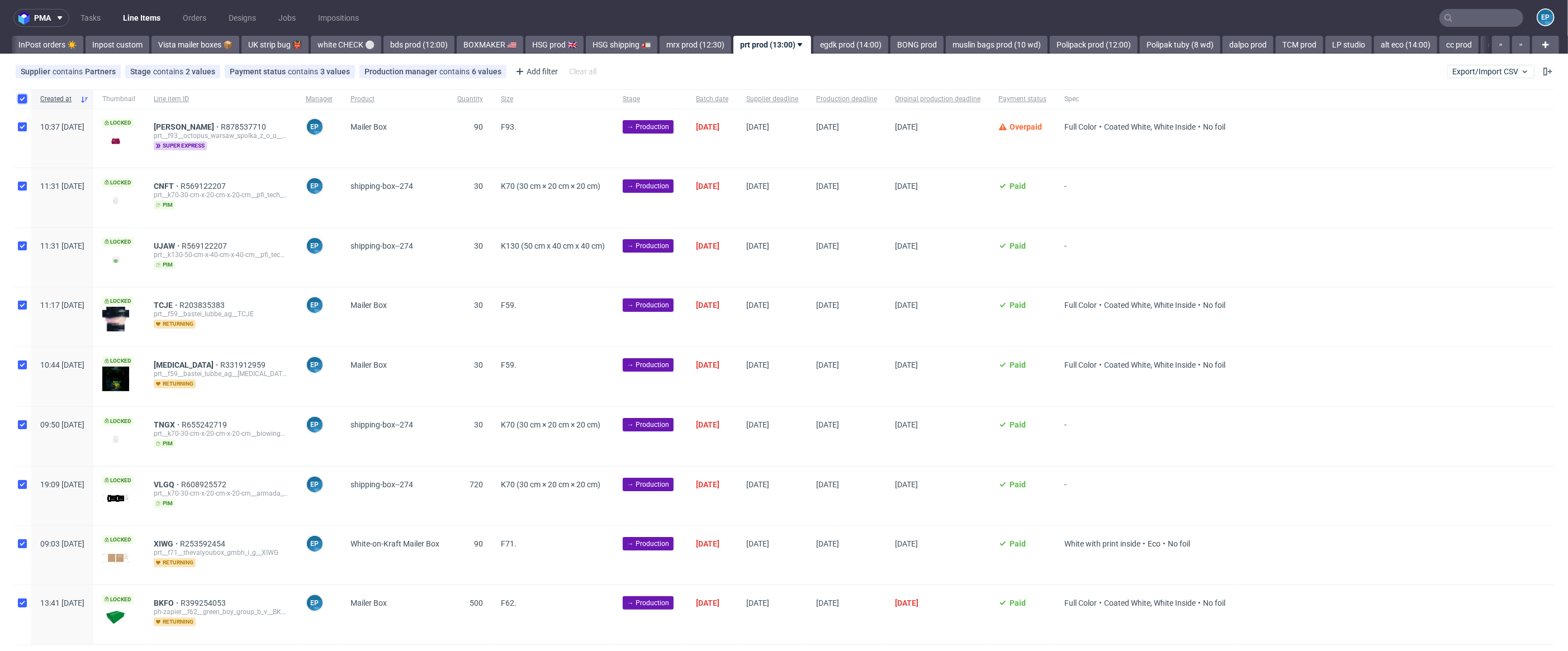
checkbox input "true"
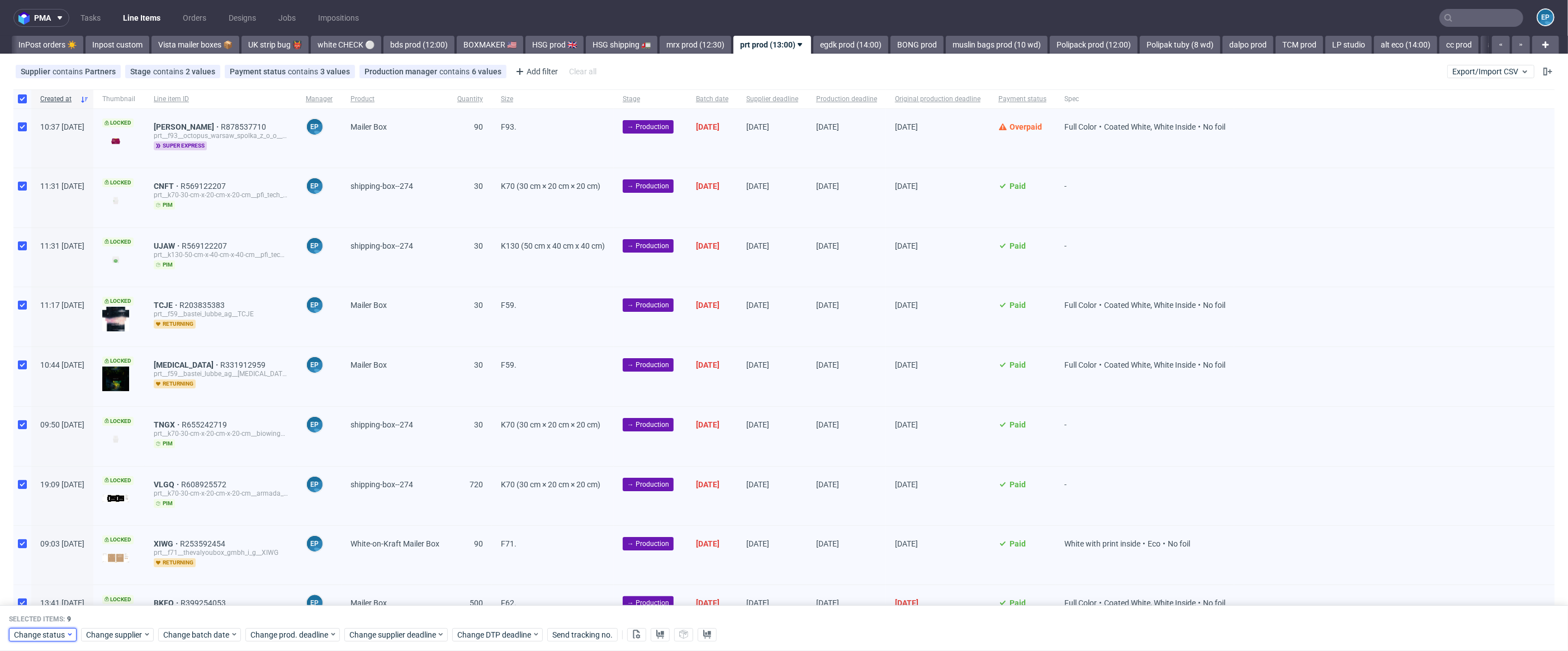
click at [34, 636] on span "Change status" at bounding box center [40, 635] width 52 height 11
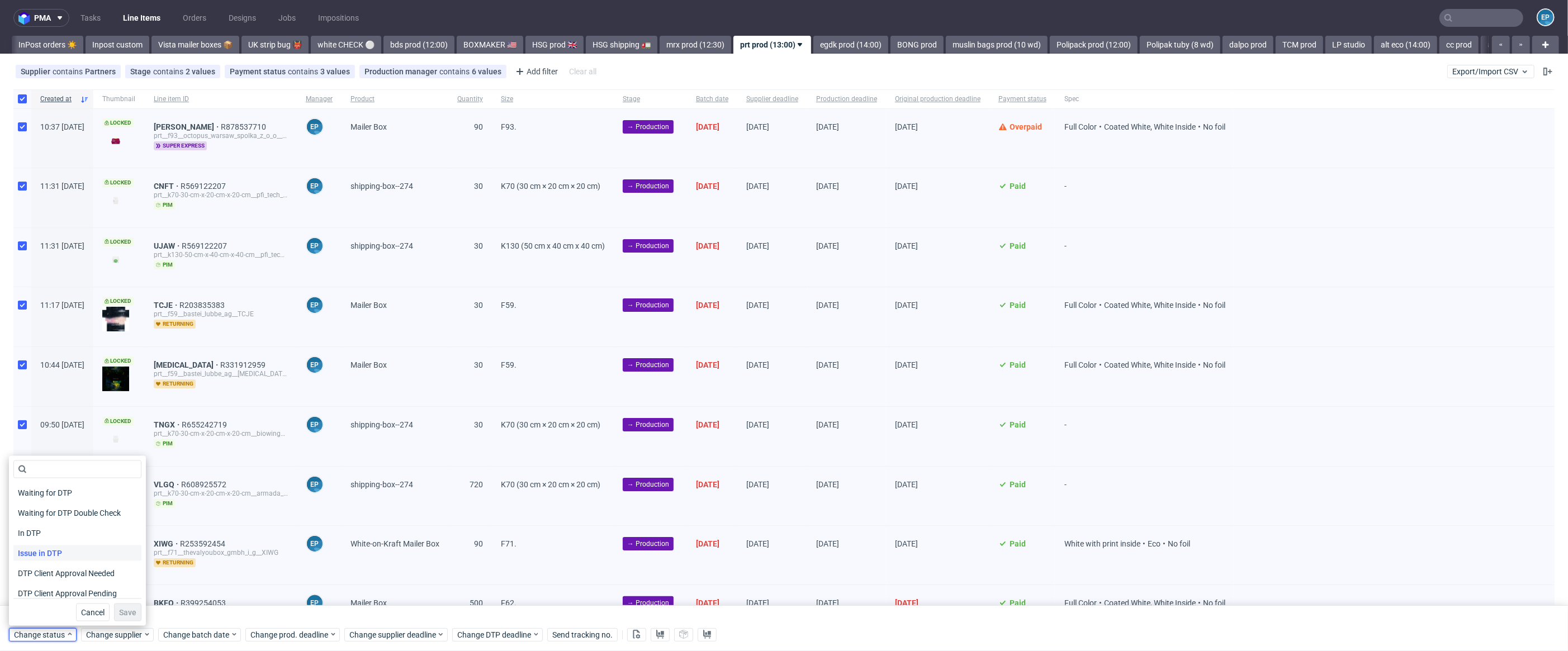
scroll to position [146, 0]
click at [40, 510] on span "In Production" at bounding box center [41, 508] width 57 height 16
click at [123, 604] on button "Save" at bounding box center [127, 612] width 27 height 18
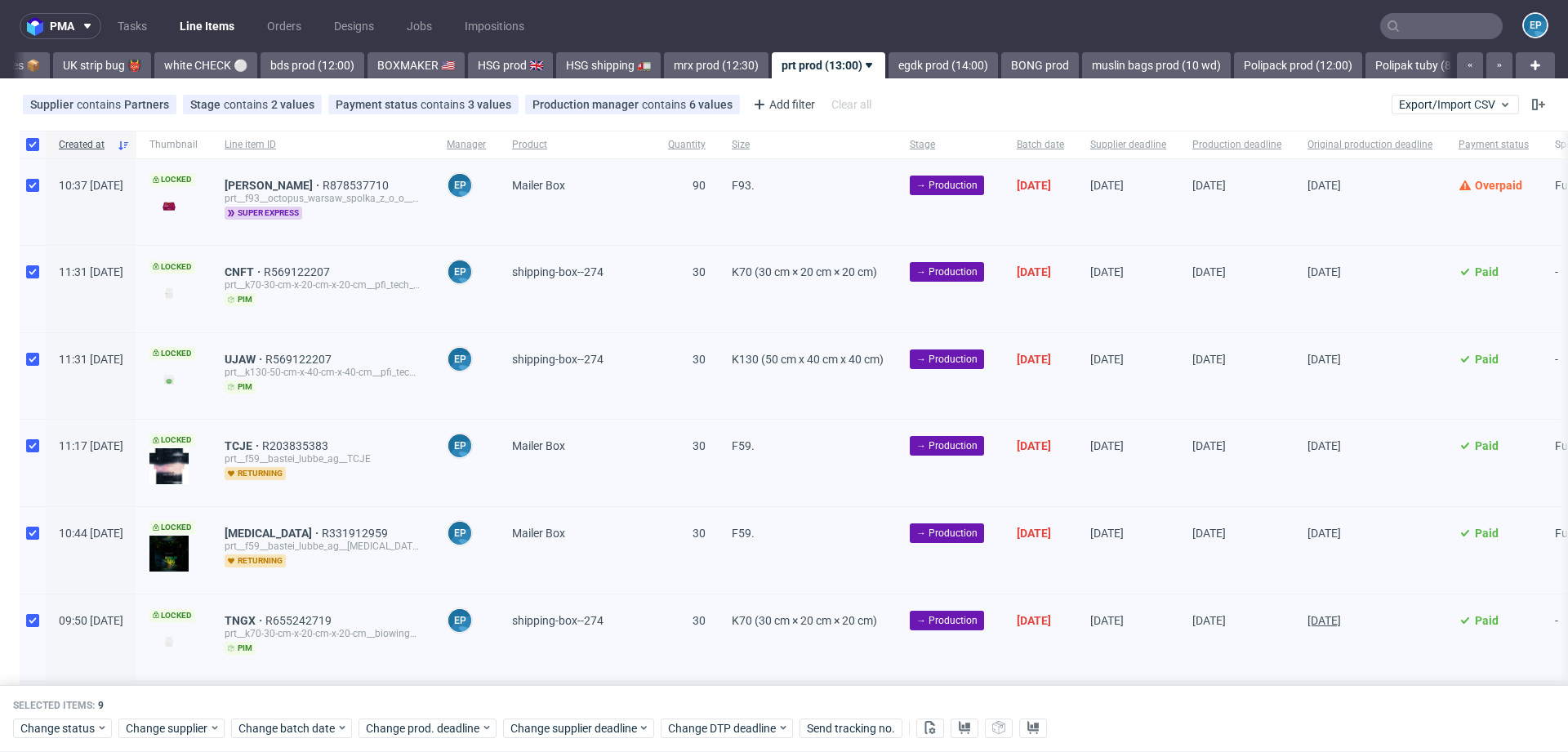
scroll to position [0, 1387]
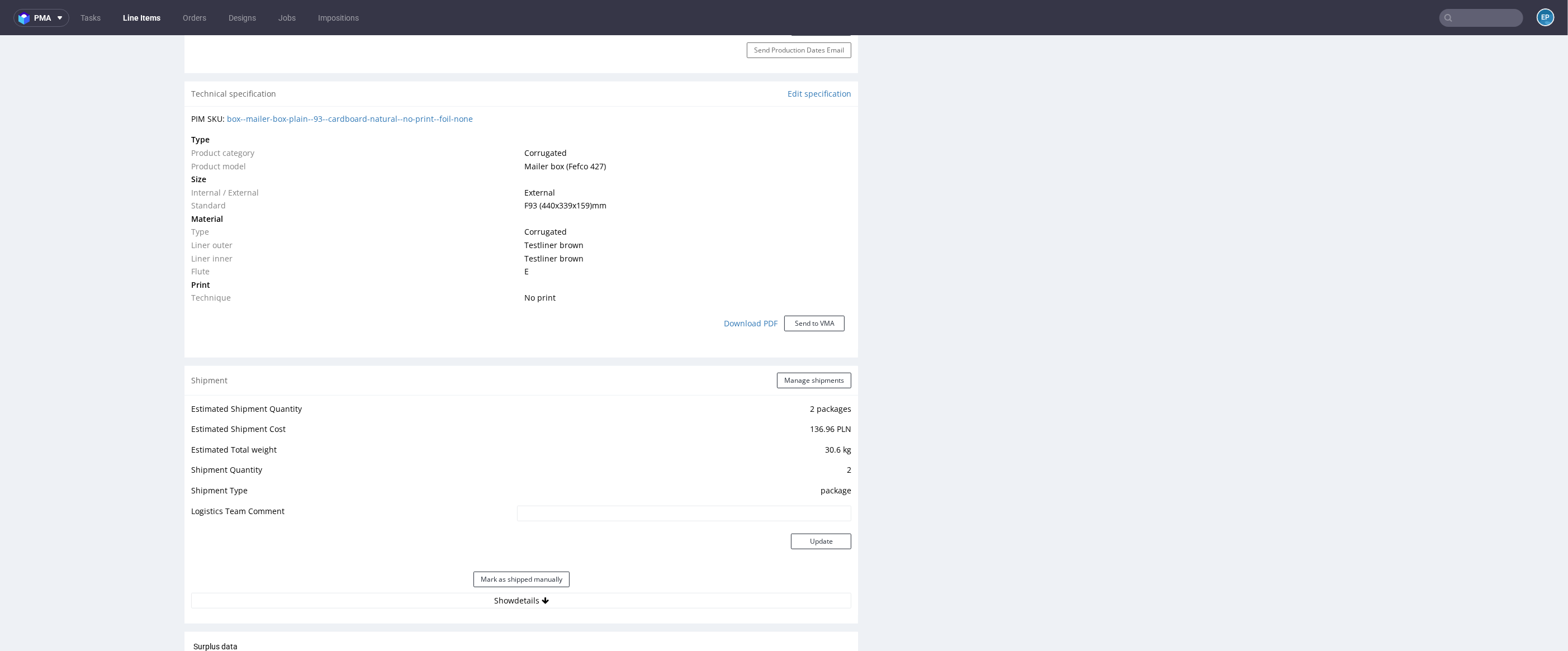
scroll to position [753, 0]
click at [555, 595] on button "Show details" at bounding box center [521, 597] width 660 height 16
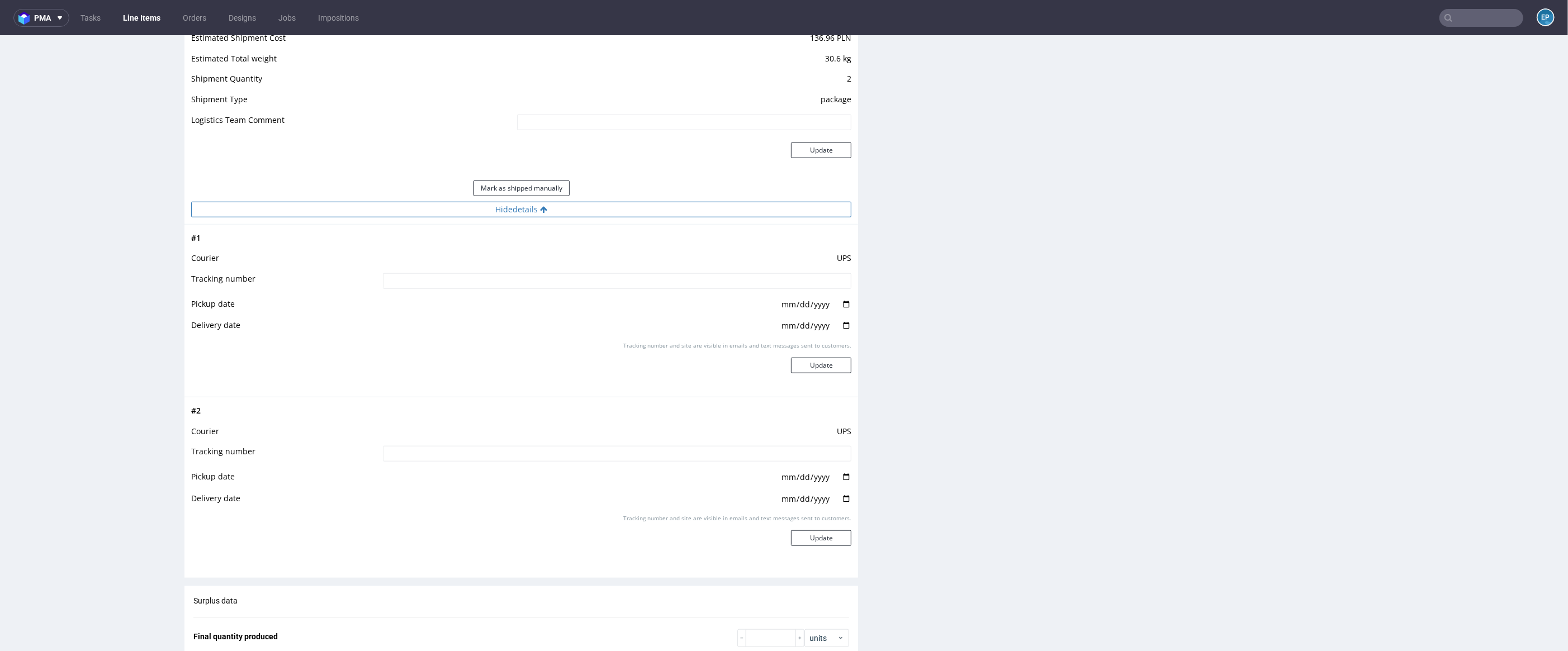
scroll to position [1141, 0]
click at [690, 277] on input at bounding box center [617, 280] width 469 height 16
paste input "1Z5A15800494285031"
type input "1Z5A15800494285031"
click at [795, 367] on button "Update" at bounding box center [821, 365] width 60 height 16
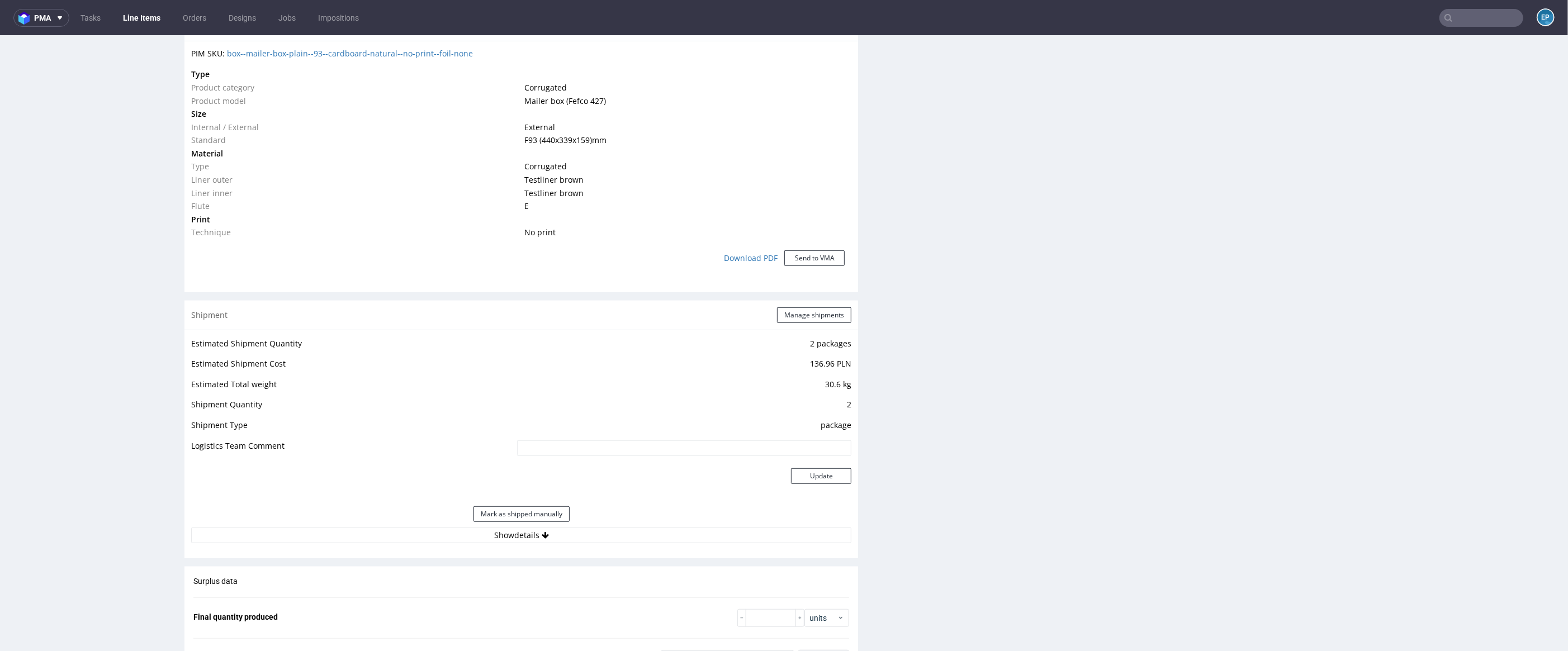
scroll to position [824, 0]
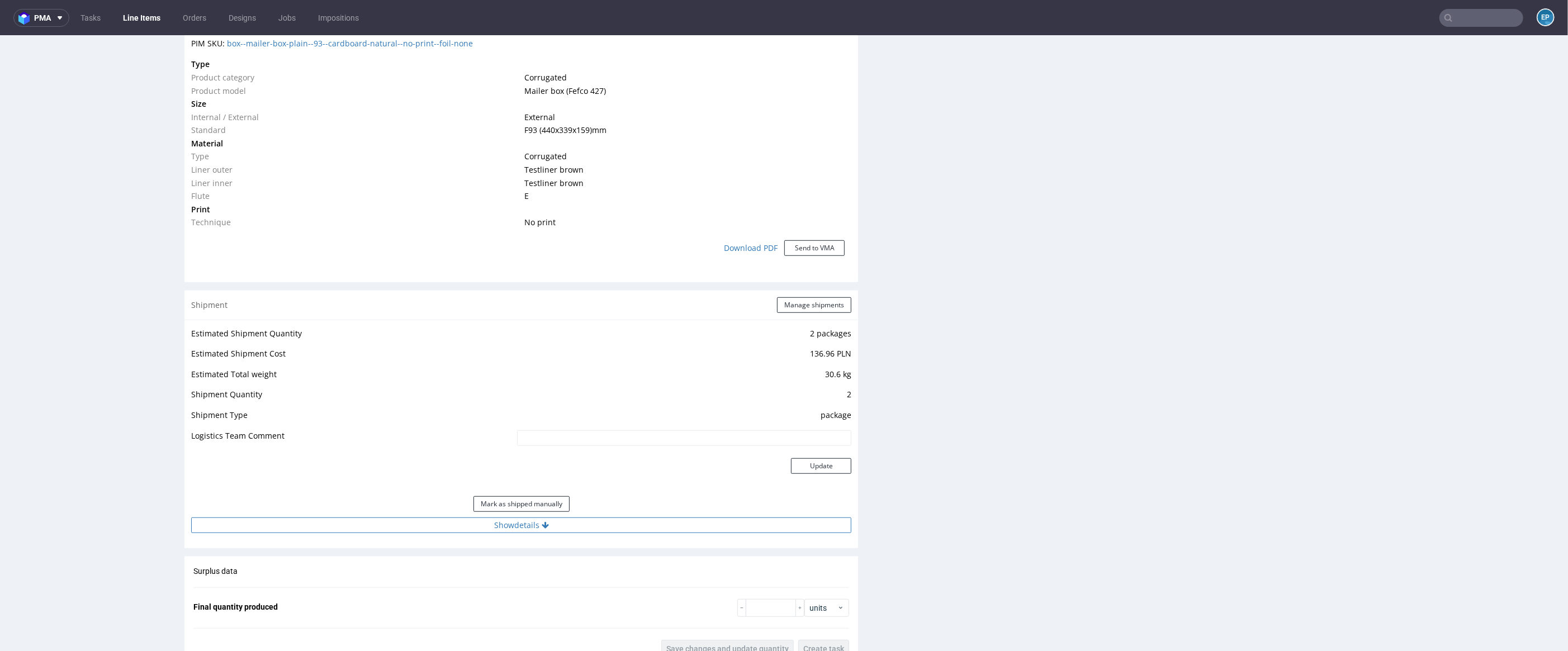
click at [572, 529] on button "Show details" at bounding box center [521, 525] width 660 height 16
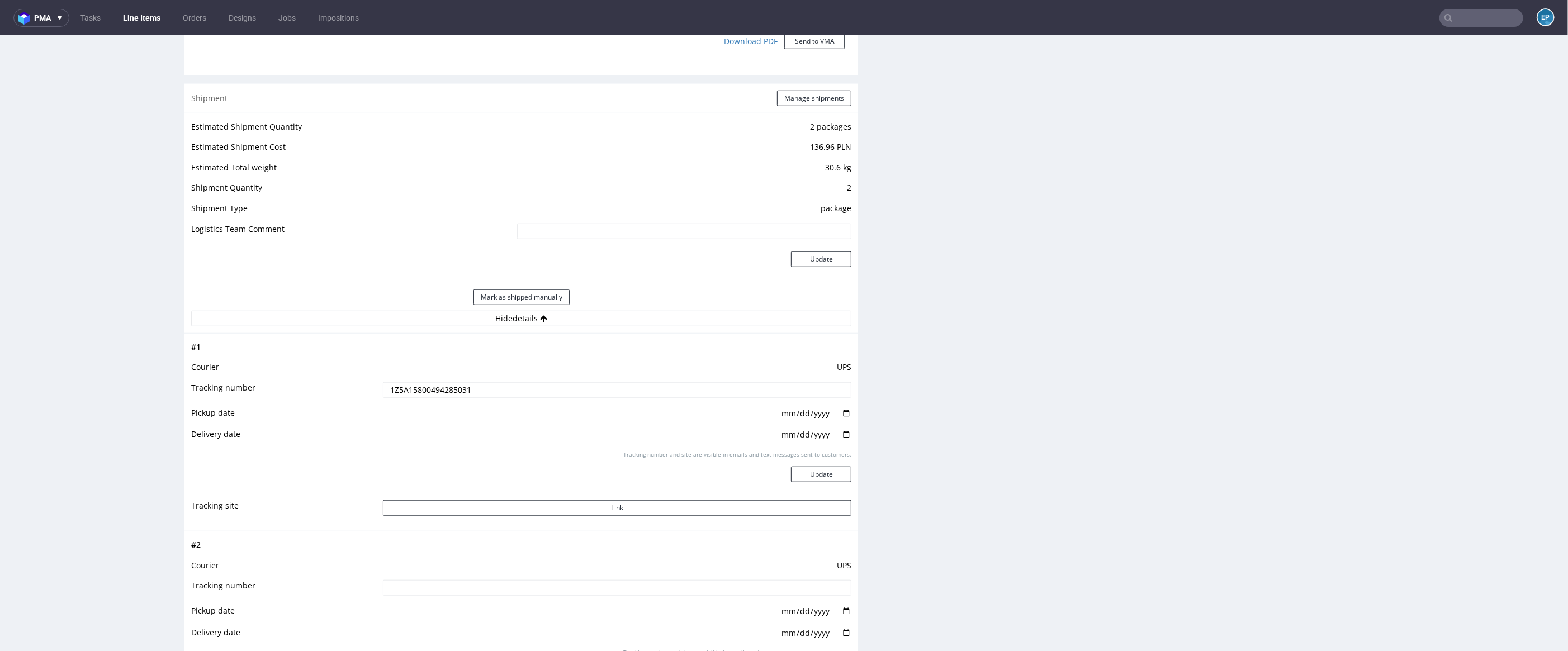
scroll to position [1185, 0]
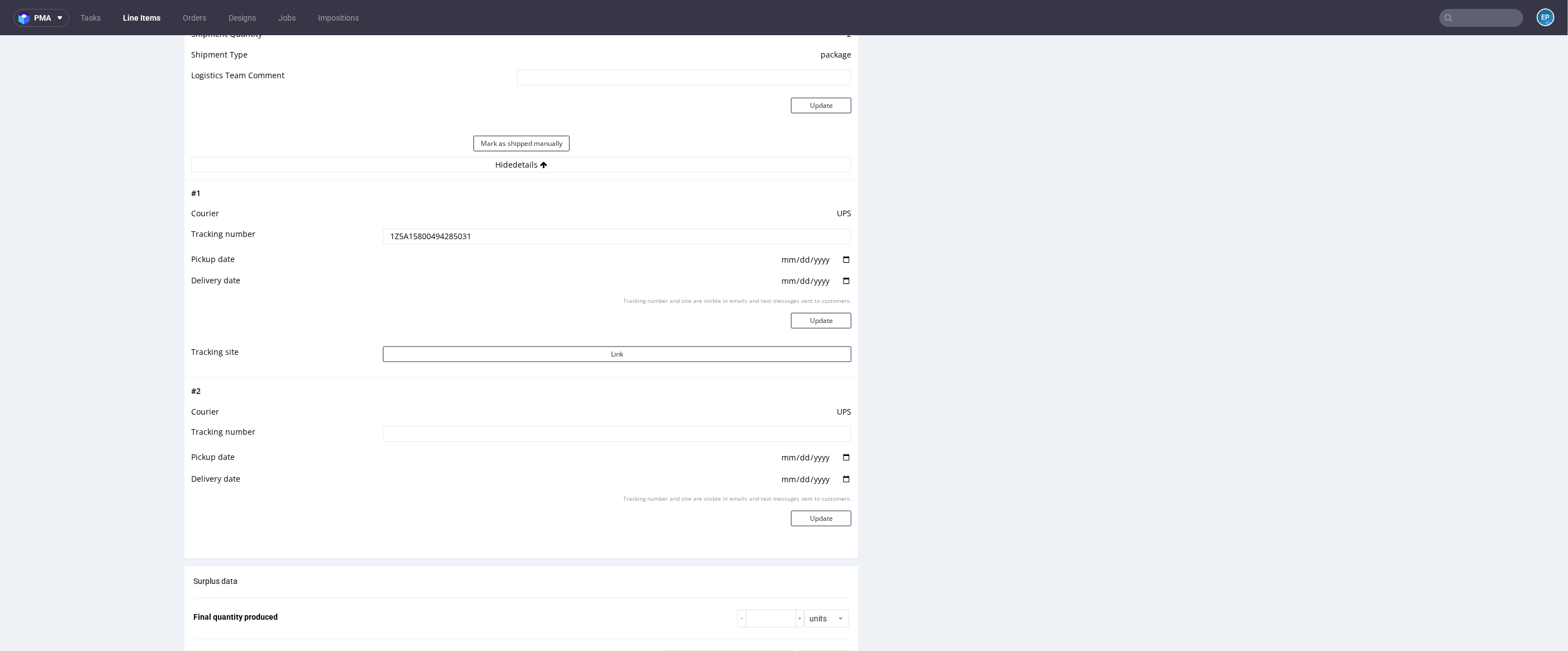
click at [579, 436] on input at bounding box center [617, 434] width 469 height 16
type input "v"
paste input "1Z5A15800490964242"
type input "1Z5A15800490964242"
click at [799, 518] on button "Update" at bounding box center [821, 518] width 60 height 16
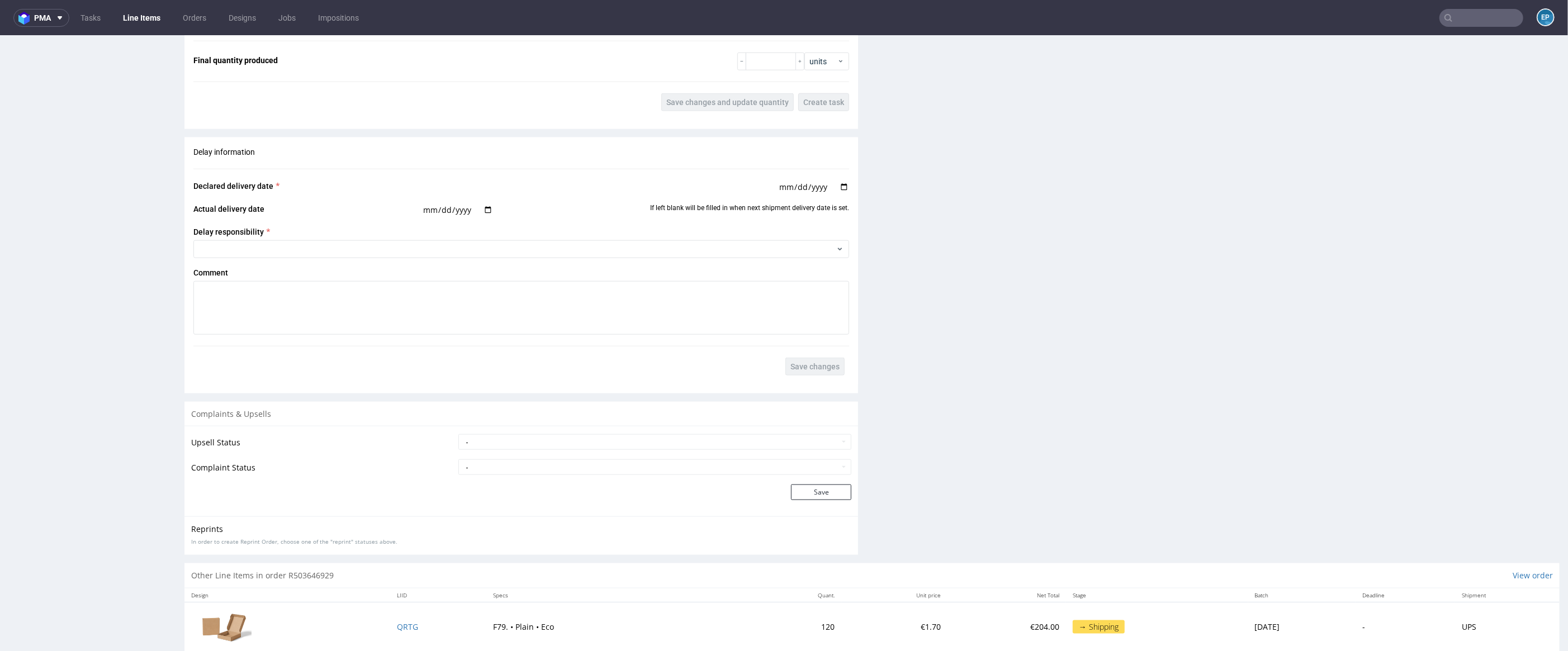
scroll to position [1142, 0]
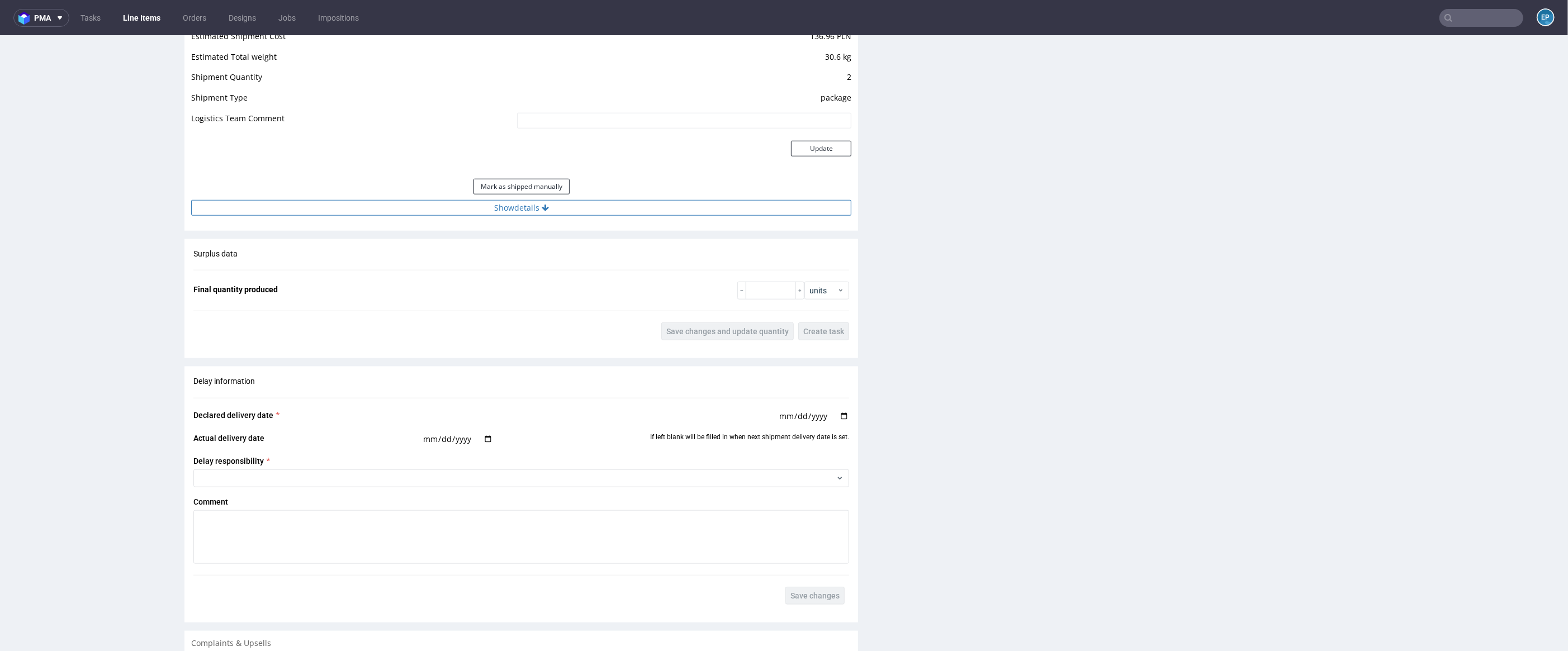
click at [557, 212] on button "Show details" at bounding box center [521, 208] width 660 height 16
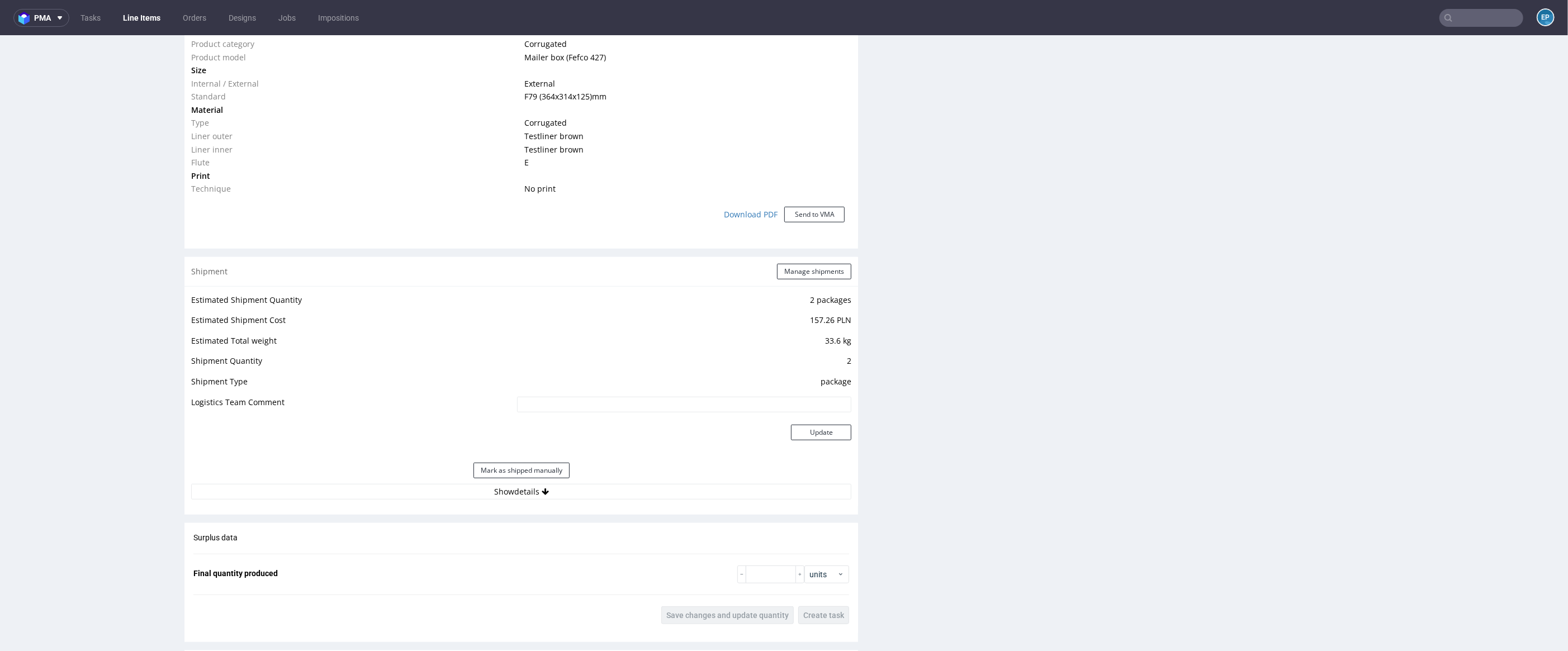
scroll to position [1036, 0]
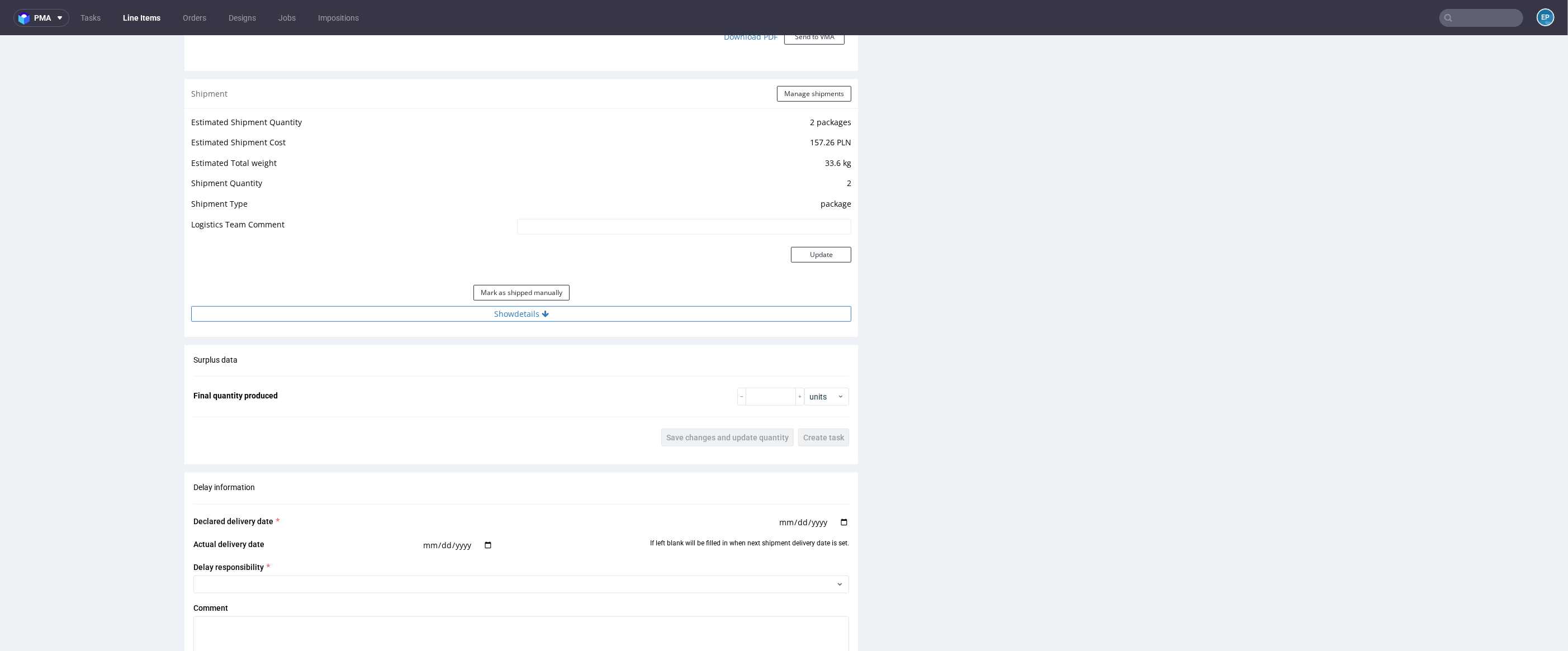
click at [541, 318] on button "Show details" at bounding box center [521, 314] width 660 height 16
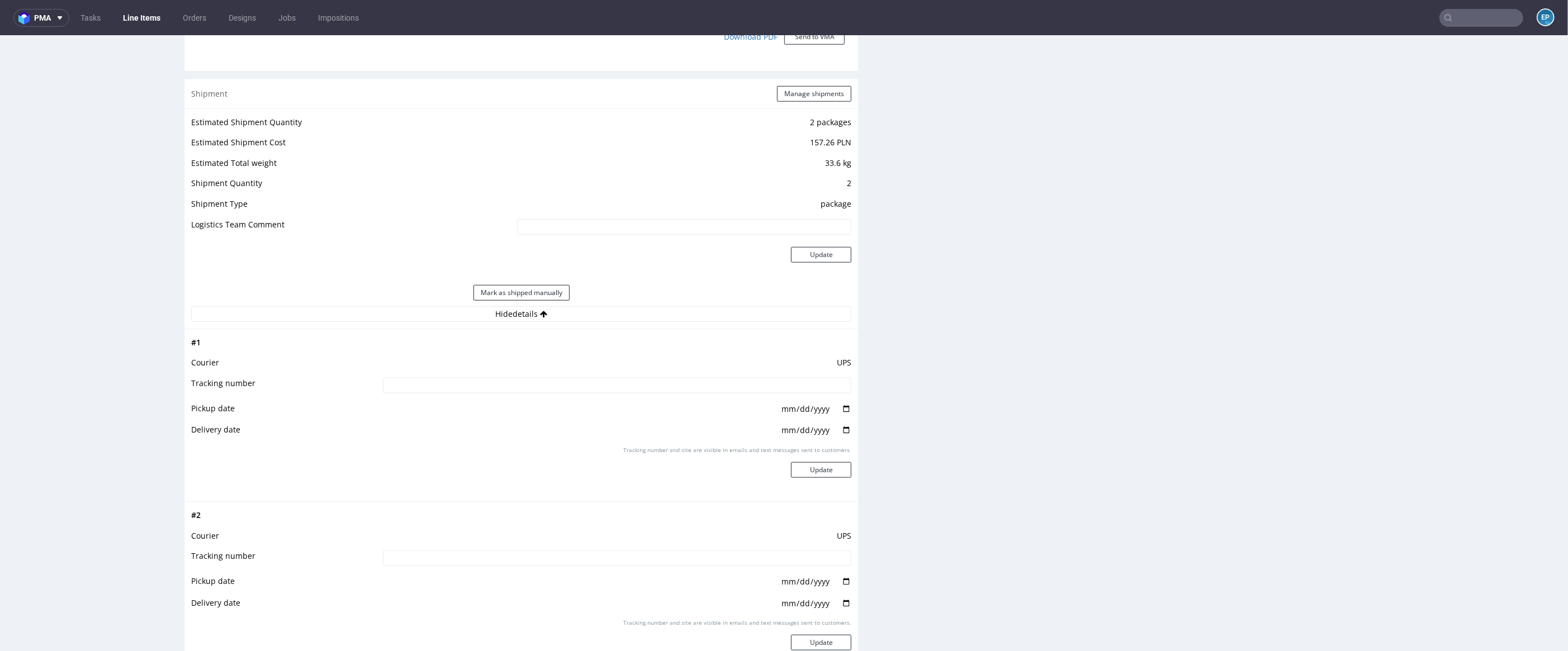
click at [565, 391] on input at bounding box center [617, 386] width 469 height 16
paste input "1Z5A15800496164980"
type input "1Z5A15800496164980"
click at [821, 468] on button "Update" at bounding box center [821, 470] width 60 height 16
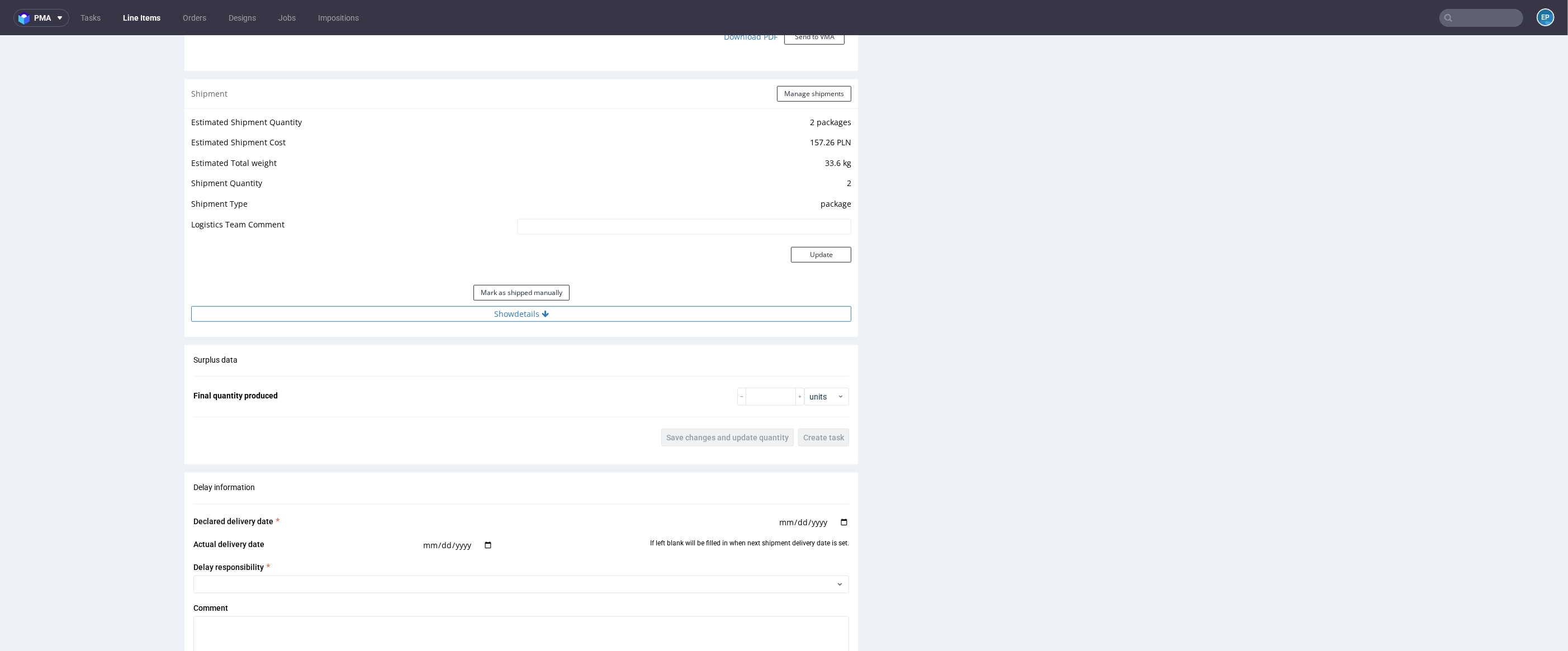
click at [559, 315] on button "Show details" at bounding box center [521, 314] width 660 height 16
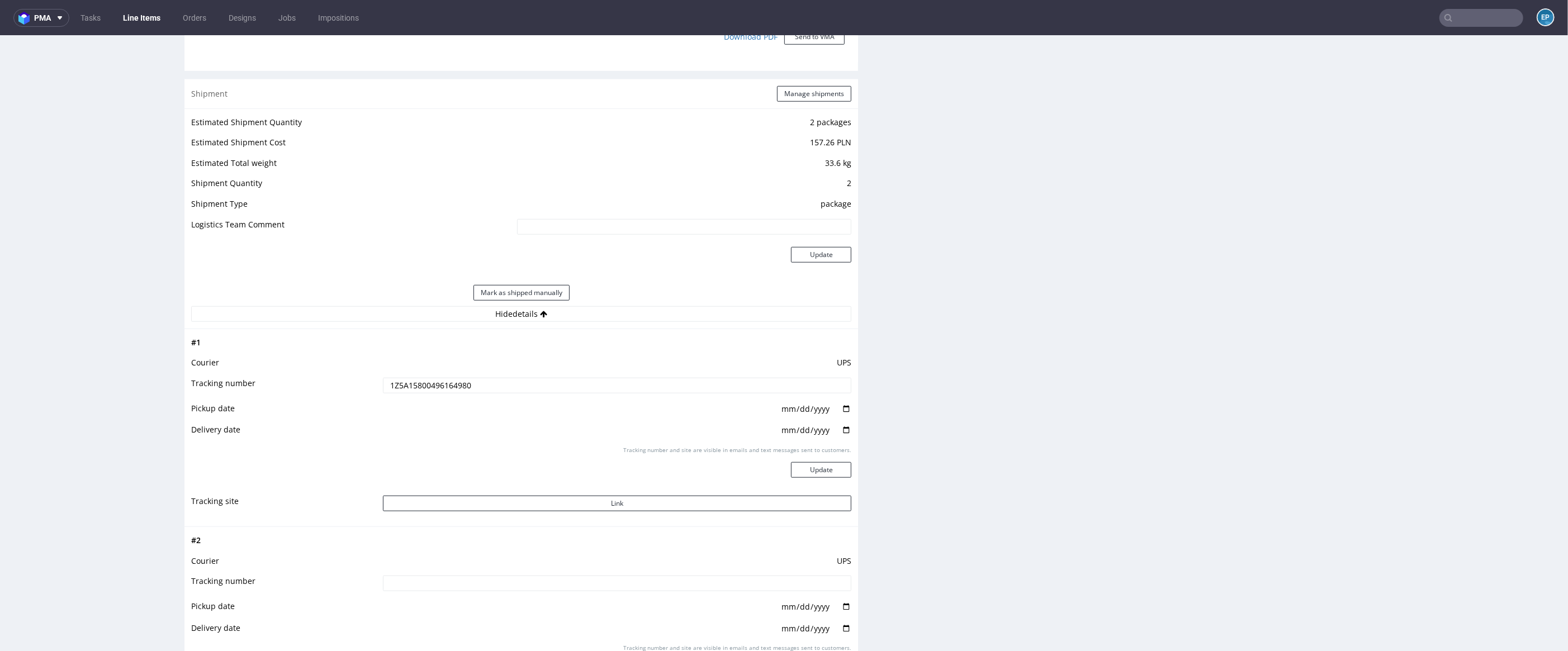
scroll to position [1182, 0]
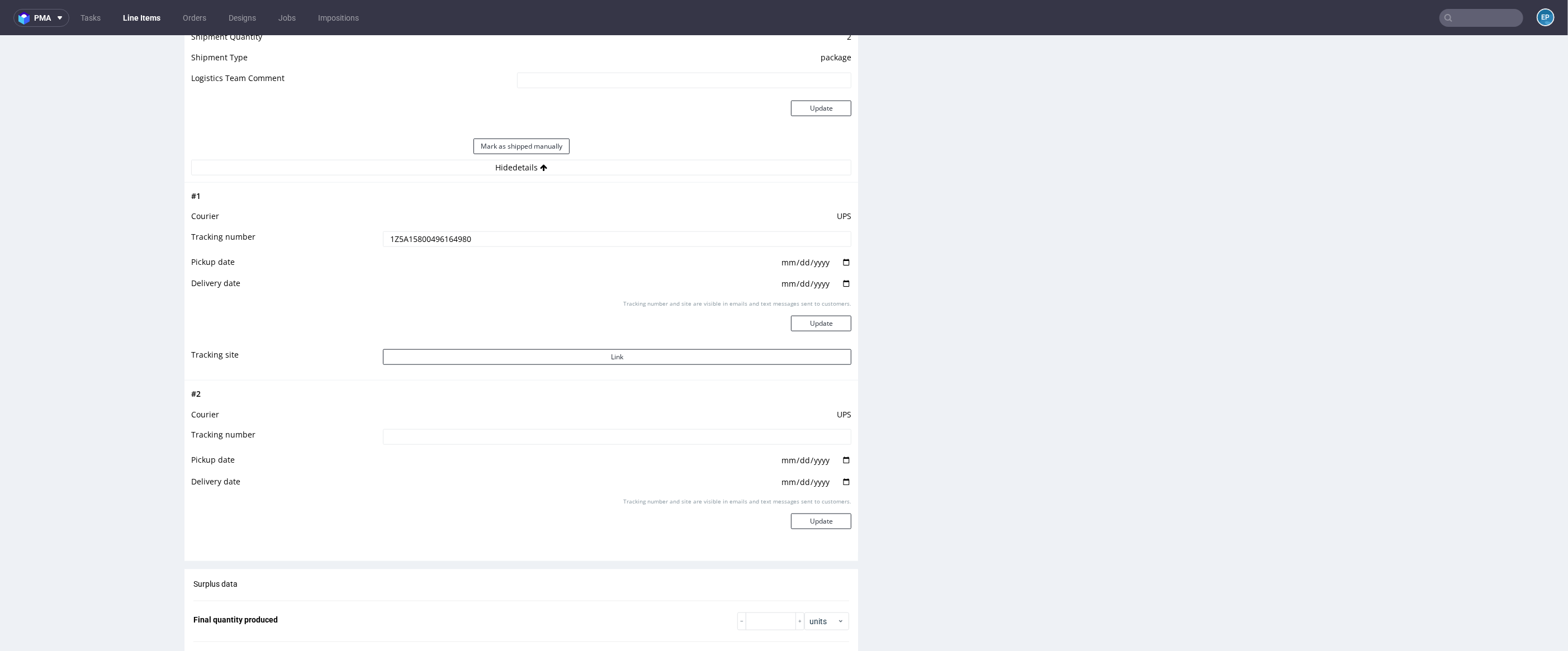
click at [541, 439] on input at bounding box center [617, 437] width 469 height 16
paste input "1Z5A15800499535976"
type input "1Z5A15800499535976"
click at [795, 529] on button "Update" at bounding box center [821, 521] width 60 height 16
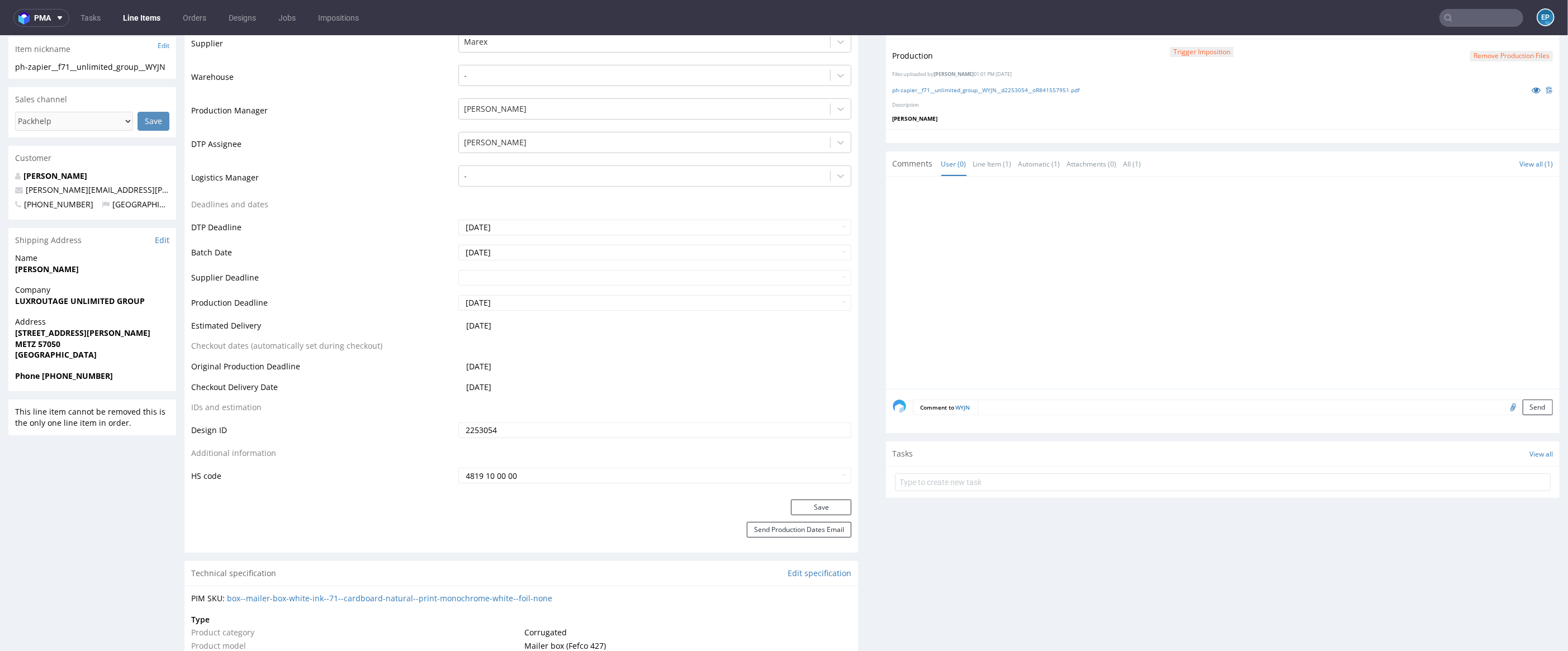
scroll to position [269, 0]
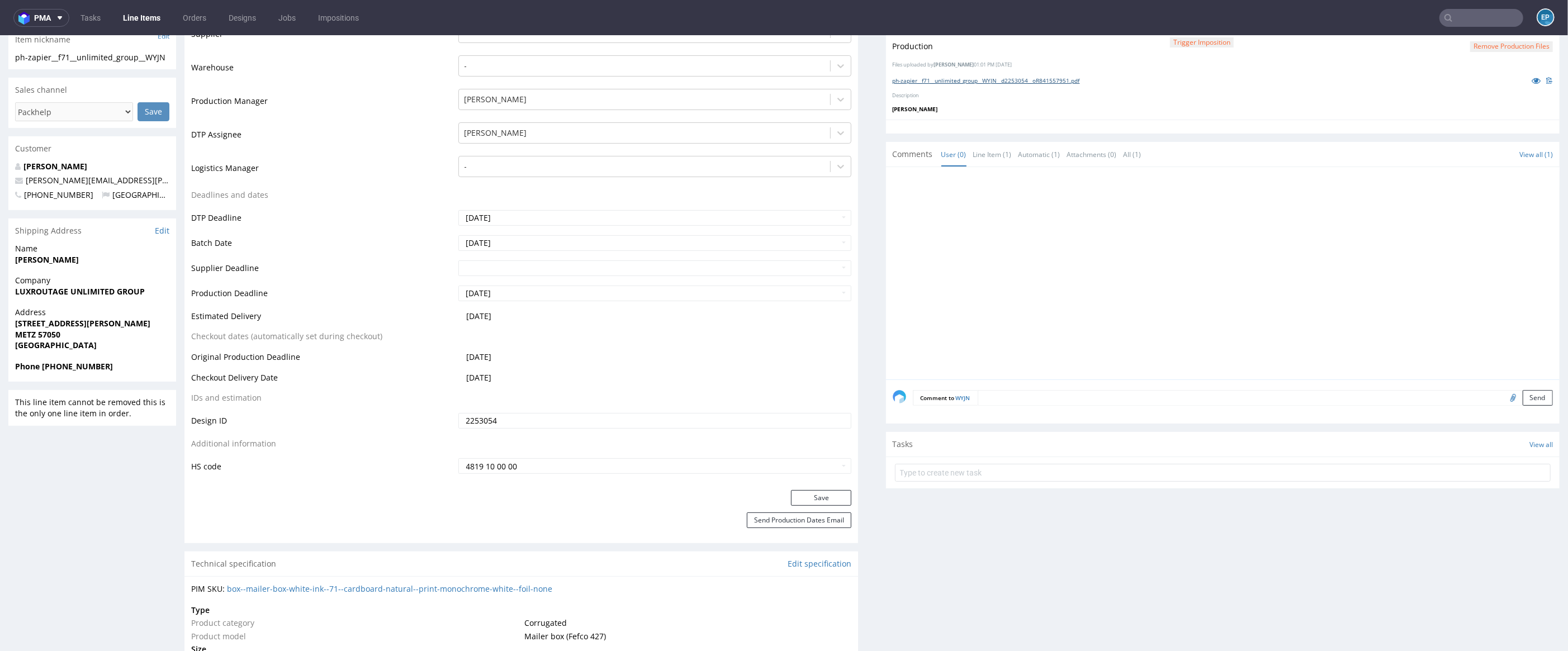
click at [1051, 82] on link "ph-zapier__f71__unlimited_group__WYJN__d2253054__oR841557951.pdf" at bounding box center [987, 80] width 187 height 8
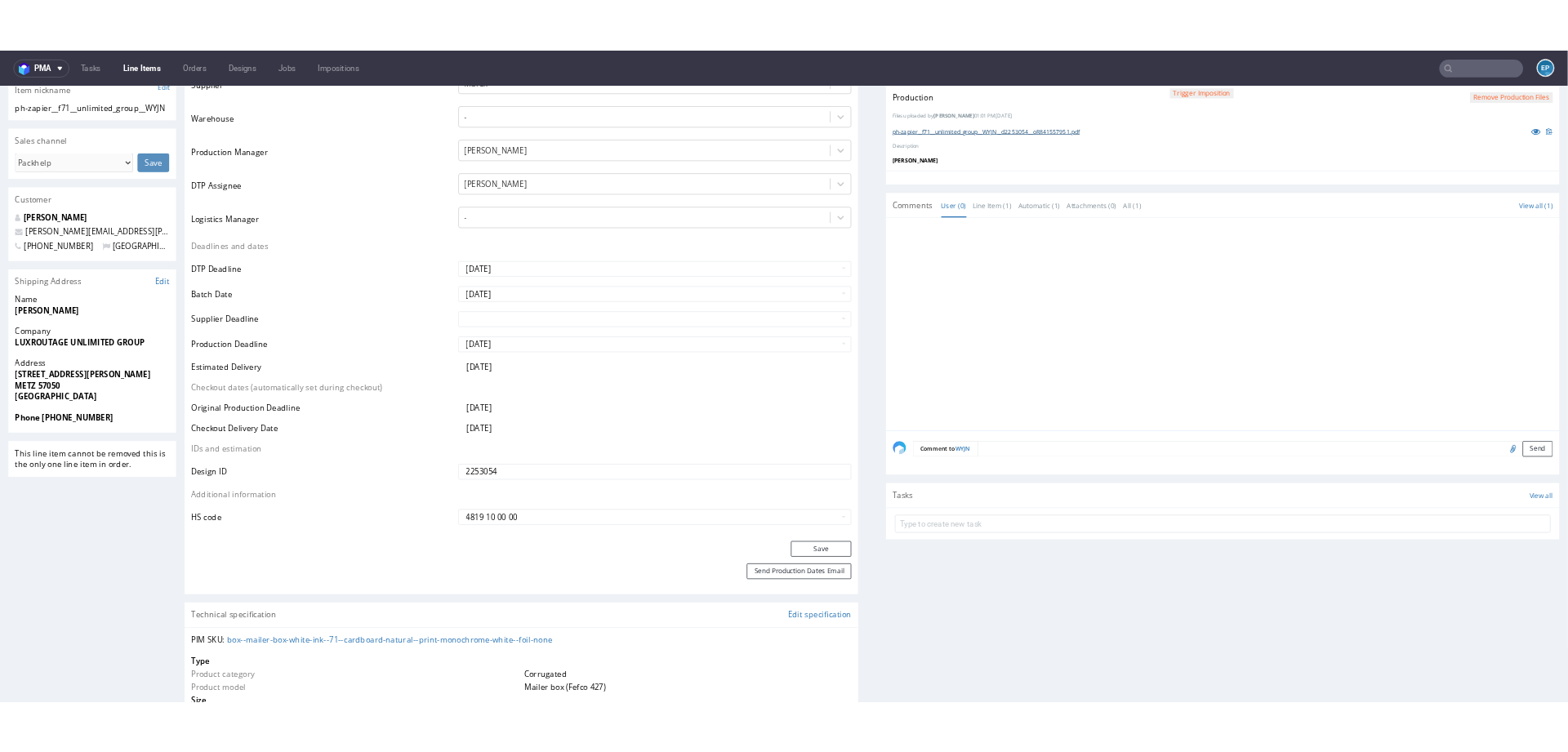
scroll to position [0, 0]
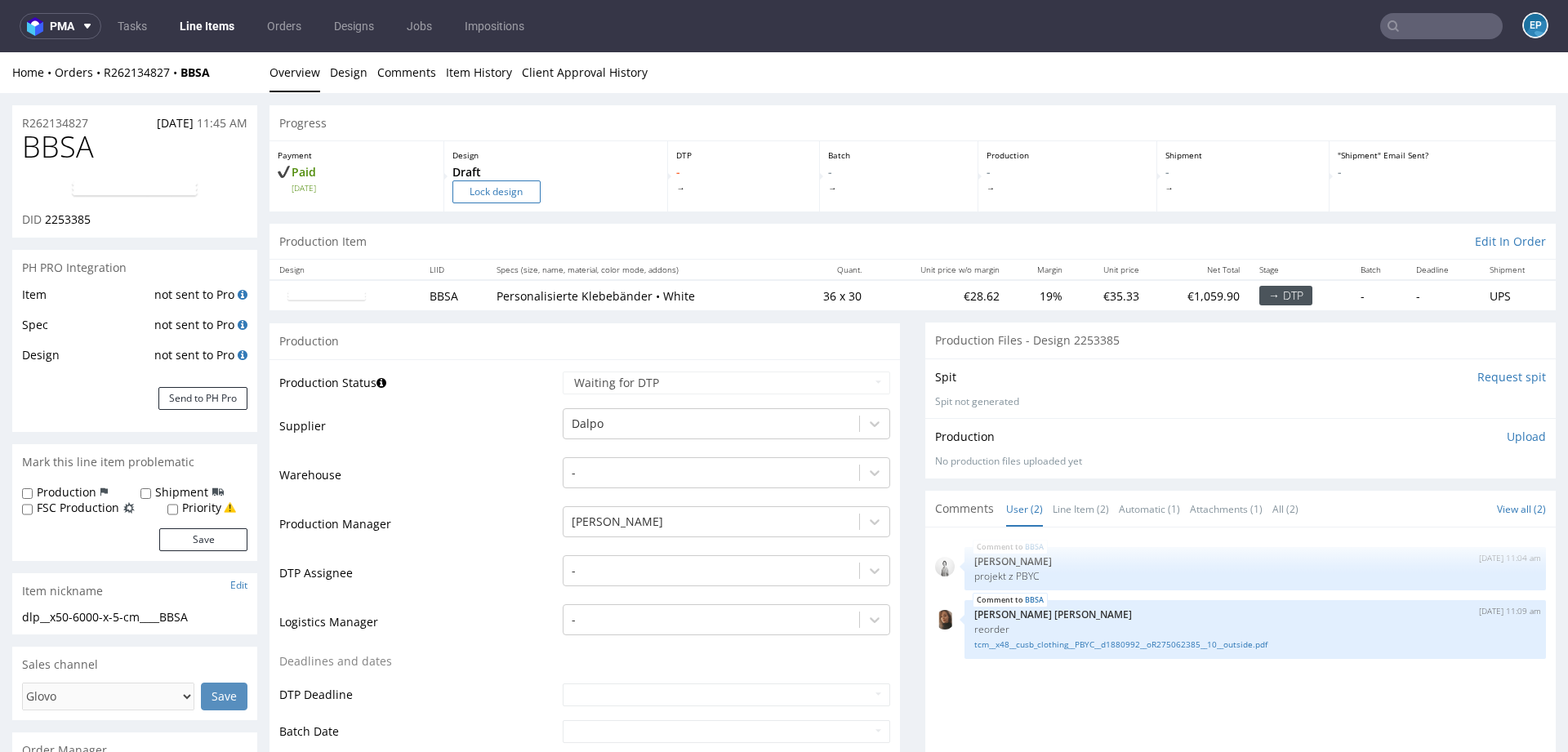
click at [511, 189] on input "Lock design" at bounding box center [496, 192] width 88 height 23
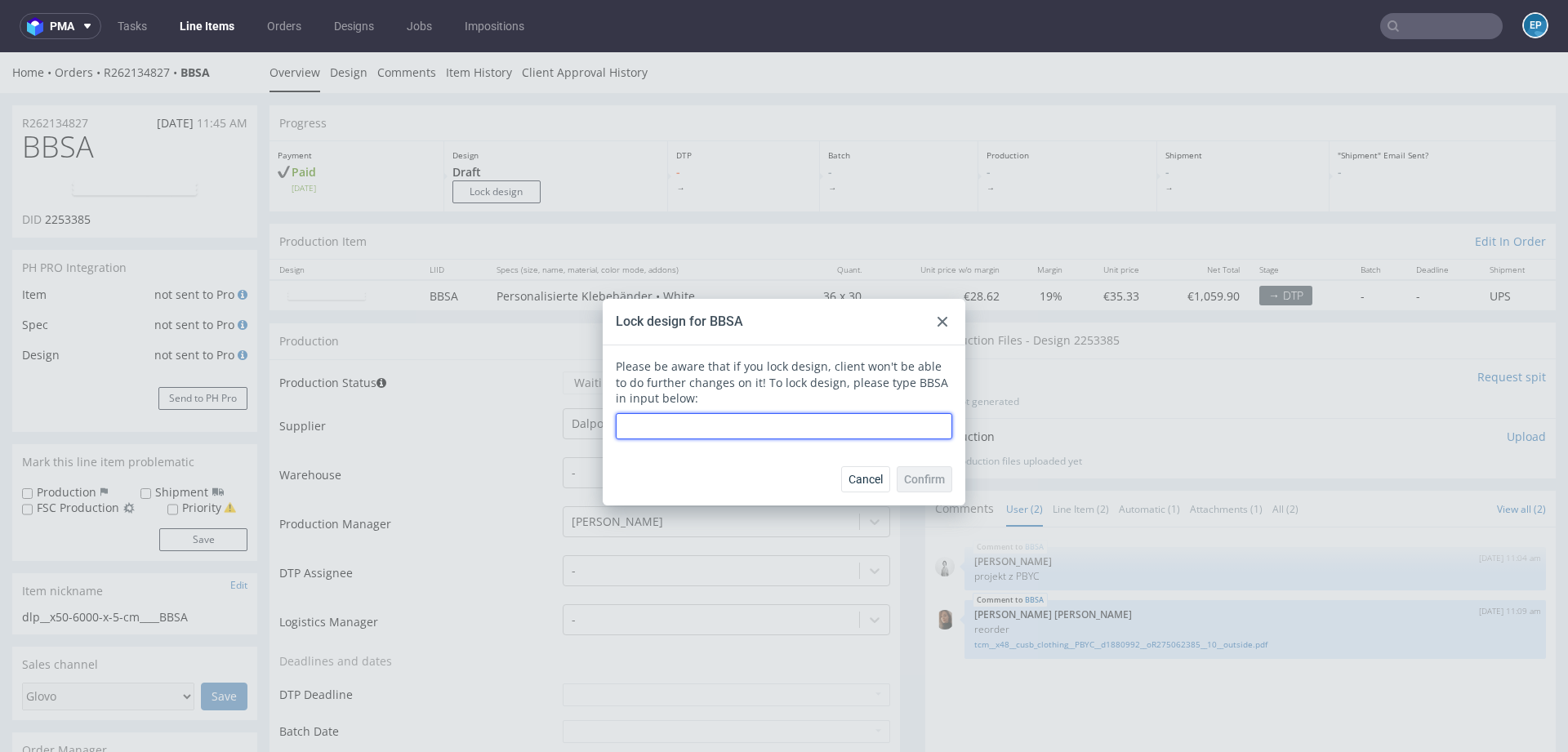
click at [806, 428] on input "text" at bounding box center [784, 426] width 336 height 26
type input "BBSA"
click at [915, 475] on span "Confirm" at bounding box center [925, 479] width 41 height 12
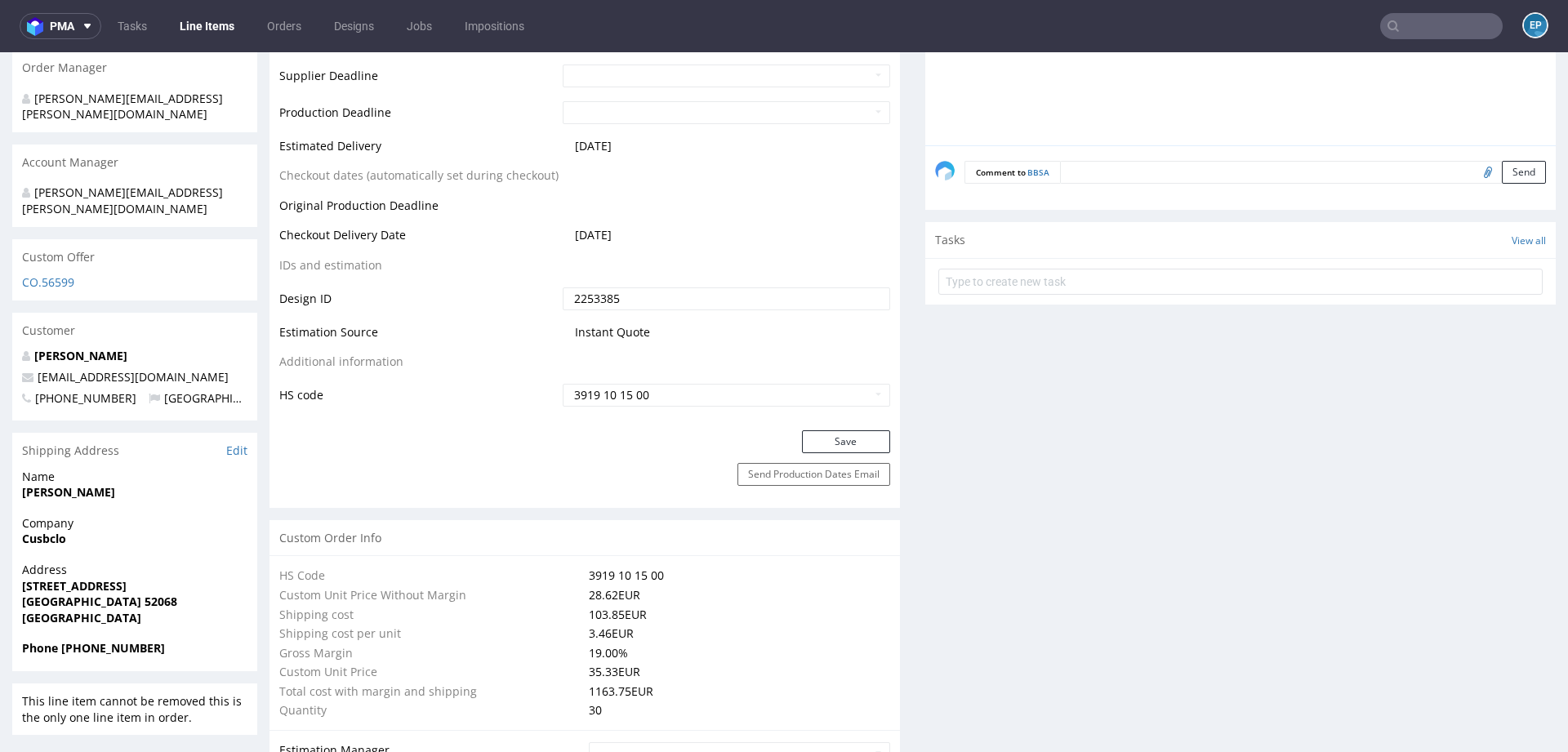
scroll to position [718, 0]
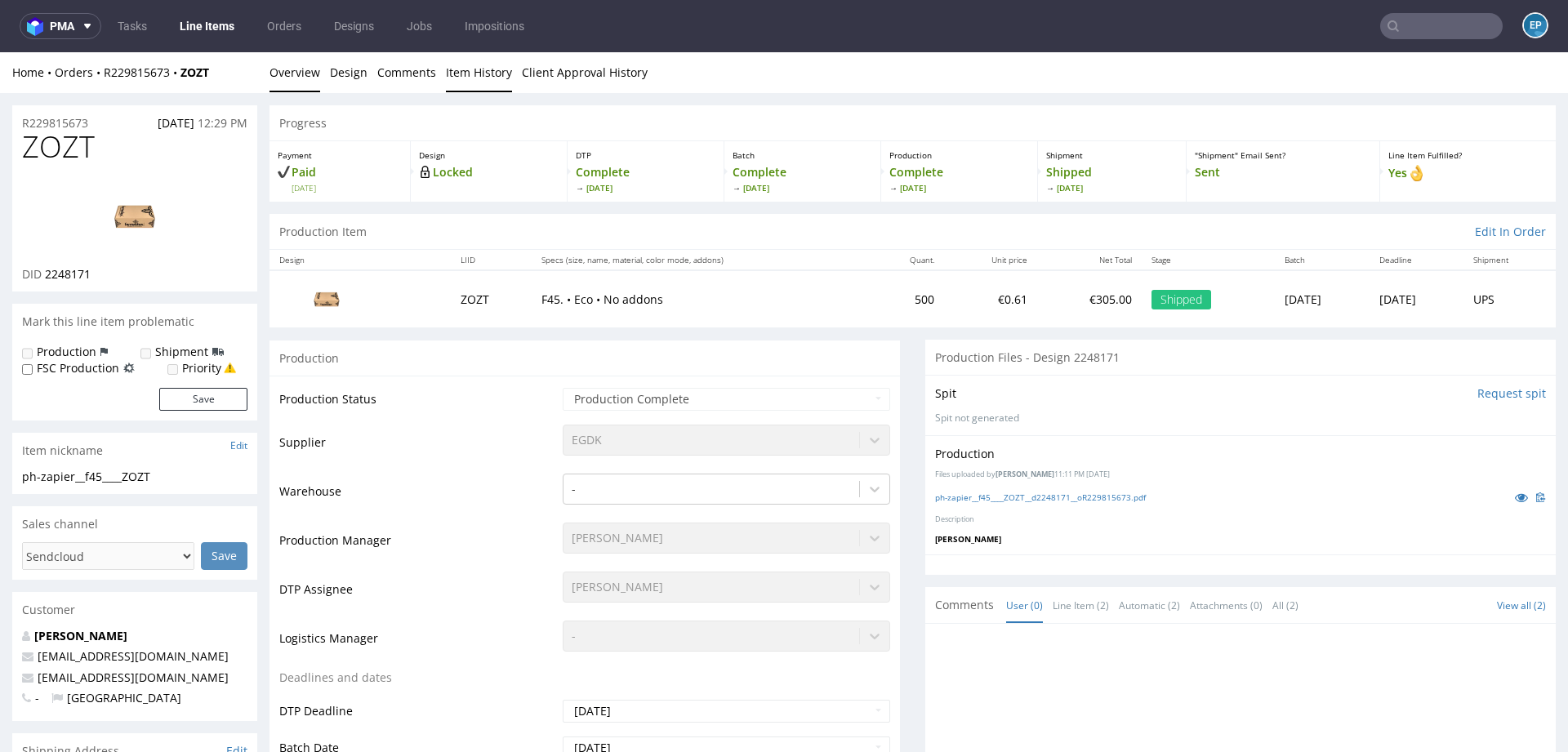
click at [485, 71] on link "Item History" at bounding box center [478, 72] width 66 height 40
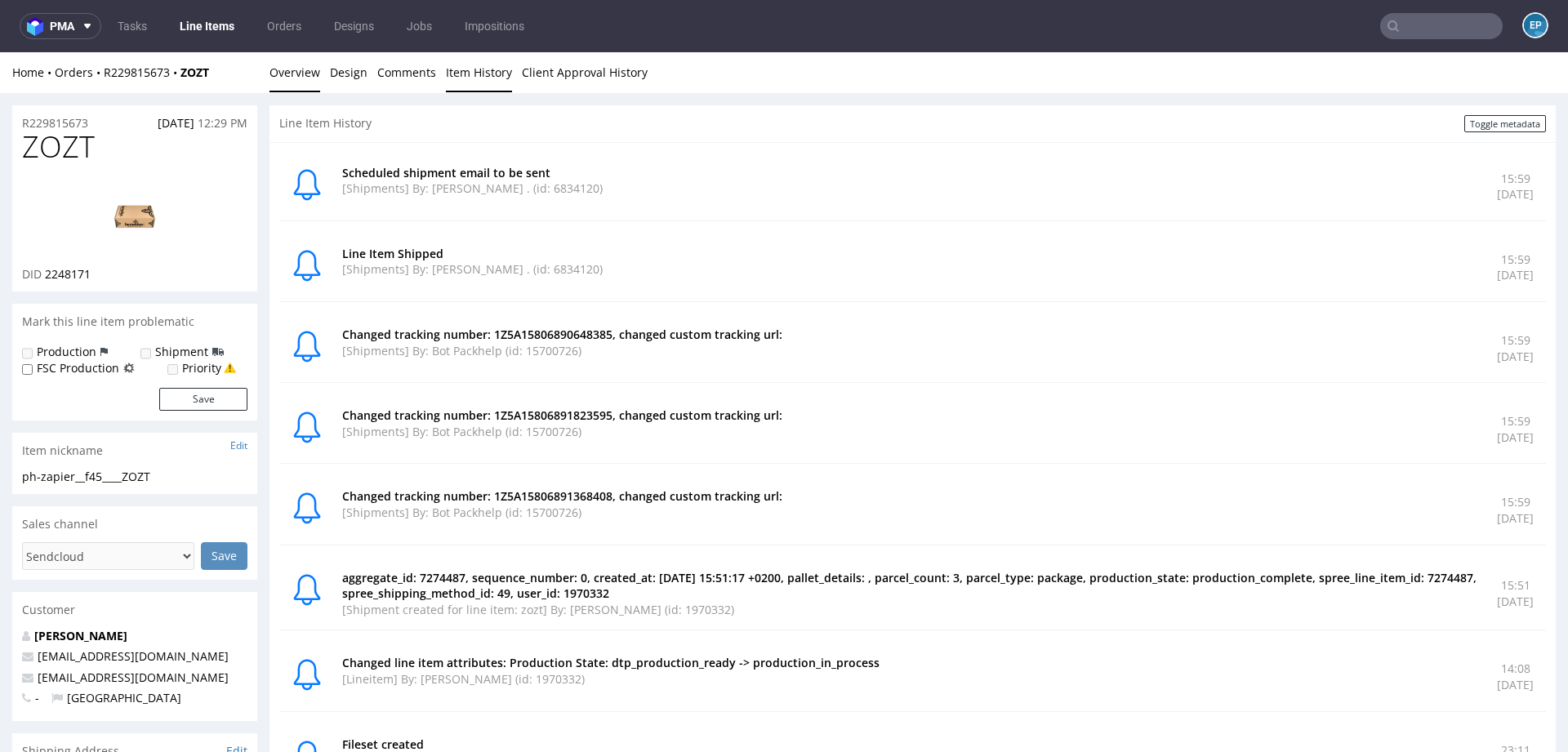
click at [307, 76] on link "Overview" at bounding box center [294, 72] width 51 height 40
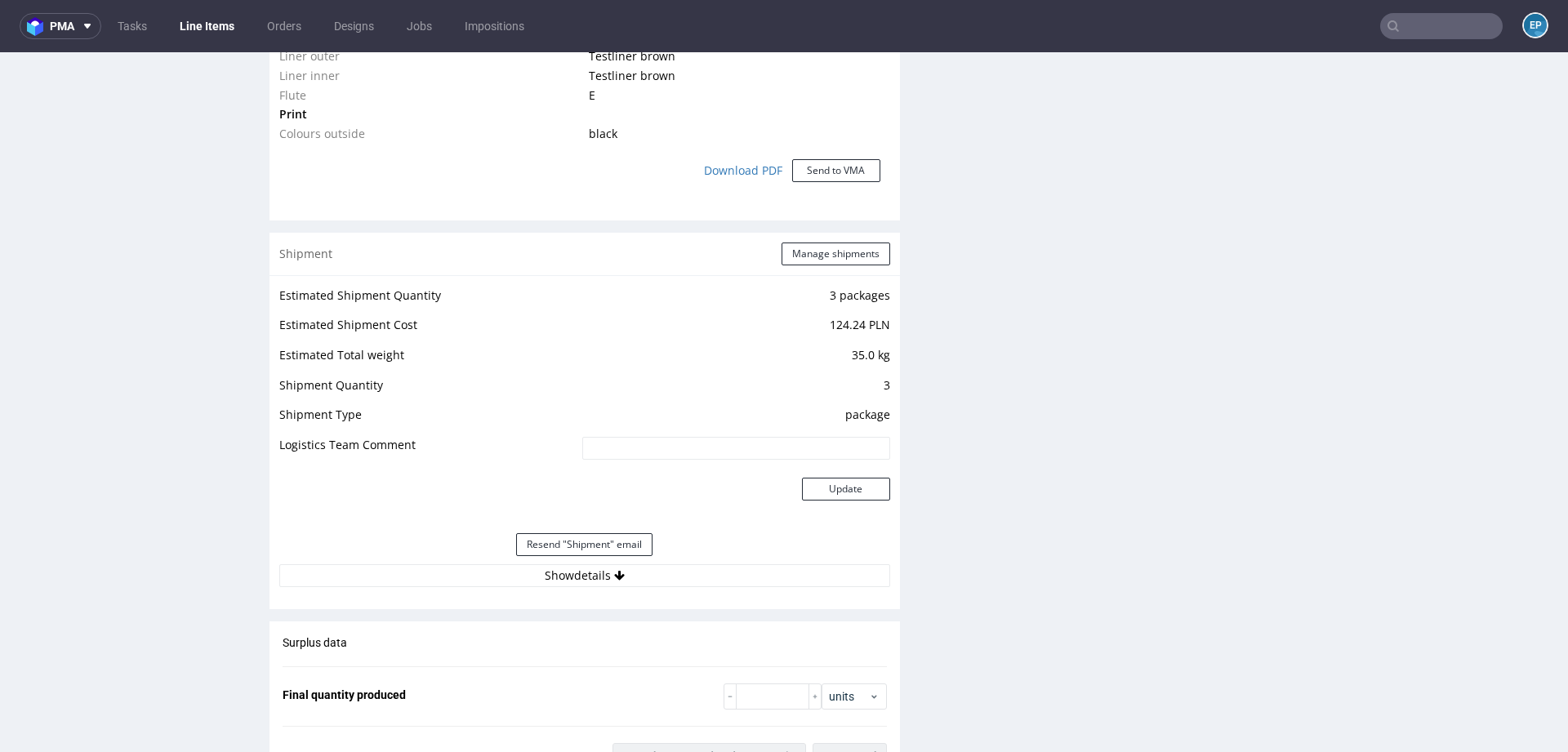
scroll to position [1421, 0]
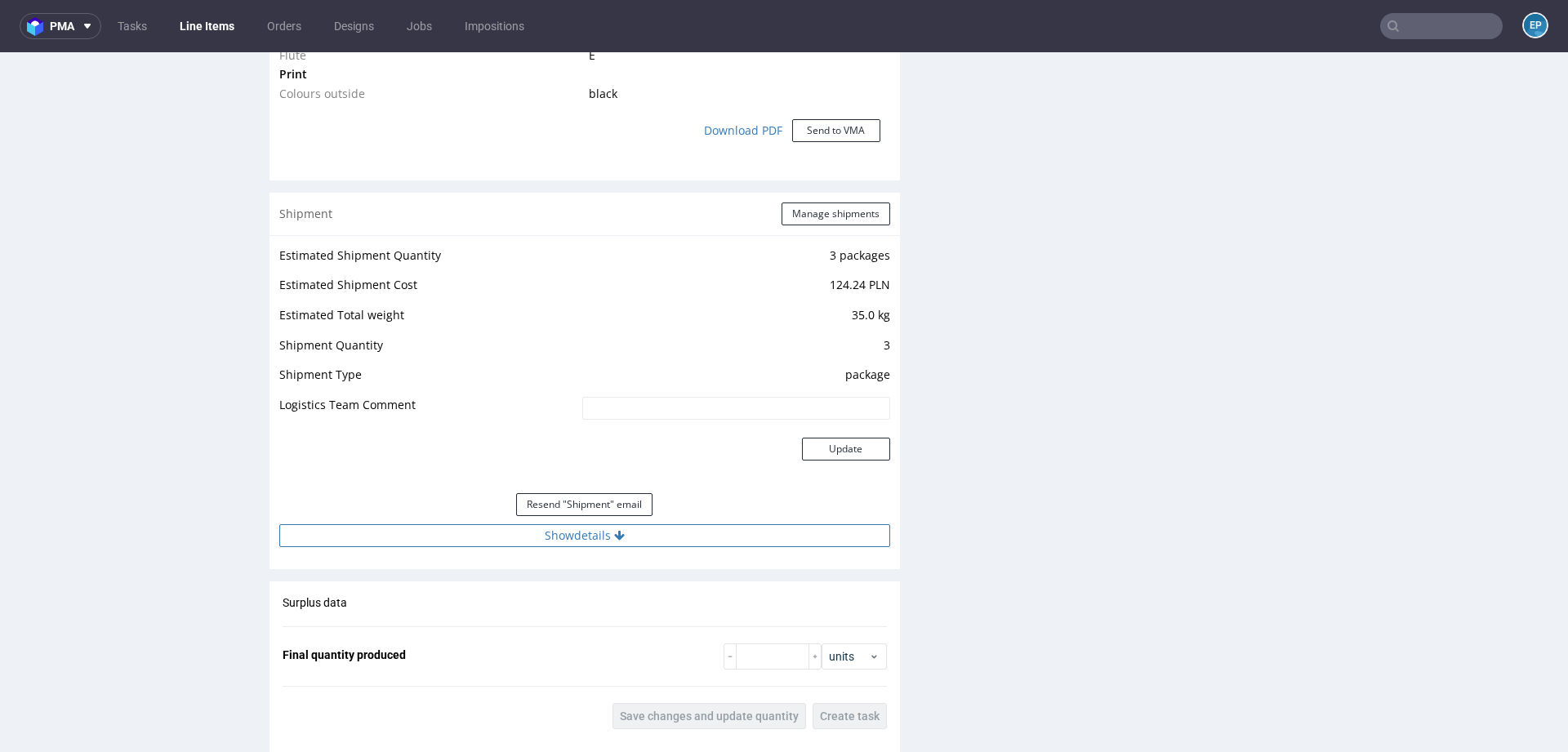
click at [605, 525] on button "Show details" at bounding box center [584, 536] width 611 height 23
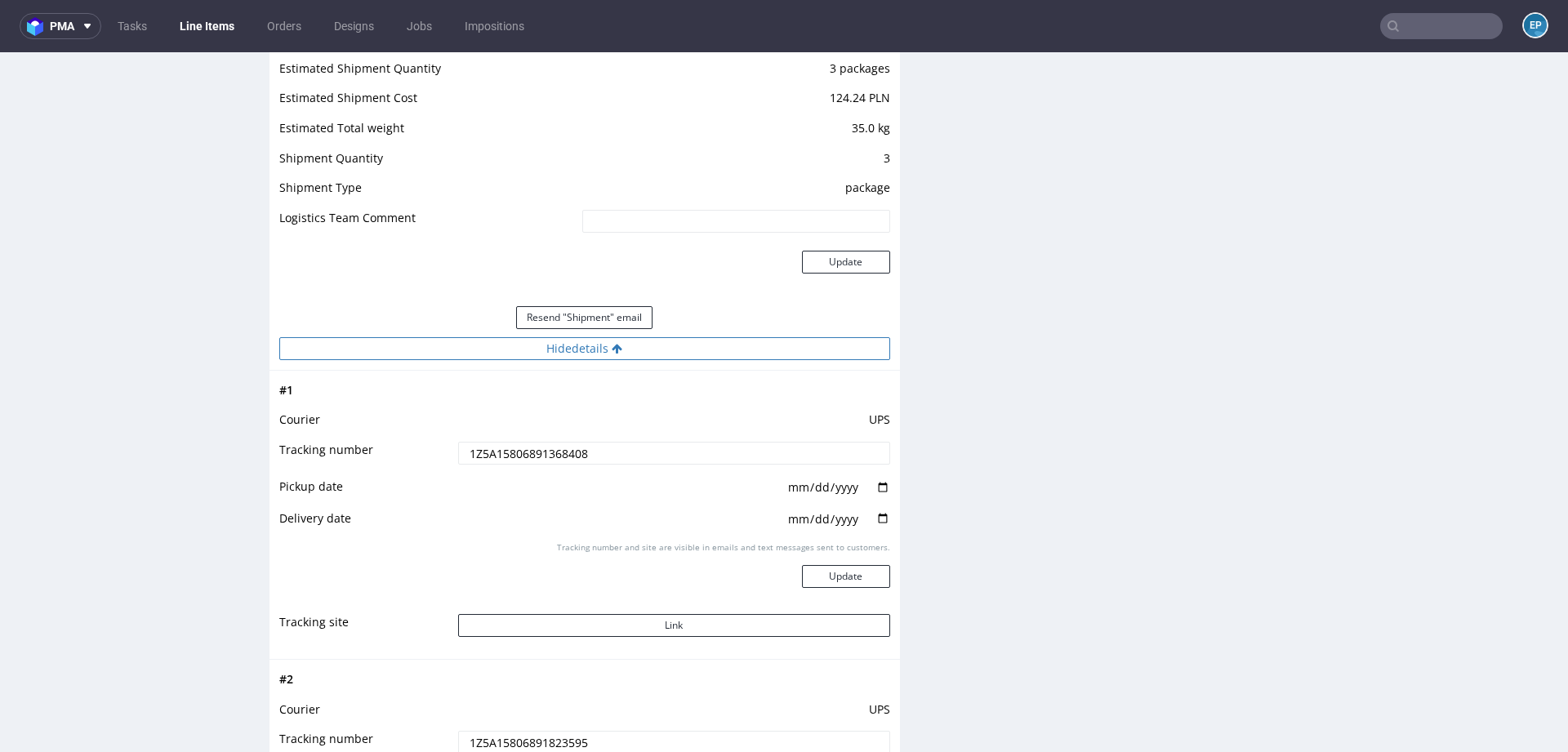
scroll to position [1674, 0]
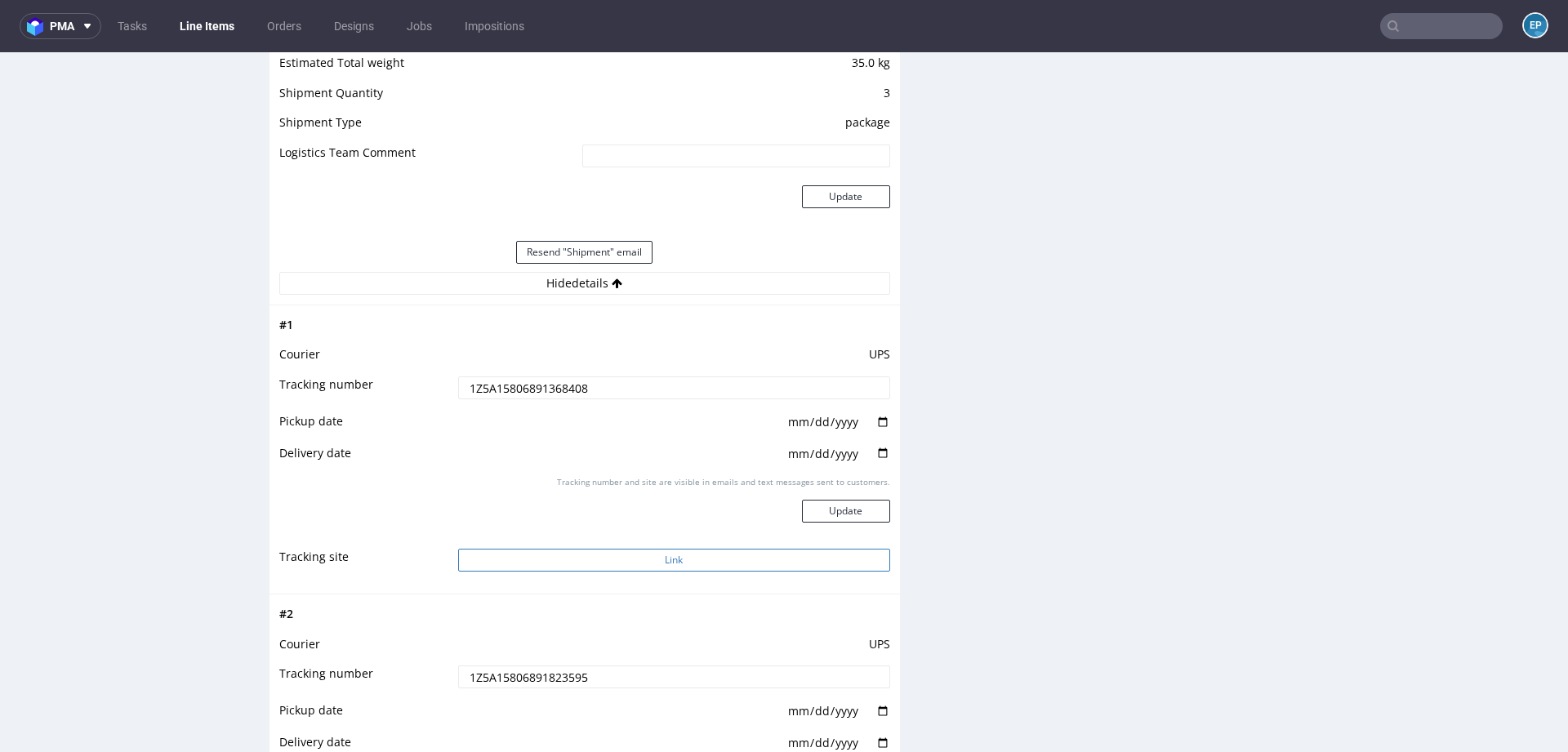
click at [620, 555] on button "Link" at bounding box center [674, 560] width 432 height 23
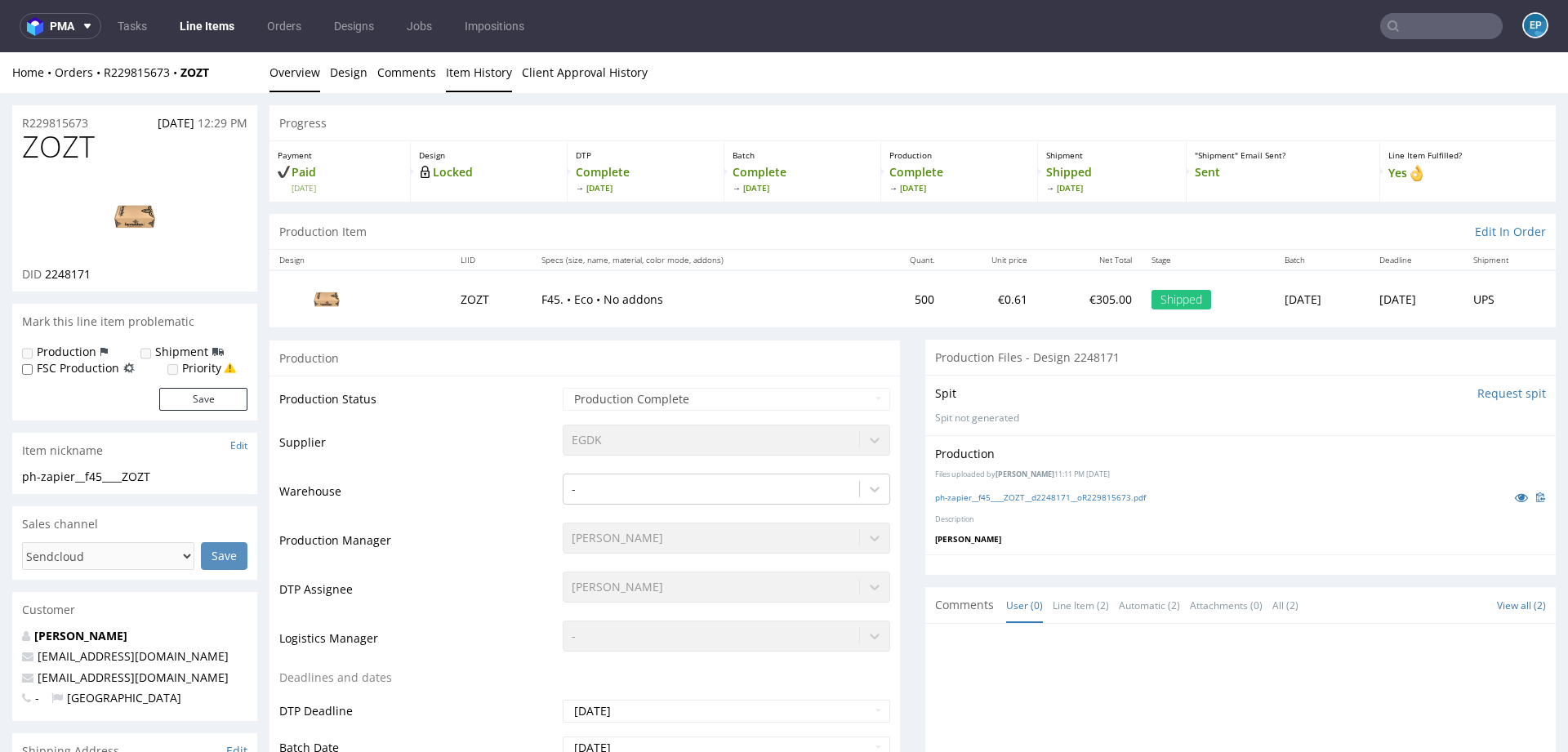
click at [473, 84] on link "Item History" at bounding box center [478, 72] width 66 height 40
